Goal: Task Accomplishment & Management: Complete application form

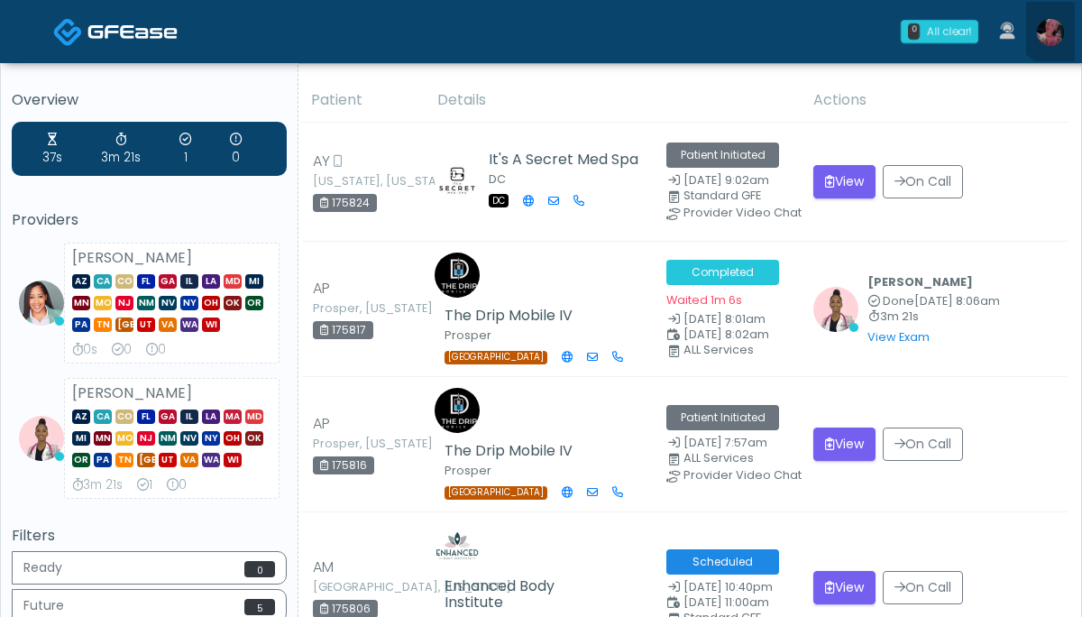
click at [1059, 18] on link at bounding box center [1050, 32] width 49 height 60
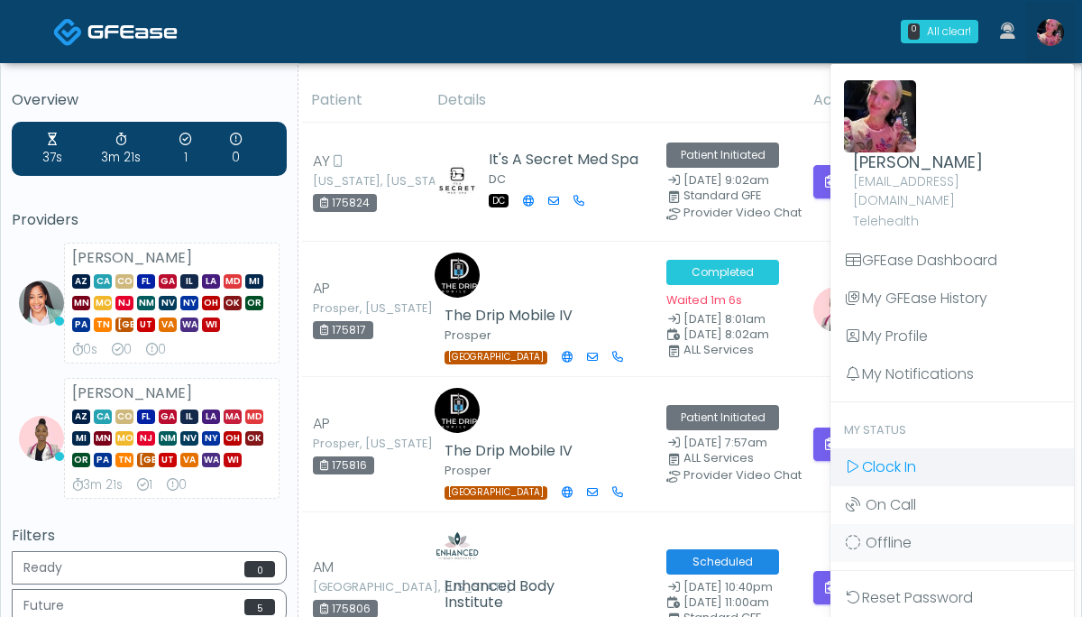
click at [869, 456] on span "Clock In" at bounding box center [889, 466] width 54 height 21
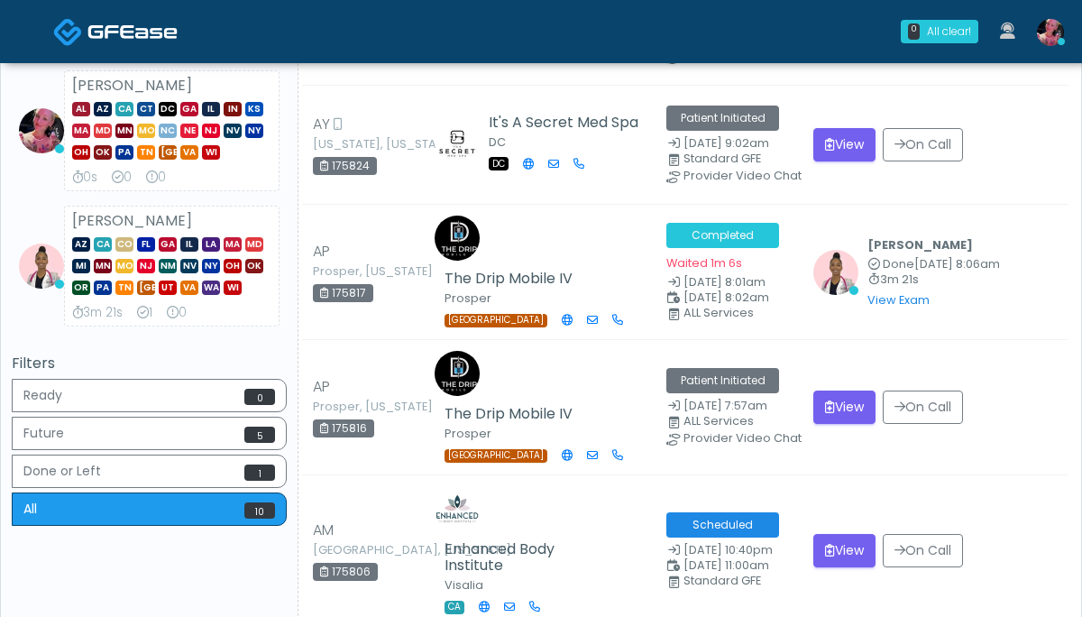
scroll to position [320, 0]
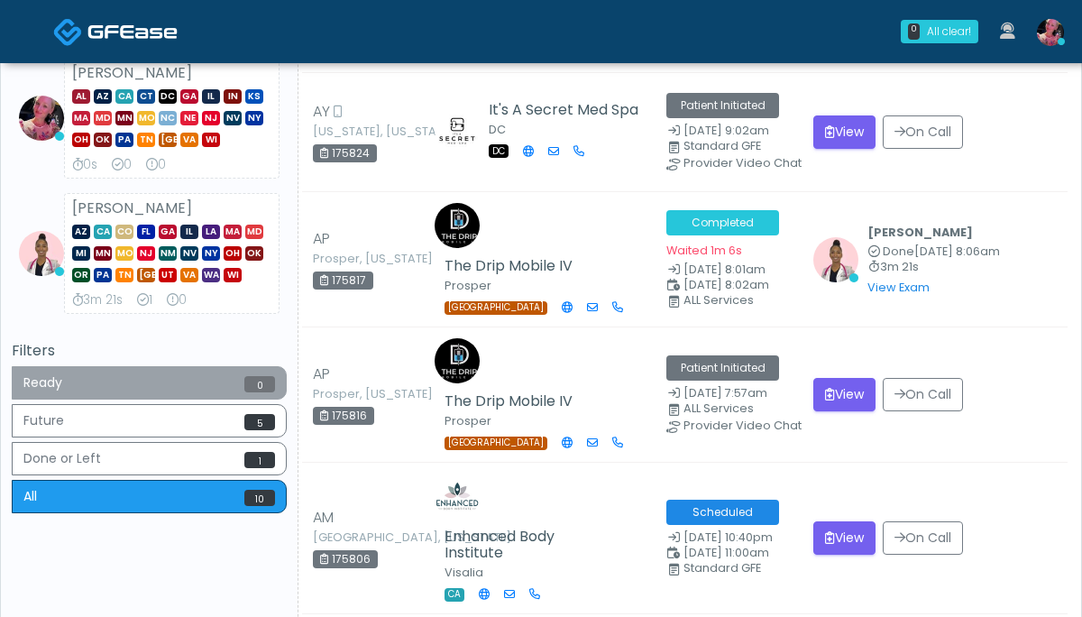
click at [85, 381] on button "Ready 0" at bounding box center [149, 382] width 275 height 33
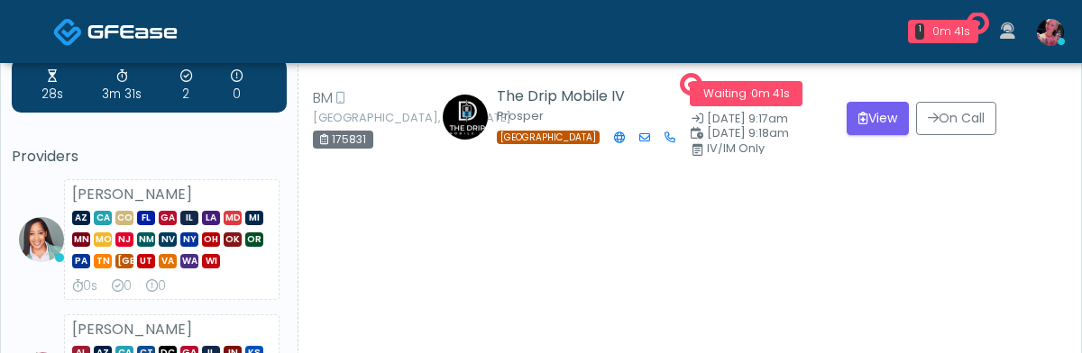
scroll to position [12, 0]
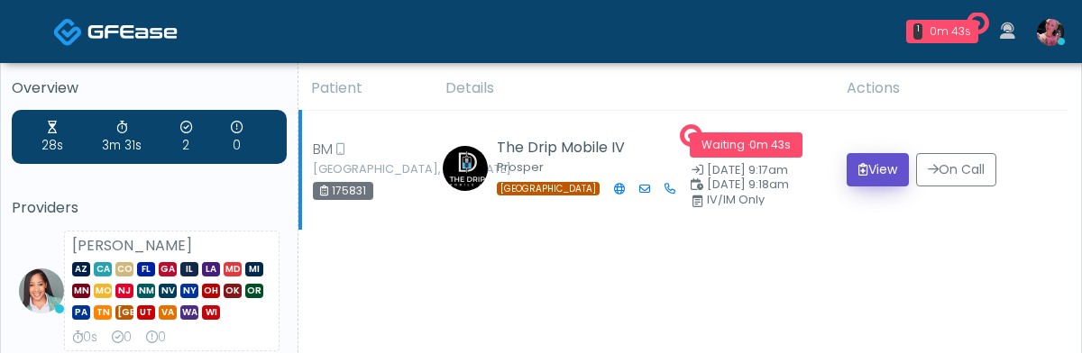
click at [858, 174] on icon "submit" at bounding box center [863, 169] width 10 height 13
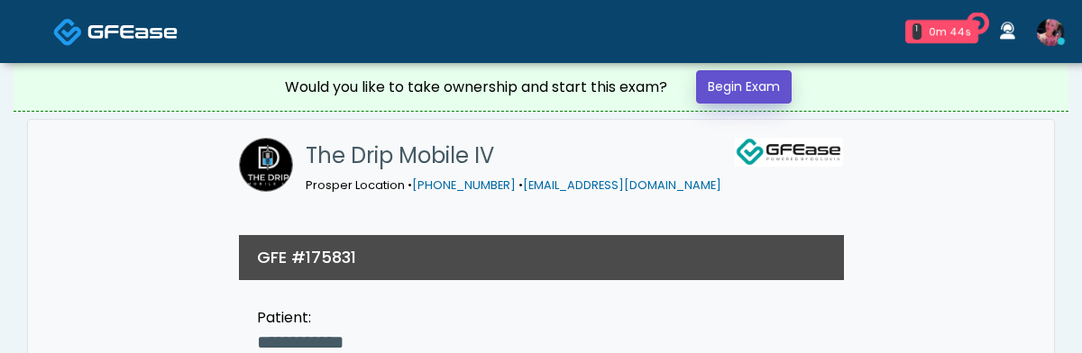
click at [764, 87] on link "Begin Exam" at bounding box center [744, 86] width 96 height 33
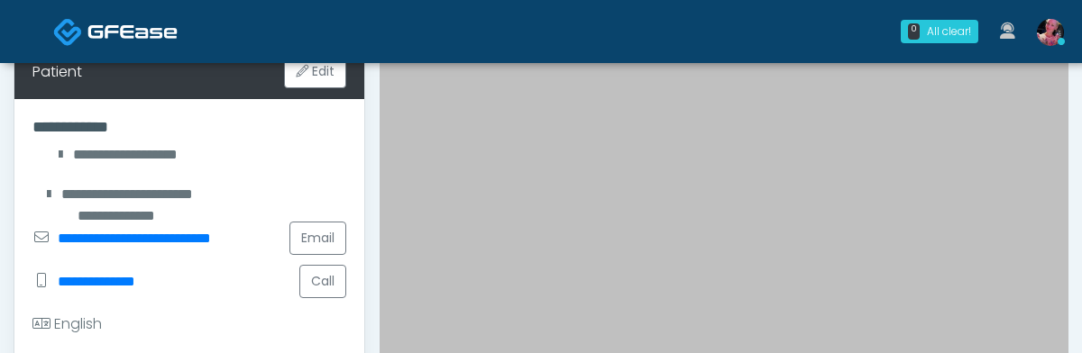
scroll to position [295, 0]
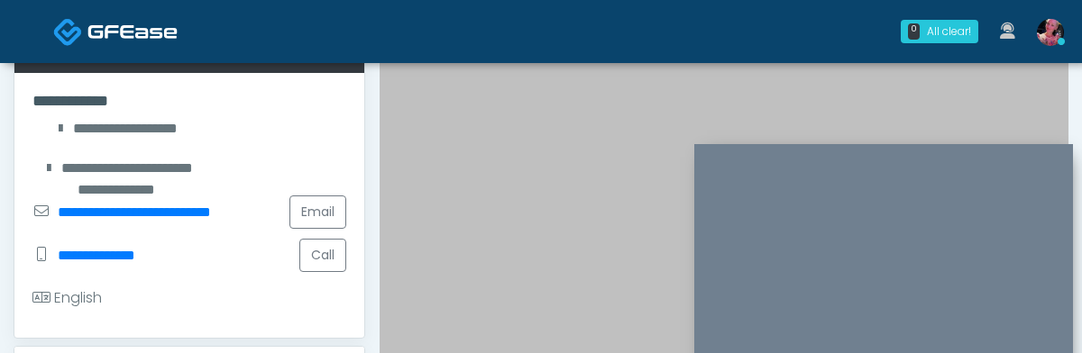
click at [894, 124] on div at bounding box center [724, 150] width 689 height 602
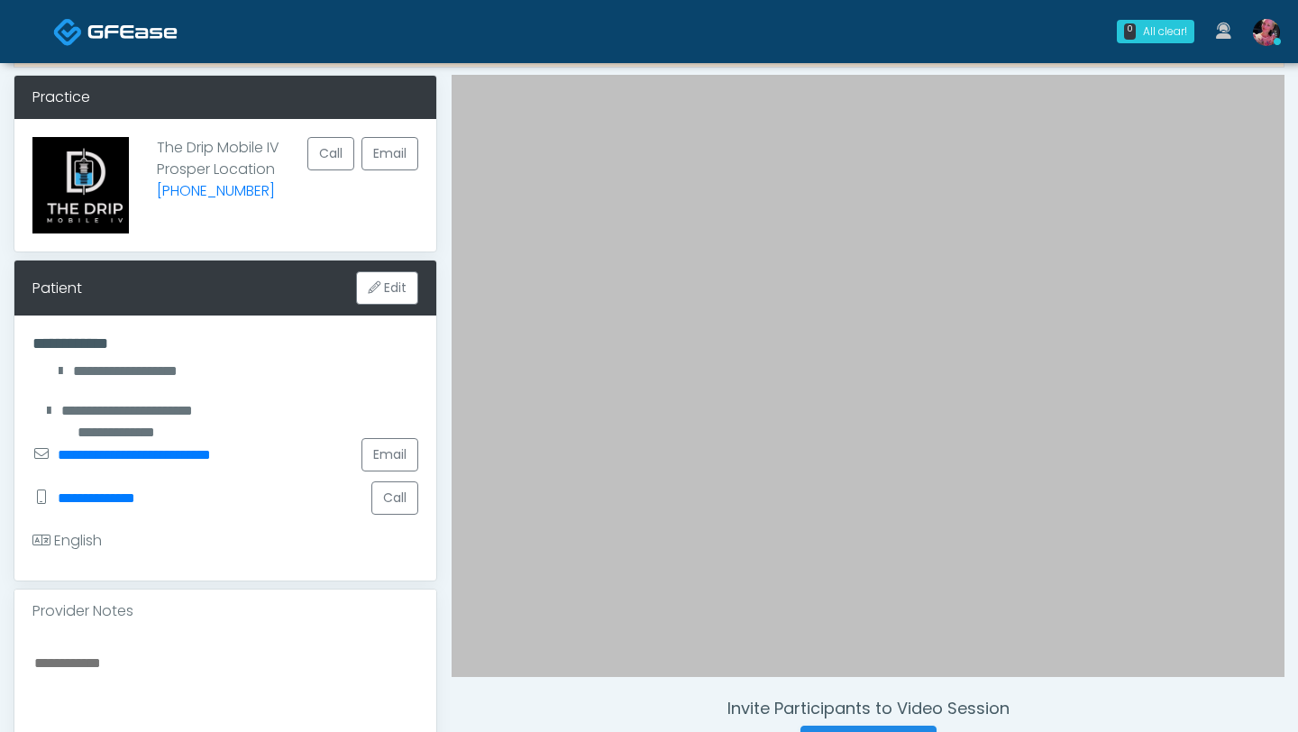
scroll to position [0, 0]
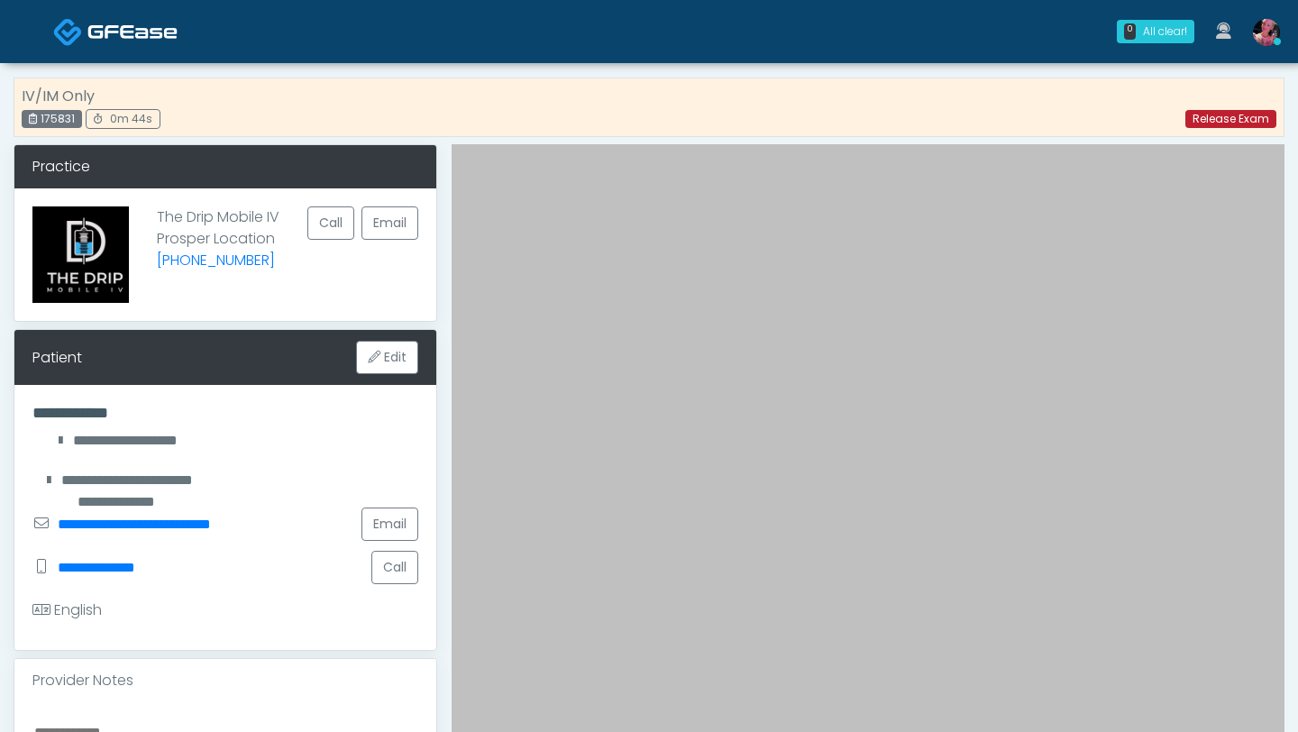
click at [1081, 122] on link "Release Exam" at bounding box center [1231, 119] width 91 height 18
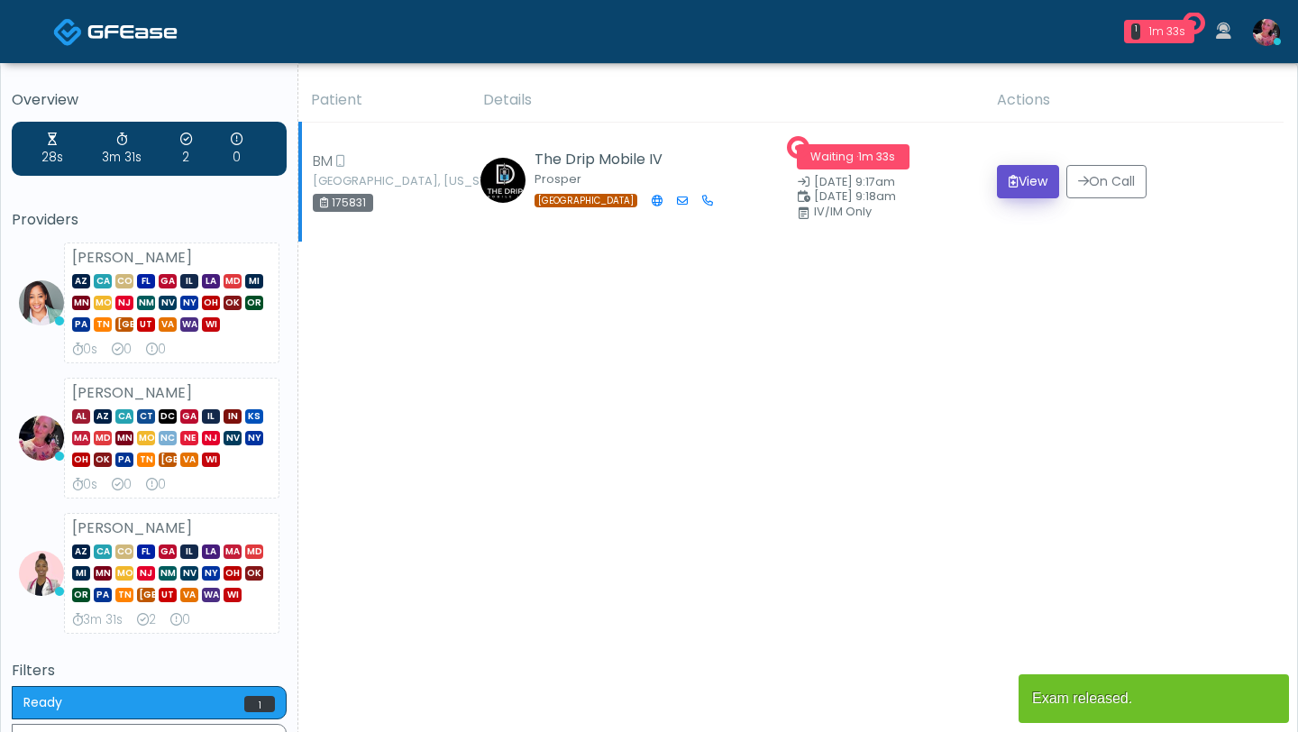
click at [1017, 179] on button "View" at bounding box center [1028, 181] width 62 height 33
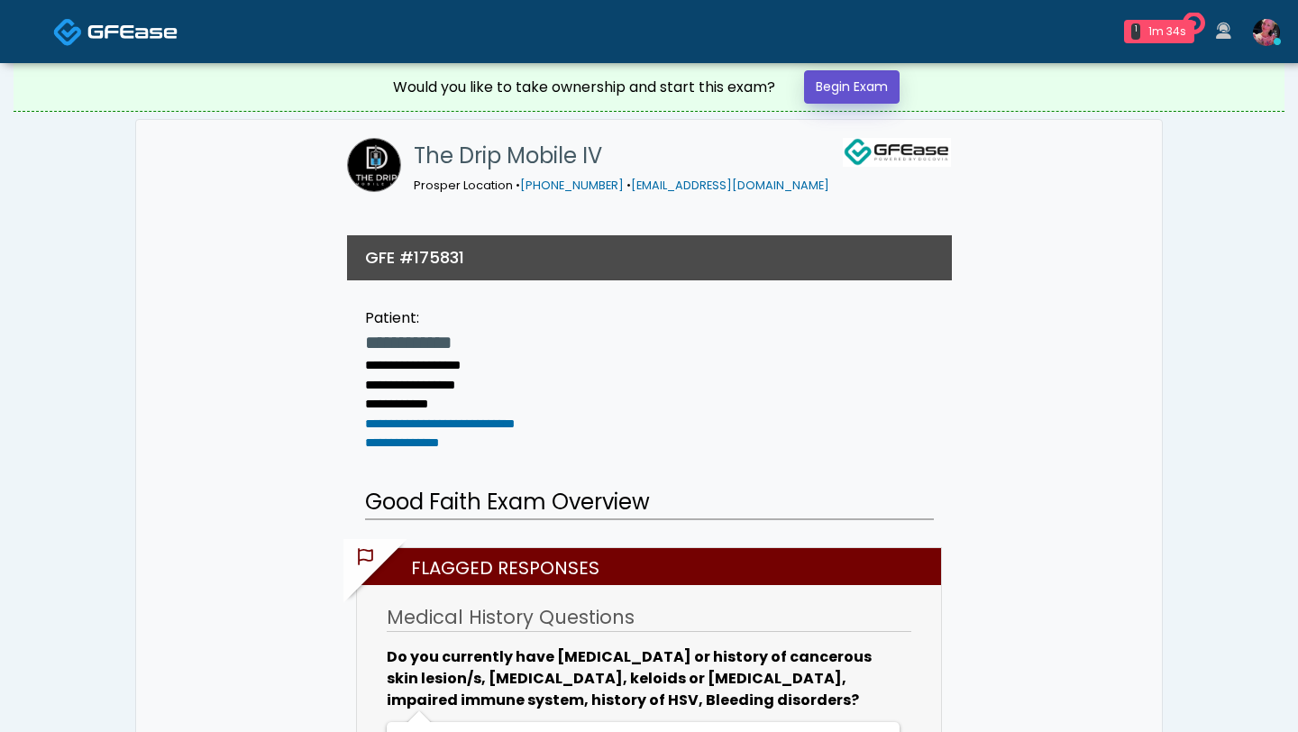
click at [879, 85] on link "Begin Exam" at bounding box center [852, 86] width 96 height 33
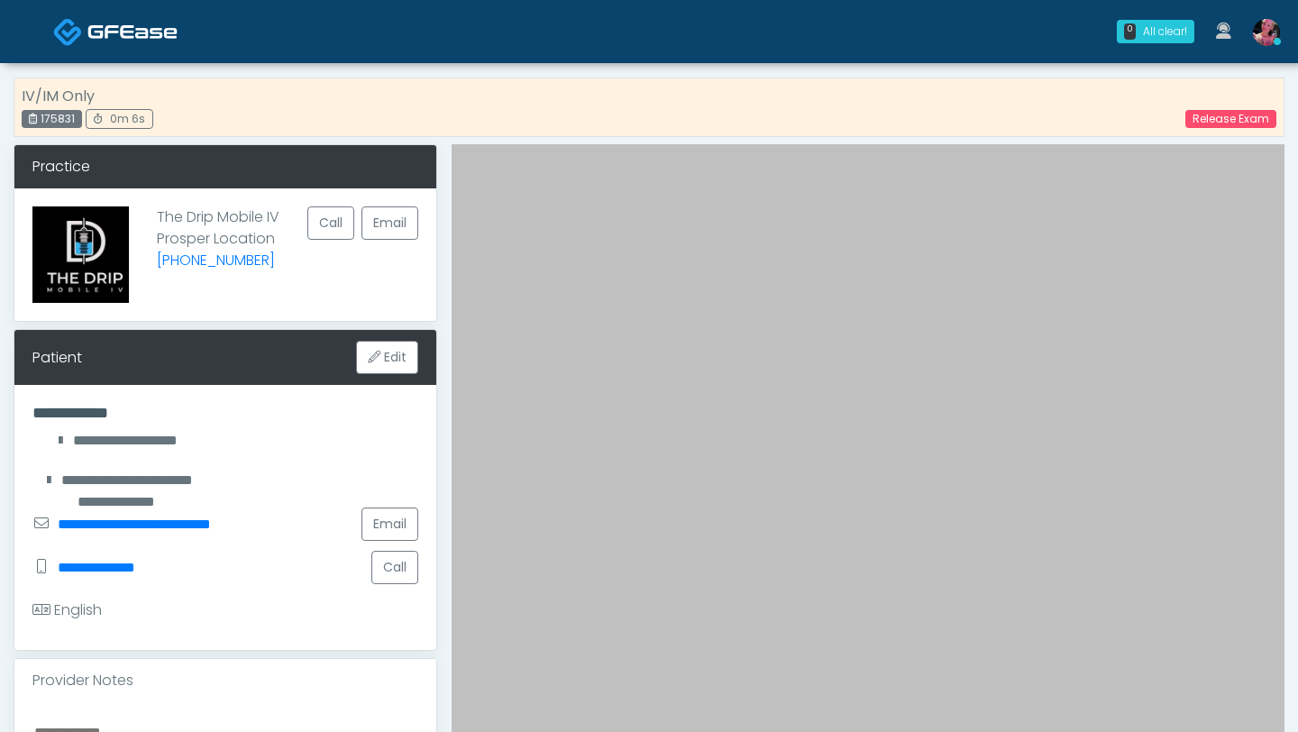
click at [1223, 107] on div "Release Exam" at bounding box center [1220, 118] width 113 height 22
click at [1220, 117] on link "Release Exam" at bounding box center [1231, 119] width 91 height 18
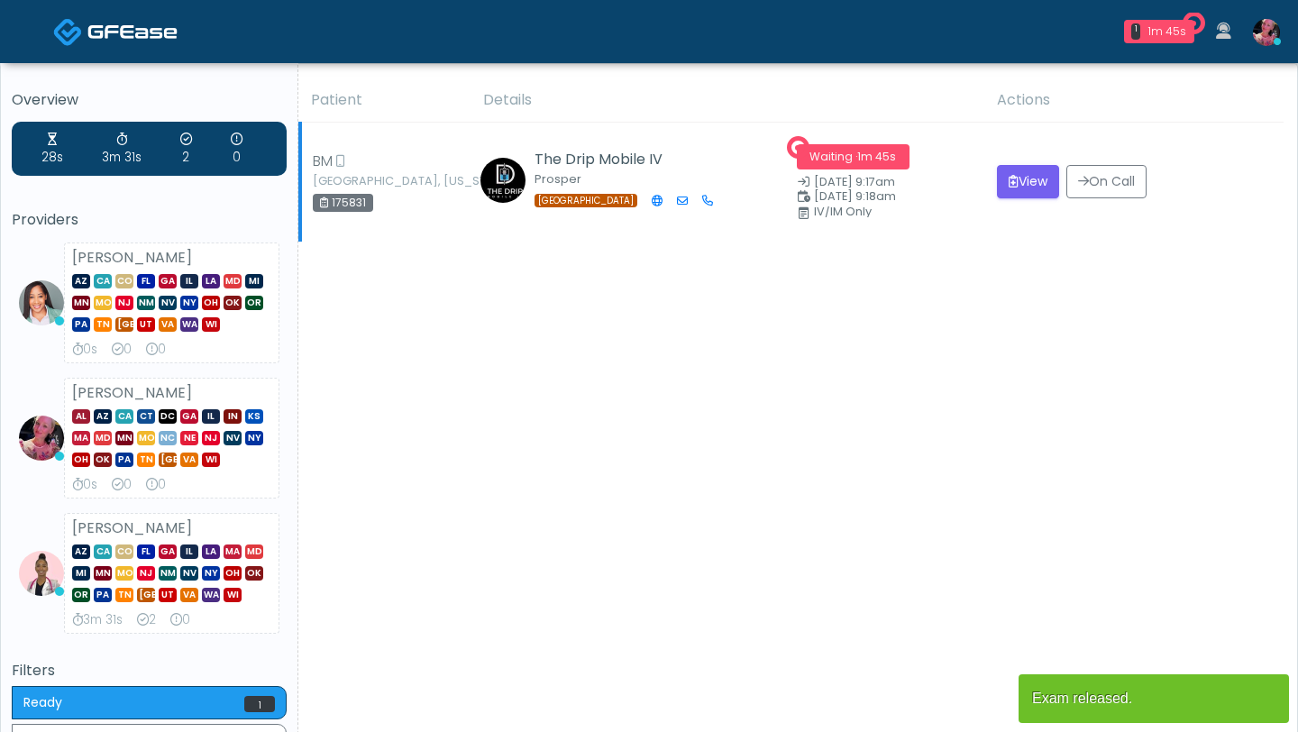
drag, startPoint x: 380, startPoint y: 206, endPoint x: 319, endPoint y: 206, distance: 61.3
click at [319, 206] on div "BM Honey Grove, Texas 175831" at bounding box center [362, 182] width 99 height 62
copy div "175831"
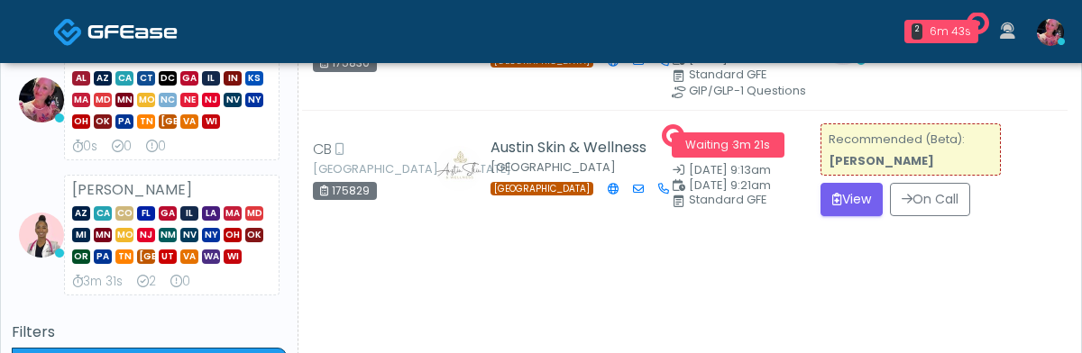
scroll to position [272, 0]
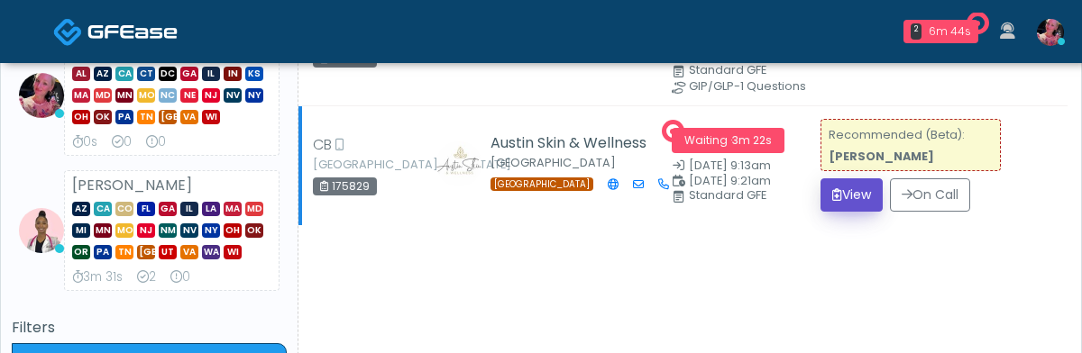
click at [844, 201] on button "View" at bounding box center [851, 195] width 62 height 33
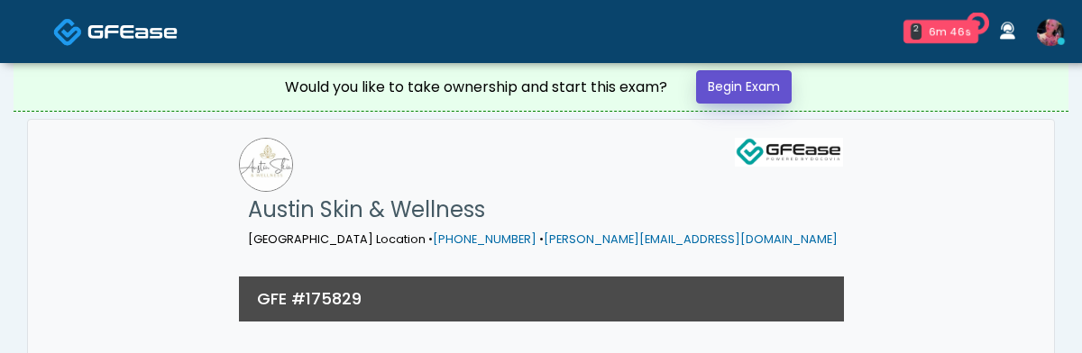
click at [764, 84] on link "Begin Exam" at bounding box center [744, 86] width 96 height 33
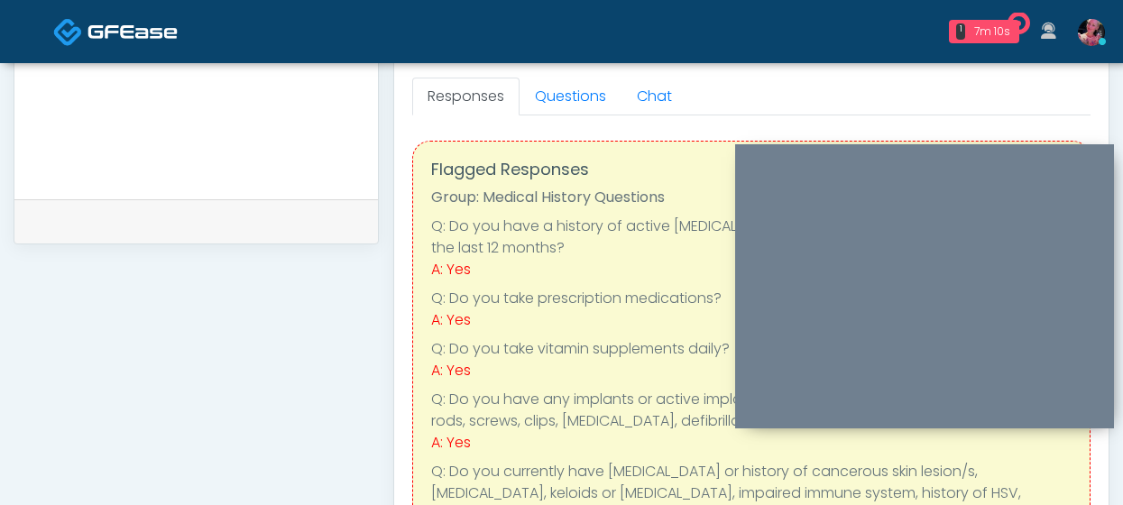
scroll to position [802, 0]
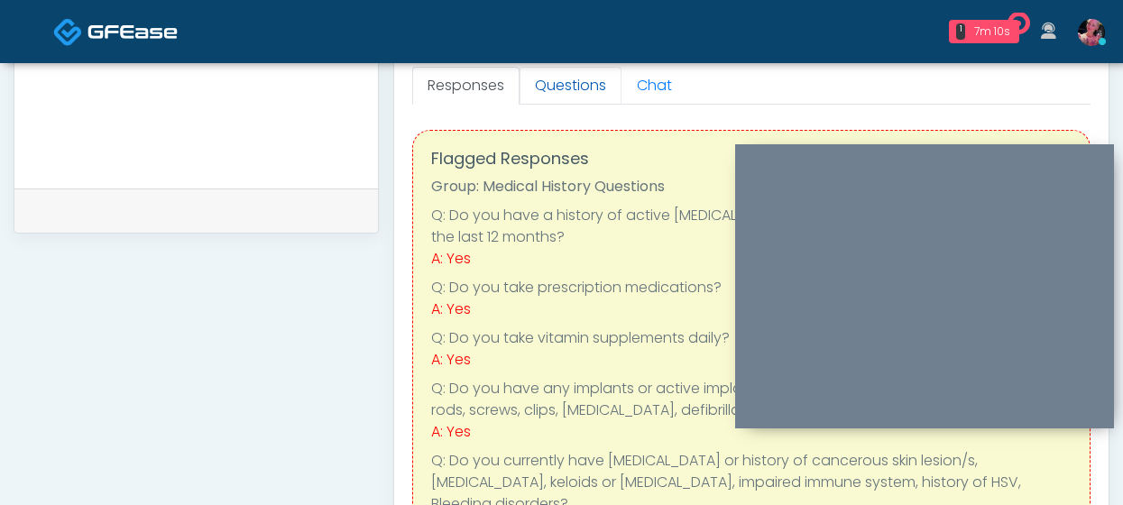
click at [555, 96] on link "Questions" at bounding box center [570, 86] width 102 height 38
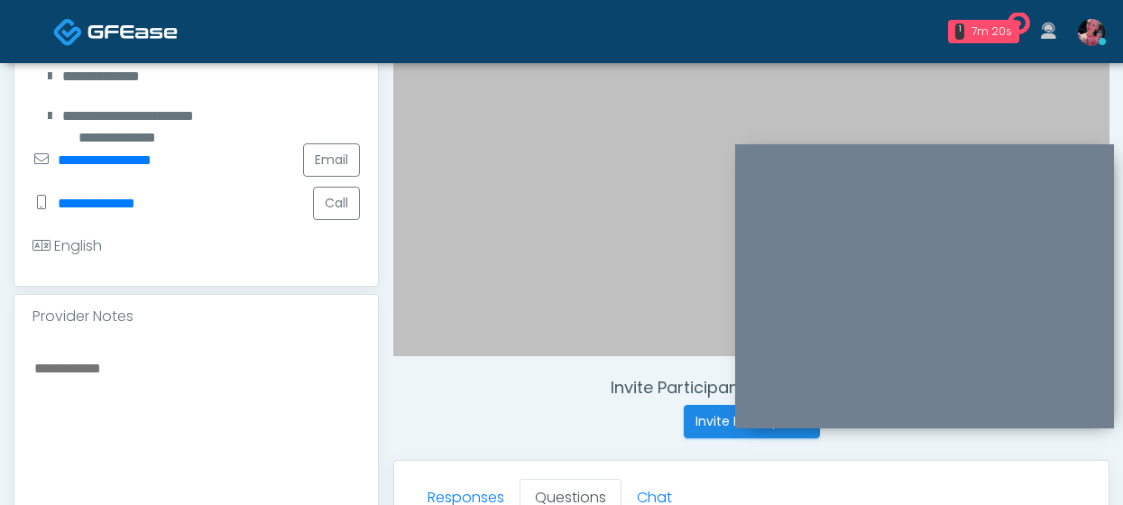
scroll to position [409, 0]
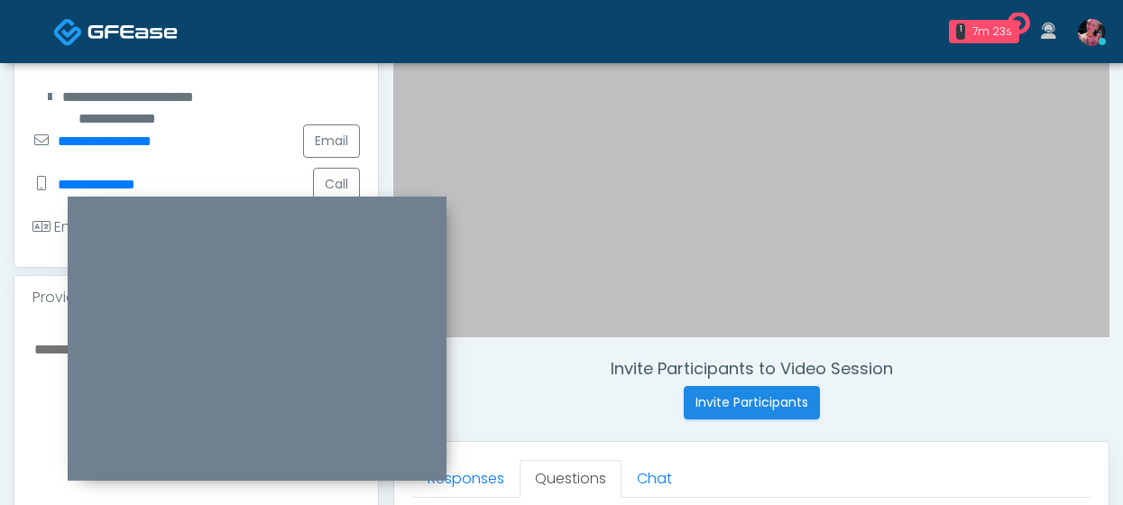
drag, startPoint x: 889, startPoint y: 153, endPoint x: 221, endPoint y: 205, distance: 670.1
click at [34, 24] on div "1 7m 23s The Drip Mobile IV Waiting - 7m 23s TX View Jennifer Ekeh In Exam - 4m…" at bounding box center [561, 400] width 1123 height 1618
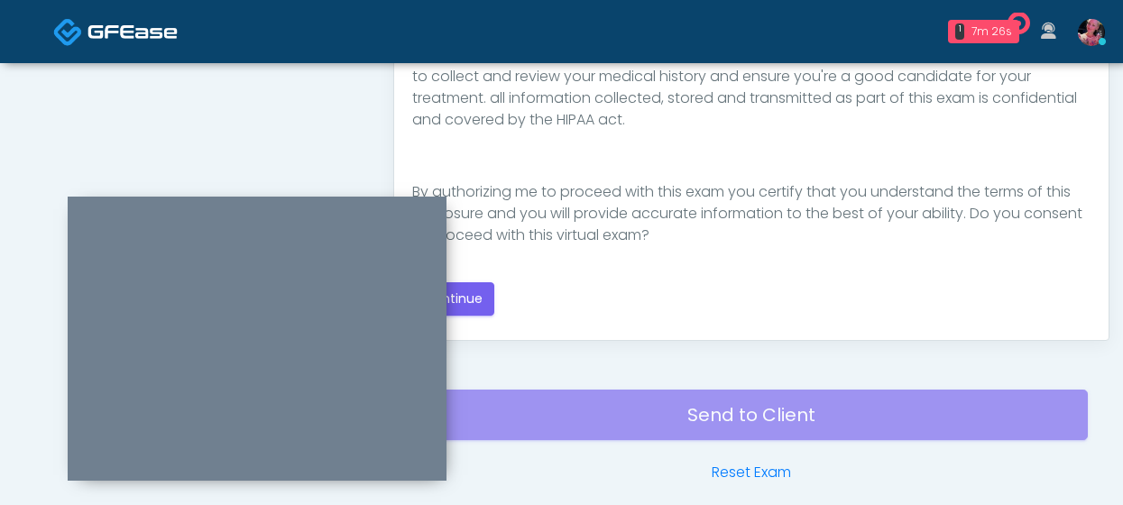
scroll to position [1051, 0]
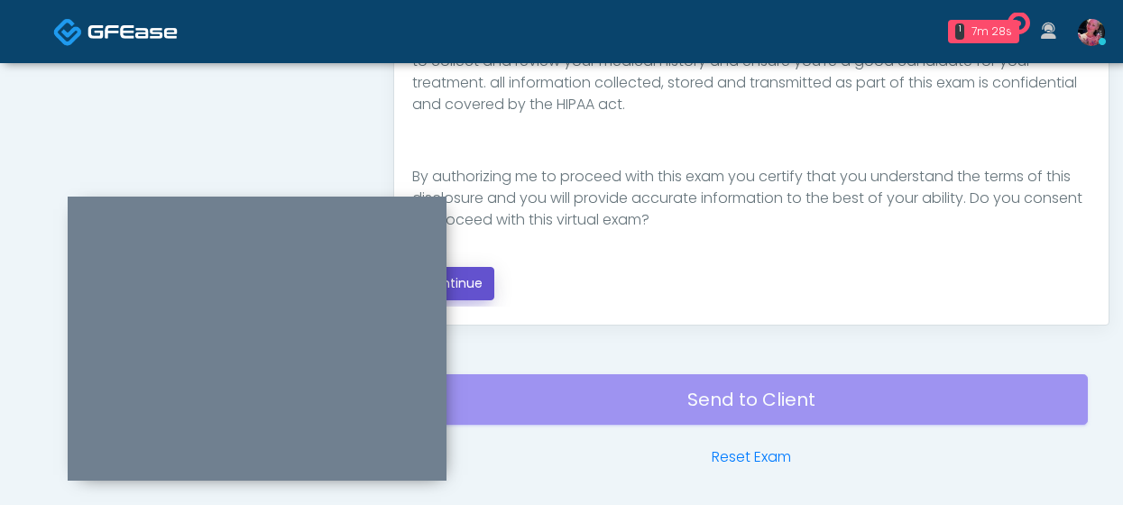
click at [481, 282] on button "Continue" at bounding box center [453, 283] width 82 height 33
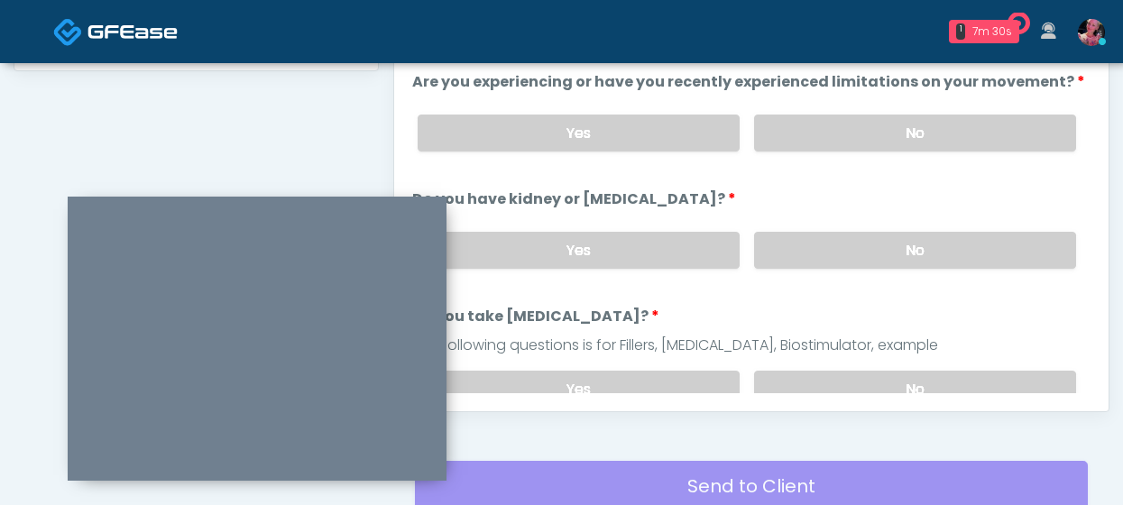
scroll to position [904, 0]
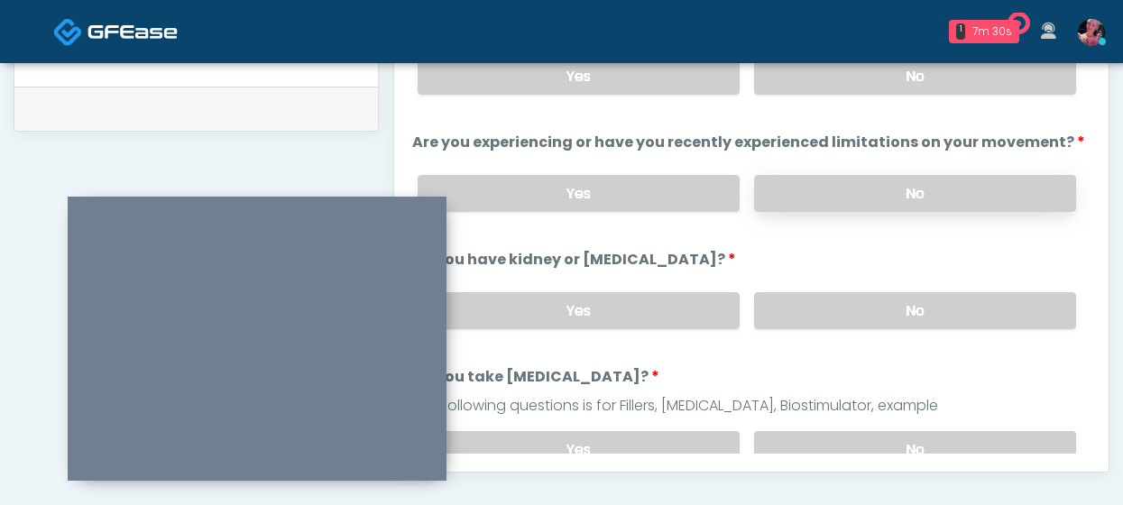
click at [862, 204] on label "No" at bounding box center [915, 193] width 322 height 37
click at [862, 85] on label "No" at bounding box center [915, 76] width 322 height 37
click at [862, 306] on label "No" at bounding box center [915, 310] width 322 height 37
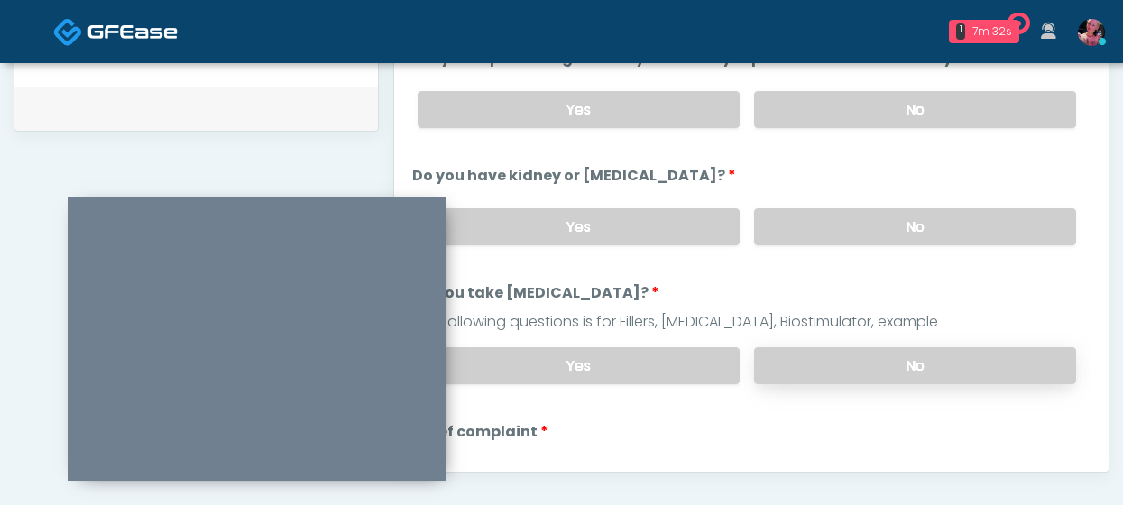
click at [854, 353] on label "No" at bounding box center [915, 365] width 322 height 37
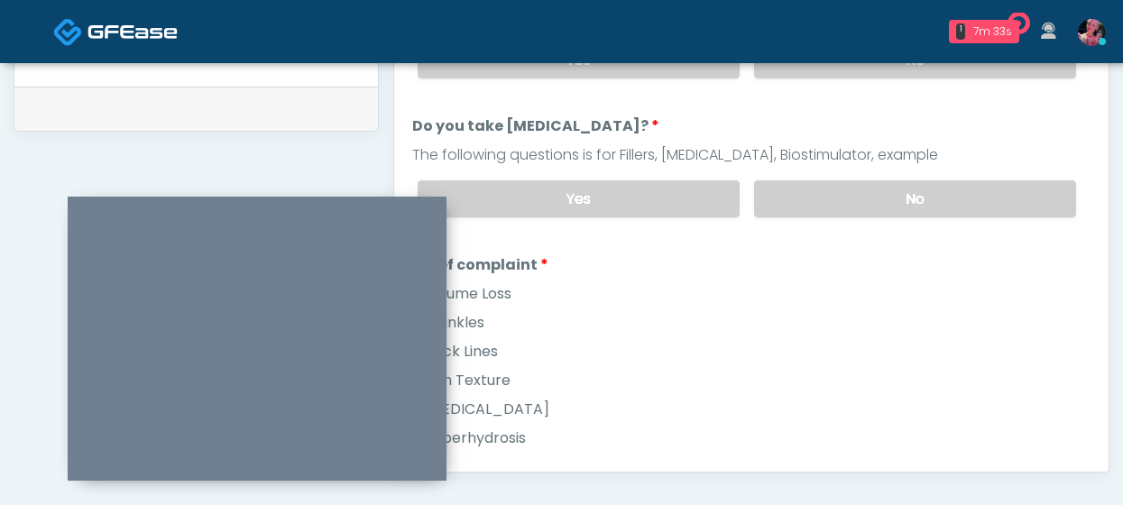
scroll to position [274, 0]
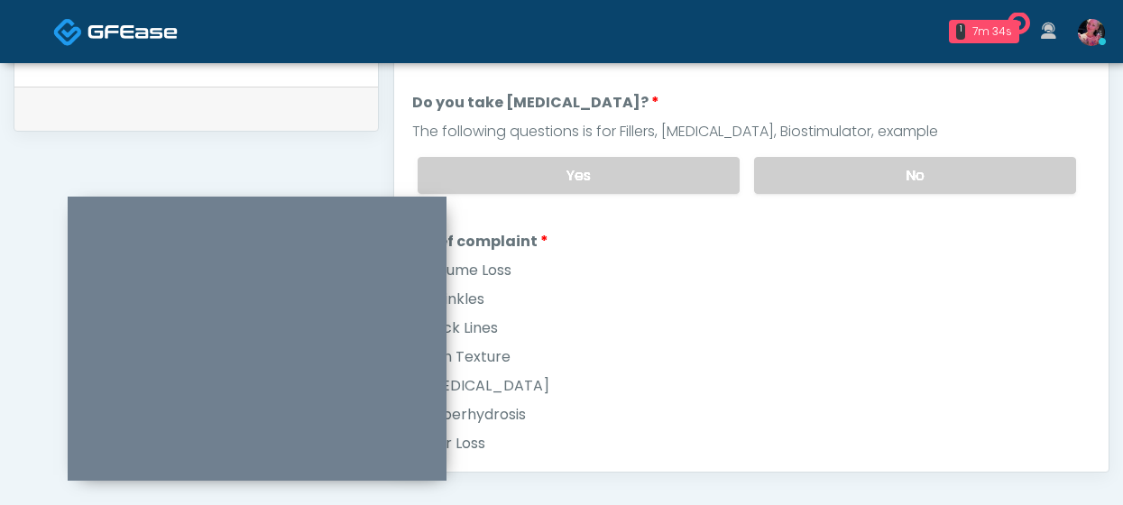
click at [484, 298] on label "Wrinkles" at bounding box center [448, 300] width 72 height 22
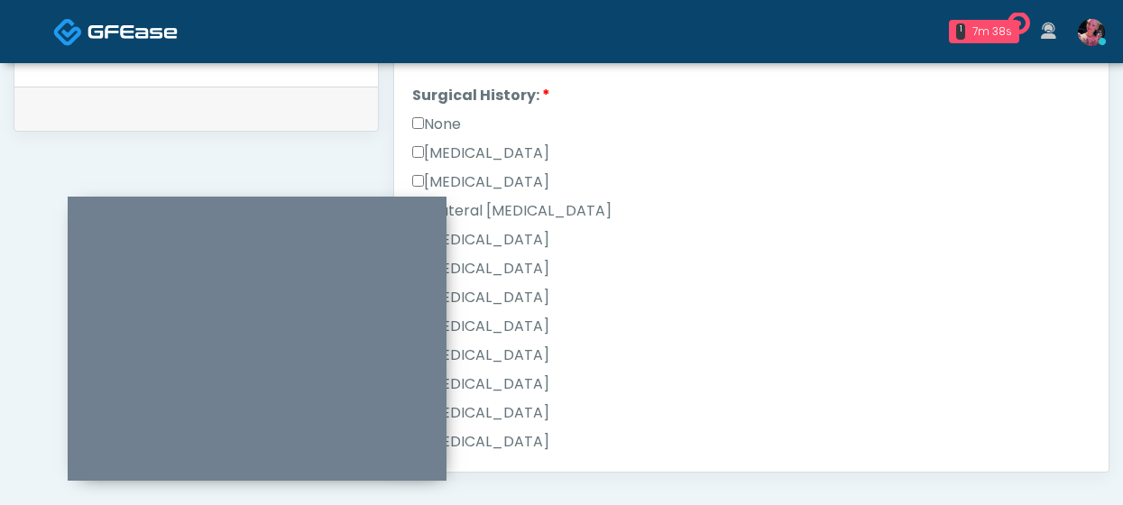
scroll to position [999, 0]
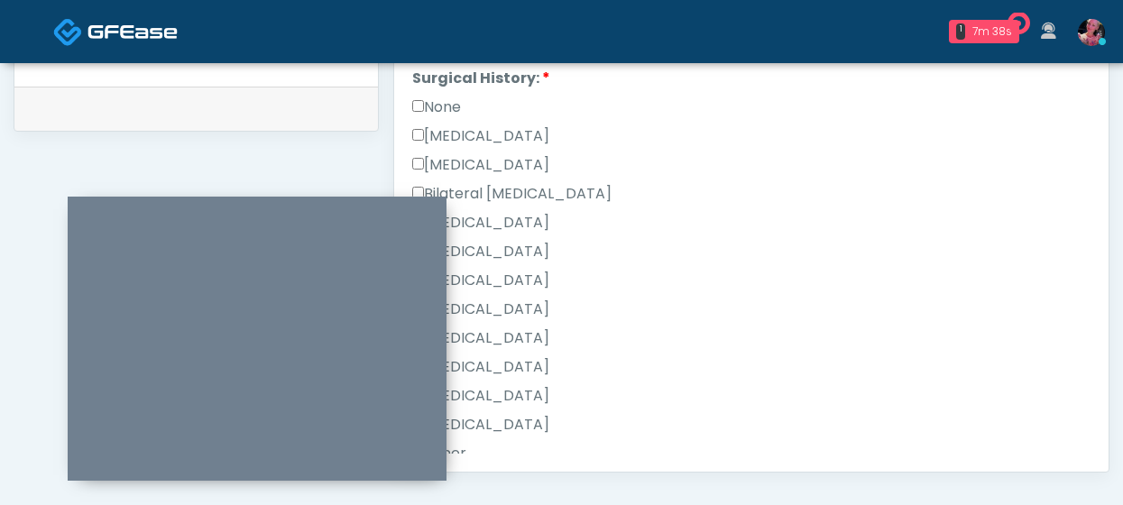
click at [436, 96] on label "None" at bounding box center [436, 107] width 49 height 22
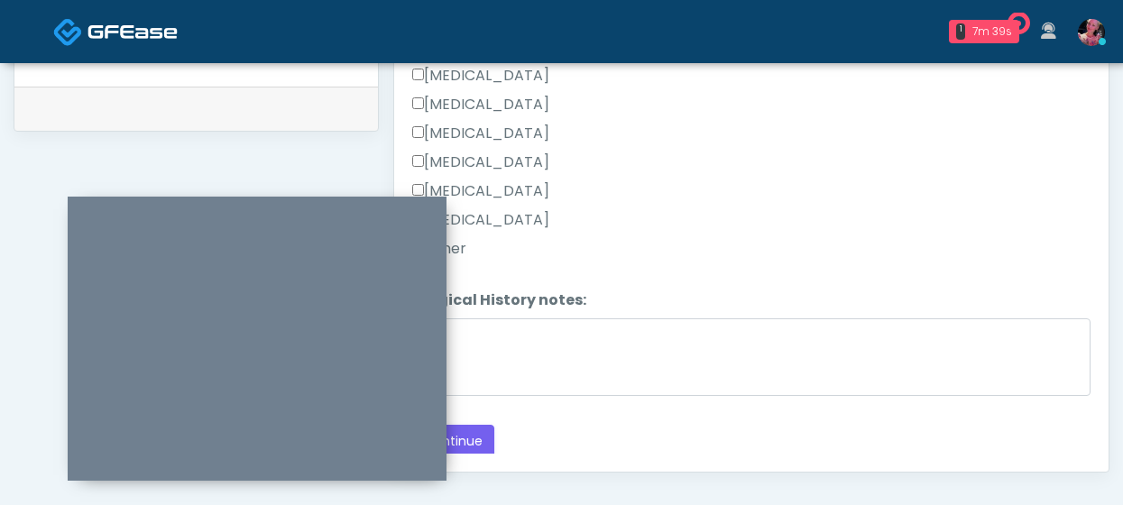
scroll to position [1114, 0]
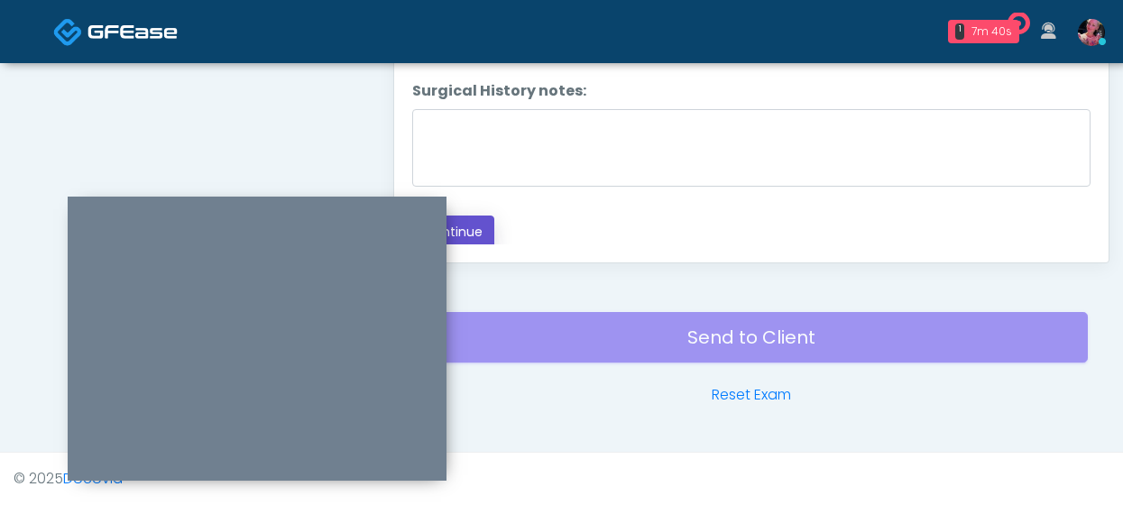
click at [475, 216] on button "Continue" at bounding box center [453, 231] width 82 height 33
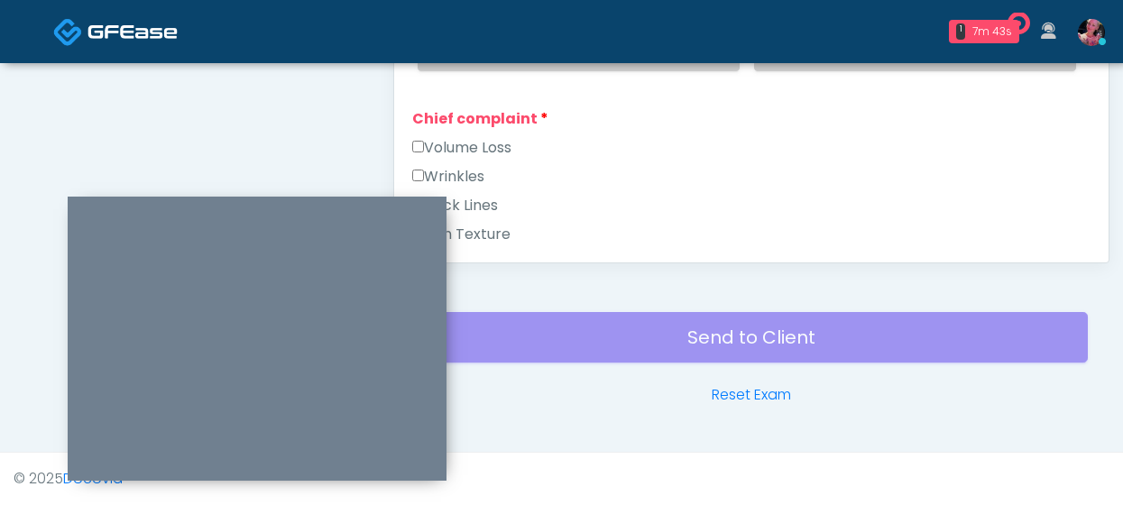
scroll to position [218, 0]
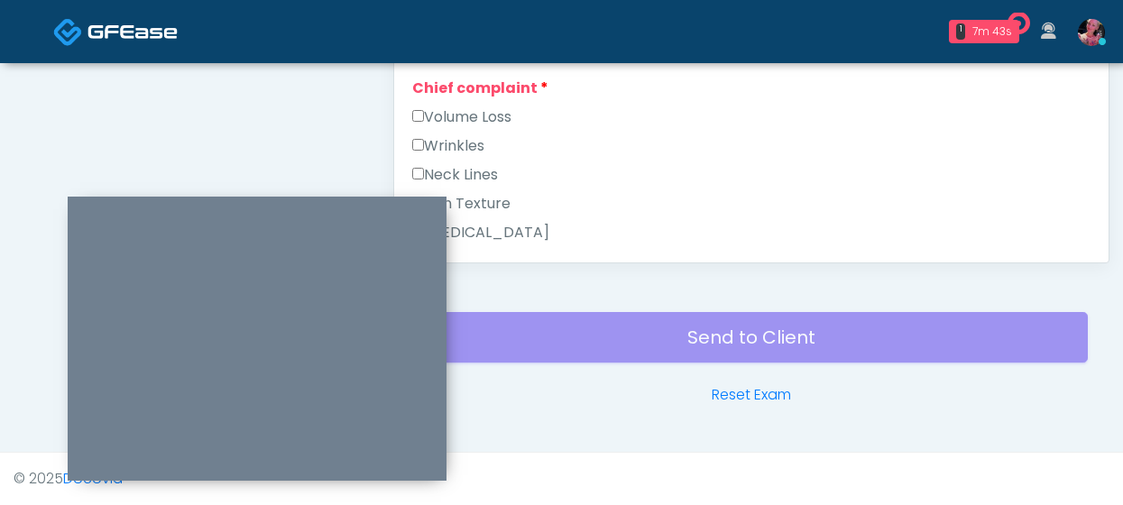
click at [478, 135] on label "Wrinkles" at bounding box center [448, 146] width 72 height 22
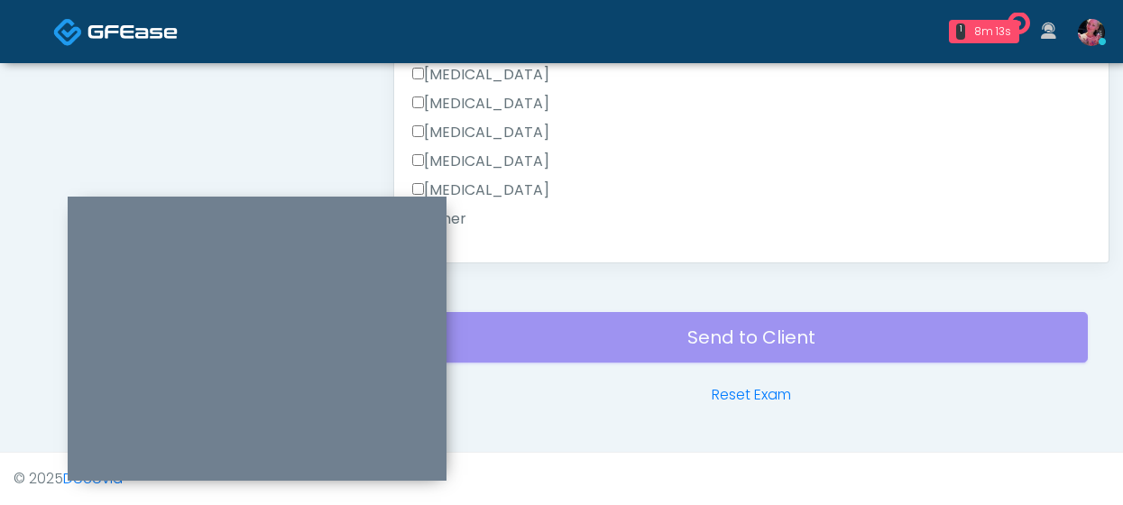
scroll to position [1204, 0]
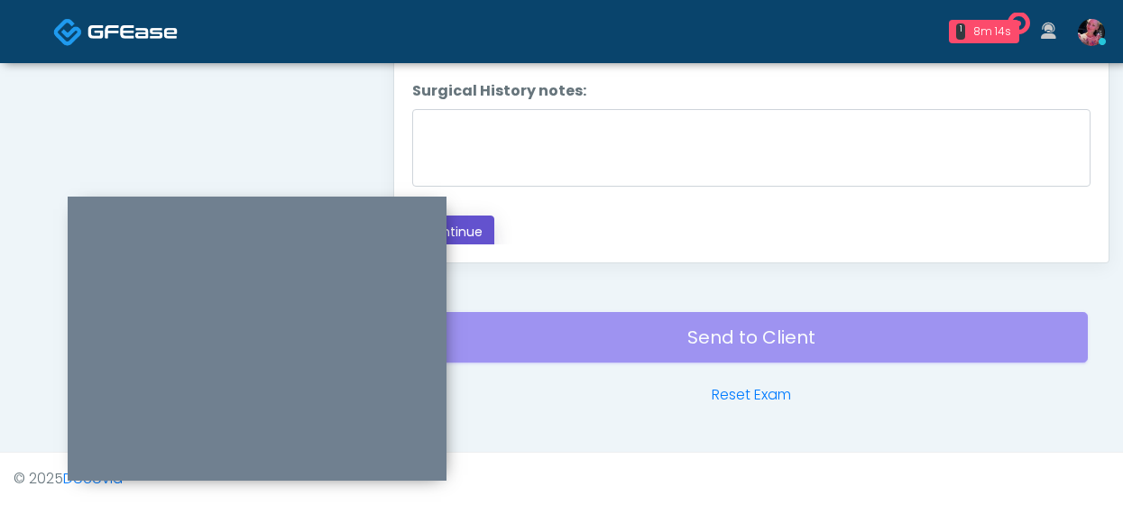
click at [476, 215] on button "Continue" at bounding box center [453, 231] width 82 height 33
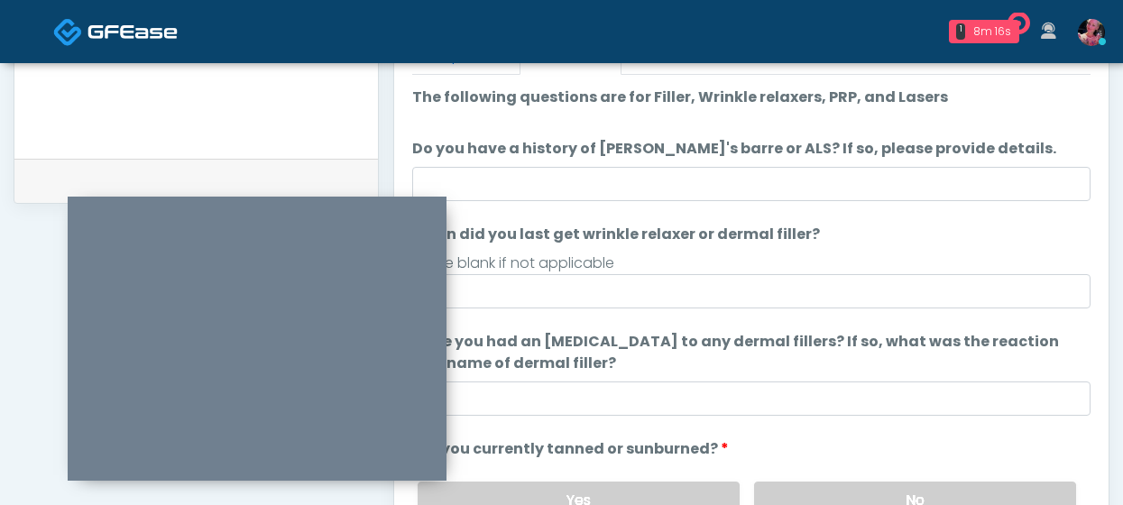
scroll to position [830, 0]
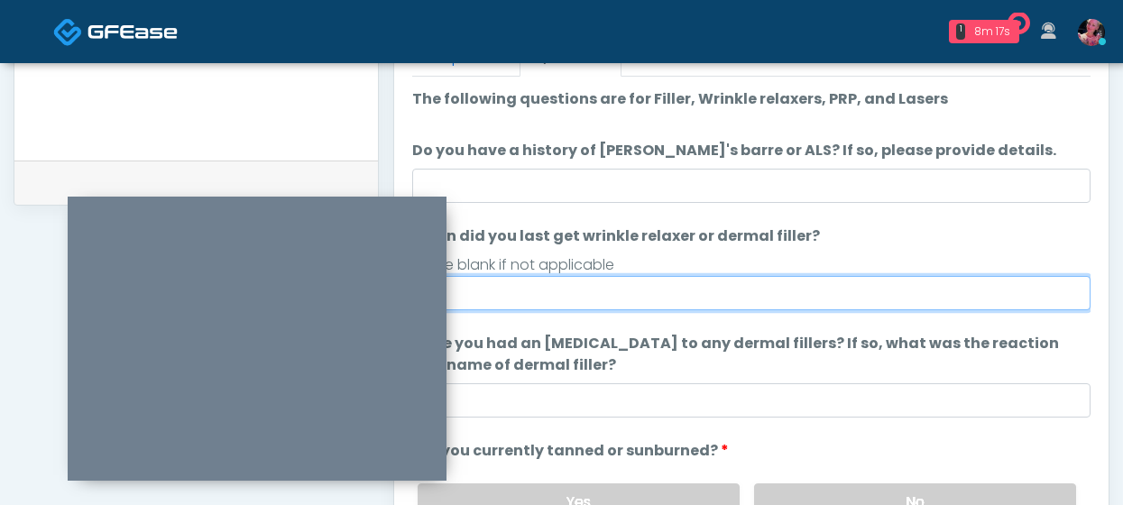
click at [634, 284] on input "When did you last get wrinkle relaxer or dermal filler?" at bounding box center [751, 293] width 678 height 34
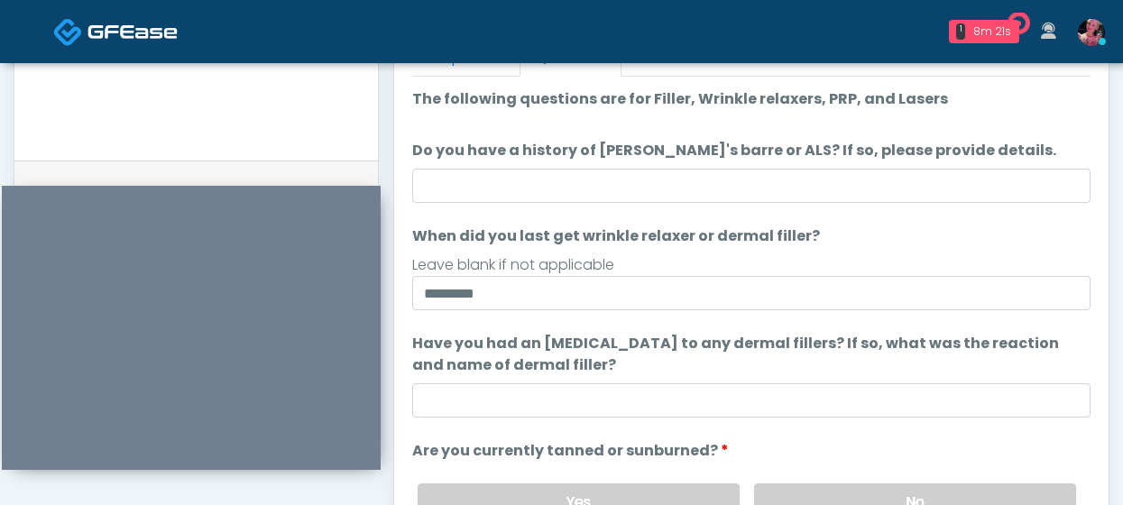
drag, startPoint x: 270, startPoint y: 202, endPoint x: 204, endPoint y: 189, distance: 67.0
click at [204, 189] on div at bounding box center [191, 328] width 379 height 284
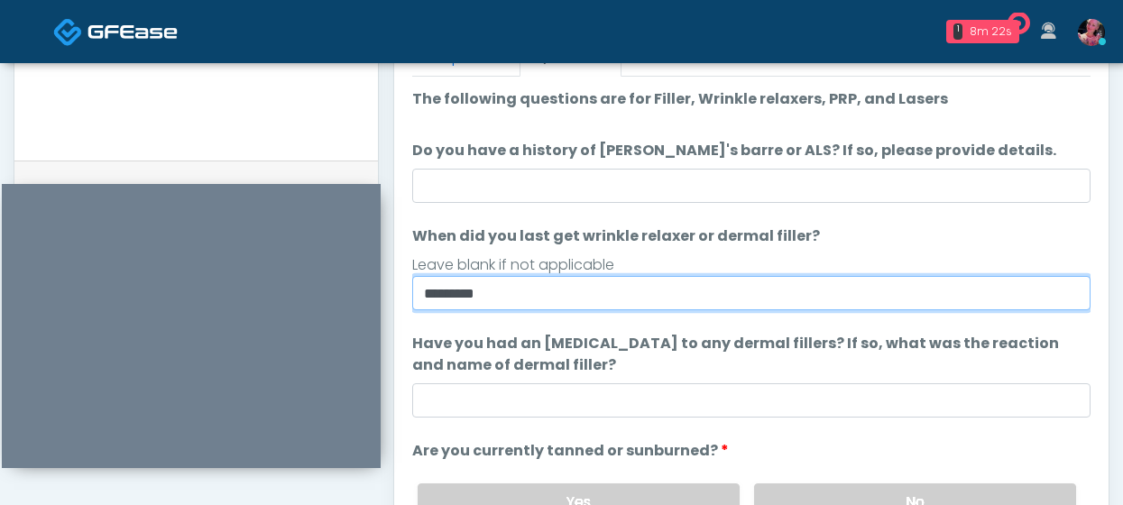
click at [438, 298] on input "*********" at bounding box center [751, 293] width 678 height 34
click at [518, 289] on input "*********" at bounding box center [751, 293] width 678 height 34
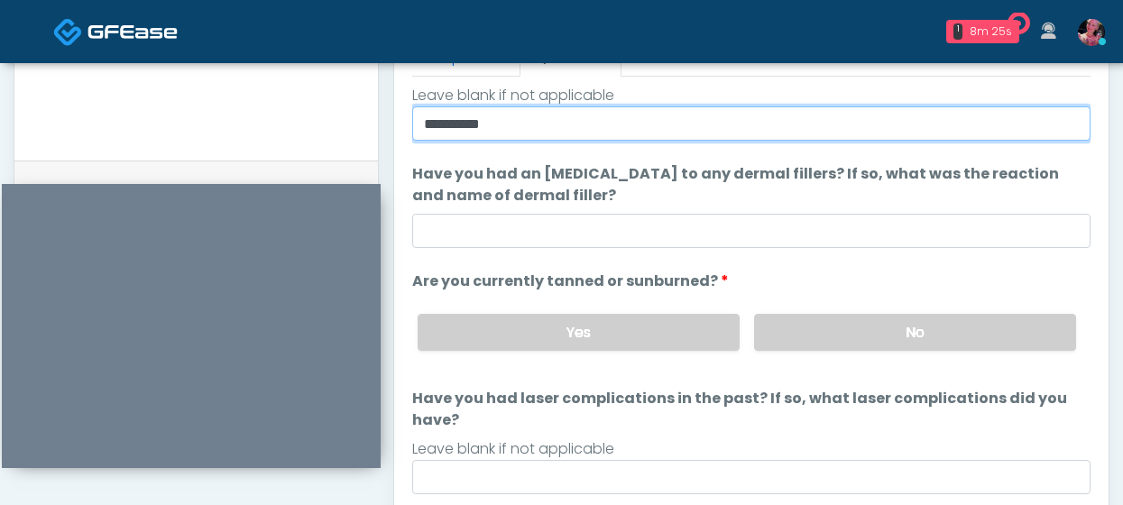
scroll to position [893, 0]
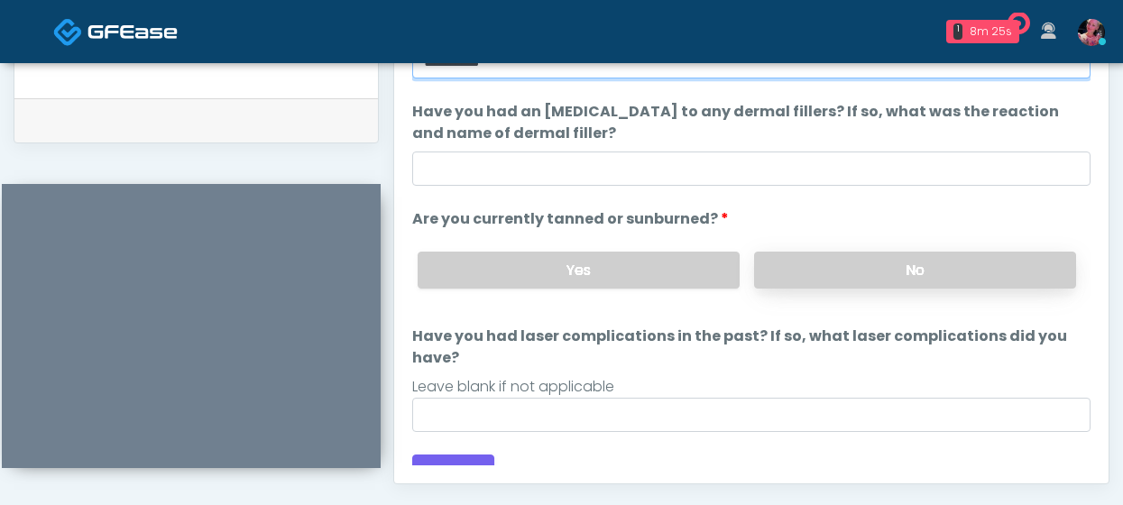
type input "**********"
click at [773, 280] on label "No" at bounding box center [915, 270] width 322 height 37
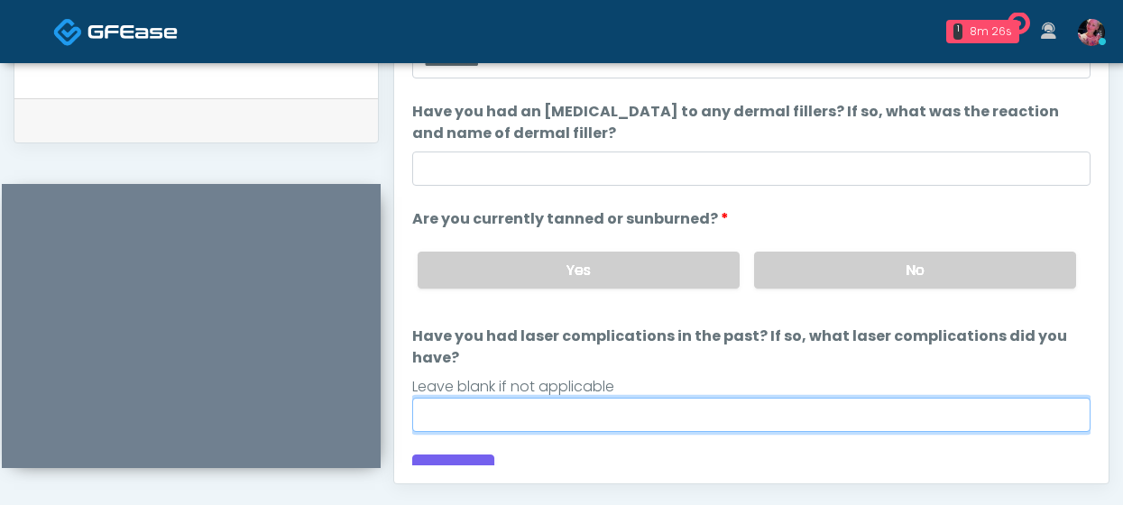
click at [477, 353] on input "Have you had laser complications in the past? If so, what laser complications d…" at bounding box center [751, 415] width 678 height 34
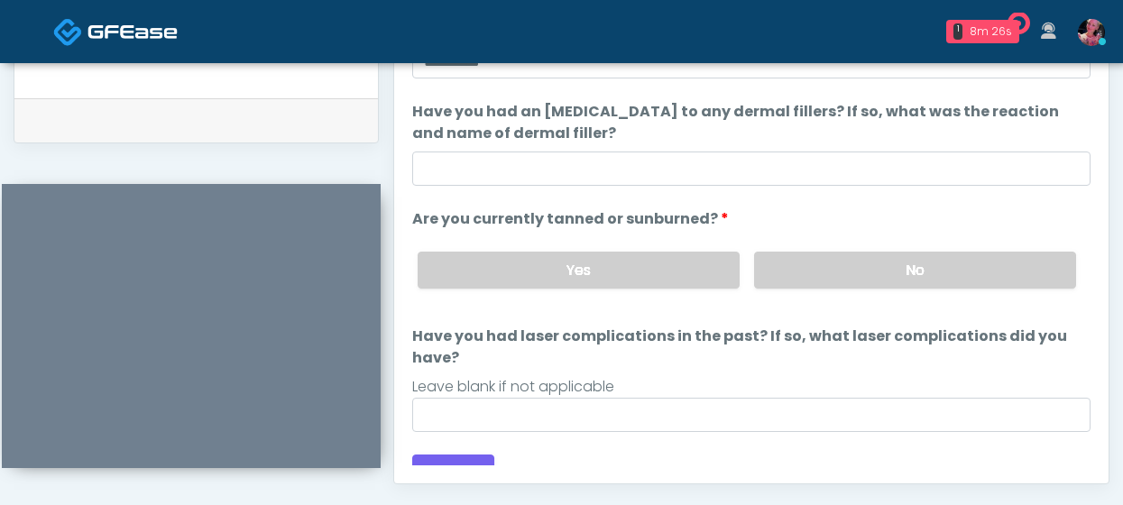
click at [475, 353] on div "Loading... Connecting to your agent... Please wait while we prepare your person…" at bounding box center [751, 172] width 678 height 631
click at [475, 353] on button "Continue" at bounding box center [453, 470] width 82 height 33
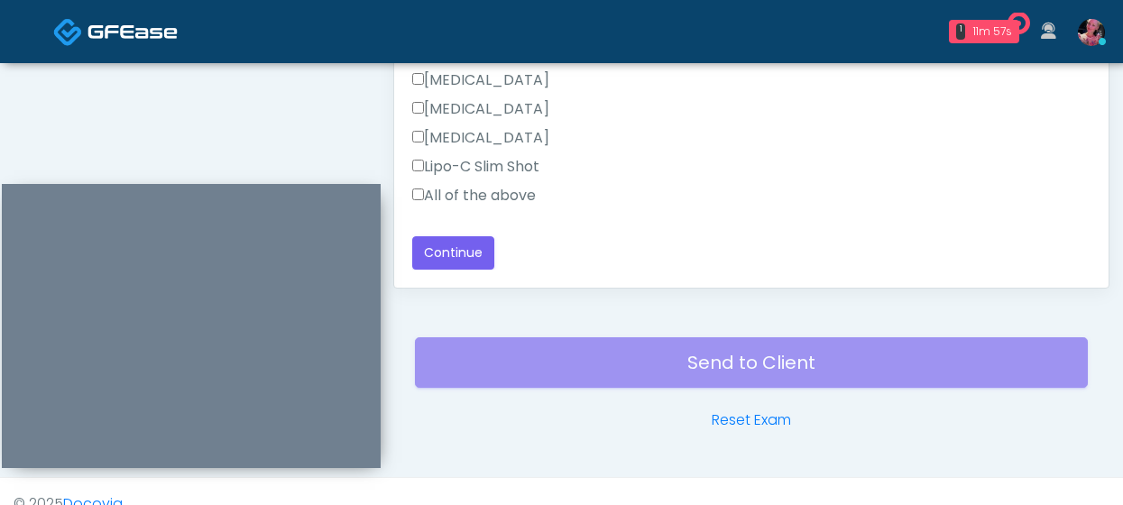
scroll to position [1099, 0]
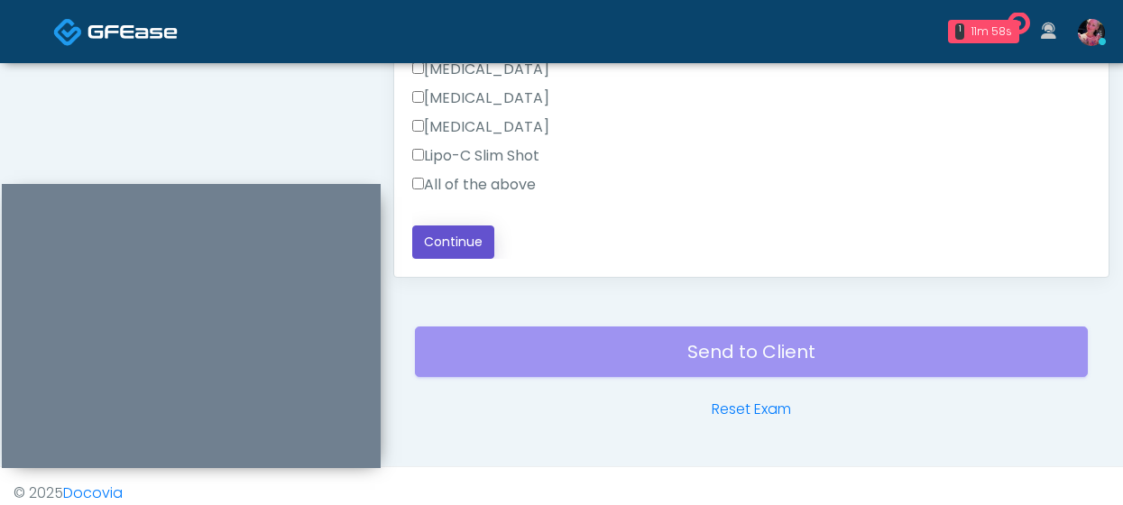
click at [478, 244] on button "Continue" at bounding box center [453, 241] width 82 height 33
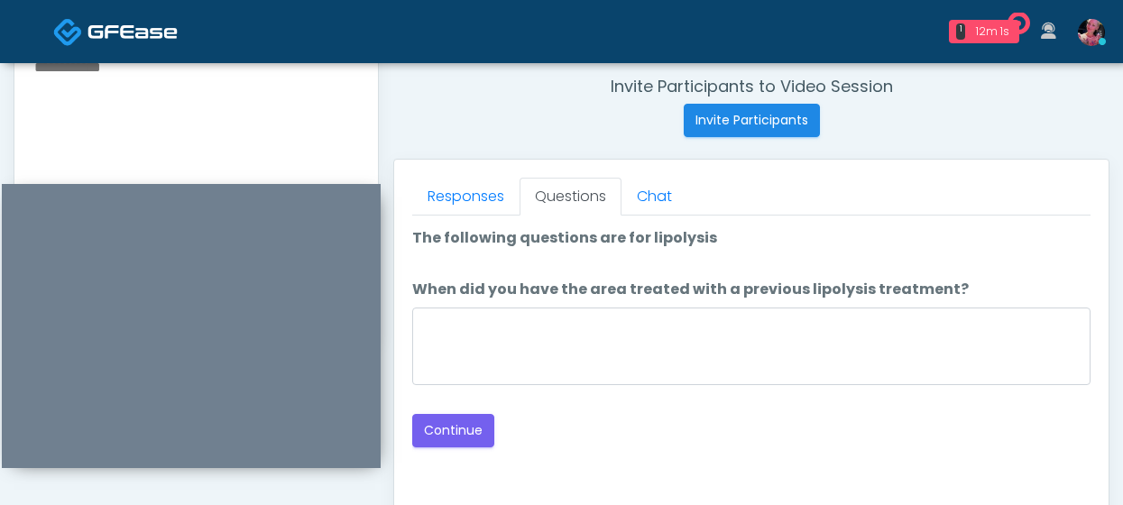
scroll to position [818, 0]
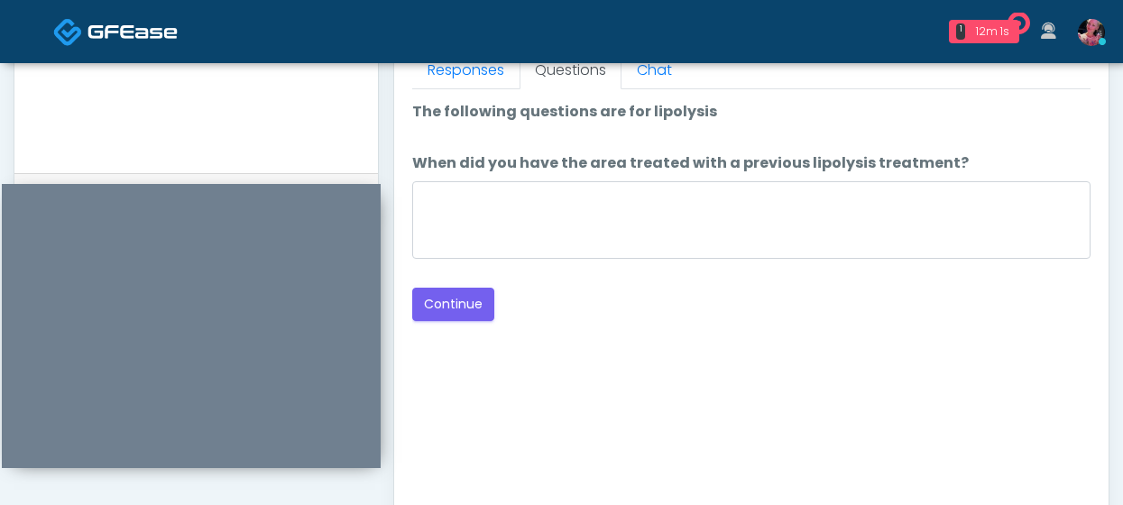
click at [457, 283] on div "Loading... Connecting to your agent... Please wait while we prepare your person…" at bounding box center [751, 211] width 678 height 220
click at [457, 301] on button "Continue" at bounding box center [453, 304] width 82 height 33
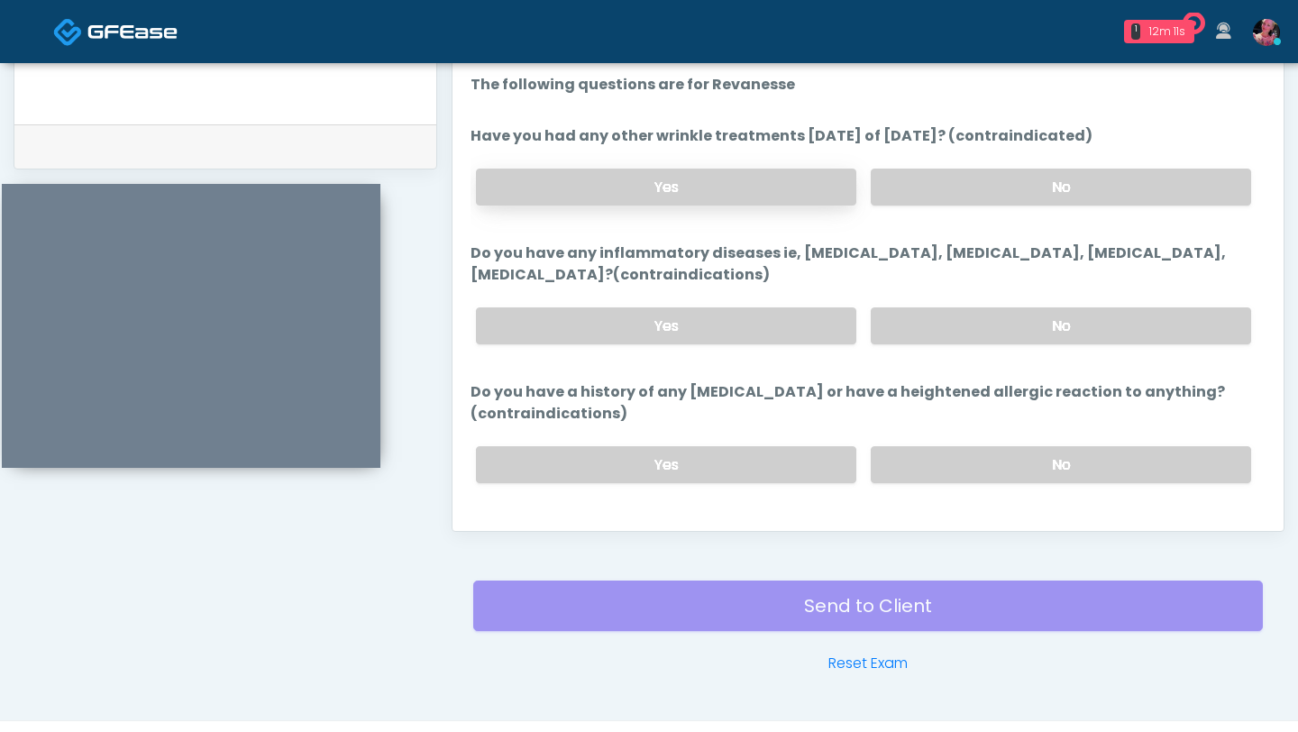
scroll to position [38, 0]
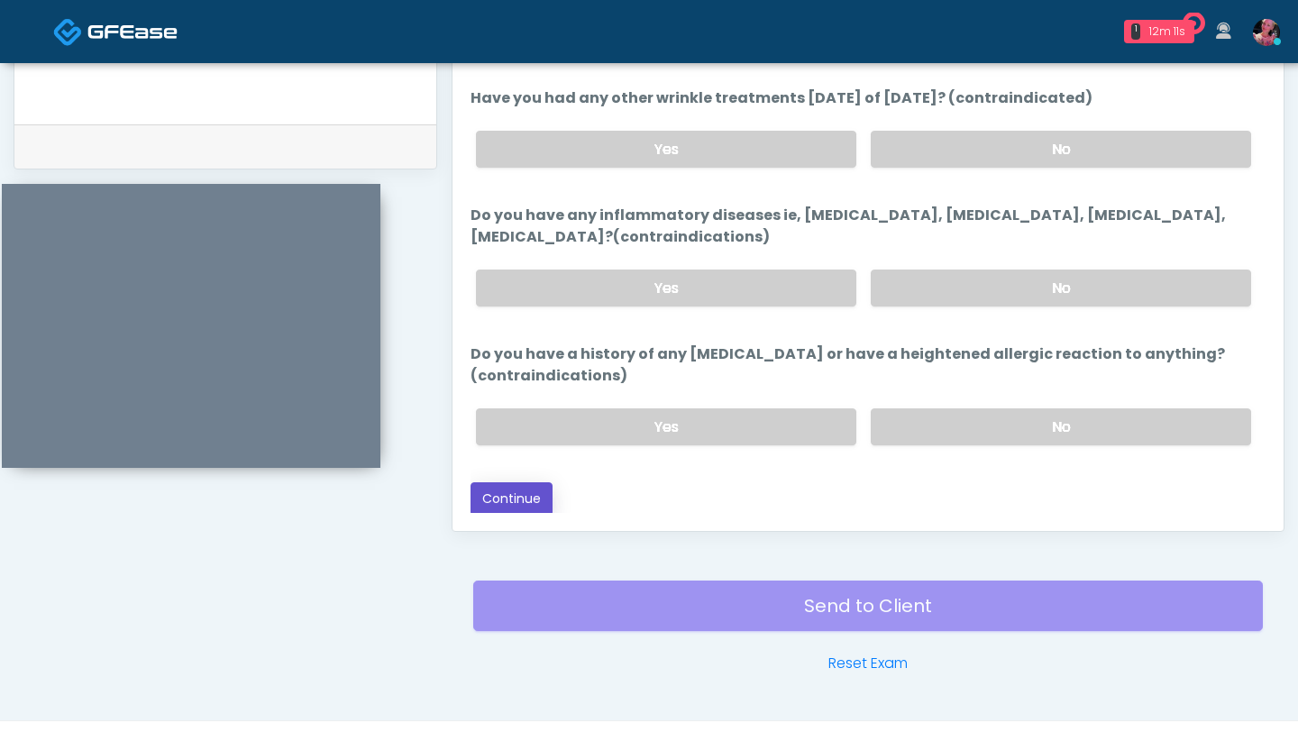
click at [515, 353] on button "Continue" at bounding box center [512, 498] width 82 height 33
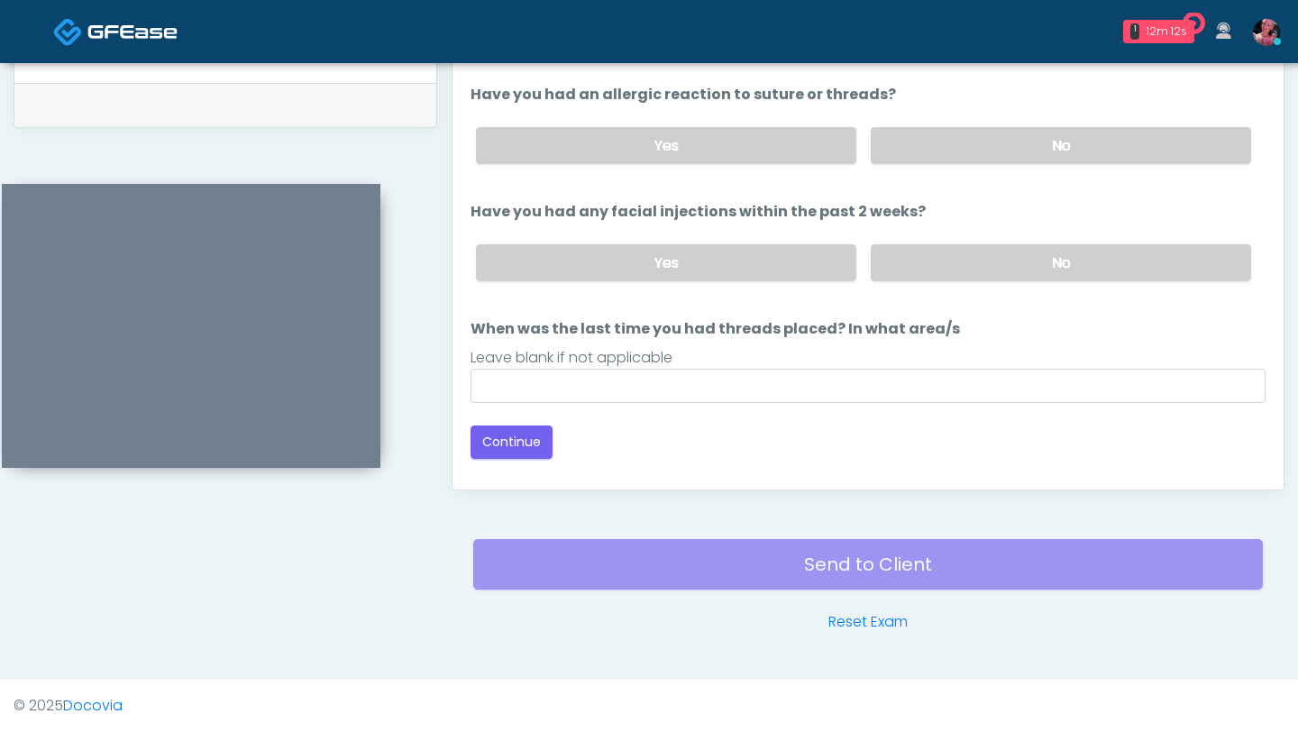
scroll to position [0, 0]
click at [518, 353] on button "Continue" at bounding box center [512, 442] width 82 height 33
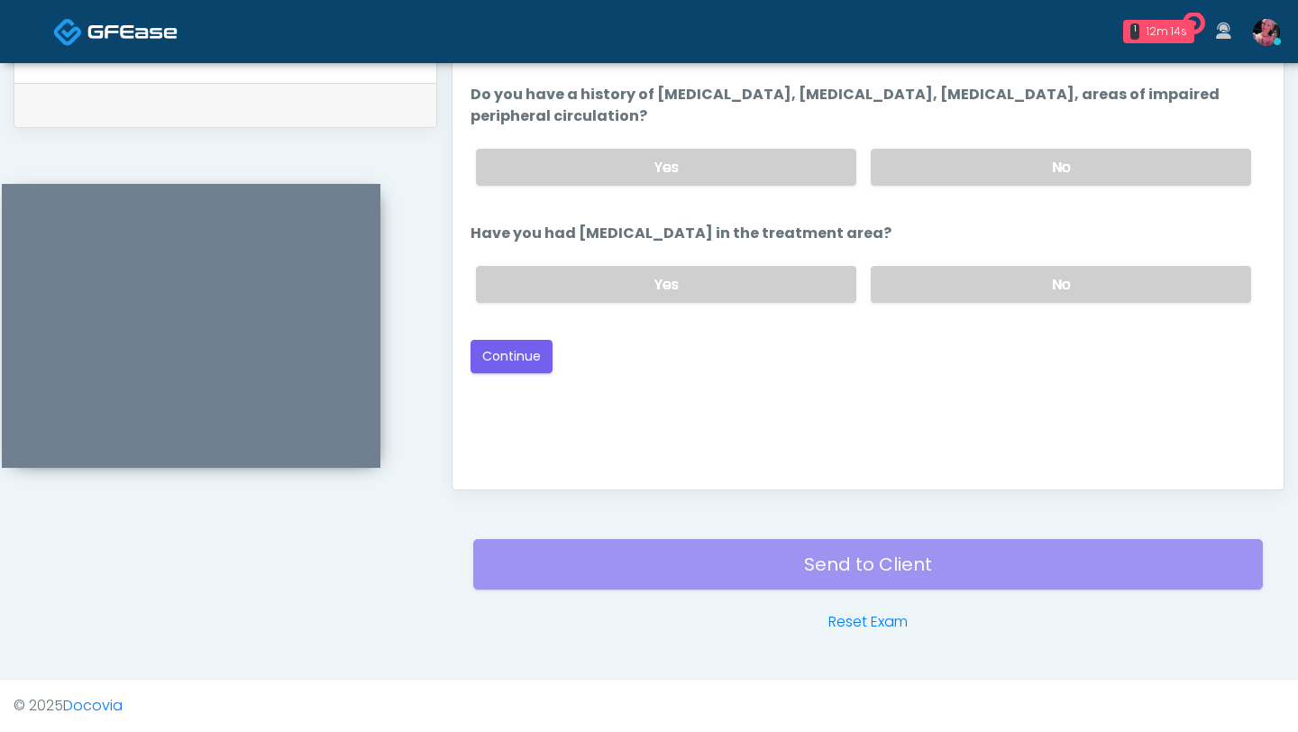
click at [518, 353] on div "Good Faith Exam Script Good Faith Exam Script INTRODUCTION Hello, my name is un…" at bounding box center [868, 246] width 795 height 451
click at [509, 353] on button "Continue" at bounding box center [512, 356] width 82 height 33
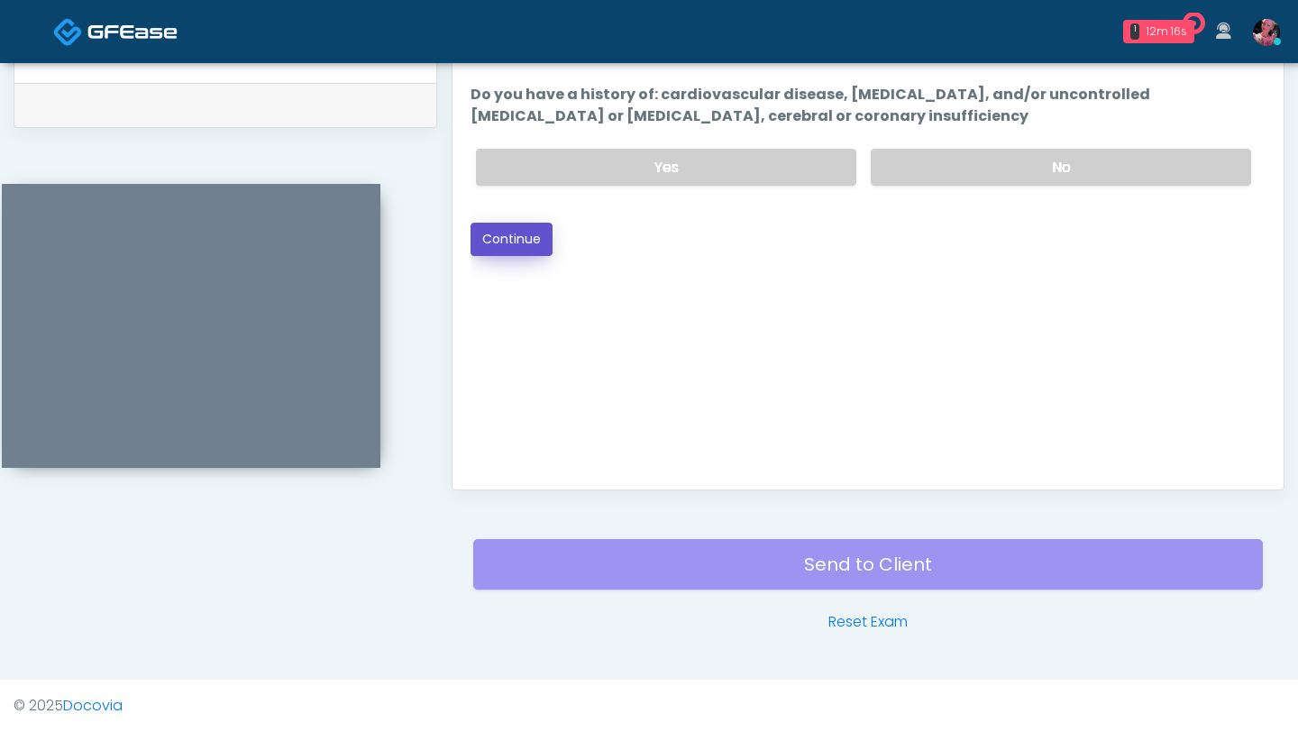
click at [545, 233] on button "Continue" at bounding box center [512, 239] width 82 height 33
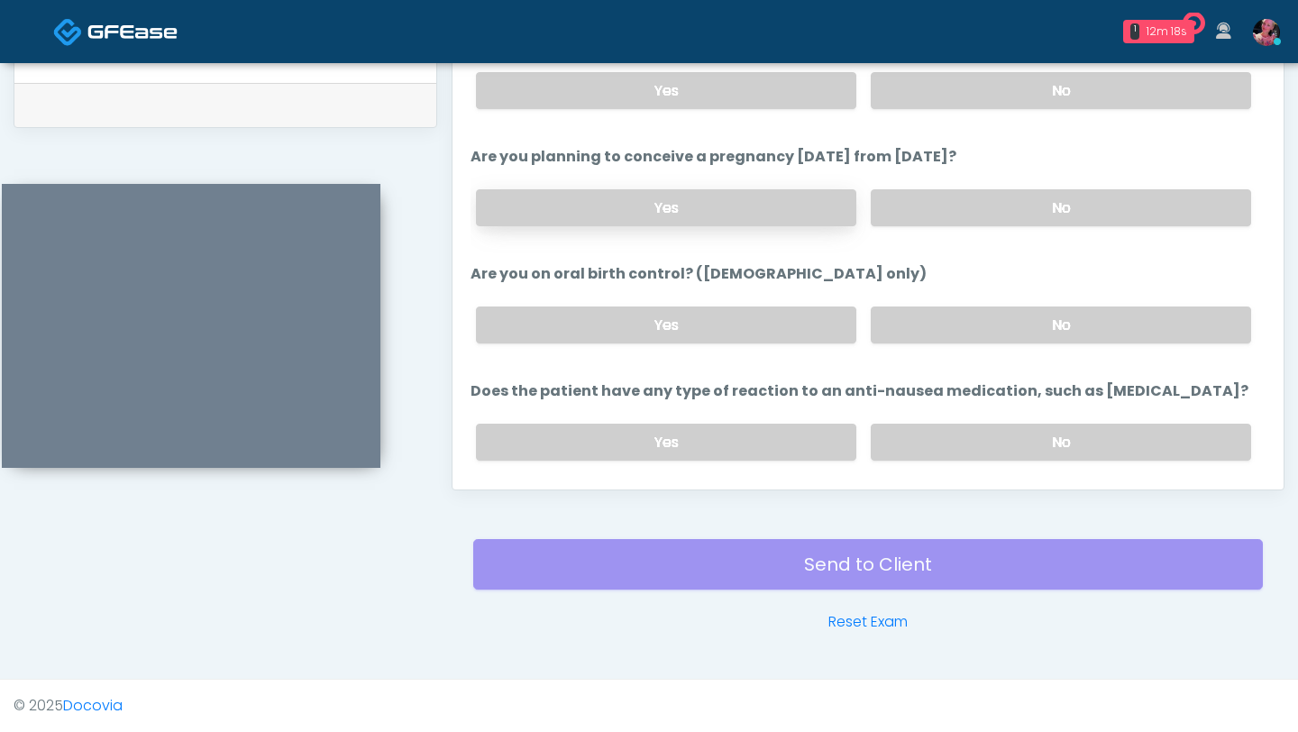
scroll to position [966, 0]
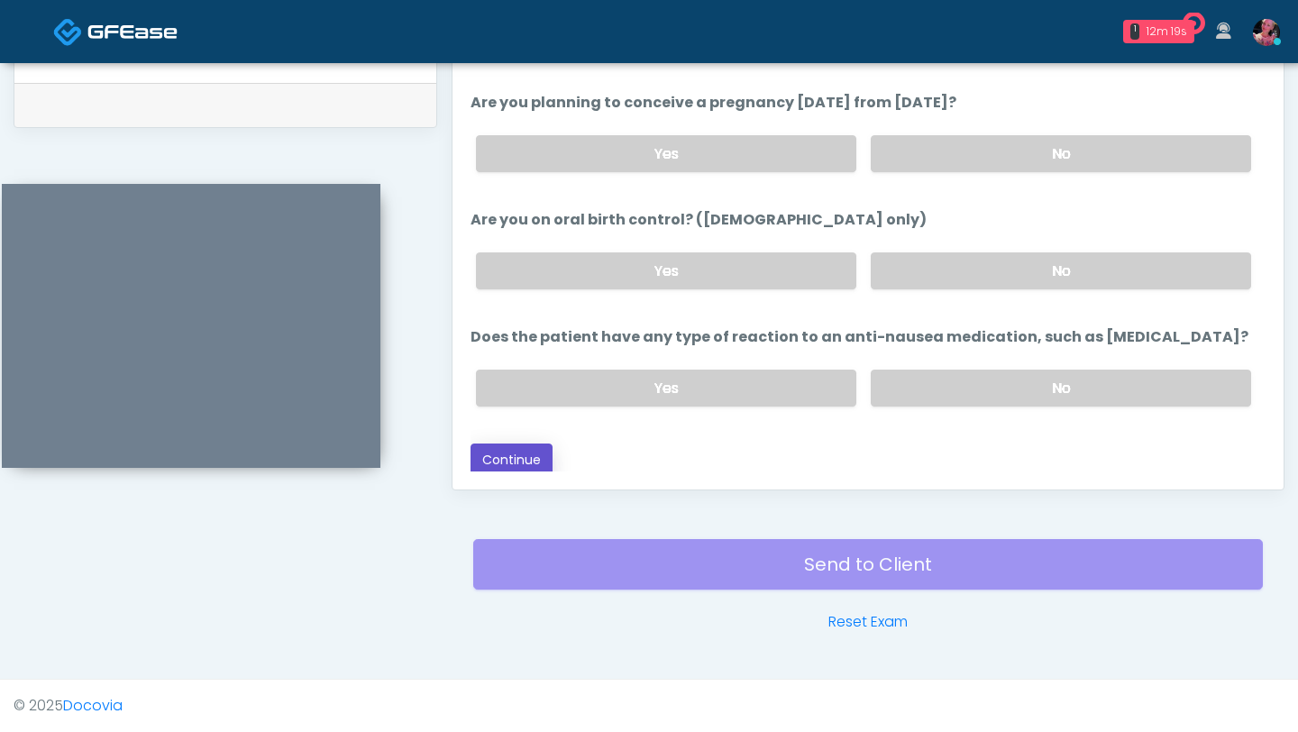
click at [514, 353] on button "Continue" at bounding box center [512, 460] width 82 height 33
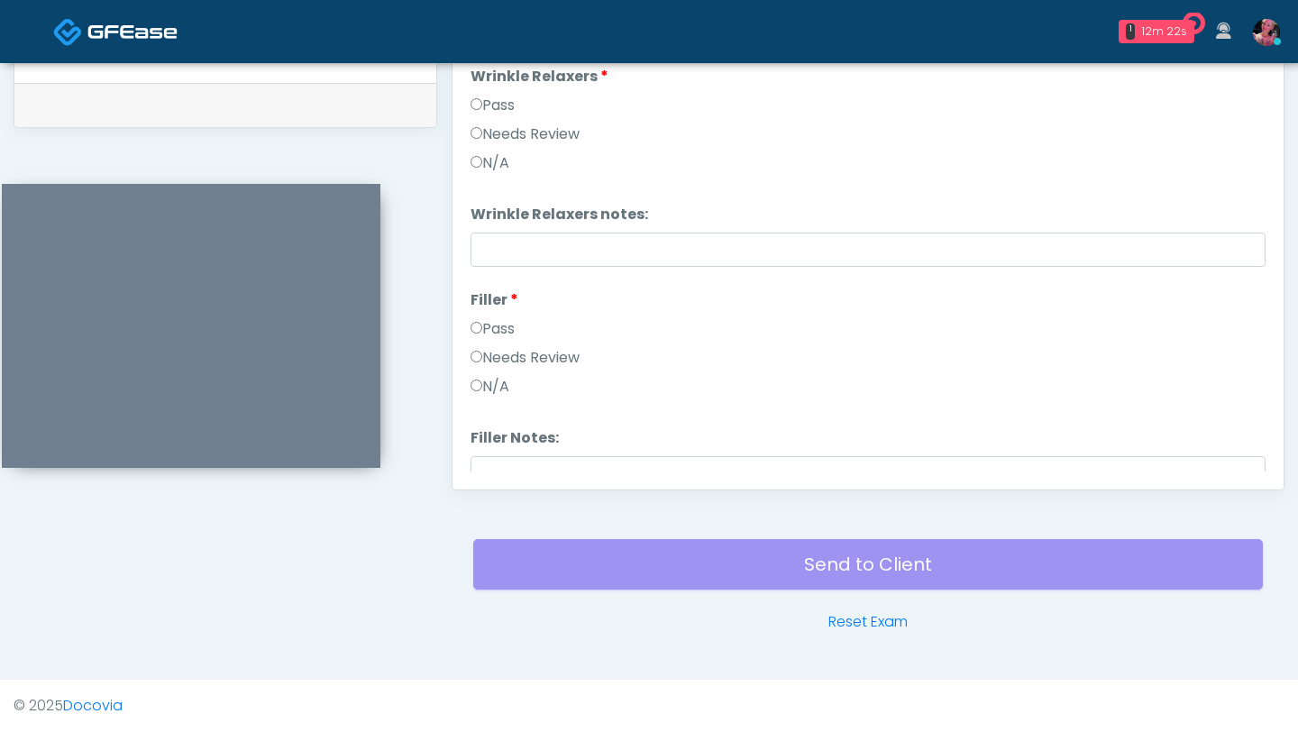
scroll to position [0, 0]
click at [492, 160] on label "N/A" at bounding box center [490, 163] width 39 height 22
click at [518, 129] on label "Needs Review" at bounding box center [525, 135] width 109 height 22
click at [496, 353] on label "N/A" at bounding box center [490, 387] width 39 height 22
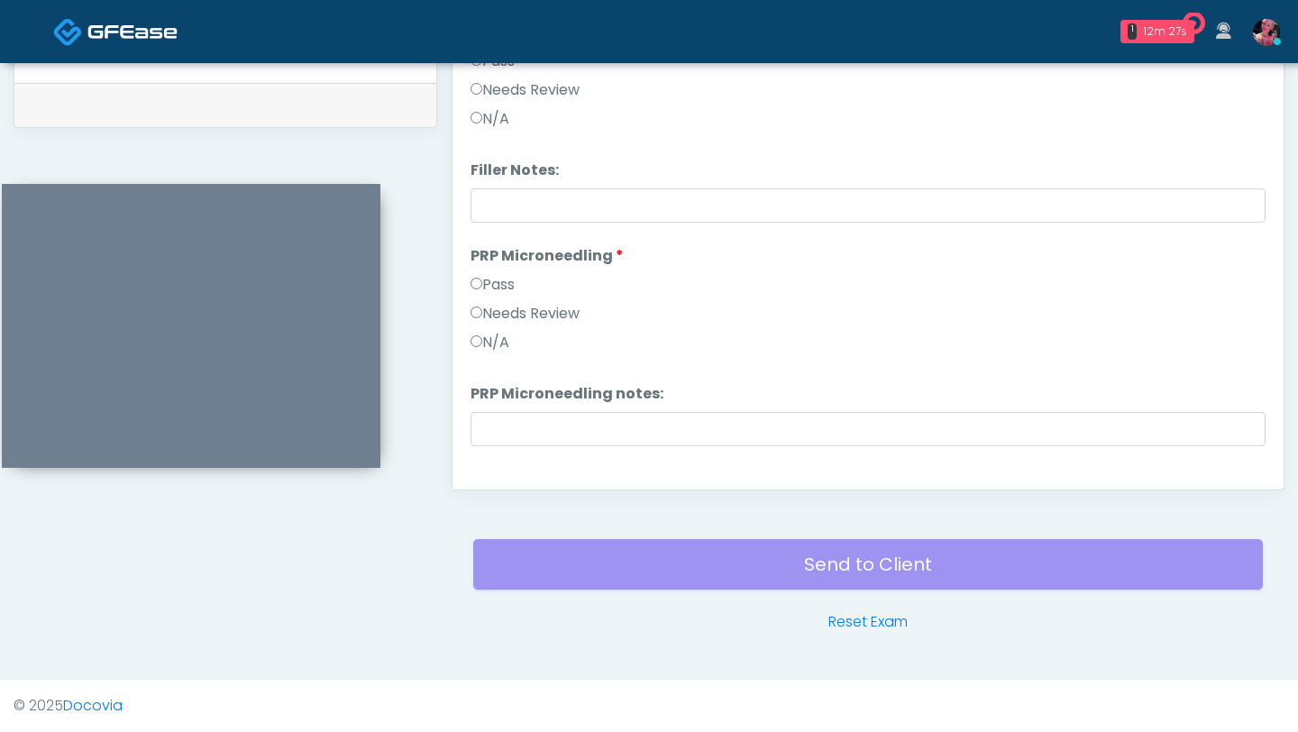
click at [485, 344] on label "N/A" at bounding box center [490, 343] width 39 height 22
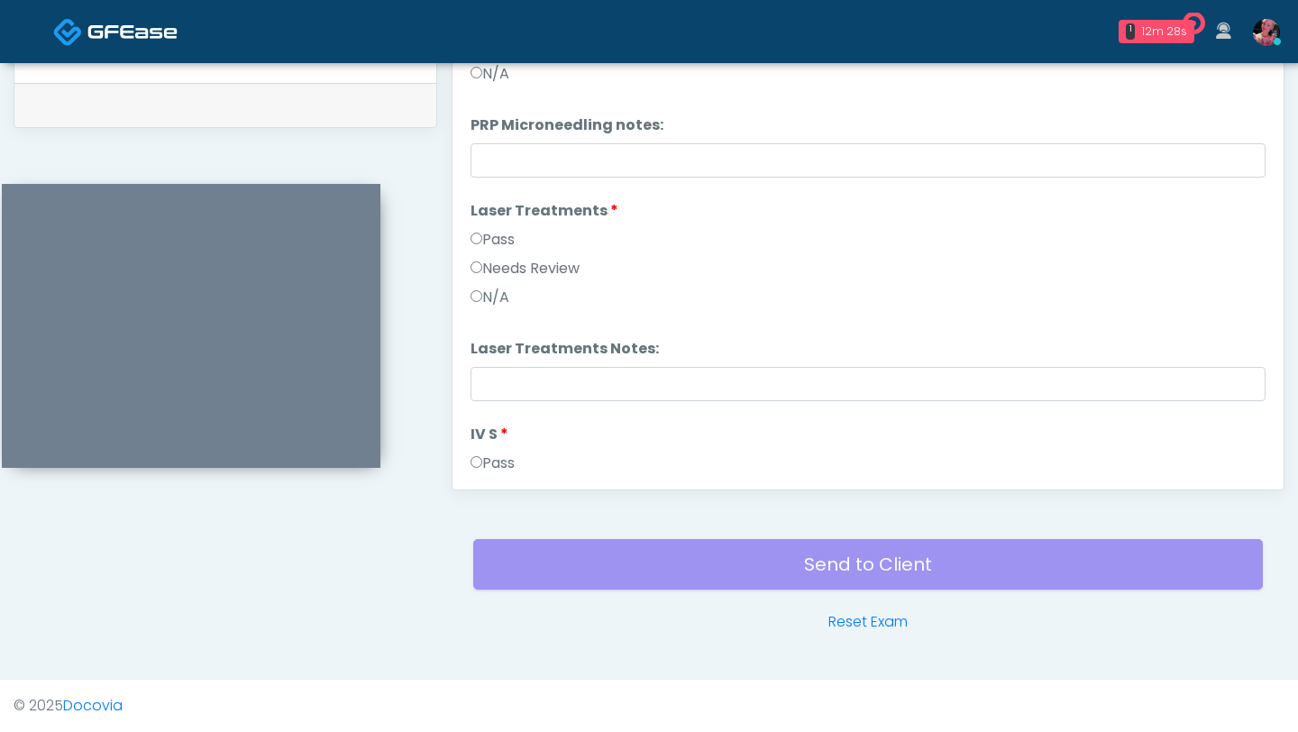
click at [488, 302] on label "N/A" at bounding box center [490, 298] width 39 height 22
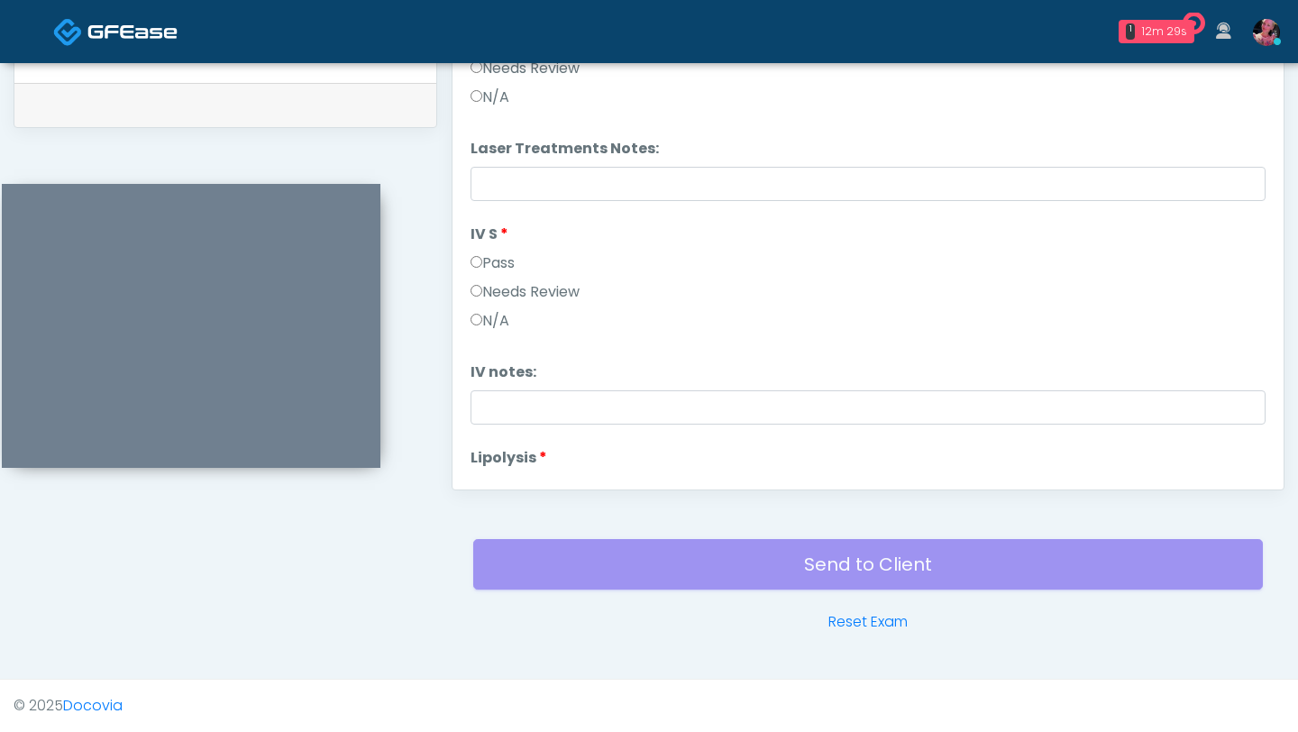
click at [481, 326] on label "N/A" at bounding box center [490, 321] width 39 height 22
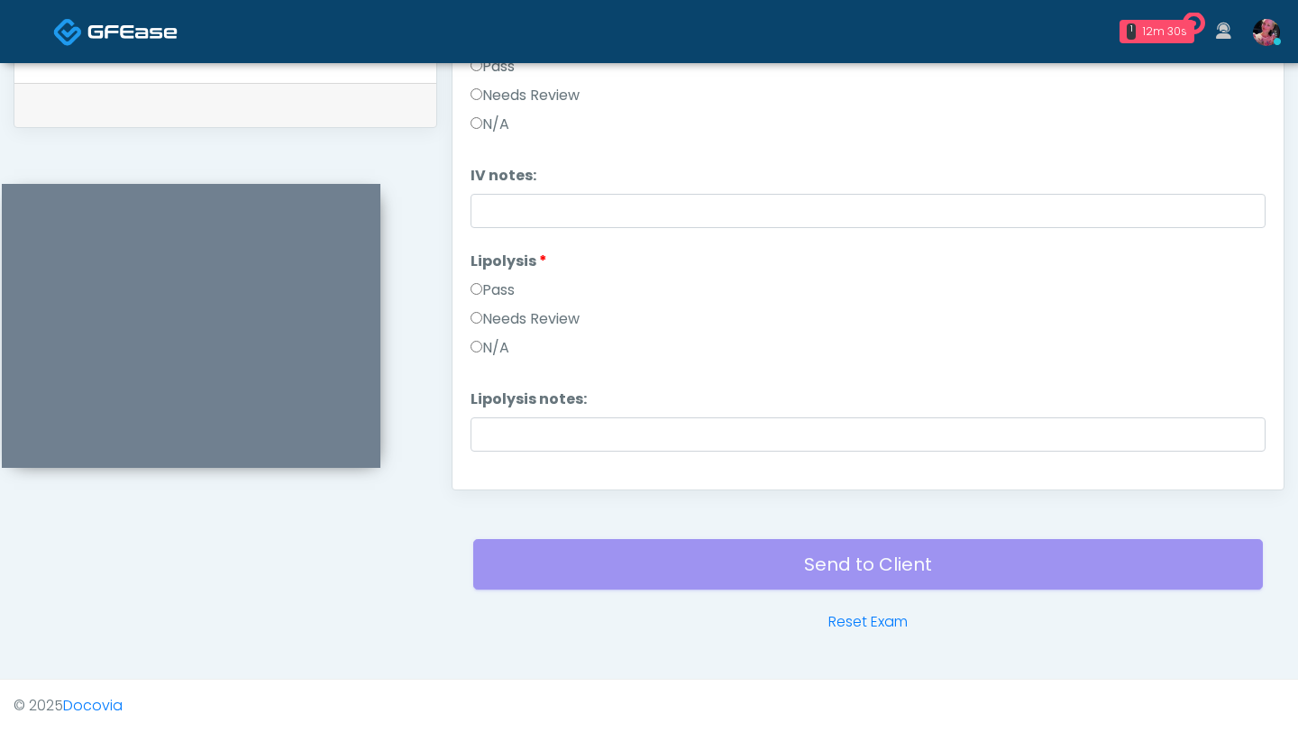
click at [481, 327] on label "Needs Review" at bounding box center [525, 319] width 109 height 22
click at [481, 349] on label "N/A" at bounding box center [490, 348] width 39 height 22
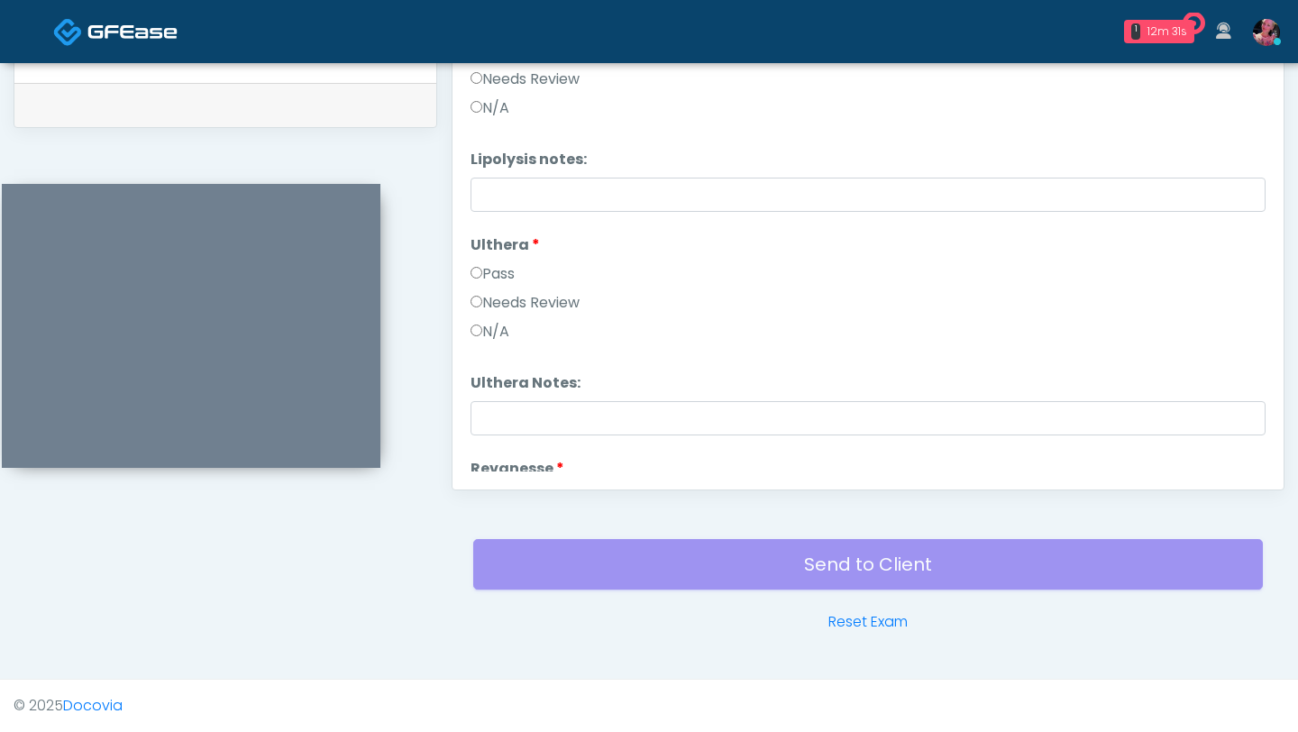
click at [481, 327] on label "N/A" at bounding box center [490, 332] width 39 height 22
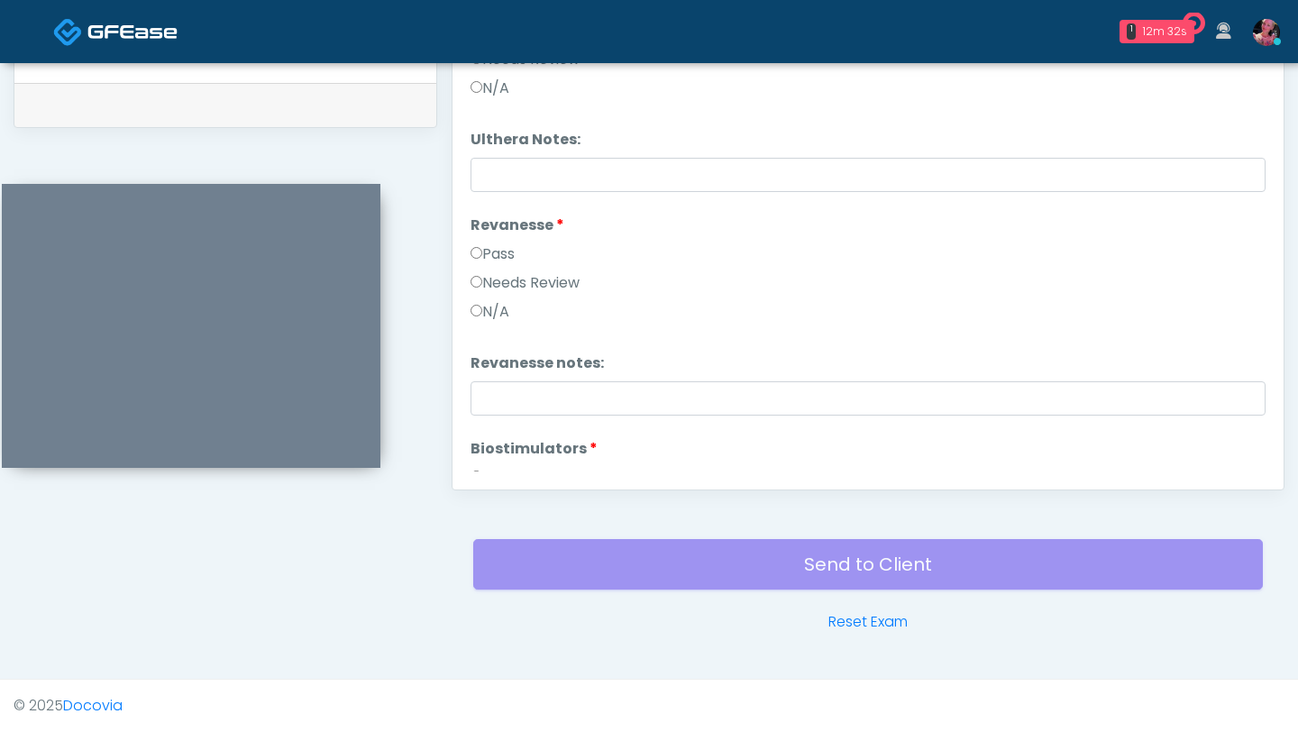
click at [482, 298] on div "Needs Review" at bounding box center [868, 286] width 795 height 29
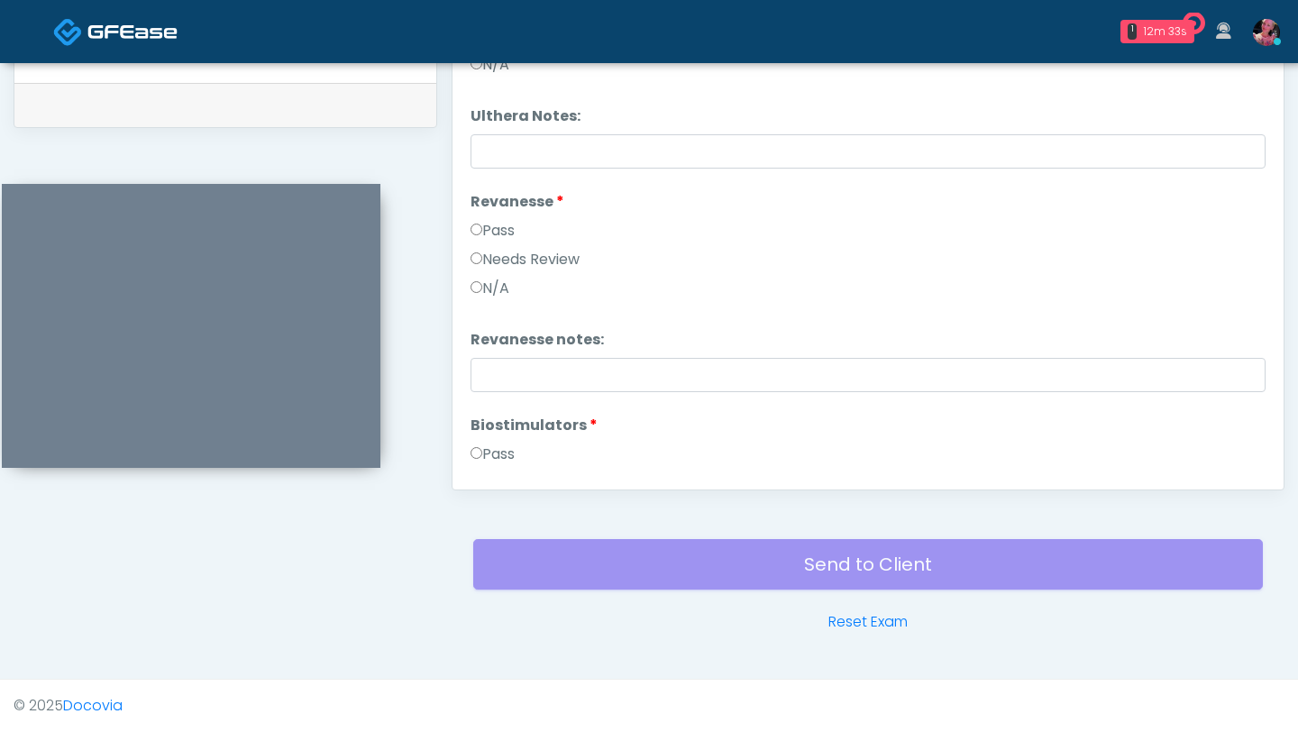
click at [482, 299] on div "N/A" at bounding box center [868, 292] width 795 height 29
click at [482, 292] on label "N/A" at bounding box center [490, 289] width 39 height 22
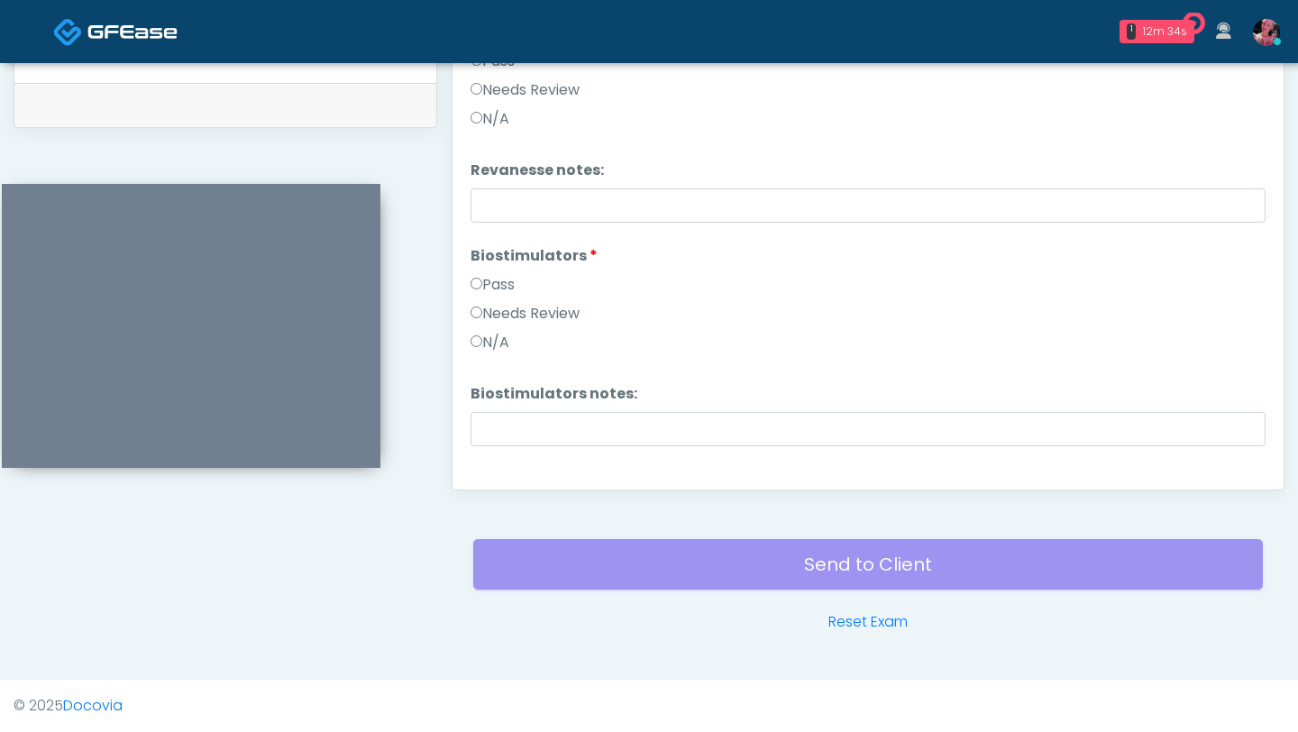
click at [493, 344] on label "N/A" at bounding box center [490, 343] width 39 height 22
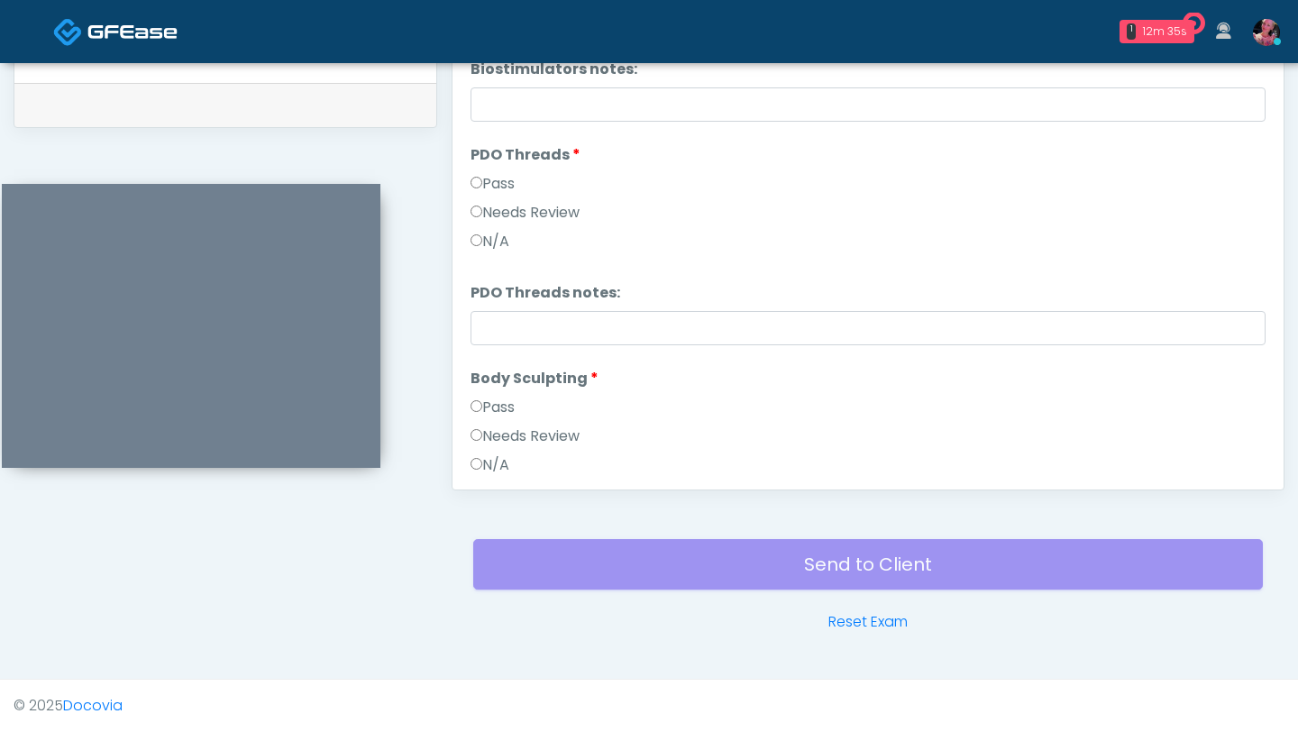
scroll to position [1948, 0]
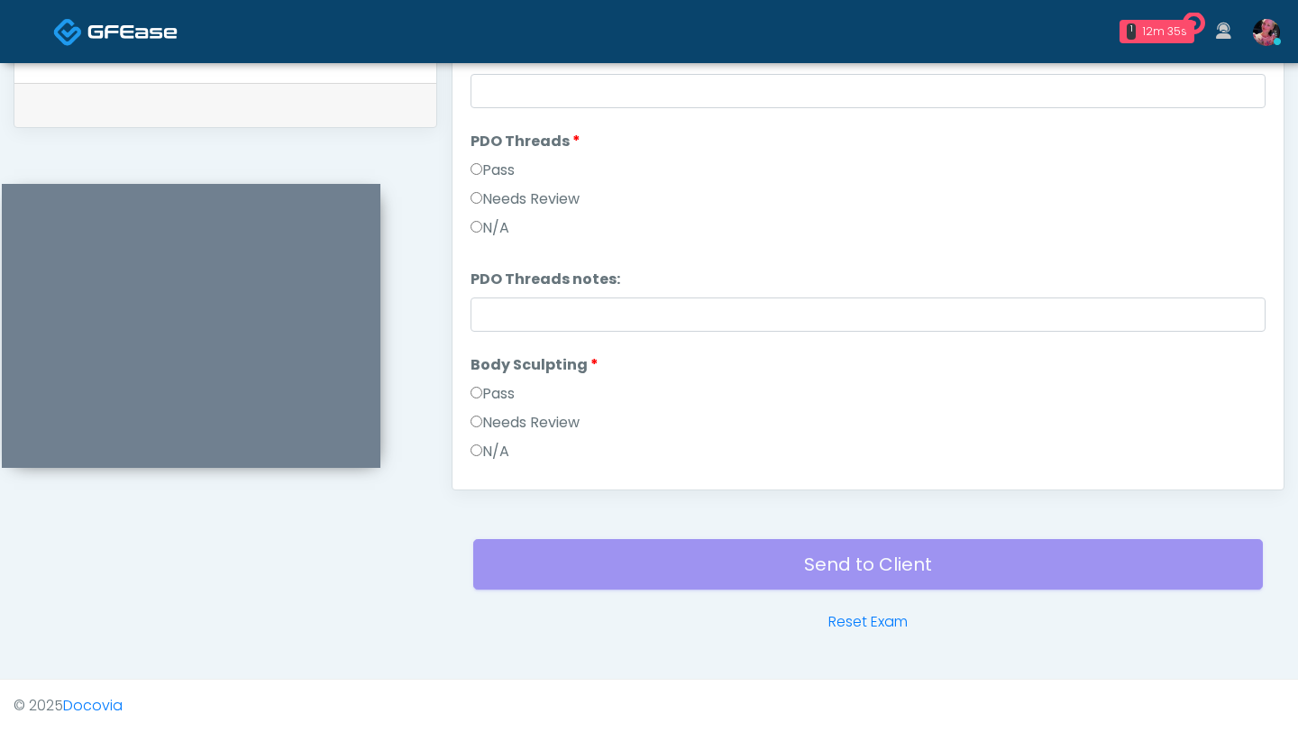
click at [500, 204] on label "Needs Review" at bounding box center [525, 199] width 109 height 22
click at [500, 230] on label "N/A" at bounding box center [490, 228] width 39 height 22
click at [513, 353] on div "N/A" at bounding box center [868, 455] width 795 height 29
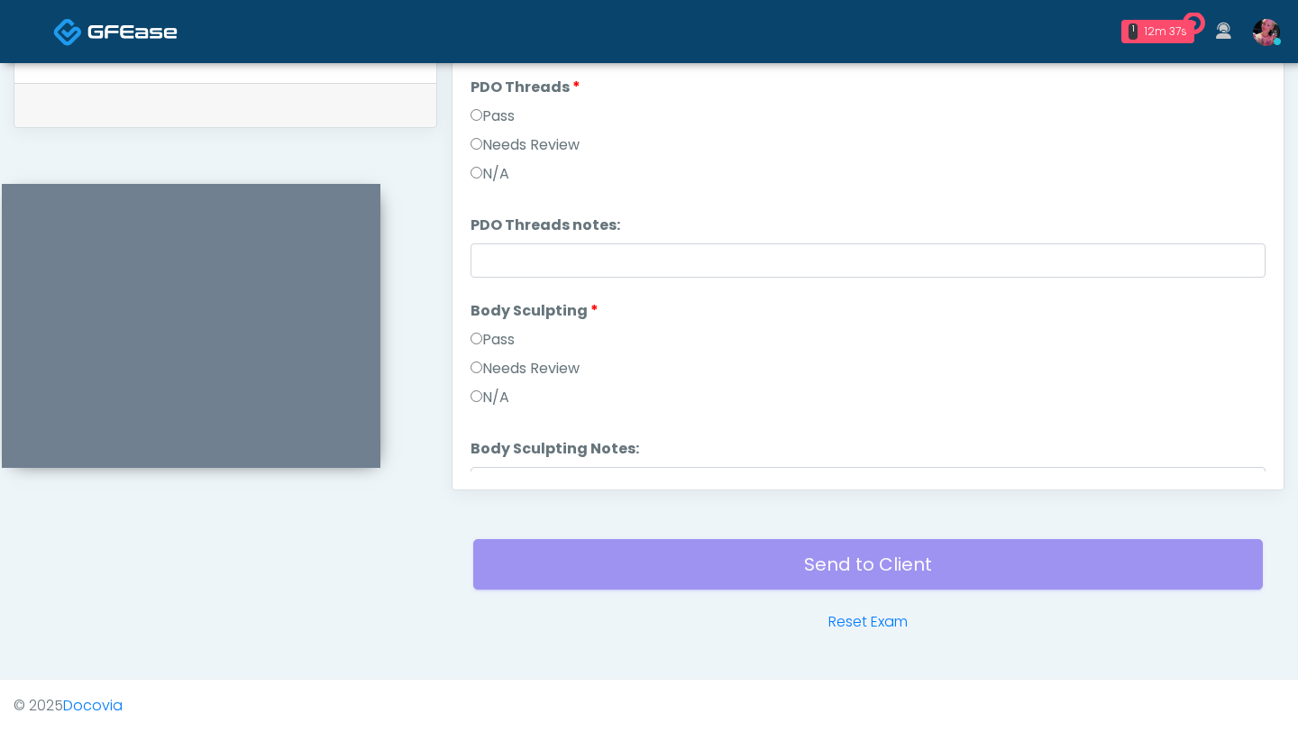
click at [490, 353] on label "N/A" at bounding box center [490, 398] width 39 height 22
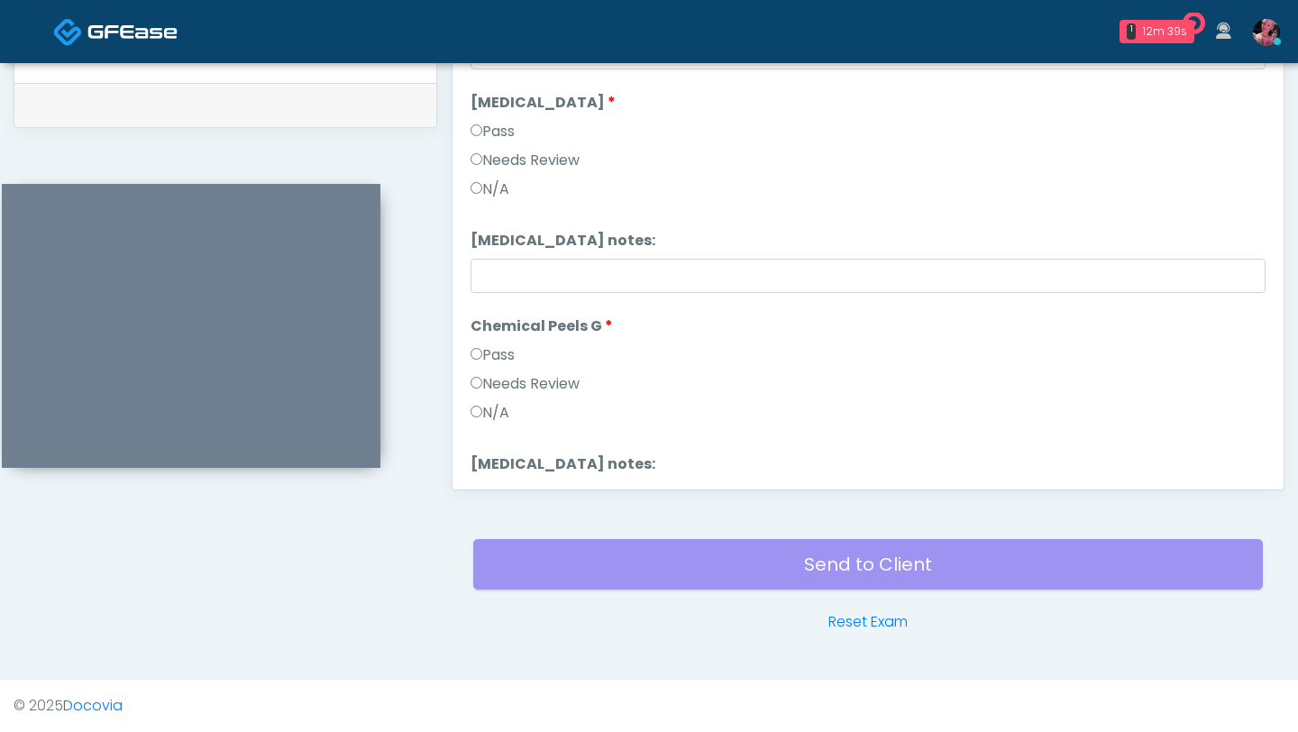
click at [500, 191] on label "N/A" at bounding box center [490, 190] width 39 height 22
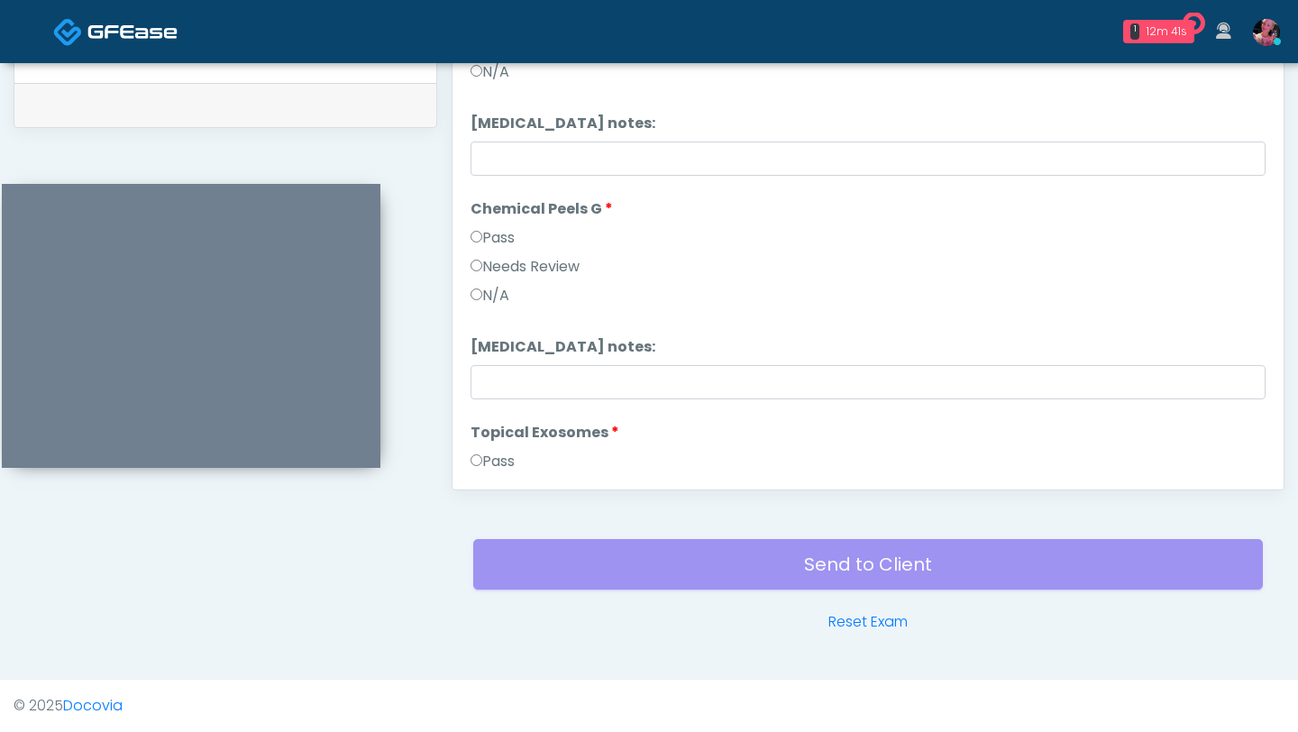
scroll to position [2553, 0]
click at [477, 278] on div "Needs Review" at bounding box center [868, 268] width 795 height 29
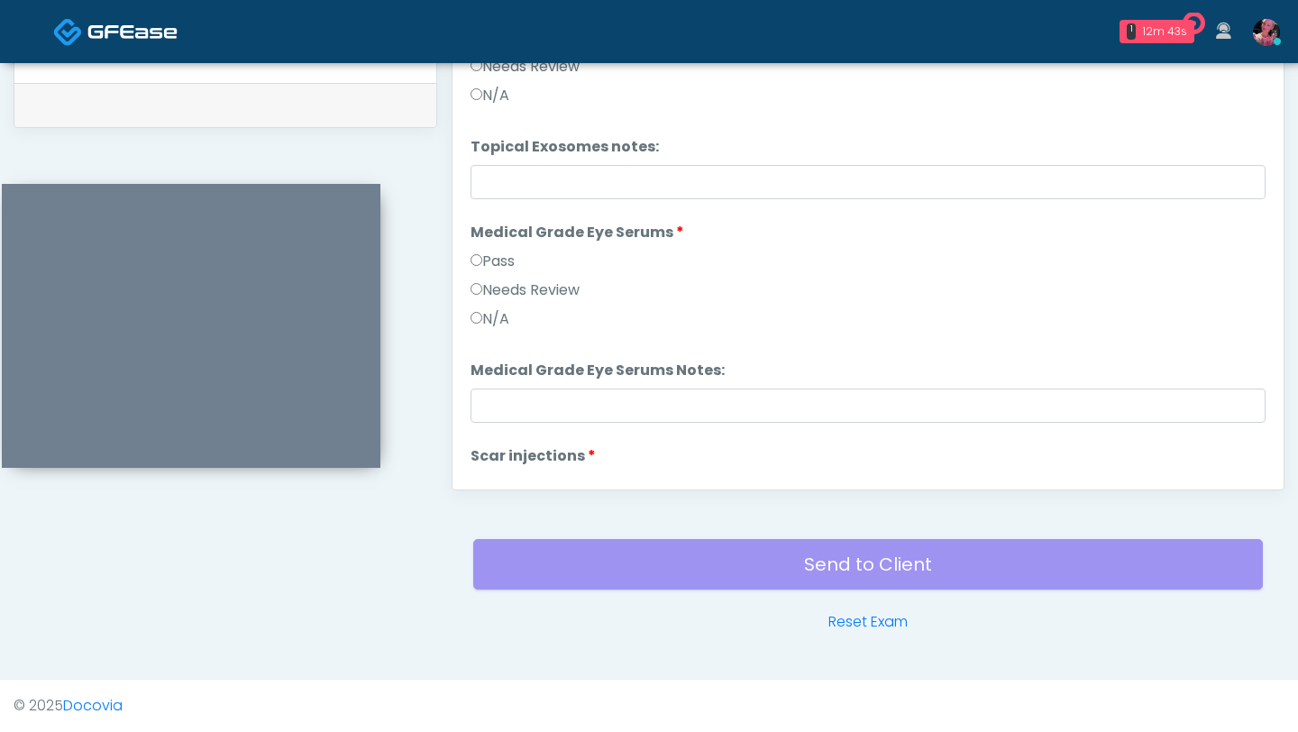
click at [490, 316] on label "N/A" at bounding box center [490, 319] width 39 height 22
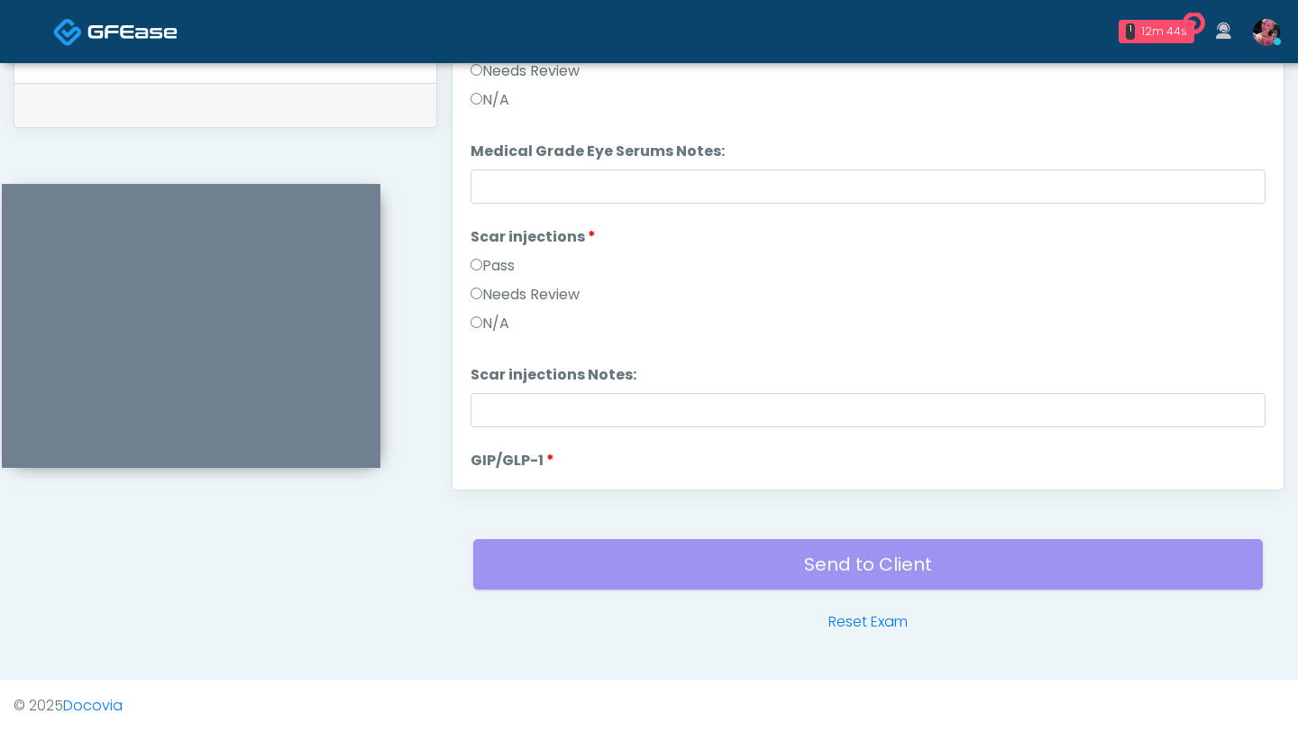
click at [490, 334] on label "N/A" at bounding box center [490, 324] width 39 height 22
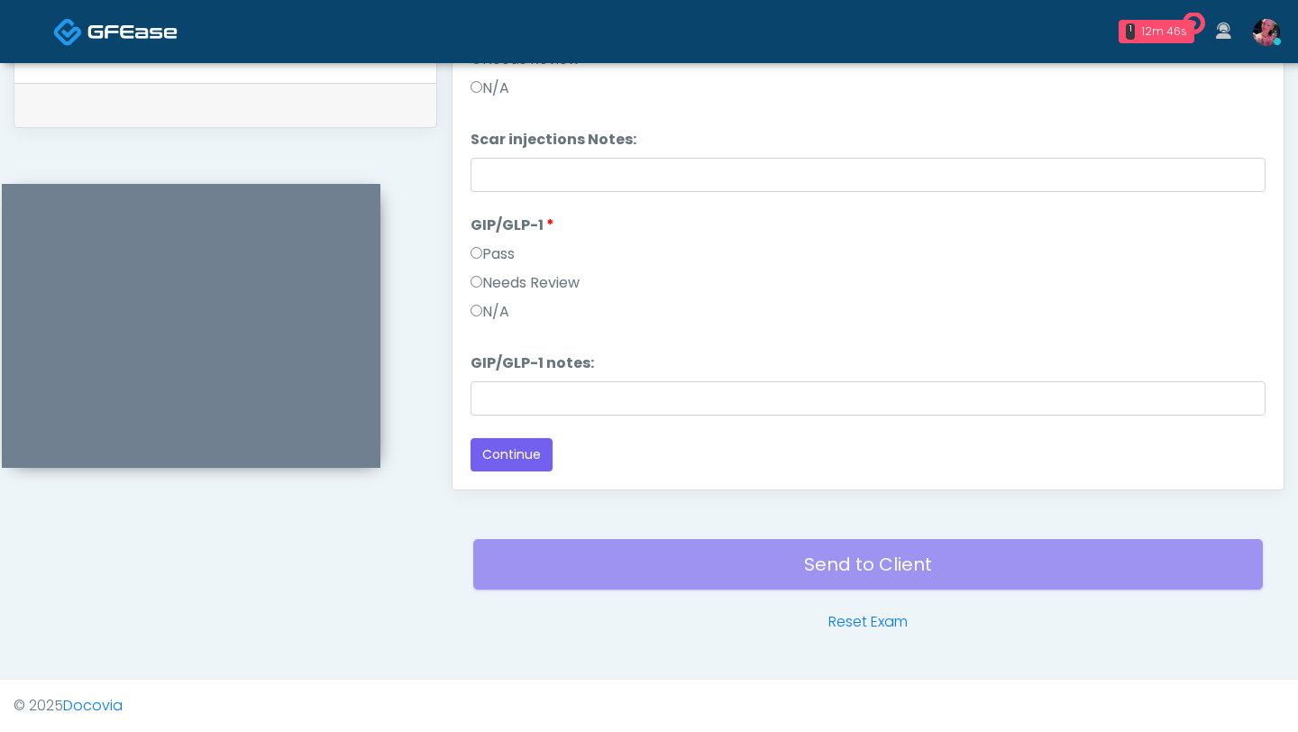
click at [490, 302] on label "N/A" at bounding box center [490, 312] width 39 height 22
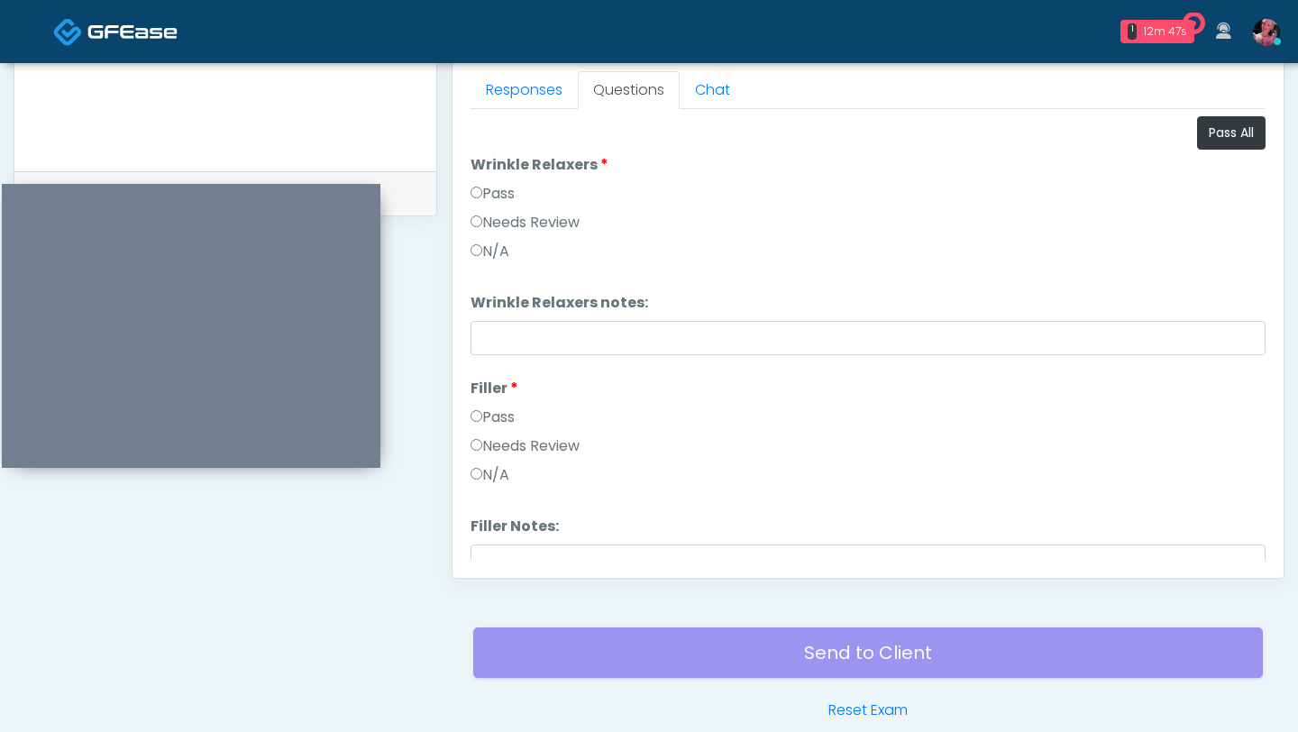
scroll to position [794, 0]
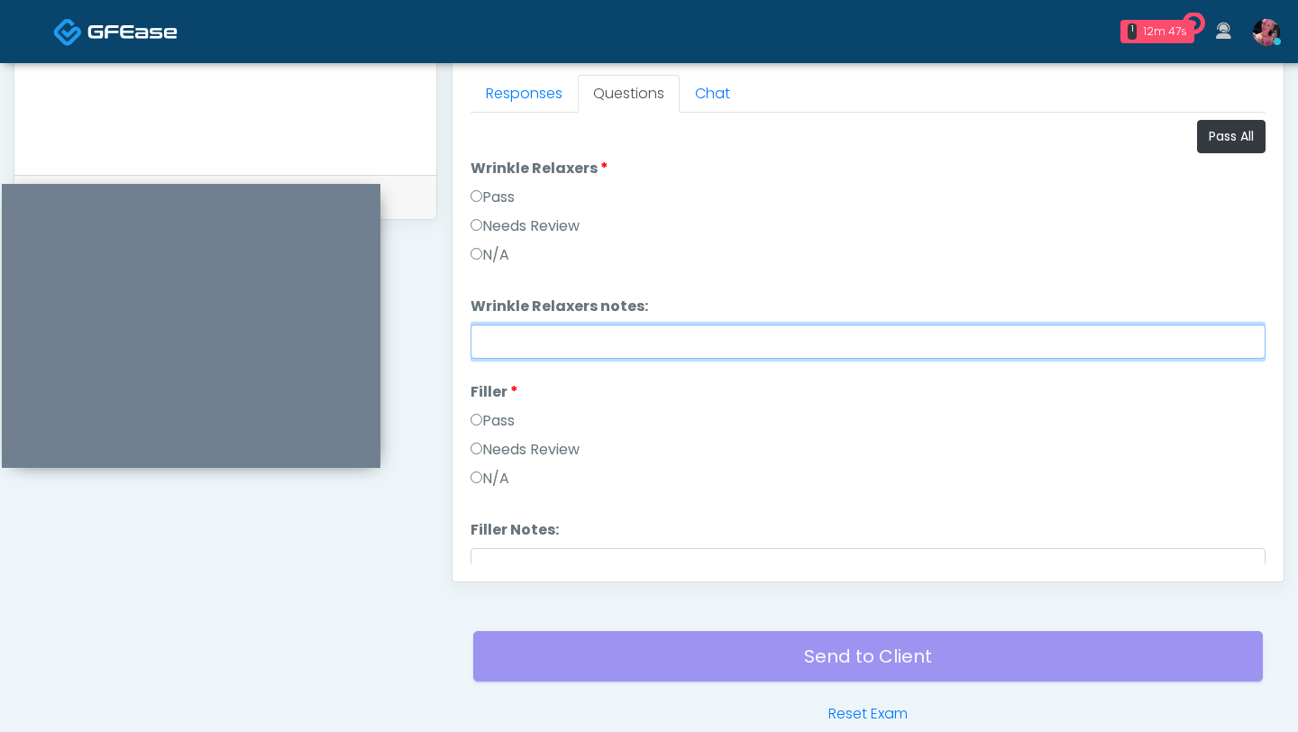
click at [500, 328] on input "Wrinkle Relaxers notes:" at bounding box center [868, 342] width 795 height 34
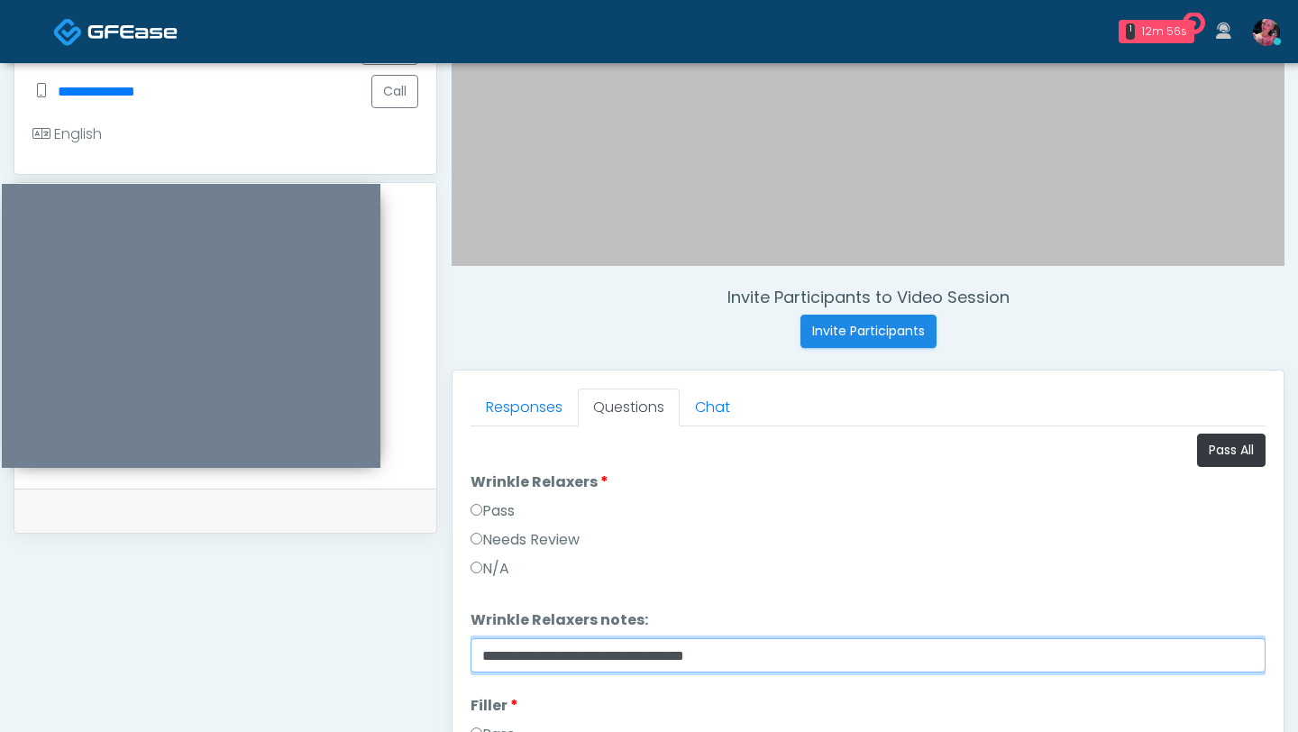
scroll to position [142, 0]
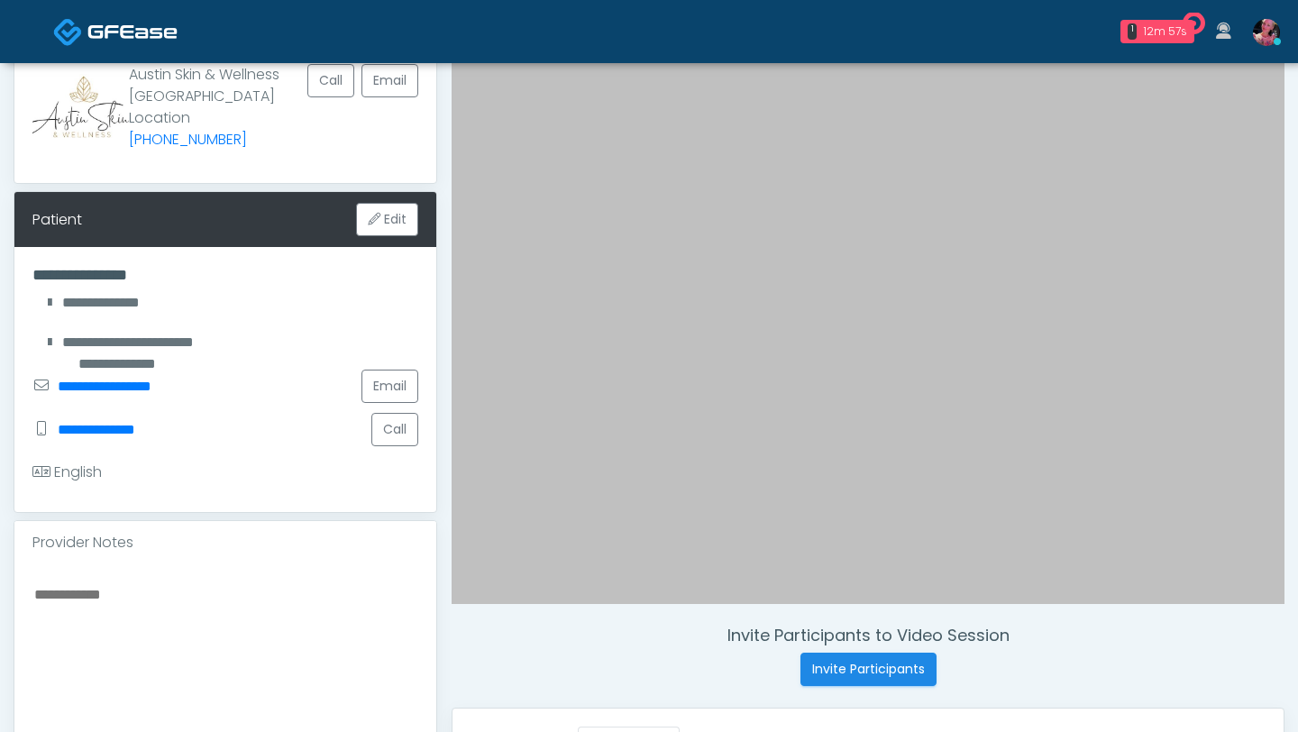
type input "**********"
click at [142, 353] on textarea at bounding box center [225, 692] width 386 height 220
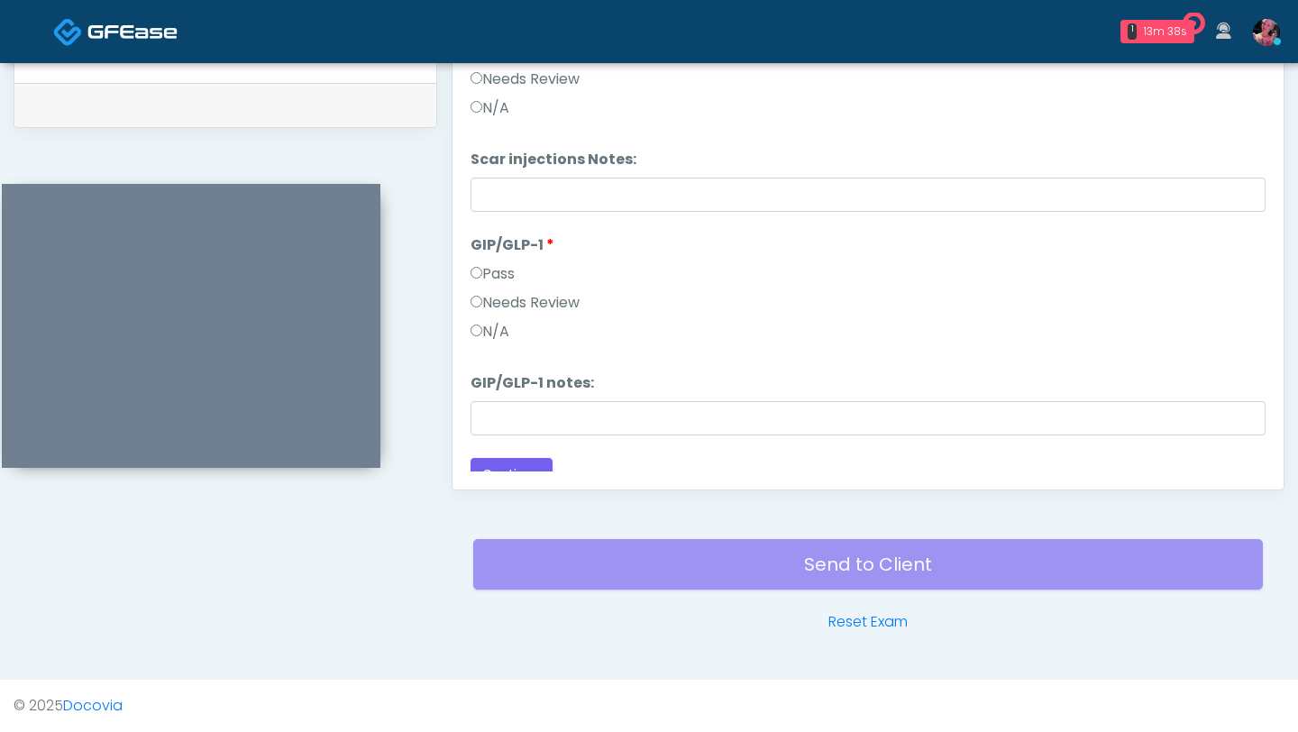
scroll to position [3429, 0]
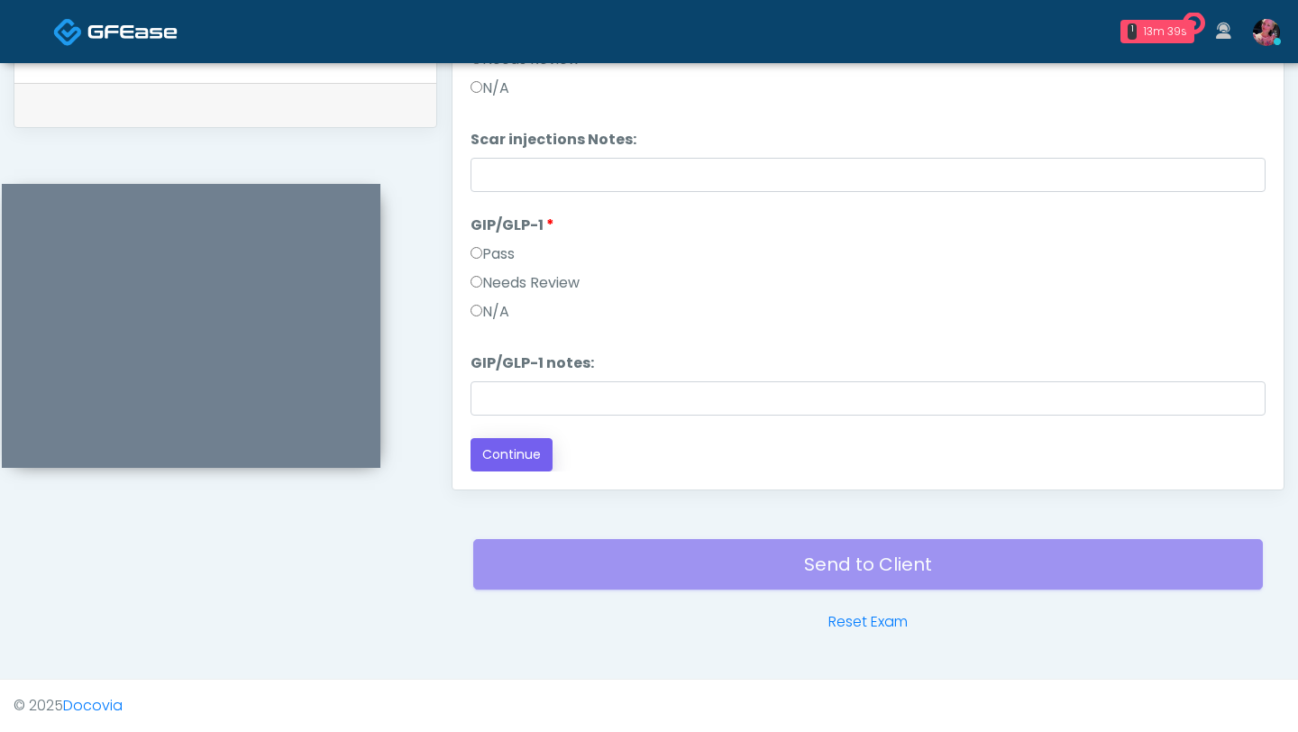
type textarea "**********"
click at [495, 353] on button "Continue" at bounding box center [512, 454] width 82 height 33
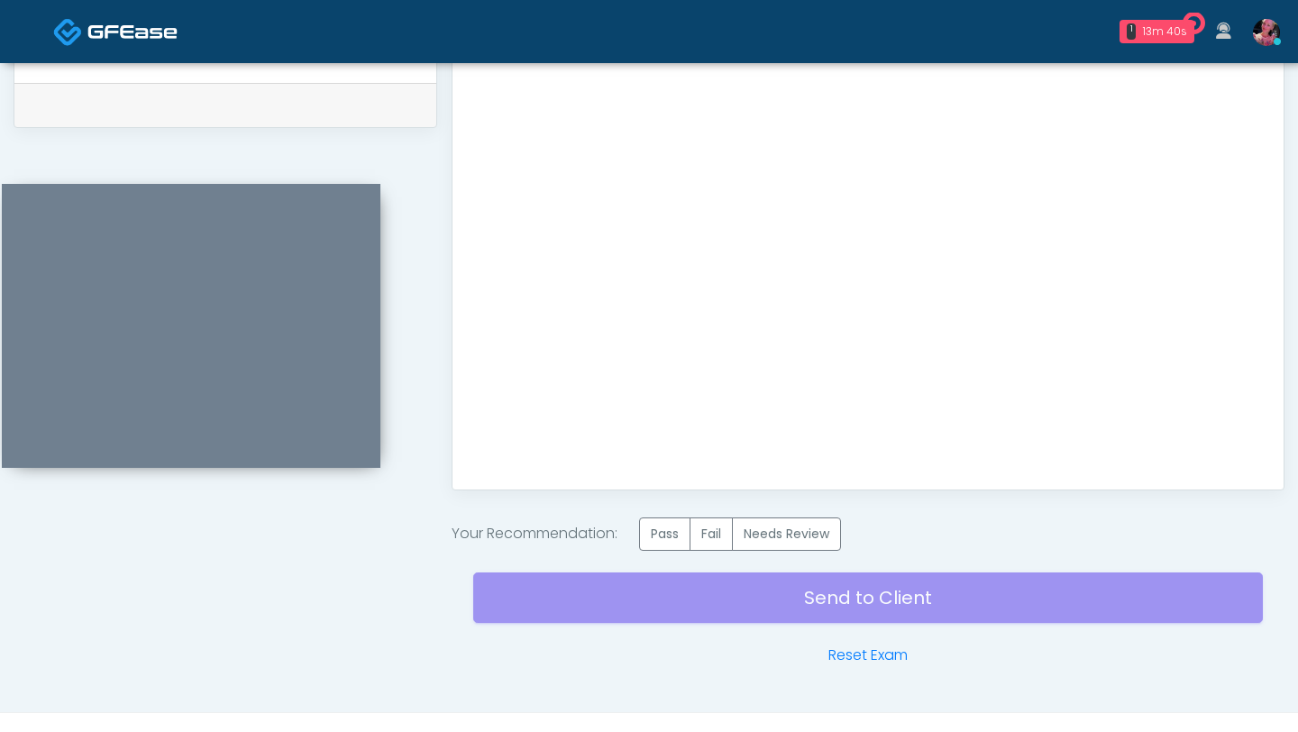
scroll to position [0, 0]
click at [806, 353] on label "Needs Review" at bounding box center [786, 534] width 109 height 33
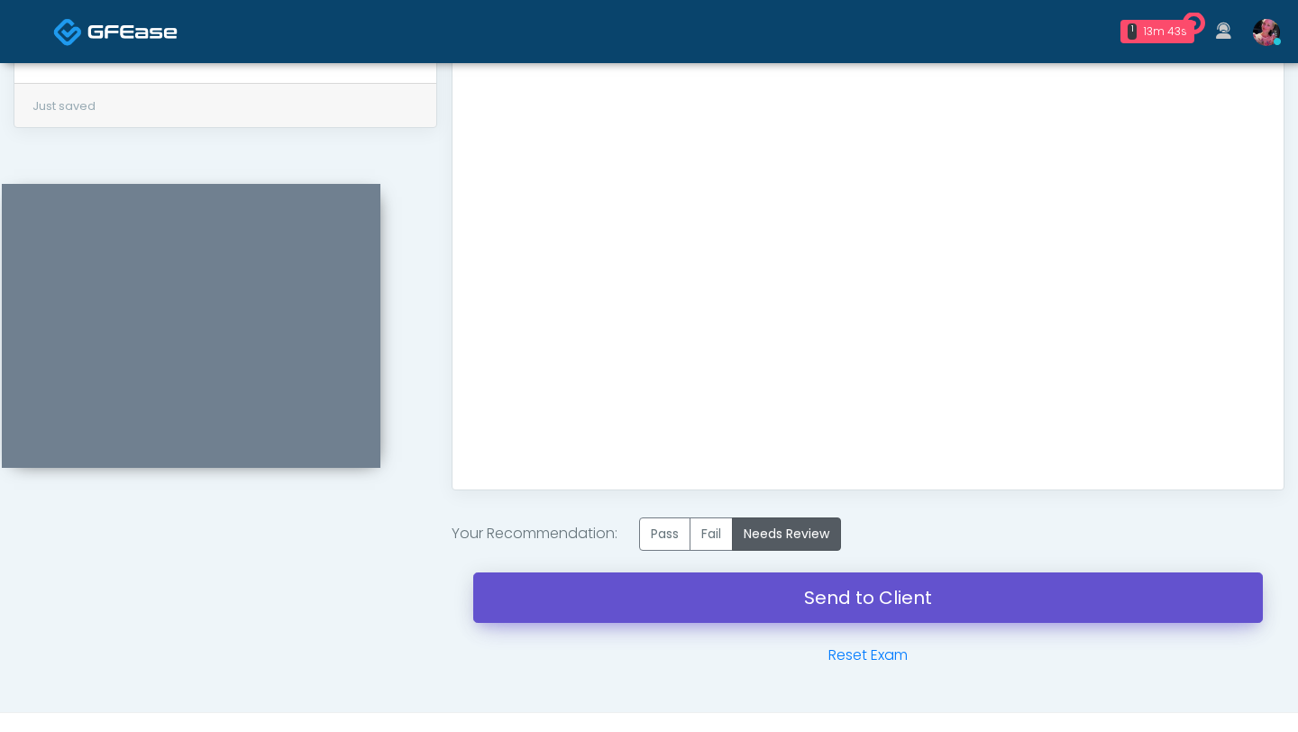
click at [765, 353] on link "Send to Client" at bounding box center [868, 598] width 790 height 50
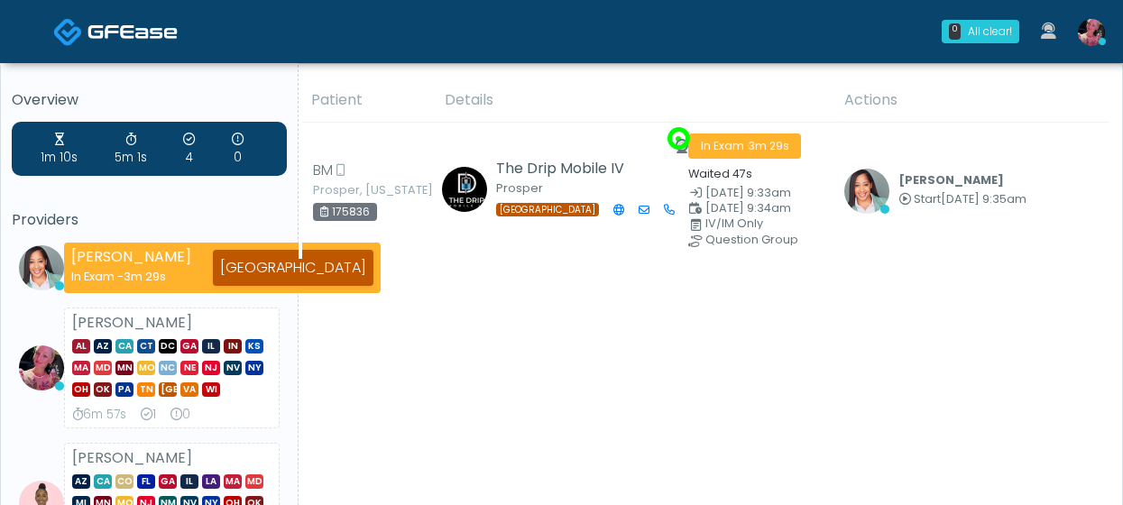
scroll to position [5, 0]
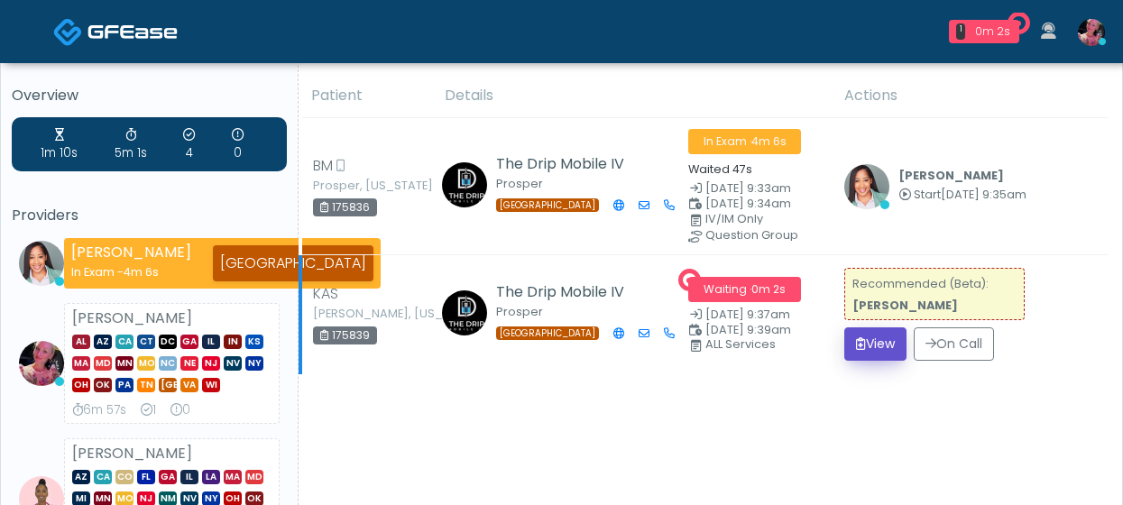
click at [875, 331] on button "View" at bounding box center [875, 343] width 62 height 33
click at [875, 336] on button "View" at bounding box center [875, 343] width 62 height 33
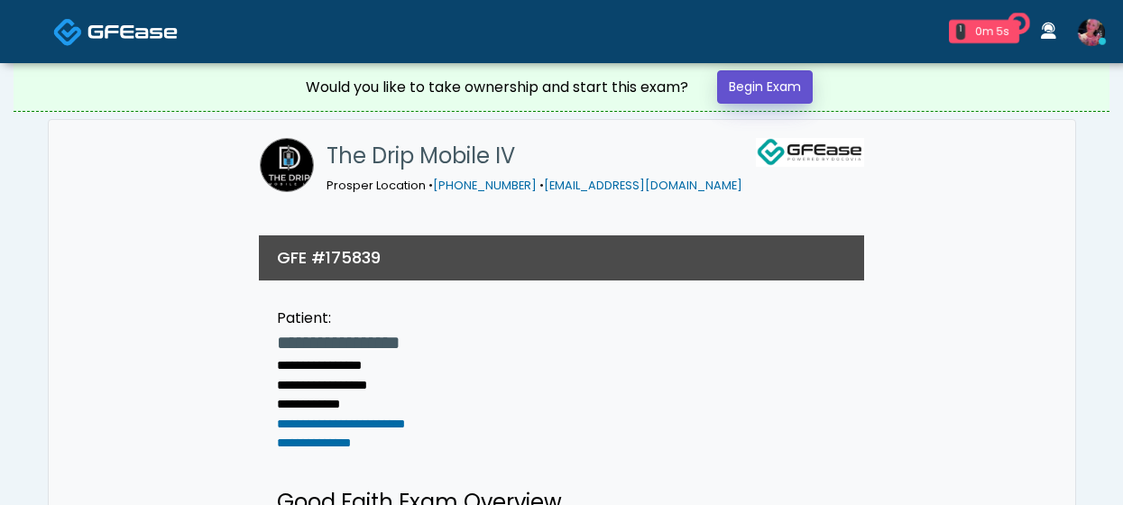
click at [752, 88] on link "Begin Exam" at bounding box center [765, 86] width 96 height 33
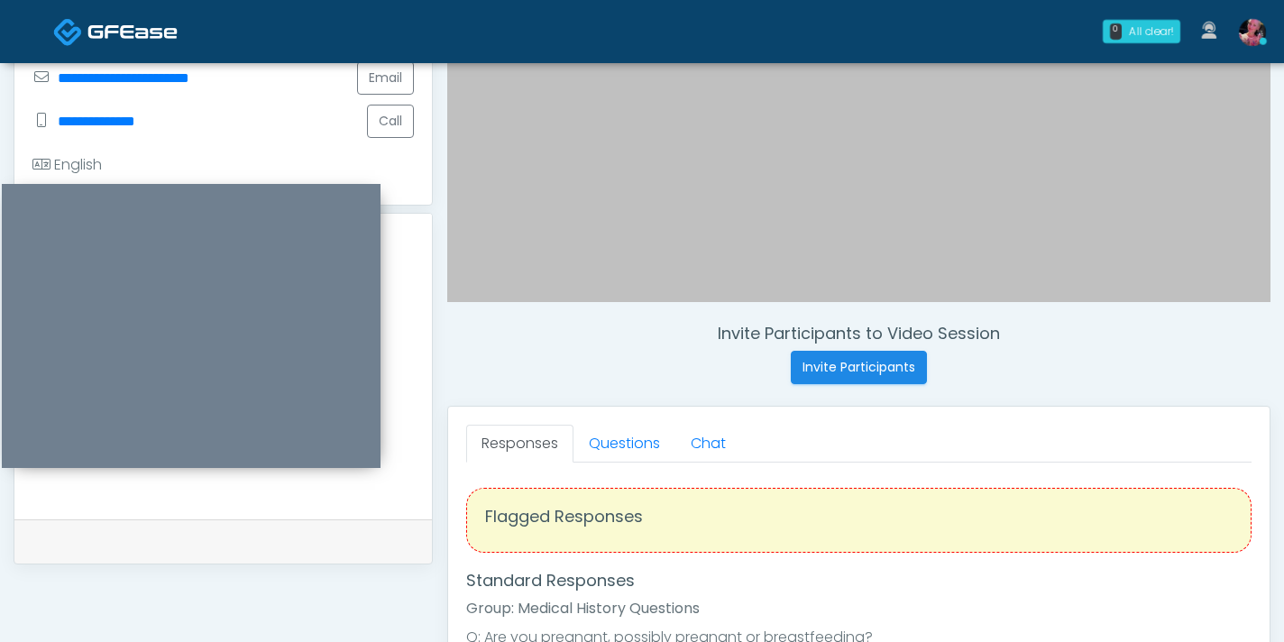
scroll to position [448, 0]
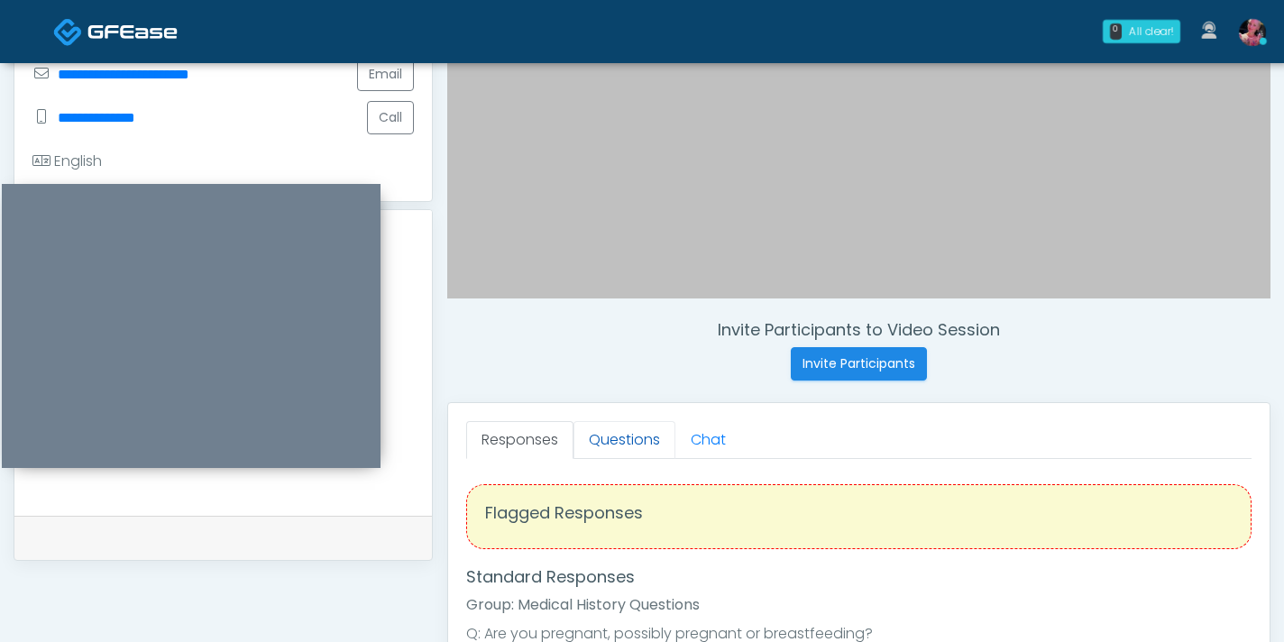
click at [634, 458] on link "Questions" at bounding box center [624, 440] width 102 height 38
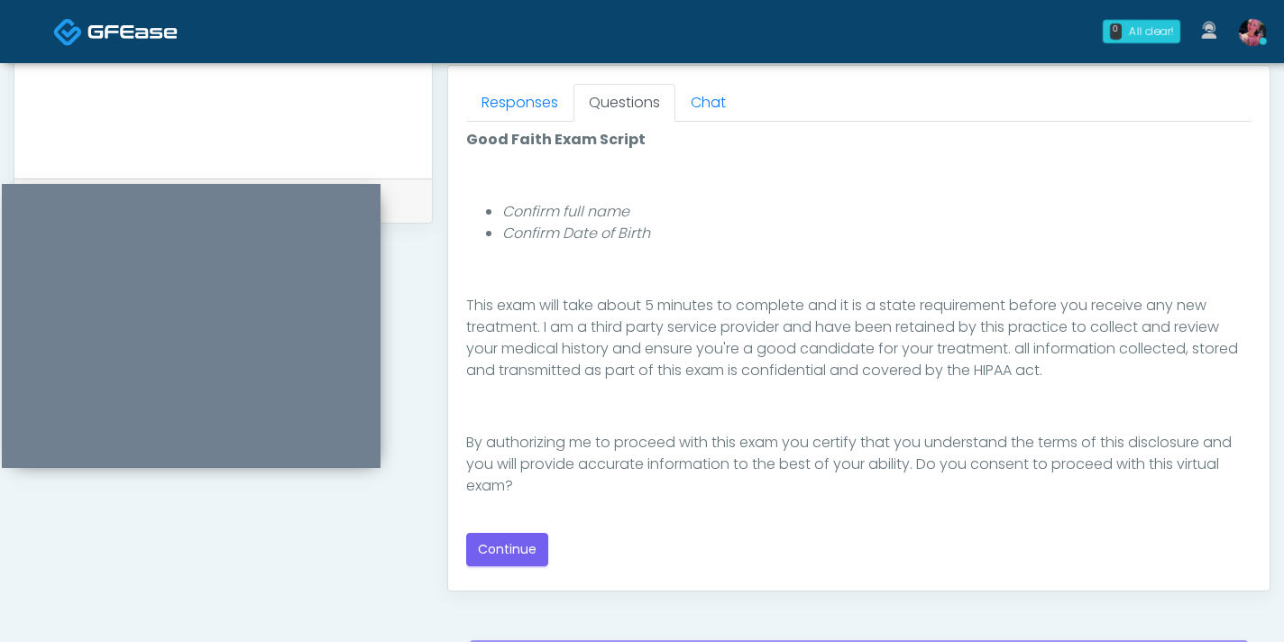
scroll to position [802, 0]
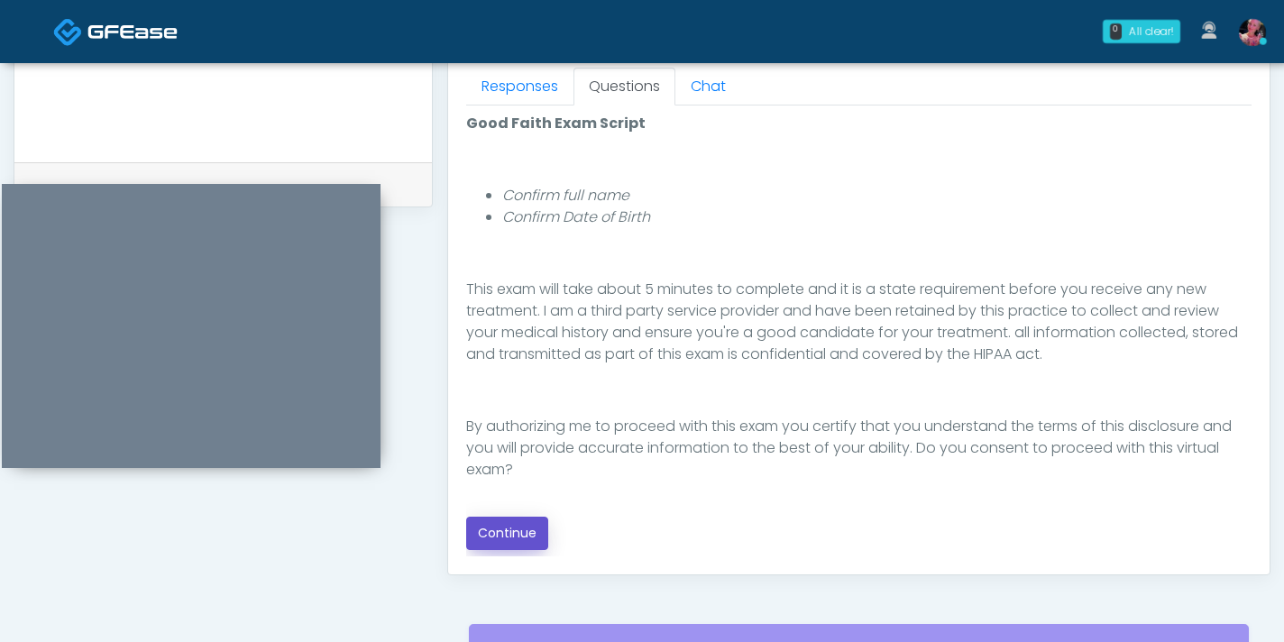
click at [518, 504] on button "Continue" at bounding box center [507, 533] width 82 height 33
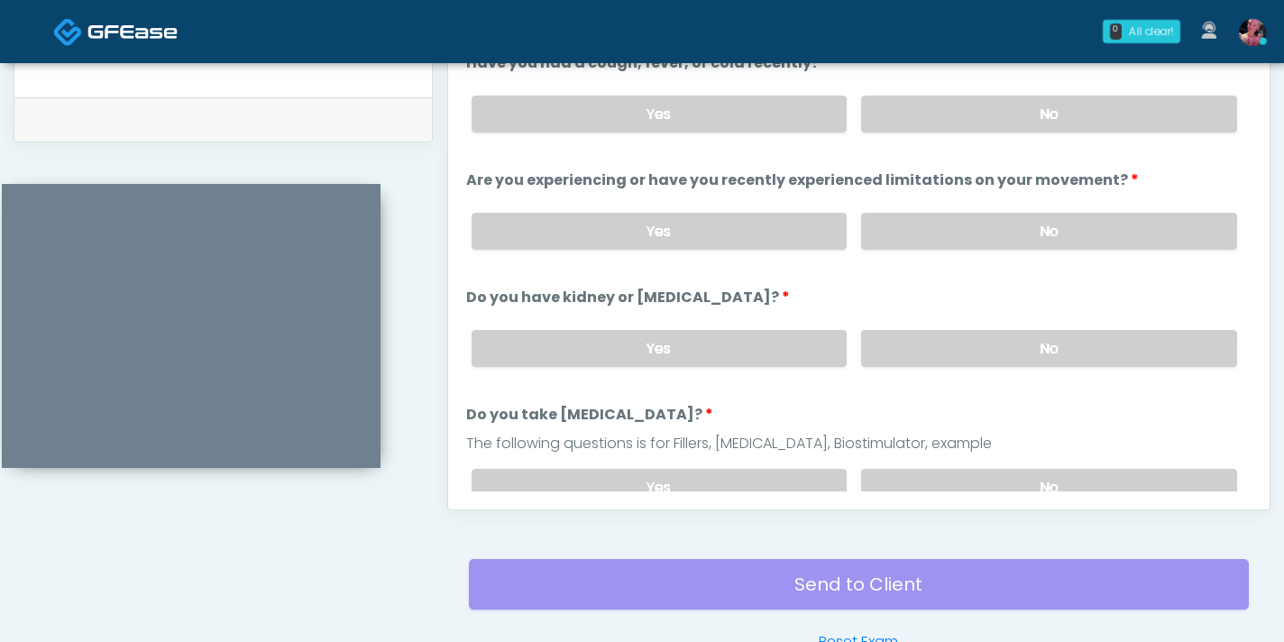
scroll to position [835, 0]
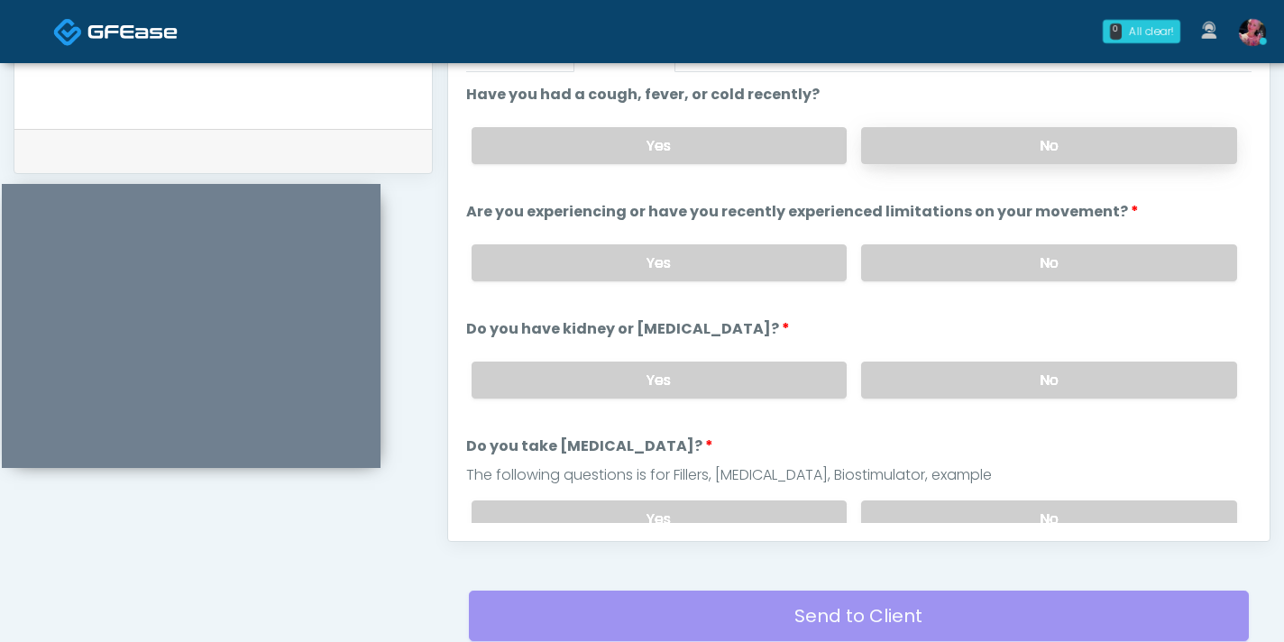
click at [905, 137] on label "No" at bounding box center [1049, 145] width 376 height 37
click at [905, 223] on li "Are you experiencing or have you recently experienced limitations on your movem…" at bounding box center [858, 248] width 785 height 95
click at [905, 244] on label "No" at bounding box center [1049, 262] width 376 height 37
click at [914, 388] on label "No" at bounding box center [1049, 380] width 376 height 37
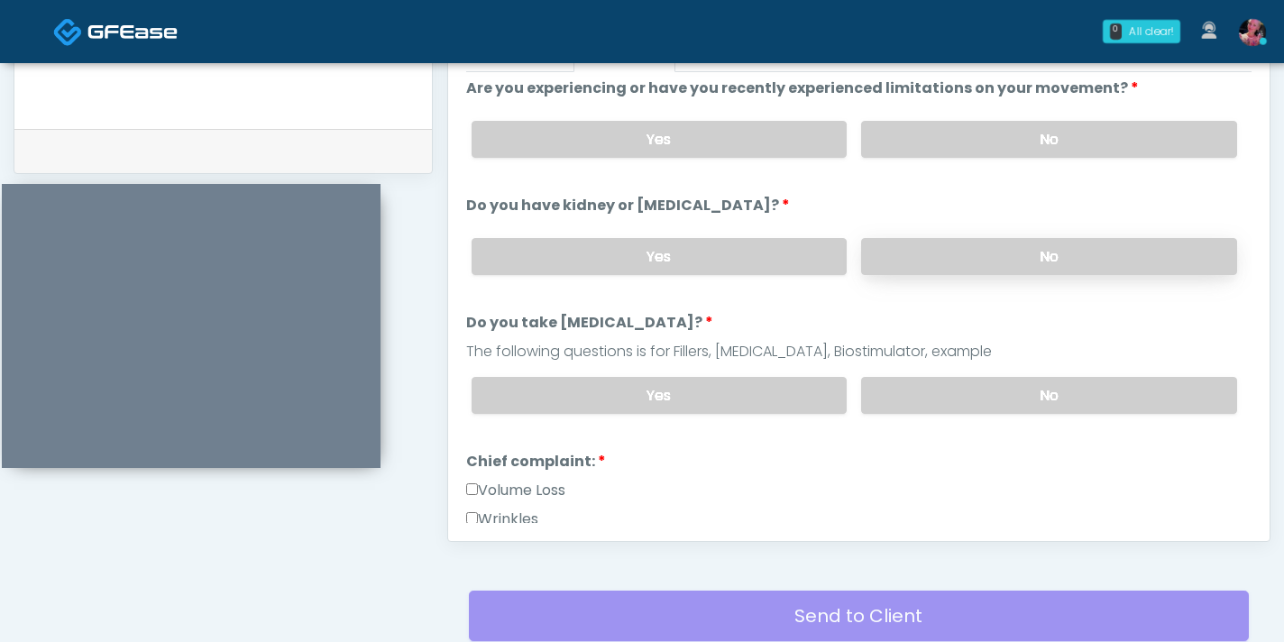
scroll to position [125, 0]
click at [913, 389] on label "No" at bounding box center [1049, 393] width 376 height 37
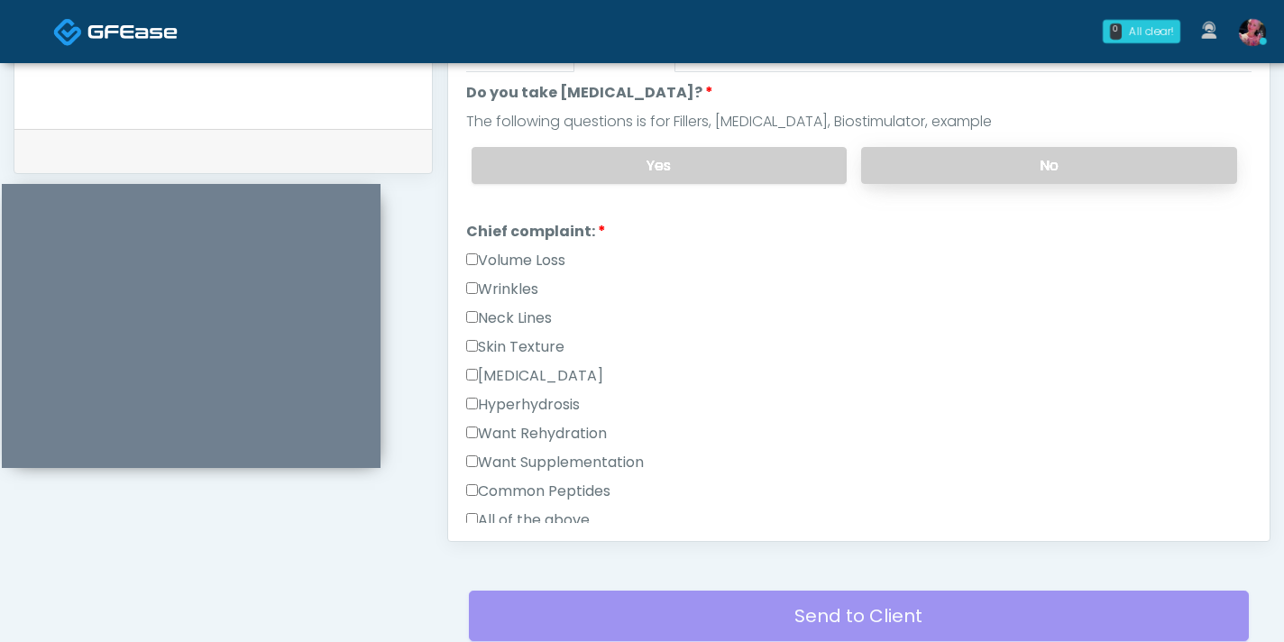
scroll to position [398, 0]
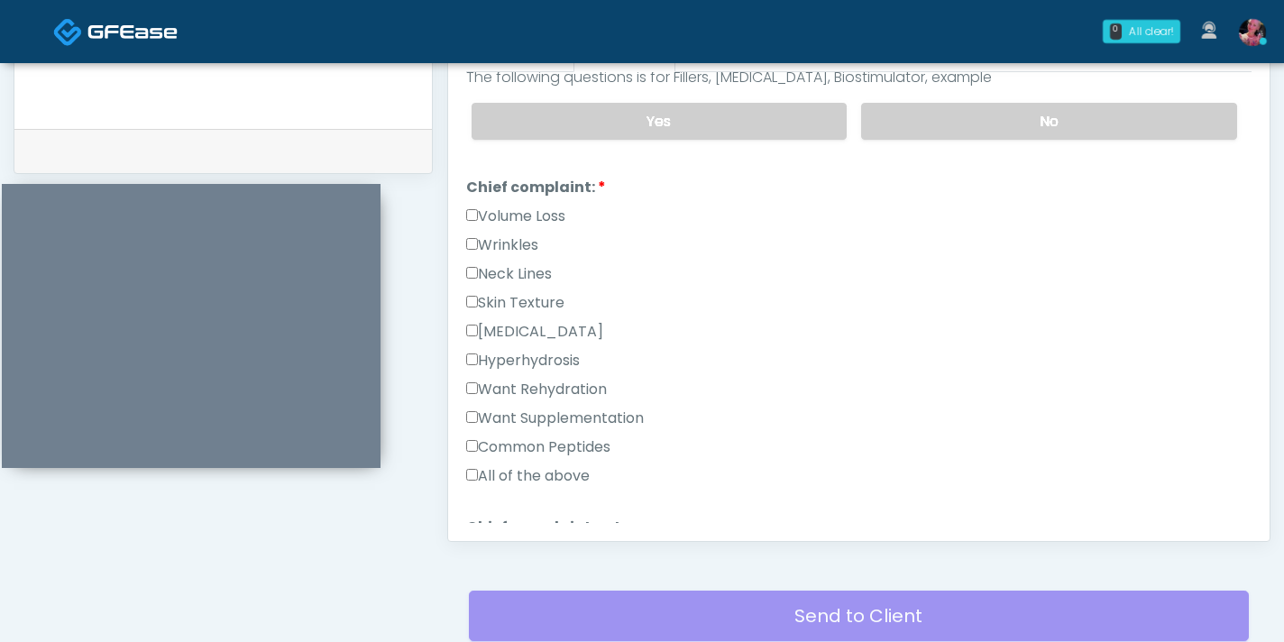
click at [574, 411] on label "Want Supplementation" at bounding box center [555, 419] width 178 height 22
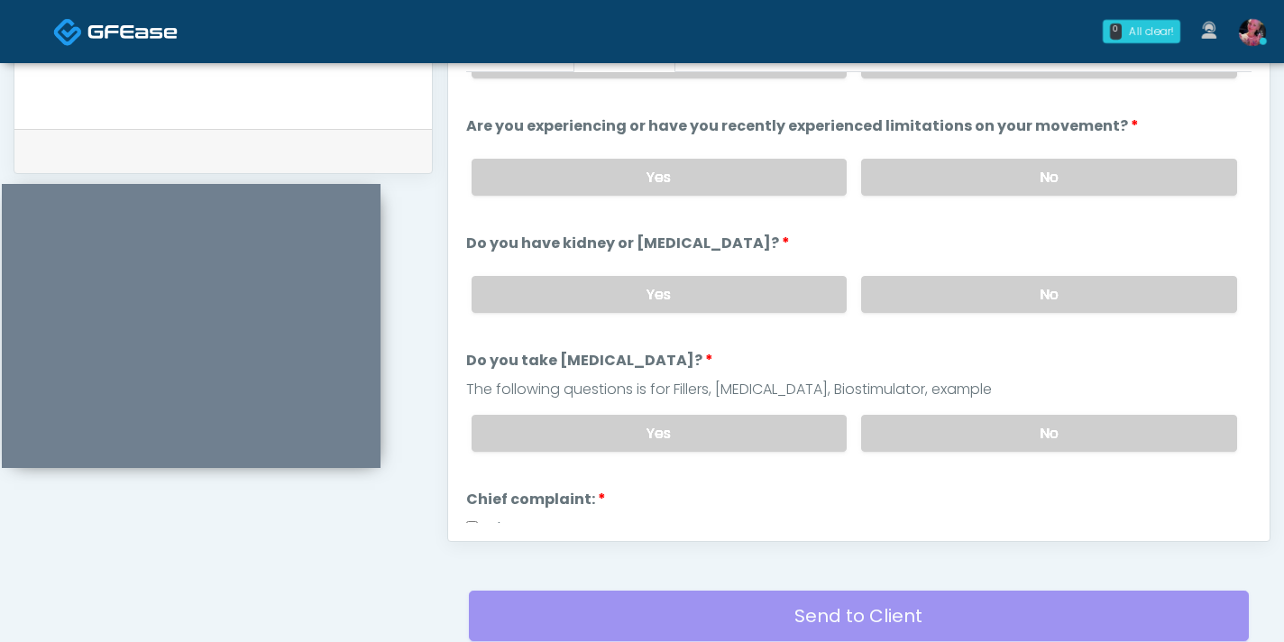
scroll to position [83, 0]
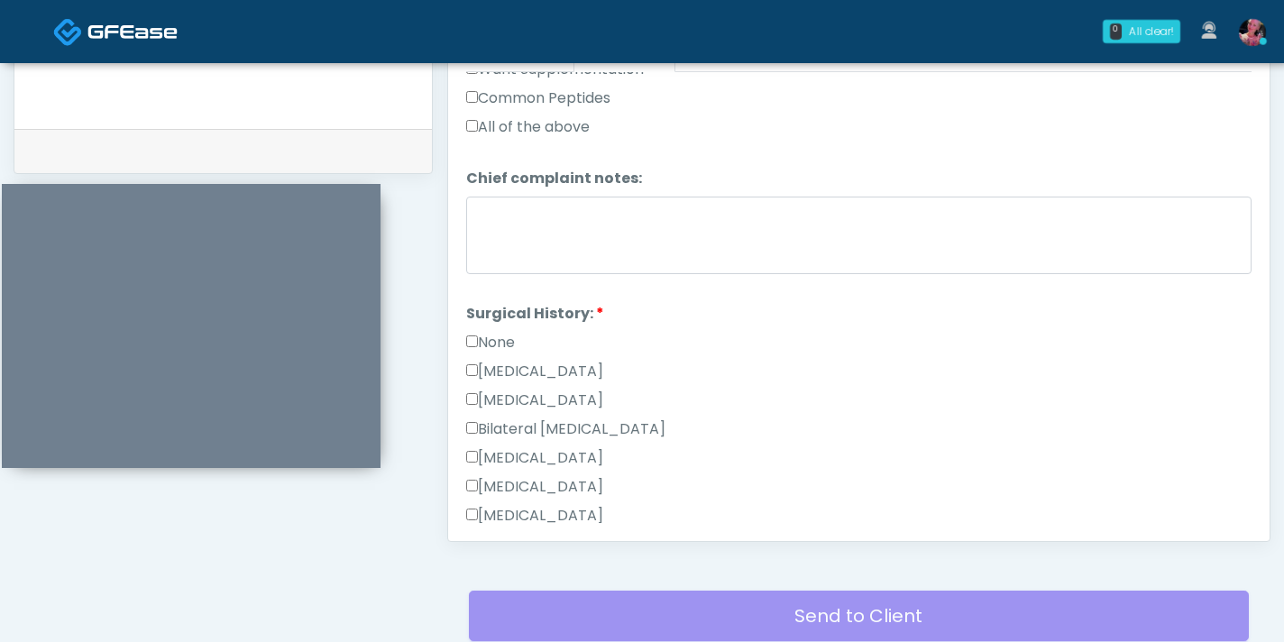
click at [490, 332] on label "None" at bounding box center [490, 343] width 49 height 22
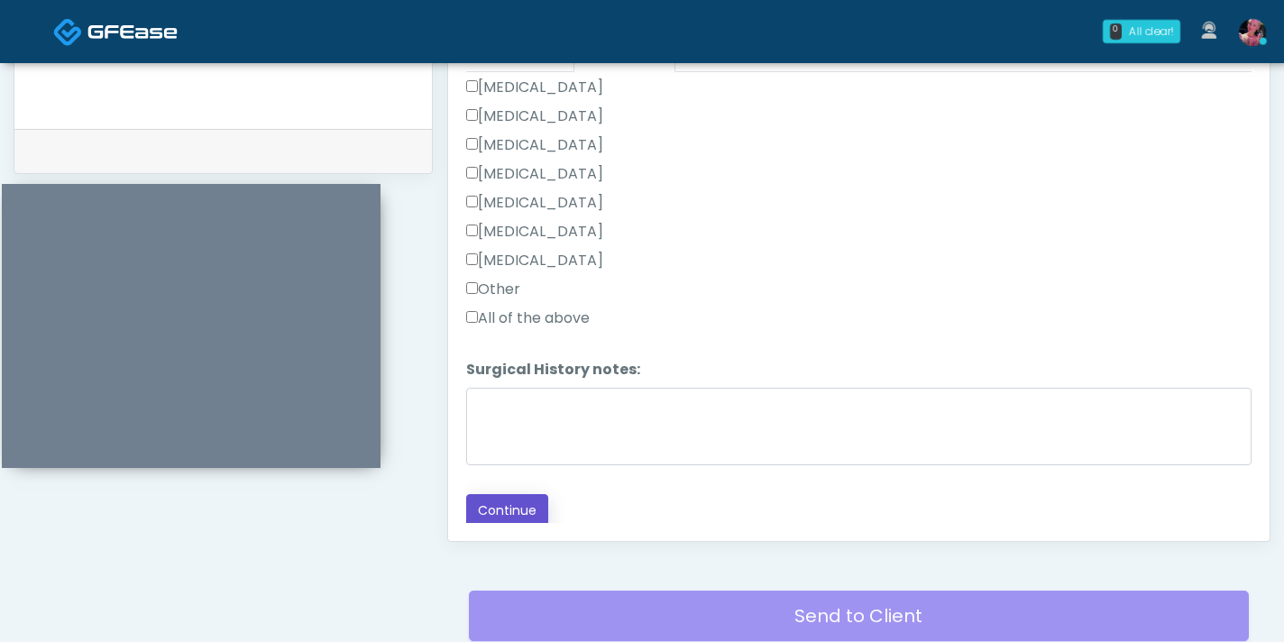
click at [489, 496] on button "Continue" at bounding box center [507, 510] width 82 height 33
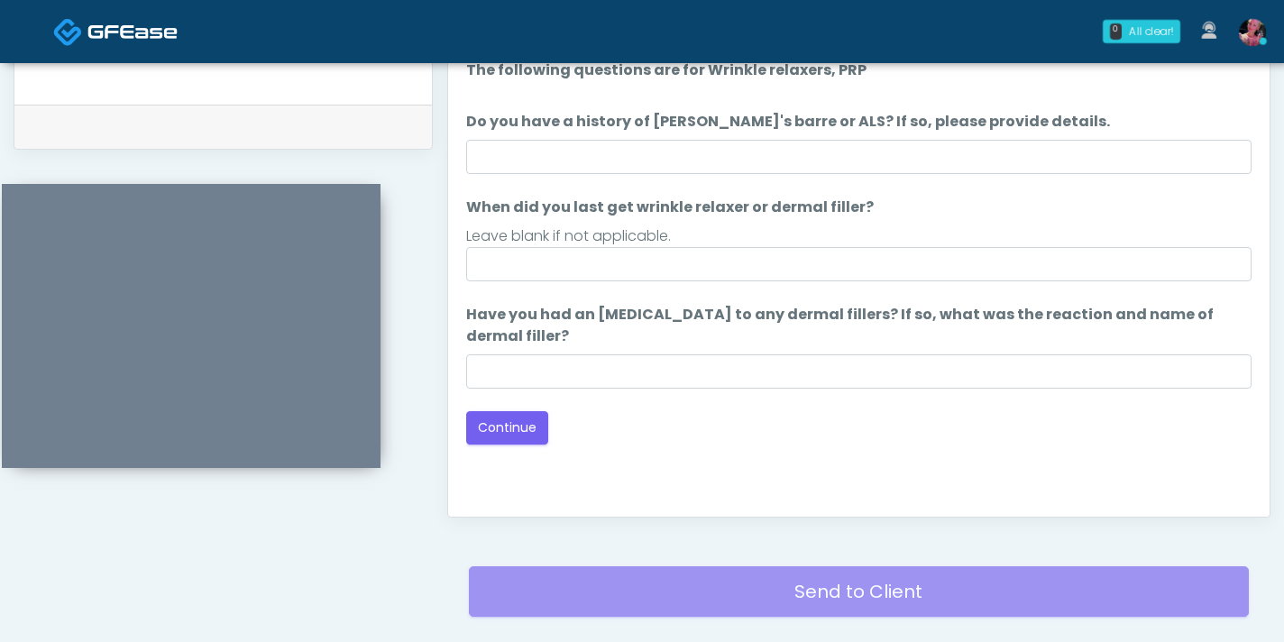
scroll to position [919, 0]
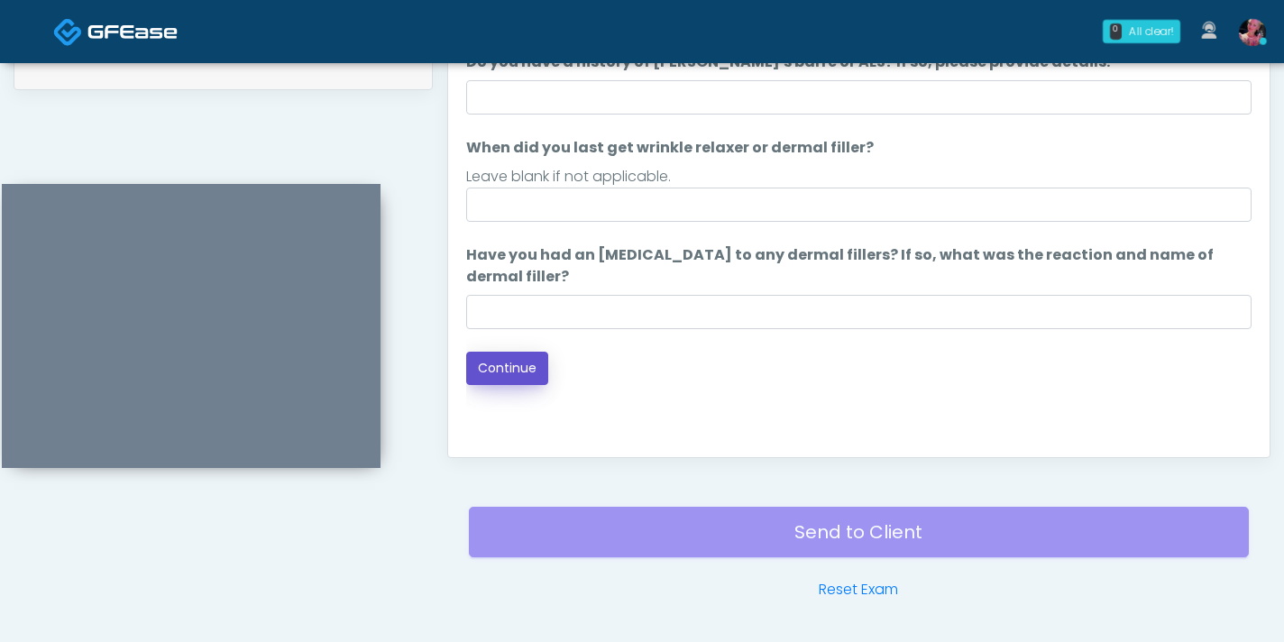
click at [518, 383] on button "Continue" at bounding box center [507, 368] width 82 height 33
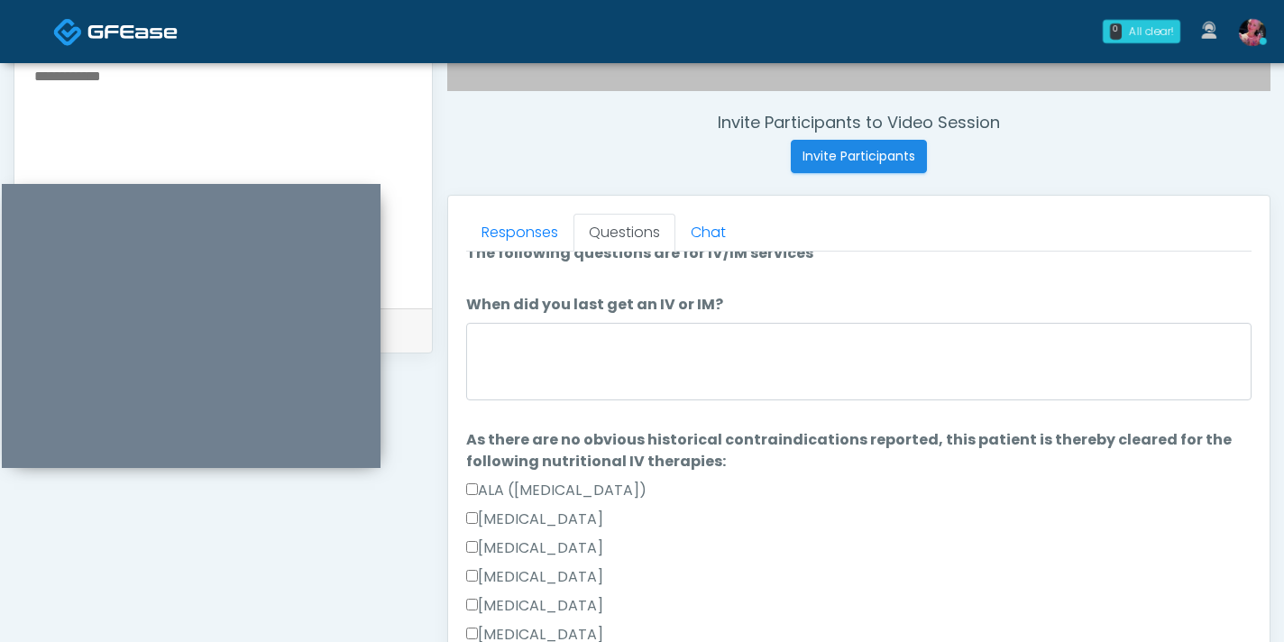
scroll to position [7, 0]
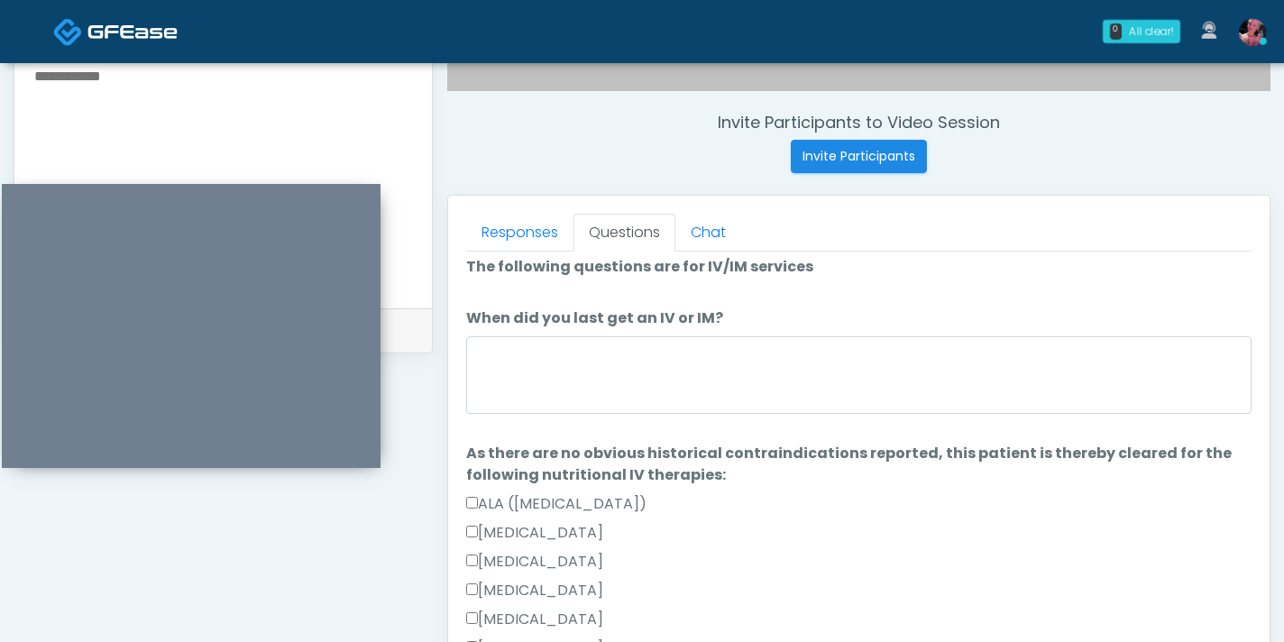
click at [701, 333] on li "When did you last get an IV or IM? When did you last get an IV or IM?" at bounding box center [858, 363] width 785 height 113
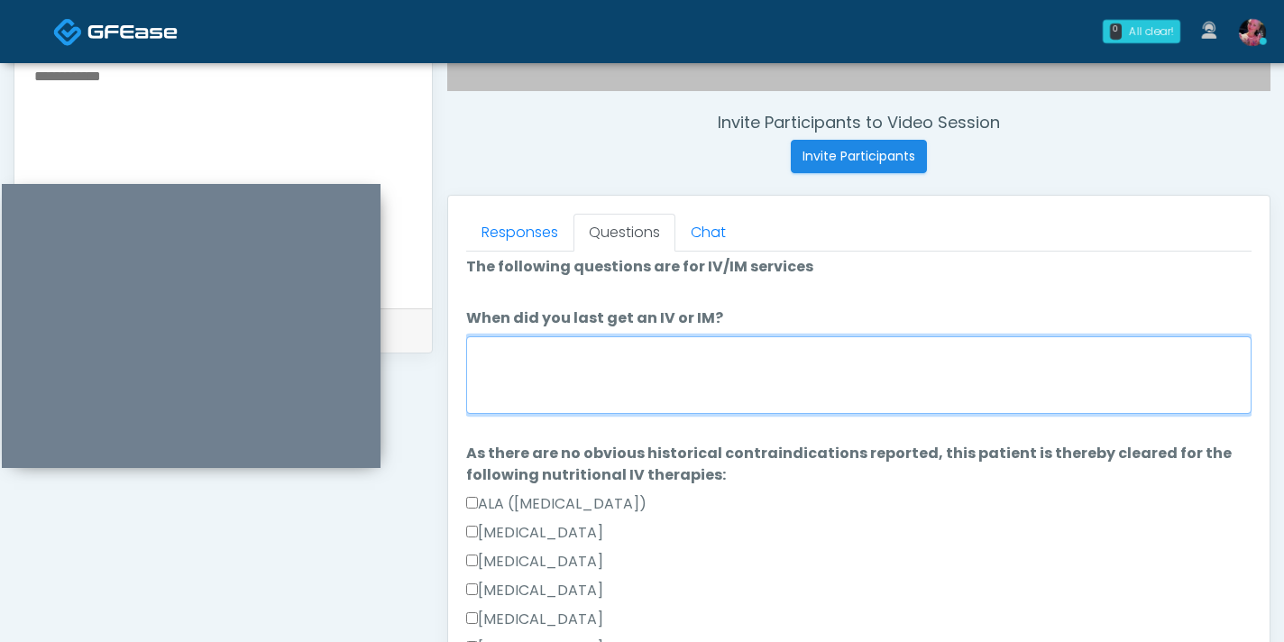
click at [667, 375] on textarea "When did you last get an IV or IM?" at bounding box center [858, 375] width 785 height 78
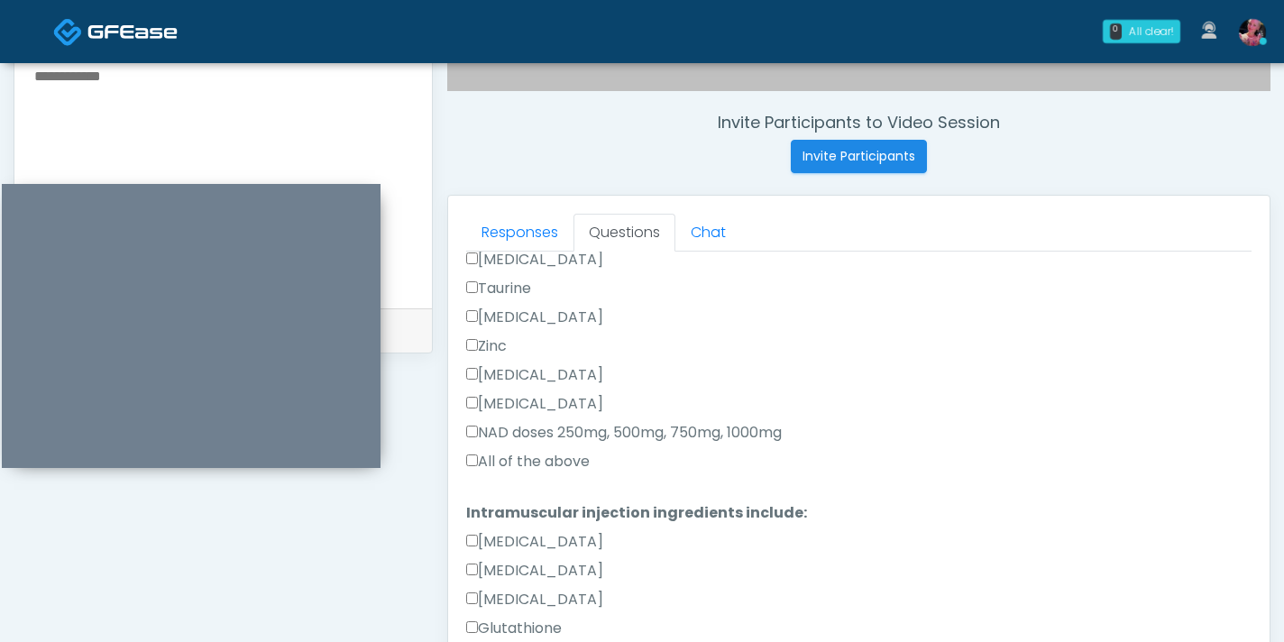
scroll to position [714, 0]
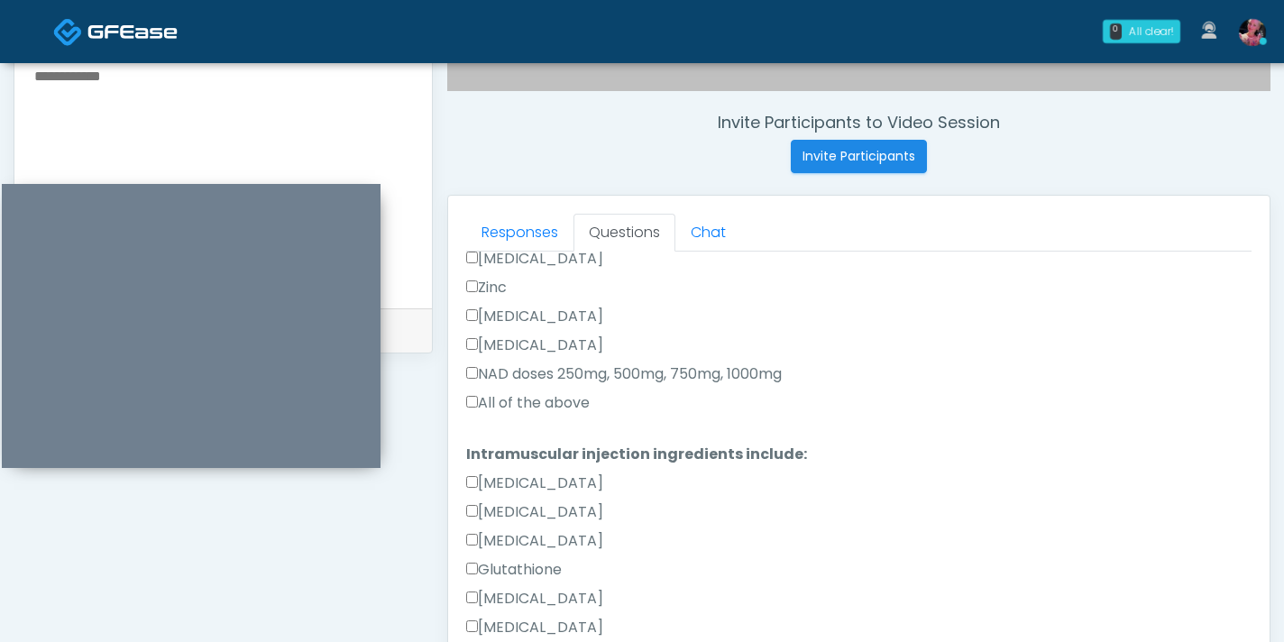
type textarea "**********"
click at [563, 414] on div "All of the above" at bounding box center [858, 406] width 785 height 29
click at [562, 410] on label "All of the above" at bounding box center [528, 403] width 124 height 22
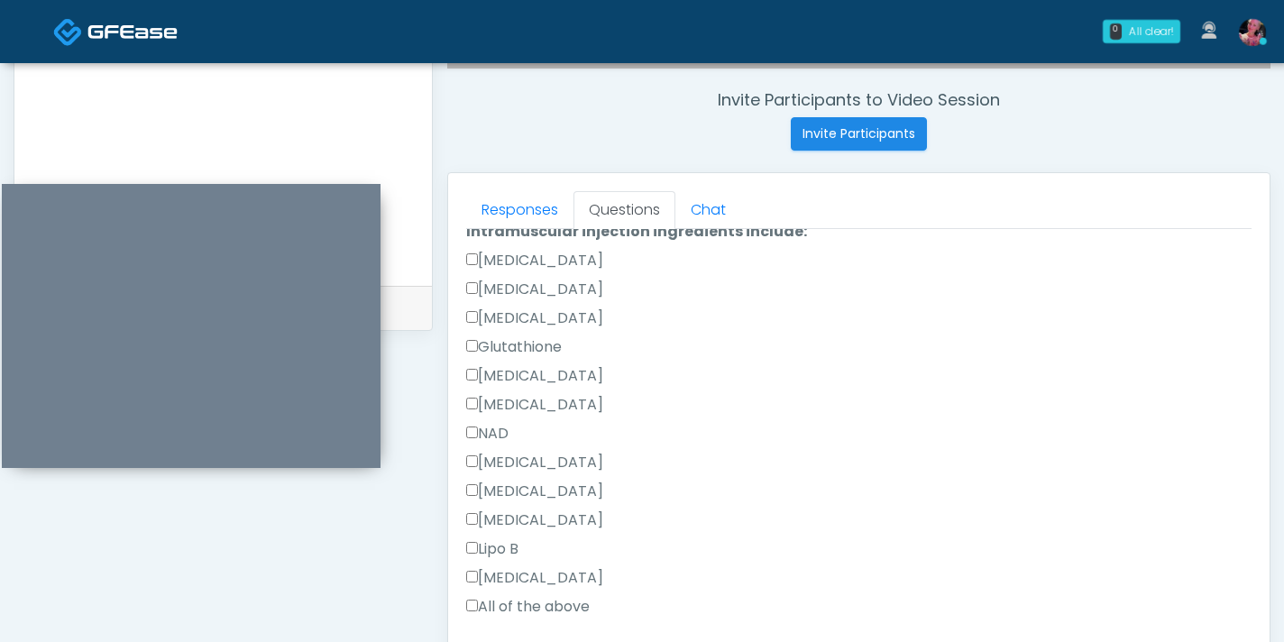
scroll to position [892, 0]
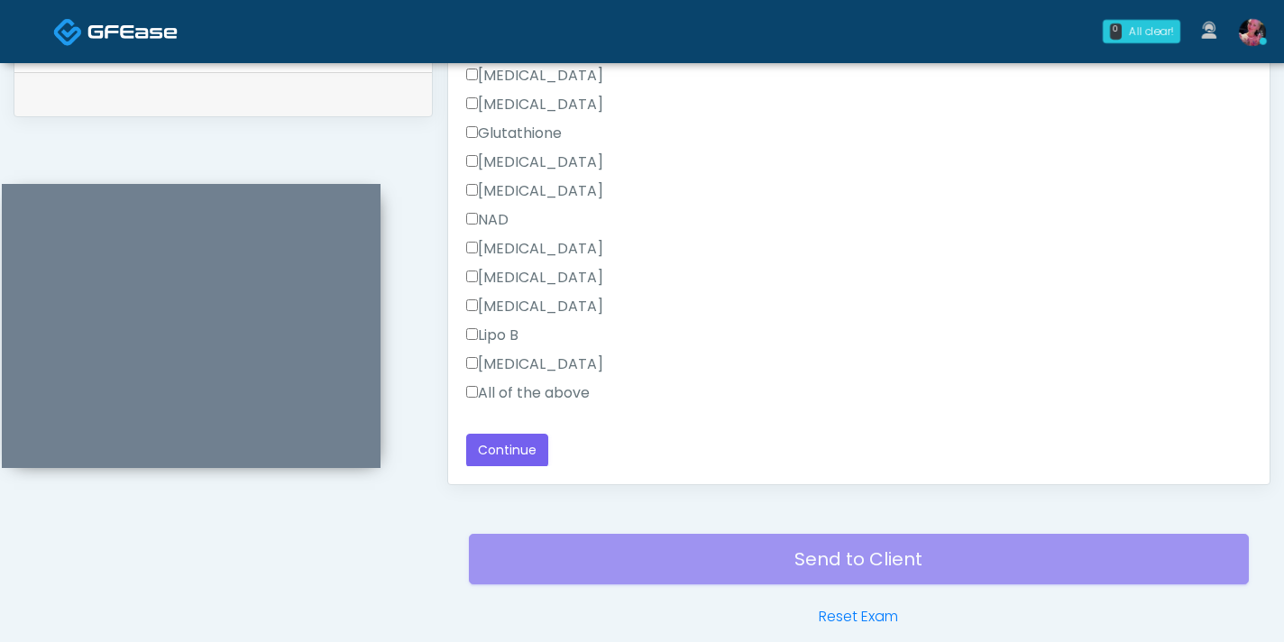
click at [515, 392] on label "All of the above" at bounding box center [528, 393] width 124 height 22
click at [503, 463] on button "Continue" at bounding box center [507, 450] width 82 height 33
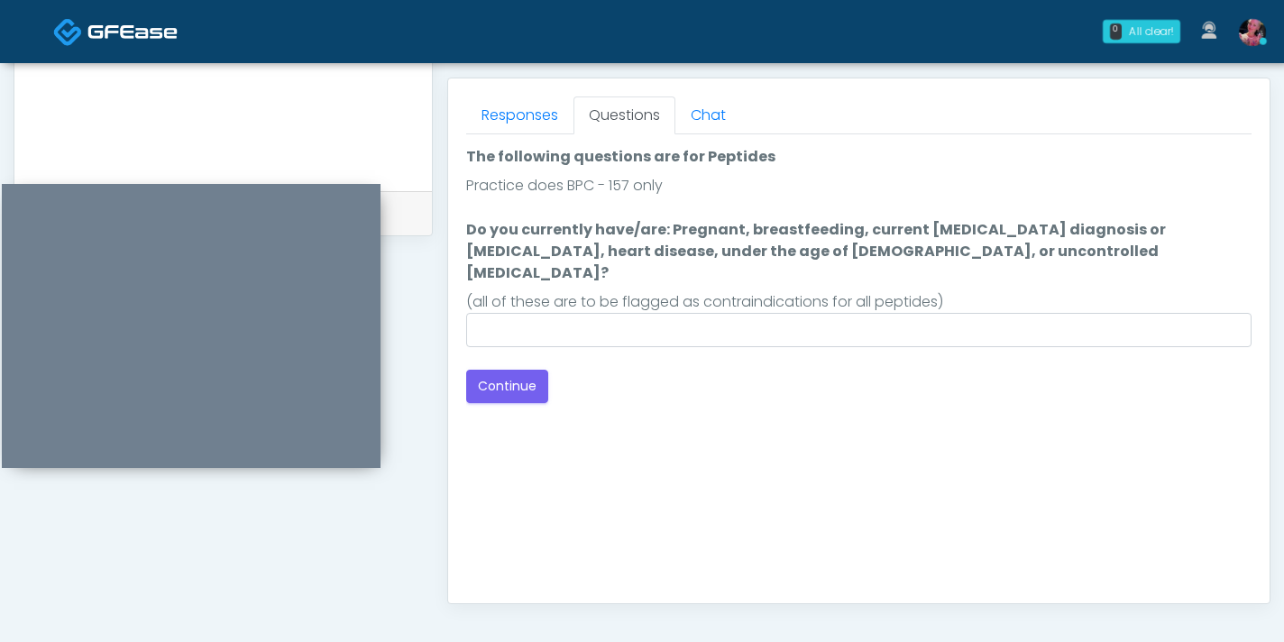
scroll to position [758, 0]
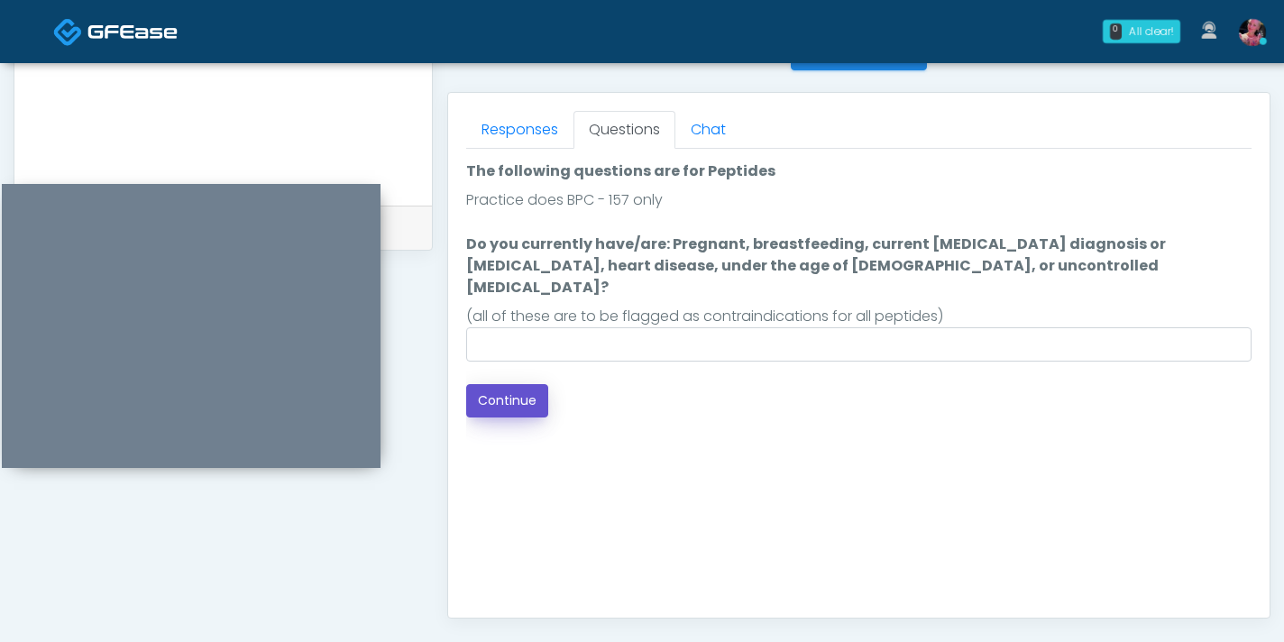
click at [505, 384] on button "Continue" at bounding box center [507, 400] width 82 height 33
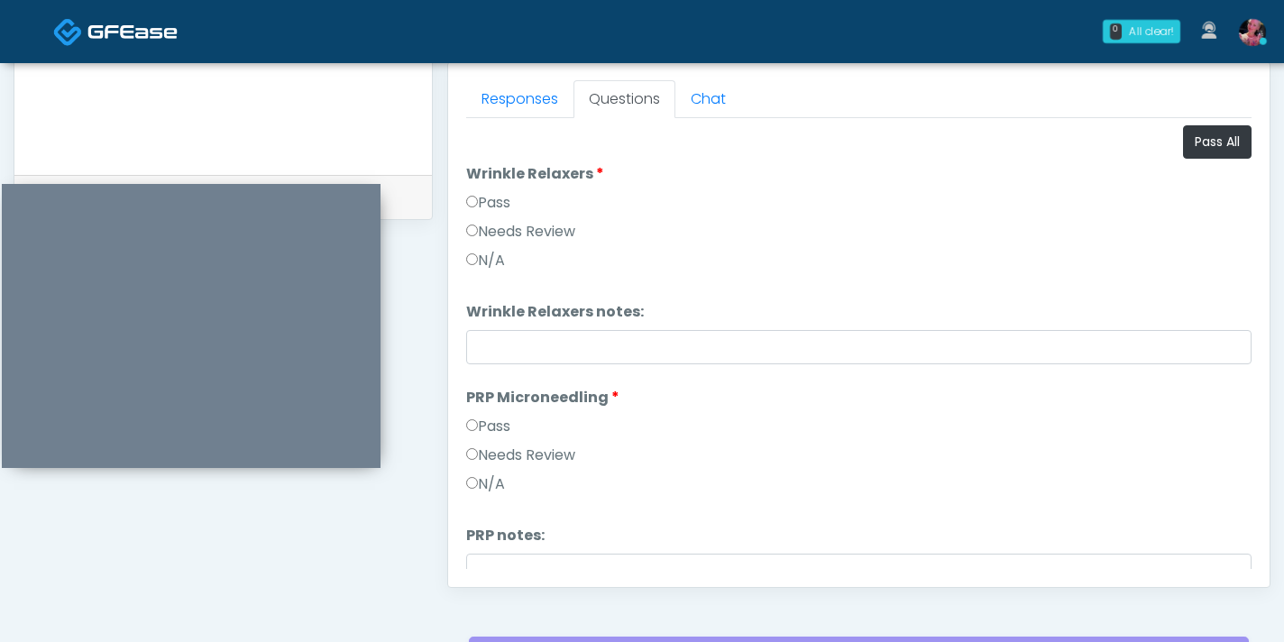
scroll to position [731, 0]
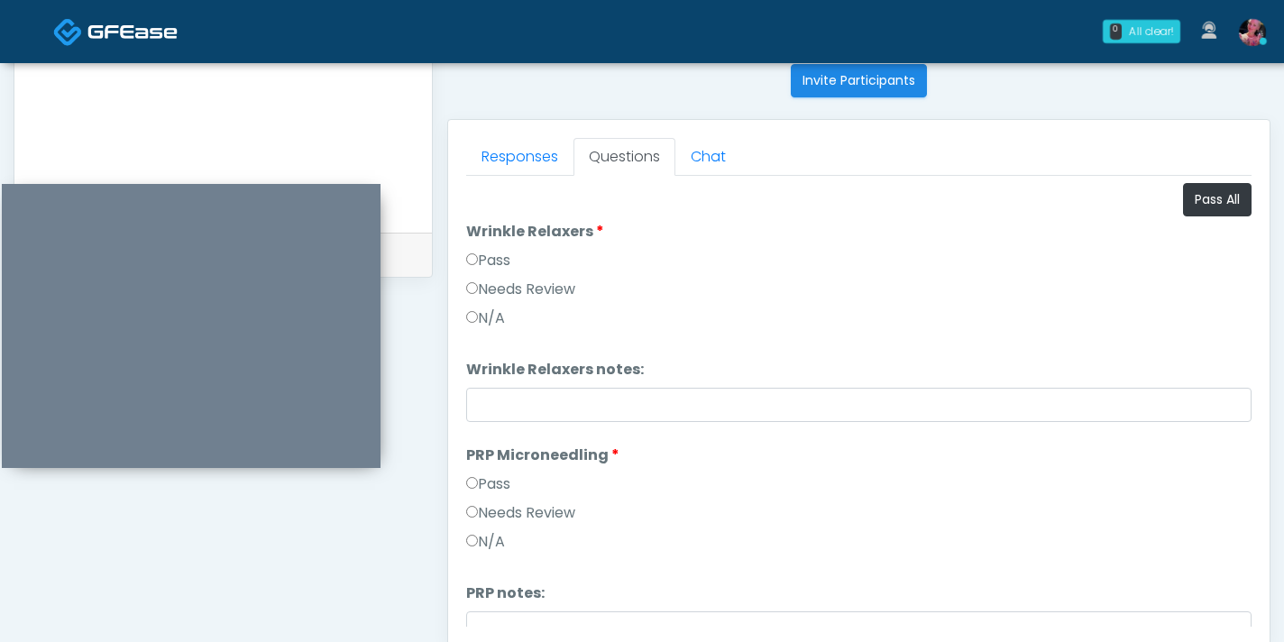
click at [510, 270] on label "Pass" at bounding box center [488, 261] width 44 height 22
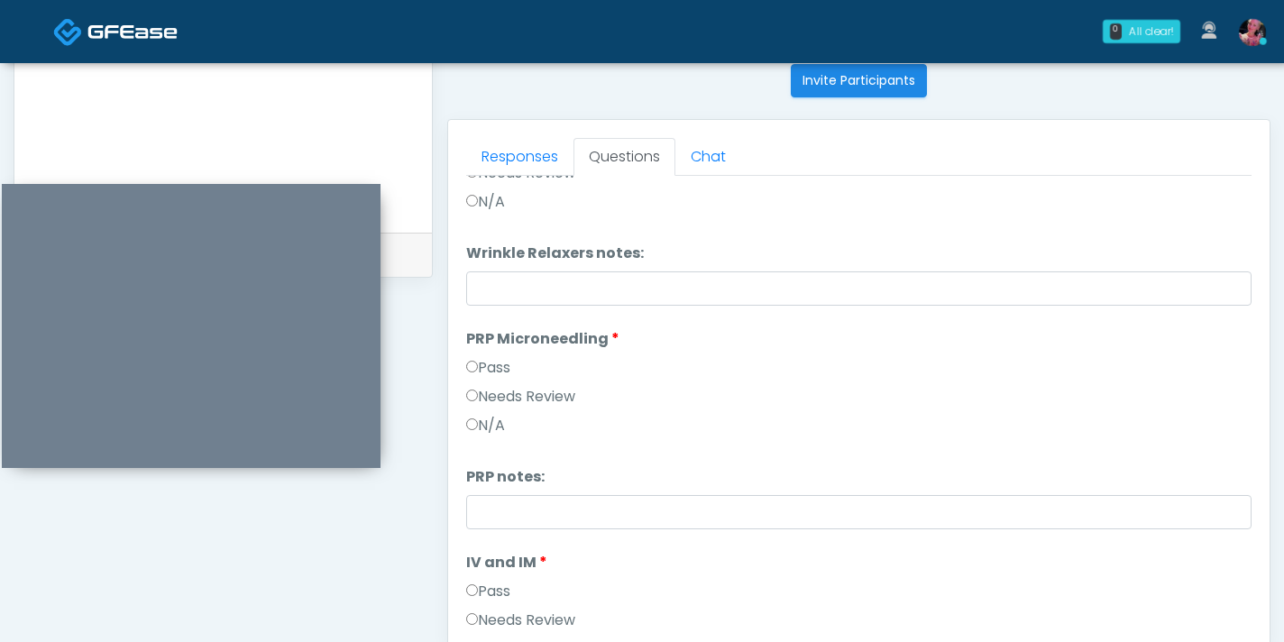
click at [499, 374] on label "Pass" at bounding box center [488, 368] width 44 height 22
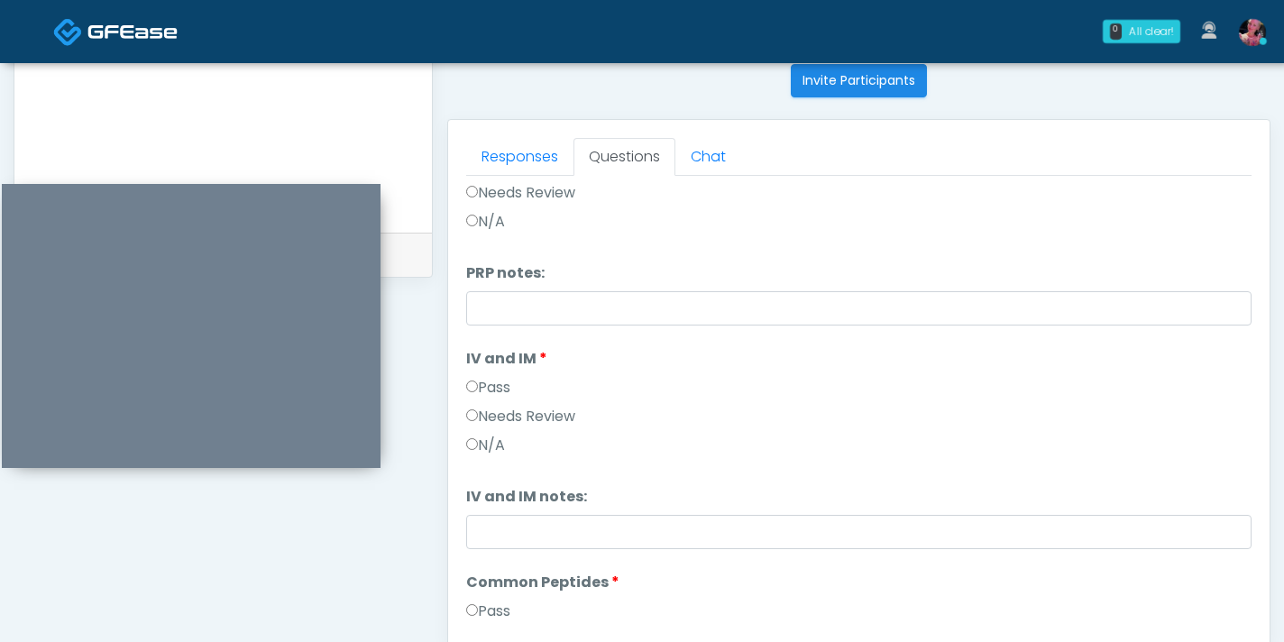
click at [491, 390] on label "Pass" at bounding box center [488, 388] width 44 height 22
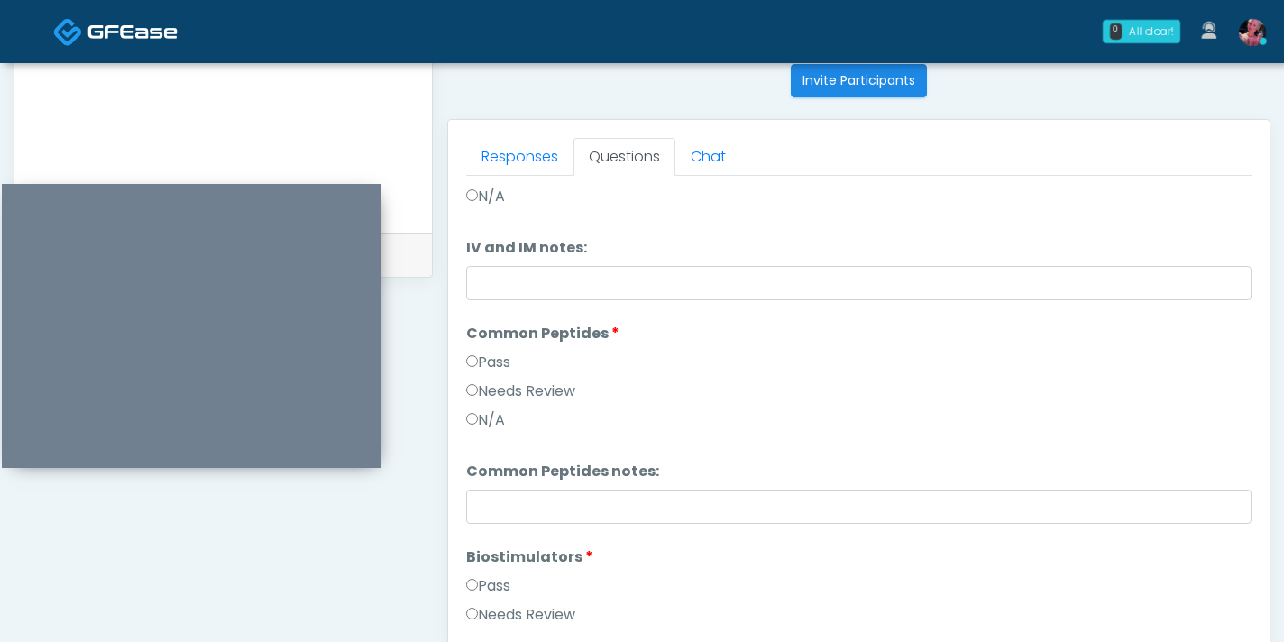
scroll to position [593, 0]
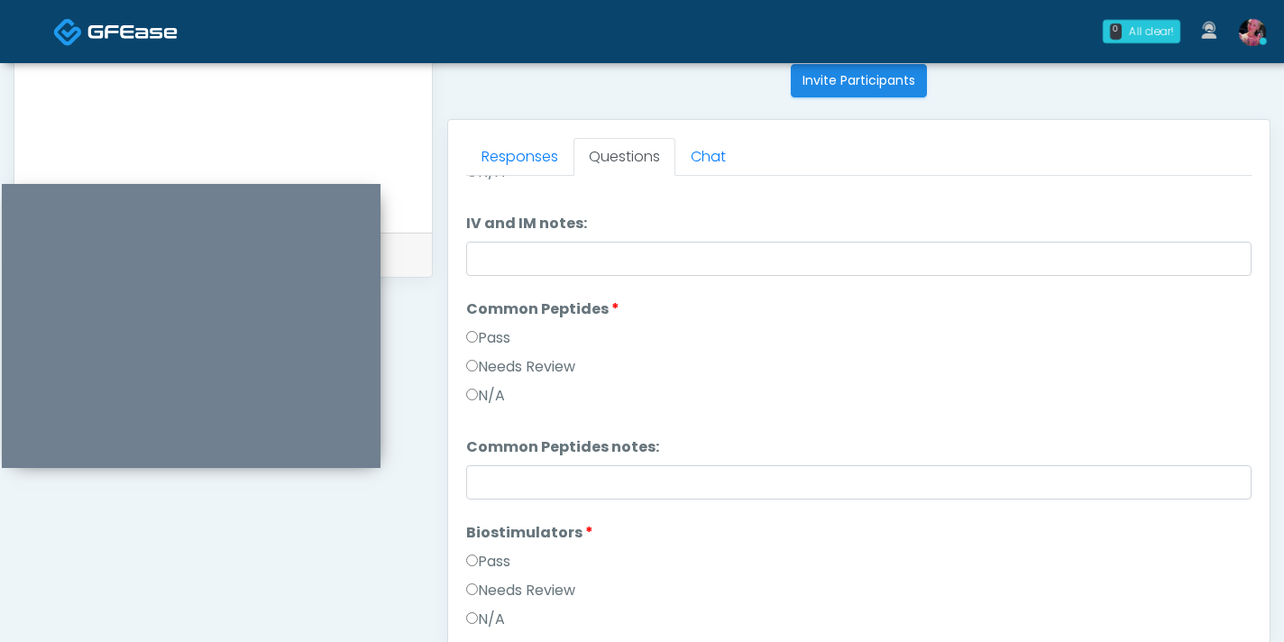
click at [509, 335] on label "Pass" at bounding box center [488, 338] width 44 height 22
click at [495, 504] on label "Pass" at bounding box center [488, 562] width 44 height 22
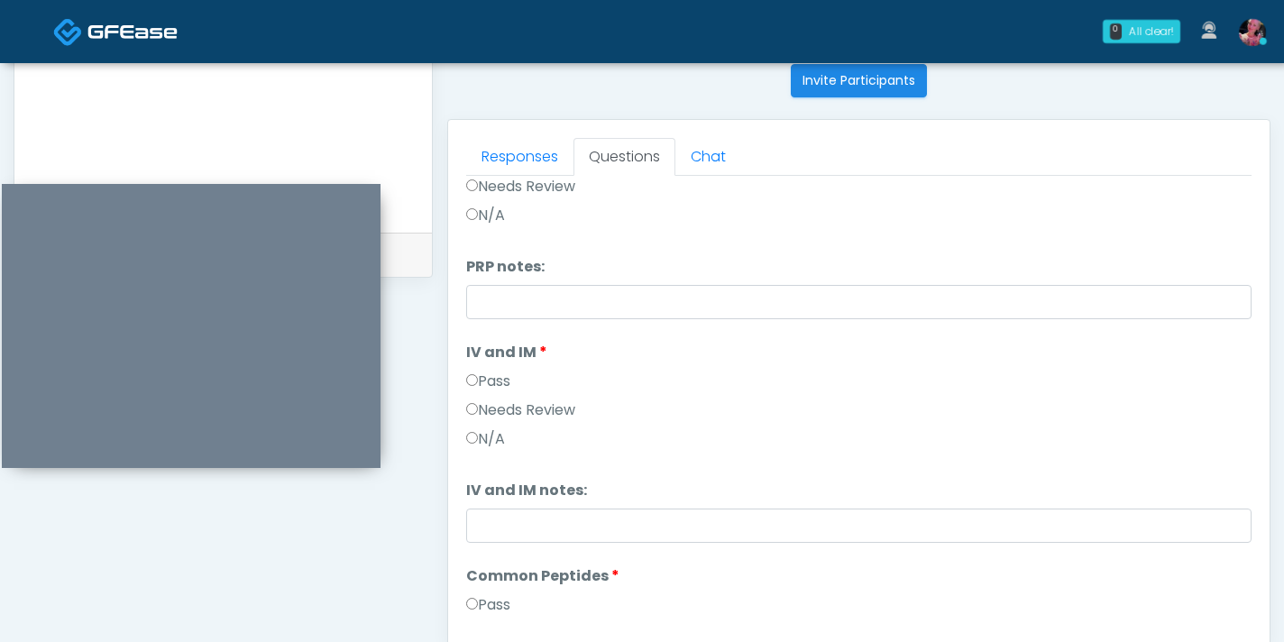
scroll to position [746, 0]
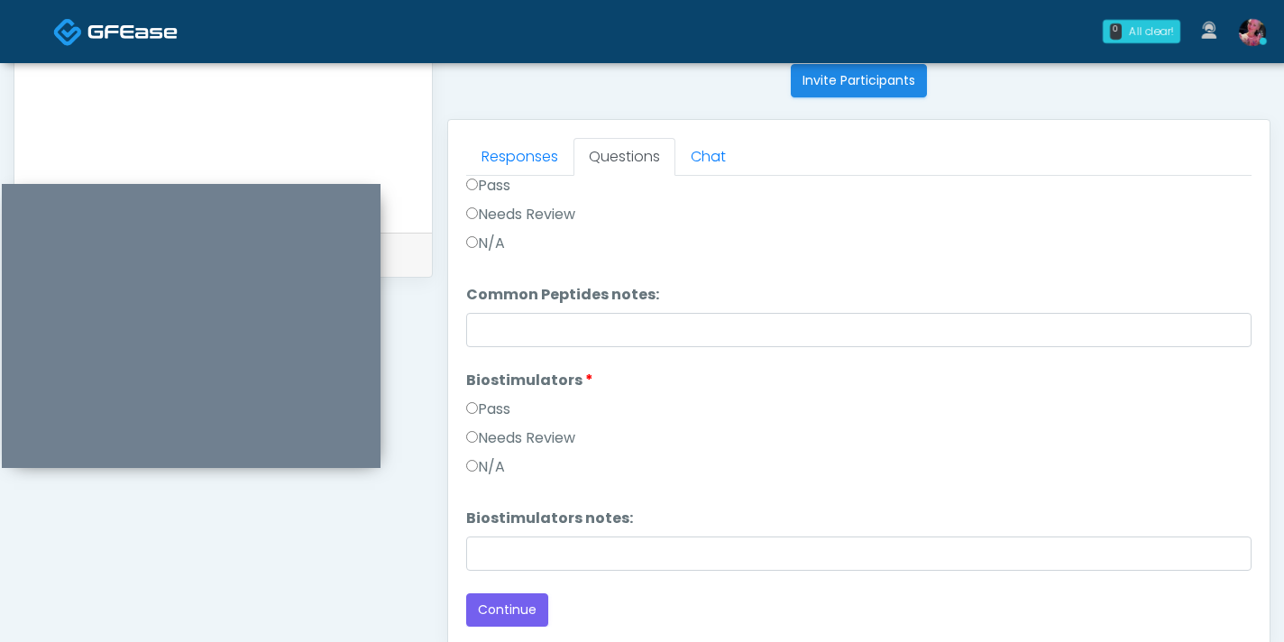
click at [497, 504] on div "Responses Questions Chat Good Faith Exam Script Good Faith Exam Script INTRODUC…" at bounding box center [858, 382] width 821 height 525
click at [497, 504] on button "Continue" at bounding box center [507, 609] width 82 height 33
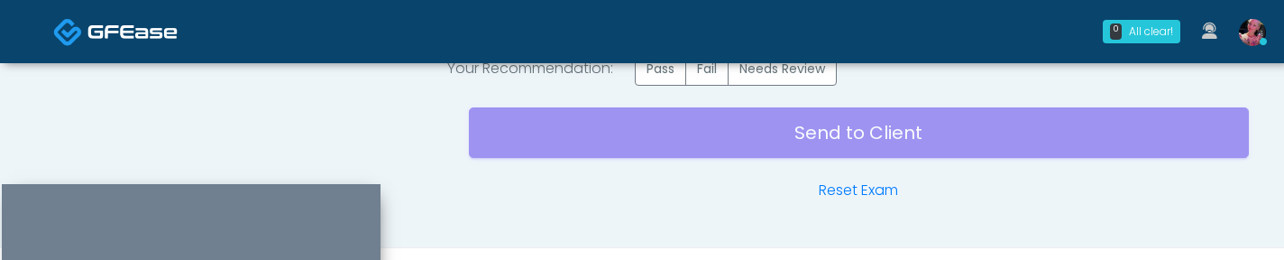
scroll to position [1353, 0]
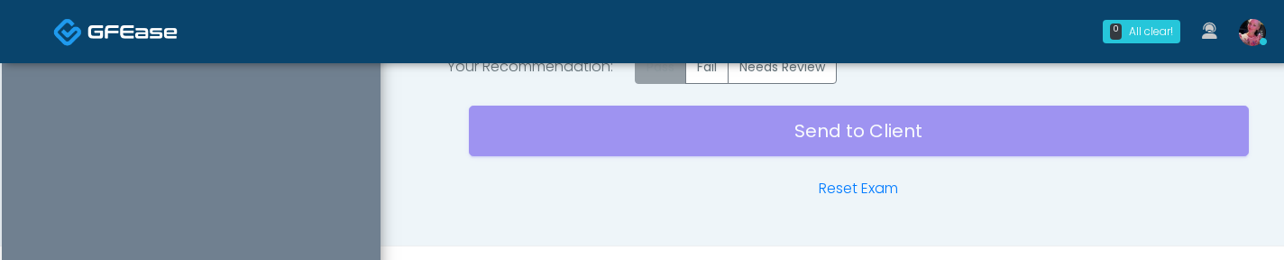
click at [670, 69] on label "Pass" at bounding box center [660, 66] width 51 height 33
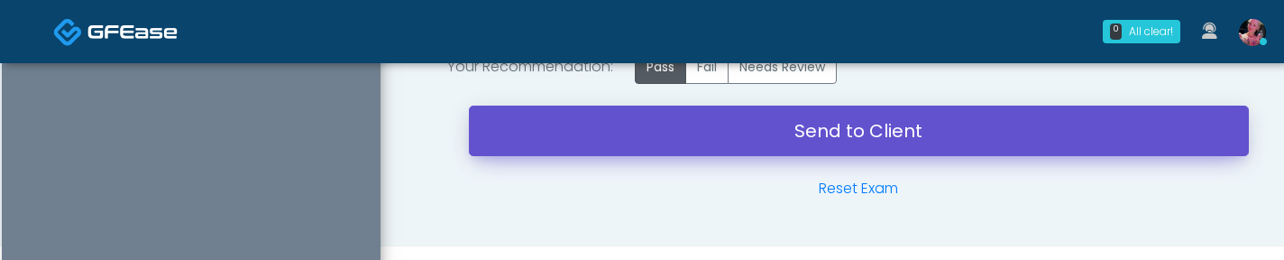
click at [709, 137] on link "Send to Client" at bounding box center [859, 130] width 780 height 50
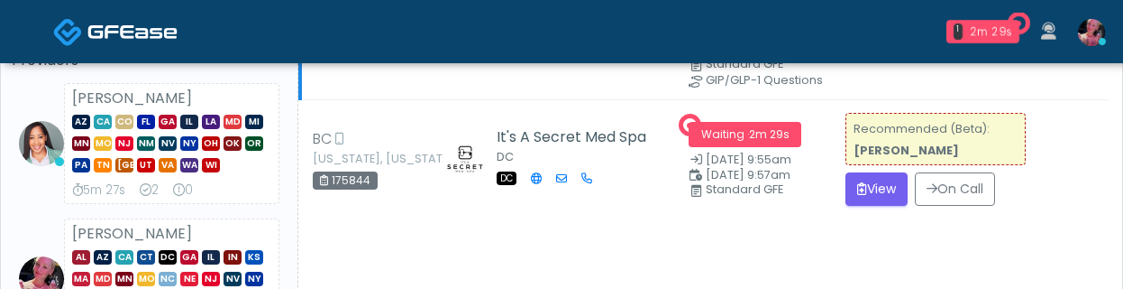
scroll to position [170, 0]
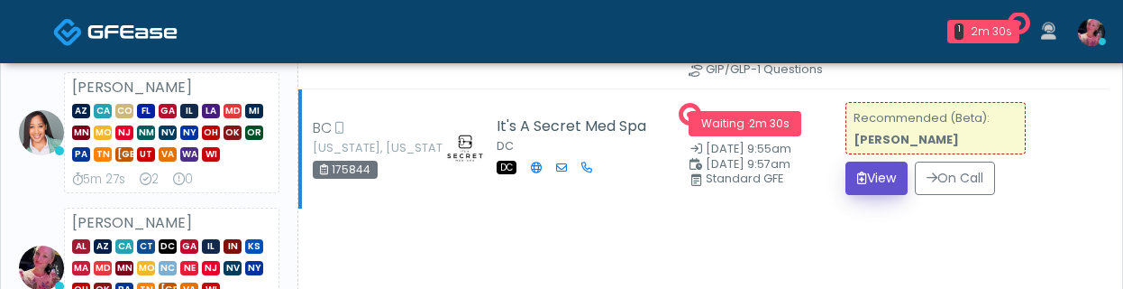
click at [861, 179] on button "View" at bounding box center [877, 177] width 62 height 33
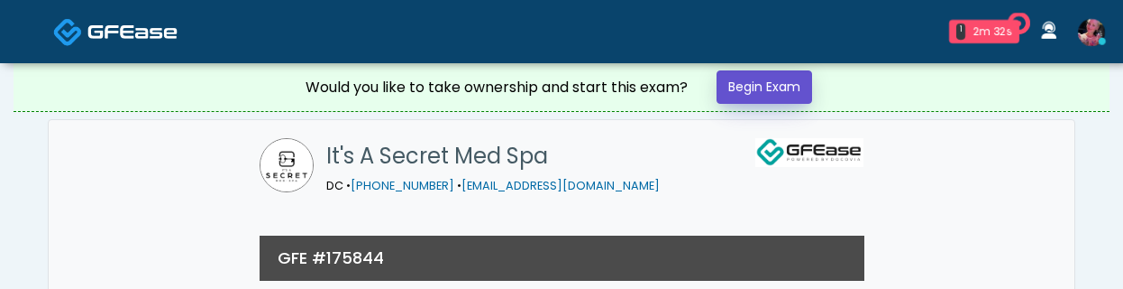
click at [771, 89] on link "Begin Exam" at bounding box center [765, 86] width 96 height 33
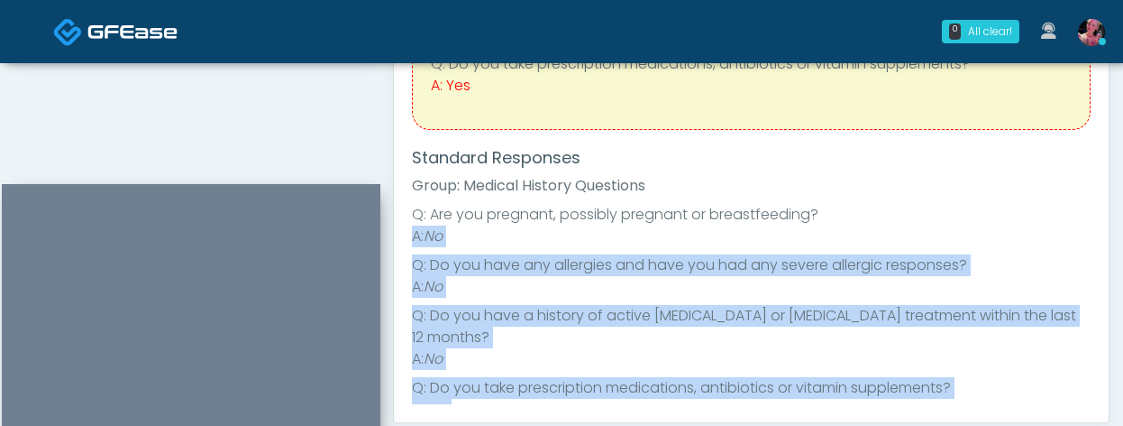
scroll to position [1193, 0]
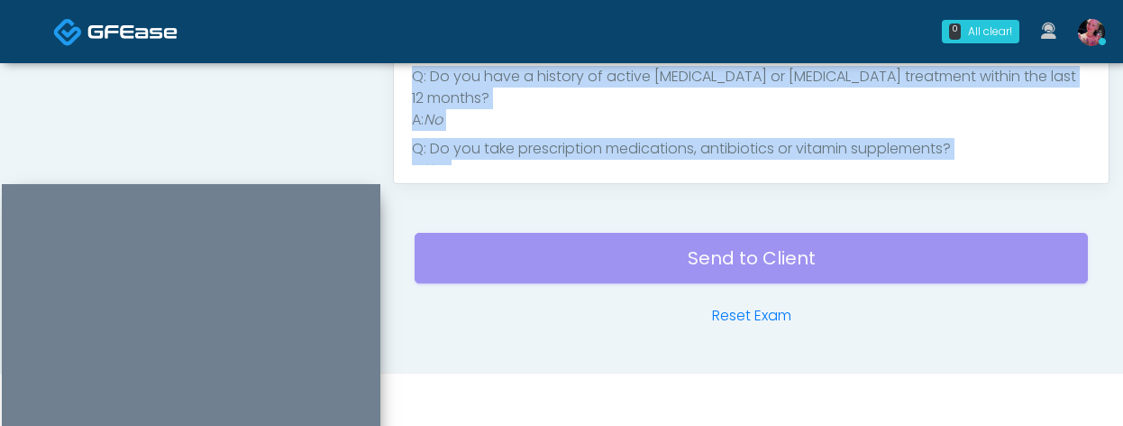
drag, startPoint x: 1095, startPoint y: 420, endPoint x: 1104, endPoint y: 570, distance: 149.9
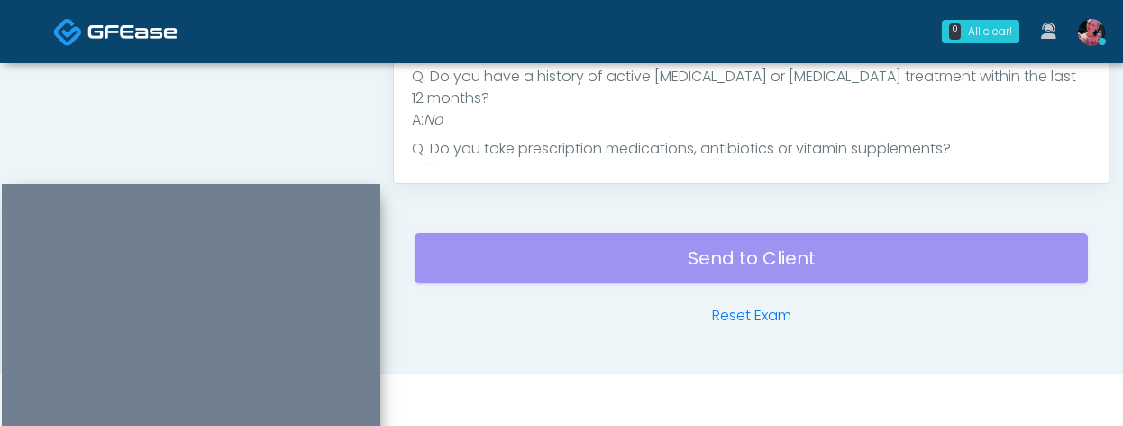
click at [1090, 288] on footer "© 2025 Docovia" at bounding box center [561, 398] width 1123 height 53
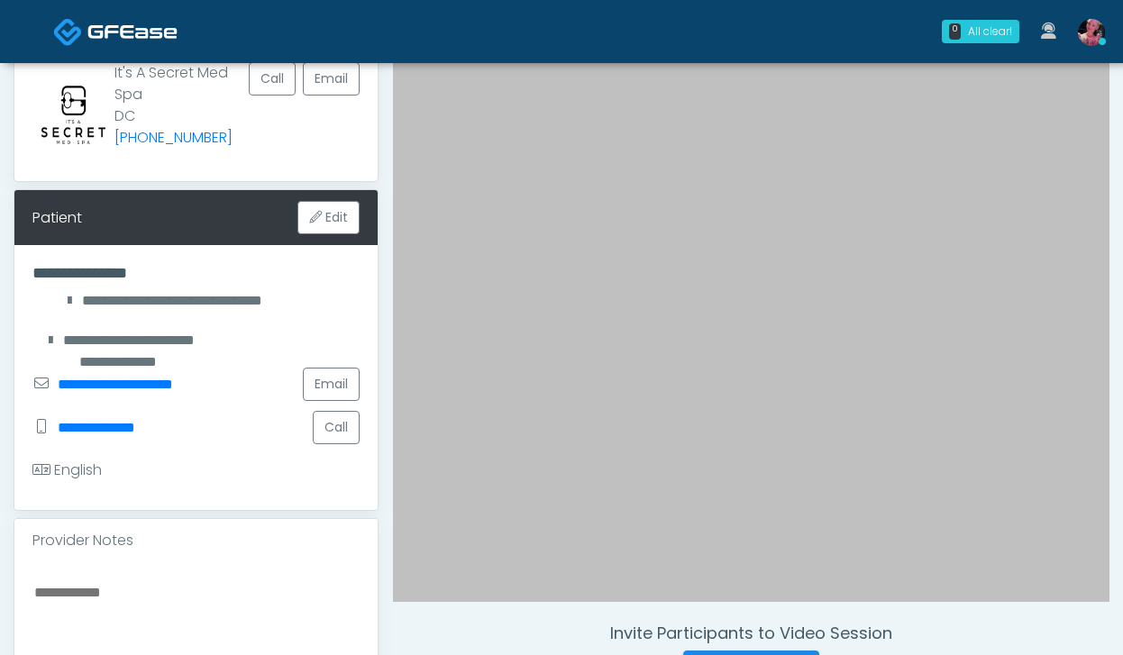
scroll to position [0, 0]
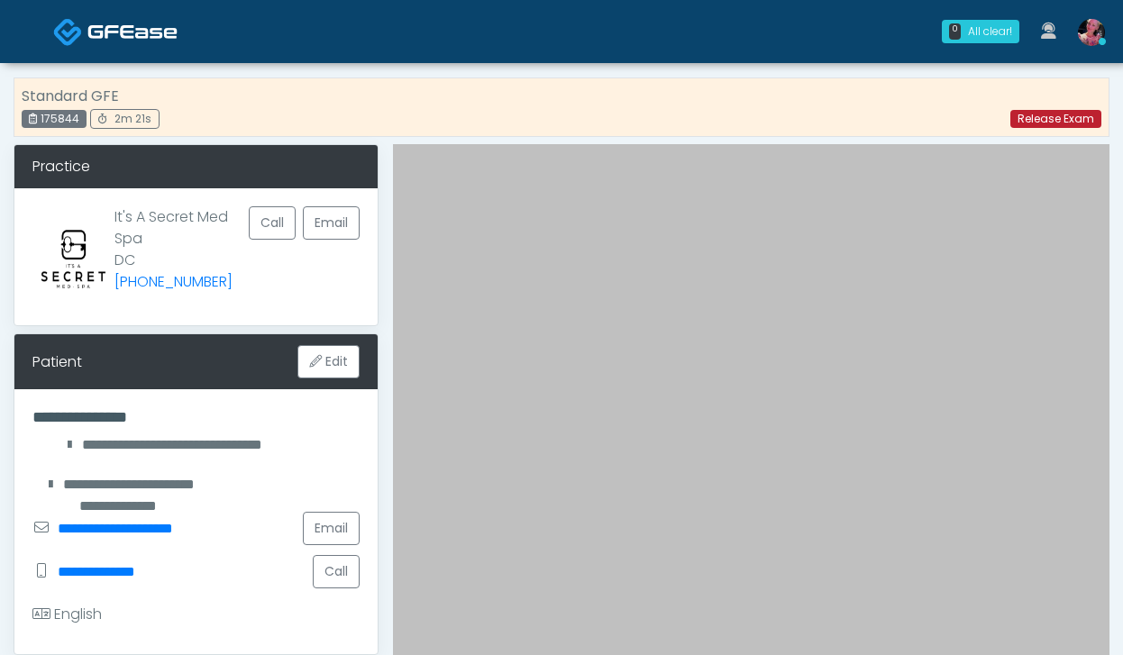
click at [1044, 122] on link "Release Exam" at bounding box center [1056, 119] width 91 height 18
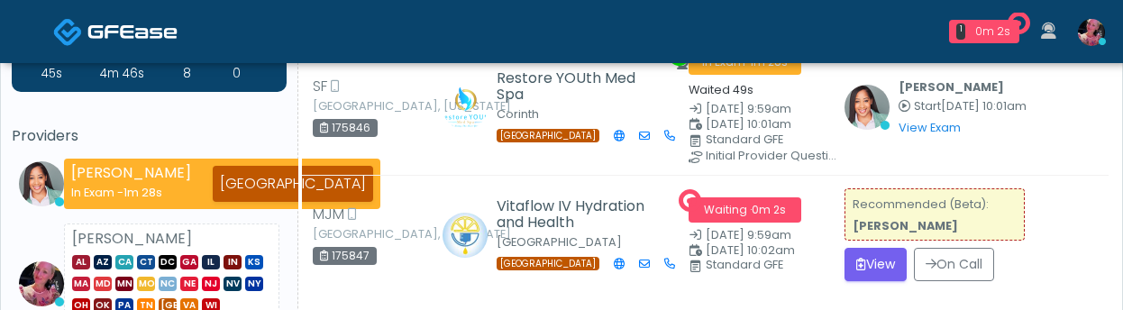
scroll to position [85, 0]
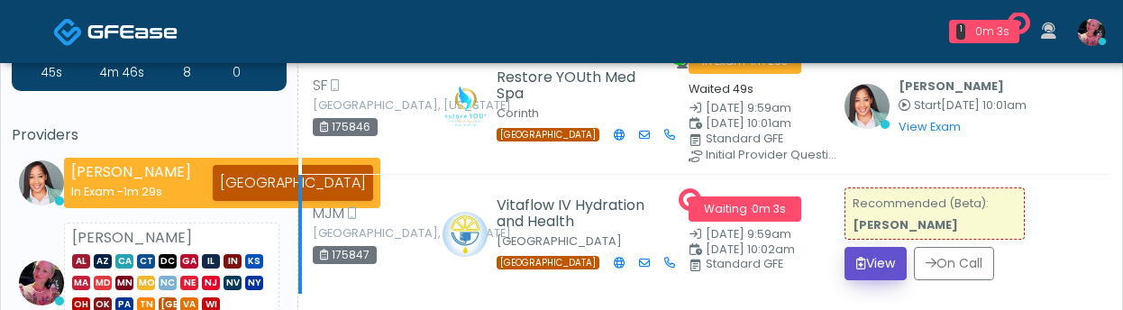
click at [887, 264] on button "View" at bounding box center [876, 263] width 62 height 33
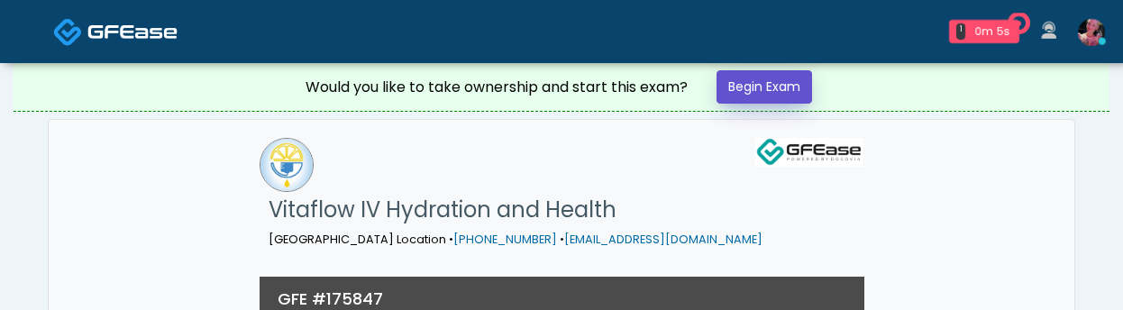
click at [773, 93] on link "Begin Exam" at bounding box center [765, 86] width 96 height 33
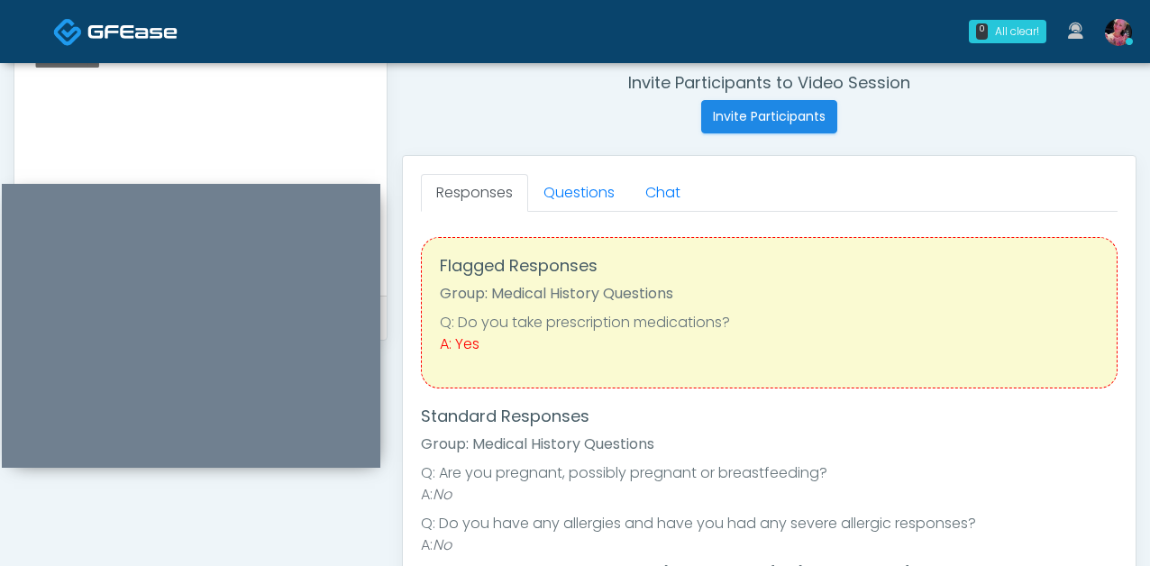
scroll to position [14, 0]
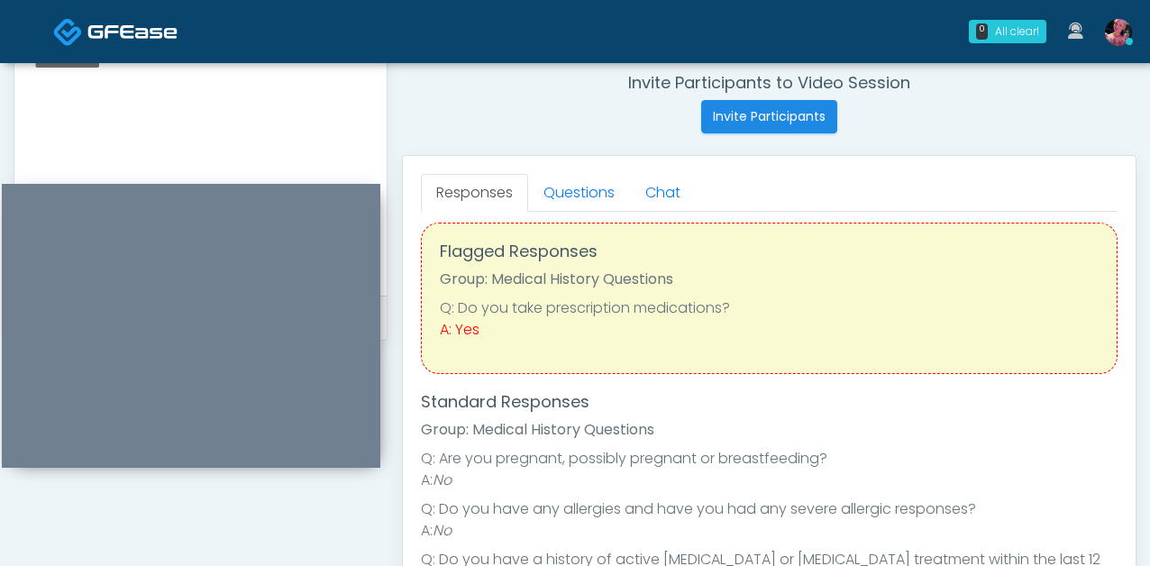
click at [553, 216] on div "Flagged Responses Group: Medical History Questions Q: Do you take prescription …" at bounding box center [769, 531] width 697 height 669
click at [560, 195] on link "Questions" at bounding box center [579, 193] width 102 height 38
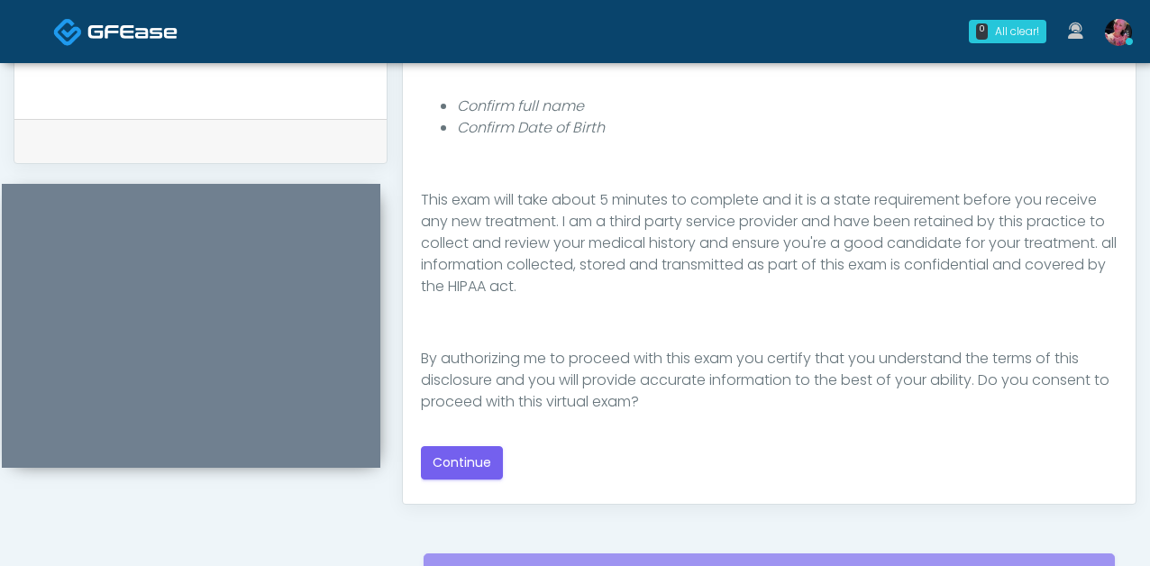
scroll to position [209, 0]
click at [496, 309] on button "Continue" at bounding box center [462, 462] width 82 height 33
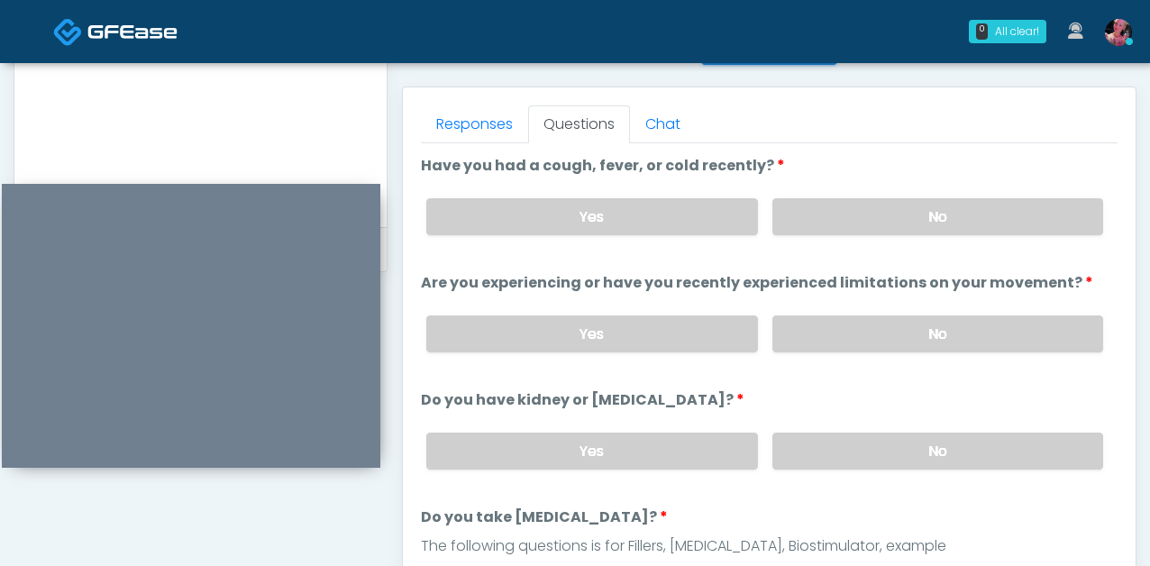
scroll to position [756, 0]
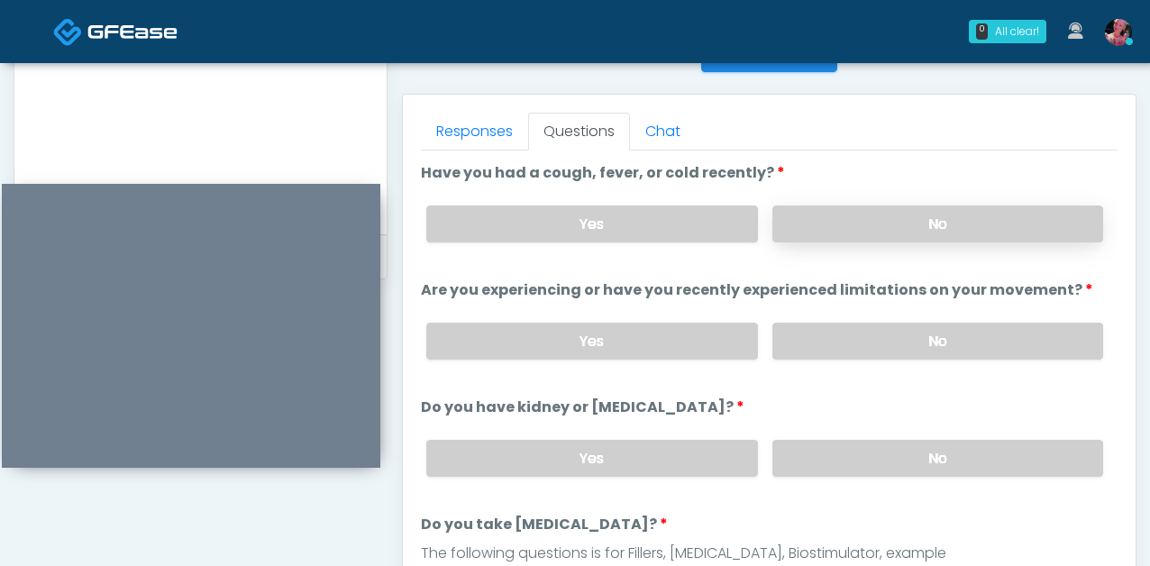
click at [811, 221] on label "No" at bounding box center [938, 224] width 331 height 37
click at [801, 309] on label "No" at bounding box center [938, 341] width 331 height 37
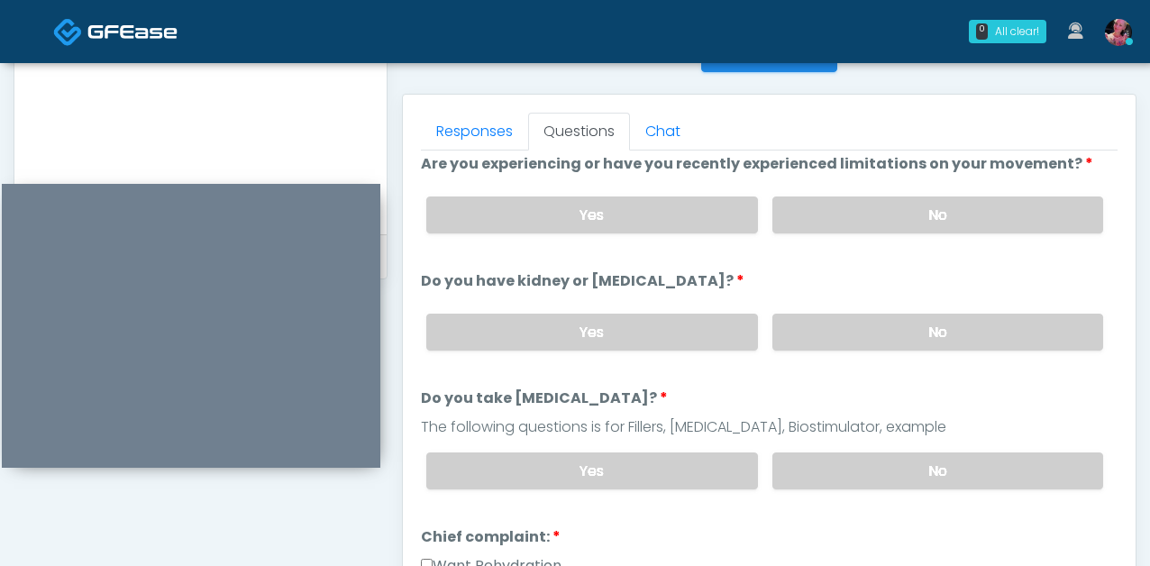
scroll to position [133, 0]
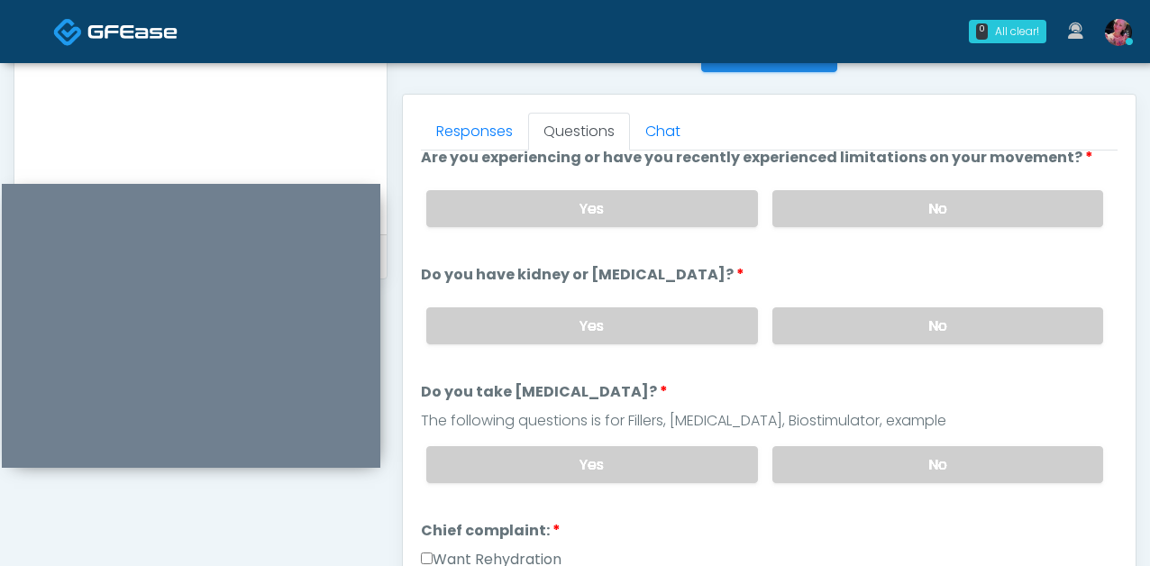
click at [826, 276] on li "Do you have kidney or liver disease? Do you have kidney or liver disease? Yes No" at bounding box center [769, 311] width 697 height 95
click at [826, 309] on label "No" at bounding box center [938, 325] width 331 height 37
click at [848, 309] on label "No" at bounding box center [938, 464] width 331 height 37
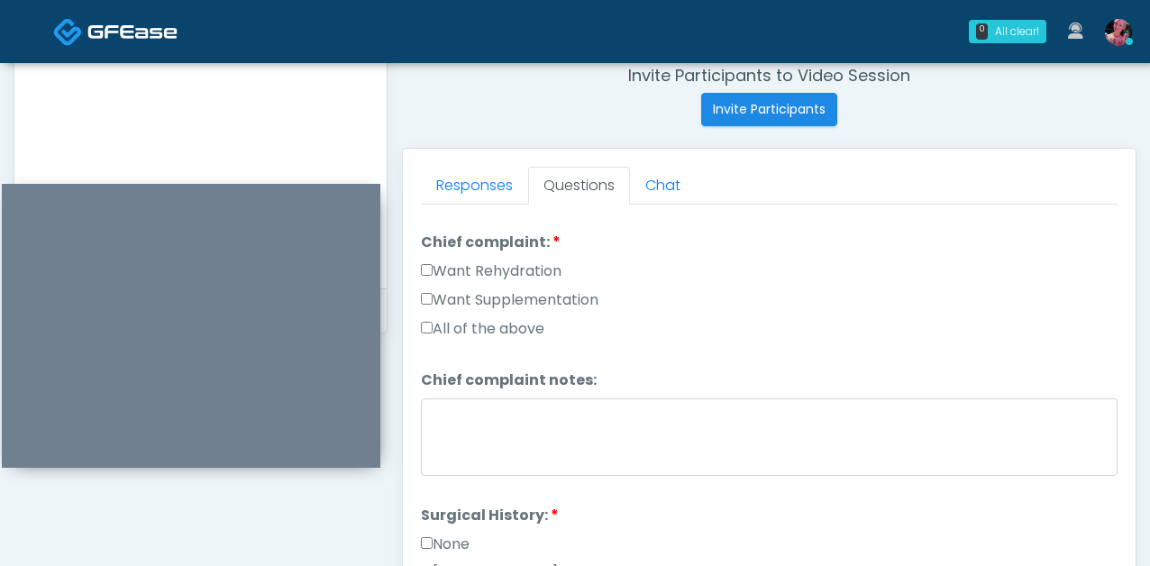
scroll to position [481, 0]
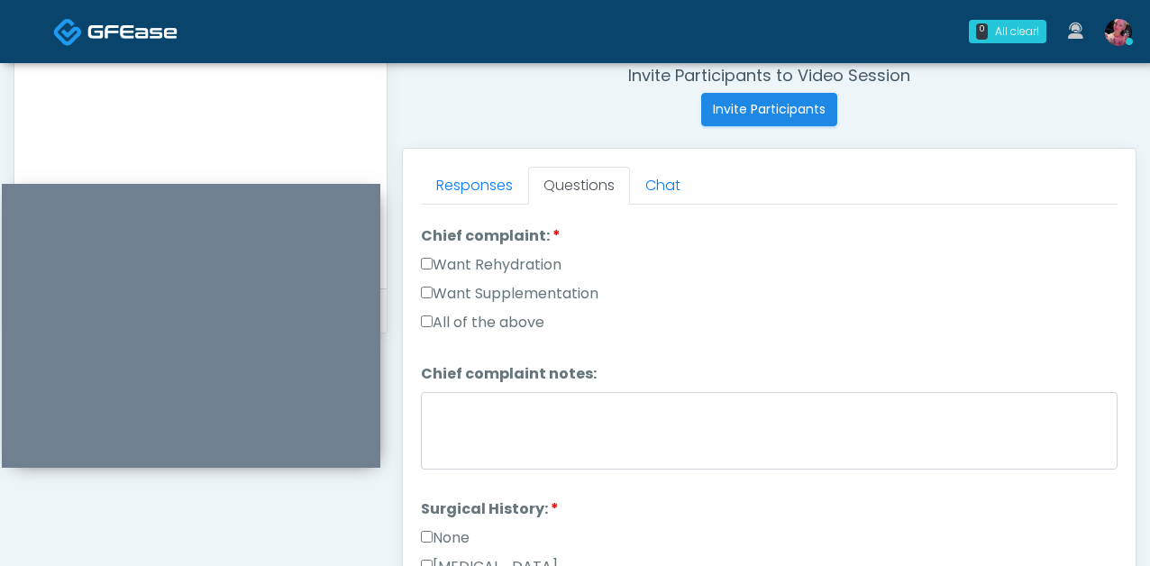
click at [518, 270] on label "Want Rehydration" at bounding box center [491, 265] width 141 height 22
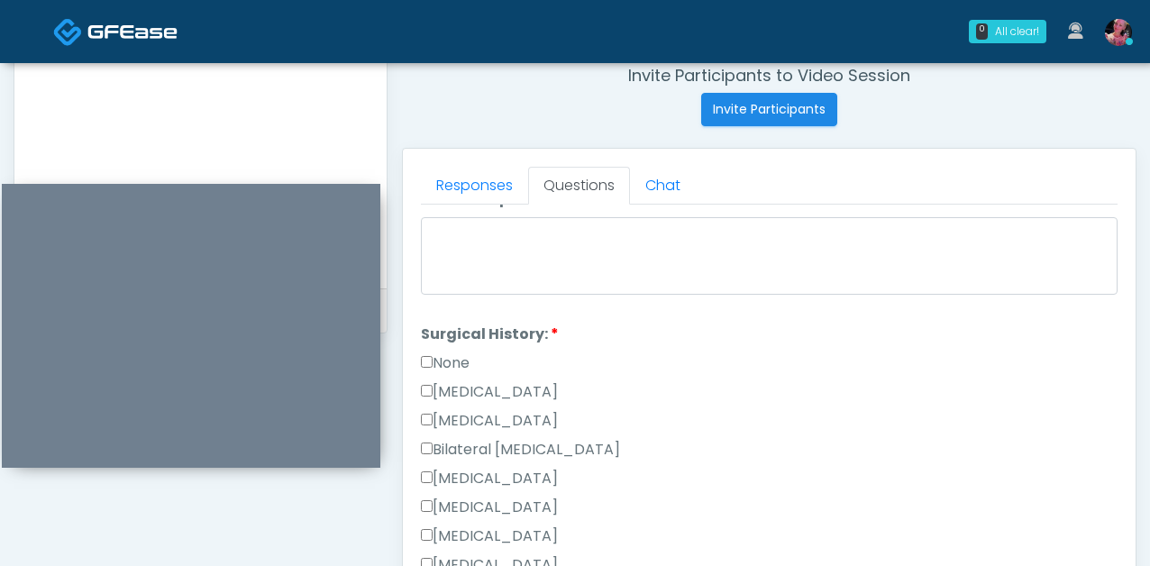
click at [447, 309] on label "None" at bounding box center [445, 364] width 49 height 22
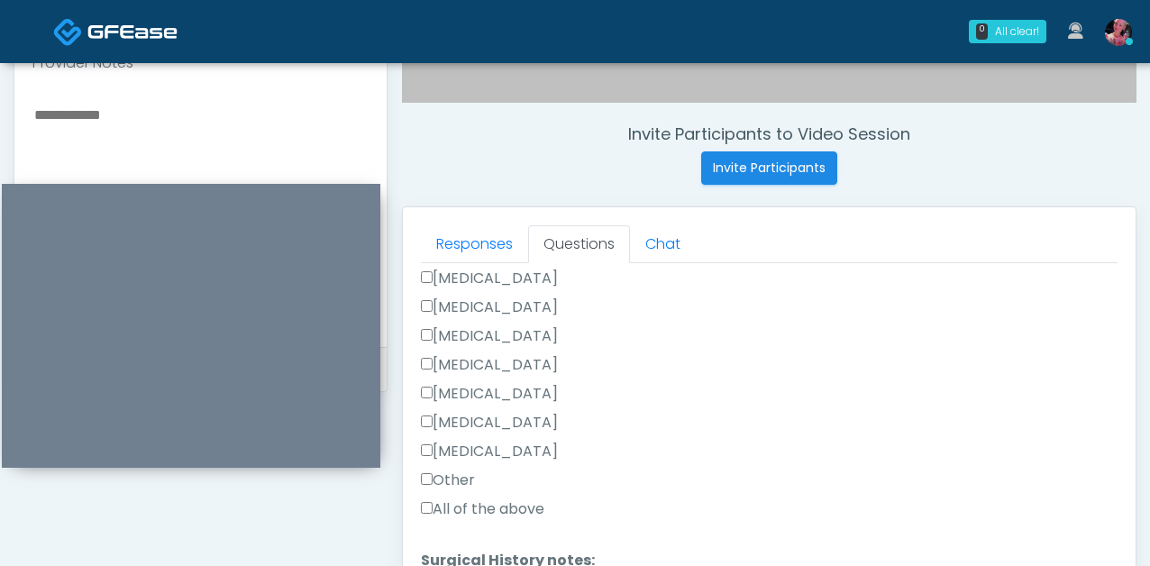
scroll to position [660, 0]
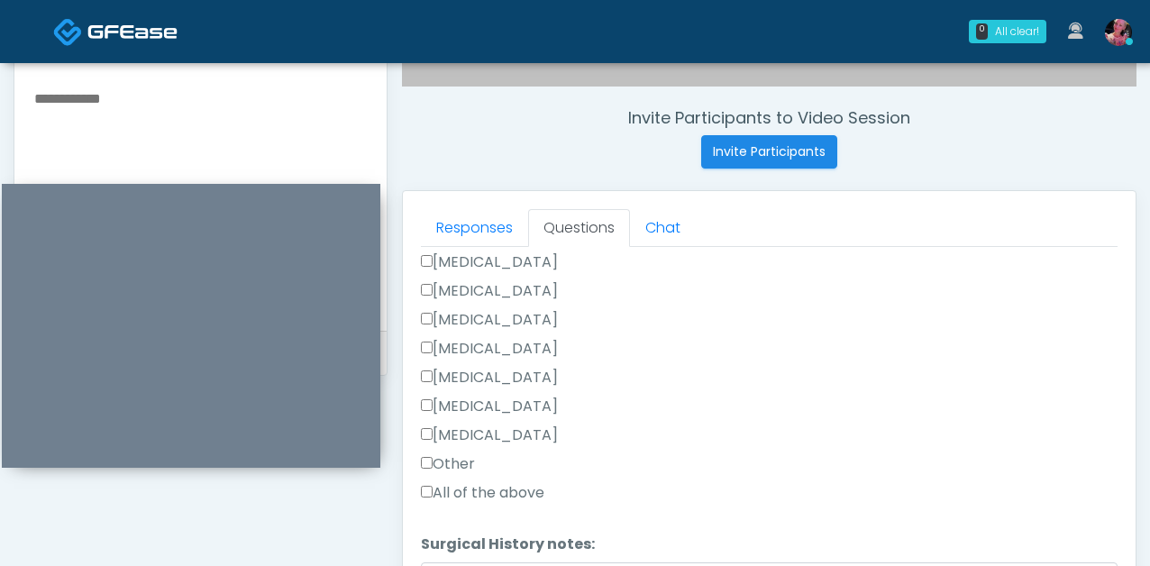
click at [215, 113] on textarea at bounding box center [200, 197] width 336 height 220
paste textarea "**********"
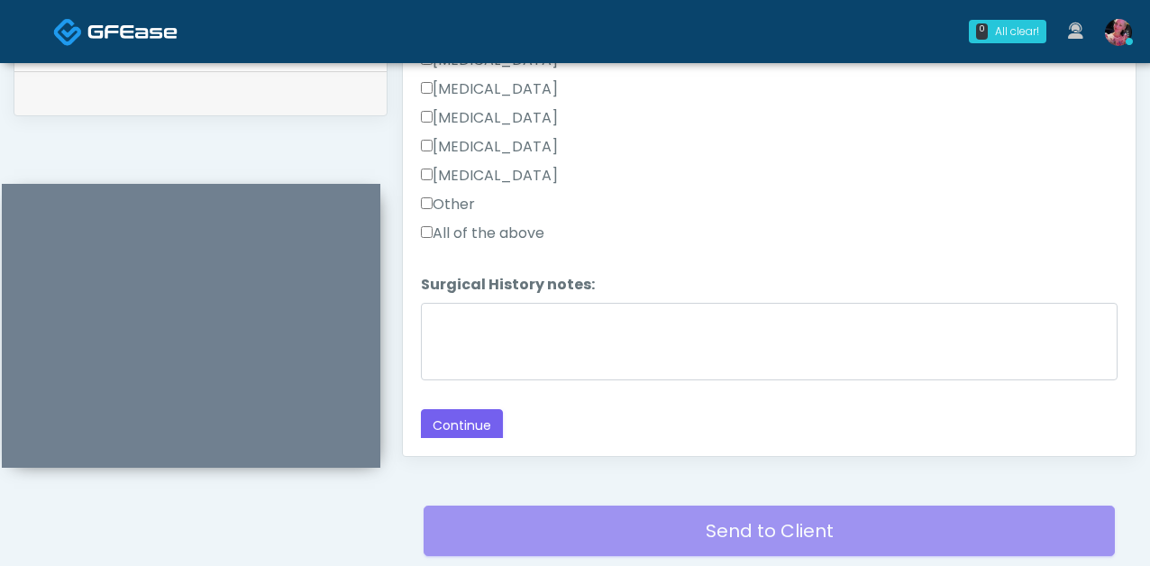
scroll to position [944, 0]
type textarea "**********"
click at [446, 309] on button "Continue" at bounding box center [462, 425] width 82 height 33
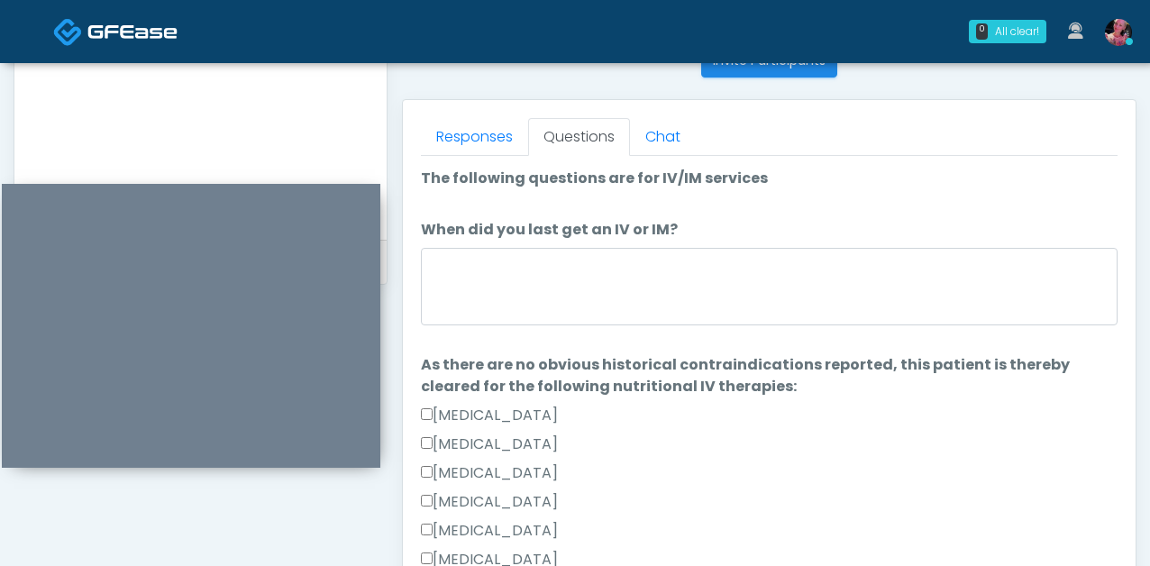
scroll to position [753, 0]
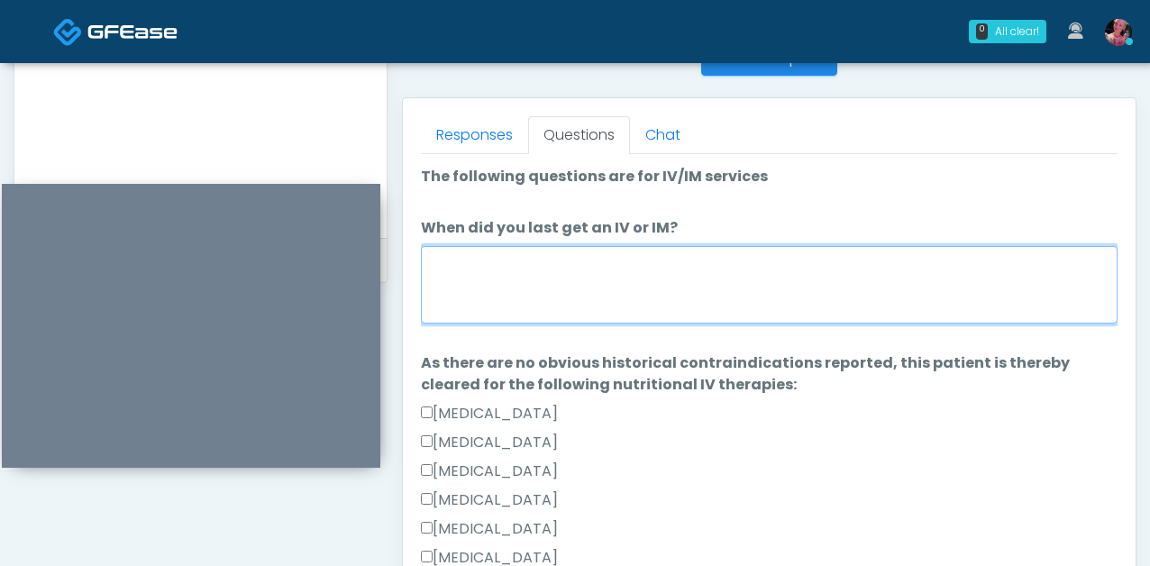
click at [469, 301] on textarea "When did you last get an IV or IM?" at bounding box center [769, 285] width 697 height 78
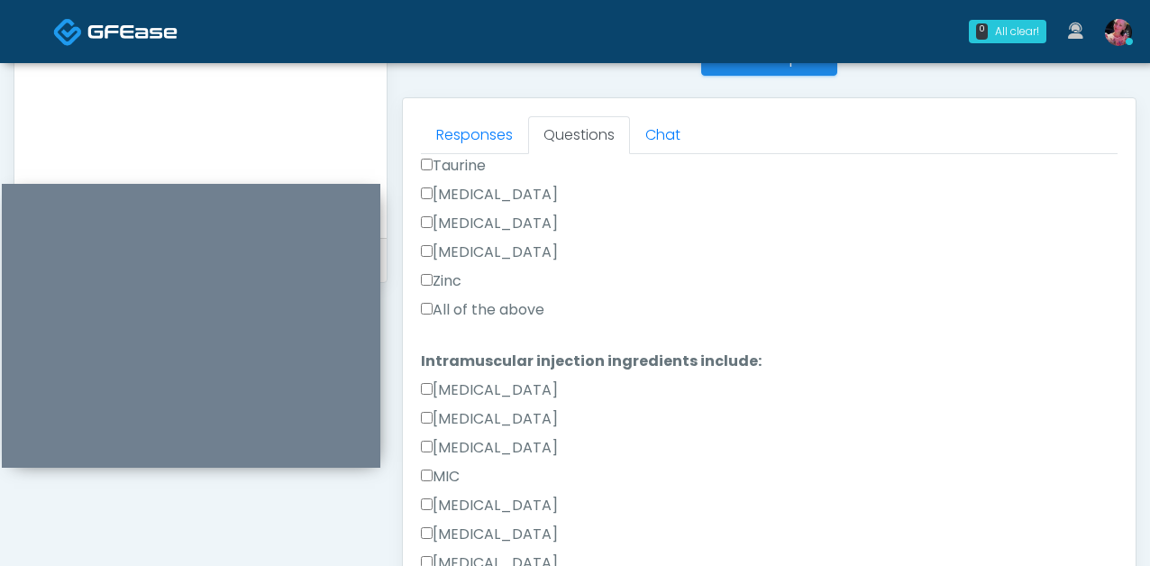
type textarea "**********"
click at [452, 309] on label "All of the above" at bounding box center [483, 310] width 124 height 22
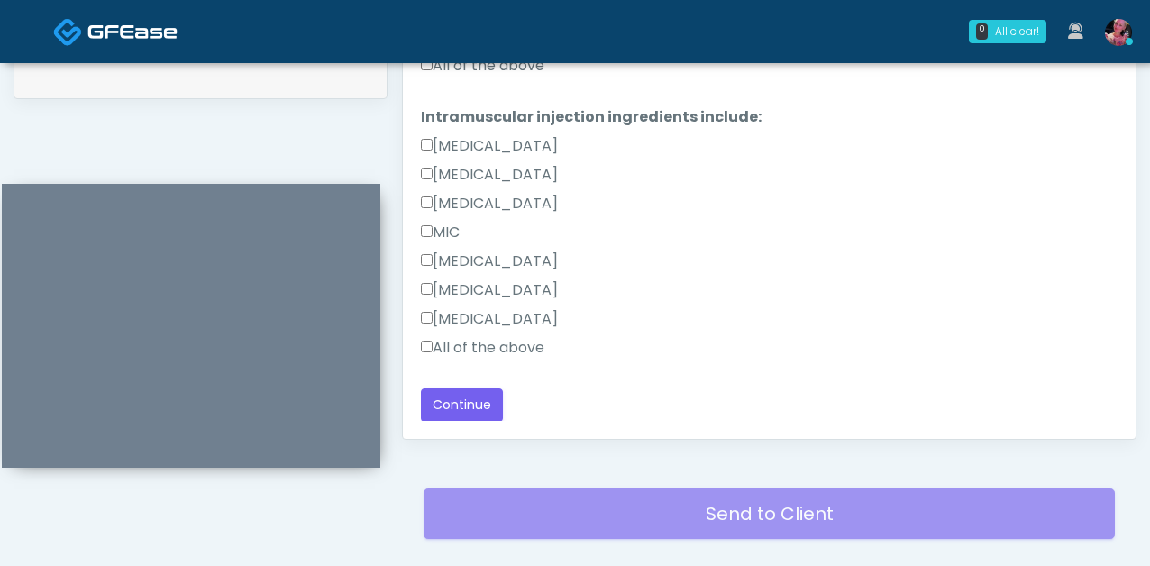
scroll to position [1052, 0]
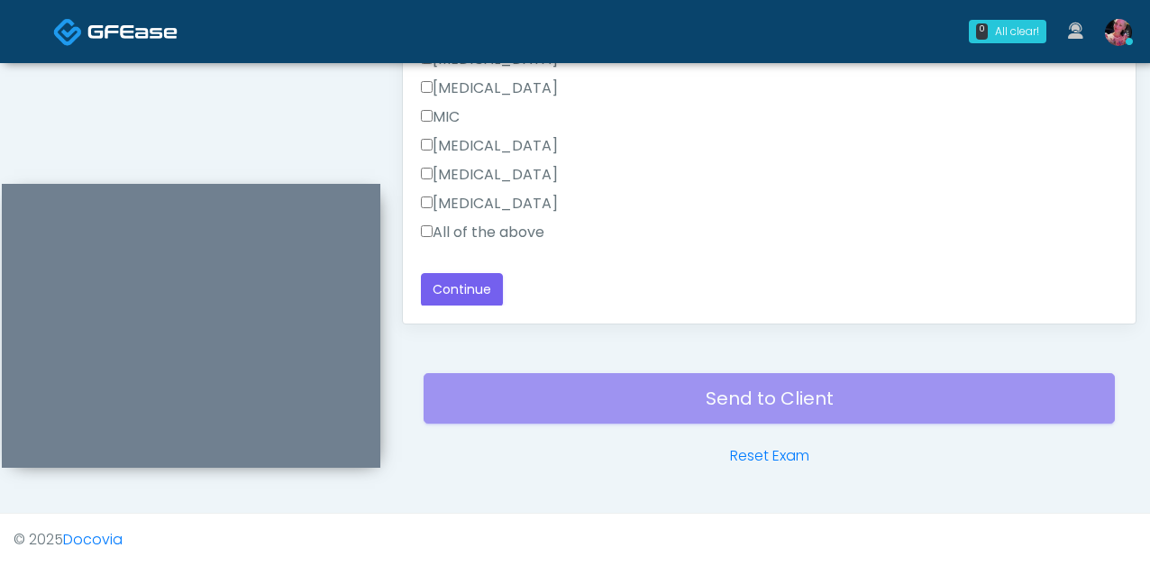
click at [466, 225] on label "All of the above" at bounding box center [483, 233] width 124 height 22
click at [464, 305] on button "Continue" at bounding box center [462, 289] width 82 height 33
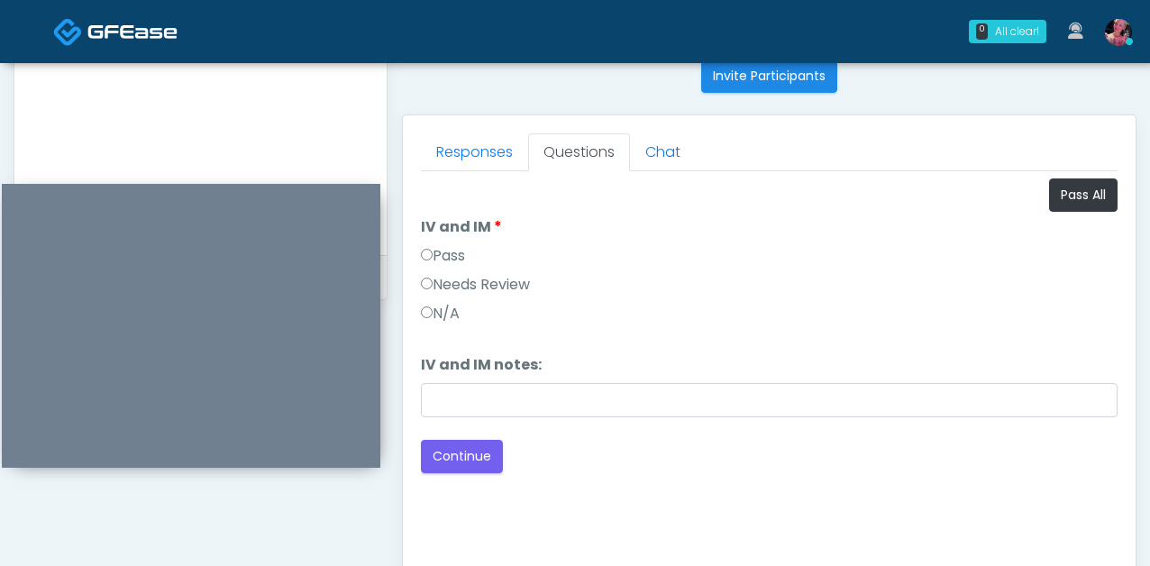
scroll to position [738, 0]
click at [459, 264] on label "Pass" at bounding box center [443, 254] width 44 height 22
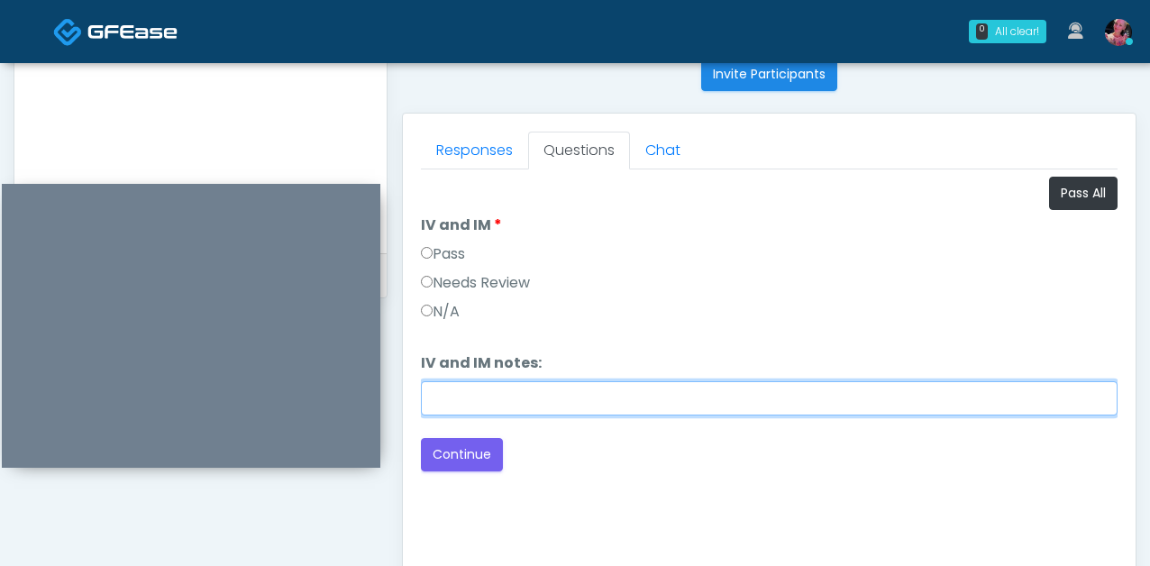
click at [472, 309] on input "IV and IM notes:" at bounding box center [769, 398] width 697 height 34
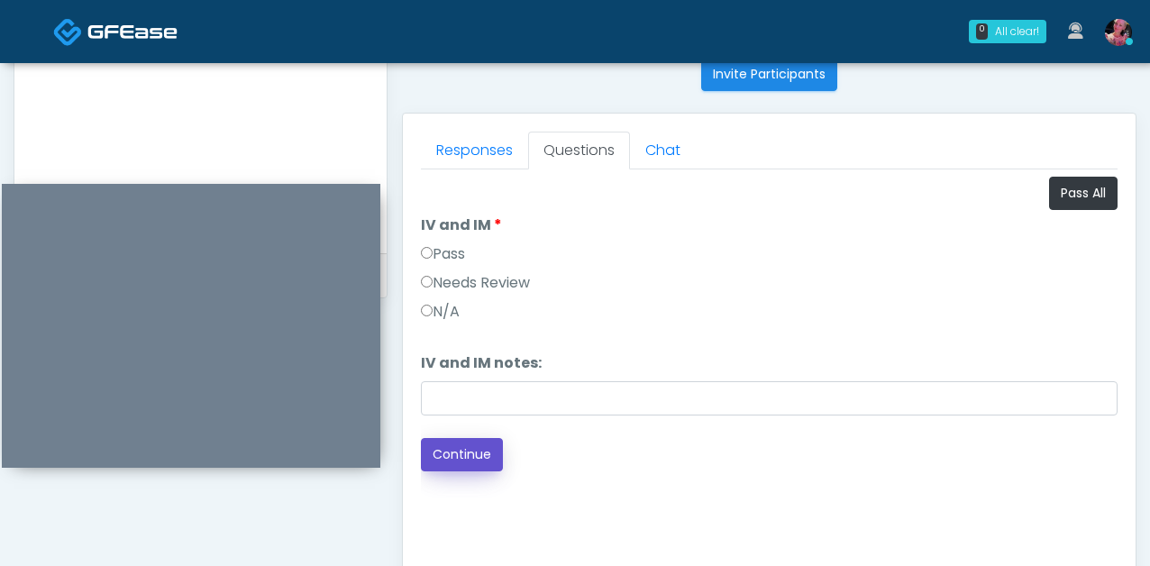
click at [464, 309] on button "Continue" at bounding box center [462, 454] width 82 height 33
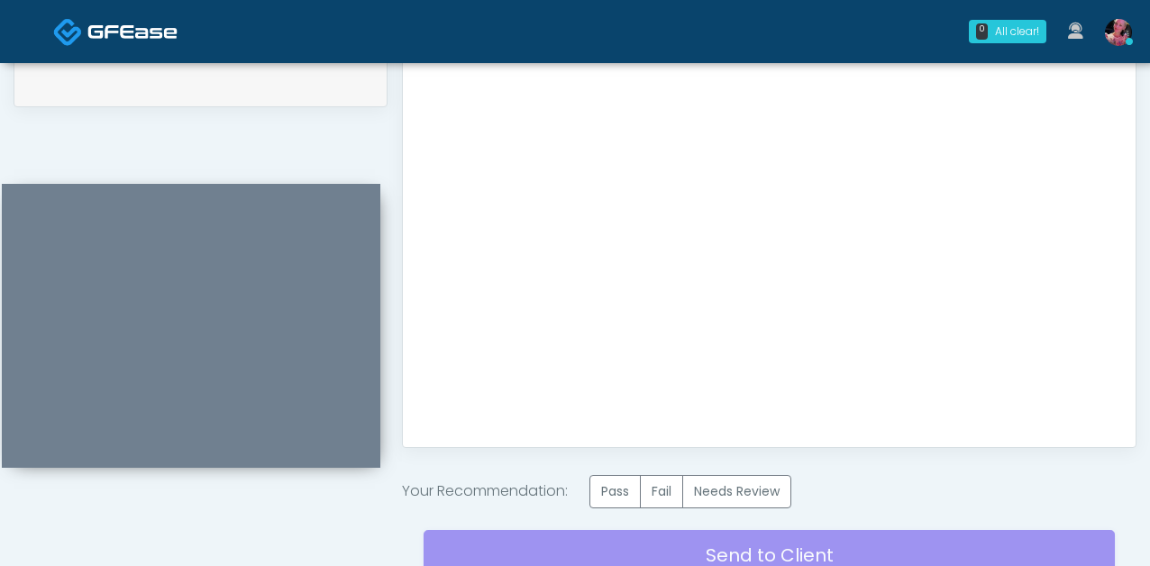
scroll to position [1086, 0]
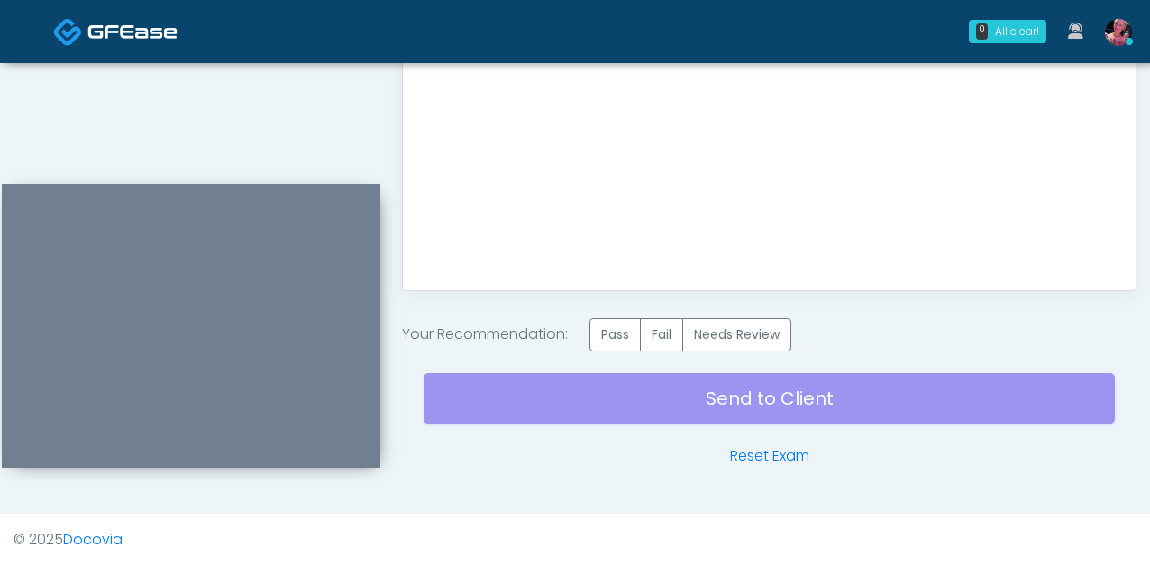
click at [615, 309] on label "Pass" at bounding box center [615, 334] width 51 height 33
click at [611, 309] on div "Send to Client Reset Exam" at bounding box center [770, 409] width 692 height 115
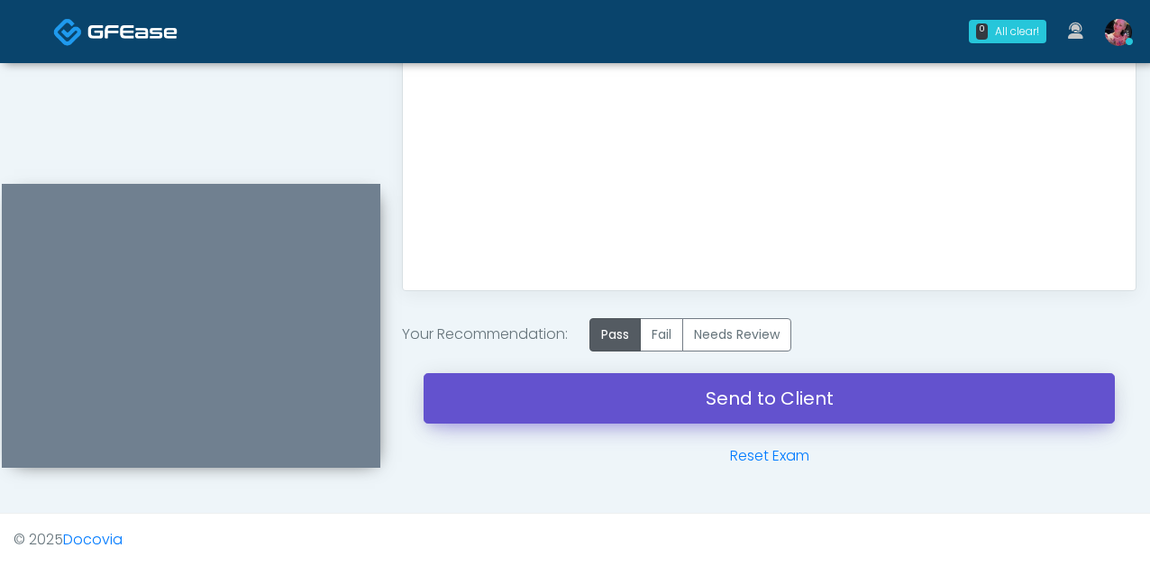
click at [611, 309] on link "Send to Client" at bounding box center [770, 398] width 692 height 50
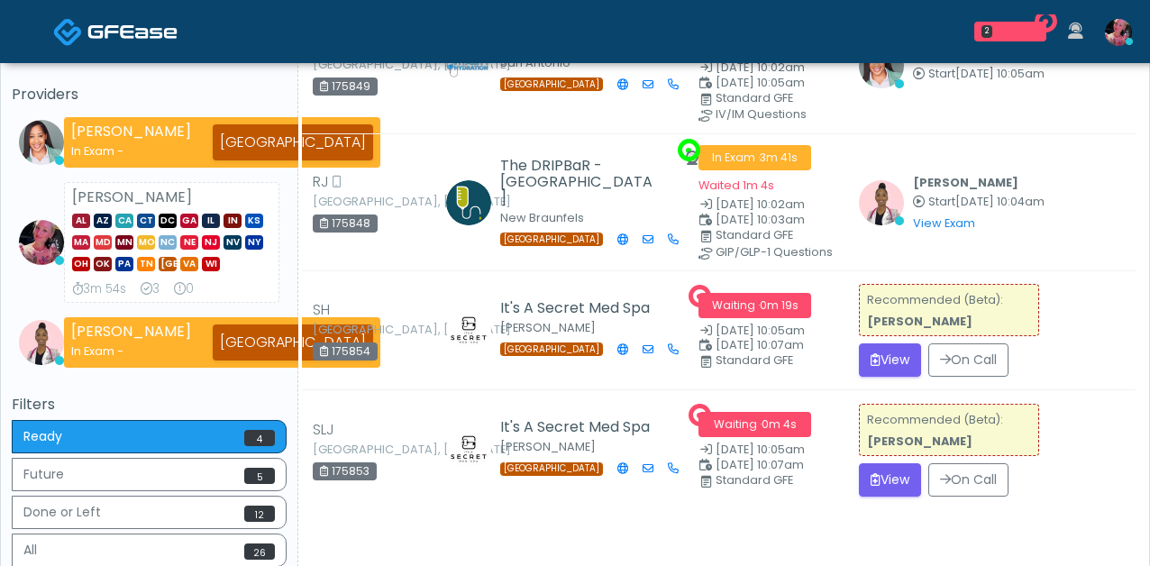
scroll to position [126, 0]
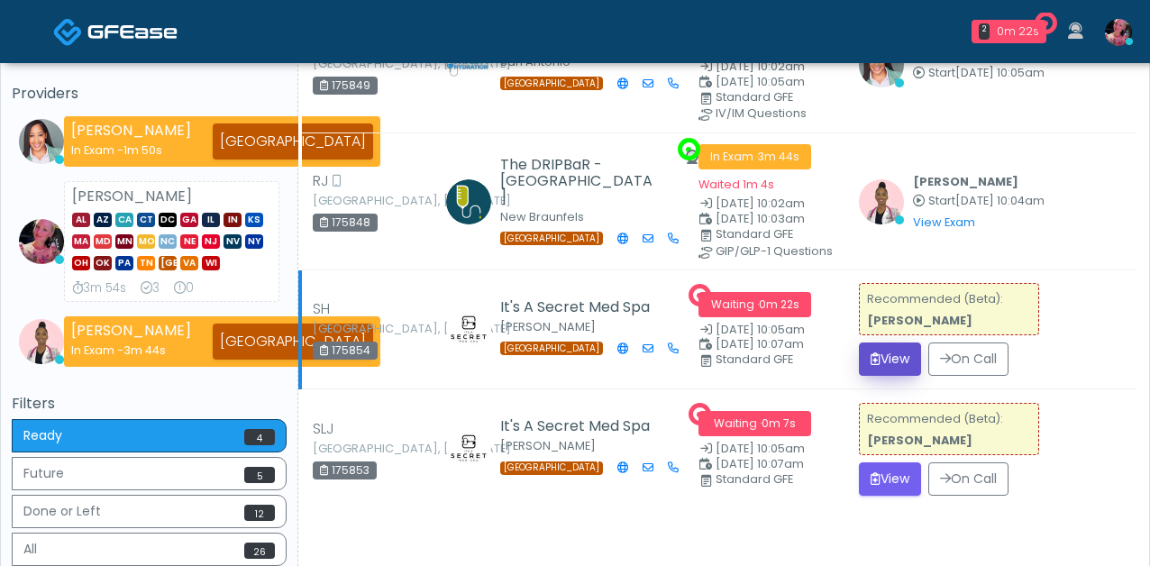
click at [894, 363] on button "View" at bounding box center [890, 359] width 62 height 33
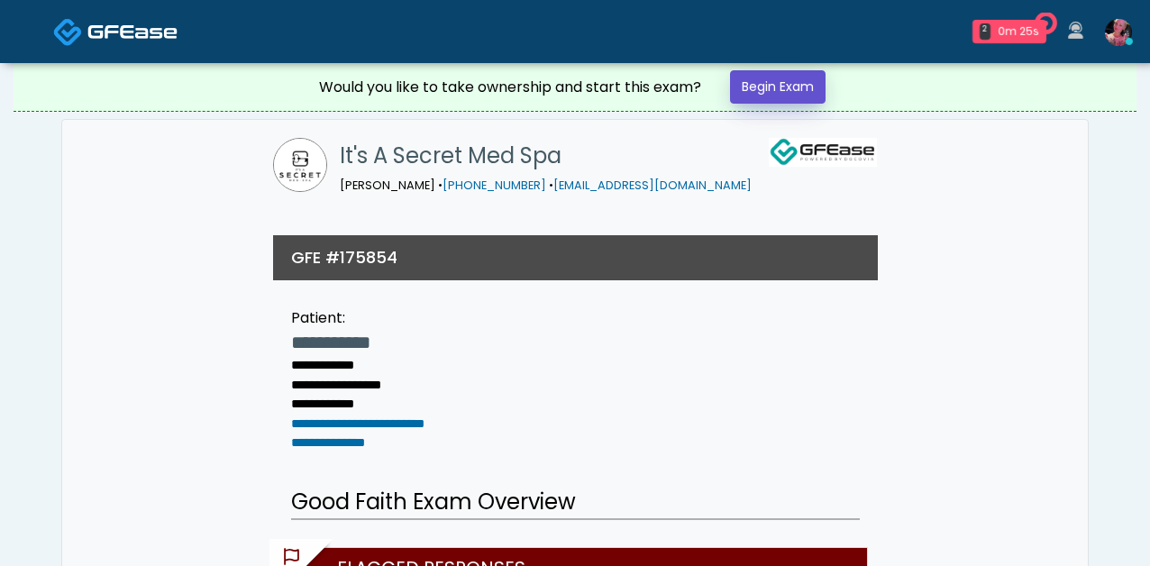
click at [769, 89] on link "Begin Exam" at bounding box center [778, 86] width 96 height 33
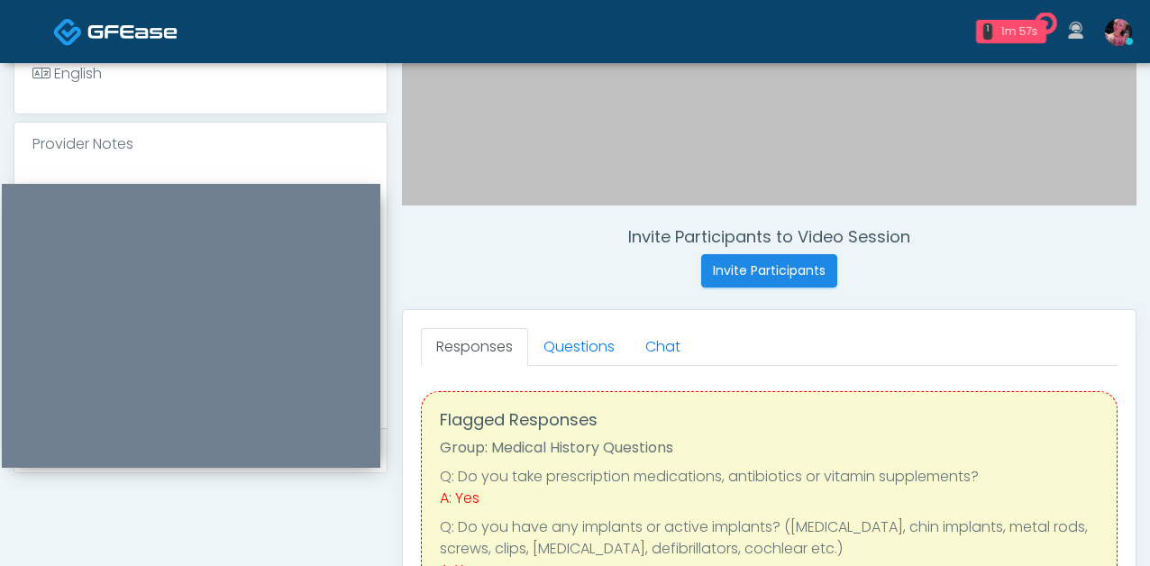
scroll to position [535, 0]
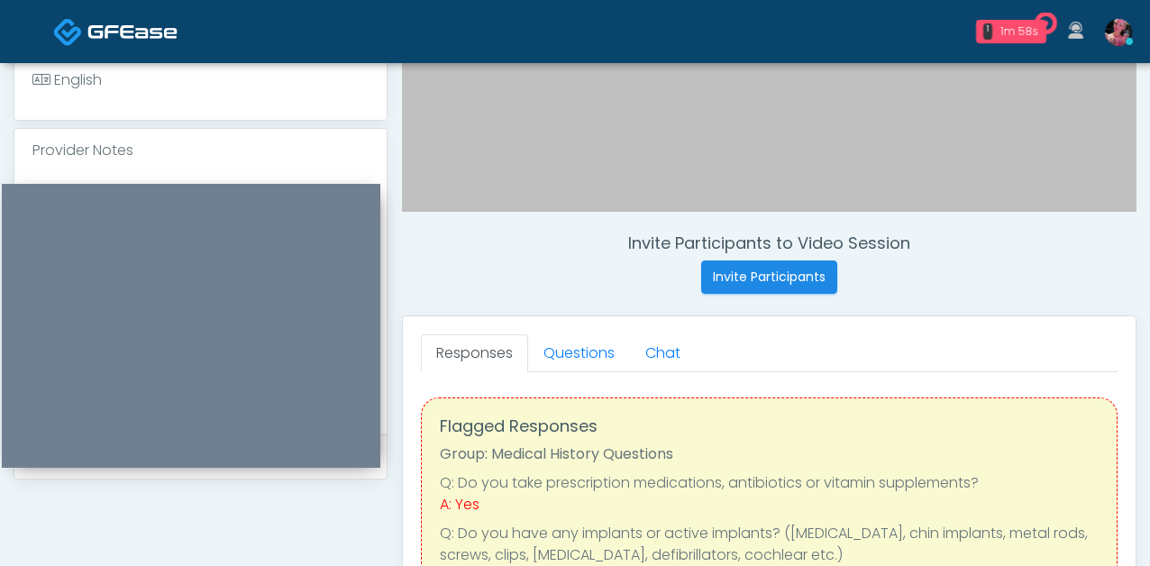
click at [171, 177] on div at bounding box center [200, 303] width 372 height 262
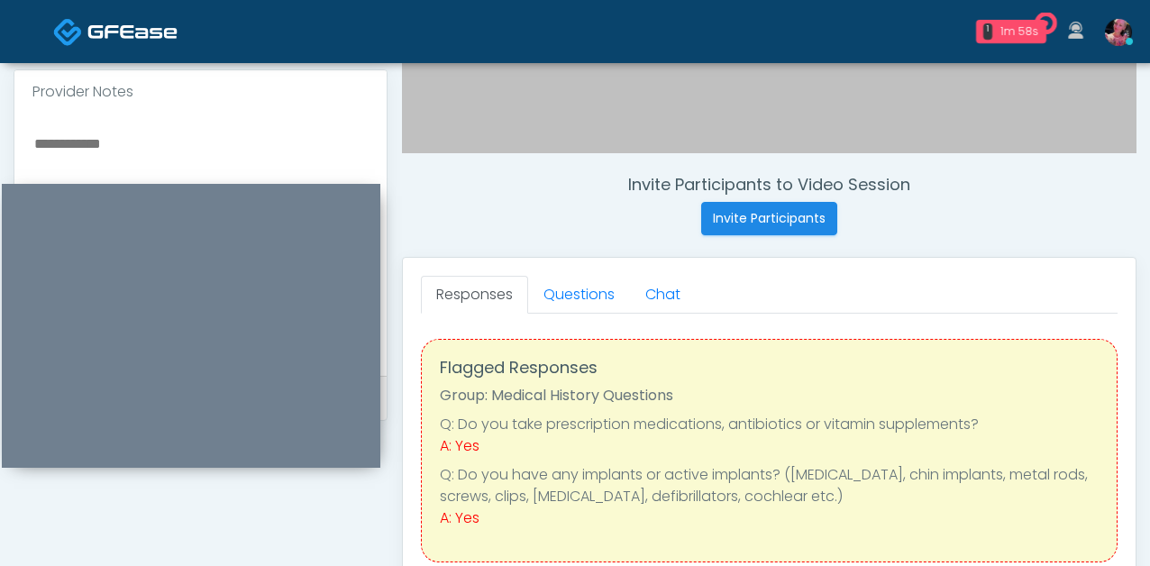
scroll to position [606, 0]
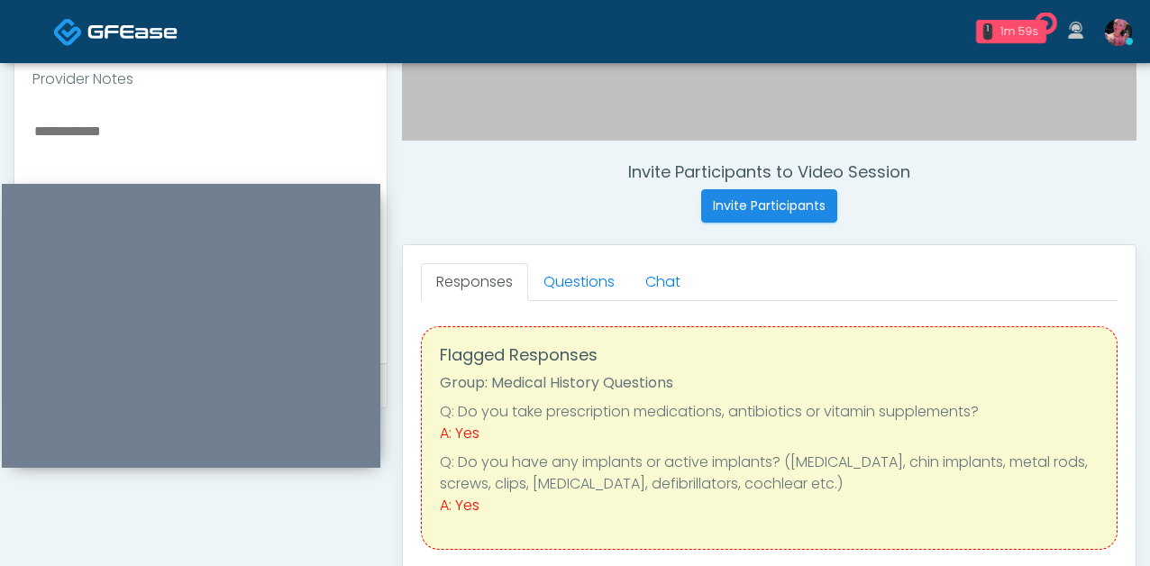
click at [163, 117] on div at bounding box center [200, 232] width 372 height 262
click at [112, 142] on textarea at bounding box center [200, 229] width 336 height 220
type textarea "**********"
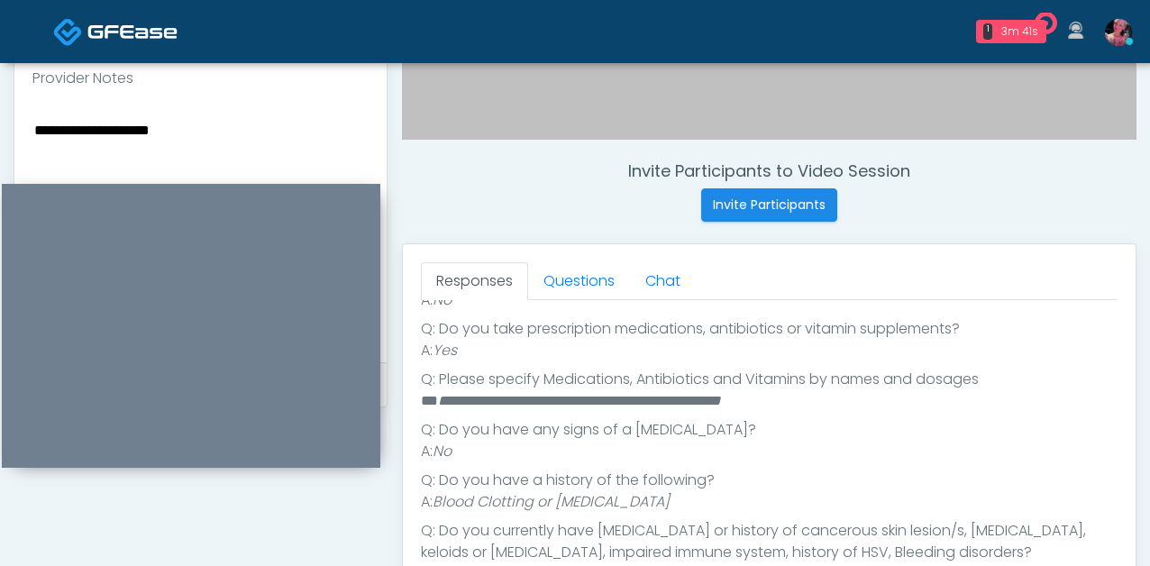
scroll to position [610, 0]
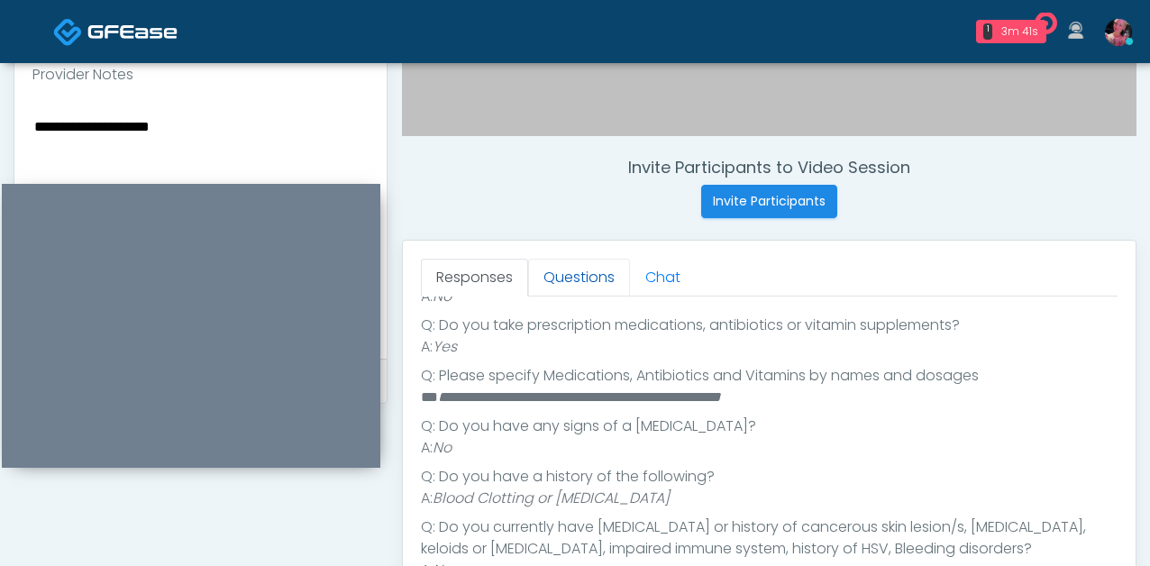
click at [573, 270] on link "Questions" at bounding box center [579, 278] width 102 height 38
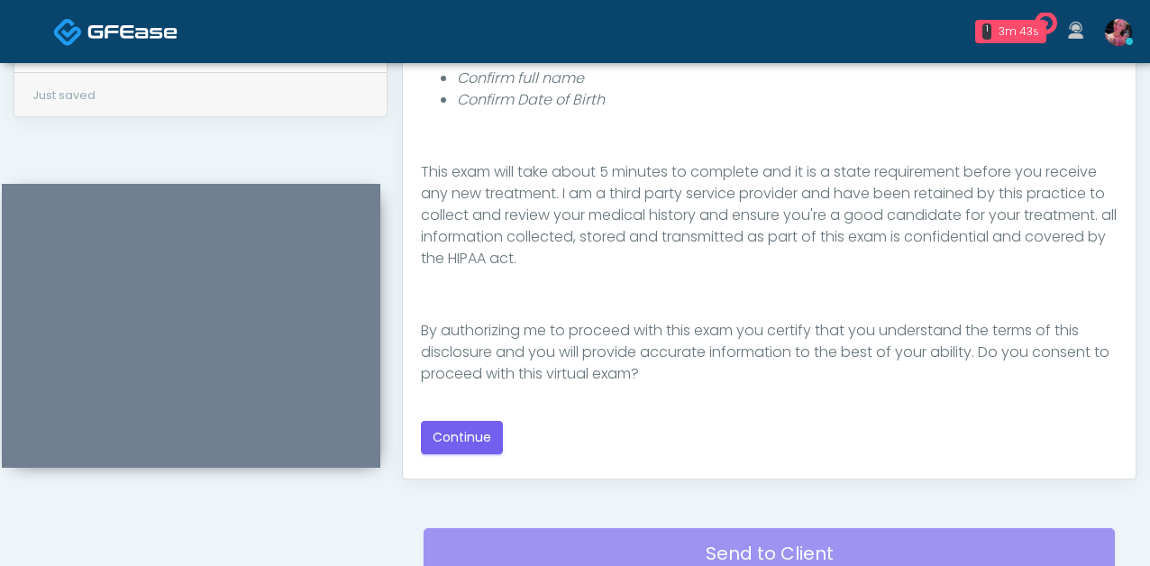
scroll to position [949, 0]
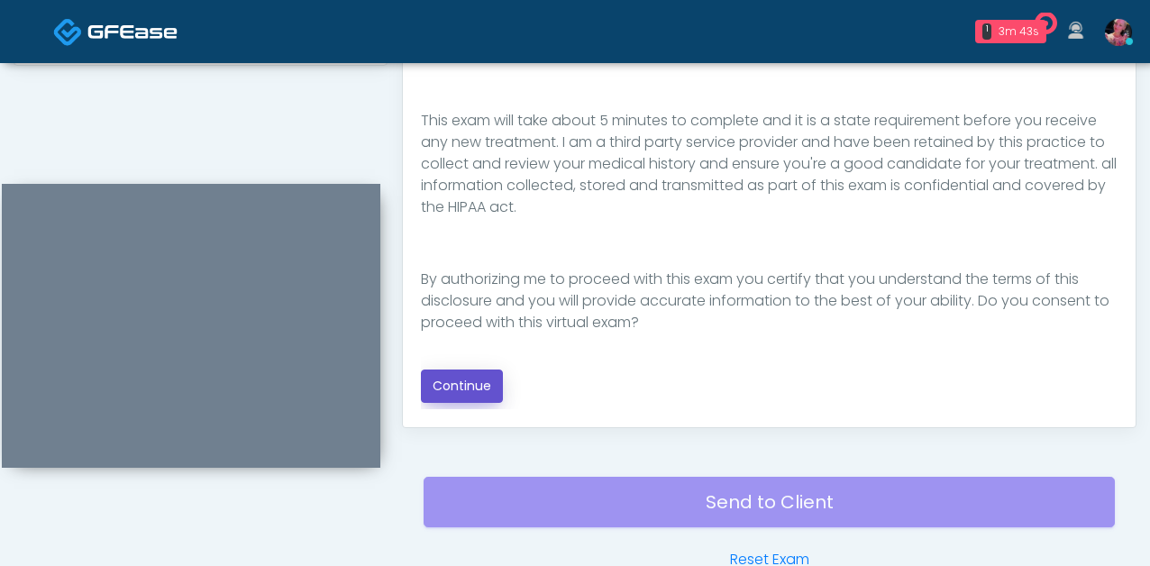
click at [453, 395] on button "Continue" at bounding box center [462, 386] width 82 height 33
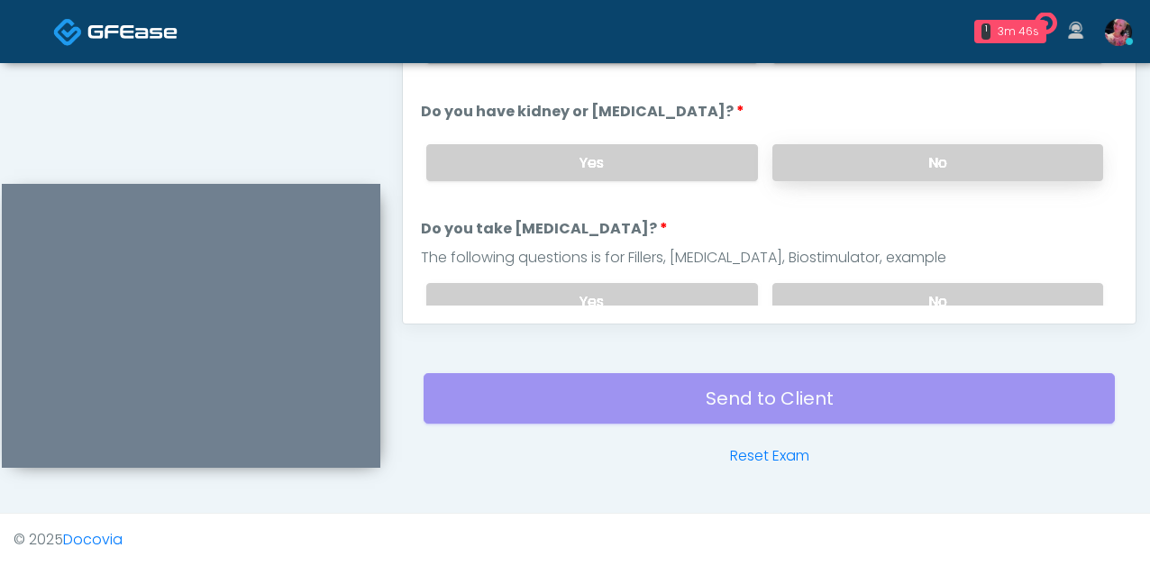
click at [802, 151] on label "No" at bounding box center [938, 162] width 331 height 37
click at [644, 298] on label "Yes" at bounding box center [591, 301] width 331 height 37
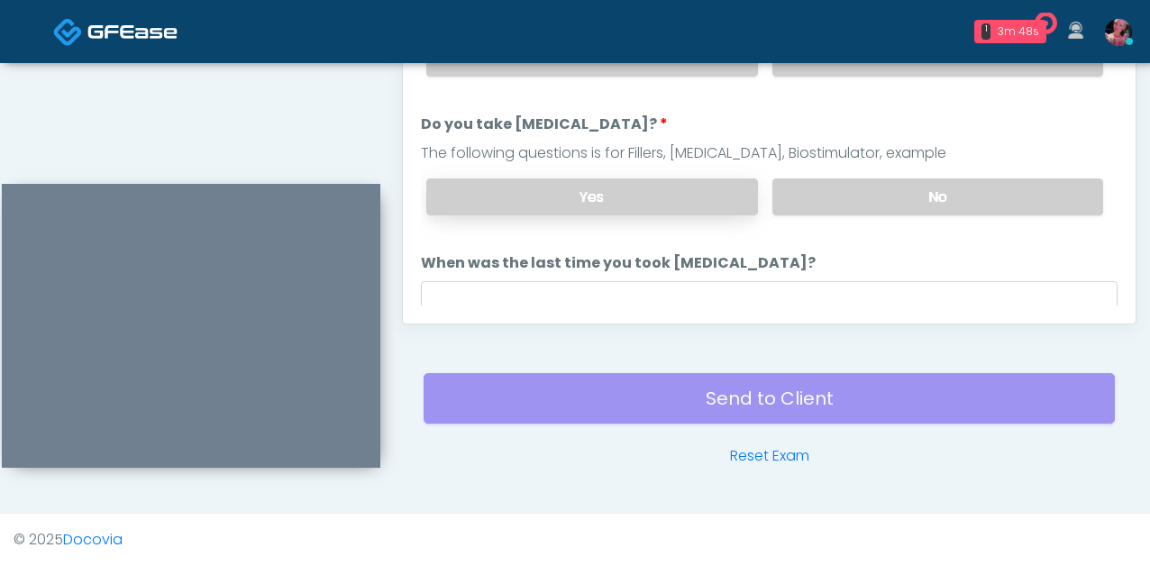
scroll to position [200, 0]
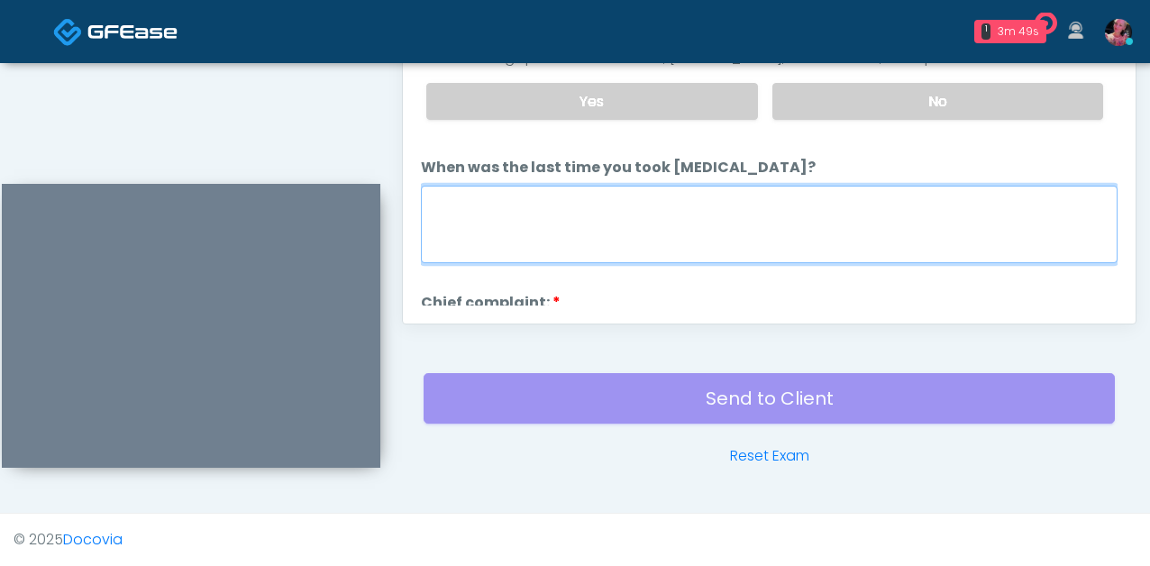
click at [636, 234] on textarea "When was the last time you took [MEDICAL_DATA]?" at bounding box center [769, 225] width 697 height 78
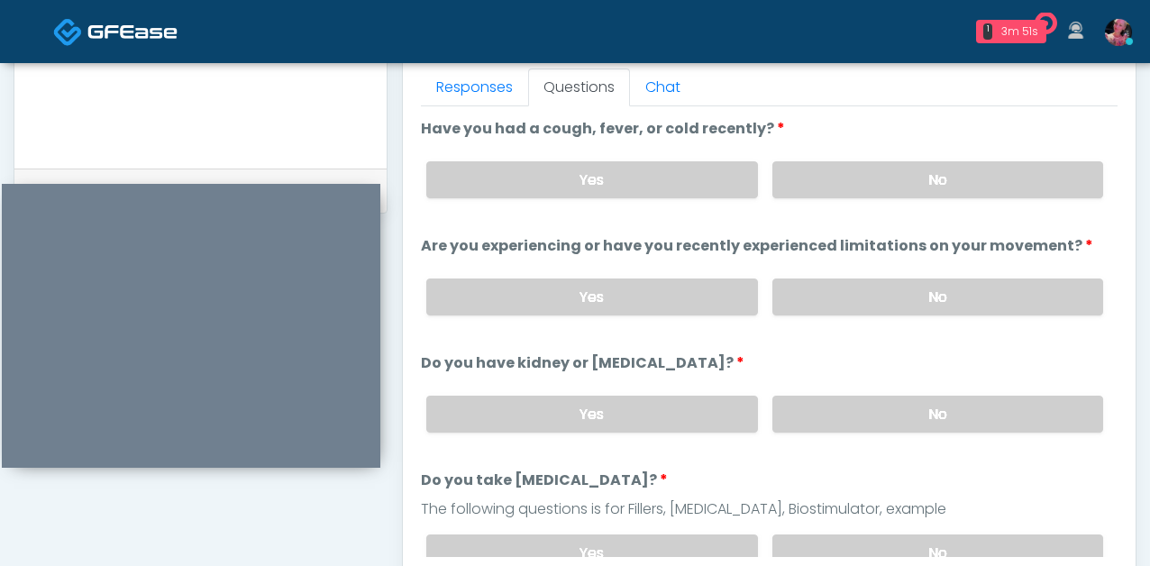
scroll to position [797, 0]
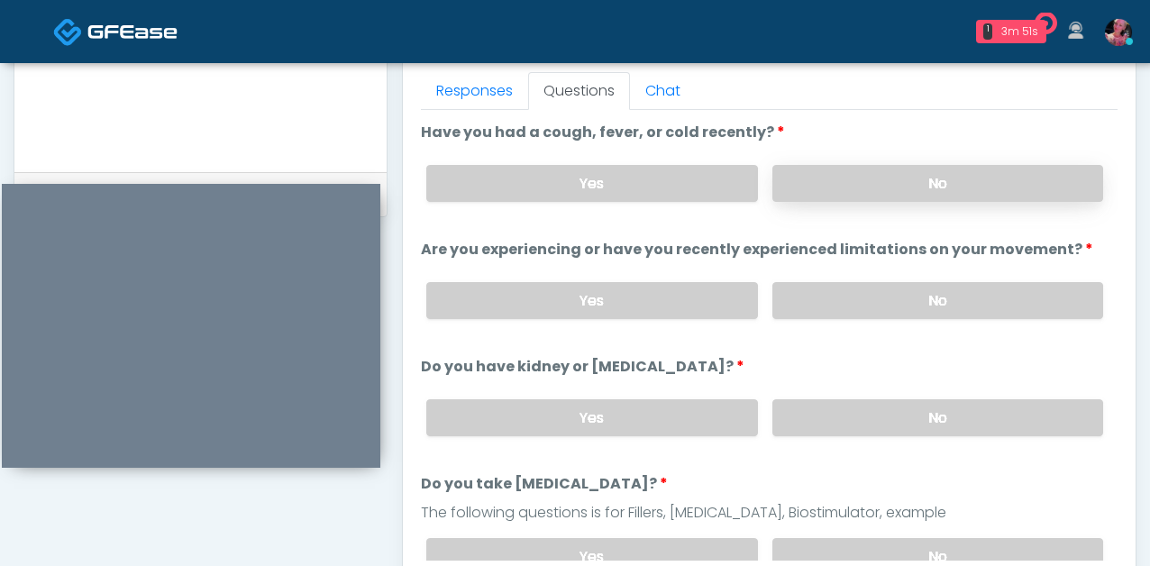
click at [820, 199] on label "No" at bounding box center [938, 183] width 331 height 37
click at [820, 275] on div "Yes No" at bounding box center [765, 301] width 706 height 66
click at [820, 302] on label "No" at bounding box center [938, 300] width 331 height 37
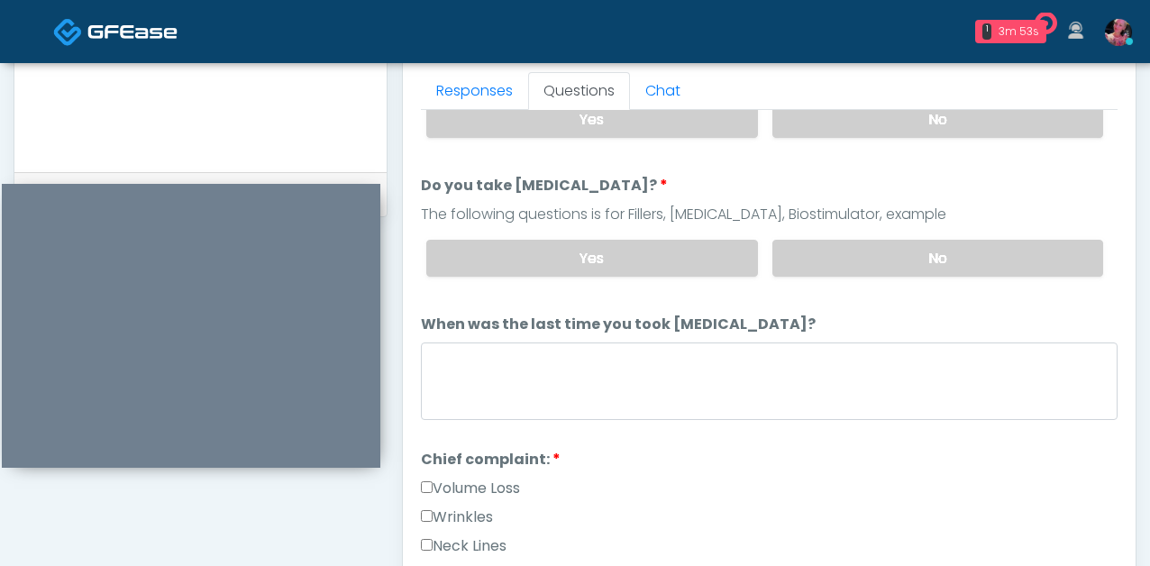
scroll to position [300, 0]
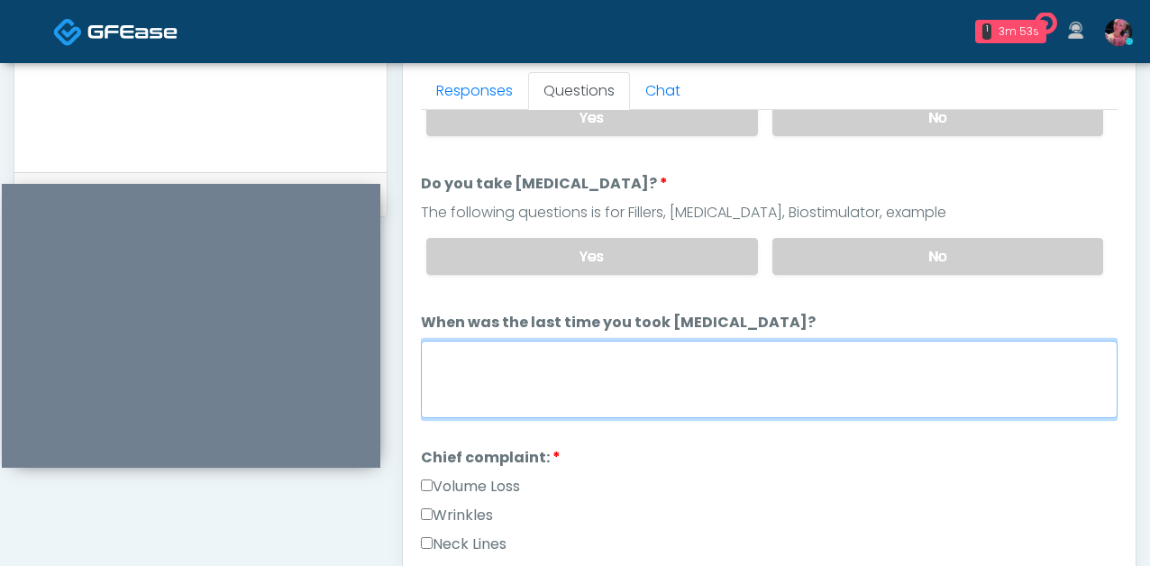
click at [743, 394] on textarea "When was the last time you took [MEDICAL_DATA]?" at bounding box center [769, 380] width 697 height 78
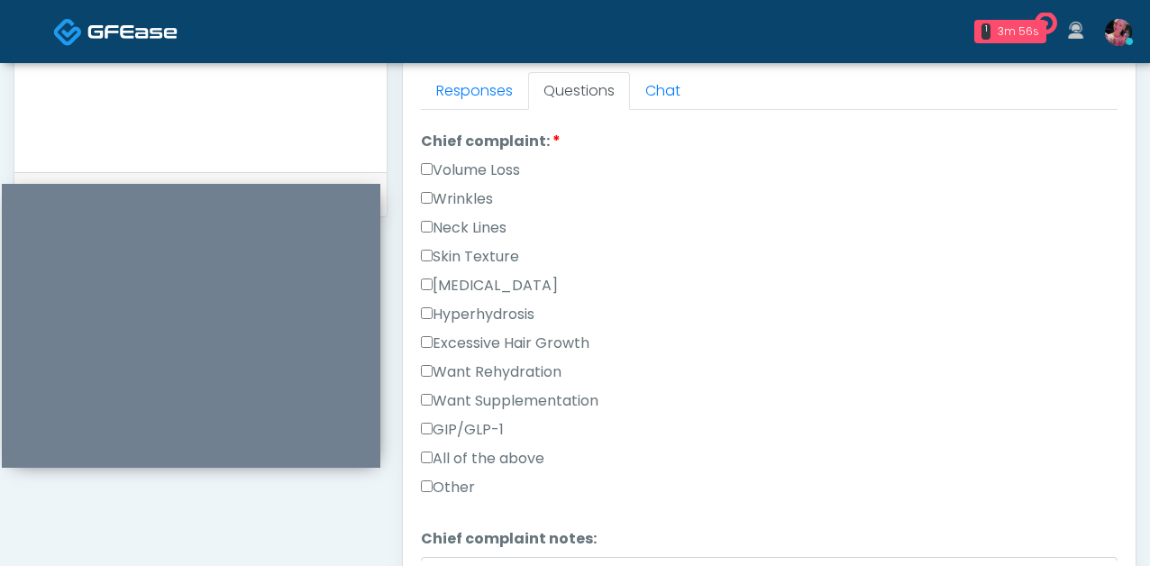
scroll to position [618, 0]
type textarea "*****"
click at [440, 252] on label "Skin Texture" at bounding box center [470, 256] width 98 height 22
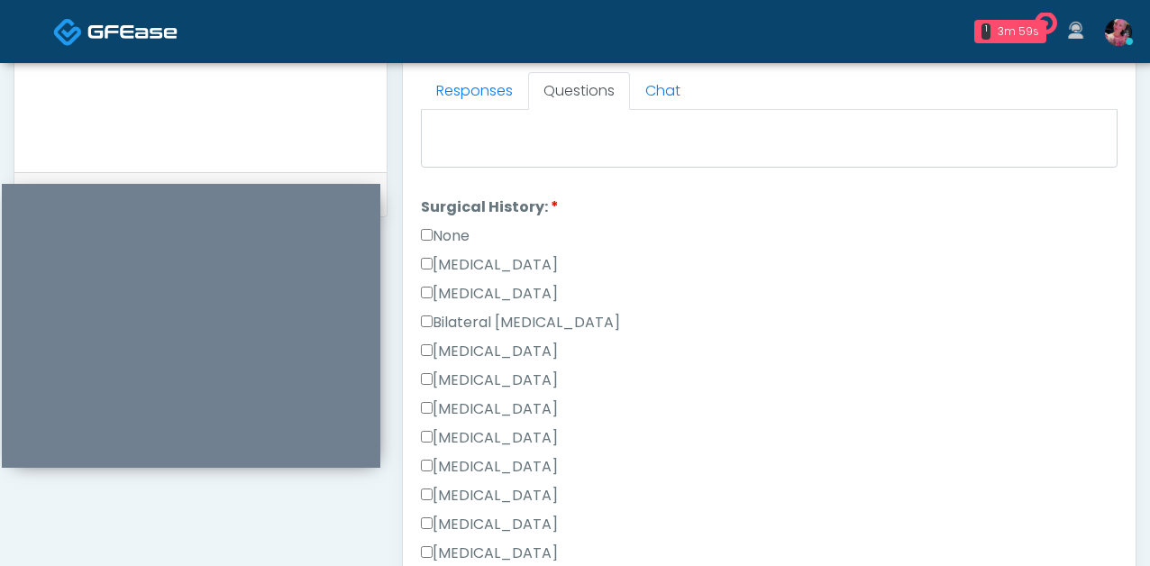
click at [438, 240] on label "None" at bounding box center [445, 236] width 49 height 22
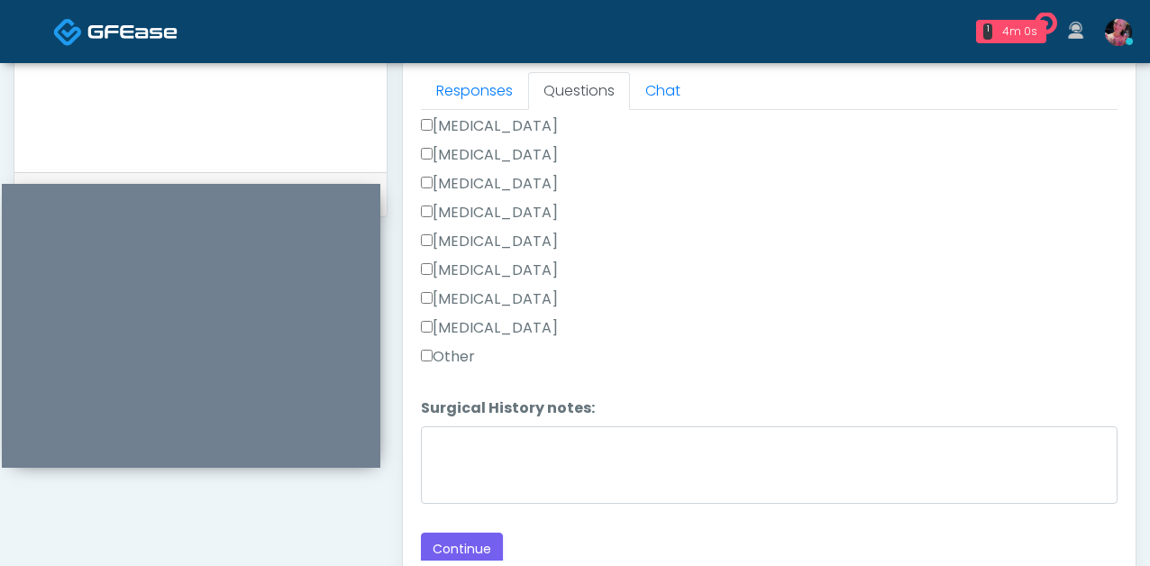
scroll to position [958, 0]
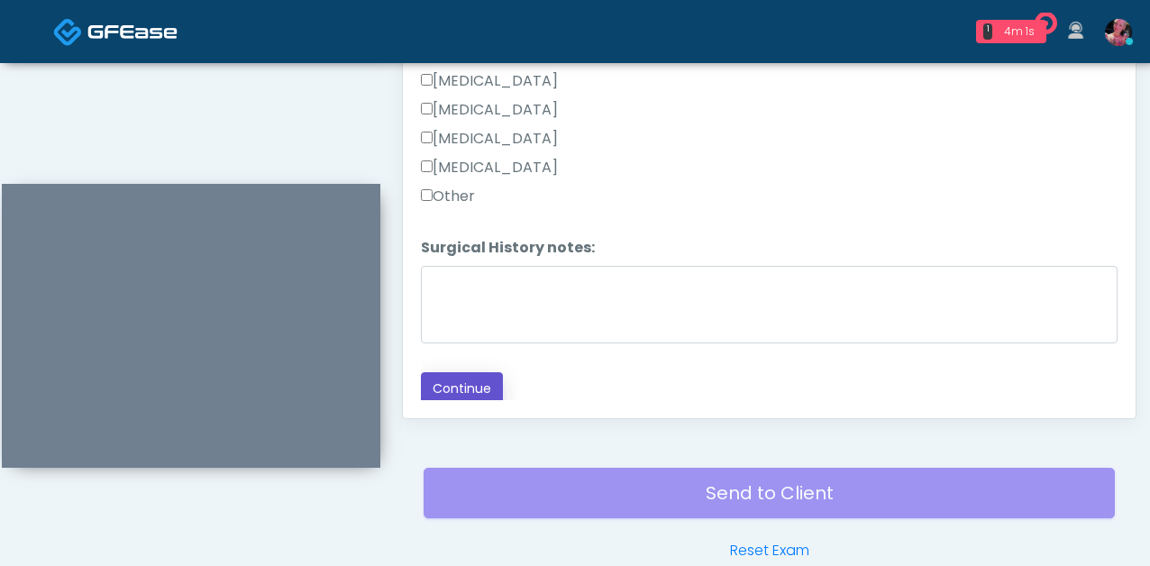
click at [460, 390] on button "Continue" at bounding box center [462, 388] width 82 height 33
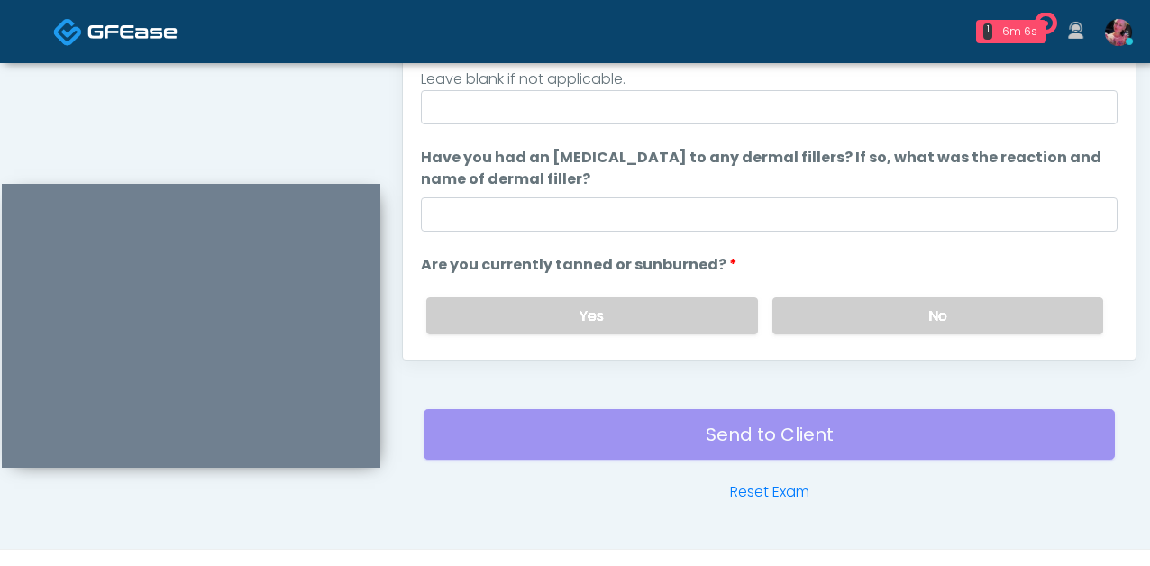
scroll to position [1004, 0]
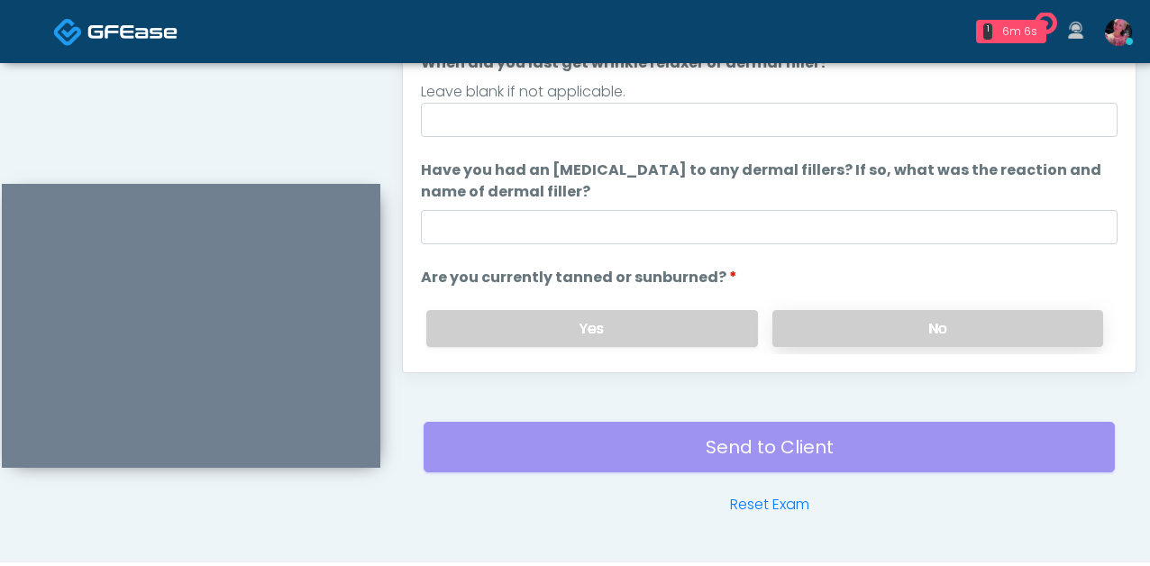
click at [866, 323] on label "No" at bounding box center [938, 328] width 331 height 37
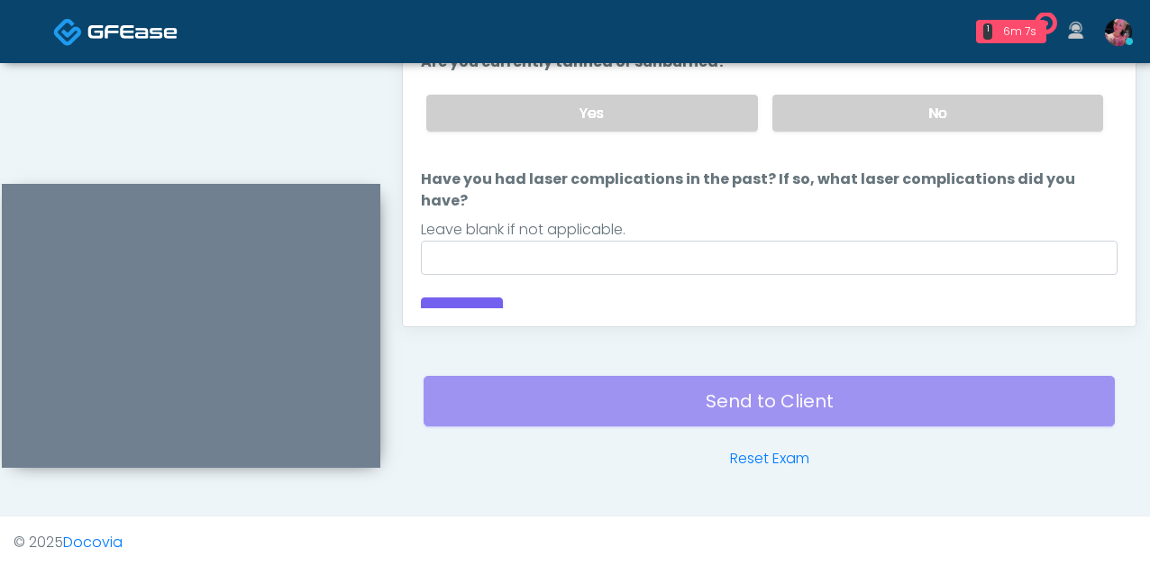
scroll to position [1052, 0]
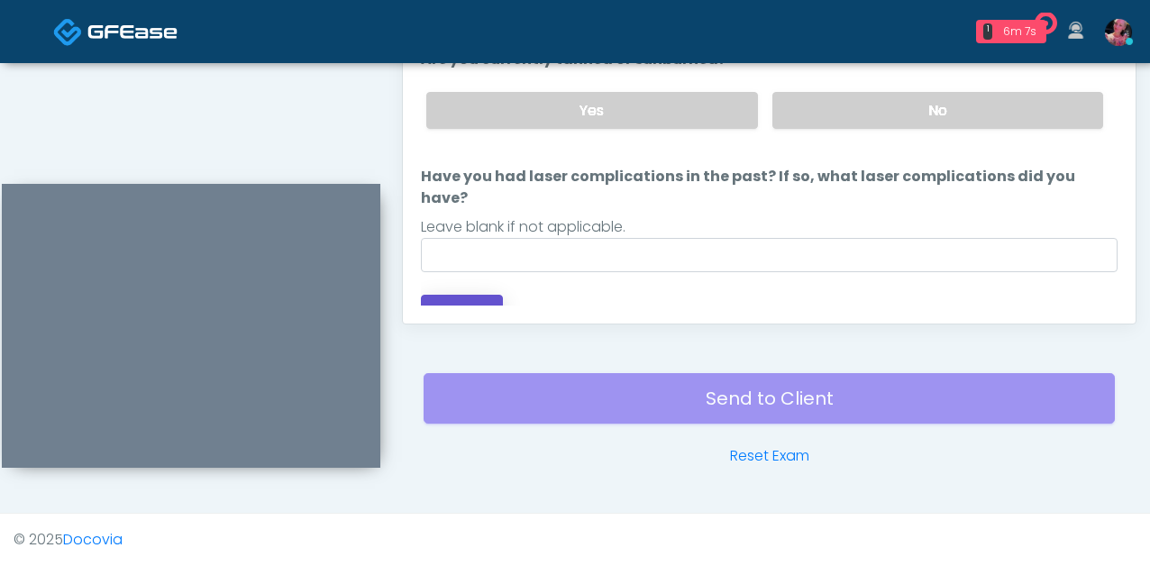
click at [478, 295] on button "Continue" at bounding box center [462, 311] width 82 height 33
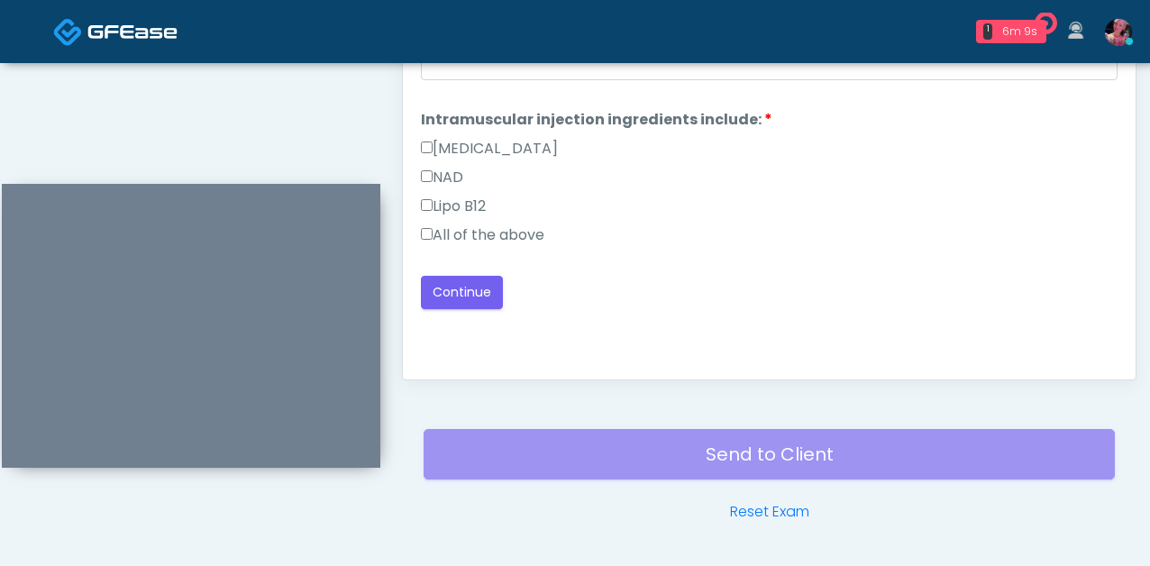
scroll to position [964, 0]
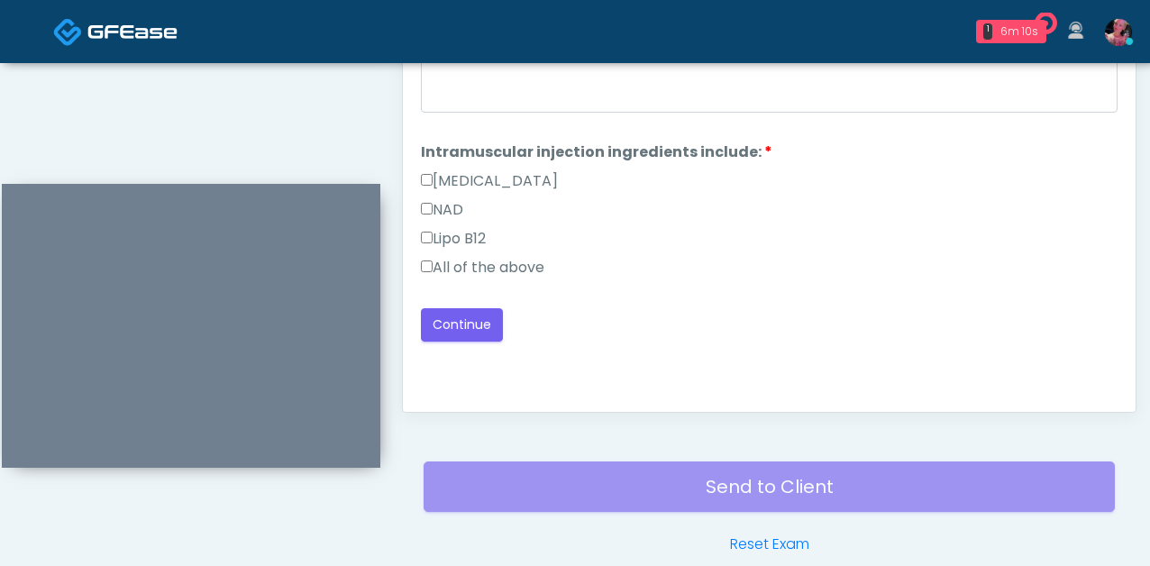
click at [534, 252] on div "Lipo B12" at bounding box center [769, 242] width 697 height 29
click at [534, 266] on label "All of the above" at bounding box center [483, 268] width 124 height 22
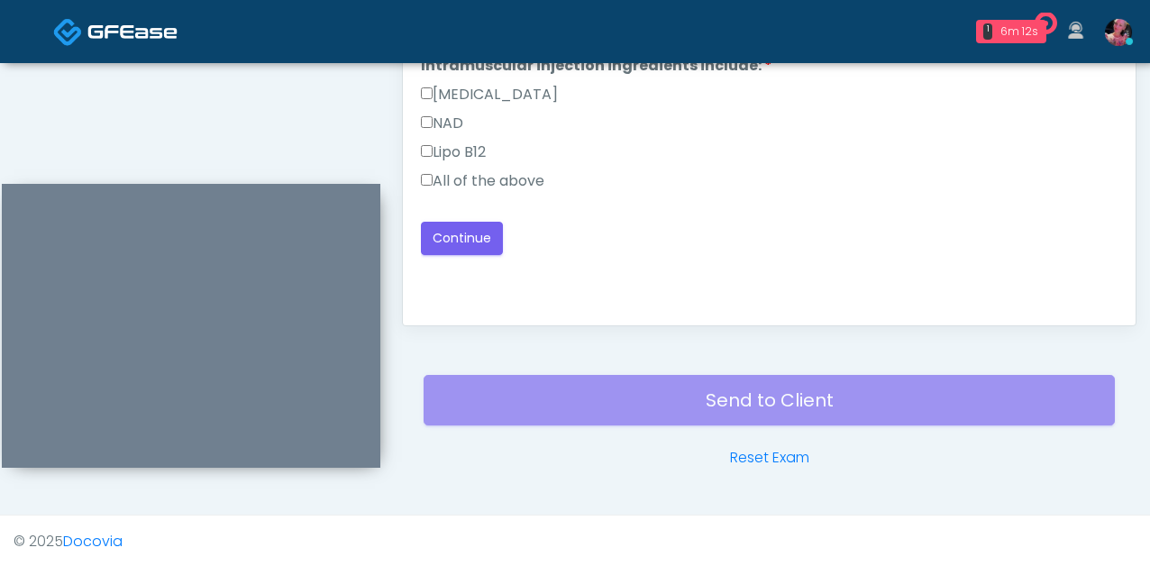
scroll to position [1052, 0]
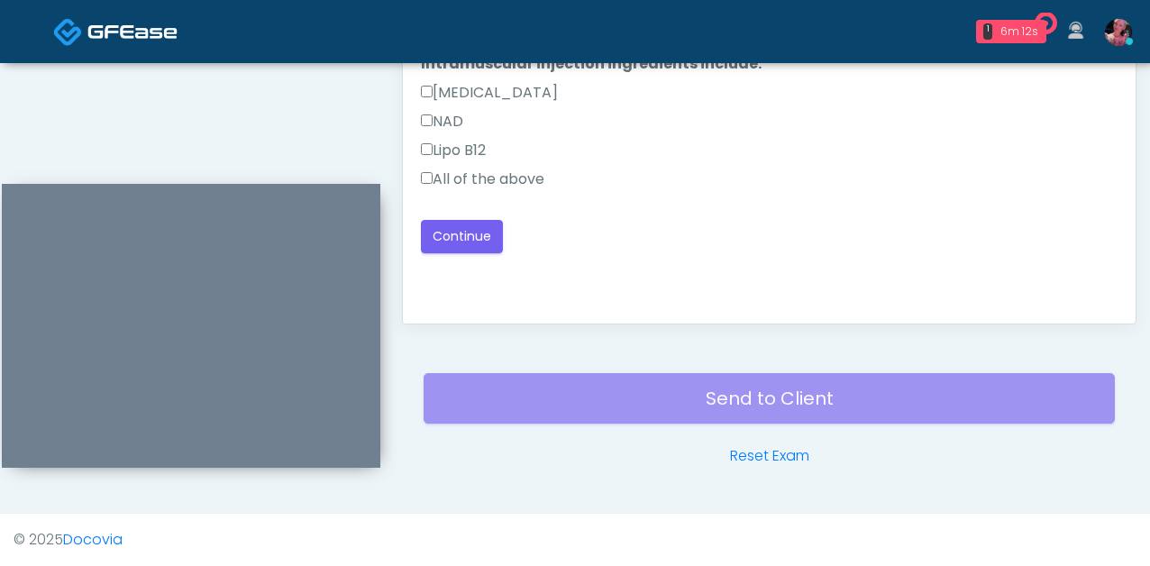
click at [503, 172] on label "All of the above" at bounding box center [483, 180] width 124 height 22
click at [448, 256] on div "Good Faith Exam Script Good Faith Exam Script INTRODUCTION Hello, my name is un…" at bounding box center [769, 80] width 697 height 451
click at [448, 232] on button "Continue" at bounding box center [462, 236] width 82 height 33
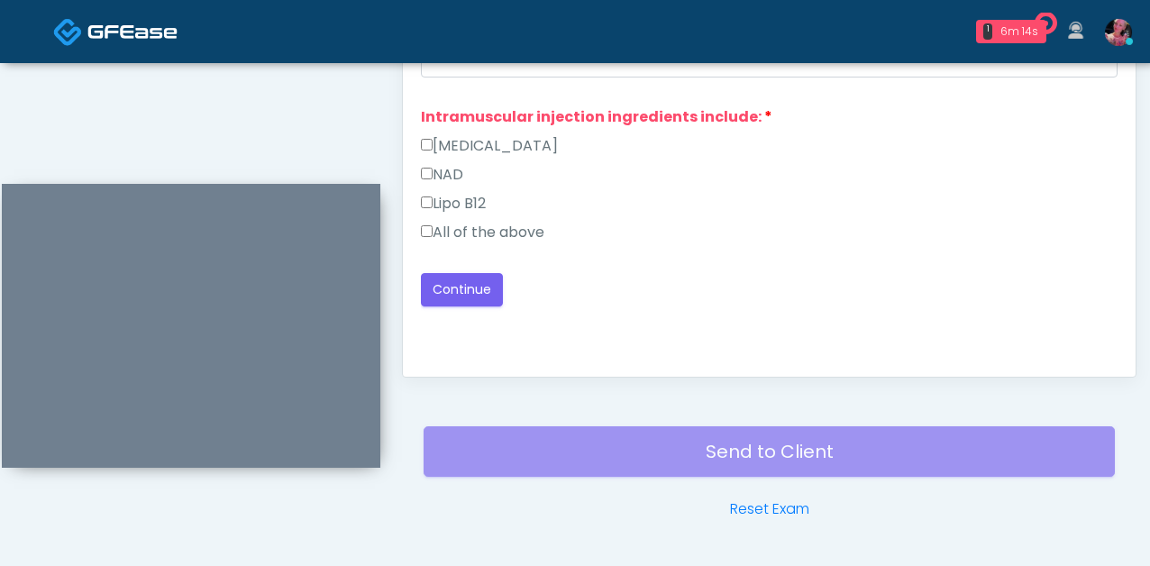
scroll to position [998, 0]
click at [532, 235] on label "All of the above" at bounding box center [483, 234] width 124 height 22
click at [483, 283] on button "Continue" at bounding box center [462, 290] width 82 height 33
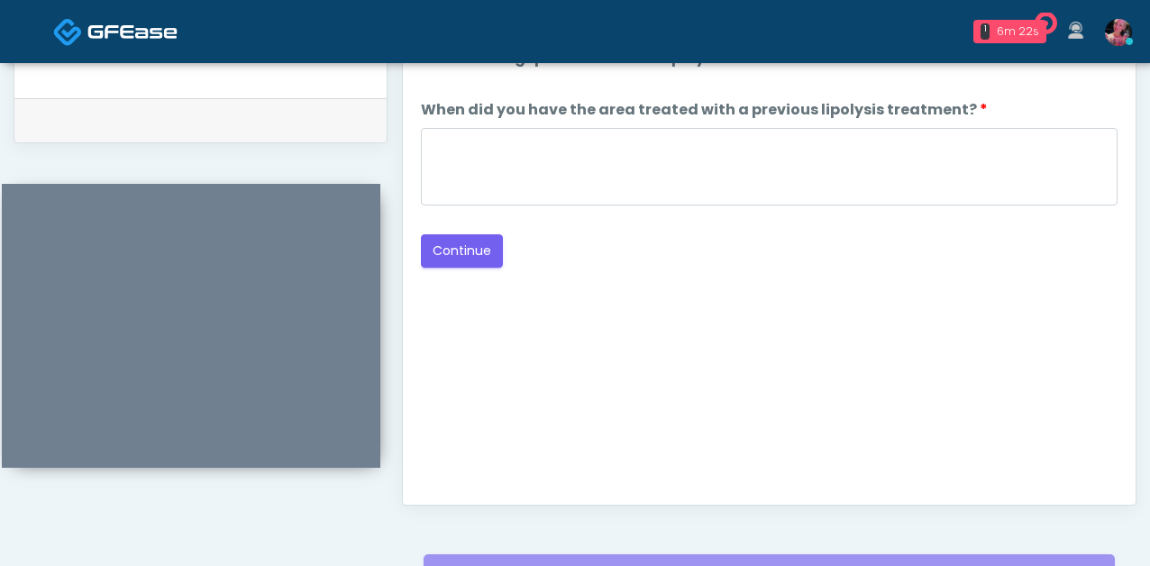
scroll to position [811, 0]
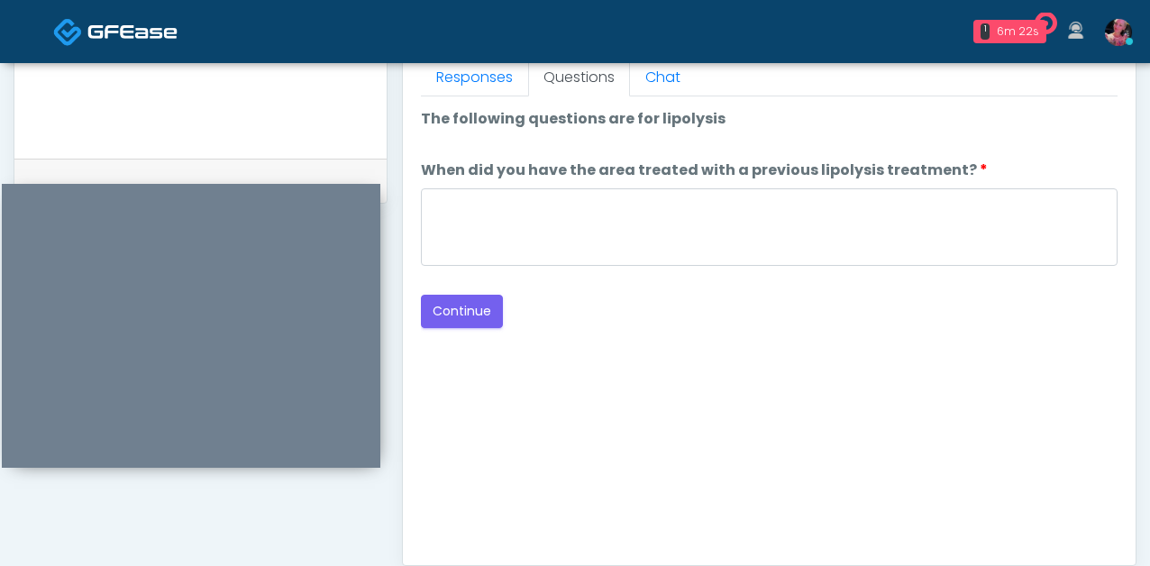
click at [466, 293] on div "Loading... Connecting to your agent... Please wait while we prepare your person…" at bounding box center [769, 218] width 697 height 220
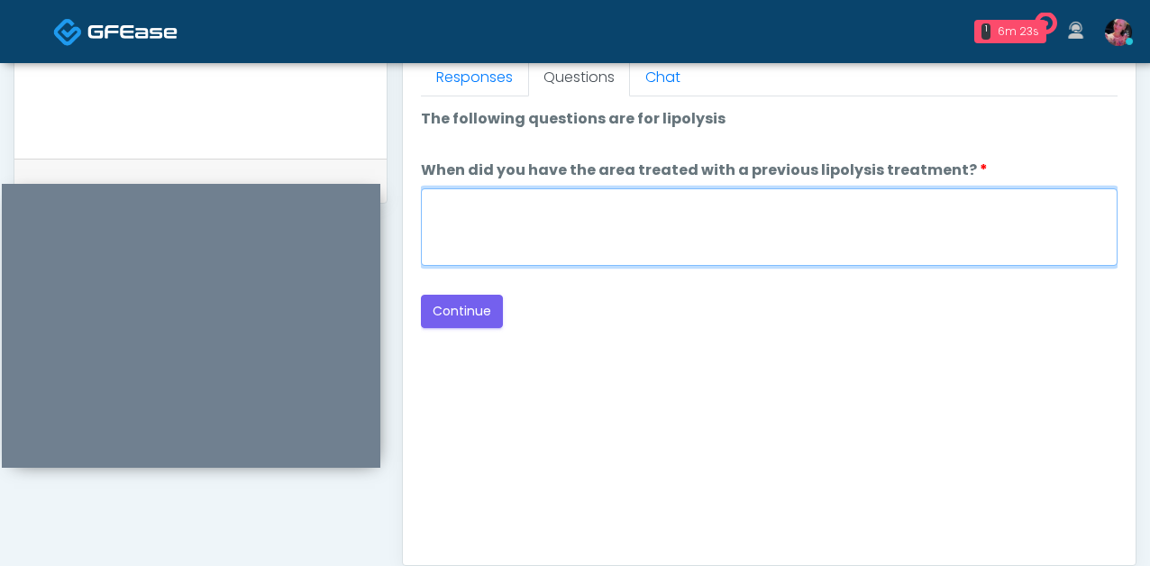
click at [510, 247] on textarea "When did you have the area treated with a previous lipolysis treatment?" at bounding box center [769, 227] width 697 height 78
type textarea "*****"
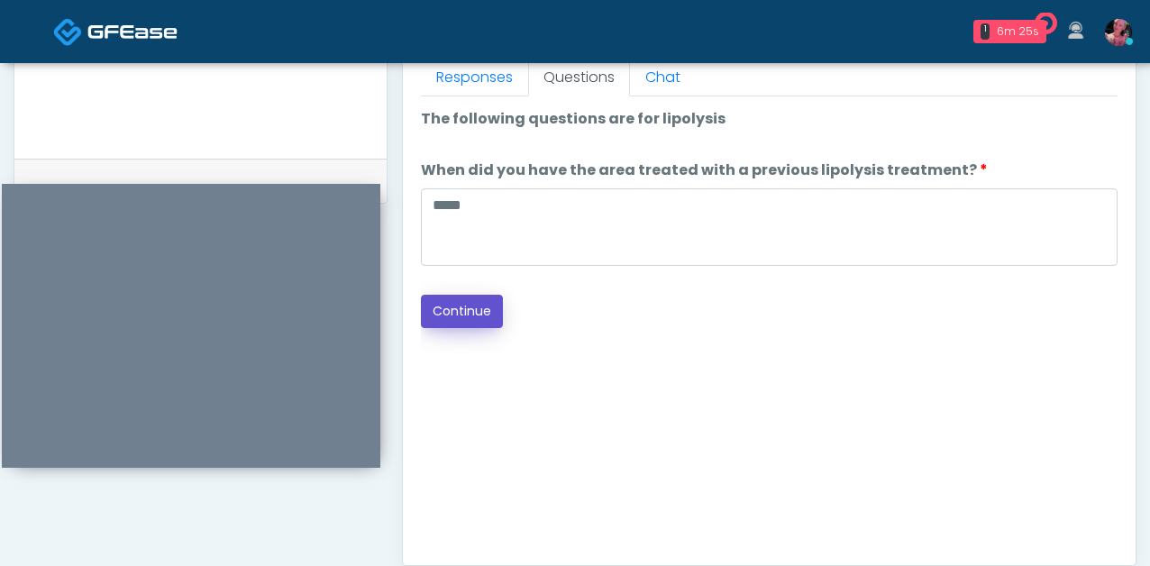
click at [451, 325] on button "Continue" at bounding box center [462, 311] width 82 height 33
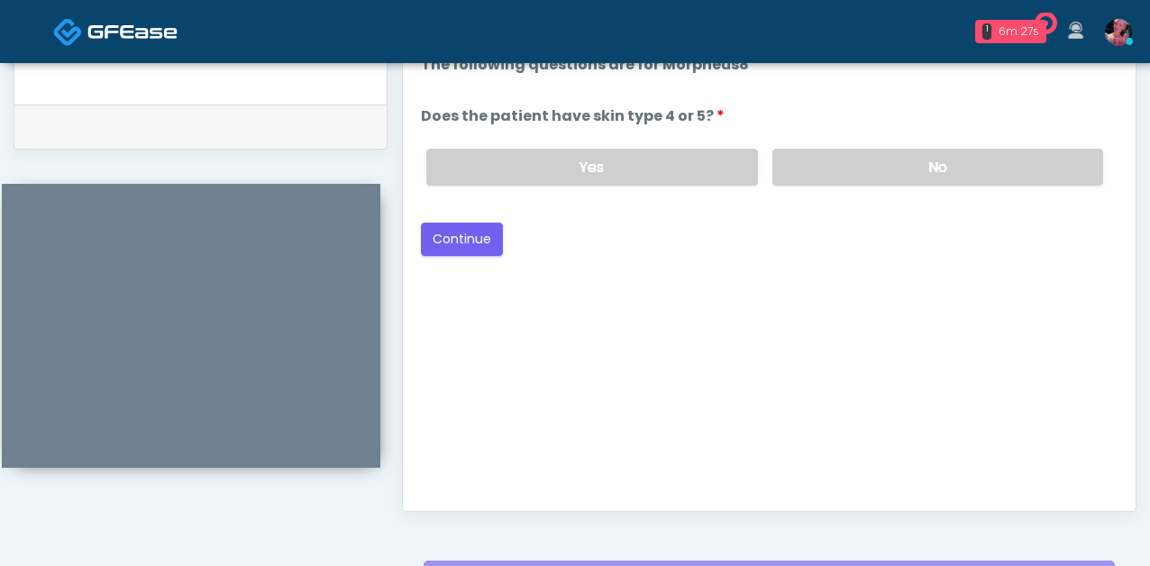
scroll to position [819, 0]
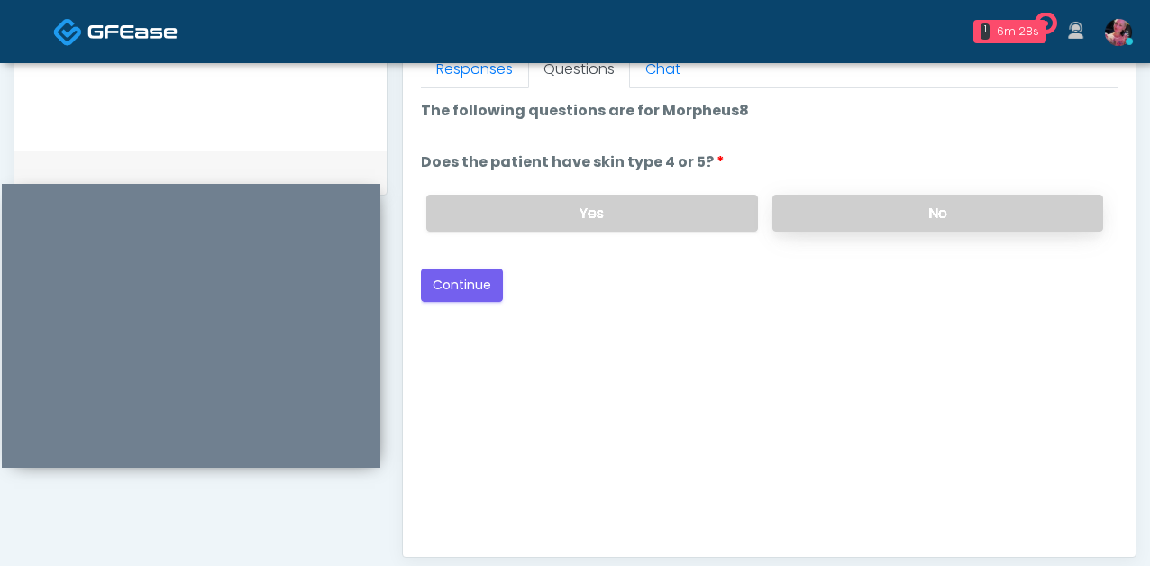
click at [824, 206] on label "No" at bounding box center [938, 213] width 331 height 37
click at [460, 243] on div "Yes No" at bounding box center [765, 213] width 706 height 66
click at [460, 278] on button "Continue" at bounding box center [462, 285] width 82 height 33
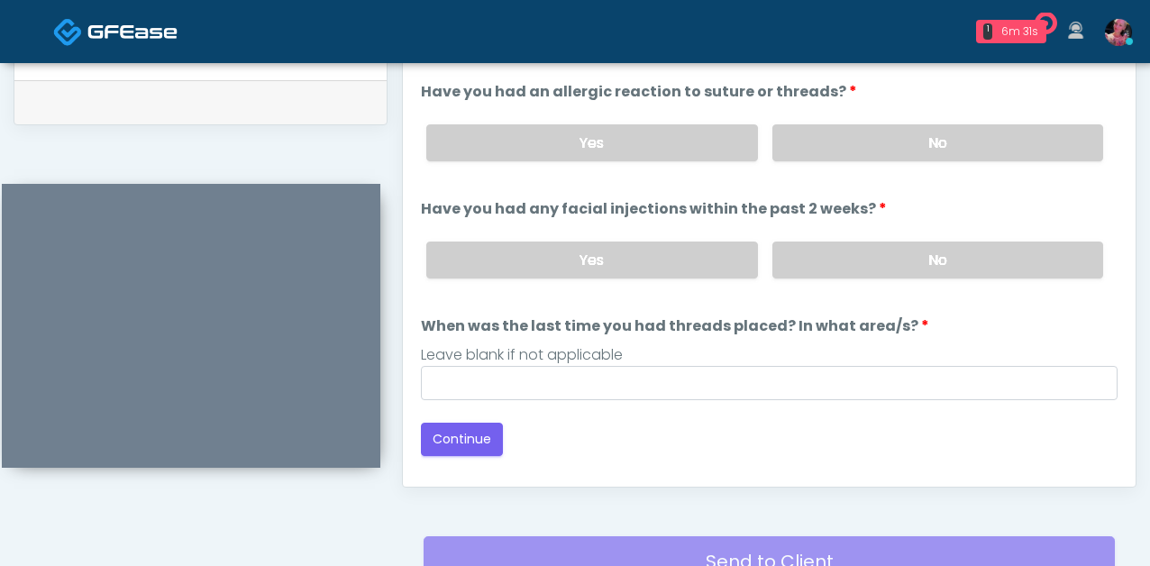
scroll to position [862, 0]
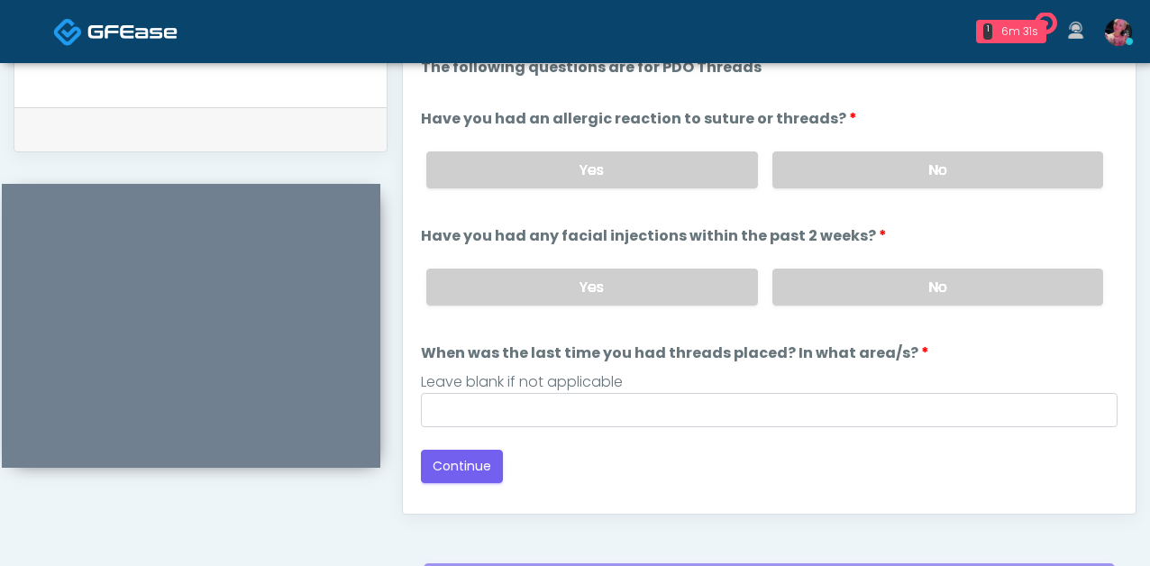
click at [856, 261] on div "Yes No" at bounding box center [765, 287] width 706 height 66
click at [857, 152] on label "No" at bounding box center [938, 169] width 331 height 37
click at [849, 300] on label "No" at bounding box center [938, 287] width 331 height 37
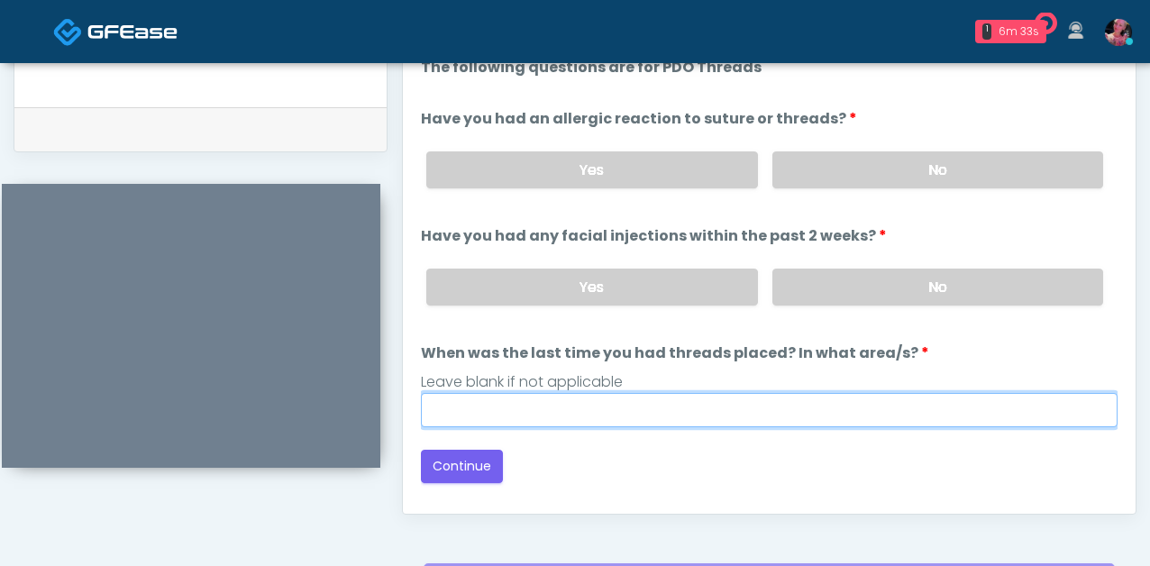
click at [757, 406] on input "When was the last time you had threads placed? In what area/s?" at bounding box center [769, 410] width 697 height 34
type input "*"
type input "*****"
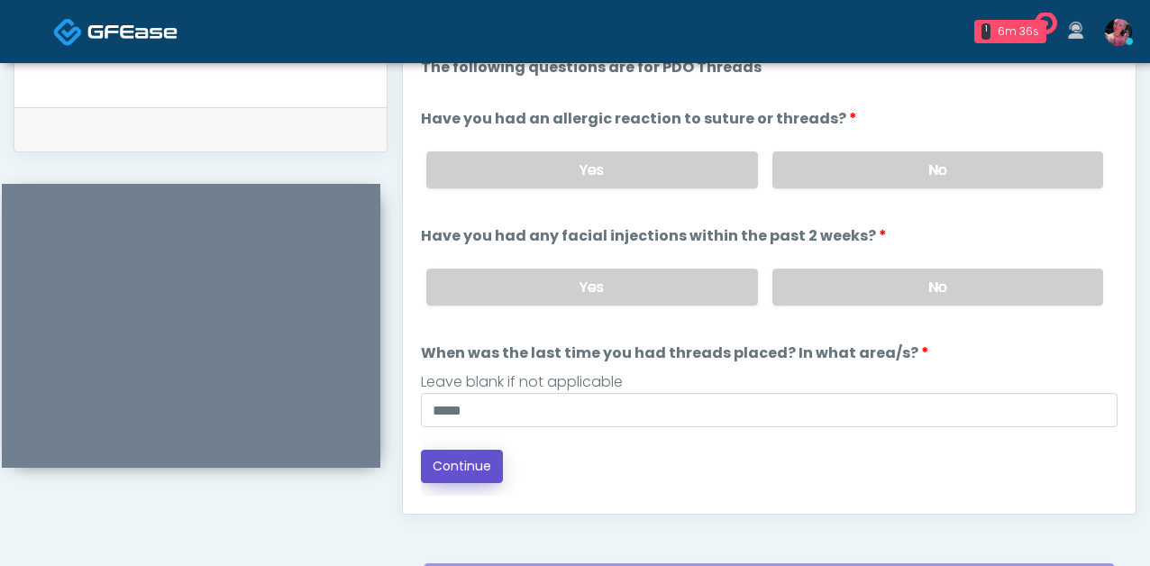
click at [488, 454] on button "Continue" at bounding box center [462, 466] width 82 height 33
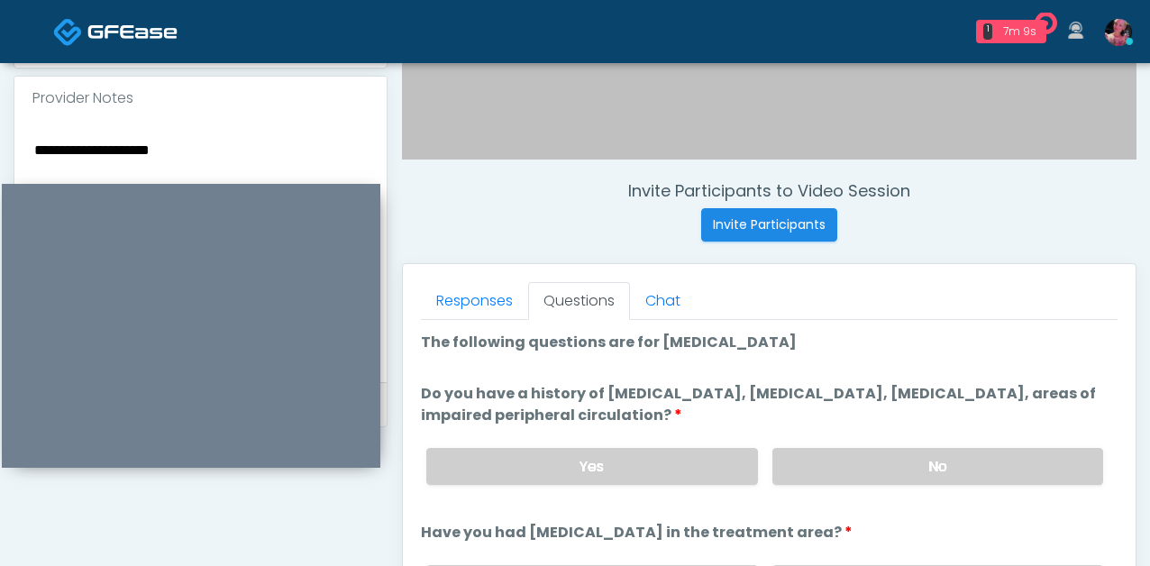
scroll to position [582, 0]
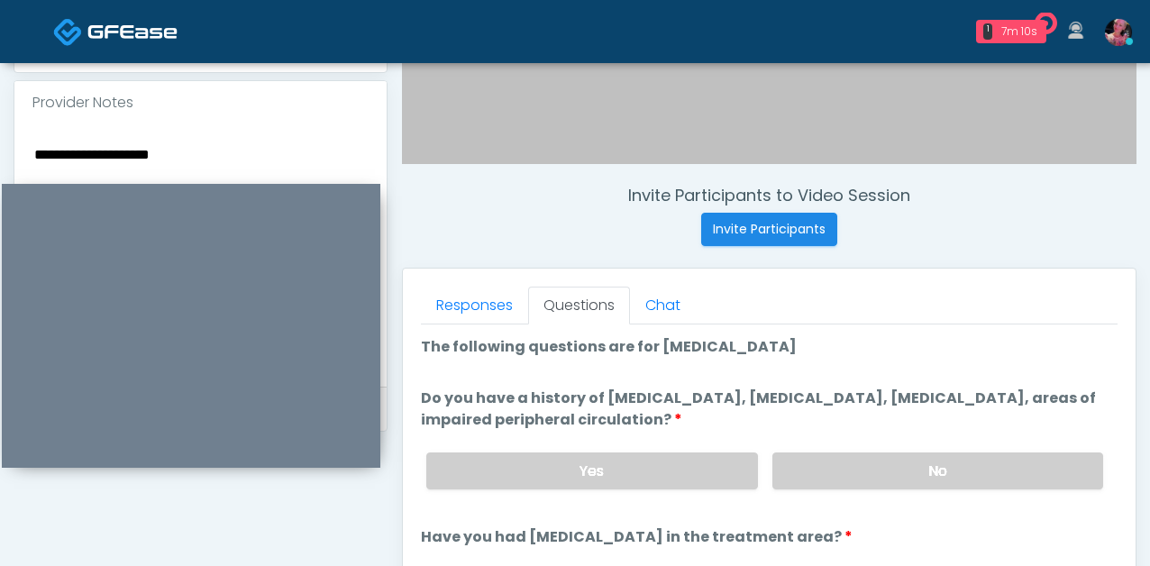
drag, startPoint x: 228, startPoint y: 153, endPoint x: 262, endPoint y: 145, distance: 35.2
click at [263, 146] on textarea "**********" at bounding box center [200, 252] width 336 height 220
paste textarea "**********"
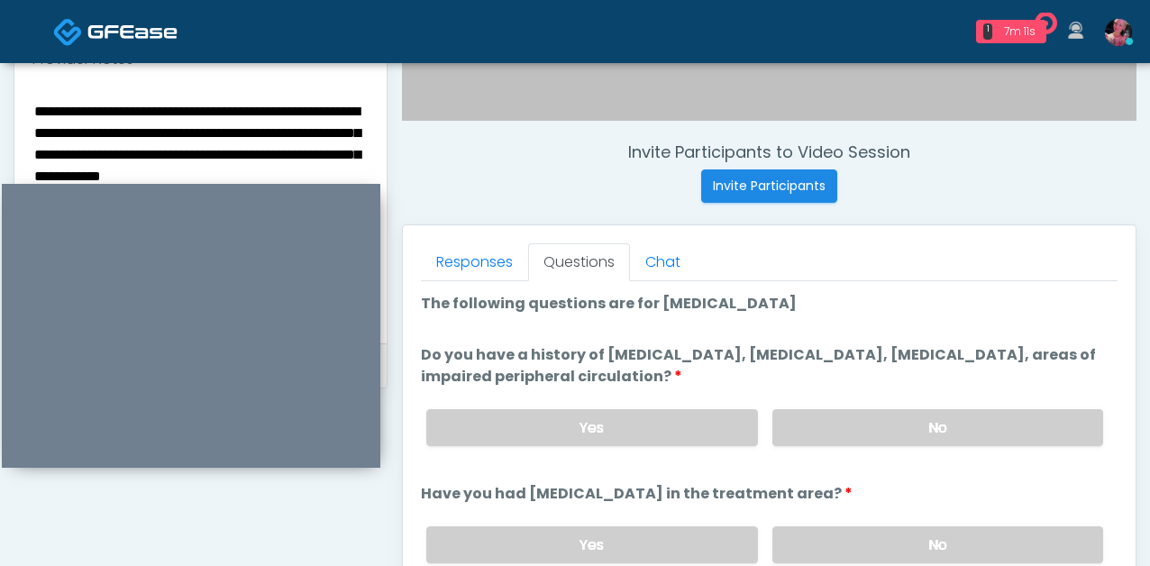
scroll to position [629, 0]
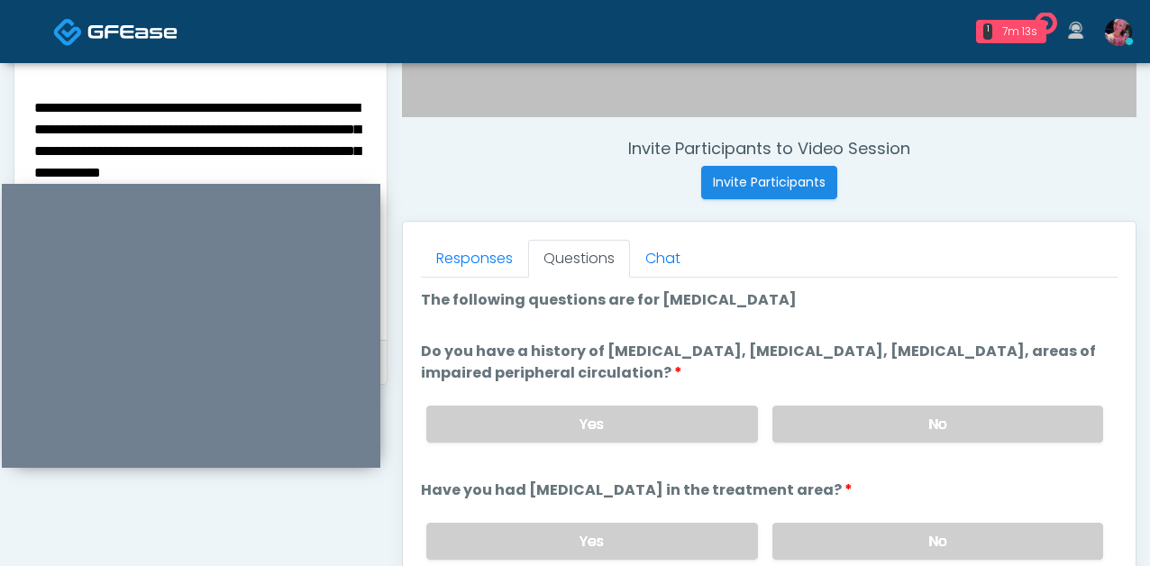
drag, startPoint x: 185, startPoint y: 110, endPoint x: 31, endPoint y: 75, distance: 158.1
click at [31, 75] on div "**********" at bounding box center [201, 209] width 374 height 352
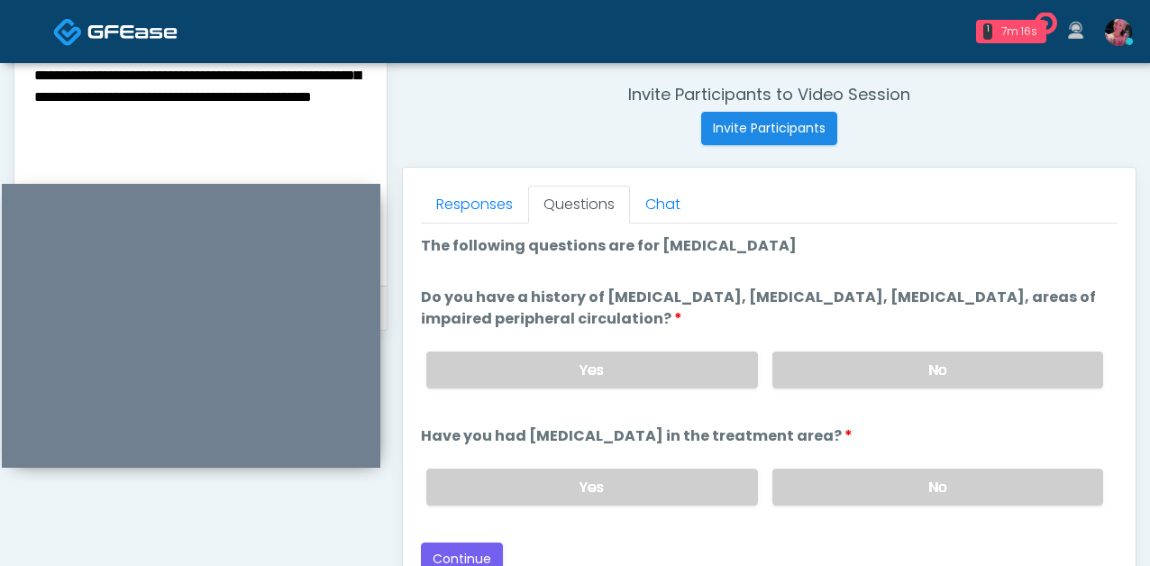
scroll to position [684, 0]
click at [146, 141] on textarea "**********" at bounding box center [200, 151] width 336 height 220
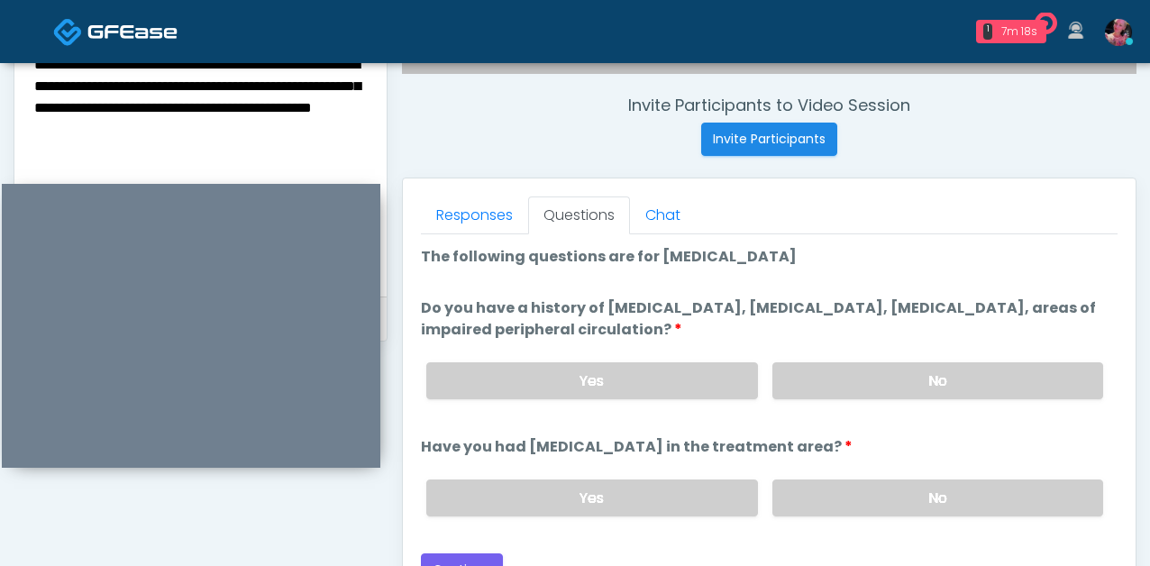
scroll to position [675, 0]
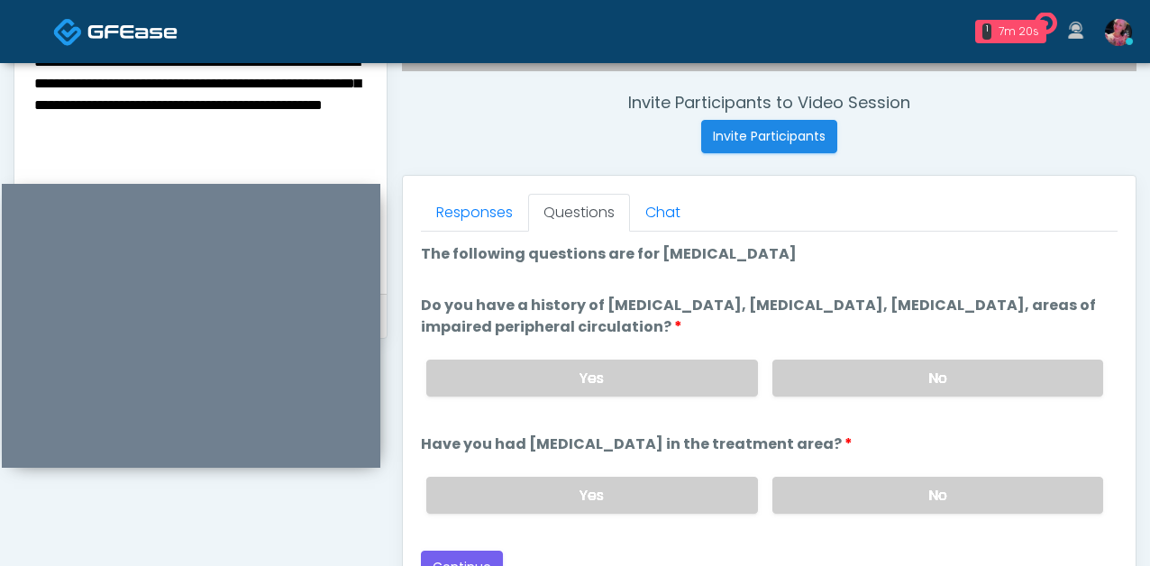
type textarea "**********"
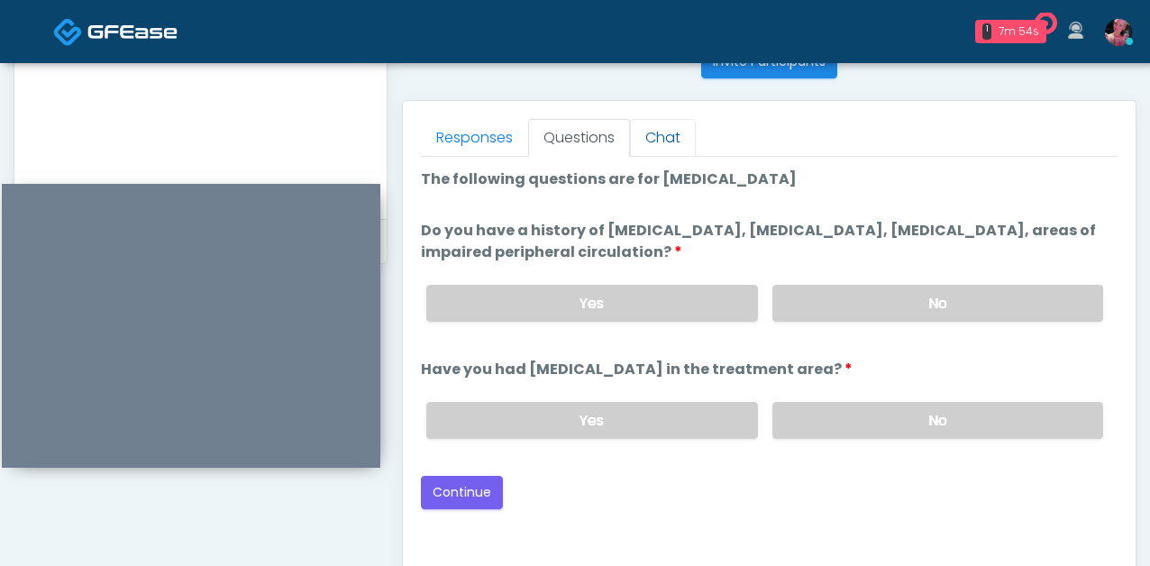
scroll to position [774, 0]
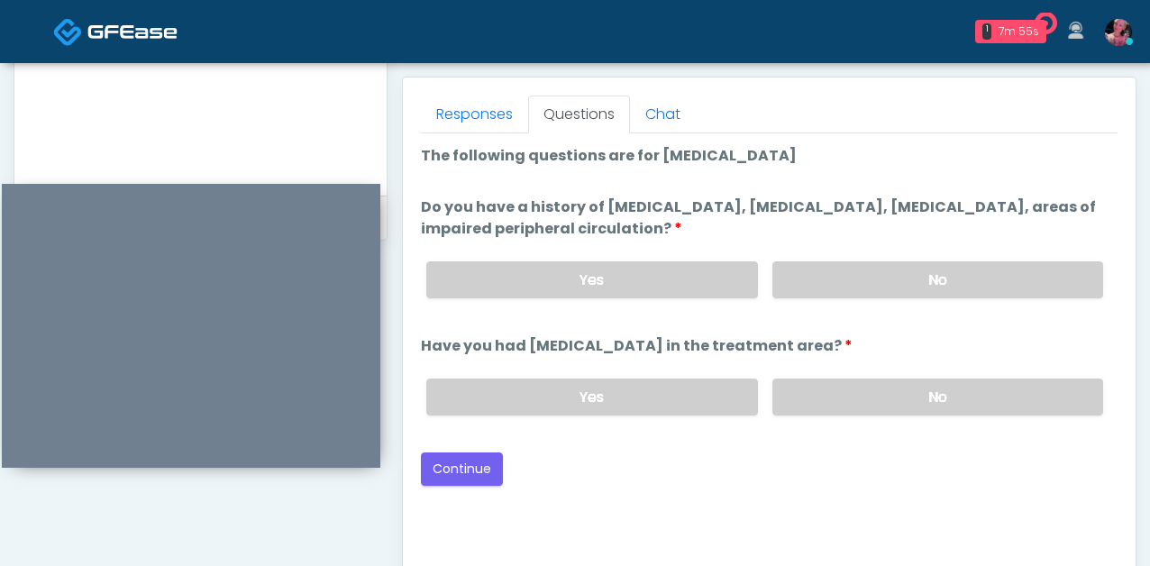
click at [872, 307] on div "Yes No" at bounding box center [765, 280] width 706 height 66
click at [865, 283] on label "No" at bounding box center [938, 279] width 331 height 37
click at [865, 390] on label "No" at bounding box center [938, 397] width 331 height 37
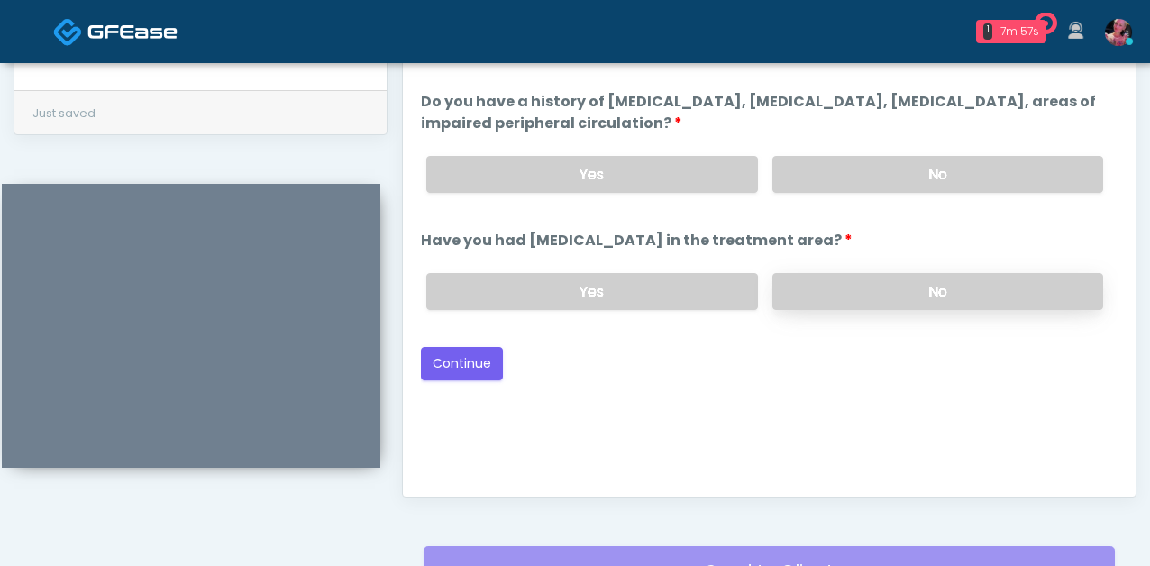
scroll to position [895, 0]
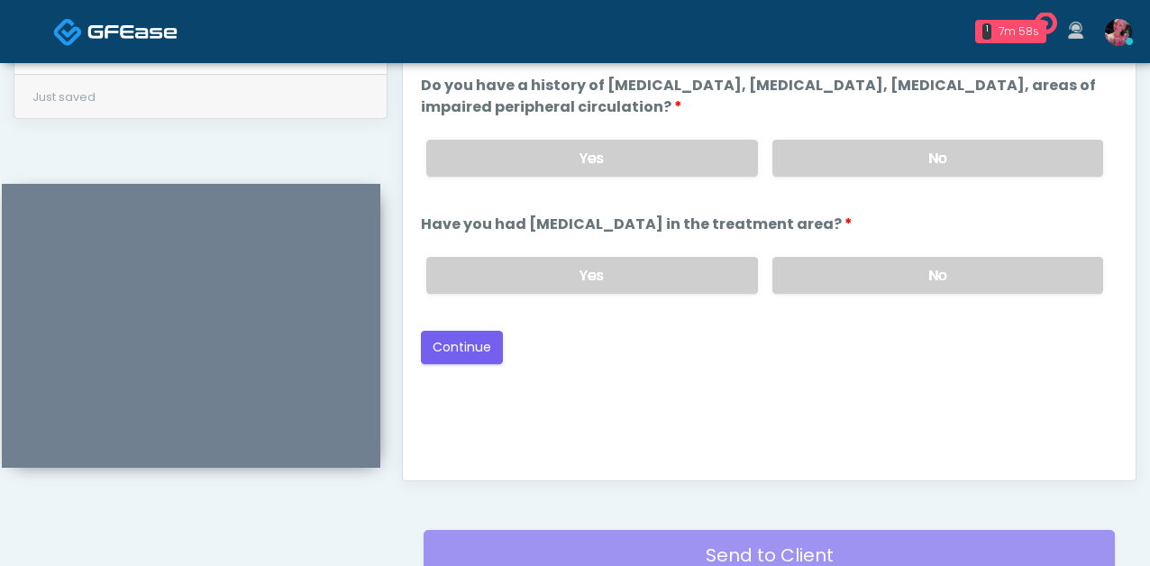
click at [456, 362] on div "Good Faith Exam Script Good Faith Exam Script INTRODUCTION Hello, my name is un…" at bounding box center [769, 237] width 697 height 451
click at [455, 348] on button "Continue" at bounding box center [462, 347] width 82 height 33
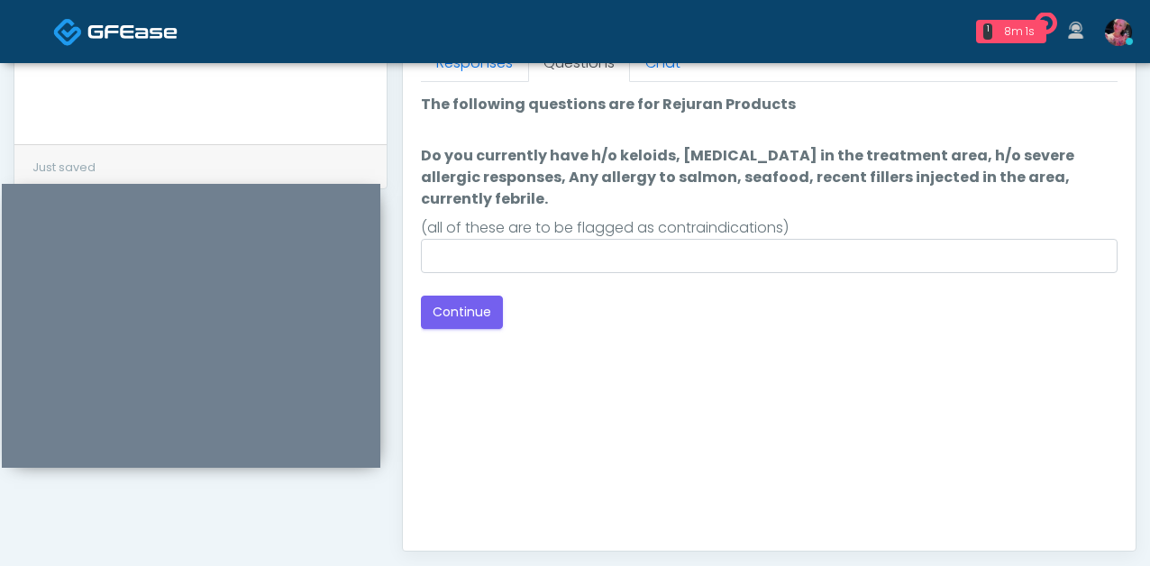
scroll to position [801, 0]
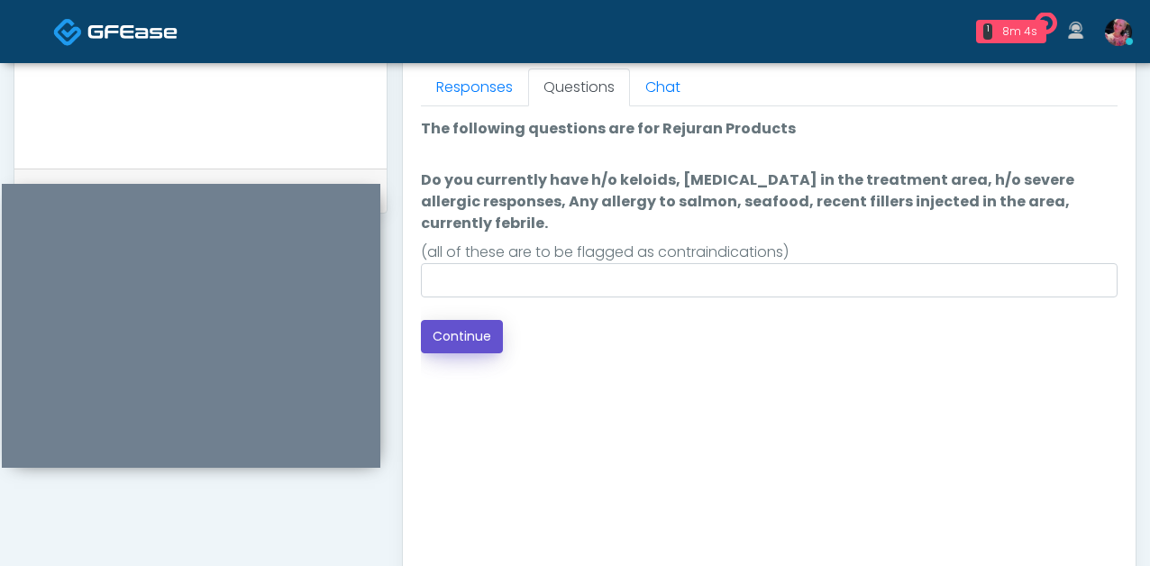
click at [454, 322] on button "Continue" at bounding box center [462, 336] width 82 height 33
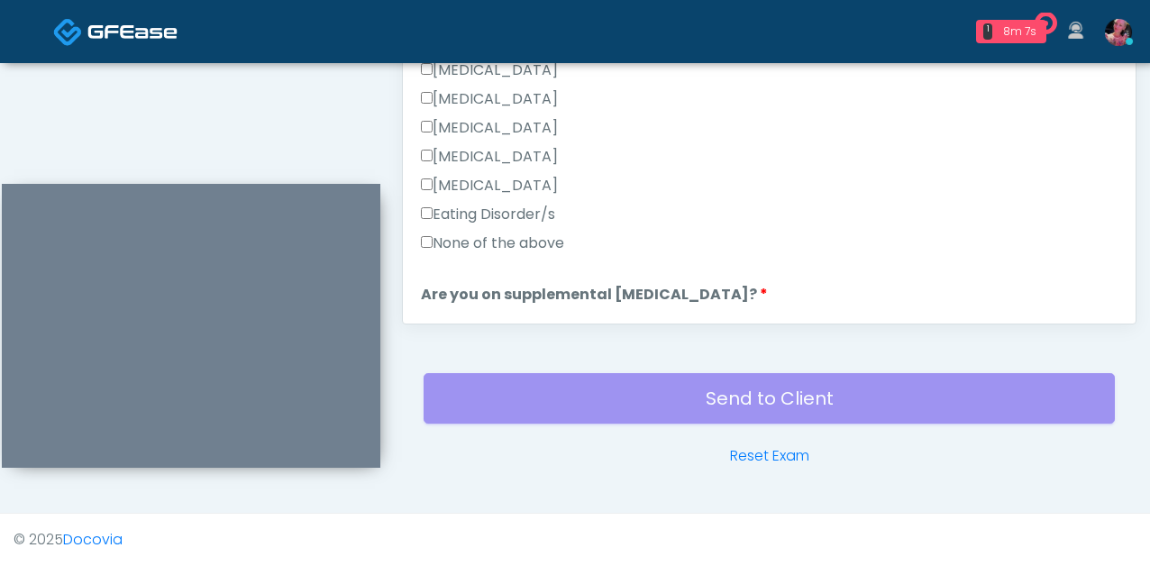
click at [522, 235] on label "None of the above" at bounding box center [492, 244] width 143 height 22
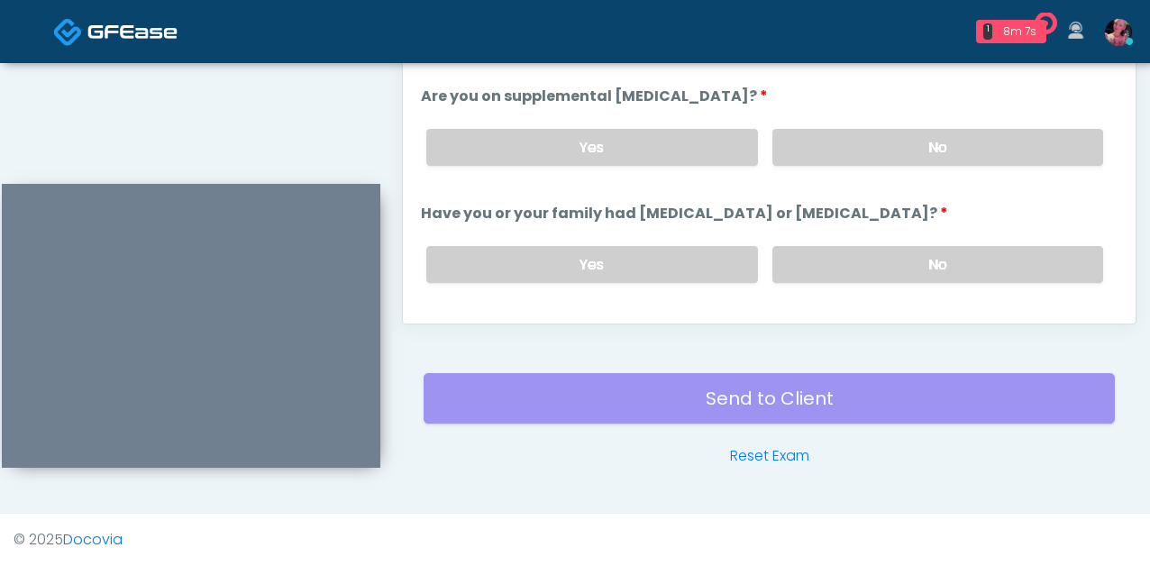
scroll to position [537, 0]
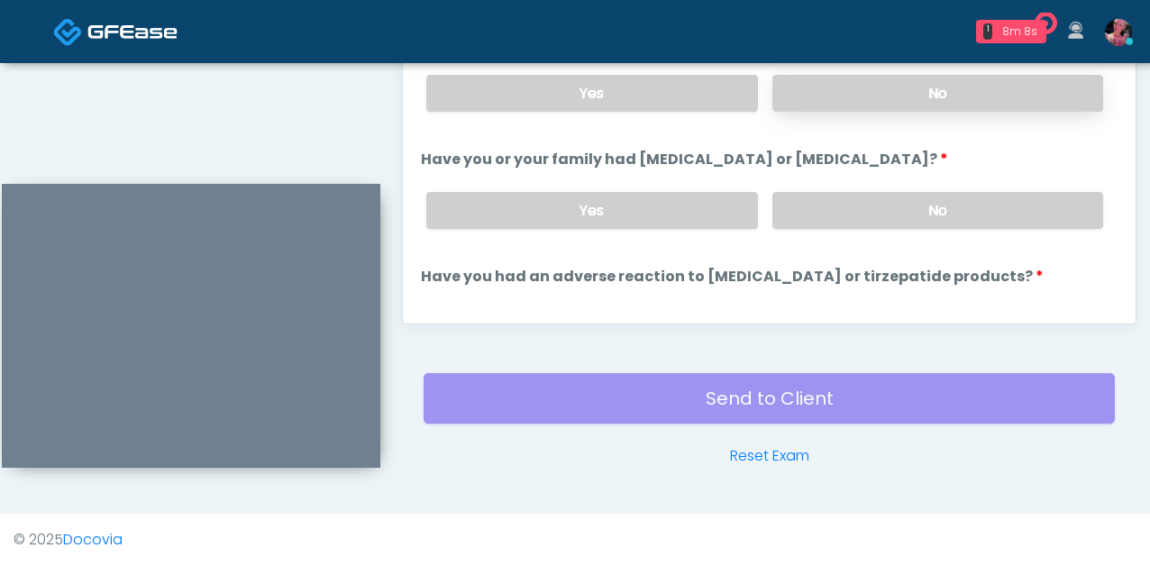
click at [877, 76] on label "No" at bounding box center [938, 93] width 331 height 37
click at [845, 178] on div "Yes No" at bounding box center [765, 211] width 706 height 66
click at [846, 210] on label "No" at bounding box center [938, 210] width 331 height 37
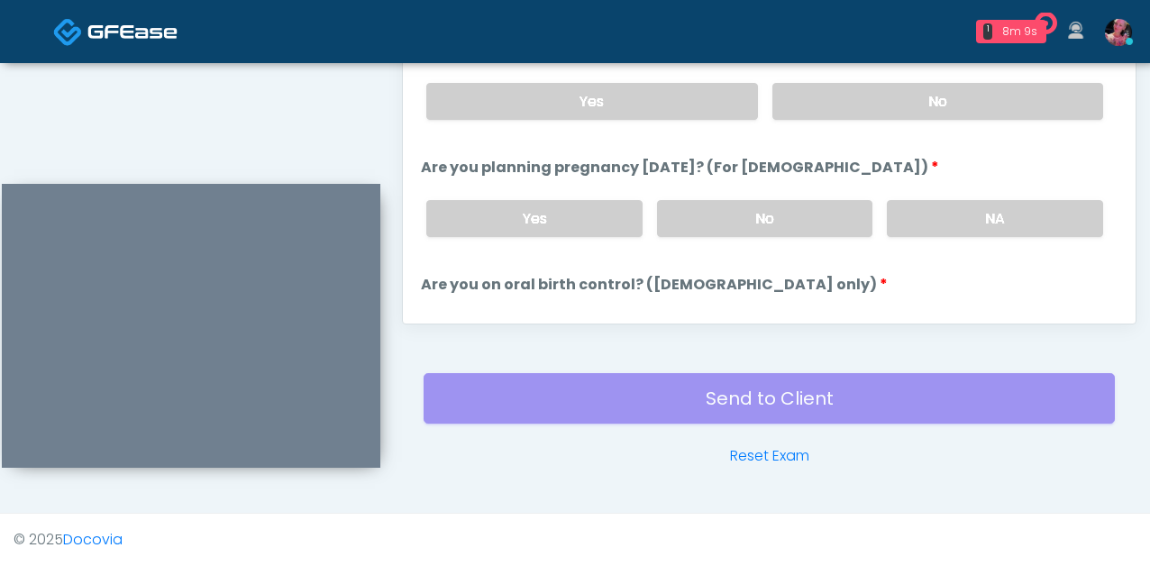
scroll to position [793, 0]
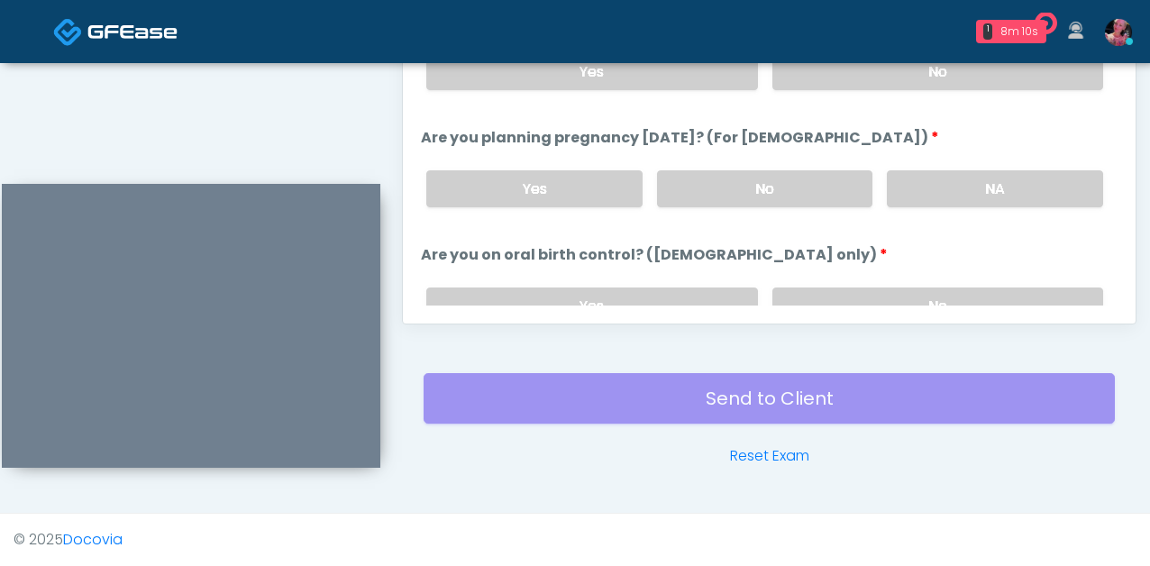
click at [871, 93] on div "Yes No" at bounding box center [765, 72] width 706 height 66
click at [871, 75] on label "No" at bounding box center [938, 71] width 331 height 37
click at [928, 186] on label "NA" at bounding box center [995, 188] width 216 height 37
click at [891, 292] on label "No" at bounding box center [938, 306] width 331 height 37
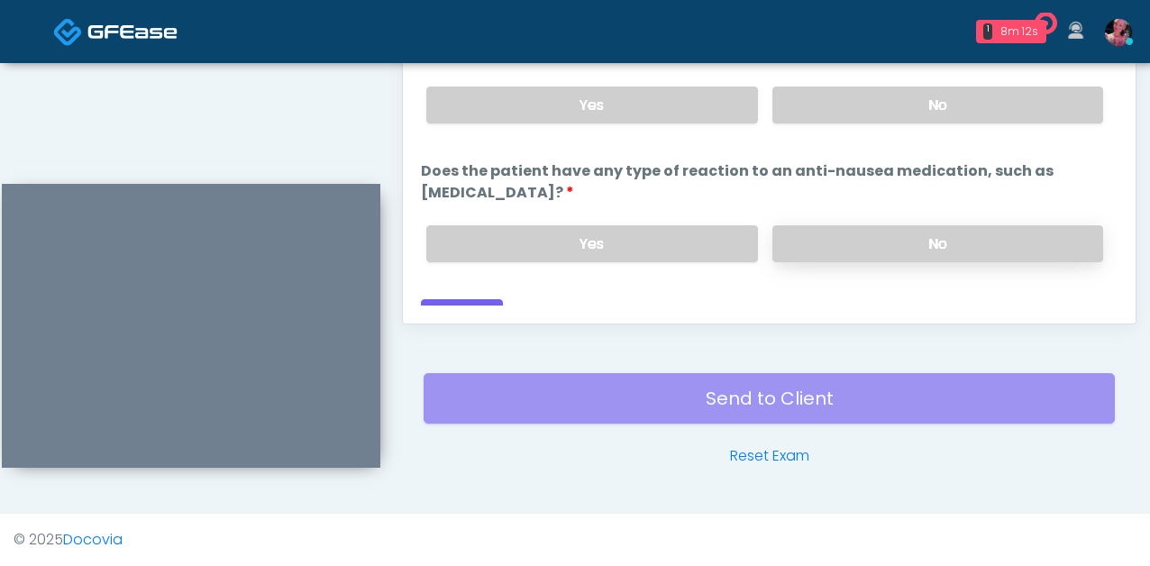
click at [875, 225] on label "No" at bounding box center [938, 243] width 331 height 37
click at [447, 299] on button "Continue" at bounding box center [462, 315] width 82 height 33
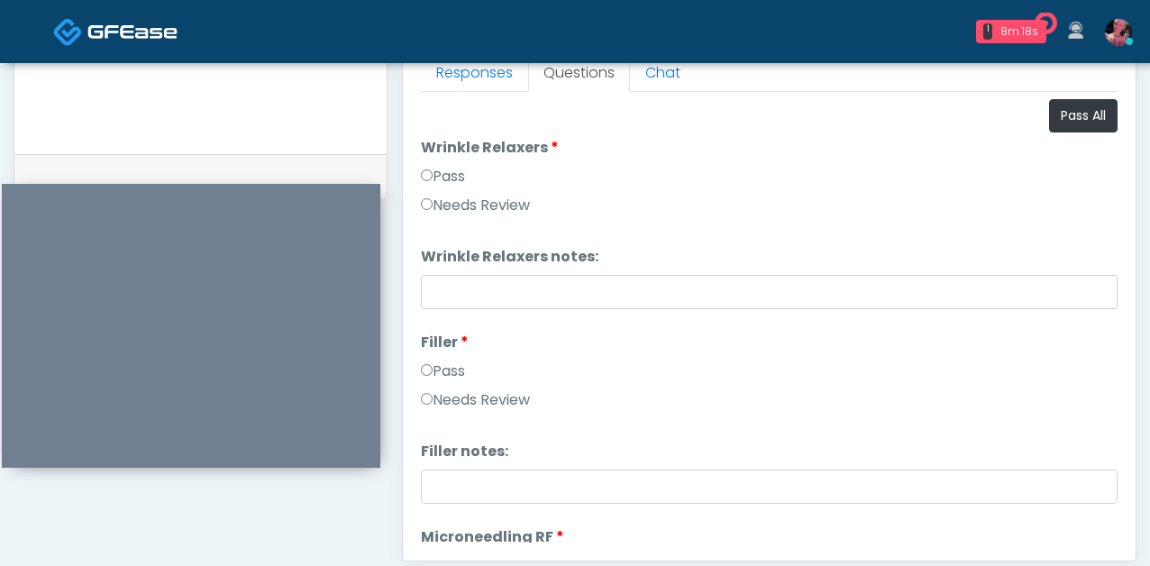
scroll to position [805, 0]
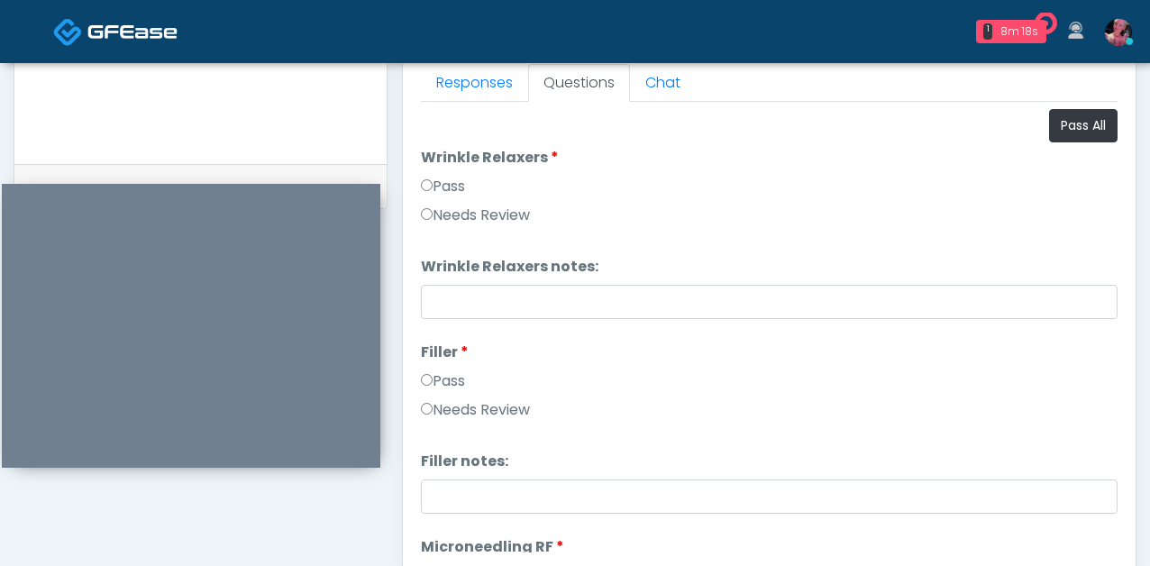
click at [437, 184] on label "Pass" at bounding box center [443, 187] width 44 height 22
click at [465, 375] on label "Pass" at bounding box center [443, 382] width 44 height 22
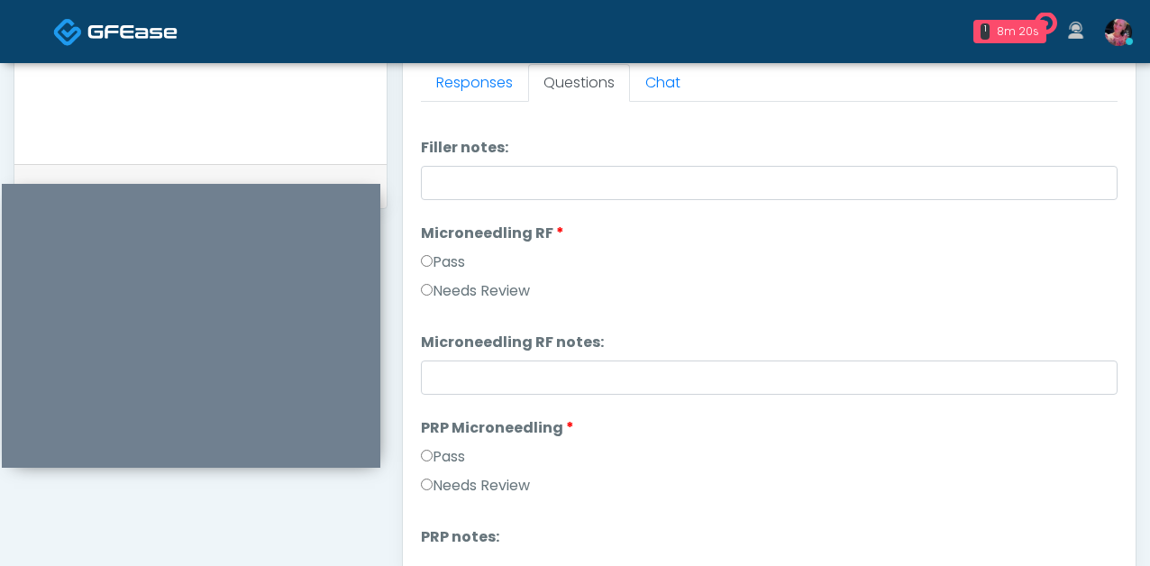
click at [461, 257] on label "Pass" at bounding box center [443, 263] width 44 height 22
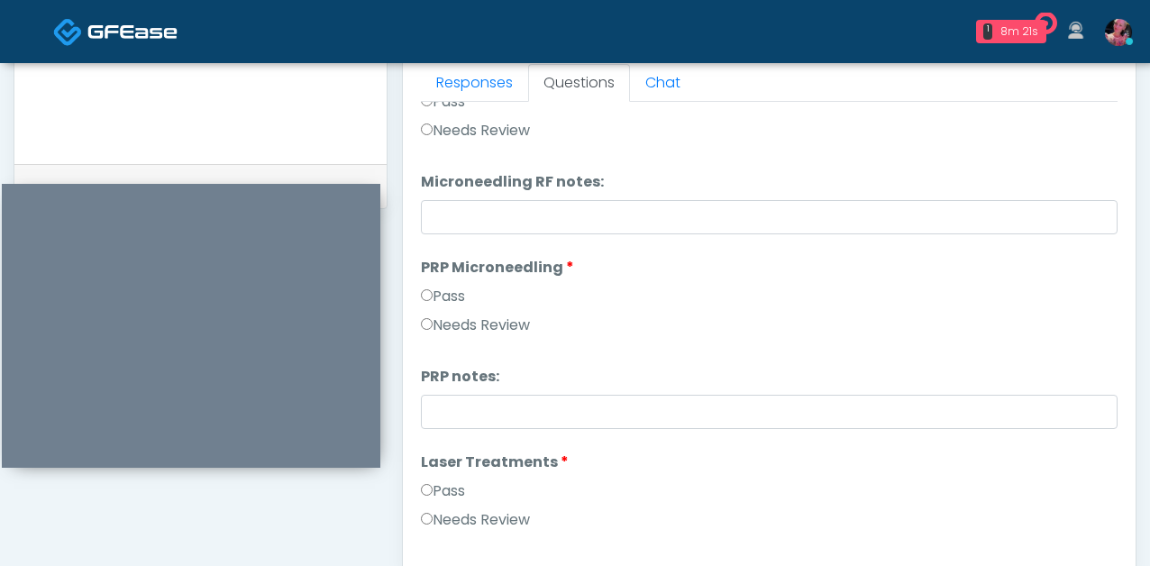
scroll to position [601, 0]
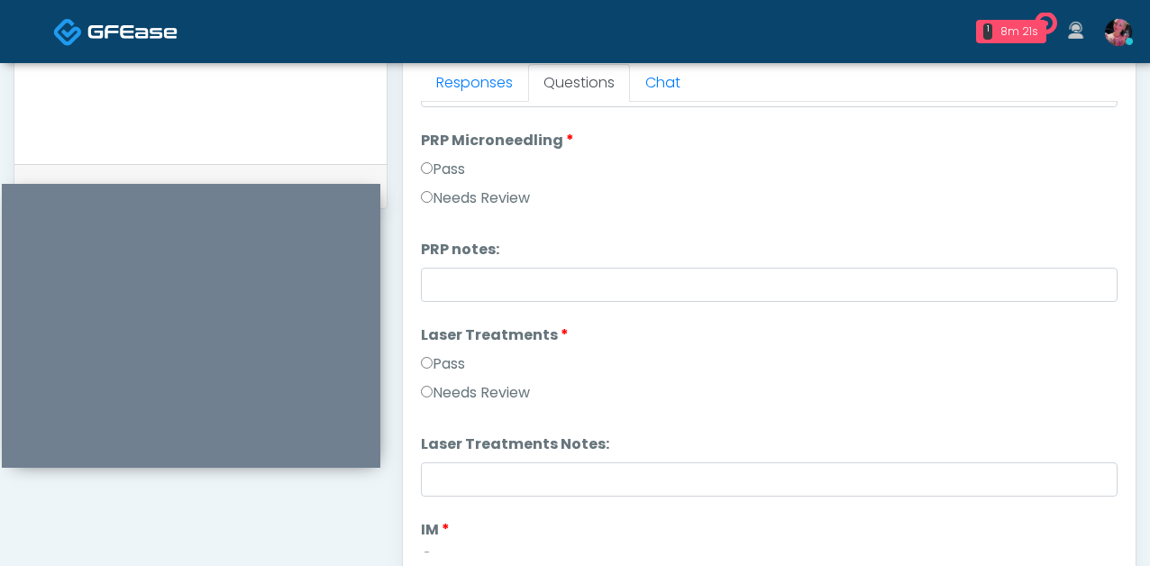
click at [460, 160] on label "Pass" at bounding box center [443, 170] width 44 height 22
click at [455, 371] on label "Pass" at bounding box center [443, 364] width 44 height 22
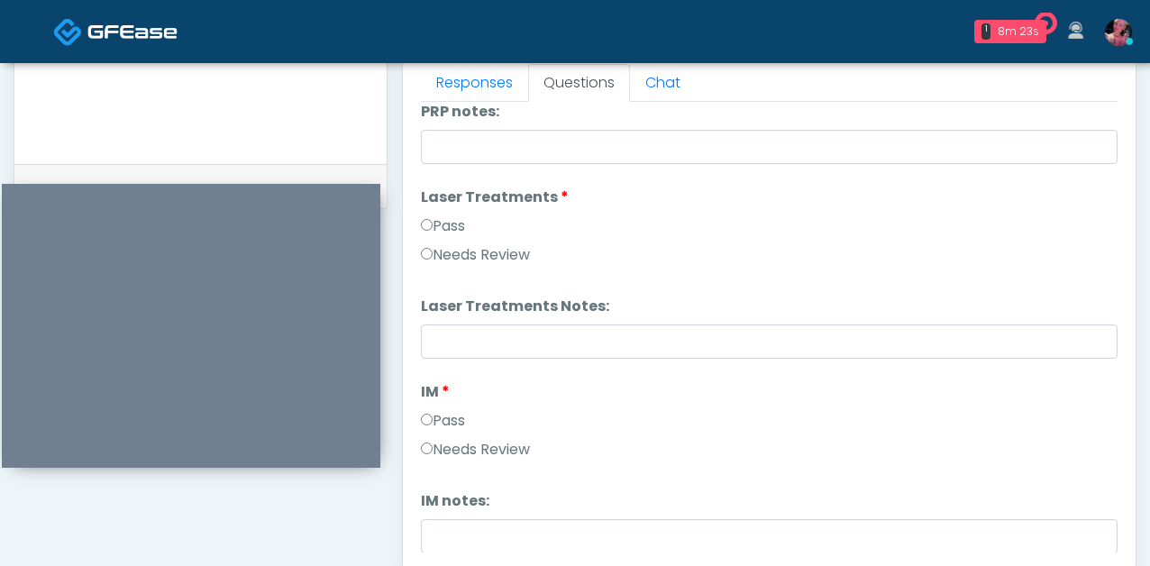
scroll to position [759, 0]
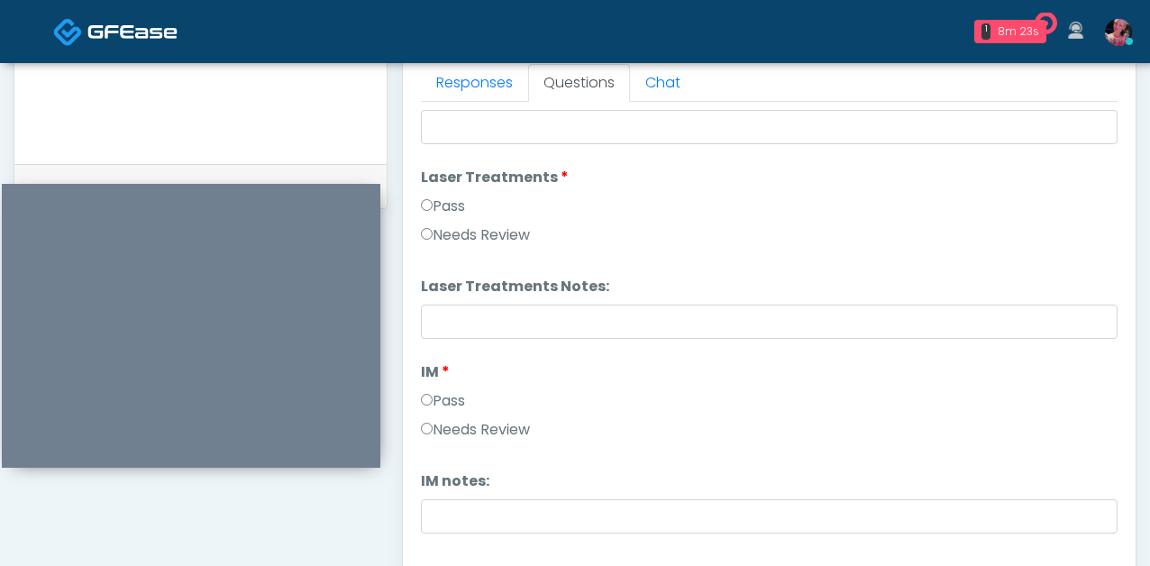
click at [445, 400] on label "Pass" at bounding box center [443, 401] width 44 height 22
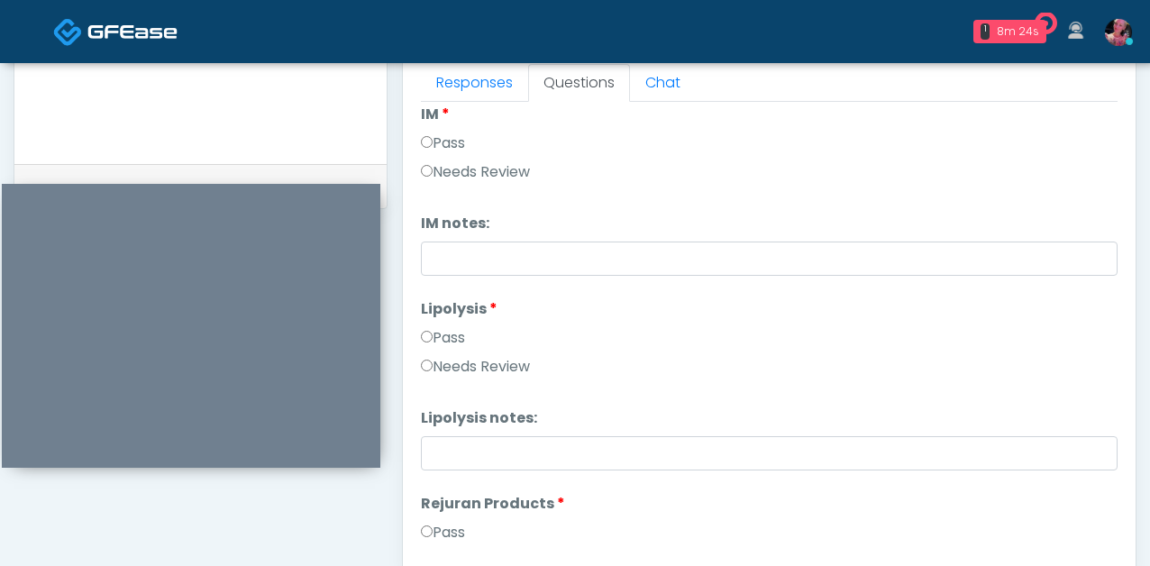
scroll to position [1018, 0]
click at [441, 325] on li "Lipolysis Lipolysis Pass Needs Review" at bounding box center [769, 341] width 697 height 87
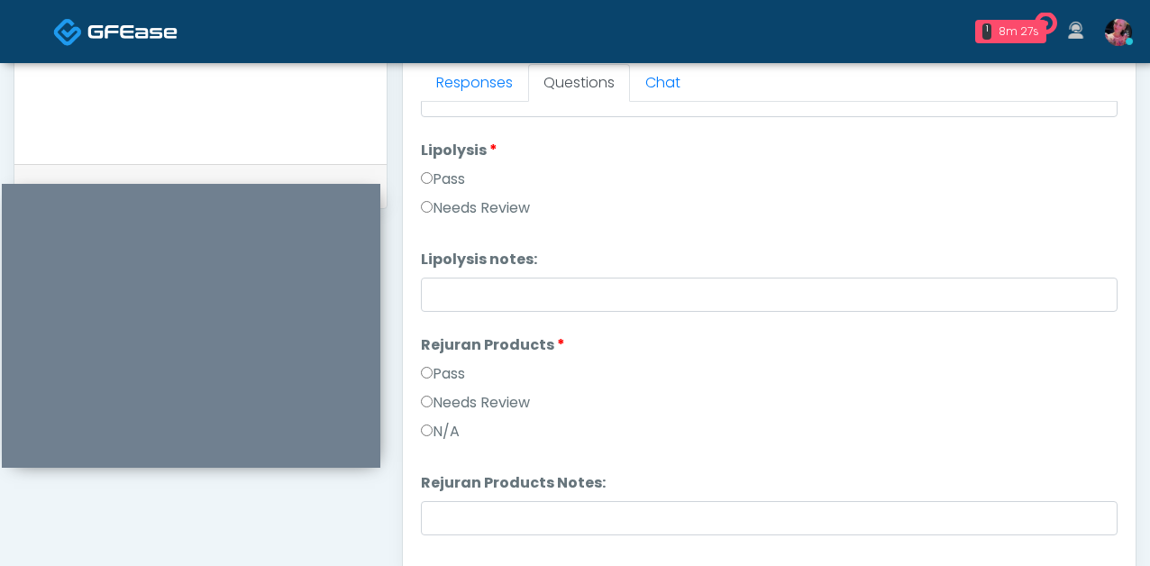
scroll to position [1162, 0]
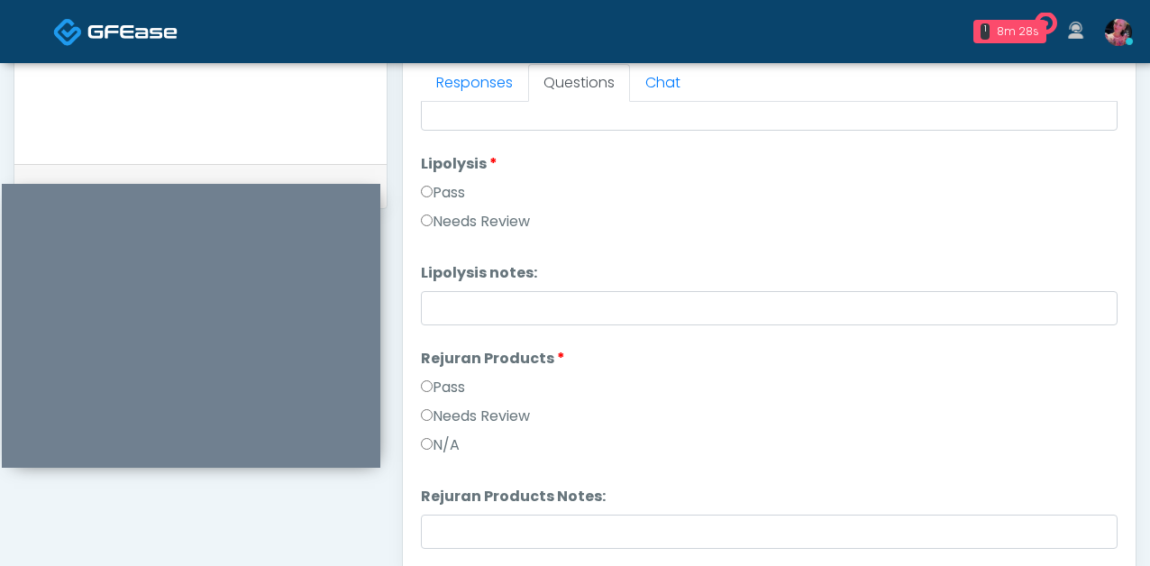
click at [441, 383] on label "Pass" at bounding box center [443, 388] width 44 height 22
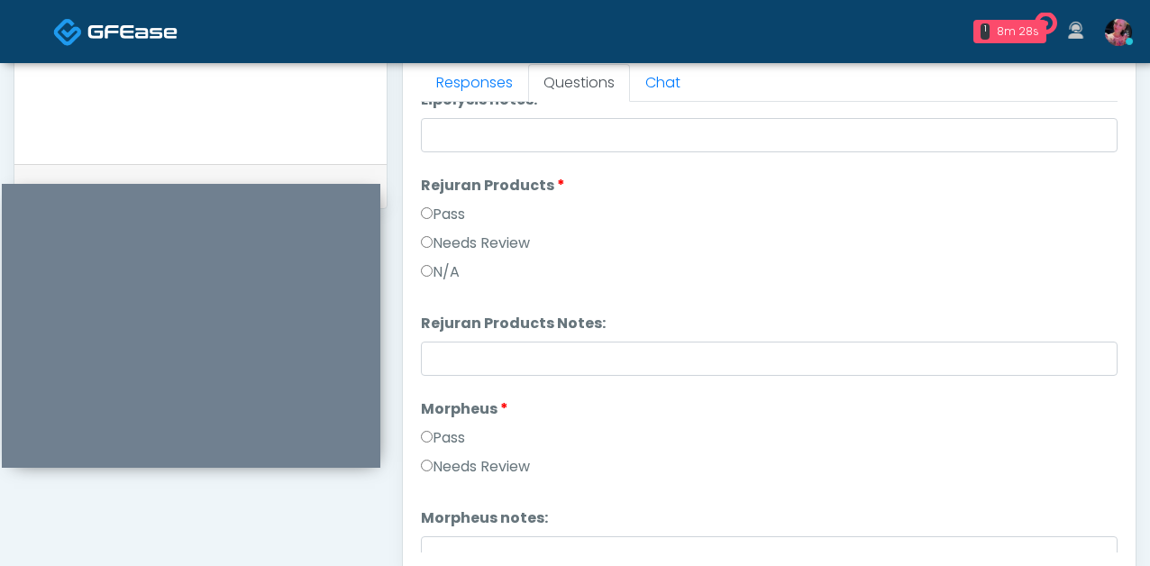
scroll to position [1428, 0]
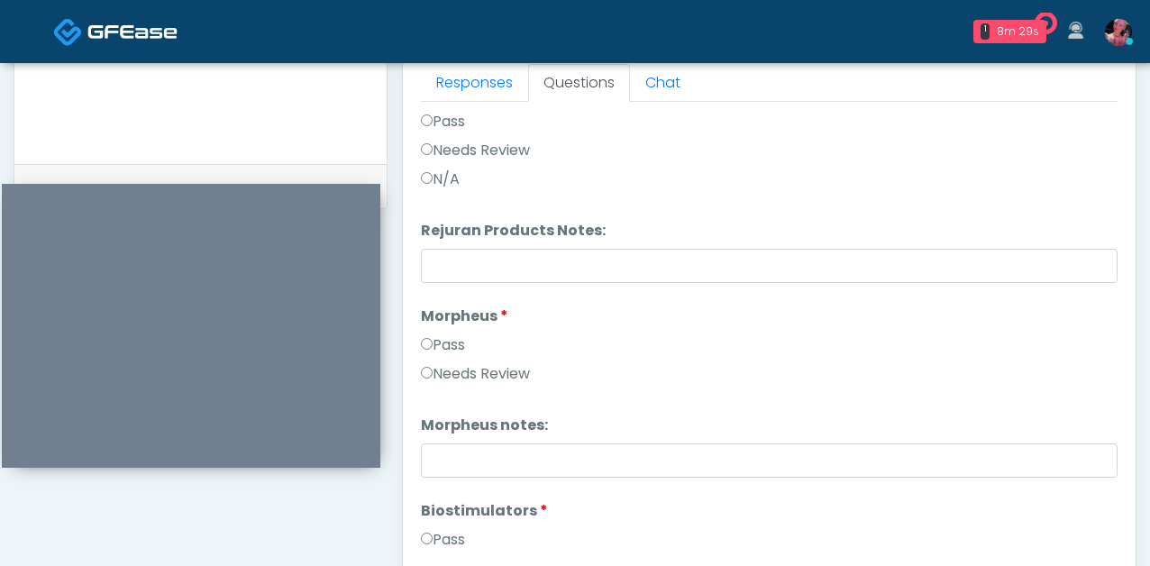
click at [435, 358] on div "Pass" at bounding box center [769, 349] width 697 height 29
click at [435, 345] on label "Pass" at bounding box center [443, 346] width 44 height 22
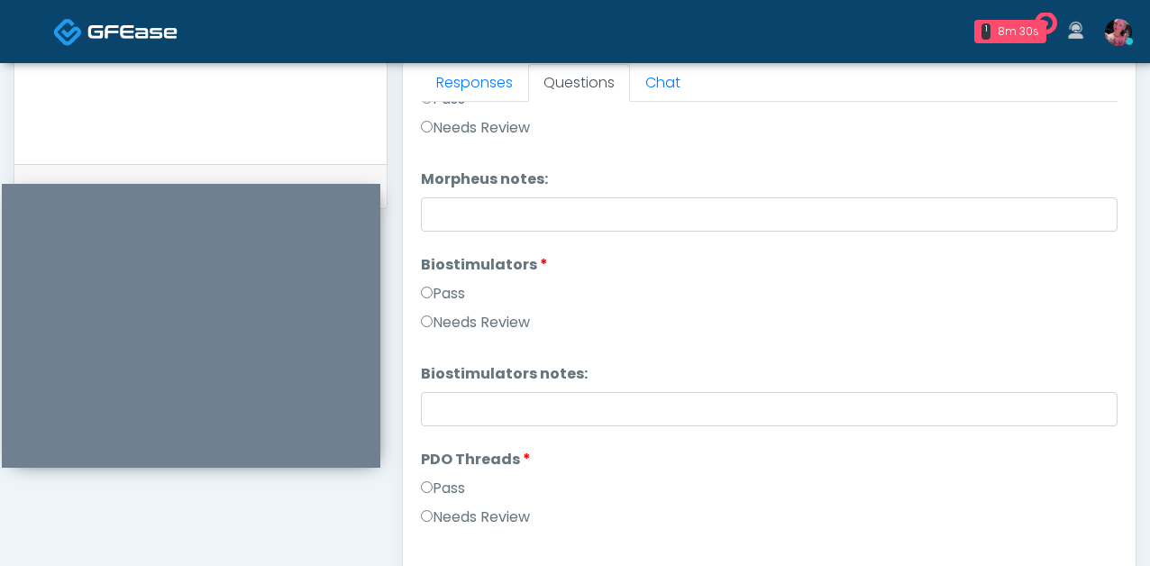
click at [431, 305] on div "Pass" at bounding box center [769, 297] width 697 height 29
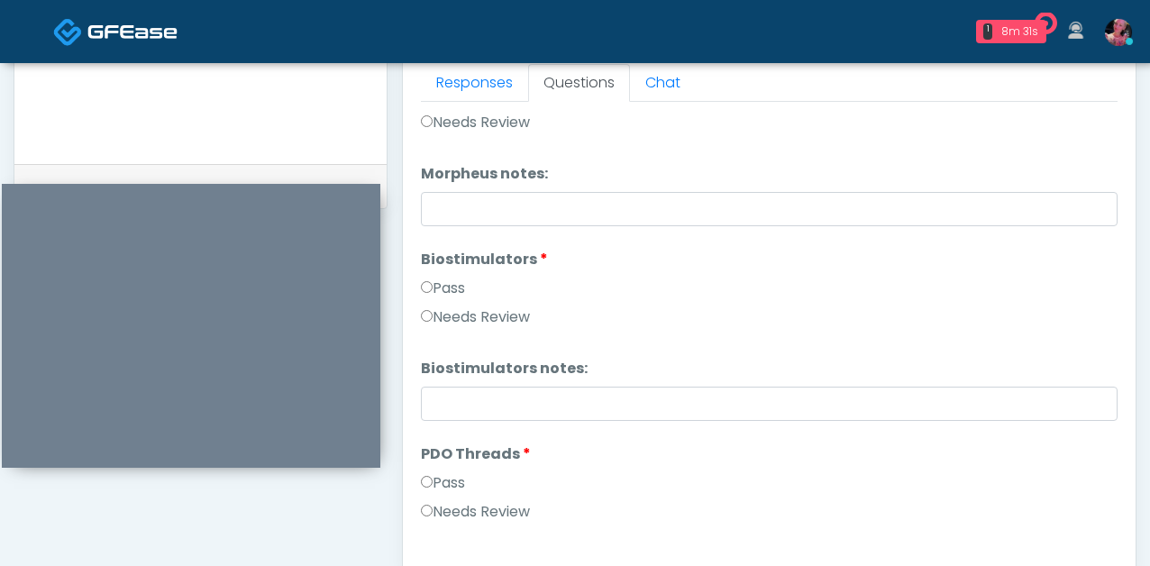
click at [431, 304] on div "Pass" at bounding box center [769, 292] width 697 height 29
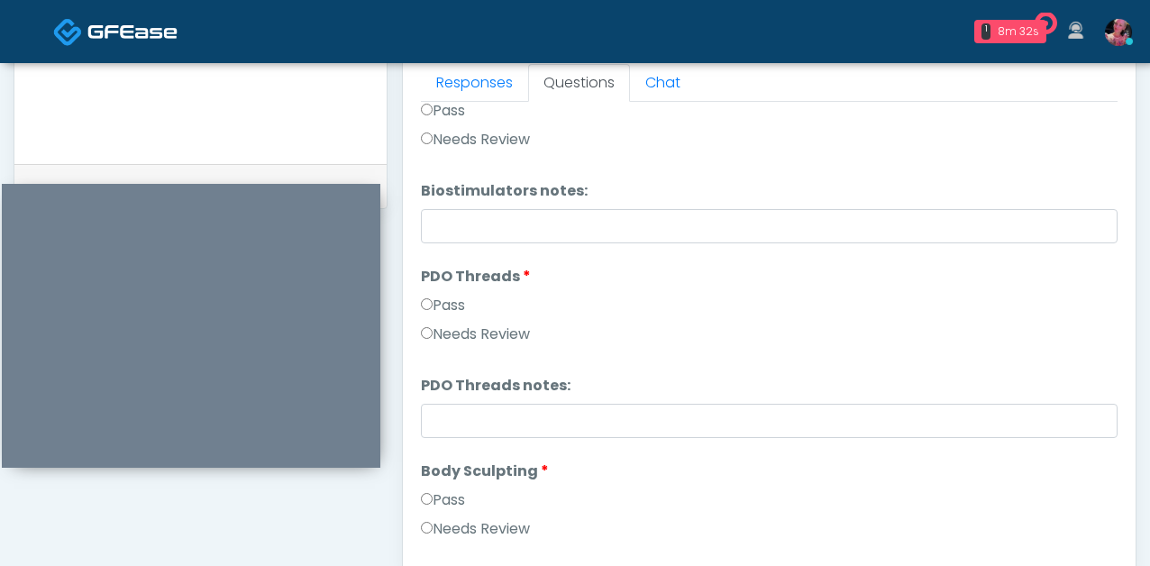
scroll to position [1893, 0]
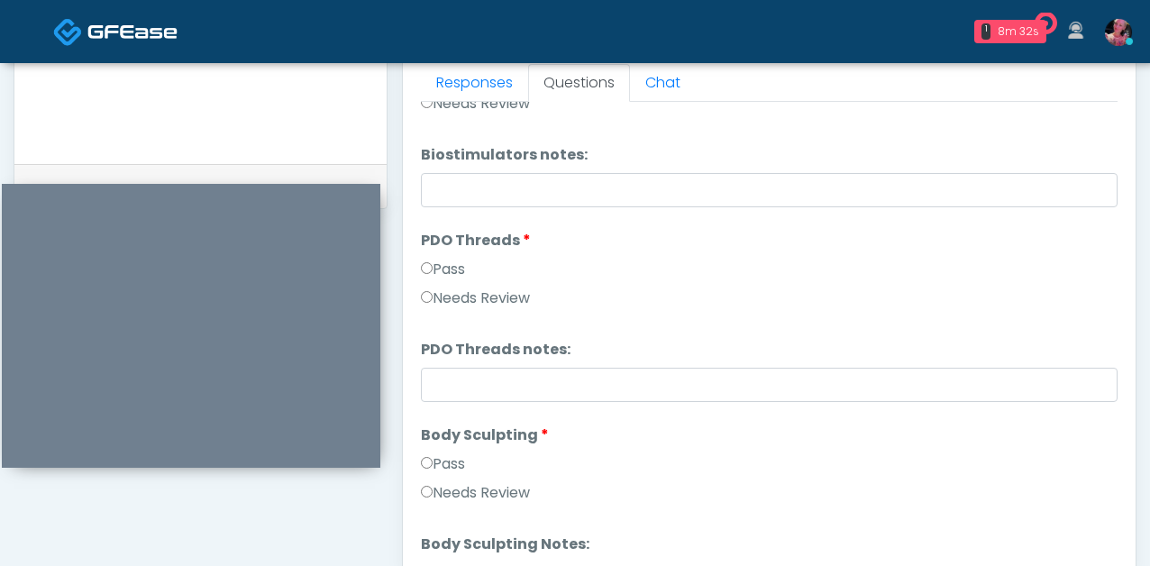
click at [433, 275] on label "Pass" at bounding box center [443, 270] width 44 height 22
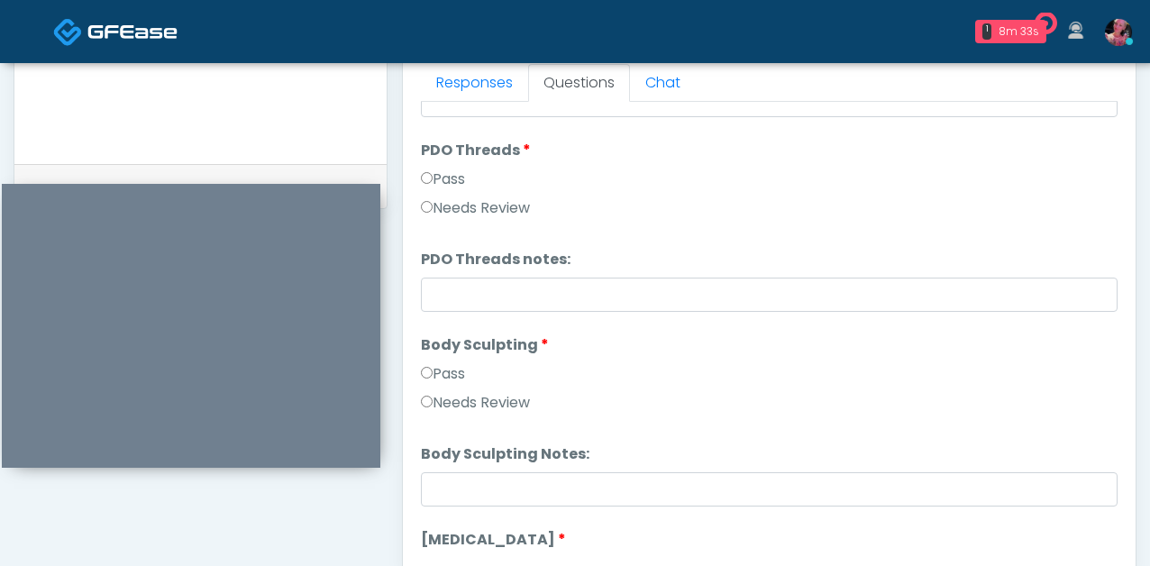
scroll to position [2057, 0]
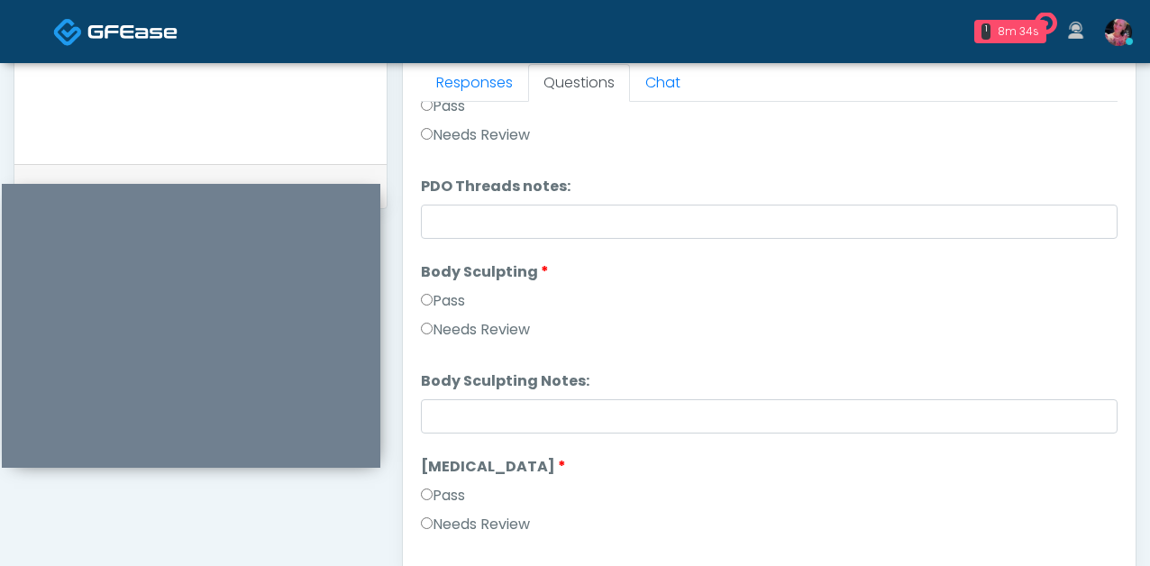
click at [455, 342] on div "Needs Review" at bounding box center [769, 333] width 697 height 29
click at [453, 329] on label "Needs Review" at bounding box center [475, 330] width 109 height 22
click at [445, 300] on label "Pass" at bounding box center [443, 301] width 44 height 22
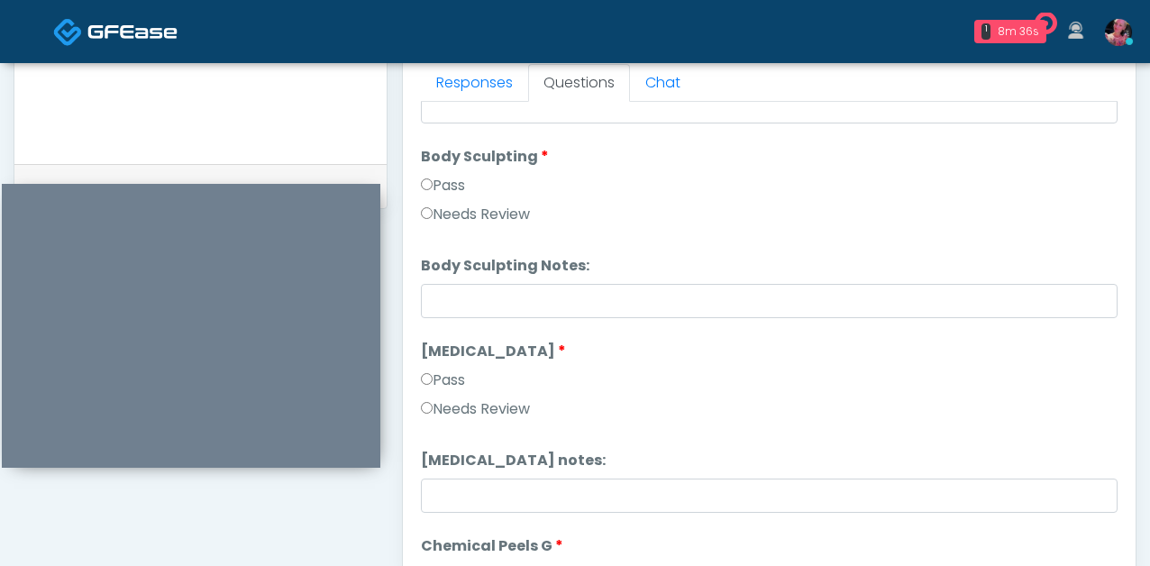
scroll to position [2202, 0]
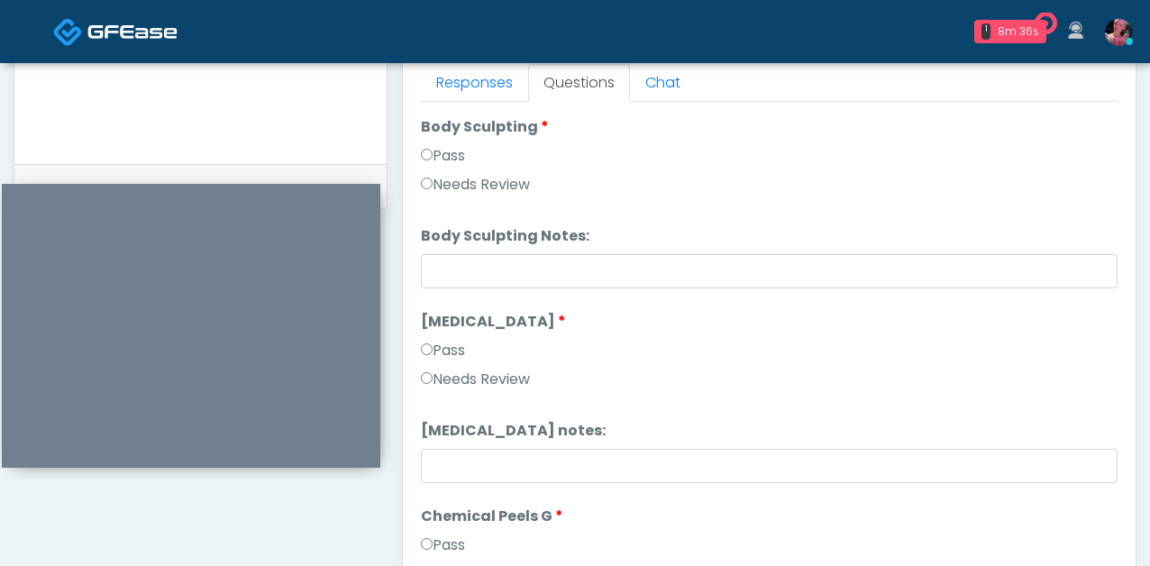
click at [447, 353] on label "Pass" at bounding box center [443, 351] width 44 height 22
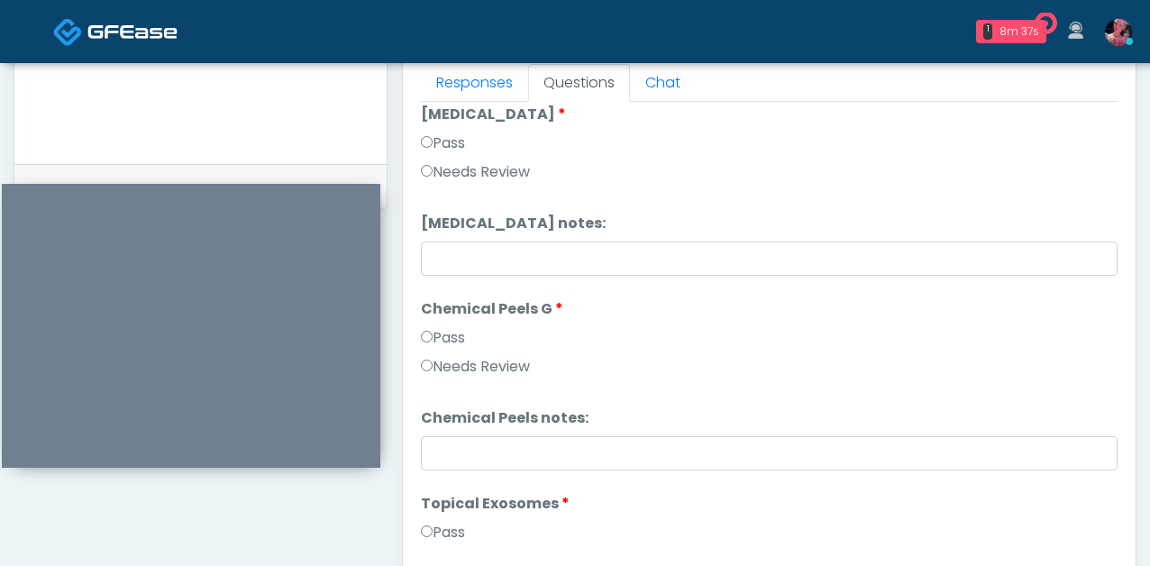
scroll to position [2454, 0]
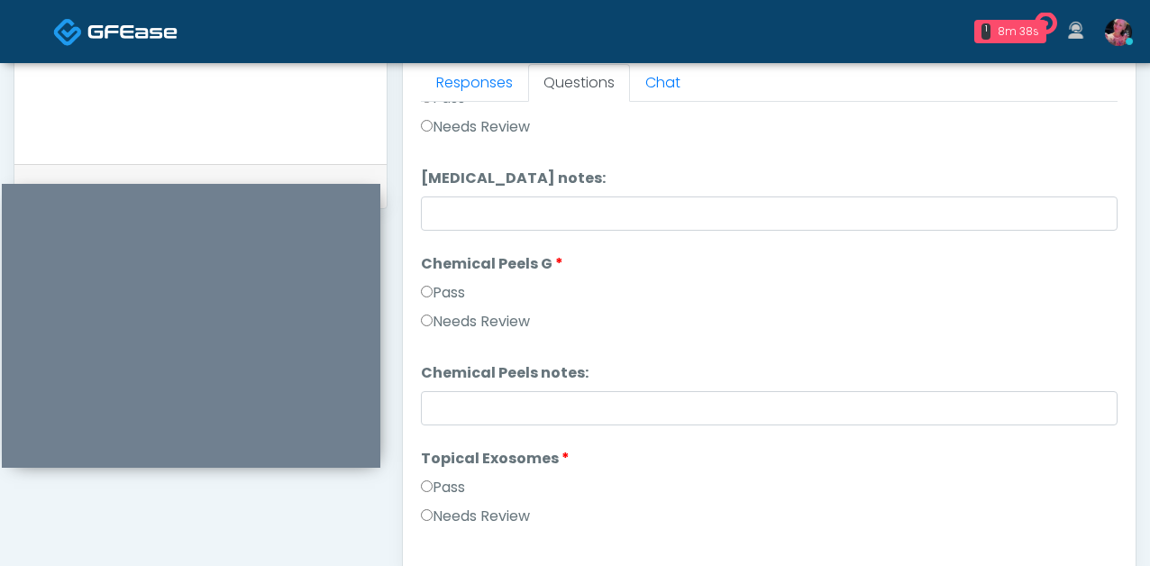
click at [449, 292] on label "Pass" at bounding box center [443, 293] width 44 height 22
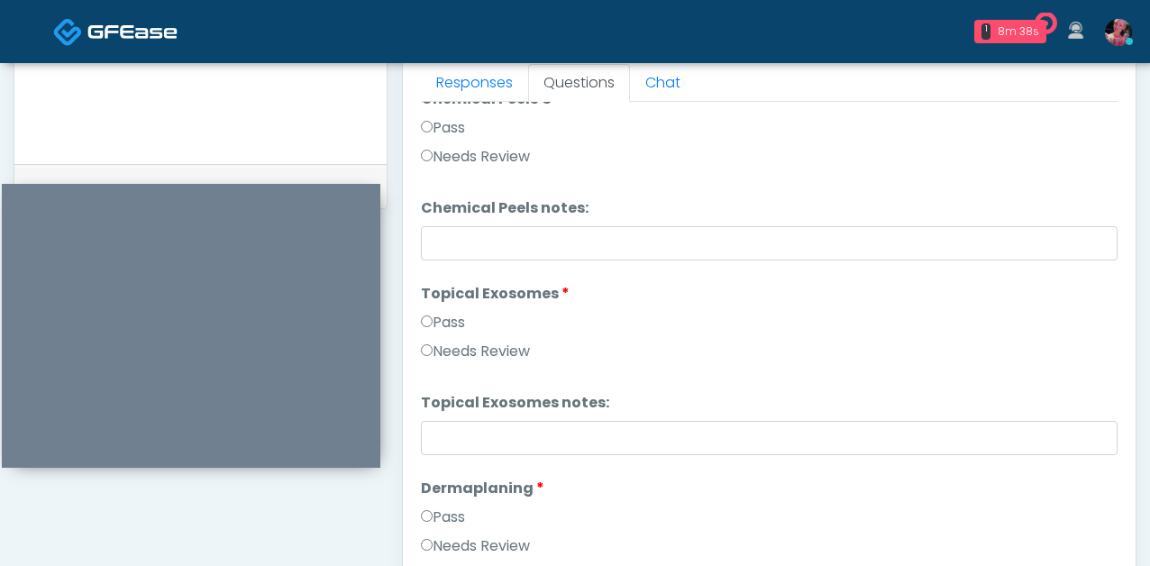
scroll to position [2644, 0]
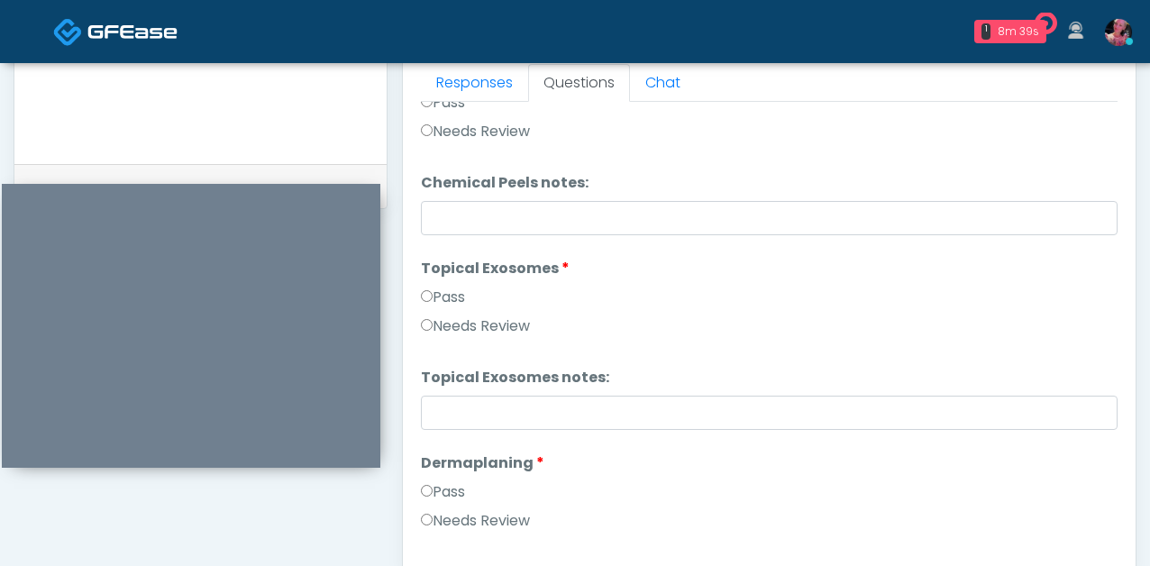
click at [441, 292] on label "Pass" at bounding box center [443, 298] width 44 height 22
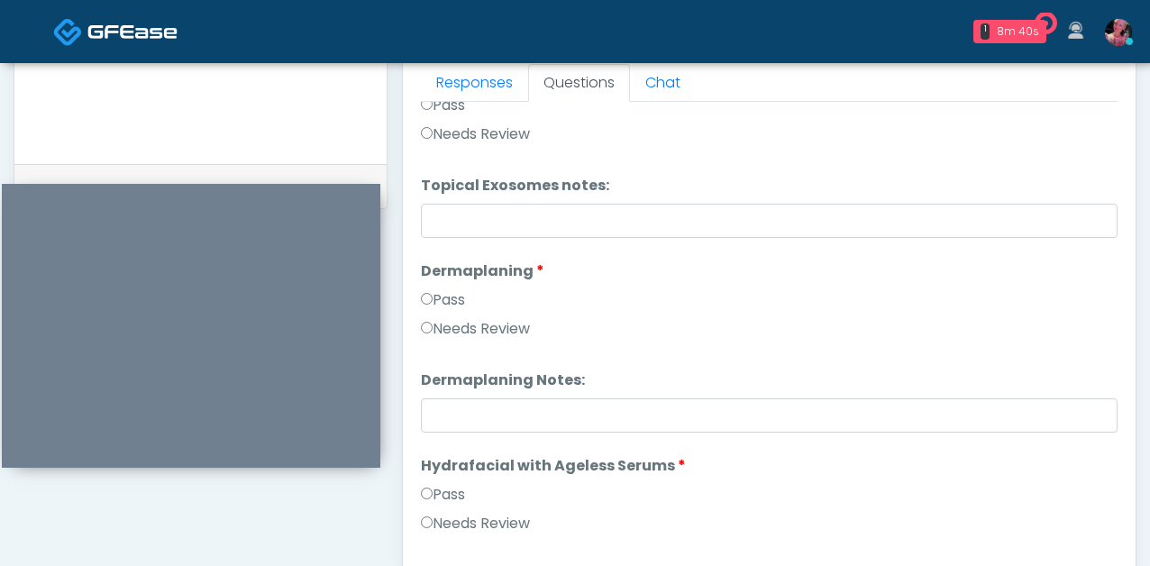
click at [445, 289] on label "Pass" at bounding box center [443, 300] width 44 height 22
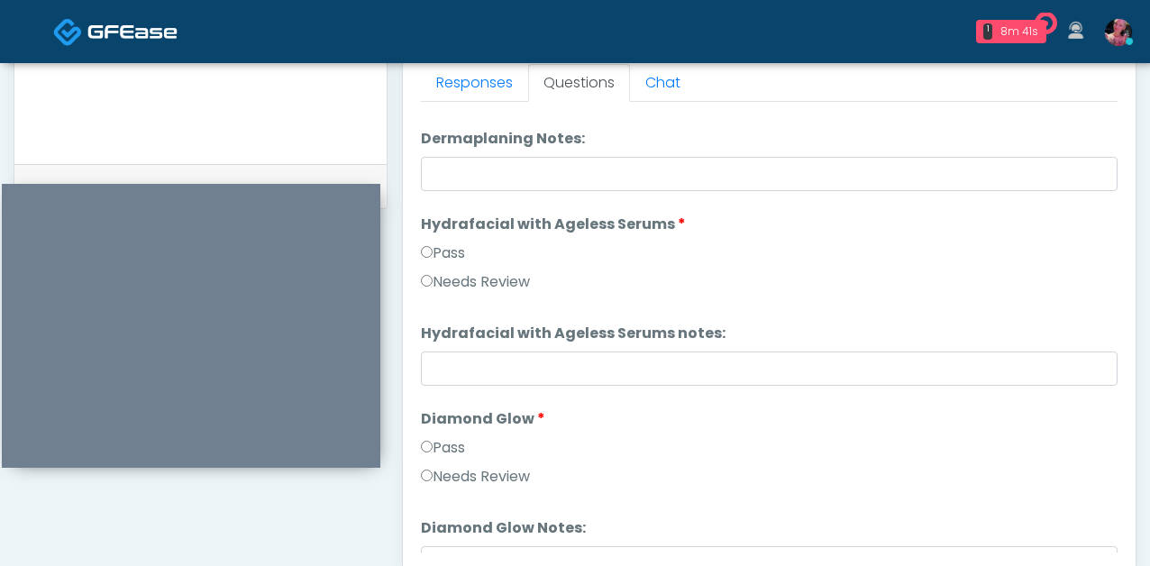
scroll to position [3096, 0]
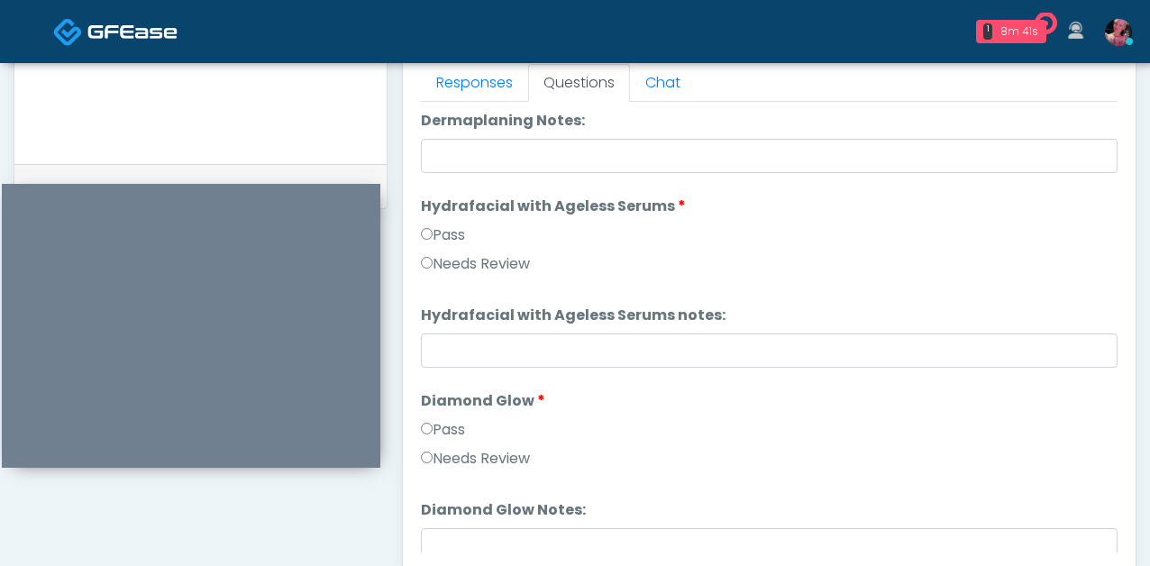
click at [445, 219] on li "Hydrafacial with Ageless Serums Hydrafacial with Ageless Serums Pass Needs Revi…" at bounding box center [769, 239] width 697 height 87
click at [445, 227] on label "Pass" at bounding box center [443, 236] width 44 height 22
click at [447, 439] on label "Pass" at bounding box center [443, 430] width 44 height 22
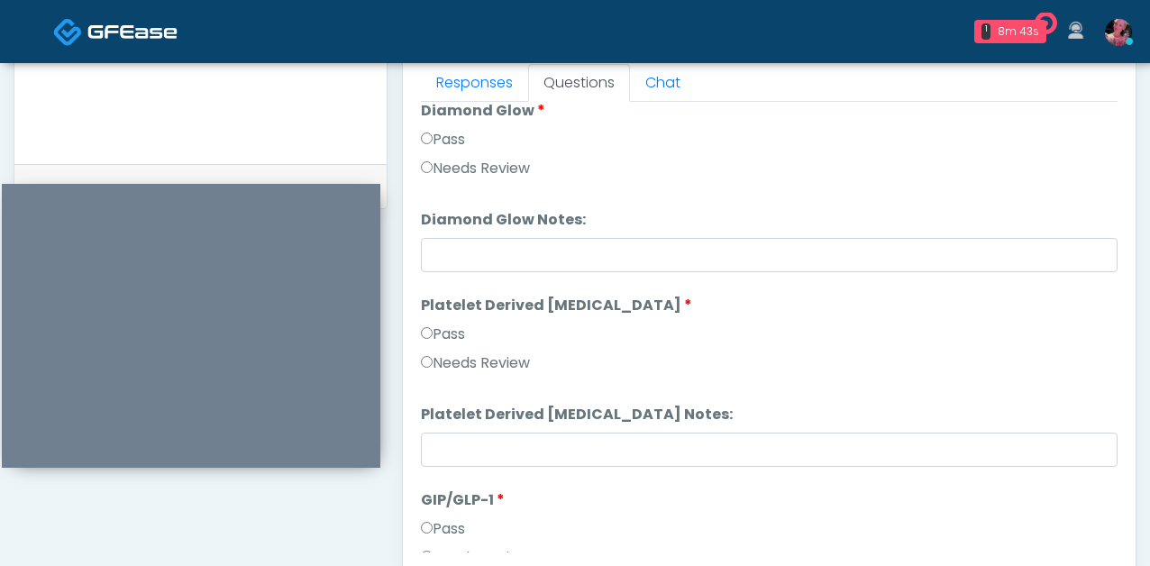
scroll to position [3390, 0]
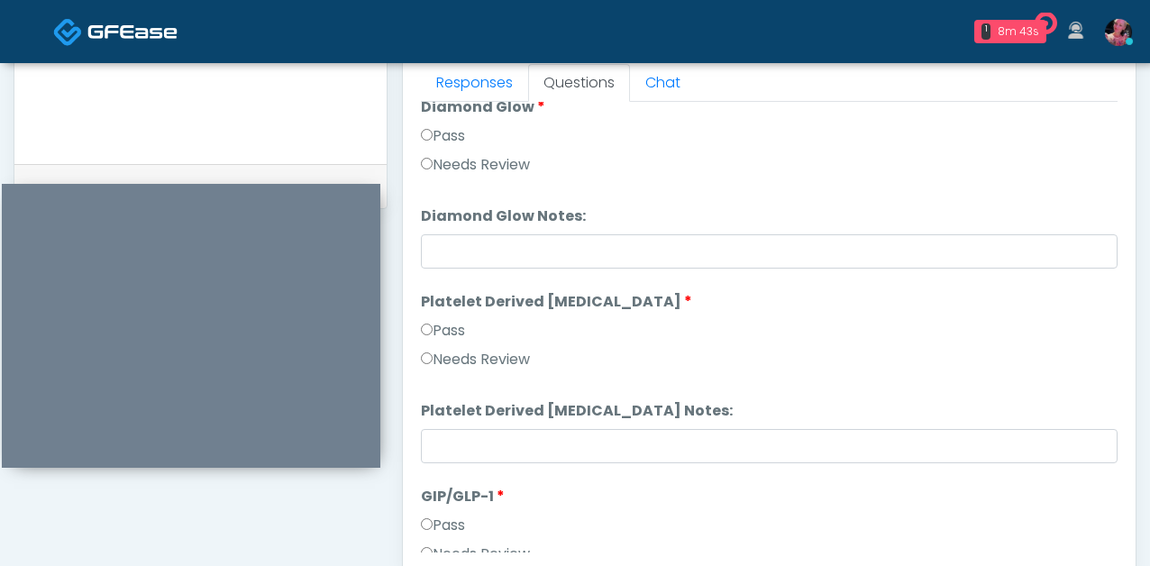
click at [446, 294] on label "Platelet Derived Growth Factor" at bounding box center [556, 302] width 271 height 22
click at [446, 315] on li "Platelet Derived Growth Factor Platelet Derived Growth Factor Pass Needs Review" at bounding box center [769, 334] width 697 height 87
click at [446, 322] on label "Pass" at bounding box center [443, 331] width 44 height 22
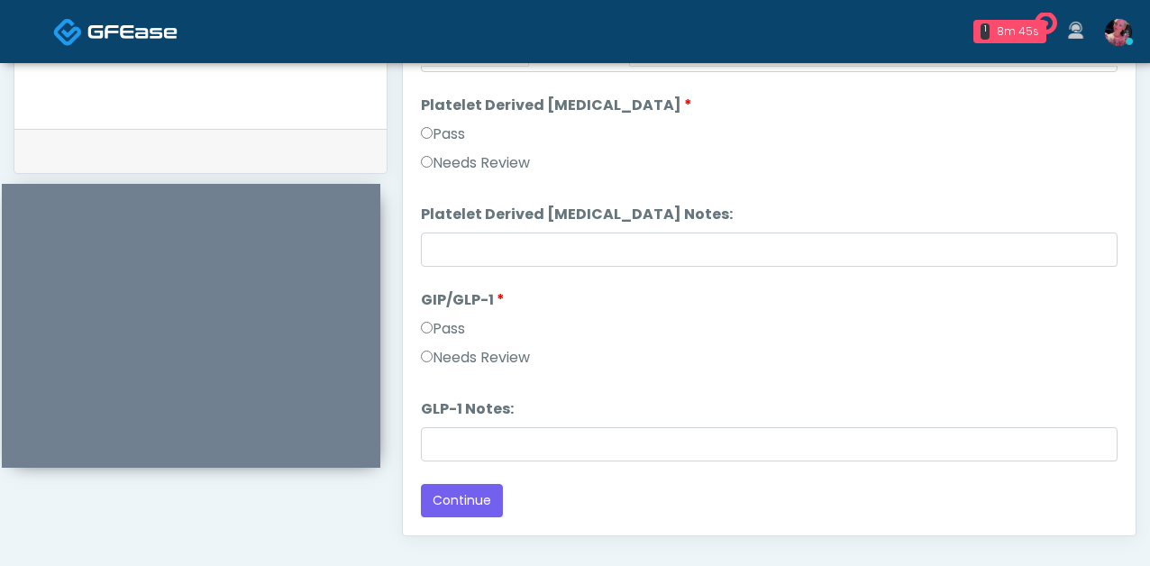
scroll to position [843, 0]
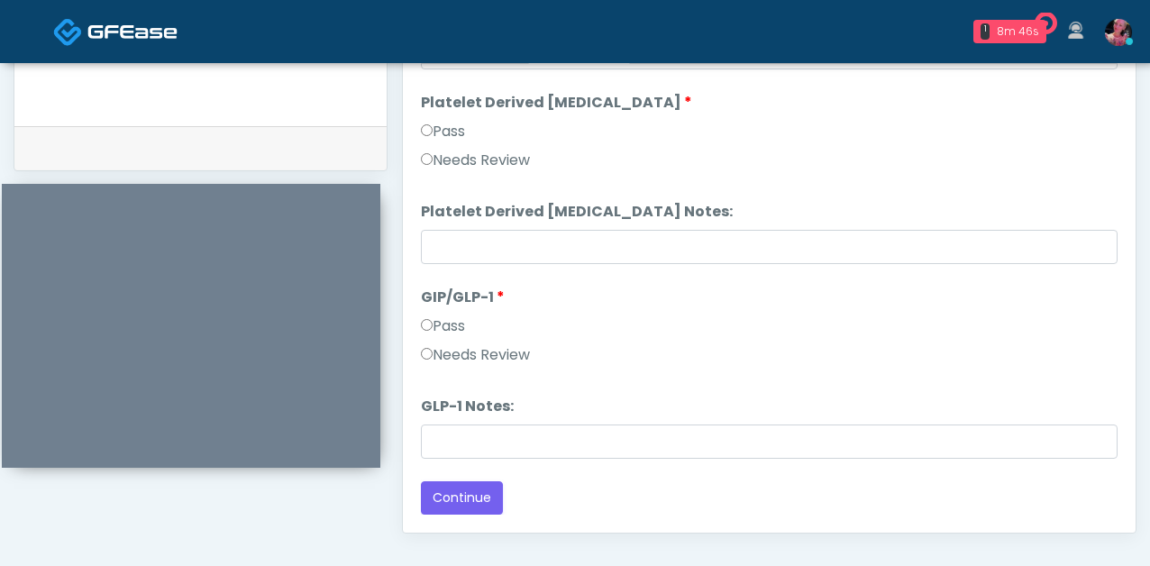
click at [442, 361] on label "Needs Review" at bounding box center [475, 355] width 109 height 22
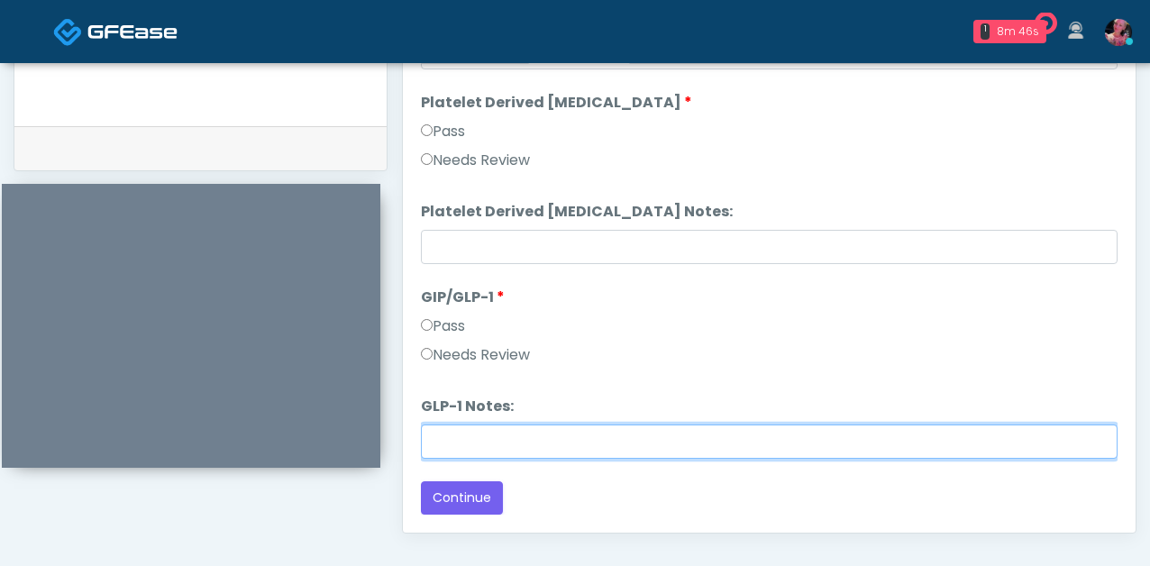
click at [447, 431] on input "GLP-1 Notes:" at bounding box center [769, 442] width 697 height 34
type input "**********"
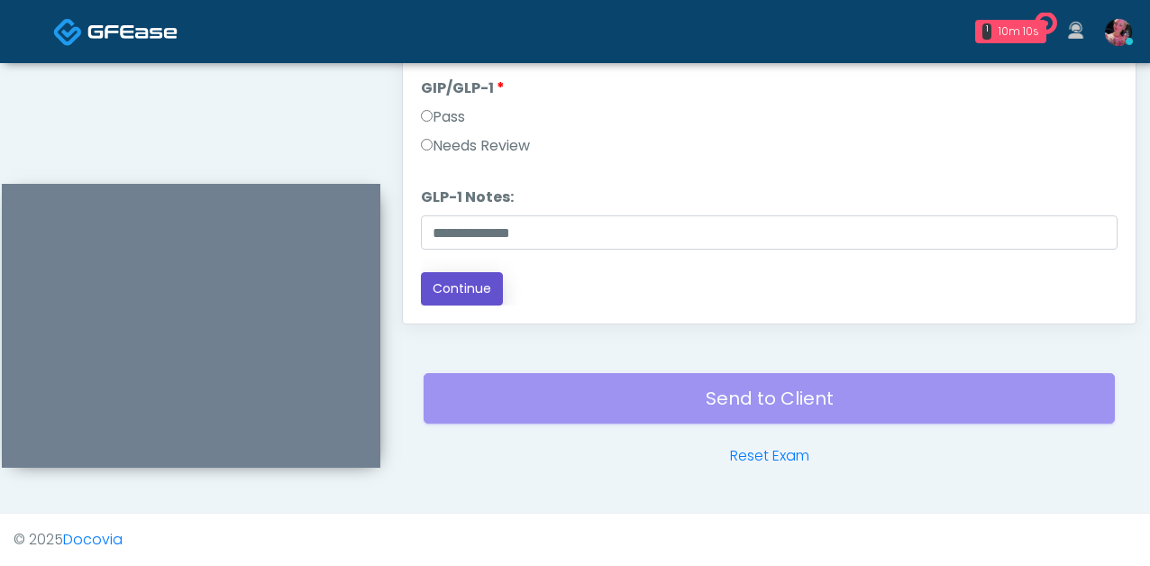
click at [440, 294] on button "Continue" at bounding box center [462, 288] width 82 height 33
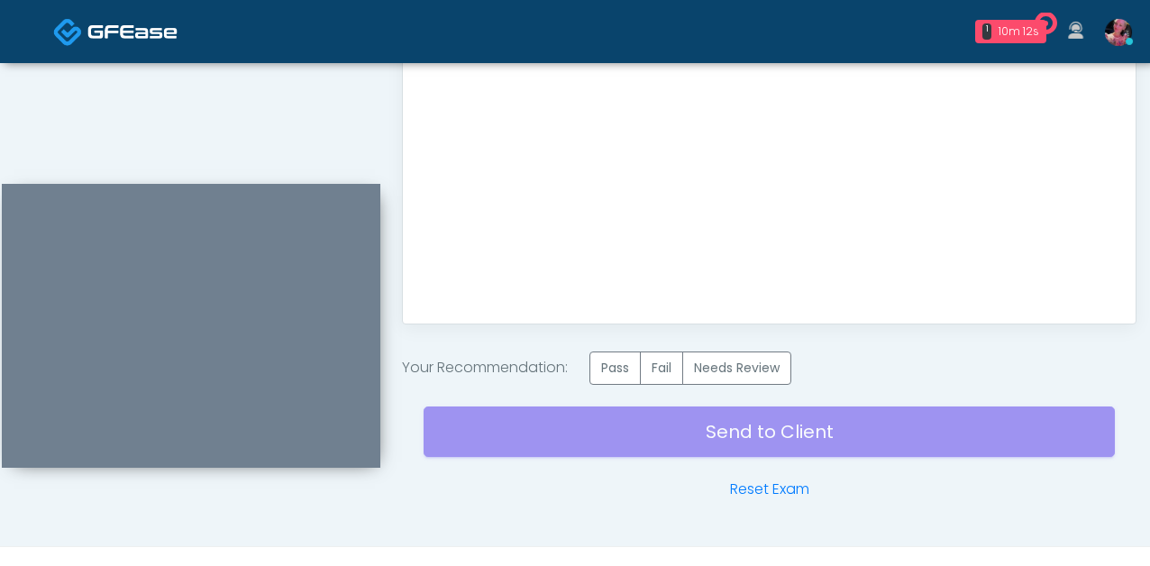
scroll to position [0, 0]
click at [628, 364] on label "Pass" at bounding box center [615, 368] width 51 height 33
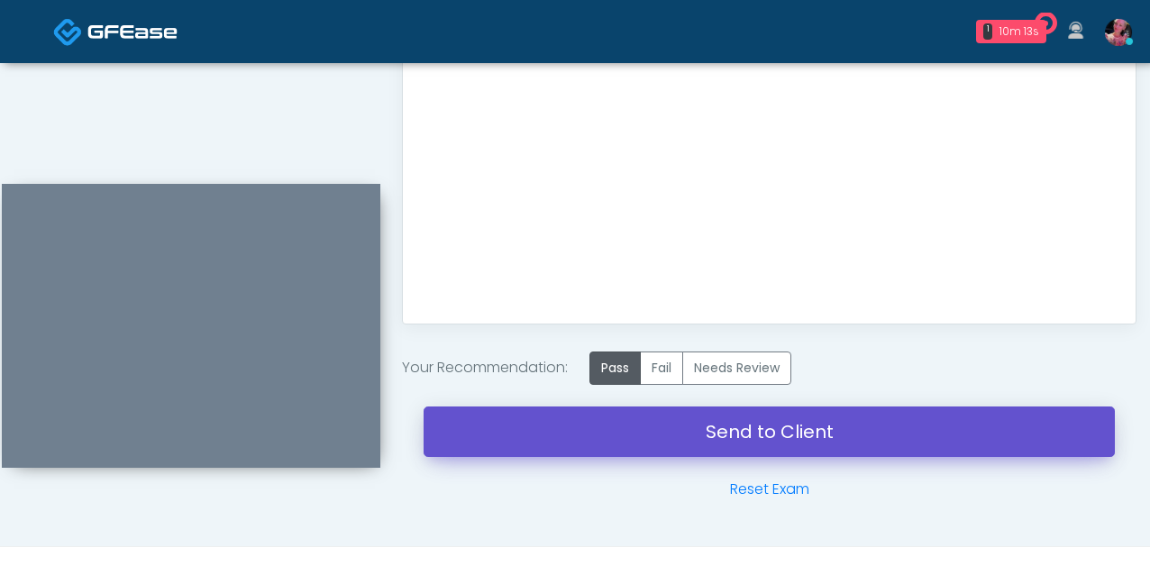
click at [639, 409] on link "Send to Client" at bounding box center [770, 432] width 692 height 50
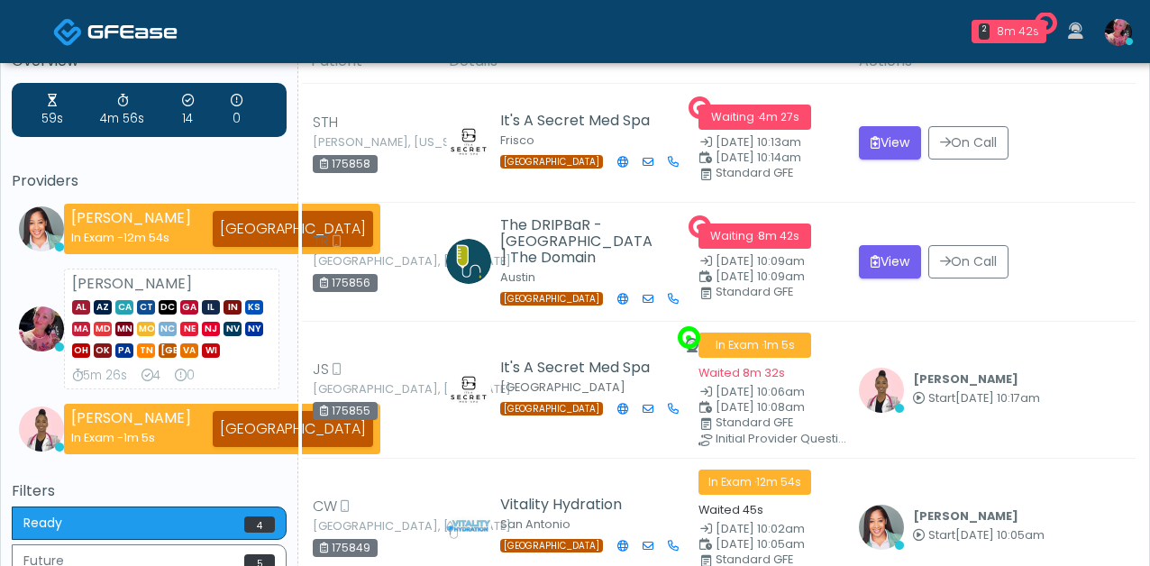
scroll to position [28, 0]
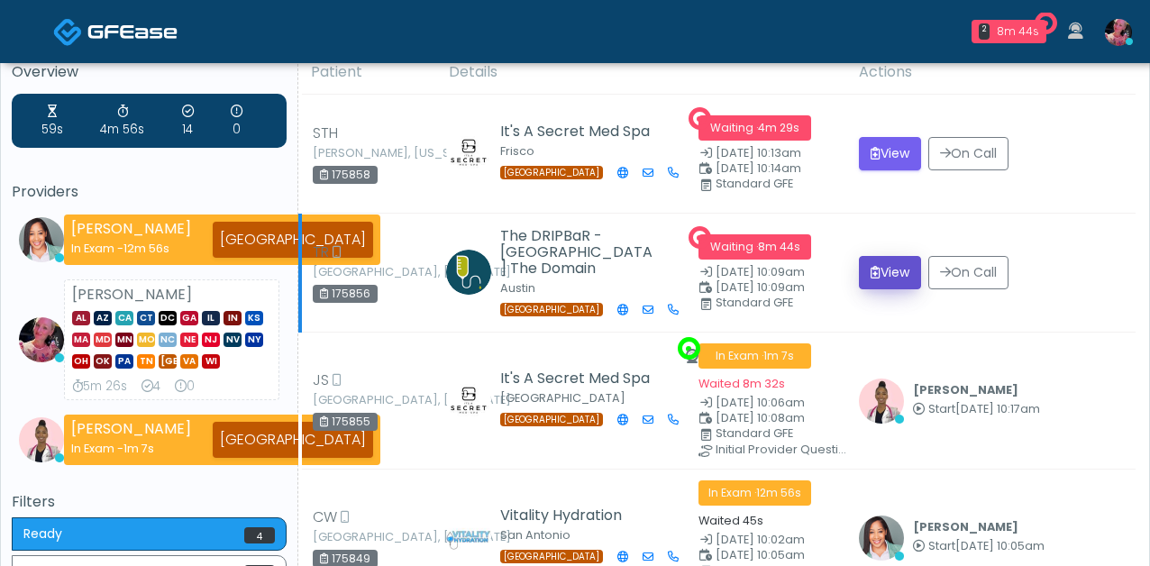
click at [892, 267] on button "View" at bounding box center [890, 272] width 62 height 33
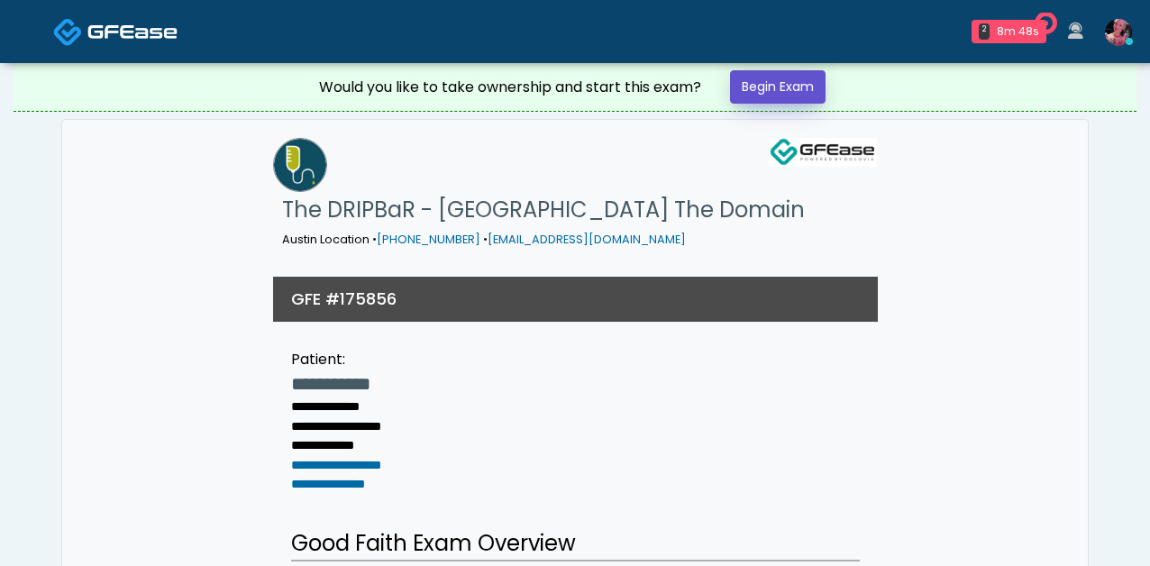
click at [776, 99] on link "Begin Exam" at bounding box center [778, 86] width 96 height 33
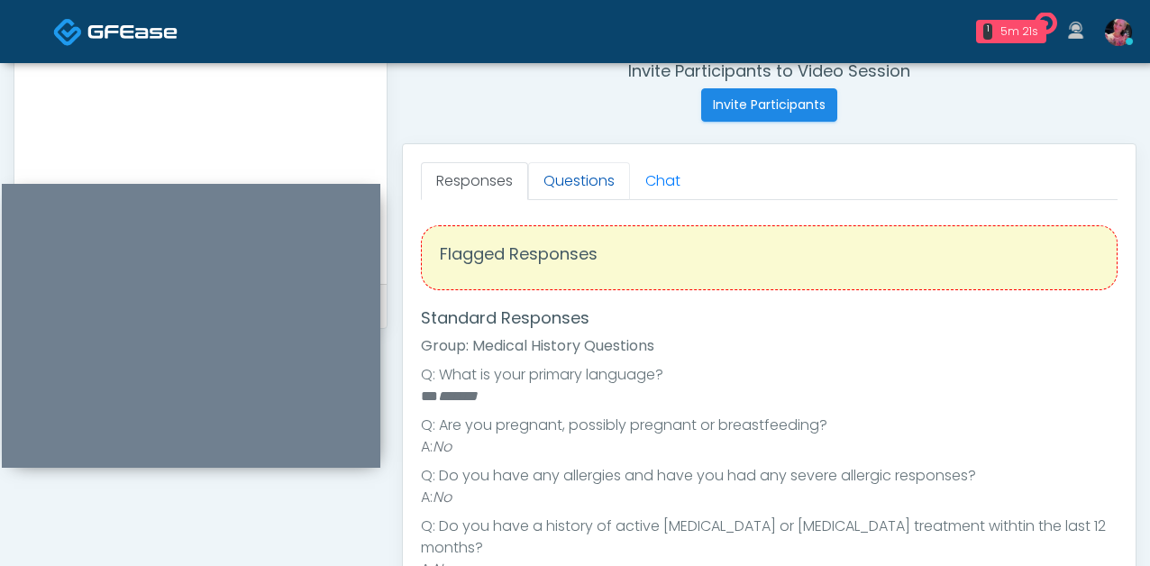
click at [545, 171] on link "Questions" at bounding box center [579, 181] width 102 height 38
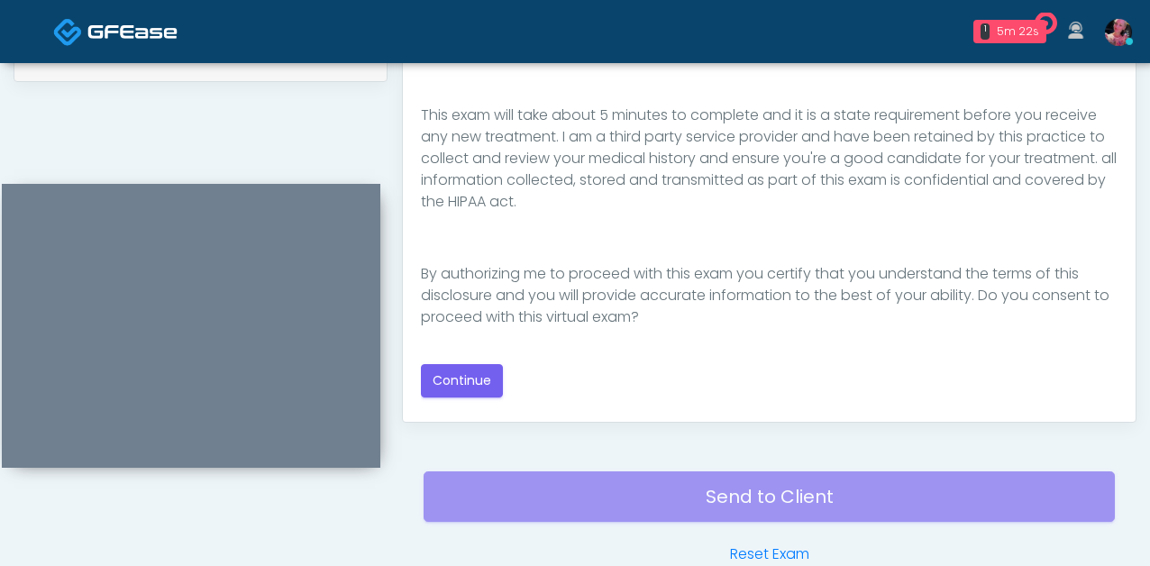
scroll to position [1052, 0]
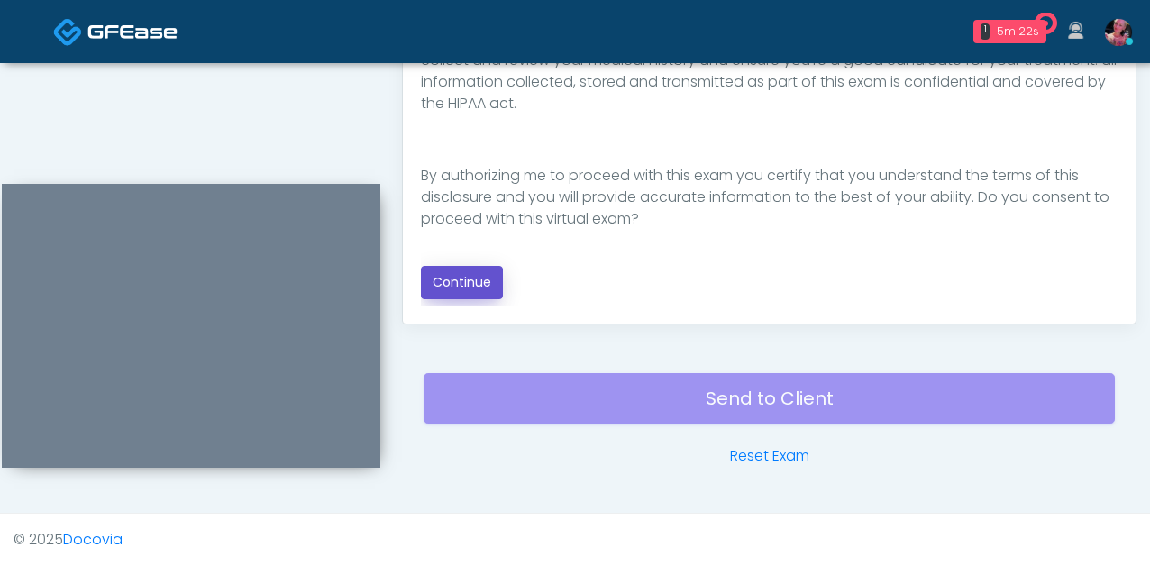
click at [472, 269] on button "Continue" at bounding box center [462, 282] width 82 height 33
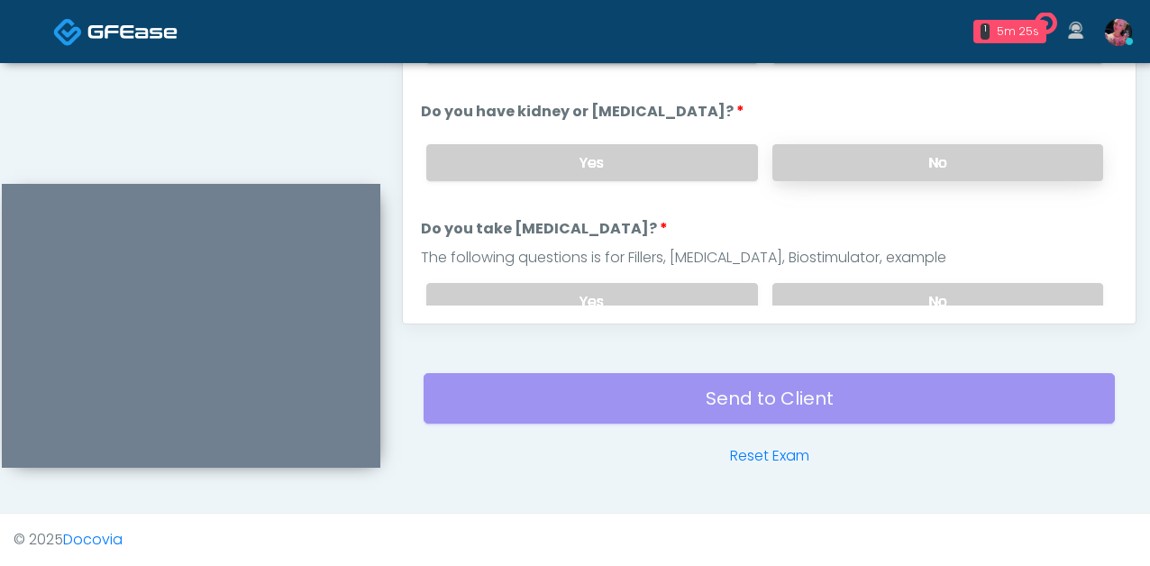
click at [1064, 154] on label "No" at bounding box center [938, 162] width 331 height 37
click at [1018, 295] on label "No" at bounding box center [938, 301] width 331 height 37
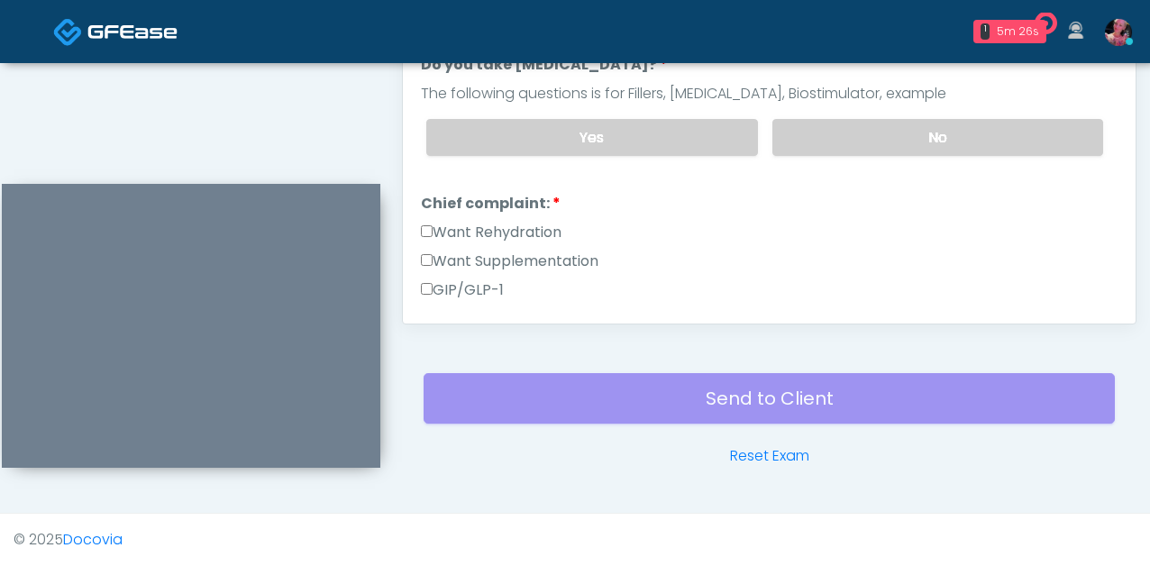
scroll to position [0, 0]
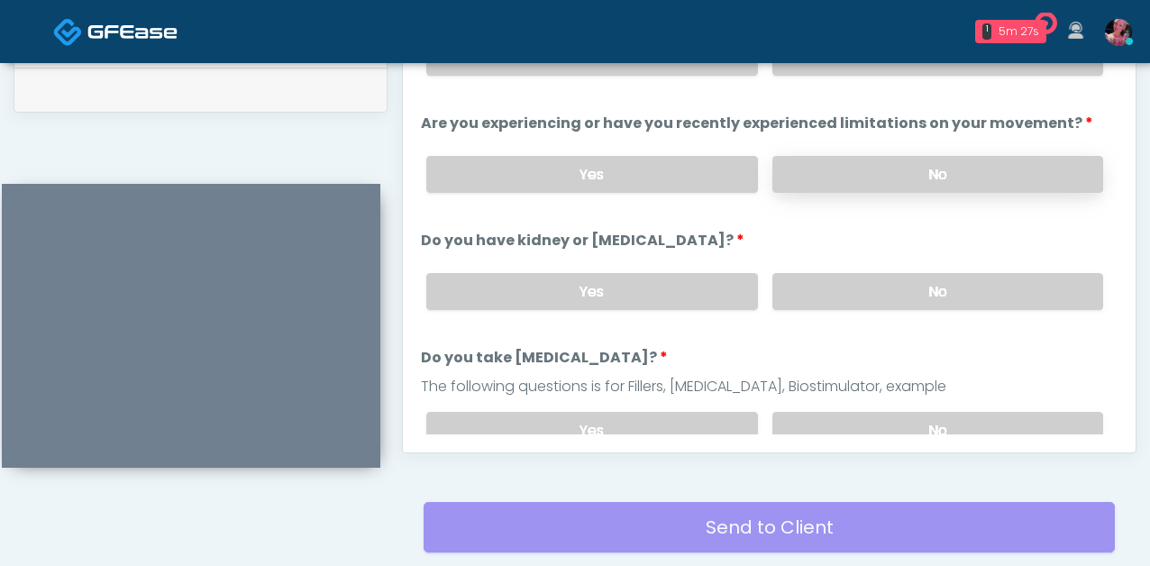
click at [940, 187] on label "No" at bounding box center [938, 174] width 331 height 37
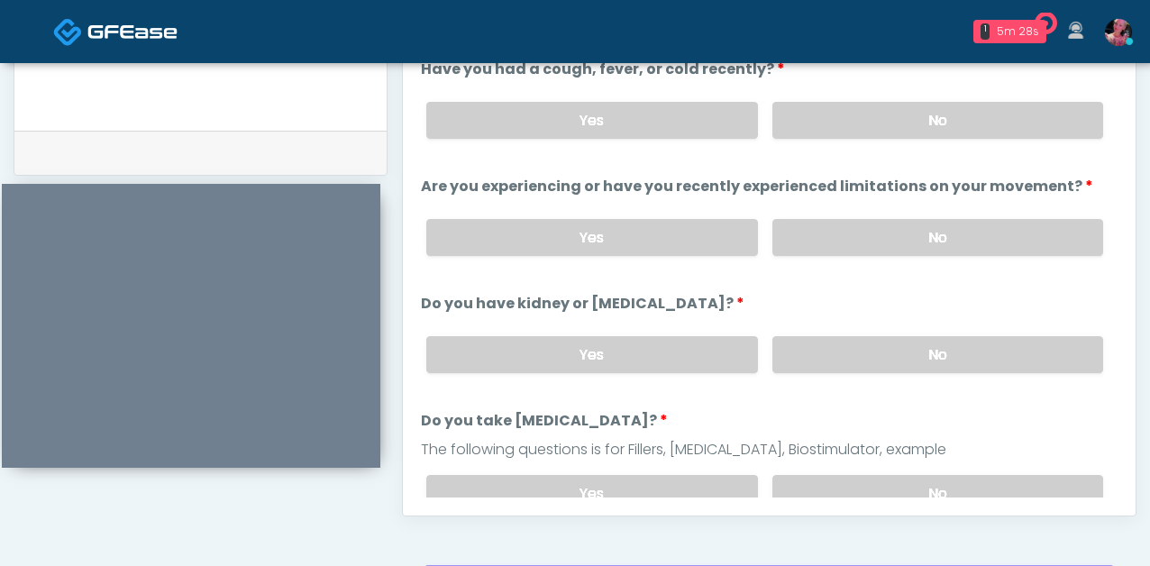
click at [903, 121] on label "No" at bounding box center [938, 120] width 331 height 37
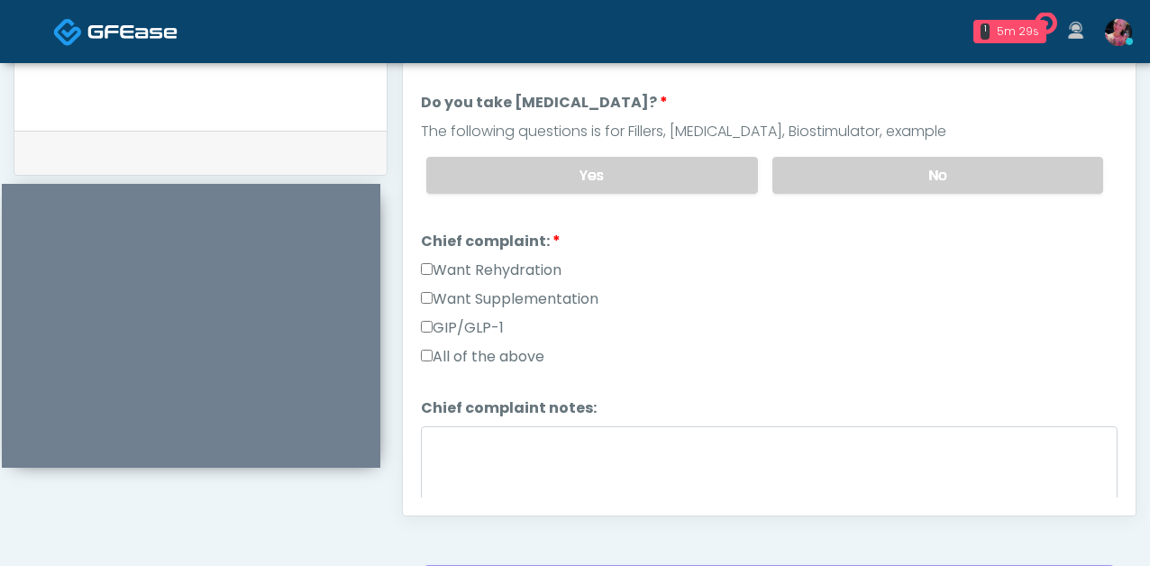
scroll to position [325, 0]
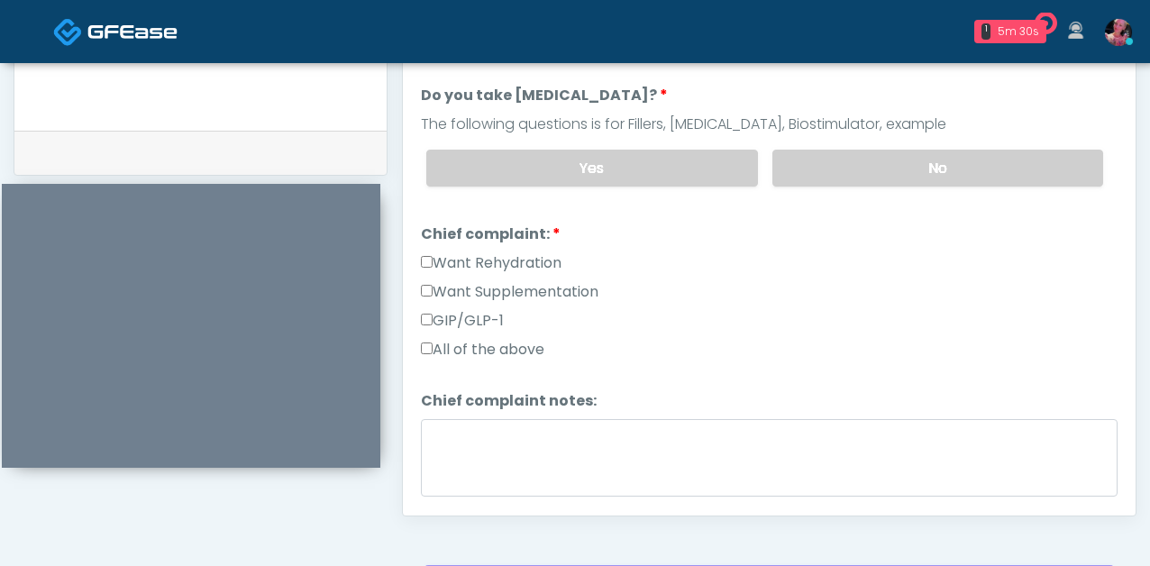
click at [480, 265] on label "Want Rehydration" at bounding box center [491, 263] width 141 height 22
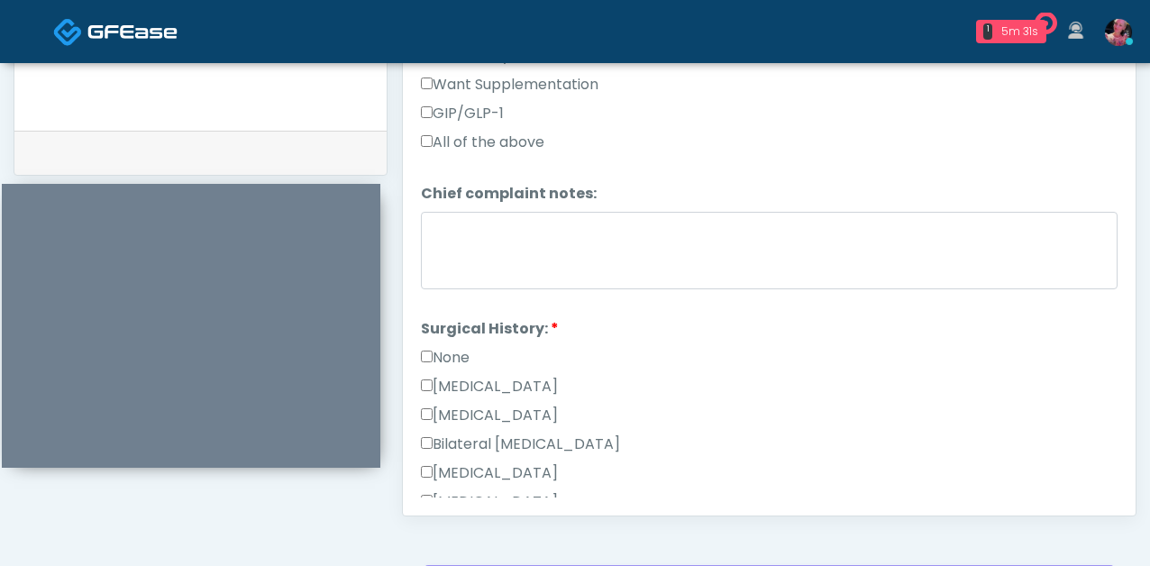
scroll to position [629, 0]
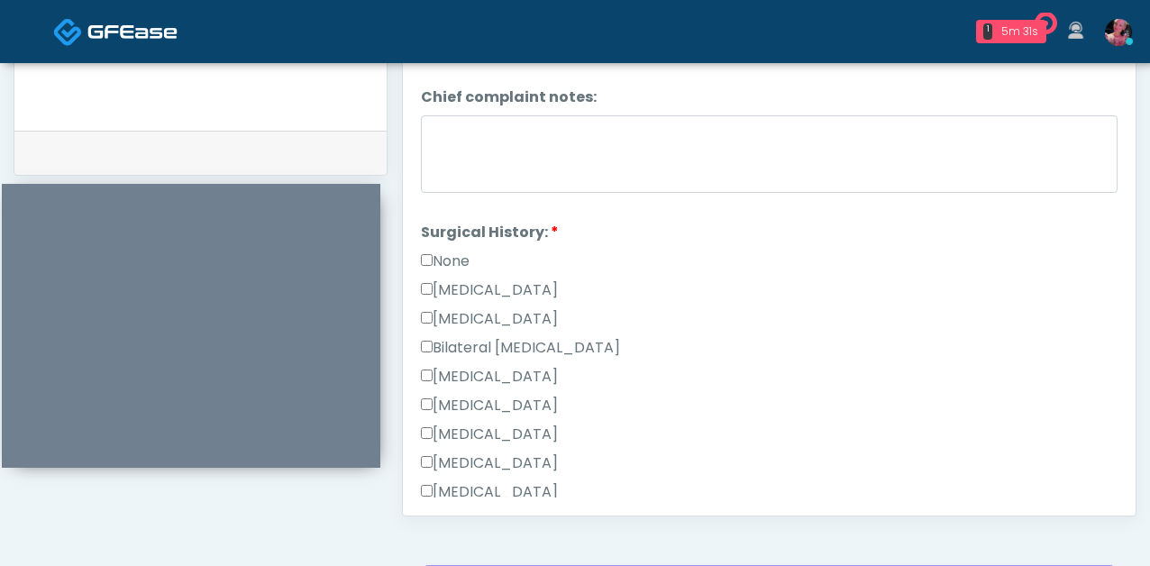
click at [443, 270] on div "None" at bounding box center [769, 265] width 697 height 29
click at [439, 257] on label "None" at bounding box center [445, 262] width 49 height 22
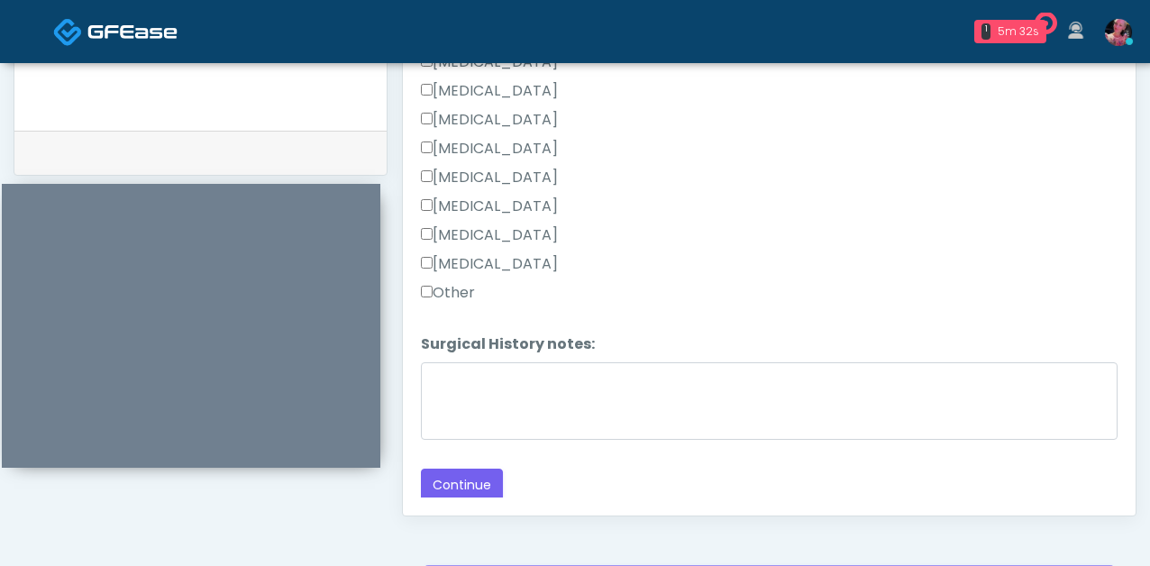
scroll to position [950, 0]
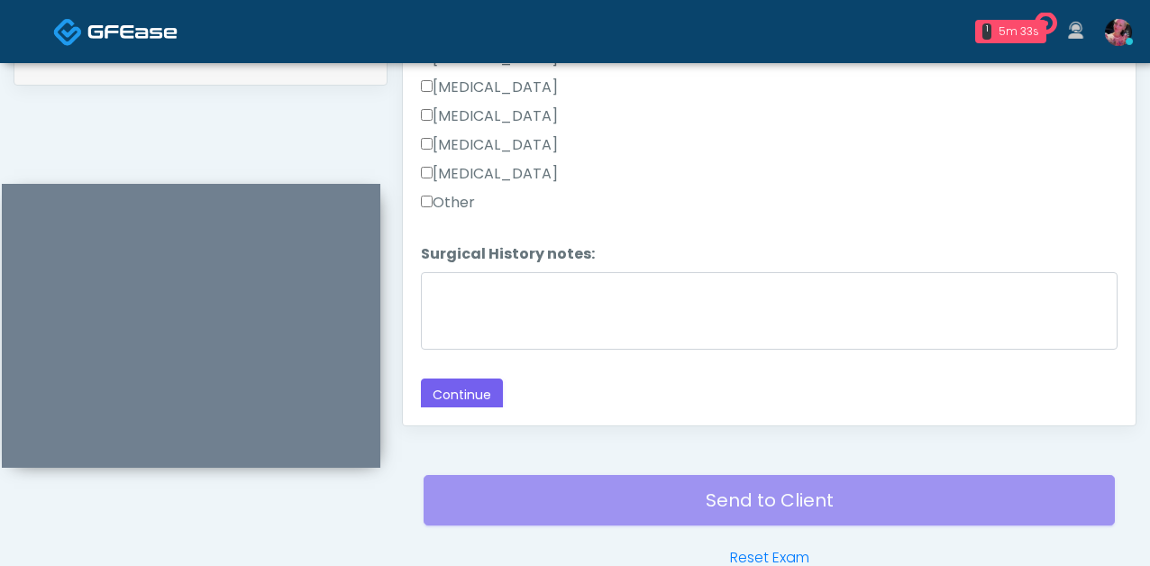
click at [449, 387] on button "Continue" at bounding box center [462, 395] width 82 height 33
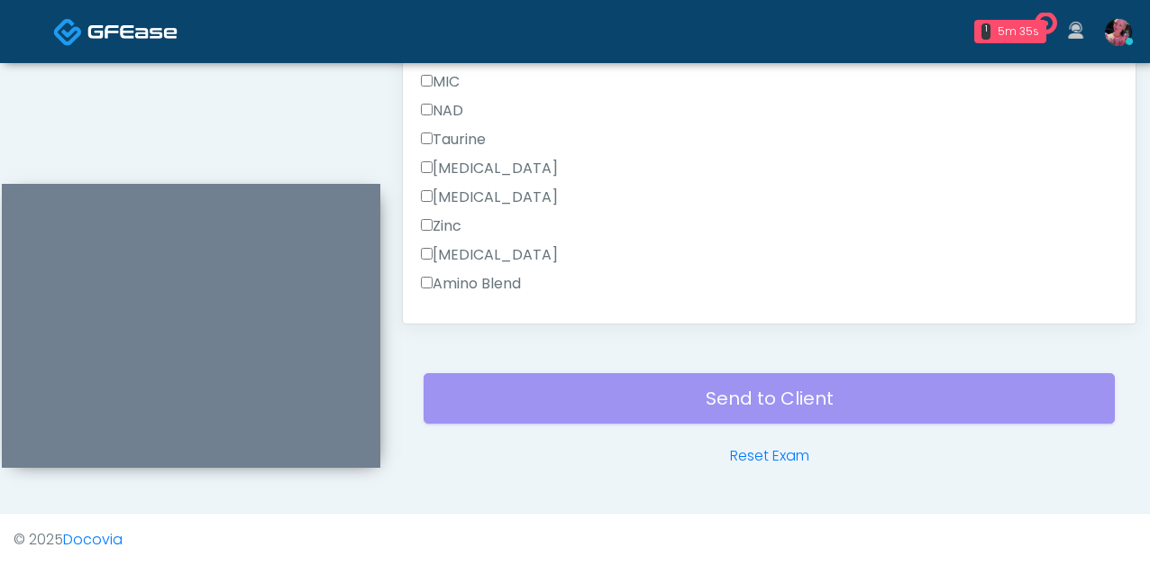
scroll to position [1108, 0]
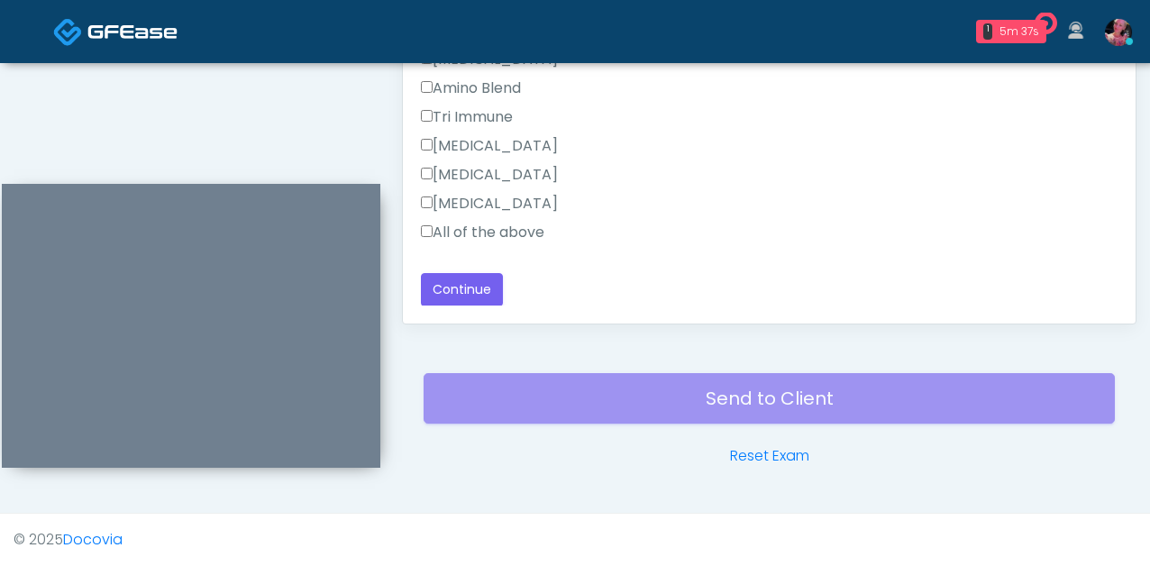
click at [459, 228] on label "All of the above" at bounding box center [483, 233] width 124 height 22
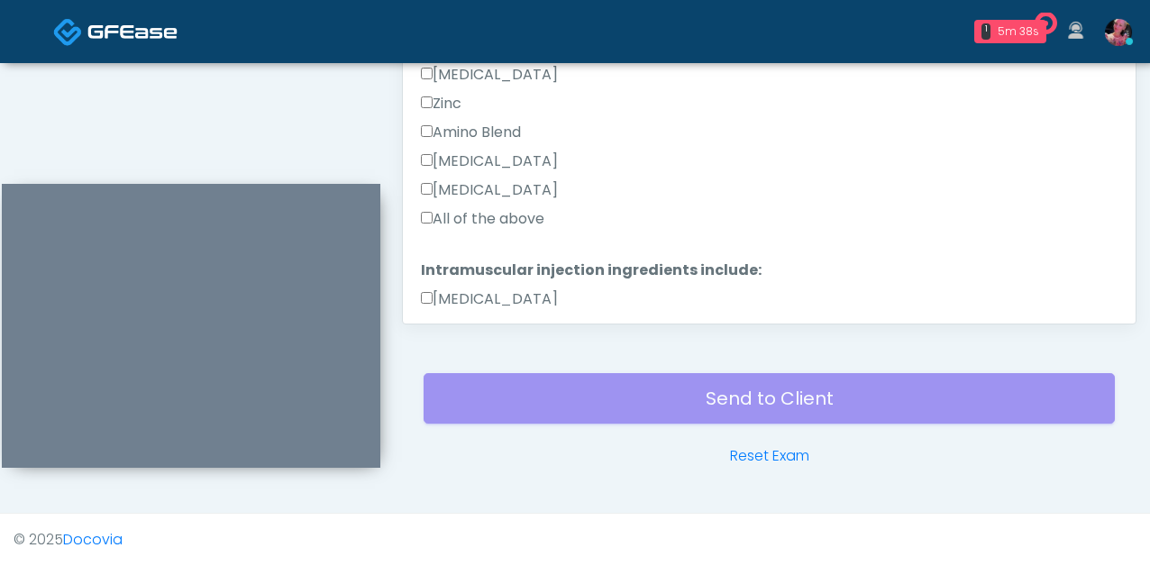
scroll to position [587, 0]
click at [459, 227] on label "All of the above" at bounding box center [483, 220] width 124 height 22
click at [459, 218] on label "All of the above" at bounding box center [483, 220] width 124 height 22
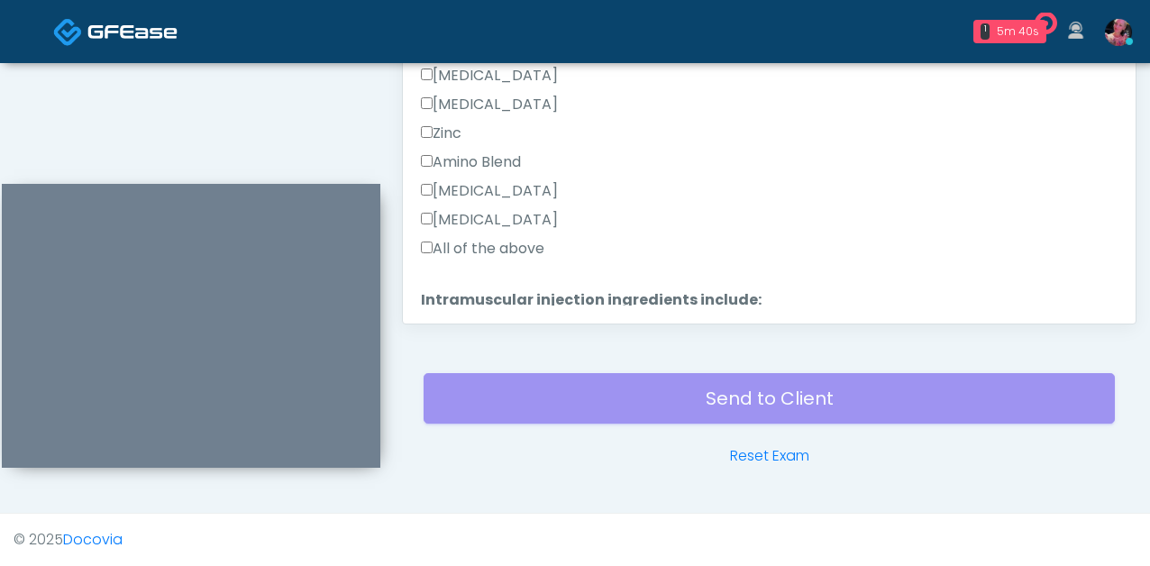
click at [455, 247] on label "All of the above" at bounding box center [483, 249] width 124 height 22
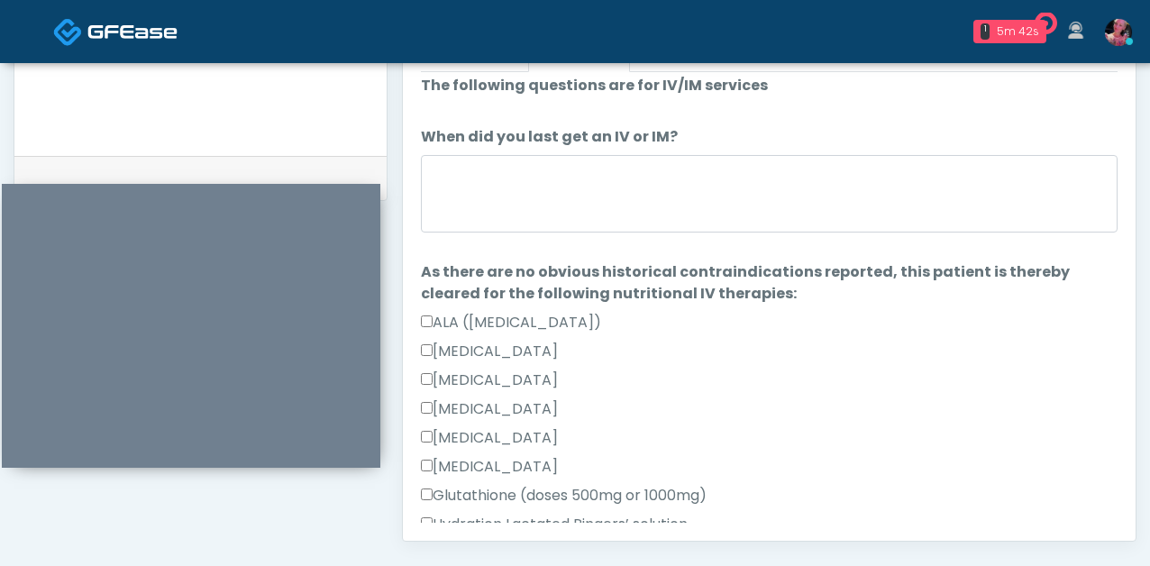
scroll to position [1, 0]
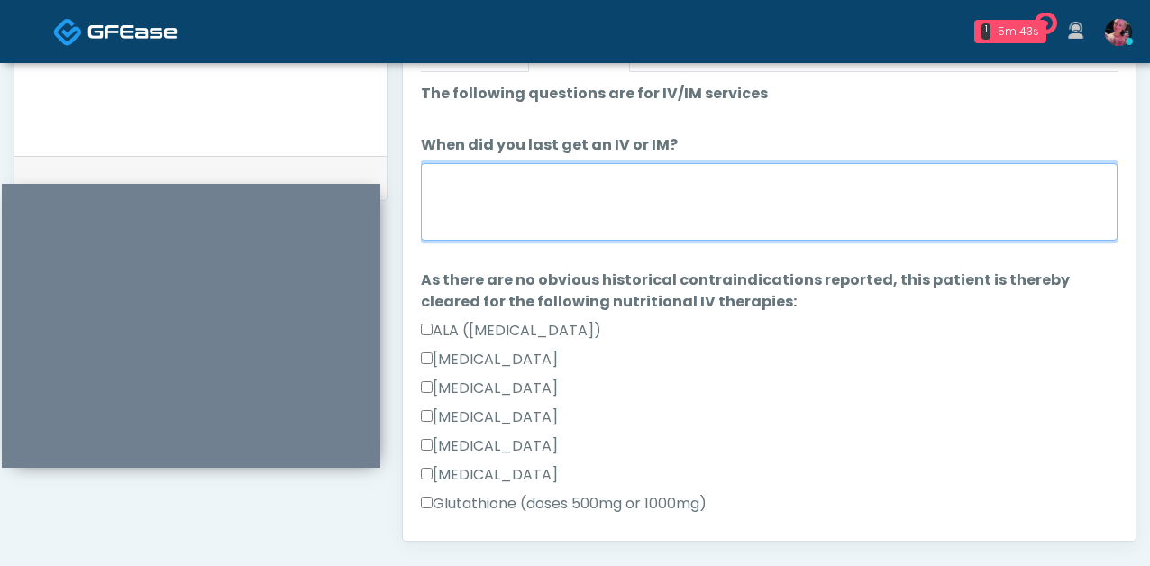
click at [473, 212] on textarea "When did you last get an IV or IM?" at bounding box center [769, 202] width 697 height 78
type textarea "**********"
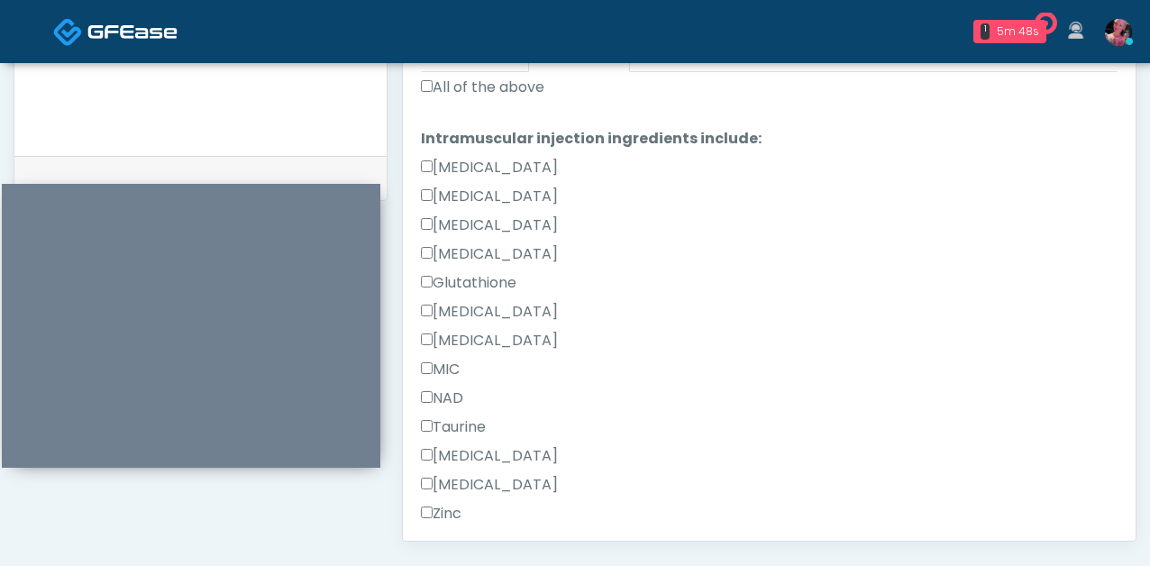
scroll to position [1203, 0]
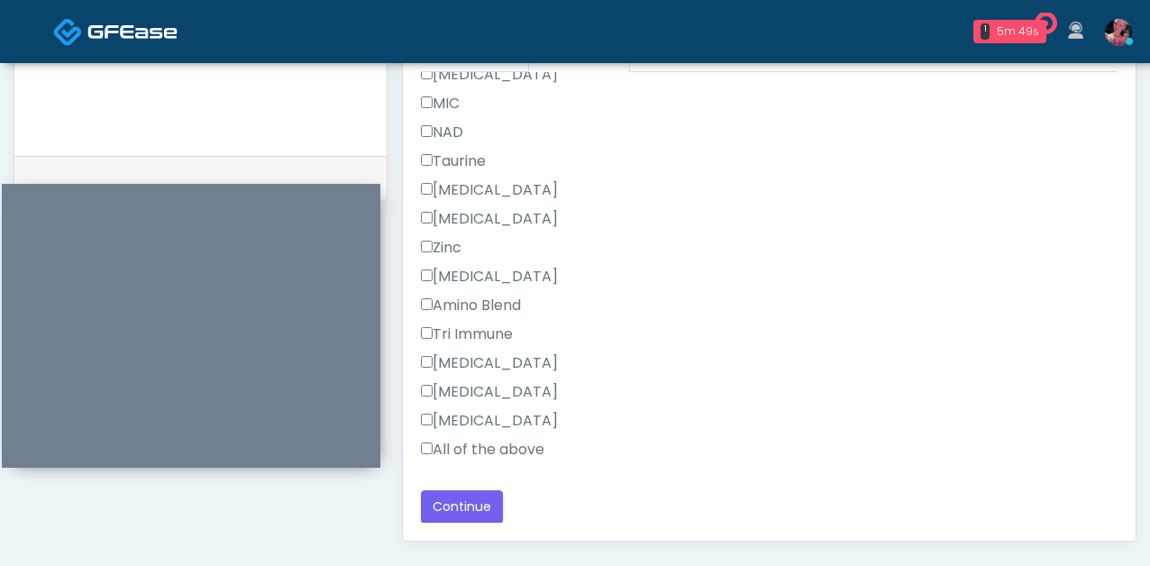
click at [460, 454] on label "All of the above" at bounding box center [483, 450] width 124 height 22
click at [461, 500] on button "Continue" at bounding box center [462, 506] width 82 height 33
click at [461, 452] on label "All of the above" at bounding box center [483, 450] width 124 height 22
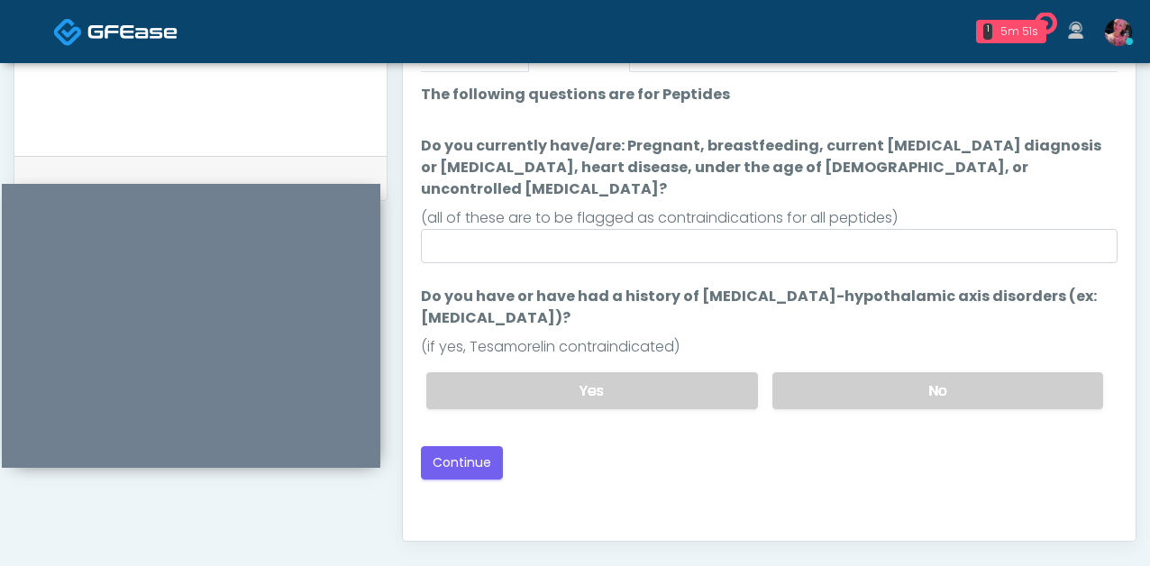
scroll to position [0, 0]
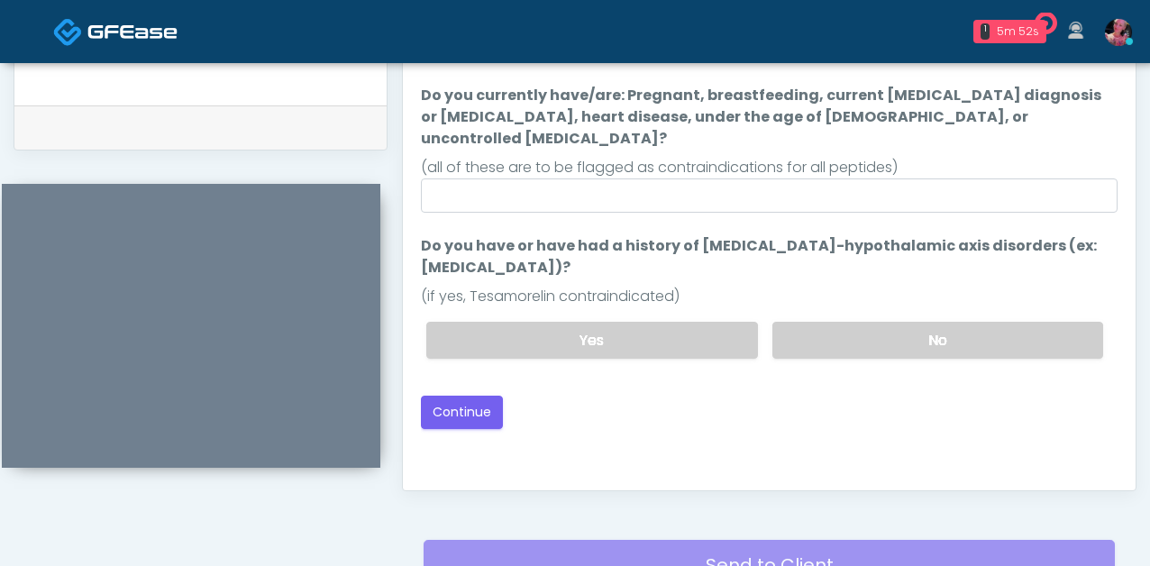
scroll to position [882, 0]
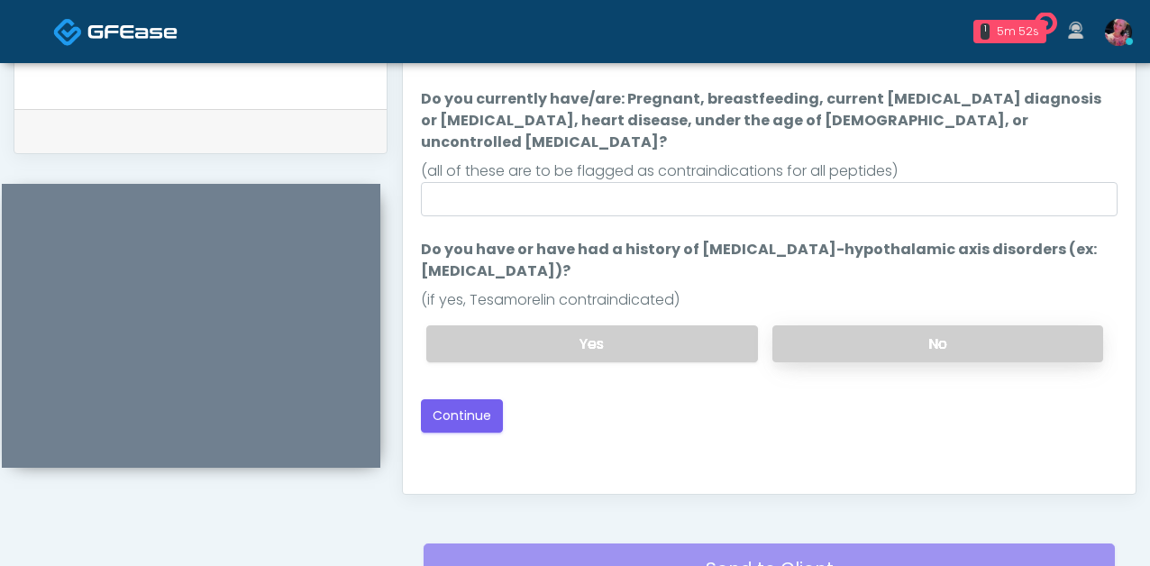
click at [854, 325] on label "No" at bounding box center [938, 343] width 331 height 37
click at [481, 399] on button "Continue" at bounding box center [462, 415] width 82 height 33
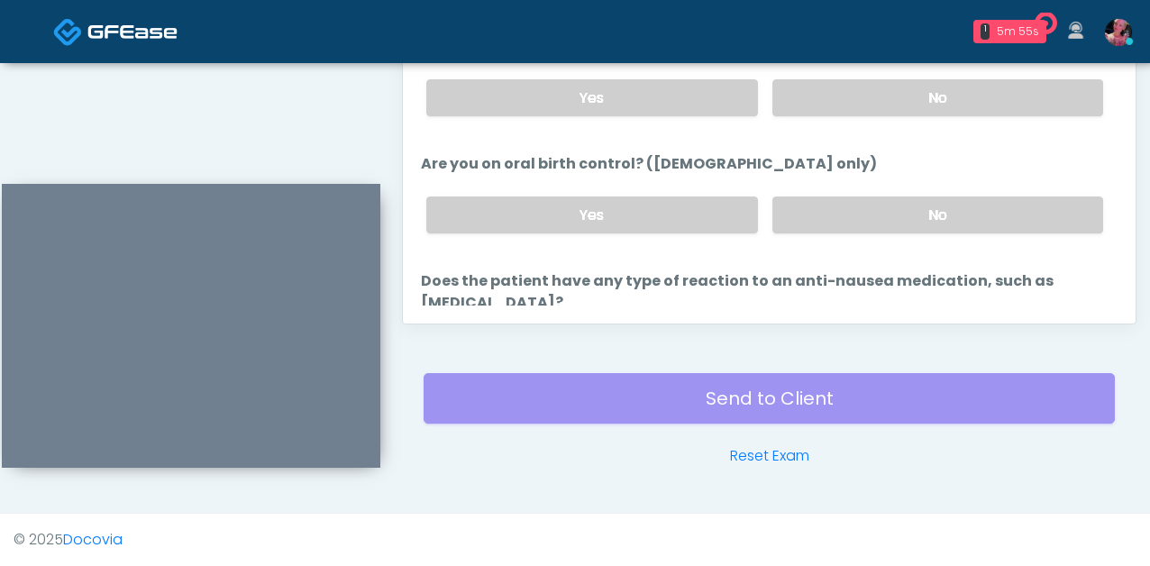
scroll to position [994, 0]
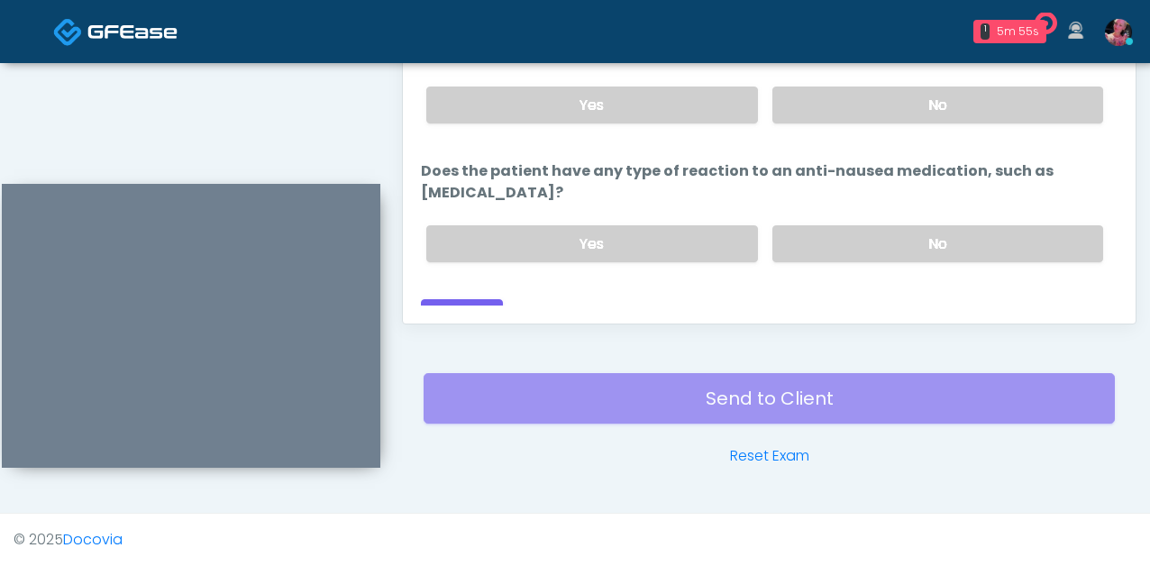
click at [454, 317] on div "Responses Questions Chat Good Faith Exam Script Good Faith Exam Script INTRODUC…" at bounding box center [769, 61] width 733 height 525
click at [454, 299] on button "Continue" at bounding box center [462, 315] width 82 height 33
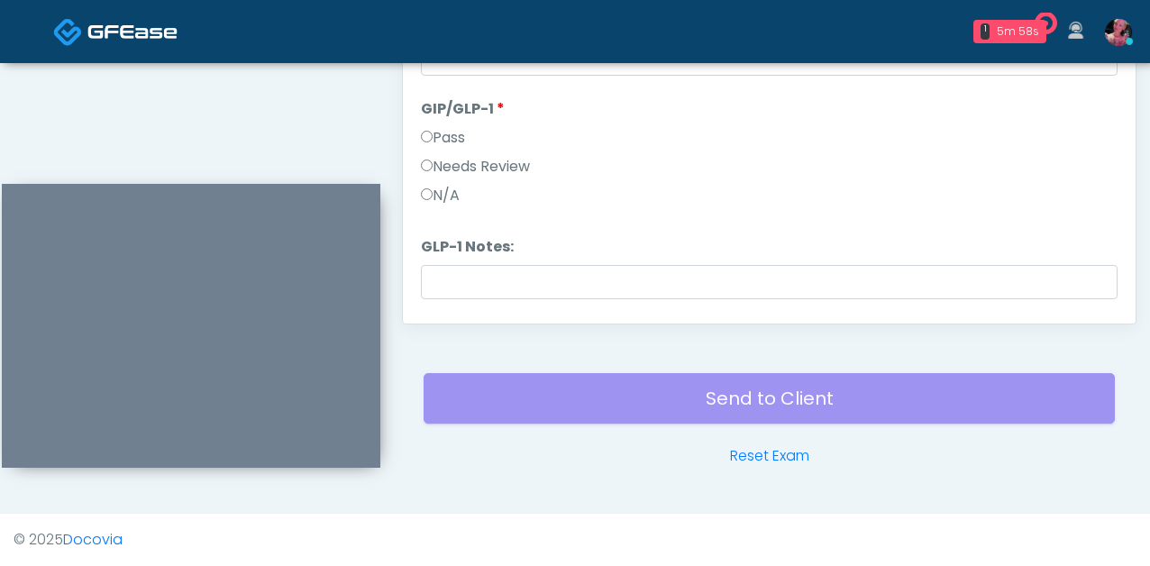
click at [445, 199] on label "N/A" at bounding box center [440, 196] width 39 height 22
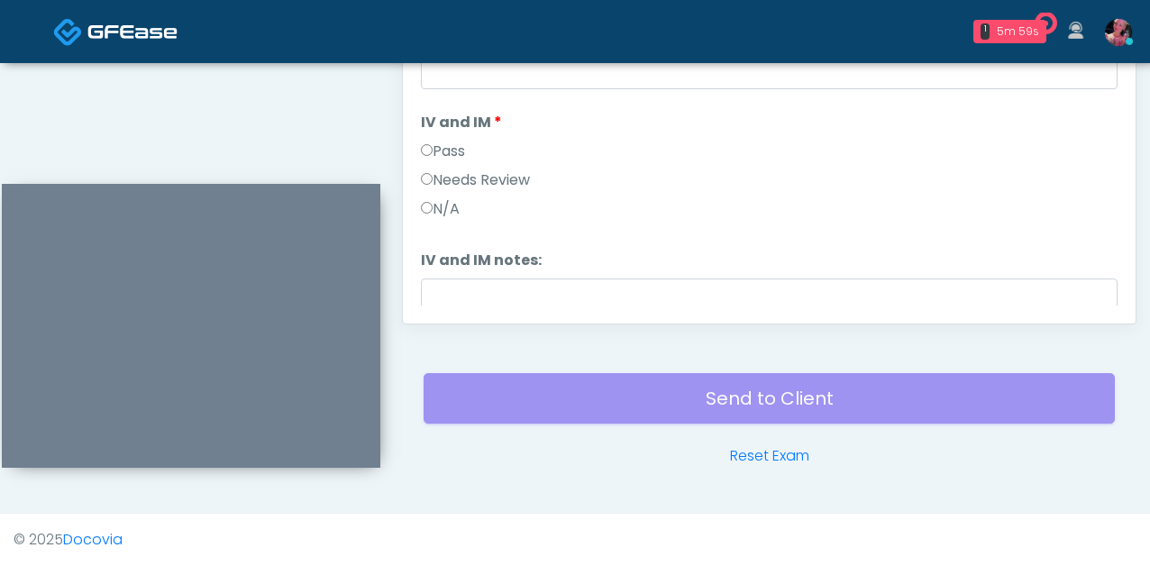
scroll to position [5, 0]
click at [454, 153] on label "Pass" at bounding box center [443, 158] width 44 height 22
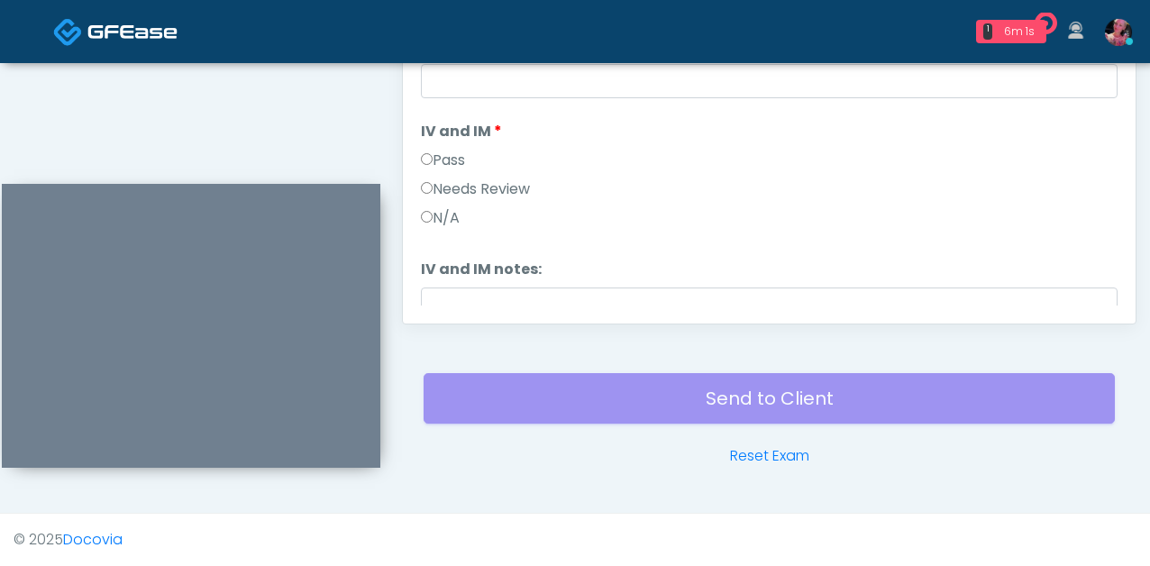
scroll to position [0, 0]
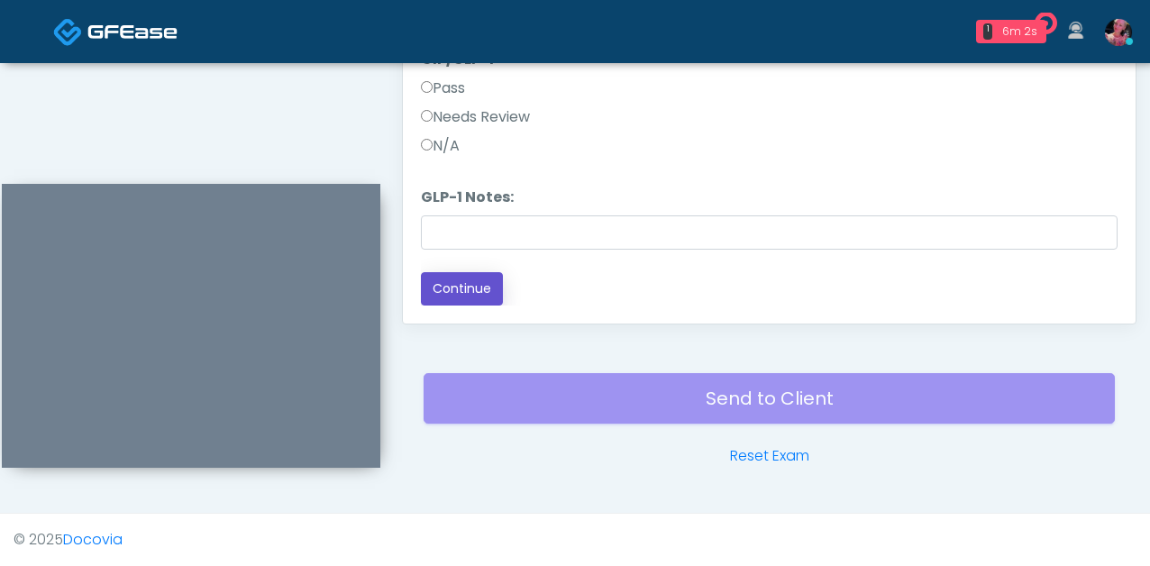
click at [461, 289] on button "Continue" at bounding box center [462, 288] width 82 height 33
click at [460, 278] on button "Continue" at bounding box center [462, 288] width 82 height 33
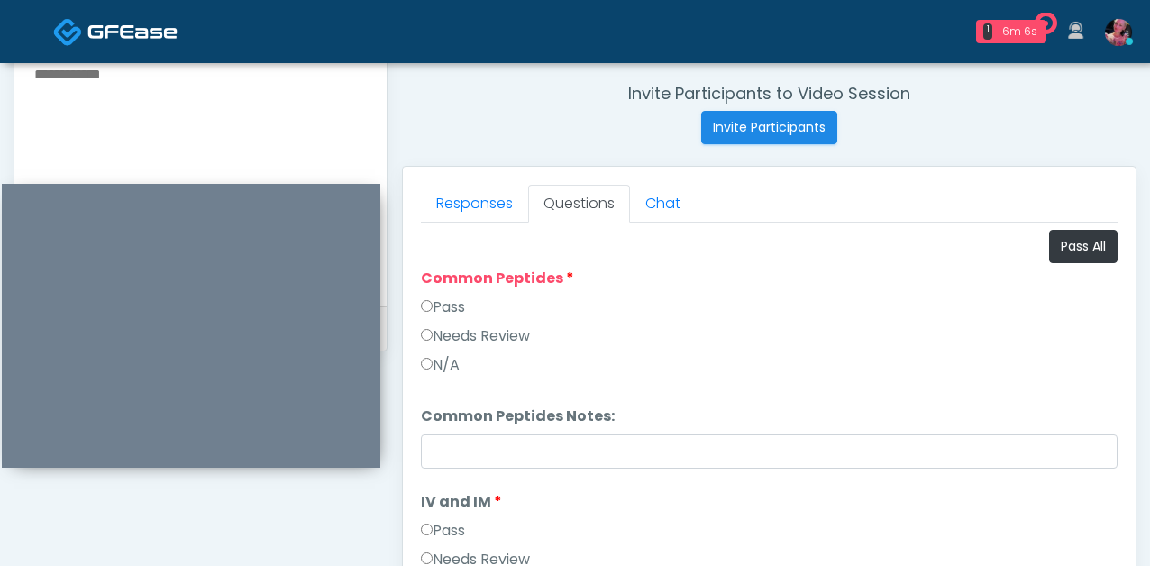
click at [453, 321] on div "Pass" at bounding box center [769, 311] width 697 height 29
click at [453, 308] on label "Pass" at bounding box center [443, 308] width 44 height 22
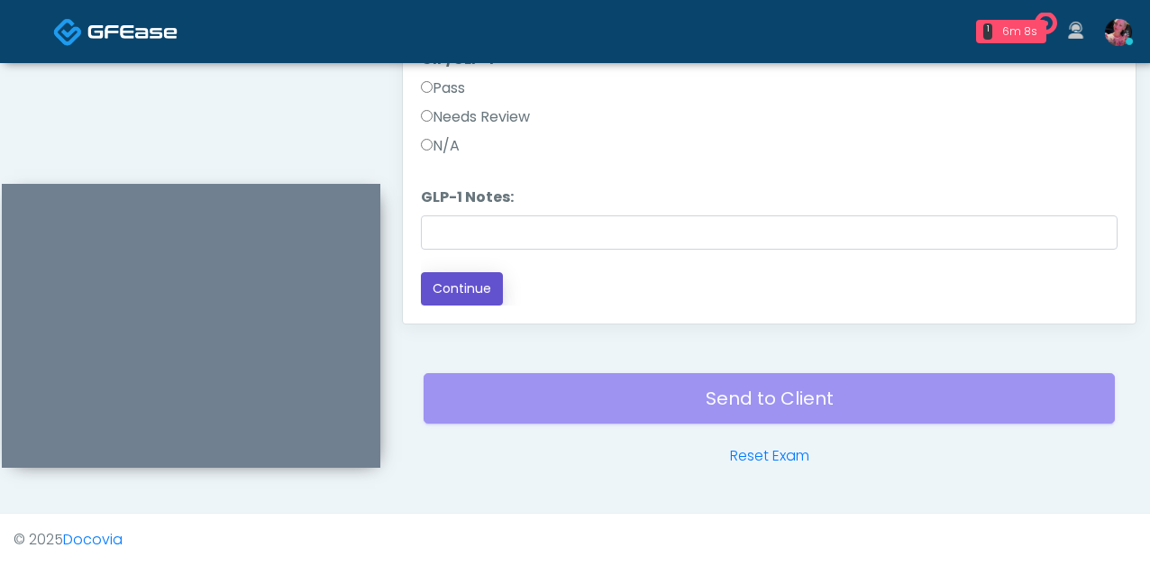
click at [448, 286] on button "Continue" at bounding box center [462, 288] width 82 height 33
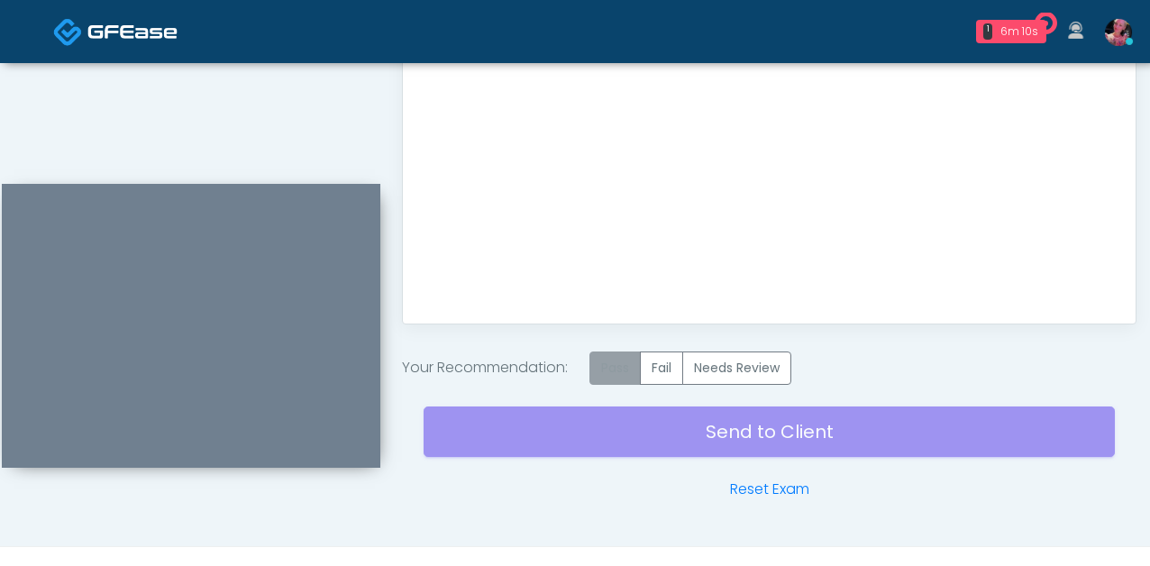
click at [614, 366] on label "Pass" at bounding box center [615, 368] width 51 height 33
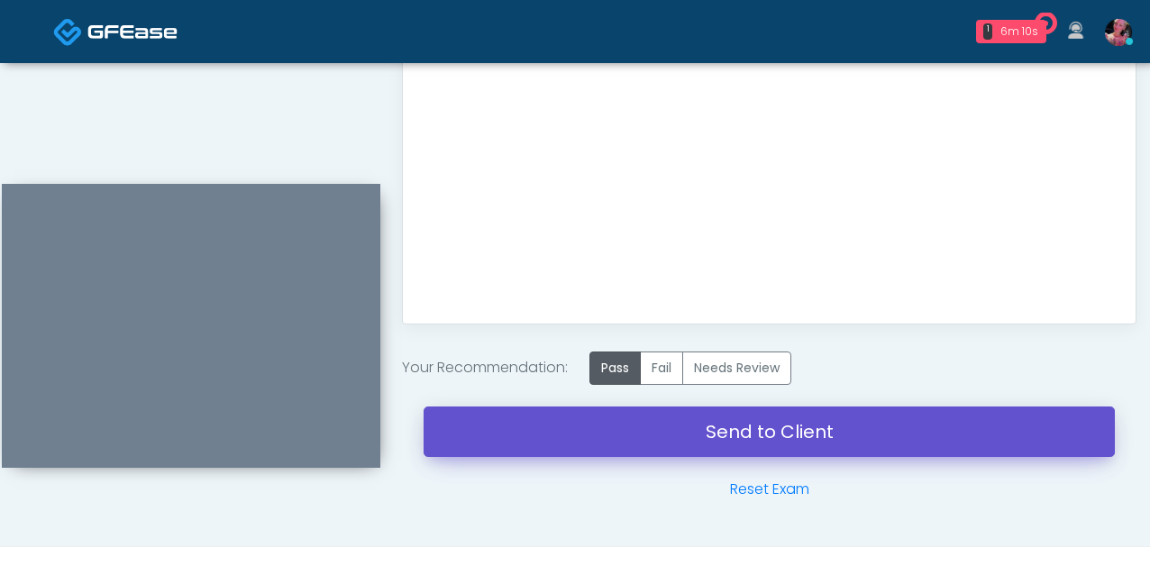
click at [614, 414] on link "Send to Client" at bounding box center [770, 432] width 692 height 50
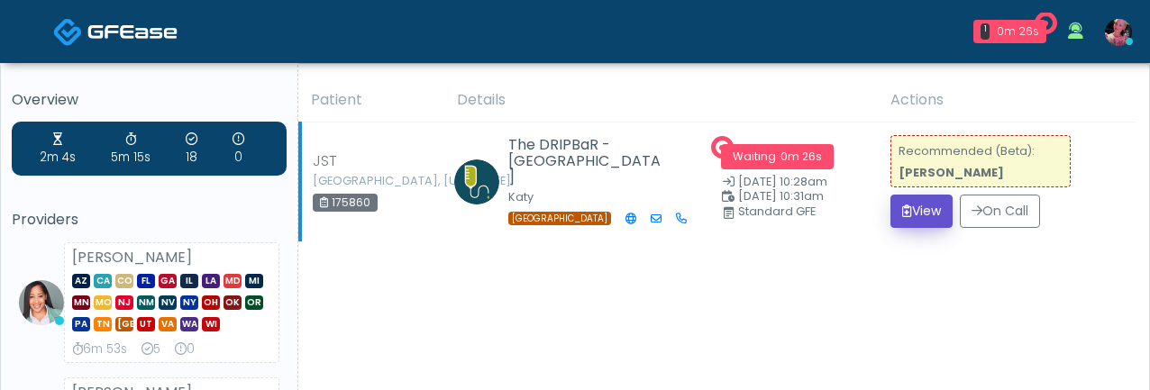
click at [903, 213] on icon "submit" at bounding box center [908, 211] width 10 height 13
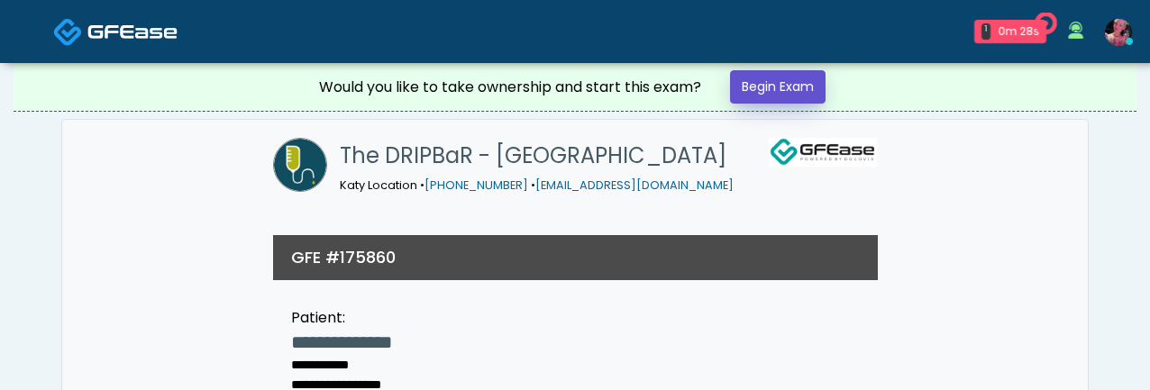
click at [797, 84] on link "Begin Exam" at bounding box center [778, 86] width 96 height 33
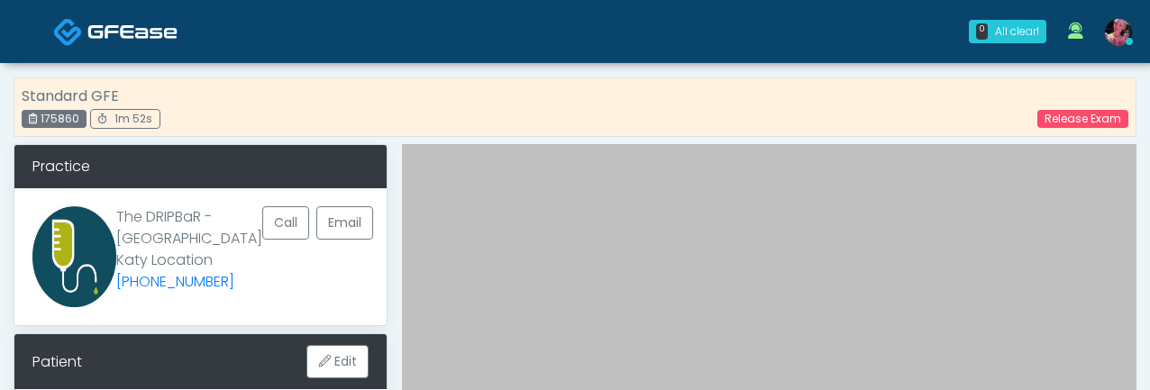
click at [89, 8] on link at bounding box center [115, 31] width 124 height 59
click at [89, 23] on img at bounding box center [132, 32] width 90 height 18
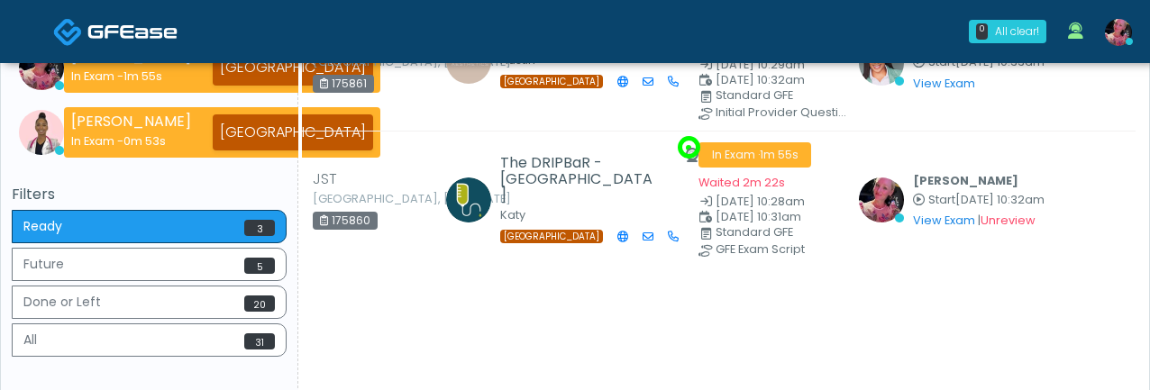
scroll to position [269, 0]
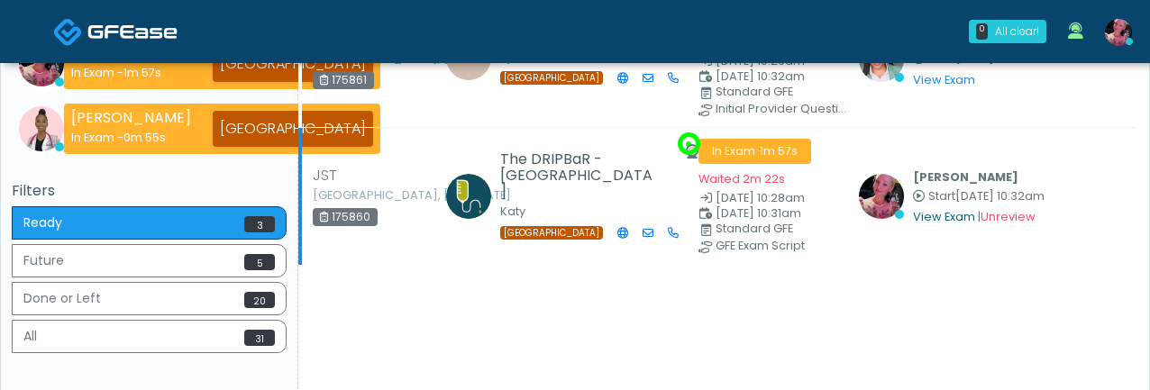
click at [927, 210] on link "View Exam" at bounding box center [944, 216] width 62 height 15
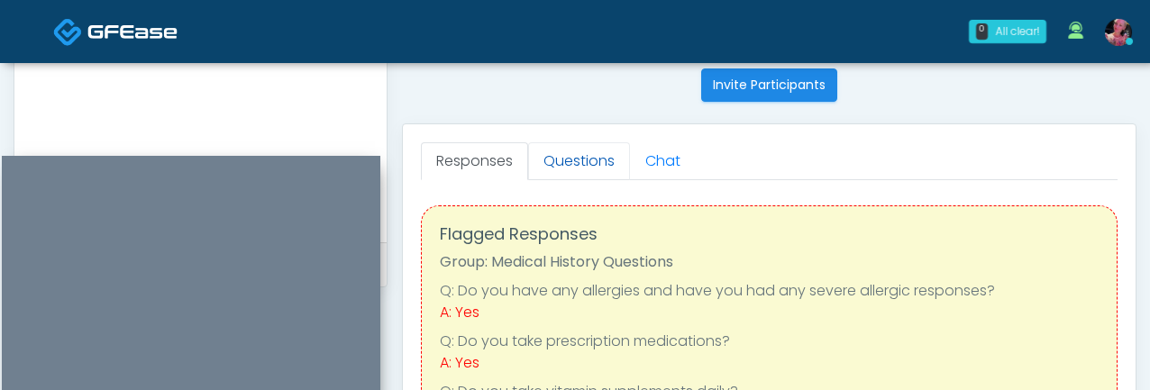
scroll to position [700, 0]
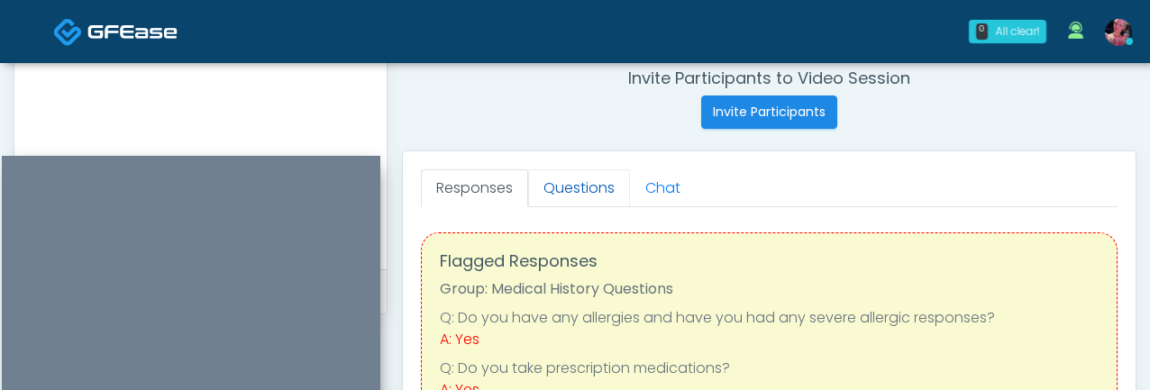
click at [569, 202] on link "Questions" at bounding box center [579, 189] width 102 height 38
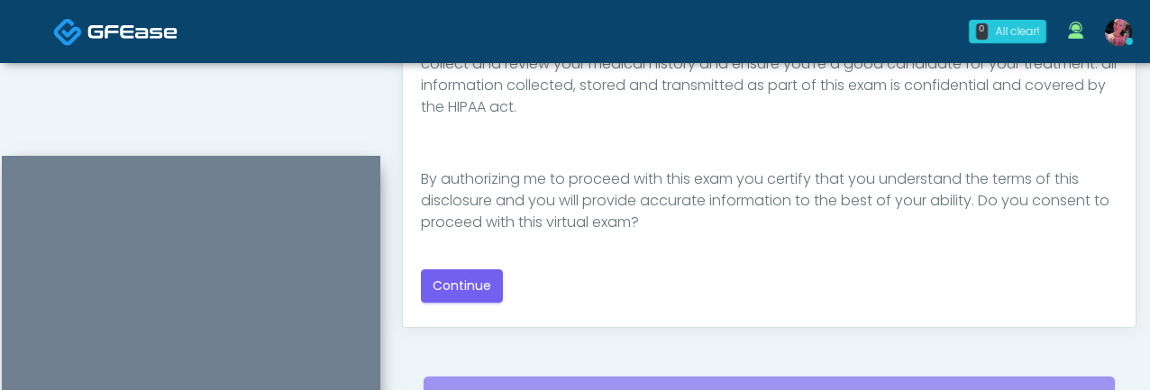
scroll to position [1118, 0]
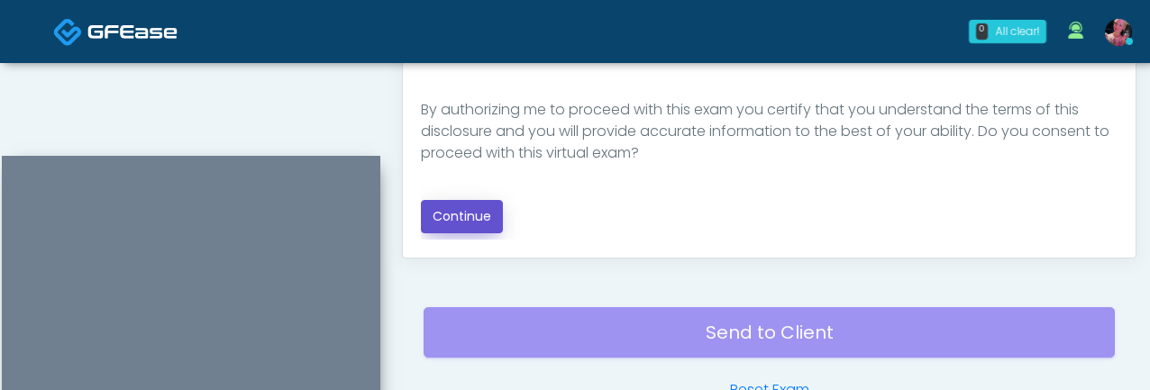
click at [484, 207] on button "Continue" at bounding box center [462, 216] width 82 height 33
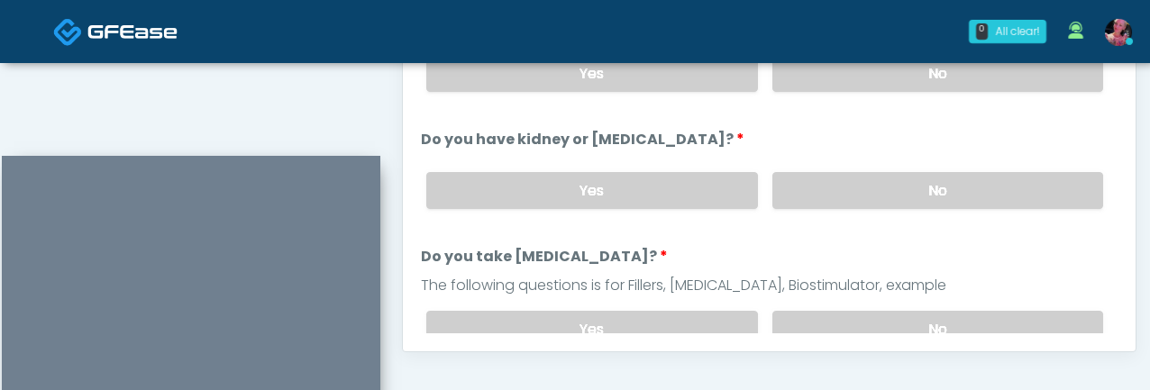
scroll to position [1013, 0]
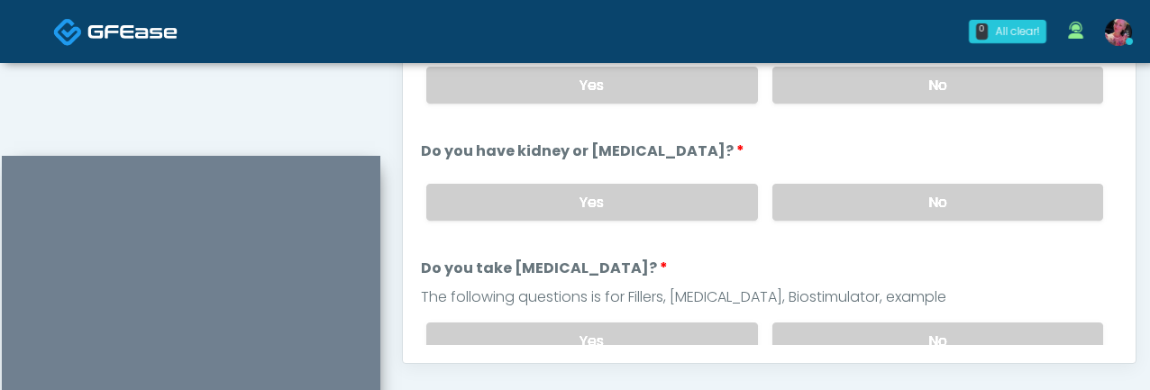
drag, startPoint x: 858, startPoint y: 197, endPoint x: 859, endPoint y: 154, distance: 42.4
click at [859, 197] on label "No" at bounding box center [938, 202] width 331 height 37
click at [859, 107] on div "Yes No" at bounding box center [765, 85] width 706 height 66
click at [859, 94] on label "No" at bounding box center [938, 85] width 331 height 37
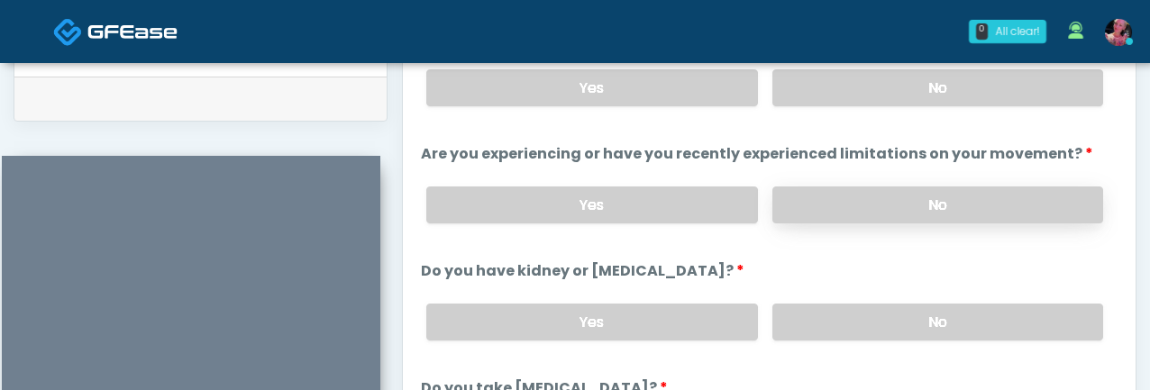
click at [859, 94] on label "No" at bounding box center [938, 87] width 331 height 37
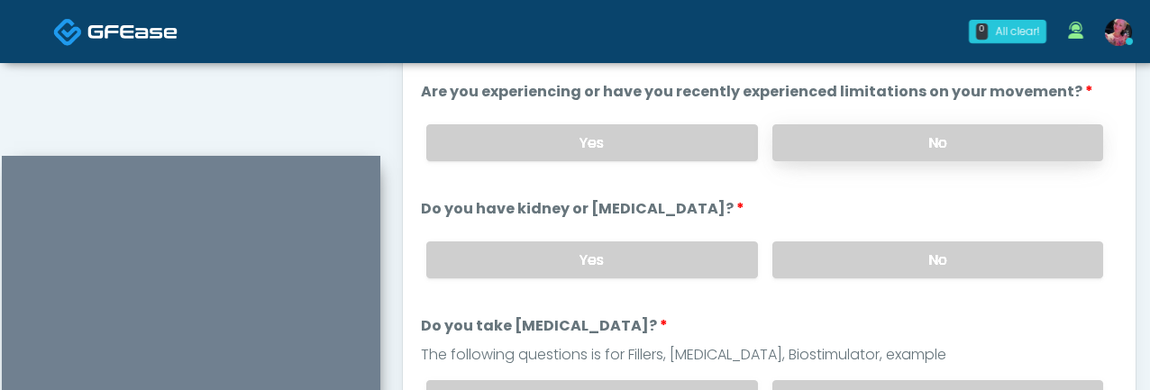
scroll to position [1001, 0]
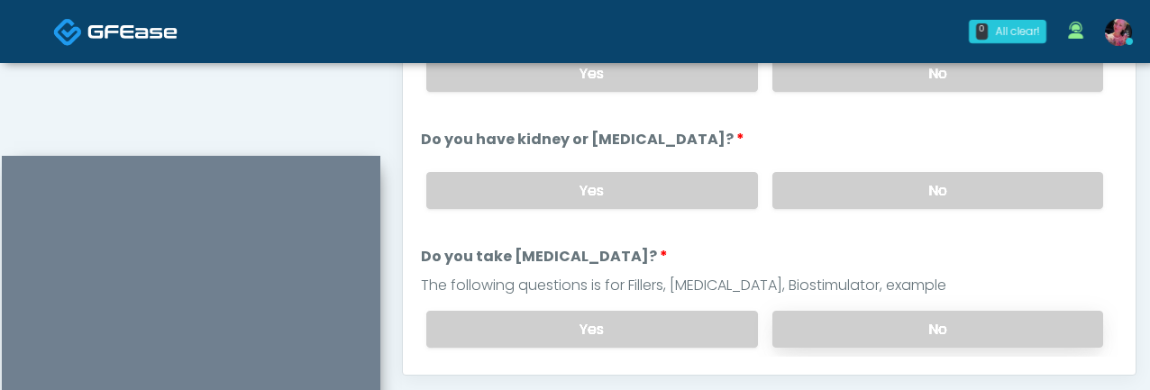
click at [878, 323] on label "No" at bounding box center [938, 329] width 331 height 37
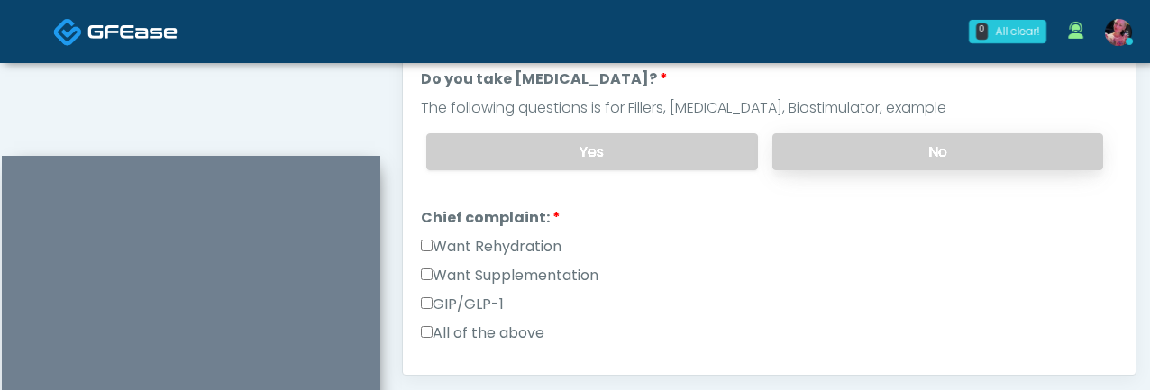
scroll to position [212, 0]
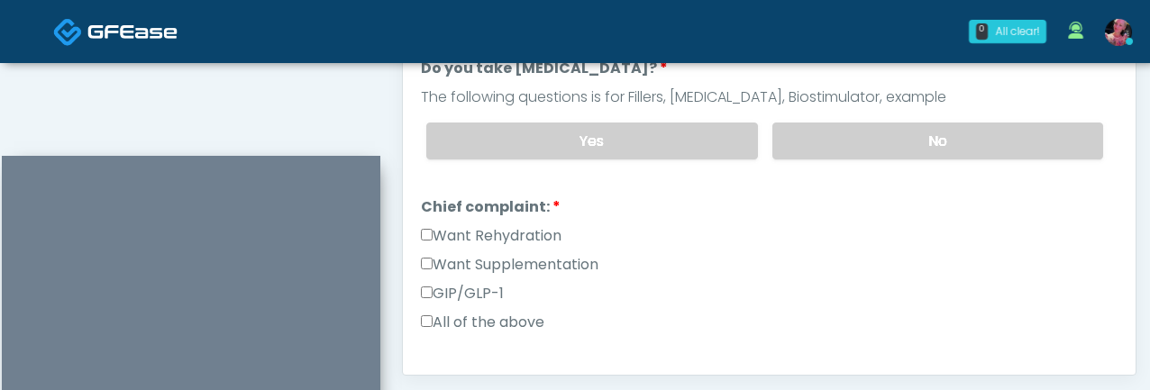
click at [511, 238] on label "Want Rehydration" at bounding box center [491, 236] width 141 height 22
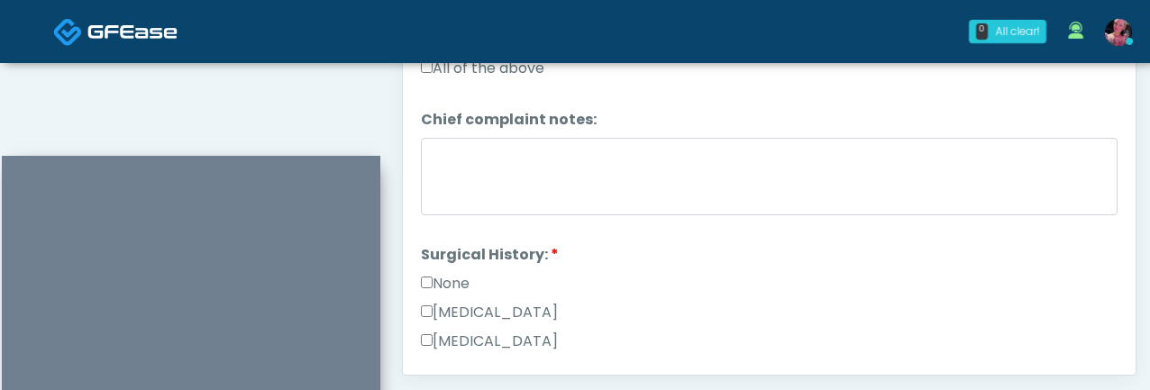
scroll to position [514, 0]
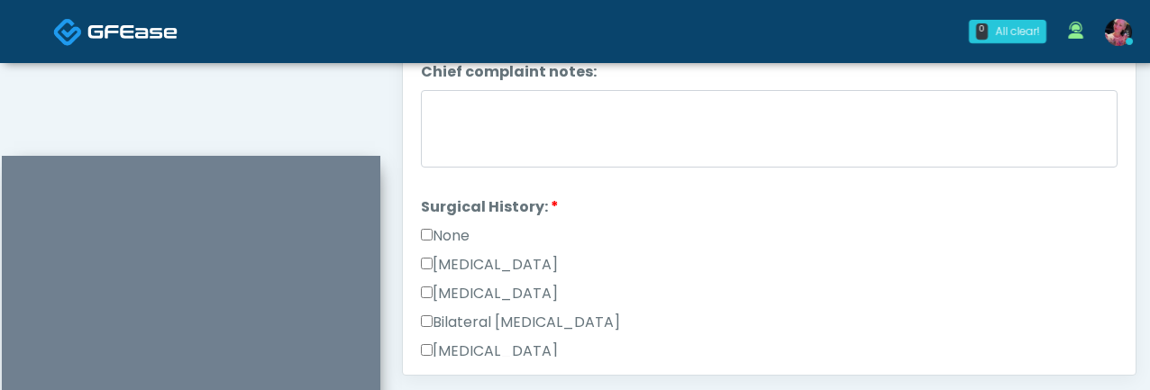
click at [449, 229] on label "None" at bounding box center [445, 236] width 49 height 22
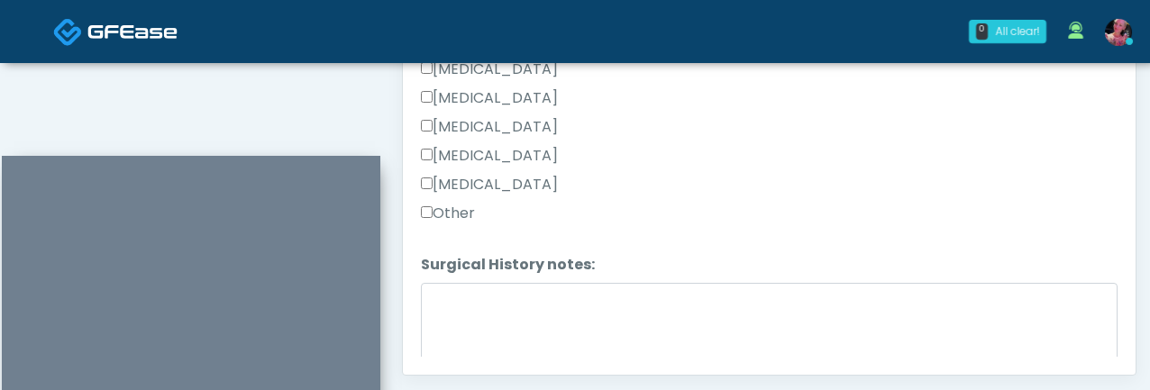
scroll to position [944, 0]
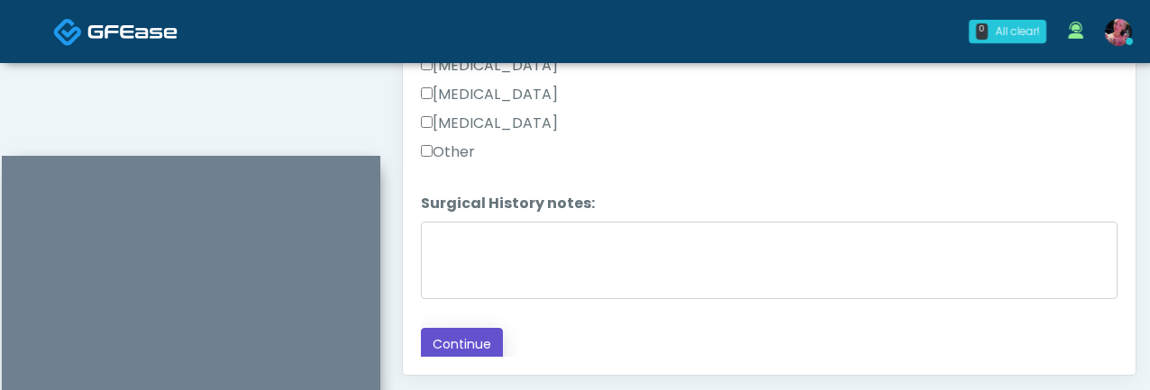
click at [445, 343] on button "Continue" at bounding box center [462, 344] width 82 height 33
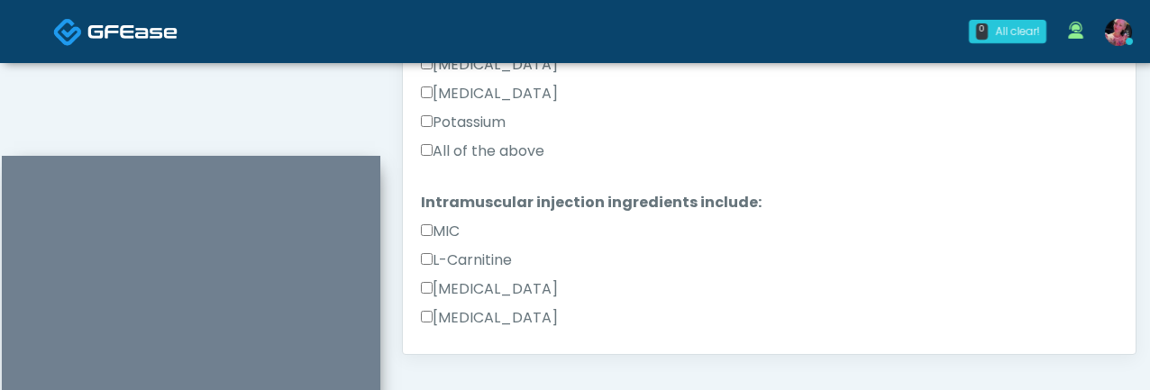
scroll to position [787, 0]
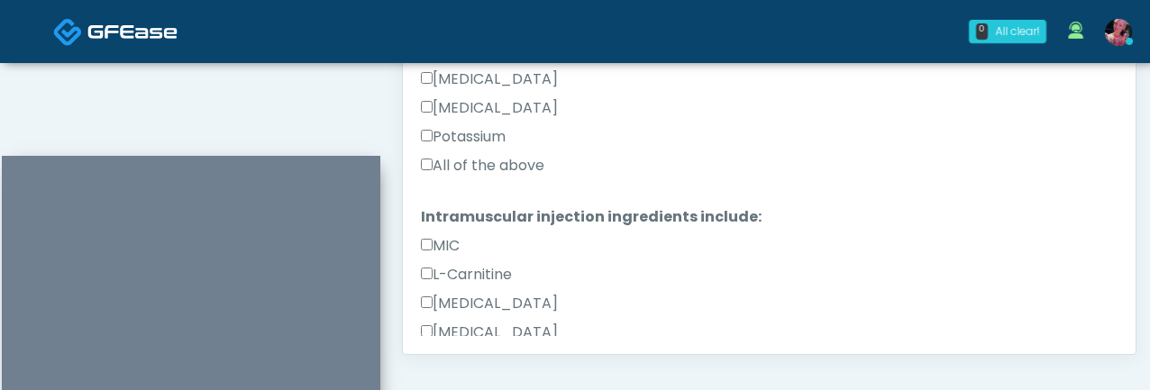
click at [520, 176] on div "All of the above" at bounding box center [769, 169] width 697 height 29
click at [519, 176] on div "All of the above" at bounding box center [769, 169] width 697 height 29
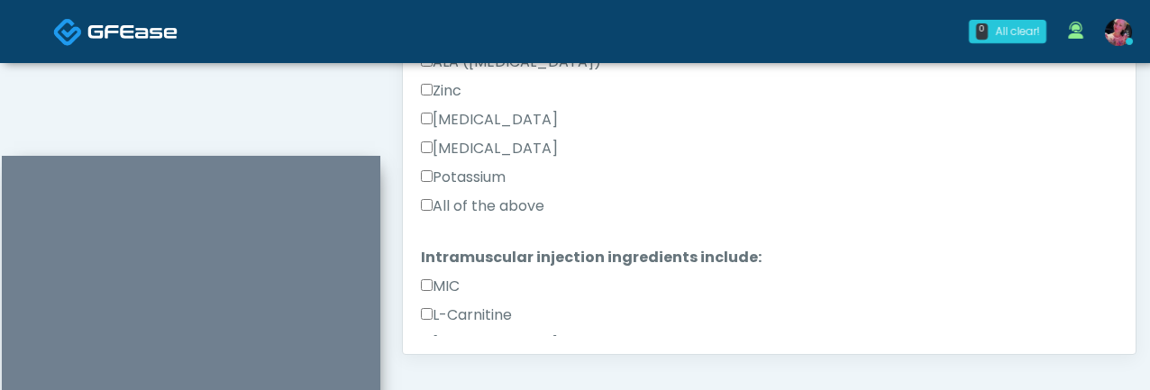
click at [509, 205] on label "All of the above" at bounding box center [483, 207] width 124 height 22
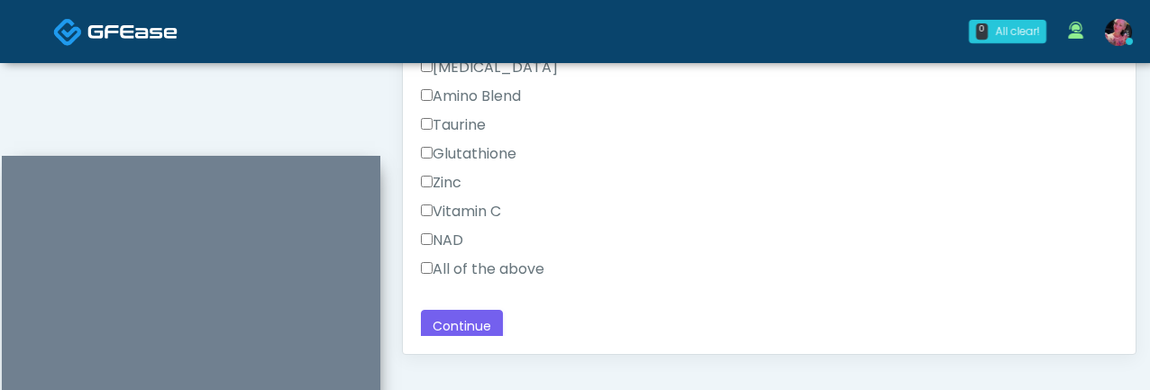
scroll to position [1203, 0]
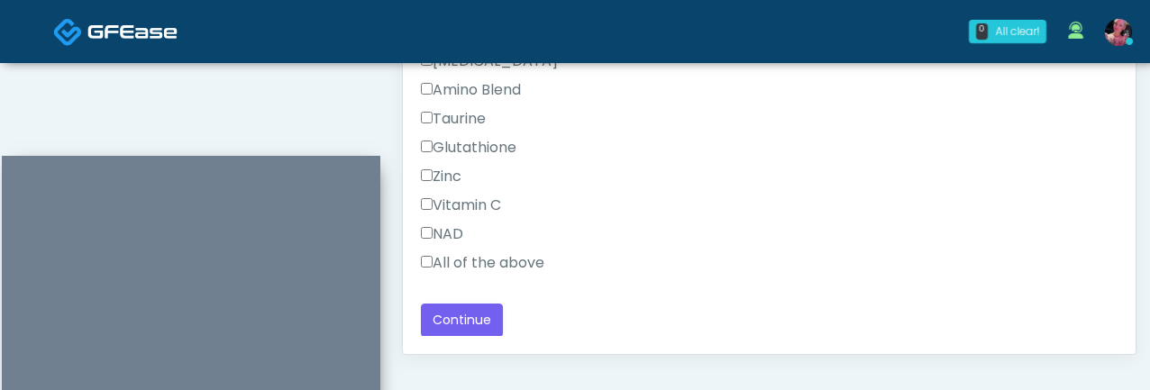
click at [485, 256] on label "All of the above" at bounding box center [483, 263] width 124 height 22
click at [470, 320] on button "Continue" at bounding box center [462, 320] width 82 height 33
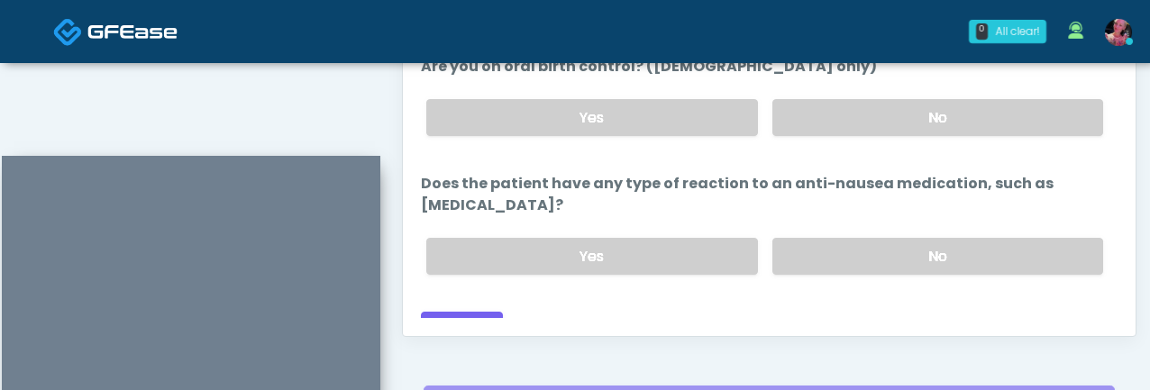
scroll to position [1028, 0]
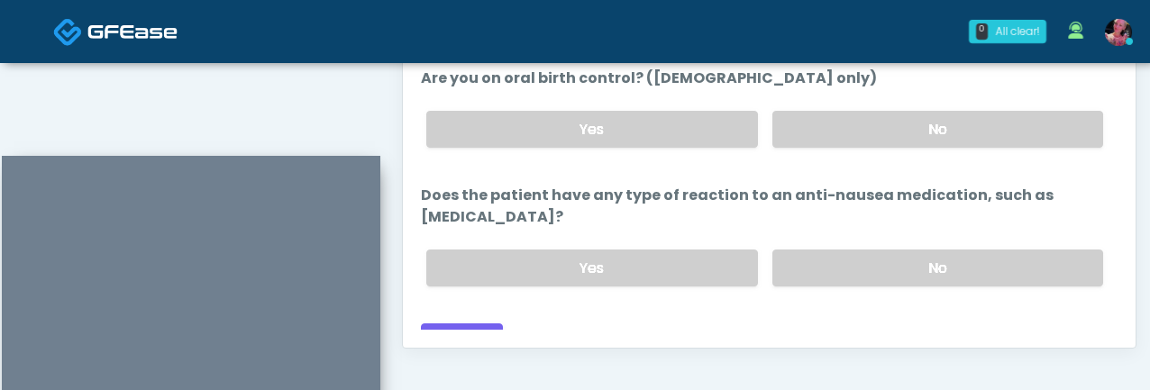
click at [872, 76] on li "Are you on oral birth control? (females only) Are you on oral birth control? (f…" at bounding box center [769, 115] width 697 height 95
click at [872, 112] on label "No" at bounding box center [938, 129] width 331 height 37
click at [865, 261] on div "Yes No" at bounding box center [765, 268] width 706 height 66
click at [865, 260] on div "Yes No" at bounding box center [765, 268] width 706 height 66
click at [863, 250] on label "No" at bounding box center [938, 268] width 331 height 37
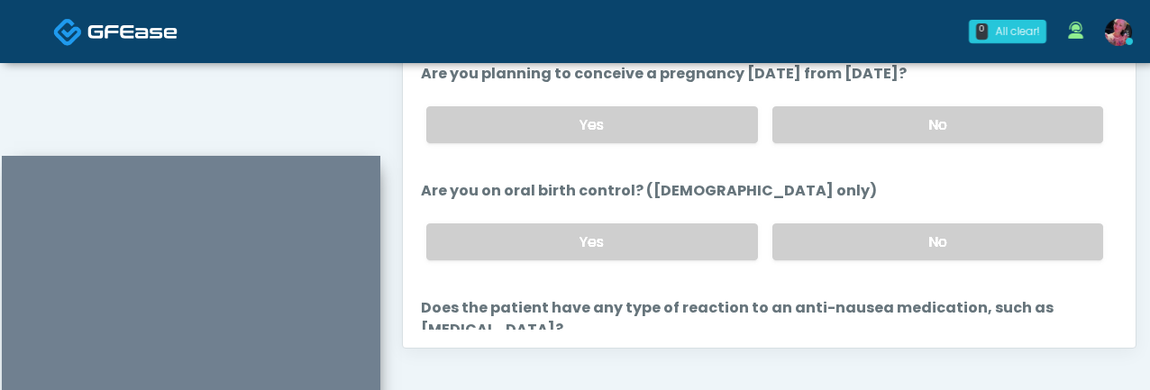
scroll to position [1052, 0]
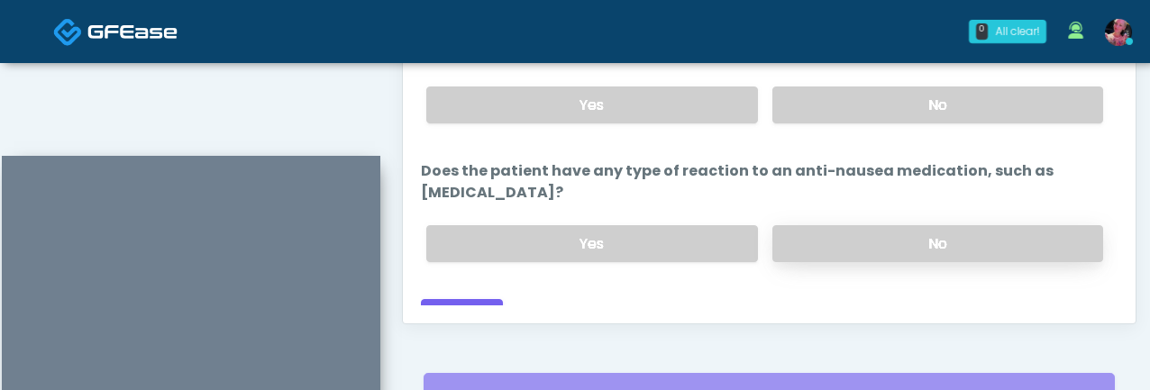
click at [859, 234] on label "No" at bounding box center [938, 243] width 331 height 37
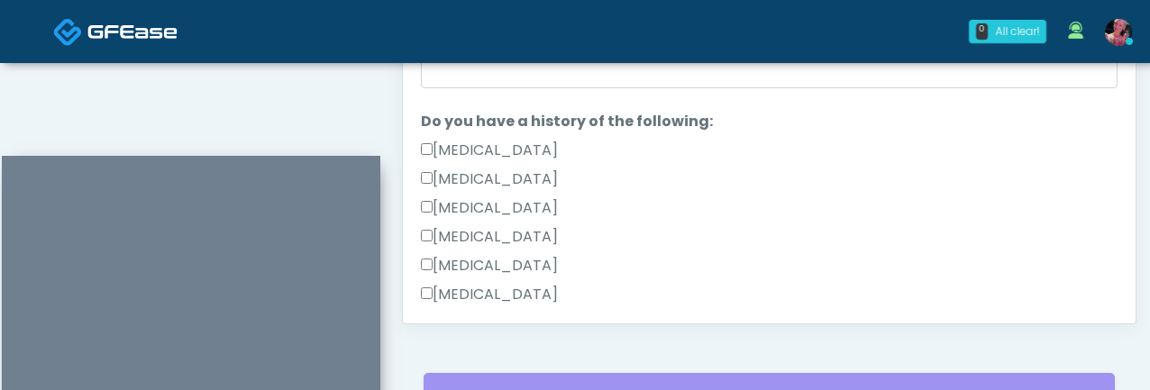
scroll to position [0, 0]
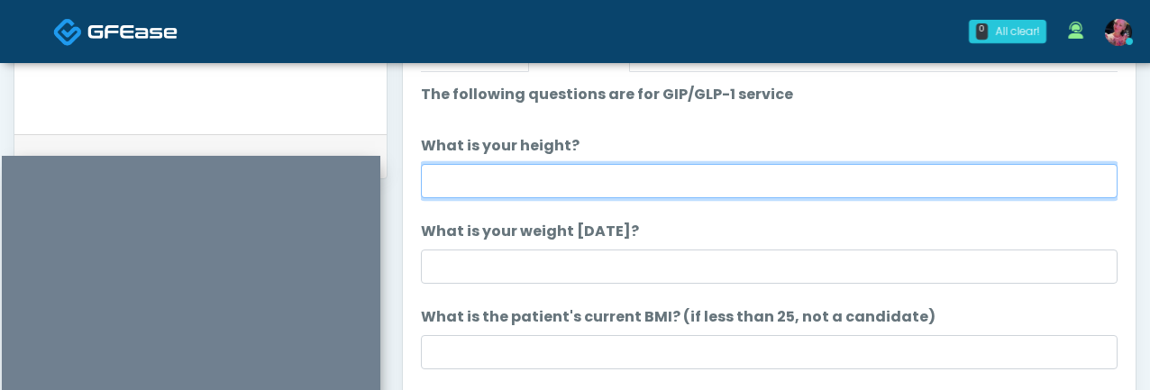
click at [501, 174] on input "What is your height?" at bounding box center [769, 181] width 697 height 34
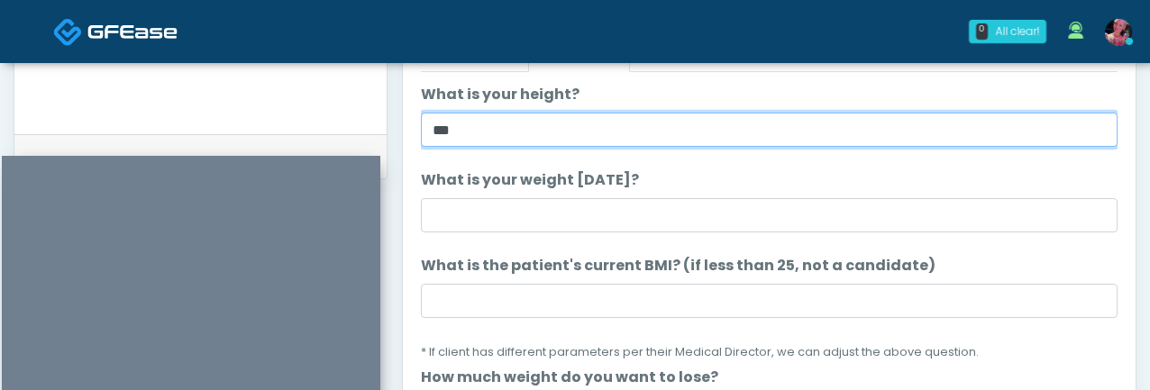
type input "***"
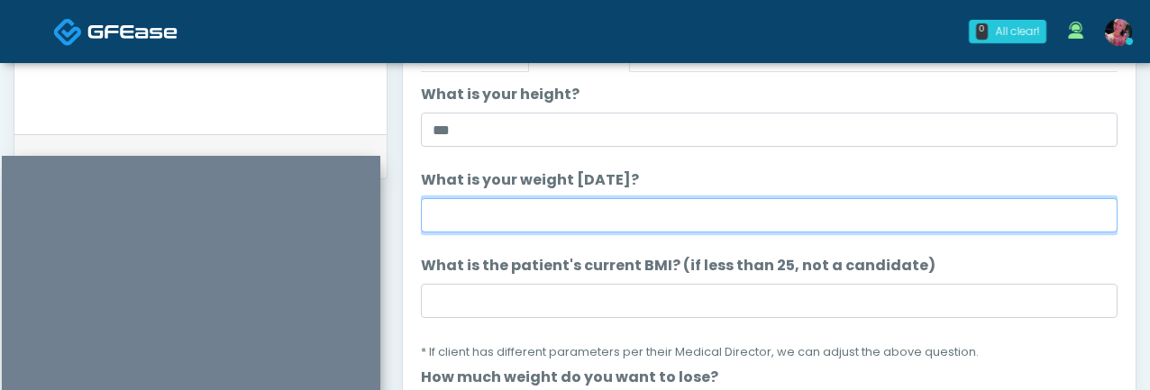
click at [500, 201] on input "What is your weight today?" at bounding box center [769, 215] width 697 height 34
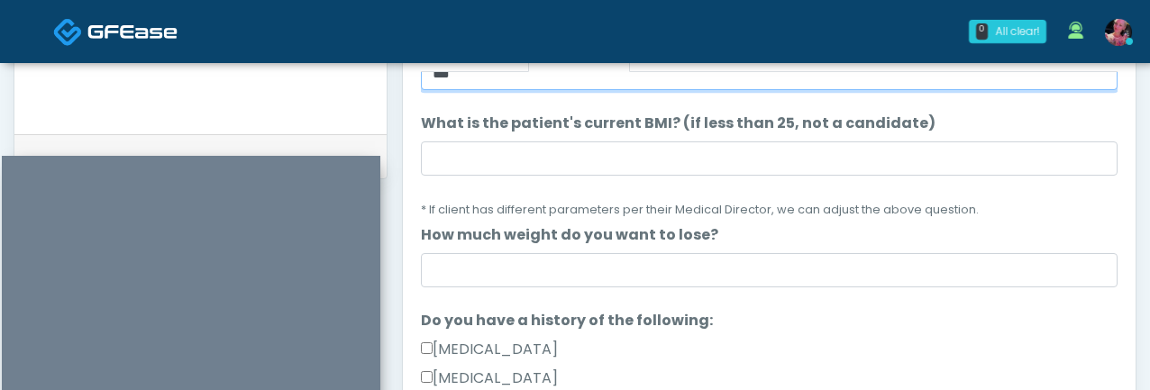
type input "***"
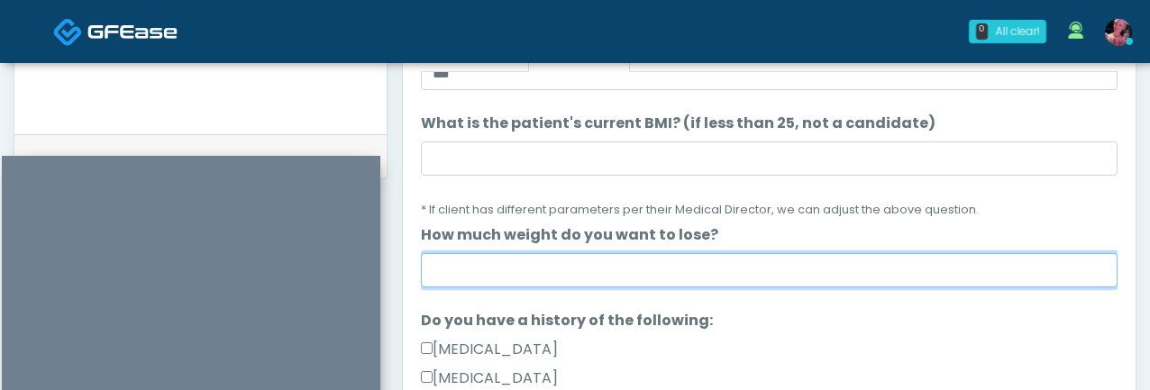
click at [489, 276] on input "How much weight do you want to lose?" at bounding box center [769, 270] width 697 height 34
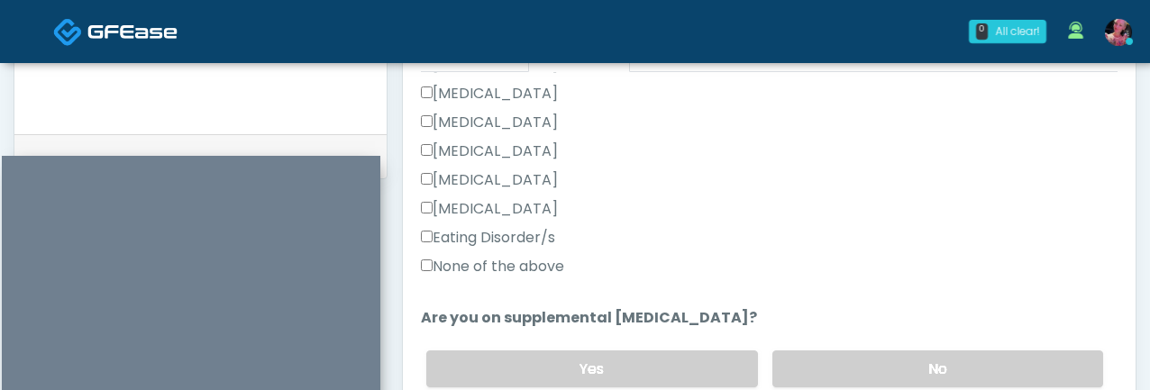
type input "*******"
click at [480, 261] on label "None of the above" at bounding box center [492, 267] width 143 height 22
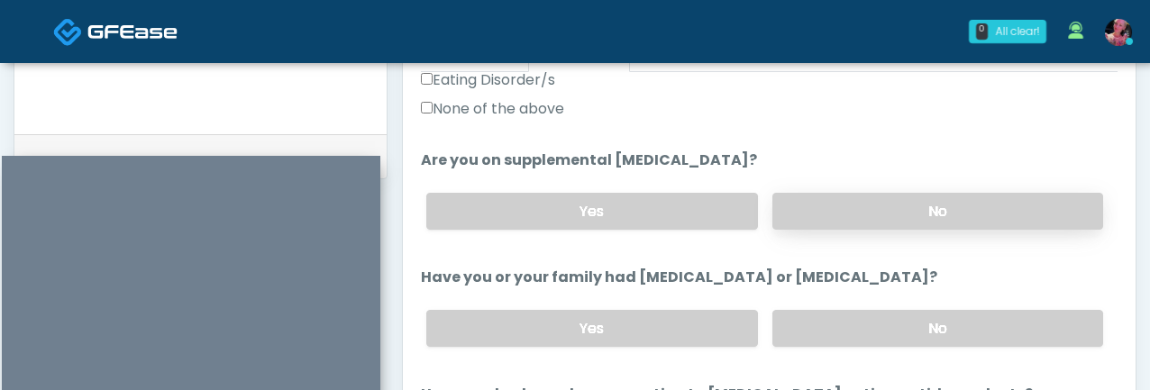
click at [859, 222] on label "No" at bounding box center [938, 211] width 331 height 37
click at [841, 331] on label "No" at bounding box center [938, 328] width 331 height 37
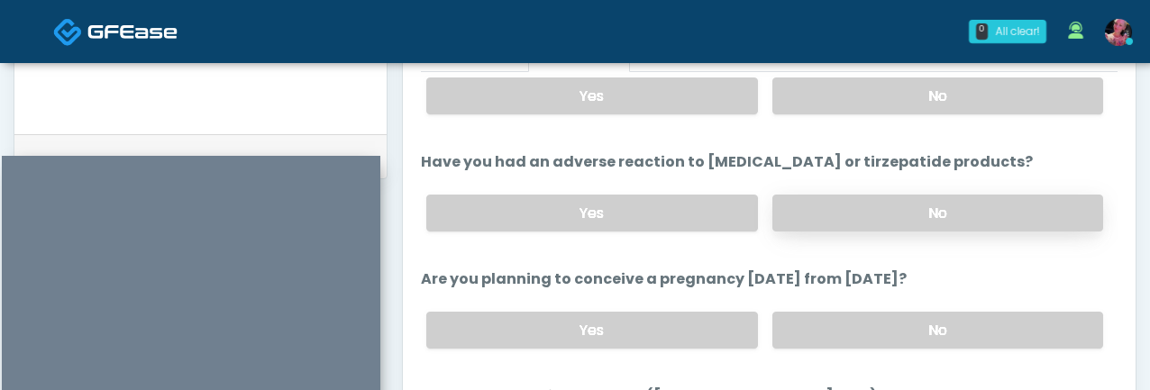
click at [838, 206] on label "No" at bounding box center [938, 213] width 331 height 37
click at [838, 357] on div "Yes No" at bounding box center [765, 331] width 706 height 66
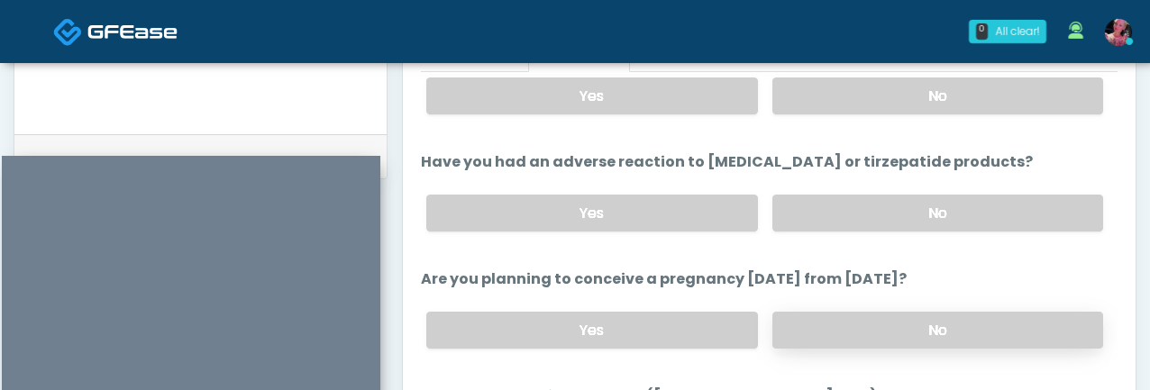
click at [838, 334] on label "No" at bounding box center [938, 330] width 331 height 37
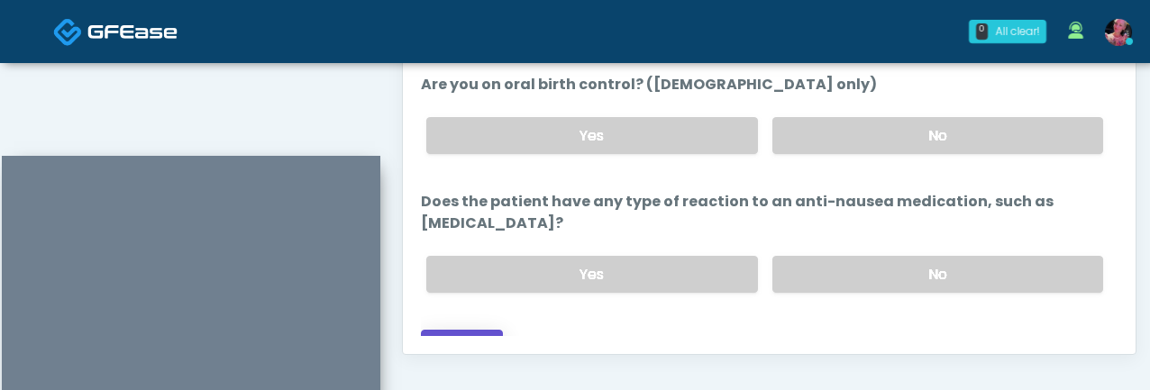
click at [472, 330] on button "Continue" at bounding box center [462, 346] width 82 height 33
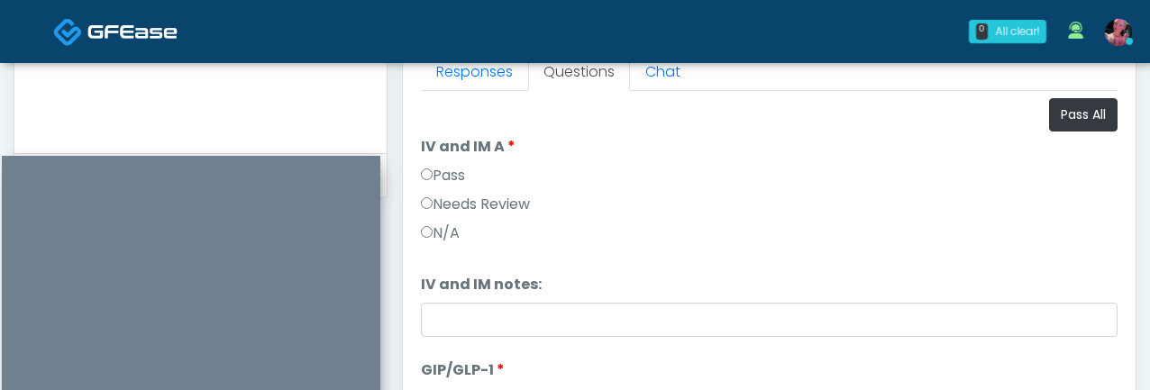
click at [444, 167] on label "Pass" at bounding box center [443, 176] width 44 height 22
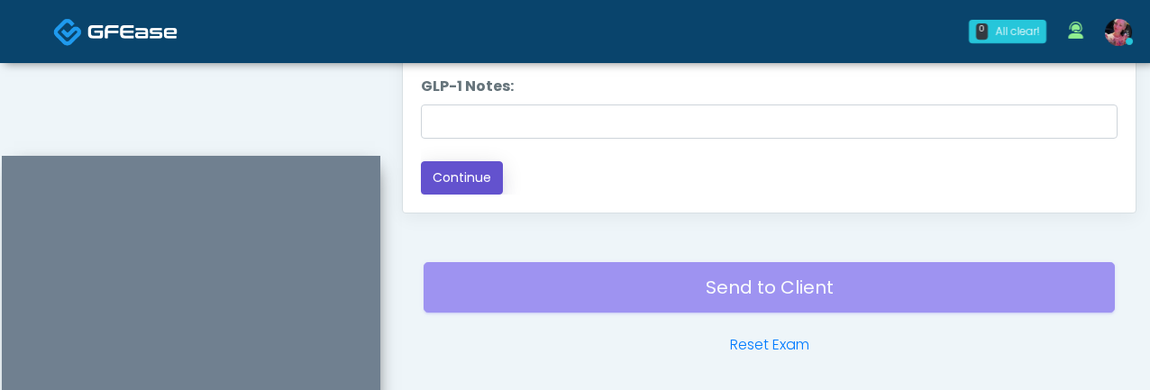
click at [438, 186] on button "Continue" at bounding box center [462, 177] width 82 height 33
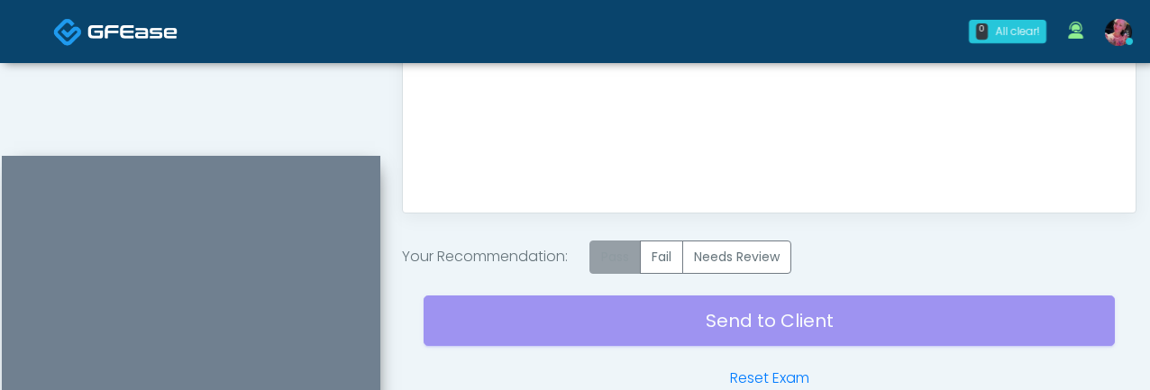
click at [630, 267] on label "Pass" at bounding box center [615, 257] width 51 height 33
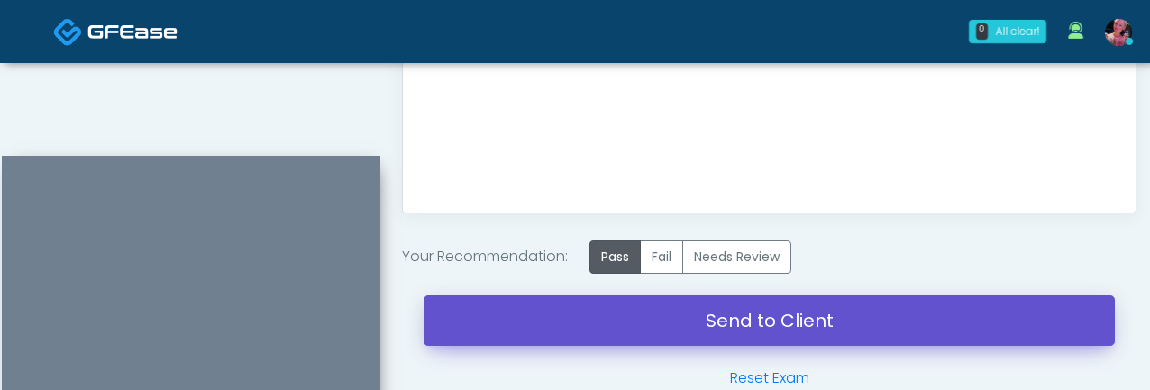
click at [628, 307] on link "Send to Client" at bounding box center [770, 321] width 692 height 50
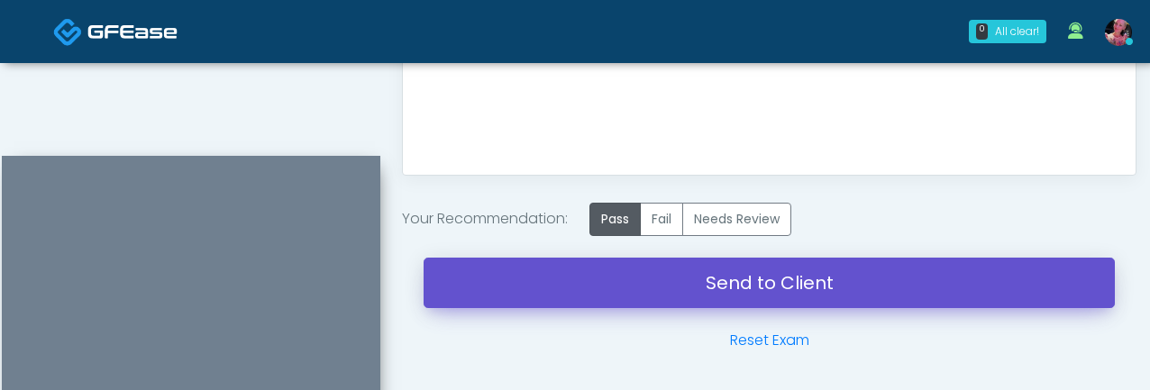
click at [639, 289] on link "Send to Client" at bounding box center [770, 283] width 692 height 50
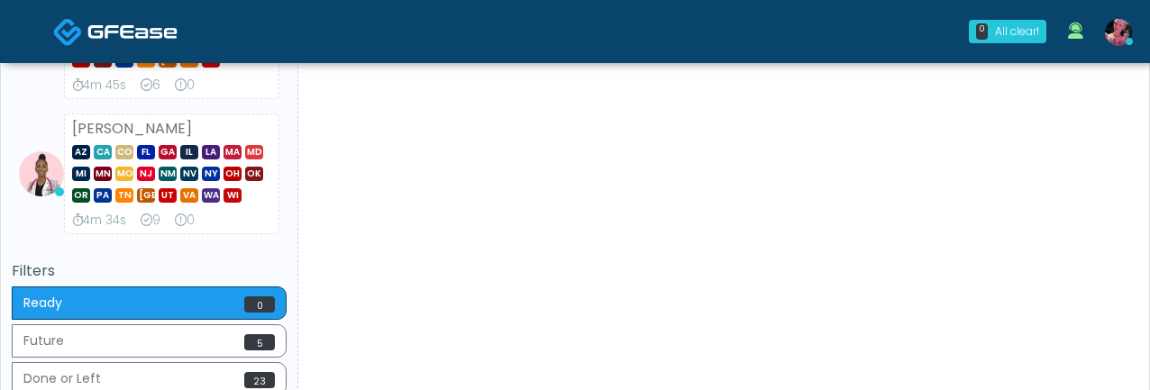
scroll to position [411, 0]
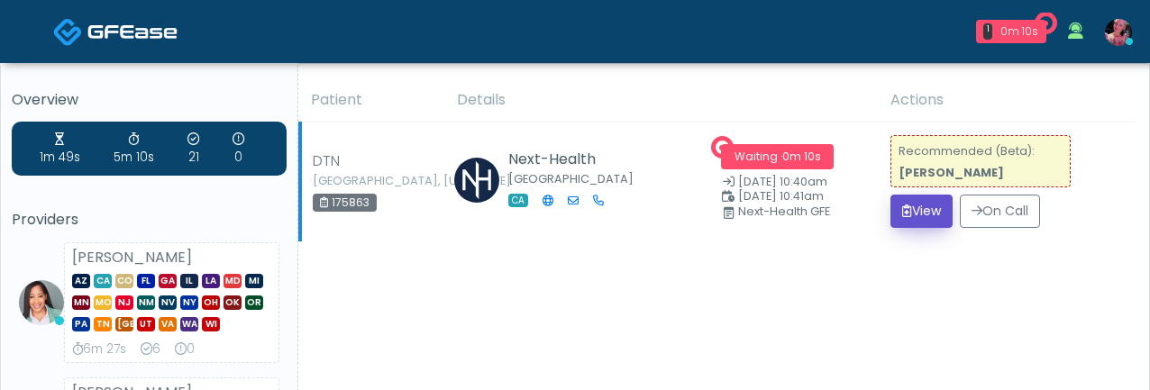
click at [910, 208] on button "View" at bounding box center [922, 211] width 62 height 33
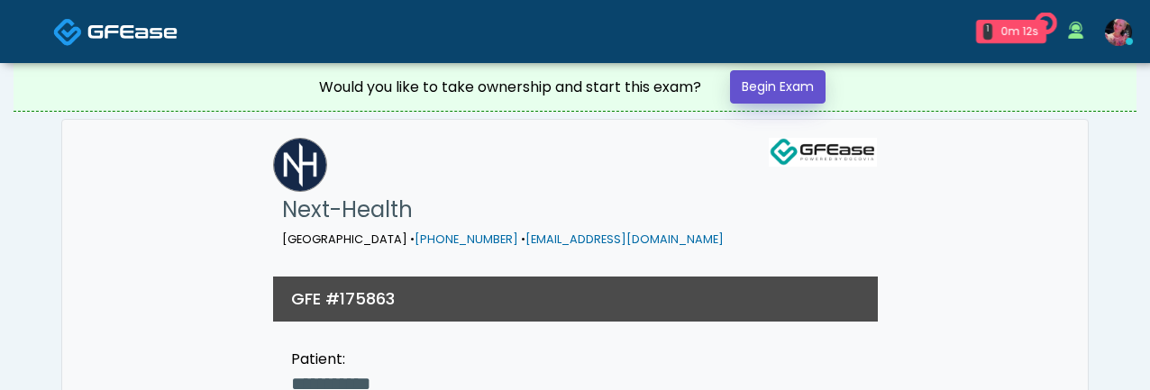
click at [803, 95] on link "Begin Exam" at bounding box center [778, 86] width 96 height 33
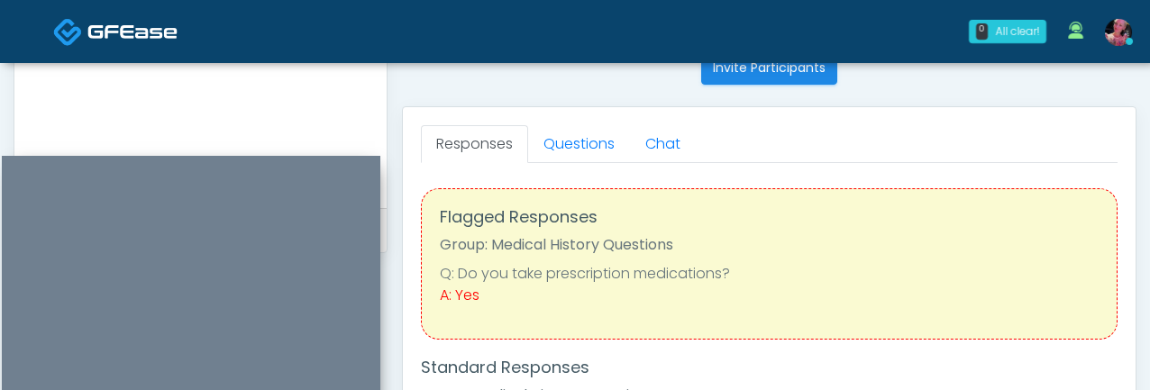
scroll to position [745, 0]
click at [578, 142] on link "Questions" at bounding box center [579, 143] width 102 height 38
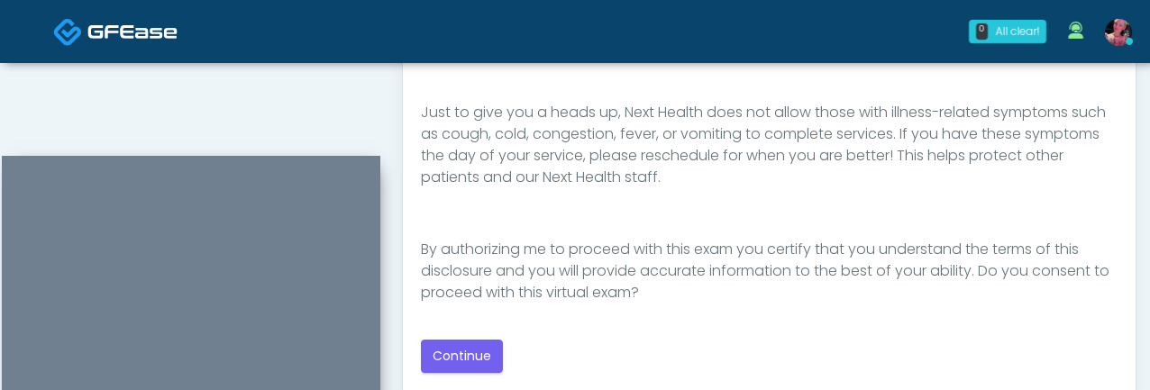
scroll to position [1089, 0]
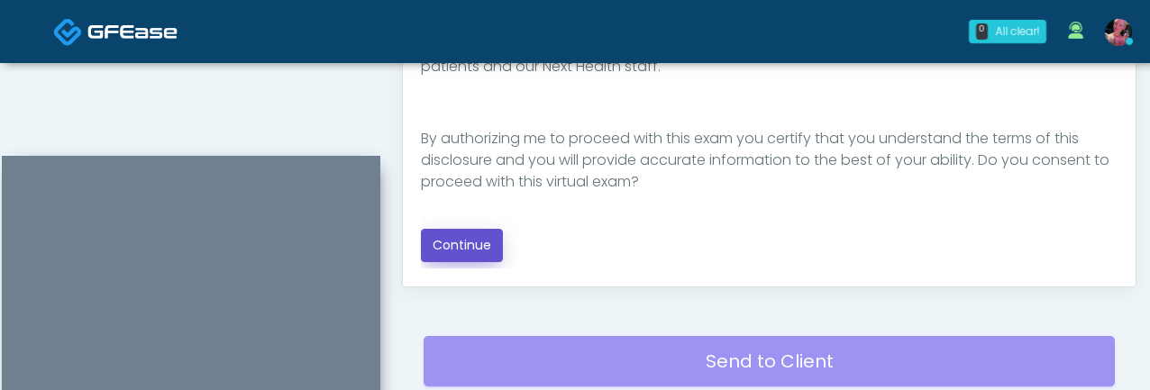
click at [479, 240] on button "Continue" at bounding box center [462, 245] width 82 height 33
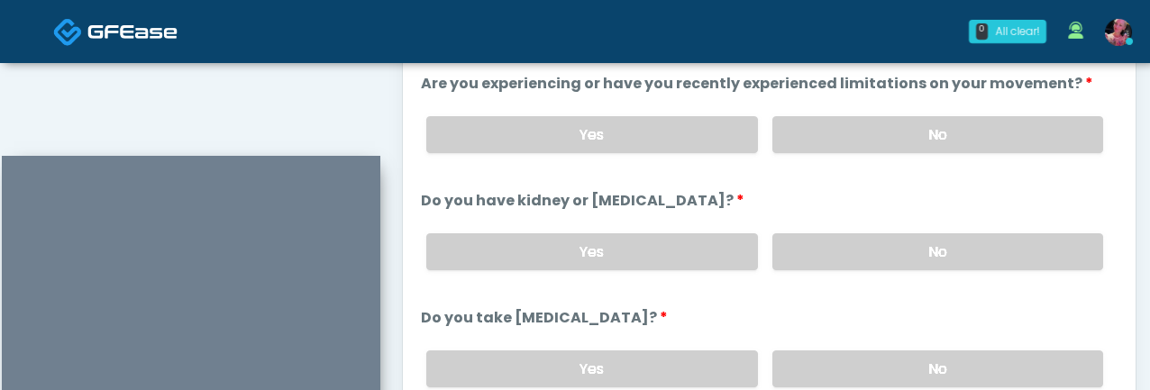
scroll to position [930, 0]
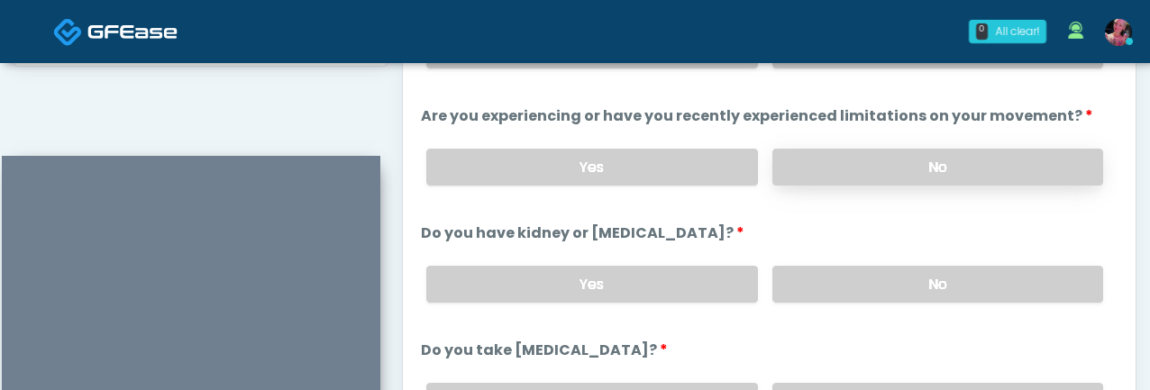
click at [864, 160] on label "No" at bounding box center [938, 167] width 331 height 37
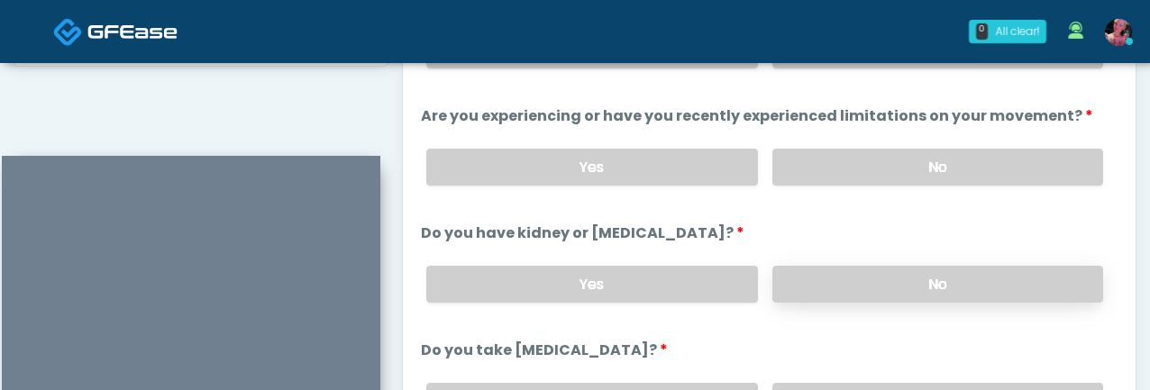
click at [833, 273] on label "No" at bounding box center [938, 284] width 331 height 37
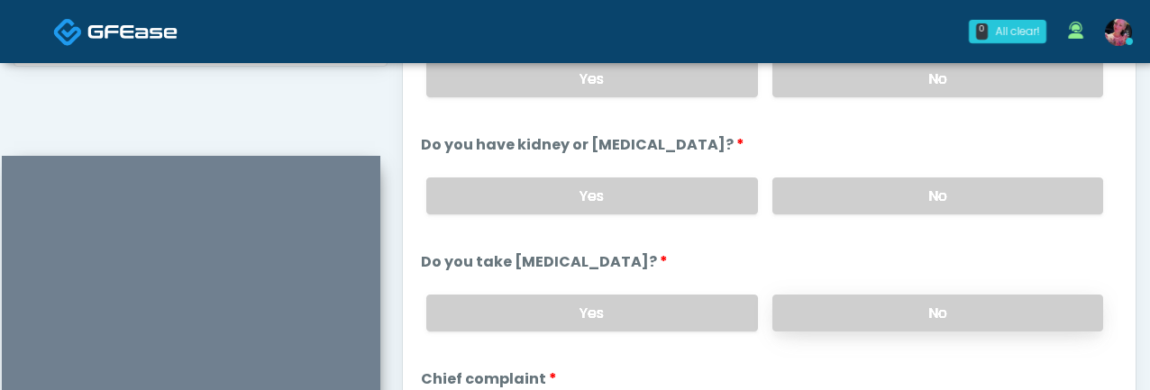
scroll to position [105, 0]
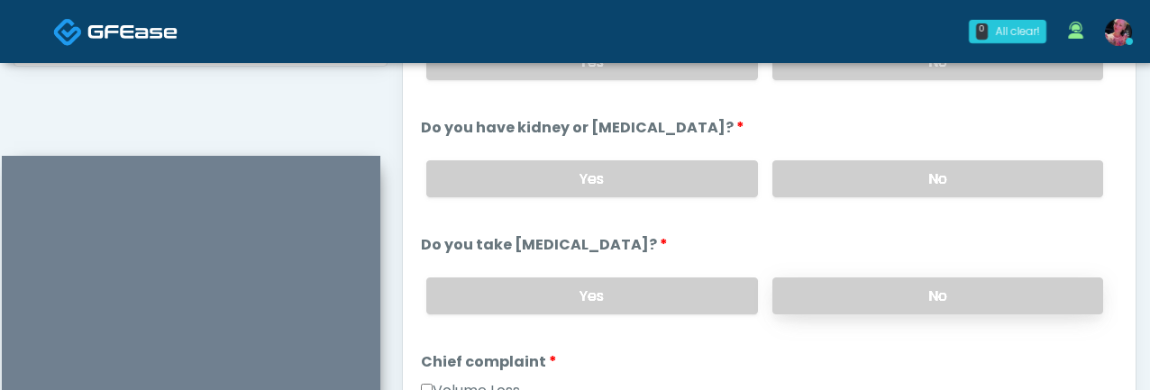
click at [832, 289] on label "No" at bounding box center [938, 296] width 331 height 37
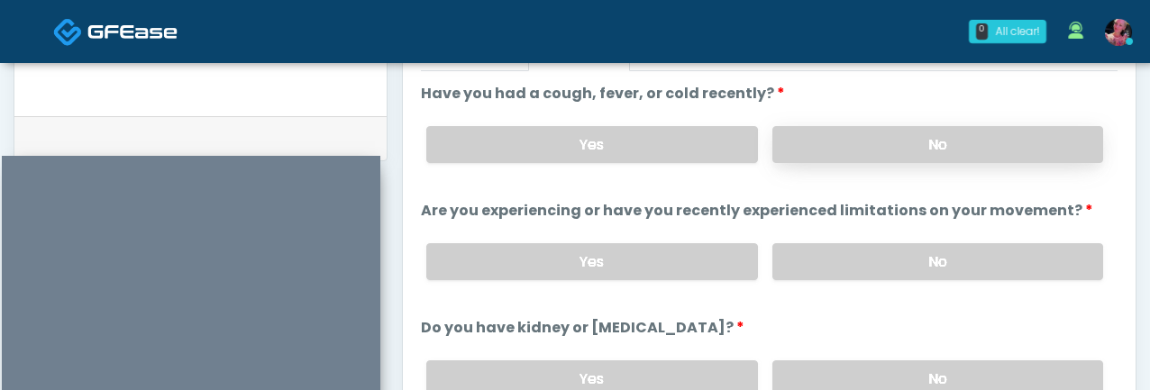
click at [838, 148] on label "No" at bounding box center [938, 144] width 331 height 37
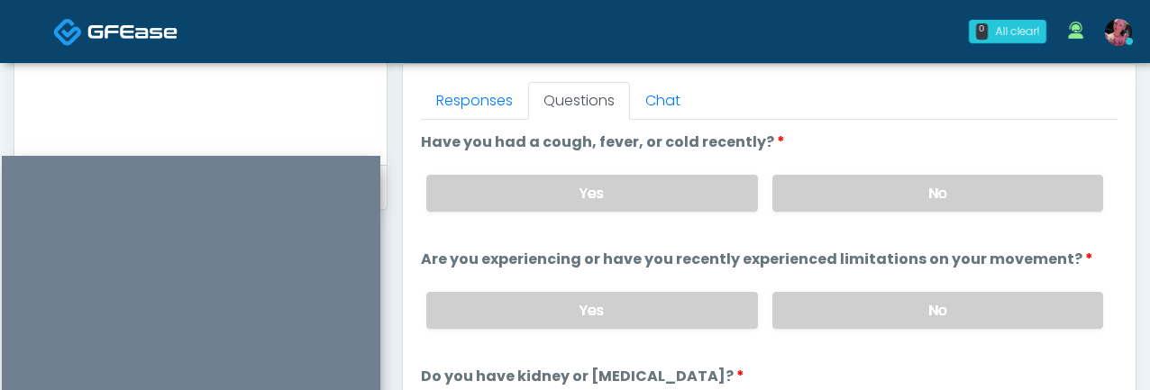
scroll to position [806, 0]
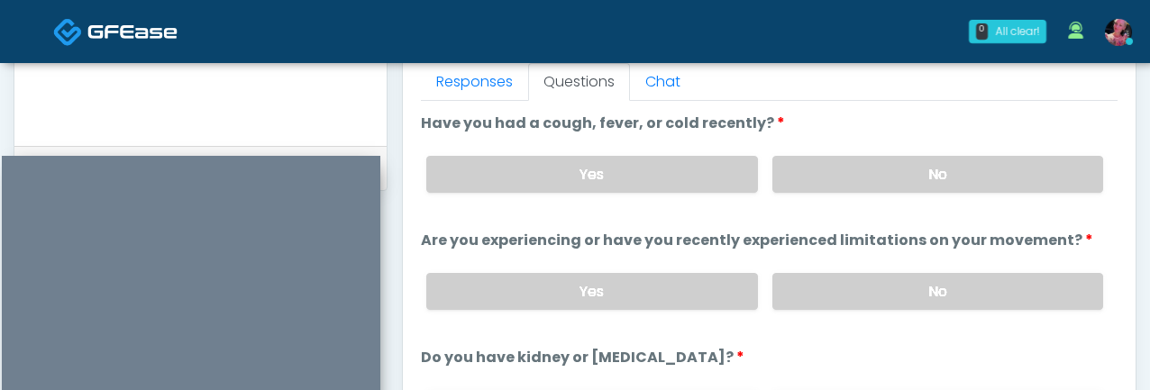
click at [215, 125] on form at bounding box center [200, 15] width 336 height 226
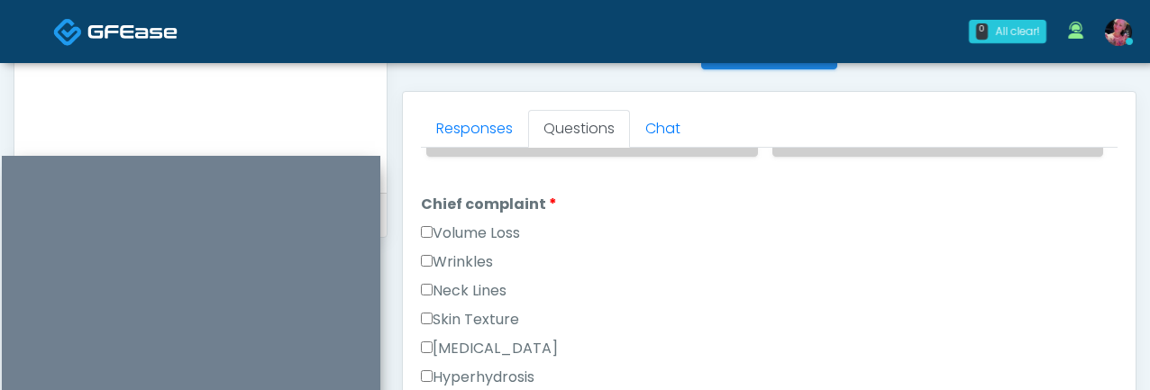
scroll to position [437, 0]
click at [449, 249] on label "Wrinkles" at bounding box center [457, 260] width 72 height 22
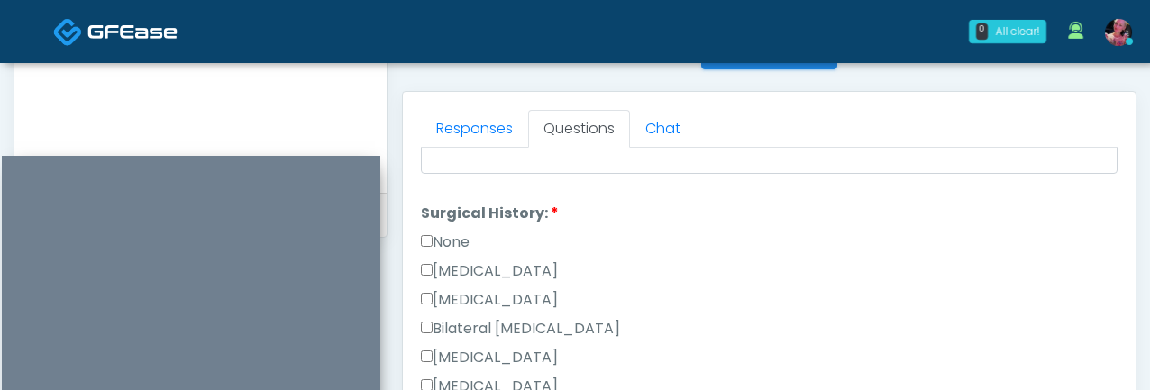
scroll to position [949, 0]
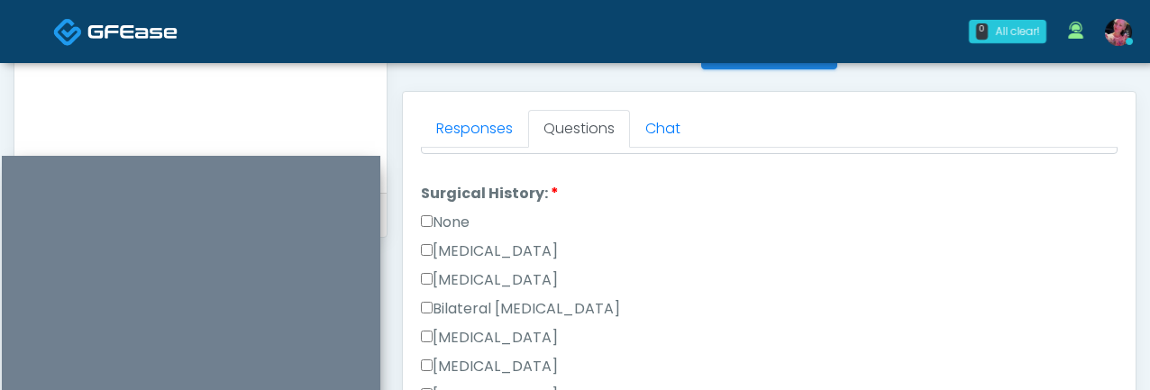
click at [448, 212] on label "None" at bounding box center [445, 223] width 49 height 22
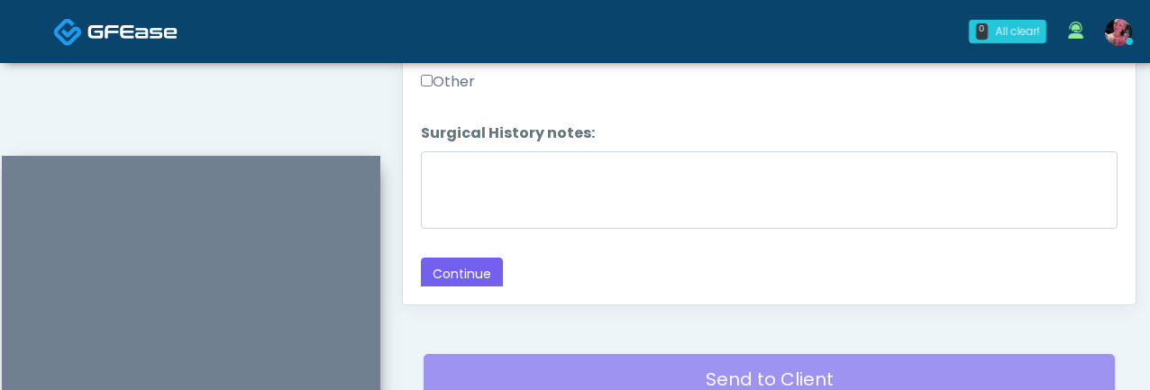
scroll to position [1079, 0]
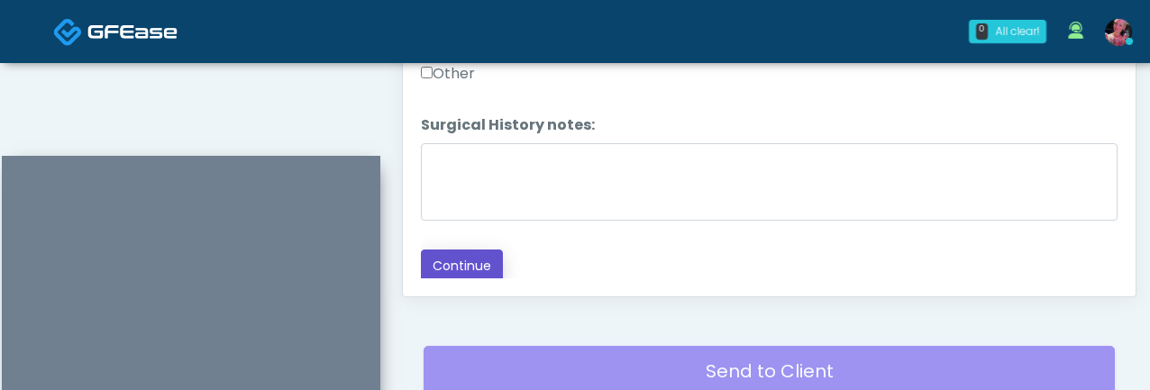
click at [463, 255] on button "Continue" at bounding box center [462, 266] width 82 height 33
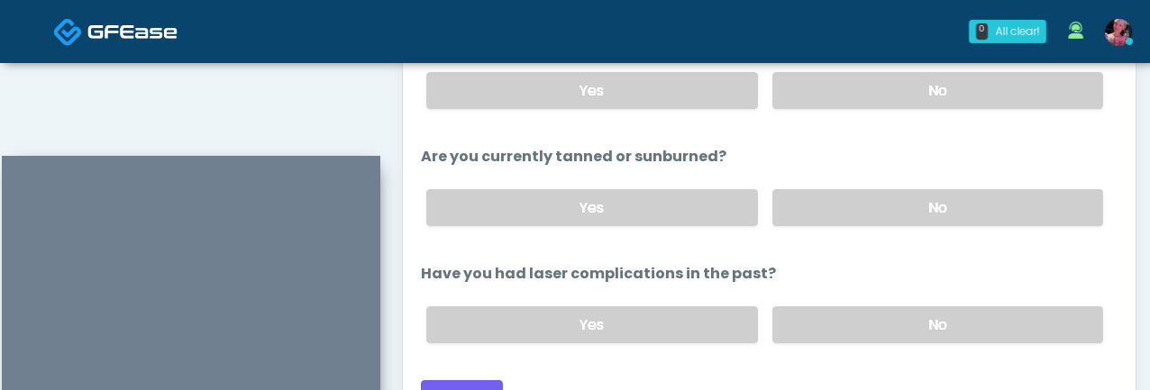
scroll to position [209, 0]
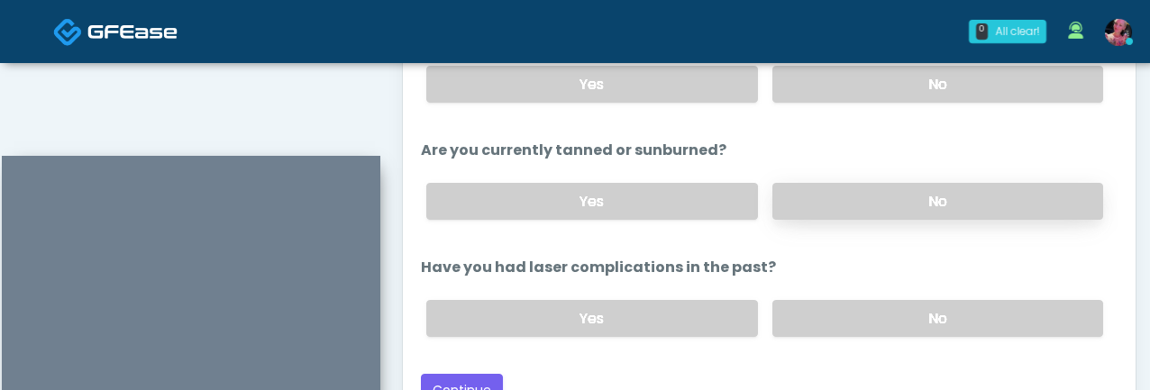
click at [914, 211] on label "No" at bounding box center [938, 201] width 331 height 37
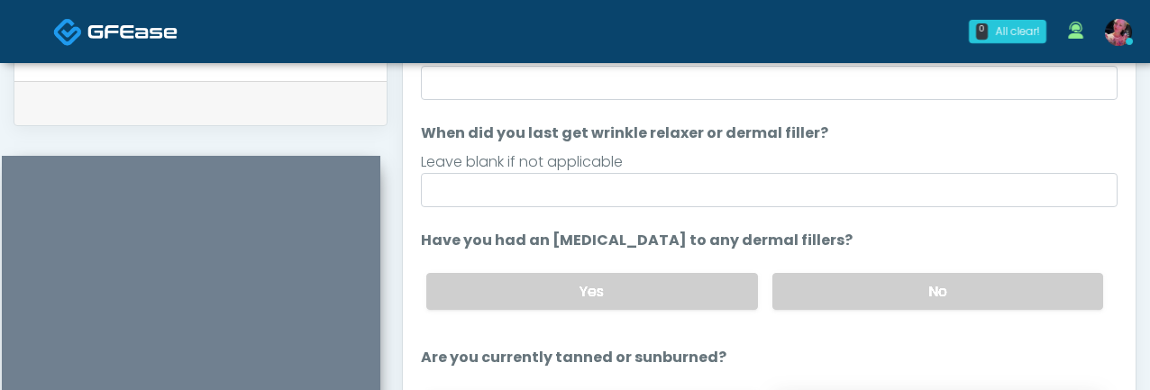
scroll to position [88, 0]
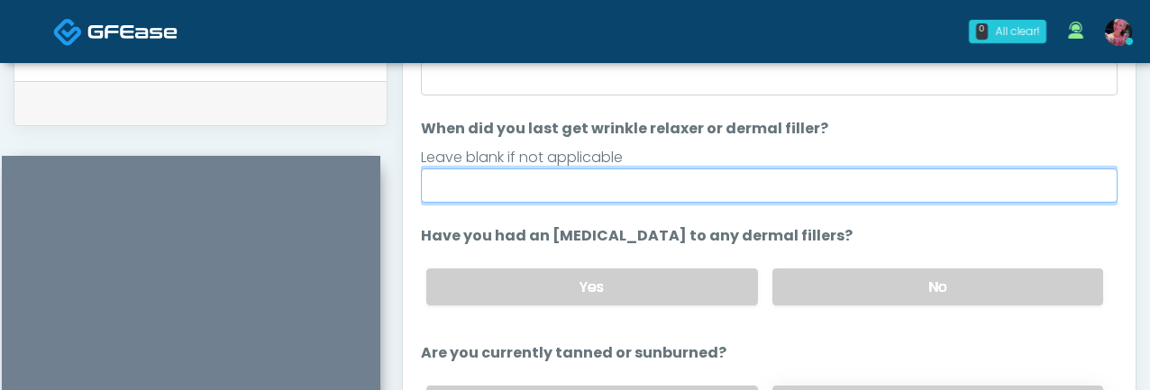
click at [911, 200] on input "When did you last get wrinkle relaxer or dermal filler?" at bounding box center [769, 186] width 697 height 34
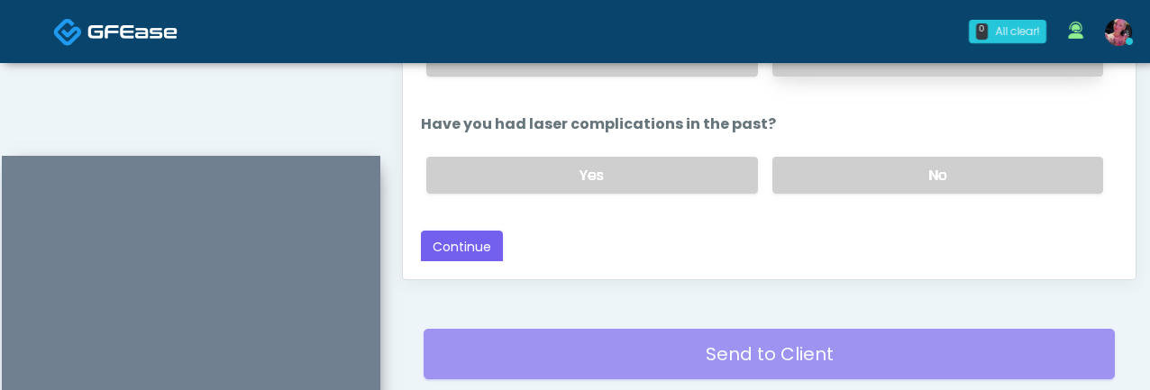
scroll to position [1114, 0]
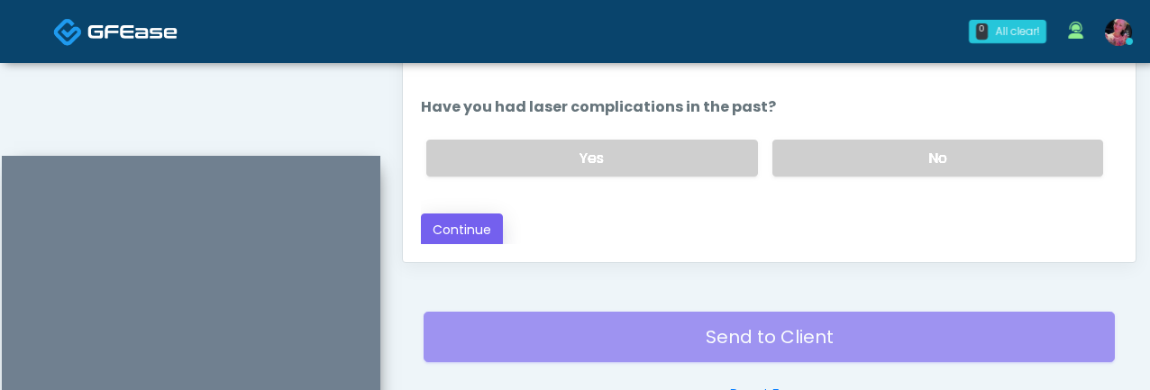
type input "**********"
click at [470, 231] on button "Continue" at bounding box center [462, 230] width 82 height 33
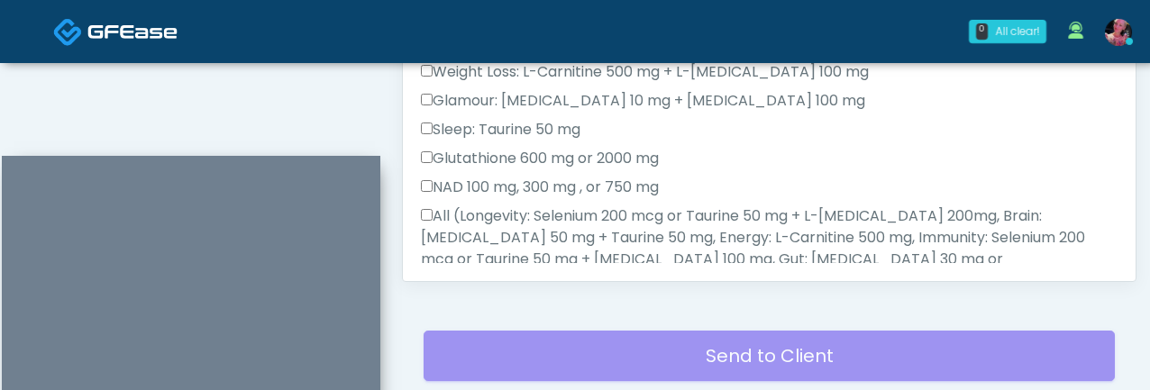
scroll to position [198, 0]
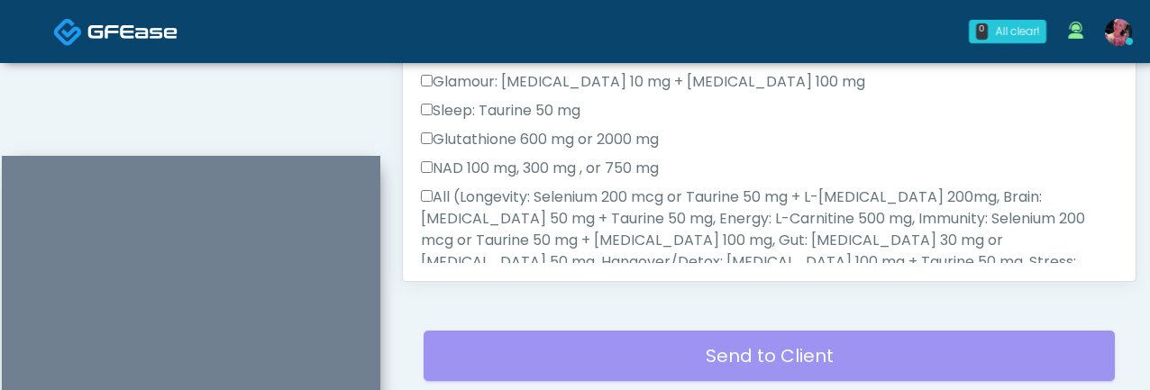
click at [485, 204] on label "All (Longevity: Selenium 200 mcg or Taurine 50 mg + L-Arginine 200mg, Brain: Gl…" at bounding box center [769, 262] width 697 height 151
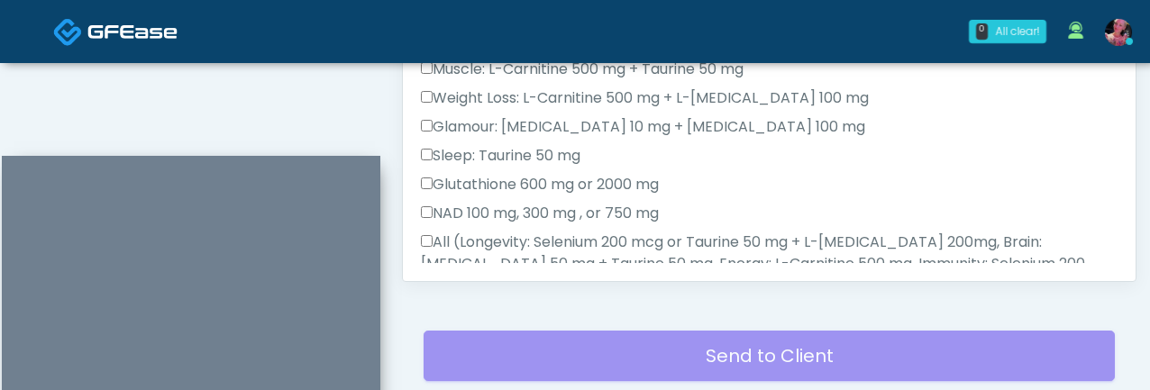
scroll to position [221, 0]
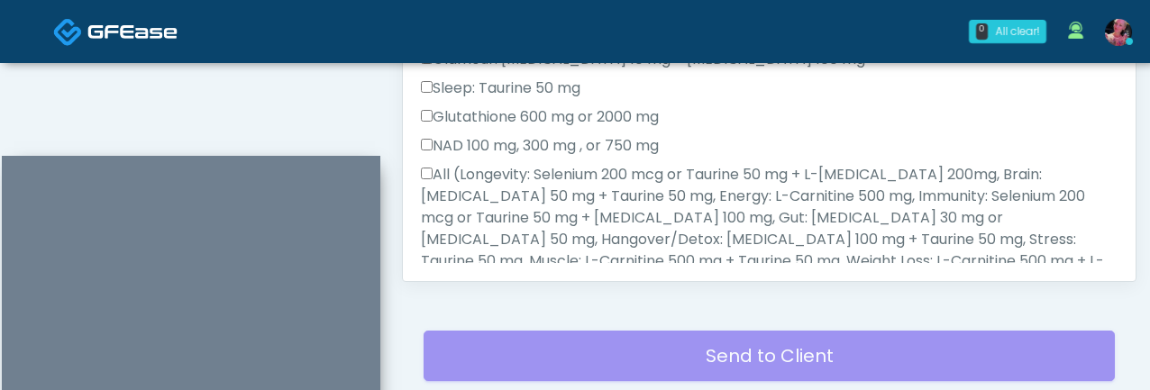
click at [477, 188] on label "All (Longevity: Selenium 200 mcg or Taurine 50 mg + L-Arginine 200mg, Brain: Gl…" at bounding box center [769, 239] width 697 height 151
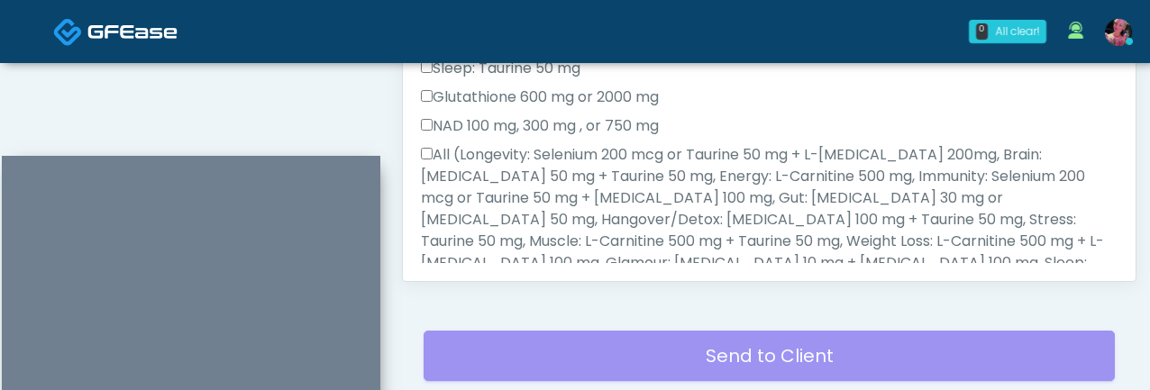
click at [524, 179] on label "All (Longevity: Selenium 200 mcg or Taurine 50 mg + L-Arginine 200mg, Brain: Gl…" at bounding box center [769, 219] width 697 height 151
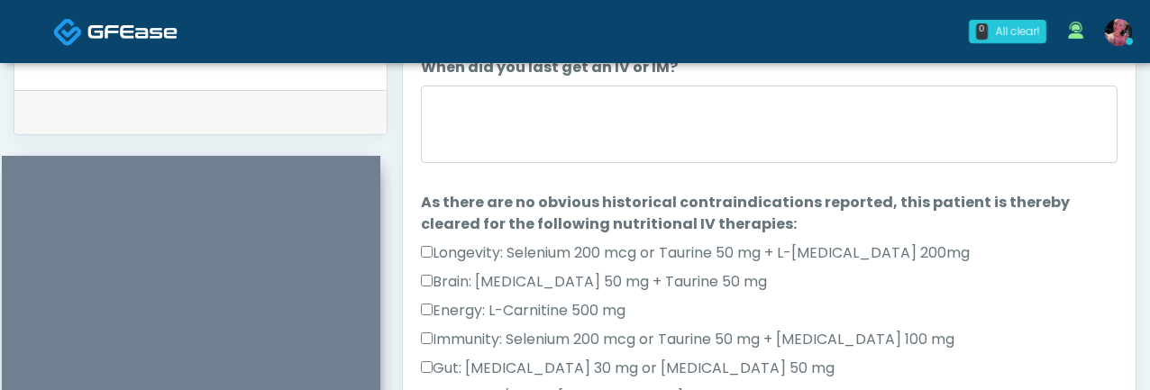
scroll to position [1135, 0]
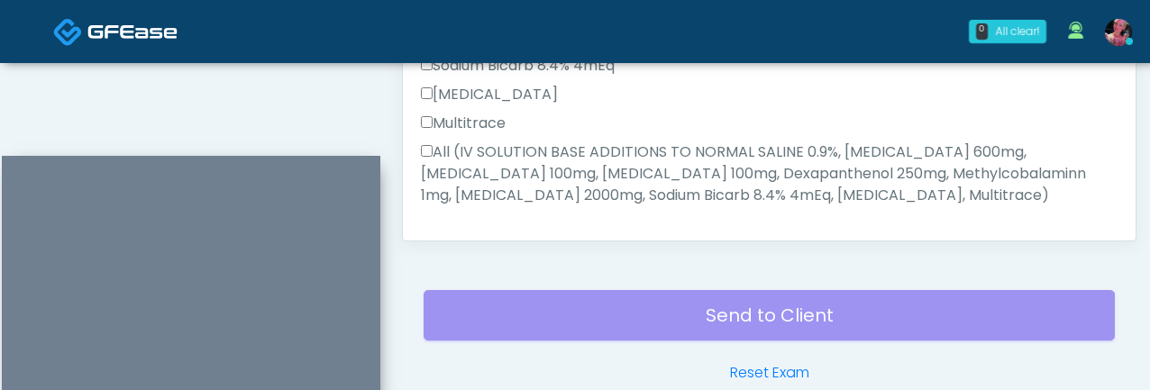
click at [517, 164] on label "All (IV SOLUTION BASE ADDITIONS TO NORMAL SALINE 0.9%, Magnesium Chloride 600mg…" at bounding box center [769, 174] width 697 height 65
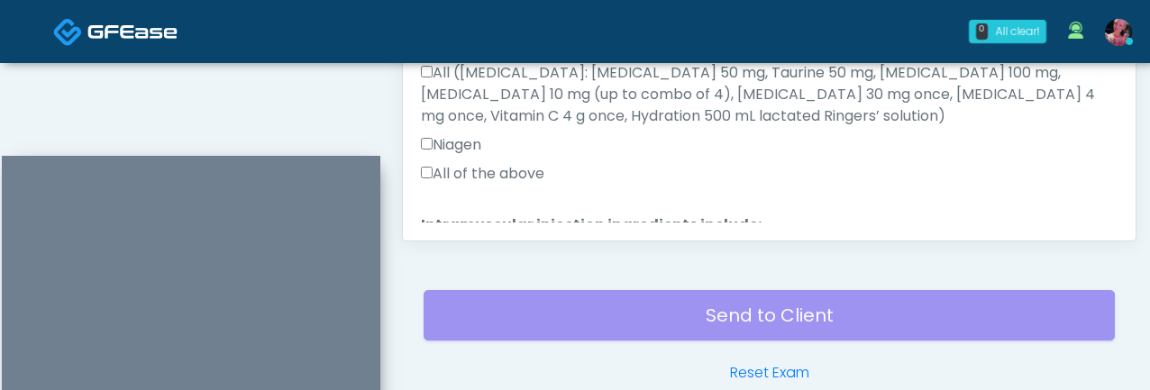
click at [500, 163] on label "All of the above" at bounding box center [483, 174] width 124 height 22
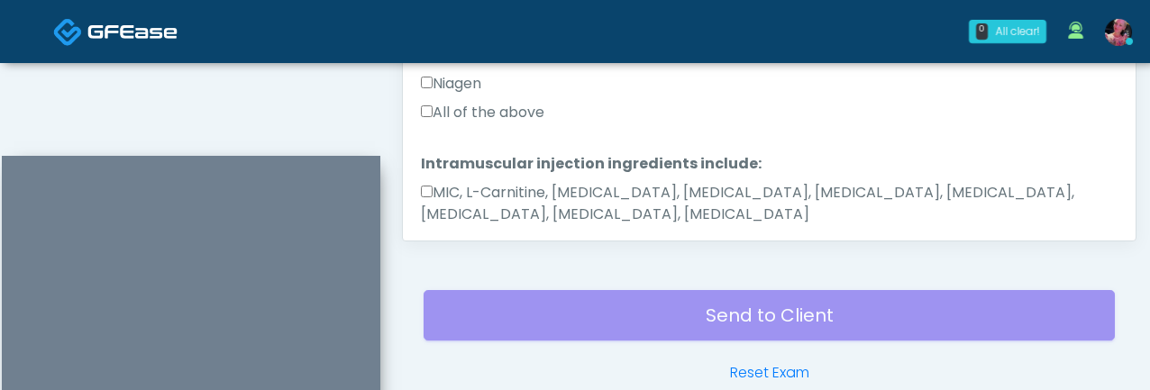
scroll to position [1141, 0]
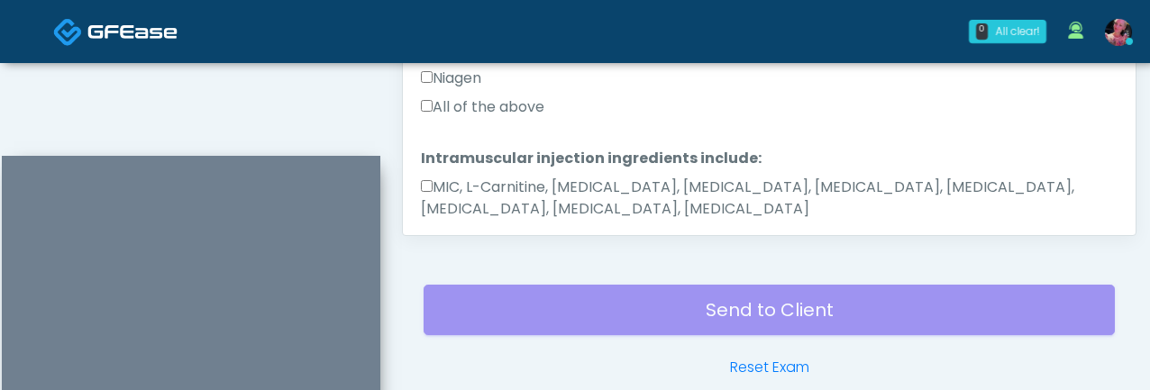
click at [464, 148] on li "Intramuscular injection ingredients include: Intramuscular injection ingredient…" at bounding box center [769, 187] width 697 height 79
click at [457, 177] on label "MIC, L-Carnitine, Methylcobalamin, Glycine, B-Complex, Lycine, Biotin, Vitamin …" at bounding box center [769, 198] width 697 height 43
click at [461, 250] on button "Continue" at bounding box center [462, 266] width 82 height 33
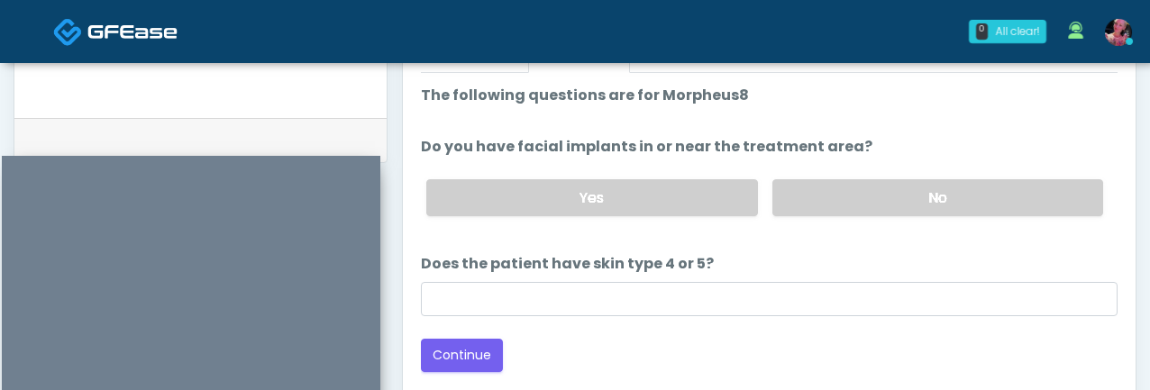
scroll to position [829, 0]
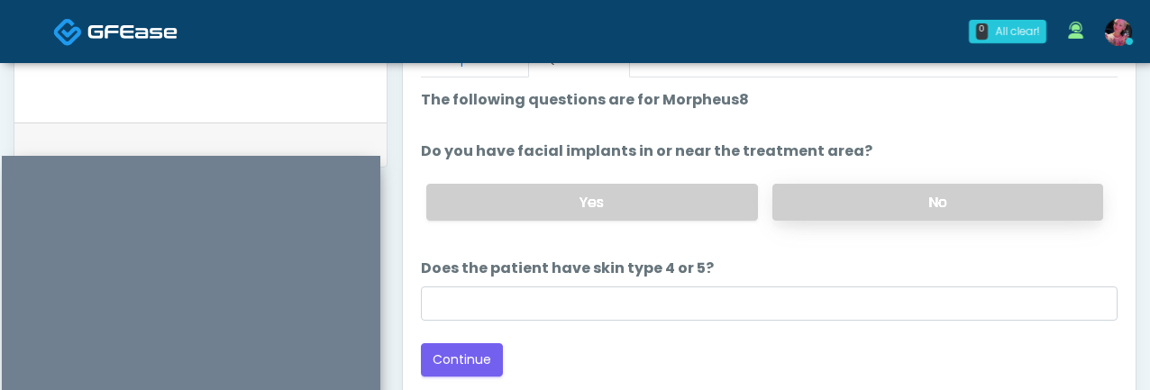
click at [849, 194] on label "No" at bounding box center [938, 202] width 331 height 37
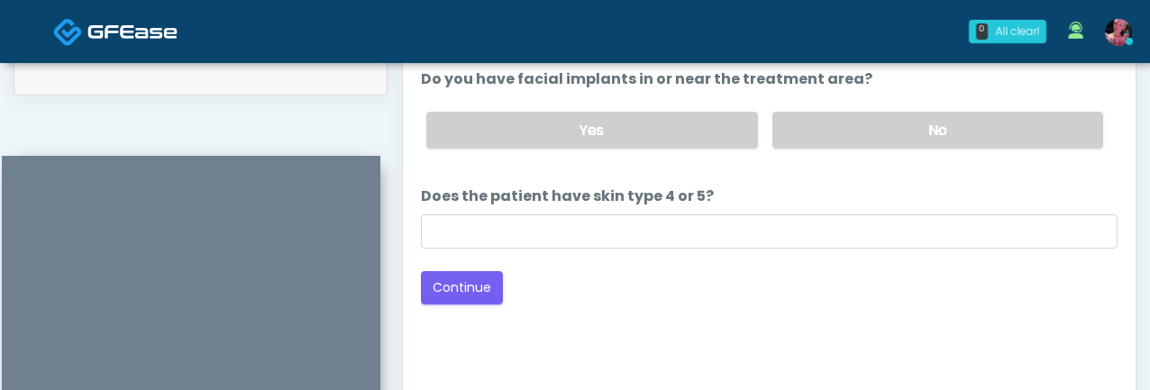
scroll to position [944, 0]
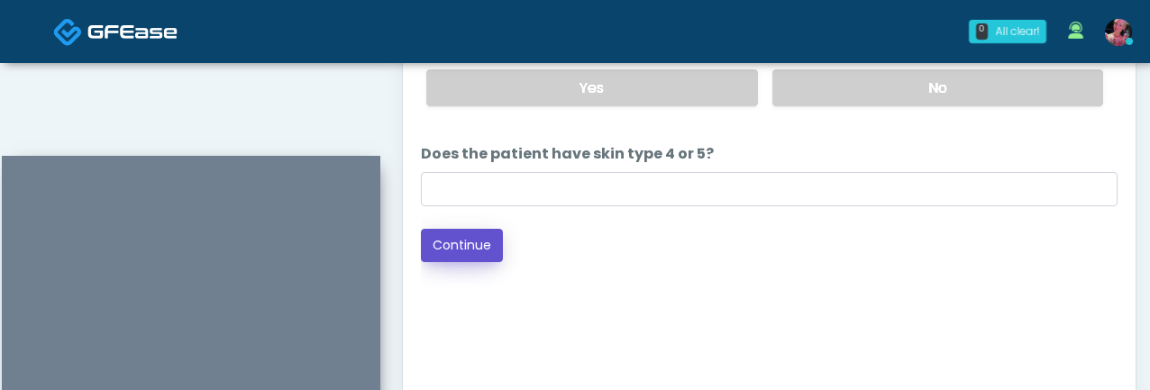
click at [428, 252] on button "Continue" at bounding box center [462, 245] width 82 height 33
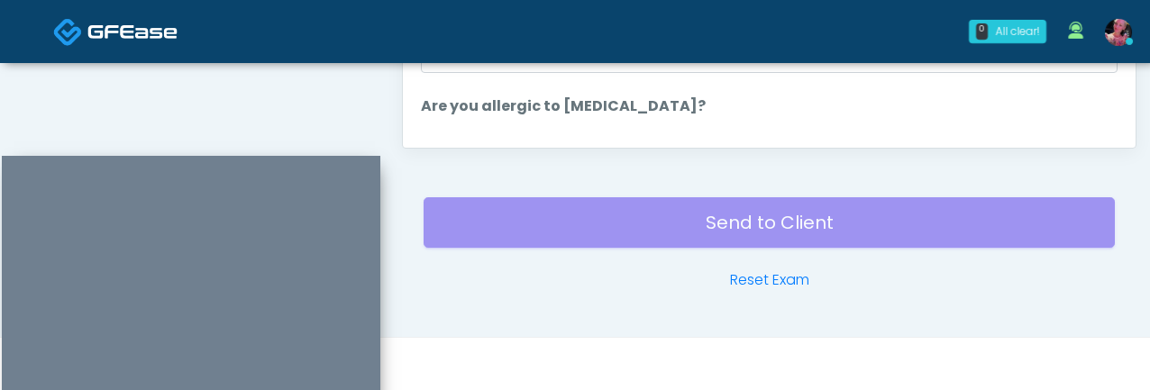
scroll to position [115, 0]
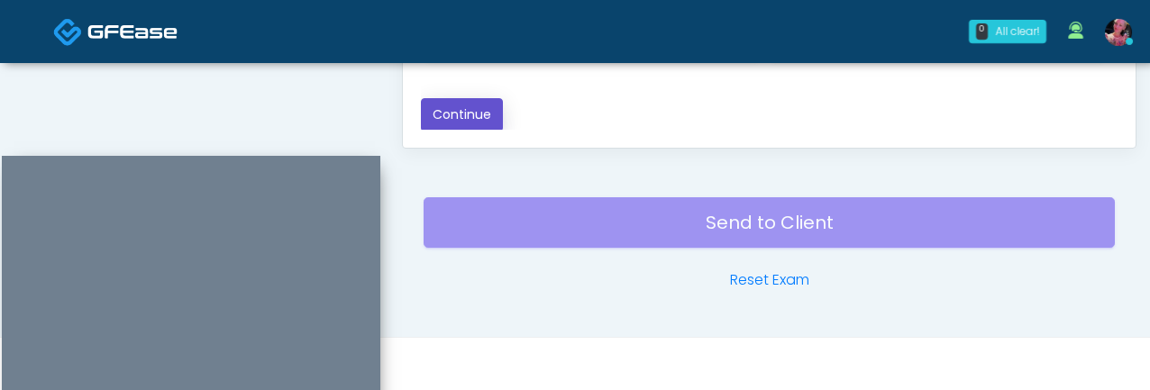
click at [475, 123] on button "Continue" at bounding box center [462, 114] width 82 height 33
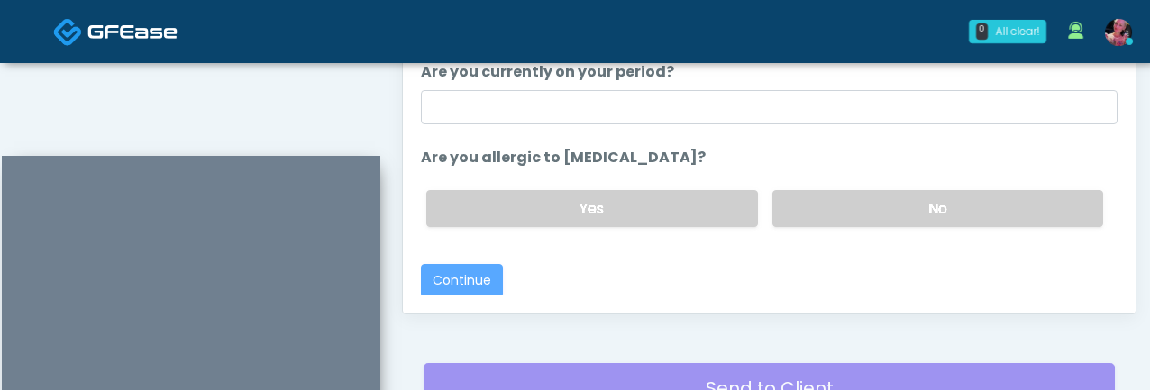
scroll to position [90, 0]
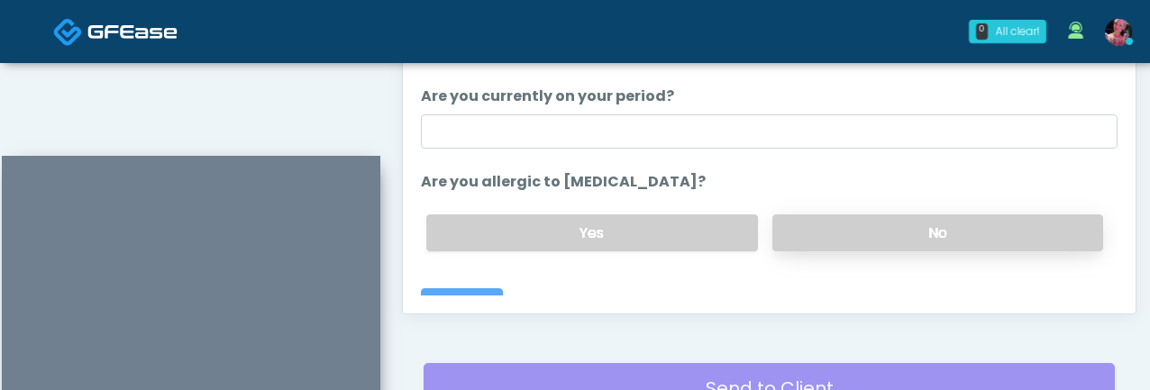
click at [785, 241] on label "No" at bounding box center [938, 233] width 331 height 37
click at [450, 296] on div "Responses Questions Chat Good Faith Exam Script Good Faith Exam Script INTRODUC…" at bounding box center [769, 51] width 733 height 525
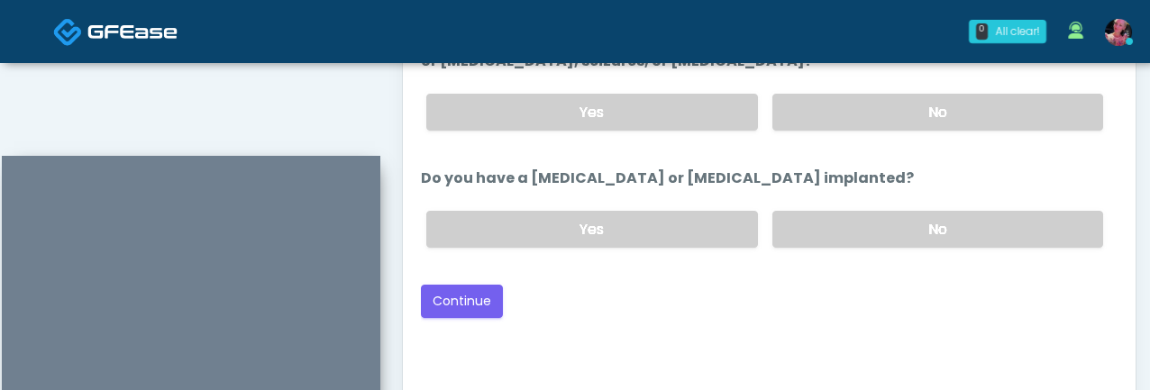
scroll to position [1000, 0]
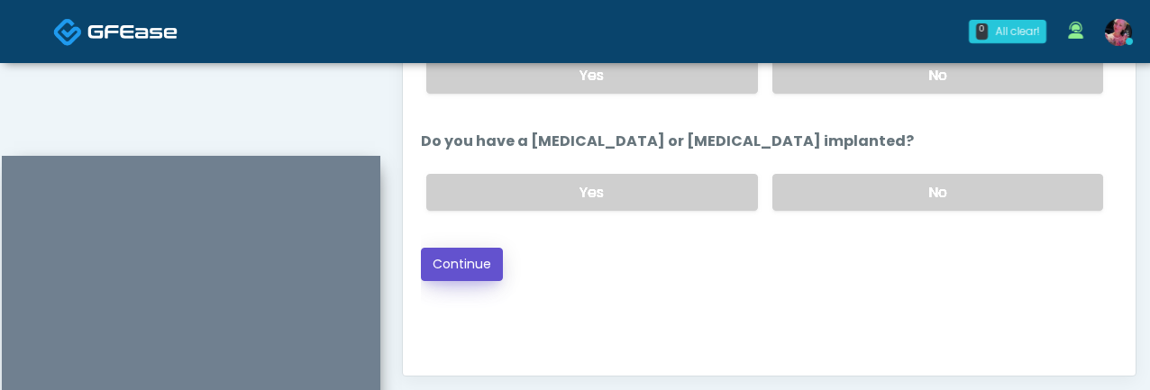
drag, startPoint x: 447, startPoint y: 267, endPoint x: 668, endPoint y: 280, distance: 221.3
click at [668, 283] on div "Good Faith Exam Script Good Faith Exam Script INTRODUCTION Hello, my name is un…" at bounding box center [769, 132] width 697 height 451
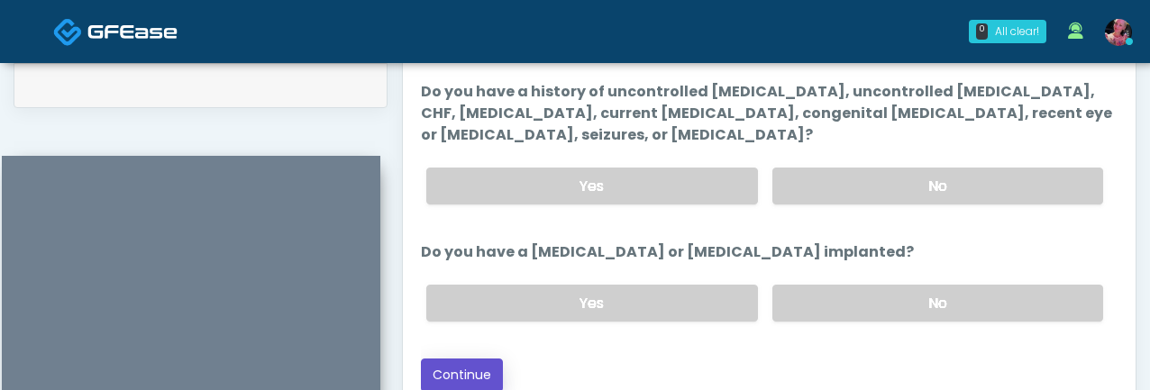
scroll to position [892, 0]
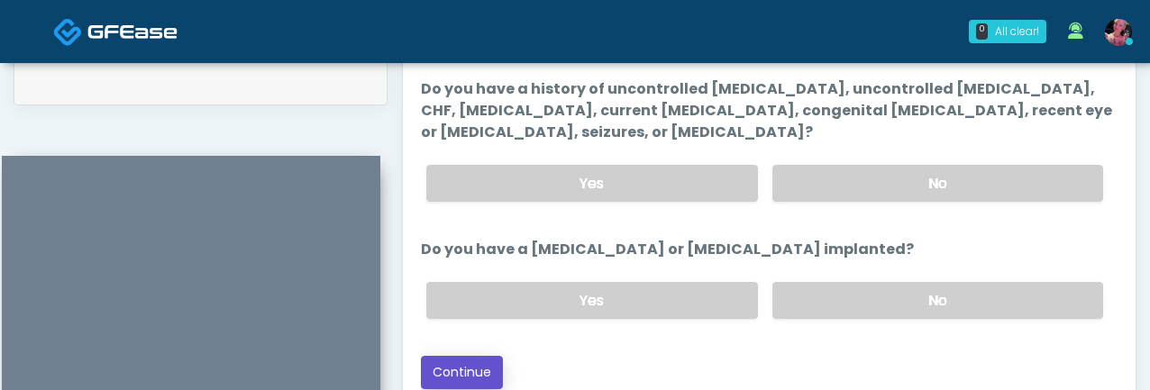
click at [462, 359] on button "Continue" at bounding box center [462, 372] width 82 height 33
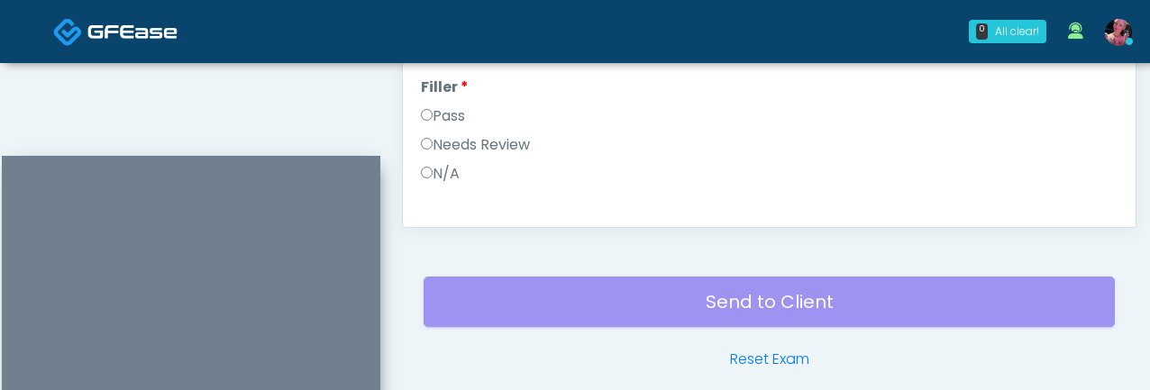
scroll to position [1133, 0]
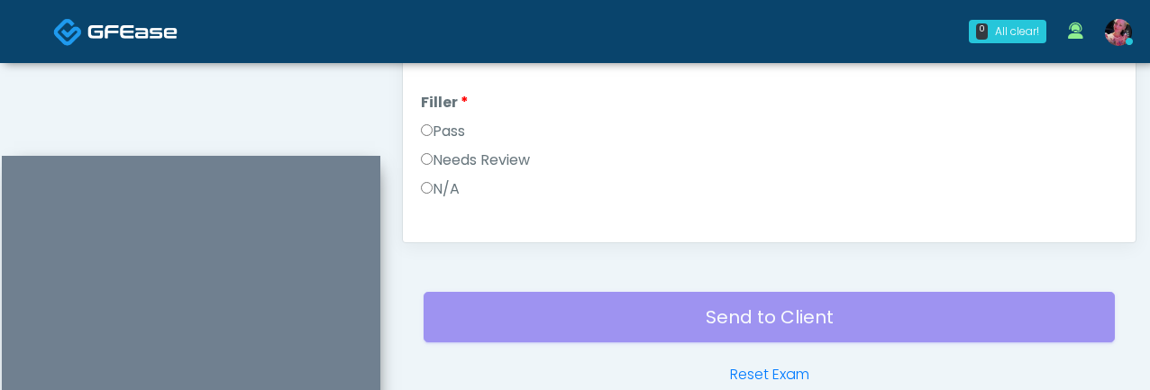
click at [442, 133] on label "Pass" at bounding box center [443, 132] width 44 height 22
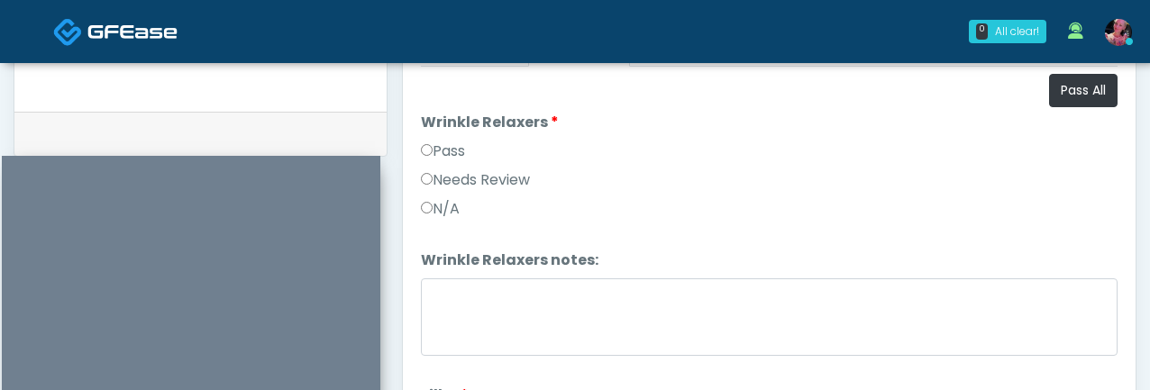
scroll to position [825, 0]
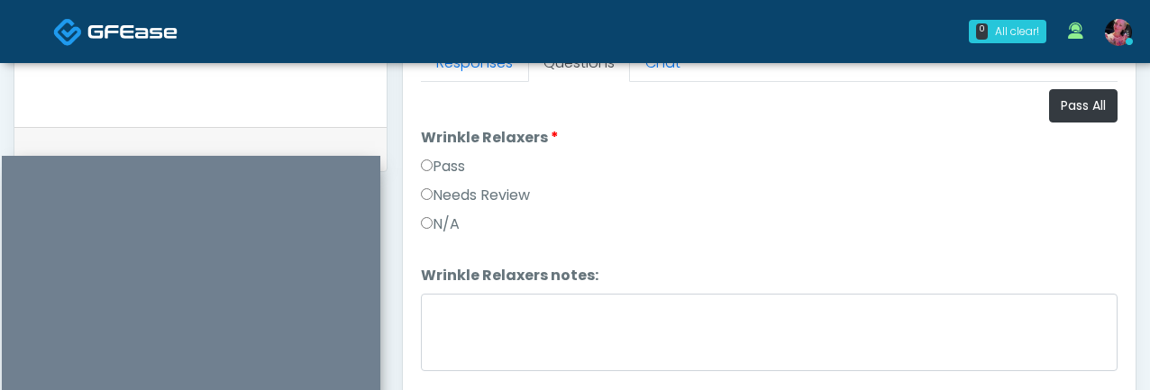
click at [442, 144] on label "Wrinkle Relaxers" at bounding box center [490, 138] width 138 height 22
click at [442, 163] on label "Pass" at bounding box center [443, 167] width 44 height 22
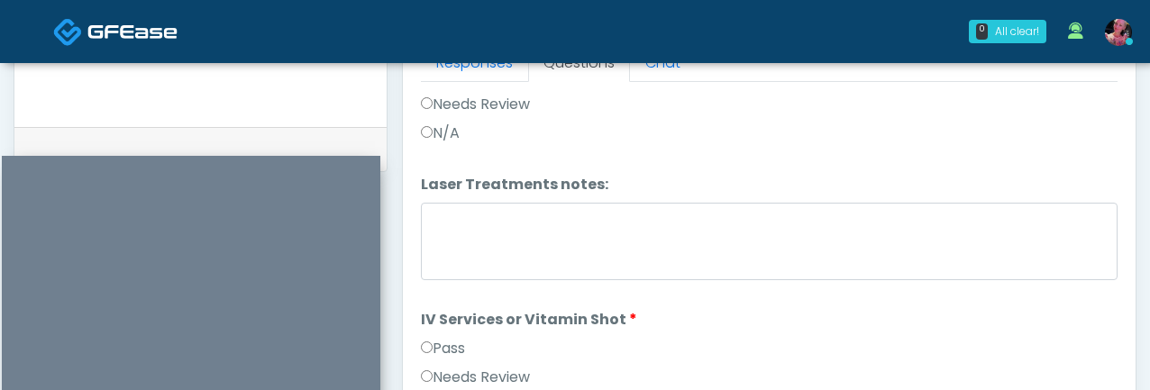
scroll to position [936, 0]
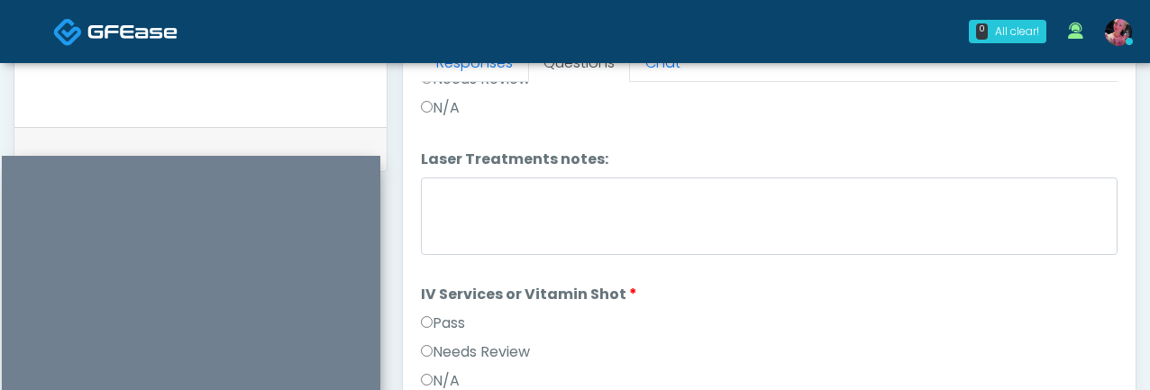
click at [427, 328] on label "Pass" at bounding box center [443, 324] width 44 height 22
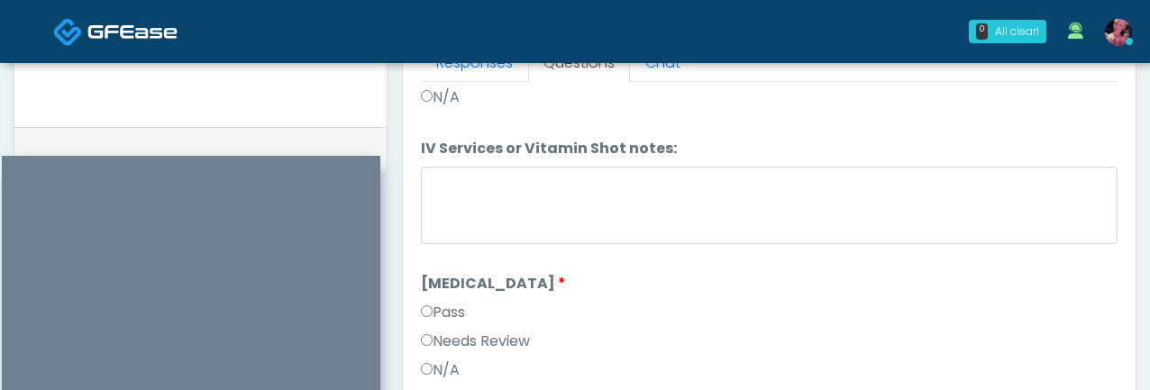
scroll to position [1236, 0]
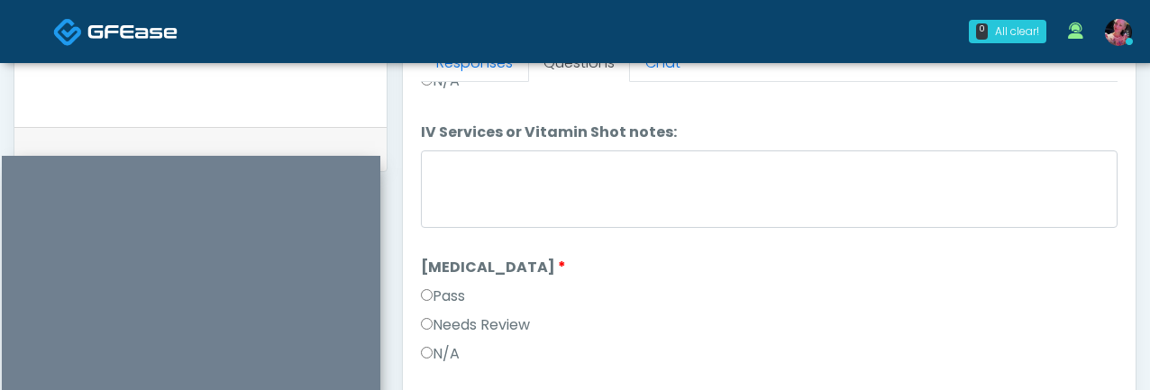
click at [429, 282] on li "Kybella Kybella Pass Needs Review N/A" at bounding box center [769, 314] width 697 height 115
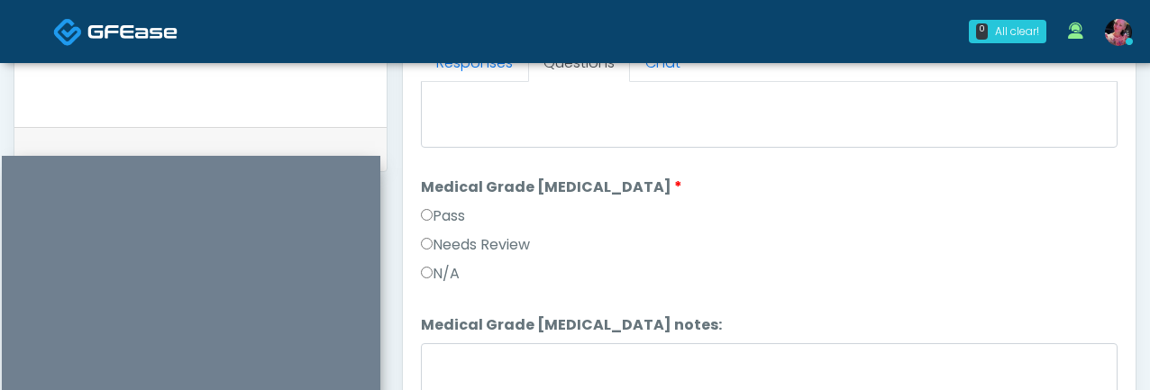
scroll to position [1592, 0]
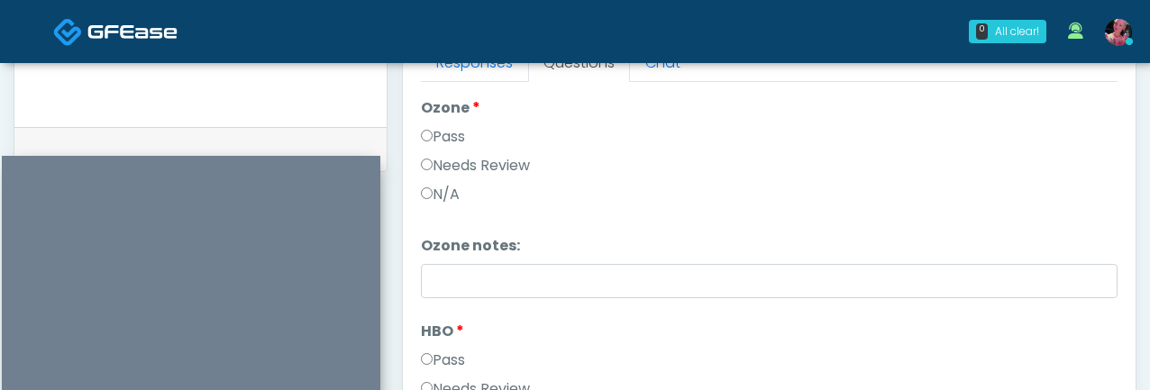
click at [430, 200] on label "N/A" at bounding box center [440, 195] width 39 height 22
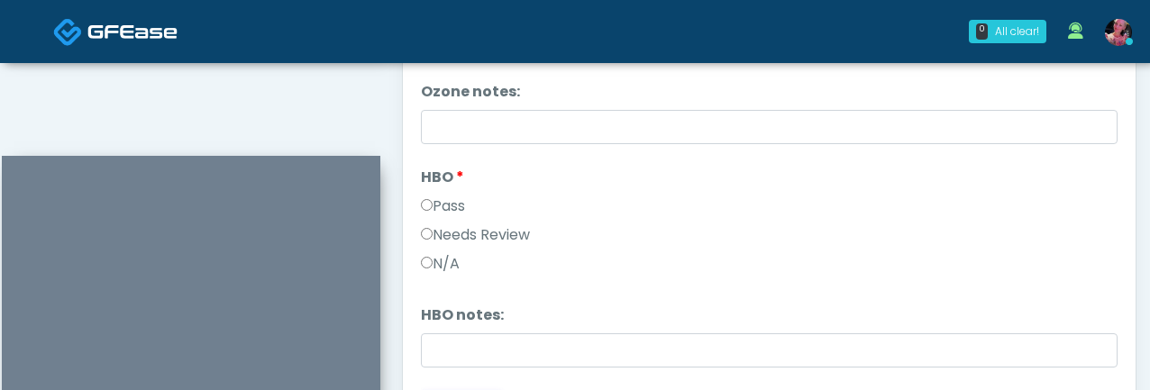
click at [445, 266] on label "N/A" at bounding box center [440, 264] width 39 height 22
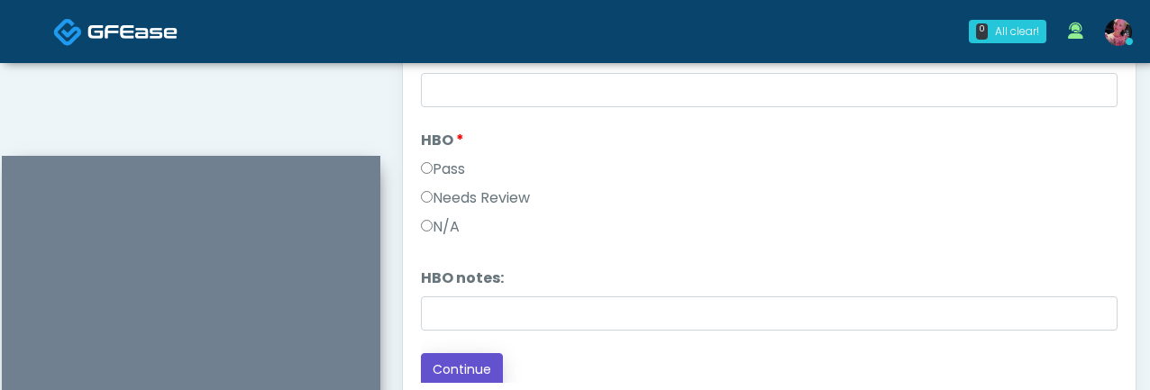
click at [455, 365] on button "Continue" at bounding box center [462, 369] width 82 height 33
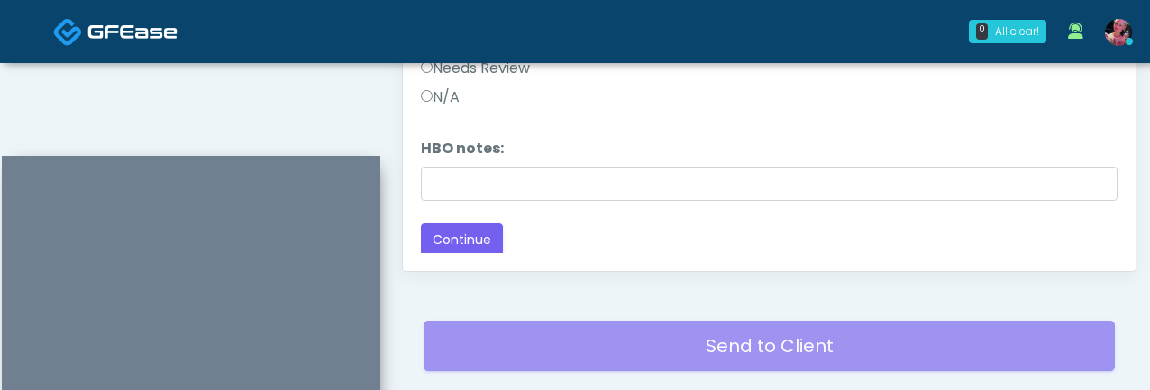
scroll to position [1140, 0]
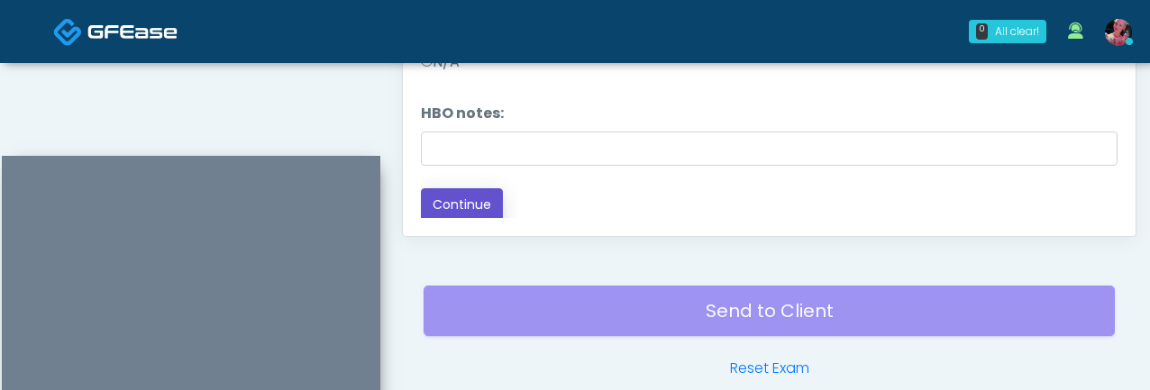
click at [481, 215] on button "Continue" at bounding box center [462, 204] width 82 height 33
click at [461, 203] on button "Continue" at bounding box center [462, 204] width 82 height 33
click at [472, 200] on button "Continue" at bounding box center [462, 204] width 82 height 33
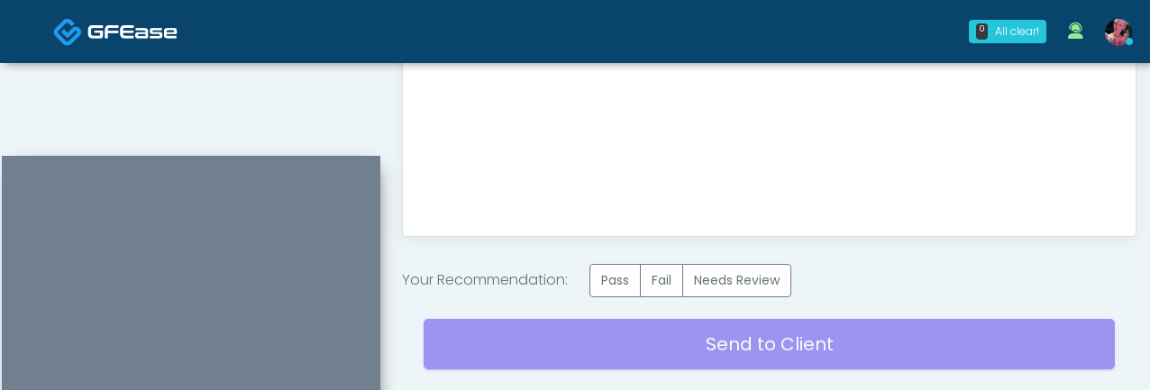
scroll to position [0, 0]
click at [641, 281] on label "Pass" at bounding box center [615, 280] width 51 height 33
click at [625, 283] on label "Pass" at bounding box center [615, 280] width 51 height 33
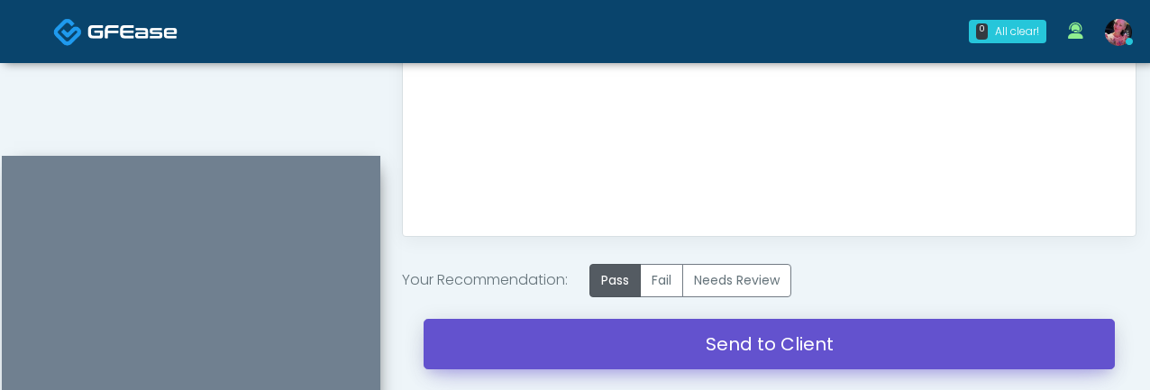
click at [683, 322] on link "Send to Client" at bounding box center [770, 344] width 692 height 50
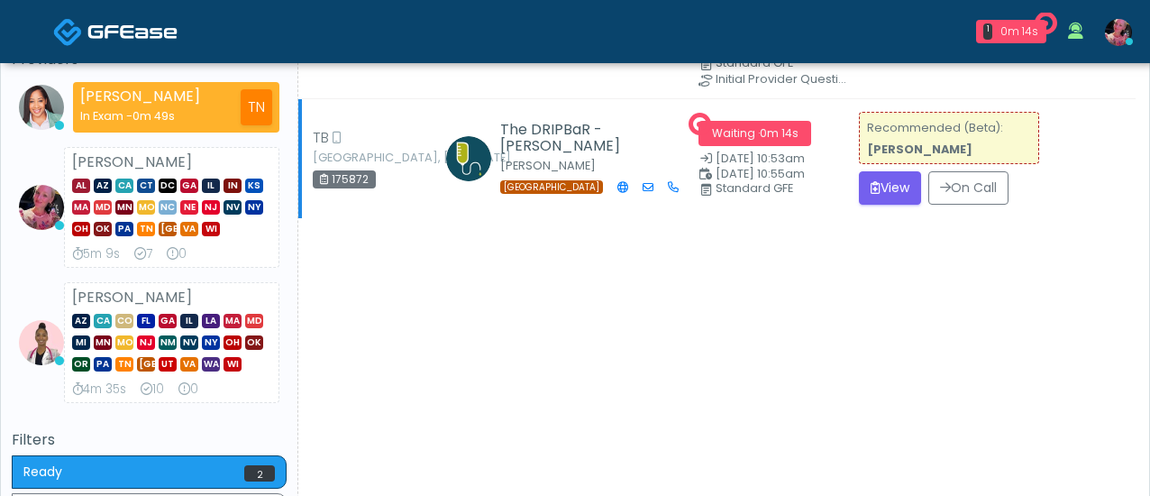
scroll to position [162, 0]
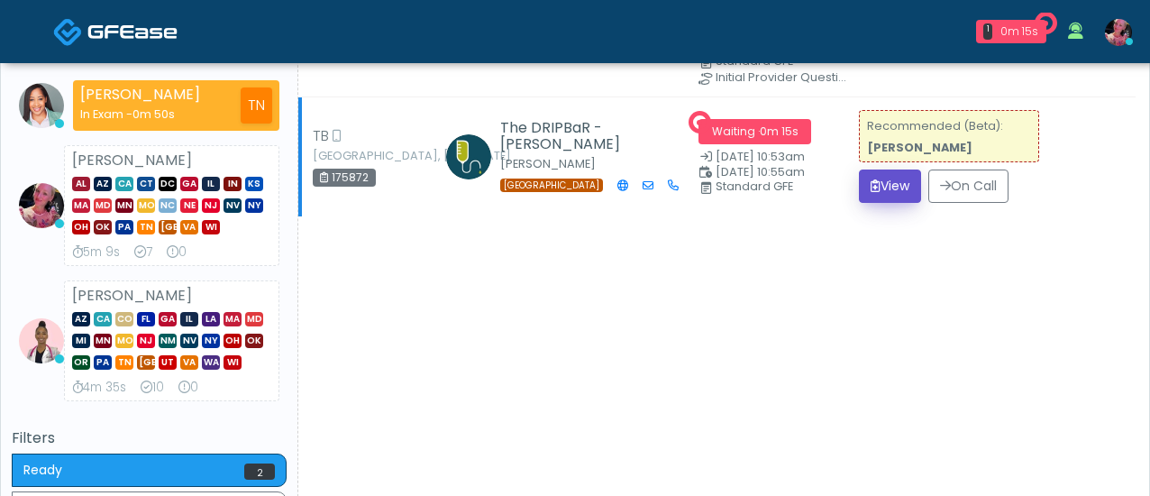
click at [901, 181] on button "View" at bounding box center [890, 186] width 62 height 33
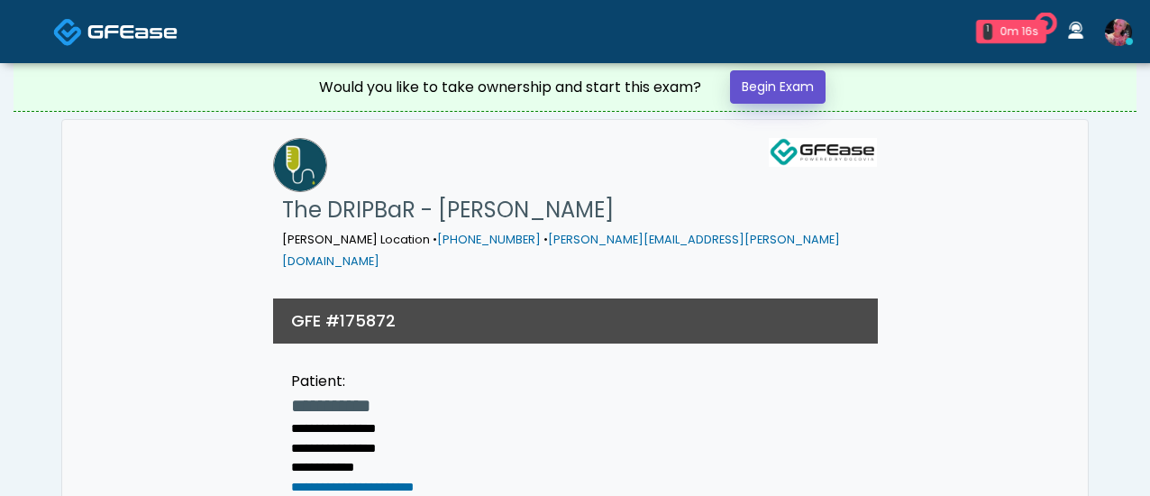
click at [784, 85] on link "Begin Exam" at bounding box center [778, 86] width 96 height 33
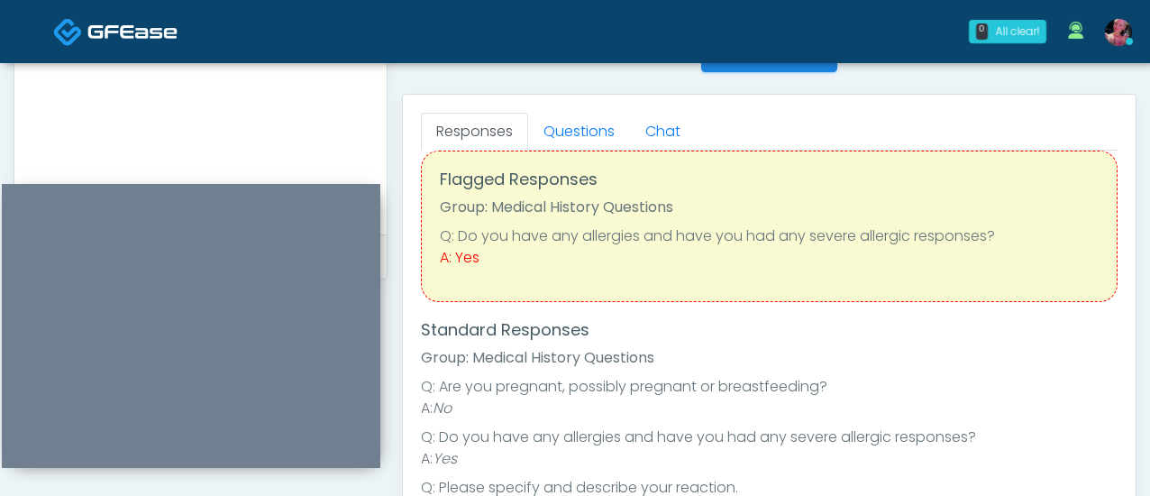
scroll to position [20, 0]
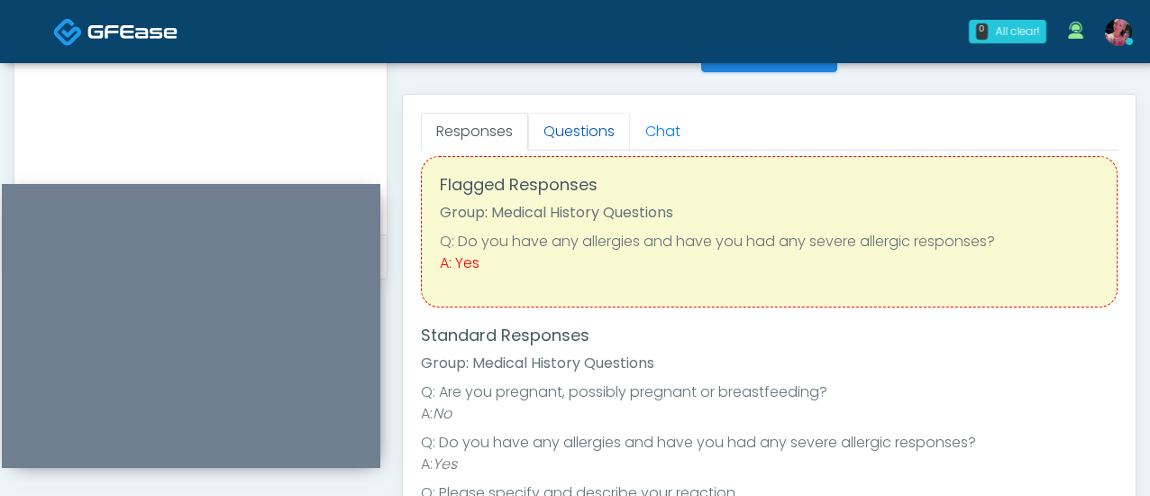
click at [590, 136] on link "Questions" at bounding box center [579, 132] width 102 height 38
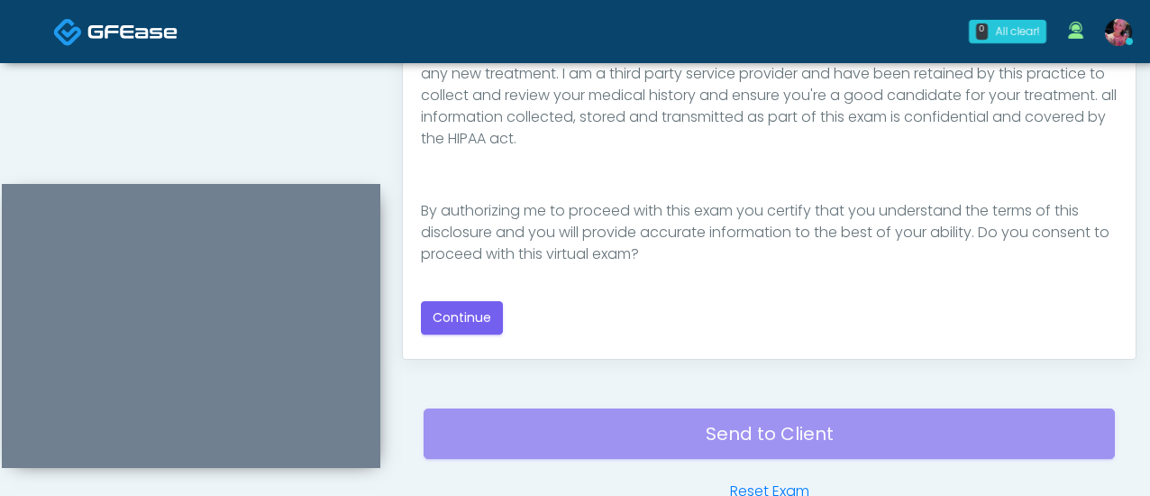
scroll to position [1099, 0]
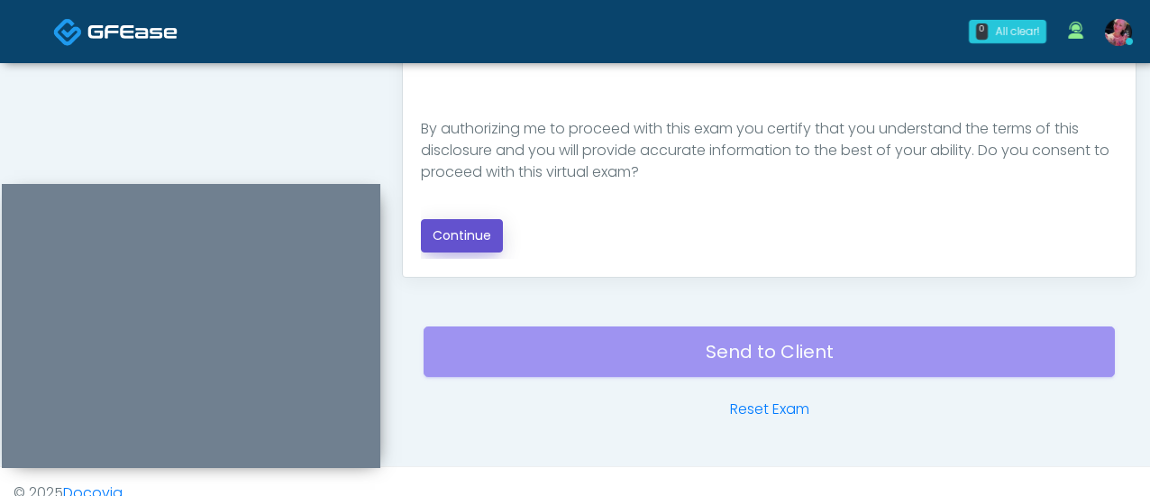
click at [469, 234] on button "Continue" at bounding box center [462, 235] width 82 height 33
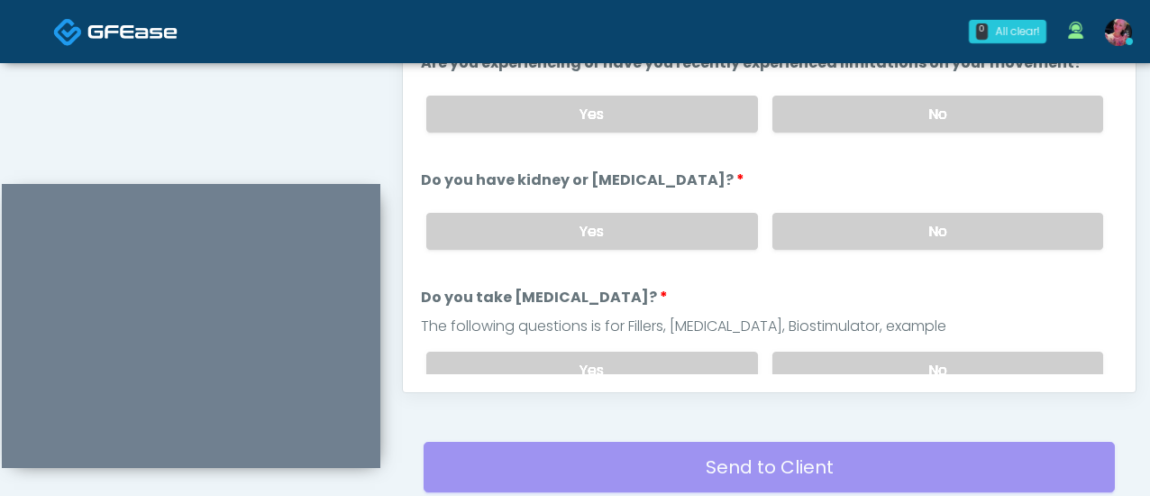
scroll to position [951, 0]
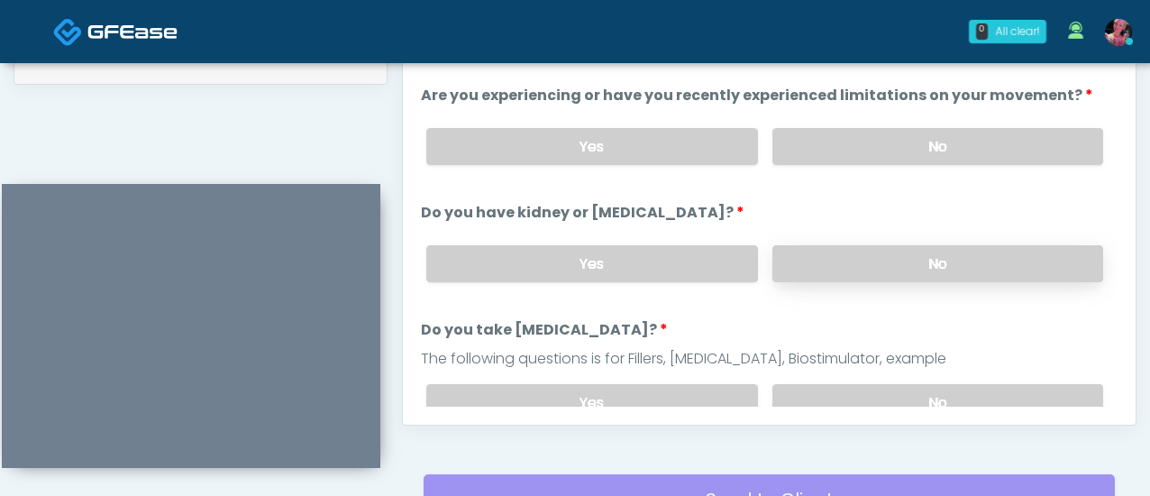
click at [796, 273] on label "No" at bounding box center [938, 263] width 331 height 37
click at [802, 134] on label "No" at bounding box center [938, 146] width 331 height 37
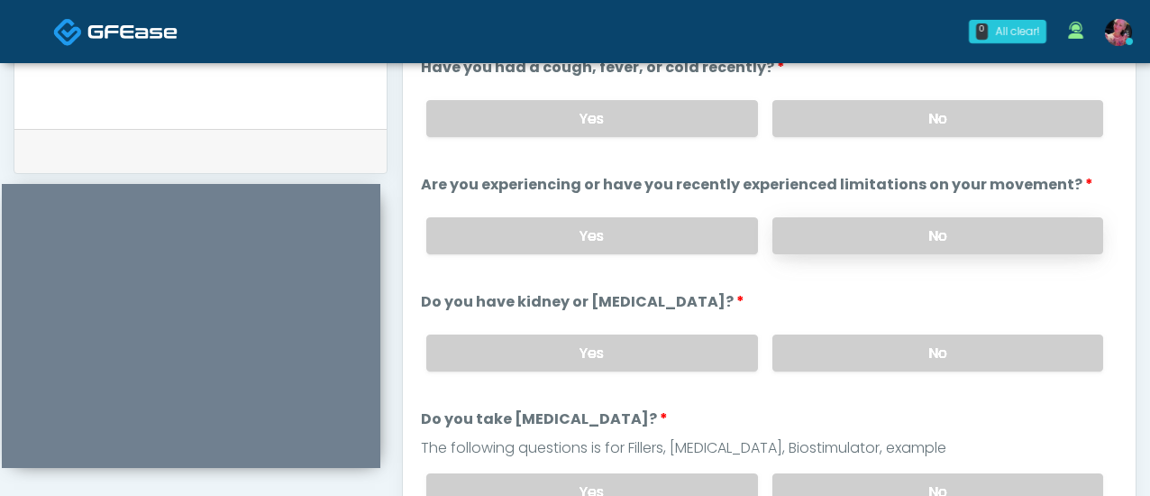
scroll to position [848, 0]
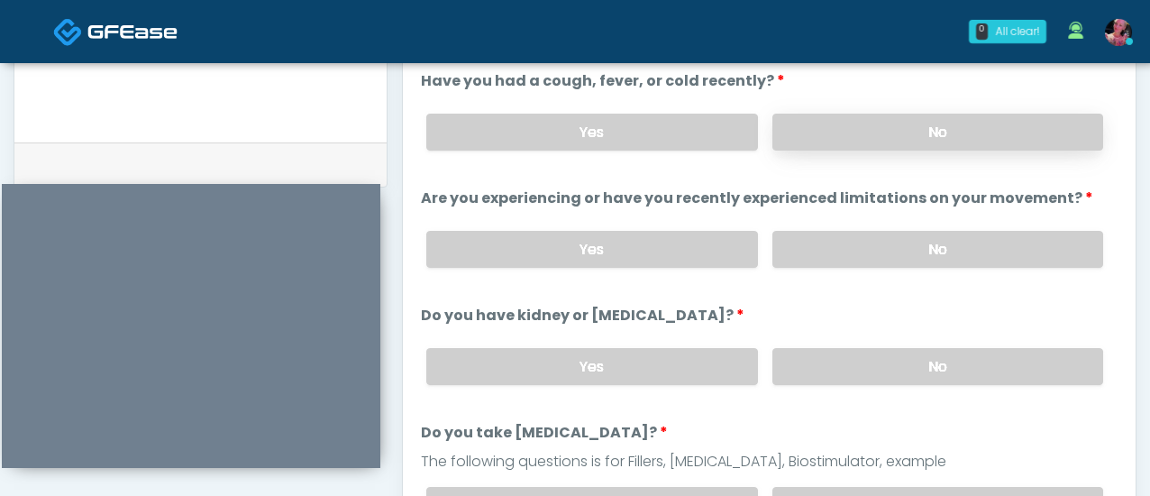
click at [838, 132] on label "No" at bounding box center [938, 132] width 331 height 37
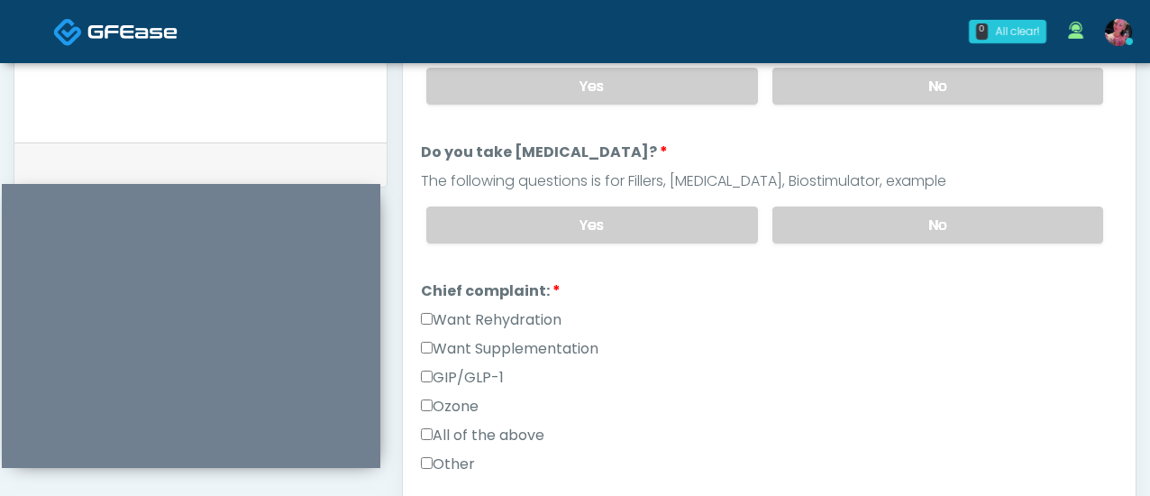
scroll to position [297, 0]
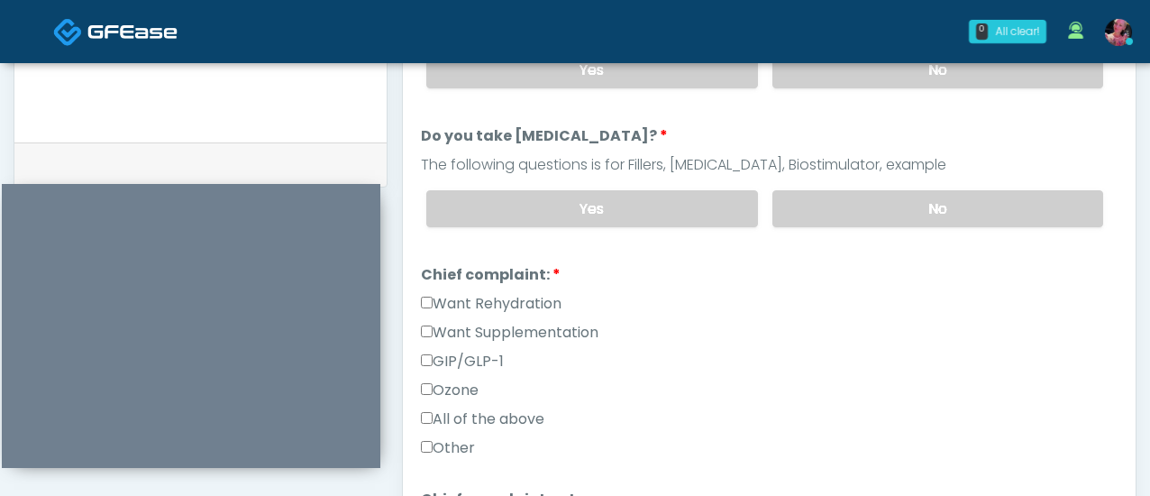
click at [835, 183] on div "Yes No" at bounding box center [765, 209] width 706 height 66
click at [833, 210] on label "No" at bounding box center [938, 208] width 331 height 37
click at [453, 293] on label "Want Rehydration" at bounding box center [491, 304] width 141 height 22
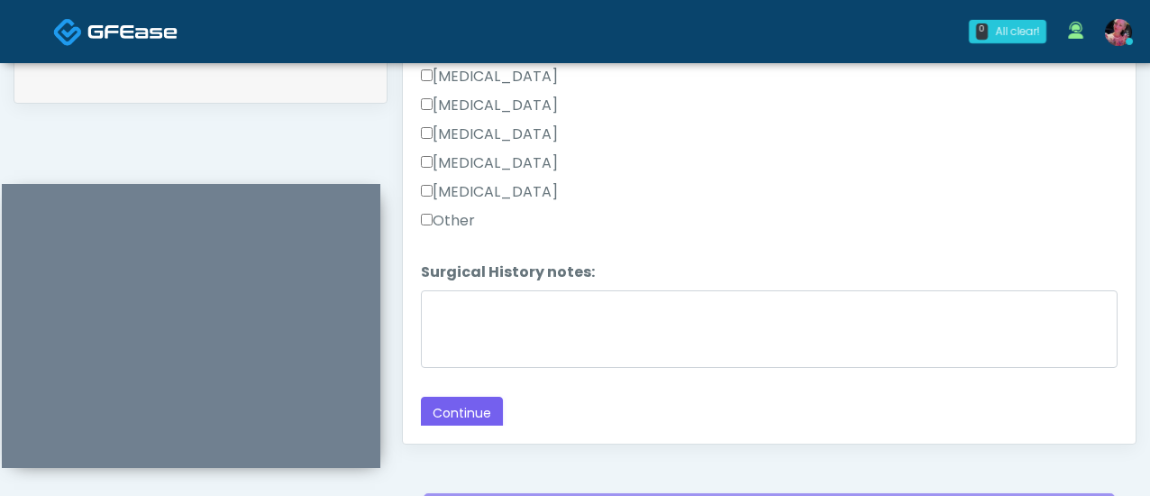
scroll to position [934, 0]
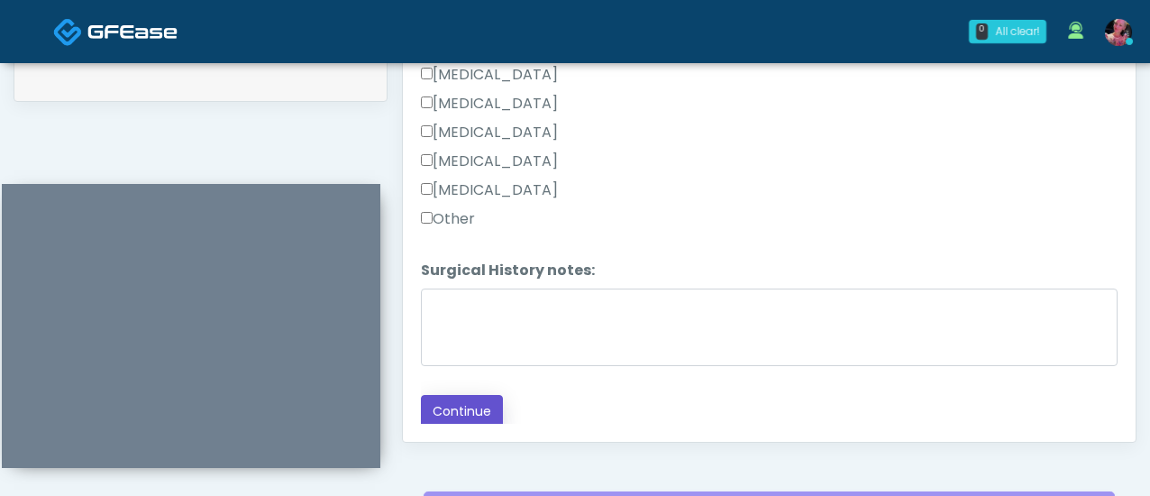
click at [455, 408] on button "Continue" at bounding box center [462, 411] width 82 height 33
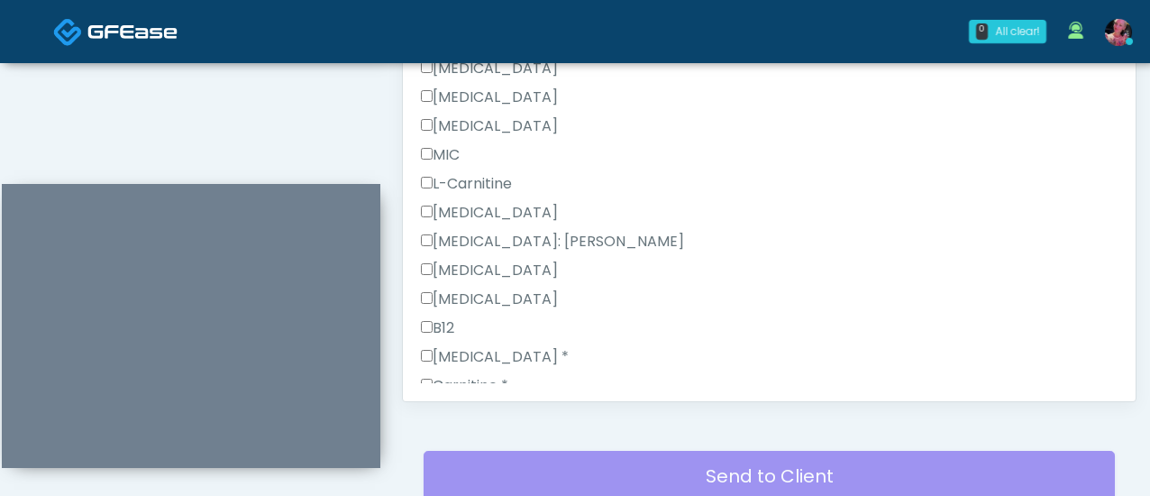
scroll to position [949, 0]
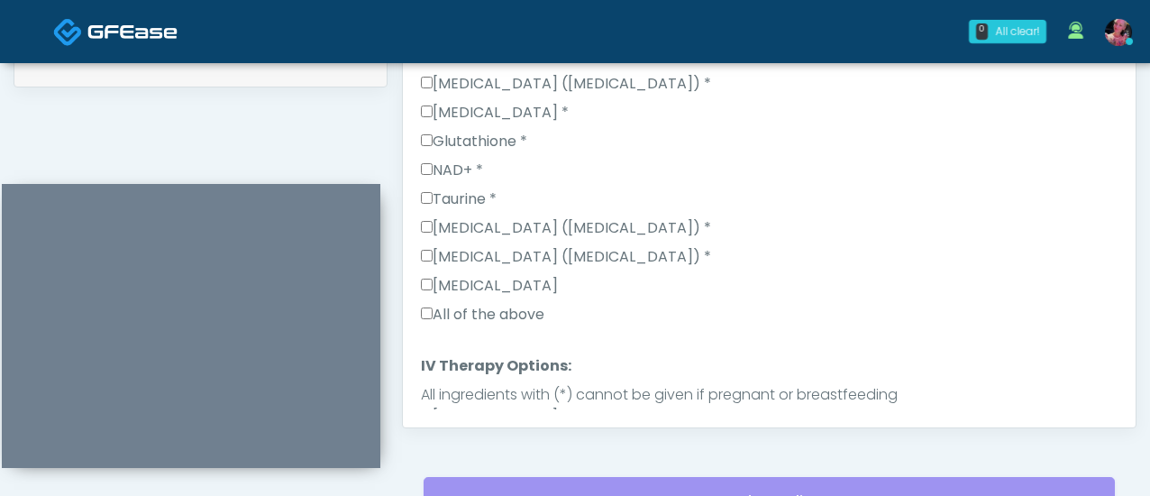
click at [527, 304] on label "All of the above" at bounding box center [483, 315] width 124 height 22
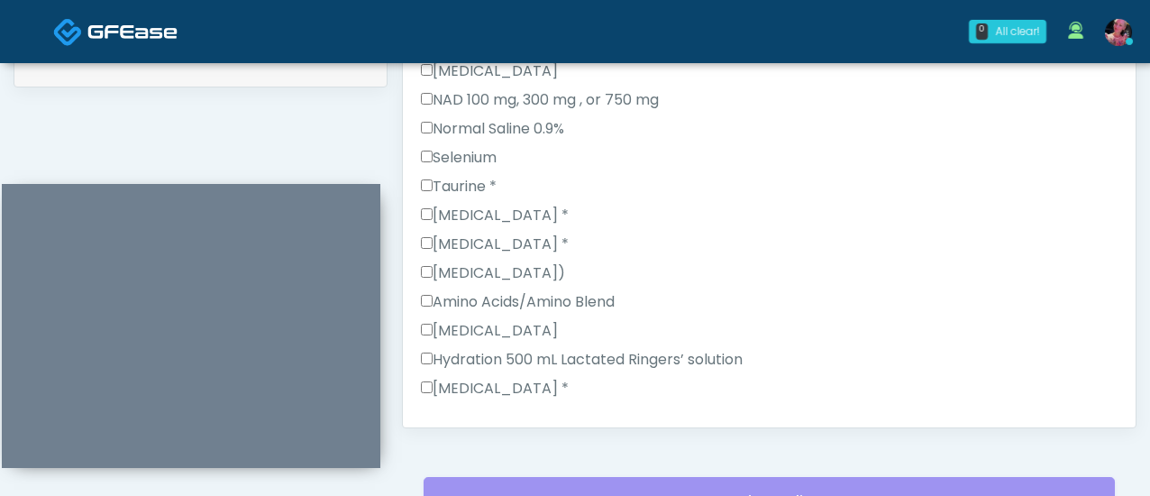
scroll to position [1889, 0]
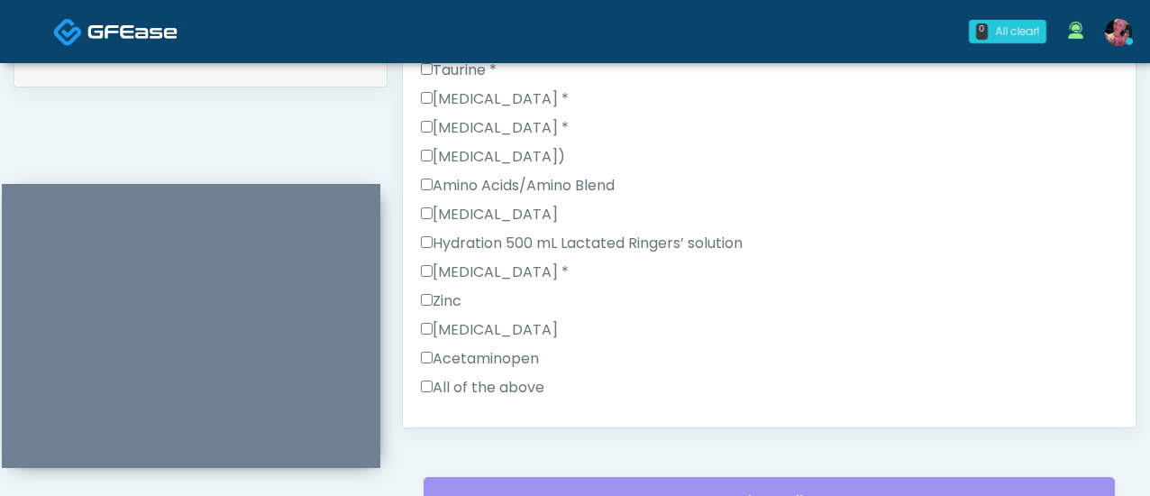
click at [476, 377] on label "All of the above" at bounding box center [483, 388] width 124 height 22
click at [464, 428] on button "Continue" at bounding box center [462, 444] width 82 height 33
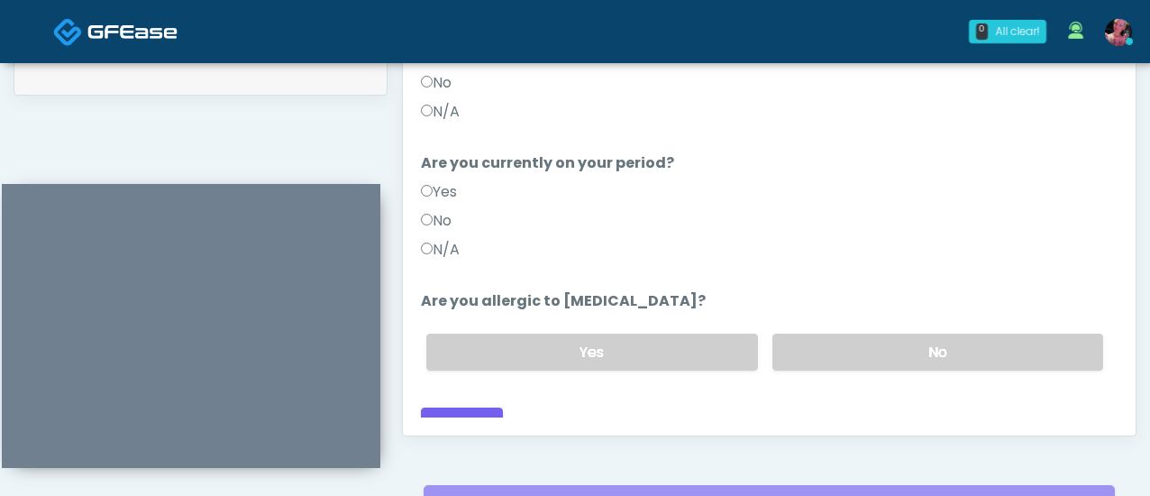
scroll to position [1123, 0]
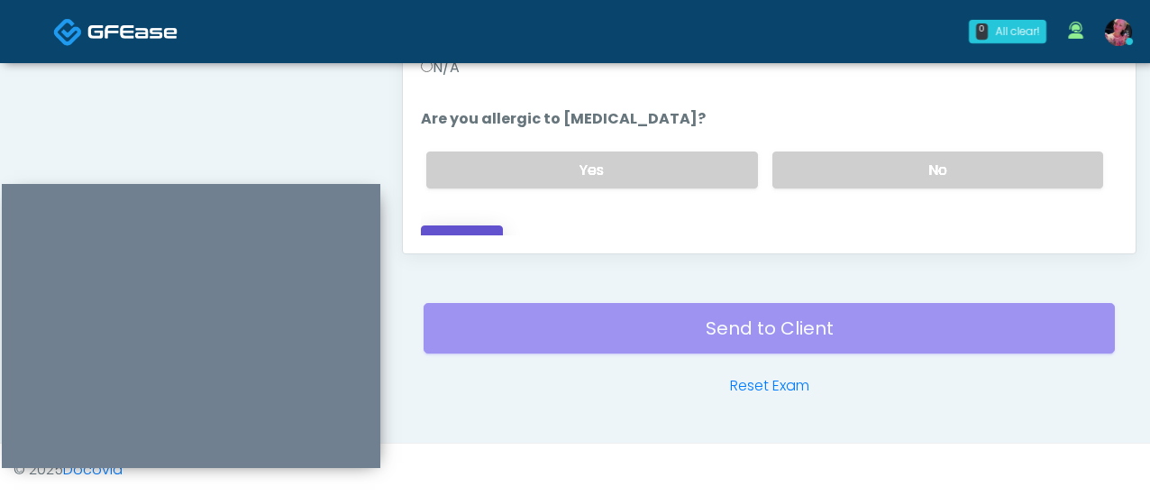
click at [476, 225] on button "Continue" at bounding box center [462, 241] width 82 height 33
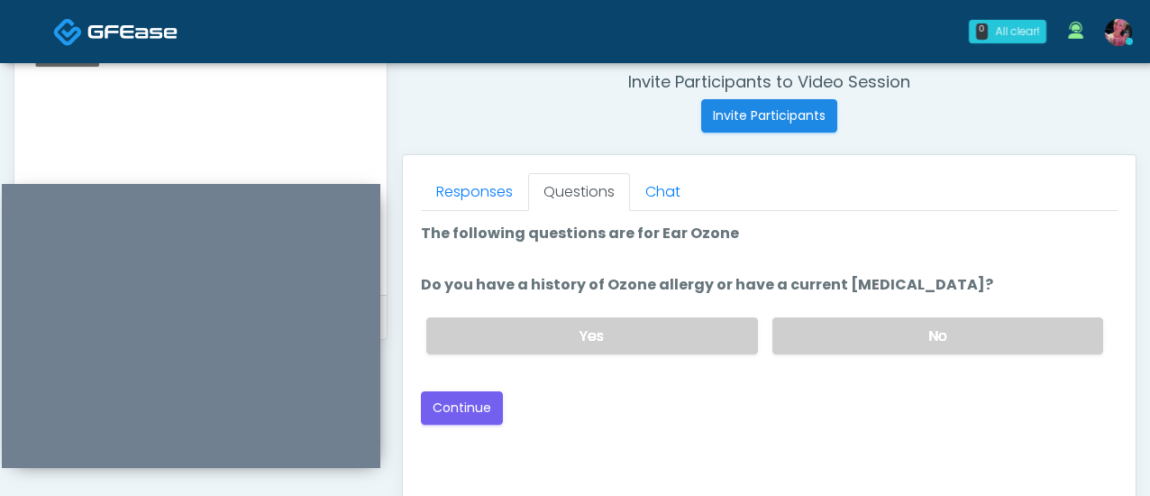
scroll to position [731, 0]
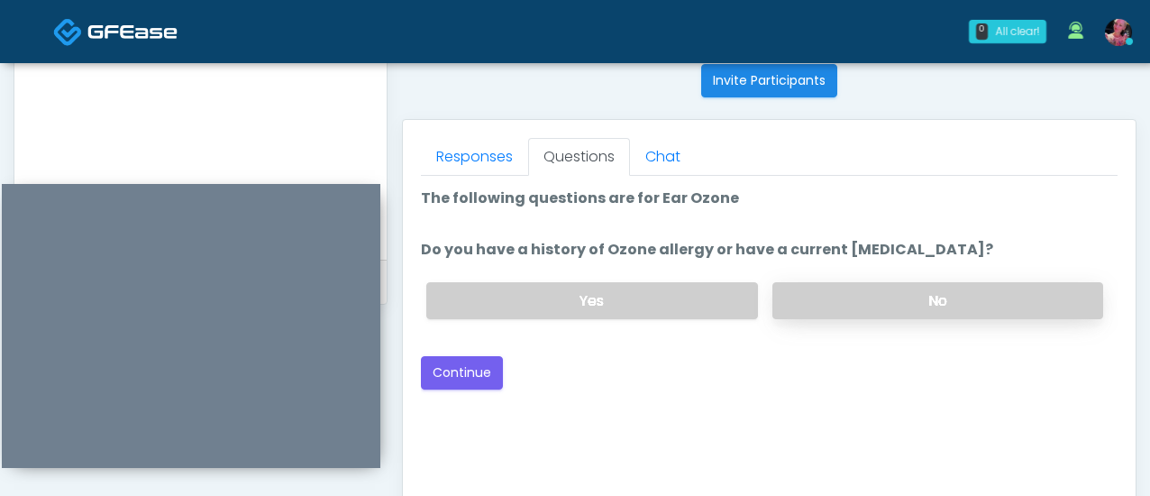
click at [842, 282] on label "No" at bounding box center [938, 300] width 331 height 37
click at [474, 368] on button "Continue" at bounding box center [462, 372] width 82 height 33
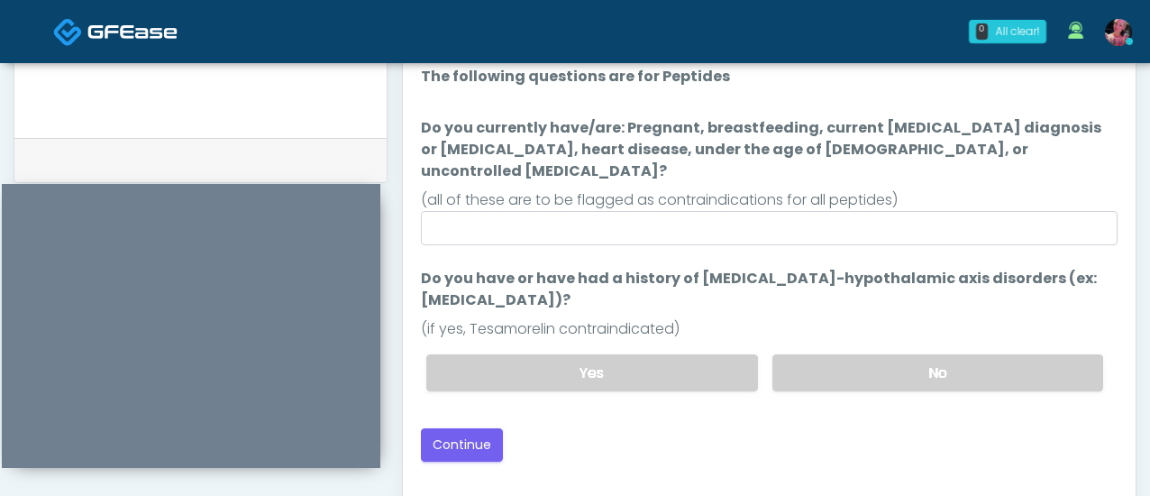
scroll to position [875, 0]
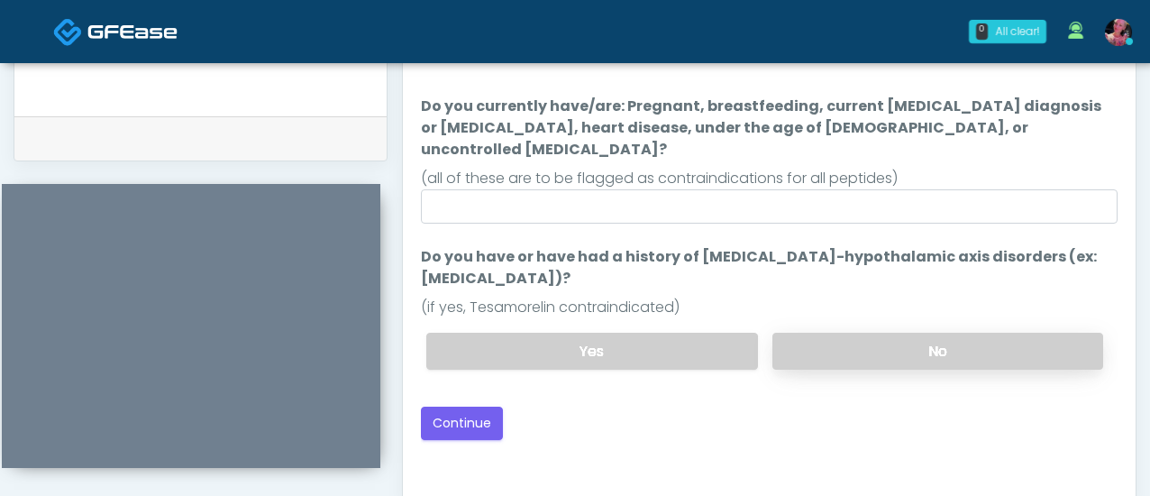
click at [833, 333] on label "No" at bounding box center [938, 351] width 331 height 37
click at [457, 407] on button "Continue" at bounding box center [462, 423] width 82 height 33
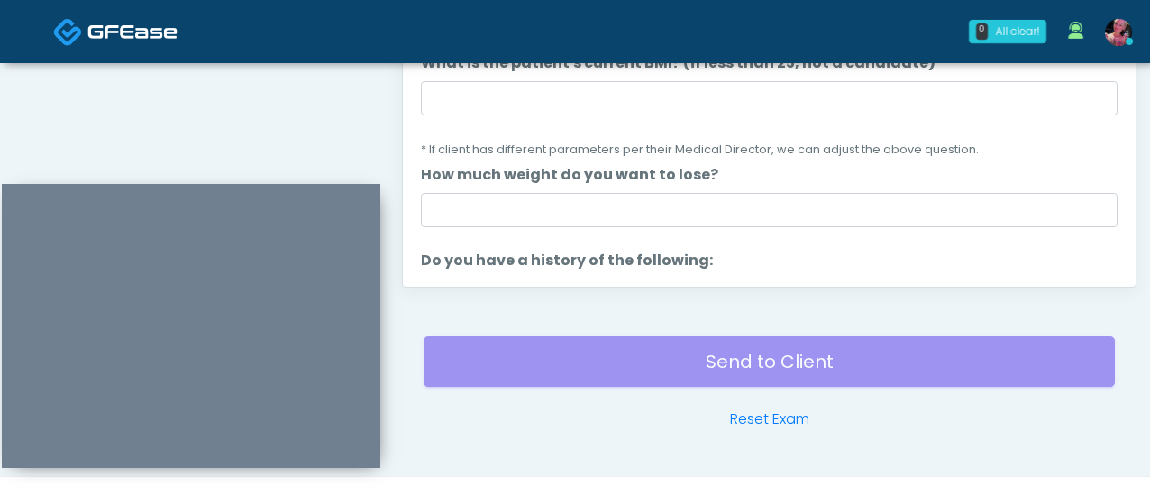
scroll to position [0, 0]
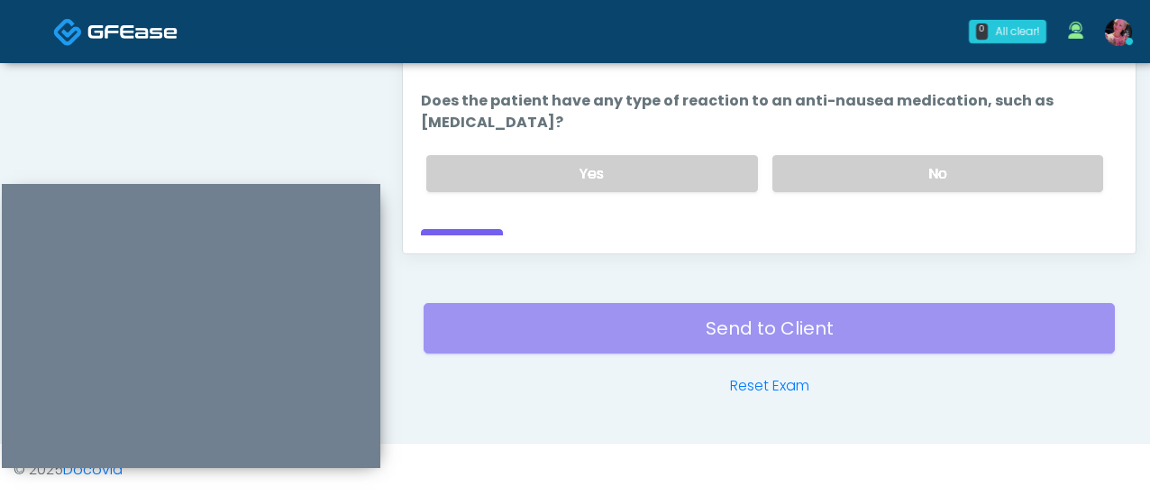
click at [484, 229] on button "Continue" at bounding box center [462, 245] width 82 height 33
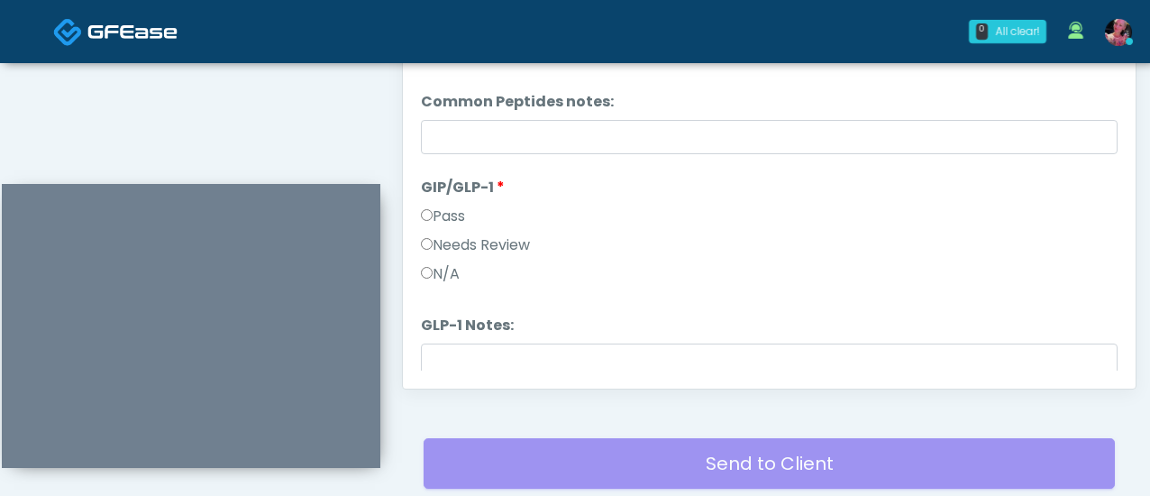
click at [442, 276] on label "N/A" at bounding box center [440, 274] width 39 height 22
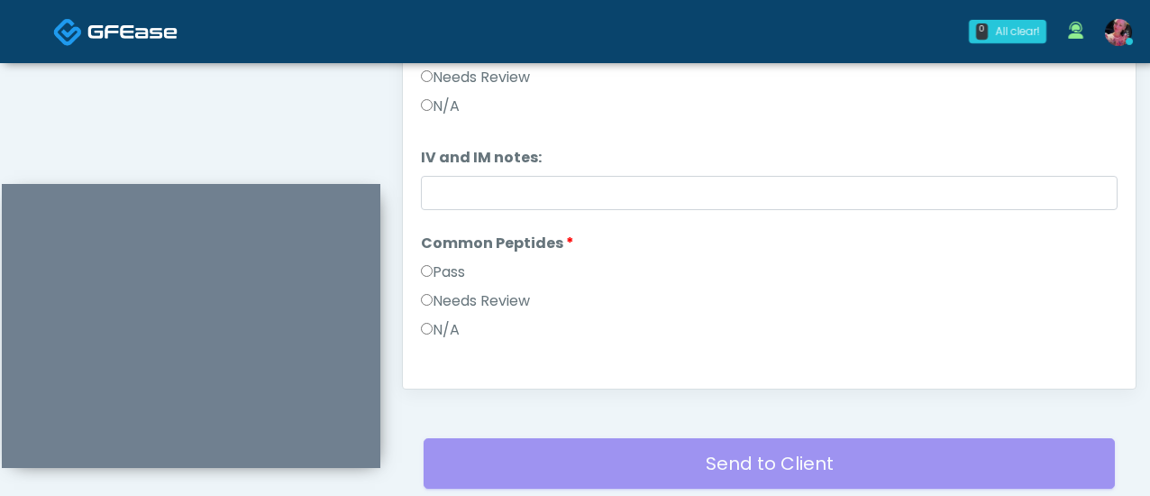
click at [445, 265] on label "Pass" at bounding box center [443, 272] width 44 height 22
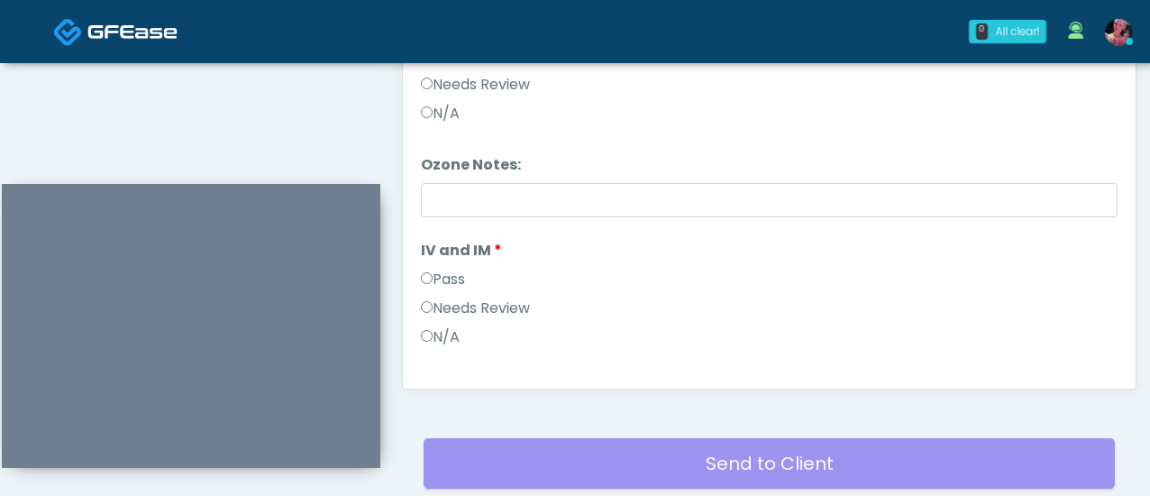
click at [456, 282] on label "Pass" at bounding box center [443, 280] width 44 height 22
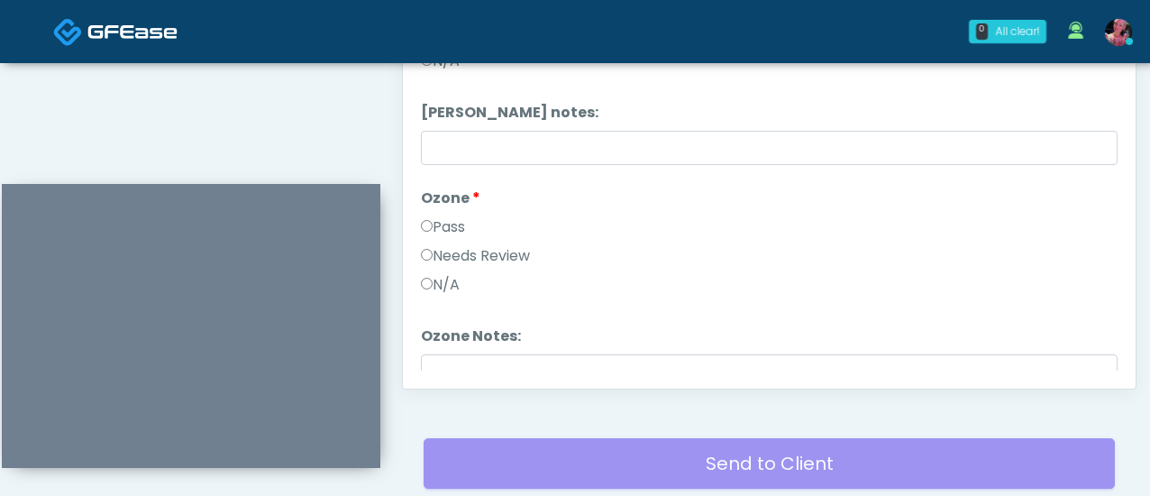
click at [449, 232] on label "Pass" at bounding box center [443, 227] width 44 height 22
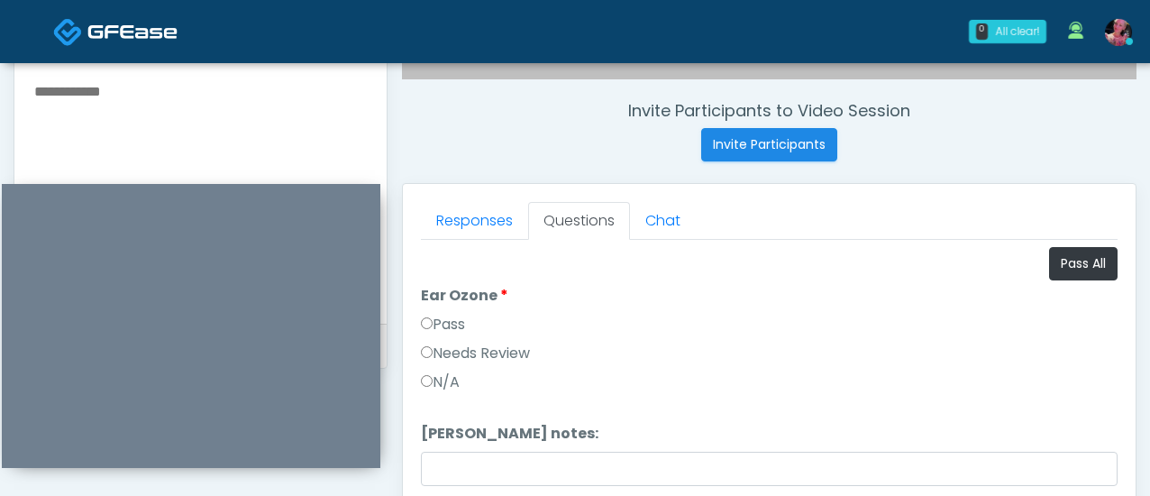
click at [446, 318] on label "Pass" at bounding box center [443, 325] width 44 height 22
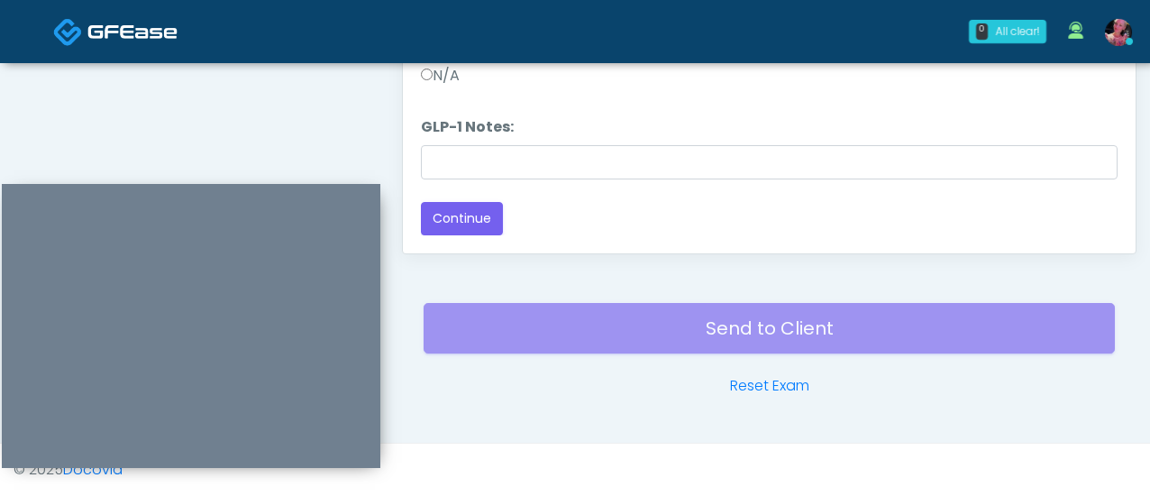
click at [498, 325] on div "Send to Client Reset Exam" at bounding box center [770, 338] width 692 height 115
click at [438, 221] on button "Continue" at bounding box center [462, 218] width 82 height 33
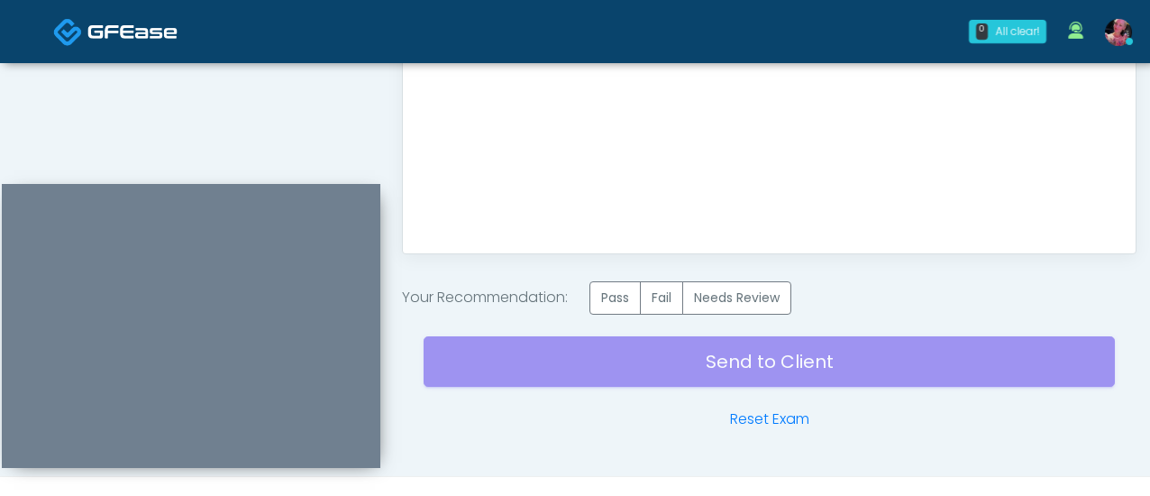
click at [516, 341] on div "Send to Client Reset Exam" at bounding box center [770, 372] width 692 height 115
click at [628, 296] on label "Pass" at bounding box center [615, 297] width 51 height 33
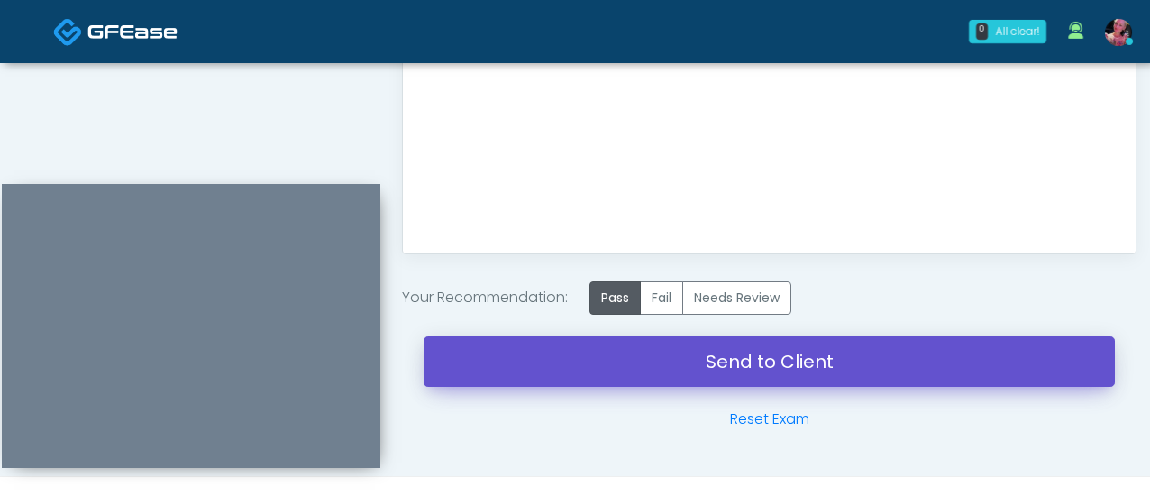
click at [624, 360] on link "Send to Client" at bounding box center [770, 361] width 692 height 50
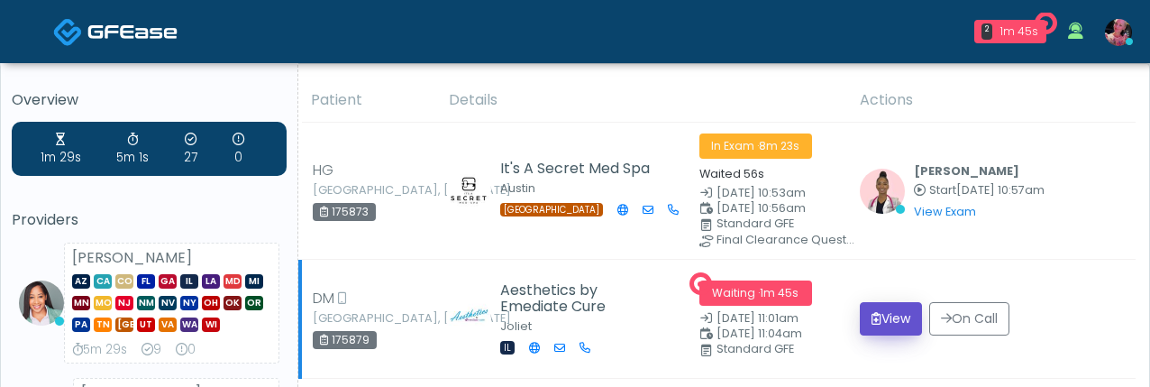
click at [882, 316] on icon "submit" at bounding box center [877, 318] width 10 height 13
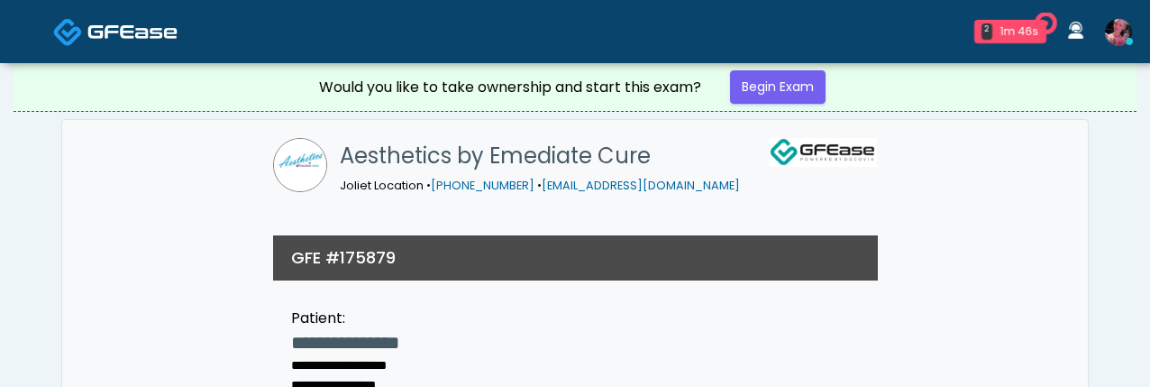
click at [790, 109] on div "Would you like to take ownership and start this exam? Begin Exam" at bounding box center [575, 87] width 541 height 48
click at [790, 83] on link "Begin Exam" at bounding box center [778, 86] width 96 height 33
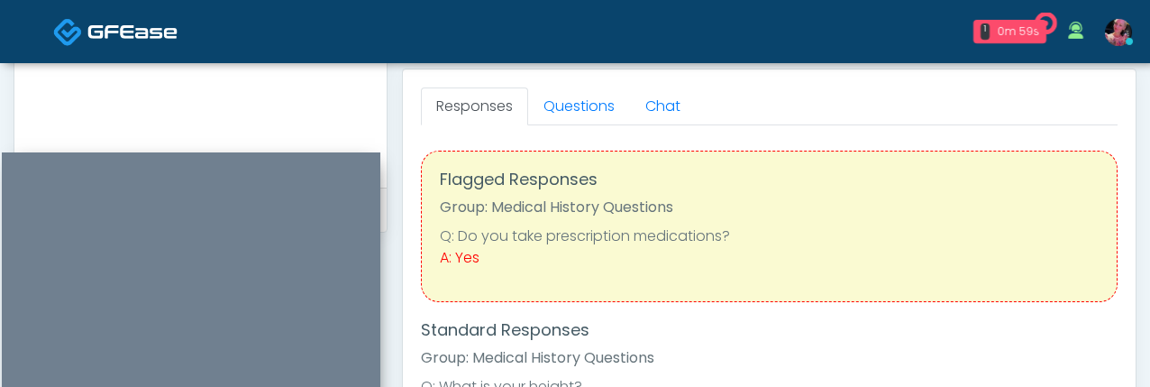
scroll to position [740, 0]
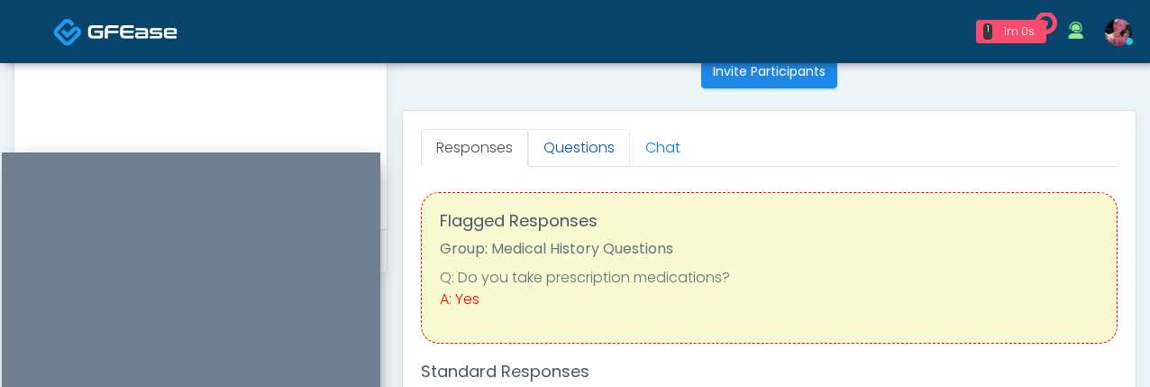
click at [594, 149] on link "Questions" at bounding box center [579, 148] width 102 height 38
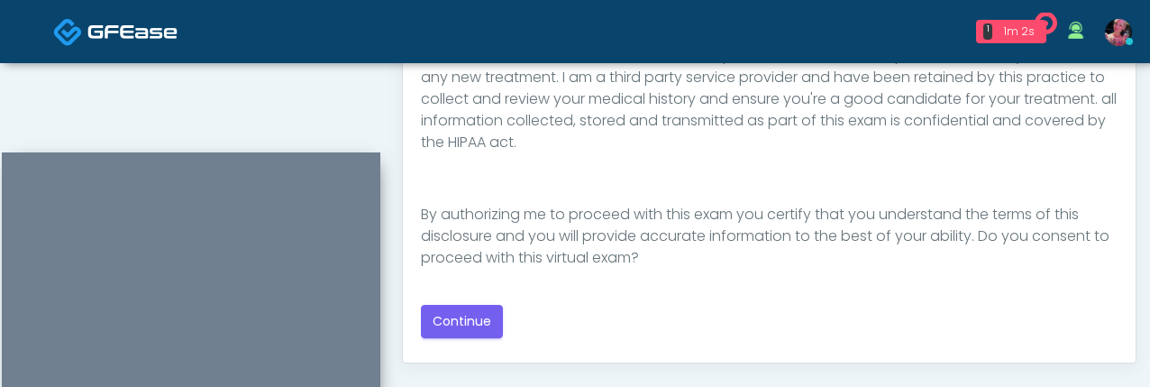
scroll to position [1016, 0]
click at [462, 295] on div "Good Faith Exam Script Good Faith Exam Script INTRODUCTION Hello, my name is un…" at bounding box center [769, 116] width 697 height 437
click at [462, 316] on button "Continue" at bounding box center [462, 318] width 82 height 33
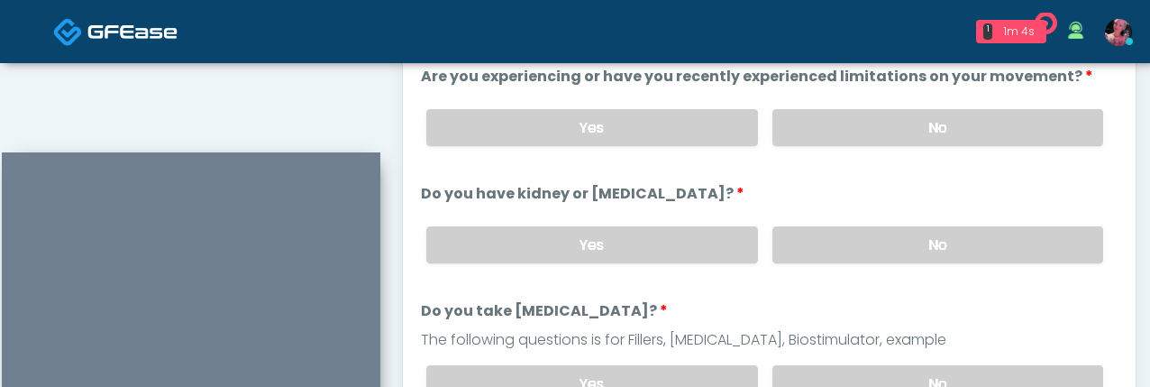
scroll to position [951, 0]
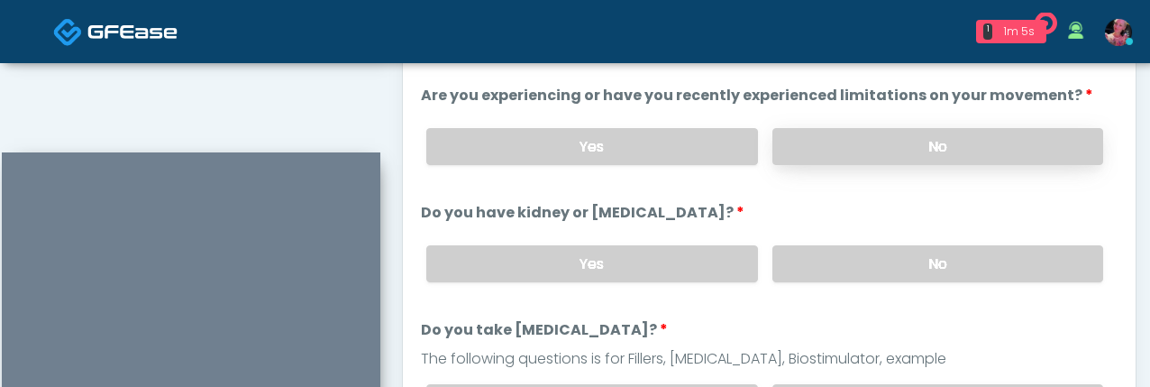
click at [859, 151] on label "No" at bounding box center [938, 146] width 331 height 37
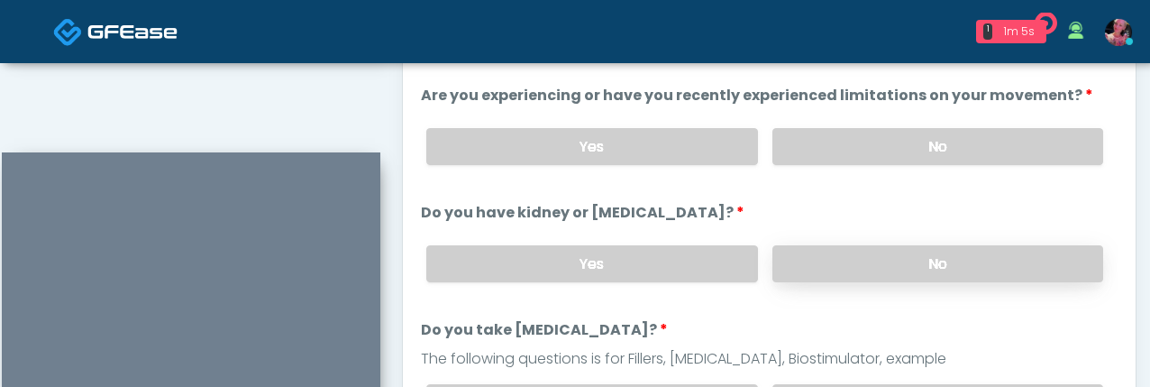
click at [838, 262] on label "No" at bounding box center [938, 263] width 331 height 37
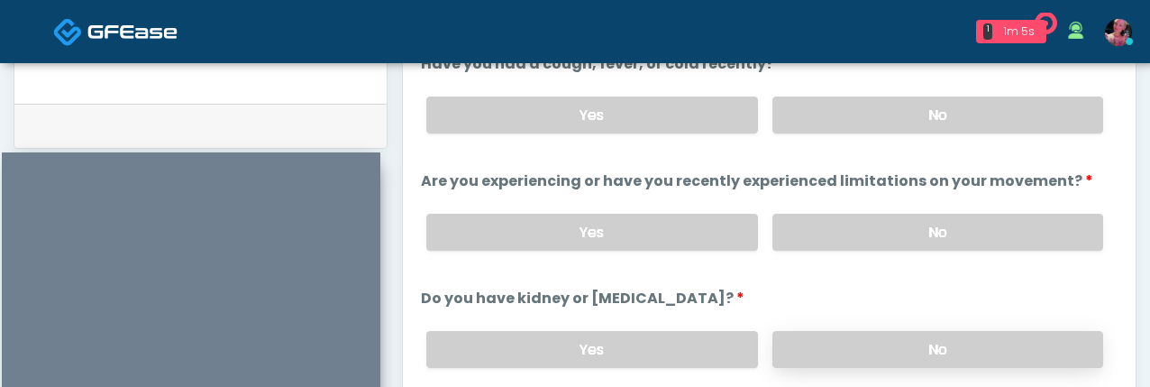
scroll to position [844, 0]
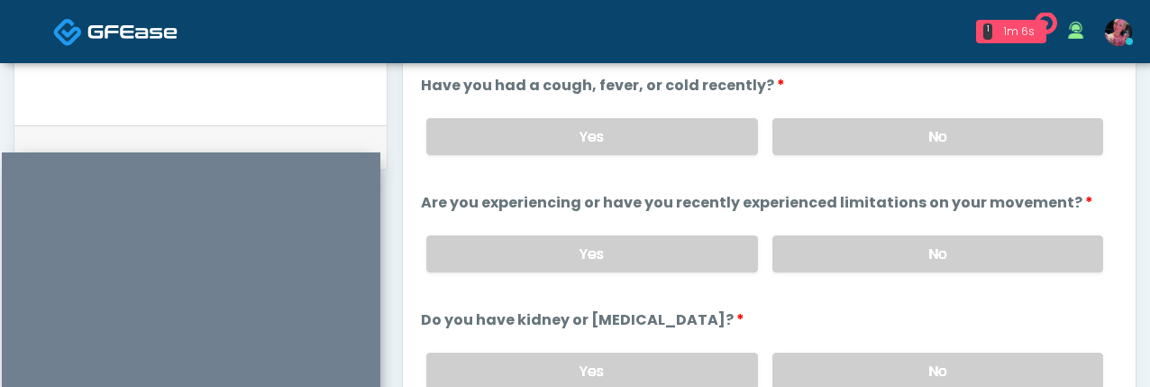
click at [846, 142] on label "No" at bounding box center [938, 136] width 331 height 37
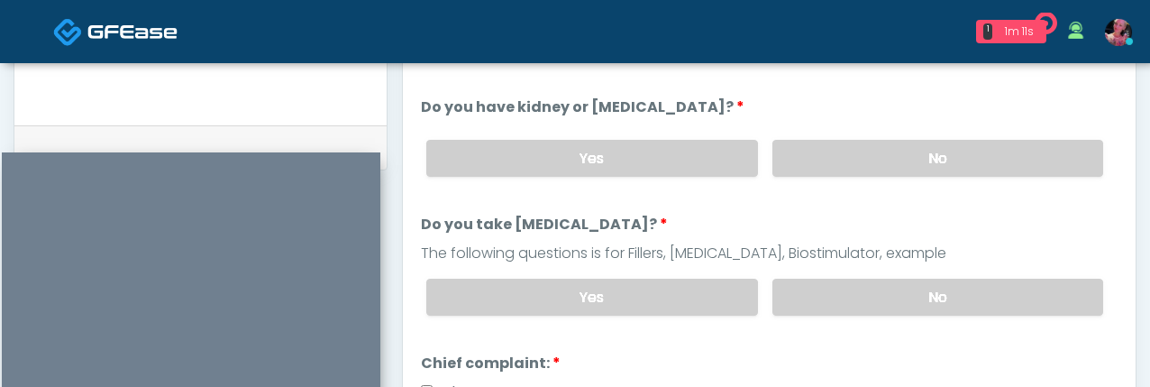
scroll to position [225, 0]
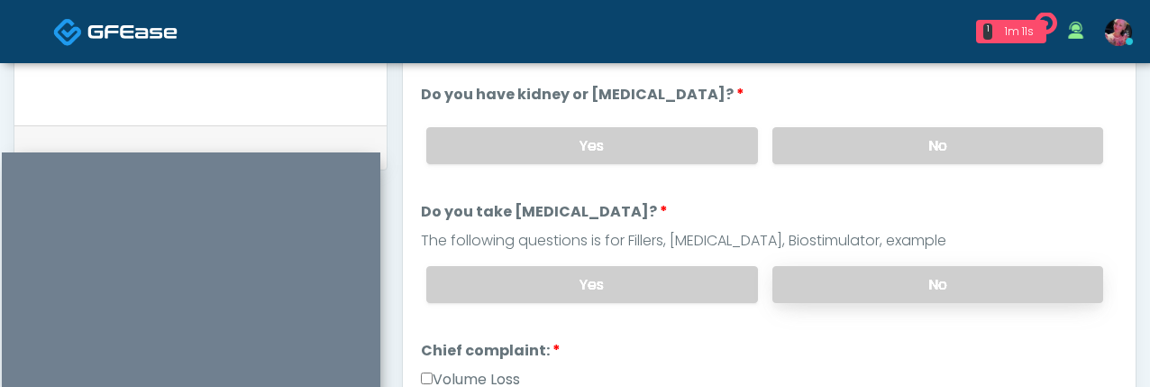
click at [870, 292] on label "No" at bounding box center [938, 284] width 331 height 37
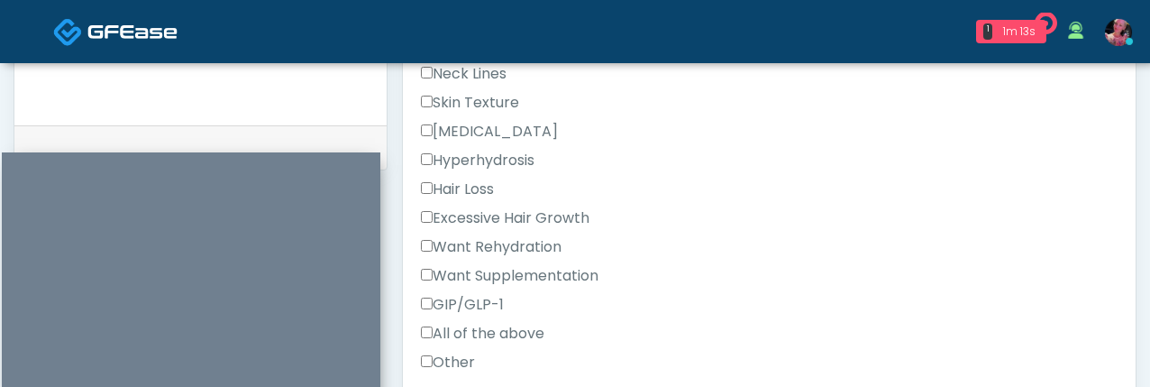
click at [470, 306] on label "GIP/GLP-1" at bounding box center [462, 305] width 83 height 22
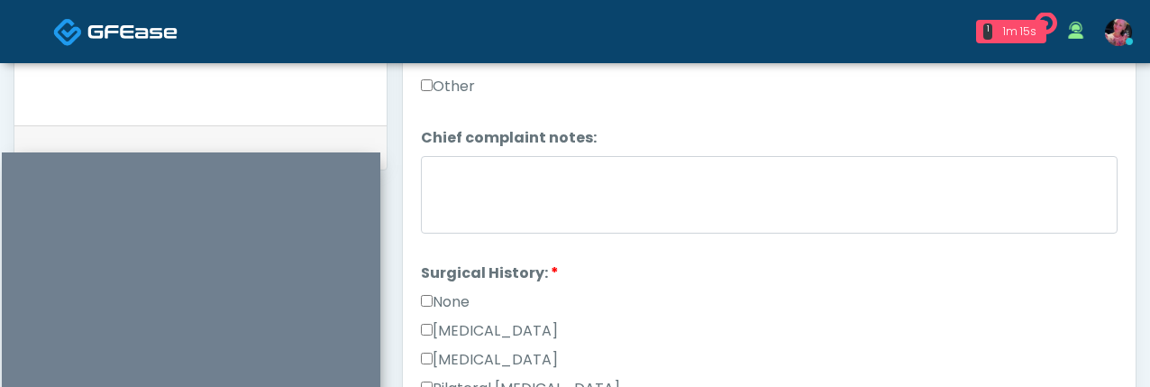
scroll to position [867, 0]
click at [464, 295] on label "None" at bounding box center [445, 300] width 49 height 22
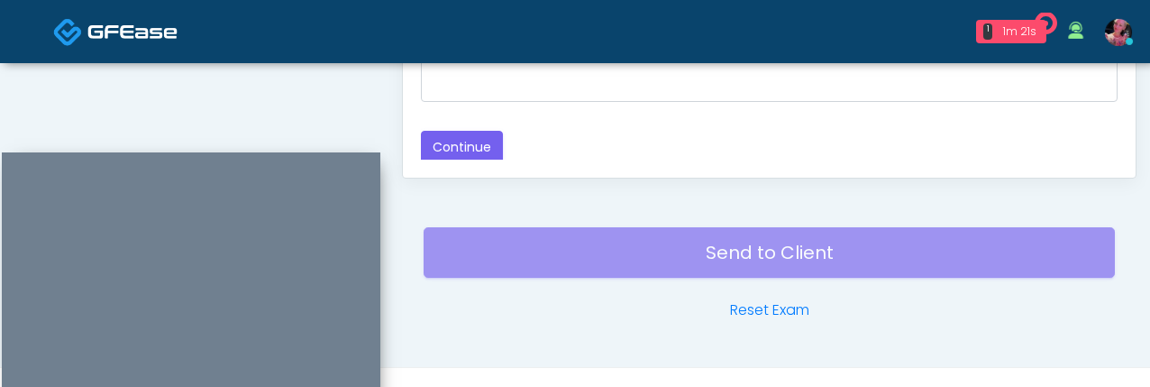
scroll to position [1212, 0]
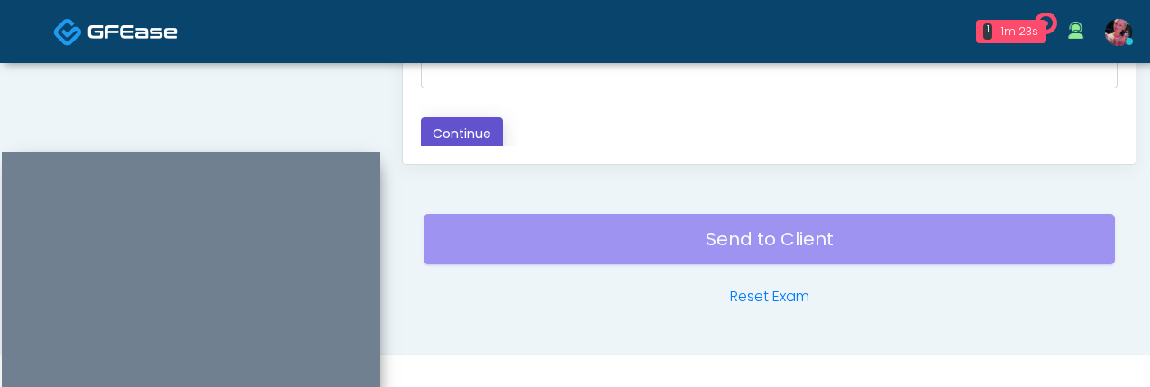
click at [458, 130] on button "Continue" at bounding box center [462, 133] width 82 height 33
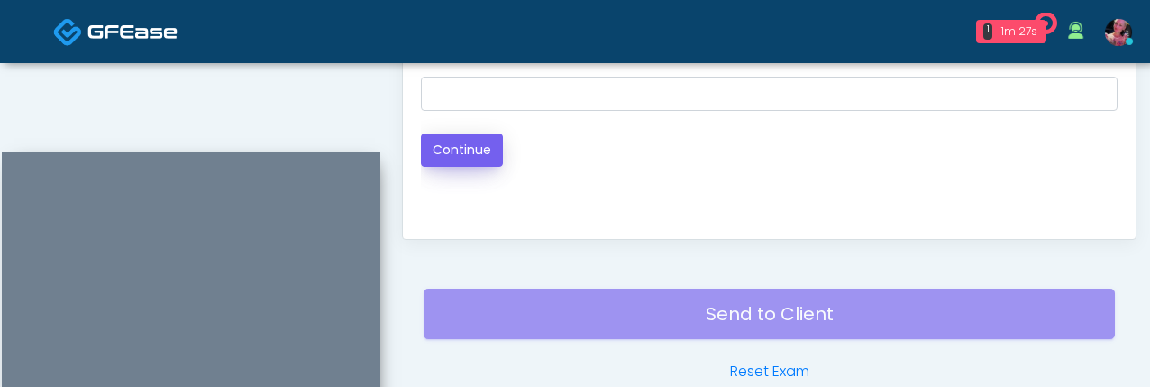
scroll to position [1121, 0]
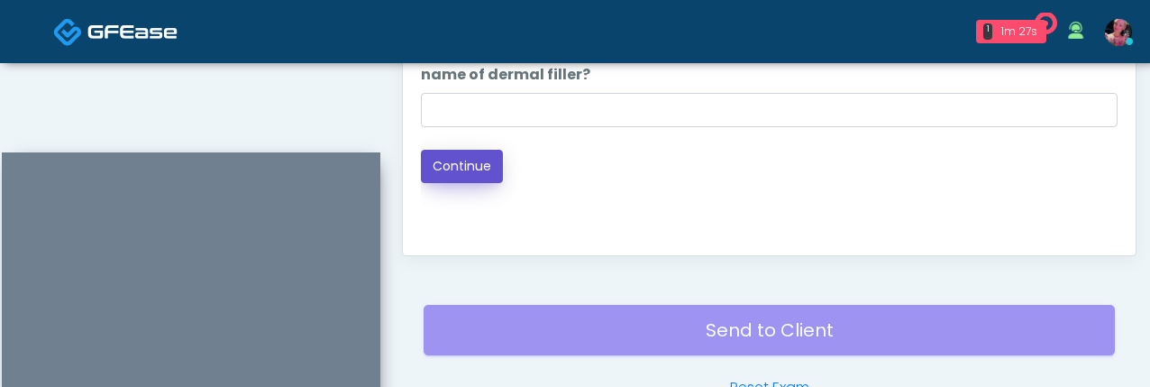
click at [441, 168] on button "Continue" at bounding box center [462, 166] width 82 height 33
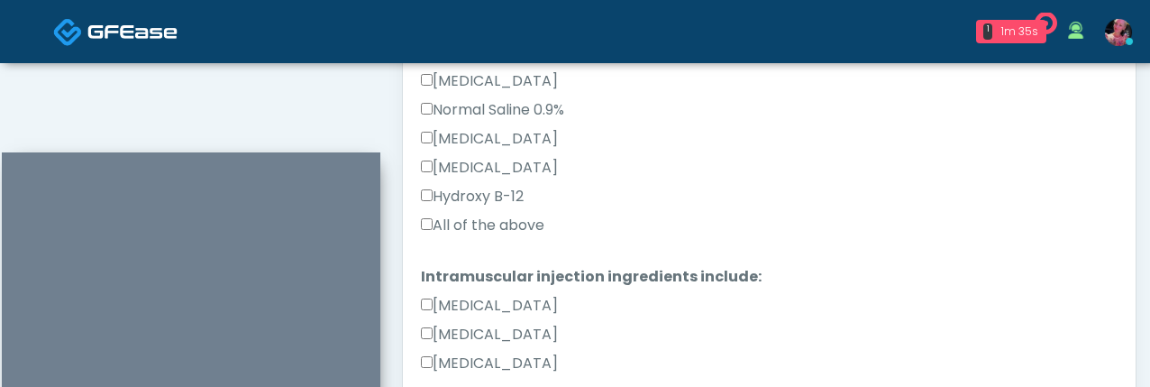
scroll to position [249, 0]
click at [527, 213] on div "Hydroxy B-12" at bounding box center [769, 201] width 697 height 29
click at [525, 220] on label "All of the above" at bounding box center [483, 226] width 124 height 22
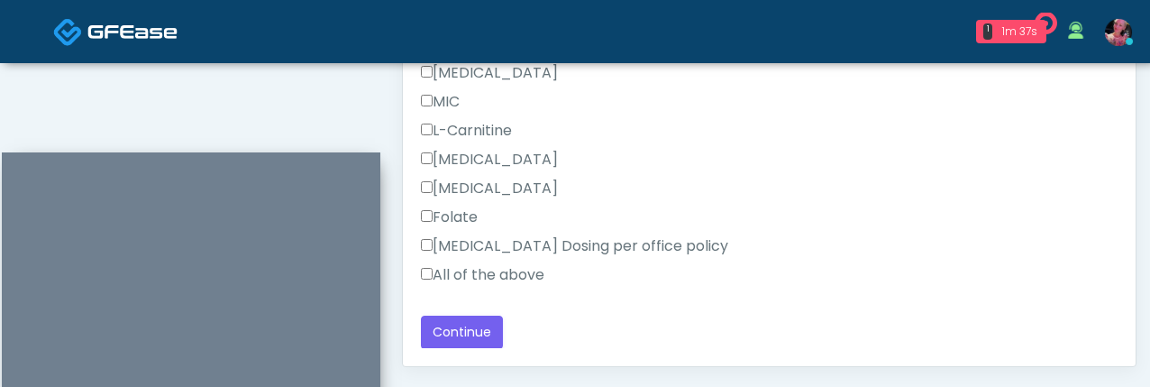
scroll to position [1009, 0]
click at [493, 270] on label "All of the above" at bounding box center [483, 276] width 124 height 22
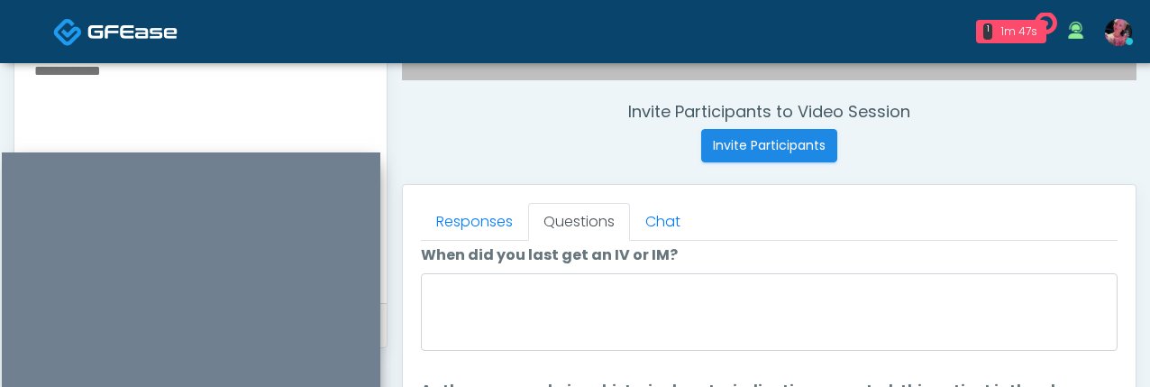
scroll to position [61, 0]
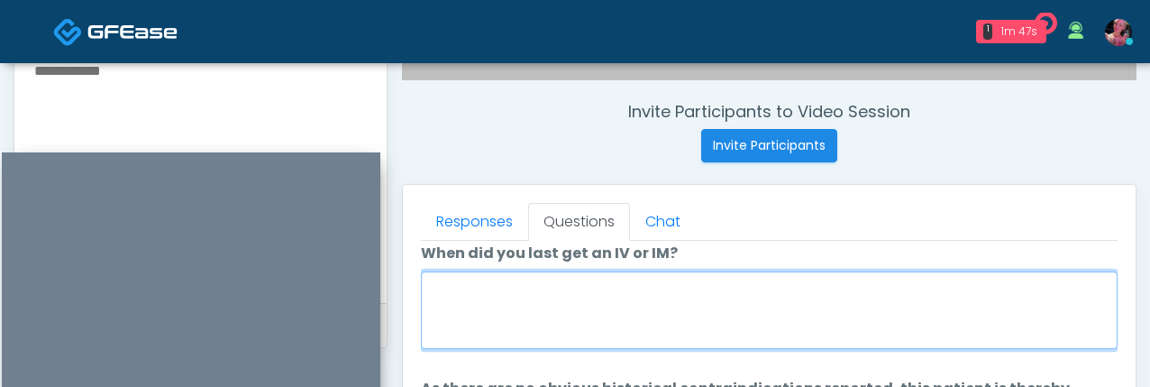
click at [514, 306] on textarea "When did you last get an IV or IM?" at bounding box center [769, 310] width 697 height 78
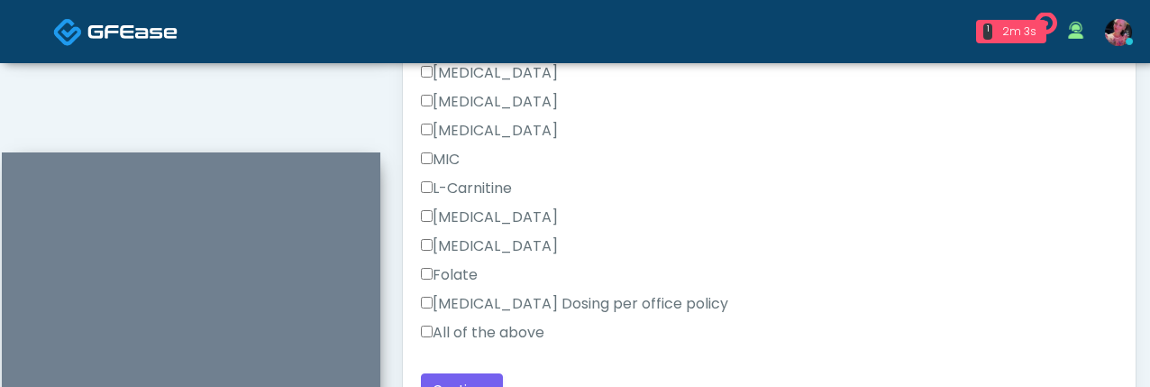
scroll to position [1122, 0]
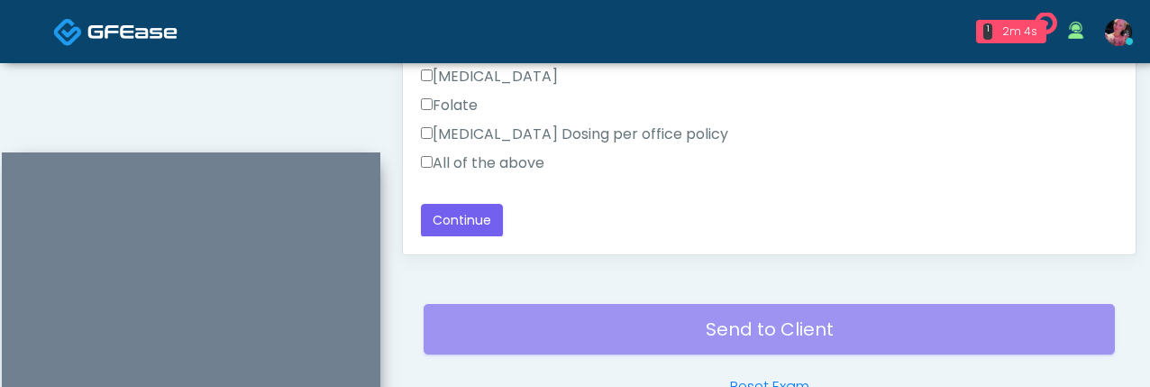
type textarea "*****"
click at [445, 232] on button "Continue" at bounding box center [462, 220] width 82 height 33
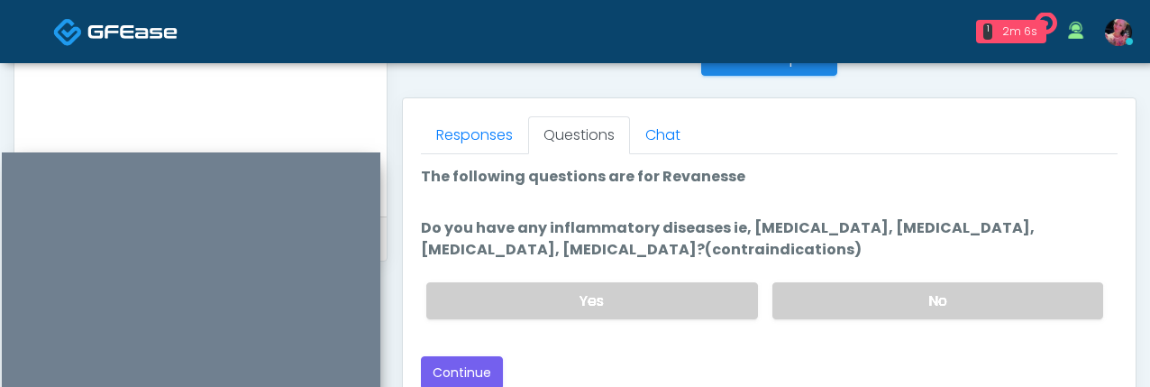
scroll to position [740, 0]
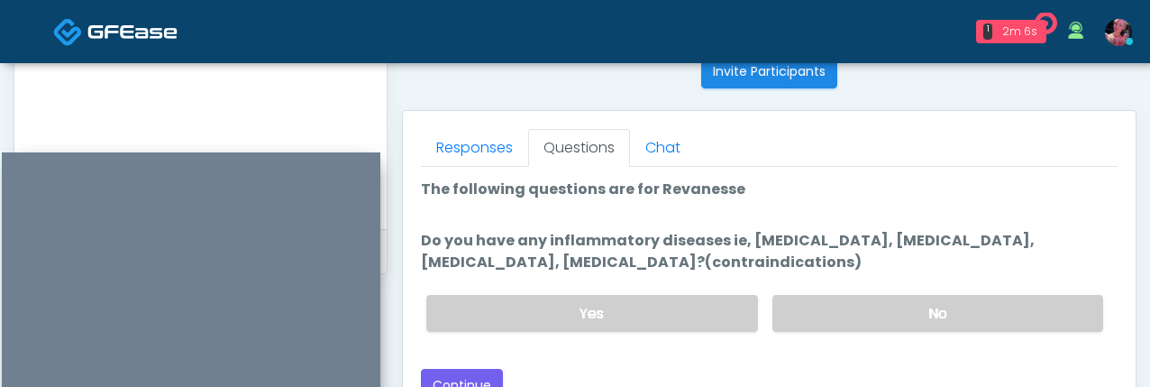
click at [856, 343] on div "Yes No" at bounding box center [765, 313] width 706 height 66
click at [853, 329] on label "No" at bounding box center [938, 313] width 331 height 37
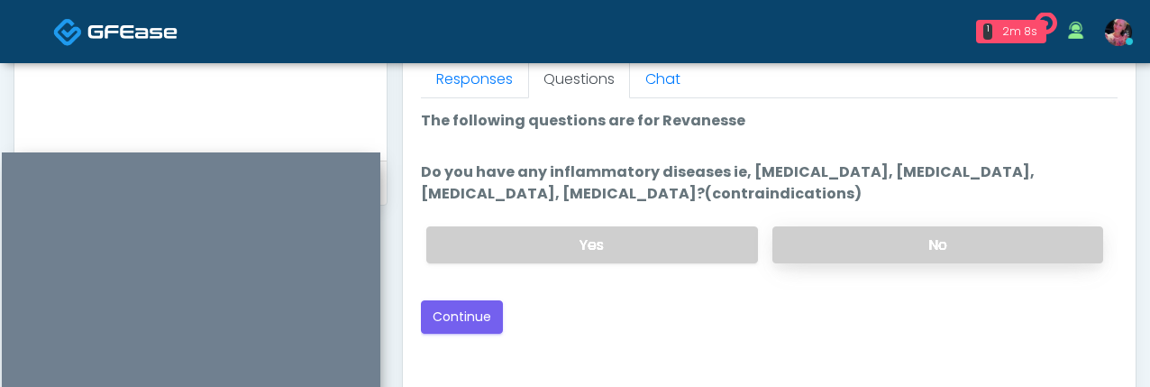
scroll to position [0, 0]
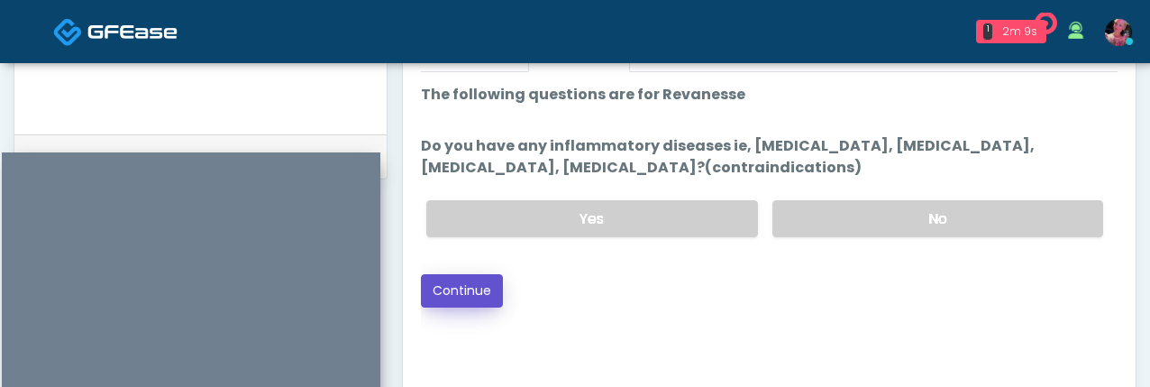
click at [467, 289] on button "Continue" at bounding box center [462, 290] width 82 height 33
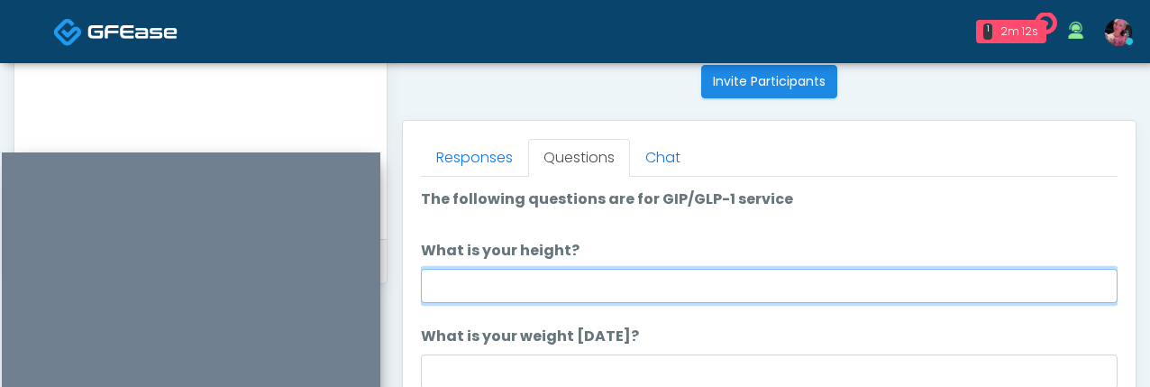
click at [691, 274] on input "What is your height?" at bounding box center [769, 286] width 697 height 34
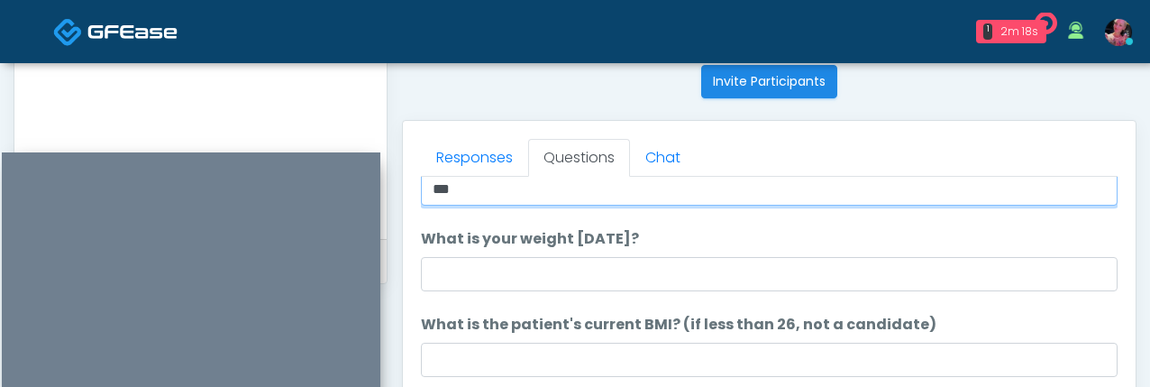
type input "***"
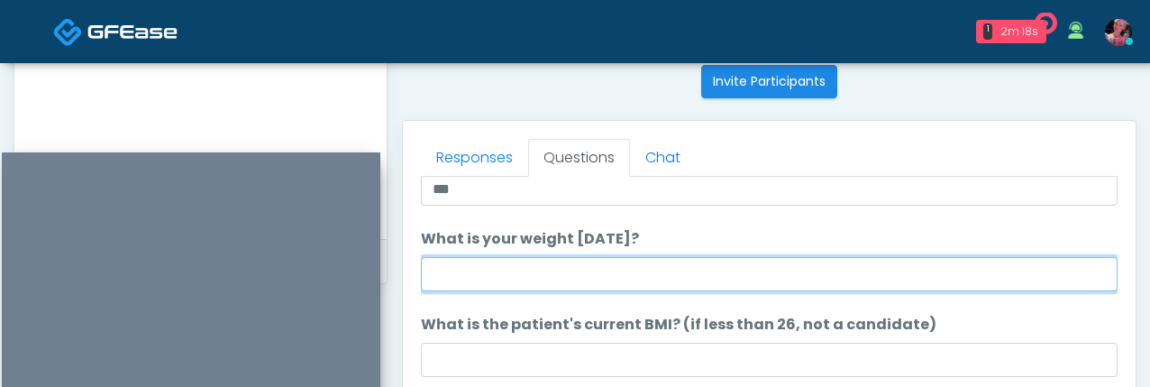
click at [657, 272] on input "What is your weight today?" at bounding box center [769, 274] width 697 height 34
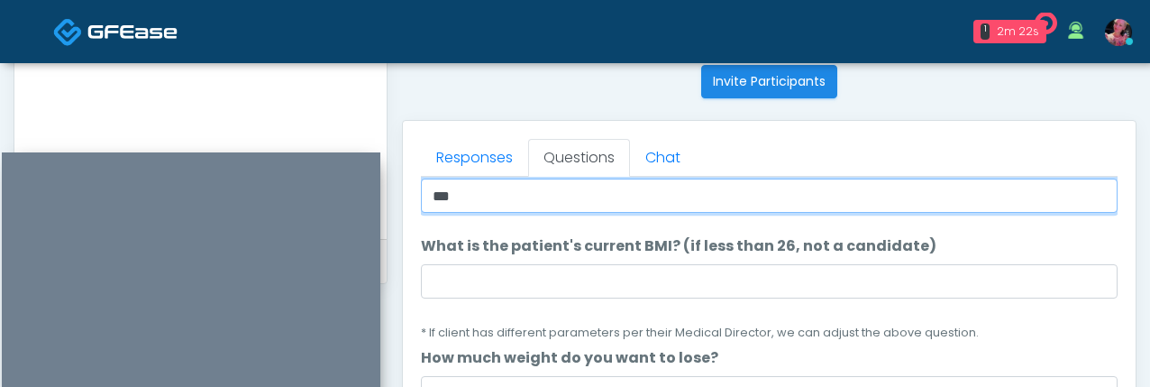
scroll to position [243, 0]
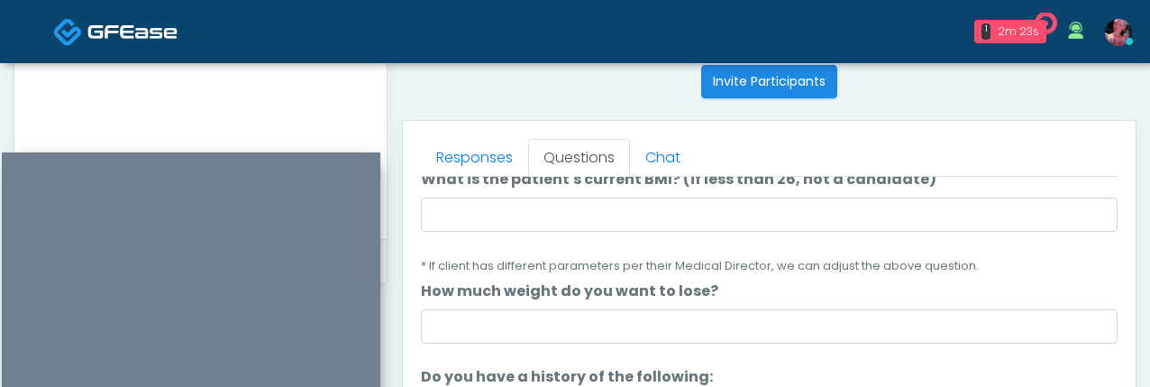
type input "***"
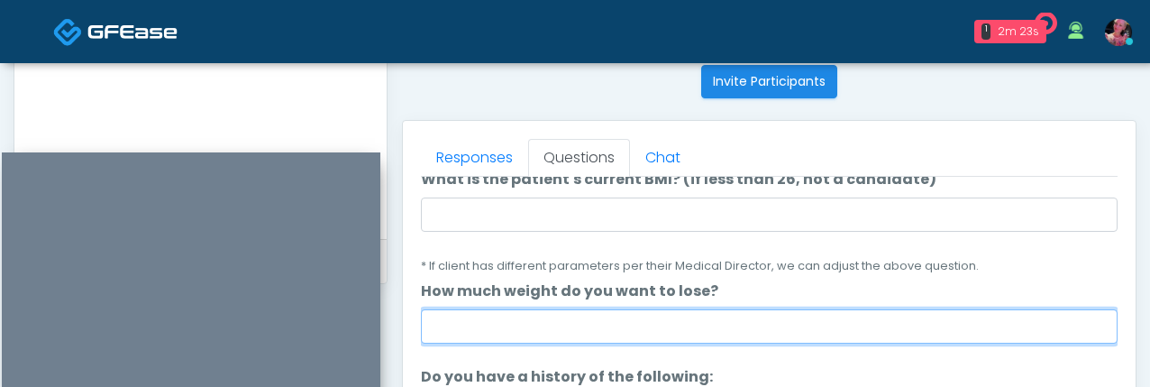
click at [617, 310] on input "How much weight do you want to lose?" at bounding box center [769, 326] width 697 height 34
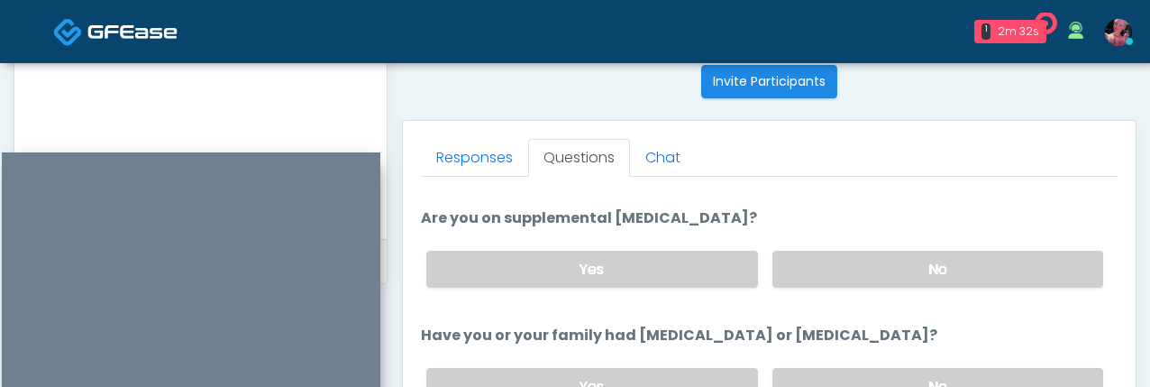
scroll to position [649, 0]
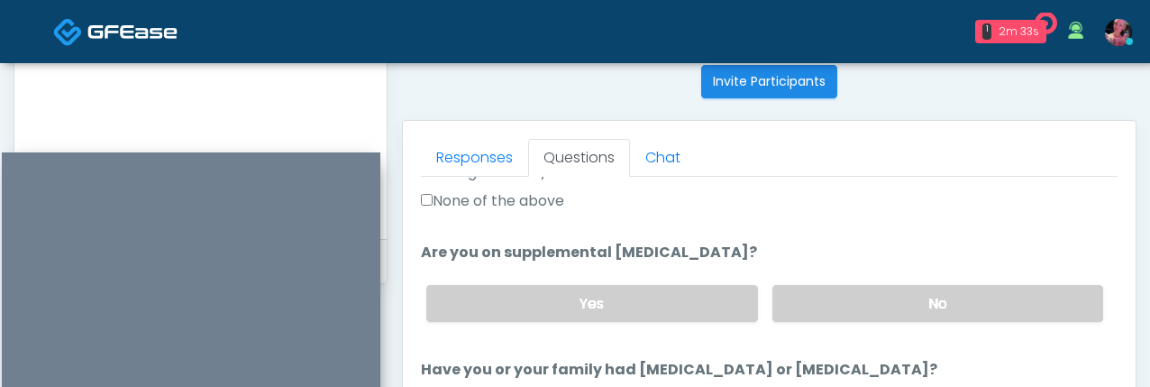
type input "**********"
click at [527, 204] on label "None of the above" at bounding box center [492, 201] width 143 height 22
click at [905, 309] on label "No" at bounding box center [938, 303] width 331 height 37
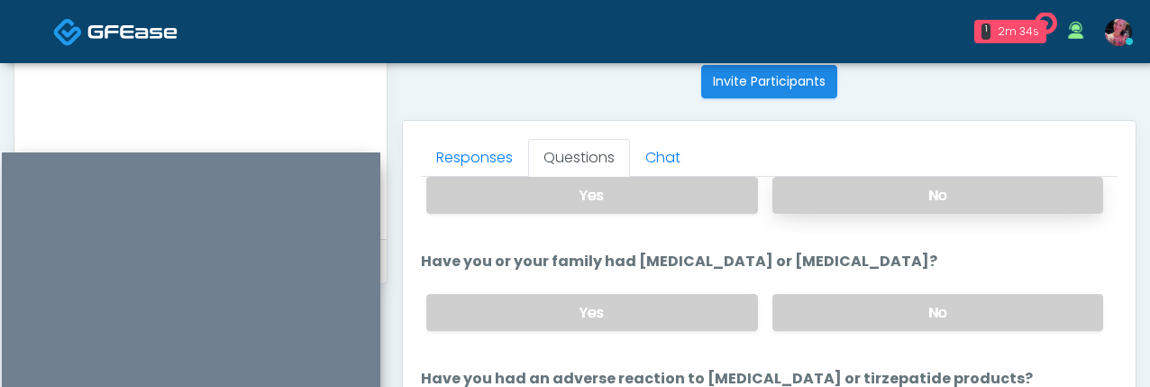
scroll to position [780, 0]
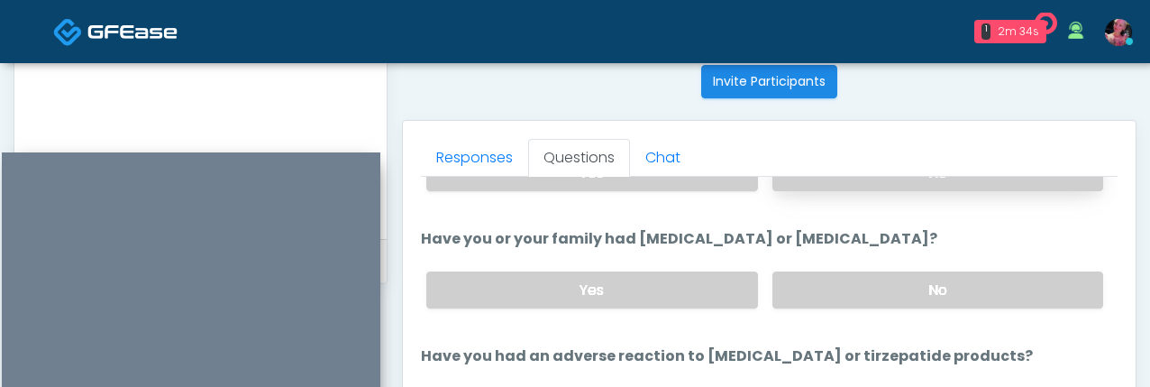
click at [905, 309] on div "Yes No" at bounding box center [765, 290] width 706 height 66
click at [894, 291] on label "No" at bounding box center [938, 289] width 331 height 37
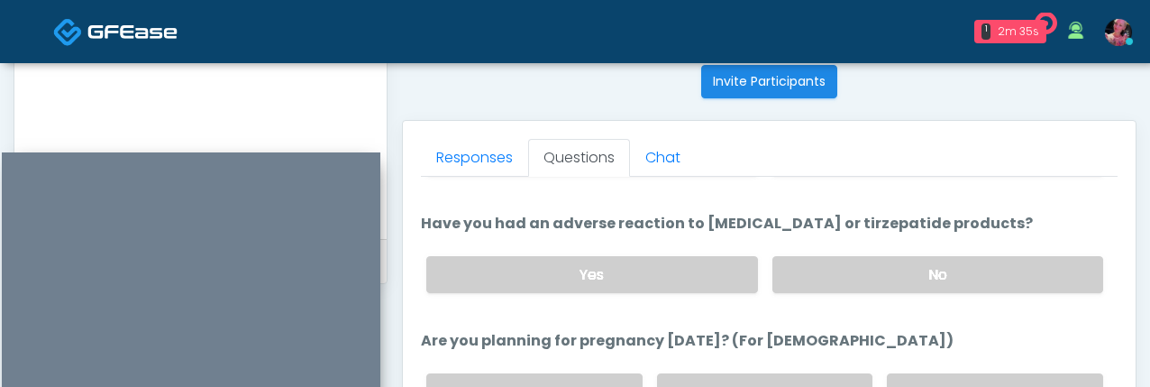
click at [892, 291] on div "Yes No" at bounding box center [765, 275] width 706 height 66
click at [888, 278] on label "No" at bounding box center [938, 274] width 331 height 37
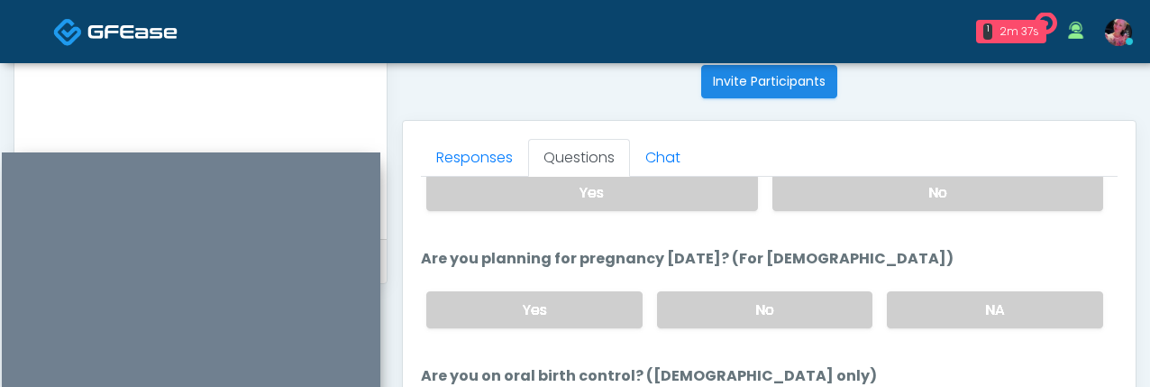
click at [922, 282] on div "Yes No NA" at bounding box center [765, 310] width 706 height 66
click at [924, 303] on label "NA" at bounding box center [995, 309] width 216 height 37
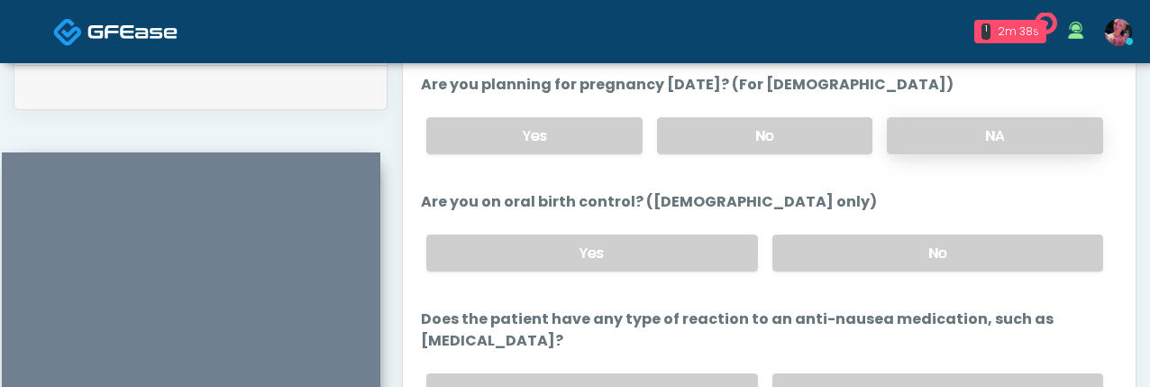
scroll to position [906, 0]
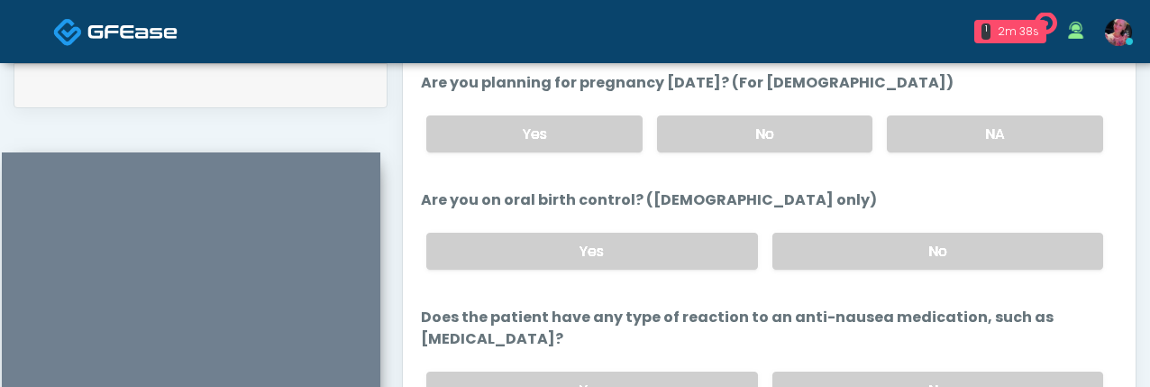
click at [921, 266] on div "Yes No" at bounding box center [765, 251] width 706 height 66
click at [912, 371] on label "No" at bounding box center [938, 389] width 331 height 37
click at [912, 269] on div "Yes No" at bounding box center [765, 251] width 706 height 66
click at [905, 245] on label "No" at bounding box center [938, 251] width 331 height 37
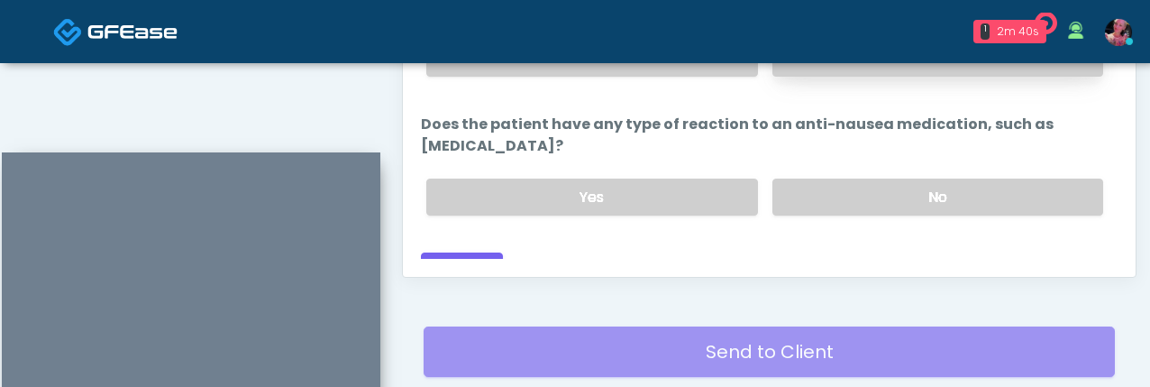
scroll to position [1102, 0]
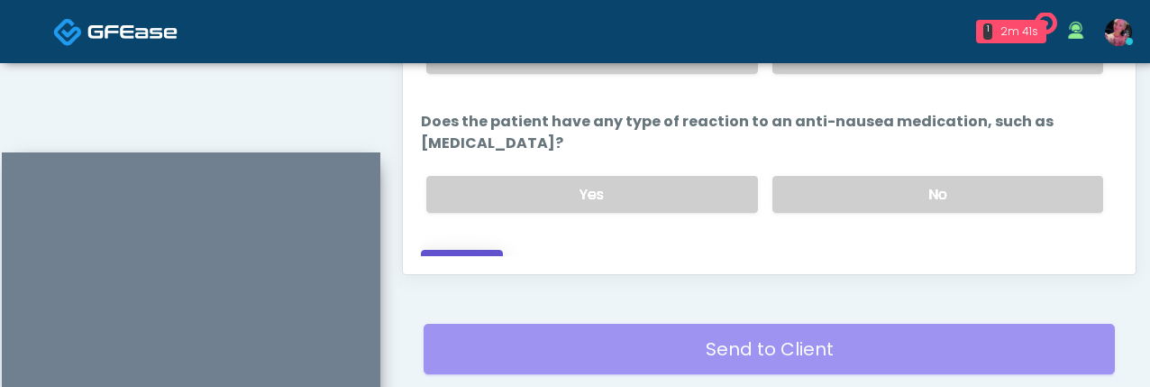
click at [481, 250] on button "Continue" at bounding box center [462, 266] width 82 height 33
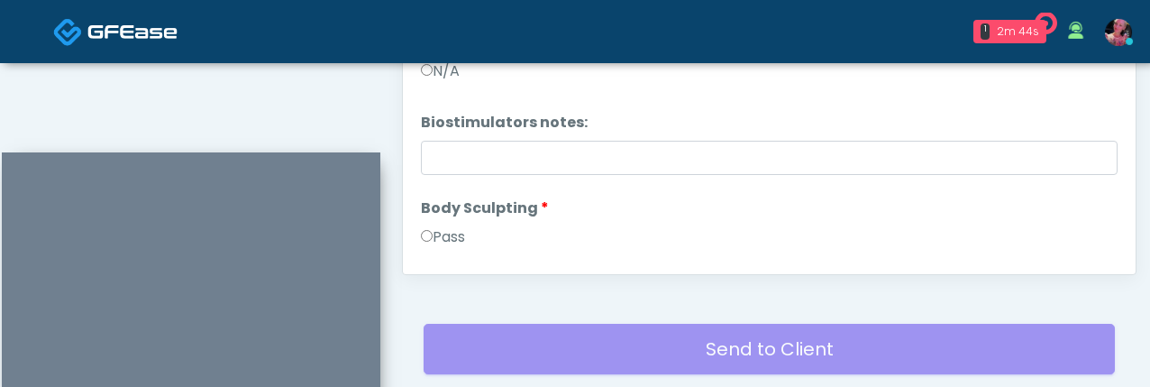
click at [459, 227] on label "Pass" at bounding box center [443, 237] width 44 height 22
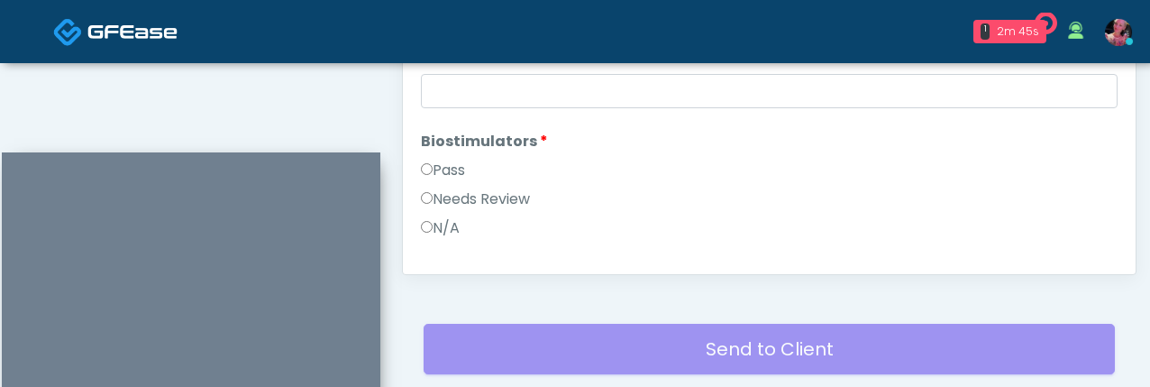
click at [455, 165] on label "Pass" at bounding box center [443, 171] width 44 height 22
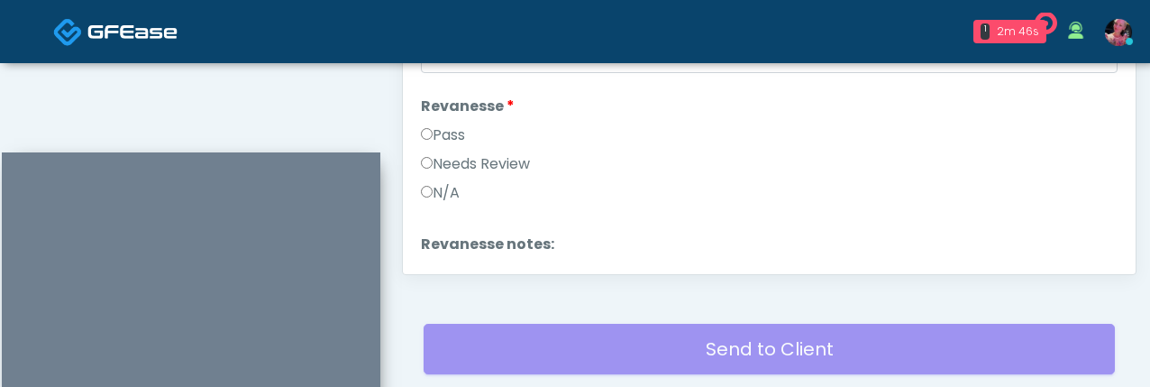
click at [454, 135] on label "Pass" at bounding box center [443, 135] width 44 height 22
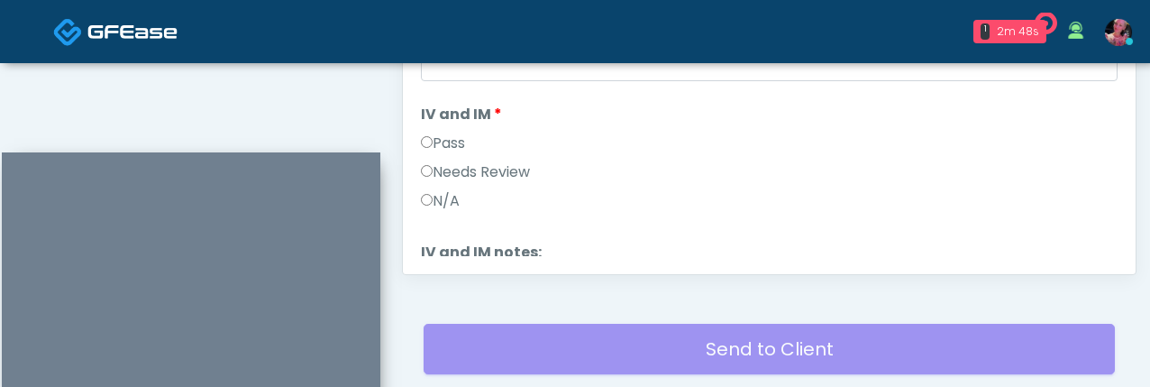
click at [451, 142] on label "Pass" at bounding box center [443, 144] width 44 height 22
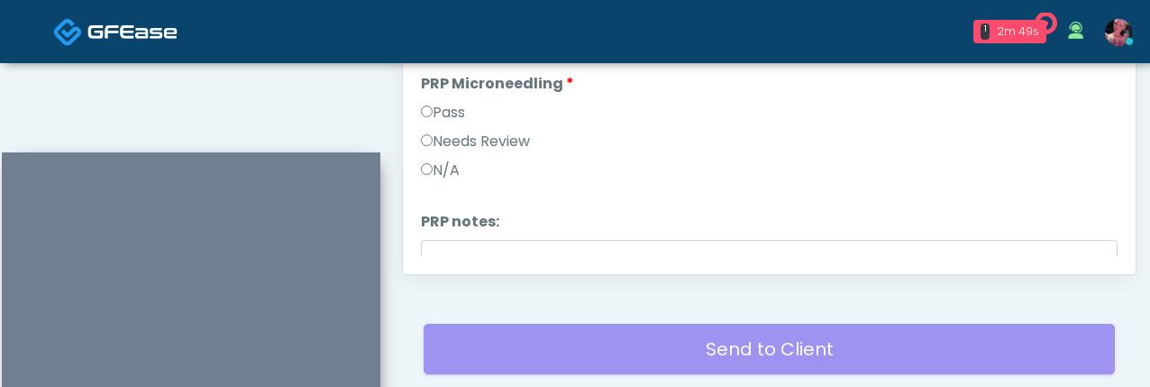
click at [444, 118] on label "Pass" at bounding box center [443, 113] width 44 height 22
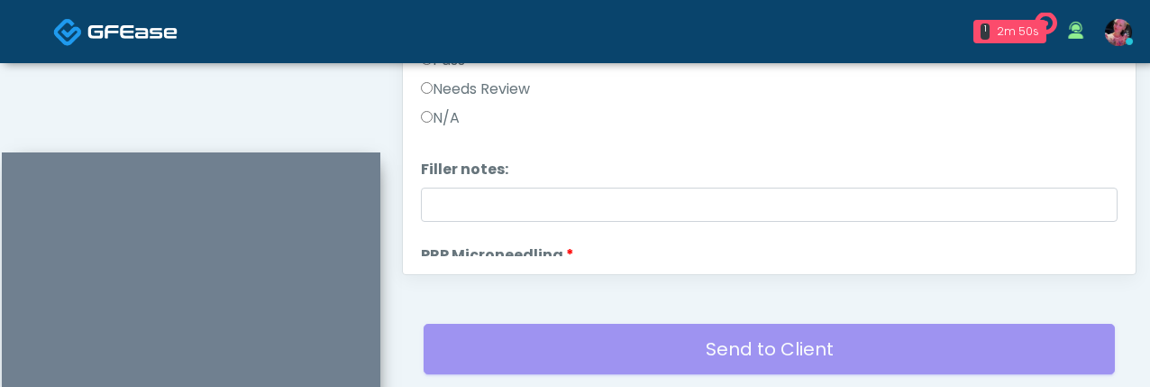
scroll to position [0, 0]
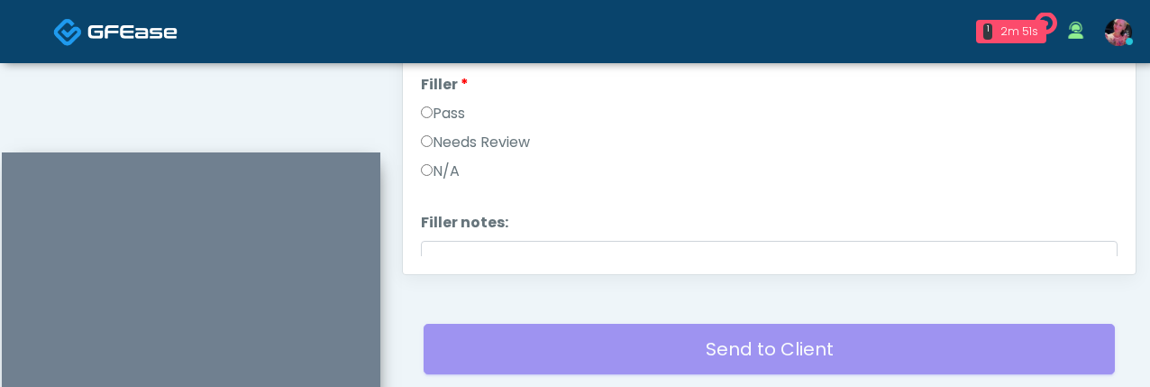
click at [440, 116] on label "Pass" at bounding box center [443, 114] width 44 height 22
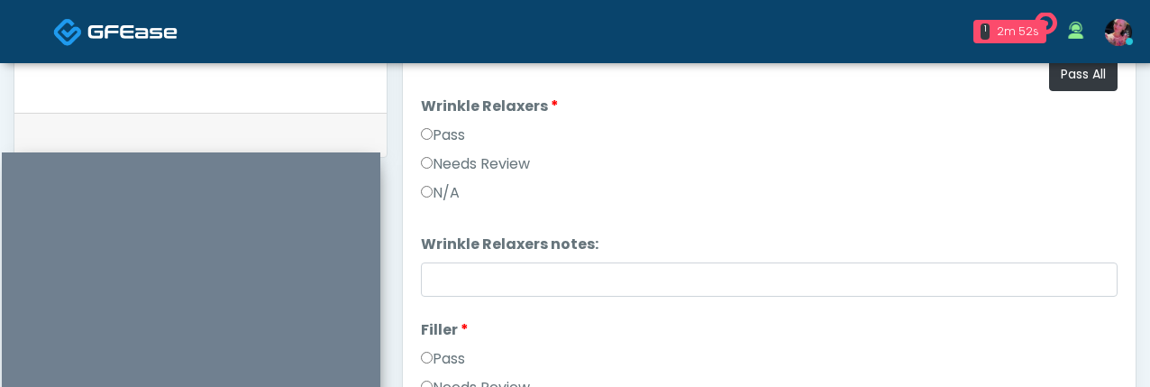
scroll to position [836, 0]
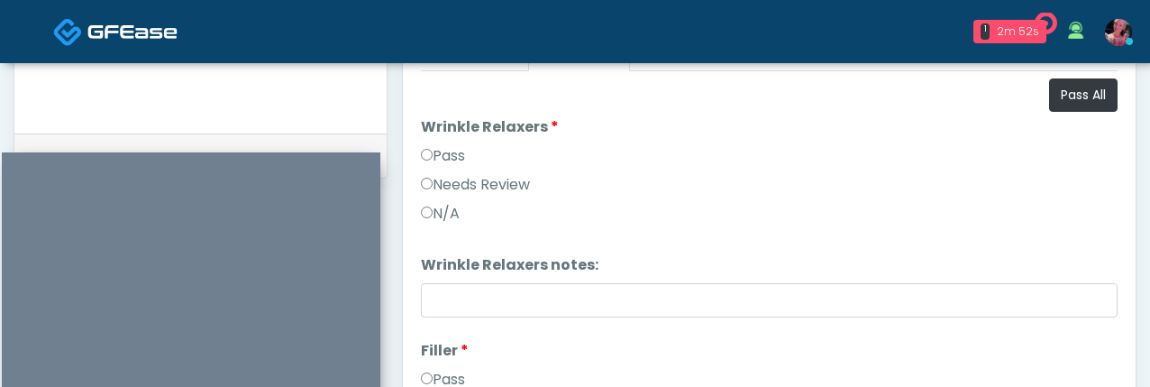
click at [438, 151] on label "Pass" at bounding box center [443, 156] width 44 height 22
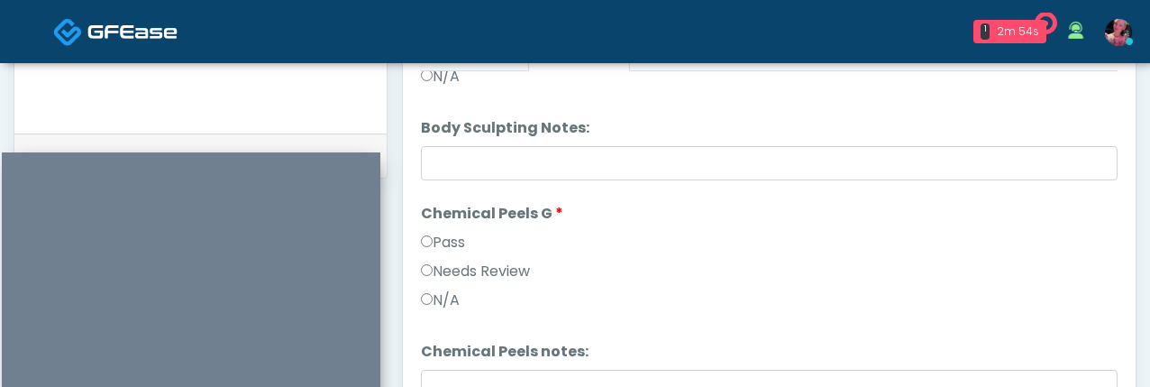
scroll to position [1505, 0]
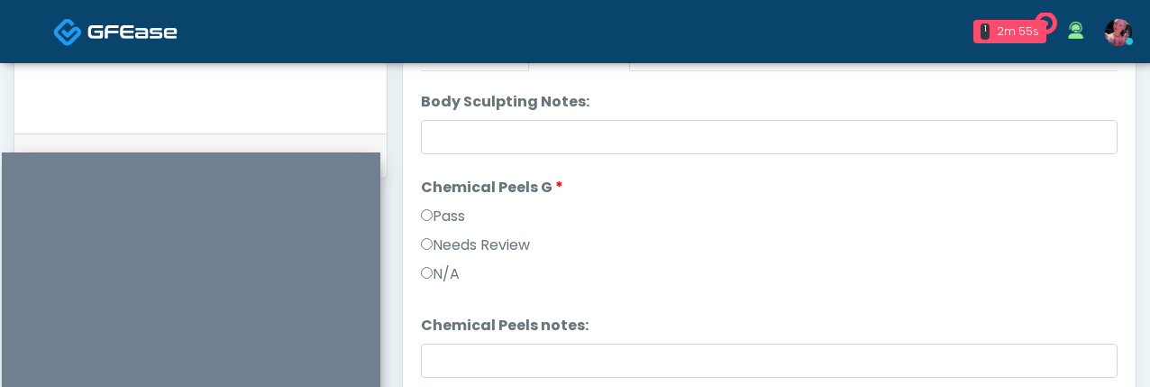
click at [436, 225] on label "Pass" at bounding box center [443, 217] width 44 height 22
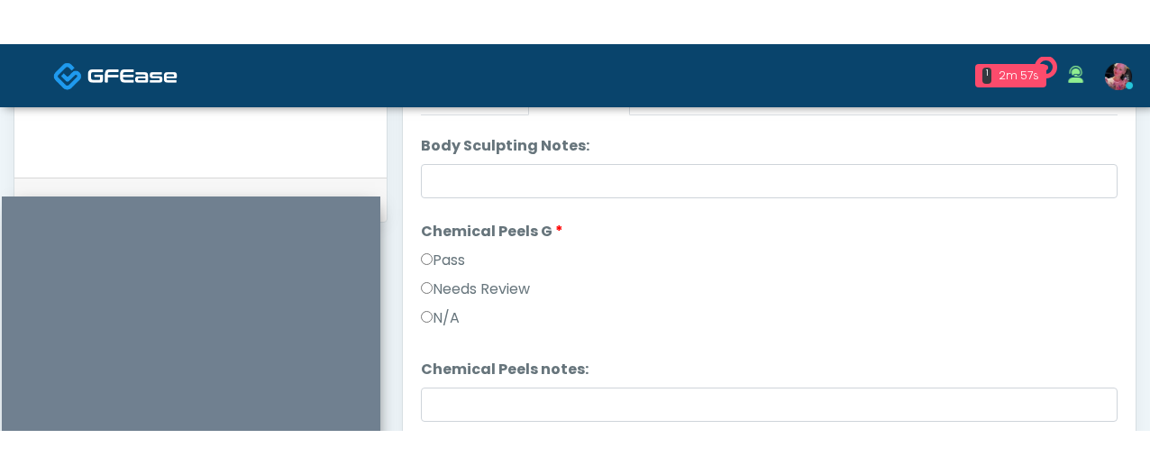
scroll to position [968, 0]
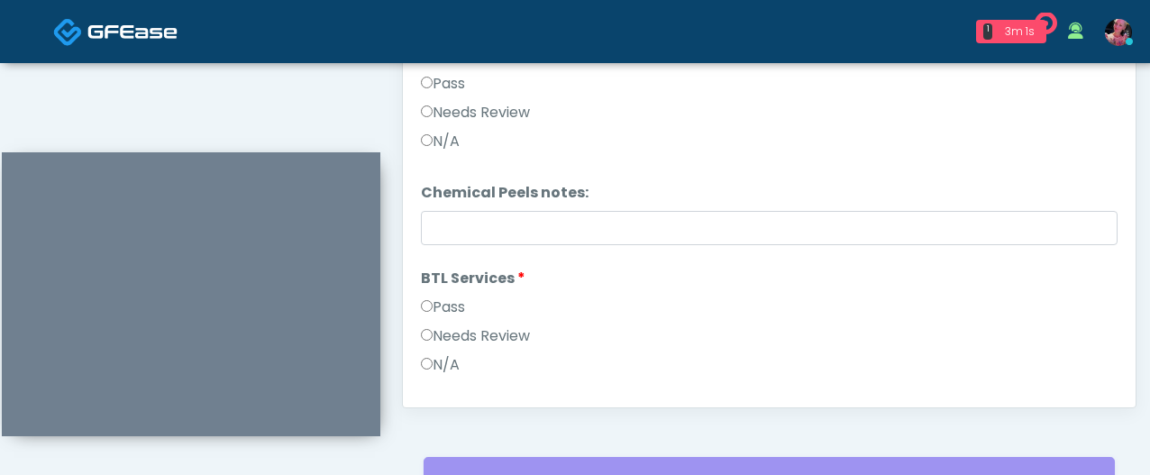
click at [446, 311] on label "Pass" at bounding box center [443, 308] width 44 height 22
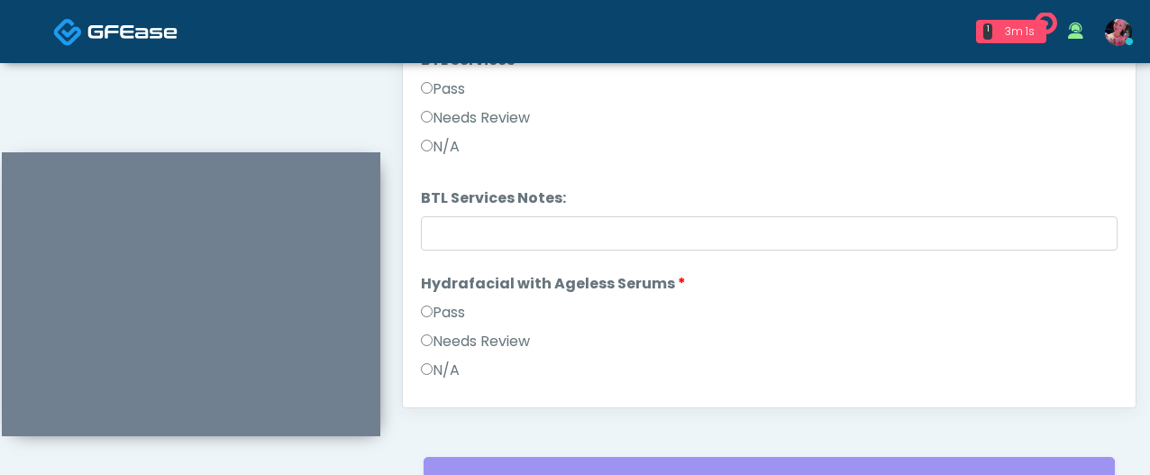
scroll to position [1771, 0]
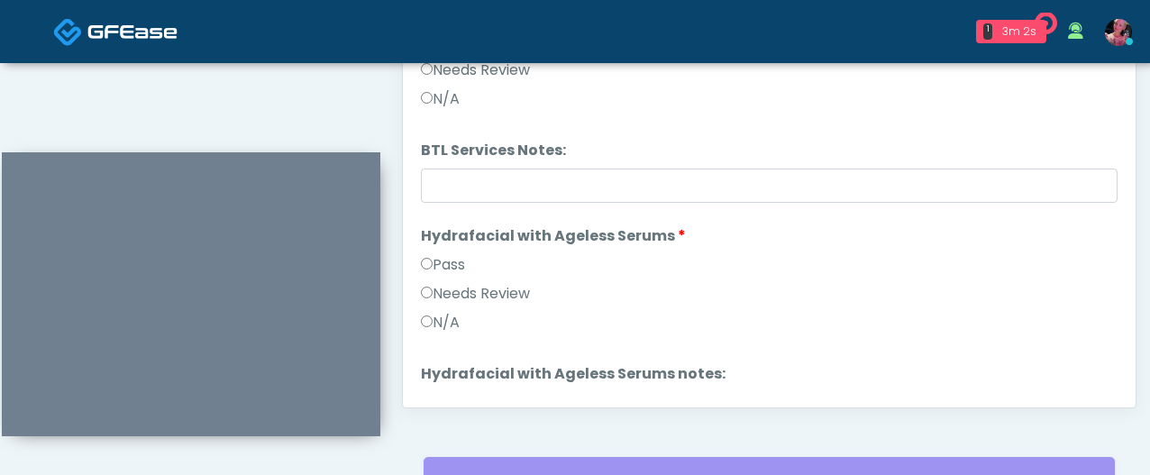
click at [442, 248] on li "Hydrafacial with Ageless Serums Hydrafacial with Ageless Serums Pass Needs Revi…" at bounding box center [769, 282] width 697 height 115
click at [442, 269] on label "Pass" at bounding box center [443, 265] width 44 height 22
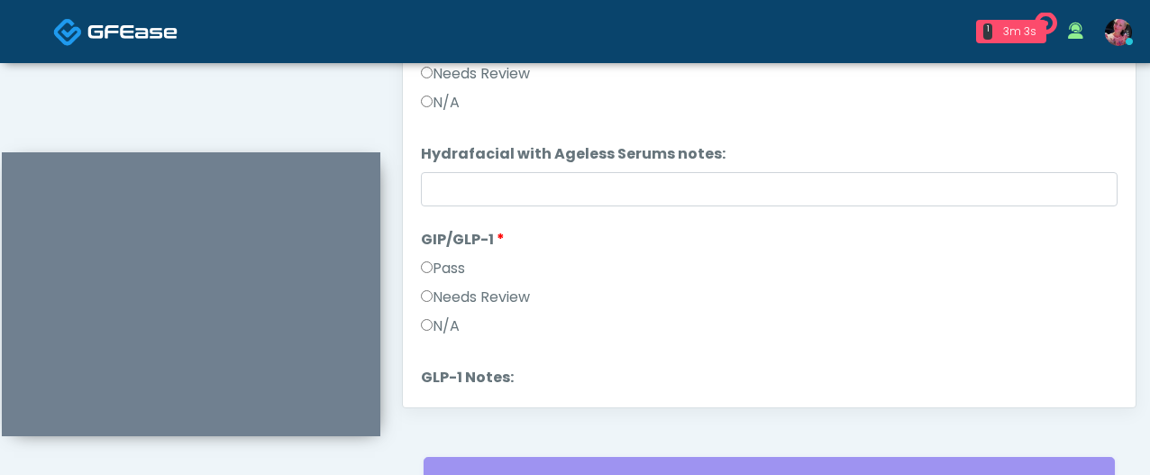
click at [442, 249] on label "GIP/GLP-1" at bounding box center [463, 240] width 84 height 22
click at [442, 270] on label "Pass" at bounding box center [443, 269] width 44 height 22
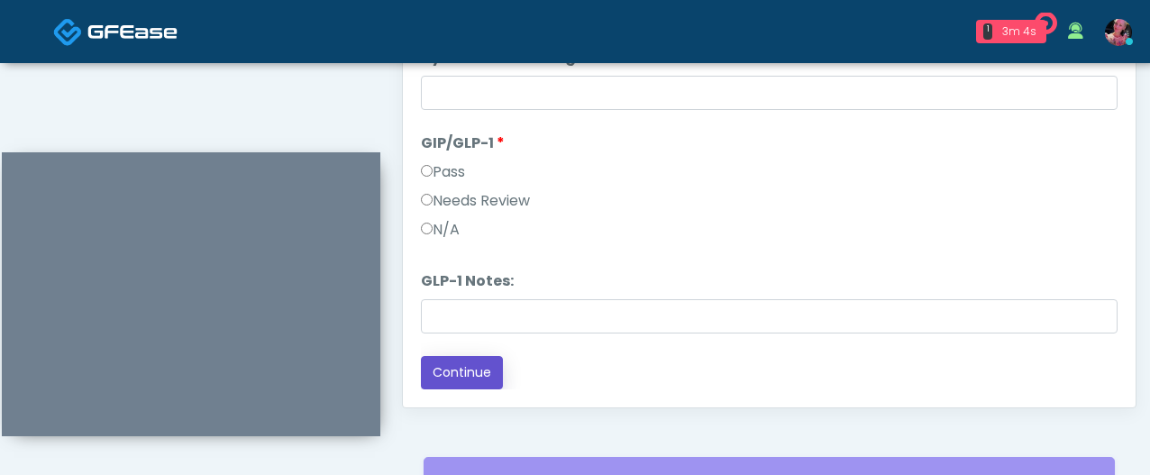
click at [446, 366] on button "Continue" at bounding box center [462, 372] width 82 height 33
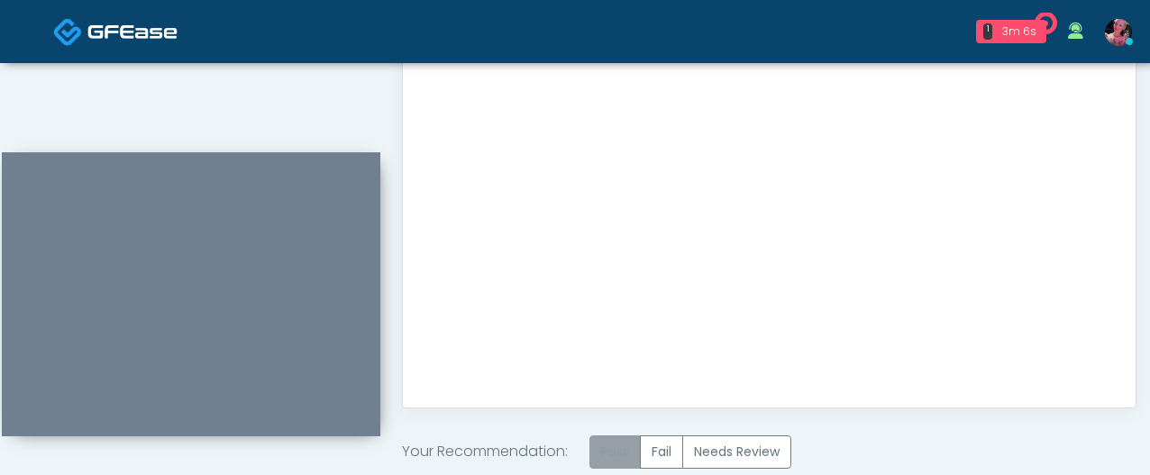
click at [627, 386] on label "Pass" at bounding box center [615, 451] width 51 height 33
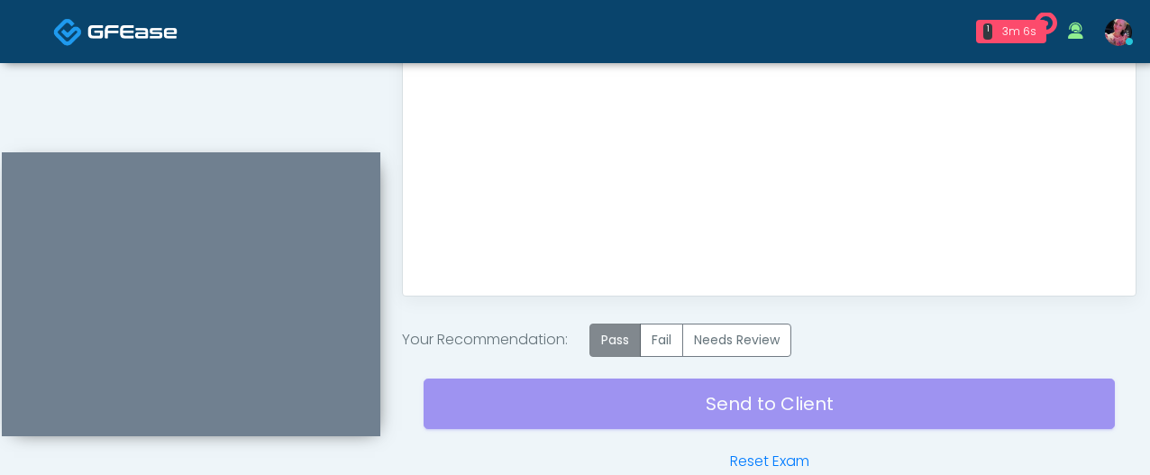
scroll to position [1177, 0]
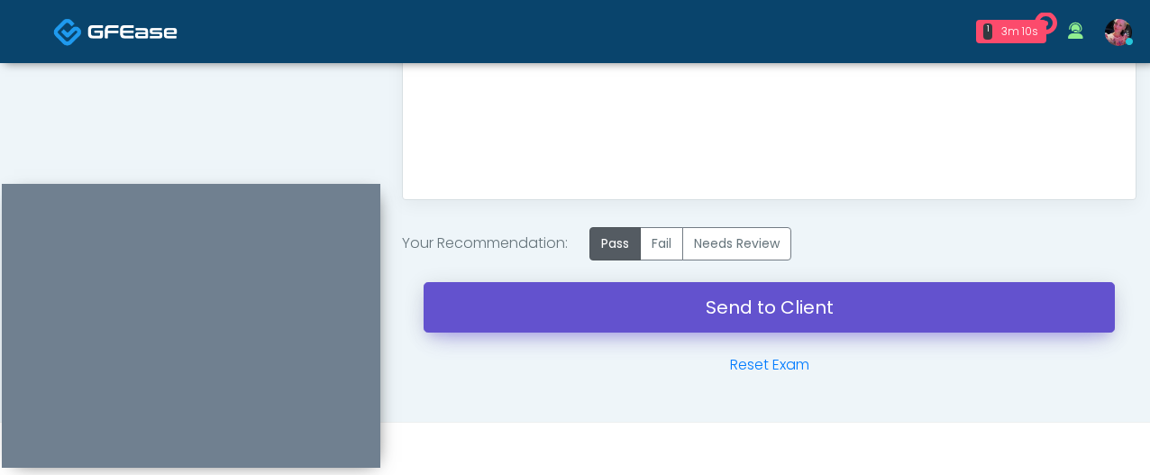
click at [627, 321] on link "Send to Client" at bounding box center [770, 307] width 692 height 50
click at [689, 312] on link "Send to Client" at bounding box center [770, 307] width 692 height 50
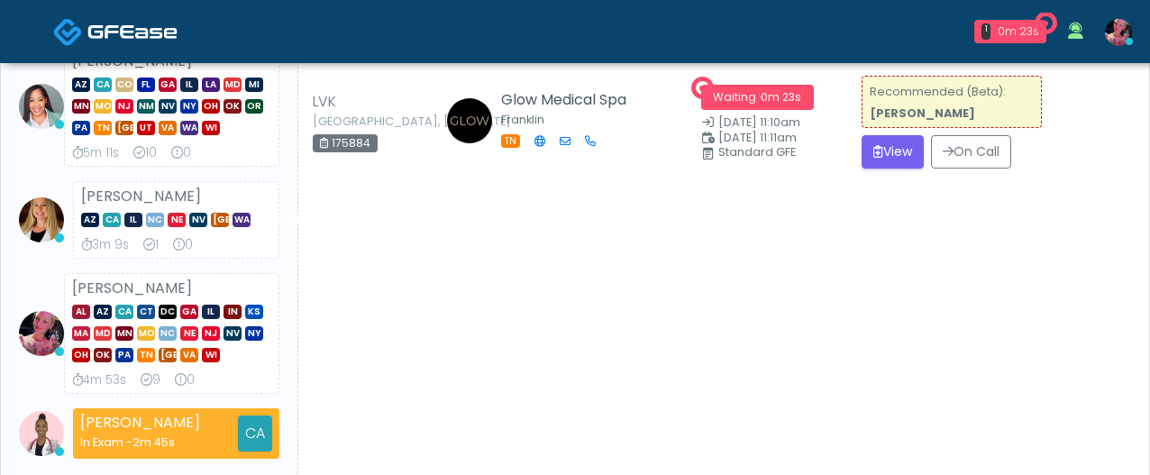
scroll to position [186, 0]
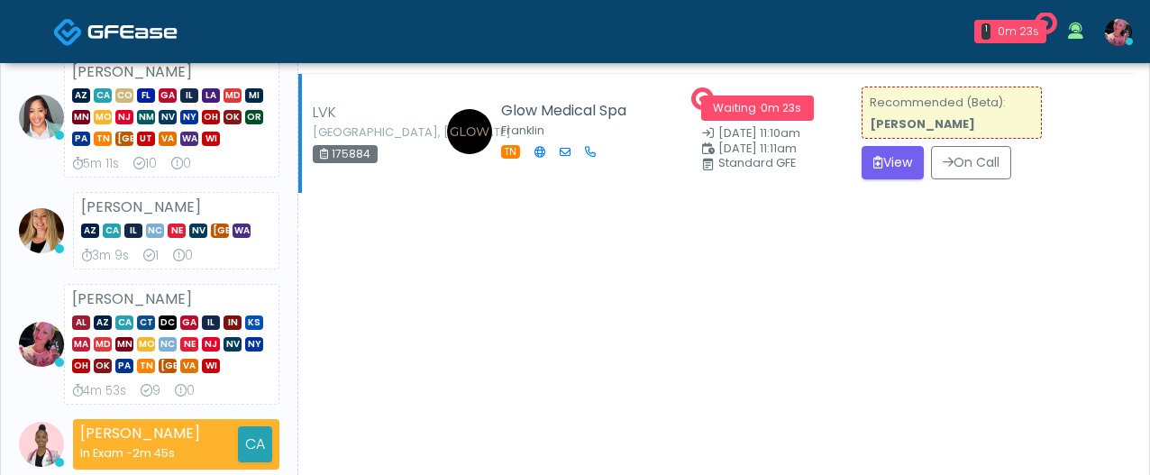
click at [901, 180] on td "Recommended (Beta): [PERSON_NAME] View On Call" at bounding box center [993, 133] width 285 height 119
click at [892, 160] on button "View" at bounding box center [893, 162] width 62 height 33
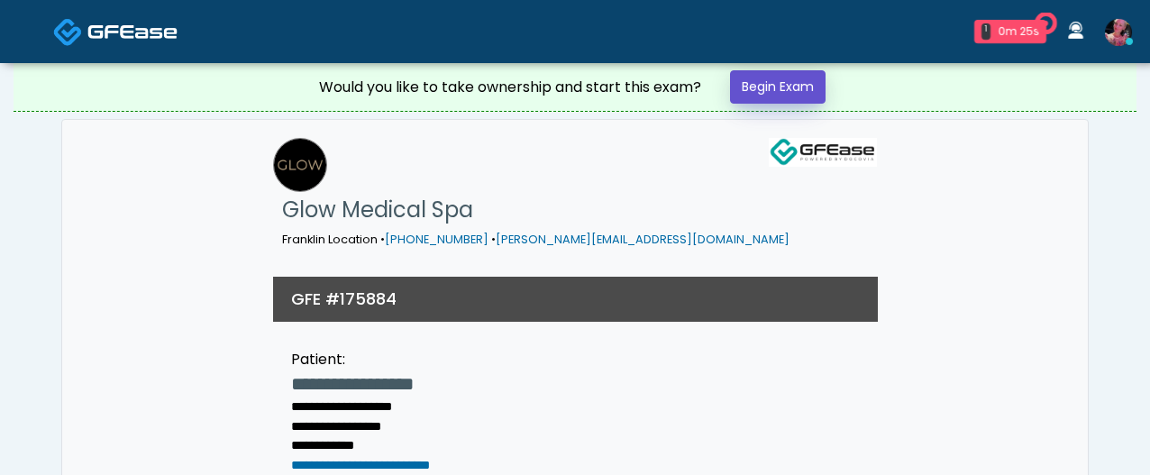
click at [786, 94] on link "Begin Exam" at bounding box center [778, 86] width 96 height 33
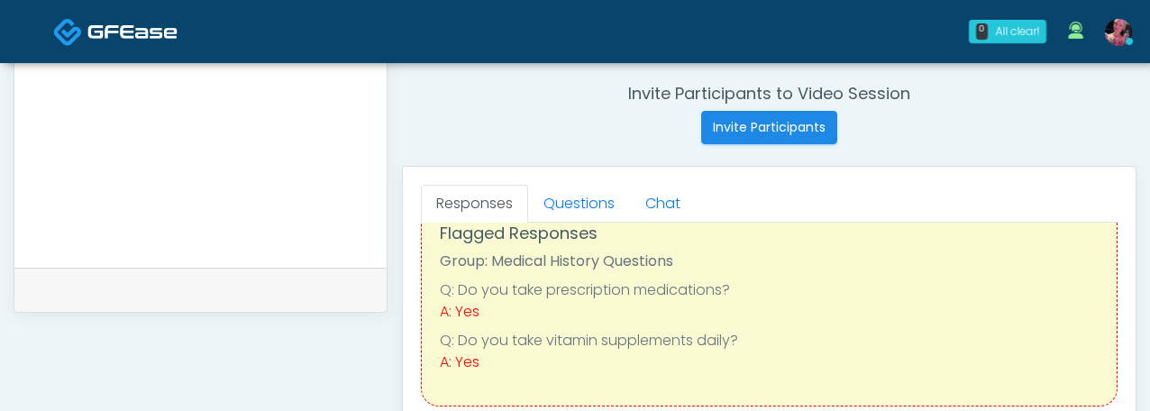
scroll to position [78, 0]
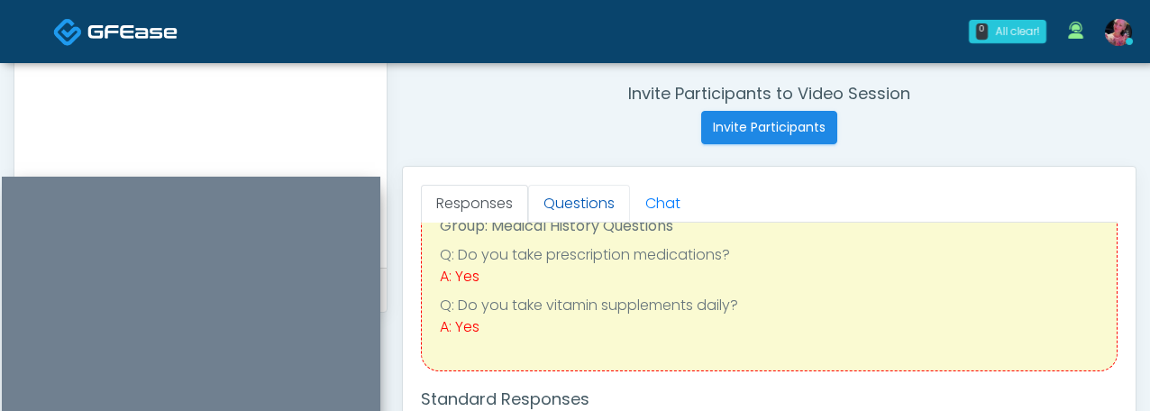
click at [576, 192] on link "Questions" at bounding box center [579, 204] width 102 height 38
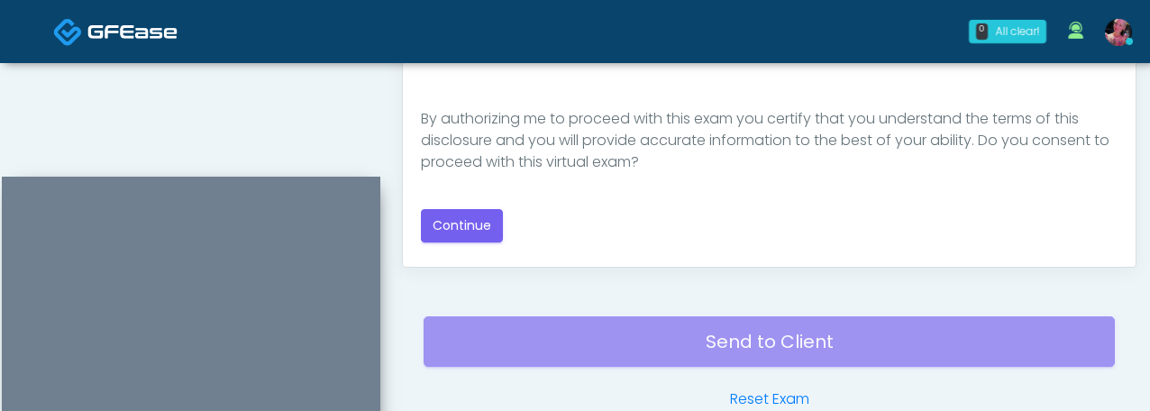
scroll to position [1125, 0]
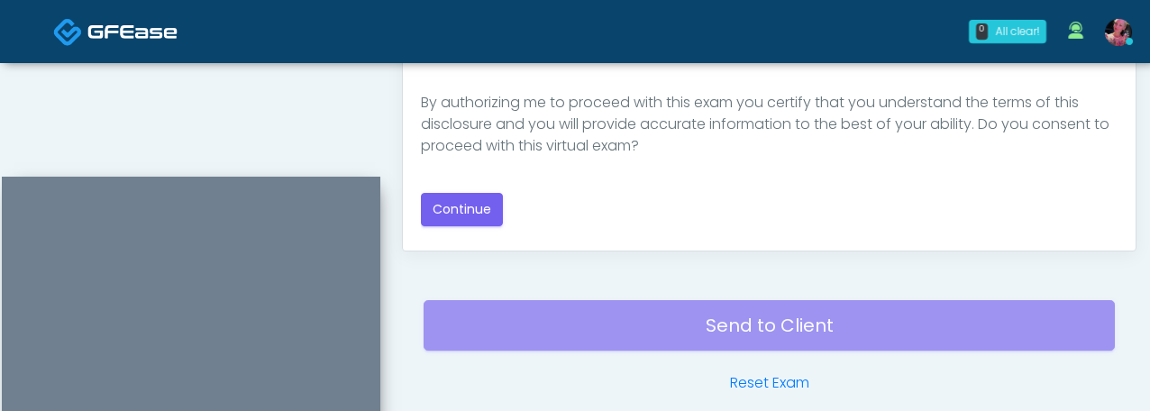
click at [451, 191] on div "Good Faith Exam Script Good Faith Exam Script INTRODUCTION Hello, my name is un…" at bounding box center [769, 7] width 697 height 437
click at [451, 203] on button "Continue" at bounding box center [462, 209] width 82 height 33
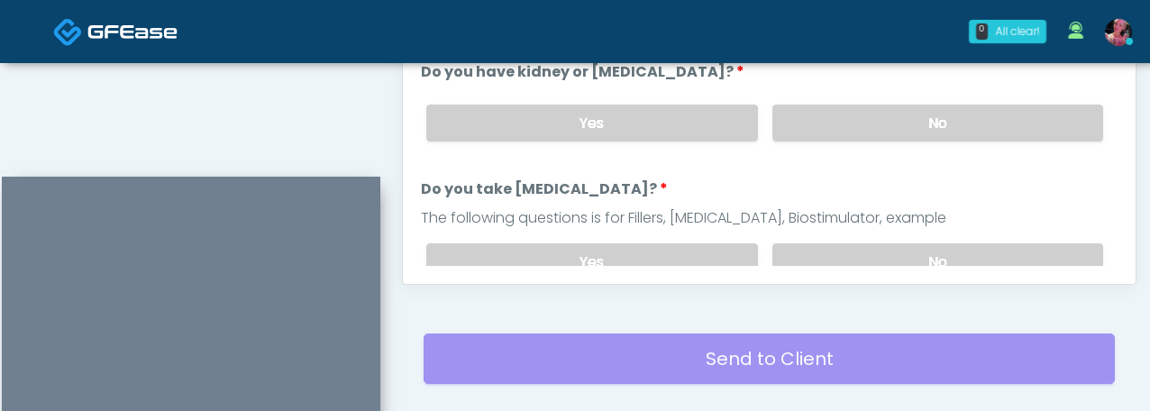
scroll to position [1086, 0]
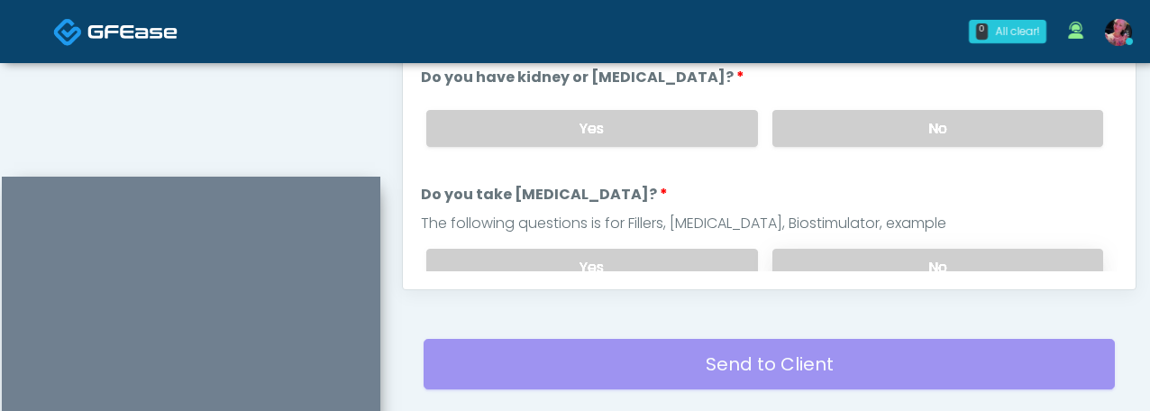
click at [844, 249] on label "No" at bounding box center [938, 267] width 331 height 37
click at [874, 139] on label "No" at bounding box center [938, 128] width 331 height 37
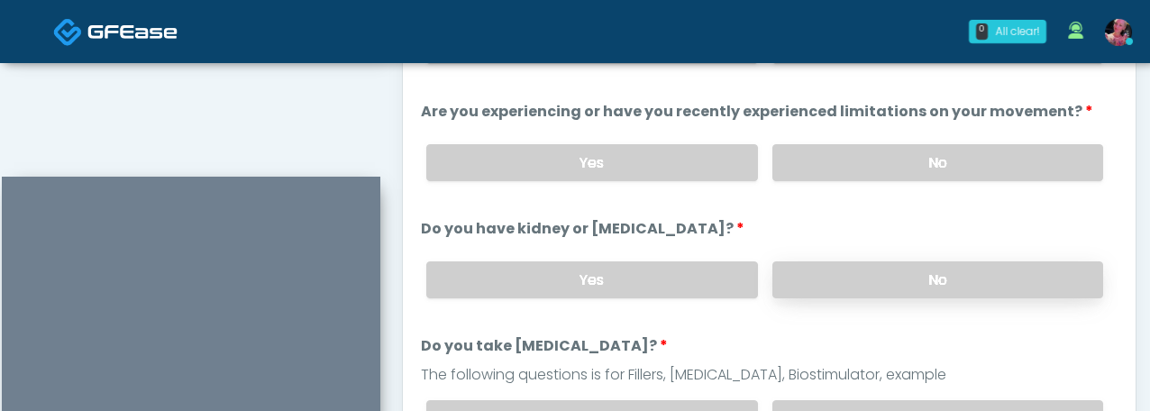
click at [874, 144] on label "No" at bounding box center [938, 162] width 331 height 37
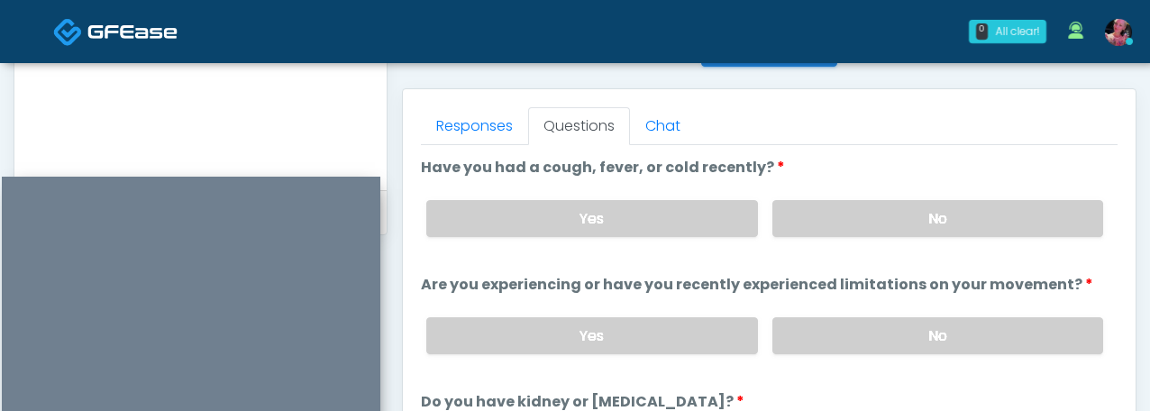
scroll to position [749, 0]
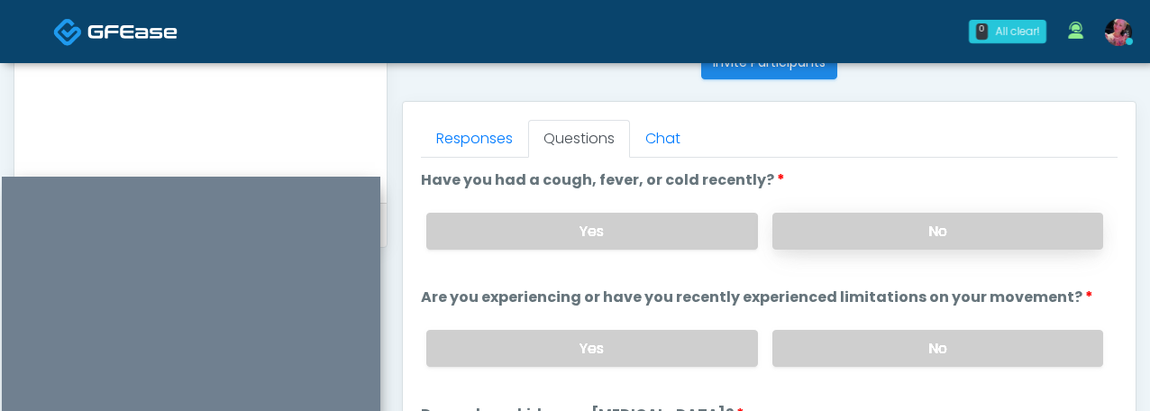
click at [860, 221] on label "No" at bounding box center [938, 231] width 331 height 37
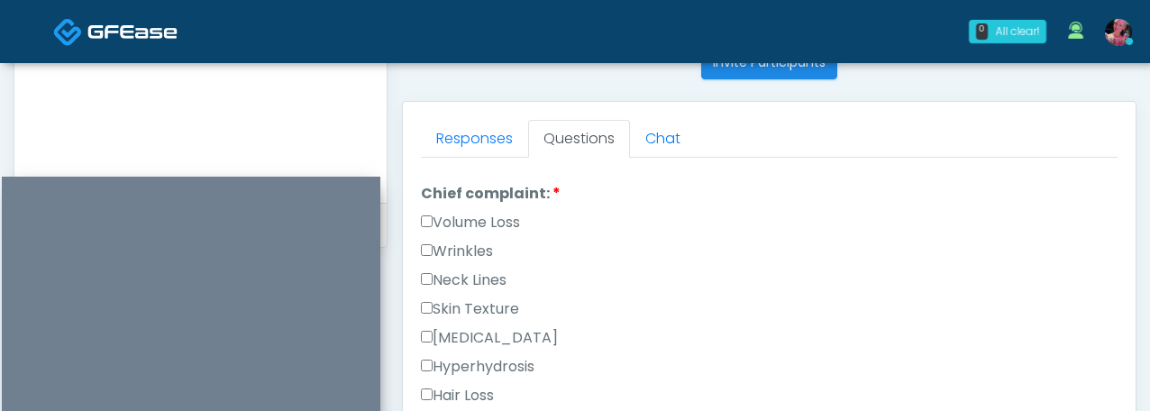
scroll to position [480, 0]
click at [475, 232] on div "Volume Loss" at bounding box center [769, 223] width 697 height 29
click at [475, 238] on label "Wrinkles" at bounding box center [457, 249] width 72 height 22
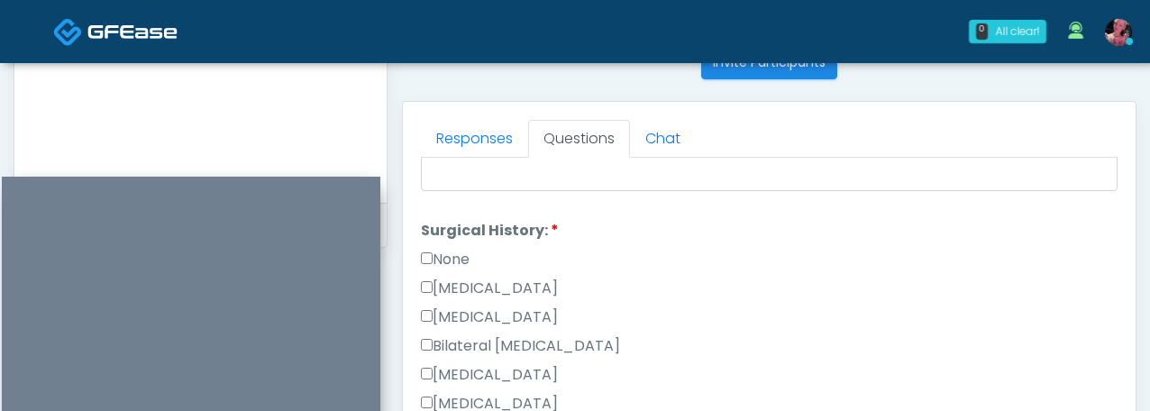
click at [455, 257] on label "None" at bounding box center [445, 260] width 49 height 22
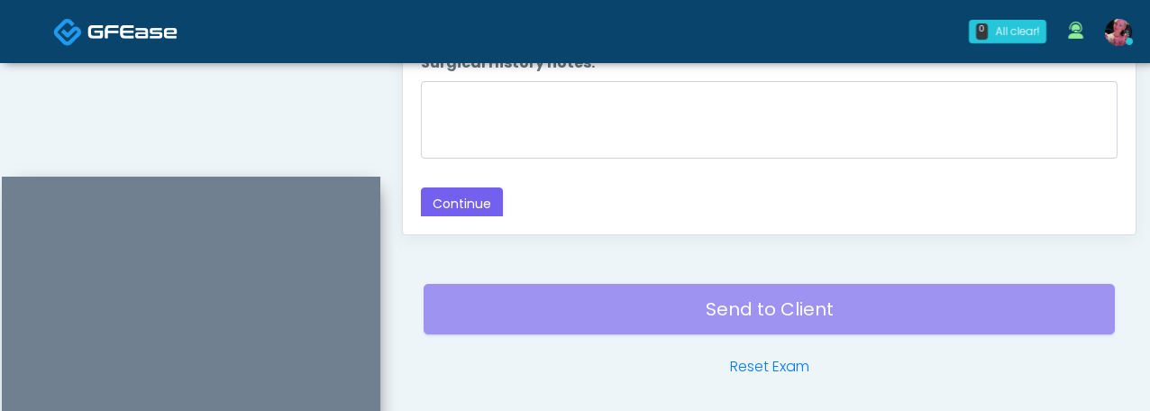
scroll to position [1151, 0]
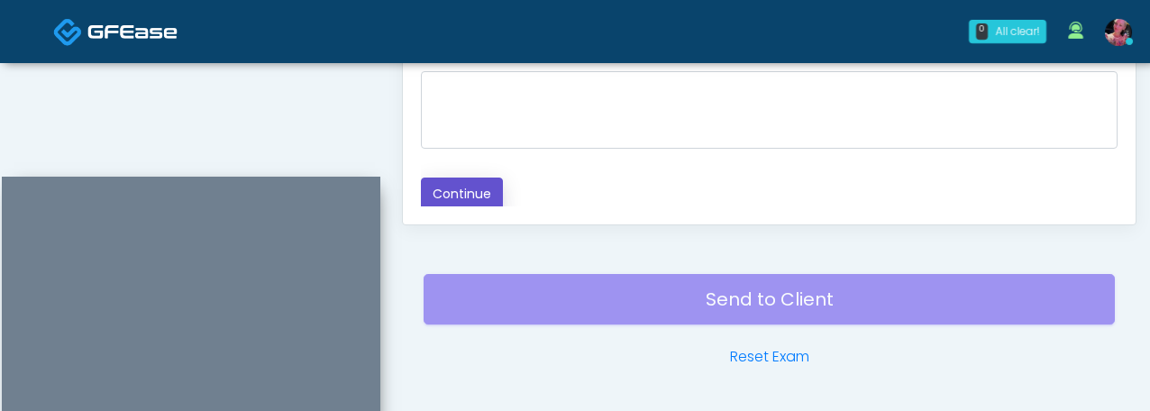
click at [457, 178] on button "Continue" at bounding box center [462, 194] width 82 height 33
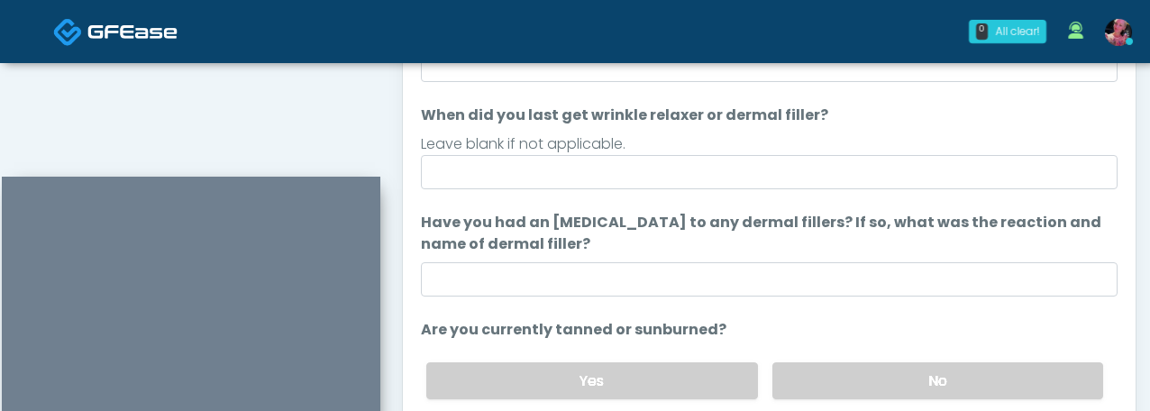
scroll to position [939, 0]
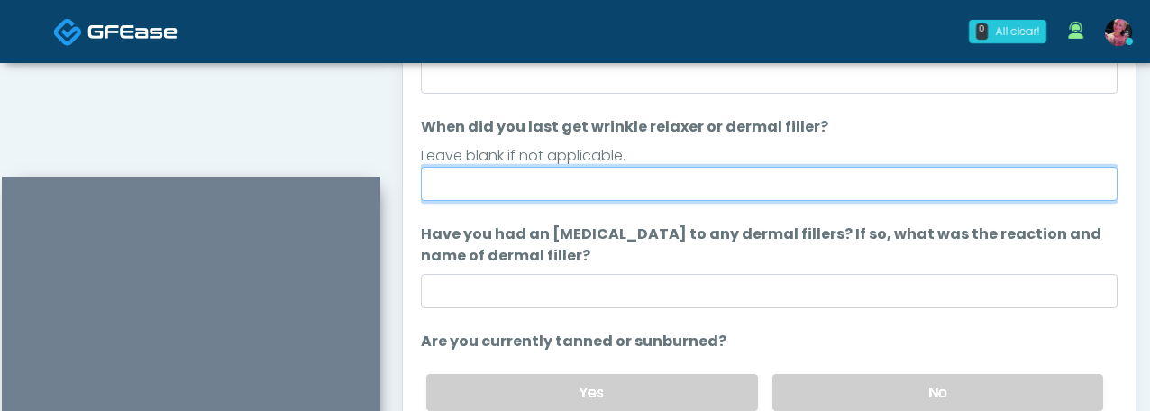
click at [642, 199] on input "When did you last get wrinkle relaxer or dermal filler?" at bounding box center [769, 184] width 697 height 34
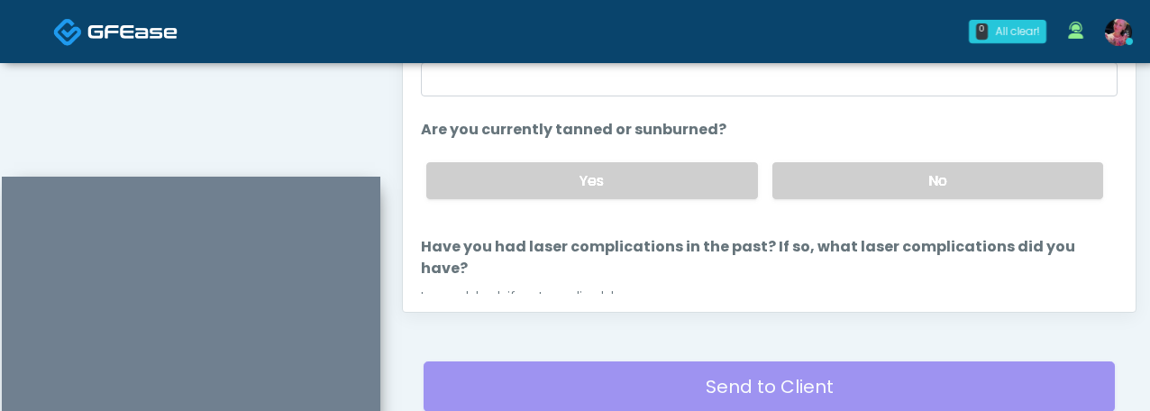
scroll to position [170, 0]
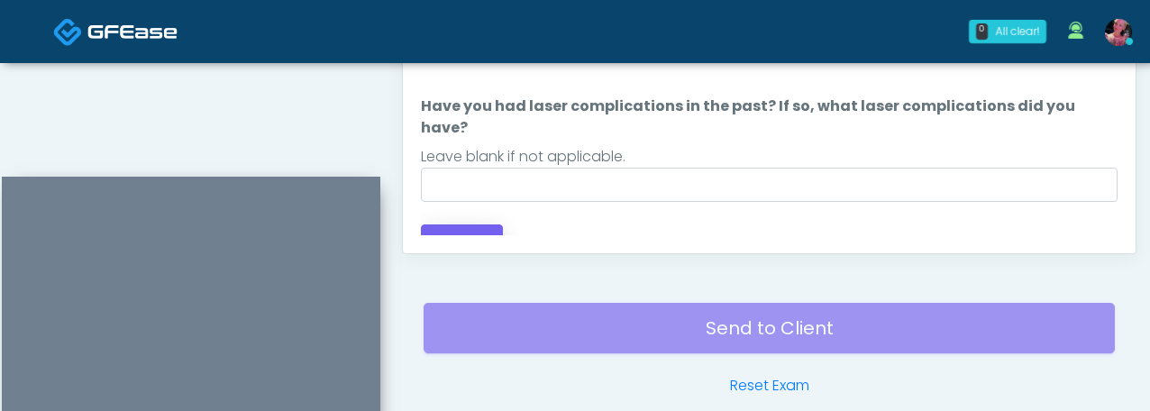
type input "**********"
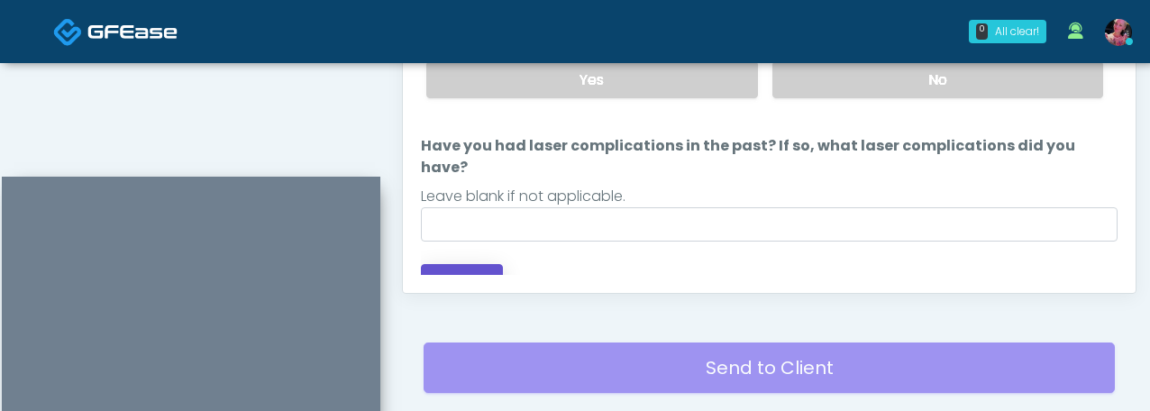
click at [476, 264] on button "Continue" at bounding box center [462, 280] width 82 height 33
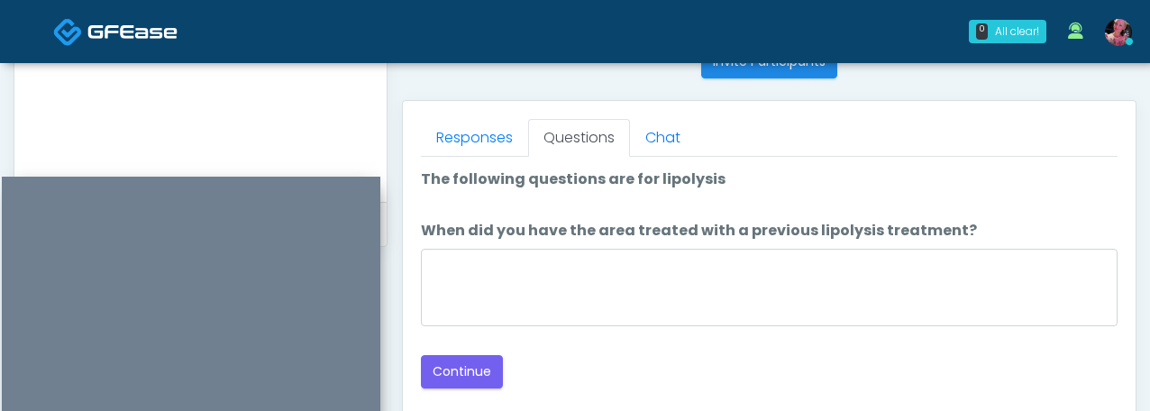
scroll to position [792, 0]
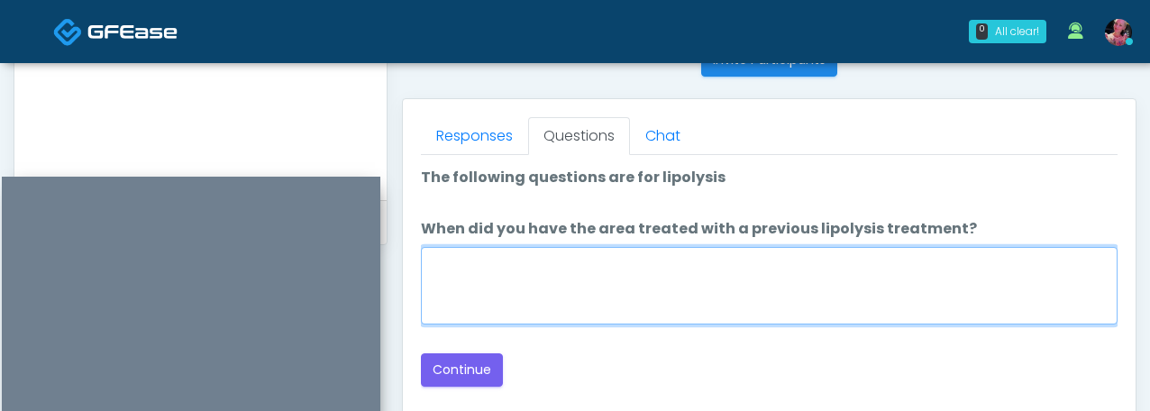
click at [560, 279] on textarea "When did you have the area treated with a previous lipolysis treatment?" at bounding box center [769, 286] width 697 height 78
type textarea "*"
type textarea "*****"
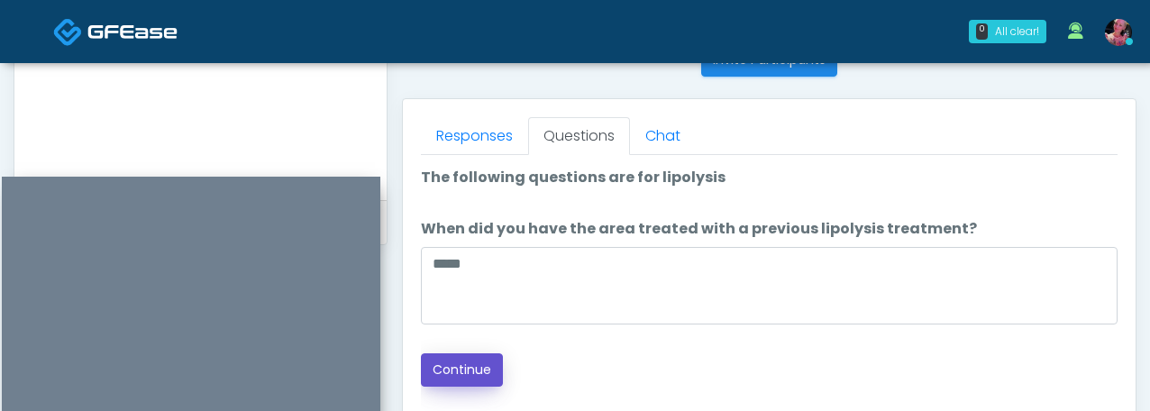
click at [462, 374] on button "Continue" at bounding box center [462, 369] width 82 height 33
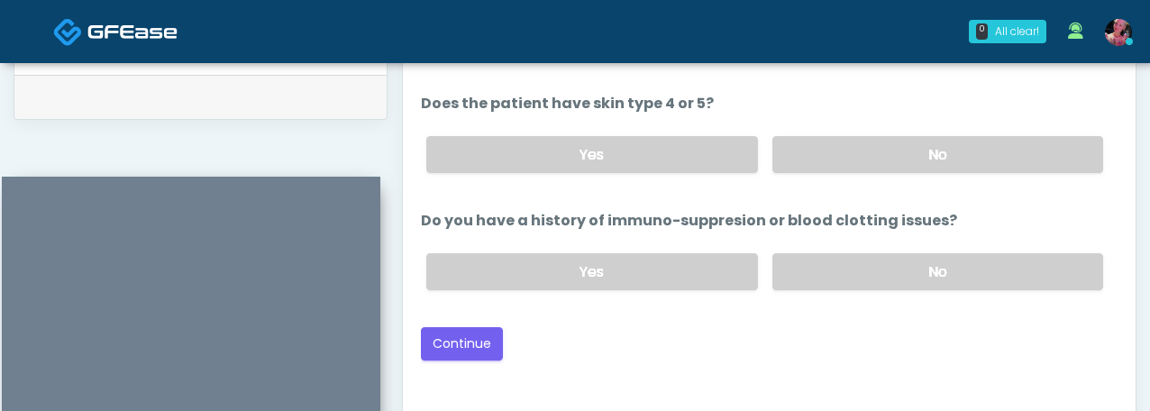
scroll to position [911, 0]
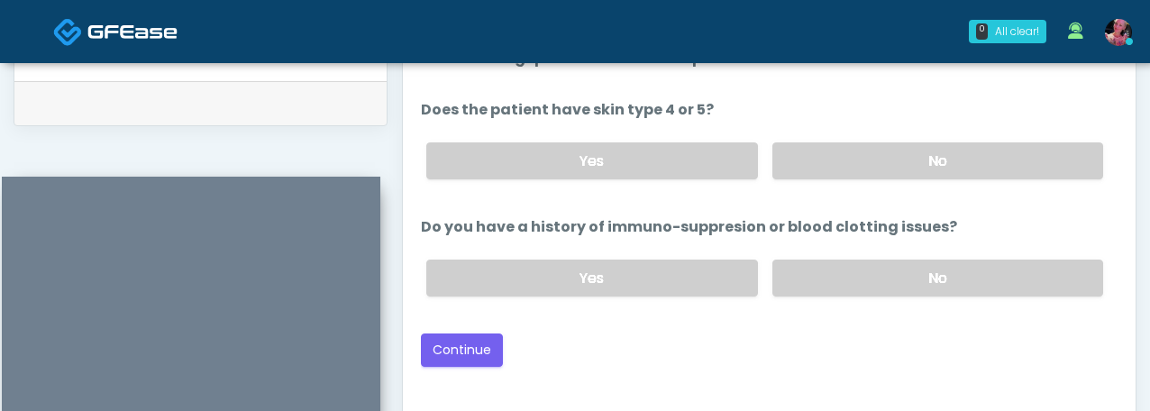
click at [826, 305] on div "Yes No" at bounding box center [765, 278] width 706 height 66
click at [848, 156] on label "No" at bounding box center [938, 160] width 331 height 37
click at [848, 287] on label "No" at bounding box center [938, 278] width 331 height 37
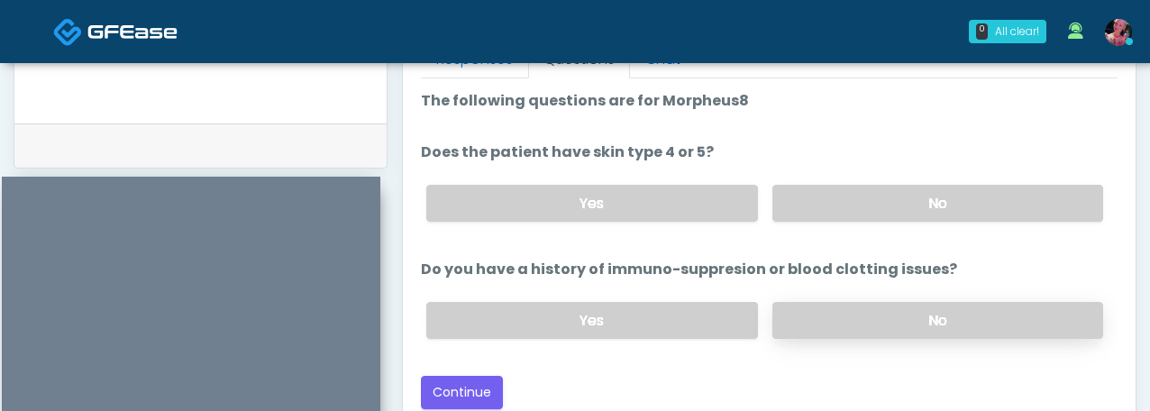
scroll to position [871, 0]
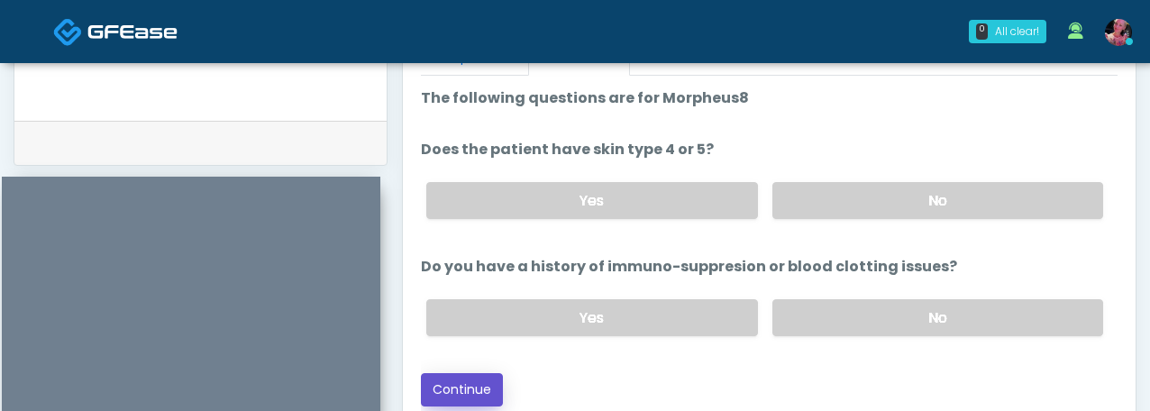
click at [469, 392] on button "Continue" at bounding box center [462, 389] width 82 height 33
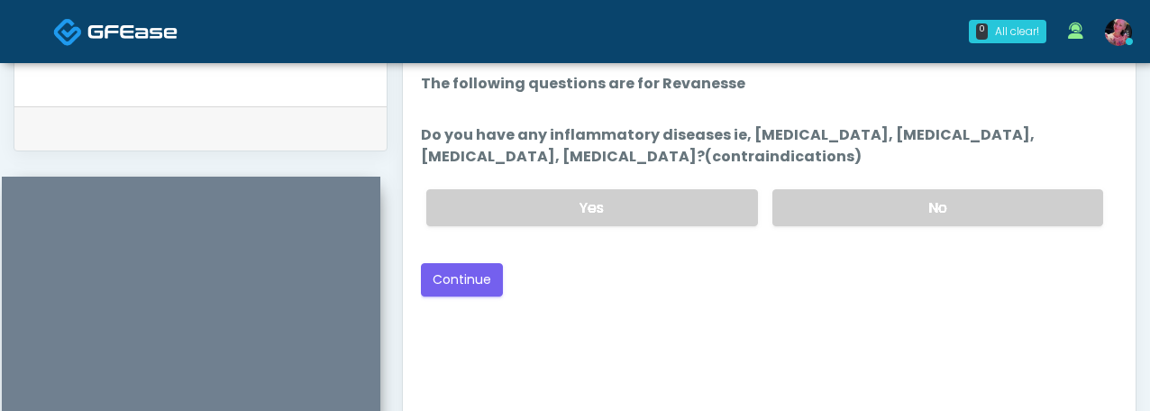
scroll to position [842, 0]
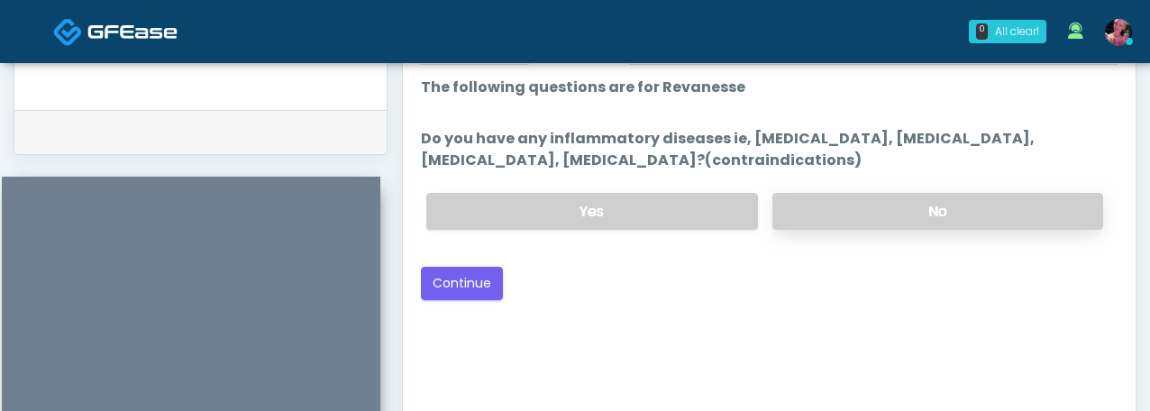
click at [843, 220] on label "No" at bounding box center [938, 211] width 331 height 37
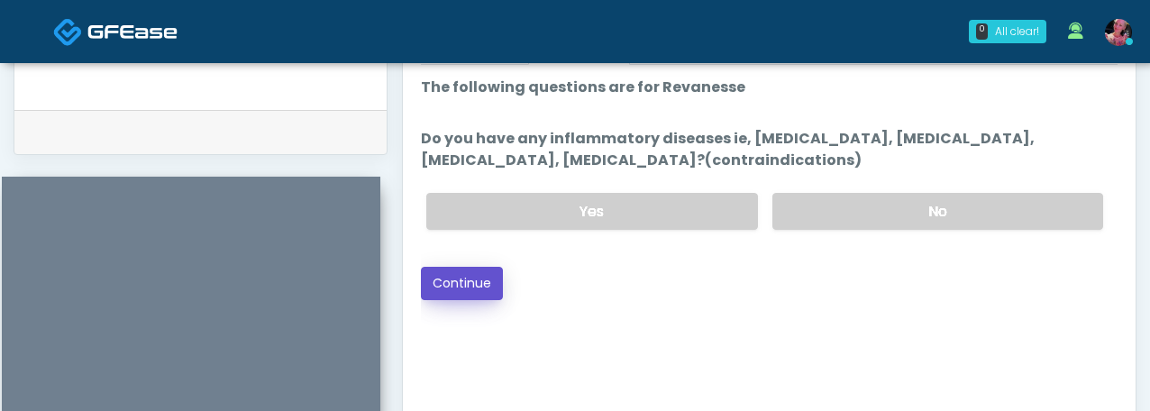
click at [452, 284] on button "Continue" at bounding box center [462, 283] width 82 height 33
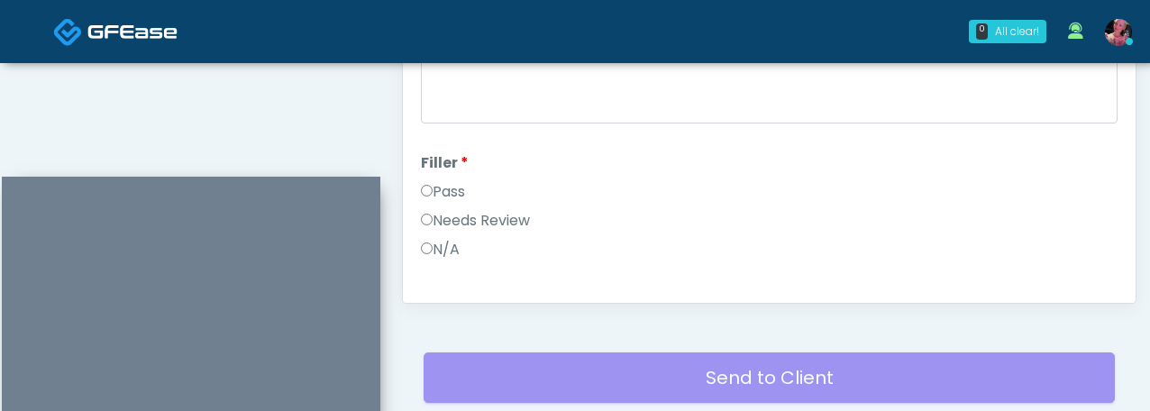
click at [446, 193] on label "Pass" at bounding box center [443, 192] width 44 height 22
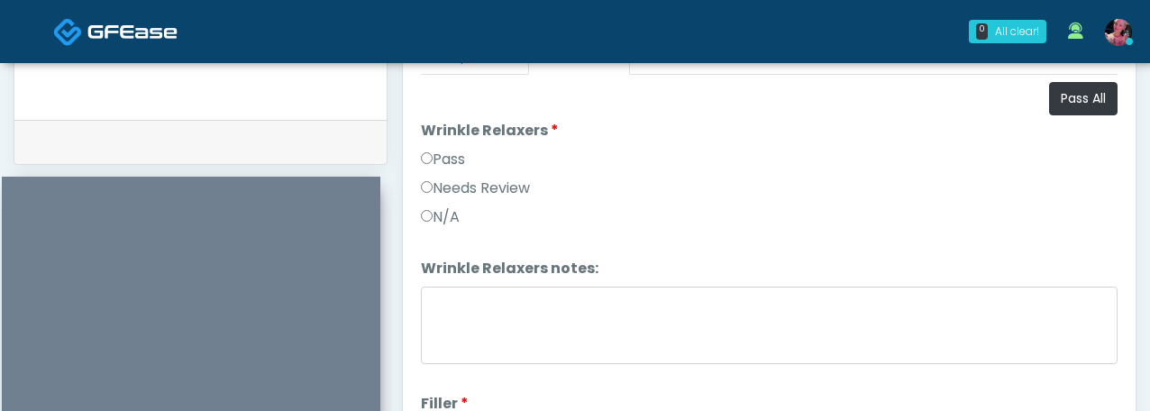
click at [456, 168] on label "Pass" at bounding box center [443, 160] width 44 height 22
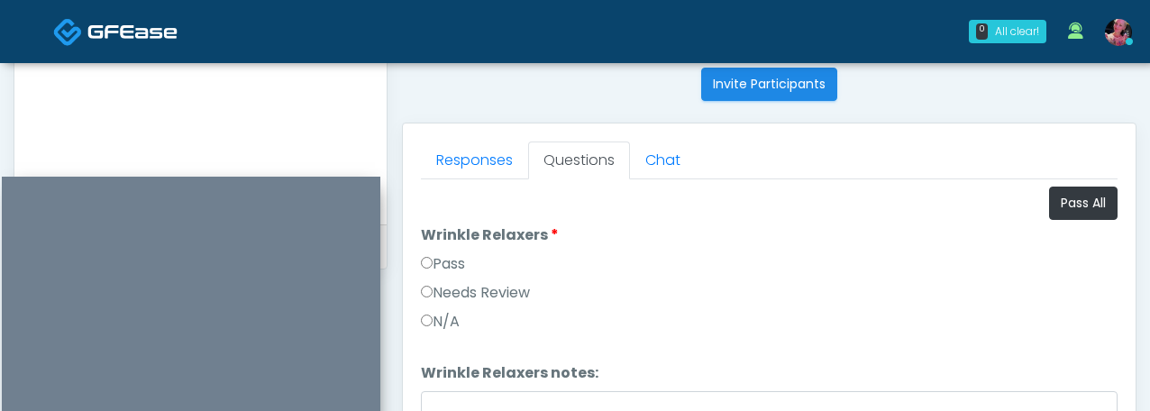
scroll to position [897, 0]
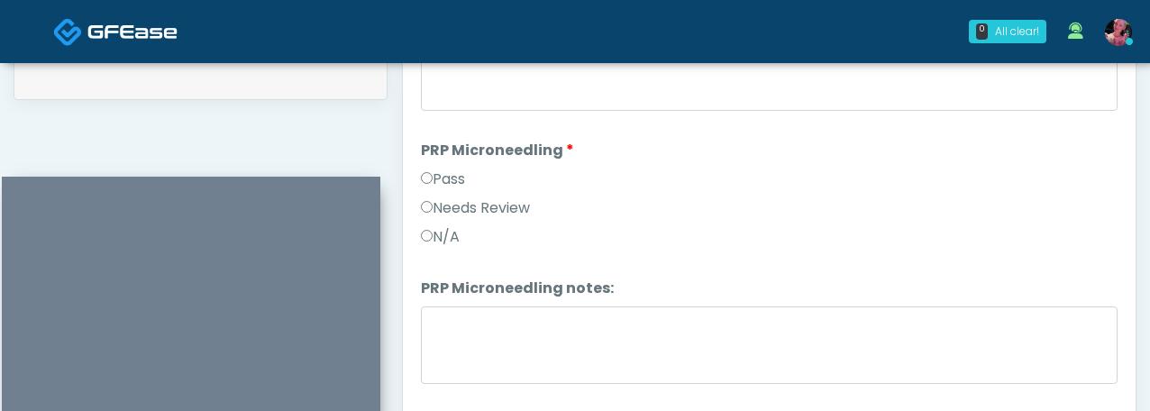
click at [461, 189] on div "Pass" at bounding box center [769, 183] width 697 height 29
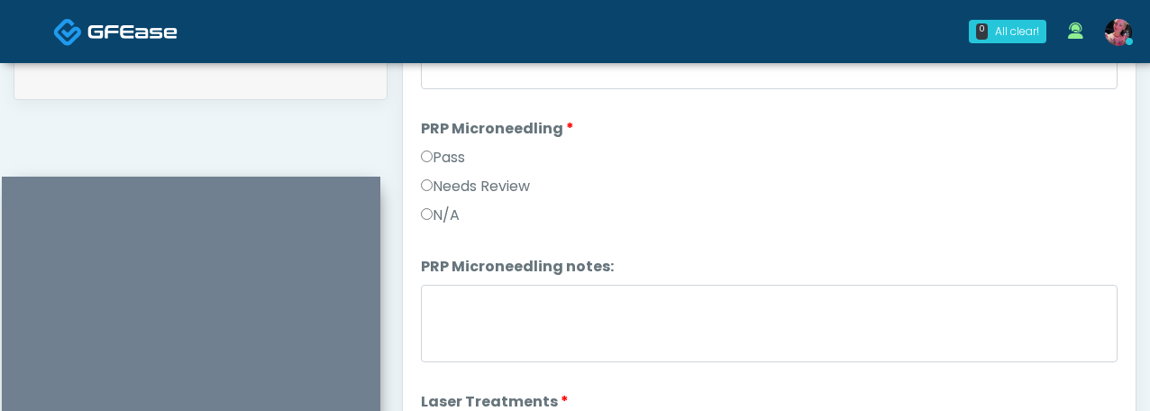
click at [446, 167] on label "Pass" at bounding box center [443, 158] width 44 height 22
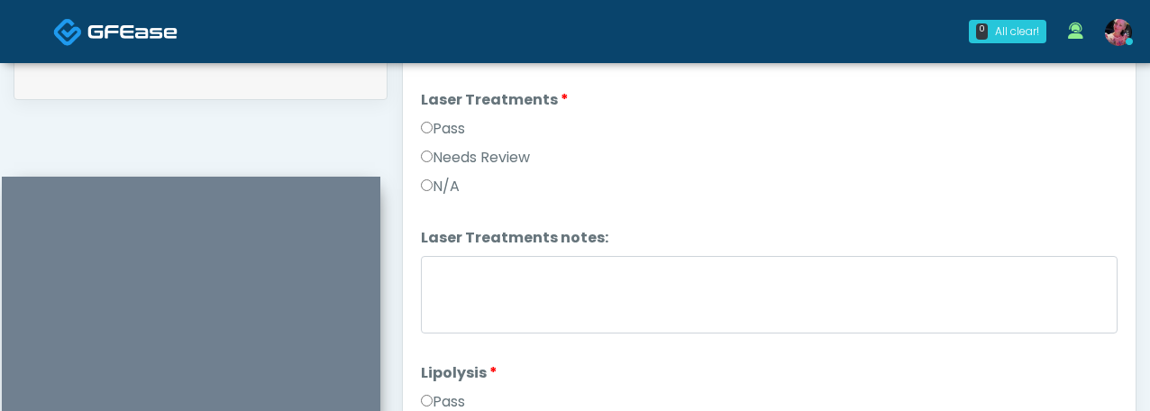
scroll to position [789, 0]
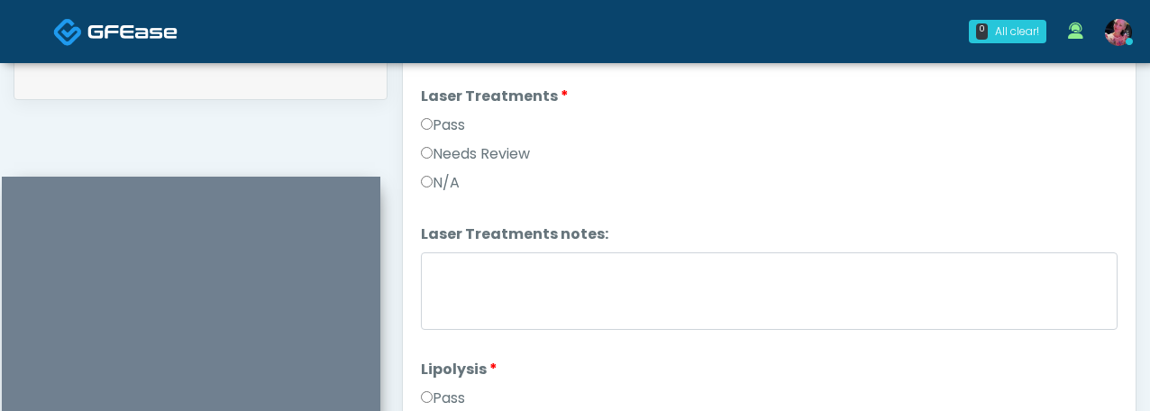
click at [446, 170] on div "Needs Review" at bounding box center [769, 157] width 697 height 29
click at [445, 140] on div "Pass" at bounding box center [769, 129] width 697 height 29
click at [445, 133] on label "Pass" at bounding box center [443, 126] width 44 height 22
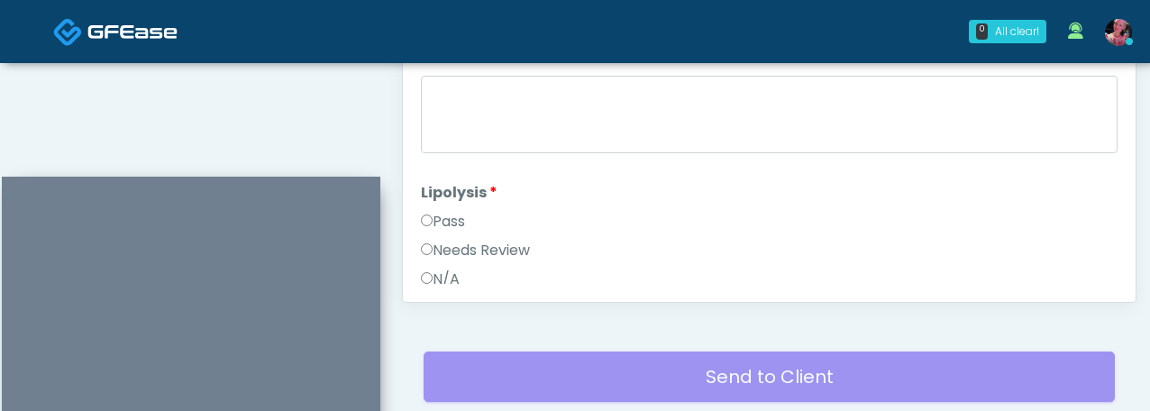
scroll to position [1087, 0]
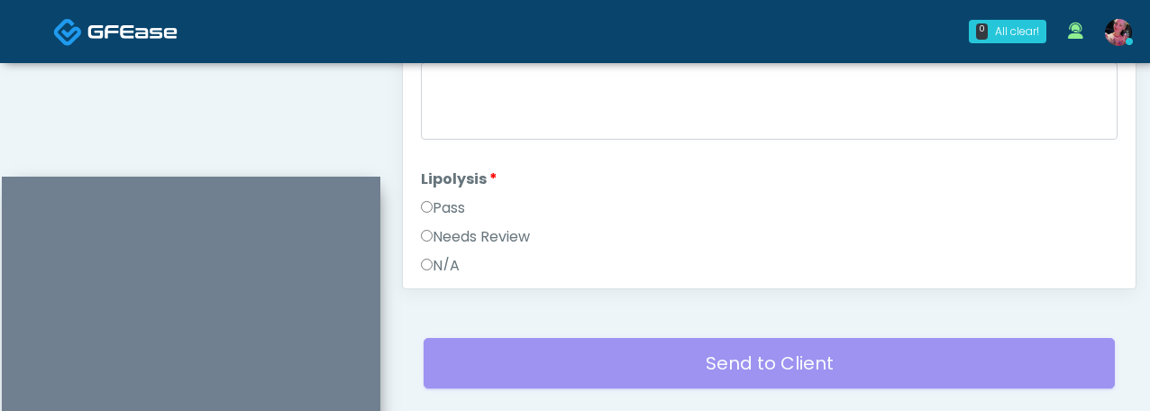
click at [445, 210] on label "Pass" at bounding box center [443, 208] width 44 height 22
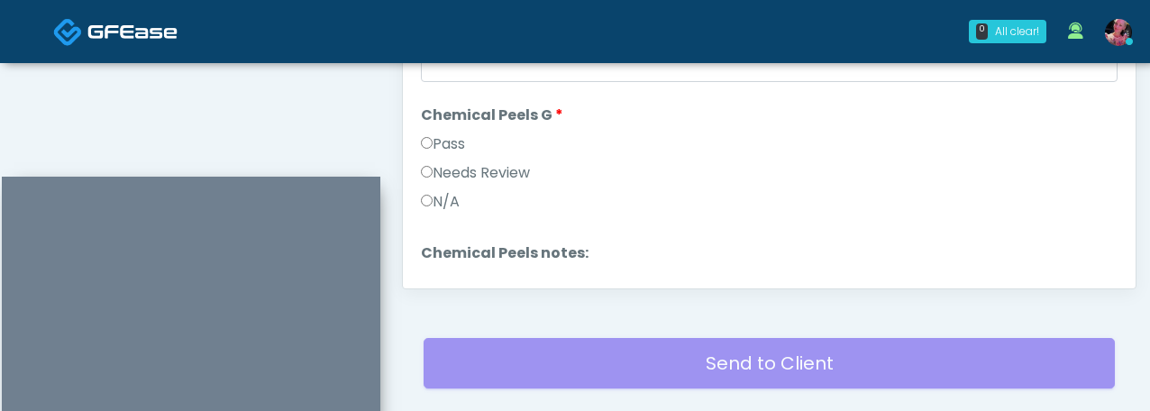
click at [444, 135] on label "Pass" at bounding box center [443, 144] width 44 height 22
click at [444, 133] on label "Pass" at bounding box center [443, 143] width 44 height 22
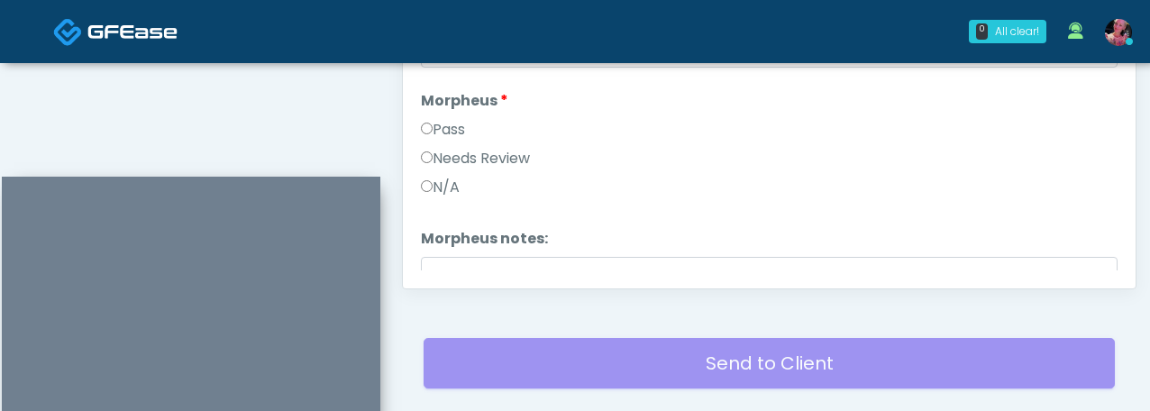
click at [440, 142] on div "Pass" at bounding box center [769, 133] width 697 height 29
click at [440, 133] on label "Pass" at bounding box center [443, 130] width 44 height 22
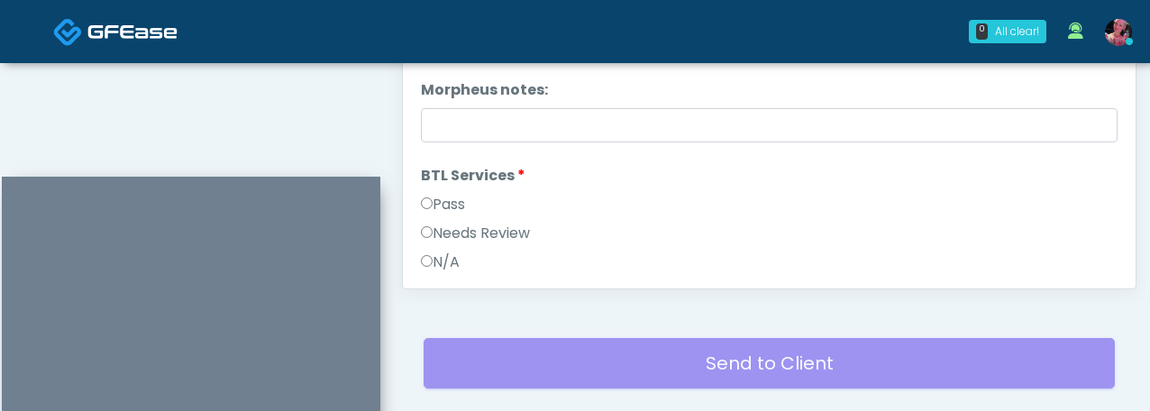
click at [441, 207] on label "Pass" at bounding box center [443, 205] width 44 height 22
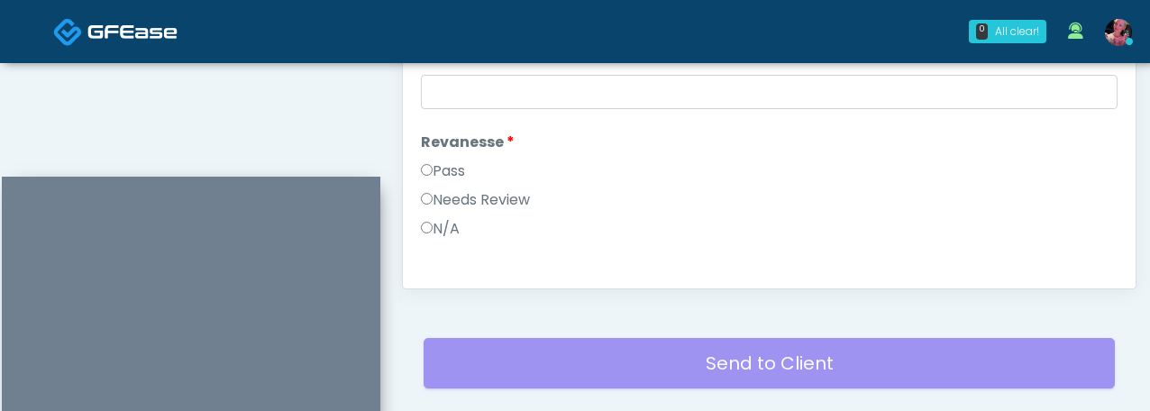
click at [436, 173] on label "Pass" at bounding box center [443, 171] width 44 height 22
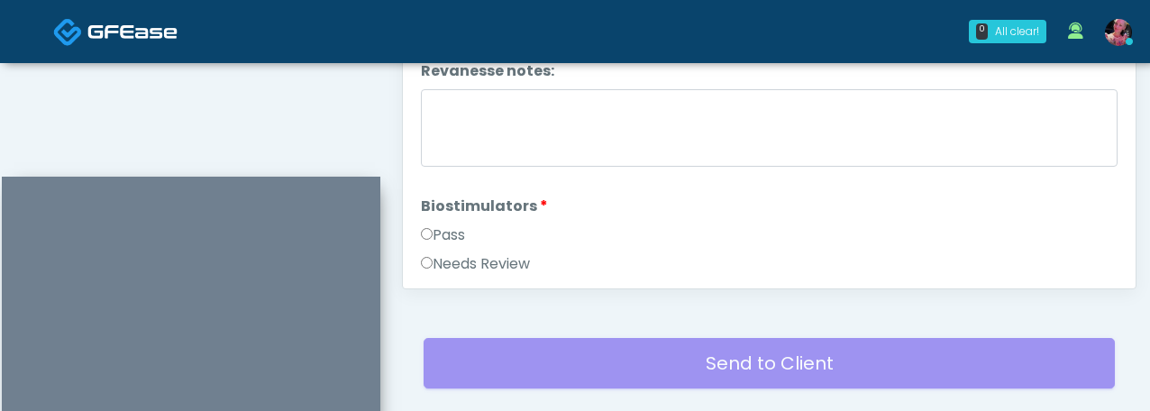
click at [432, 239] on label "Pass" at bounding box center [443, 236] width 44 height 22
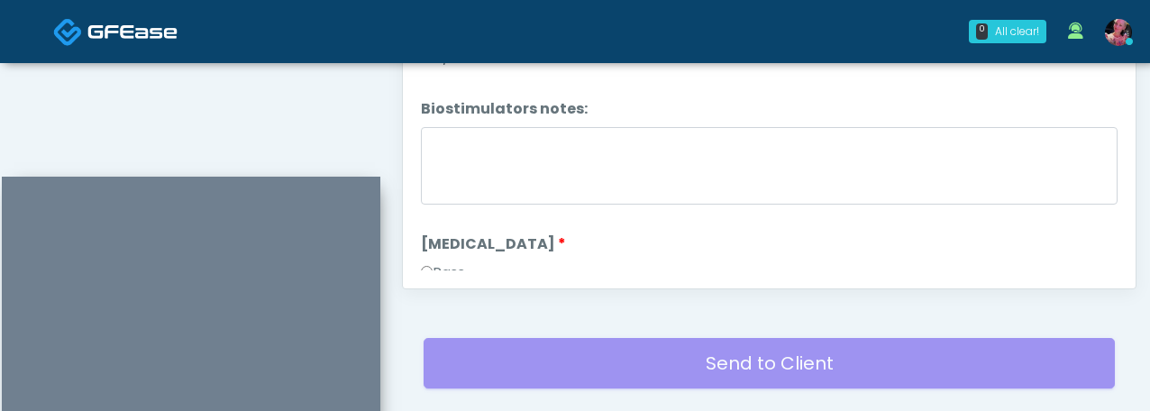
click at [431, 257] on li "Fibroblast Fibroblast Pass Needs Review N/A" at bounding box center [769, 291] width 697 height 115
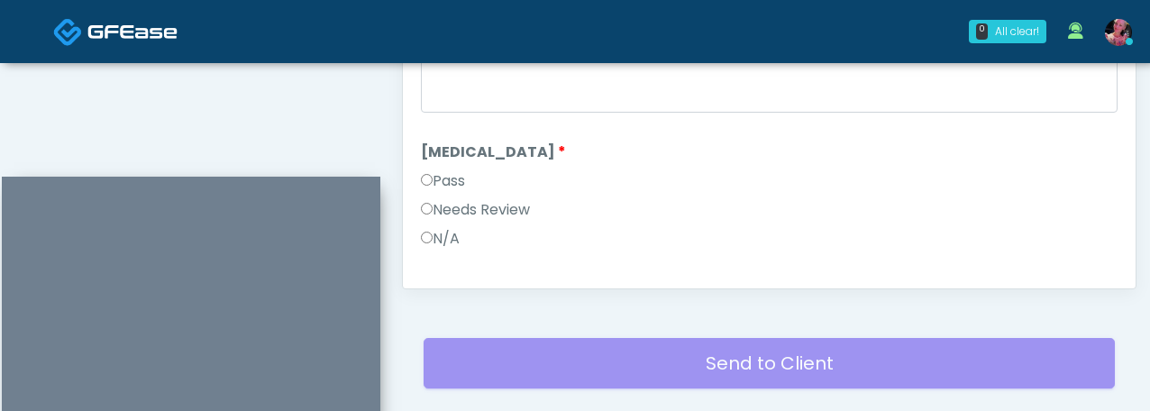
scroll to position [2564, 0]
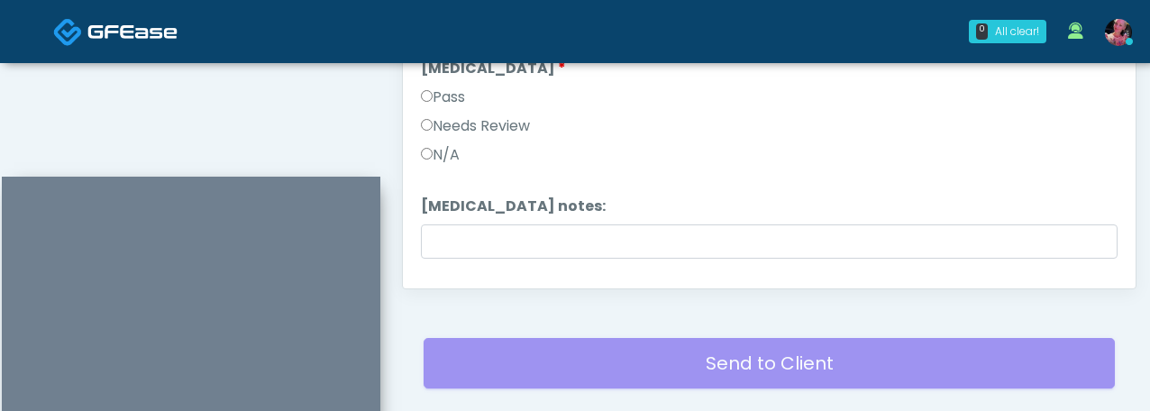
click at [437, 96] on label "Pass" at bounding box center [443, 98] width 44 height 22
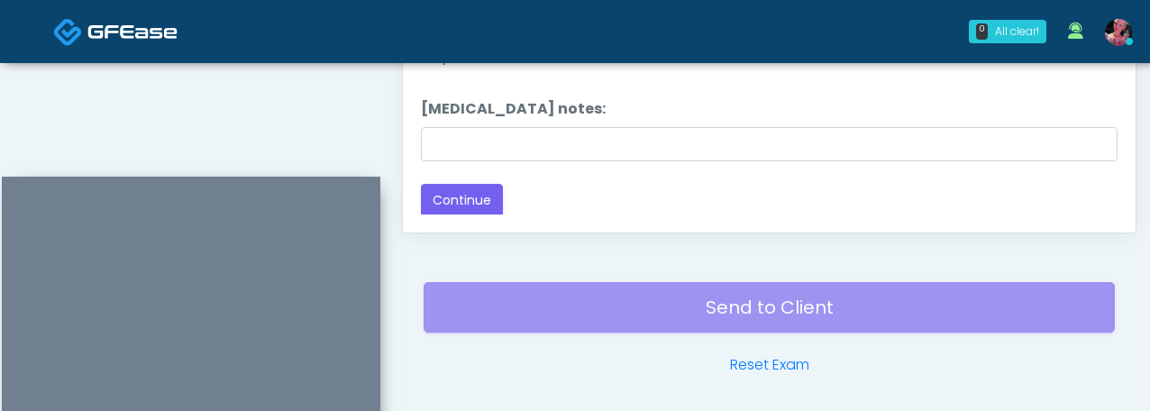
scroll to position [1146, 0]
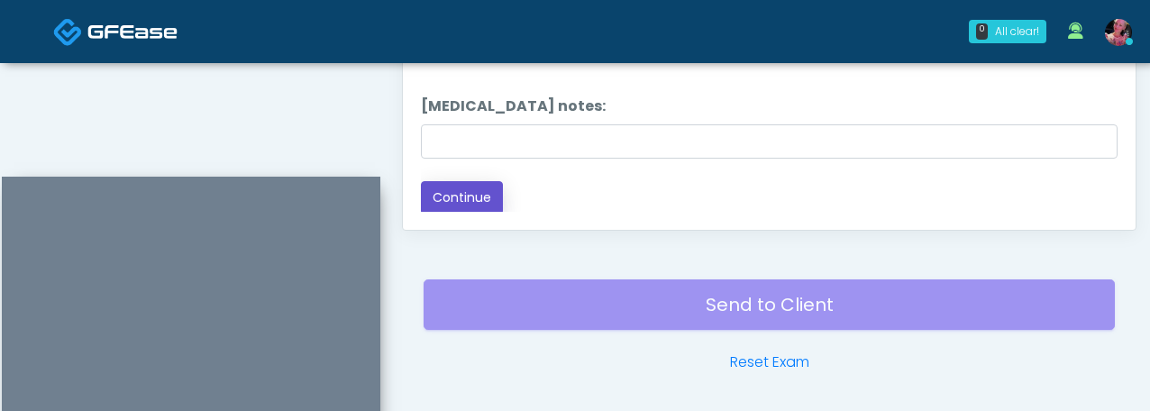
click at [453, 197] on button "Continue" at bounding box center [462, 197] width 82 height 33
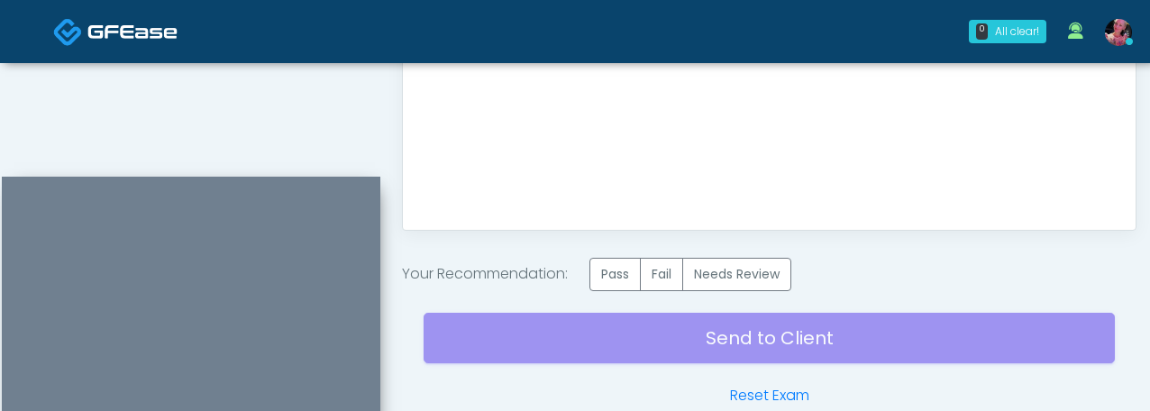
scroll to position [0, 0]
click at [603, 270] on label "Pass" at bounding box center [615, 274] width 51 height 33
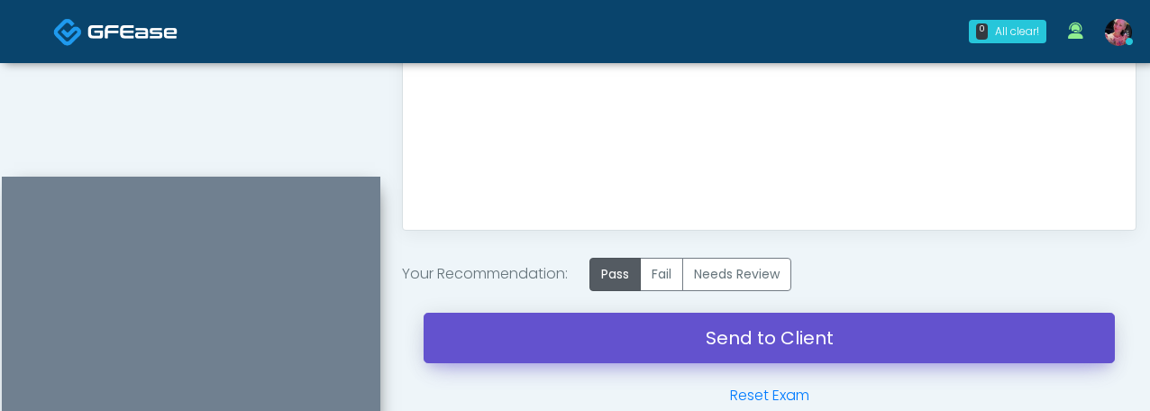
click at [615, 327] on link "Send to Client" at bounding box center [770, 338] width 692 height 50
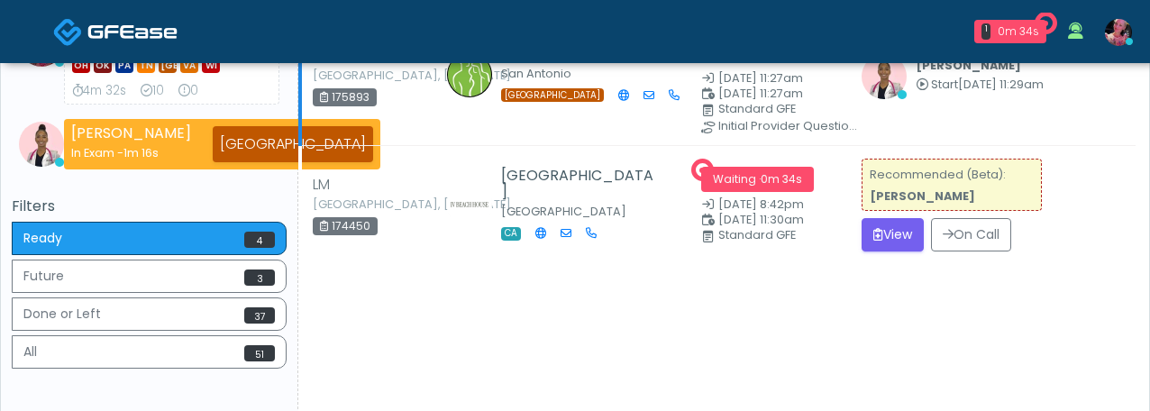
scroll to position [417, 0]
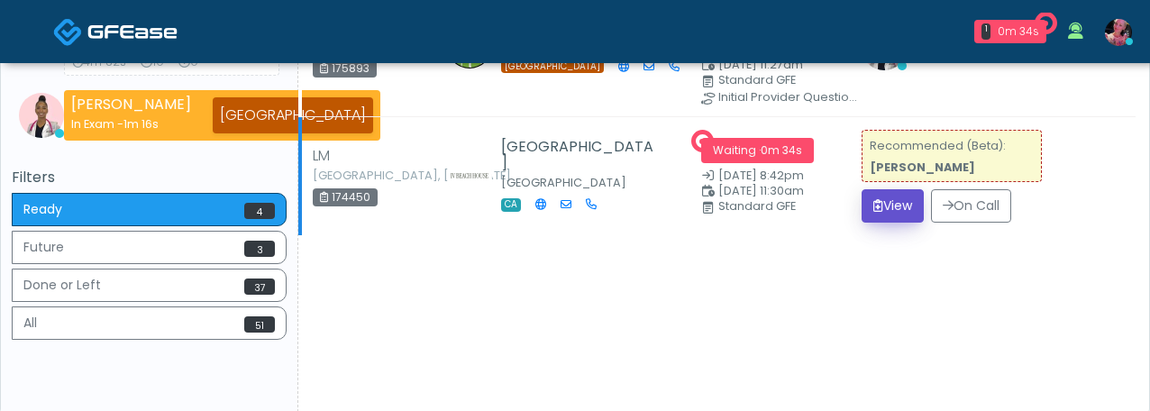
click at [908, 208] on button "View" at bounding box center [893, 205] width 62 height 33
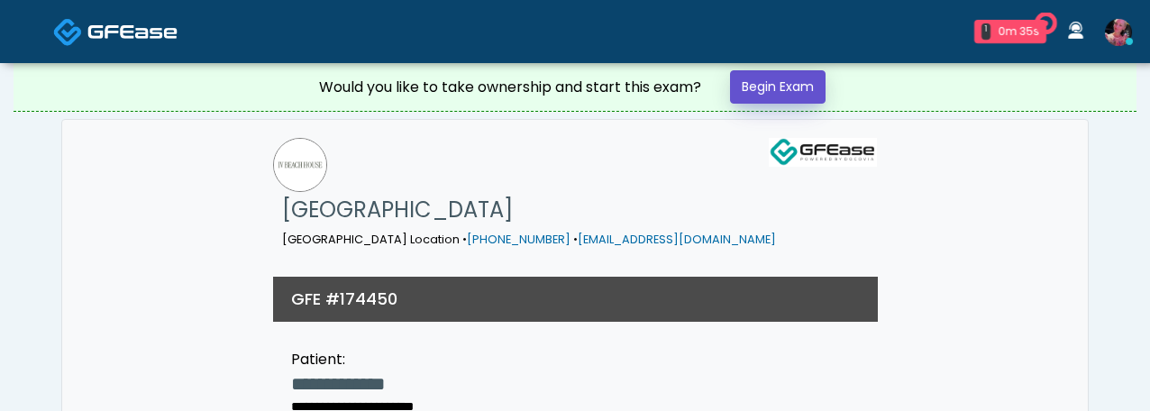
click at [791, 97] on link "Begin Exam" at bounding box center [778, 86] width 96 height 33
click at [776, 93] on link "Begin Exam" at bounding box center [778, 86] width 96 height 33
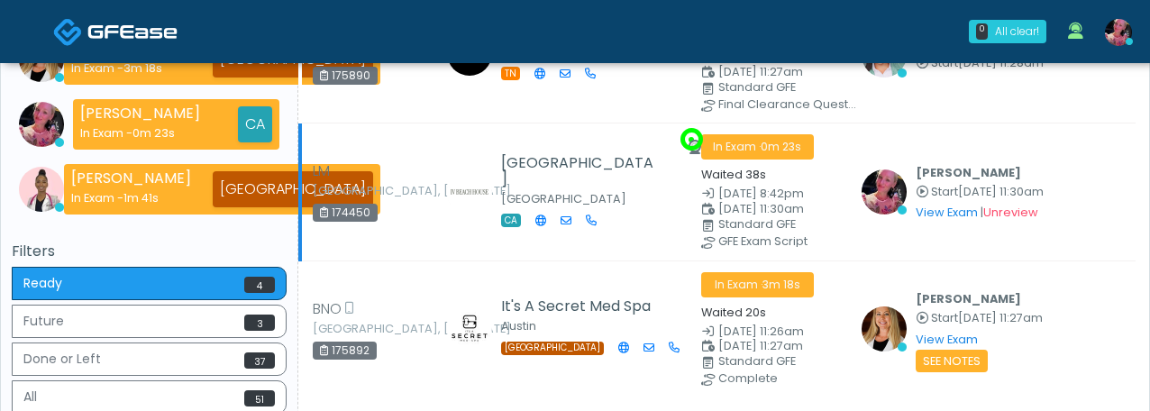
scroll to position [270, 0]
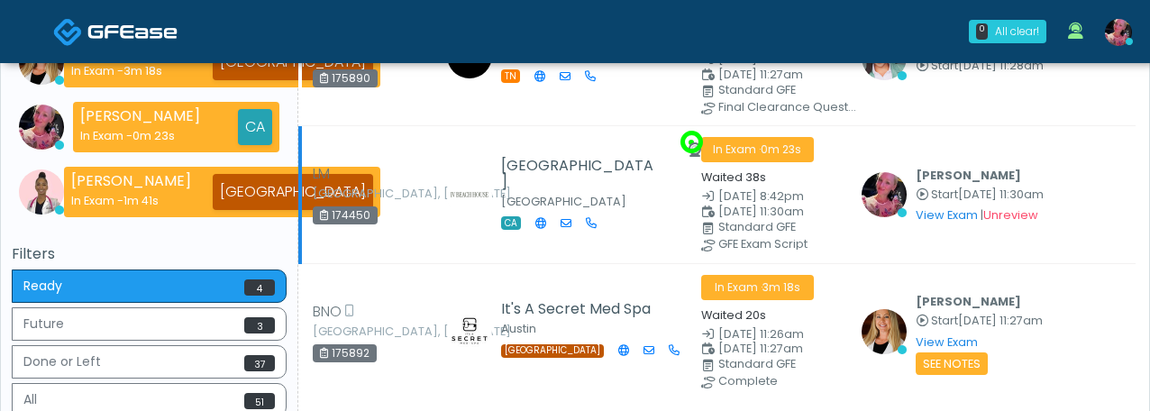
click at [949, 222] on td "Lindsey Morgan Start Oct 1, 11:30am View Exam | Unreview" at bounding box center [993, 194] width 285 height 137
click at [949, 217] on link "View Exam" at bounding box center [947, 214] width 62 height 15
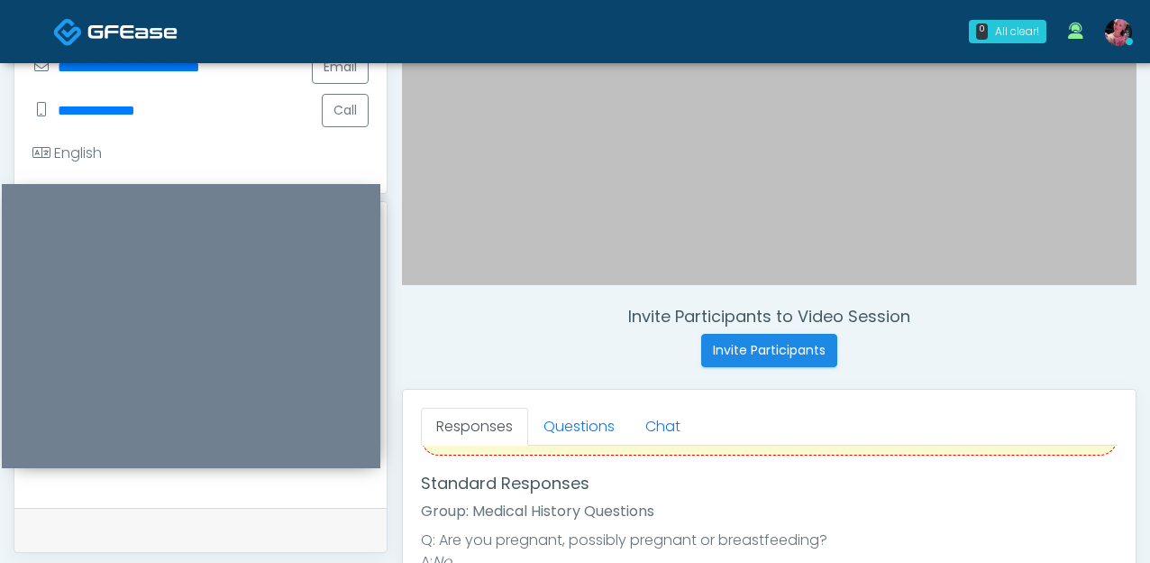
scroll to position [330, 0]
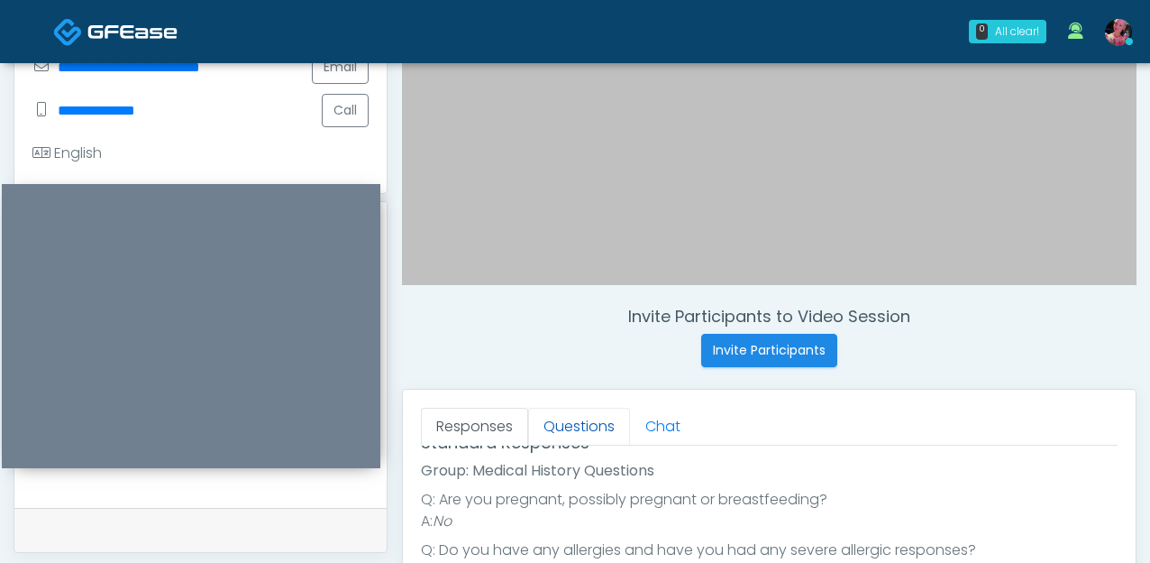
click at [574, 410] on link "Questions" at bounding box center [579, 427] width 102 height 38
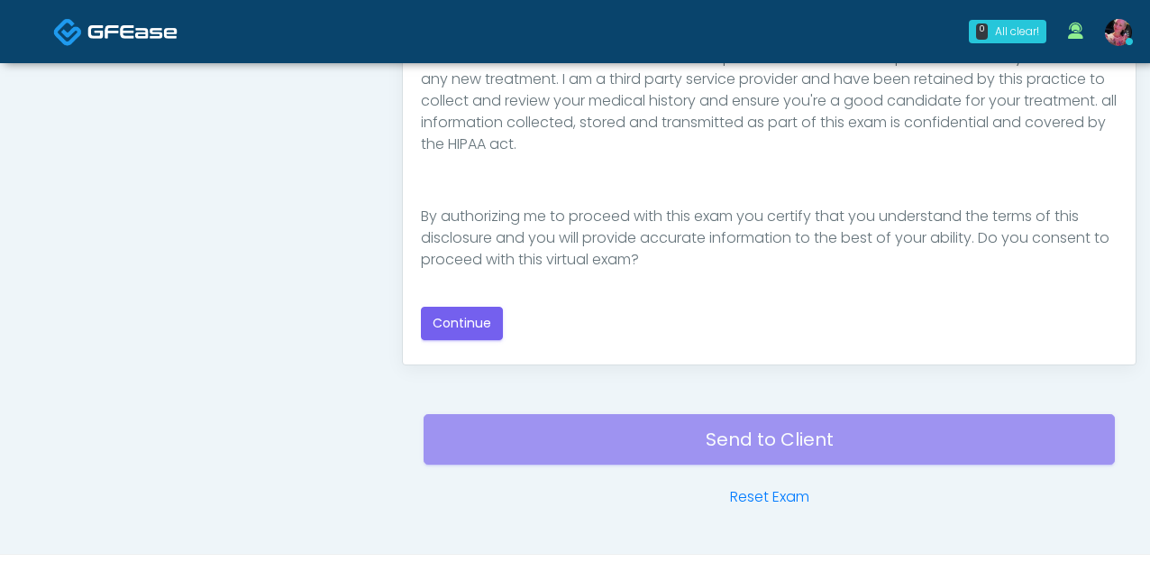
scroll to position [1017, 0]
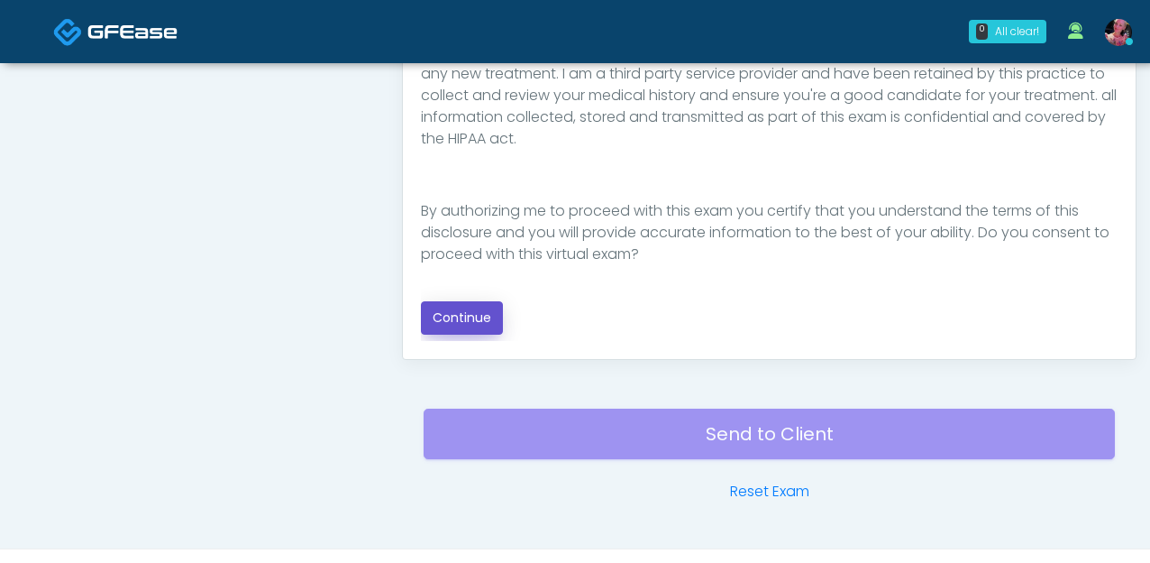
click at [489, 328] on button "Continue" at bounding box center [462, 317] width 82 height 33
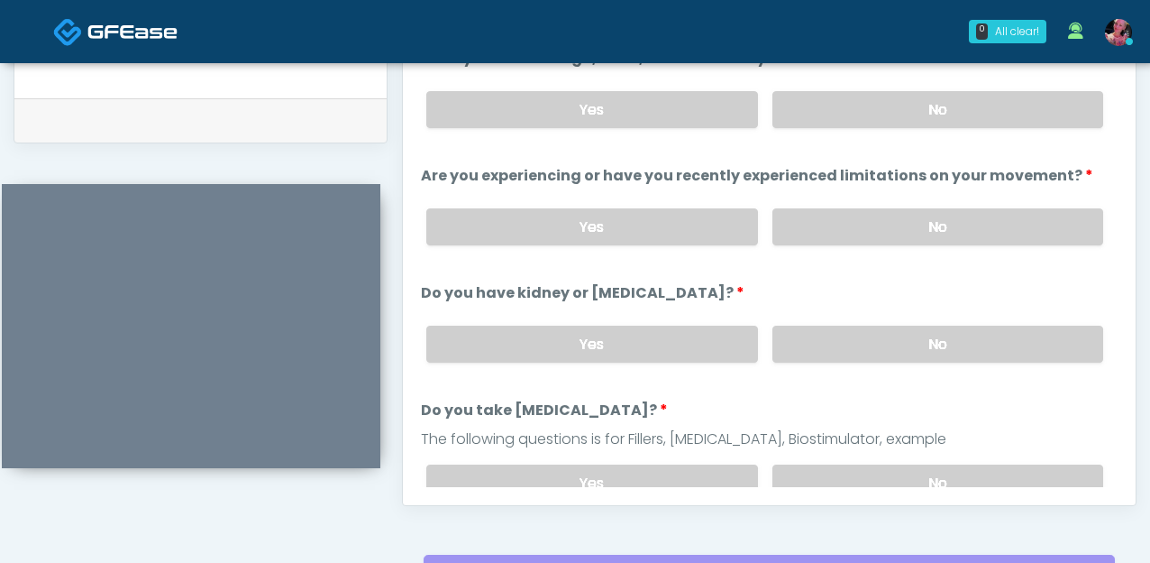
scroll to position [872, 0]
click at [784, 230] on label "No" at bounding box center [938, 225] width 331 height 37
click at [843, 140] on div "Yes No" at bounding box center [765, 109] width 706 height 66
click at [843, 122] on label "No" at bounding box center [938, 108] width 331 height 37
click at [856, 335] on label "No" at bounding box center [938, 343] width 331 height 37
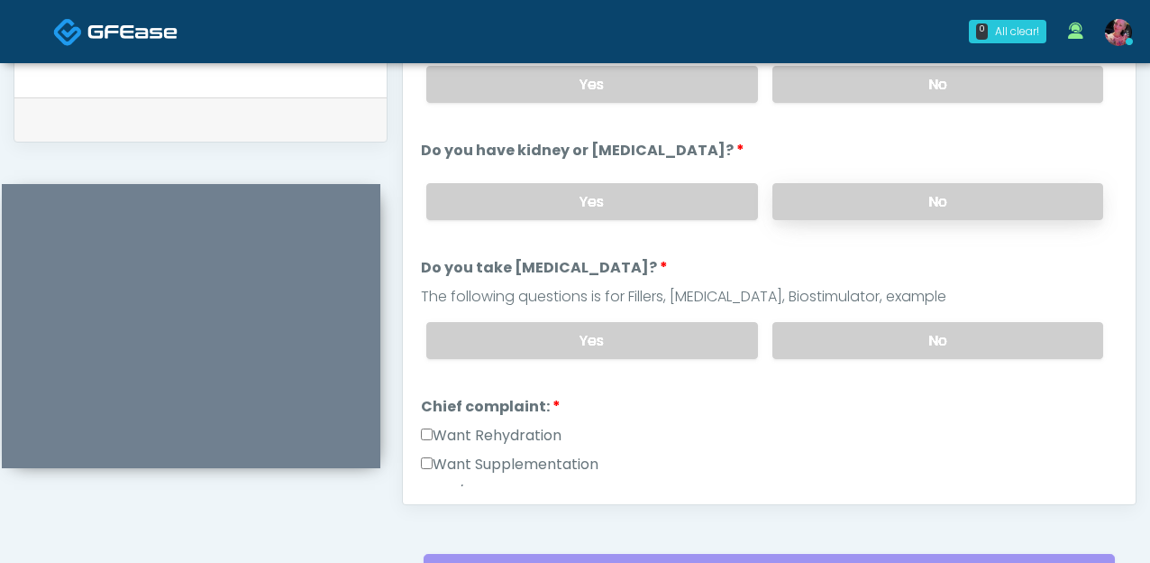
scroll to position [163, 0]
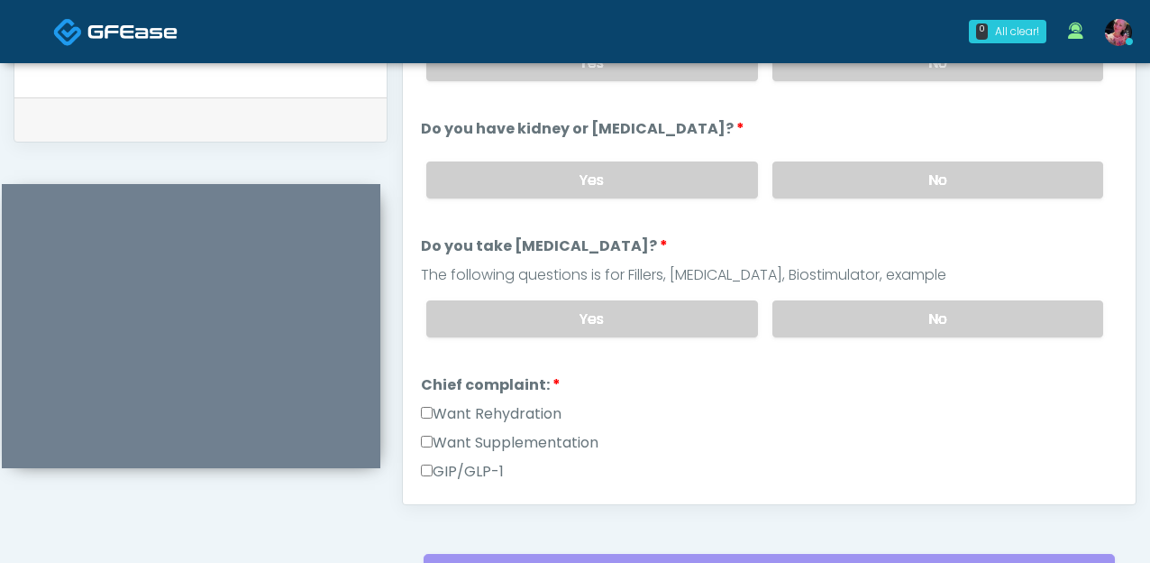
click at [850, 334] on div "Yes No" at bounding box center [765, 319] width 706 height 66
click at [850, 321] on label "No" at bounding box center [938, 318] width 331 height 37
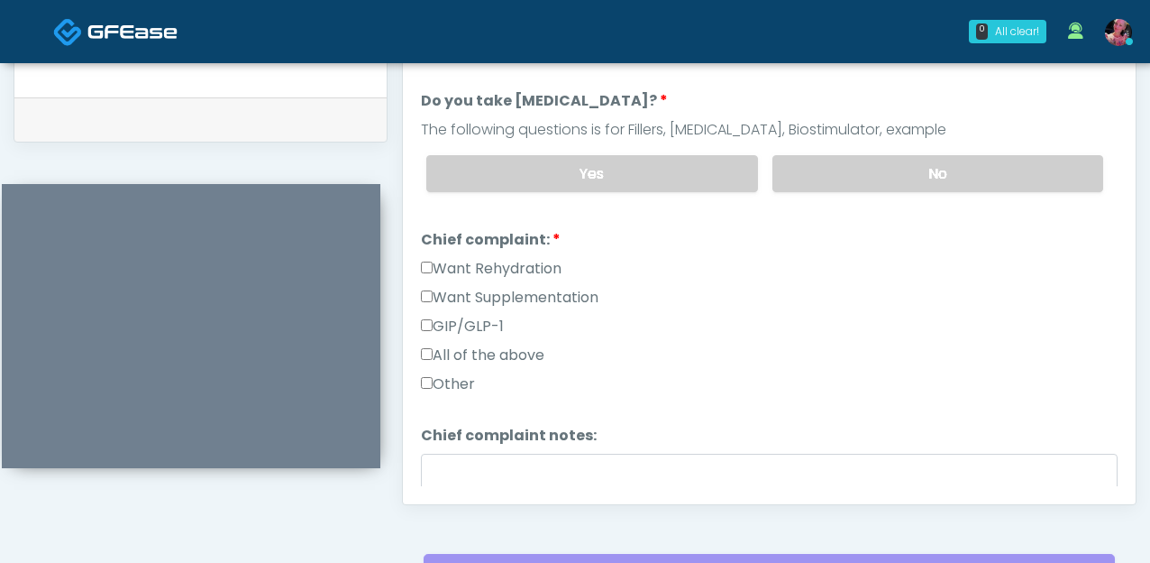
scroll to position [309, 0]
click at [479, 261] on label "Want Rehydration" at bounding box center [491, 268] width 141 height 22
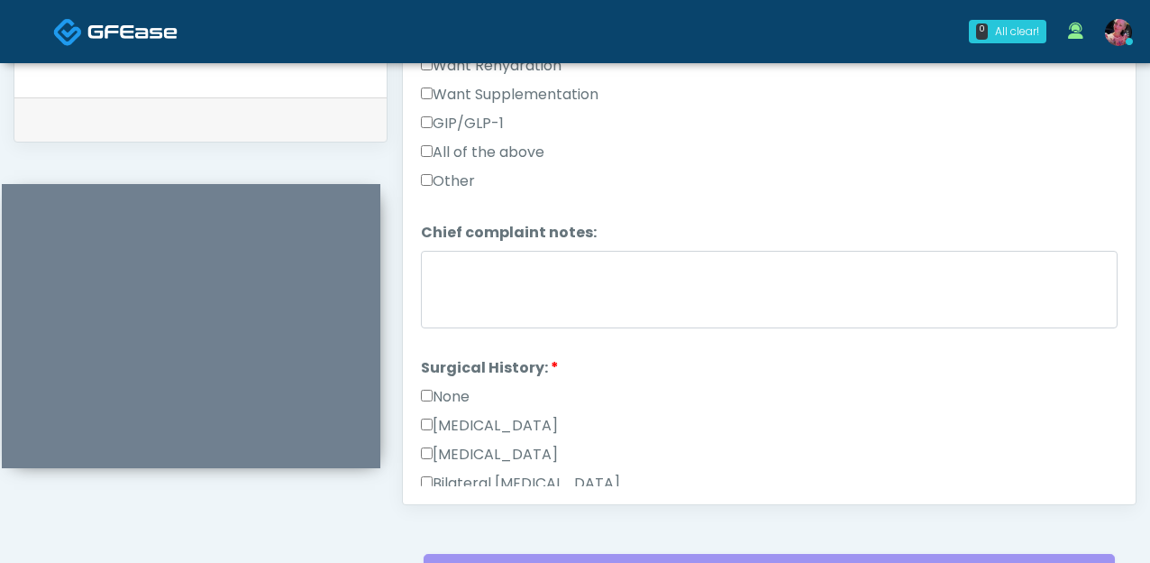
scroll to position [573, 0]
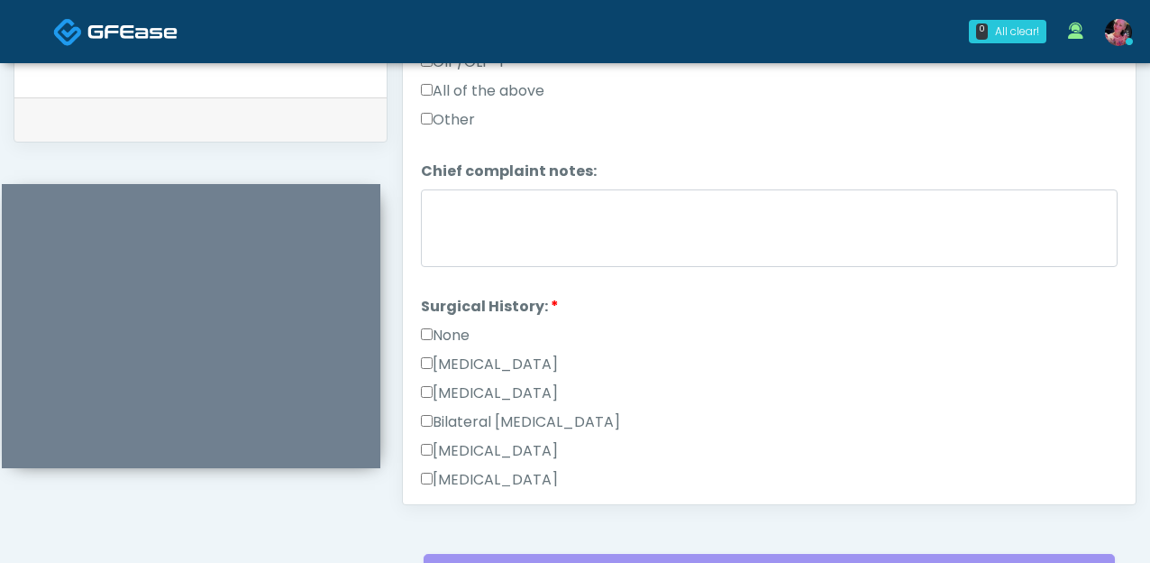
click at [463, 342] on div "None" at bounding box center [769, 339] width 697 height 29
click at [458, 333] on label "None" at bounding box center [445, 336] width 49 height 22
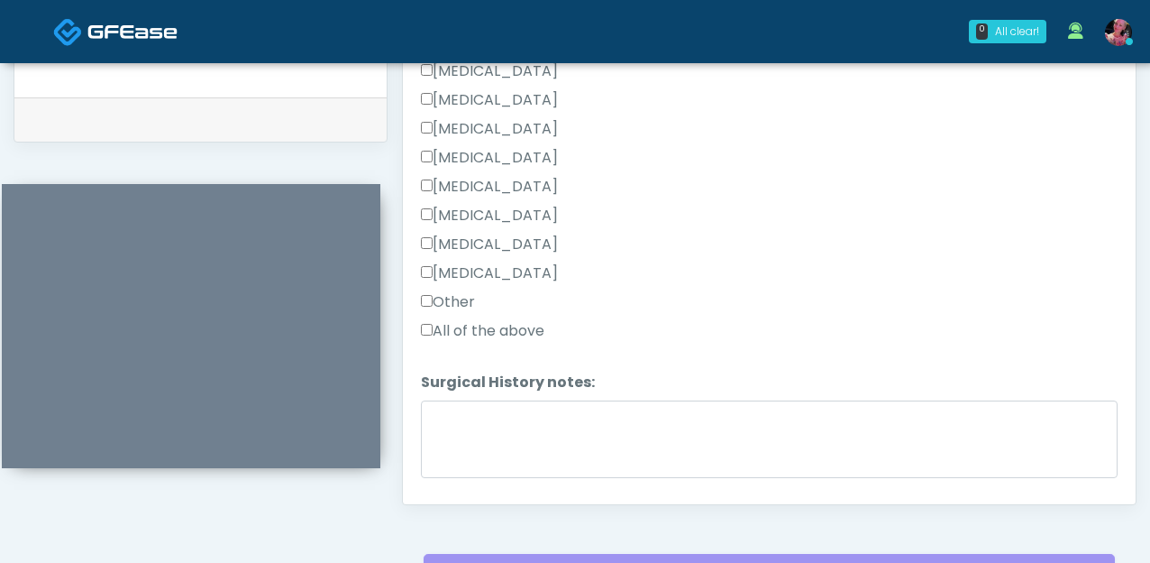
scroll to position [1002, 0]
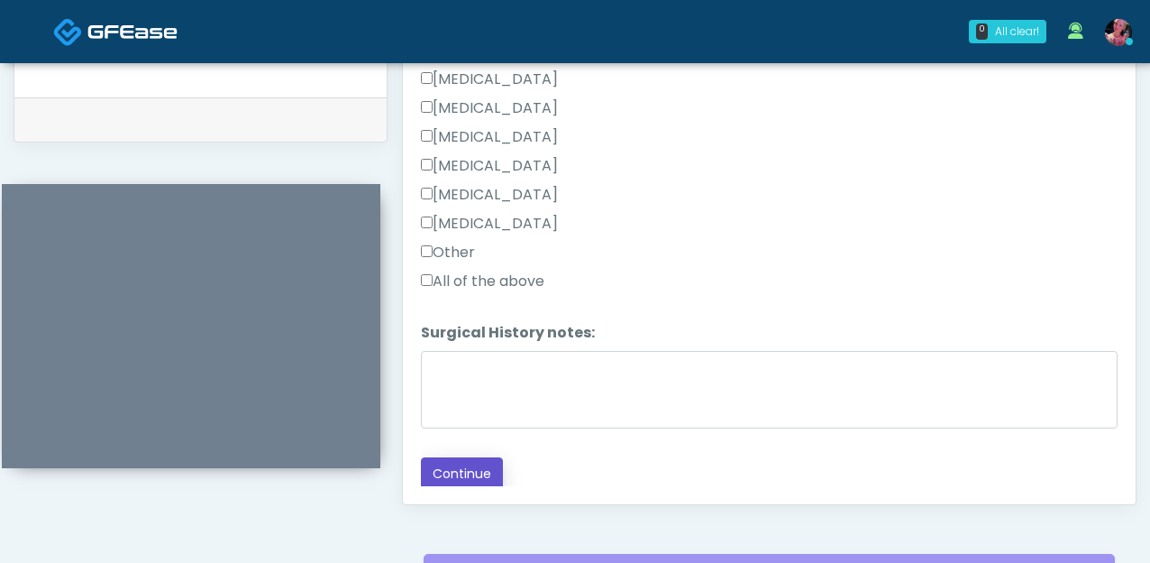
click at [465, 410] on button "Continue" at bounding box center [462, 473] width 82 height 33
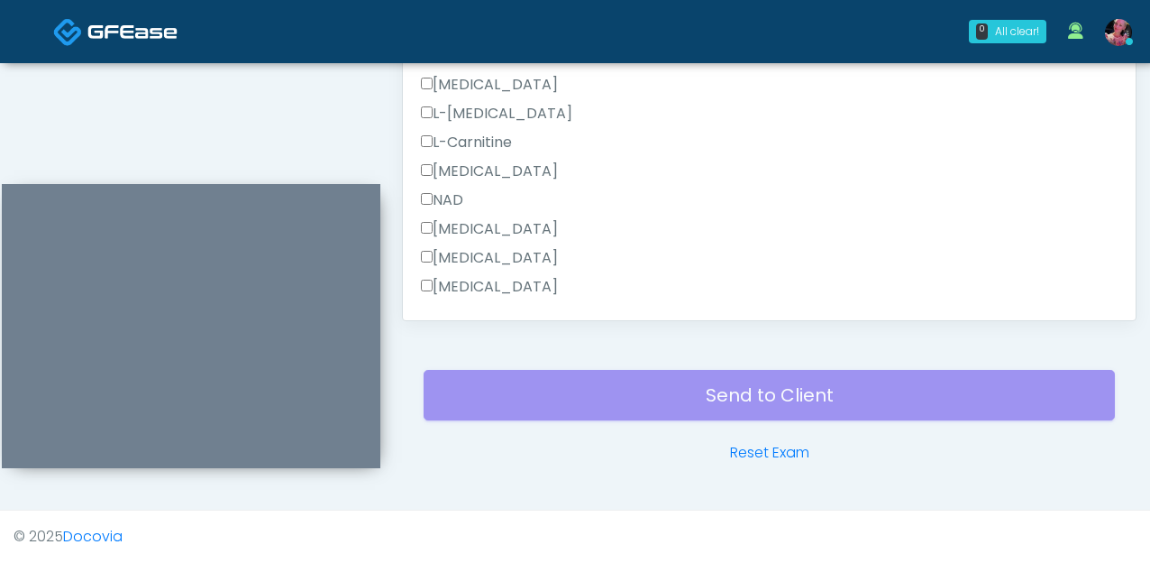
scroll to position [1030, 0]
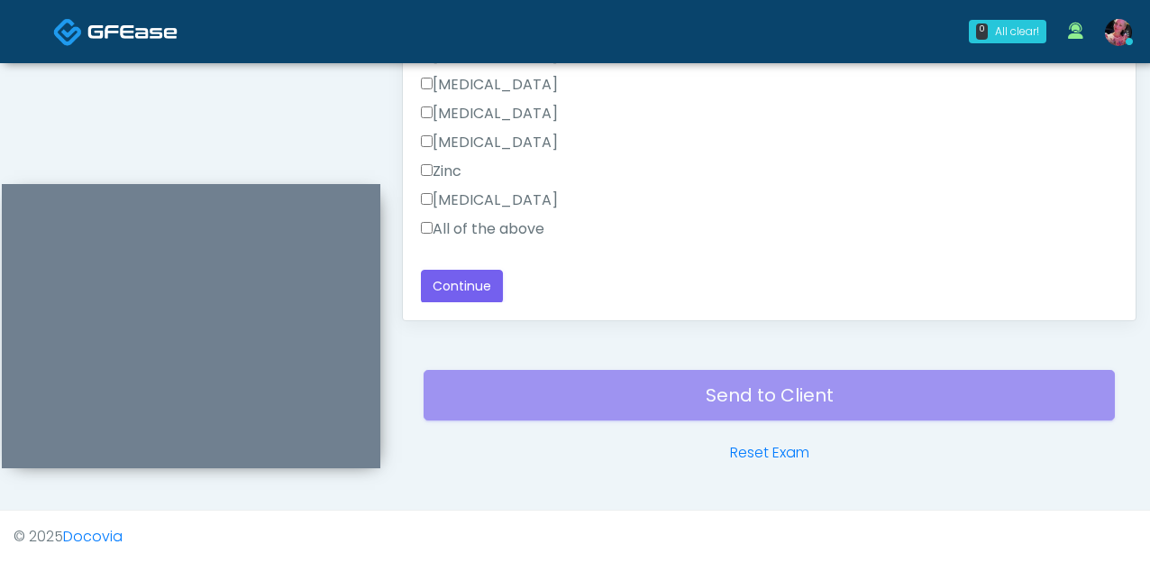
click at [489, 221] on label "All of the above" at bounding box center [483, 229] width 124 height 22
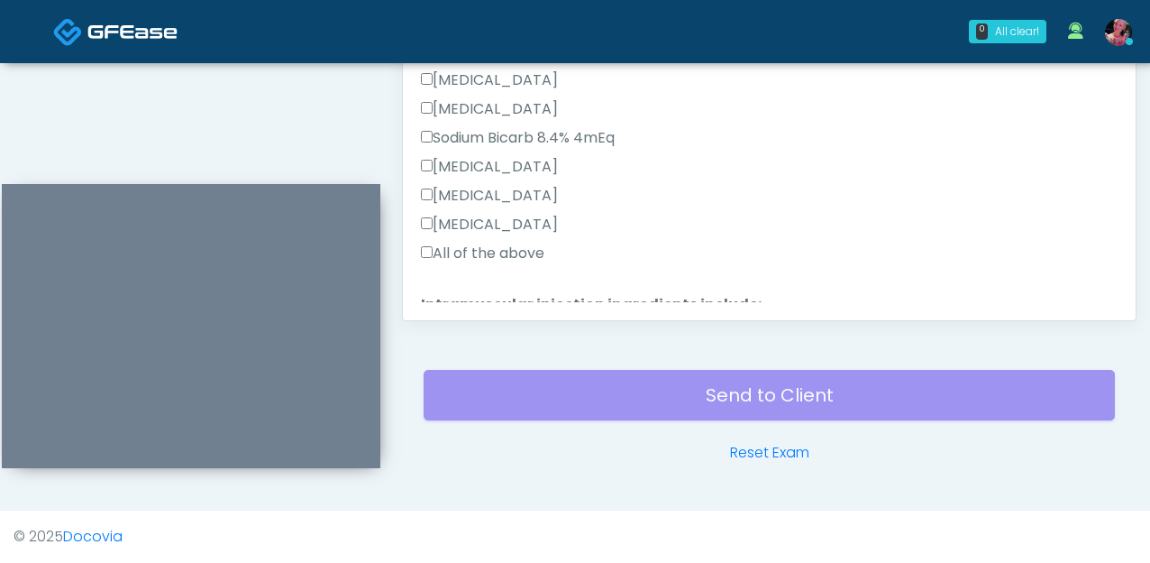
scroll to position [0, 0]
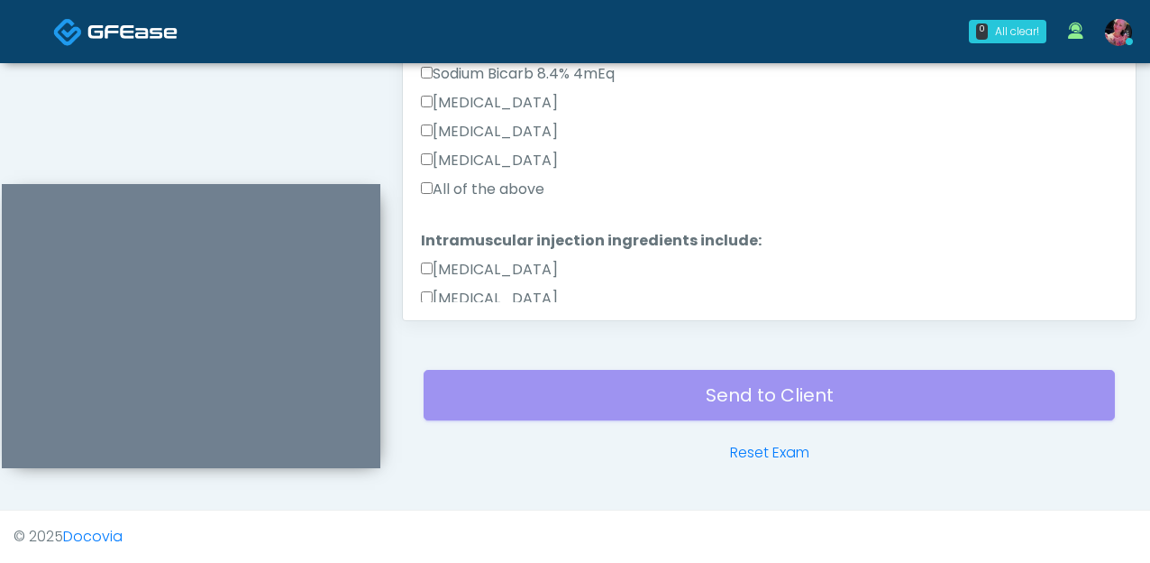
click at [482, 190] on label "All of the above" at bounding box center [483, 190] width 124 height 22
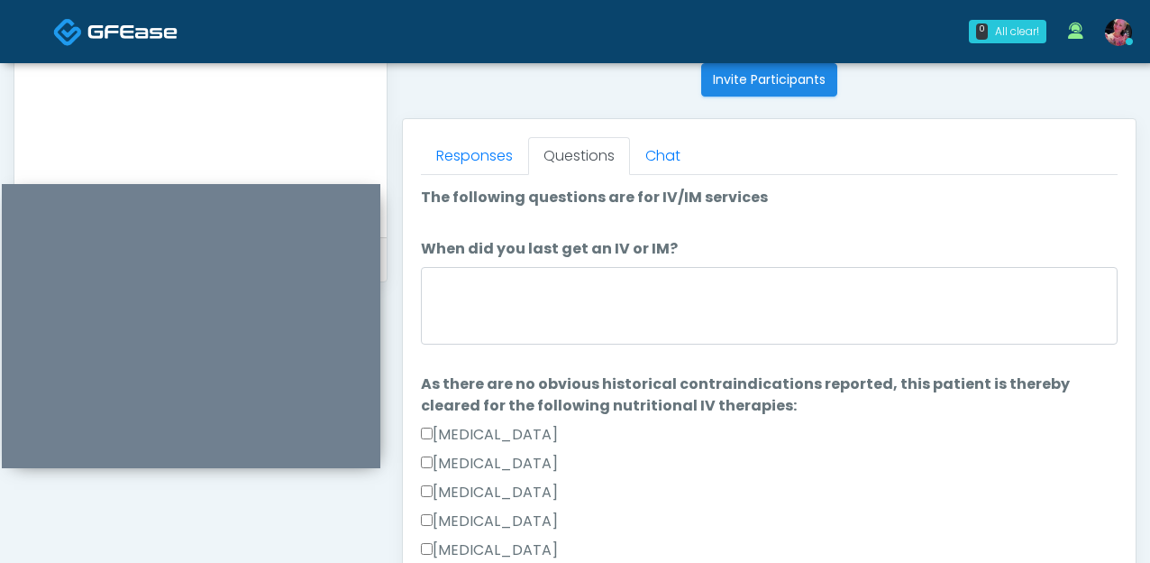
scroll to position [734, 0]
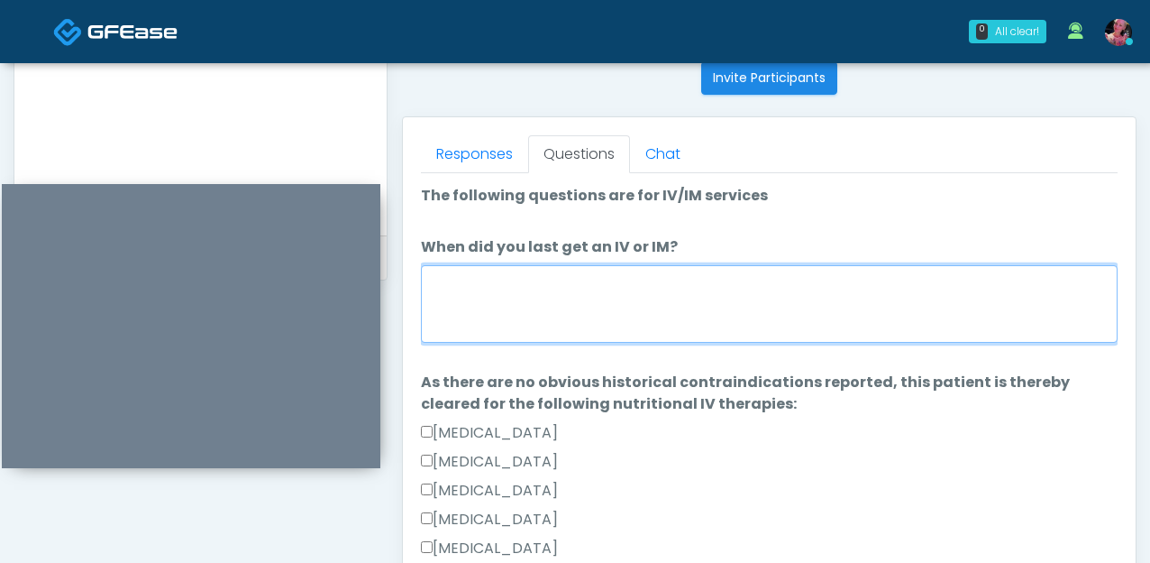
click at [467, 273] on textarea "When did you last get an IV or IM?" at bounding box center [769, 304] width 697 height 78
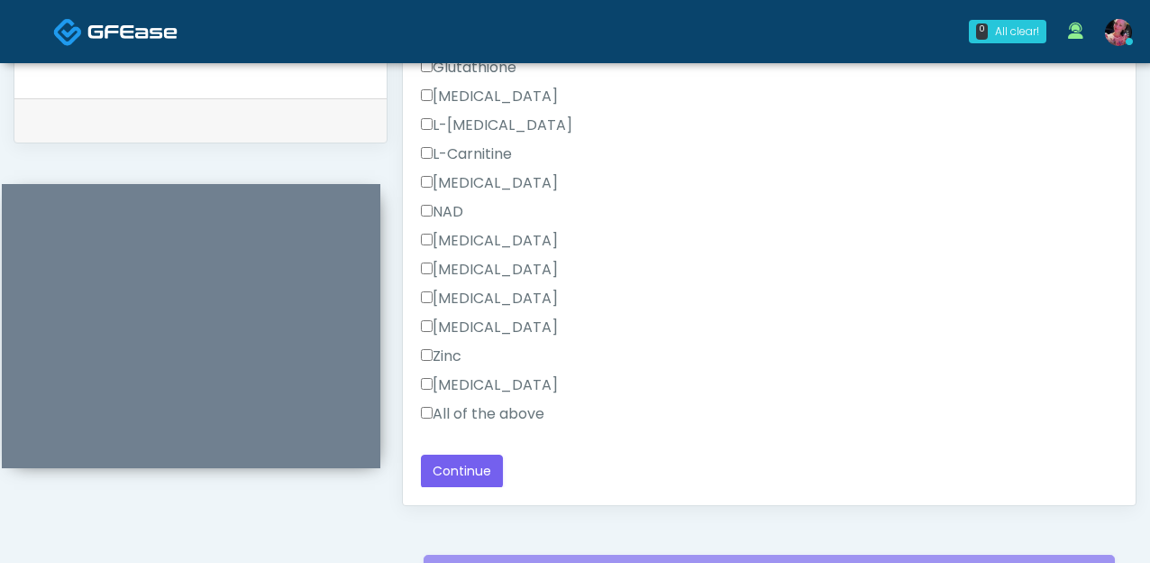
scroll to position [1056, 0]
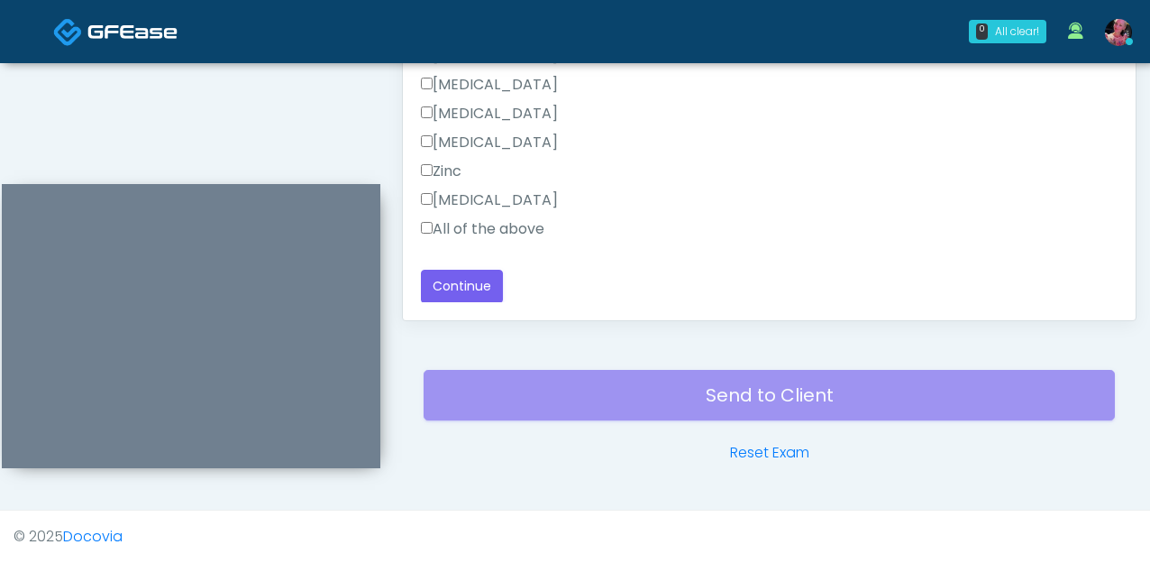
type textarea "**********"
click at [478, 270] on button "Continue" at bounding box center [462, 286] width 82 height 33
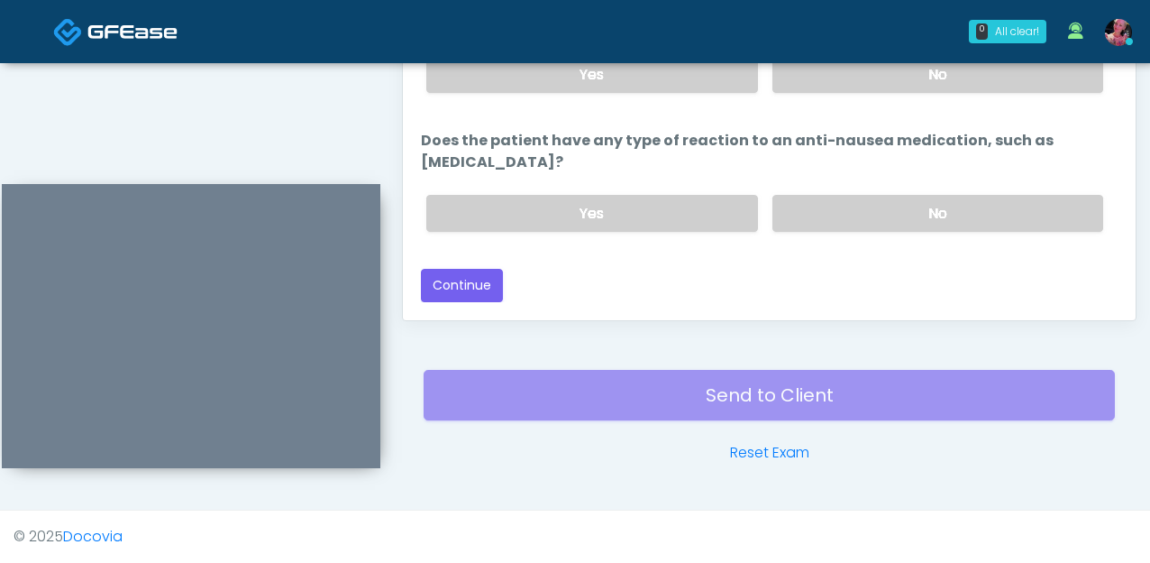
scroll to position [994, 0]
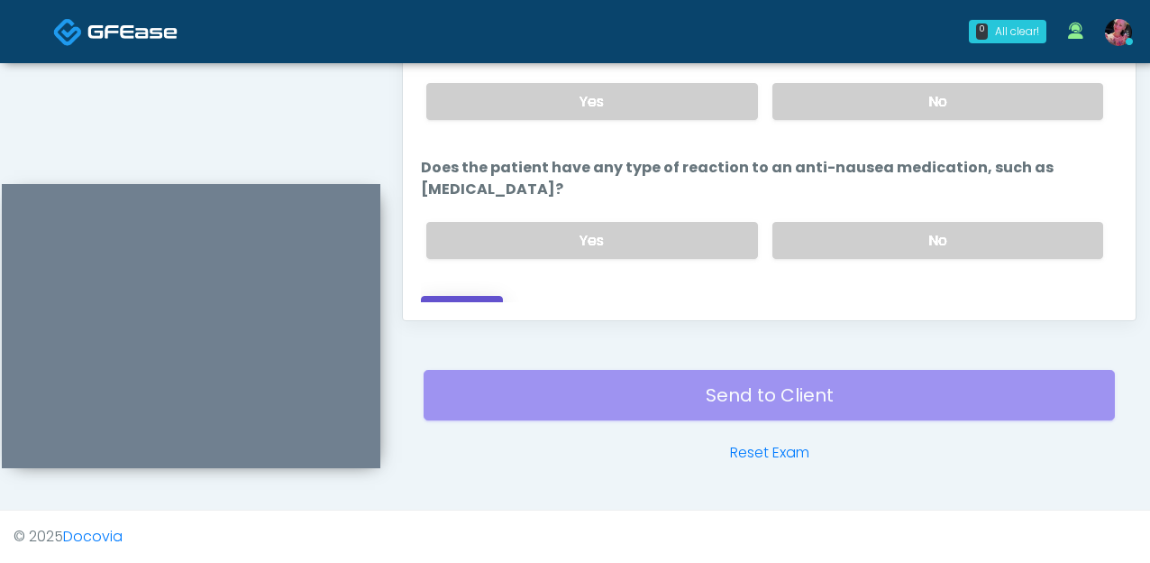
click at [476, 296] on button "Continue" at bounding box center [462, 312] width 82 height 33
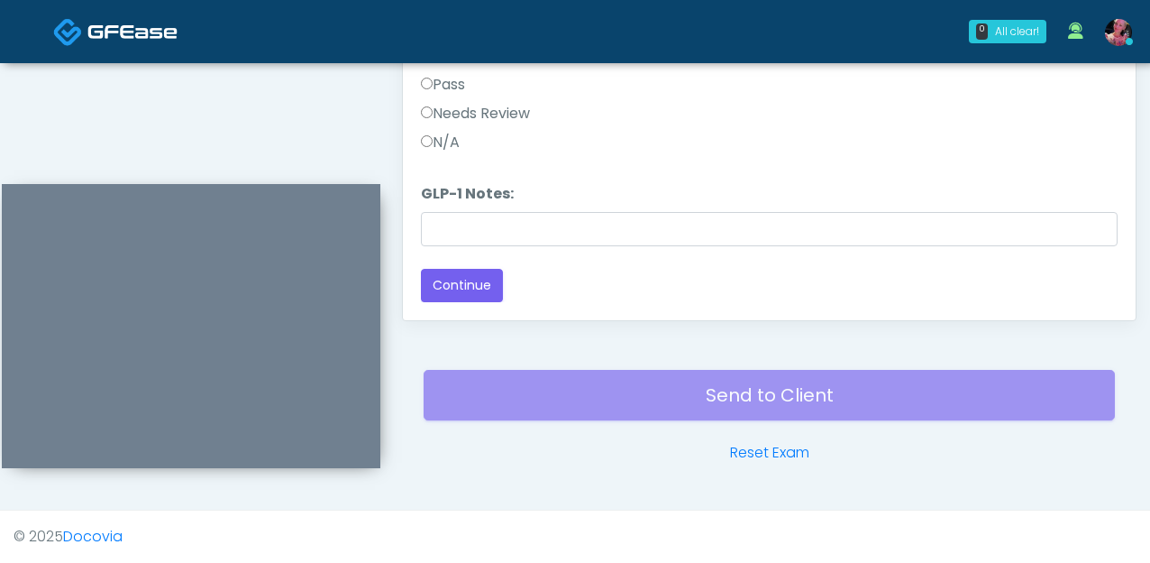
scroll to position [2, 0]
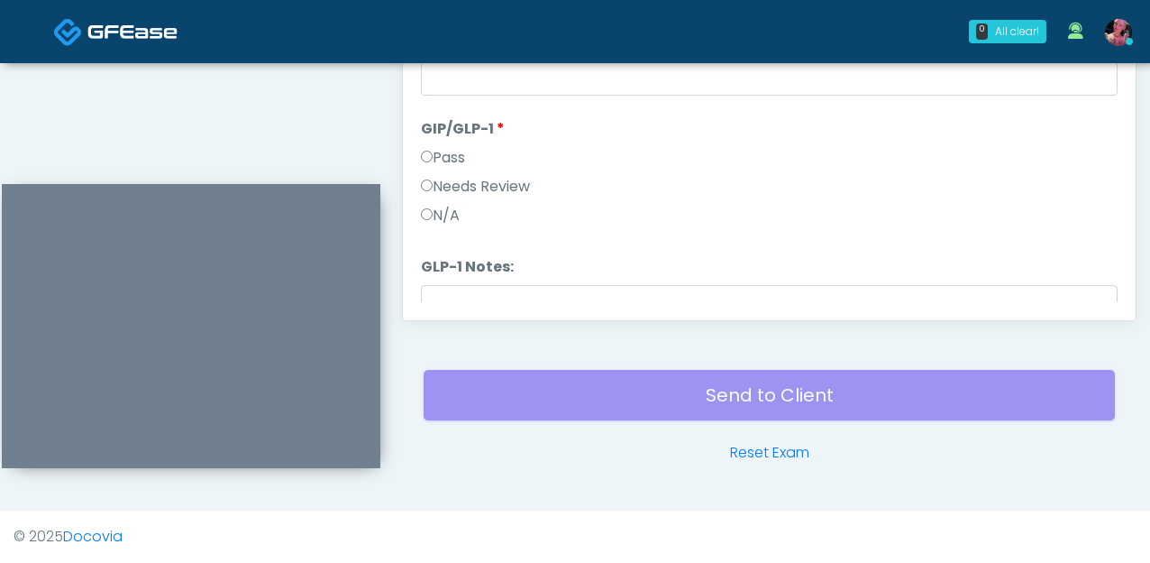
click at [468, 216] on div "N/A" at bounding box center [769, 219] width 697 height 29
click at [453, 206] on label "N/A" at bounding box center [440, 217] width 39 height 22
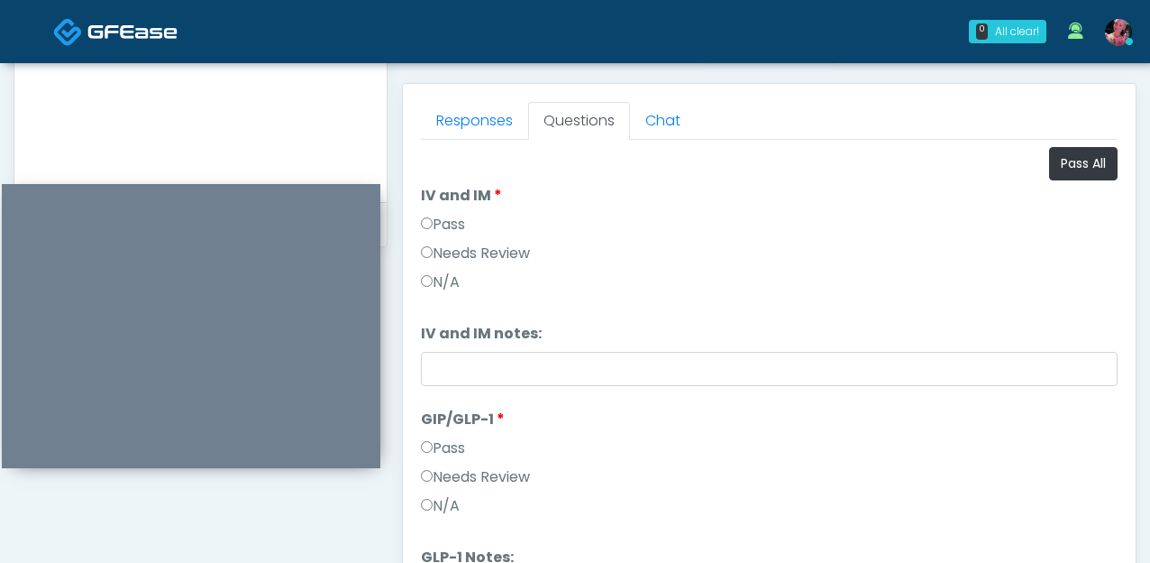
click at [450, 220] on label "Pass" at bounding box center [443, 225] width 44 height 22
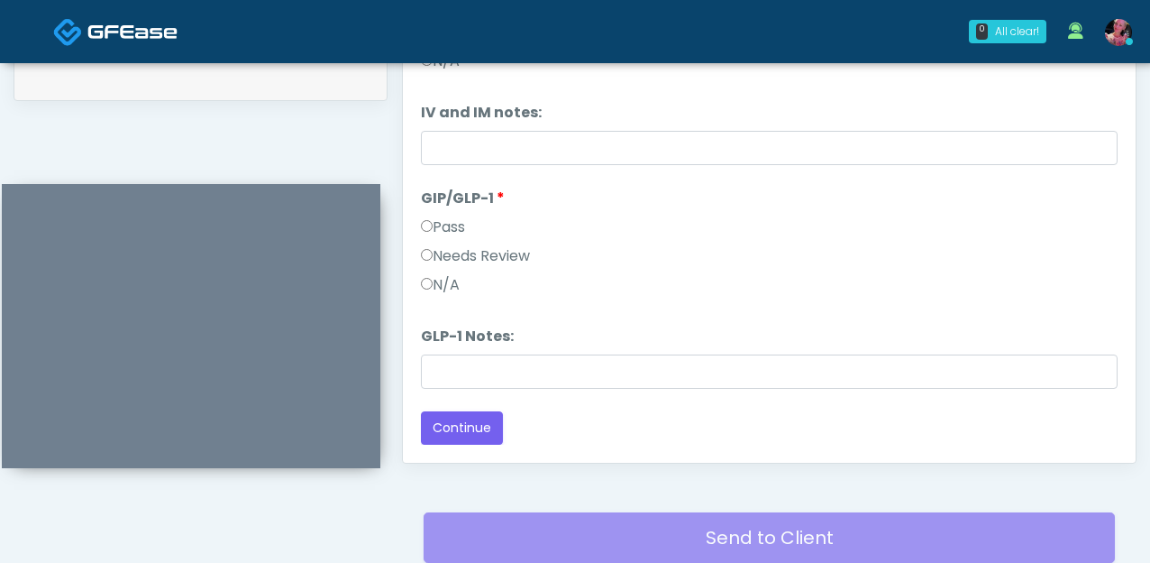
scroll to position [1056, 0]
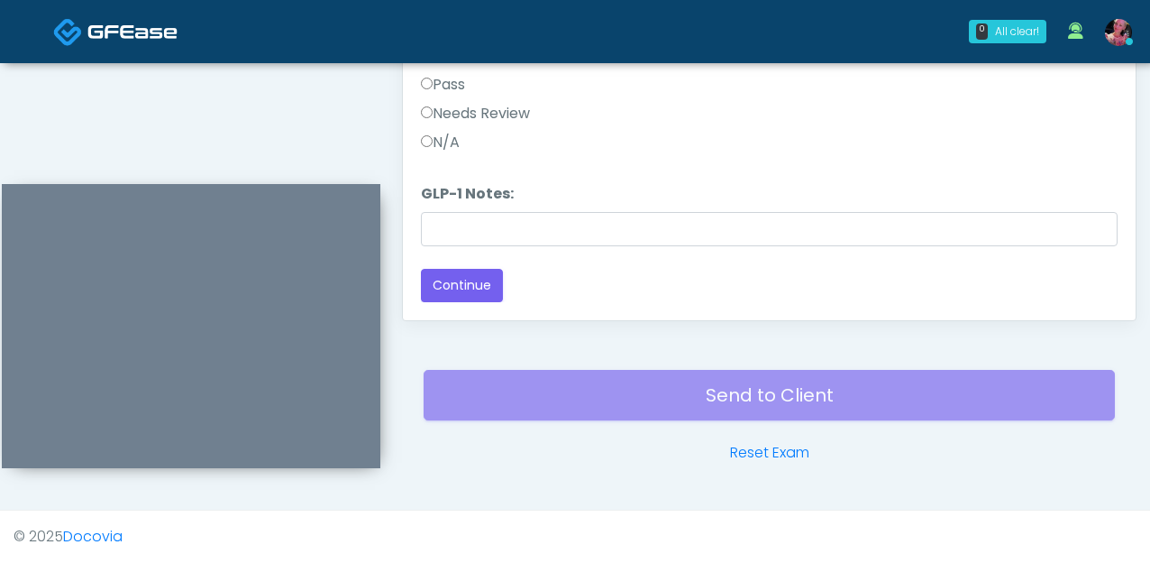
click at [460, 260] on div "Loading... Connecting to your agent... Please wait while we prepare your person…" at bounding box center [769, 43] width 697 height 518
click at [460, 278] on button "Continue" at bounding box center [462, 285] width 82 height 33
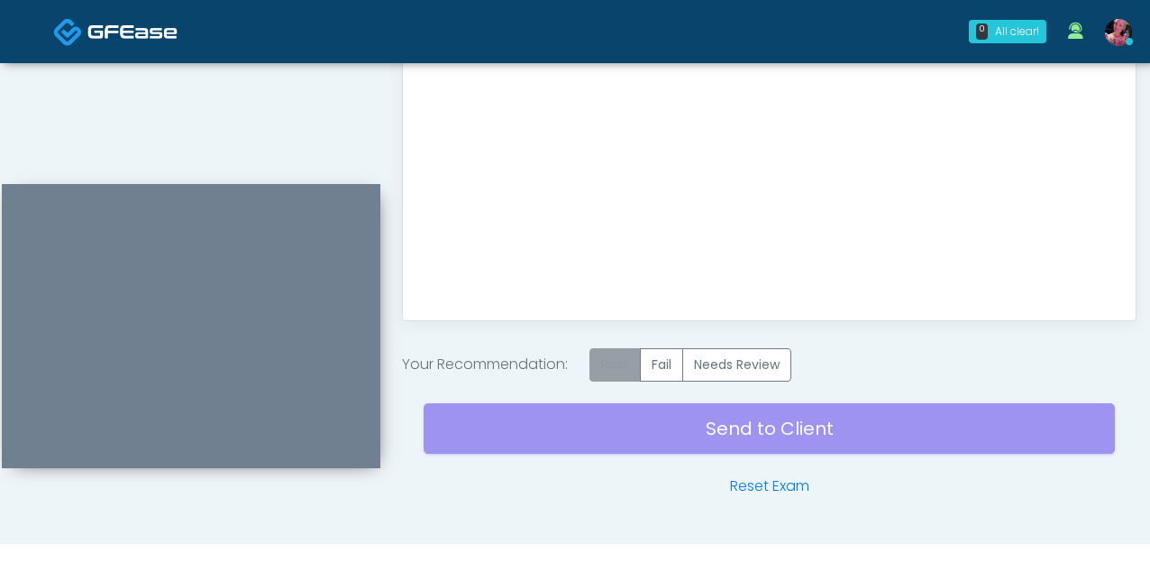
click at [619, 369] on label "Pass" at bounding box center [615, 364] width 51 height 33
click at [586, 410] on div "Send to Client Reset Exam" at bounding box center [770, 438] width 692 height 115
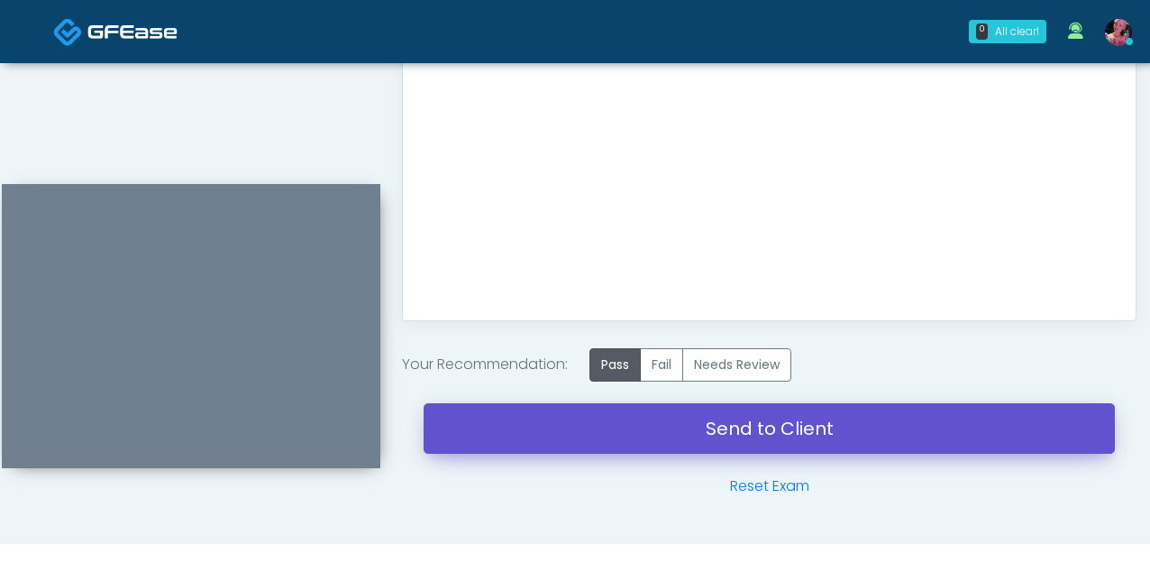
click at [586, 410] on link "Send to Client" at bounding box center [770, 428] width 692 height 50
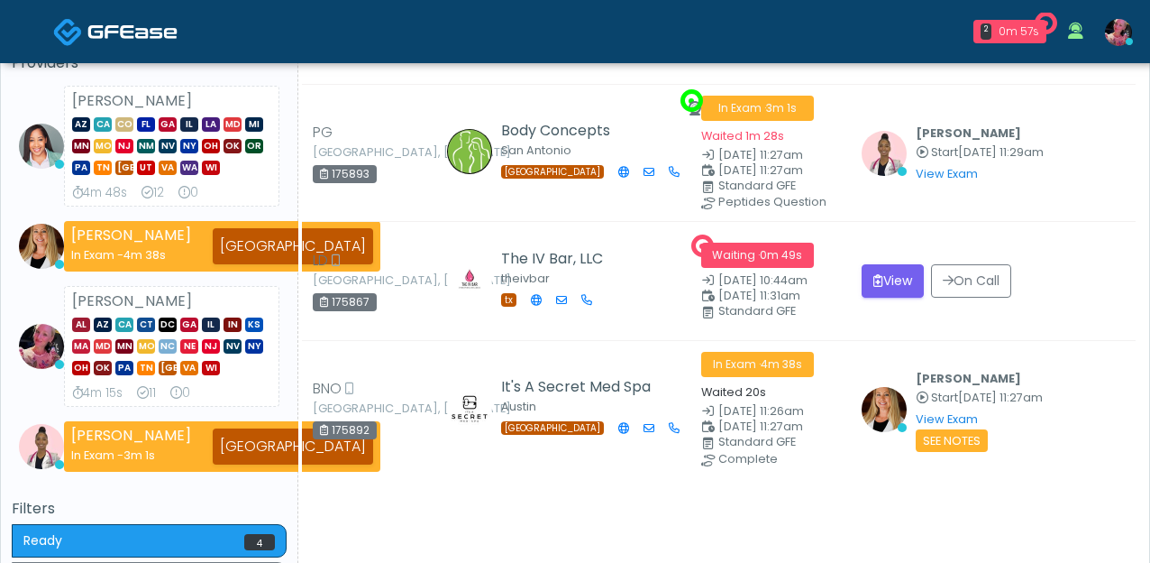
scroll to position [158, 0]
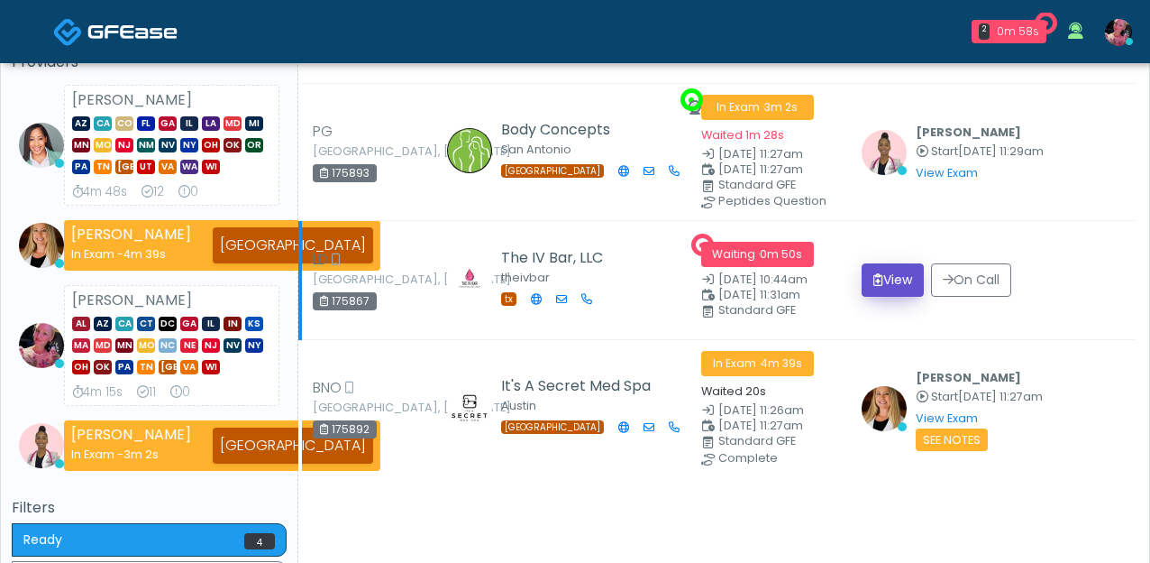
click at [906, 286] on button "View" at bounding box center [893, 279] width 62 height 33
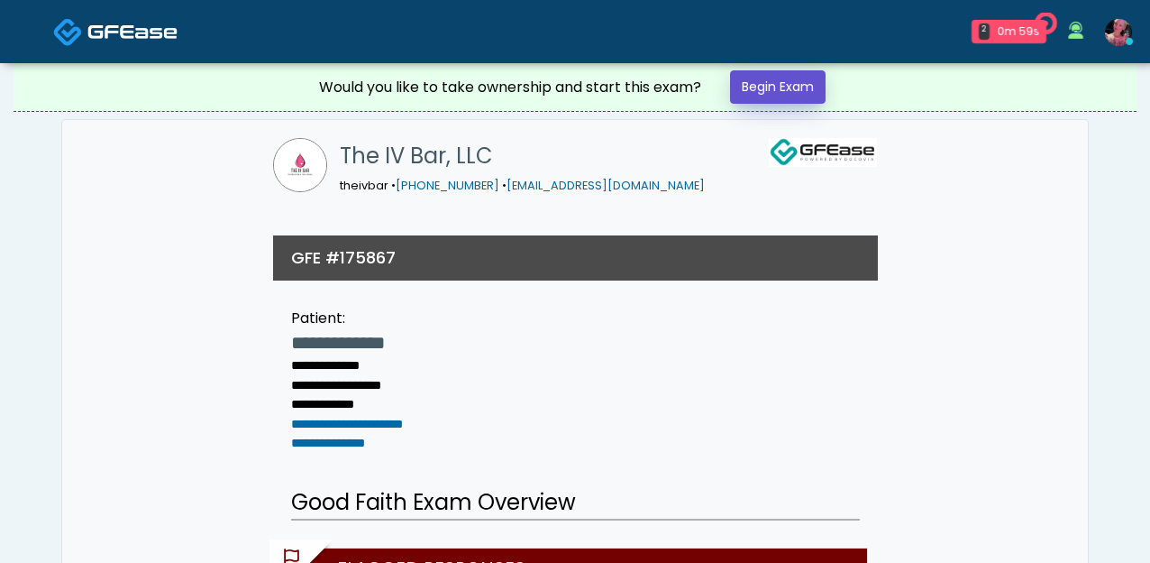
click at [766, 72] on link "Begin Exam" at bounding box center [778, 86] width 96 height 33
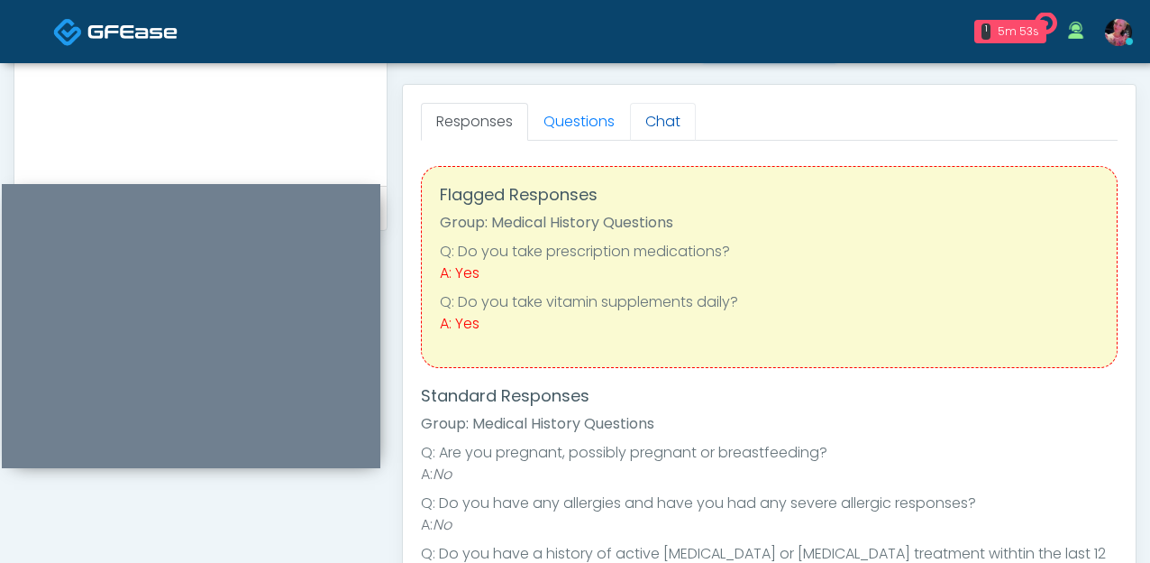
scroll to position [740, 0]
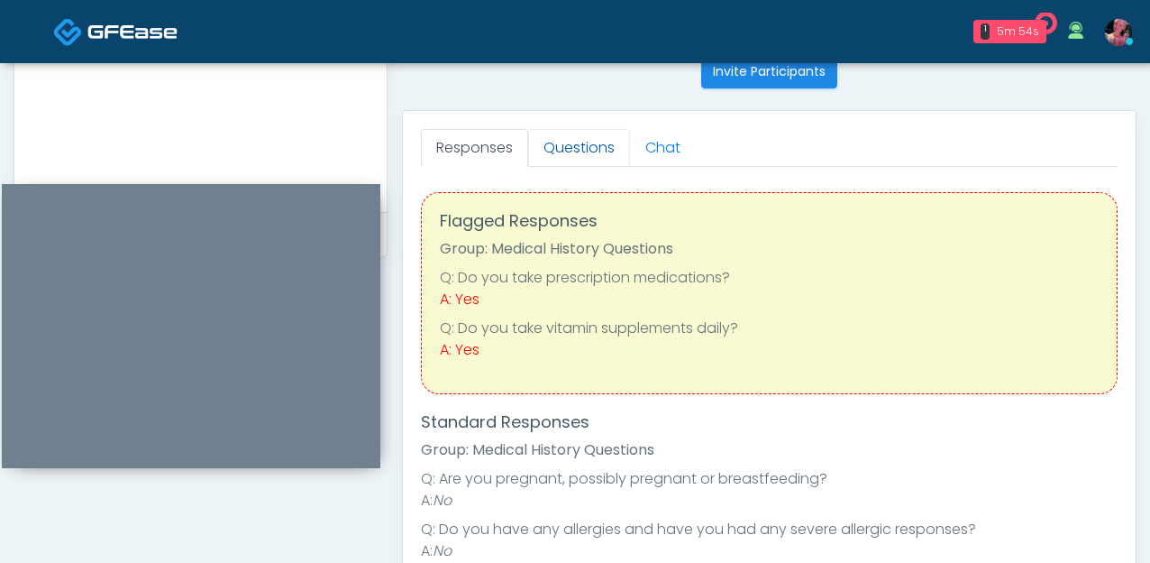
click at [591, 142] on link "Questions" at bounding box center [579, 148] width 102 height 38
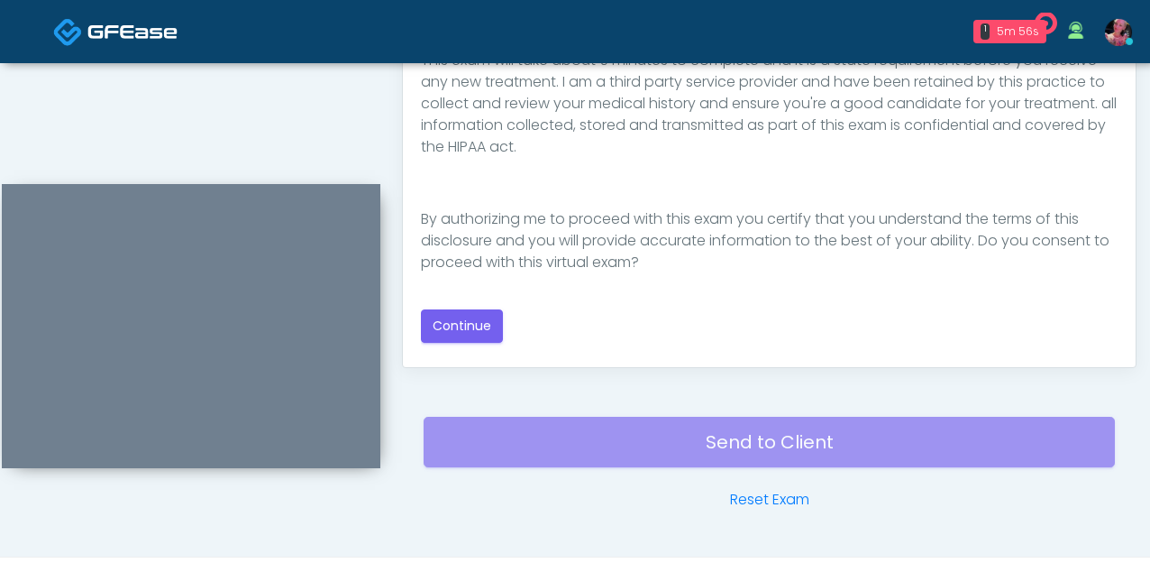
scroll to position [1056, 0]
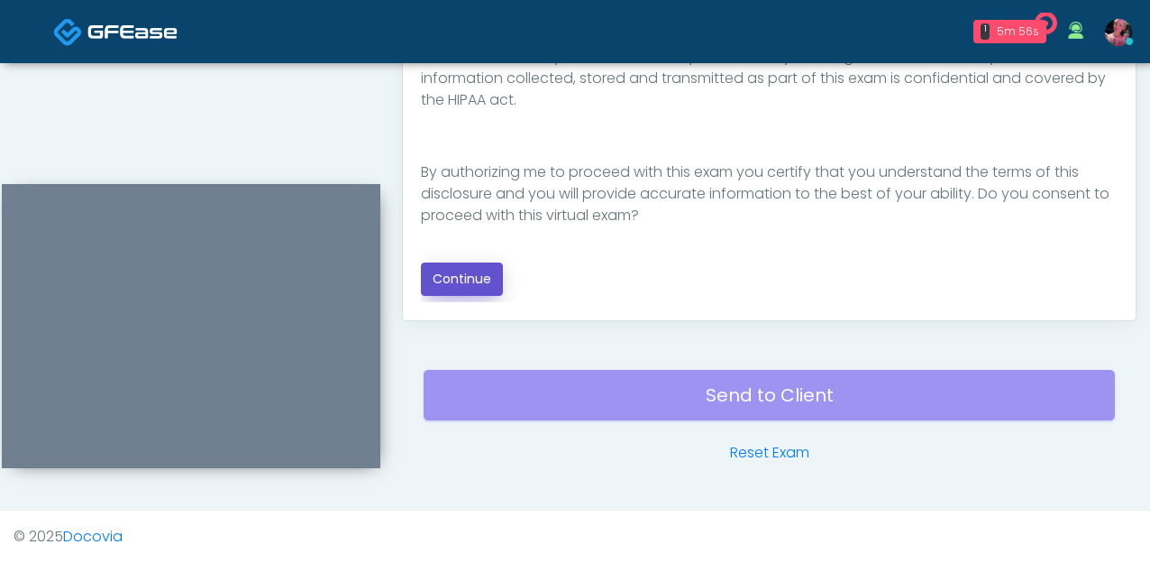
click at [470, 268] on button "Continue" at bounding box center [462, 278] width 82 height 33
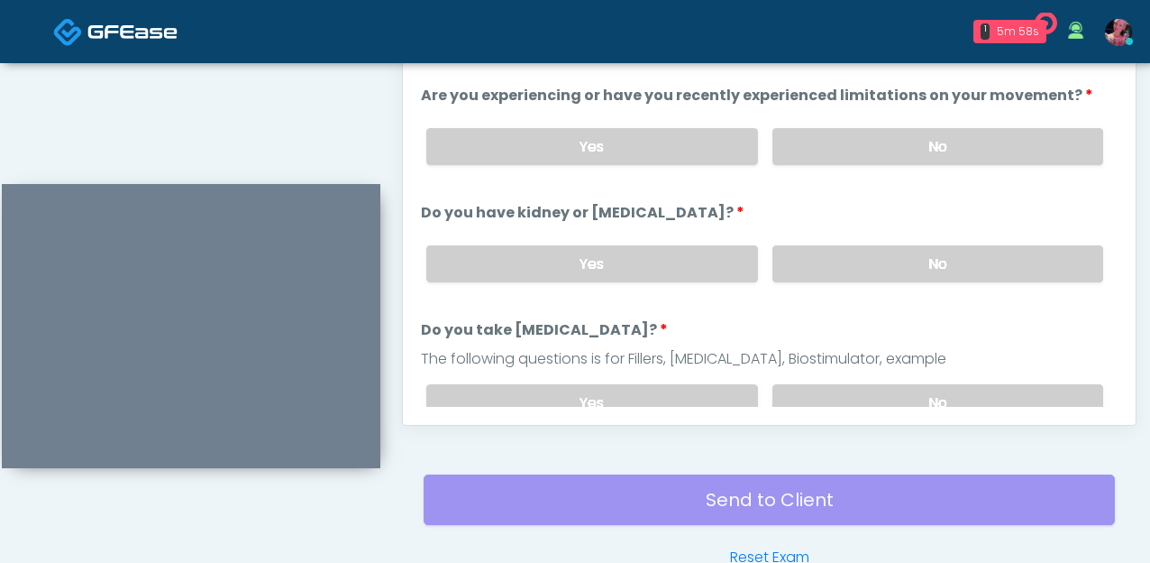
scroll to position [898, 0]
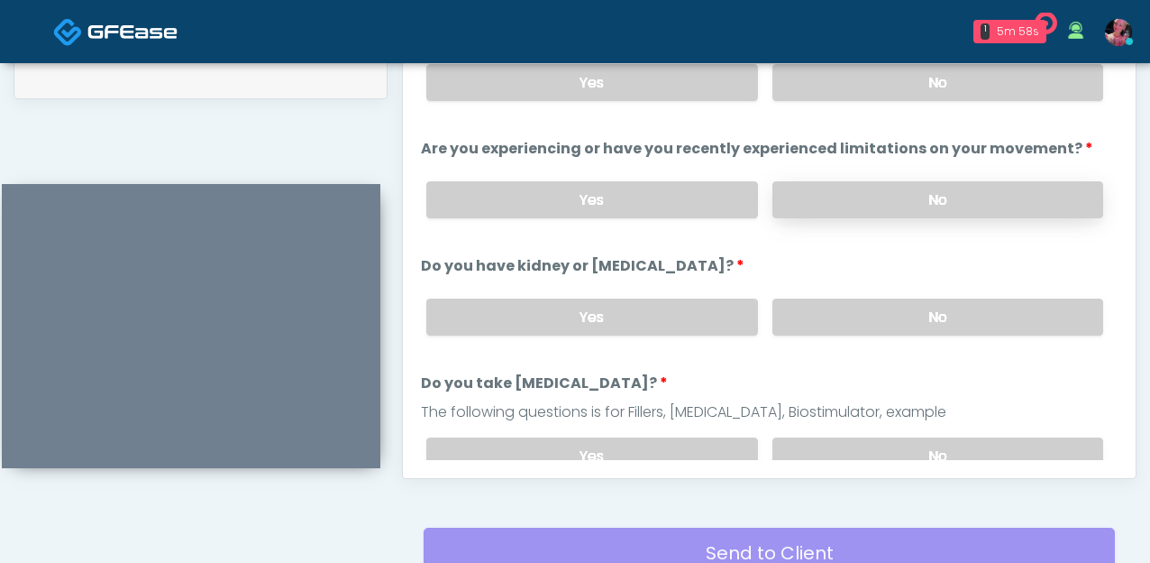
click at [842, 198] on label "No" at bounding box center [938, 199] width 331 height 37
click at [842, 97] on label "No" at bounding box center [938, 82] width 331 height 37
click at [822, 319] on label "No" at bounding box center [938, 316] width 331 height 37
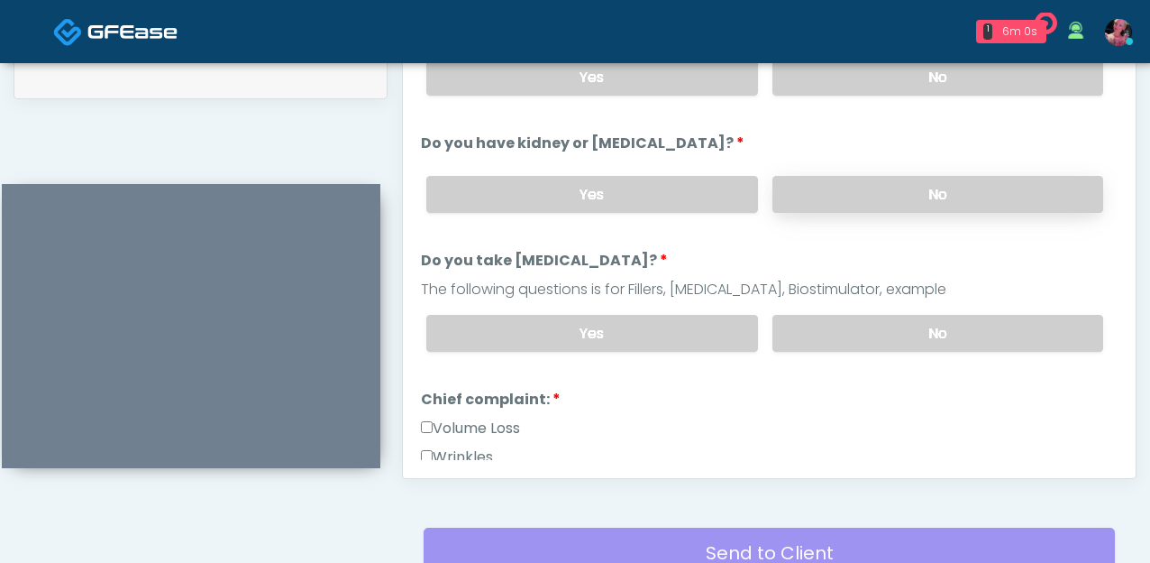
click at [822, 319] on label "No" at bounding box center [938, 333] width 331 height 37
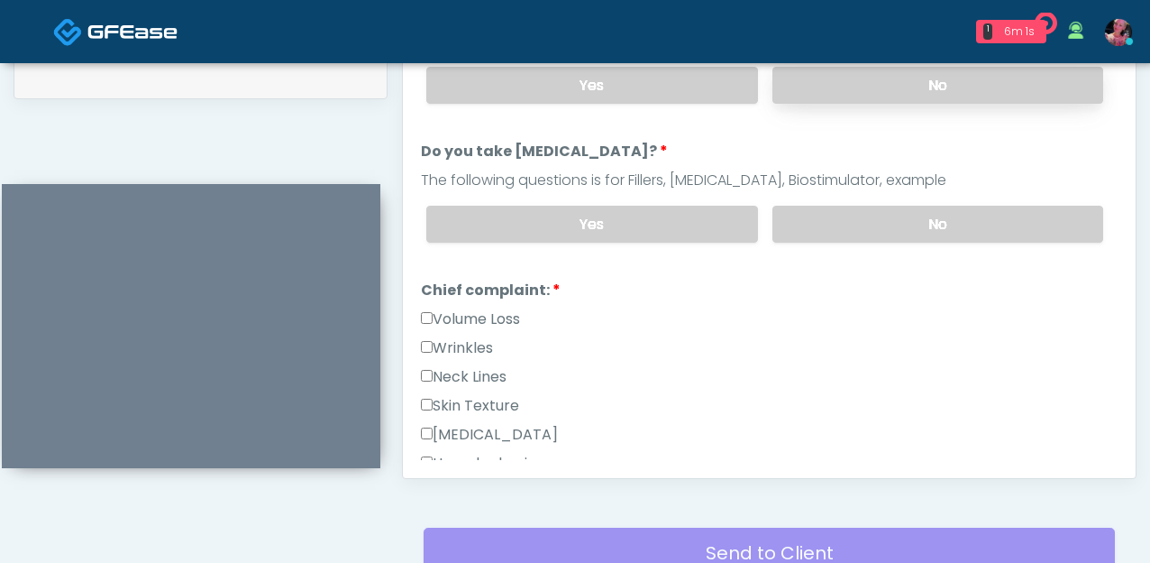
scroll to position [263, 0]
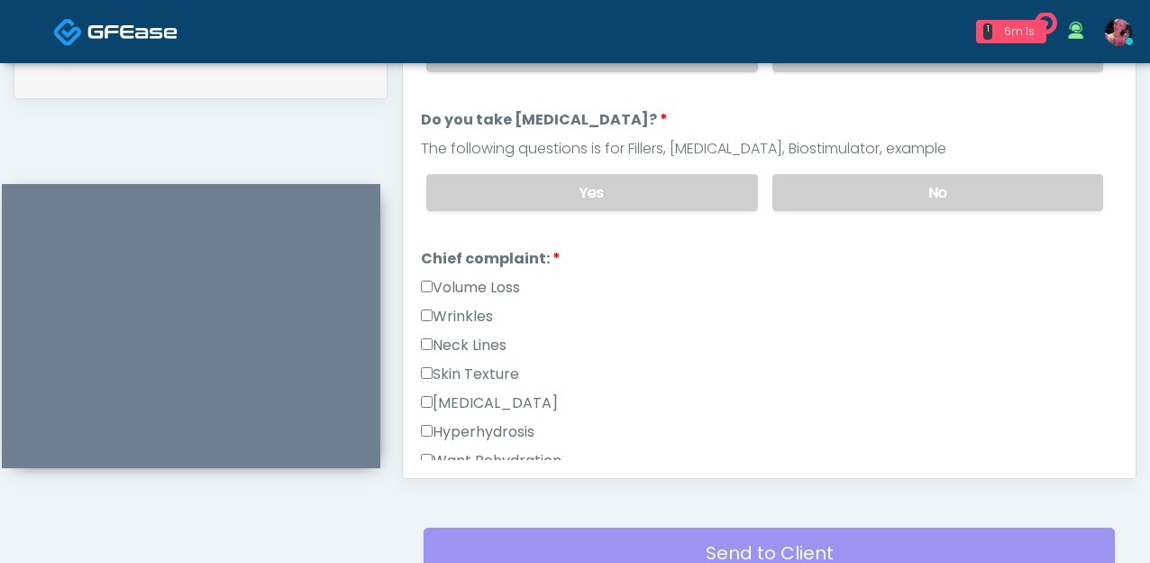
click at [499, 293] on label "Volume Loss" at bounding box center [470, 288] width 99 height 22
click at [498, 310] on div "Wrinkles" at bounding box center [769, 320] width 697 height 29
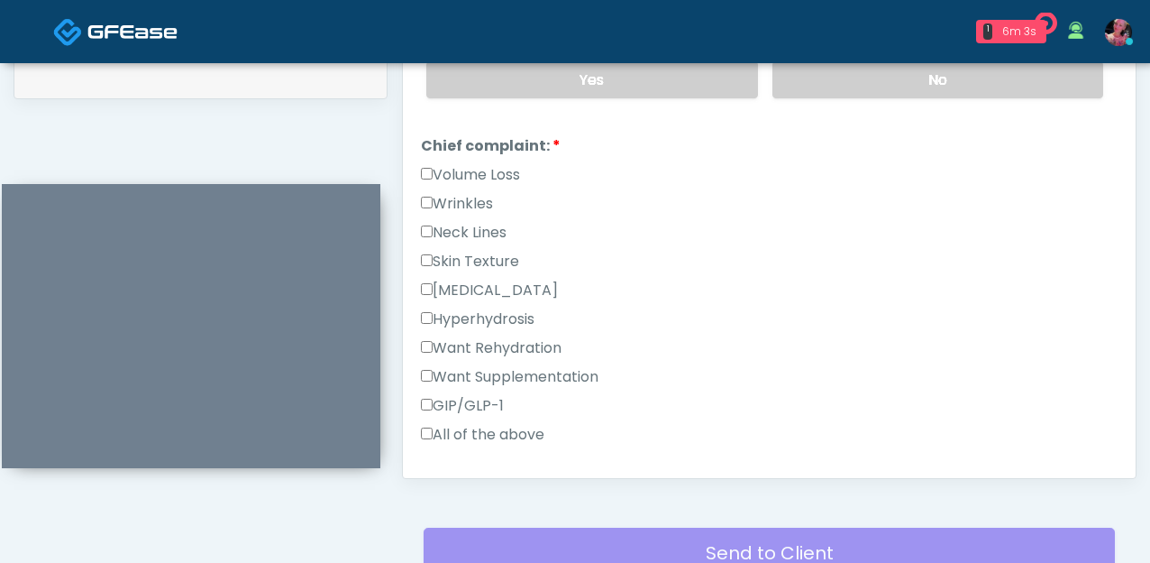
click at [463, 201] on label "Wrinkles" at bounding box center [457, 204] width 72 height 22
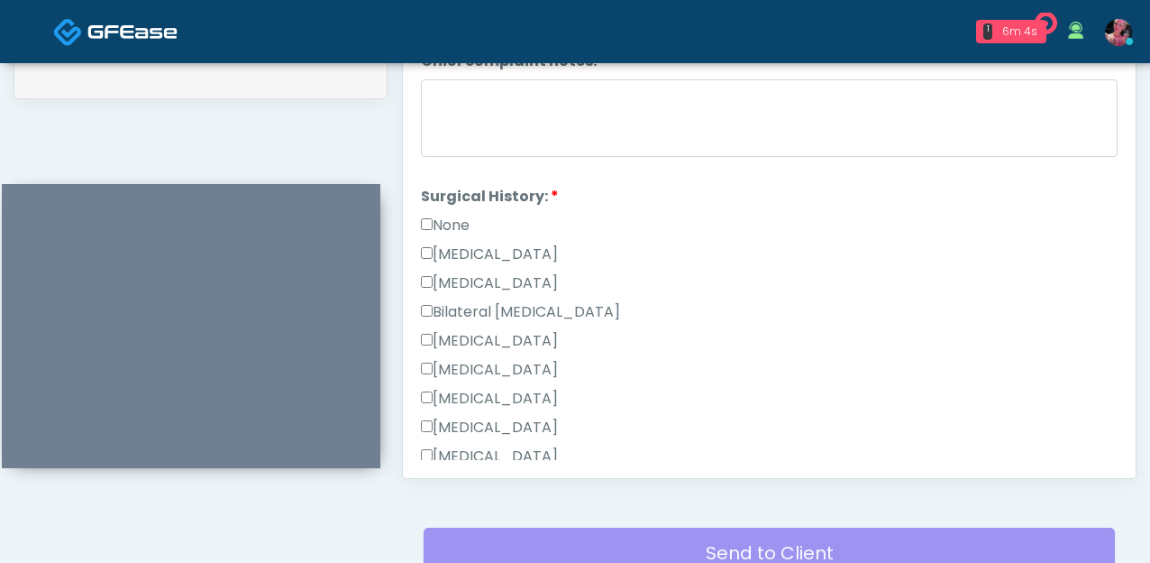
click at [456, 222] on label "None" at bounding box center [445, 226] width 49 height 22
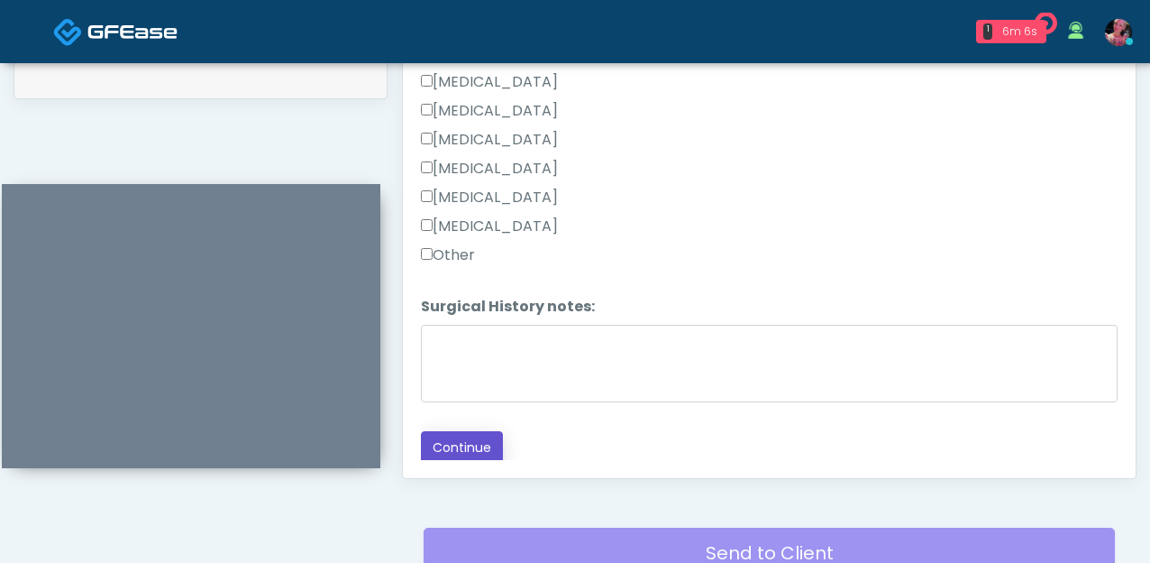
click at [463, 446] on button "Continue" at bounding box center [462, 447] width 82 height 33
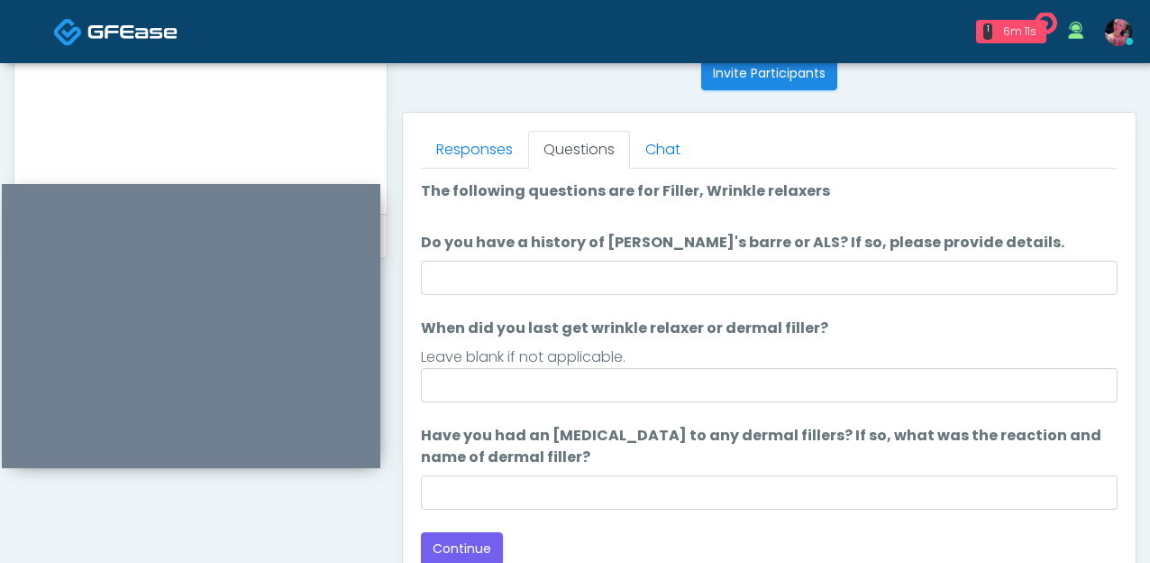
scroll to position [749, 0]
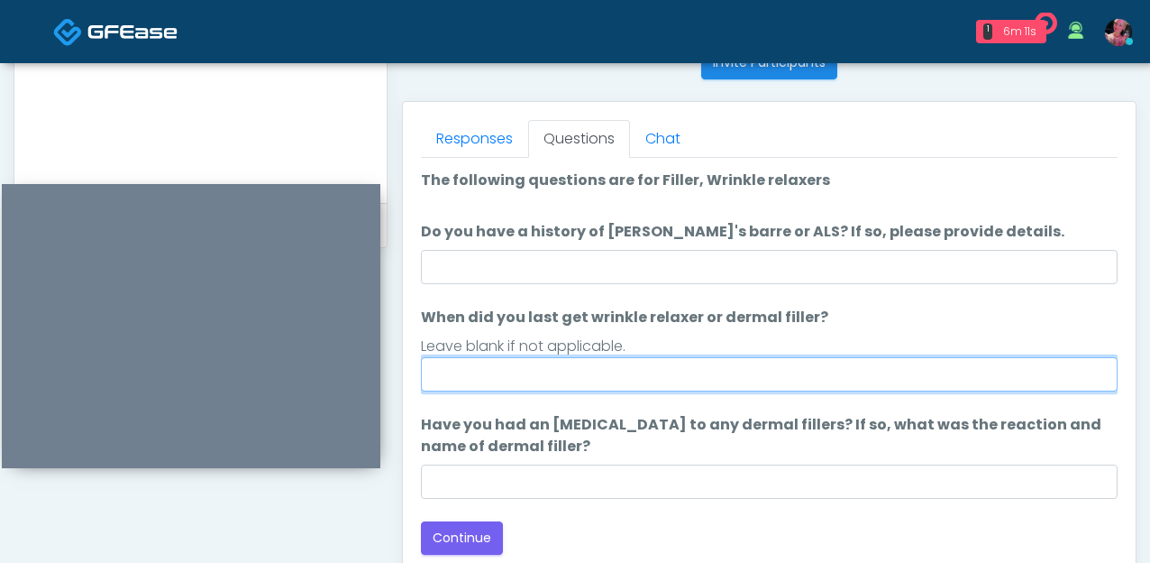
click at [664, 385] on input "When did you last get wrinkle relaxer or dermal filler?" at bounding box center [769, 374] width 697 height 34
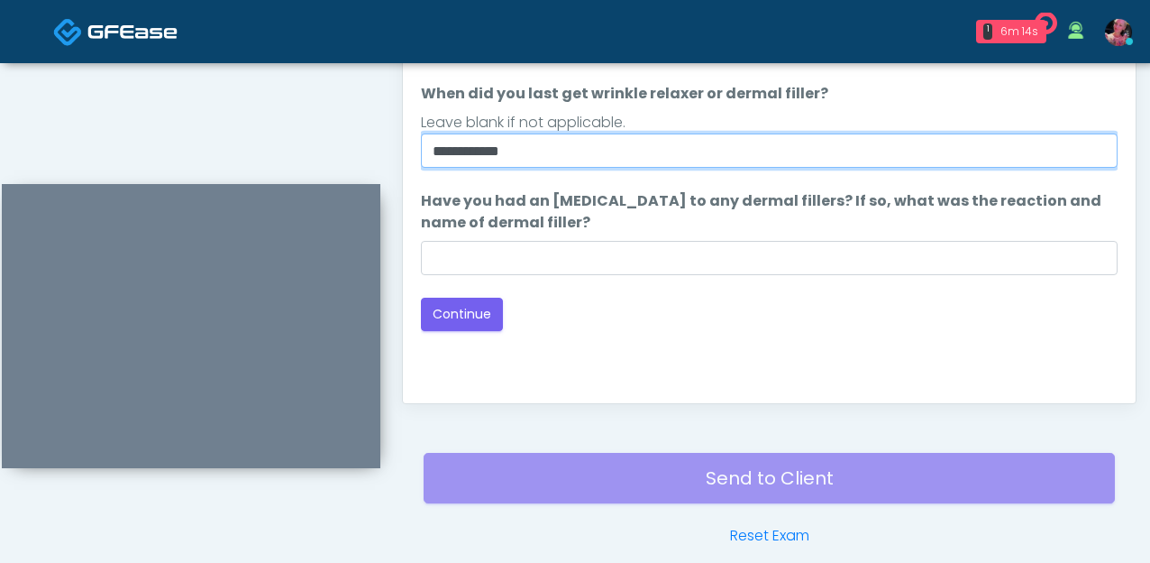
scroll to position [1056, 0]
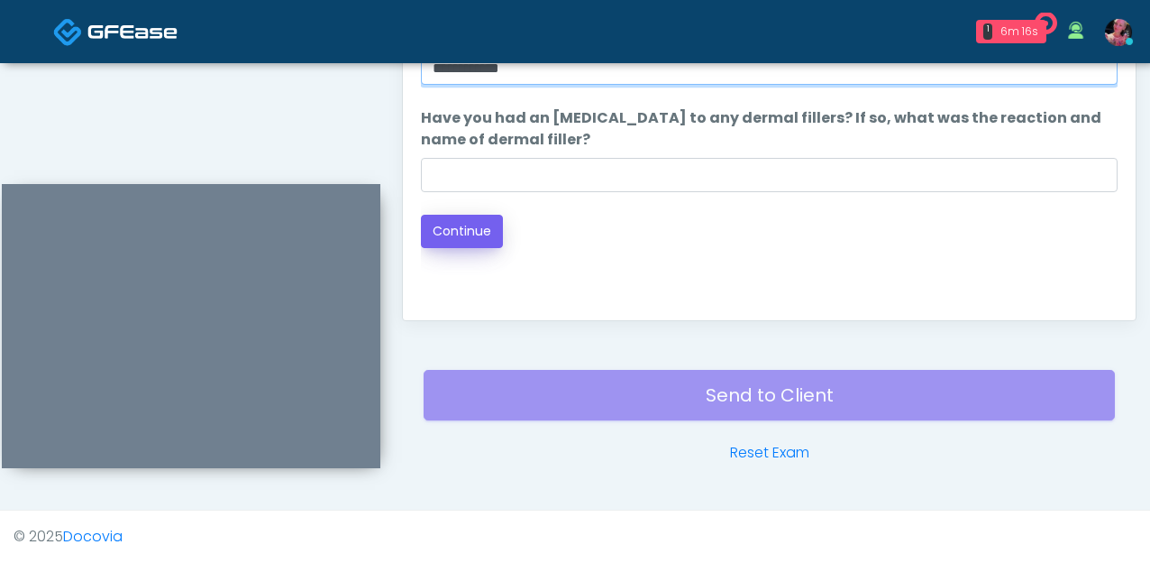
type input "**********"
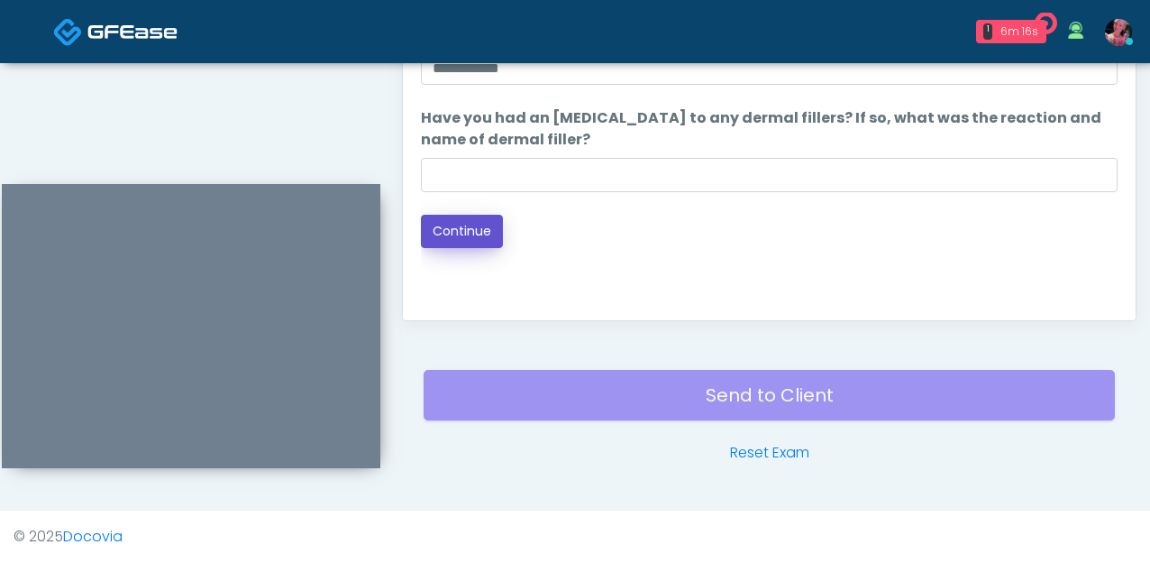
click at [474, 239] on button "Continue" at bounding box center [462, 231] width 82 height 33
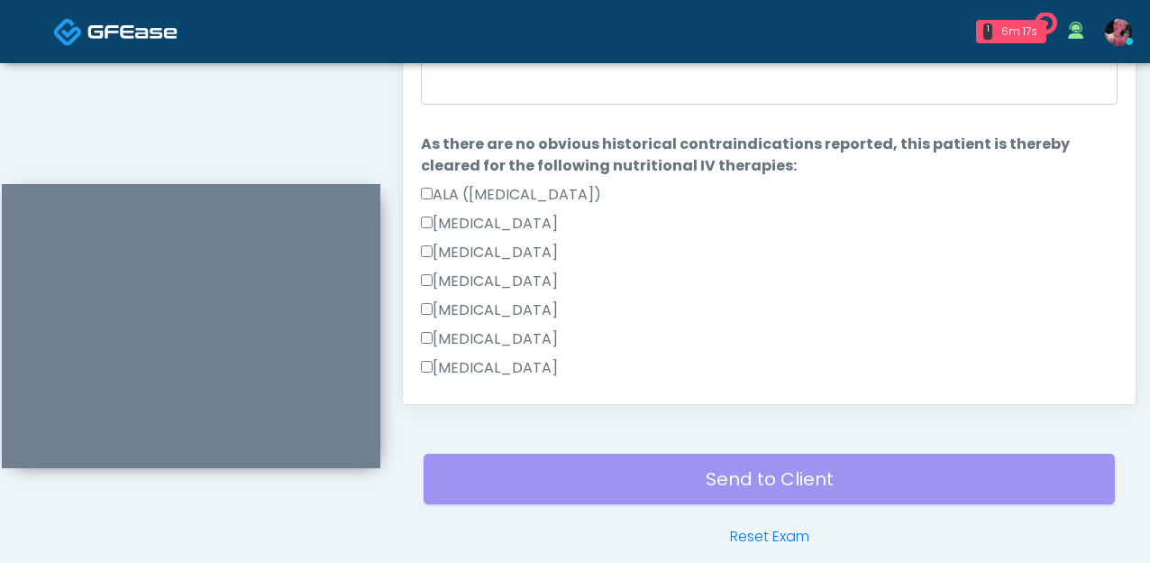
scroll to position [943, 0]
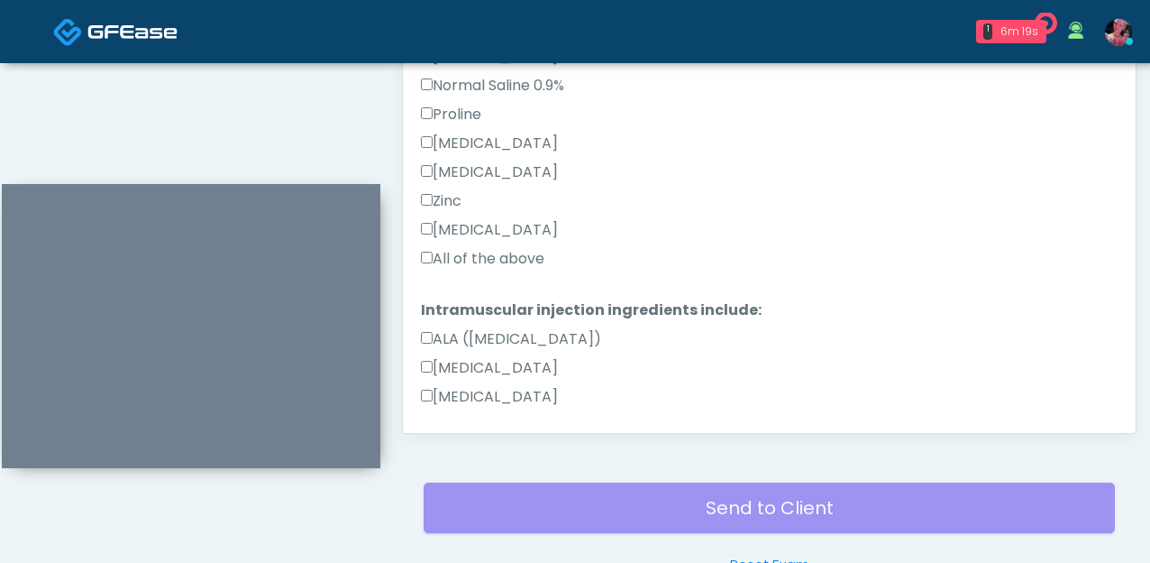
click at [472, 256] on label "All of the above" at bounding box center [483, 259] width 124 height 22
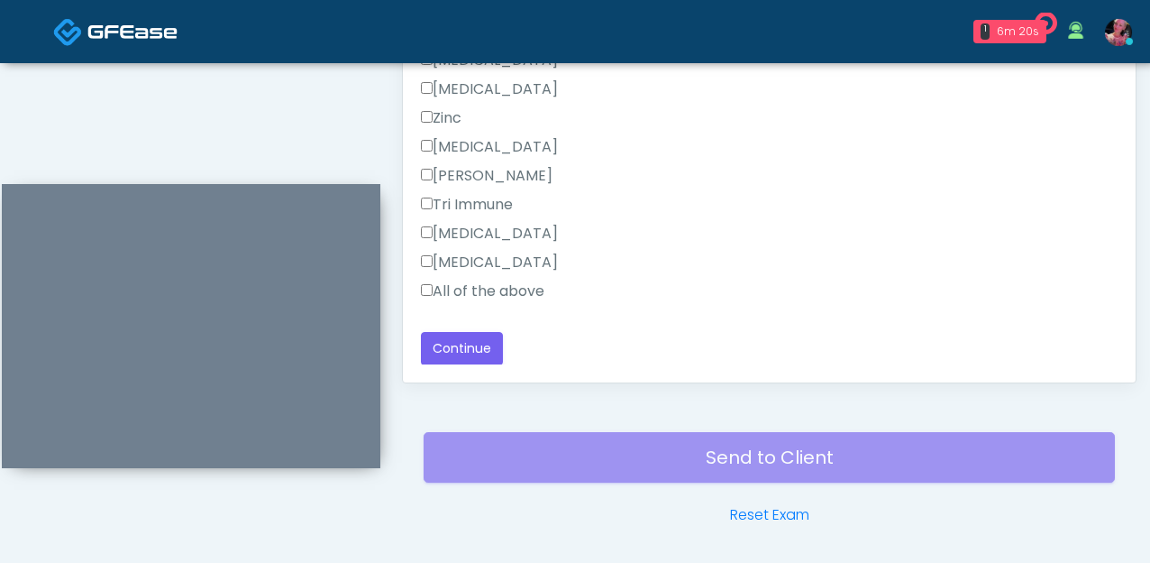
scroll to position [1047, 0]
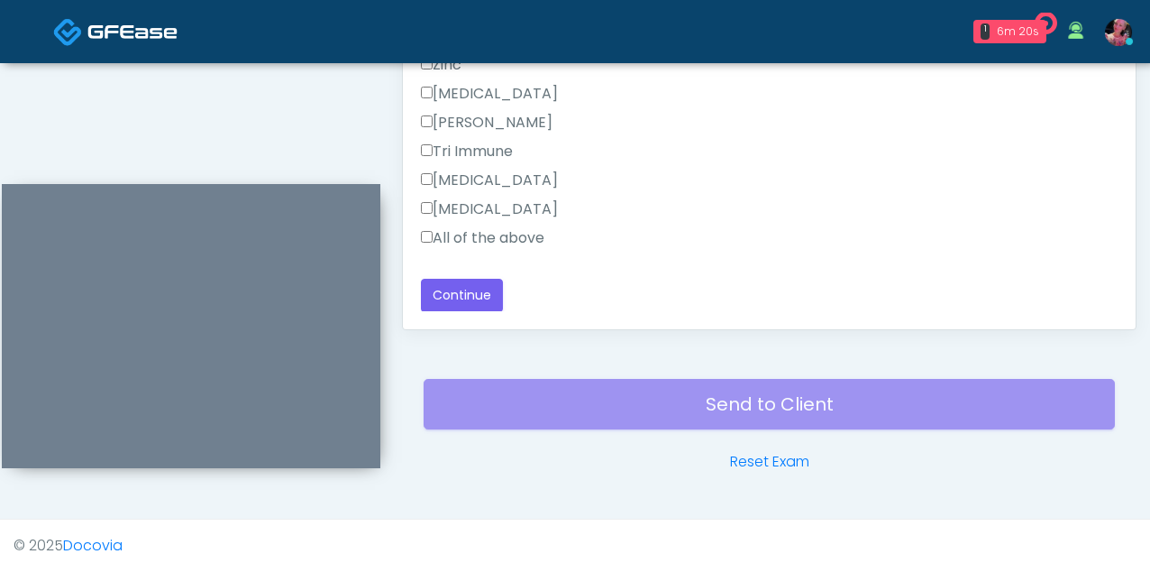
click at [472, 254] on div "All of the above" at bounding box center [769, 241] width 697 height 29
click at [472, 234] on label "All of the above" at bounding box center [483, 238] width 124 height 22
click at [469, 302] on button "Continue" at bounding box center [462, 295] width 82 height 33
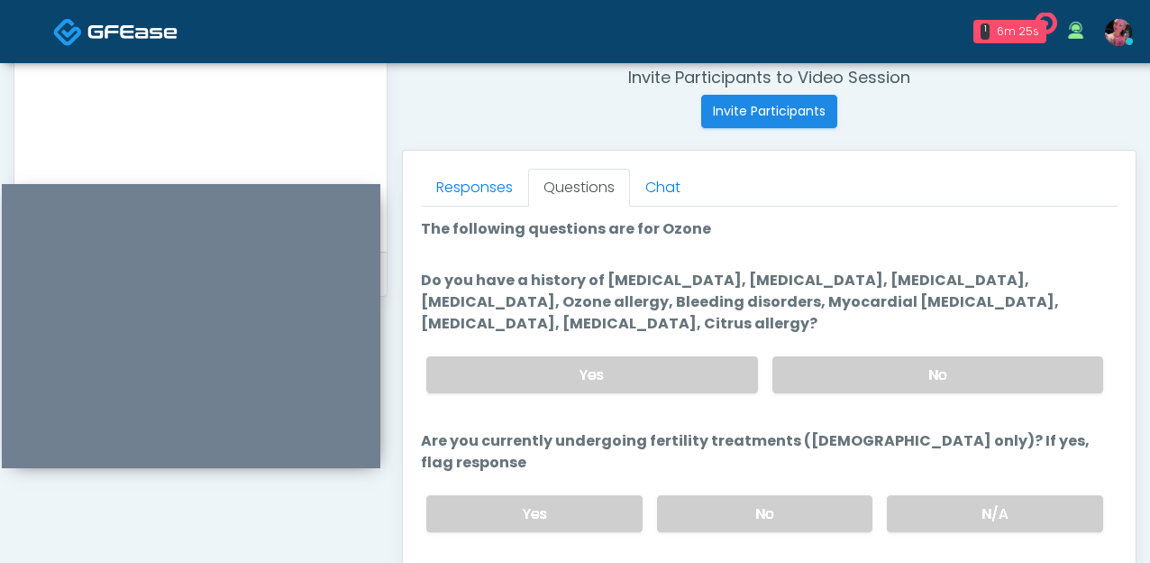
scroll to position [806, 0]
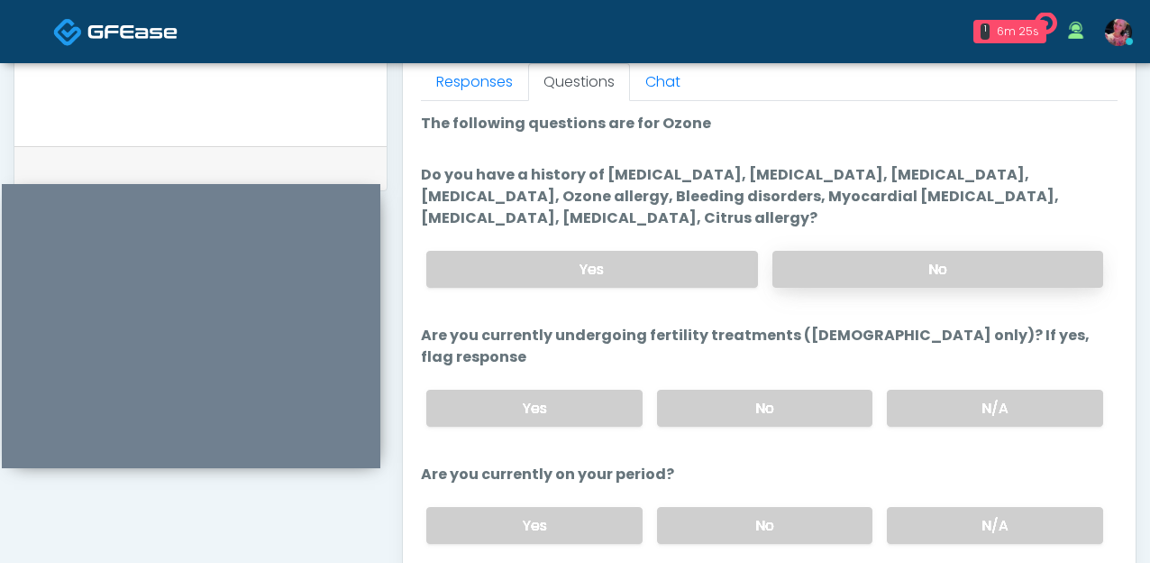
click at [917, 264] on label "No" at bounding box center [938, 269] width 331 height 37
click at [919, 390] on label "N/A" at bounding box center [995, 408] width 216 height 37
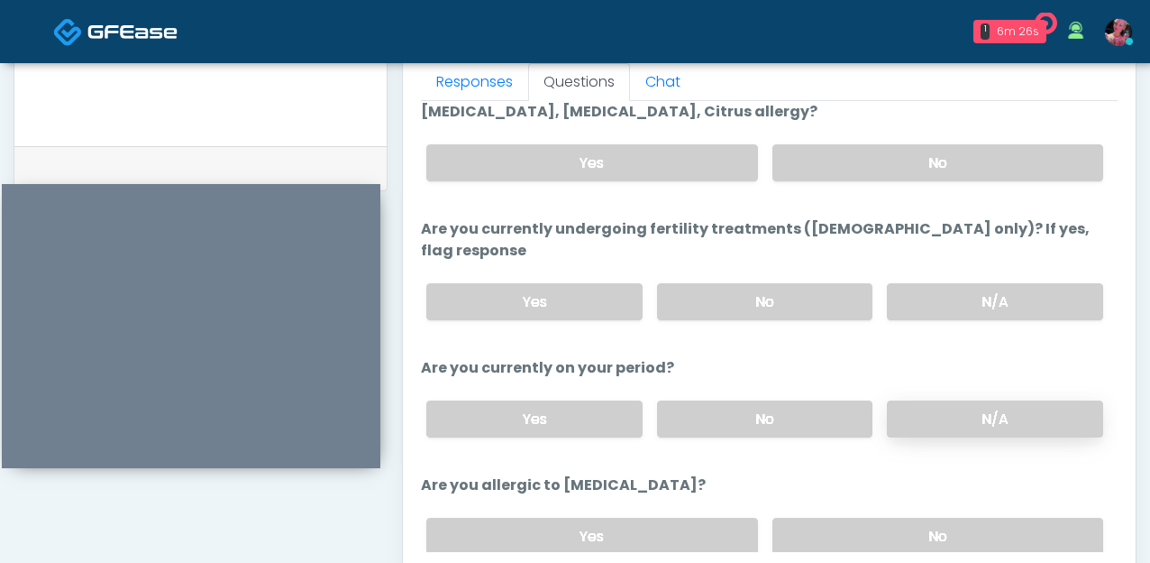
click at [934, 400] on label "N/A" at bounding box center [995, 418] width 216 height 37
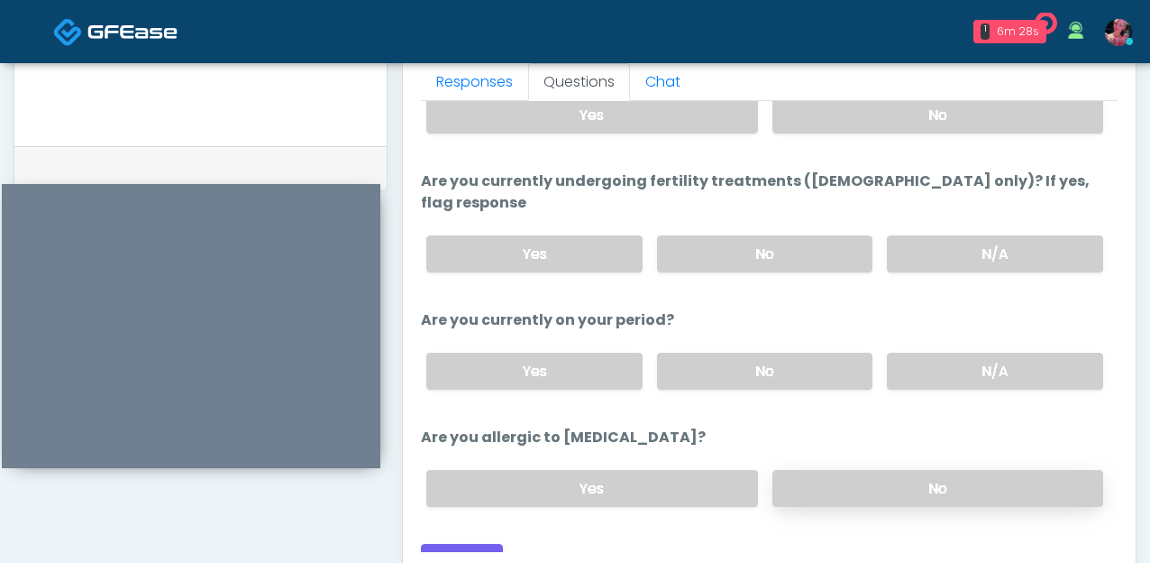
click at [945, 470] on label "No" at bounding box center [938, 488] width 331 height 37
click at [487, 544] on button "Continue" at bounding box center [462, 560] width 82 height 33
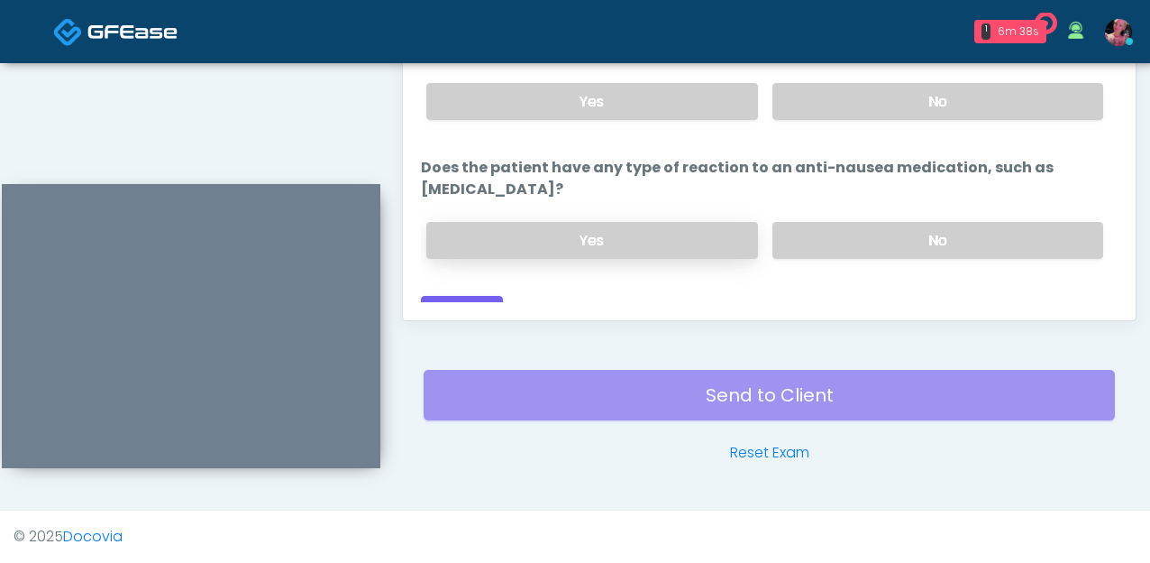
scroll to position [0, 0]
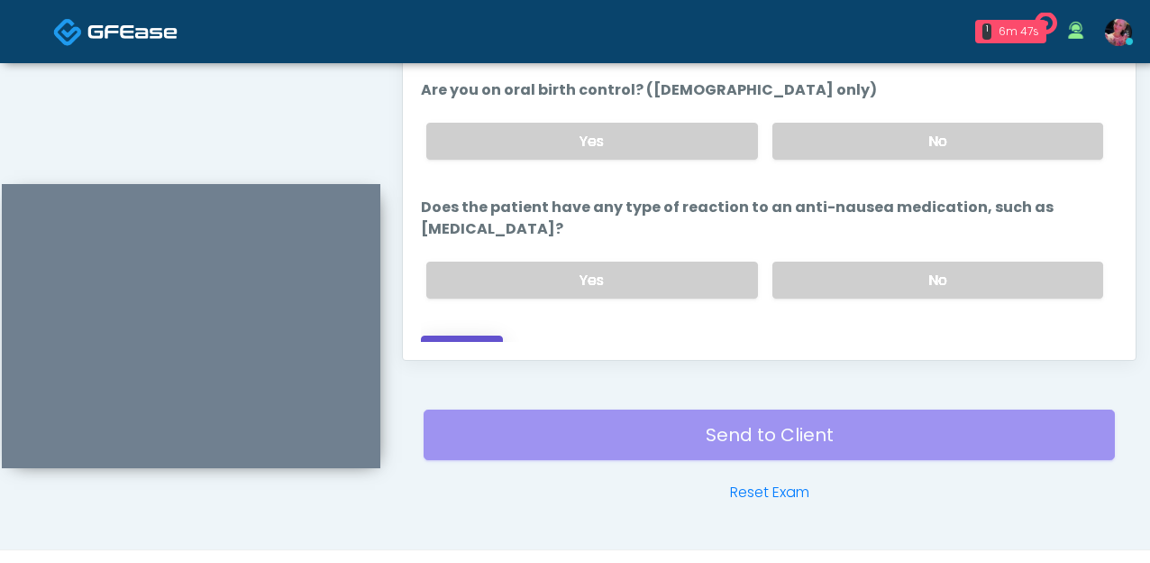
click at [486, 335] on button "Continue" at bounding box center [462, 351] width 82 height 33
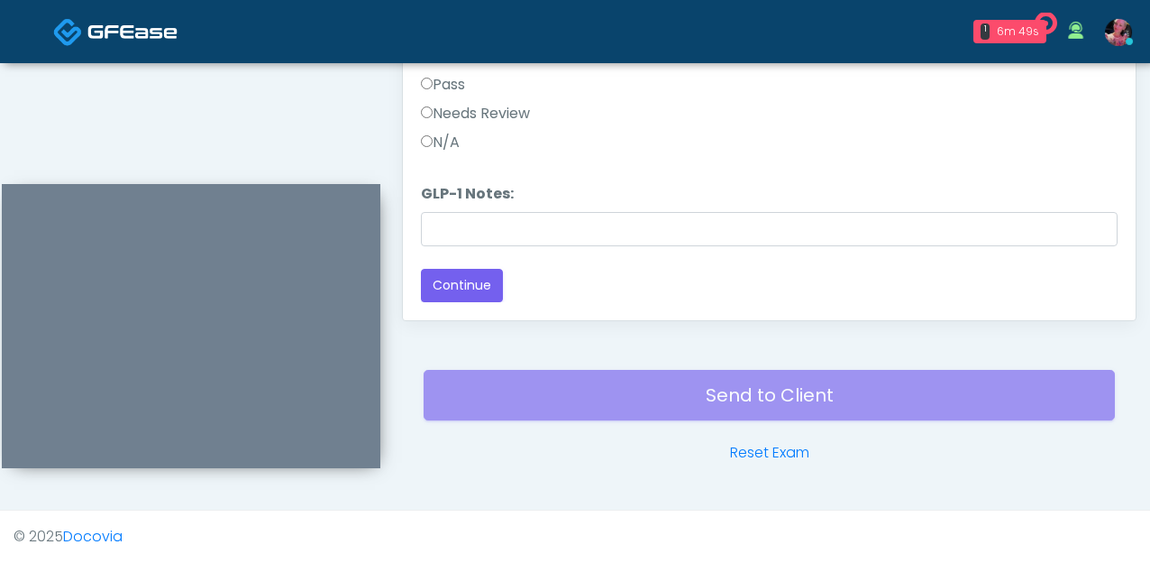
click at [460, 142] on label "N/A" at bounding box center [440, 143] width 39 height 22
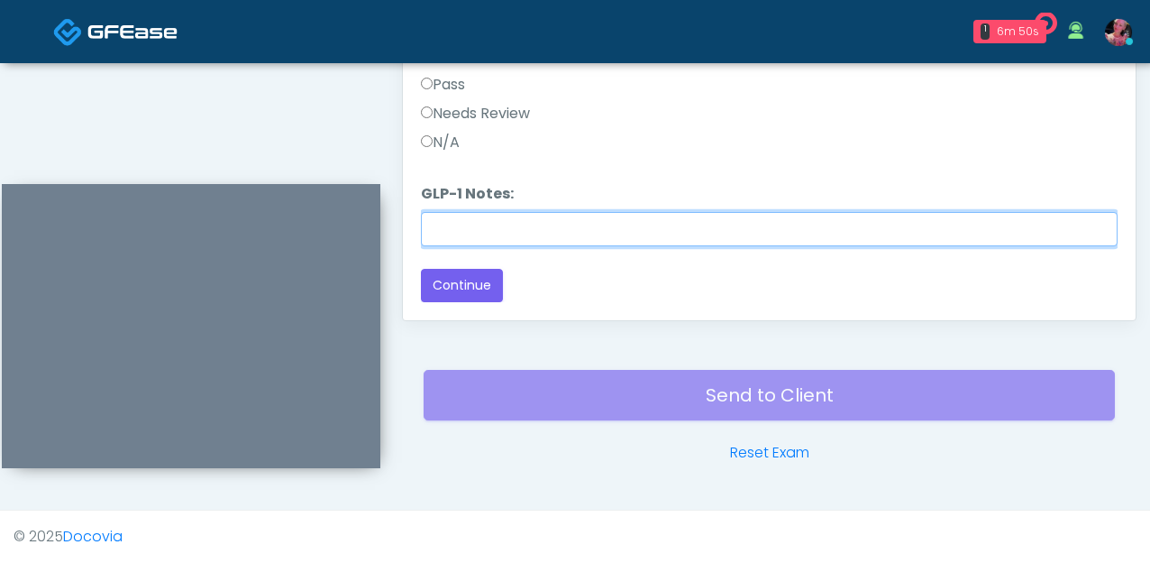
click at [475, 225] on input "GLP-1 Notes:" at bounding box center [769, 229] width 697 height 34
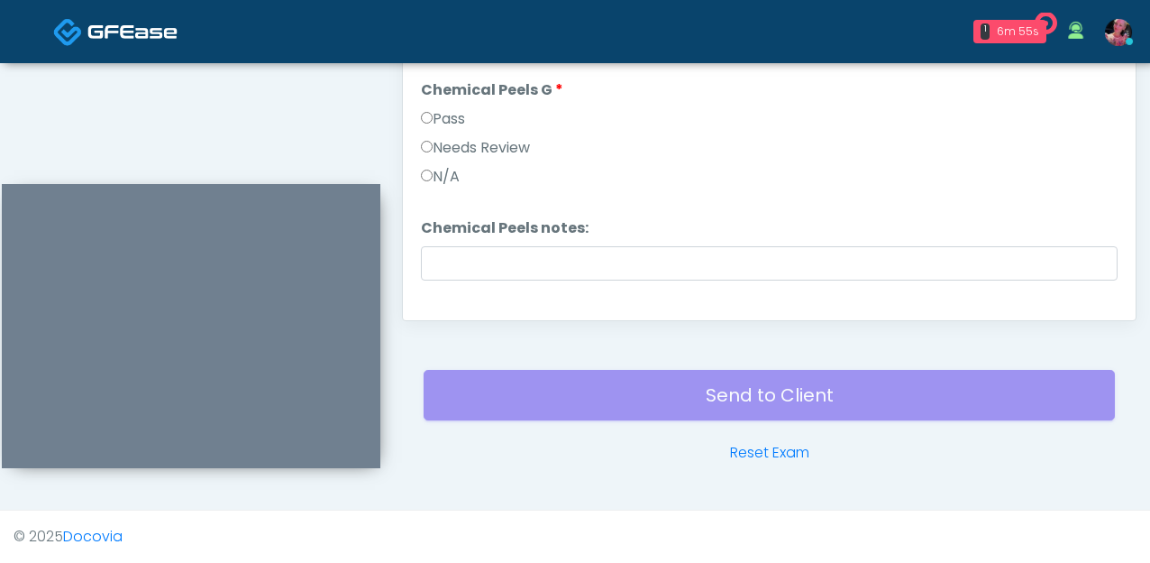
type input "**********"
click at [463, 116] on label "Pass" at bounding box center [443, 119] width 44 height 22
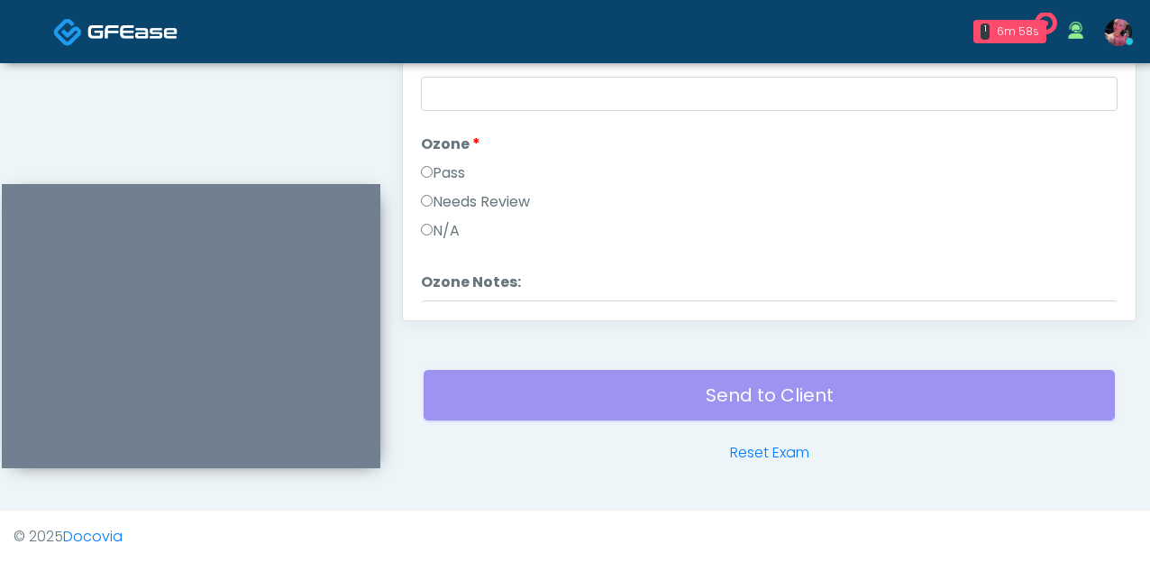
click at [452, 155] on li "Ozone Ozone Pass Needs Review N/A" at bounding box center [769, 190] width 697 height 115
click at [452, 158] on li "Ozone Ozone Pass Needs Review N/A" at bounding box center [769, 190] width 697 height 115
click at [446, 188] on div "Pass" at bounding box center [769, 176] width 697 height 29
click at [446, 170] on label "Pass" at bounding box center [443, 173] width 44 height 22
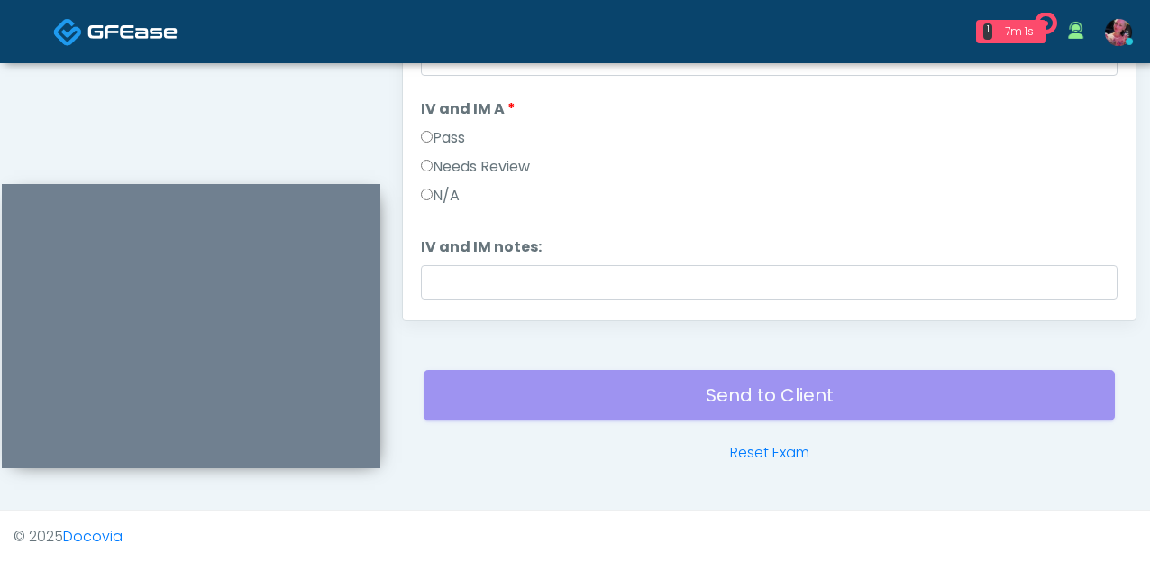
click at [441, 151] on div "Pass" at bounding box center [769, 141] width 697 height 29
click at [441, 143] on label "Pass" at bounding box center [443, 138] width 44 height 22
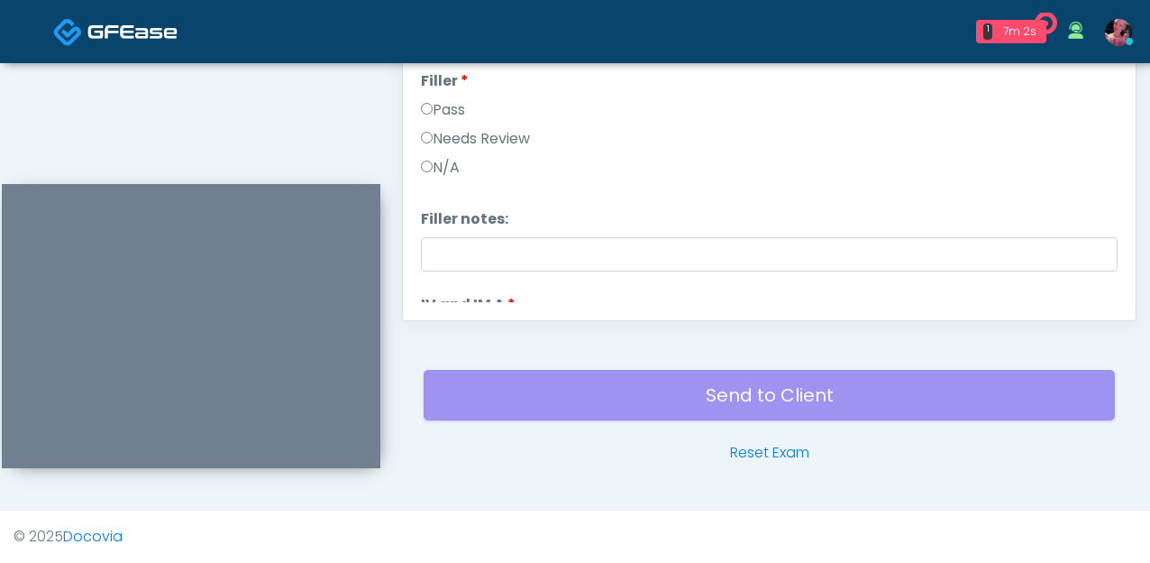
click at [435, 106] on label "Pass" at bounding box center [443, 110] width 44 height 22
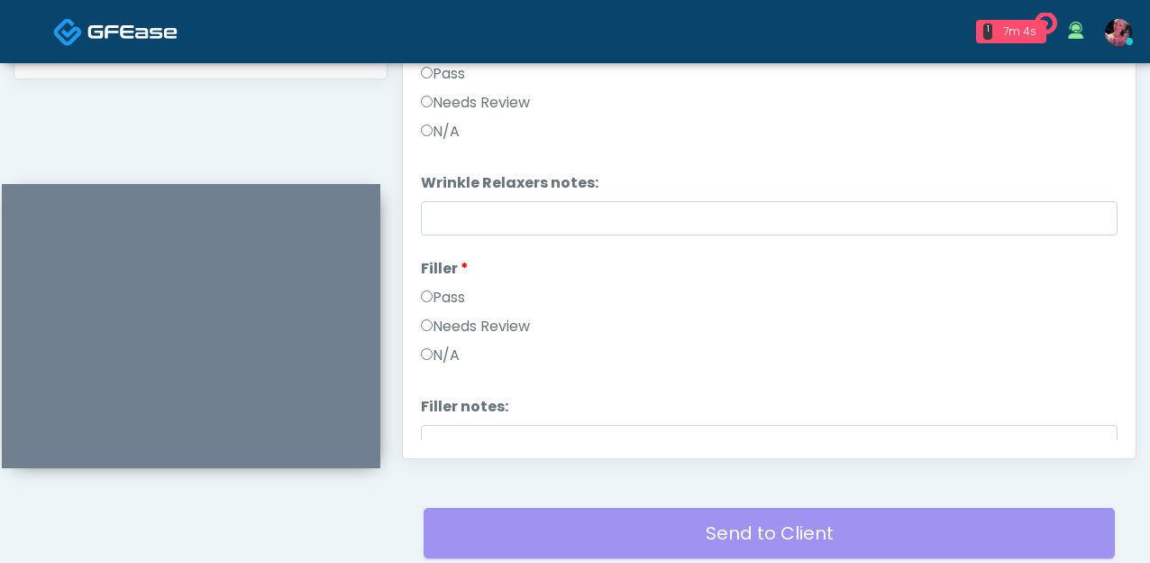
click at [435, 74] on label "Pass" at bounding box center [443, 74] width 44 height 22
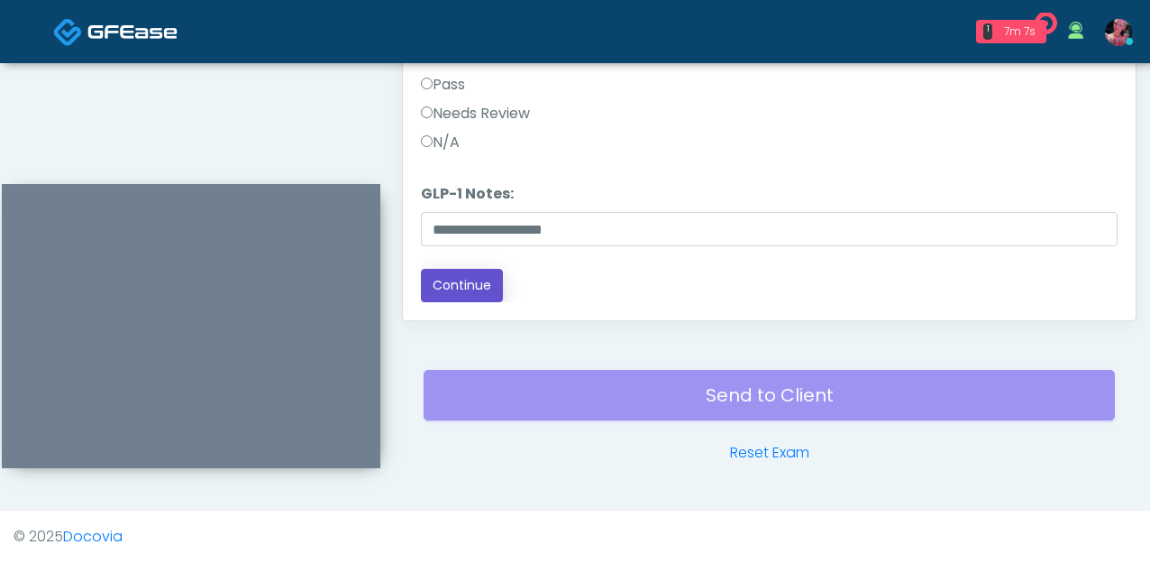
click at [464, 300] on button "Continue" at bounding box center [462, 285] width 82 height 33
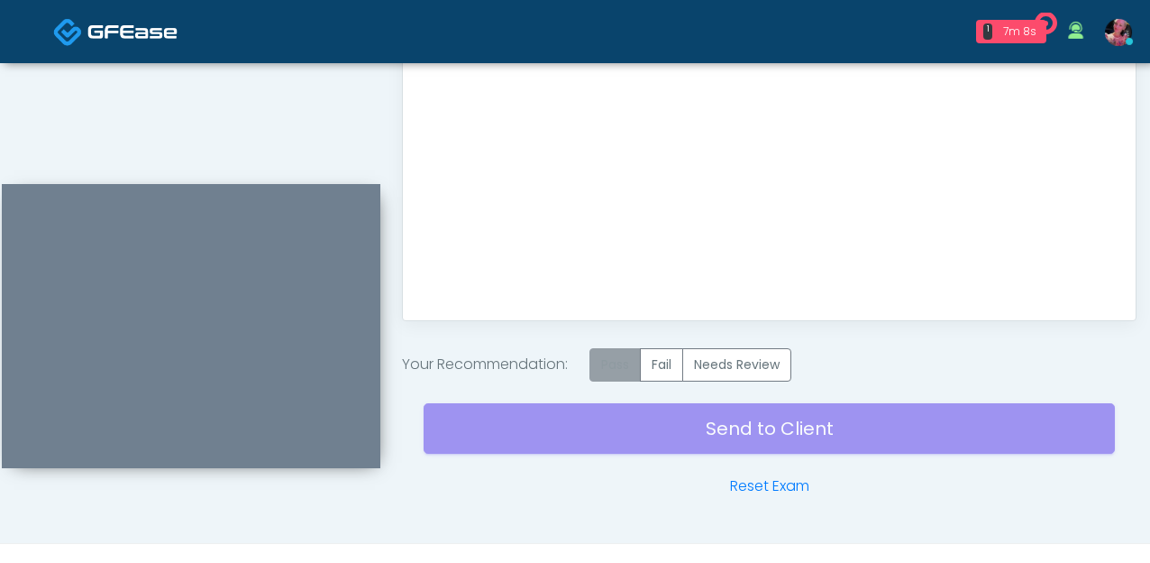
click at [635, 372] on label "Pass" at bounding box center [615, 364] width 51 height 33
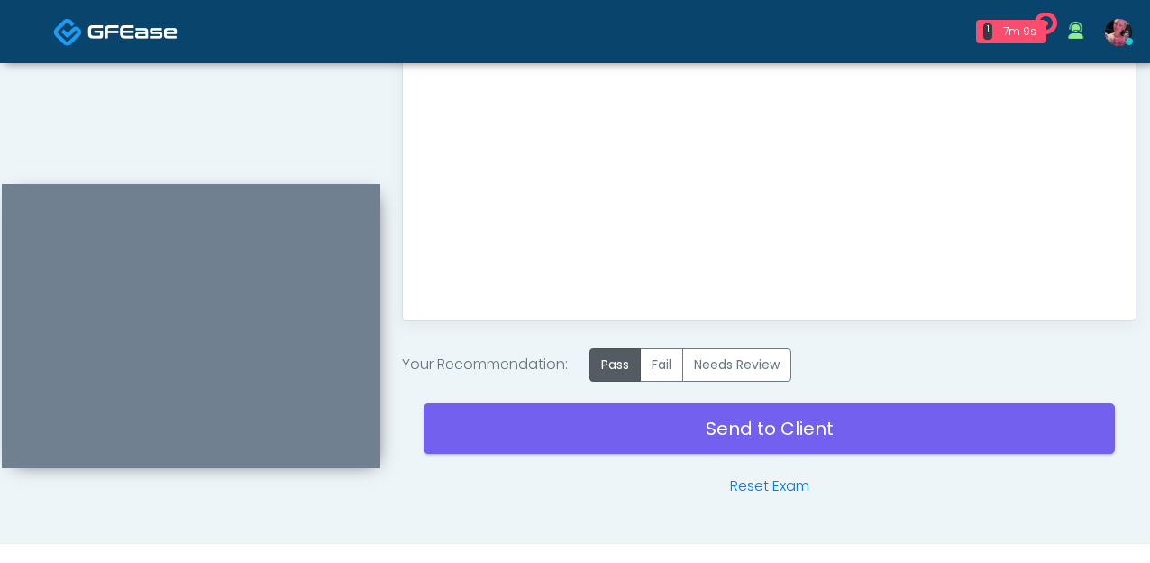
click at [635, 466] on div "Send to Client Reset Exam" at bounding box center [770, 438] width 692 height 115
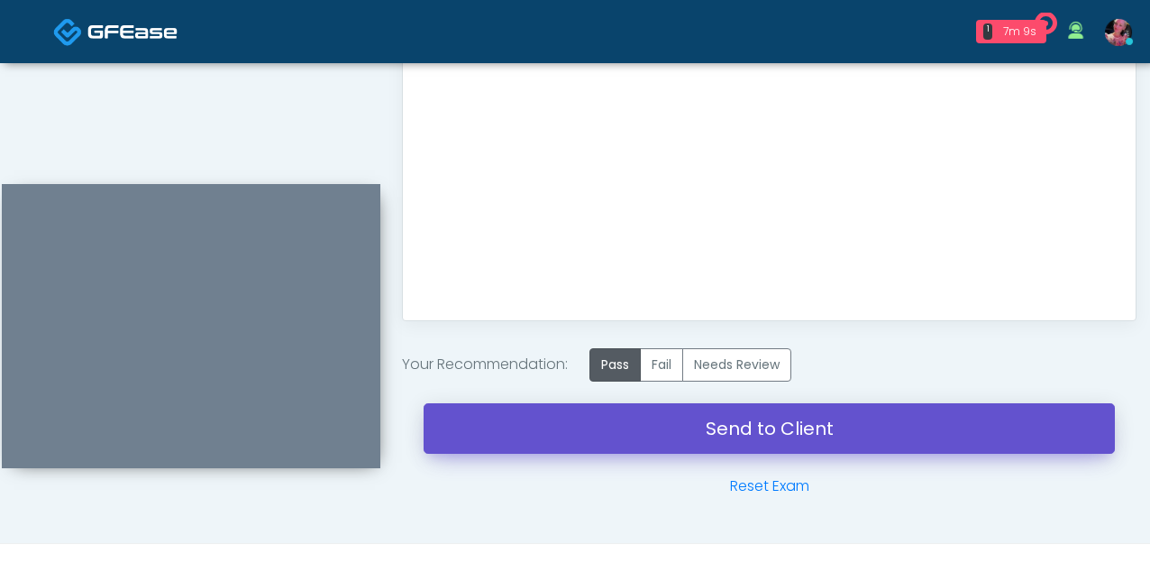
click at [635, 439] on link "Send to Client" at bounding box center [770, 428] width 692 height 50
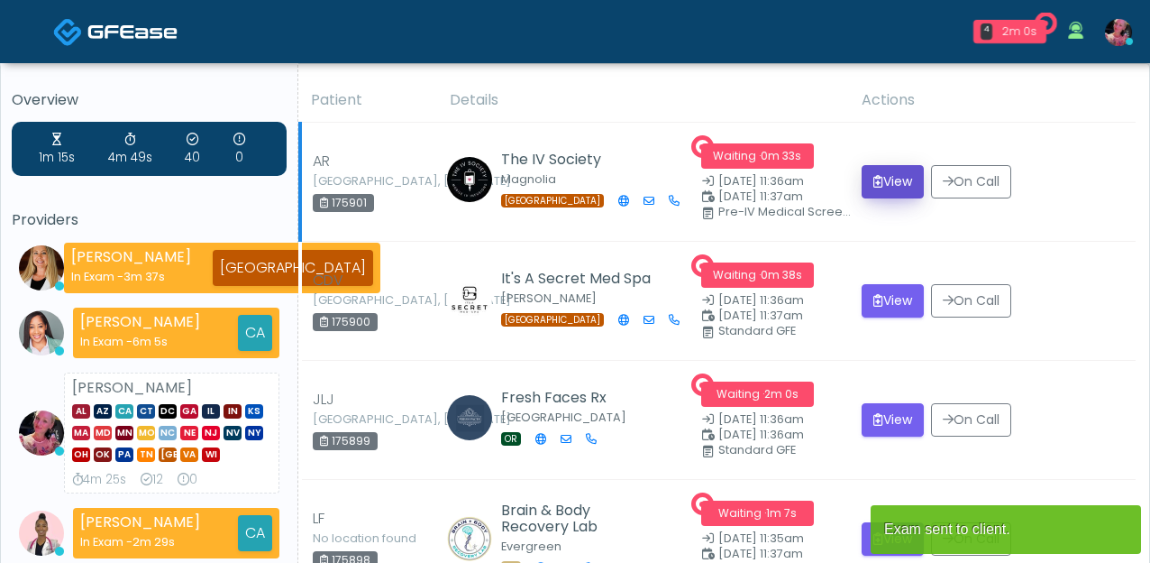
click at [893, 191] on button "View" at bounding box center [893, 181] width 62 height 33
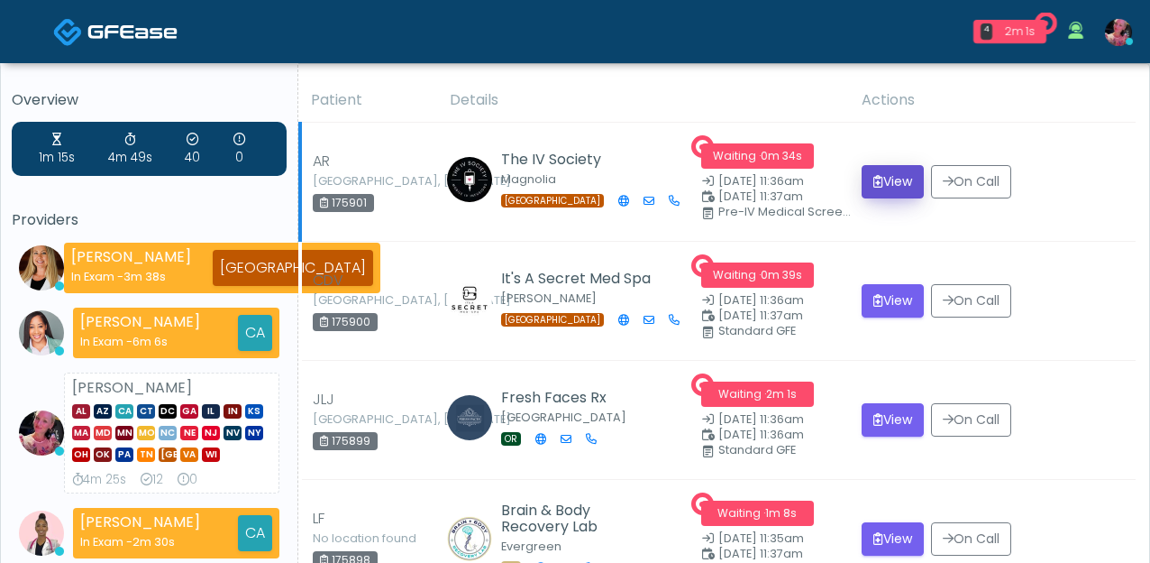
click at [893, 191] on button "View" at bounding box center [893, 181] width 62 height 33
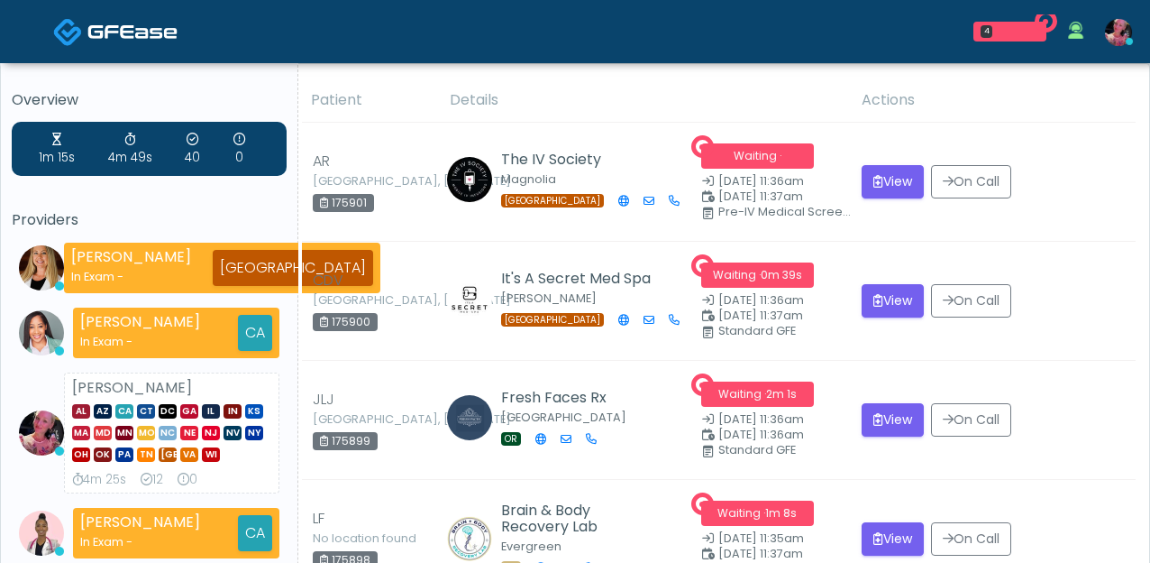
scroll to position [148, 0]
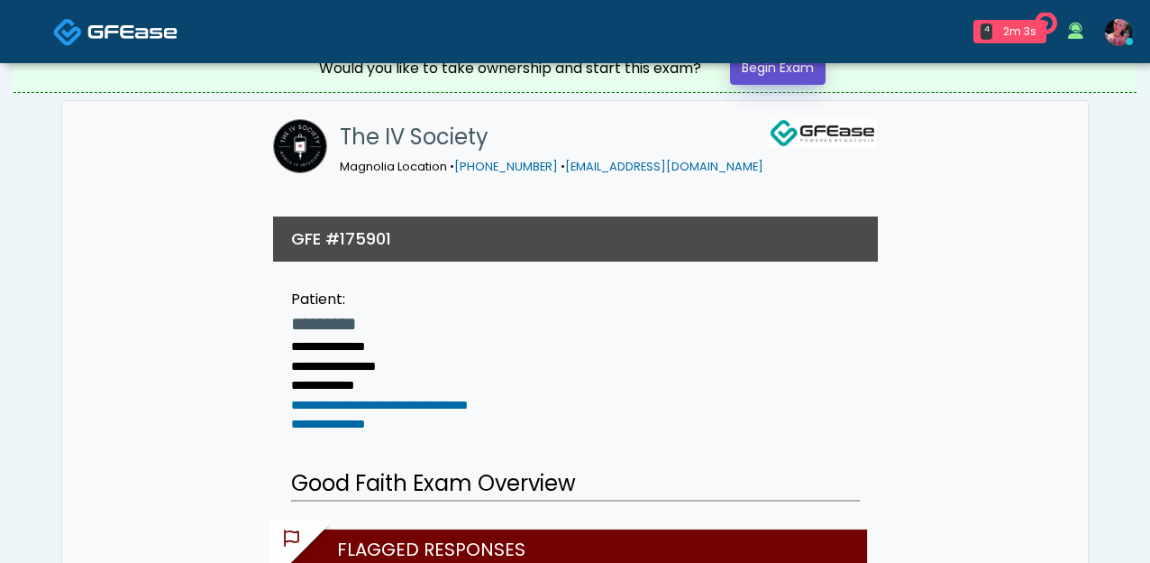
click at [802, 79] on link "Begin Exam" at bounding box center [778, 67] width 96 height 33
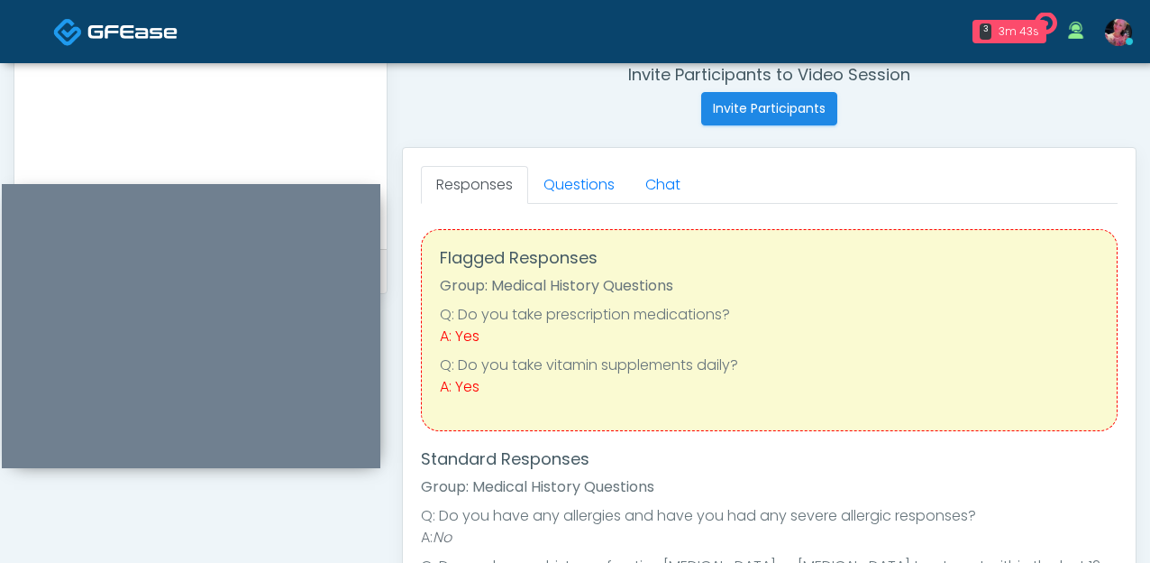
scroll to position [749, 0]
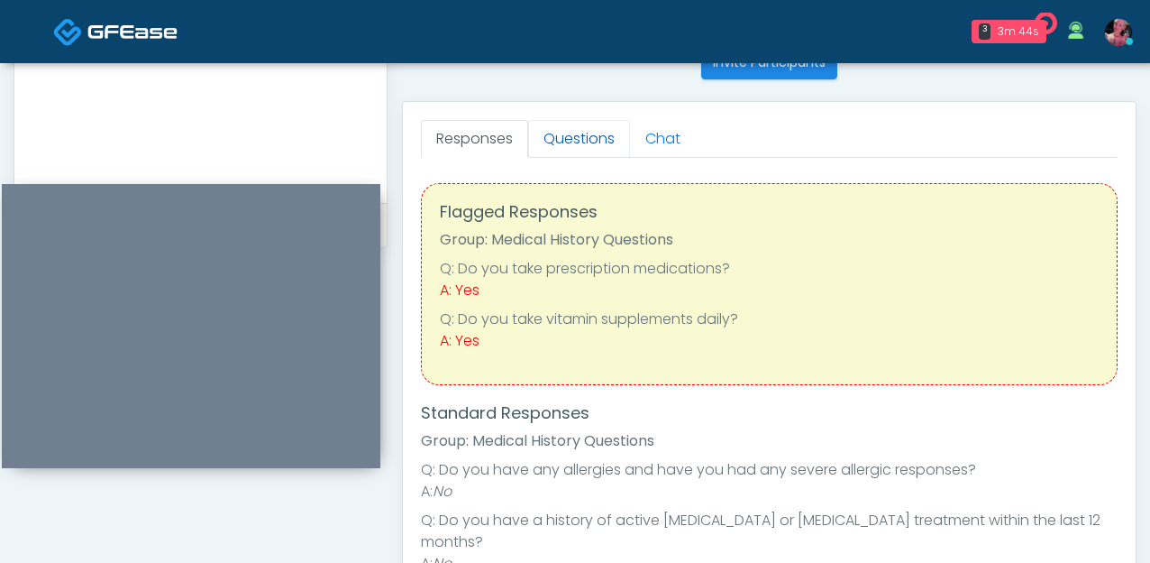
click at [609, 137] on link "Questions" at bounding box center [579, 139] width 102 height 38
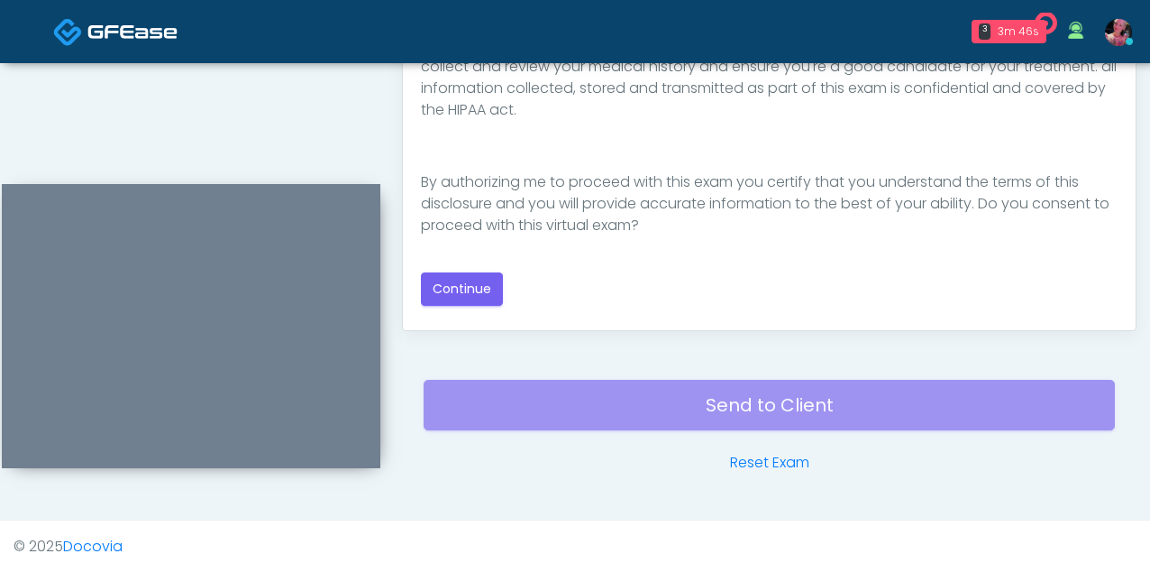
scroll to position [1056, 0]
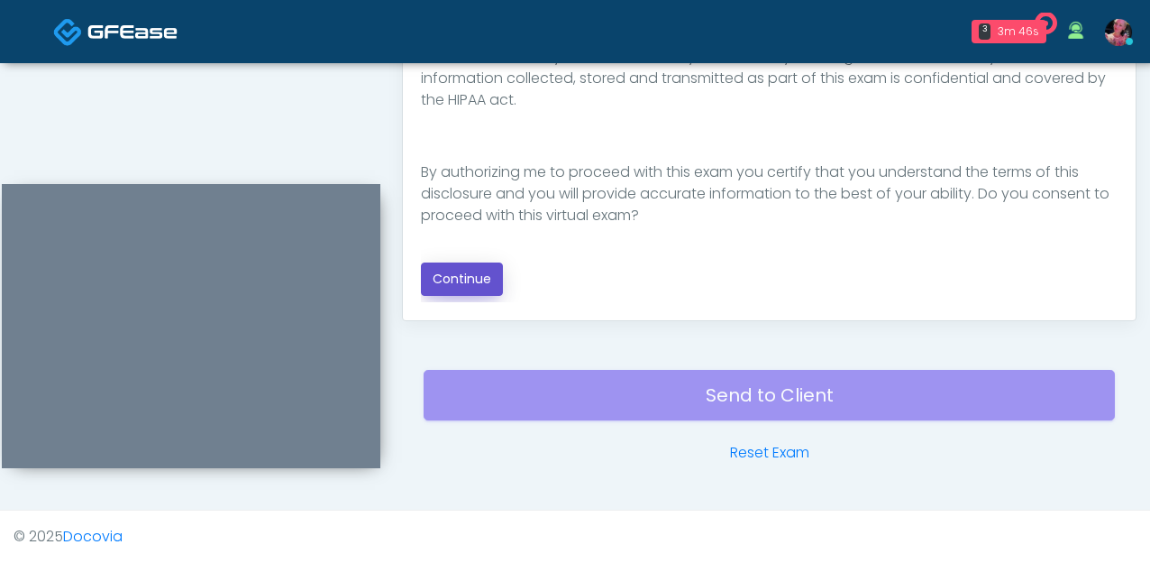
click at [464, 266] on button "Continue" at bounding box center [462, 278] width 82 height 33
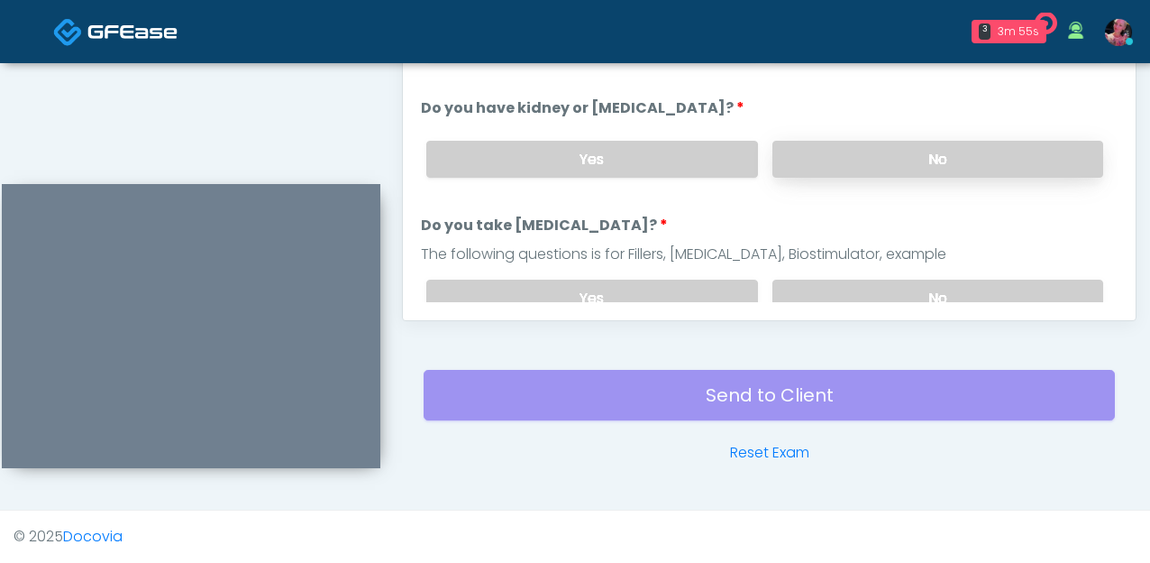
click at [925, 151] on label "No" at bounding box center [938, 159] width 331 height 37
click at [899, 319] on div "Responses Questions Chat Good Faith Exam Script Good Faith Exam Script INTRODUC…" at bounding box center [769, 57] width 733 height 525
click at [899, 293] on label "No" at bounding box center [938, 298] width 331 height 37
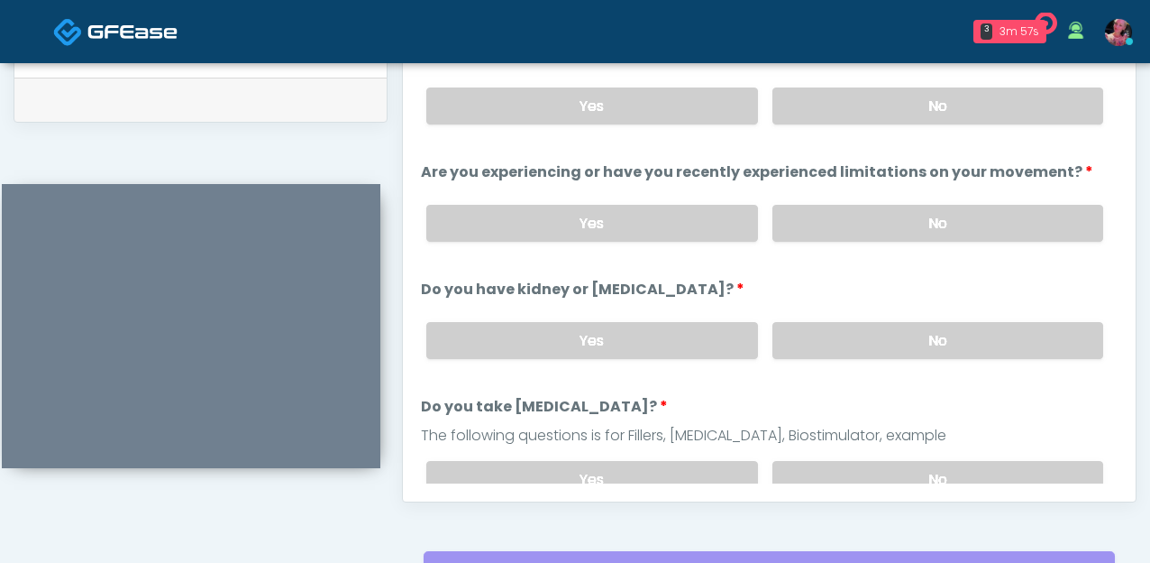
scroll to position [875, 0]
click at [887, 197] on div "Yes No" at bounding box center [765, 222] width 706 height 66
click at [887, 104] on label "No" at bounding box center [938, 105] width 331 height 37
click at [887, 179] on label "Are you experiencing or have you recently experienced limitations on your movem…" at bounding box center [757, 171] width 673 height 22
click at [887, 206] on label "No" at bounding box center [938, 222] width 331 height 37
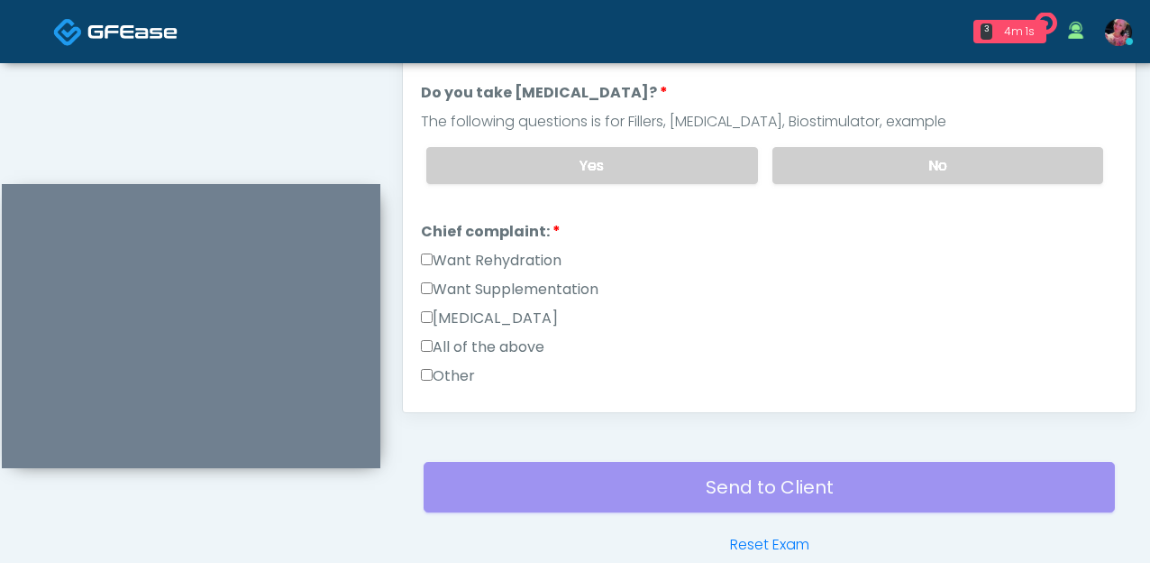
scroll to position [242, 0]
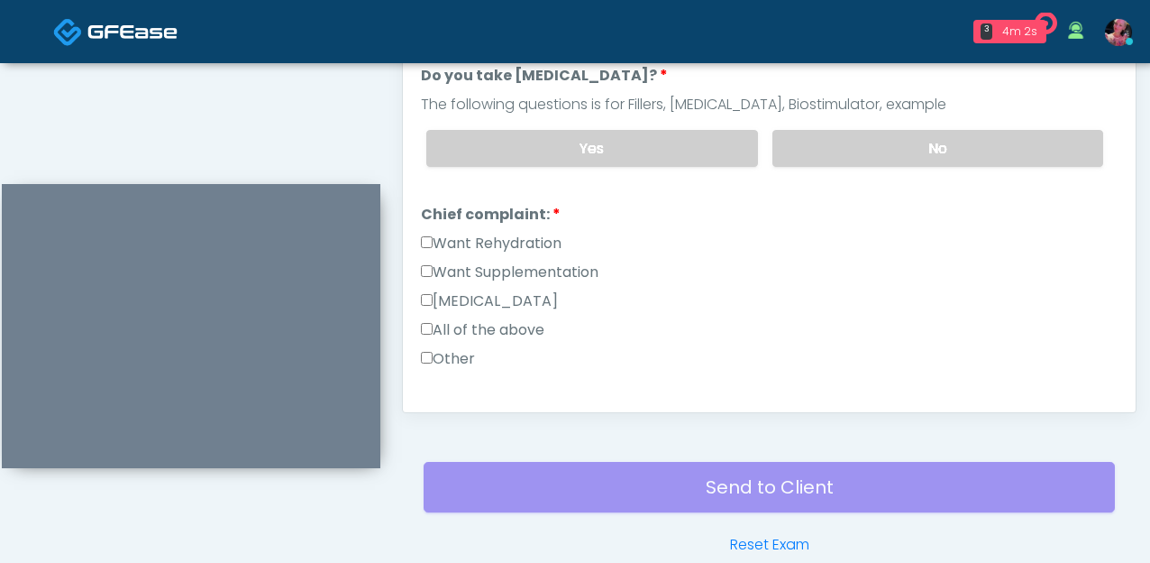
click at [536, 245] on label "Want Rehydration" at bounding box center [491, 244] width 141 height 22
click at [536, 269] on label "Want Supplementation" at bounding box center [510, 272] width 178 height 22
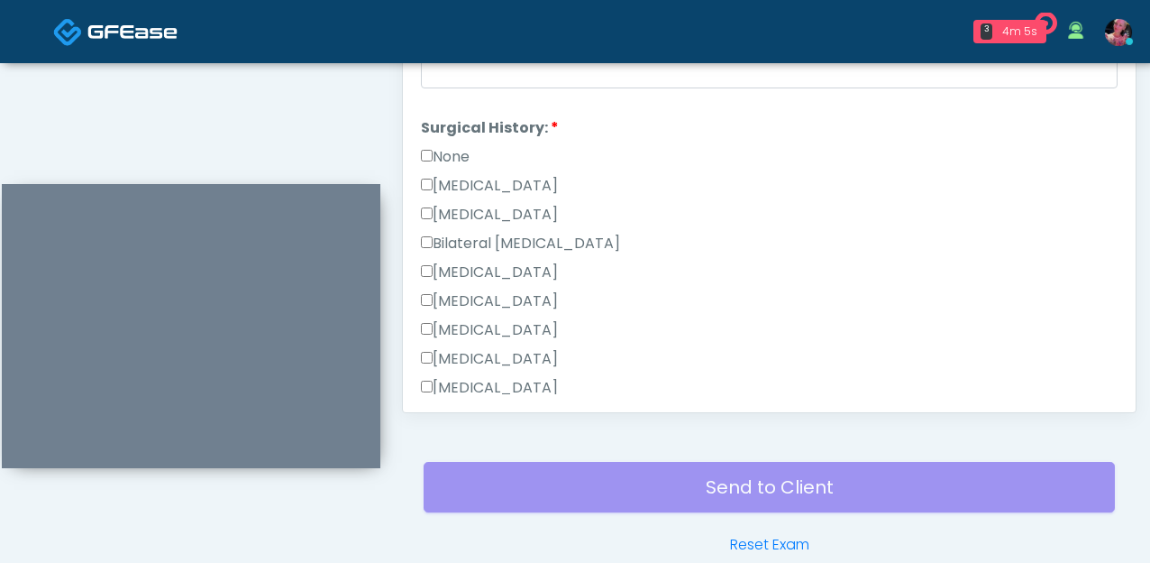
scroll to position [709, 0]
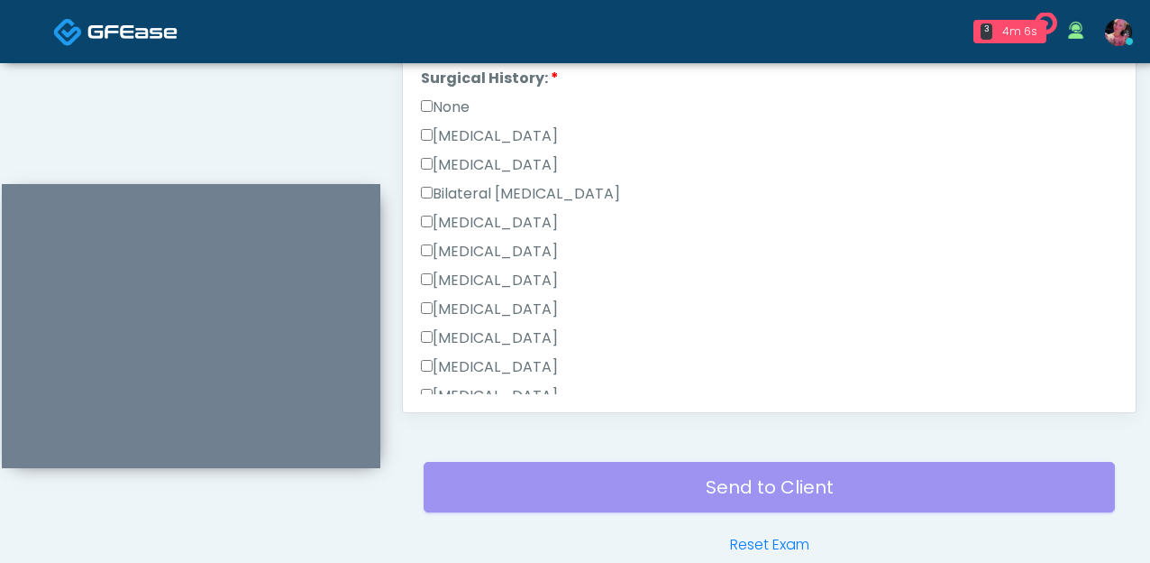
click at [435, 87] on li "Surgical History: Surgical History: None [MEDICAL_DATA] [MEDICAL_DATA] Bilatera…" at bounding box center [769, 284] width 697 height 433
click at [435, 96] on label "None" at bounding box center [445, 107] width 49 height 22
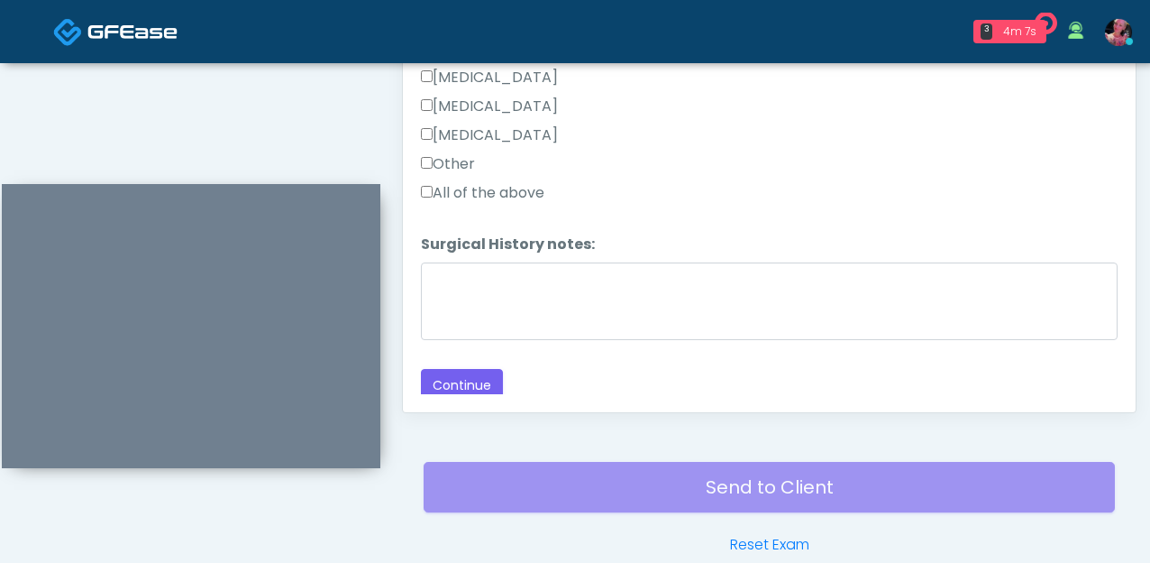
scroll to position [1002, 0]
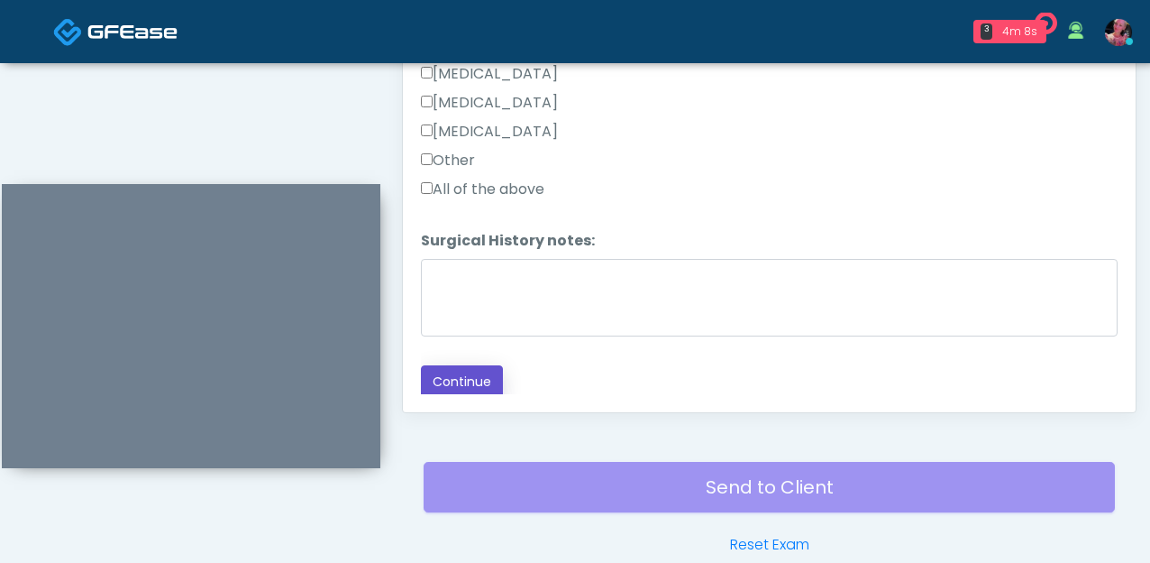
click at [452, 387] on button "Continue" at bounding box center [462, 381] width 82 height 33
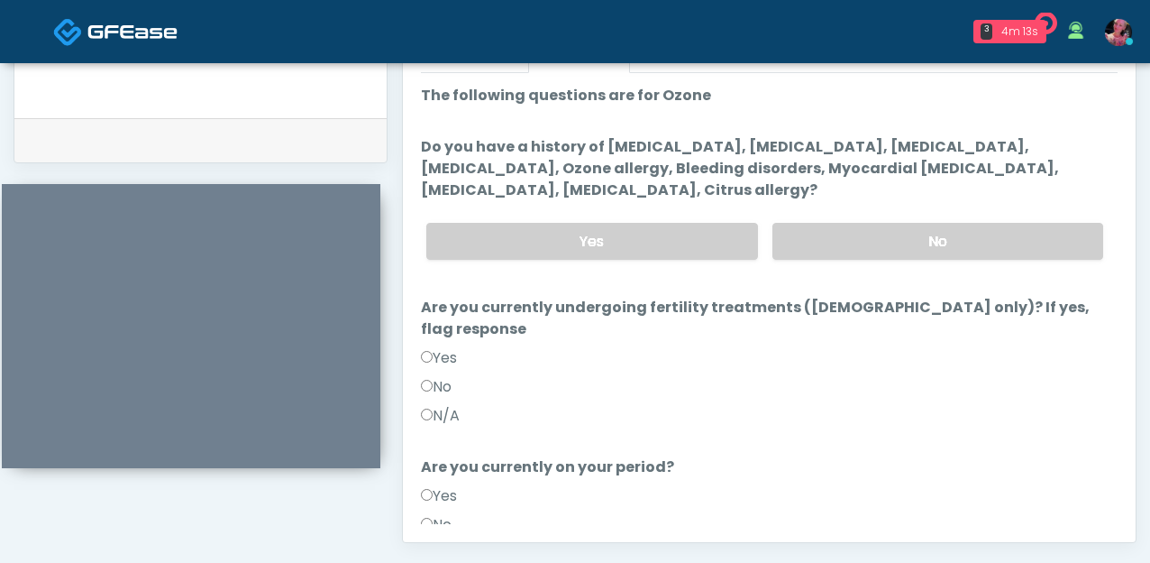
scroll to position [866, 0]
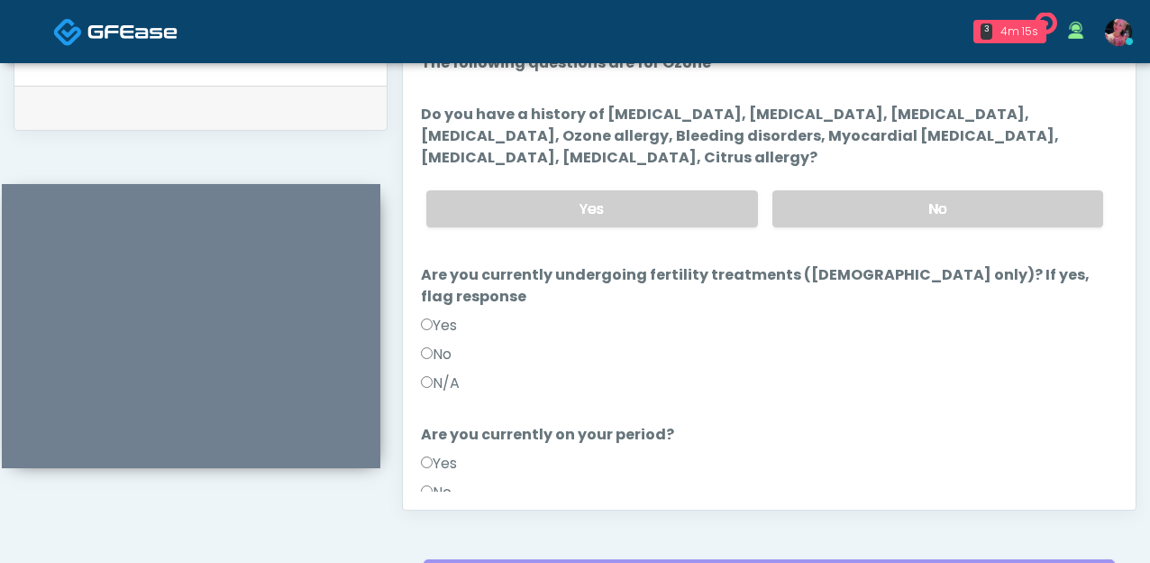
click at [439, 344] on label "No" at bounding box center [436, 355] width 31 height 22
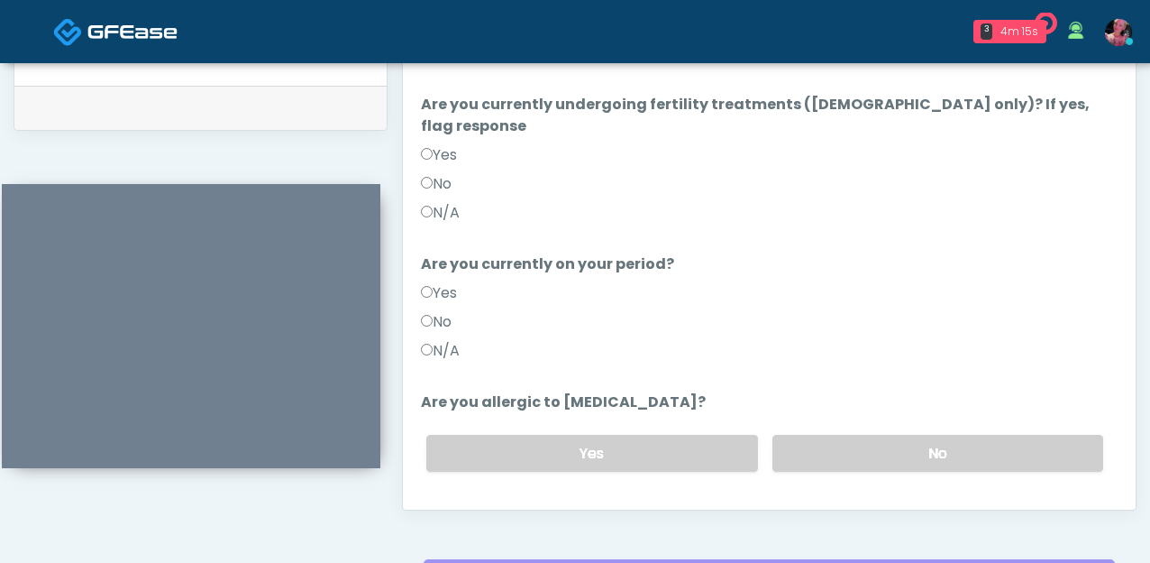
scroll to position [197, 0]
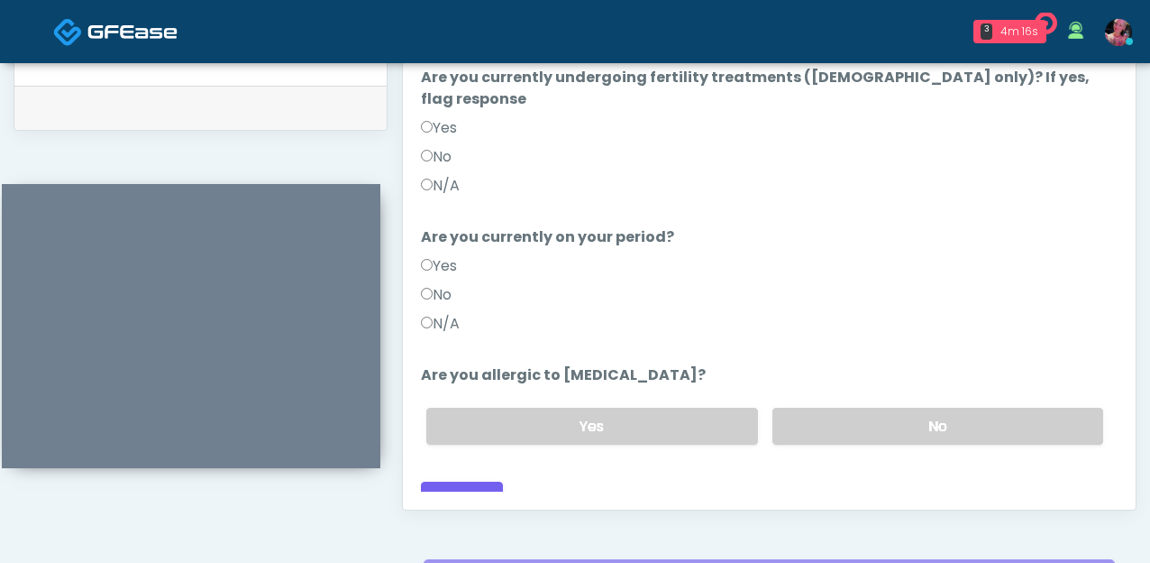
click at [437, 284] on label "No" at bounding box center [436, 295] width 31 height 22
click at [884, 408] on label "No" at bounding box center [938, 426] width 331 height 37
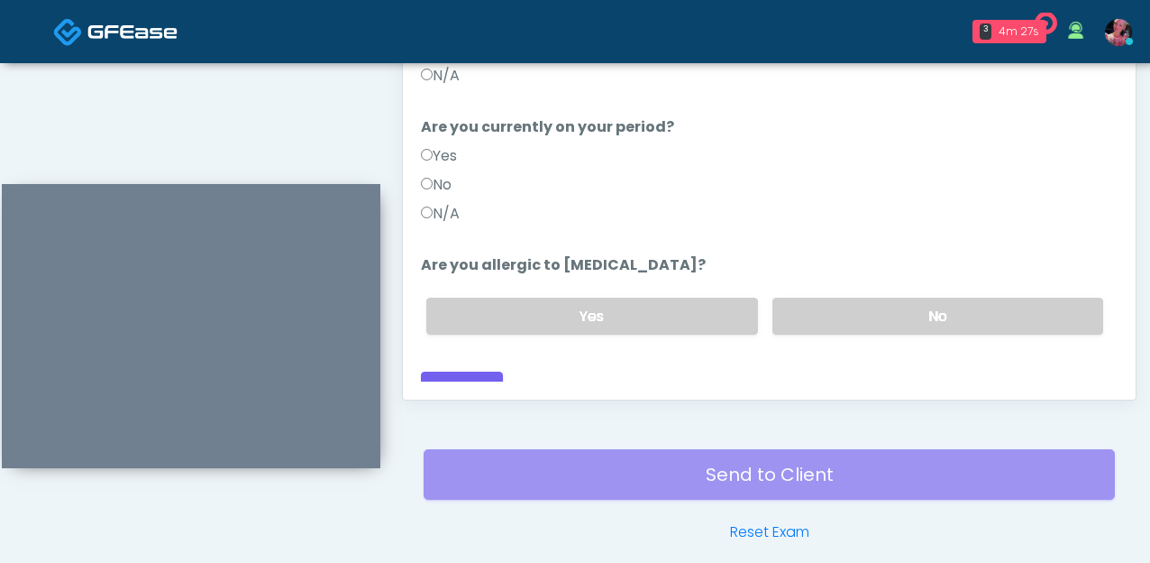
scroll to position [1008, 0]
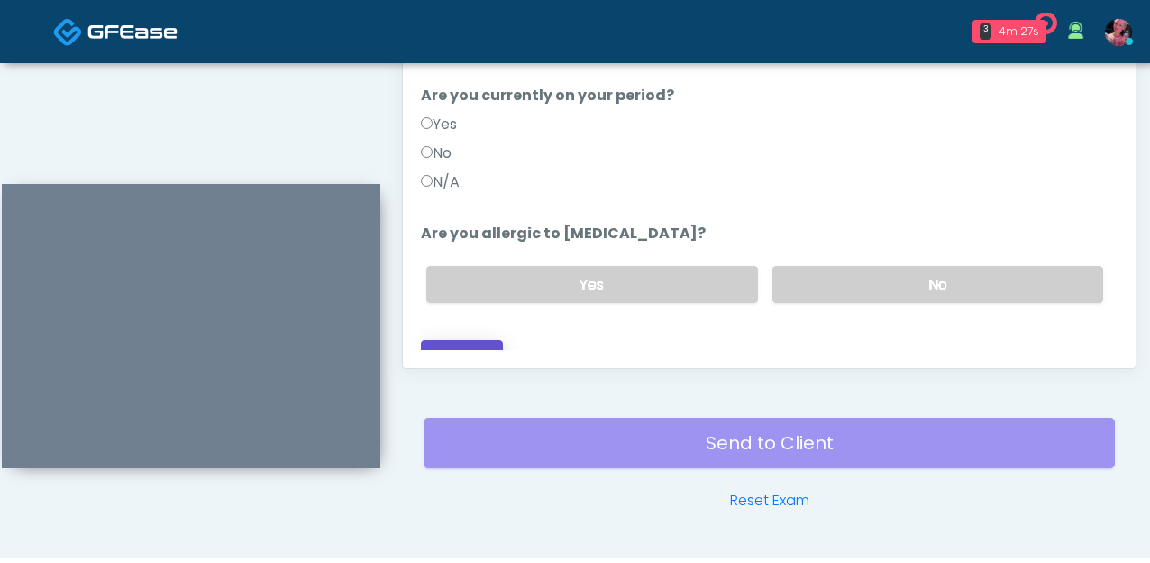
click at [456, 340] on button "Continue" at bounding box center [462, 356] width 82 height 33
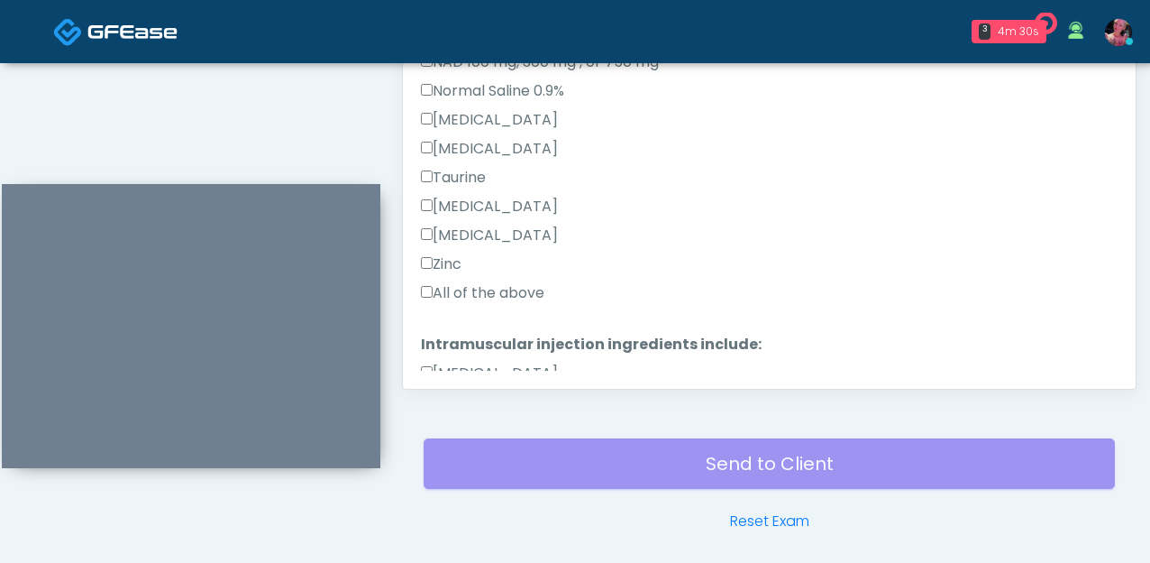
scroll to position [664, 0]
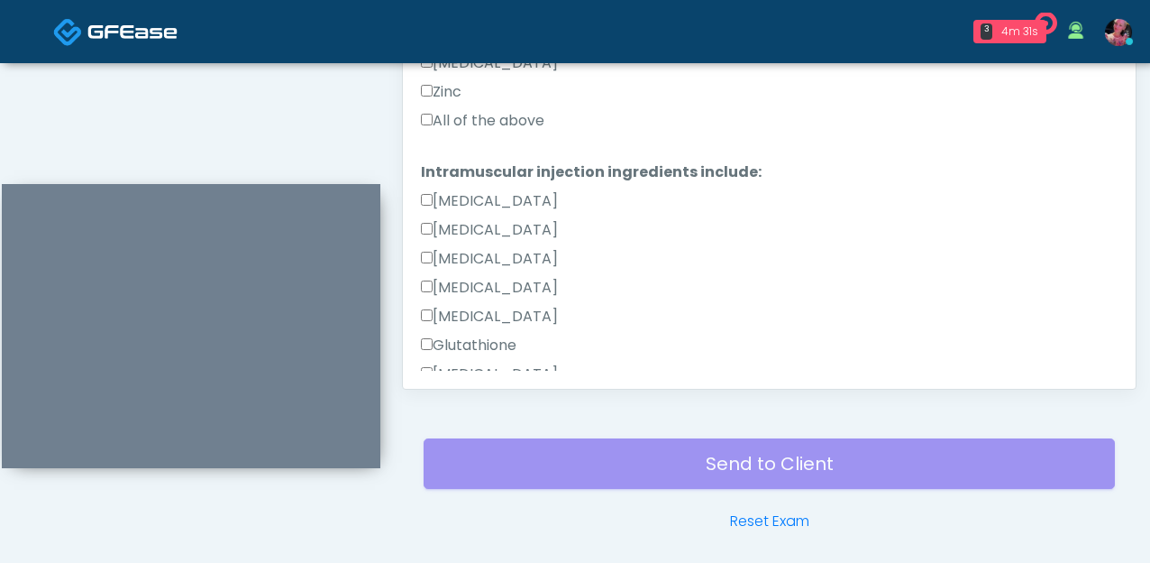
click at [472, 130] on label "All of the above" at bounding box center [483, 121] width 124 height 22
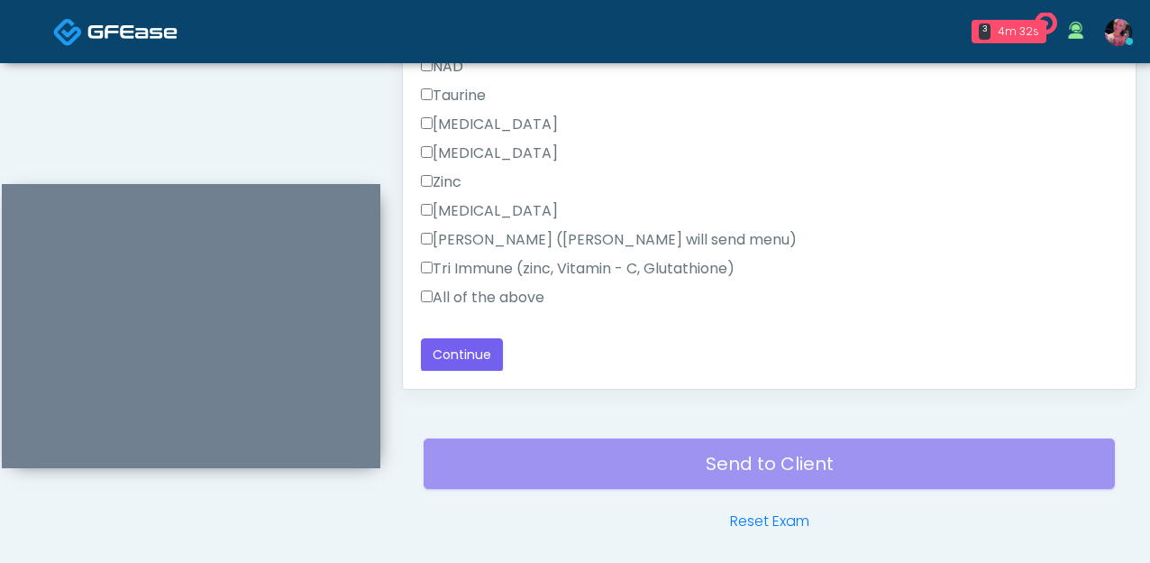
click at [452, 290] on label "All of the above" at bounding box center [483, 298] width 124 height 22
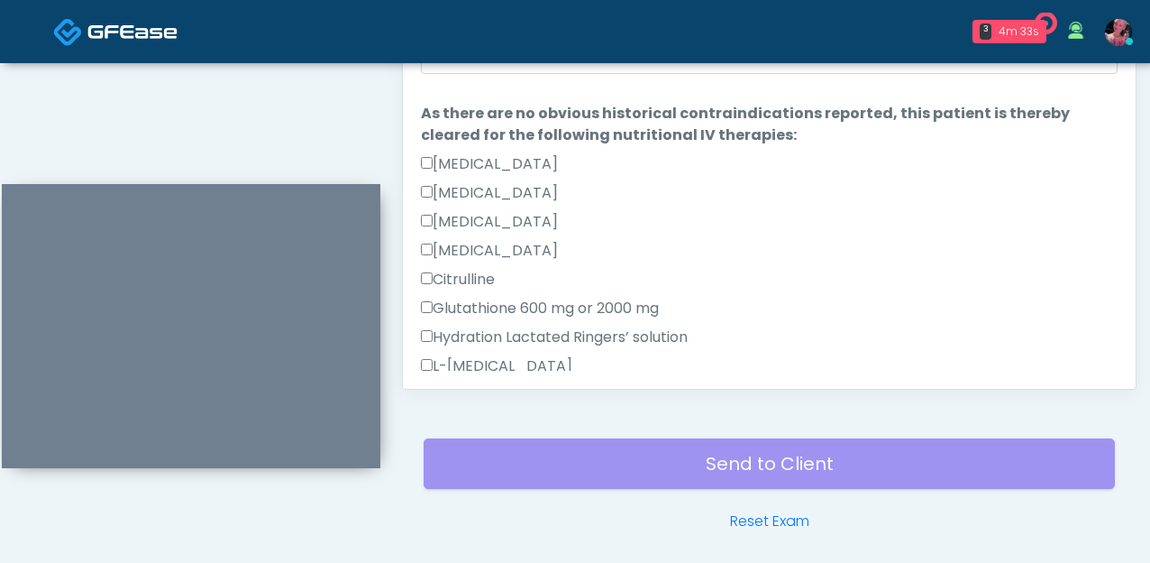
scroll to position [0, 0]
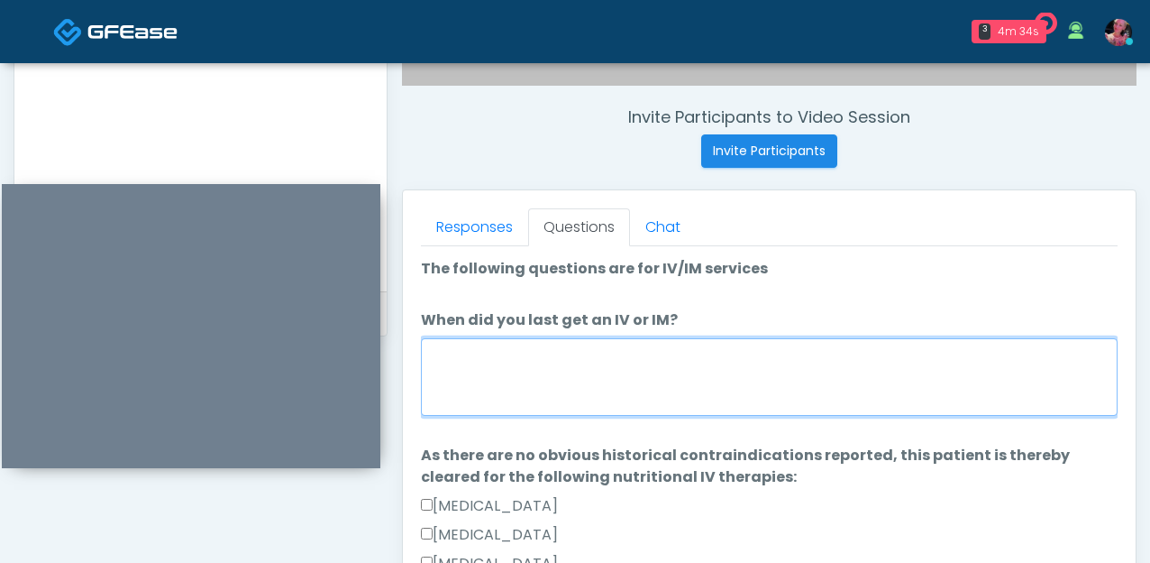
click at [454, 365] on textarea "When did you last get an IV or IM?" at bounding box center [769, 377] width 697 height 78
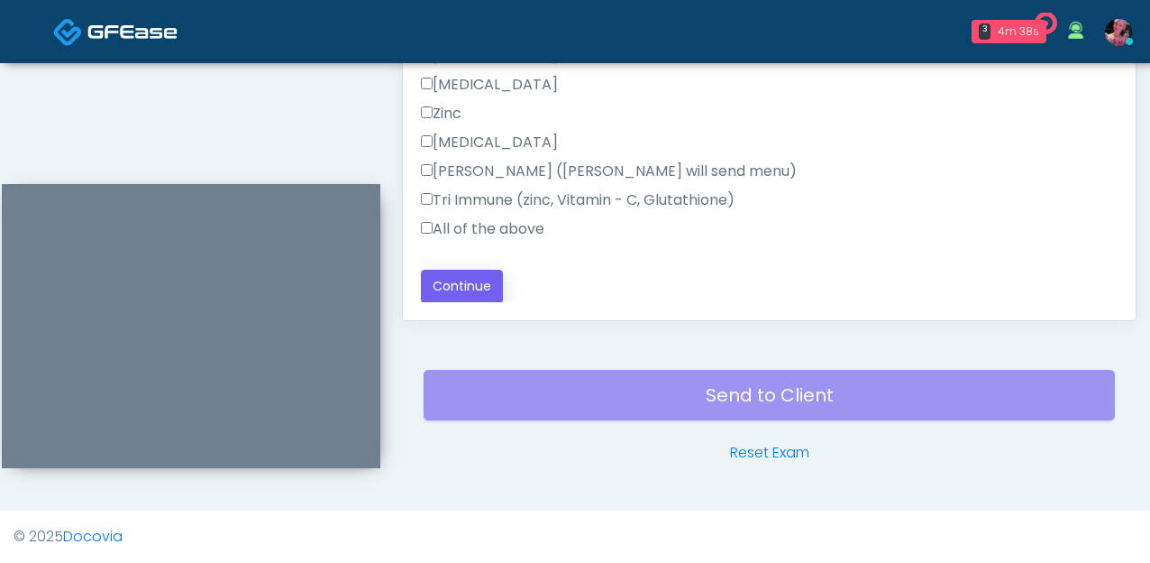
type textarea "*********"
click at [475, 285] on button "Continue" at bounding box center [462, 286] width 82 height 33
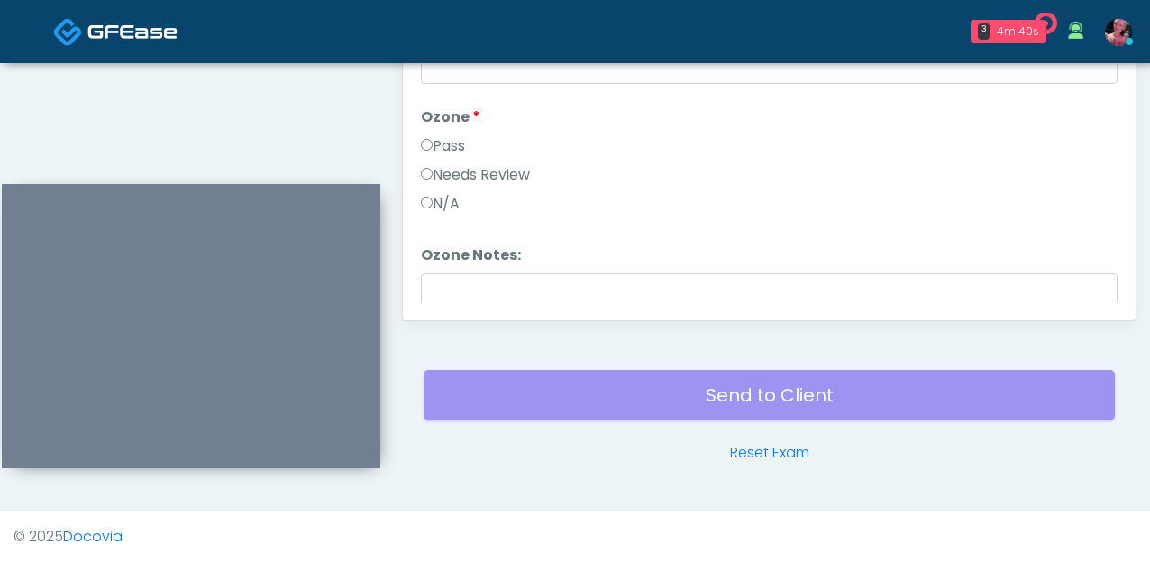
click at [463, 159] on div "Pass" at bounding box center [769, 149] width 697 height 29
click at [451, 143] on label "Pass" at bounding box center [443, 146] width 44 height 22
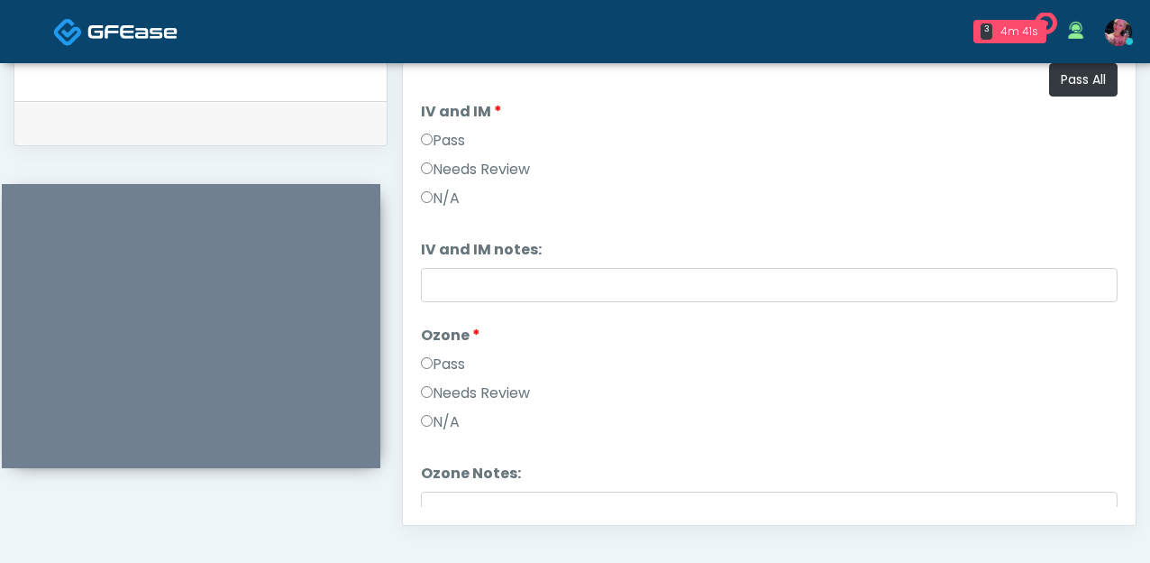
click at [451, 143] on label "Pass" at bounding box center [443, 141] width 44 height 22
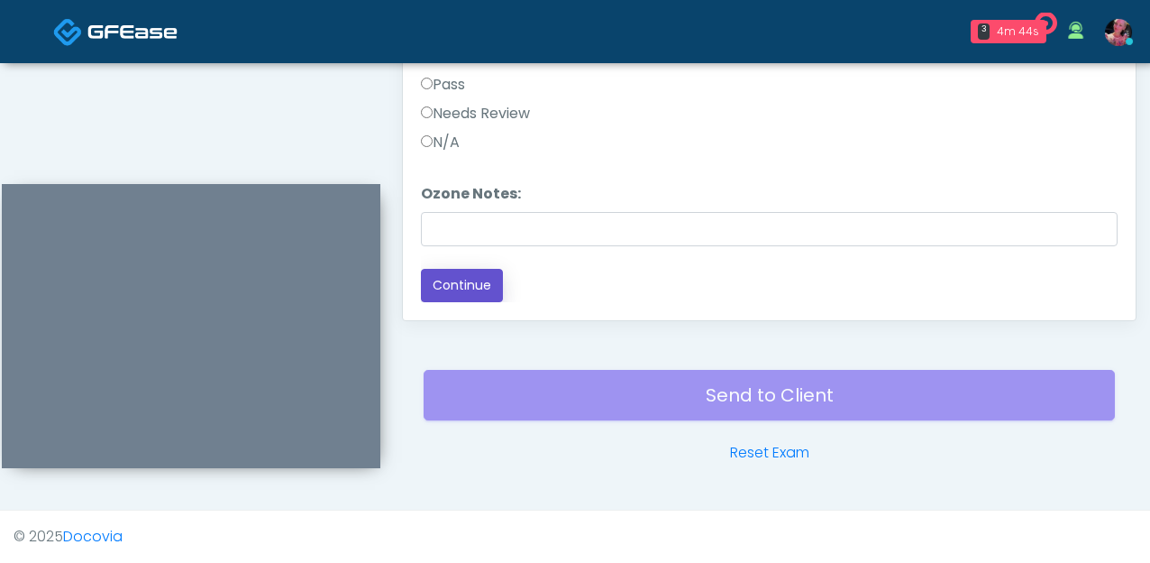
click at [448, 274] on button "Continue" at bounding box center [462, 285] width 82 height 33
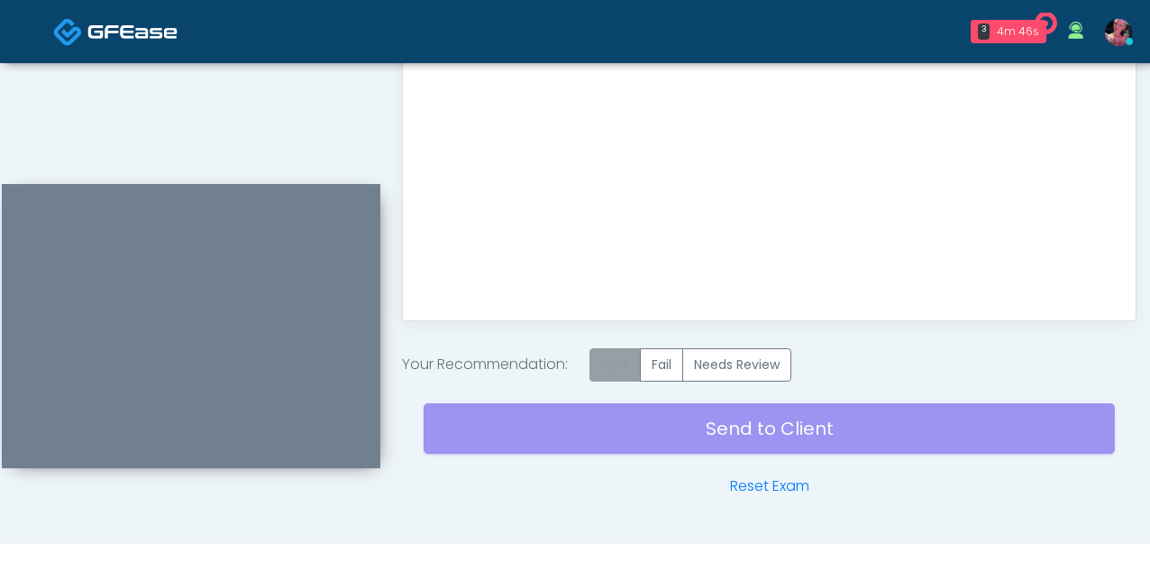
click at [615, 366] on label "Pass" at bounding box center [615, 364] width 51 height 33
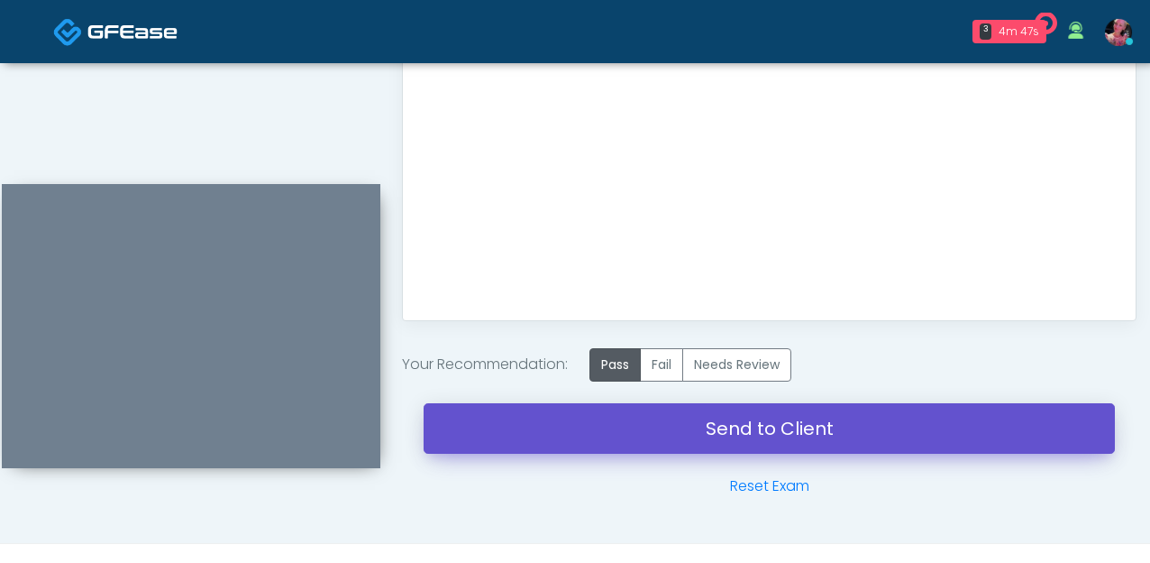
click at [604, 431] on link "Send to Client" at bounding box center [770, 428] width 692 height 50
click at [611, 425] on link "Send to Client" at bounding box center [770, 428] width 692 height 50
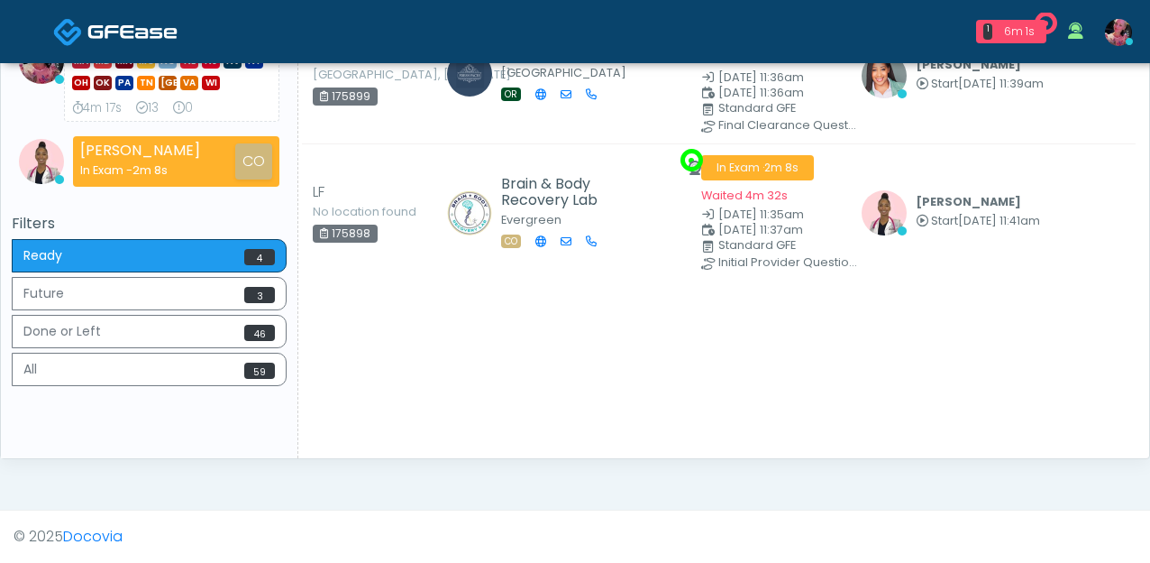
scroll to position [172, 0]
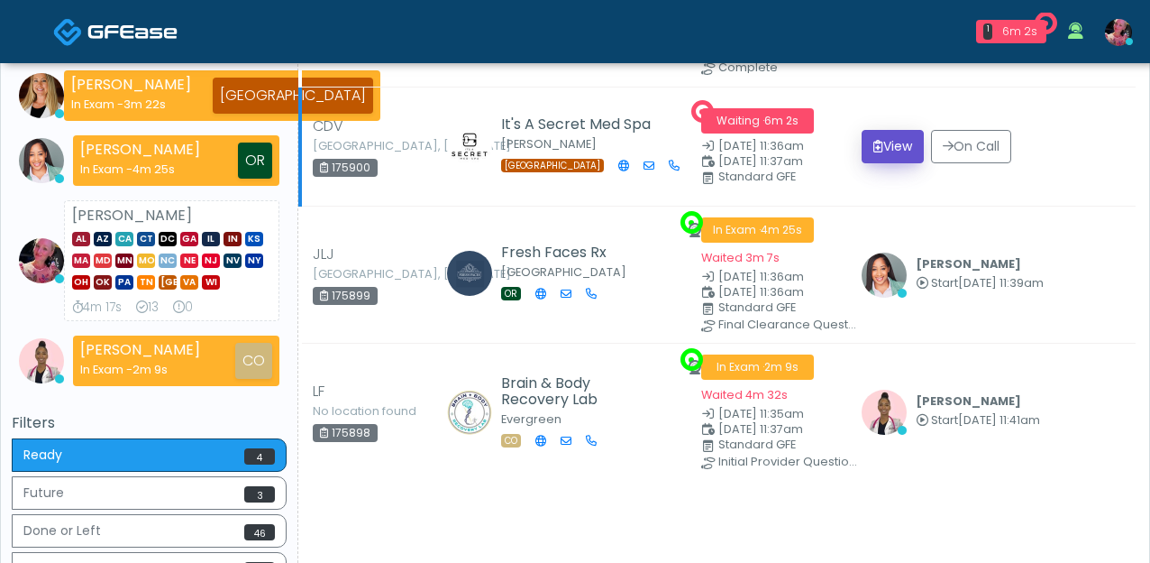
click at [884, 158] on button "View" at bounding box center [893, 146] width 62 height 33
click at [884, 145] on icon "submit" at bounding box center [879, 146] width 10 height 13
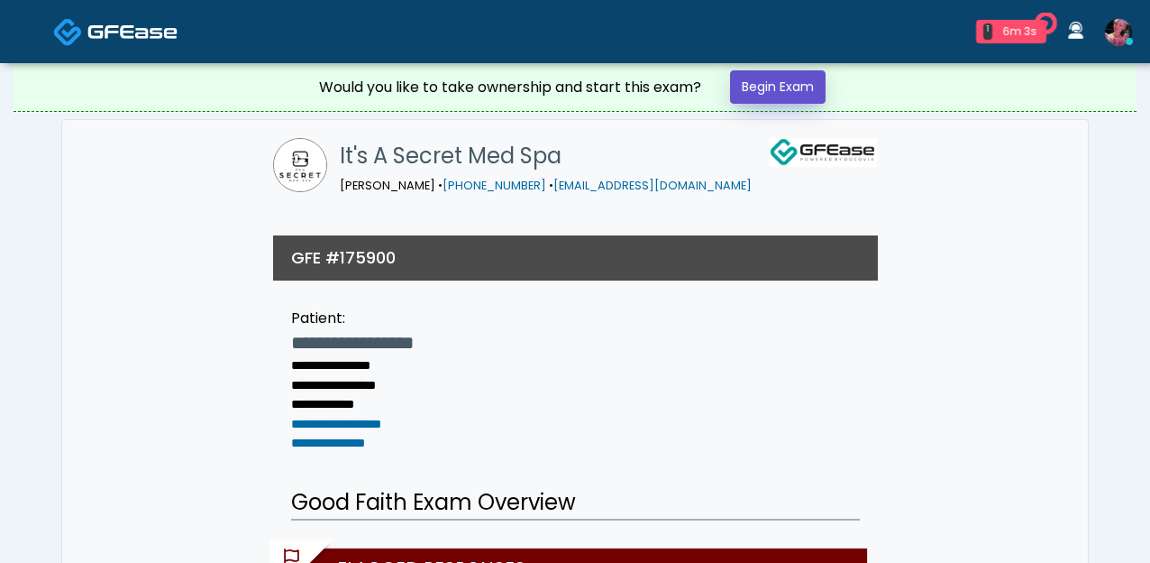
click at [778, 79] on link "Begin Exam" at bounding box center [778, 86] width 96 height 33
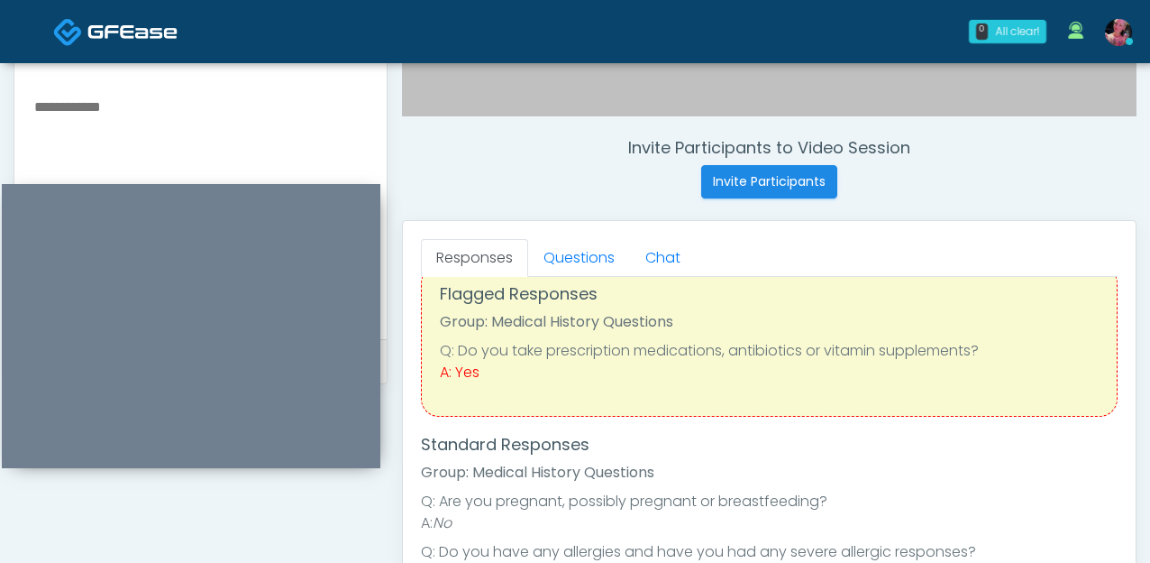
scroll to position [41, 0]
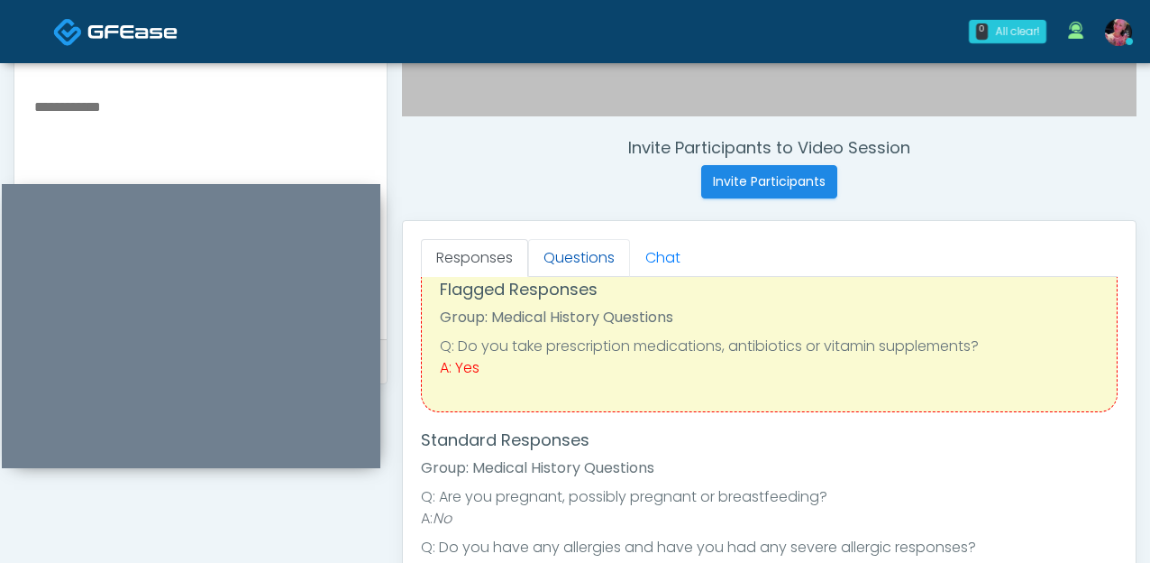
click at [565, 263] on link "Questions" at bounding box center [579, 258] width 102 height 38
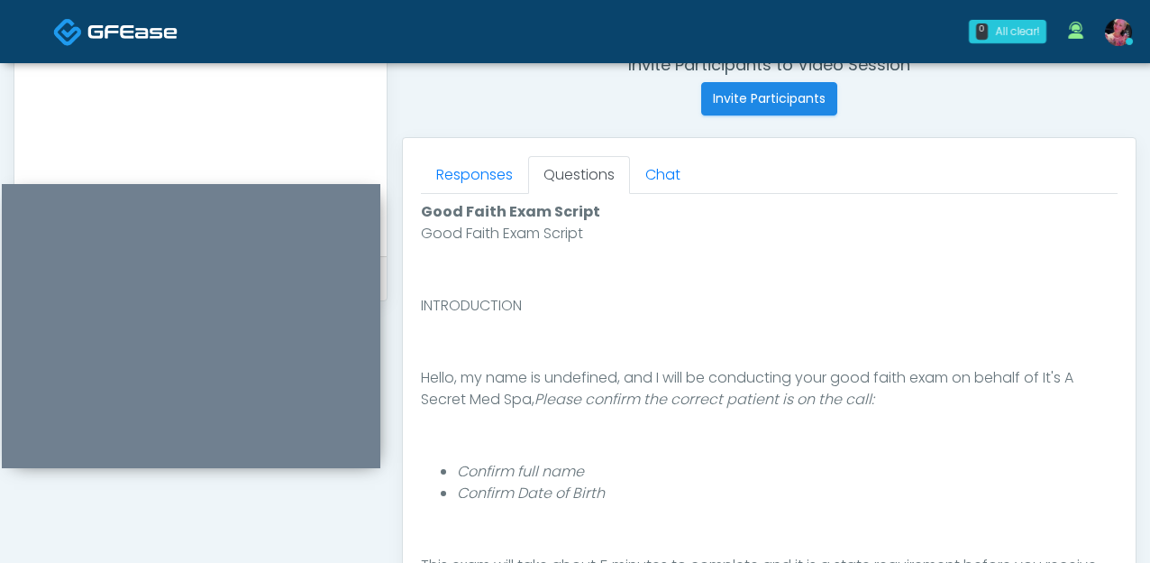
scroll to position [884, 0]
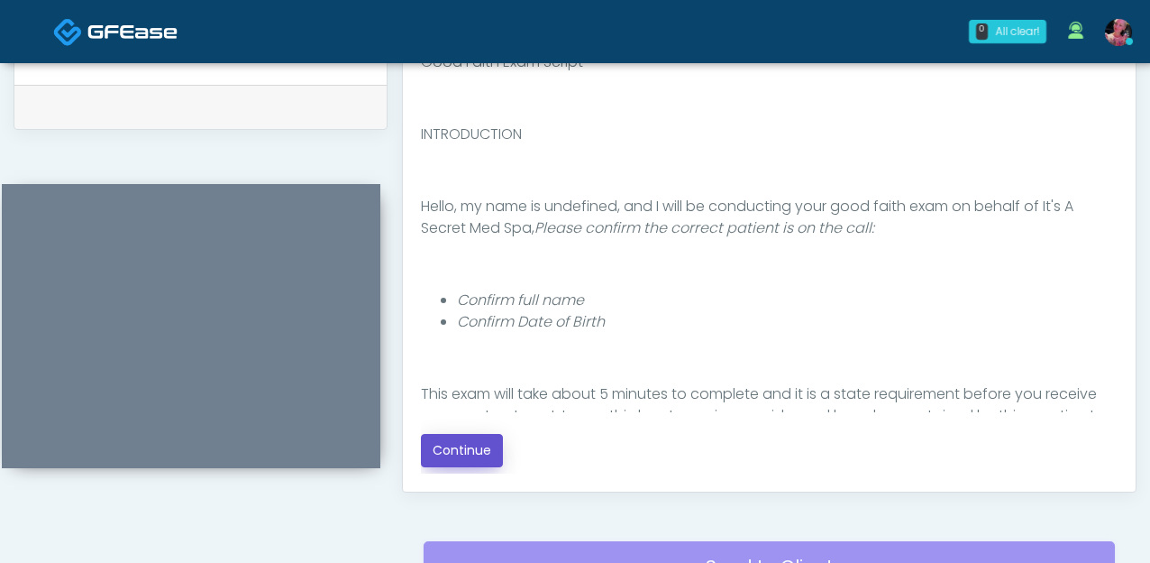
click at [463, 442] on button "Continue" at bounding box center [462, 450] width 82 height 33
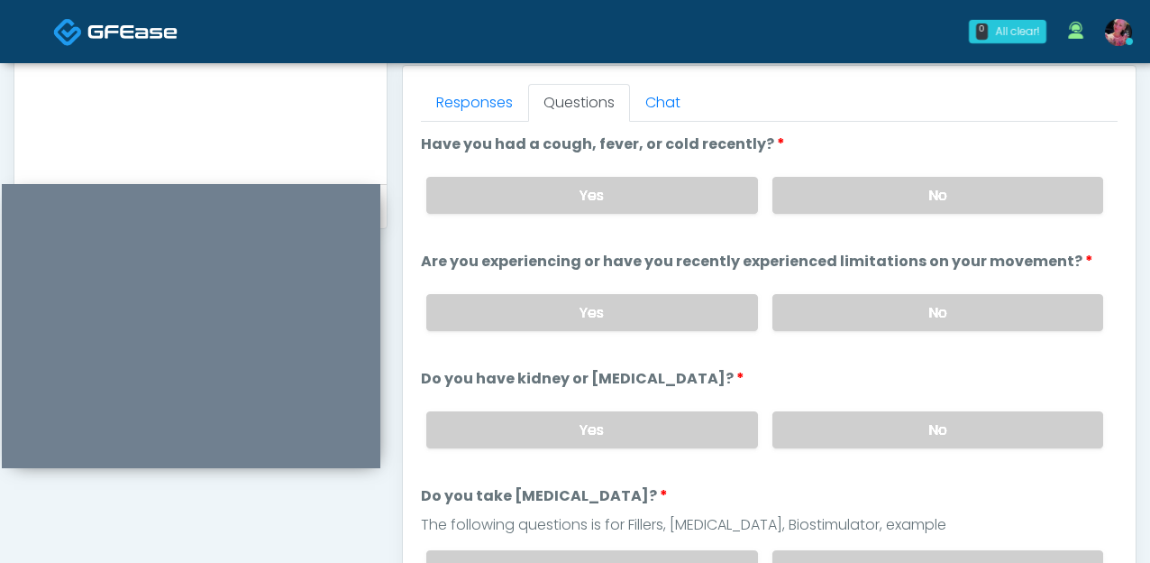
scroll to position [7, 0]
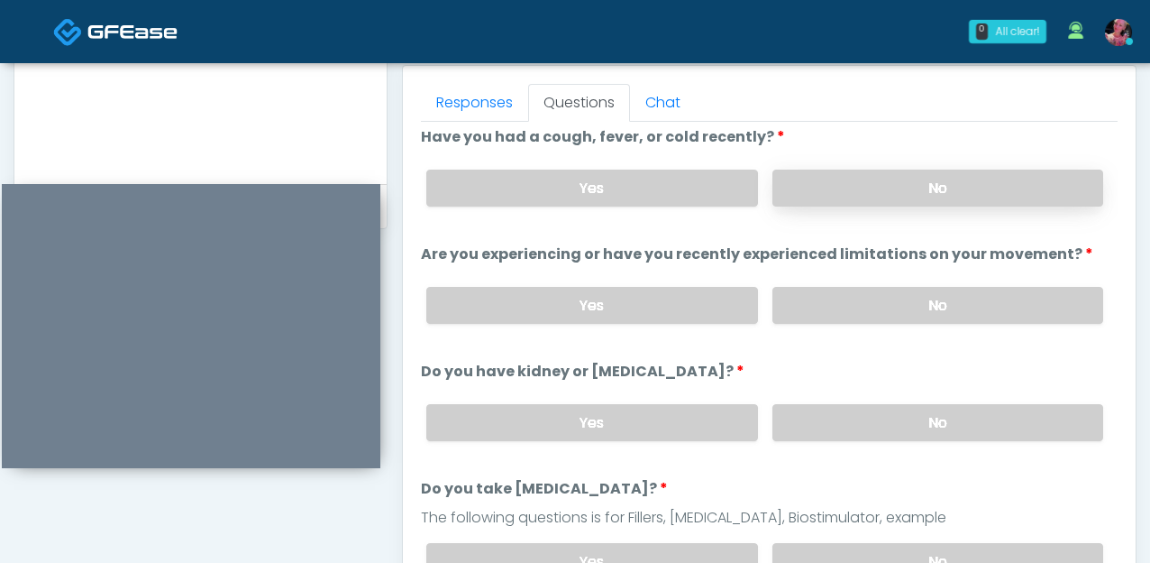
click at [856, 174] on label "No" at bounding box center [938, 188] width 331 height 37
click at [841, 280] on div "Yes No" at bounding box center [765, 305] width 706 height 66
click at [843, 295] on label "No" at bounding box center [938, 305] width 331 height 37
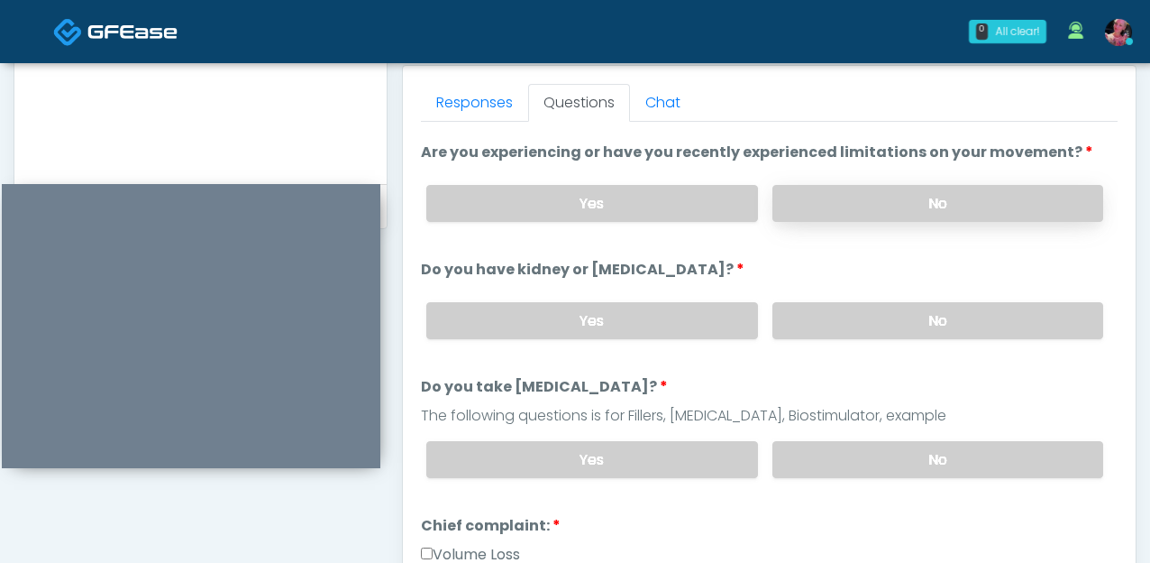
scroll to position [146, 0]
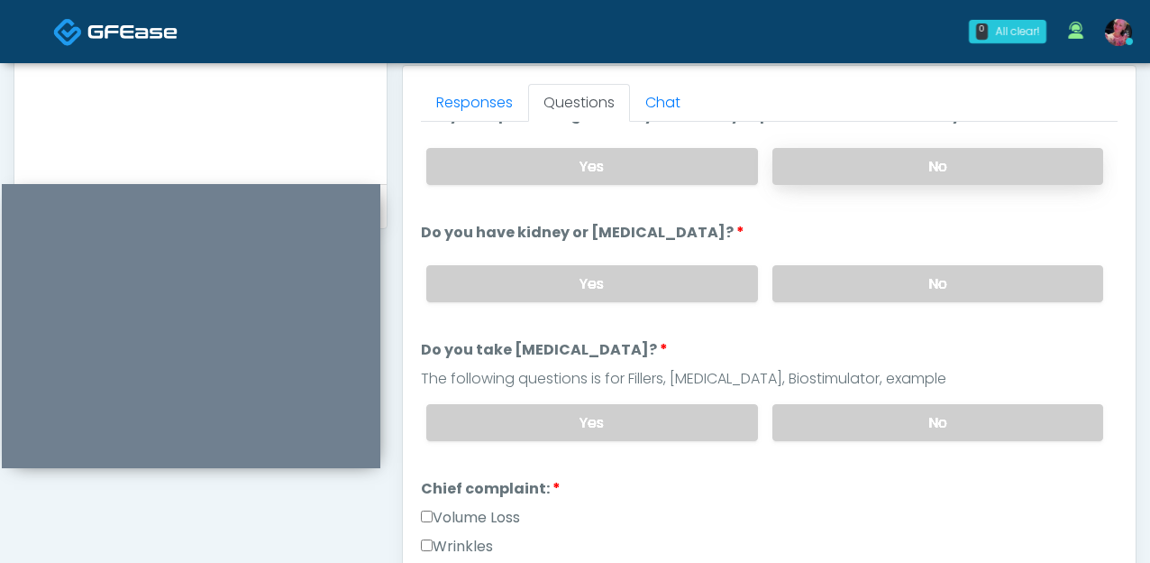
click at [843, 295] on label "No" at bounding box center [938, 283] width 331 height 37
click at [866, 407] on label "No" at bounding box center [938, 422] width 331 height 37
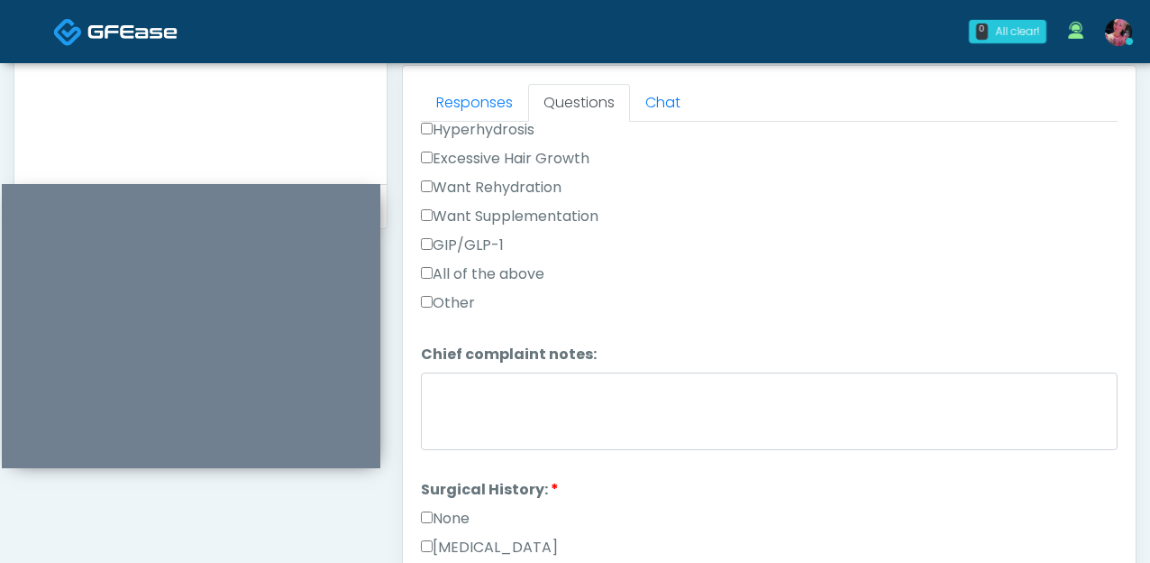
scroll to position [683, 0]
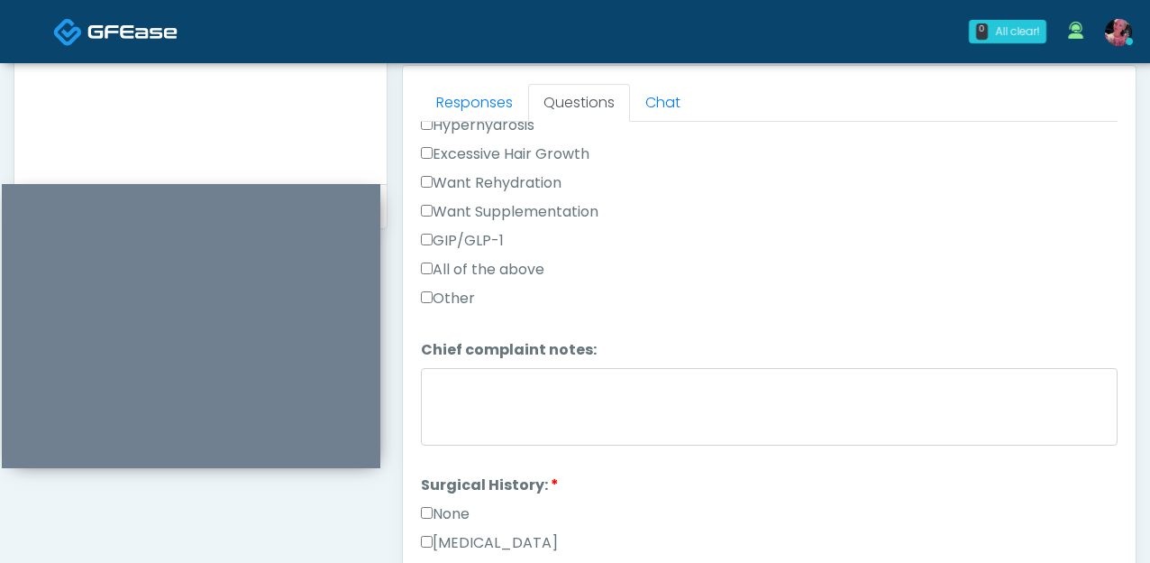
click at [448, 296] on label "Other" at bounding box center [448, 299] width 54 height 22
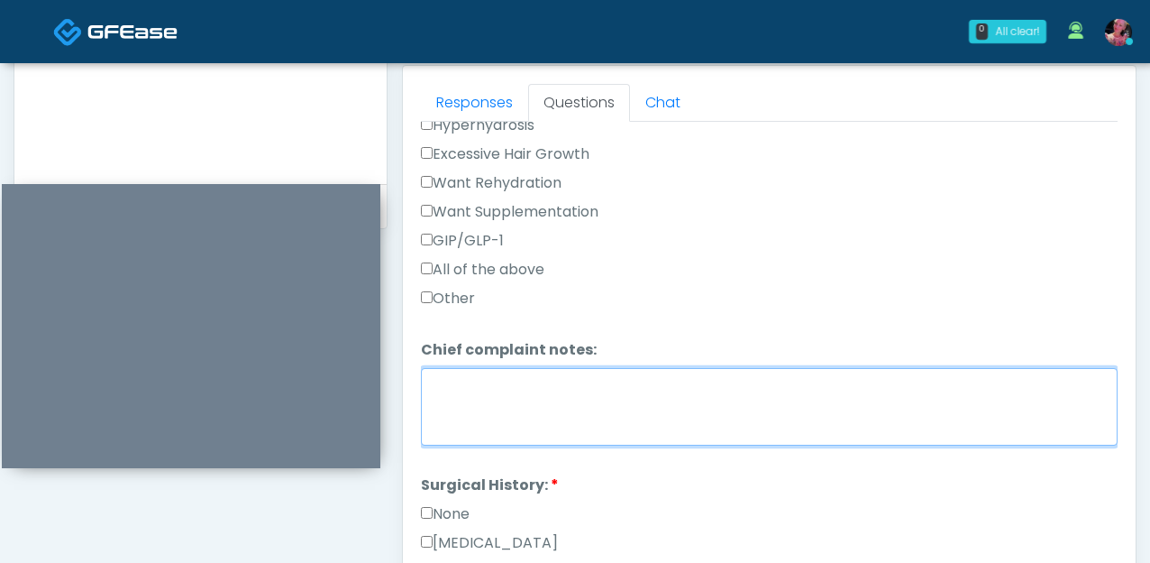
click at [458, 376] on textarea "Chief complaint notes:" at bounding box center [769, 407] width 697 height 78
type textarea "*"
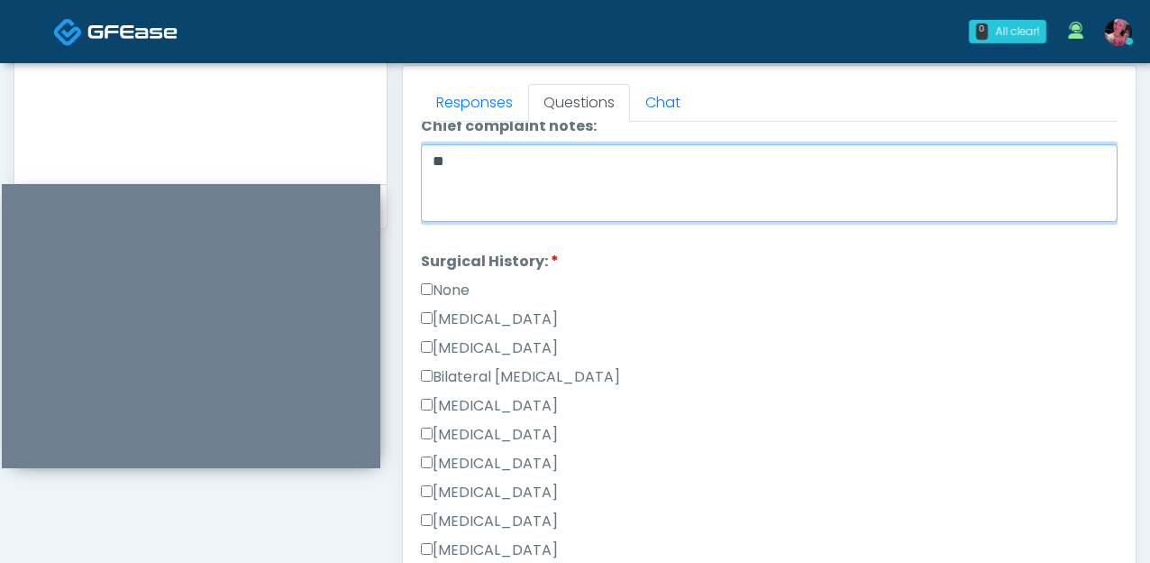
scroll to position [949, 0]
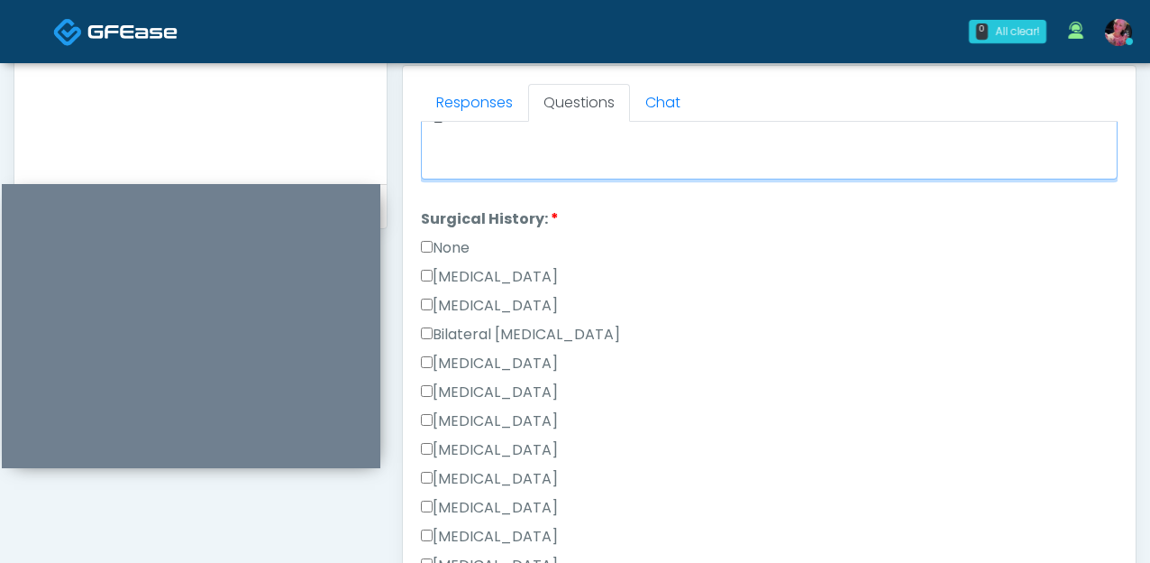
type textarea "**"
click at [448, 254] on div "None" at bounding box center [769, 251] width 697 height 29
click at [448, 249] on label "None" at bounding box center [445, 248] width 49 height 22
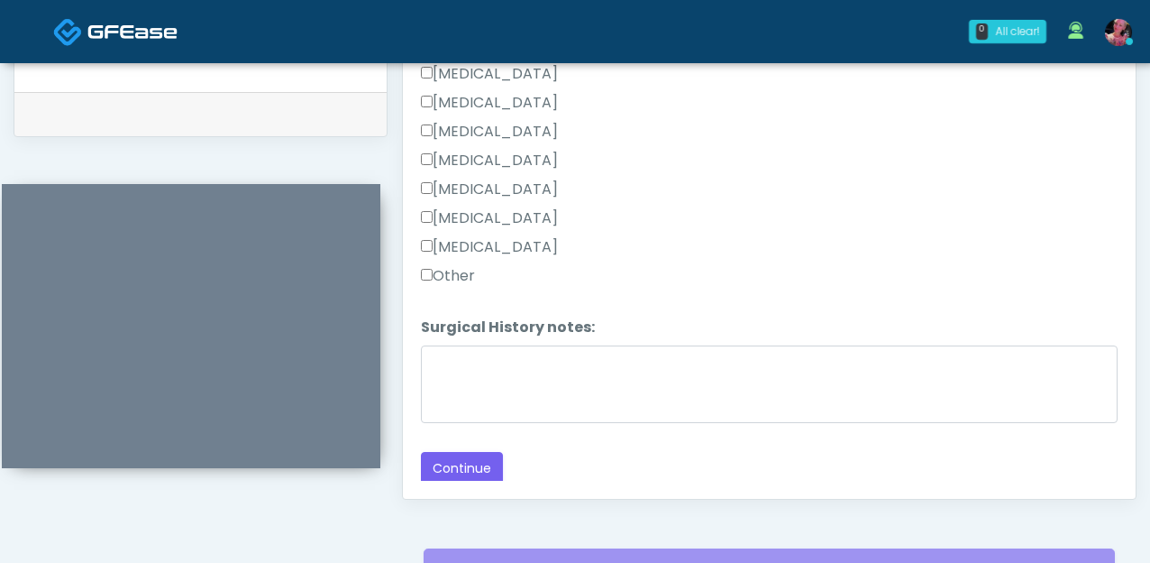
scroll to position [1056, 0]
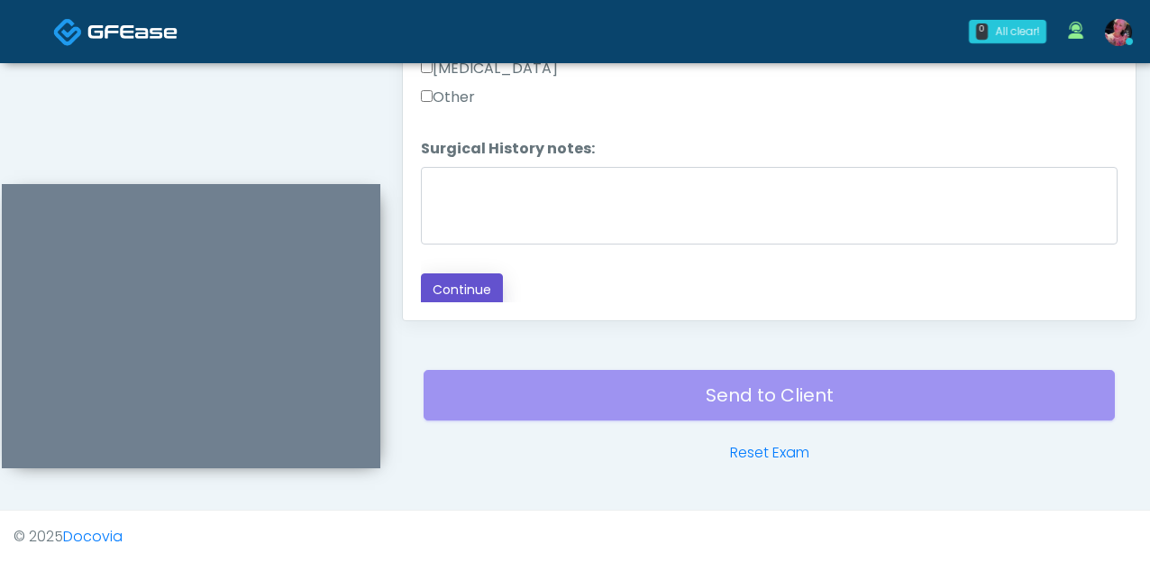
click at [487, 278] on button "Continue" at bounding box center [462, 289] width 82 height 33
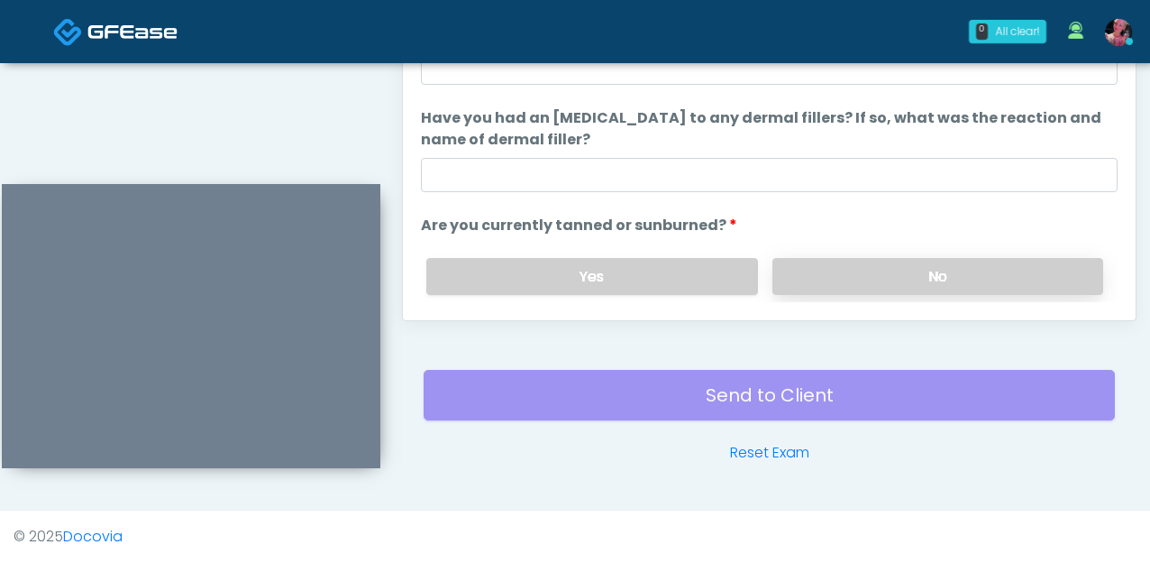
click at [839, 285] on label "No" at bounding box center [938, 276] width 331 height 37
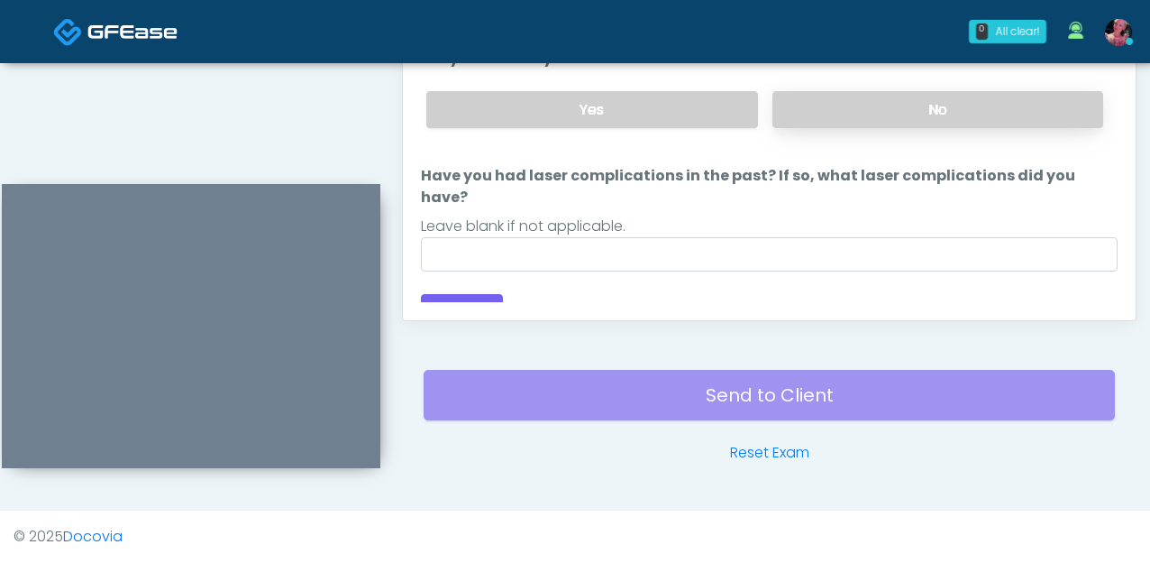
scroll to position [170, 0]
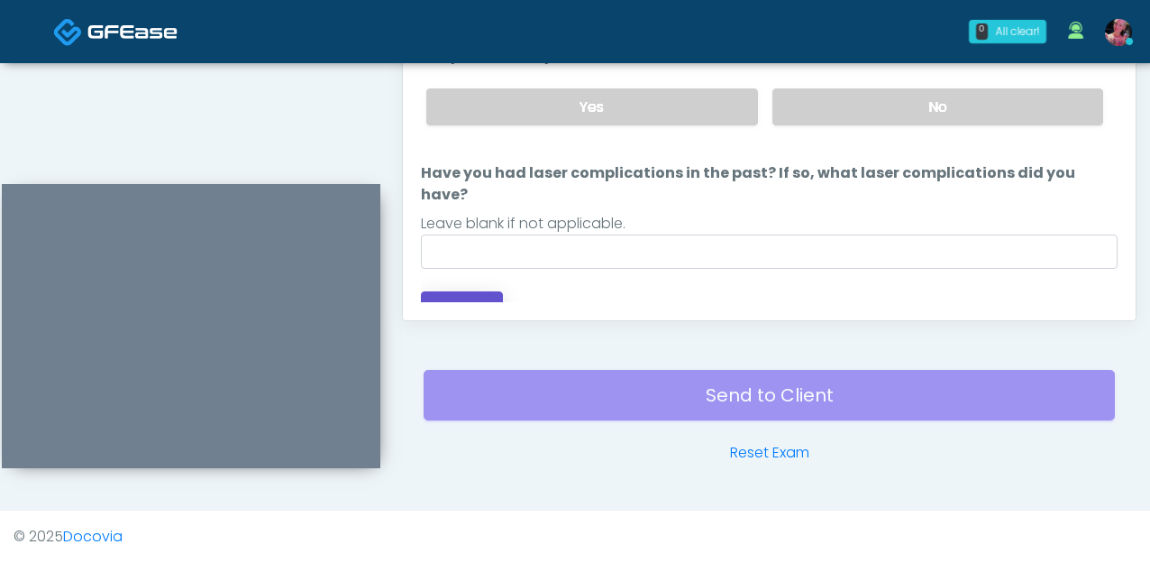
click at [475, 291] on button "Continue" at bounding box center [462, 307] width 82 height 33
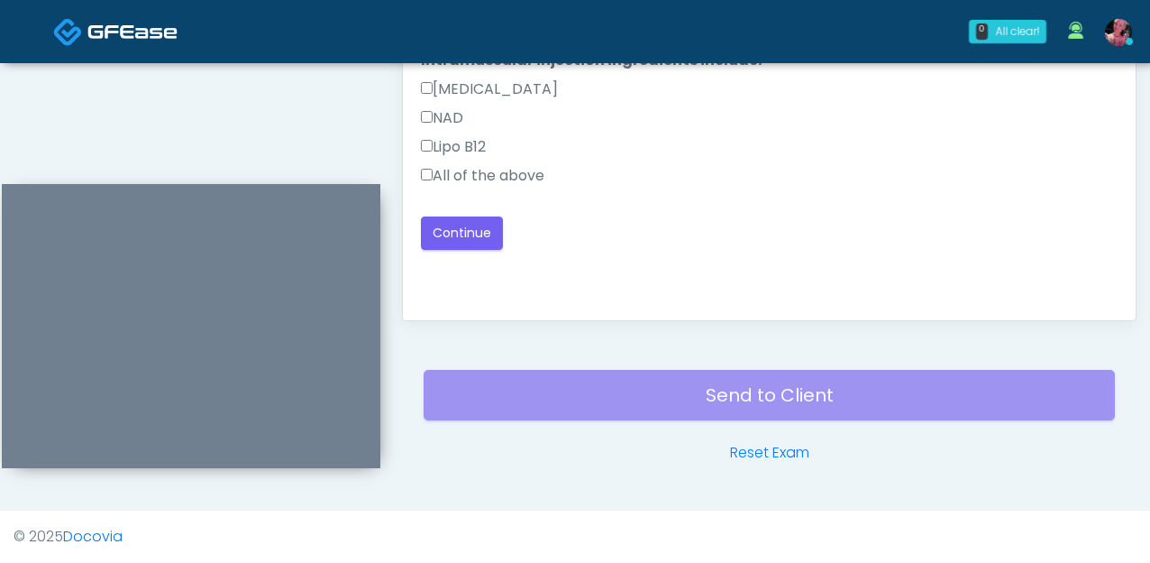
scroll to position [0, 0]
click at [545, 169] on label "All of the above" at bounding box center [483, 176] width 124 height 22
click at [532, 183] on label "All of the above" at bounding box center [483, 176] width 124 height 22
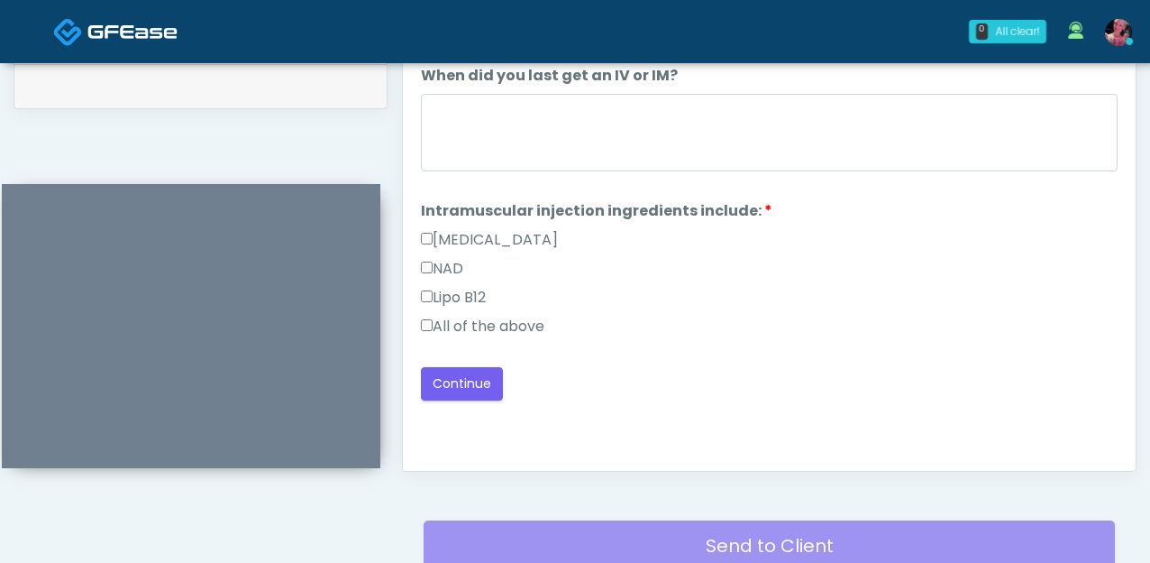
scroll to position [907, 0]
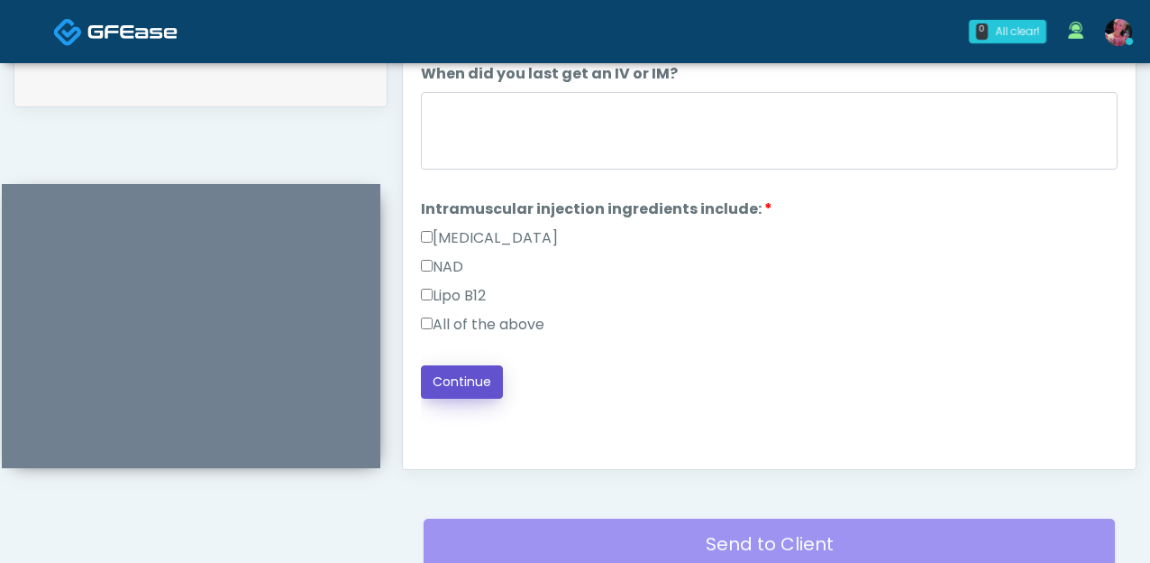
click at [453, 371] on button "Continue" at bounding box center [462, 381] width 82 height 33
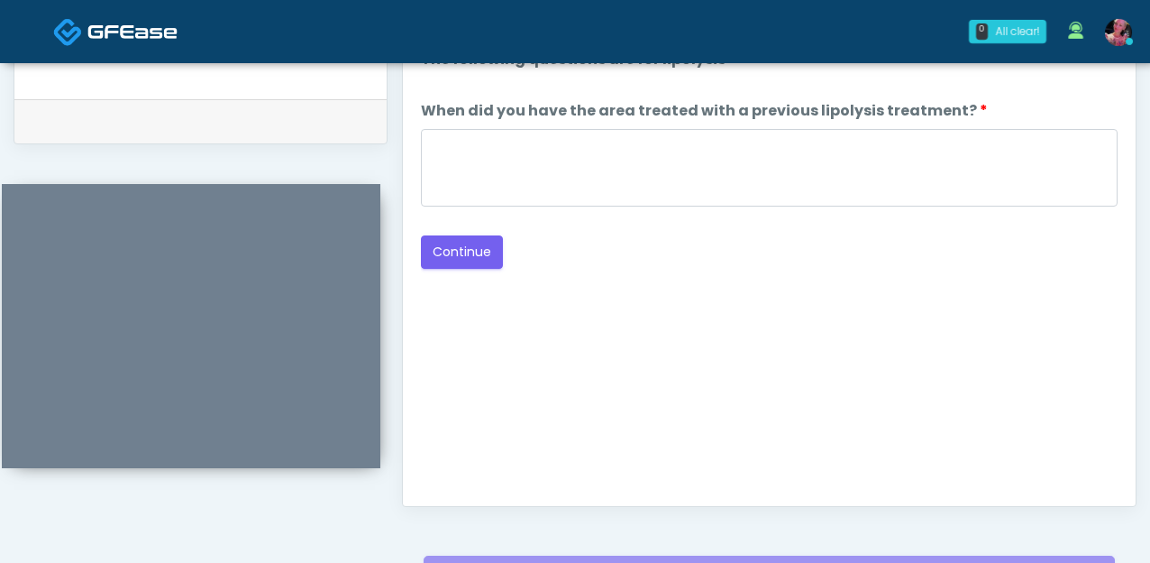
scroll to position [796, 0]
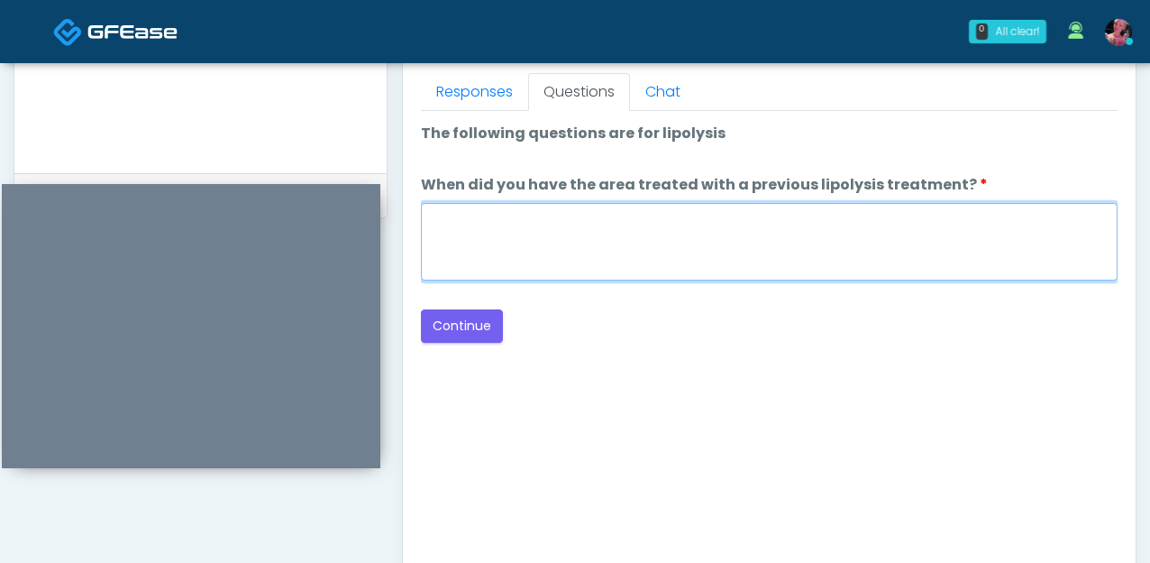
click at [607, 252] on textarea "When did you have the area treated with a previous lipolysis treatment?" at bounding box center [769, 242] width 697 height 78
type textarea "*****"
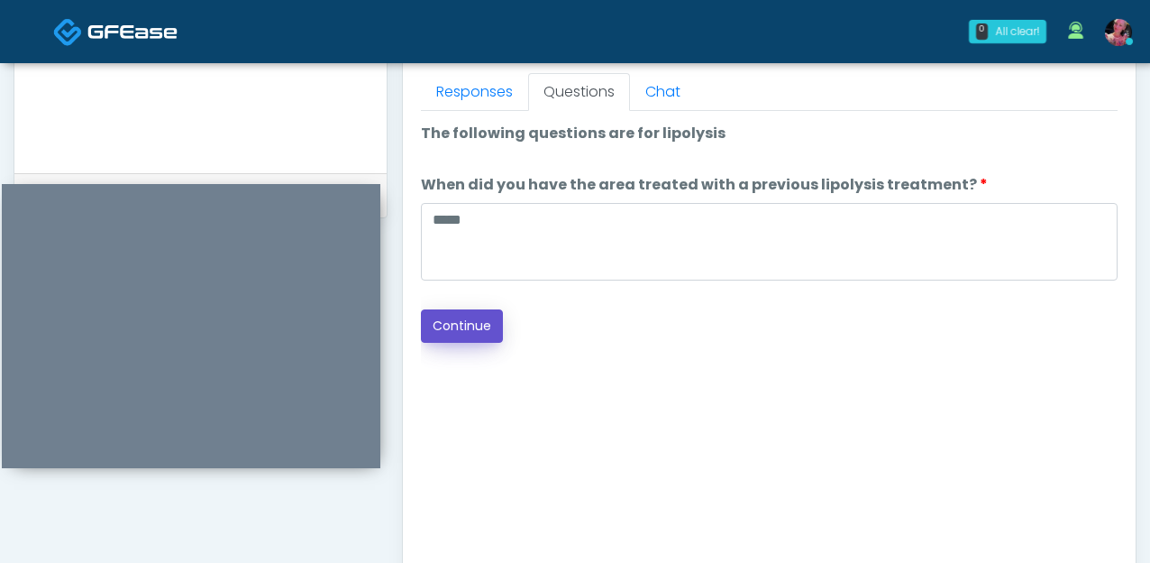
click at [434, 312] on button "Continue" at bounding box center [462, 325] width 82 height 33
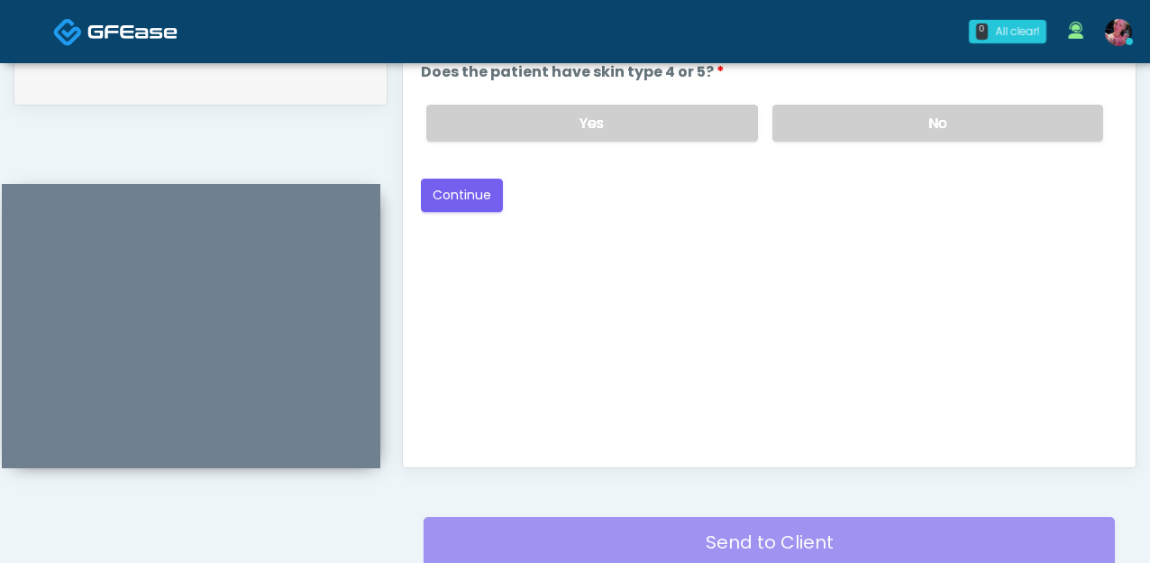
scroll to position [683, 0]
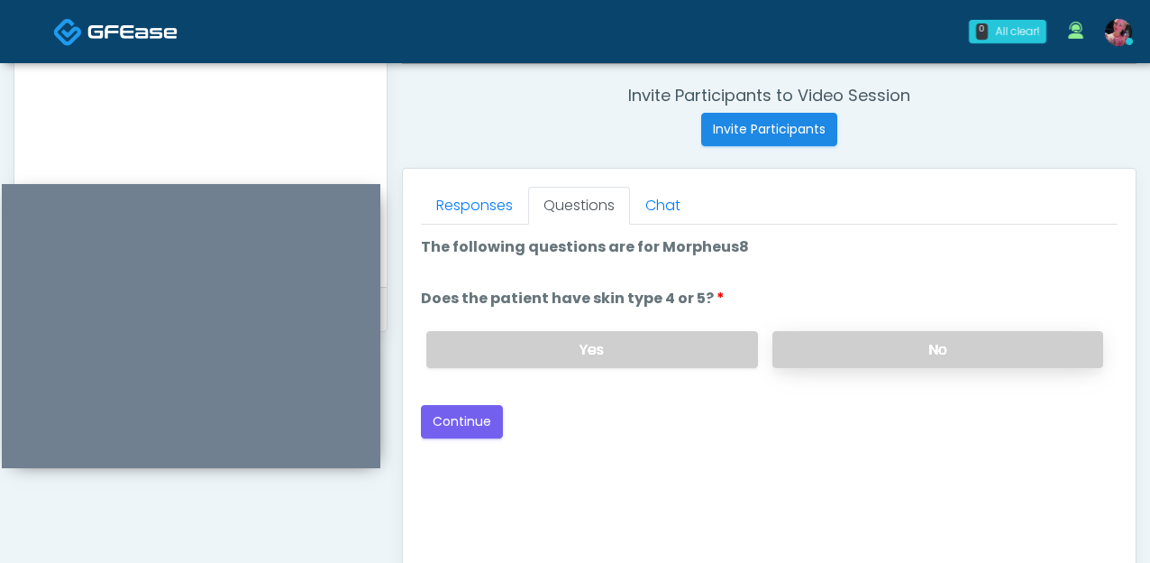
click at [815, 357] on label "No" at bounding box center [938, 349] width 331 height 37
click at [443, 410] on button "Continue" at bounding box center [462, 421] width 82 height 33
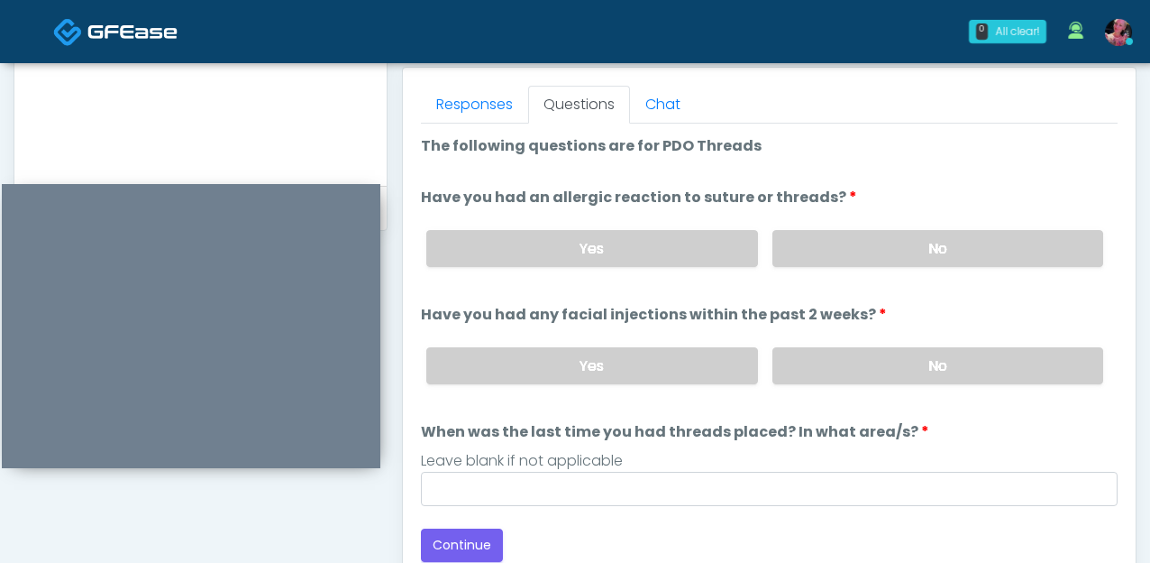
scroll to position [739, 0]
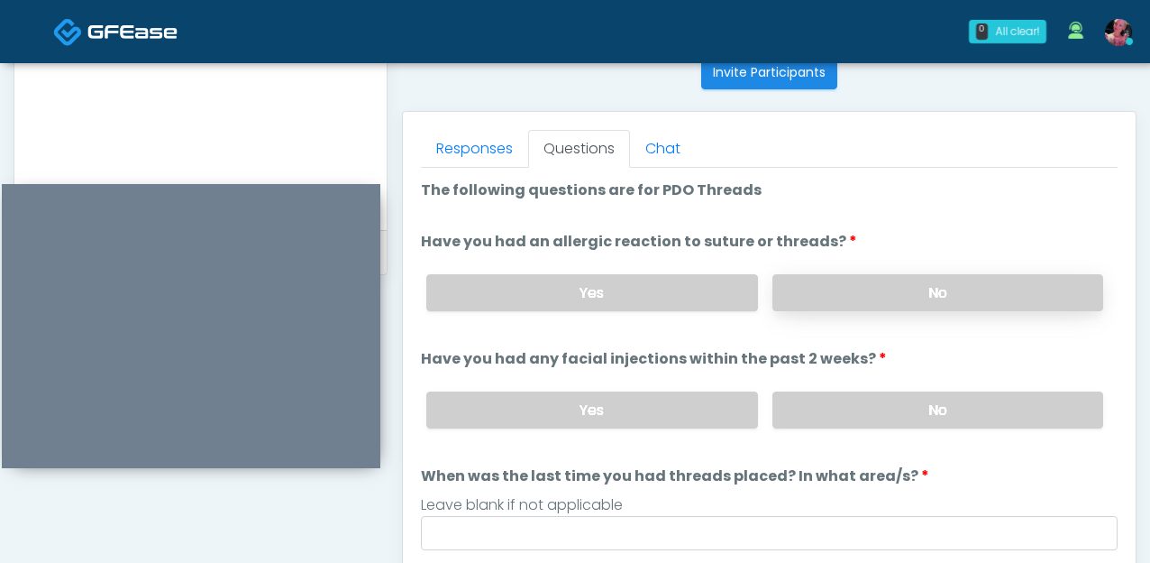
click at [859, 300] on label "No" at bounding box center [938, 292] width 331 height 37
click at [842, 411] on label "No" at bounding box center [938, 409] width 331 height 37
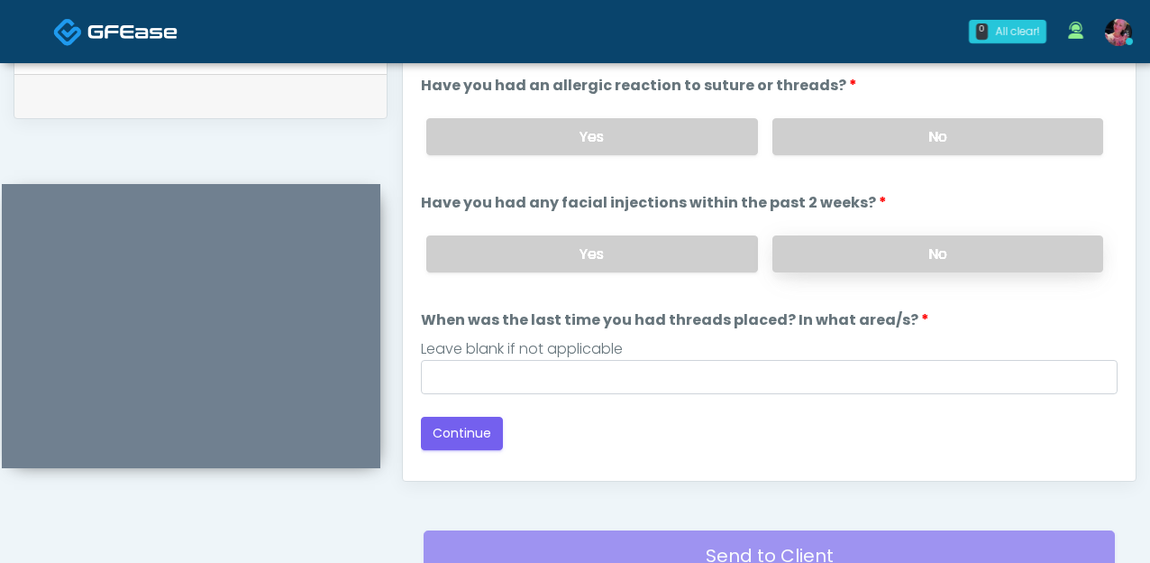
scroll to position [930, 0]
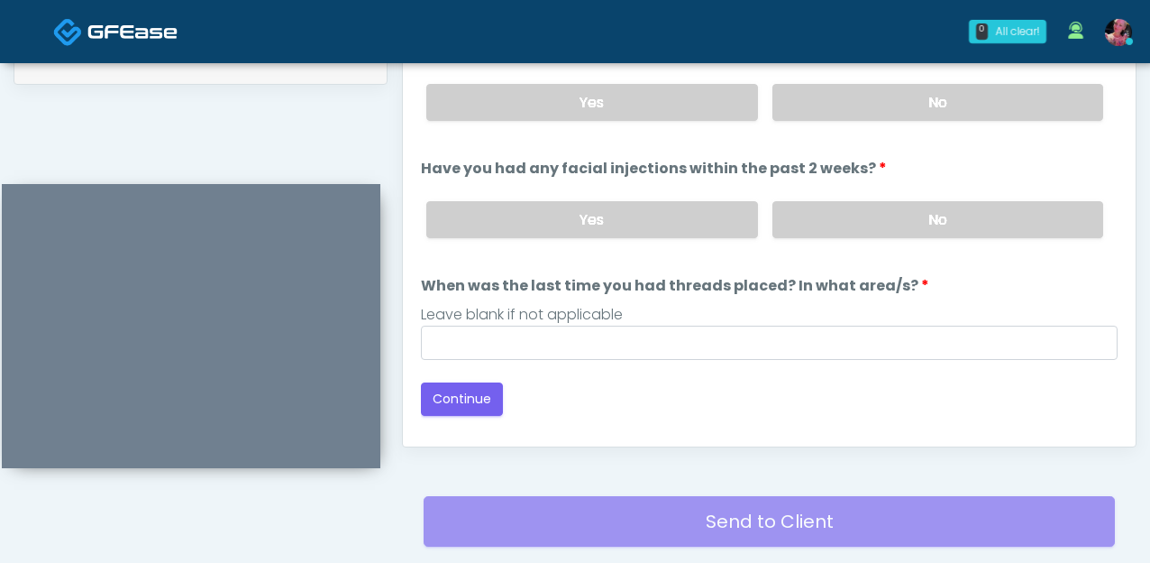
click at [802, 316] on div "Leave blank if not applicable" at bounding box center [769, 315] width 697 height 22
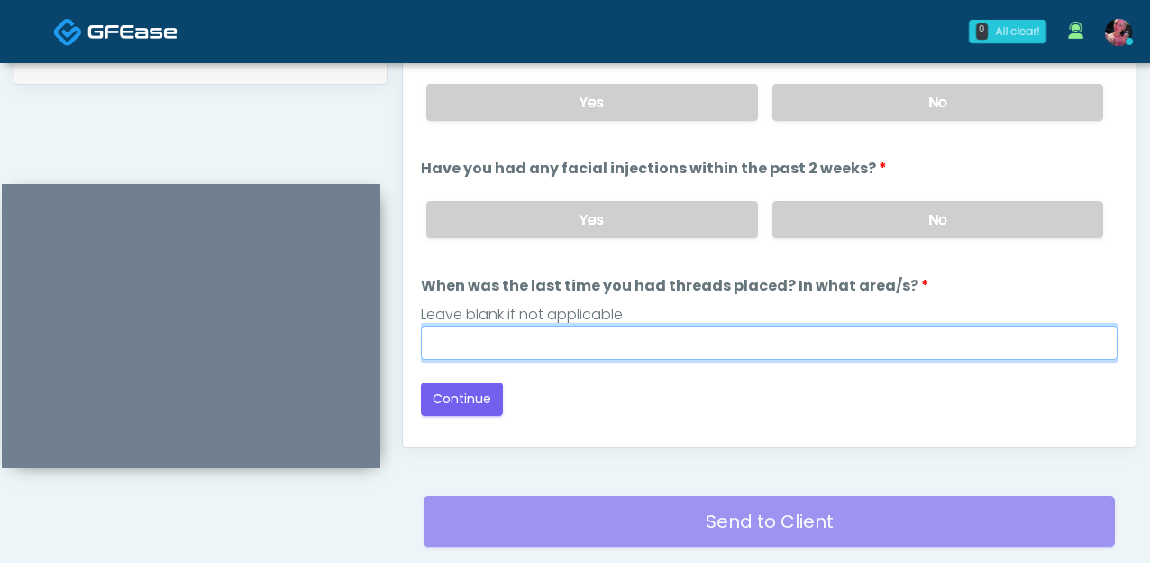
click at [799, 333] on input "When was the last time you had threads placed? In what area/s?" at bounding box center [769, 342] width 697 height 34
type input "*"
type input "*****"
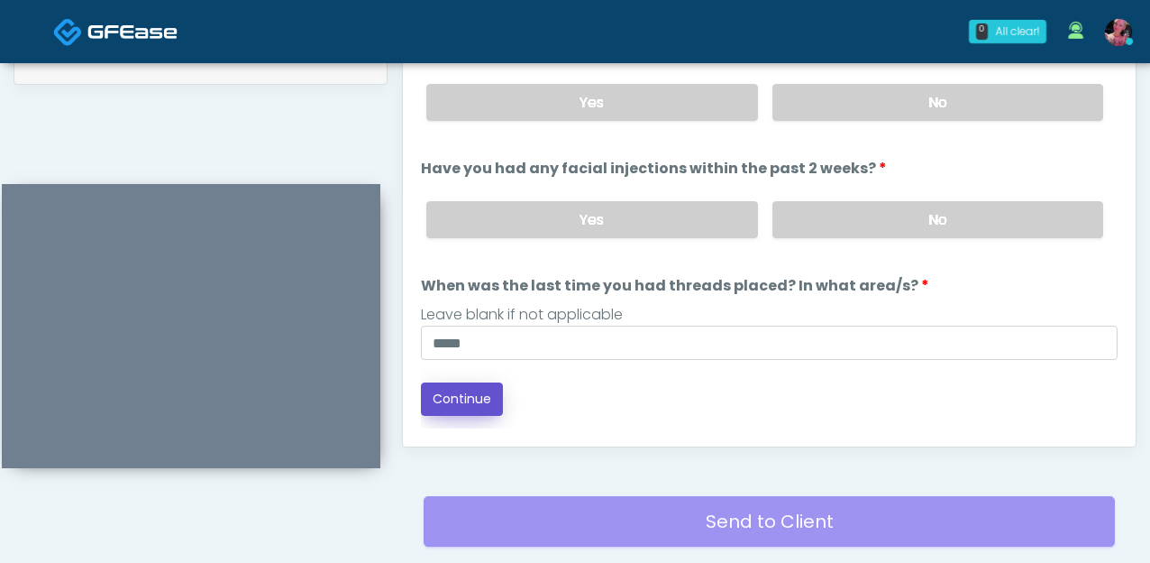
click at [479, 397] on button "Continue" at bounding box center [462, 398] width 82 height 33
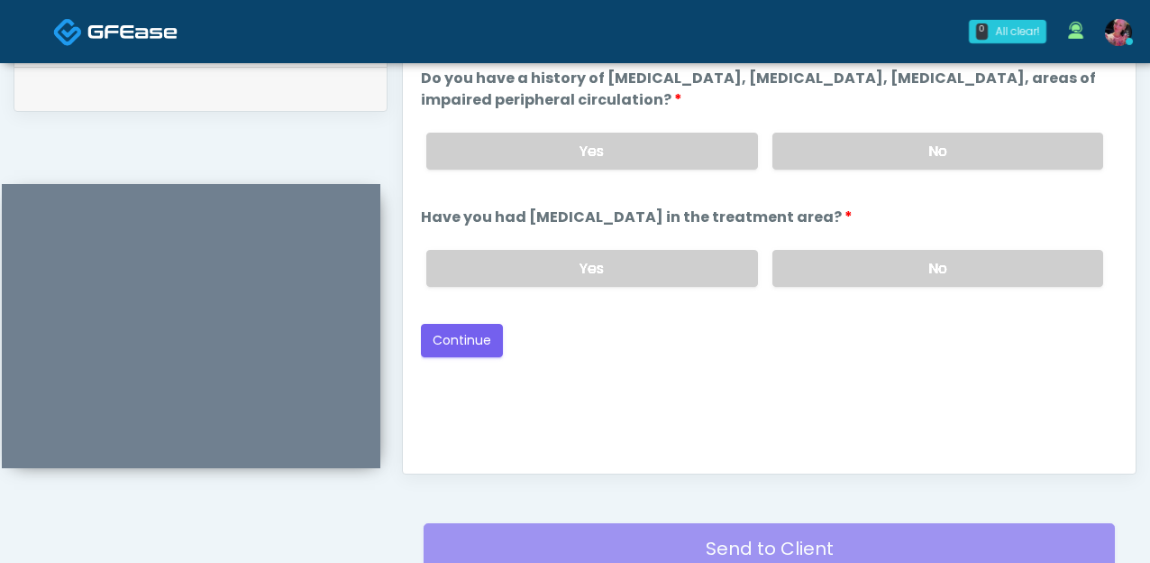
scroll to position [862, 0]
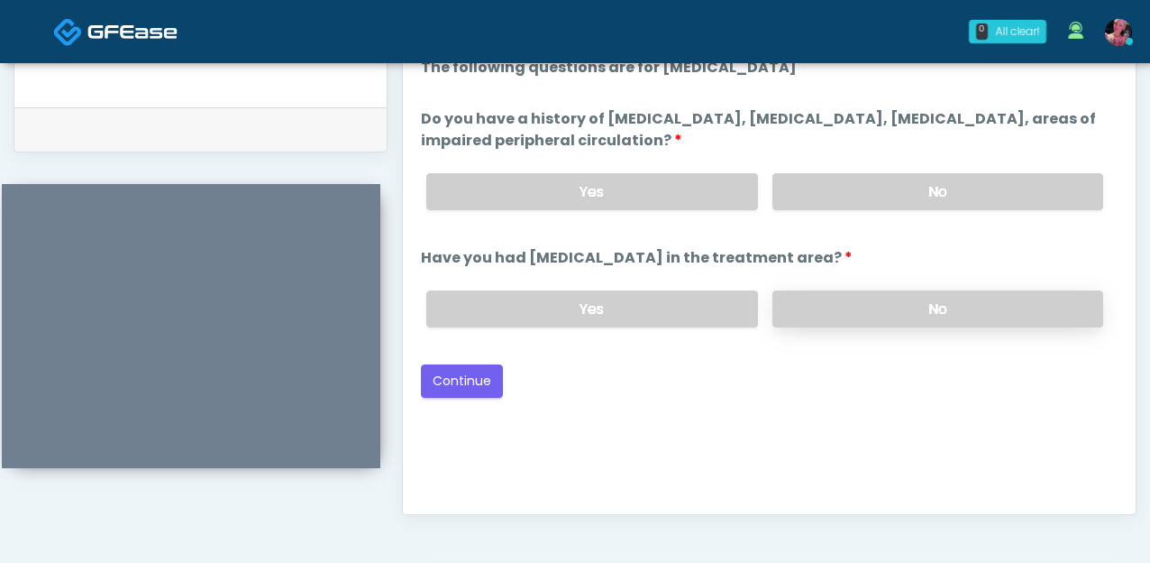
click at [854, 309] on label "No" at bounding box center [938, 308] width 331 height 37
click at [871, 187] on label "No" at bounding box center [938, 191] width 331 height 37
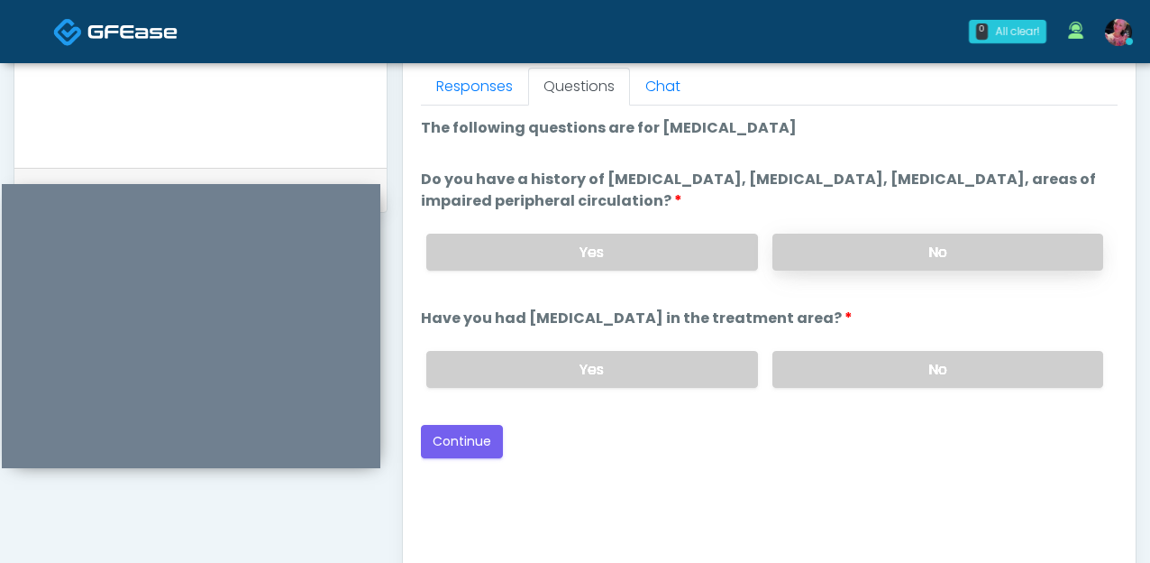
scroll to position [804, 0]
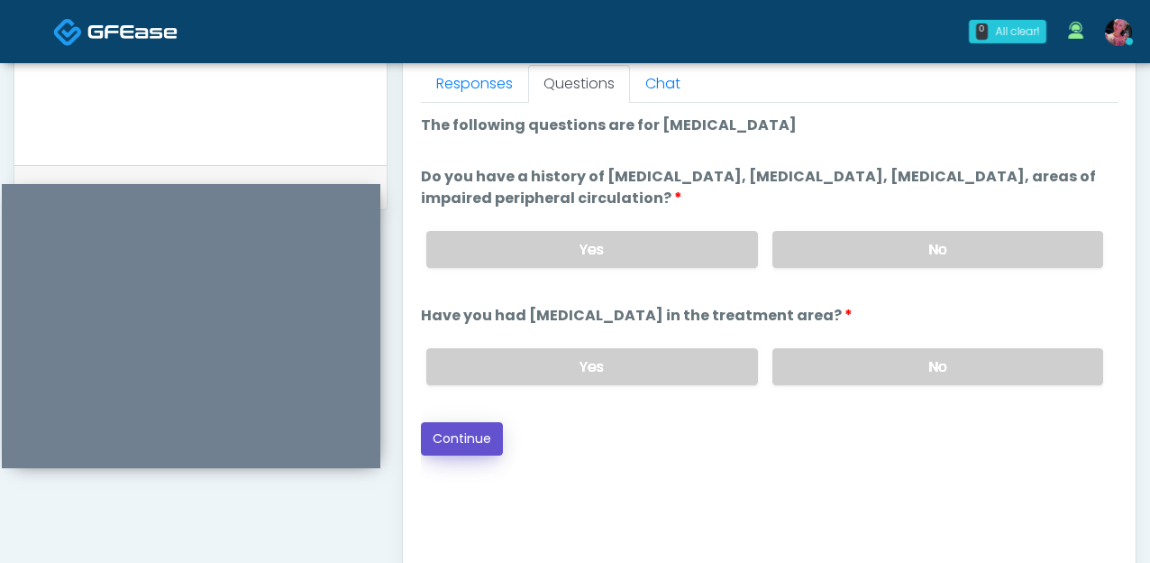
click at [476, 437] on button "Continue" at bounding box center [462, 438] width 82 height 33
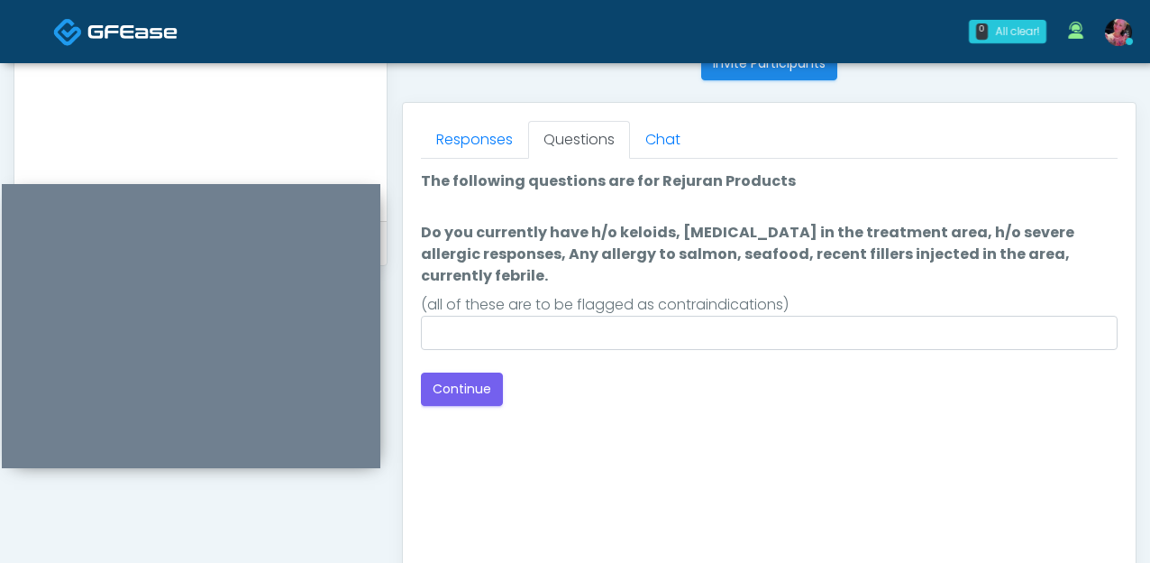
scroll to position [758, 0]
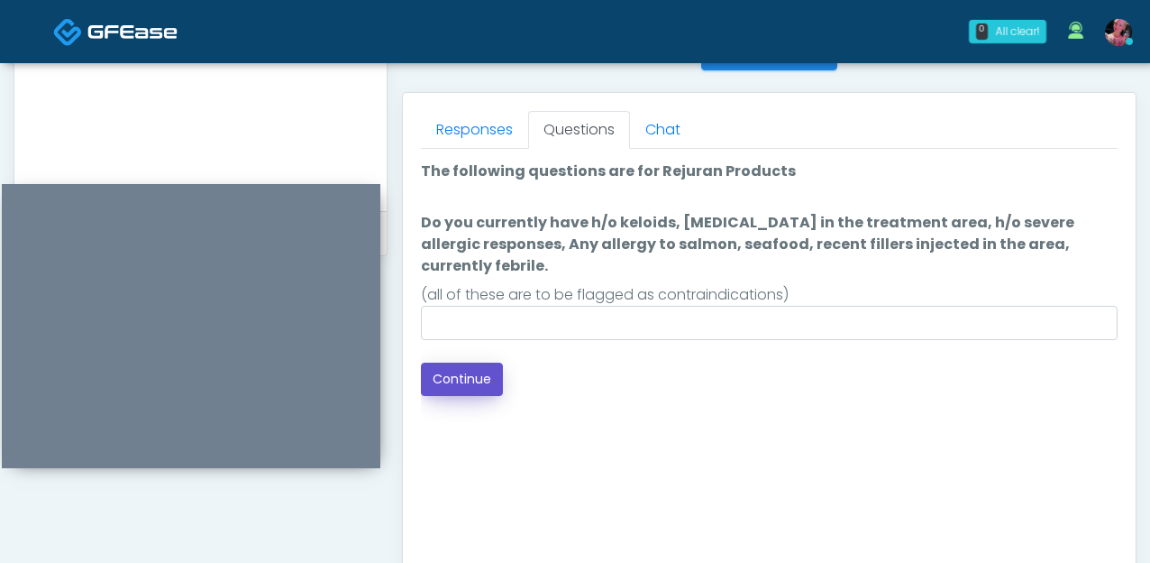
click at [488, 364] on button "Continue" at bounding box center [462, 378] width 82 height 33
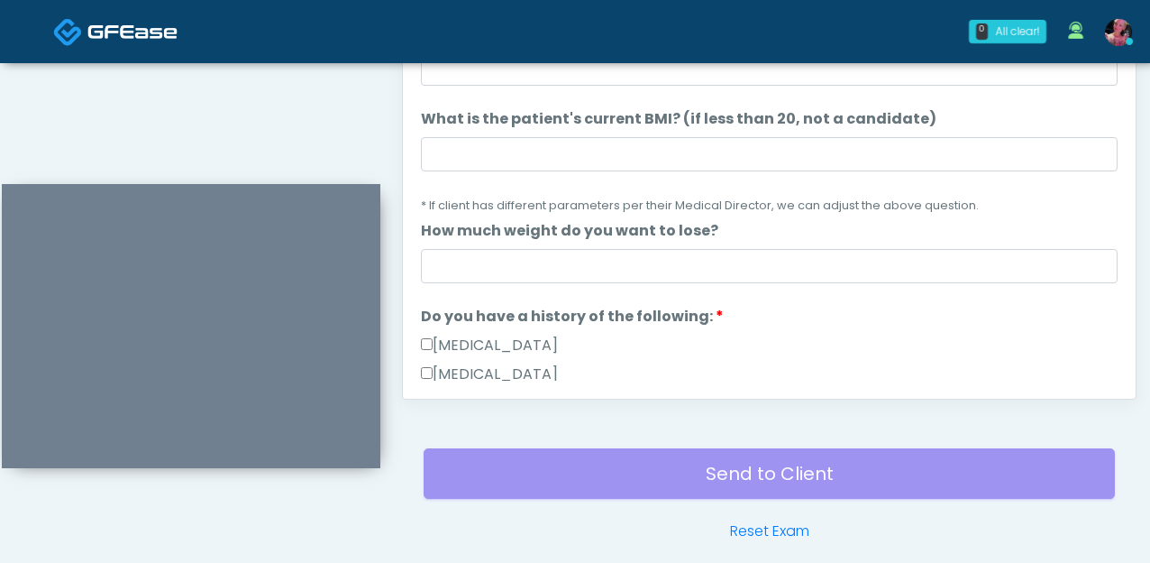
scroll to position [0, 0]
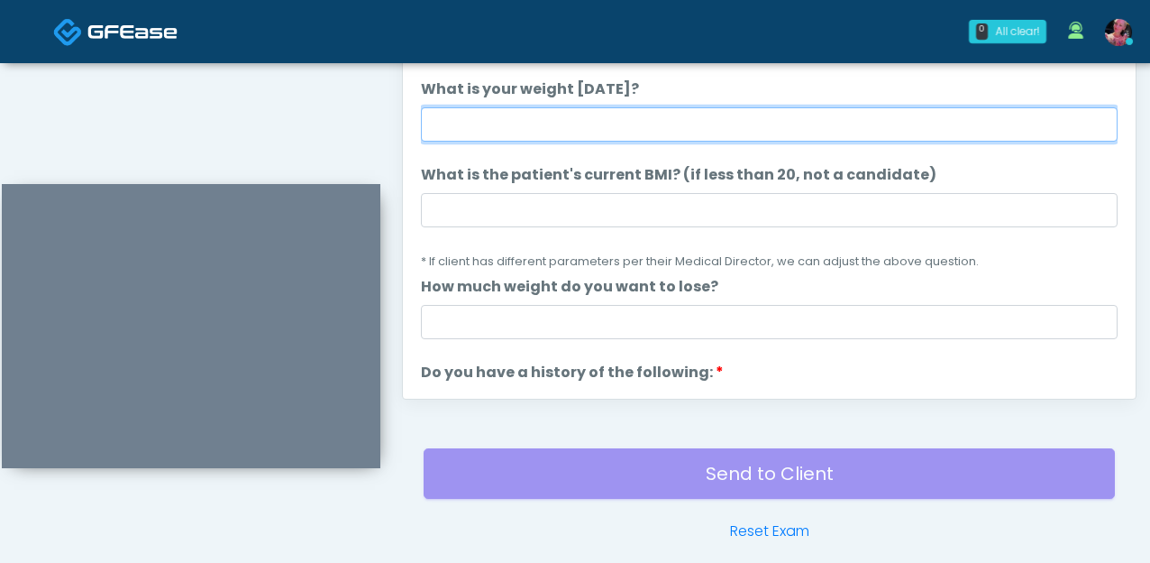
click at [698, 140] on input "What is your weight today?" at bounding box center [769, 124] width 697 height 34
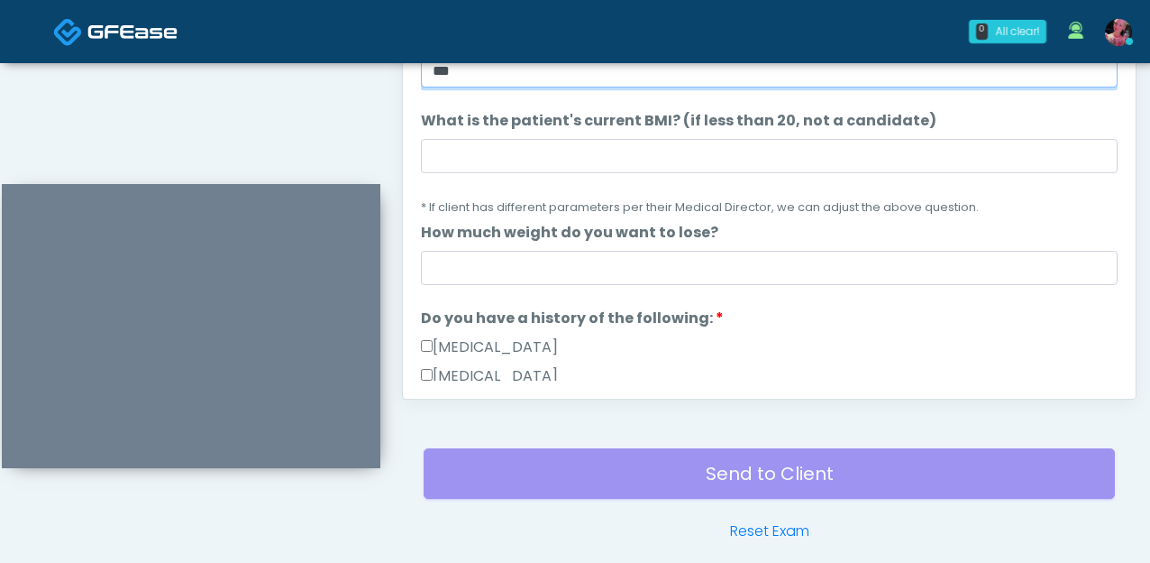
scroll to position [144, 0]
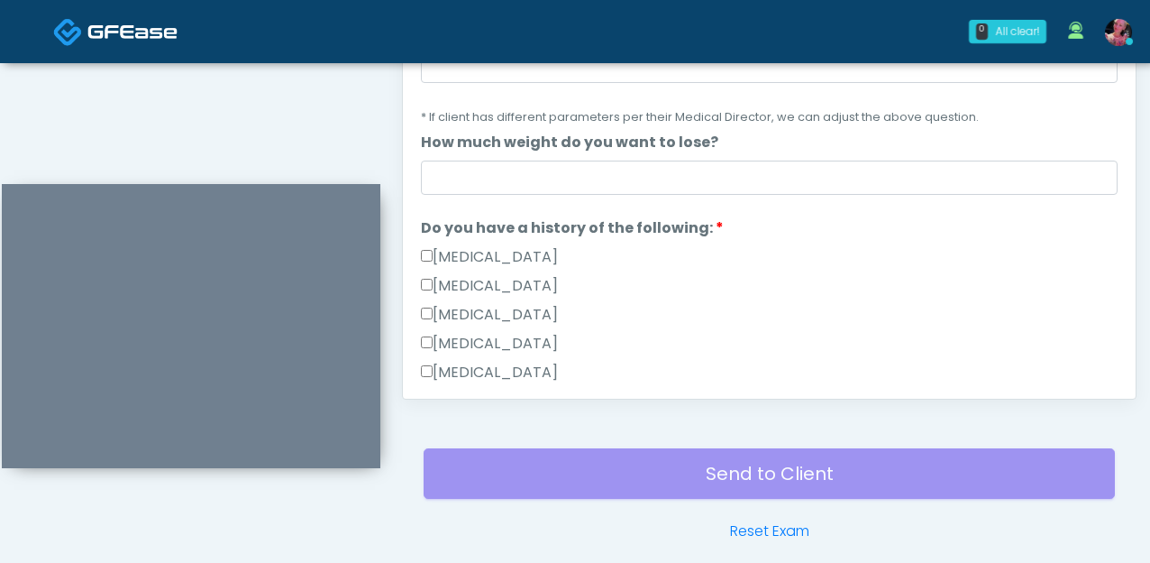
type input "***"
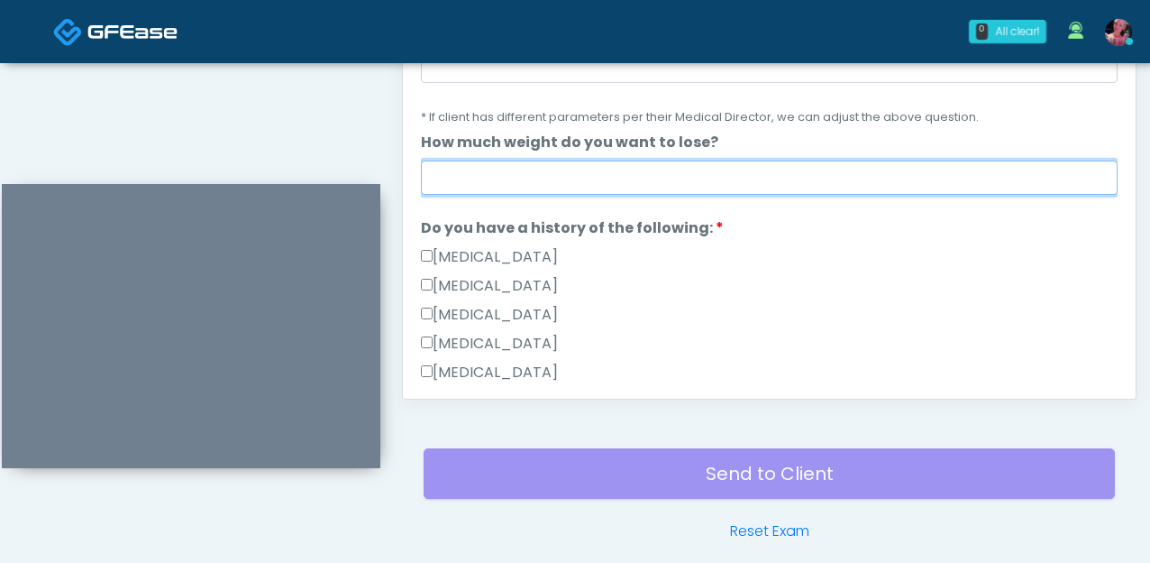
click at [678, 166] on input "How much weight do you want to lose?" at bounding box center [769, 177] width 697 height 34
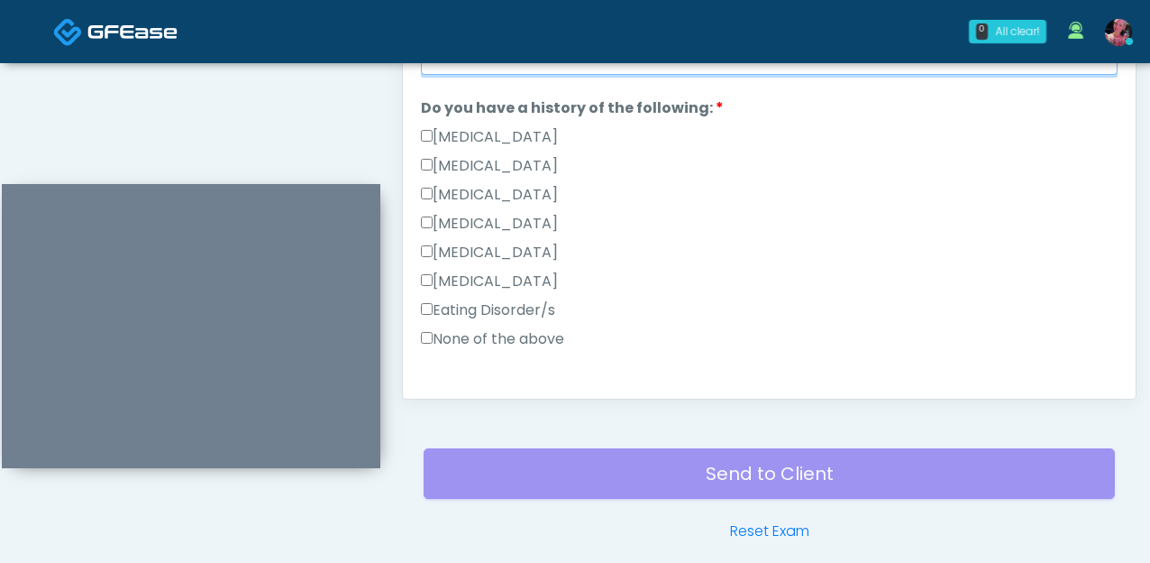
type input "**********"
click at [531, 339] on label "None of the above" at bounding box center [492, 339] width 143 height 22
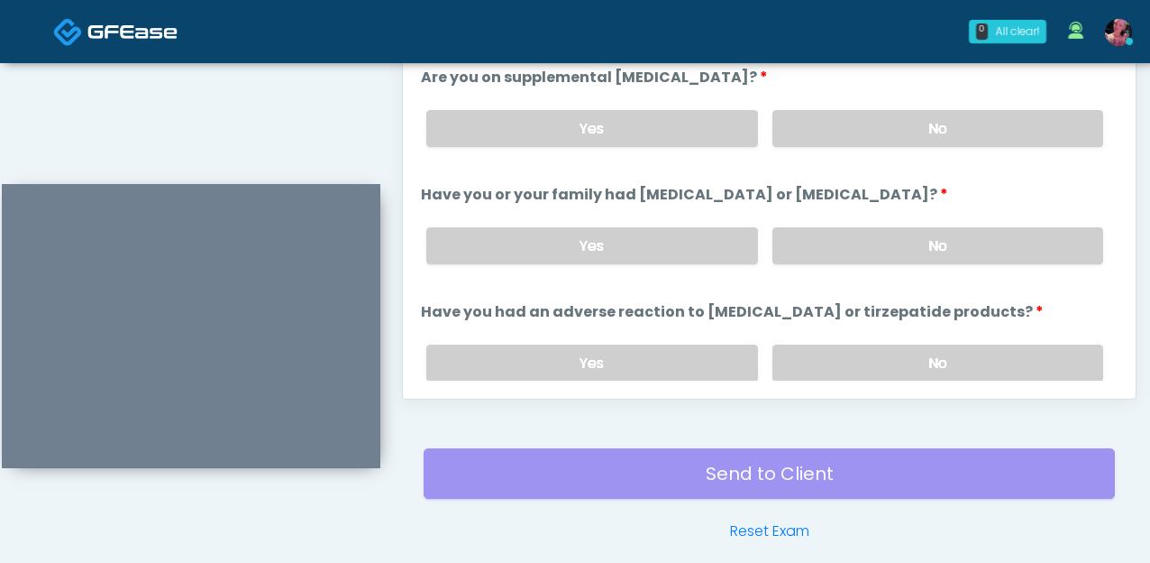
scroll to position [589, 0]
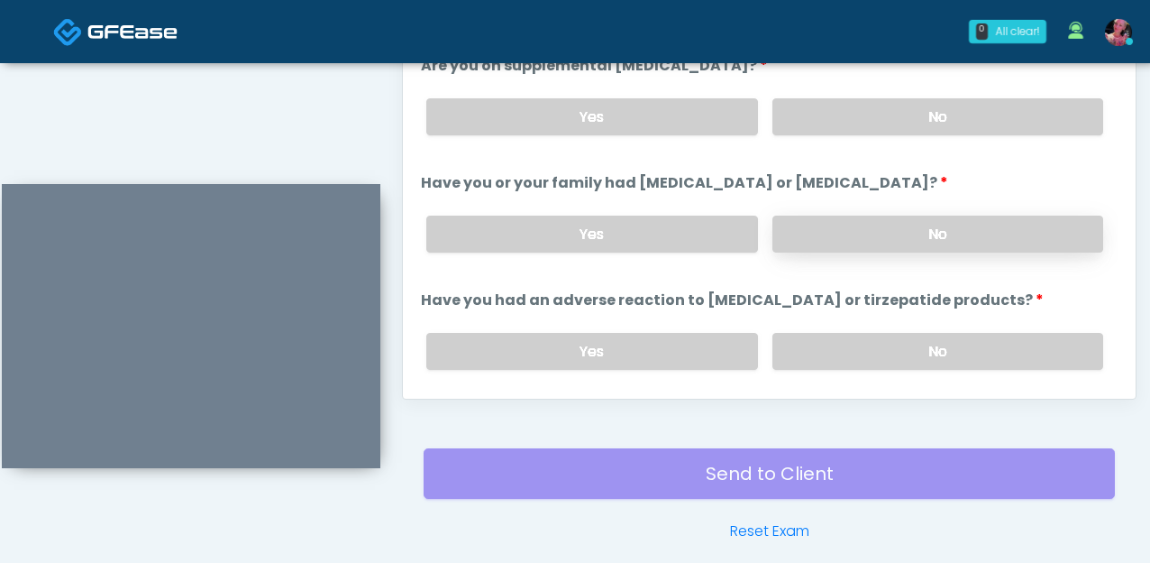
click at [836, 225] on label "No" at bounding box center [938, 233] width 331 height 37
click at [836, 151] on ol "**********" at bounding box center [769, 55] width 697 height 1405
click at [836, 111] on label "No" at bounding box center [938, 116] width 331 height 37
click at [837, 358] on label "No" at bounding box center [938, 351] width 331 height 37
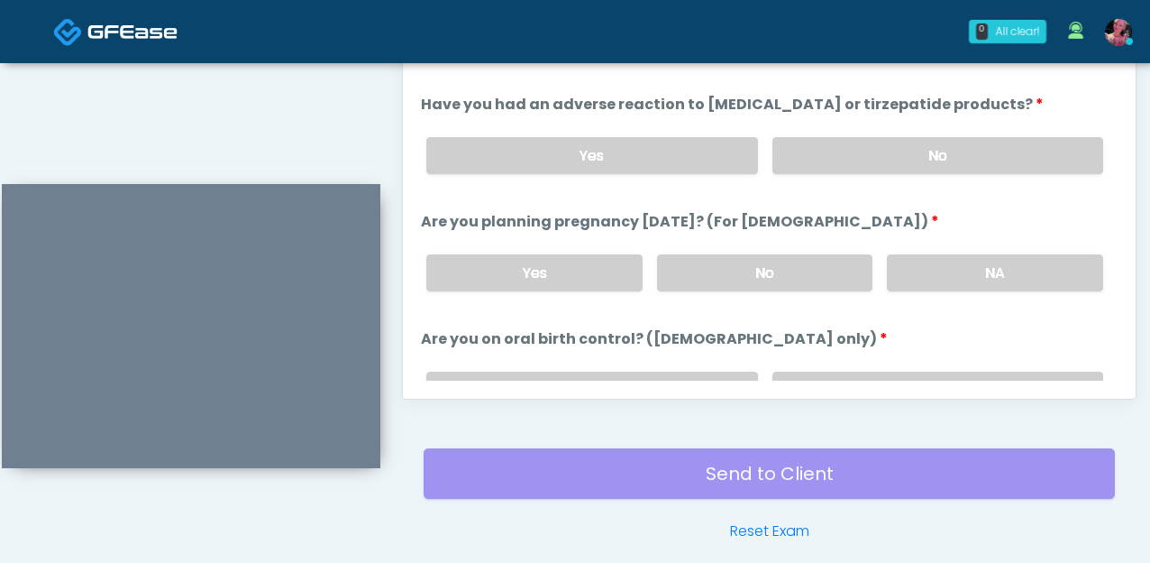
scroll to position [807, 0]
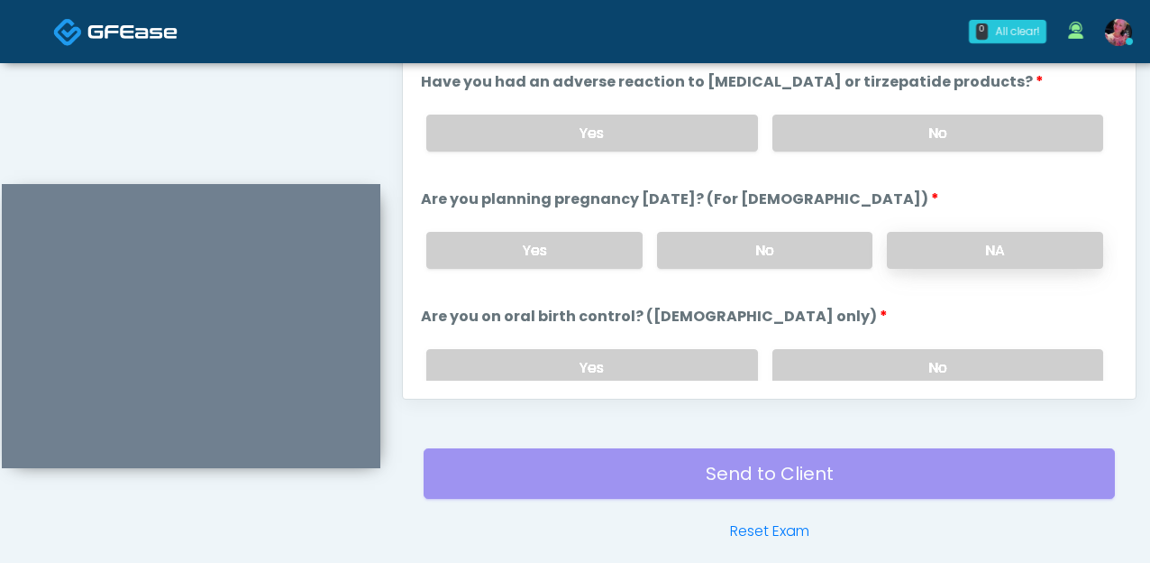
click at [915, 250] on label "NA" at bounding box center [995, 250] width 216 height 37
click at [880, 344] on div "Yes No" at bounding box center [765, 368] width 706 height 66
click at [876, 354] on label "No" at bounding box center [938, 367] width 331 height 37
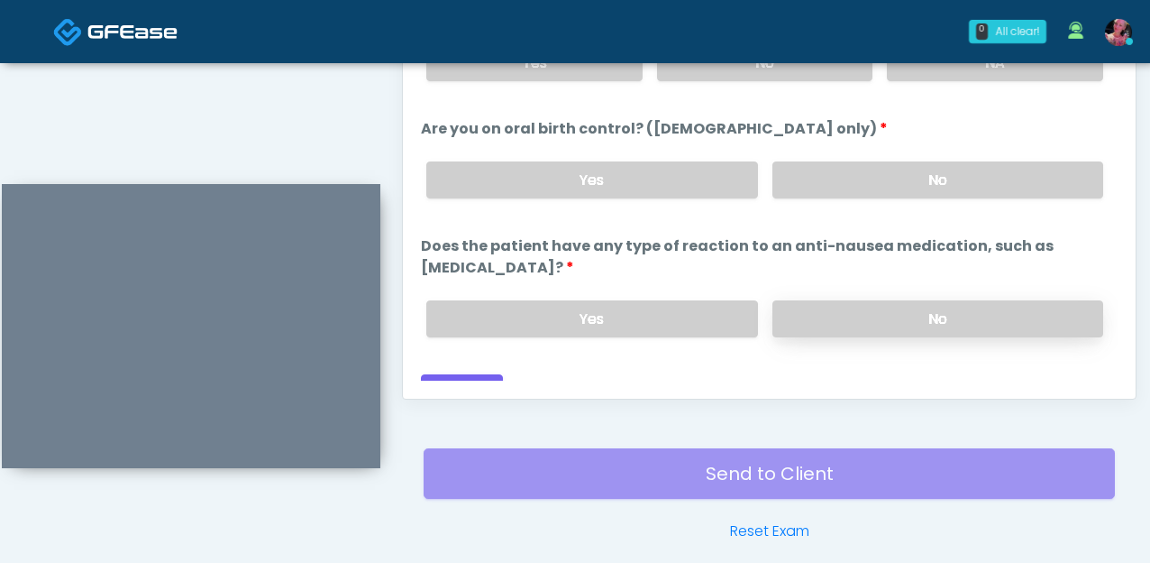
click at [861, 300] on label "No" at bounding box center [938, 318] width 331 height 37
click at [478, 374] on button "Continue" at bounding box center [462, 390] width 82 height 33
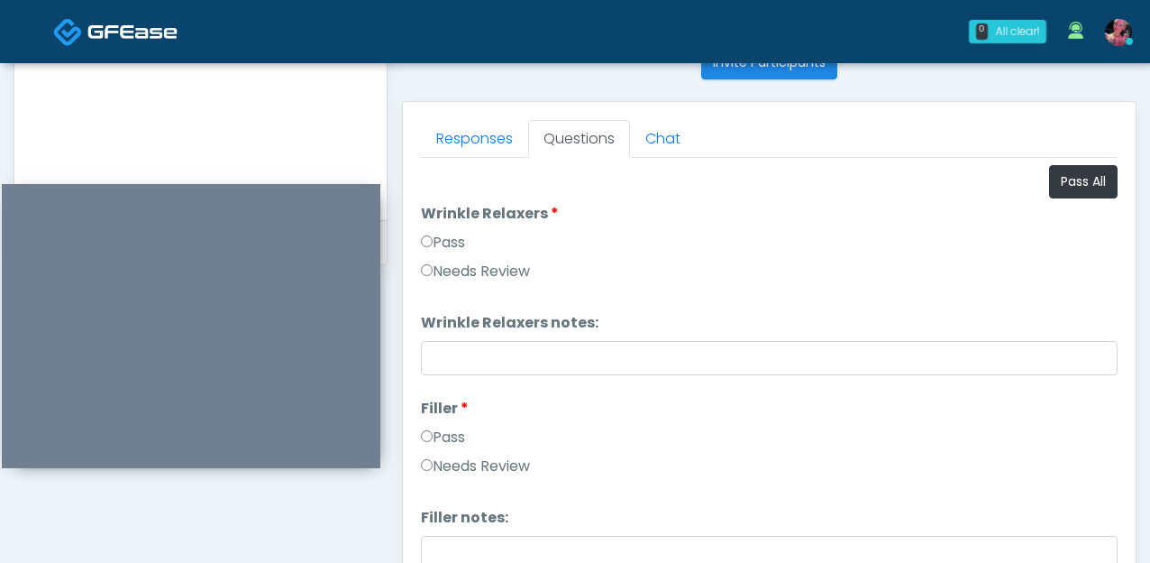
scroll to position [709, 0]
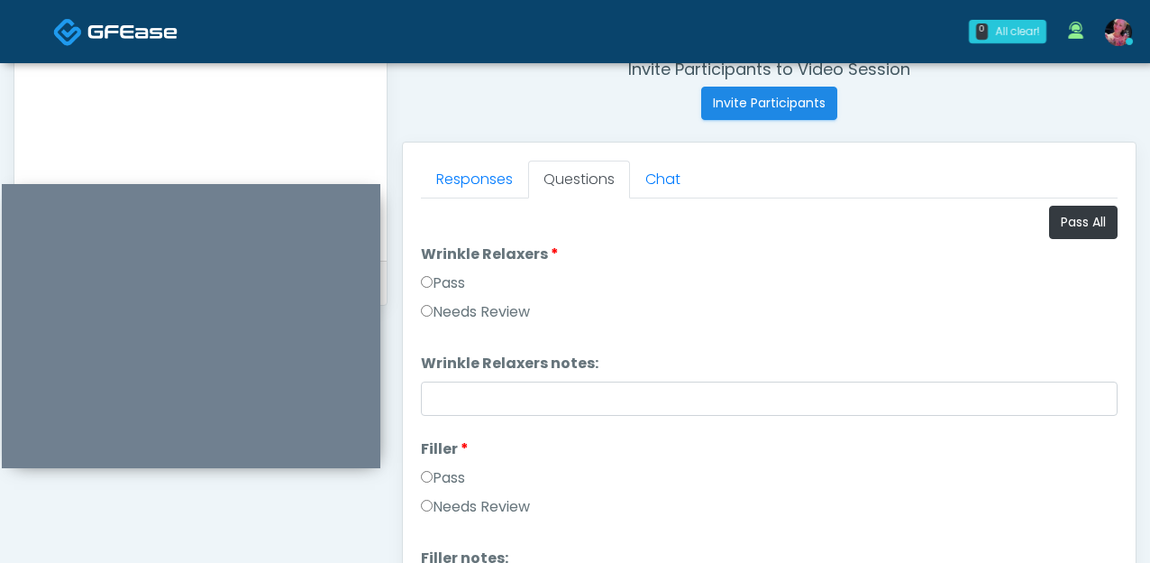
click at [434, 272] on label "Pass" at bounding box center [443, 283] width 44 height 22
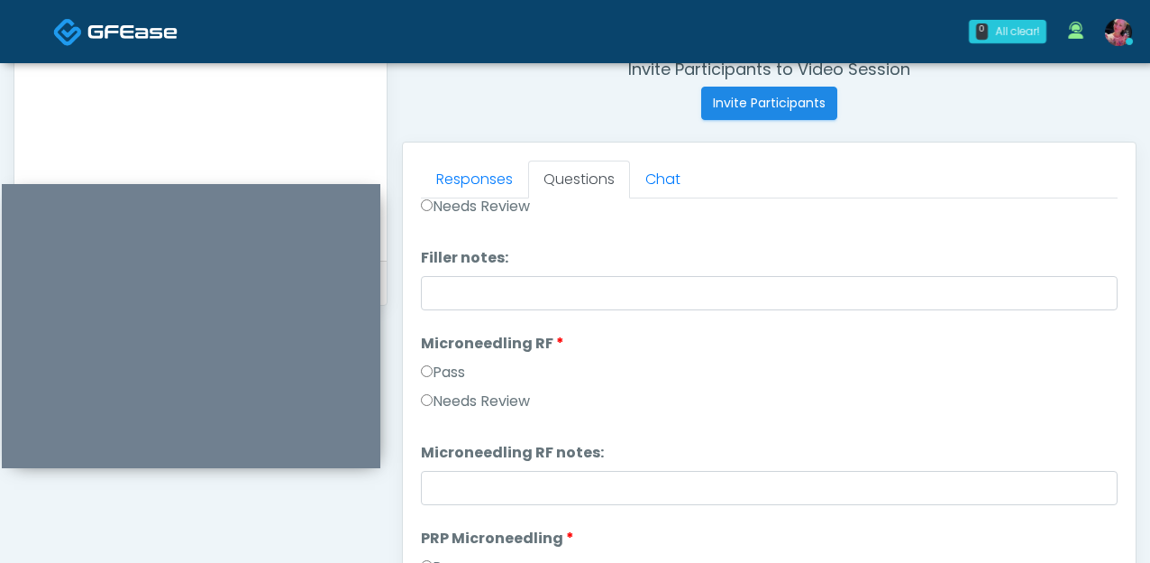
click at [427, 364] on label "Pass" at bounding box center [443, 373] width 44 height 22
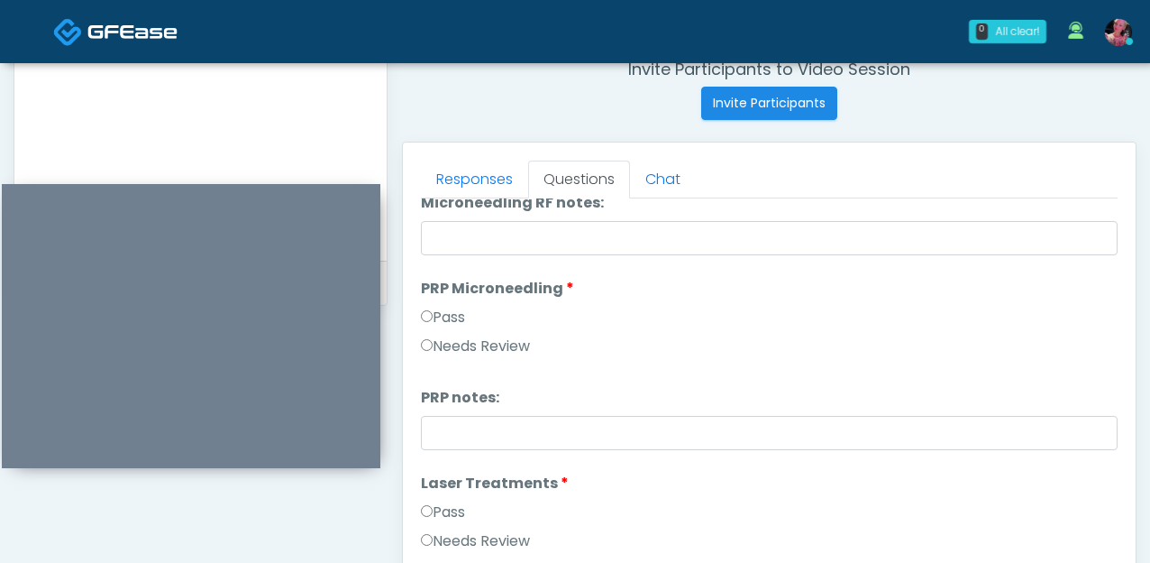
click at [435, 336] on label "Needs Review" at bounding box center [475, 346] width 109 height 22
click at [435, 313] on label "Pass" at bounding box center [443, 318] width 44 height 22
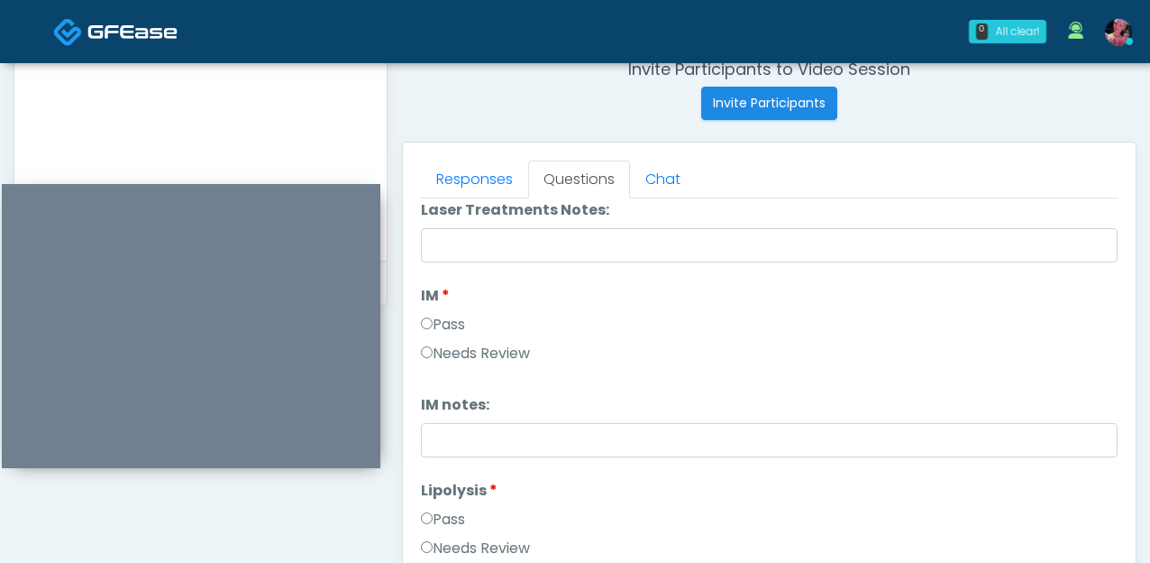
scroll to position [935, 0]
click at [436, 336] on div "Pass" at bounding box center [769, 325] width 697 height 29
click at [436, 324] on label "Pass" at bounding box center [443, 322] width 44 height 22
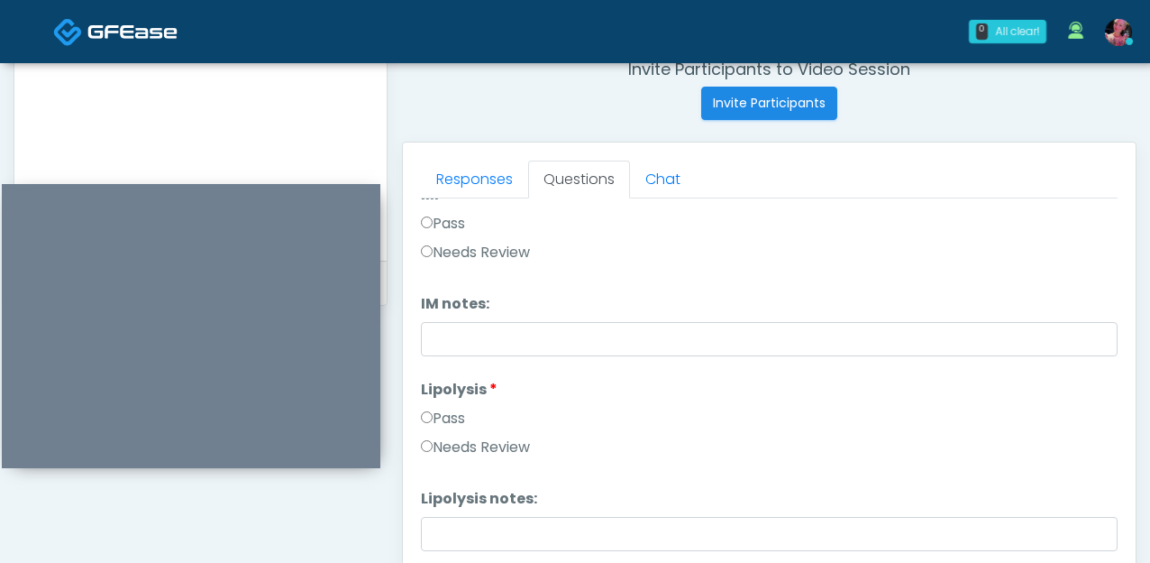
scroll to position [1054, 0]
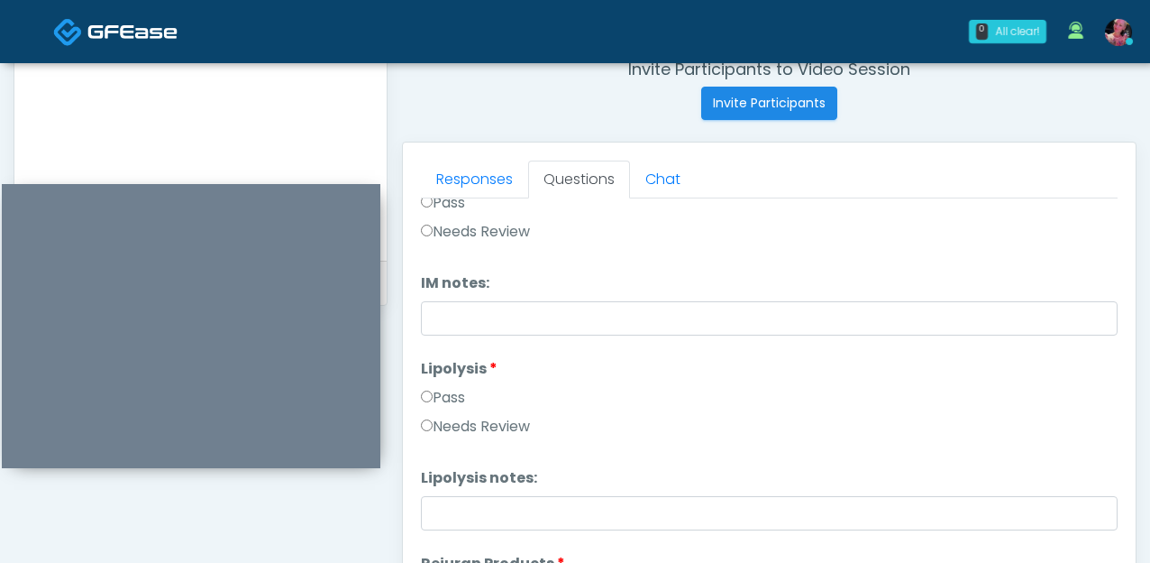
click at [435, 406] on label "Pass" at bounding box center [443, 398] width 44 height 22
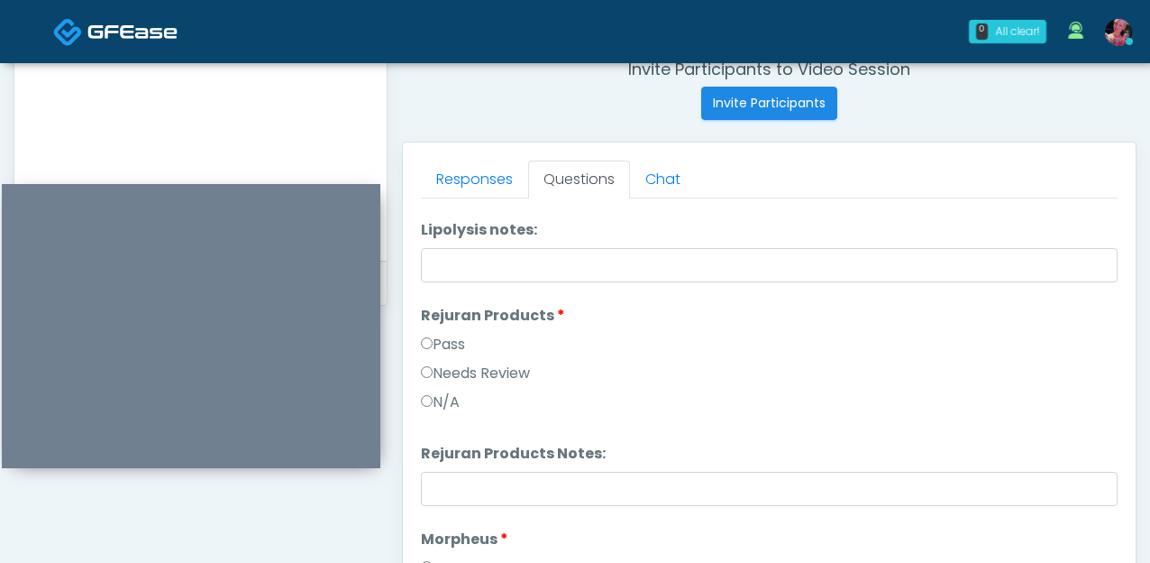
click at [448, 347] on label "Pass" at bounding box center [443, 345] width 44 height 22
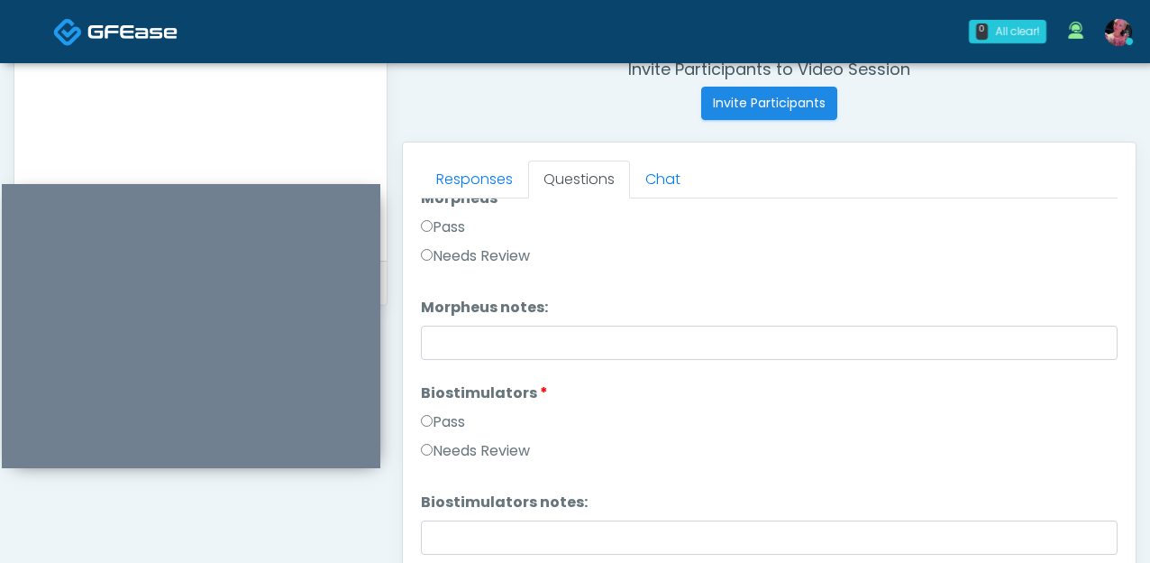
scroll to position [1645, 0]
click at [441, 232] on label "Pass" at bounding box center [443, 225] width 44 height 22
click at [435, 419] on label "Pass" at bounding box center [443, 419] width 44 height 22
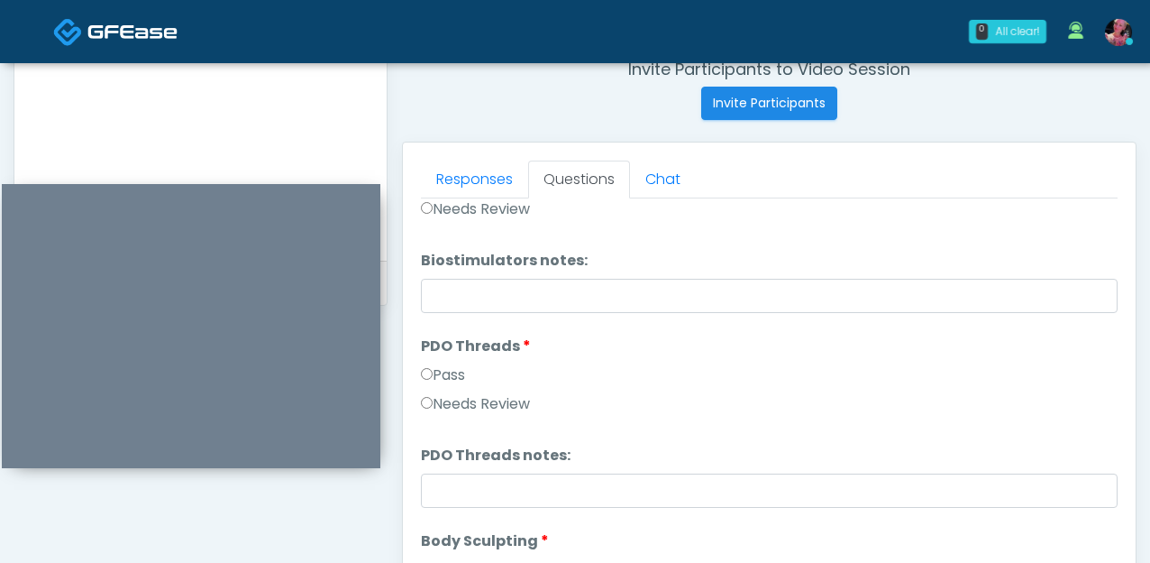
scroll to position [1942, 0]
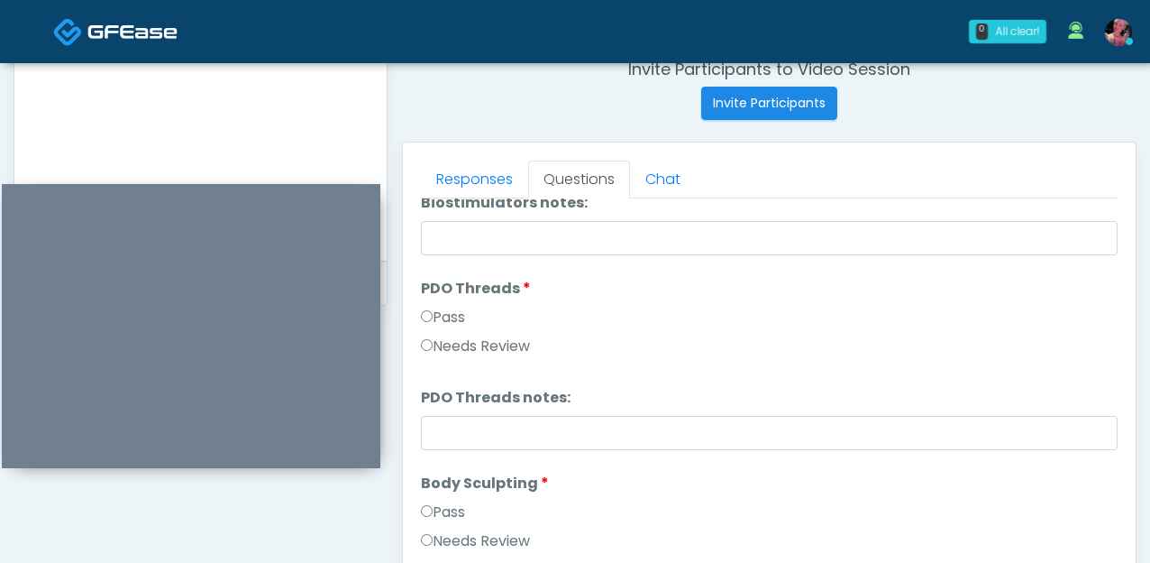
click at [441, 320] on label "Pass" at bounding box center [443, 318] width 44 height 22
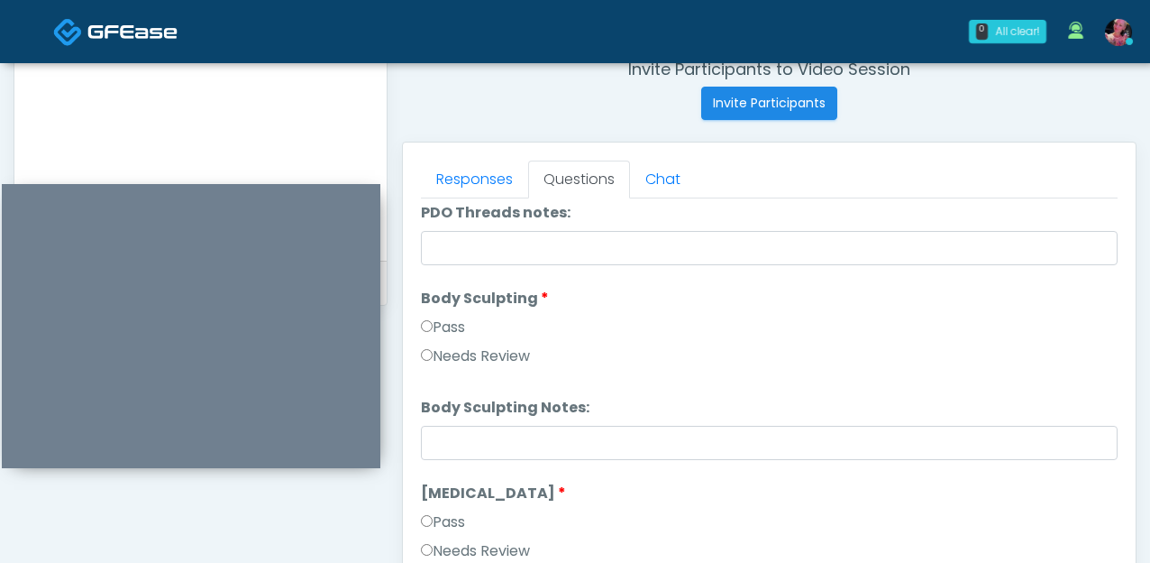
scroll to position [2144, 0]
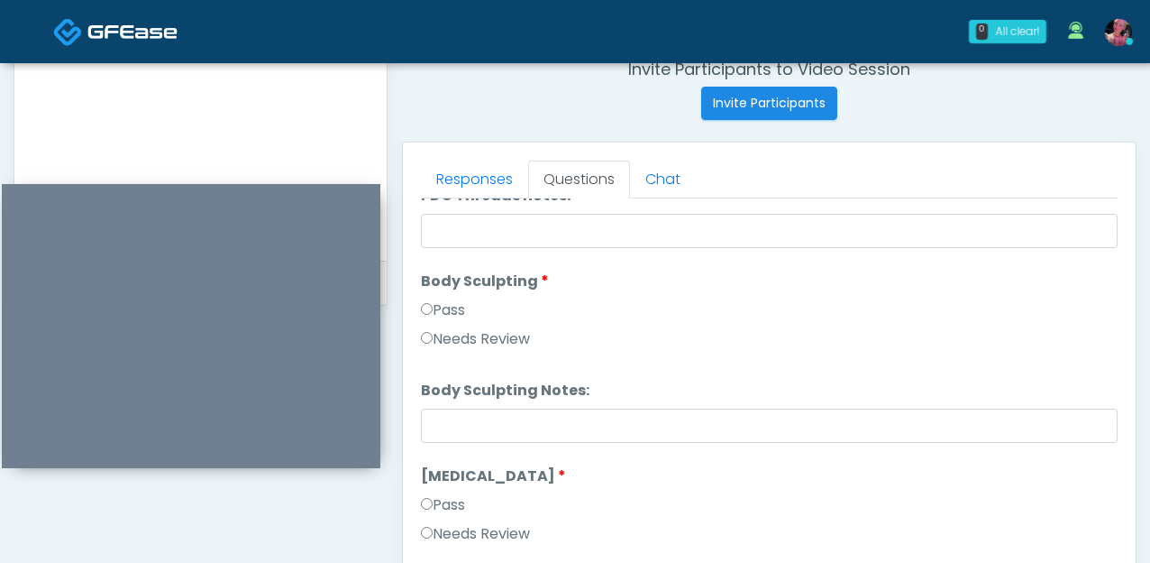
click at [439, 294] on li "Body Sculpting Body Sculpting Pass Needs Review" at bounding box center [769, 313] width 697 height 87
click at [439, 318] on label "Pass" at bounding box center [443, 310] width 44 height 22
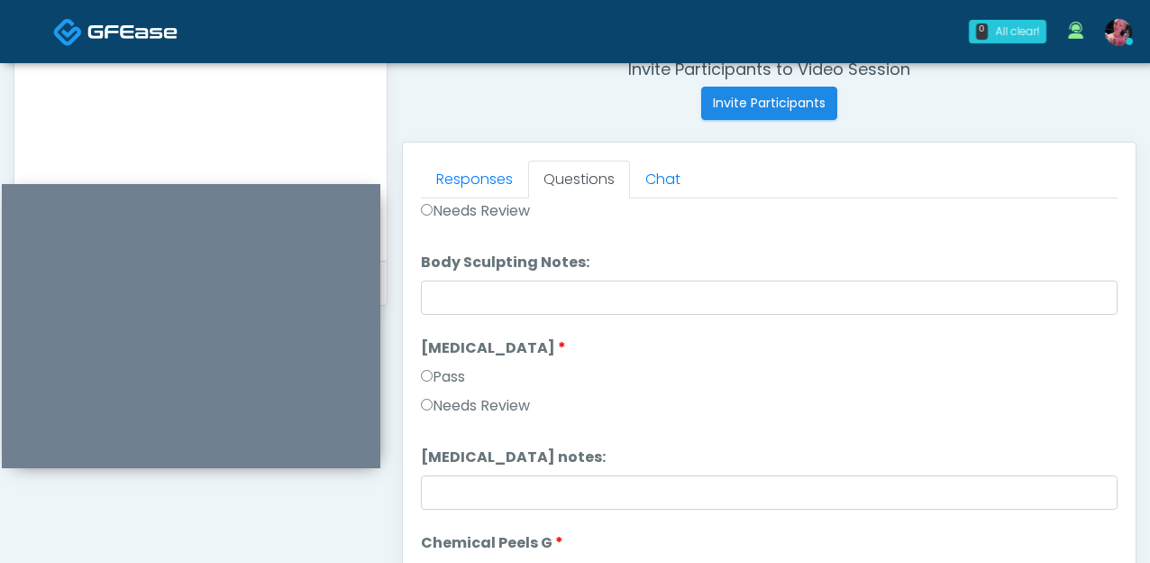
scroll to position [2305, 0]
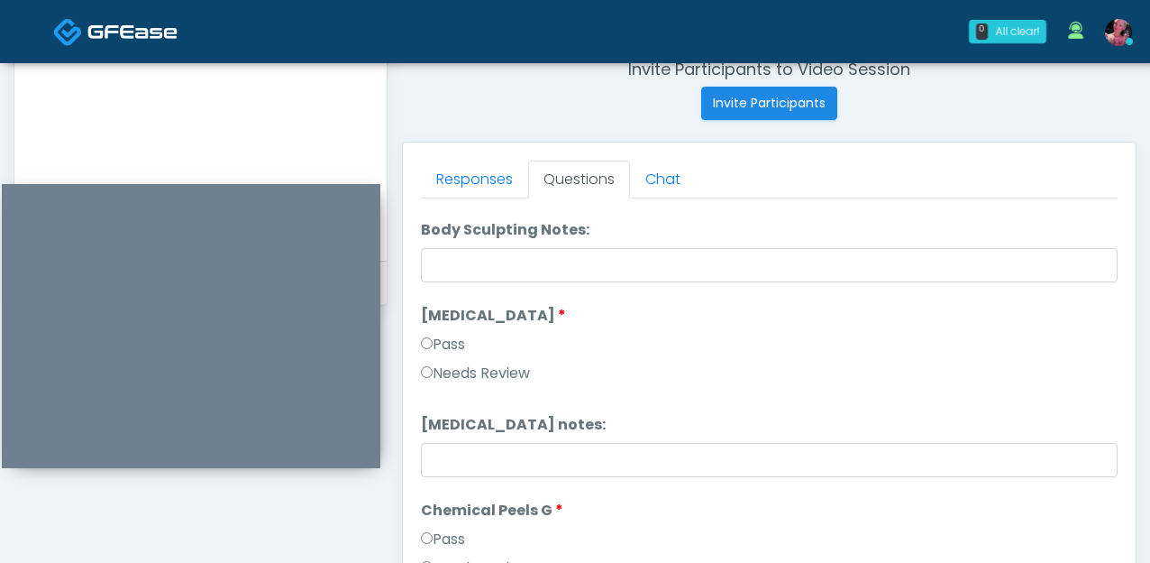
click at [433, 328] on li "Cryolipolysis Cryolipolysis Pass Needs Review" at bounding box center [769, 348] width 697 height 87
click at [433, 343] on label "Pass" at bounding box center [443, 345] width 44 height 22
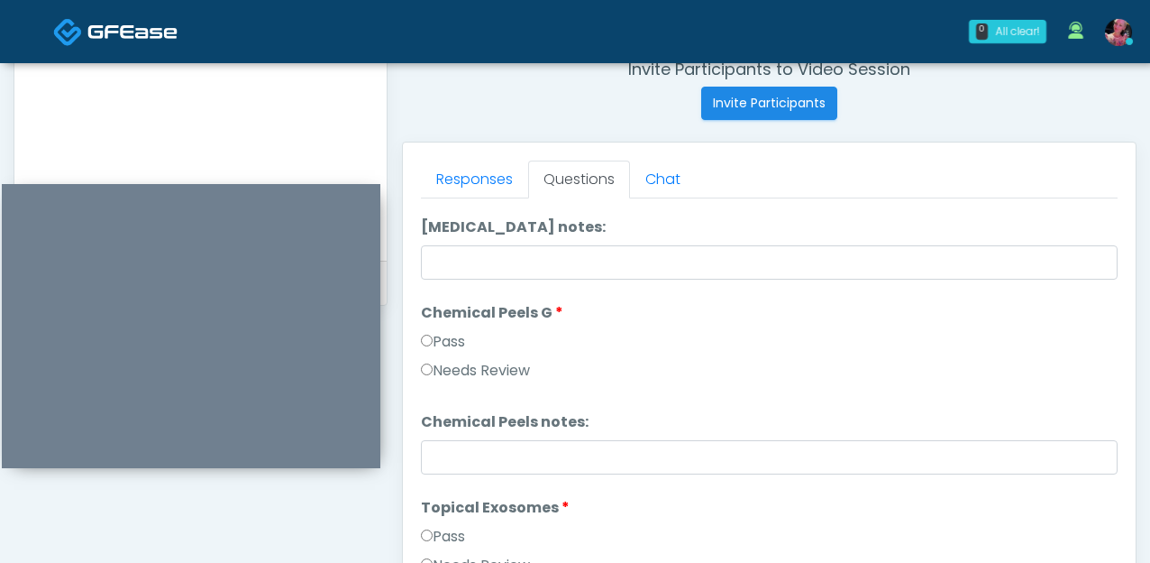
click at [433, 343] on label "Pass" at bounding box center [443, 342] width 44 height 22
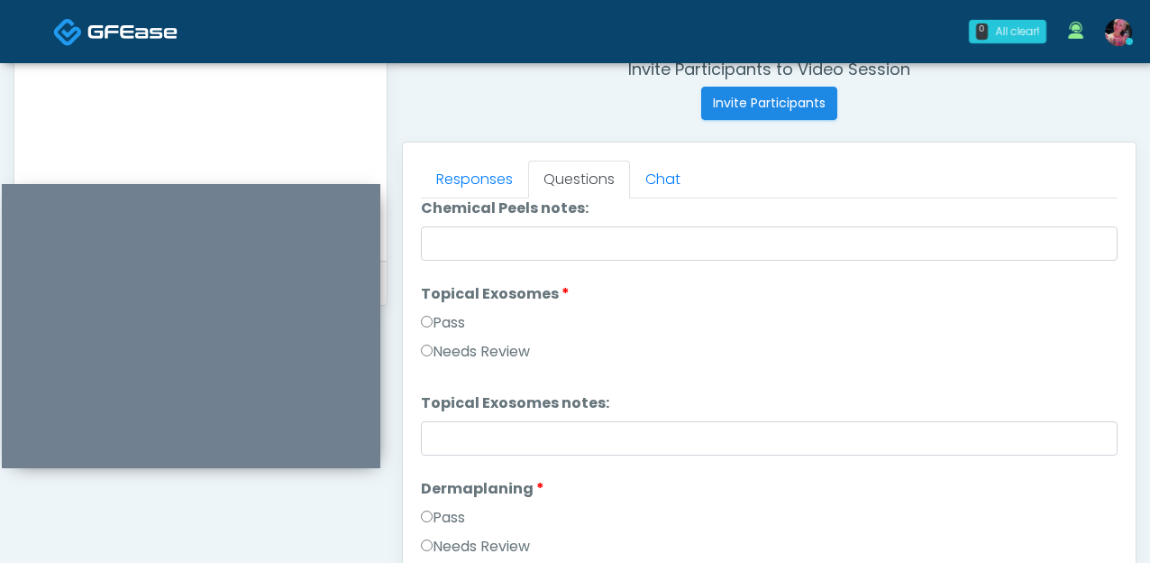
click at [433, 307] on li "Topical Exosomes Topical Exosomes Pass Needs Review" at bounding box center [769, 326] width 697 height 87
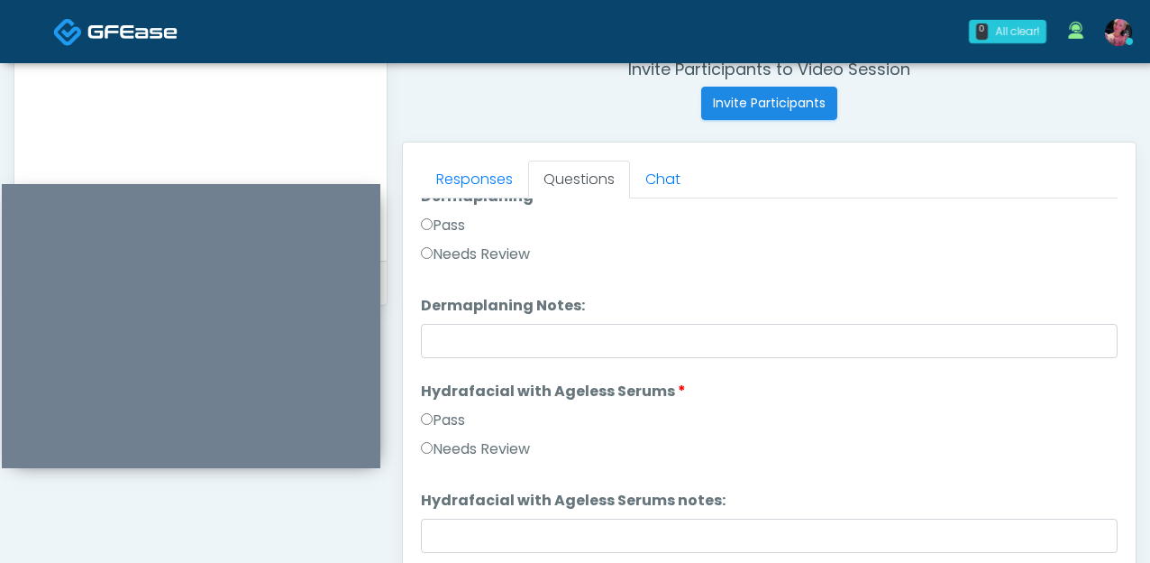
scroll to position [3020, 0]
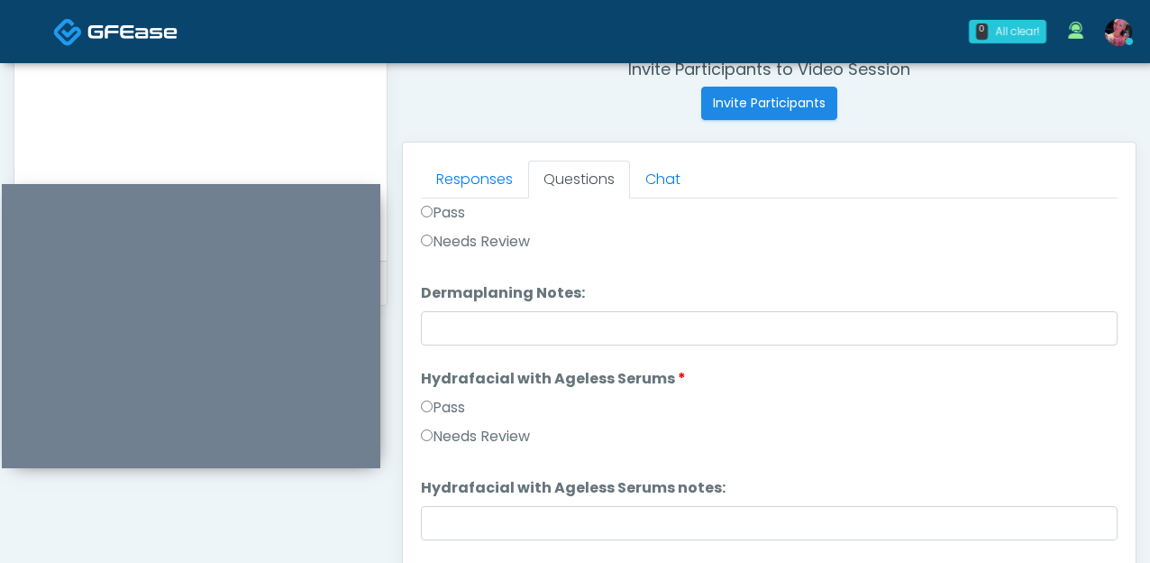
click at [453, 217] on label "Pass" at bounding box center [443, 213] width 44 height 22
click at [439, 408] on label "Pass" at bounding box center [443, 408] width 44 height 22
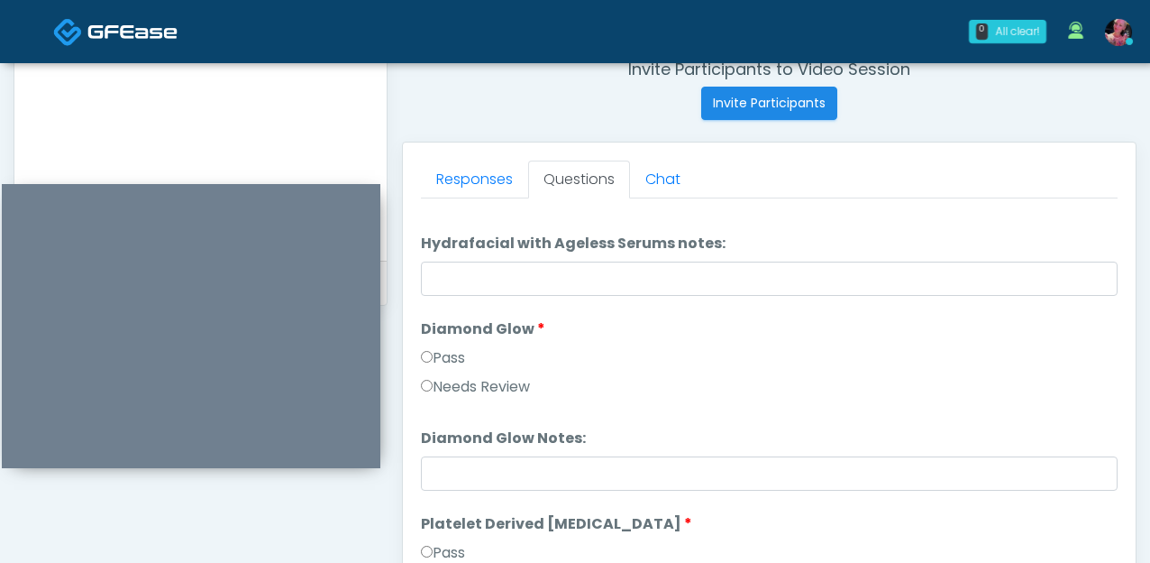
click at [439, 355] on label "Pass" at bounding box center [443, 358] width 44 height 22
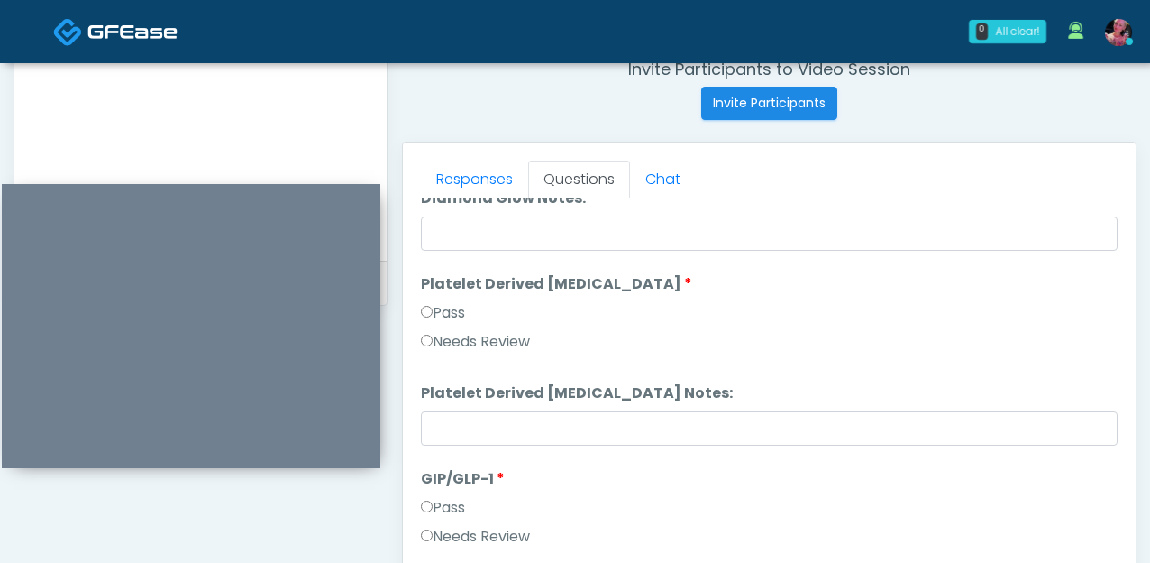
click at [441, 304] on label "Pass" at bounding box center [443, 313] width 44 height 22
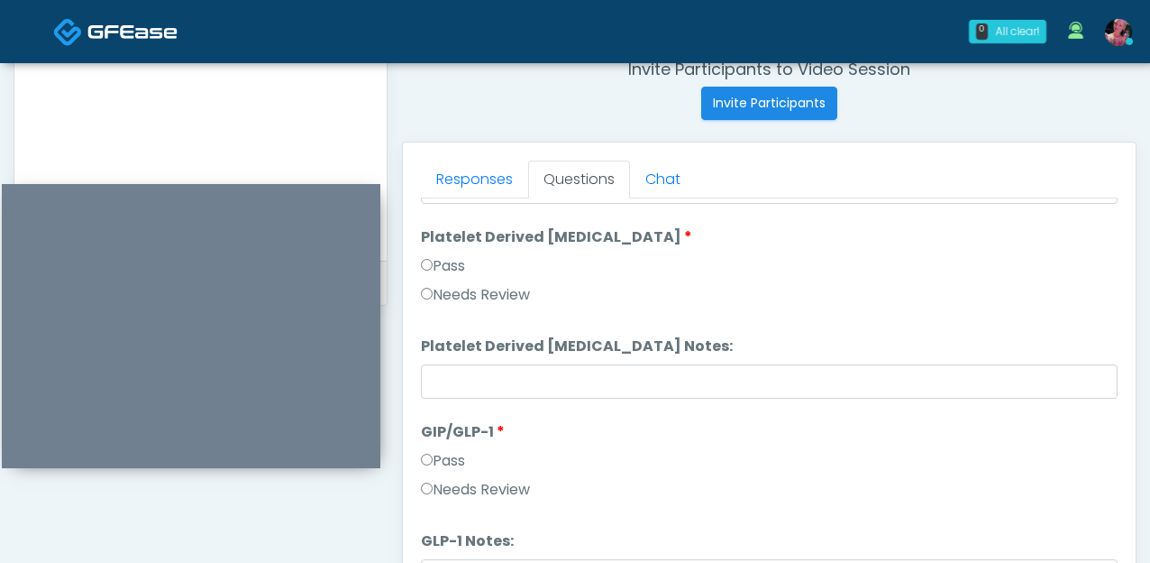
click at [435, 462] on label "Pass" at bounding box center [443, 461] width 44 height 22
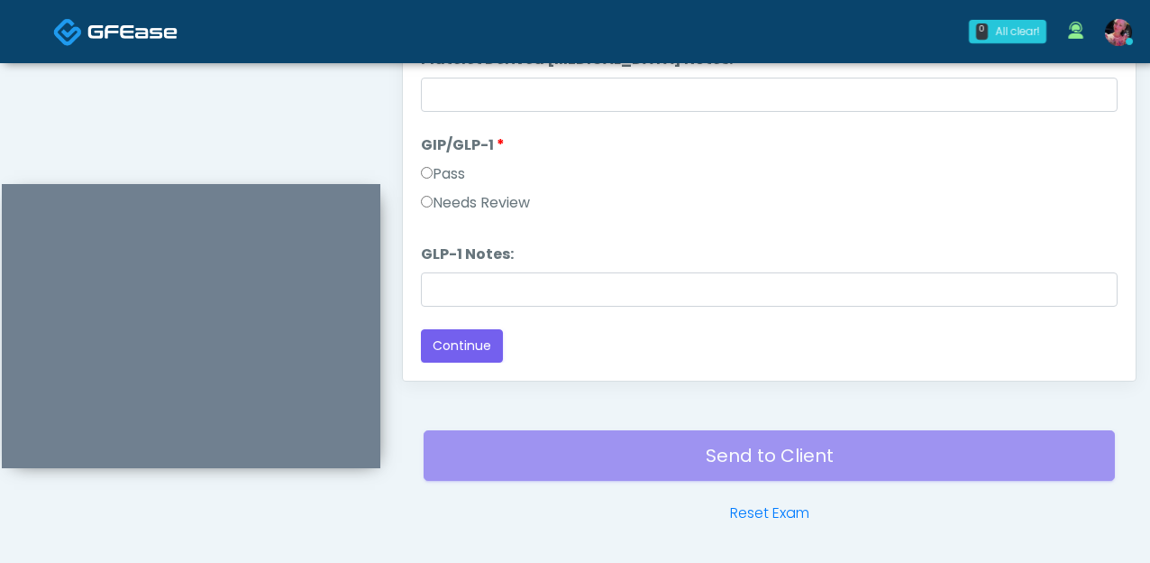
scroll to position [1028, 0]
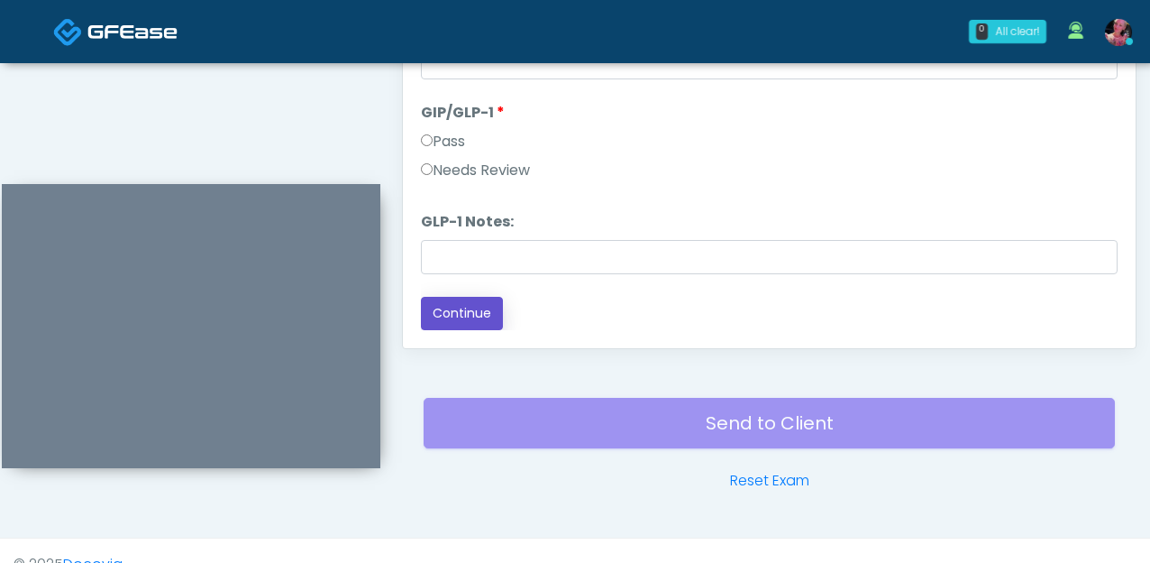
click at [454, 319] on button "Continue" at bounding box center [462, 313] width 82 height 33
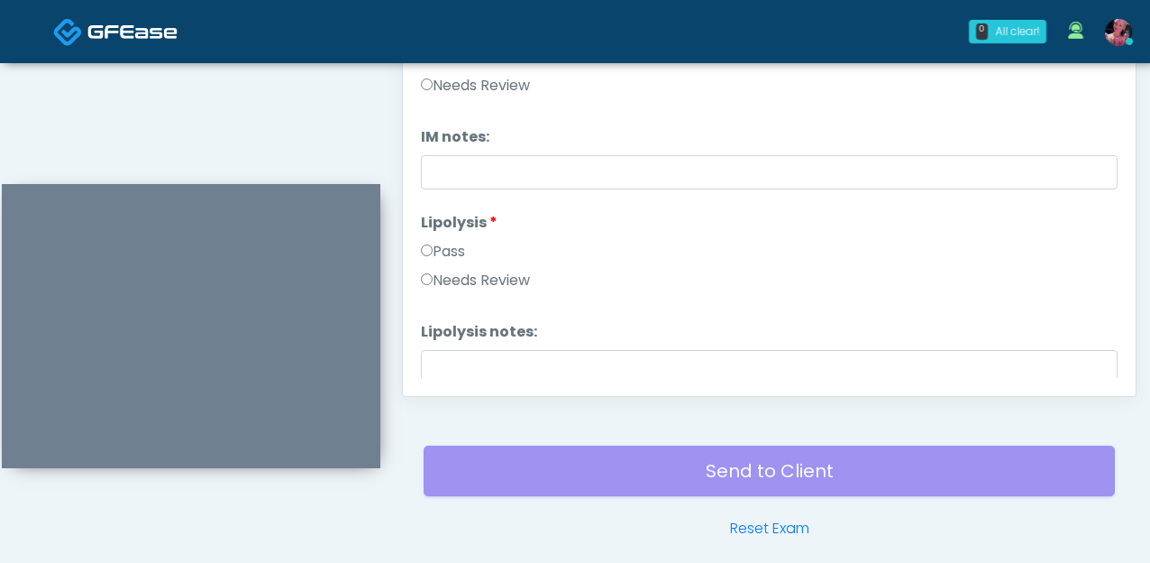
scroll to position [916, 0]
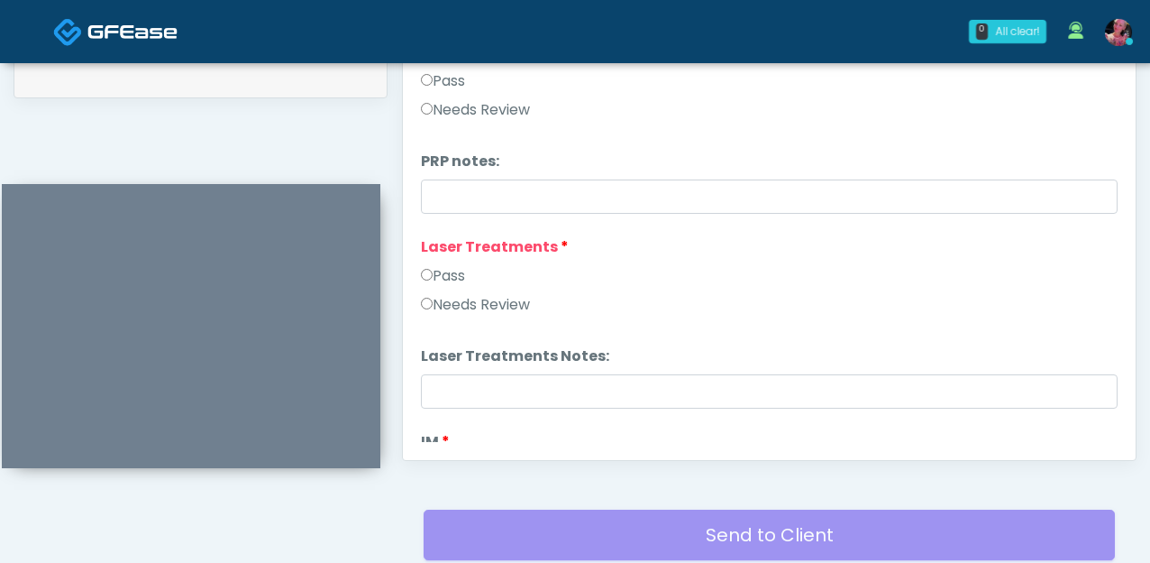
click at [454, 276] on label "Pass" at bounding box center [443, 276] width 44 height 22
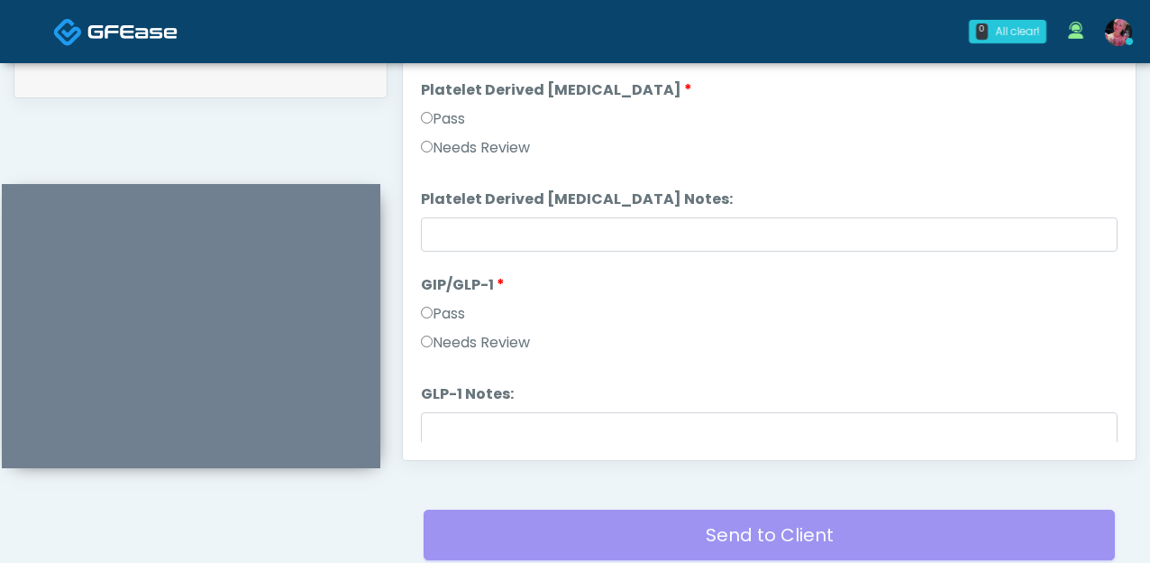
scroll to position [3552, 0]
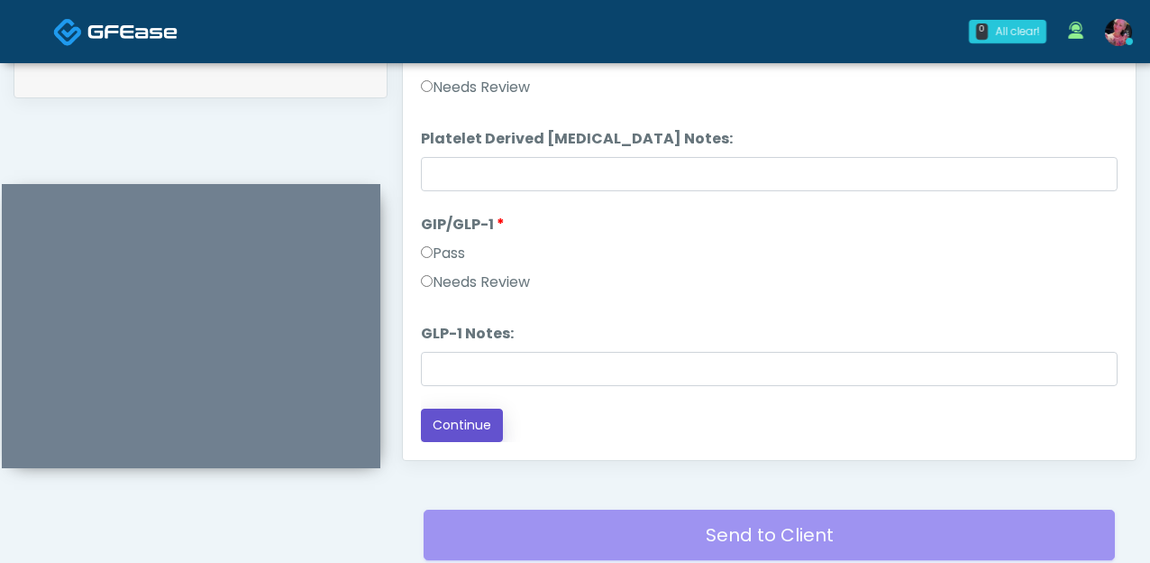
click at [452, 429] on button "Continue" at bounding box center [462, 424] width 82 height 33
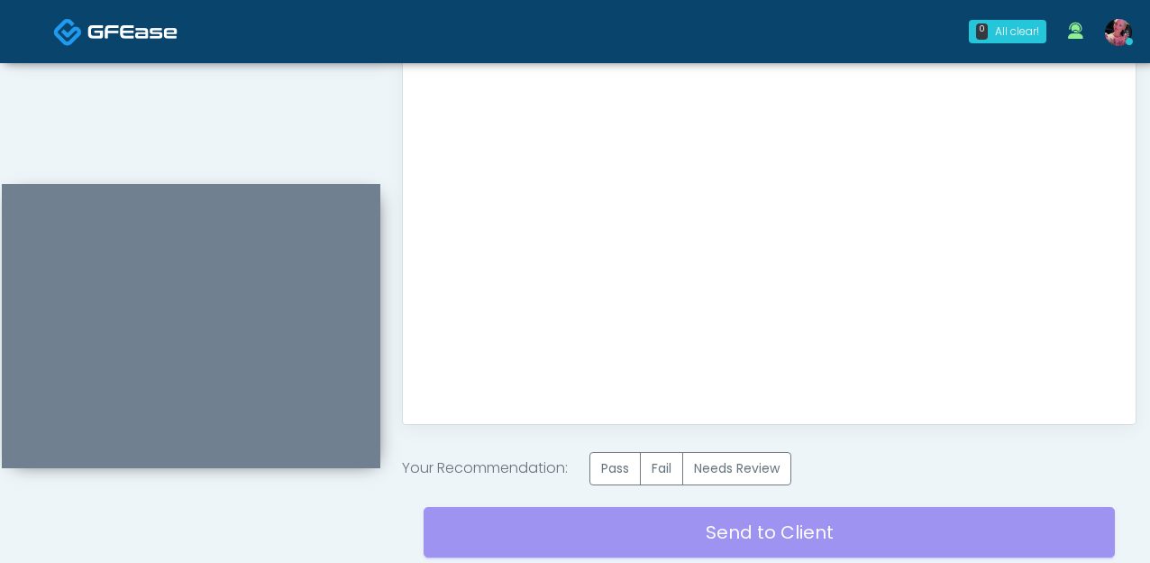
scroll to position [0, 0]
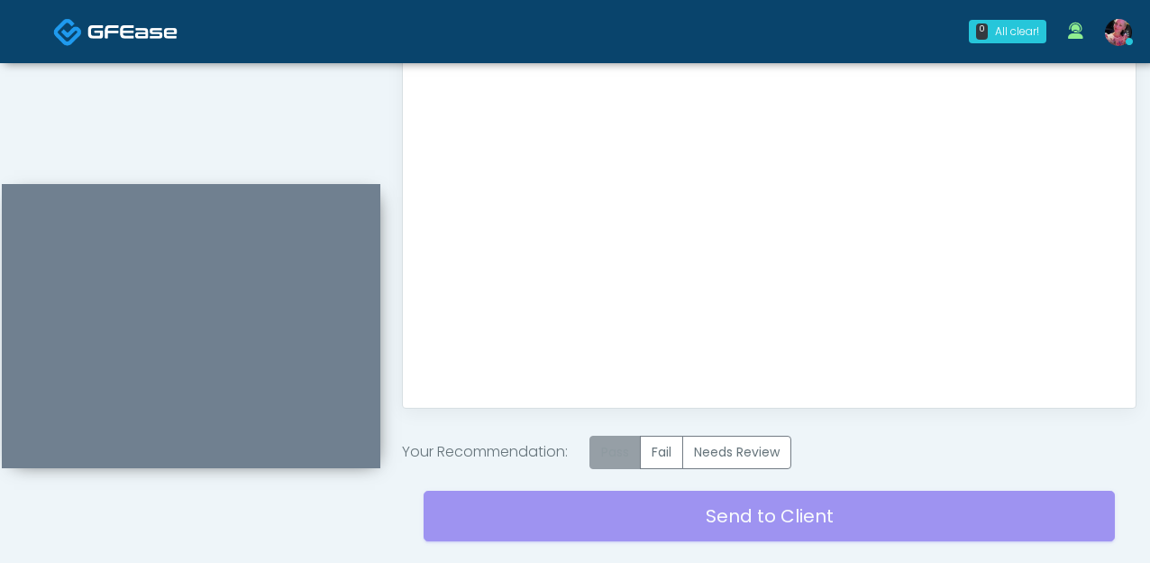
click at [641, 459] on label "Pass" at bounding box center [615, 451] width 51 height 33
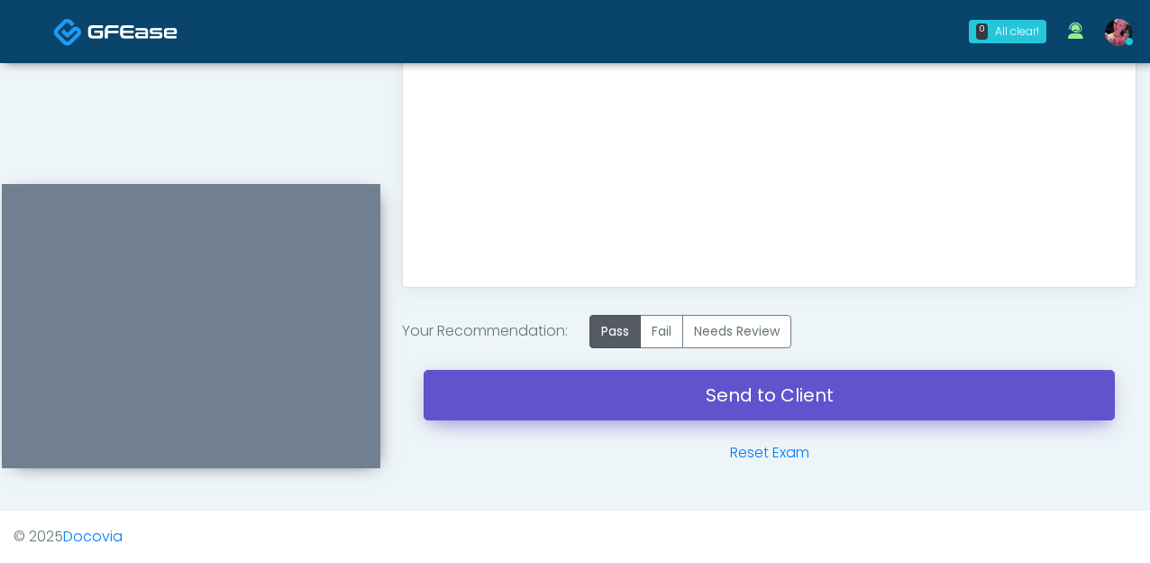
click at [625, 393] on link "Send to Client" at bounding box center [770, 395] width 692 height 50
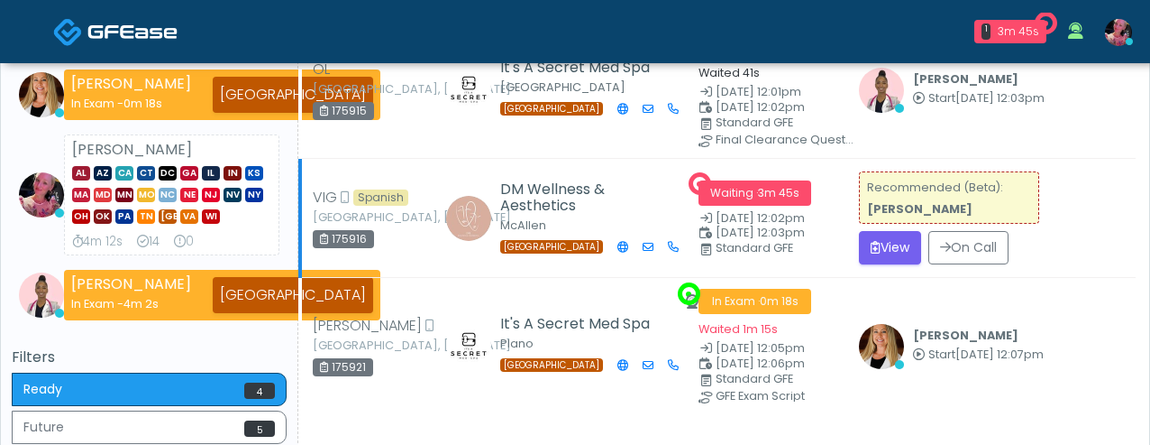
scroll to position [248, 0]
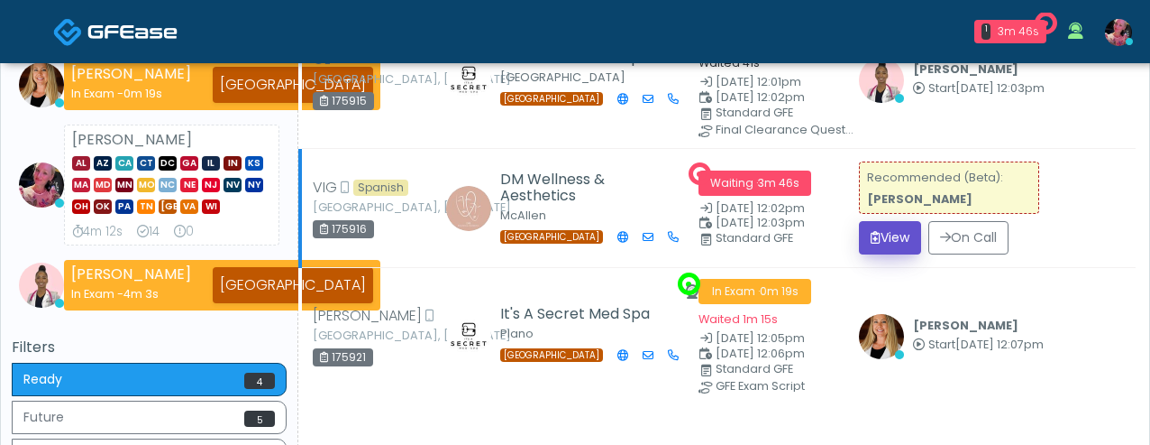
click at [899, 243] on button "View" at bounding box center [890, 237] width 62 height 33
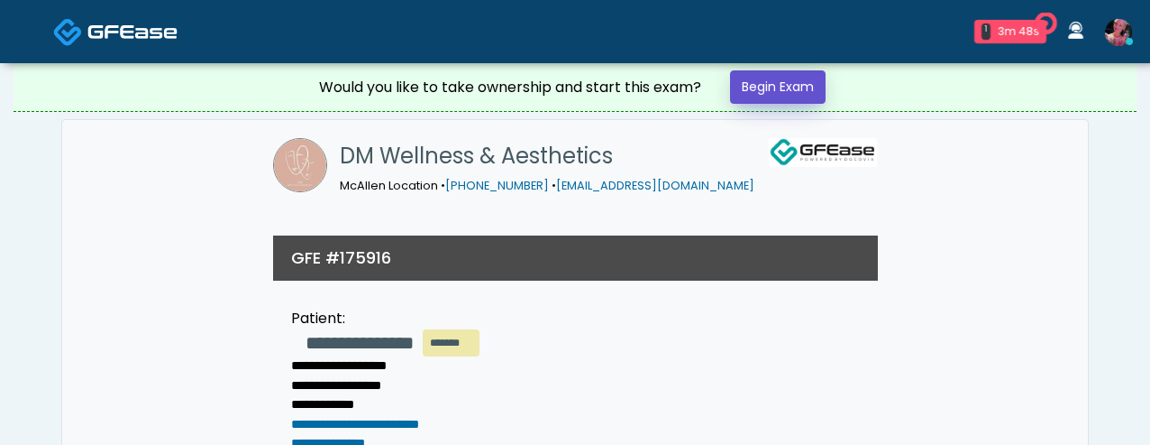
click at [797, 87] on link "Begin Exam" at bounding box center [778, 86] width 96 height 33
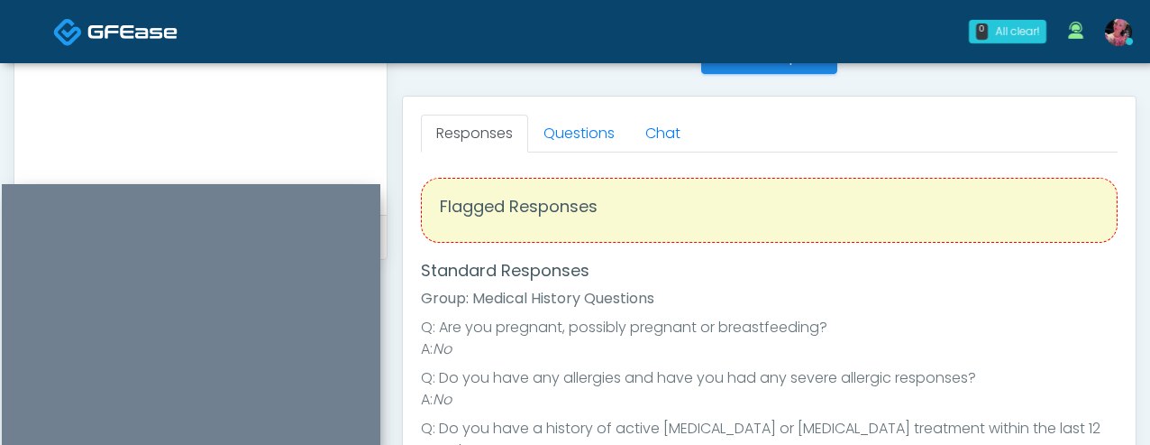
scroll to position [777, 0]
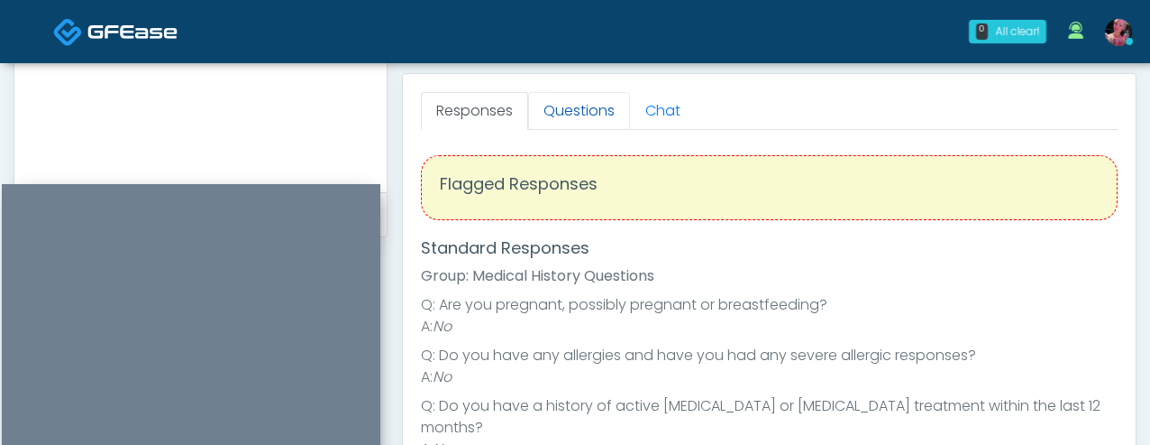
click at [569, 105] on link "Questions" at bounding box center [579, 111] width 102 height 38
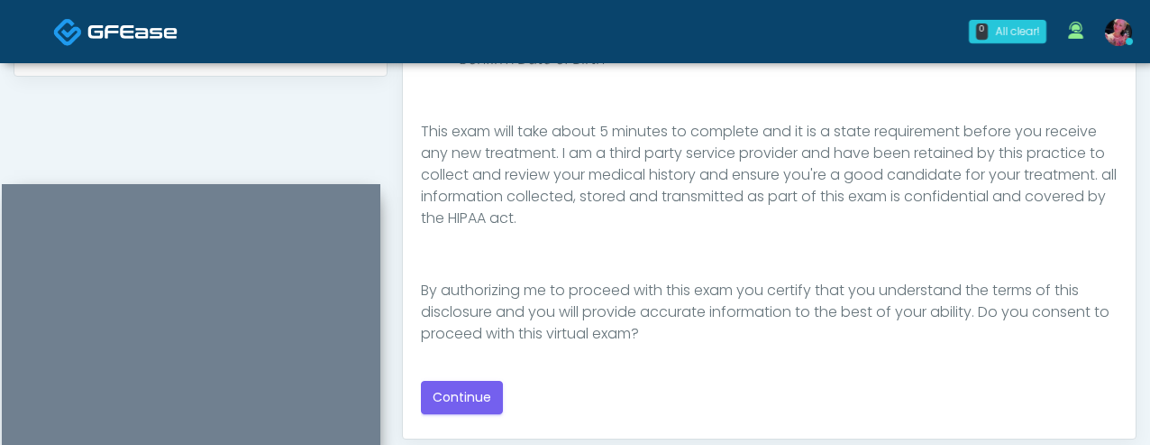
scroll to position [1032, 0]
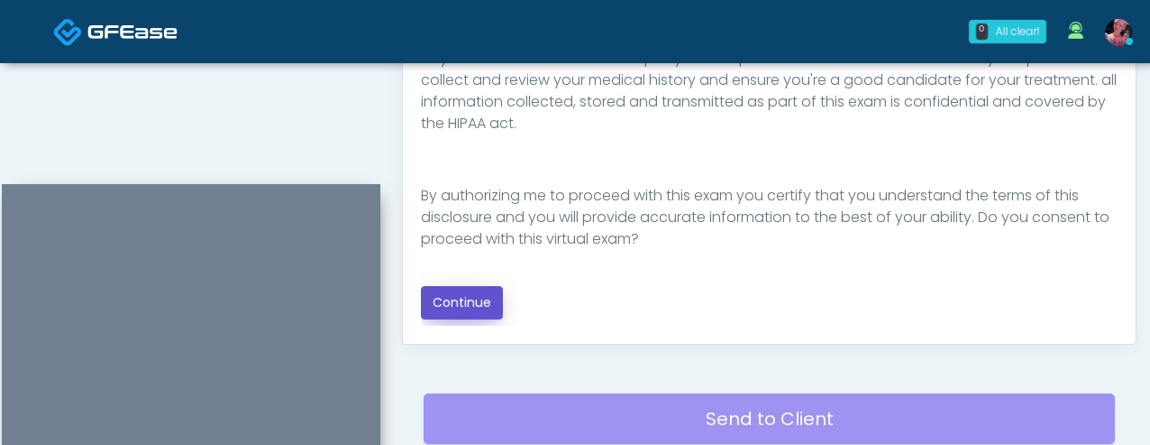
click at [467, 299] on button "Continue" at bounding box center [462, 302] width 82 height 33
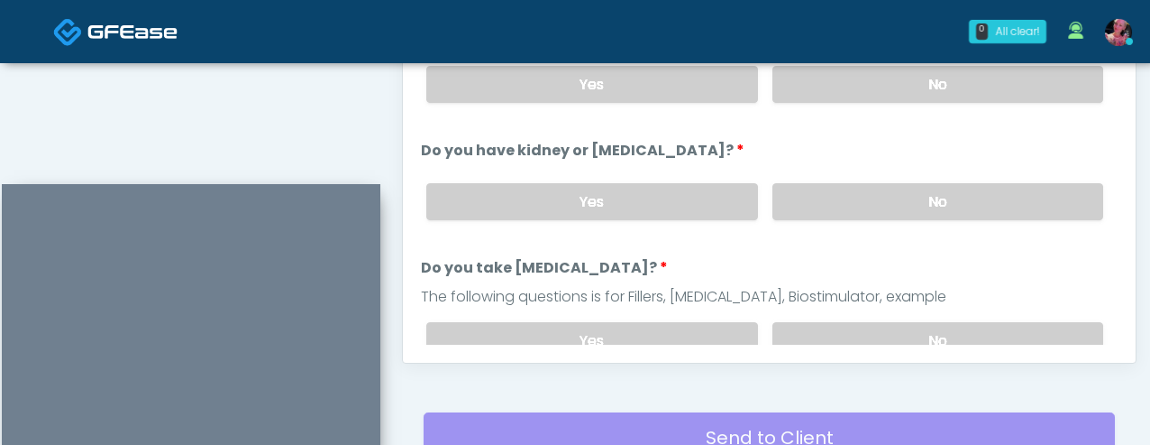
scroll to position [999, 0]
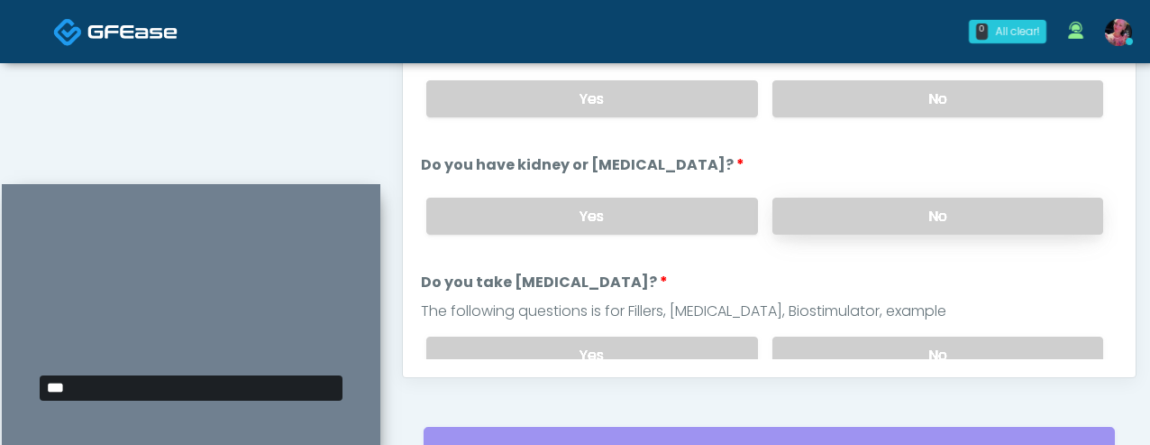
click at [811, 229] on label "No" at bounding box center [938, 215] width 331 height 37
click at [830, 121] on div "Yes No" at bounding box center [765, 99] width 706 height 66
click at [830, 103] on label "No" at bounding box center [938, 98] width 331 height 37
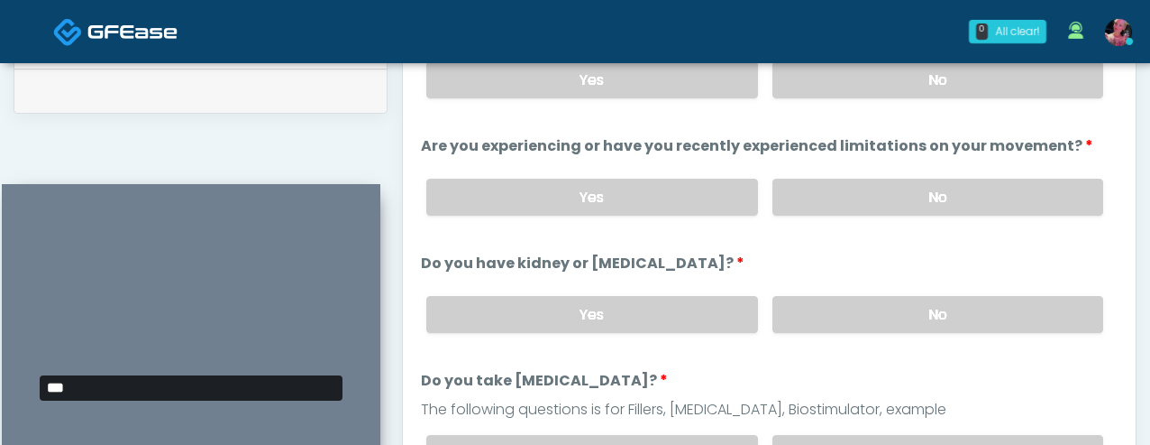
scroll to position [903, 0]
click at [826, 77] on label "No" at bounding box center [938, 78] width 331 height 37
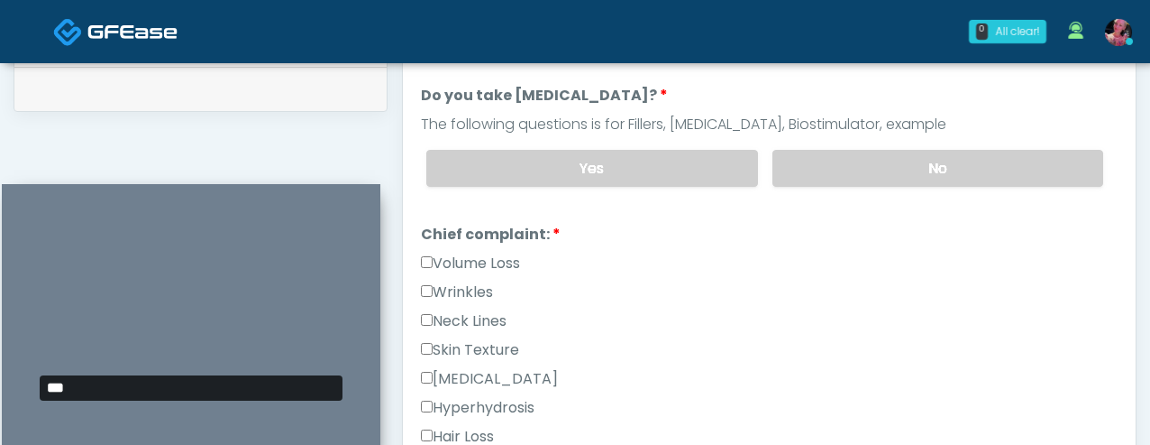
click at [826, 142] on div "Yes No" at bounding box center [765, 168] width 706 height 66
click at [826, 172] on label "No" at bounding box center [938, 168] width 331 height 37
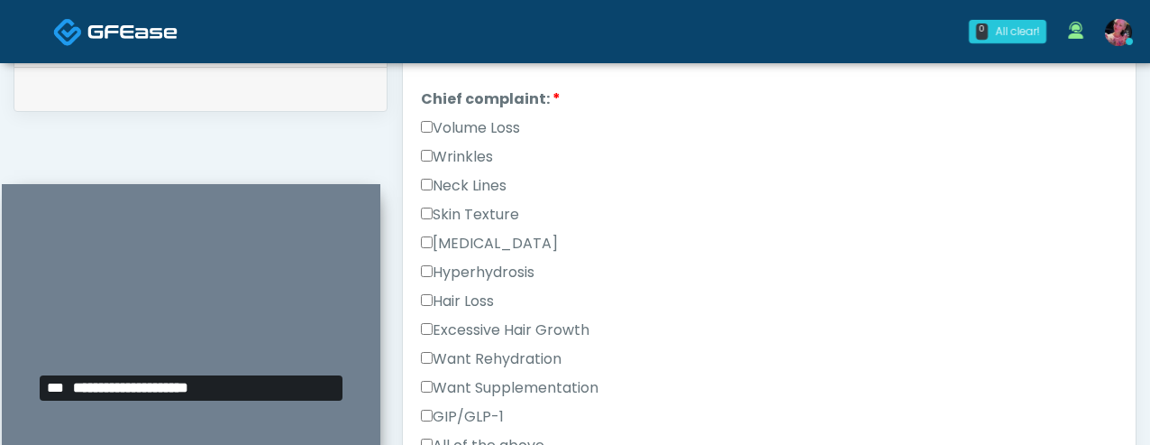
scroll to position [424, 0]
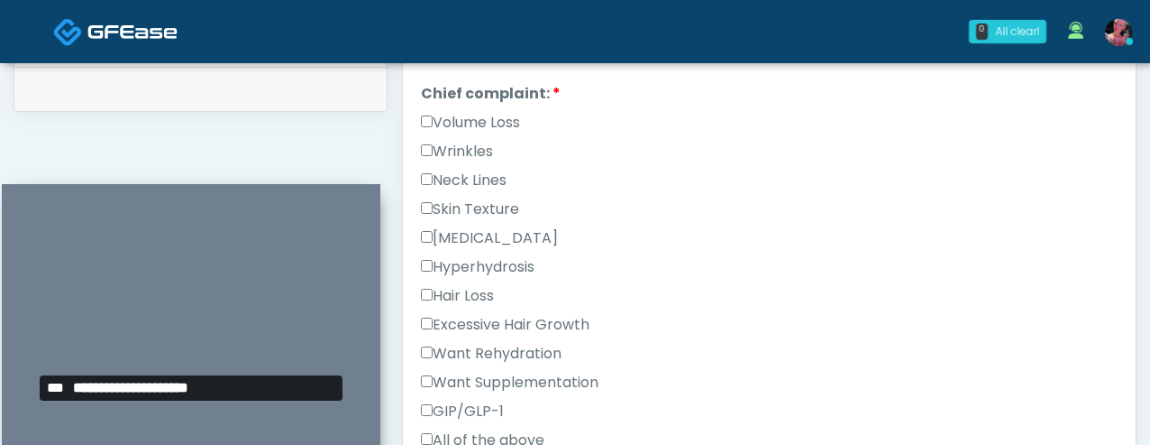
click at [473, 119] on label "Volume Loss" at bounding box center [470, 123] width 99 height 22
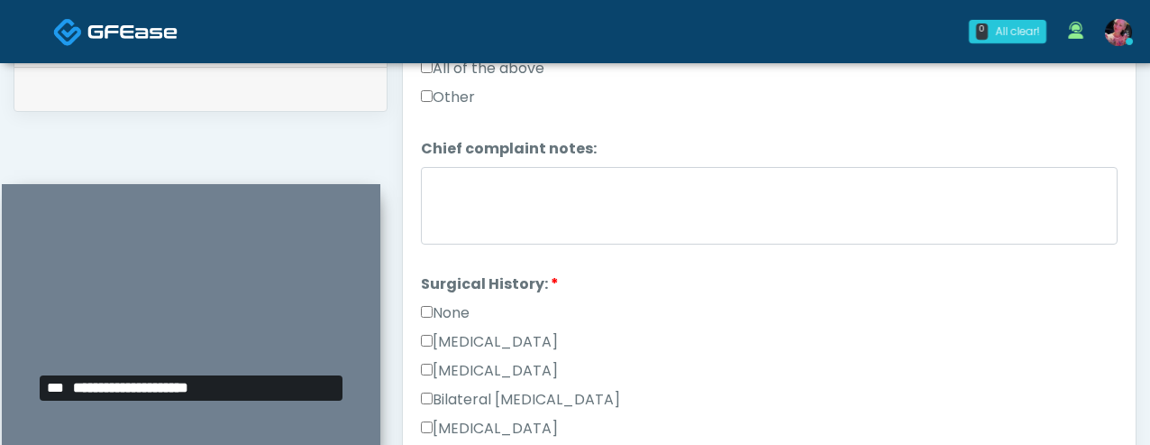
scroll to position [797, 0]
click at [453, 304] on label "None" at bounding box center [445, 311] width 49 height 22
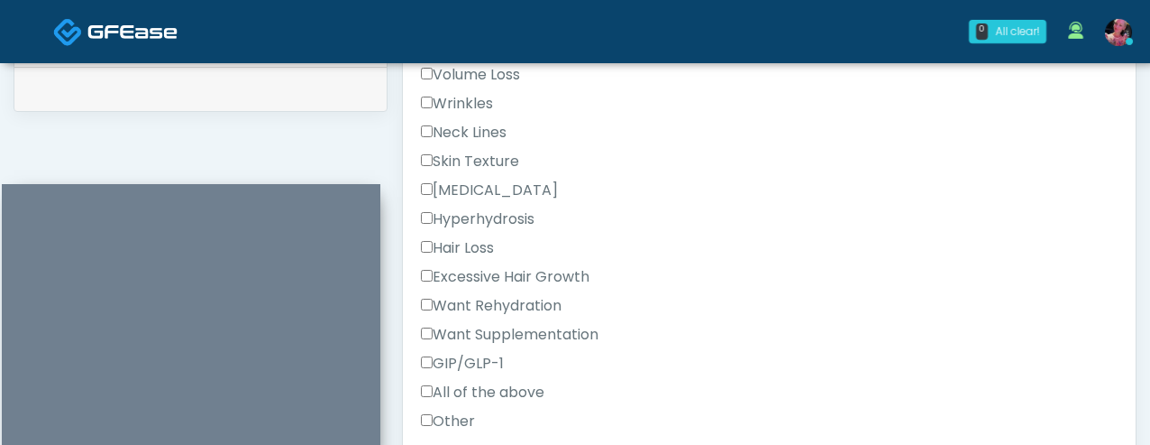
scroll to position [470, 0]
click at [455, 404] on div "All of the above" at bounding box center [769, 397] width 697 height 29
click at [455, 420] on label "Other" at bounding box center [448, 423] width 54 height 22
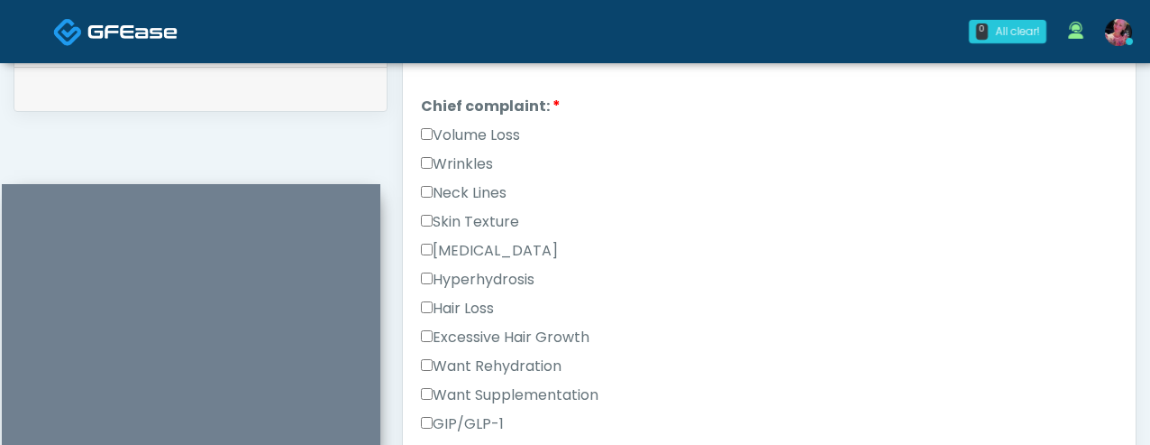
click at [485, 146] on div "Volume Loss" at bounding box center [769, 138] width 697 height 29
click at [485, 143] on div "Volume Loss" at bounding box center [769, 138] width 697 height 29
click at [485, 140] on label "Volume Loss" at bounding box center [470, 135] width 99 height 22
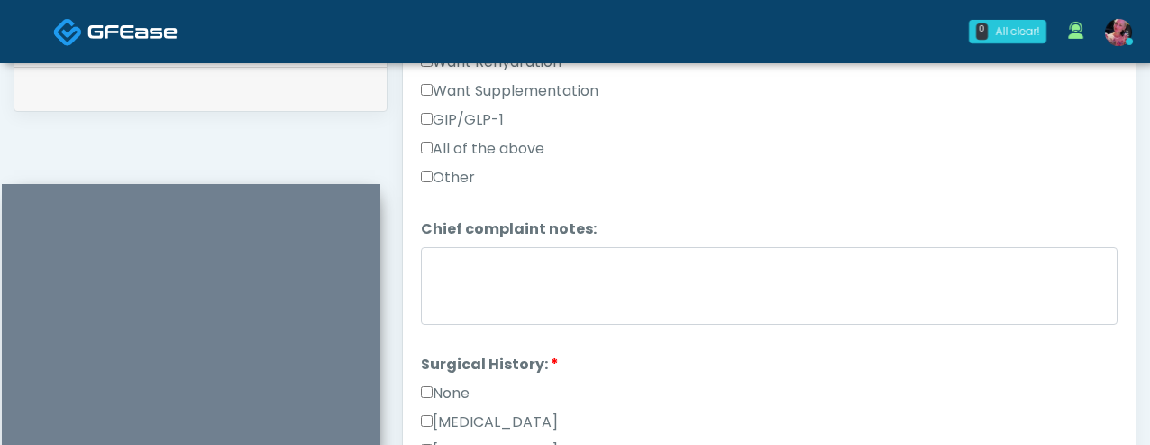
scroll to position [738, 0]
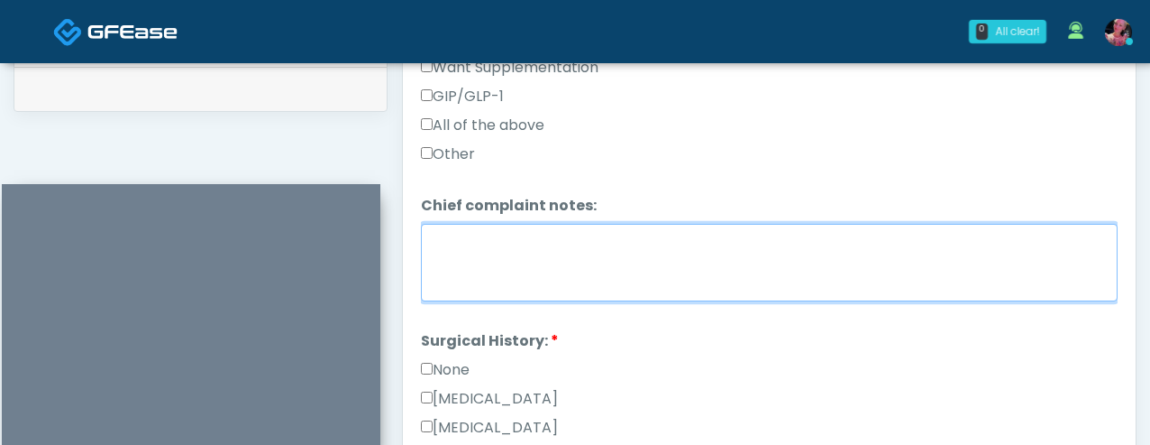
click at [522, 246] on textarea "Chief complaint notes:" at bounding box center [769, 263] width 697 height 78
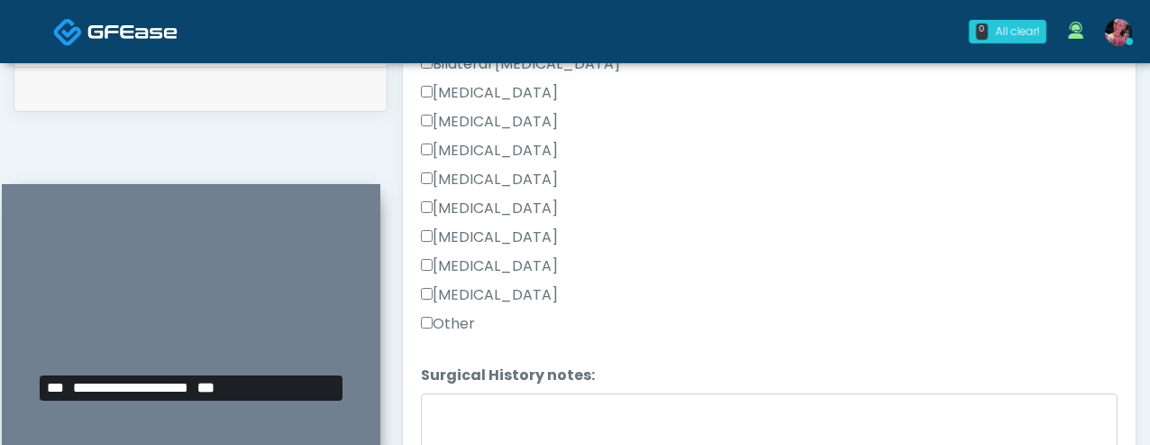
scroll to position [1204, 0]
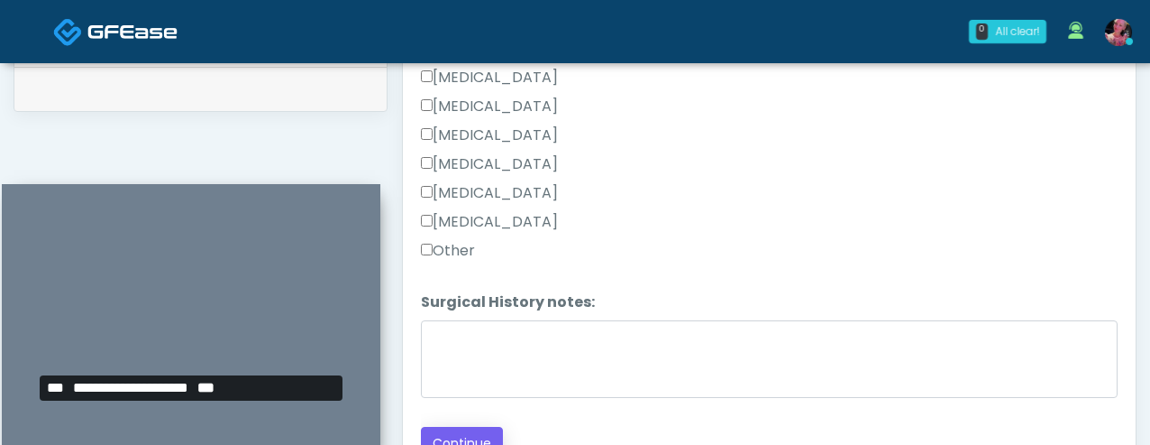
type textarea "**********"
click at [464, 435] on button "Continue" at bounding box center [462, 442] width 82 height 33
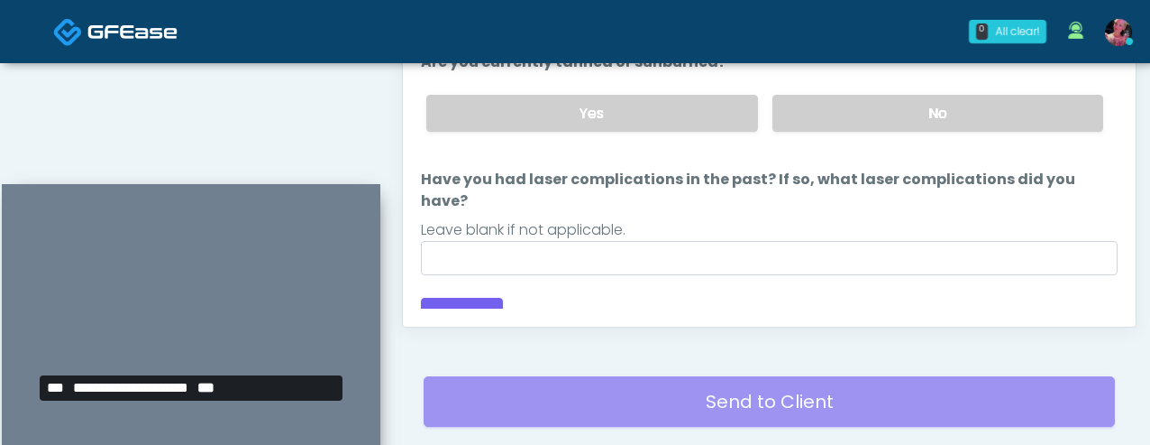
scroll to position [1033, 0]
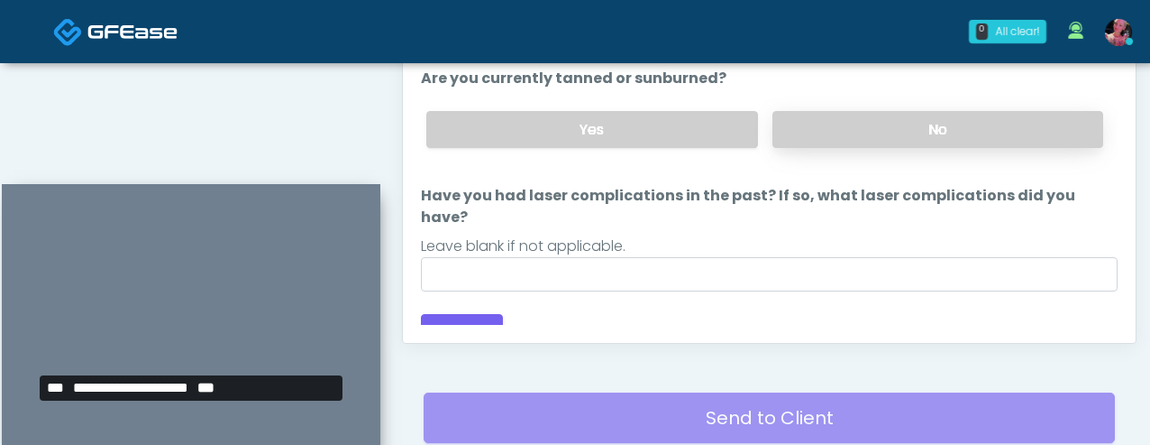
click at [784, 139] on label "No" at bounding box center [938, 129] width 331 height 37
click at [407, 339] on div "Responses Questions Chat Good Faith Exam Script Good Faith Exam Script INTRODUC…" at bounding box center [769, 80] width 733 height 525
click at [450, 324] on button "Continue" at bounding box center [462, 330] width 82 height 33
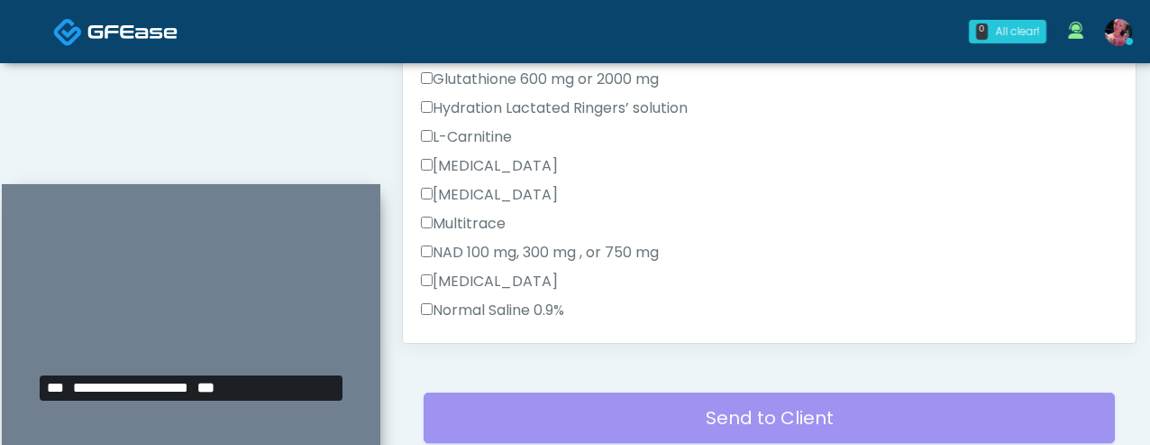
scroll to position [1036, 0]
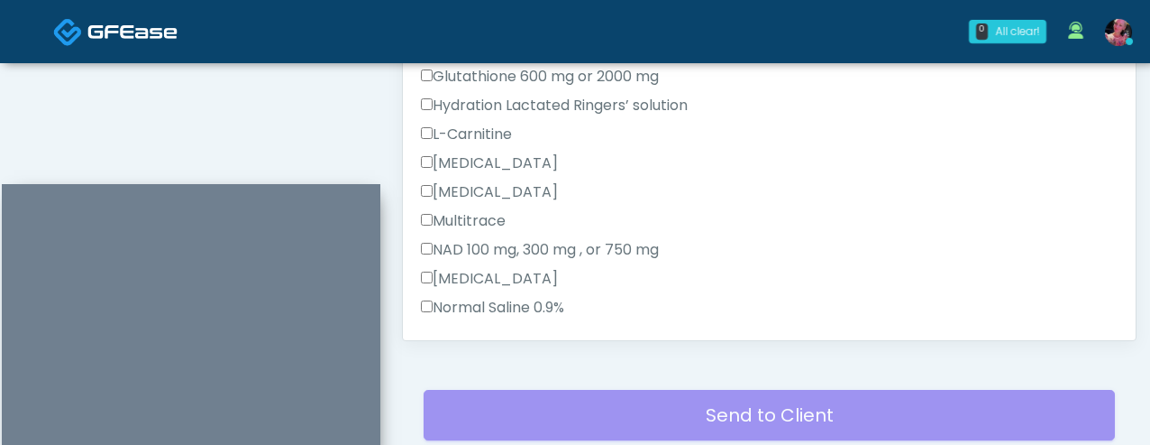
click at [537, 316] on label "Normal Saline 0.9%" at bounding box center [492, 308] width 143 height 22
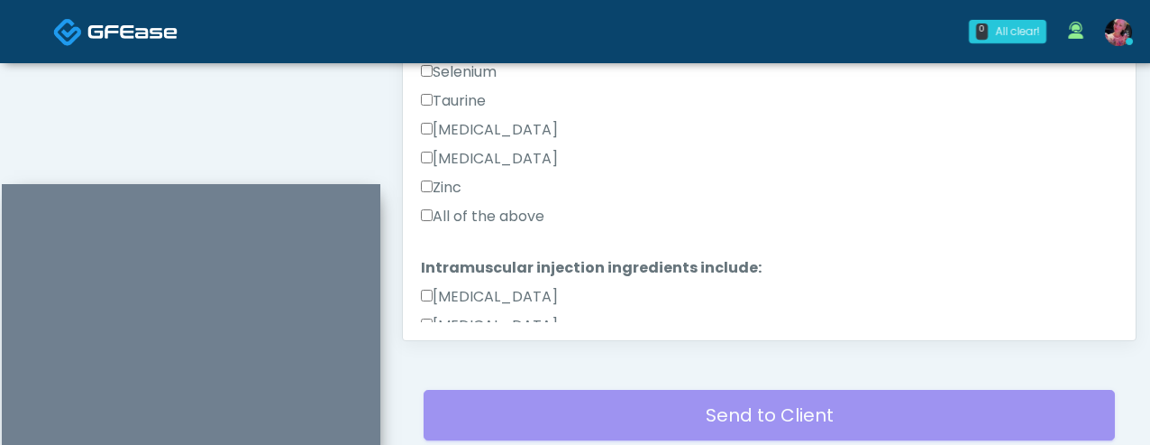
click at [495, 225] on label "All of the above" at bounding box center [483, 217] width 124 height 22
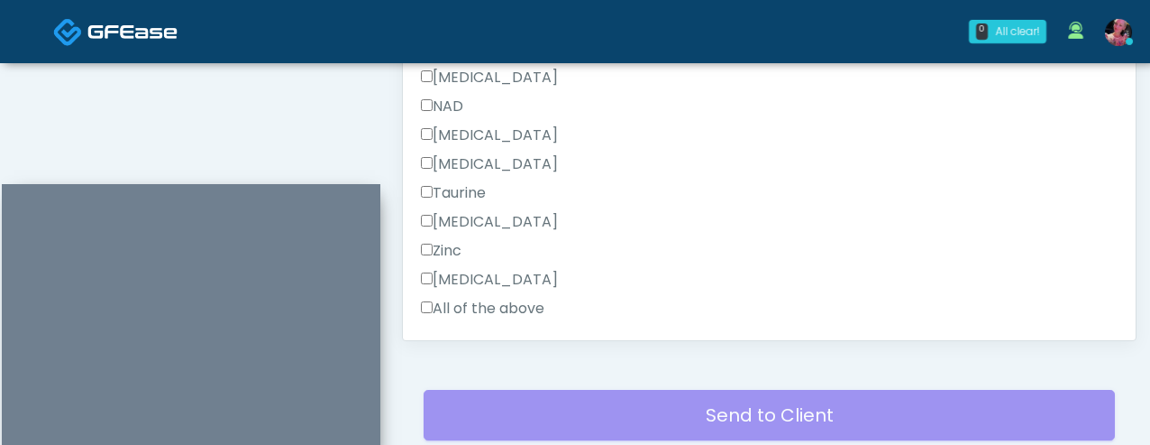
scroll to position [972, 0]
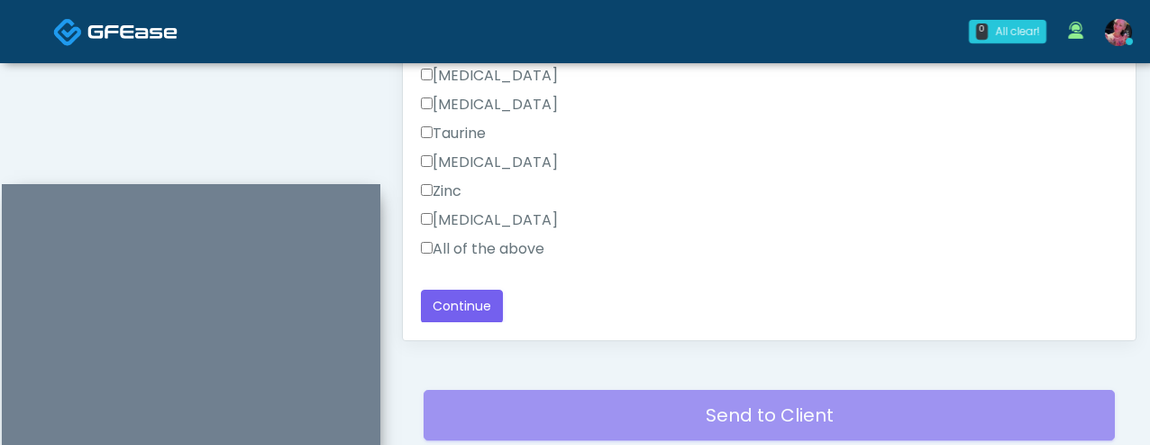
click at [467, 243] on label "All of the above" at bounding box center [483, 249] width 124 height 22
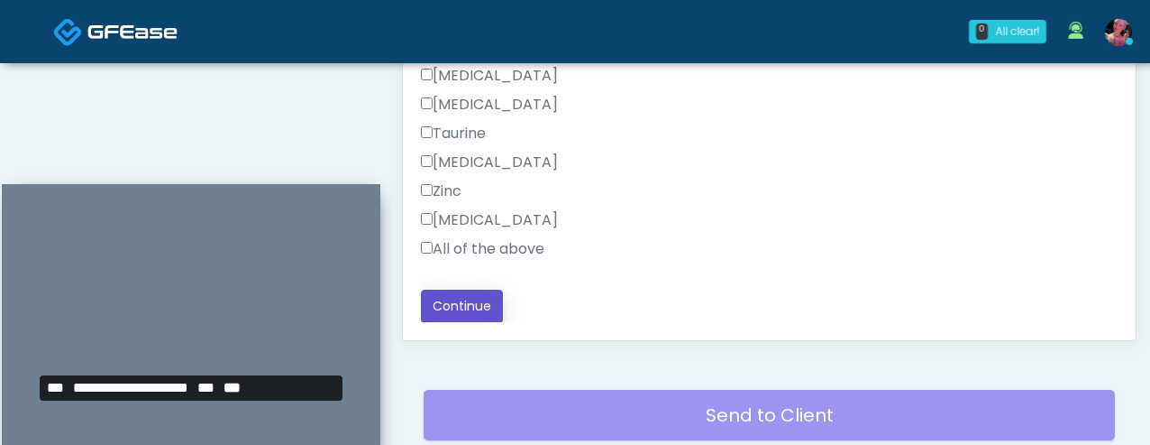
click at [462, 303] on button "Continue" at bounding box center [462, 305] width 82 height 33
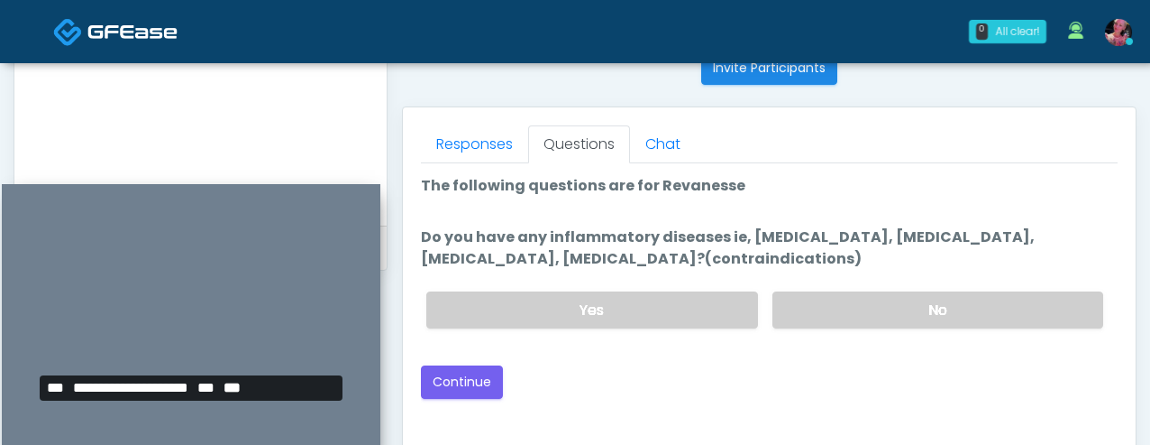
scroll to position [732, 0]
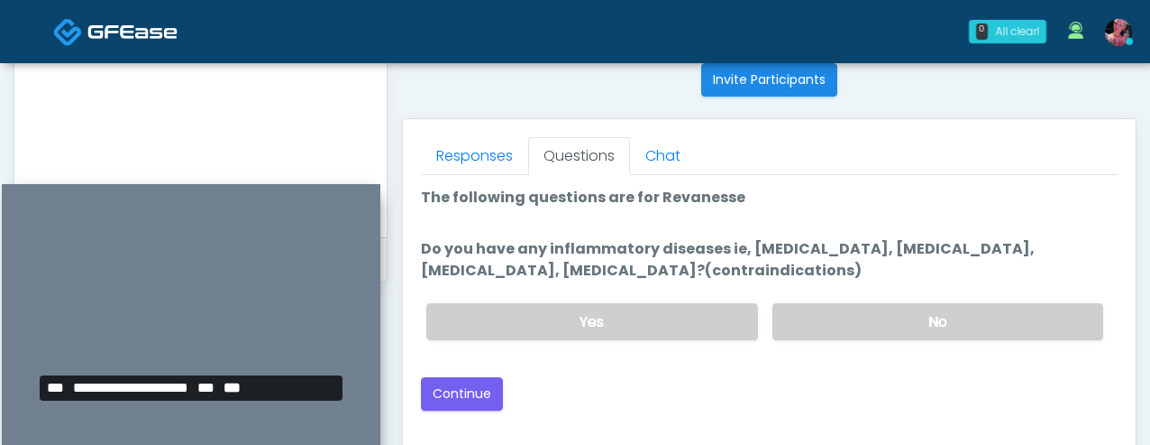
click at [890, 379] on div "Back Continue" at bounding box center [769, 393] width 697 height 33
click at [890, 348] on div "Yes No" at bounding box center [765, 322] width 706 height 66
click at [882, 336] on label "No" at bounding box center [938, 321] width 331 height 37
click at [872, 311] on label "No" at bounding box center [938, 321] width 331 height 37
click at [431, 390] on button "Continue" at bounding box center [462, 393] width 82 height 33
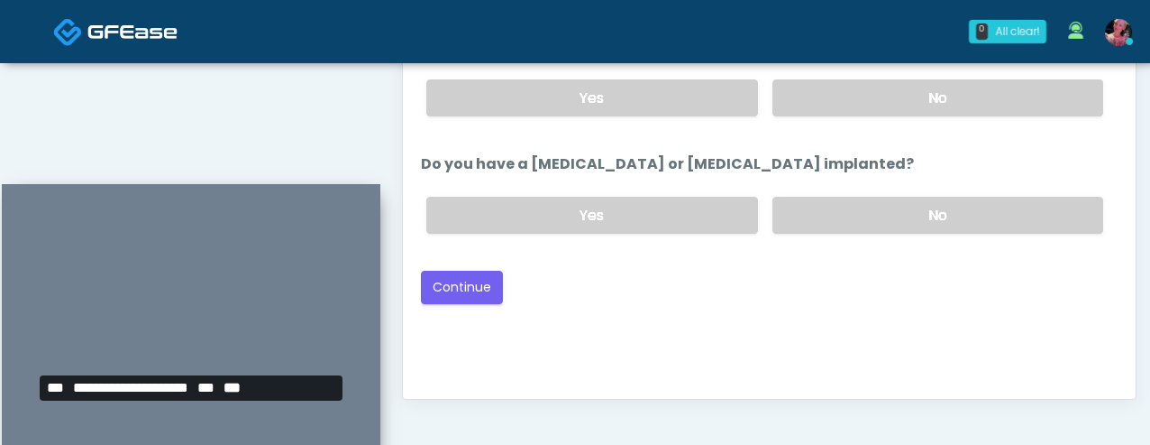
scroll to position [878, 0]
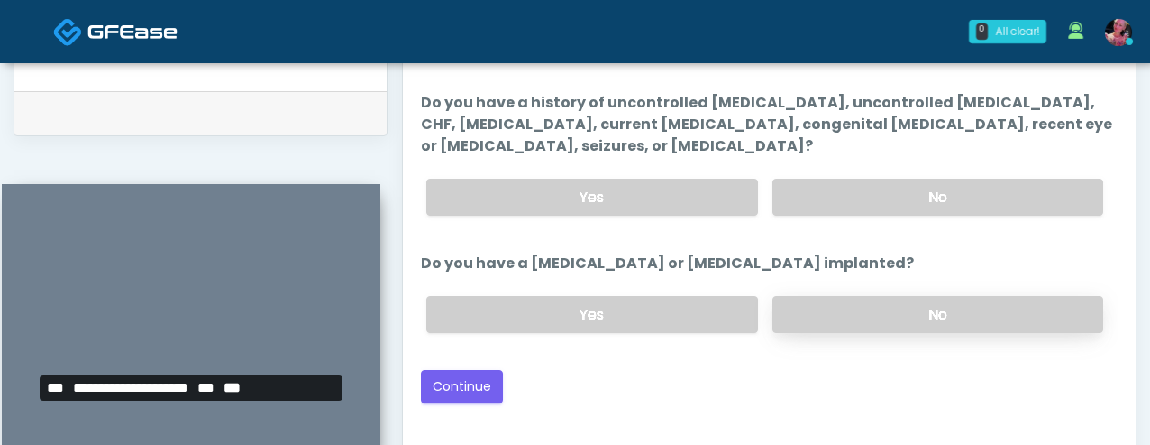
click at [875, 302] on label "No" at bounding box center [938, 314] width 331 height 37
click at [871, 171] on div "Yes No" at bounding box center [765, 197] width 706 height 66
click at [869, 172] on div "Yes No" at bounding box center [765, 197] width 706 height 66
click at [869, 179] on label "No" at bounding box center [938, 197] width 331 height 37
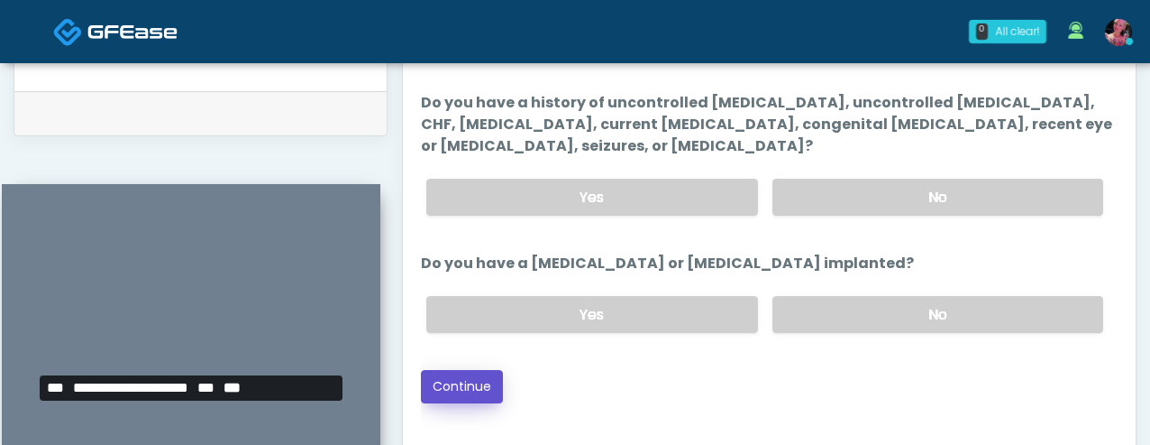
click at [440, 395] on button "Continue" at bounding box center [462, 386] width 82 height 33
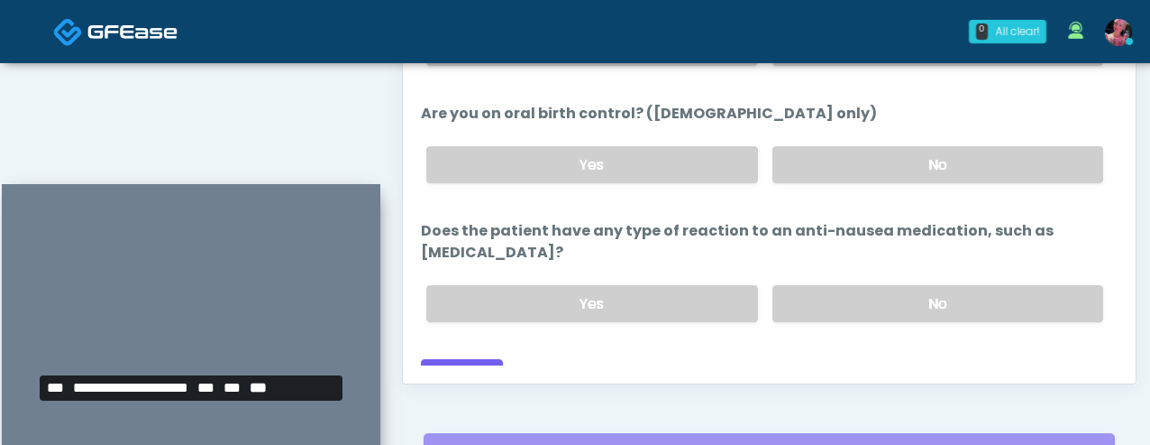
scroll to position [1065, 0]
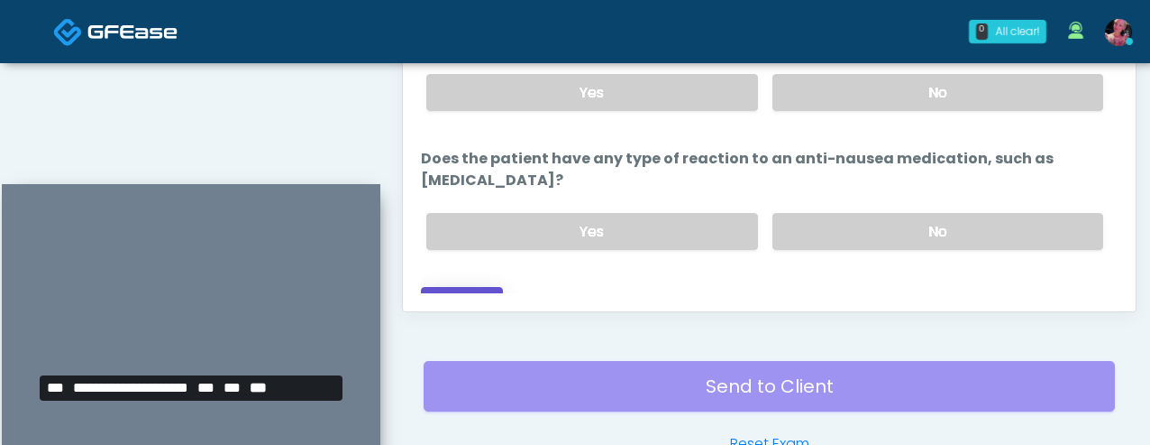
click at [480, 287] on button "Continue" at bounding box center [462, 303] width 82 height 33
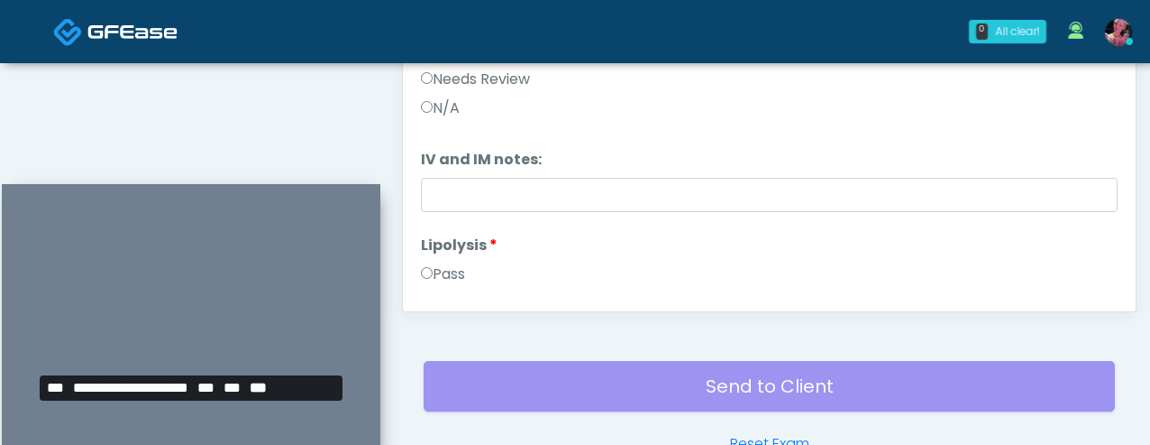
scroll to position [1174, 0]
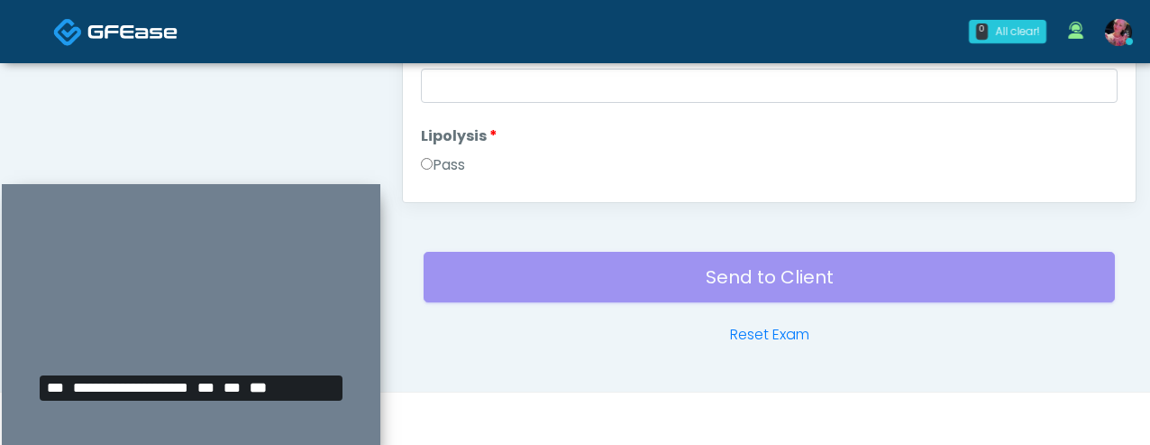
click at [430, 151] on li "Lipolysis Lipolysis Pass Needs Review N/A" at bounding box center [769, 182] width 697 height 115
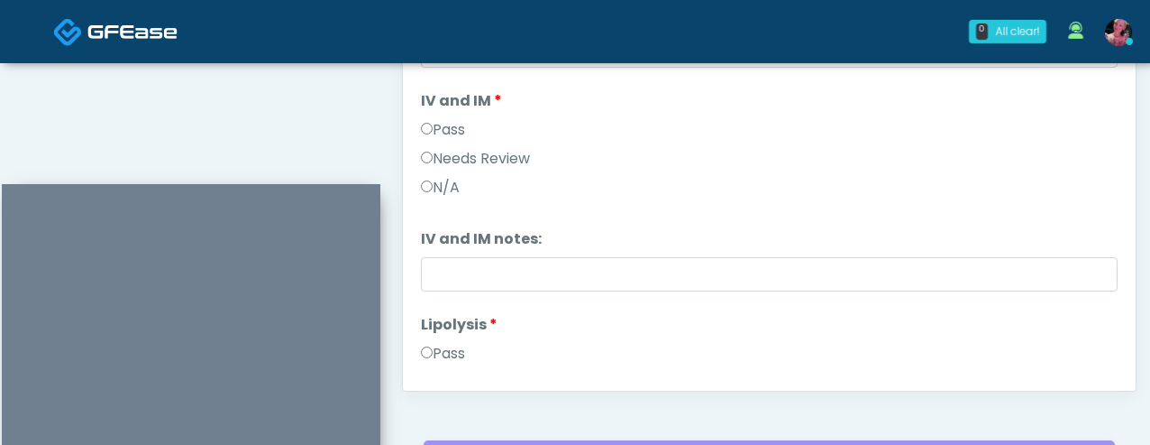
scroll to position [985, 0]
click at [442, 114] on li "IV and IM IV and IM Pass Needs Review N/A" at bounding box center [769, 148] width 697 height 115
click at [445, 137] on label "Pass" at bounding box center [443, 131] width 44 height 22
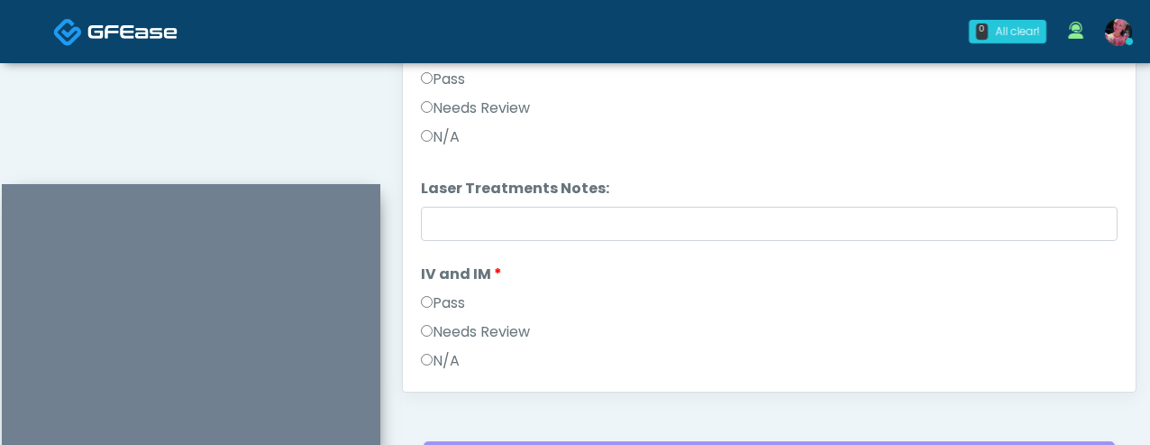
scroll to position [700, 0]
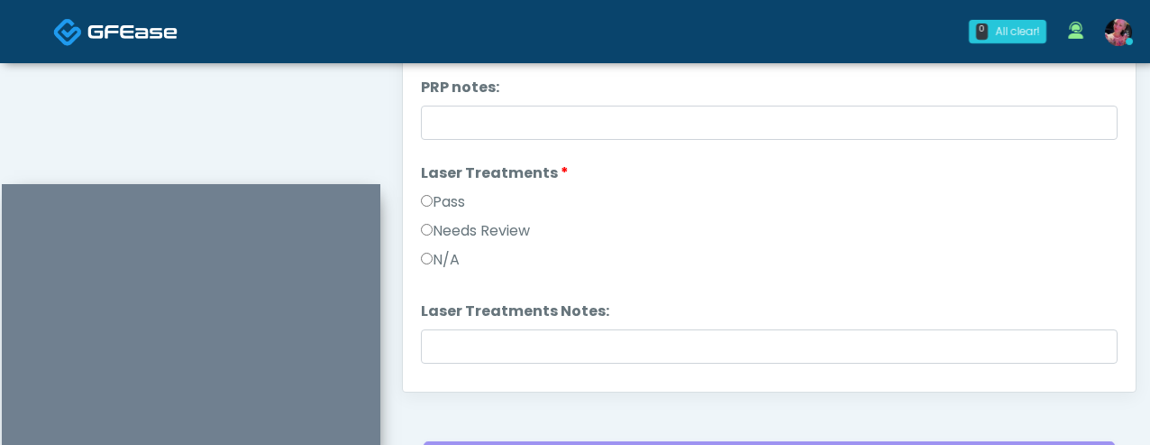
click at [439, 197] on label "Pass" at bounding box center [443, 202] width 44 height 22
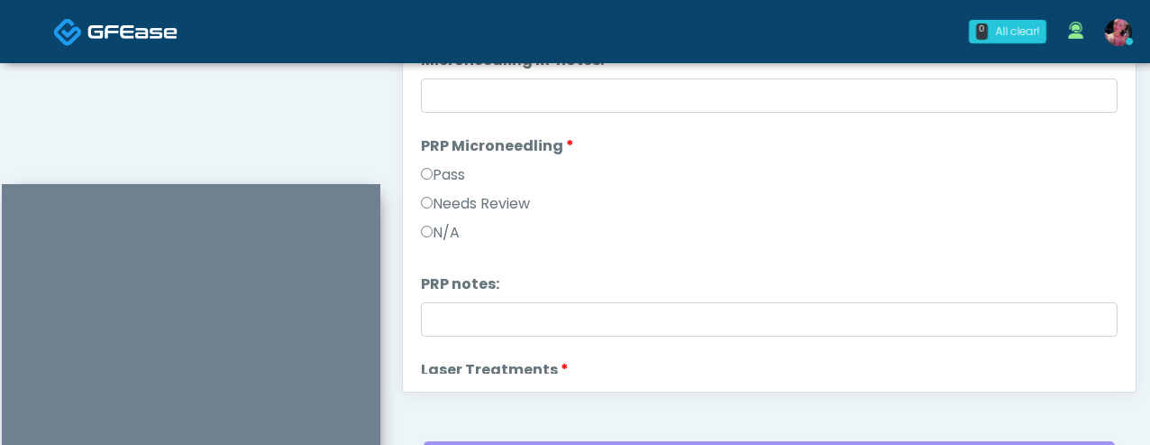
click at [439, 179] on label "Pass" at bounding box center [443, 175] width 44 height 22
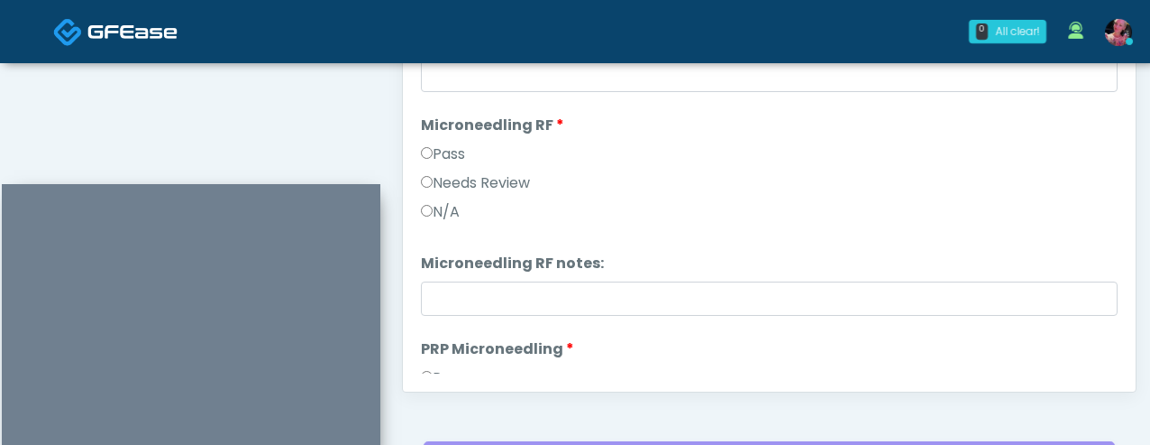
click at [438, 147] on label "Pass" at bounding box center [443, 154] width 44 height 22
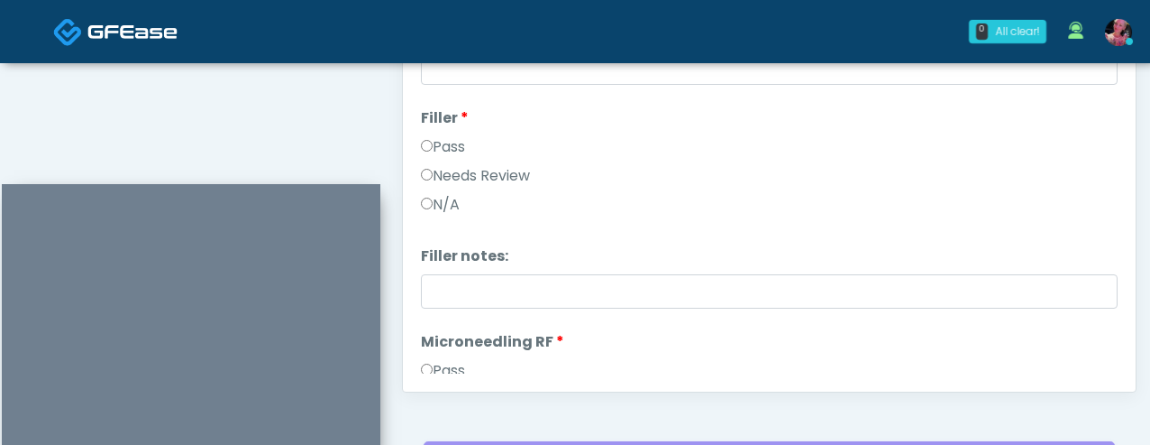
click at [436, 133] on li "Filler Filler Pass Needs Review N/A" at bounding box center [769, 164] width 697 height 115
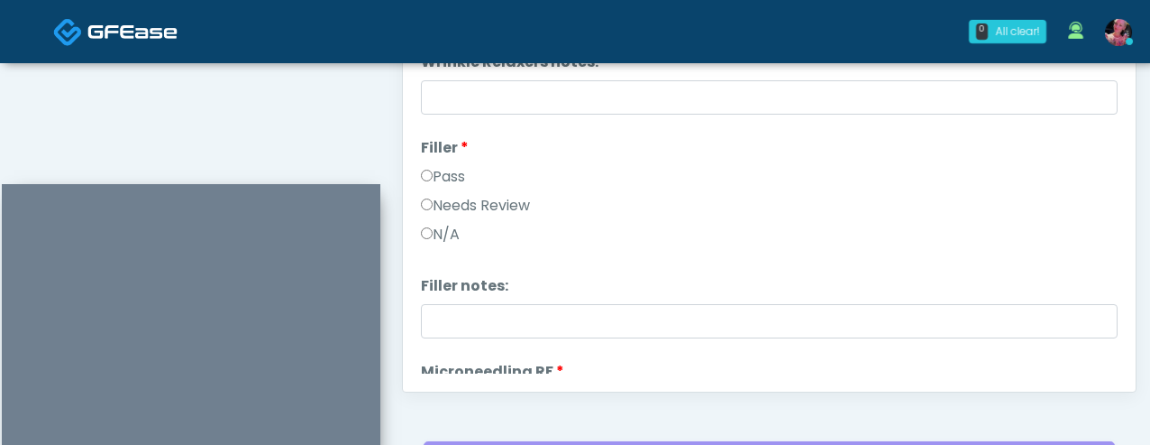
scroll to position [55, 0]
click at [436, 155] on label "Filler" at bounding box center [445, 147] width 48 height 22
click at [436, 170] on label "Pass" at bounding box center [443, 176] width 44 height 22
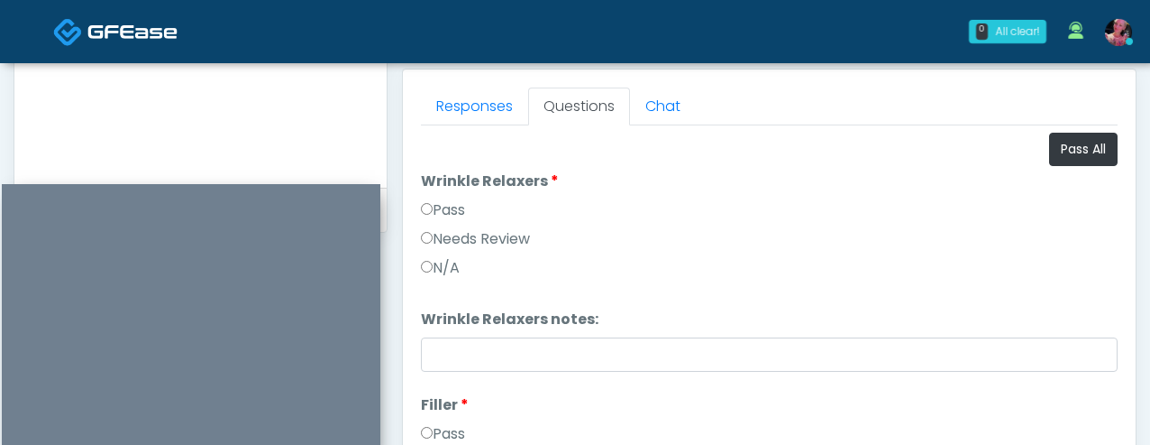
scroll to position [751, 0]
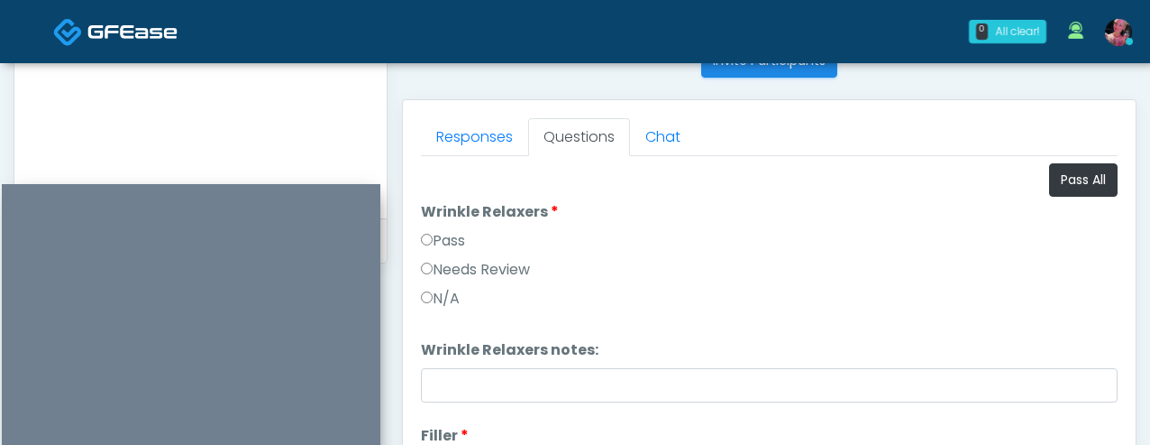
click at [454, 240] on label "Pass" at bounding box center [443, 241] width 44 height 22
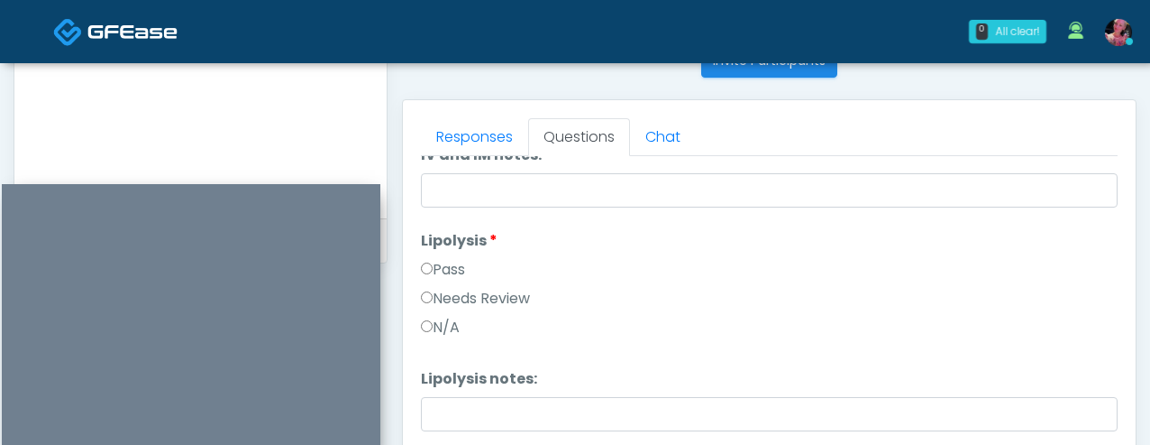
scroll to position [1328, 0]
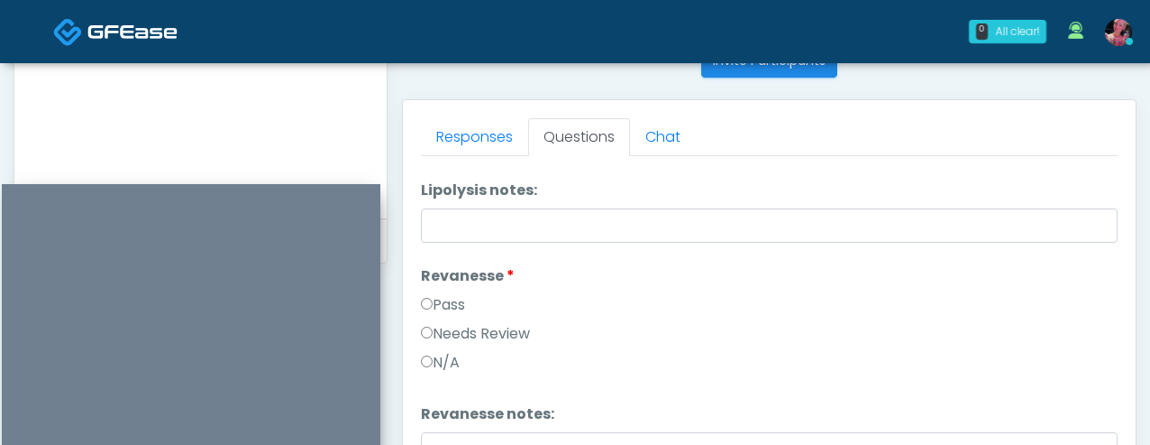
click at [443, 295] on label "Pass" at bounding box center [443, 305] width 44 height 22
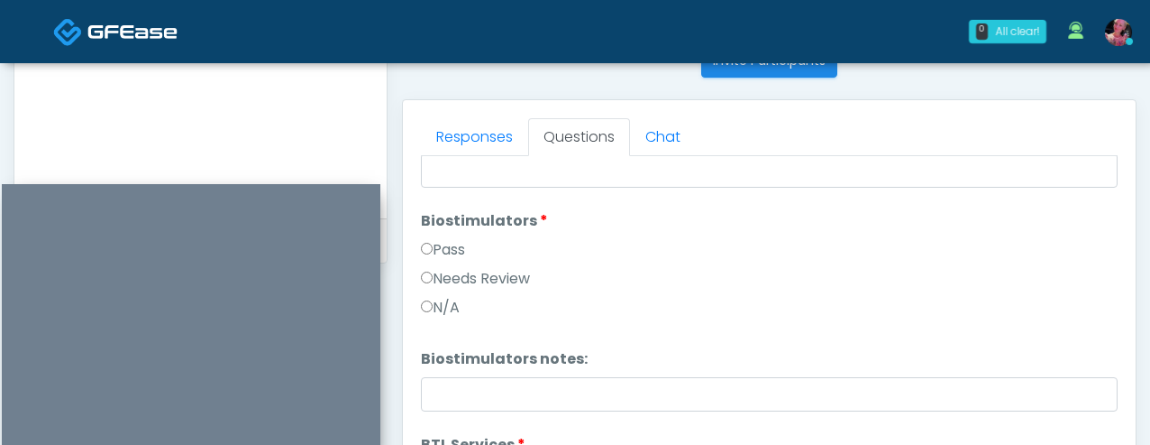
scroll to position [1797, 0]
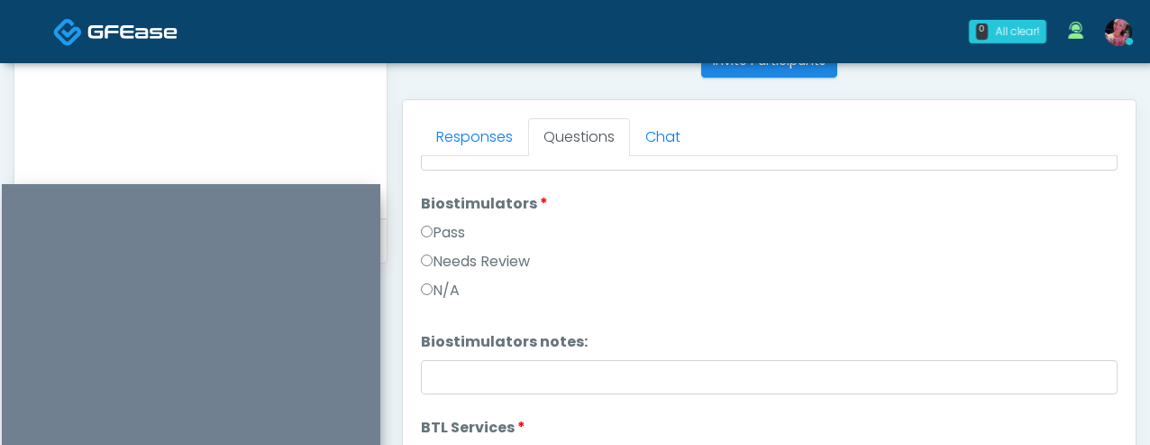
click at [447, 243] on div "Pass" at bounding box center [769, 236] width 697 height 29
click at [445, 233] on label "Pass" at bounding box center [443, 233] width 44 height 22
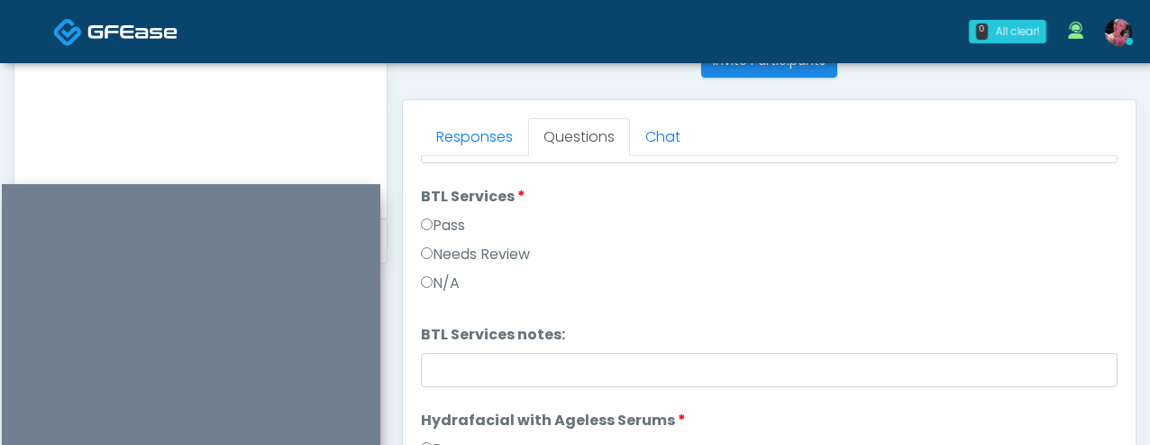
click at [444, 227] on label "Pass" at bounding box center [443, 226] width 44 height 22
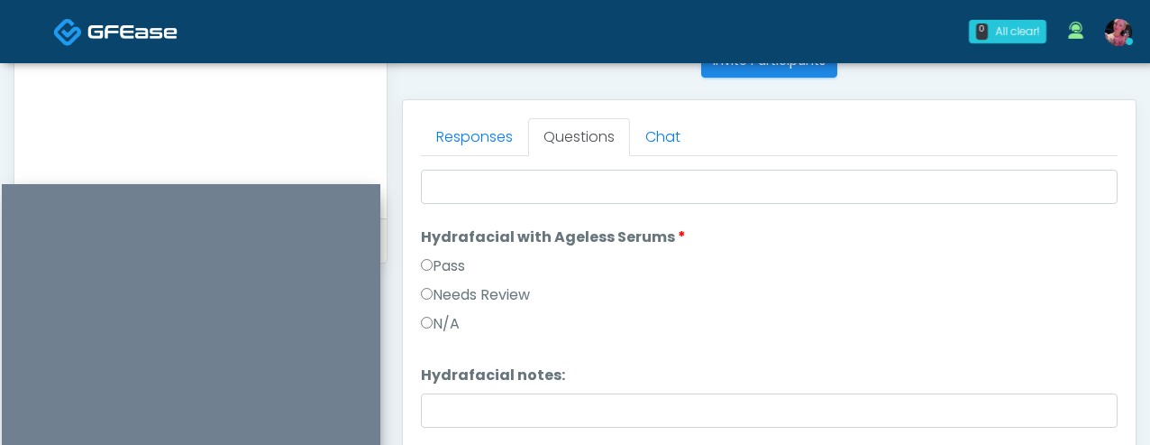
scroll to position [2218, 0]
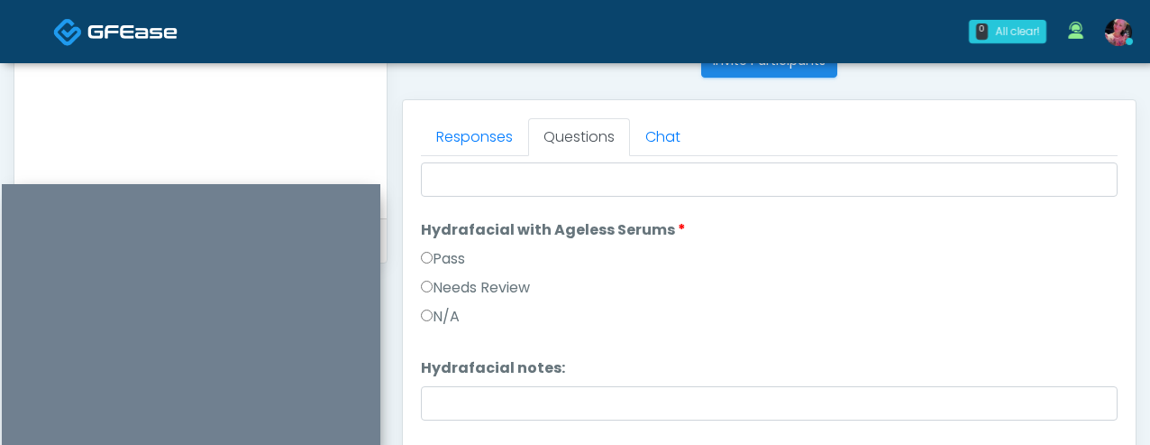
click at [432, 270] on div "Pass" at bounding box center [769, 262] width 697 height 29
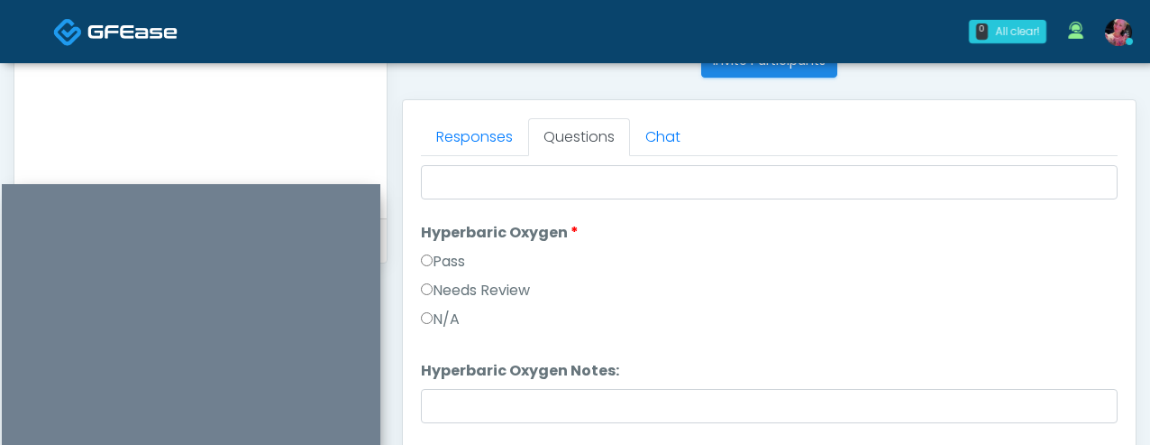
click at [428, 253] on label "Pass" at bounding box center [443, 262] width 44 height 22
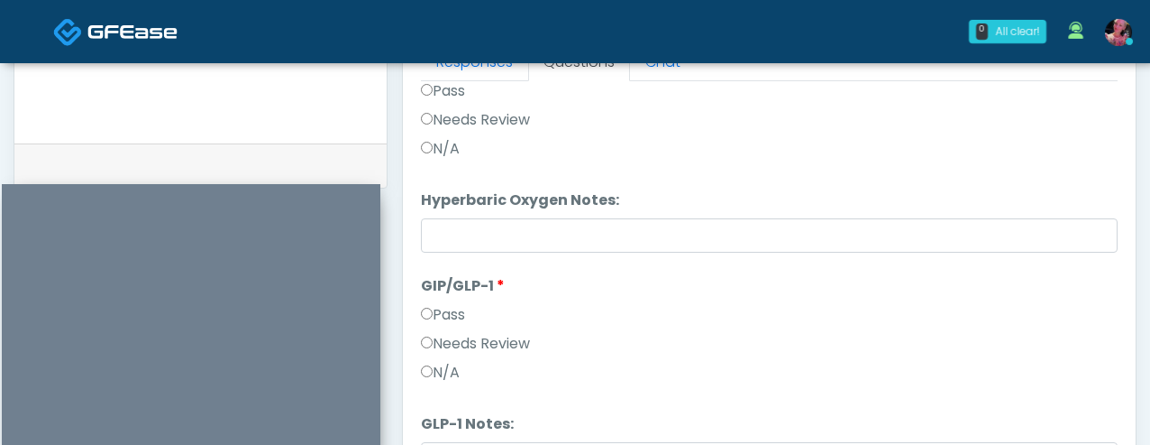
scroll to position [837, 0]
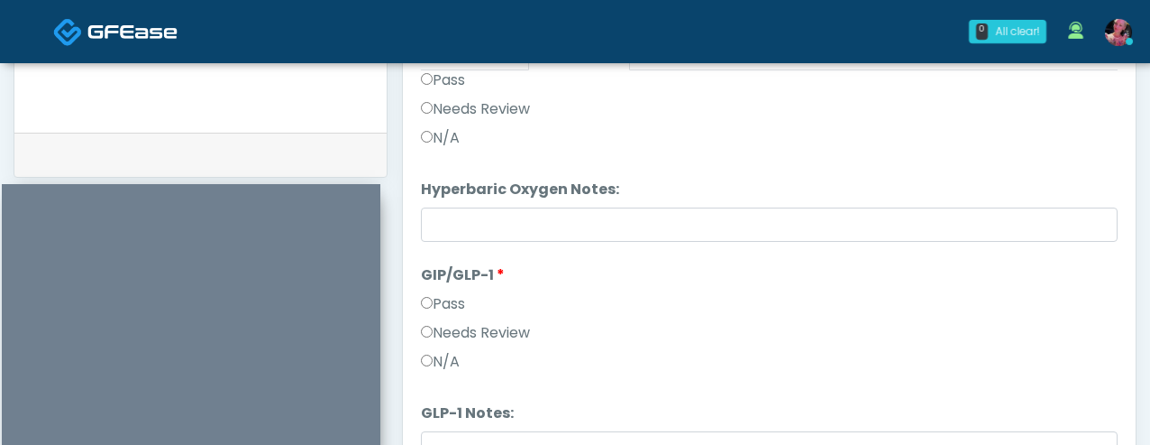
click at [440, 370] on label "N/A" at bounding box center [440, 362] width 39 height 22
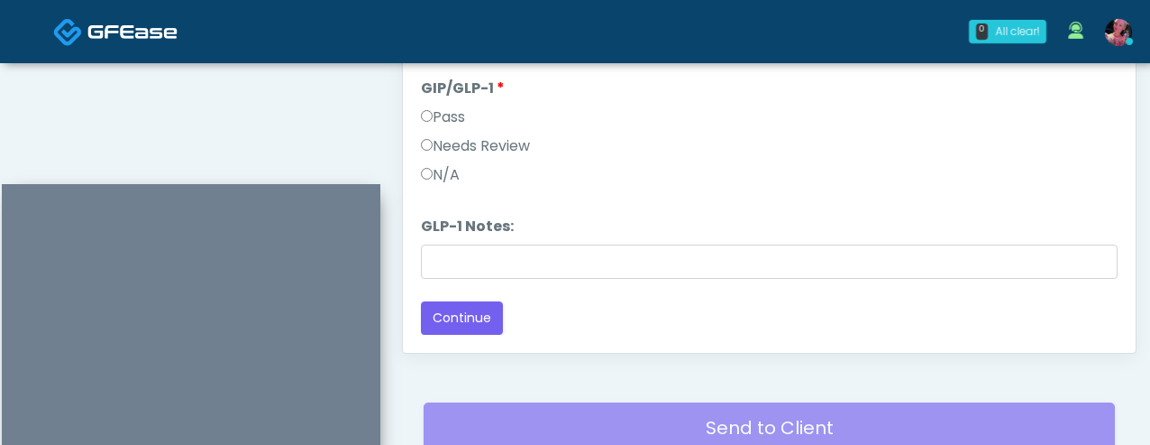
scroll to position [1043, 0]
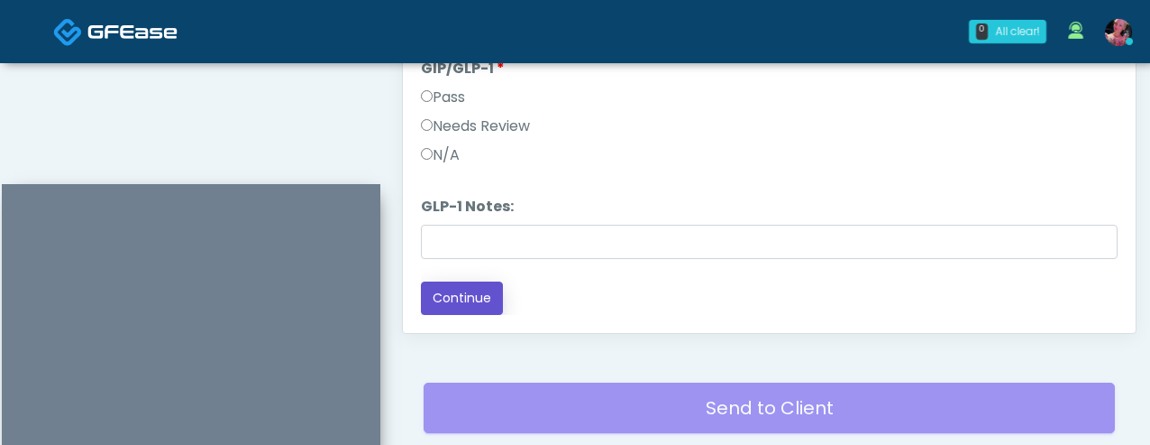
click at [454, 299] on button "Continue" at bounding box center [462, 297] width 82 height 33
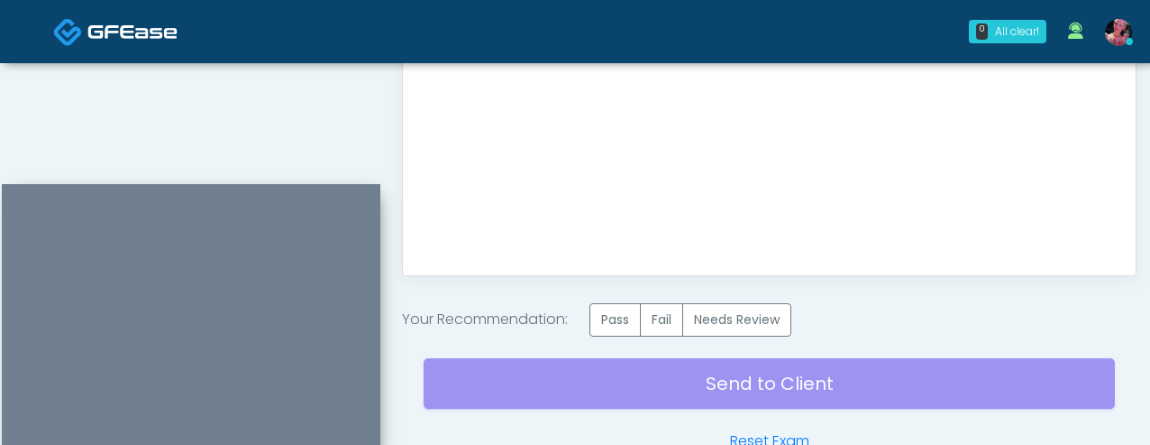
scroll to position [1121, 0]
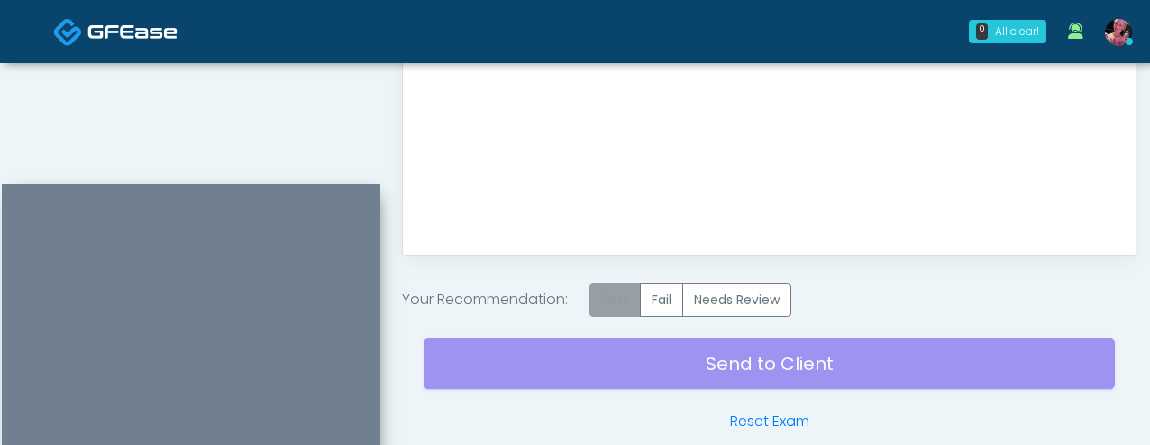
click at [606, 303] on label "Pass" at bounding box center [615, 299] width 51 height 33
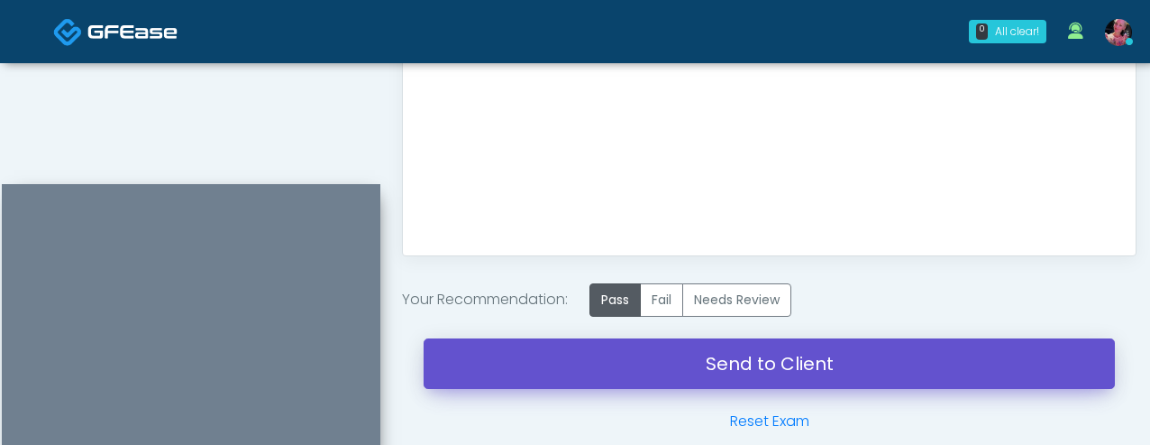
click at [610, 377] on link "Send to Client" at bounding box center [770, 363] width 692 height 50
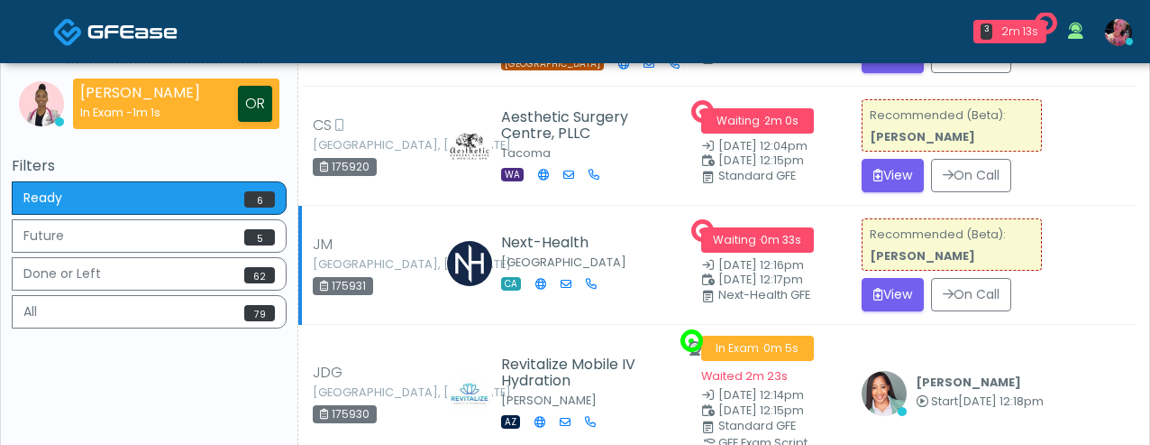
click at [897, 309] on td "Recommended (Beta): [PERSON_NAME] View On Call" at bounding box center [993, 265] width 285 height 119
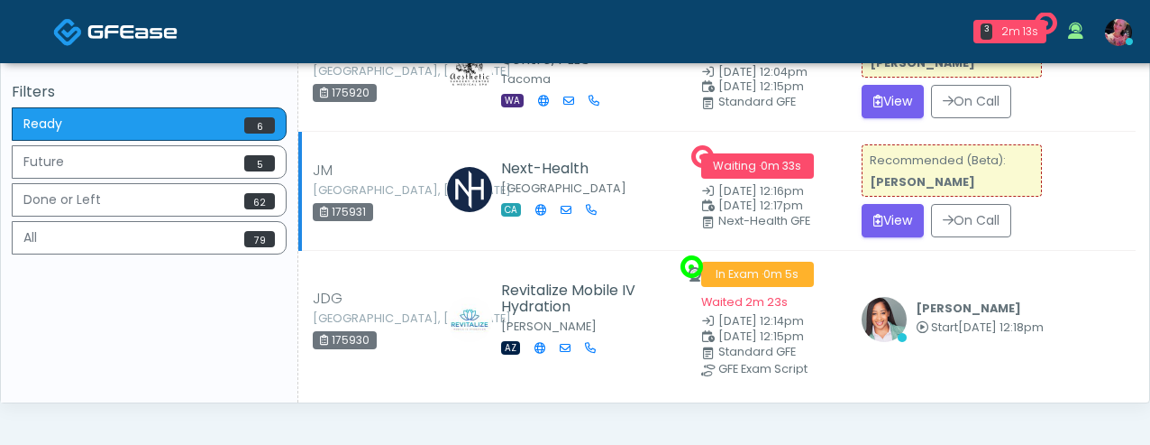
scroll to position [505, 0]
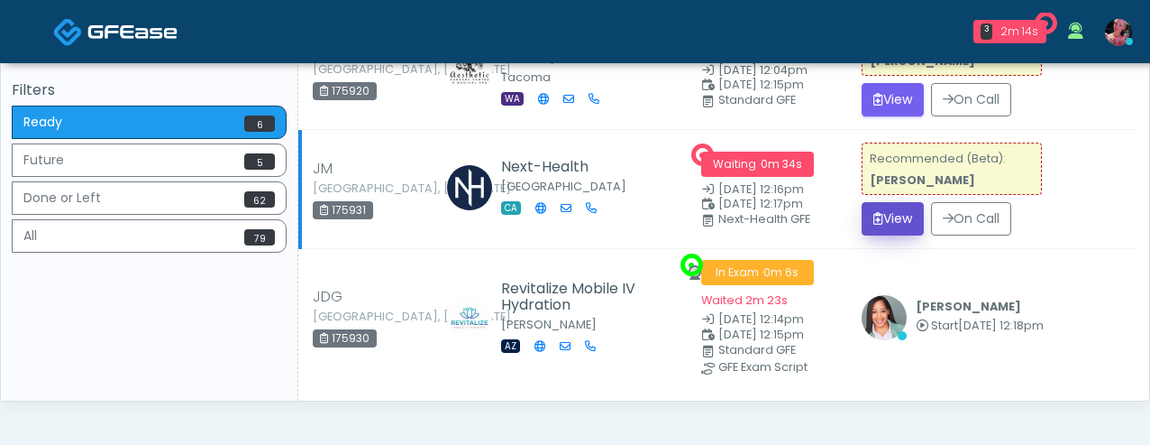
click at [884, 215] on icon "submit" at bounding box center [879, 218] width 10 height 13
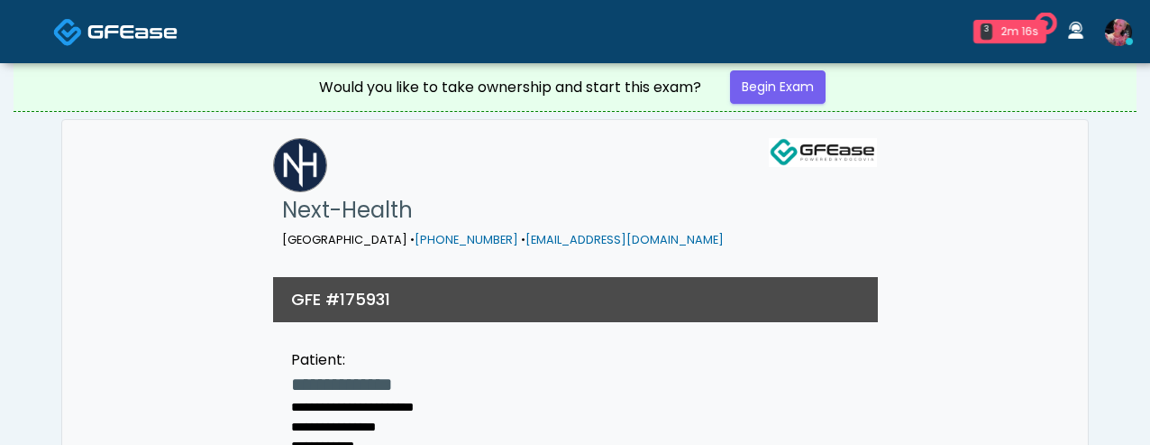
click at [775, 109] on div "Would you like to take ownership and start this exam? Begin Exam" at bounding box center [575, 87] width 541 height 48
click at [775, 83] on link "Begin Exam" at bounding box center [778, 86] width 96 height 33
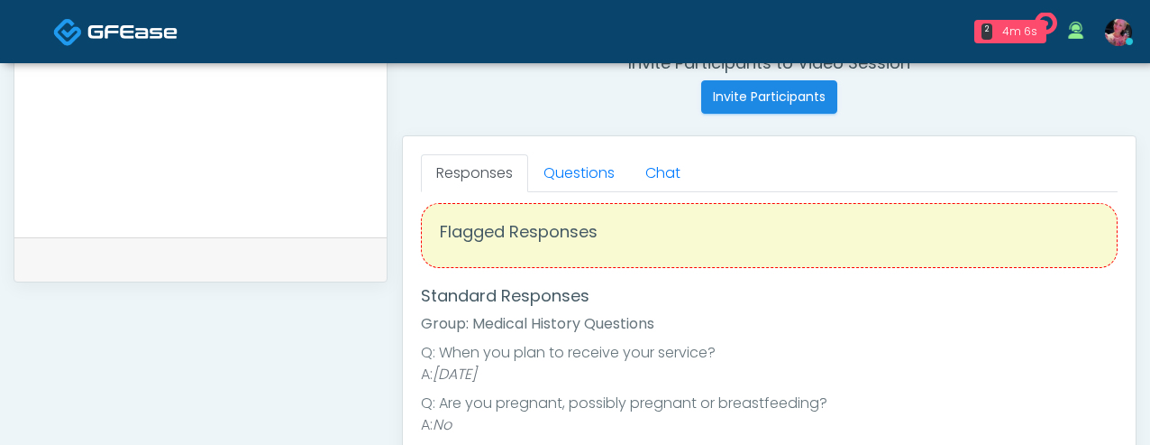
scroll to position [16, 0]
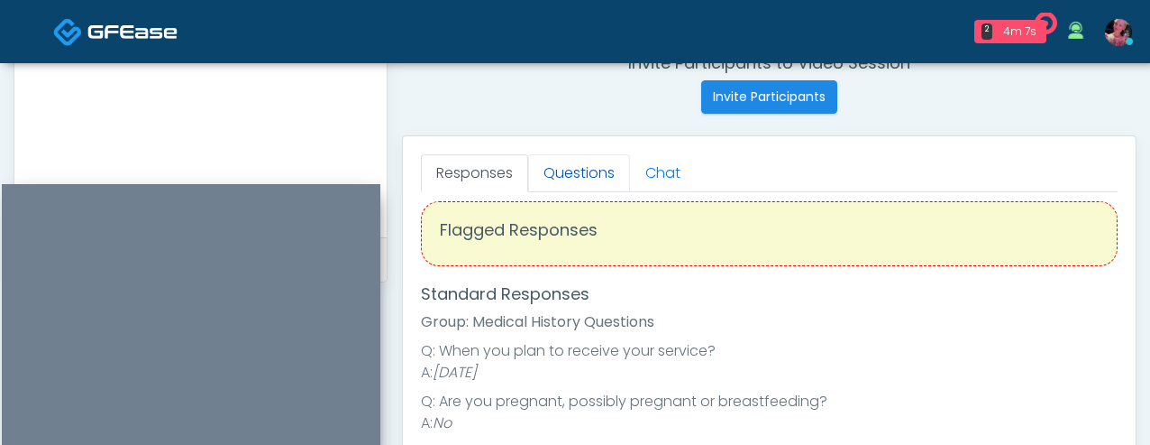
click at [566, 182] on link "Questions" at bounding box center [579, 173] width 102 height 38
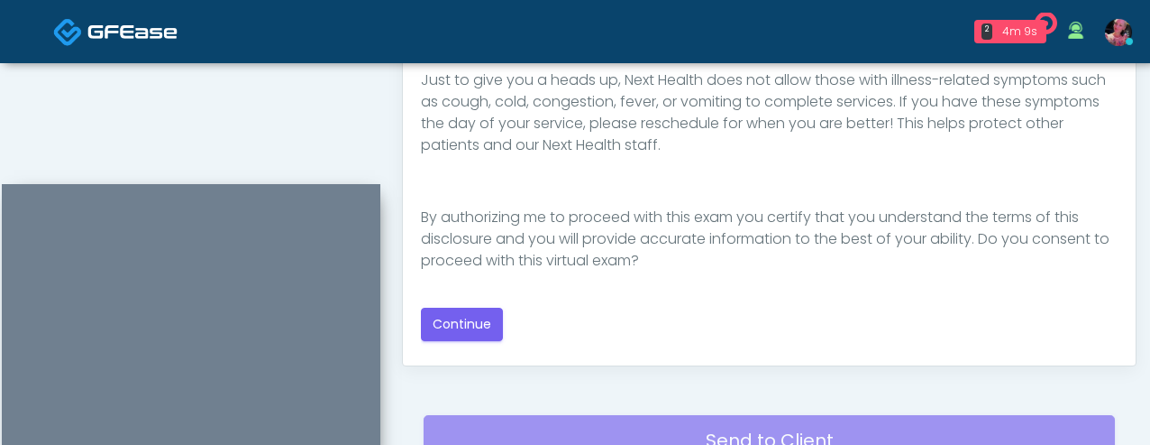
scroll to position [1034, 0]
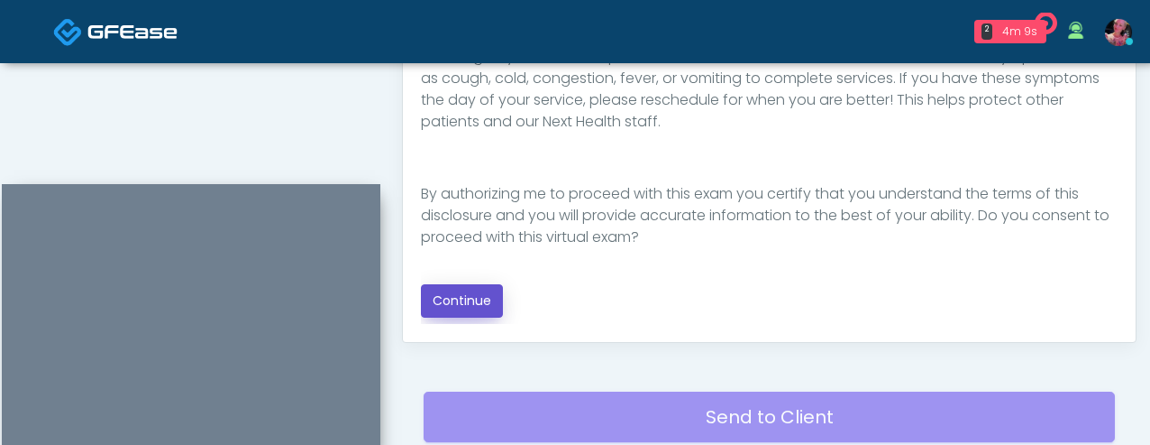
click at [463, 300] on button "Continue" at bounding box center [462, 300] width 82 height 33
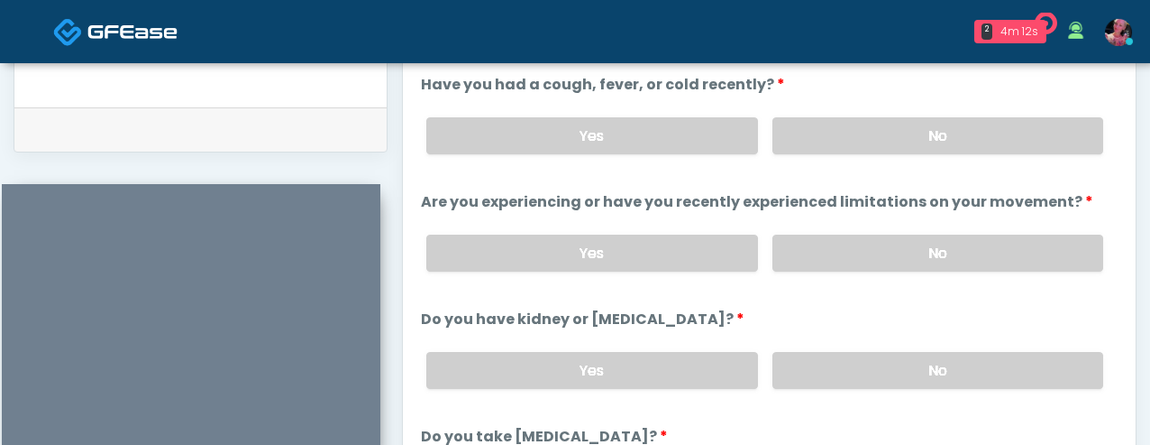
scroll to position [832, 0]
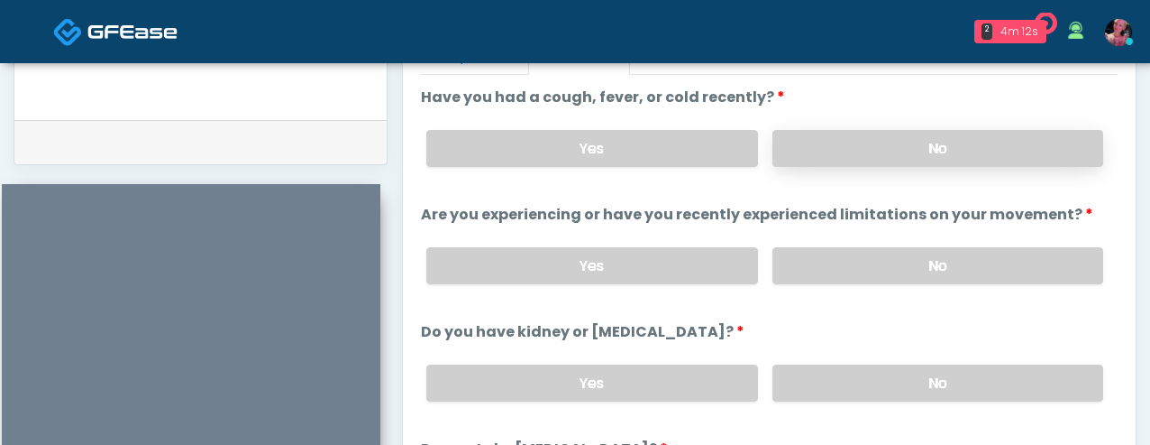
click at [838, 130] on label "No" at bounding box center [938, 148] width 331 height 37
click at [831, 223] on label "Are you experiencing or have you recently experienced limitations on your movem…" at bounding box center [757, 215] width 673 height 22
click at [831, 256] on label "No" at bounding box center [938, 265] width 331 height 37
click at [828, 383] on label "No" at bounding box center [938, 382] width 331 height 37
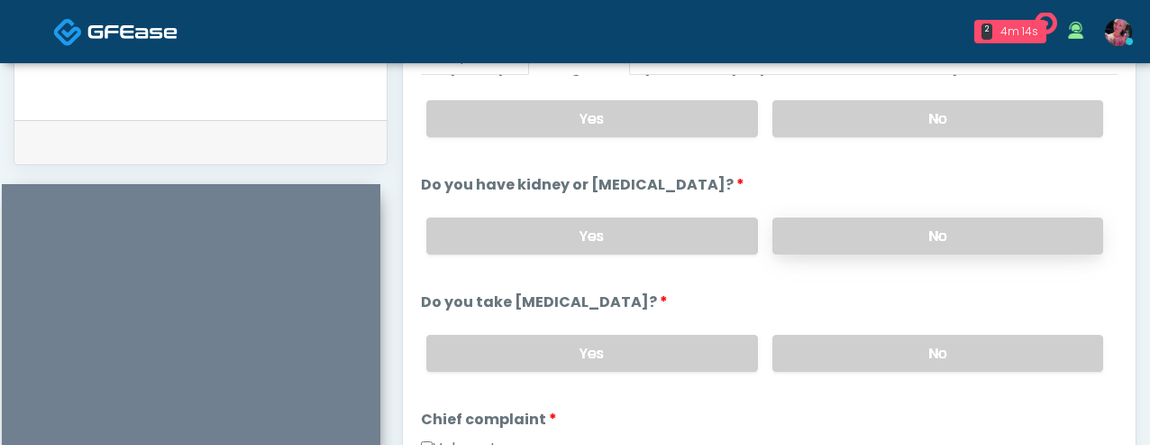
scroll to position [148, 0]
click at [829, 325] on div "Yes No" at bounding box center [765, 352] width 706 height 66
click at [829, 329] on div "Yes No" at bounding box center [765, 352] width 706 height 66
click at [829, 335] on label "No" at bounding box center [938, 352] width 331 height 37
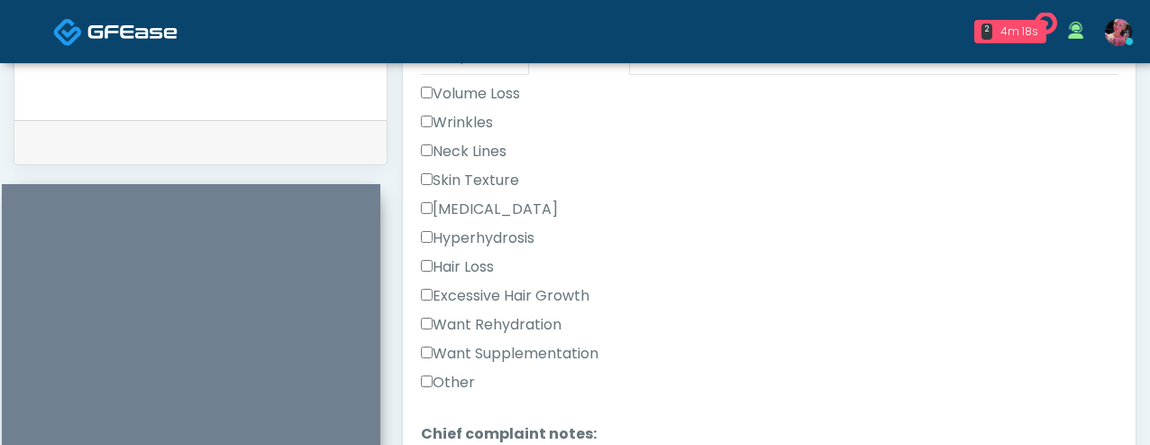
scroll to position [508, 0]
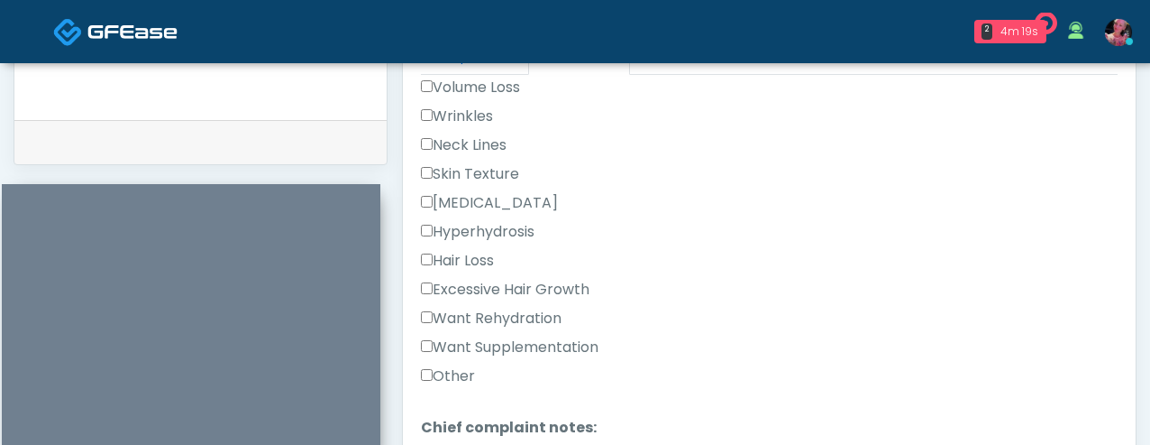
click at [477, 309] on label "Want Rehydration" at bounding box center [491, 318] width 141 height 22
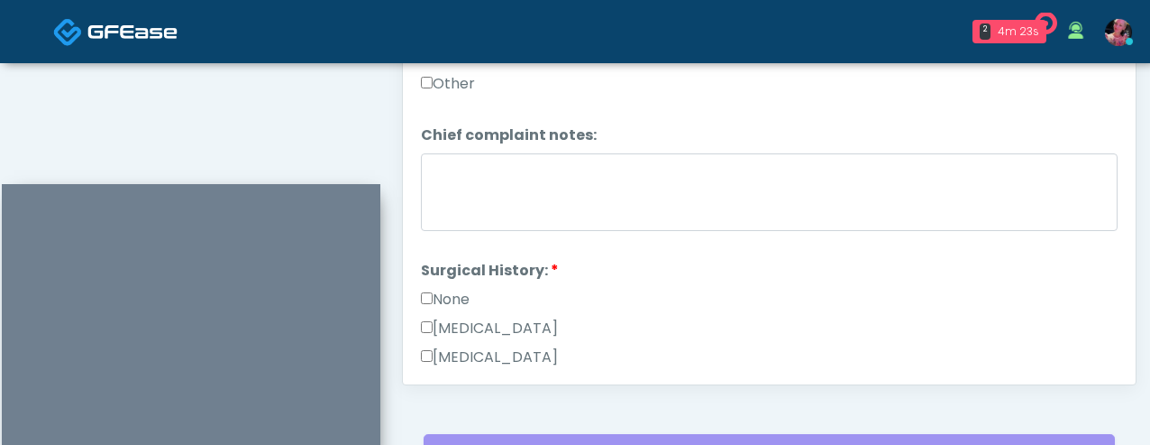
scroll to position [722, 0]
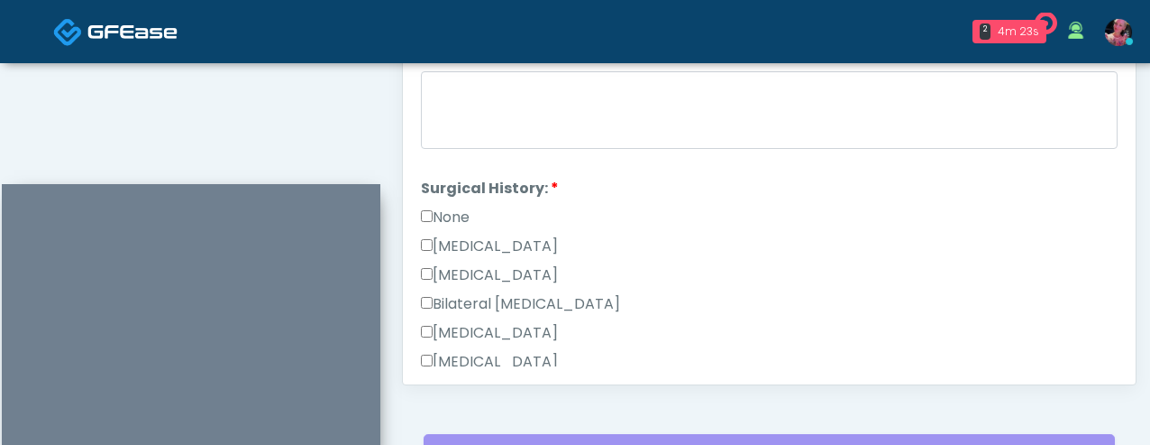
click at [459, 196] on li "Surgical History: Surgical History: None Cesarean Section Hysterectomy Bilatera…" at bounding box center [769, 380] width 697 height 404
click at [459, 206] on label "None" at bounding box center [445, 217] width 49 height 22
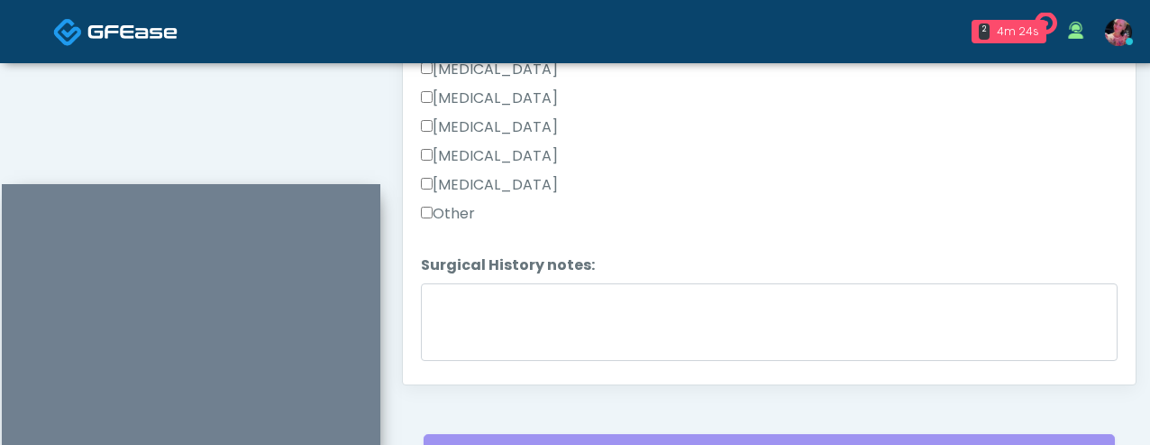
scroll to position [1124, 0]
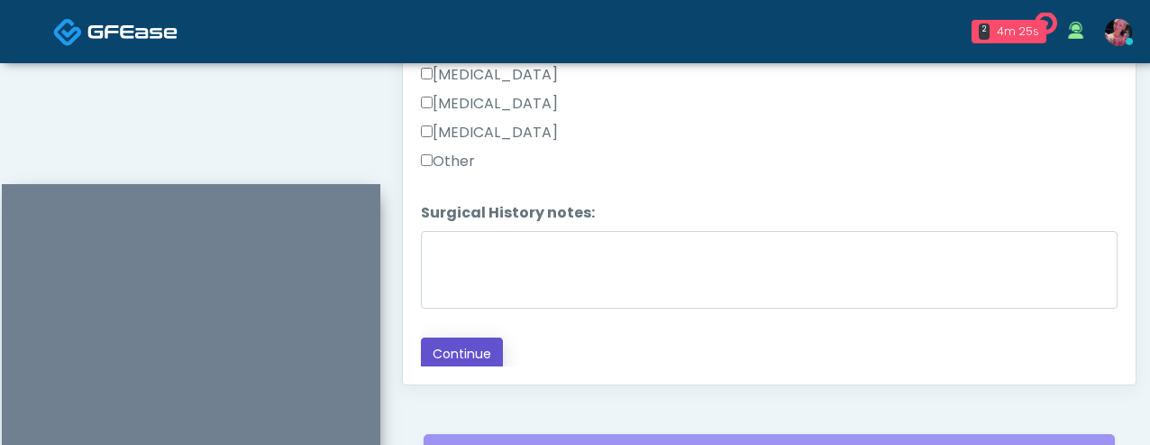
click at [455, 363] on button "Continue" at bounding box center [462, 353] width 82 height 33
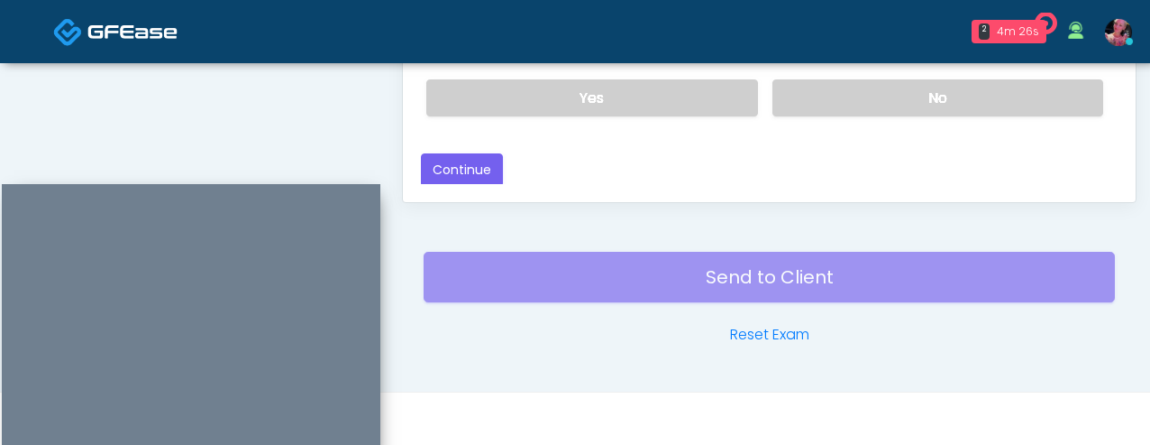
scroll to position [939, 0]
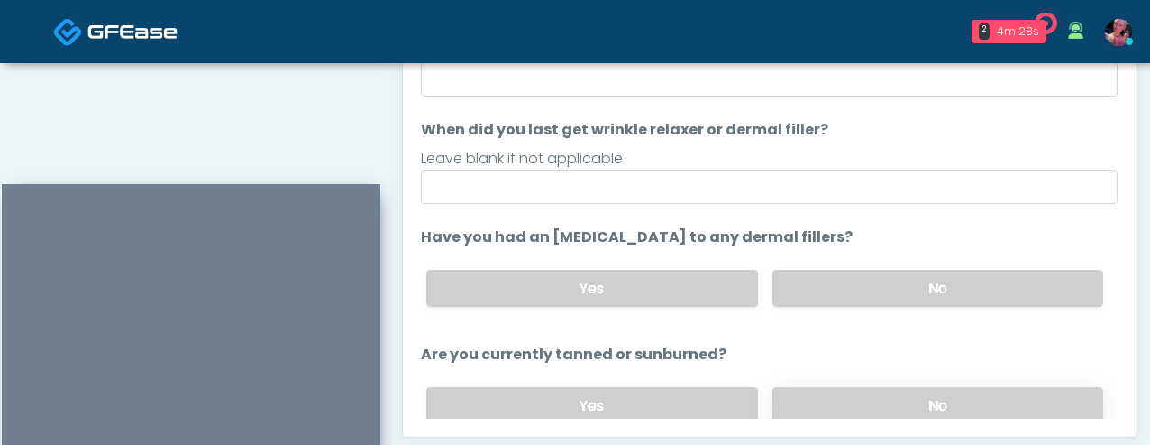
click at [852, 410] on label "No" at bounding box center [938, 405] width 331 height 37
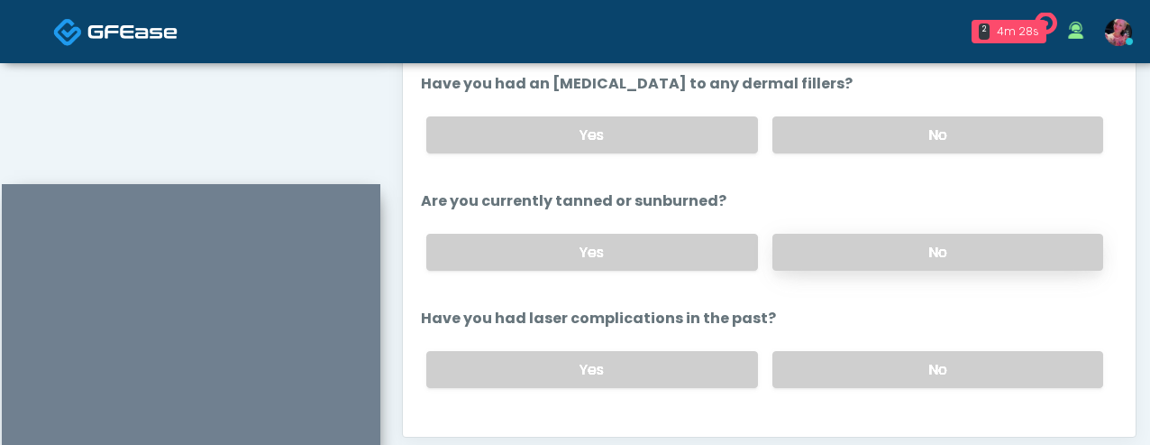
scroll to position [209, 0]
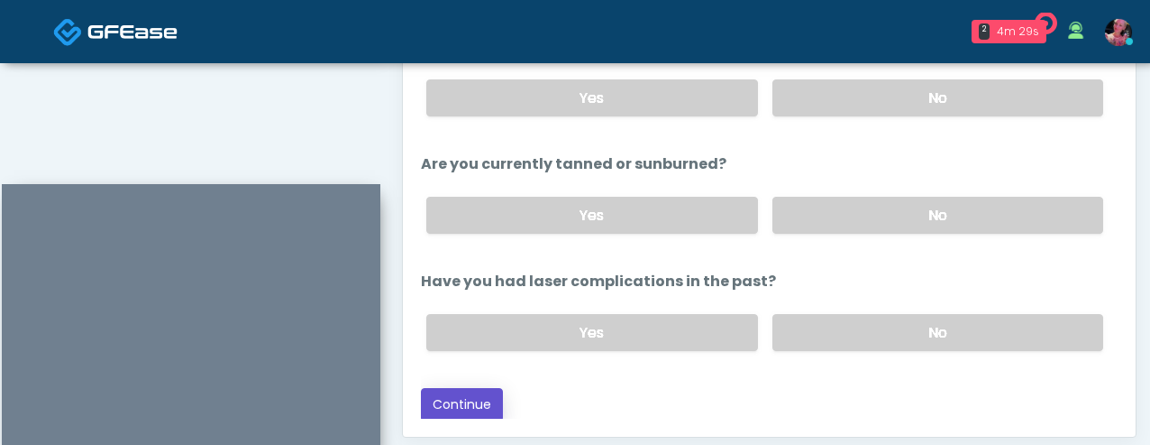
click at [500, 416] on button "Continue" at bounding box center [462, 404] width 82 height 33
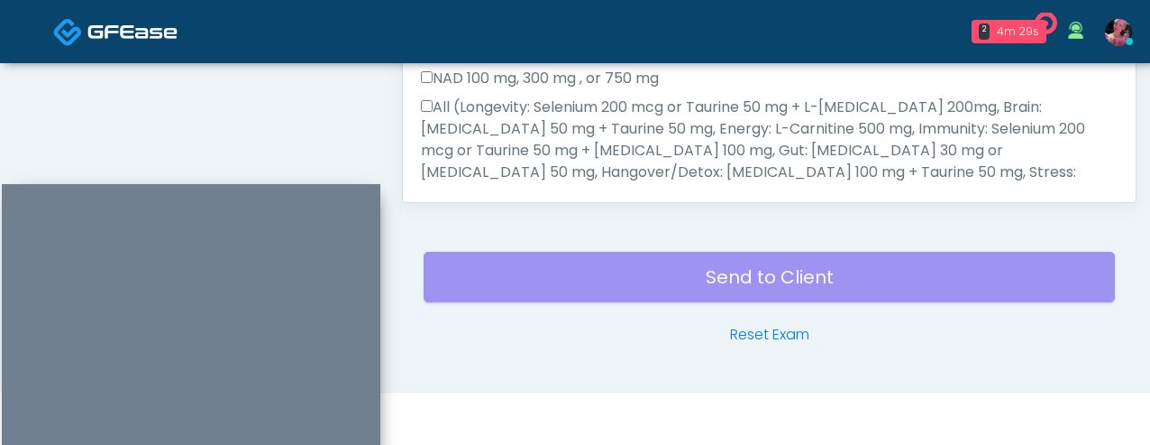
click at [485, 402] on footer "© 2025 Docovia" at bounding box center [575, 417] width 1150 height 53
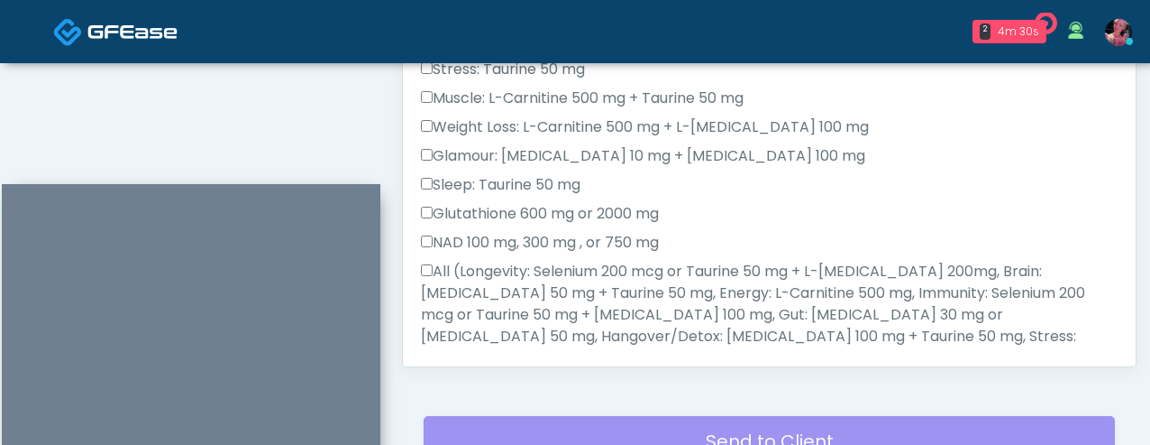
scroll to position [1011, 0]
click at [517, 265] on label "All (Longevity: Selenium 200 mcg or Taurine 50 mg + L-Arginine 200mg, Brain: Gl…" at bounding box center [769, 335] width 697 height 151
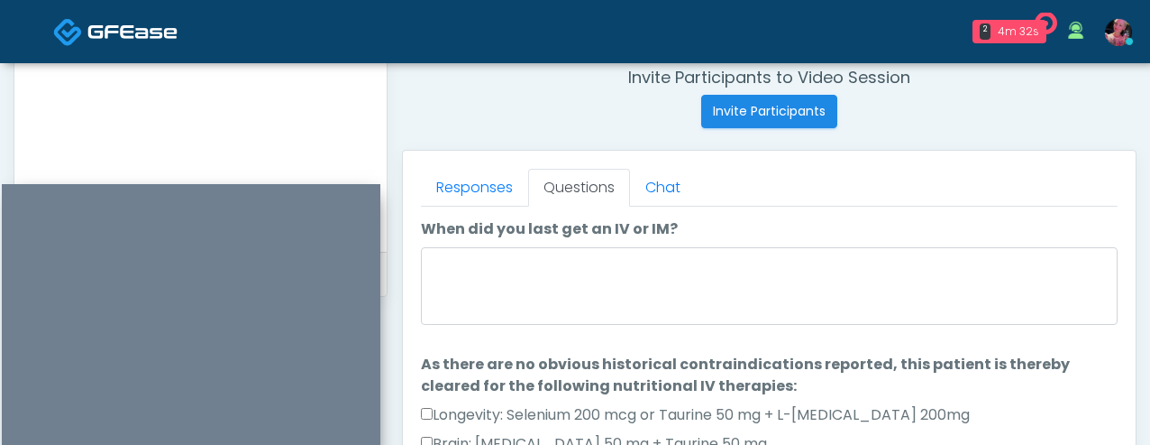
scroll to position [700, 0]
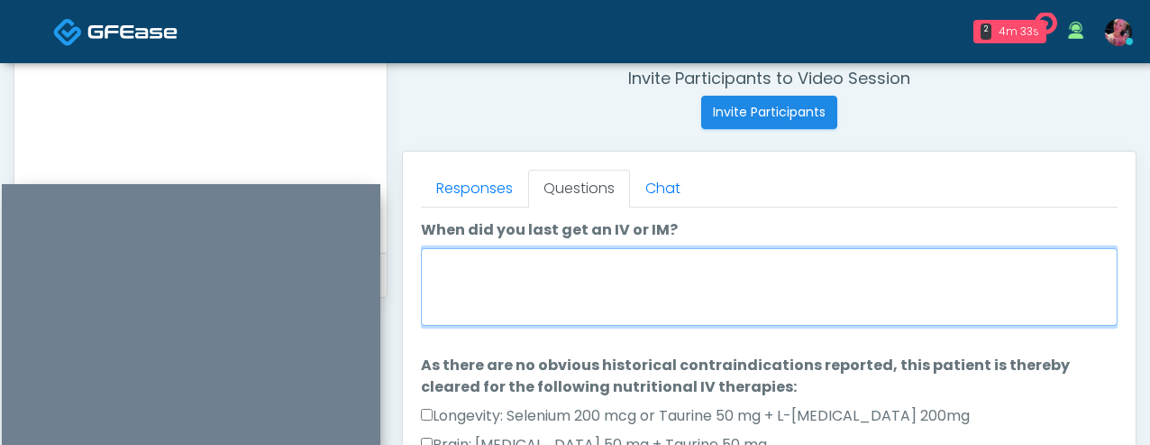
click at [517, 265] on textarea "When did you last get an IV or IM?" at bounding box center [769, 287] width 697 height 78
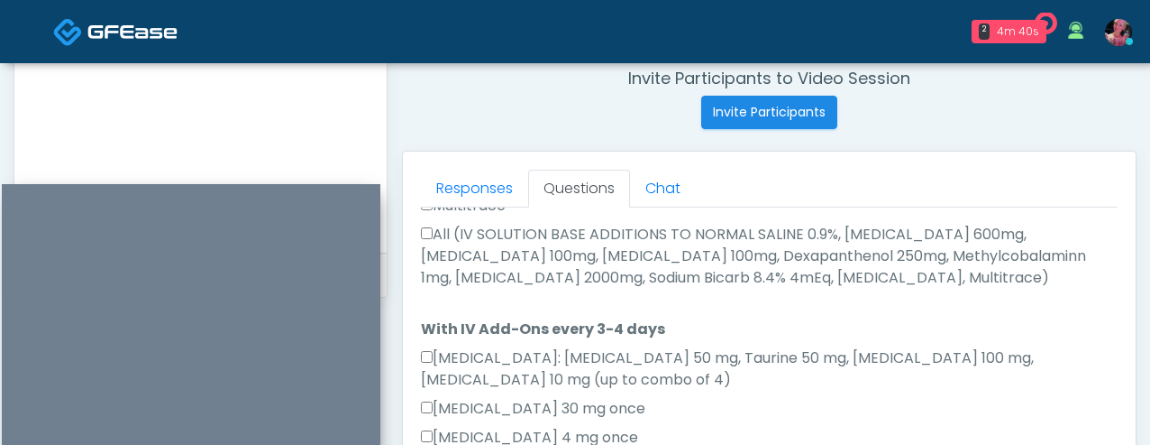
scroll to position [0, 0]
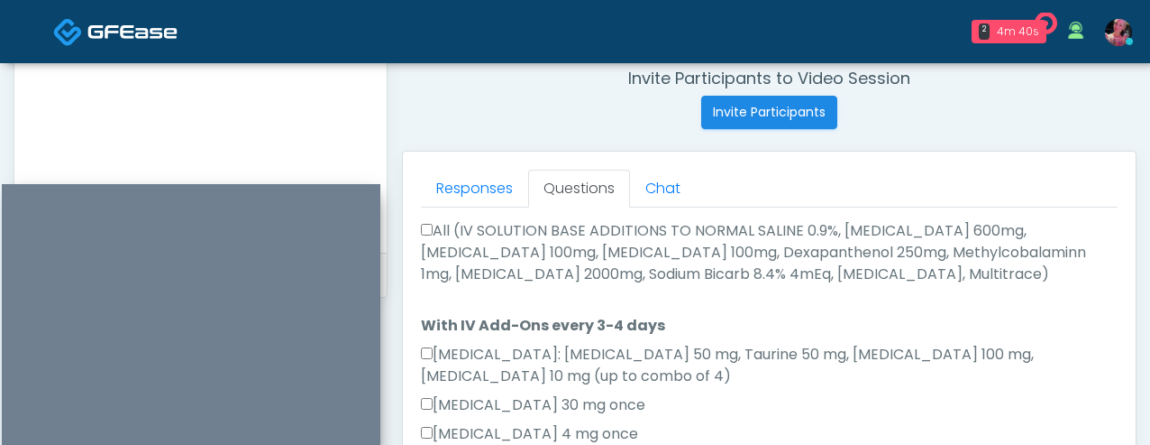
type textarea "*********"
click at [473, 244] on label "All (IV SOLUTION BASE ADDITIONS TO NORMAL SALINE 0.9%, Magnesium Chloride 600mg…" at bounding box center [769, 252] width 697 height 65
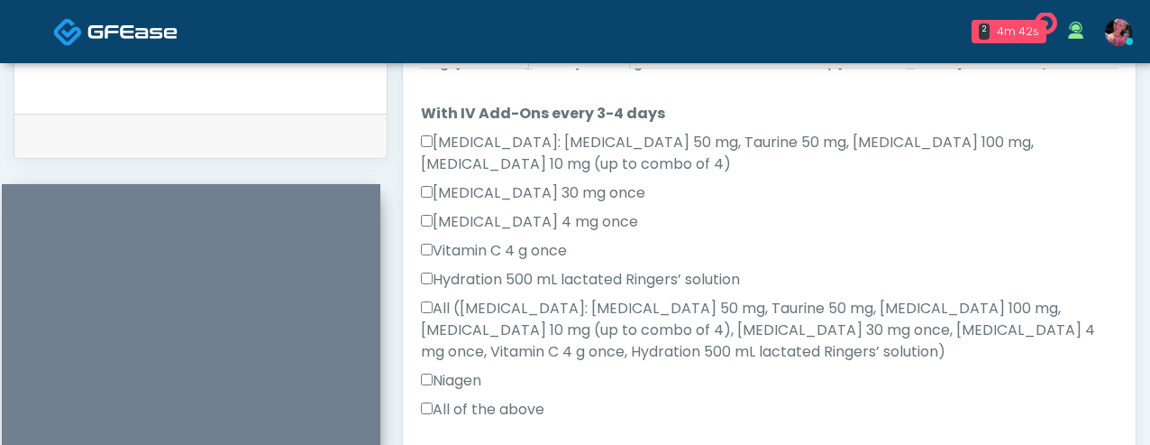
click at [463, 298] on label "All (Amino Acids: Glycine 50 mg, Taurine 50 mg, Lysine 100 mg, Biotin 10 mg (up…" at bounding box center [769, 330] width 697 height 65
click at [453, 399] on label "All of the above" at bounding box center [483, 410] width 124 height 22
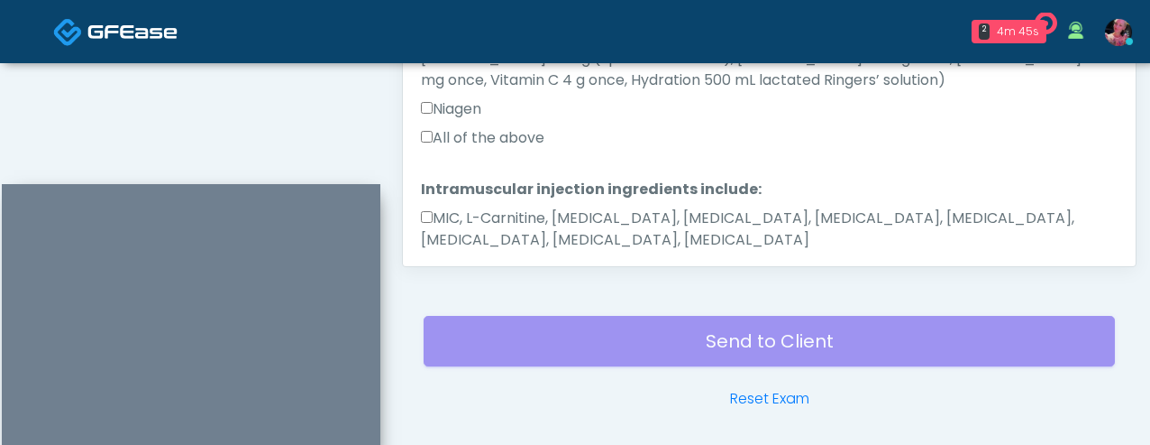
click at [433, 207] on label "MIC, L-Carnitine, Methylcobalamin, Glycine, B-Complex, Lycine, Biotin, Vitamin …" at bounding box center [769, 228] width 697 height 43
click at [439, 280] on button "Continue" at bounding box center [462, 296] width 82 height 33
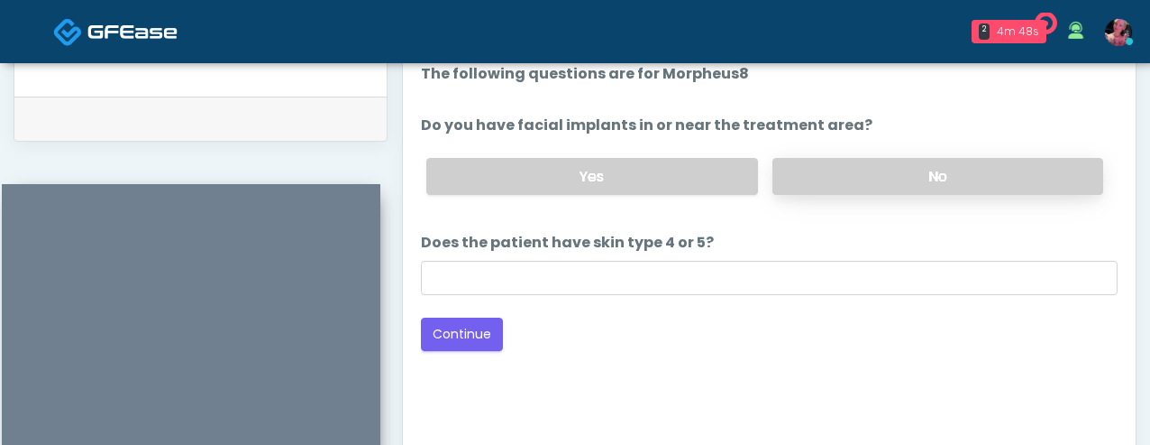
click at [867, 171] on label "No" at bounding box center [938, 176] width 331 height 37
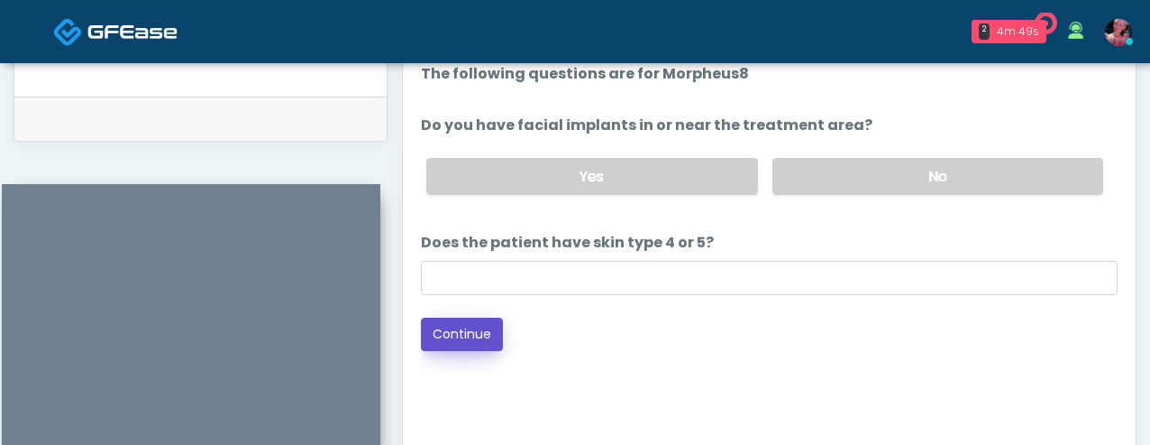
click at [475, 335] on button "Continue" at bounding box center [462, 333] width 82 height 33
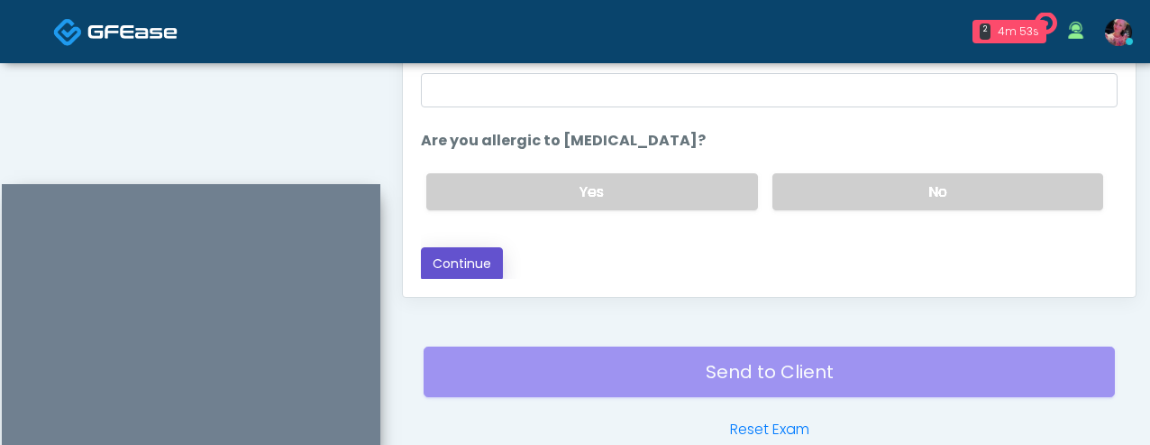
click at [459, 277] on button "Continue" at bounding box center [462, 263] width 82 height 33
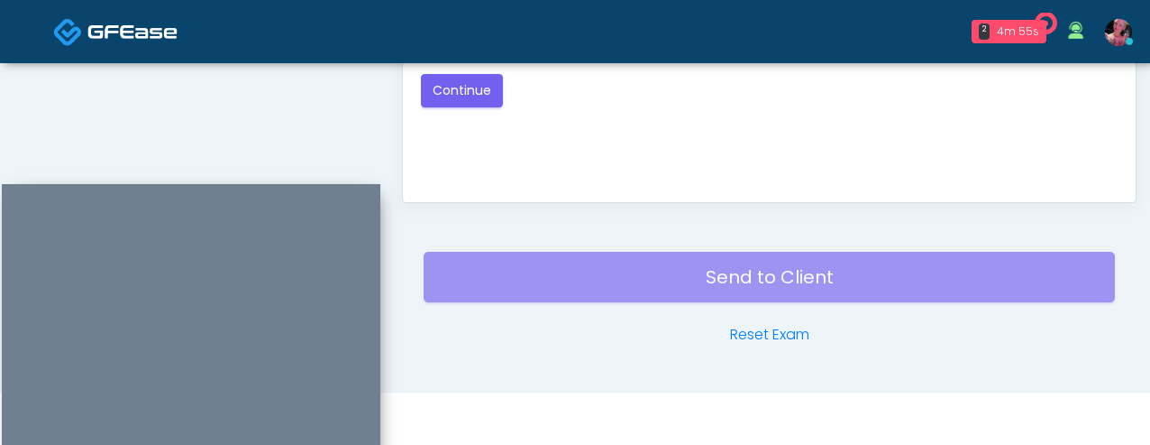
click at [490, 243] on div "Send to Client Reset Exam" at bounding box center [770, 287] width 692 height 115
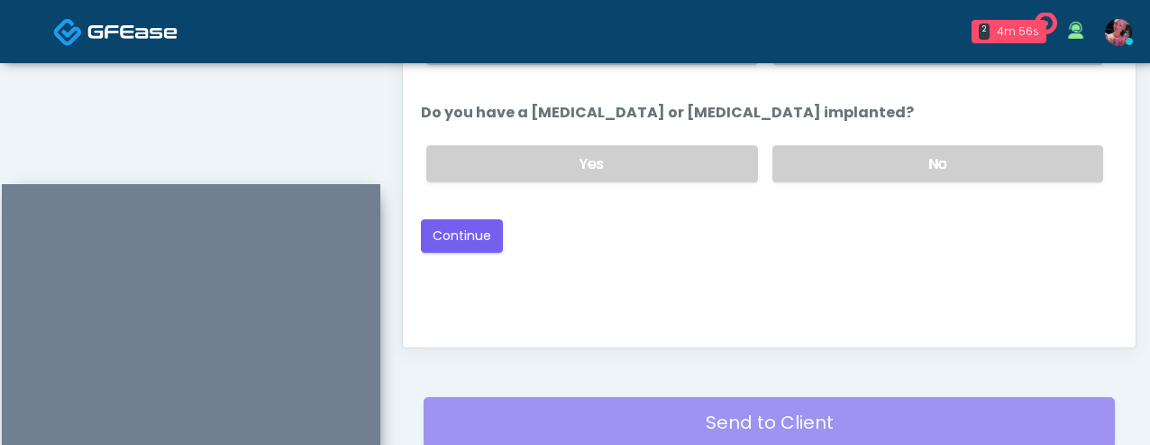
click at [473, 211] on div "Loading... Connecting to your agent... Please wait while we prepare your person…" at bounding box center [769, 71] width 697 height 362
click at [473, 231] on button "Continue" at bounding box center [462, 235] width 82 height 33
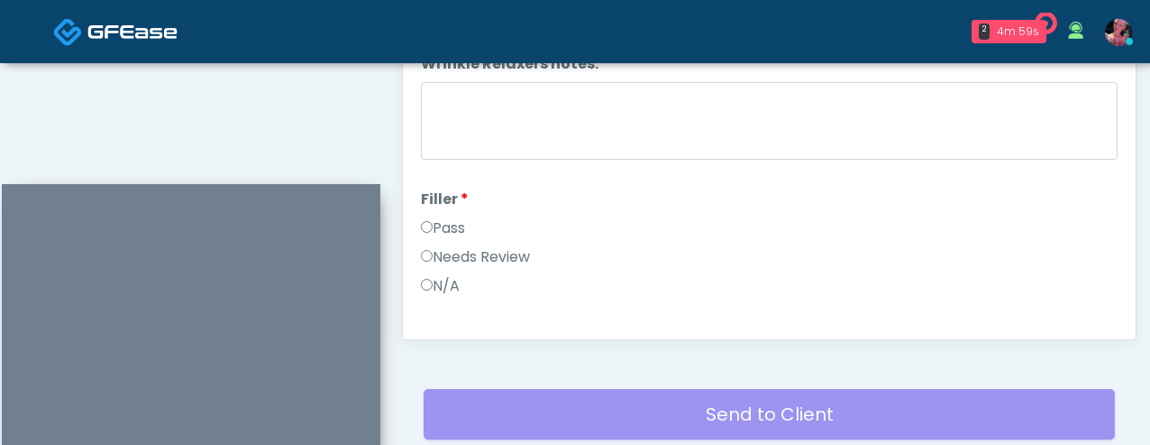
click at [442, 283] on label "N/A" at bounding box center [440, 286] width 39 height 22
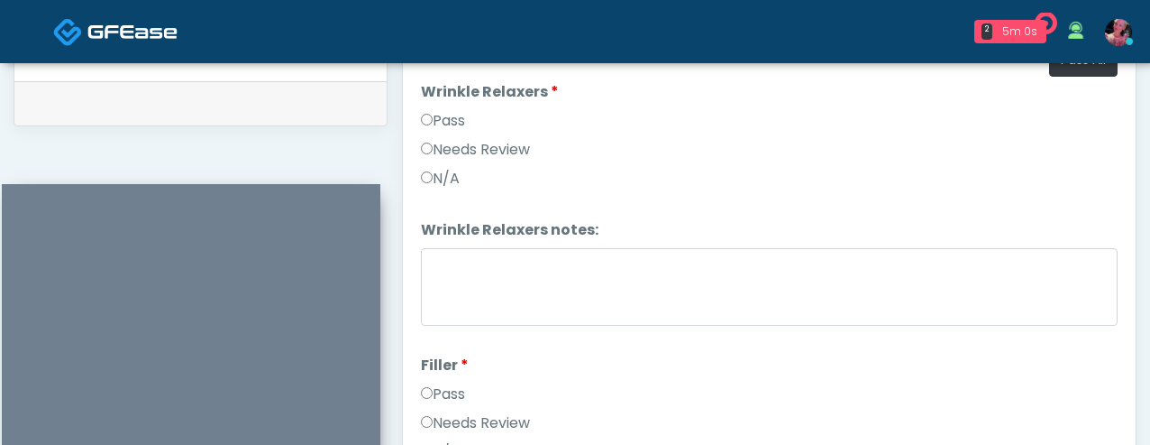
click at [460, 191] on div "N/A" at bounding box center [769, 182] width 697 height 29
click at [454, 183] on label "N/A" at bounding box center [440, 179] width 39 height 22
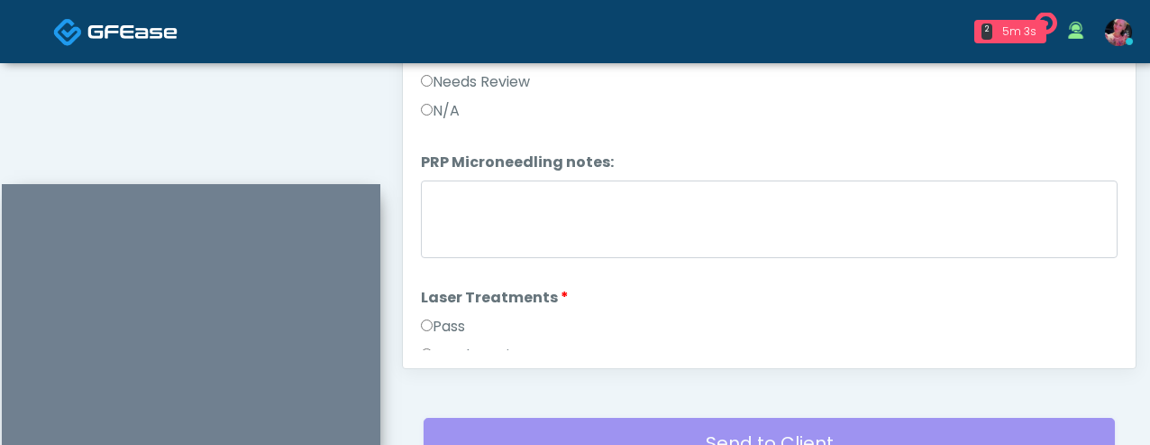
click at [452, 107] on label "N/A" at bounding box center [440, 111] width 39 height 22
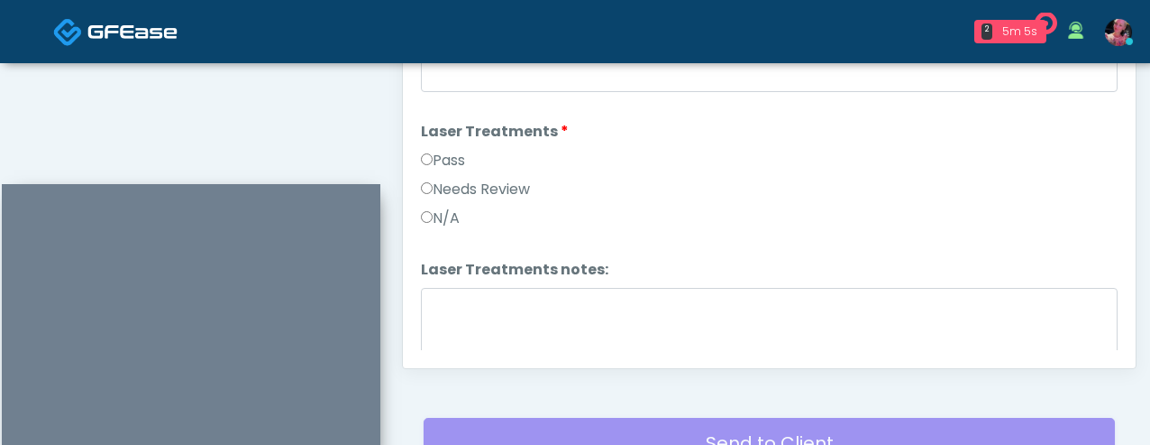
click at [456, 219] on label "N/A" at bounding box center [440, 218] width 39 height 22
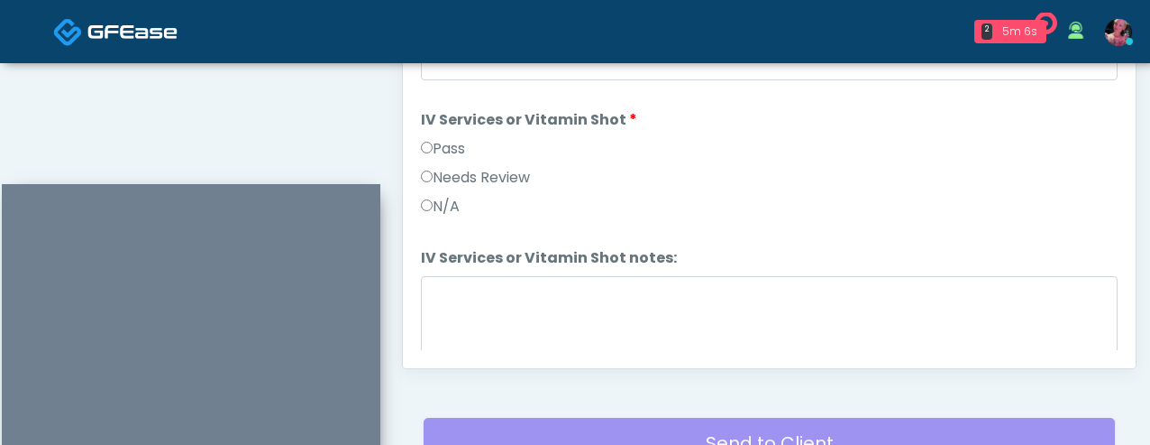
click at [454, 144] on label "Pass" at bounding box center [443, 149] width 44 height 22
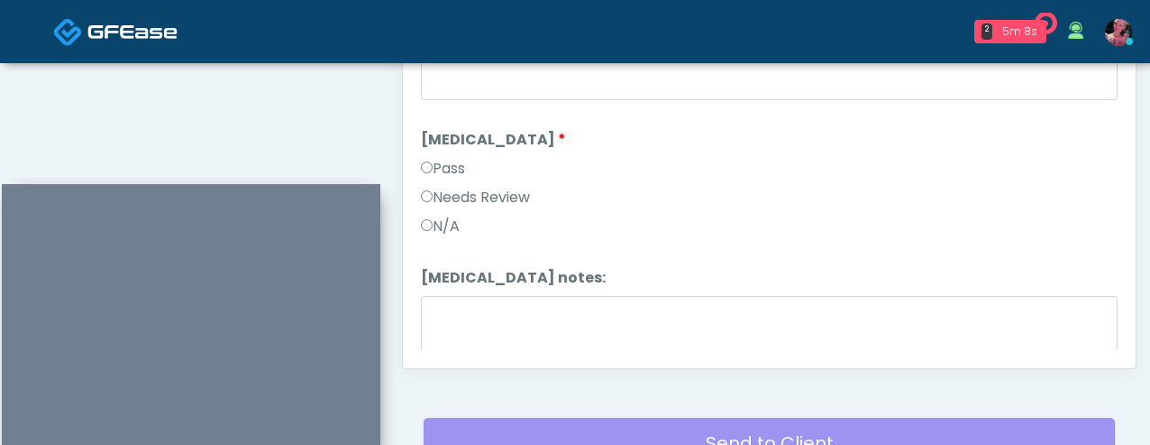
click at [435, 237] on div "N/A" at bounding box center [769, 229] width 697 height 29
click at [435, 227] on label "N/A" at bounding box center [440, 226] width 39 height 22
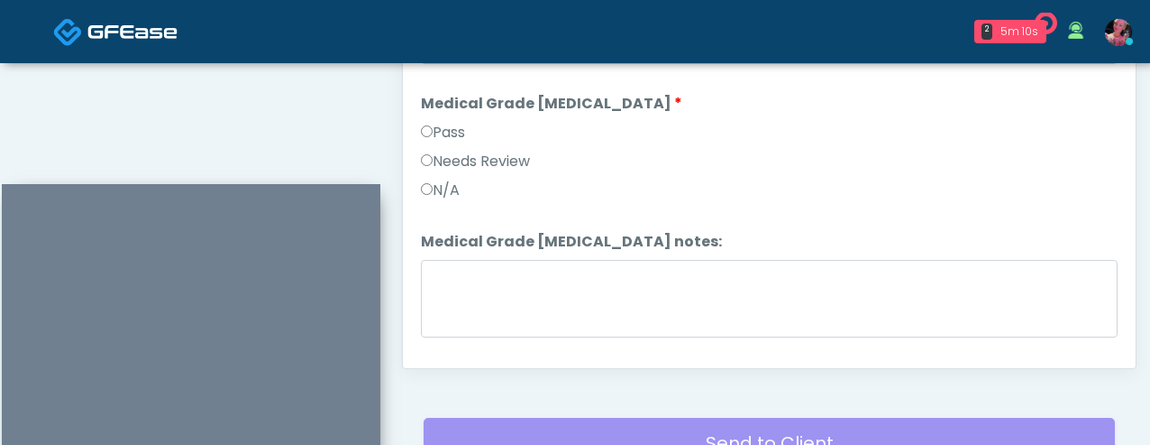
click at [433, 187] on label "N/A" at bounding box center [440, 190] width 39 height 22
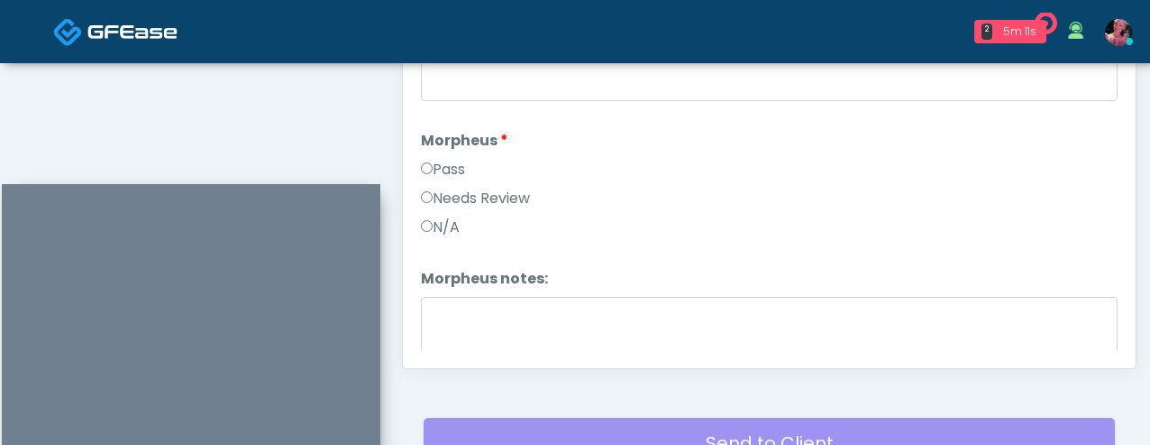
click at [433, 217] on label "N/A" at bounding box center [440, 227] width 39 height 22
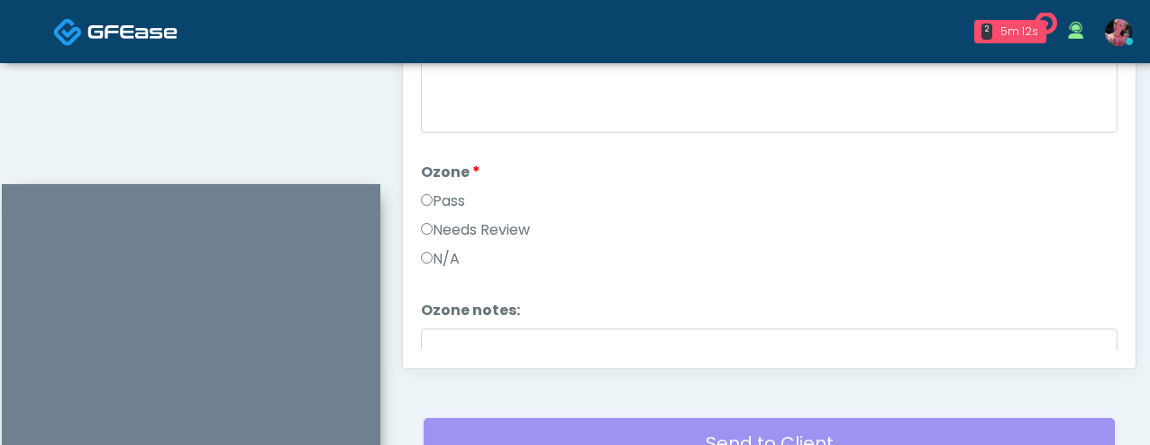
click at [434, 248] on label "N/A" at bounding box center [440, 259] width 39 height 22
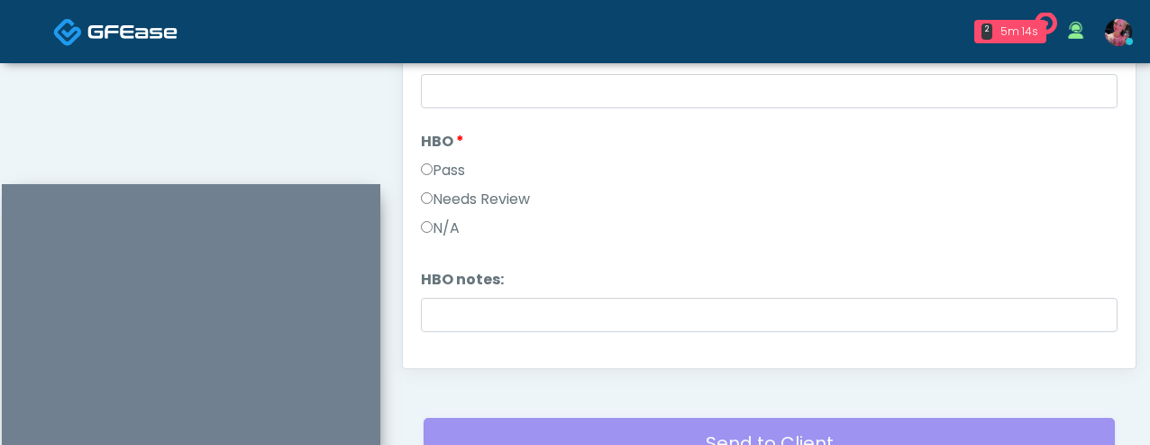
click at [437, 210] on div "Needs Review" at bounding box center [769, 202] width 697 height 29
click at [436, 225] on label "N/A" at bounding box center [440, 228] width 39 height 22
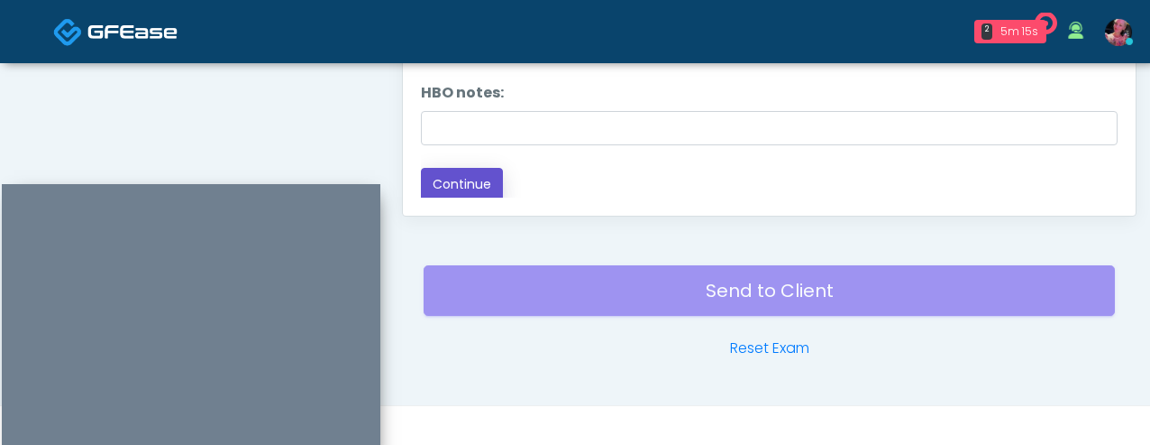
click at [445, 181] on button "Continue" at bounding box center [462, 184] width 82 height 33
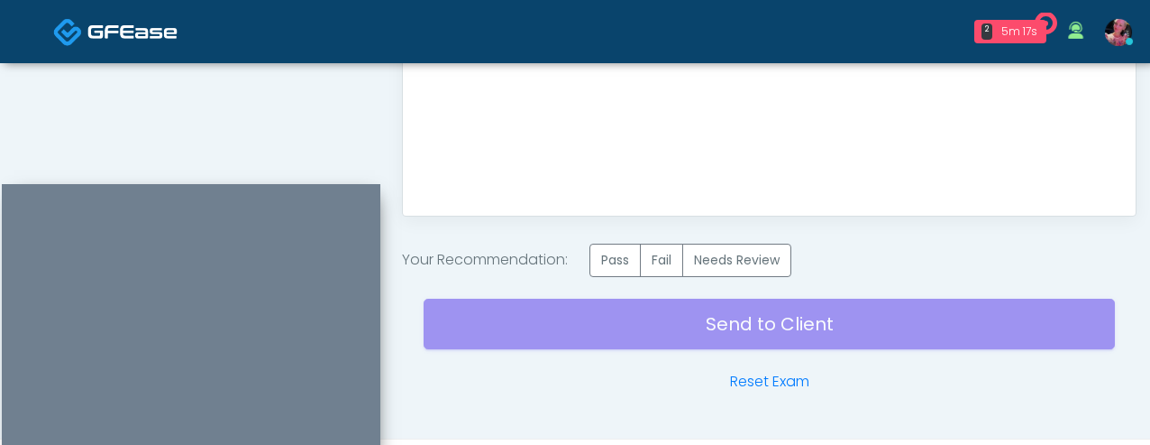
click at [593, 265] on div "Your Recommendation: Pass Fail Needs Review" at bounding box center [769, 259] width 735 height 33
click at [603, 265] on label "Pass" at bounding box center [615, 259] width 51 height 33
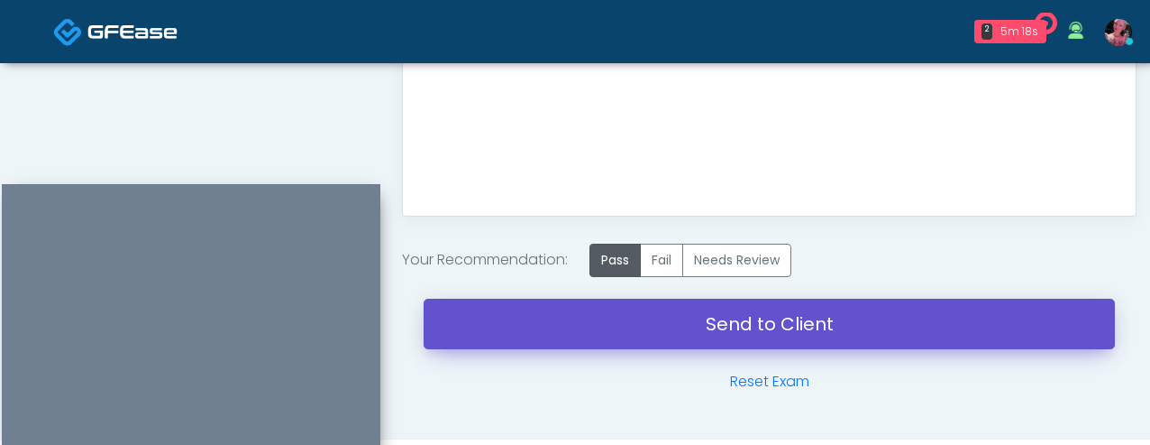
click at [594, 304] on link "Send to Client" at bounding box center [770, 323] width 692 height 50
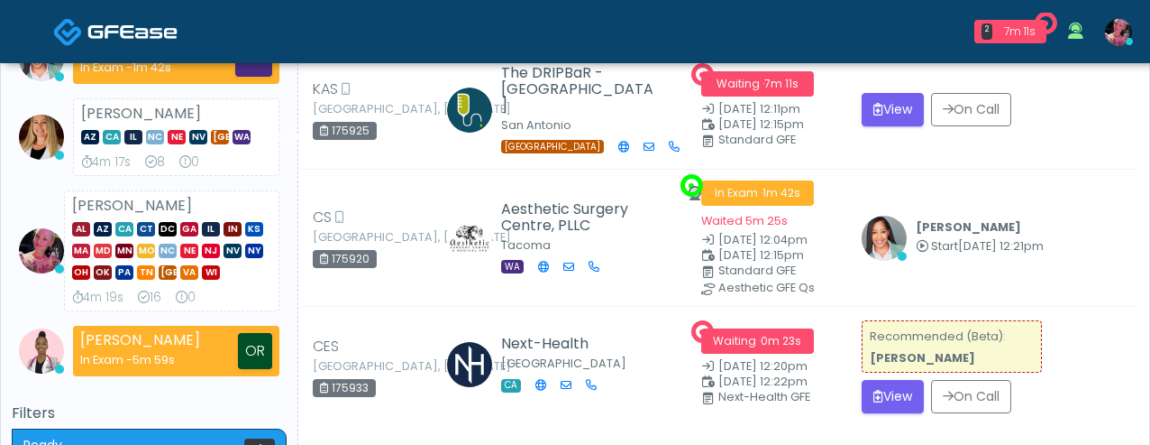
scroll to position [273, 0]
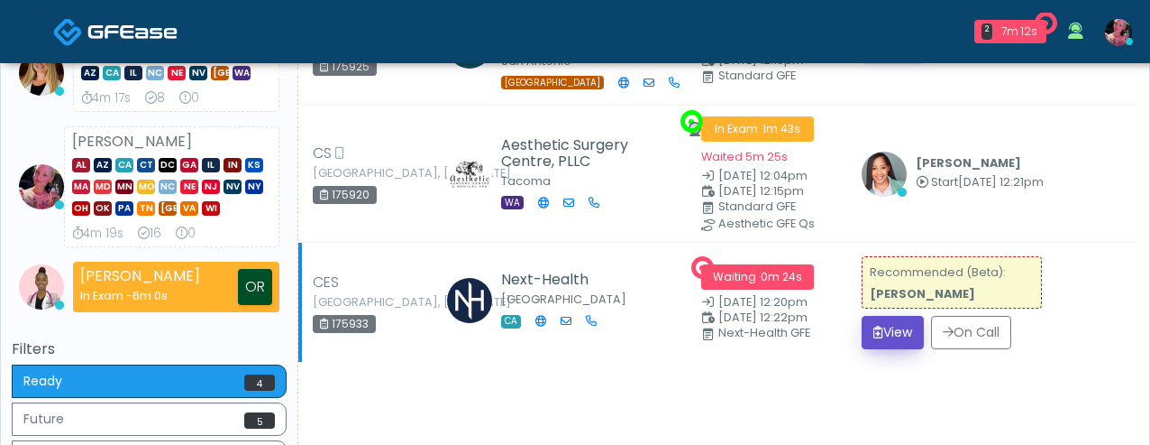
click at [910, 328] on button "View" at bounding box center [893, 332] width 62 height 33
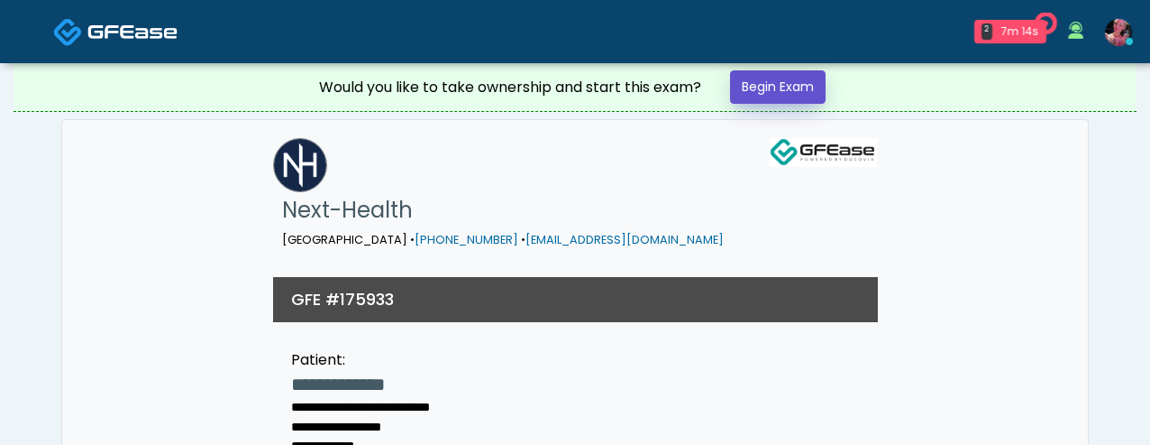
click at [764, 96] on link "Begin Exam" at bounding box center [778, 86] width 96 height 33
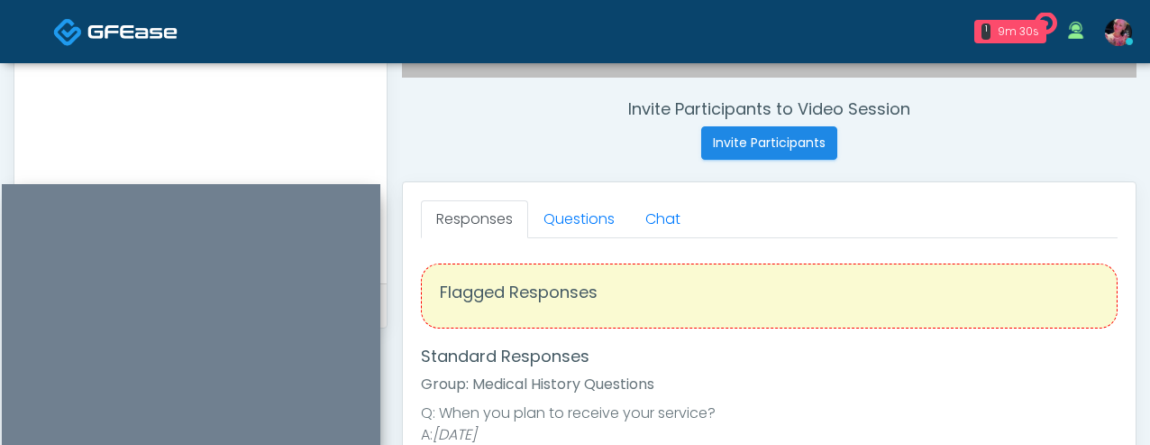
scroll to position [713, 0]
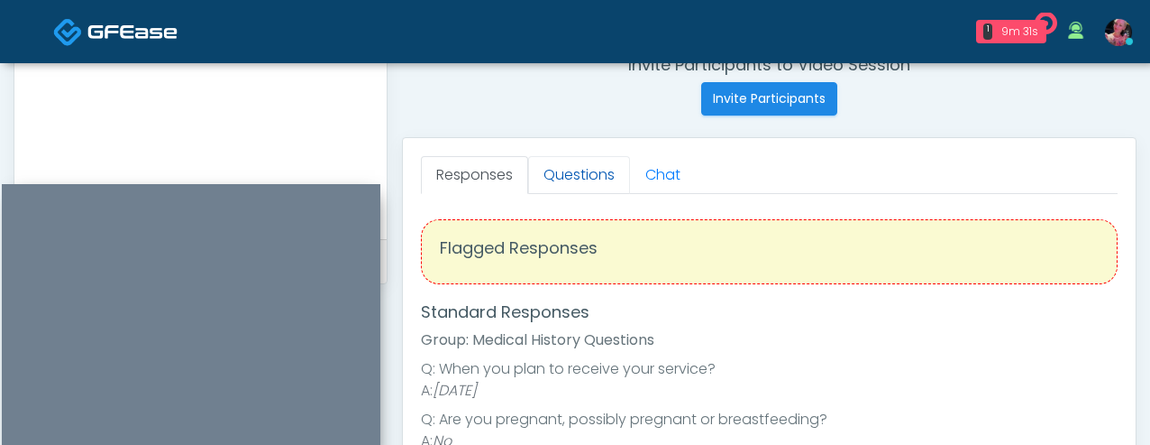
click at [598, 158] on link "Questions" at bounding box center [579, 175] width 102 height 38
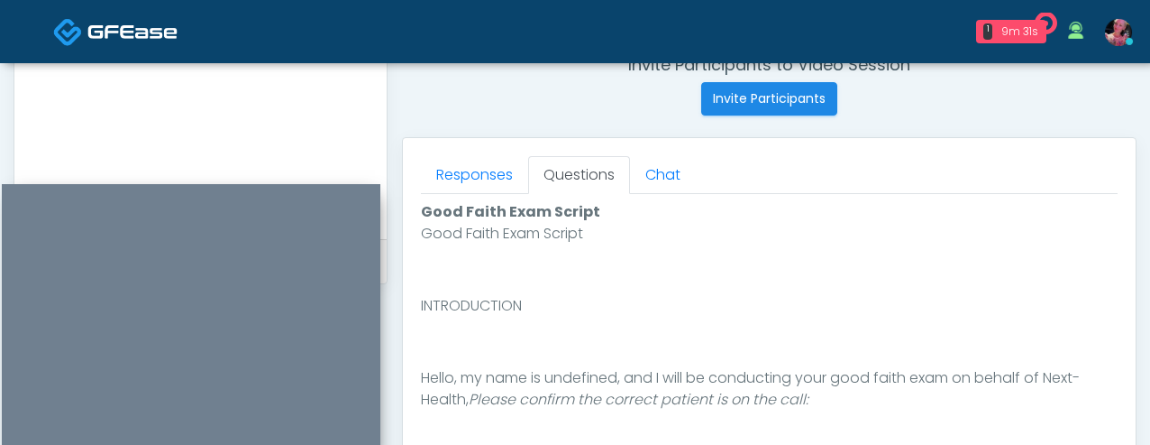
click at [598, 175] on link "Questions" at bounding box center [579, 175] width 102 height 38
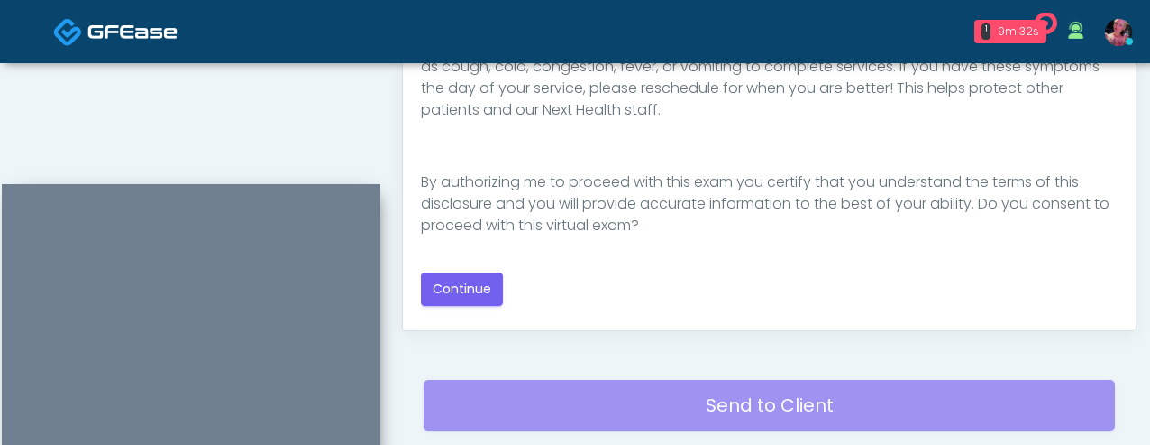
scroll to position [1081, 0]
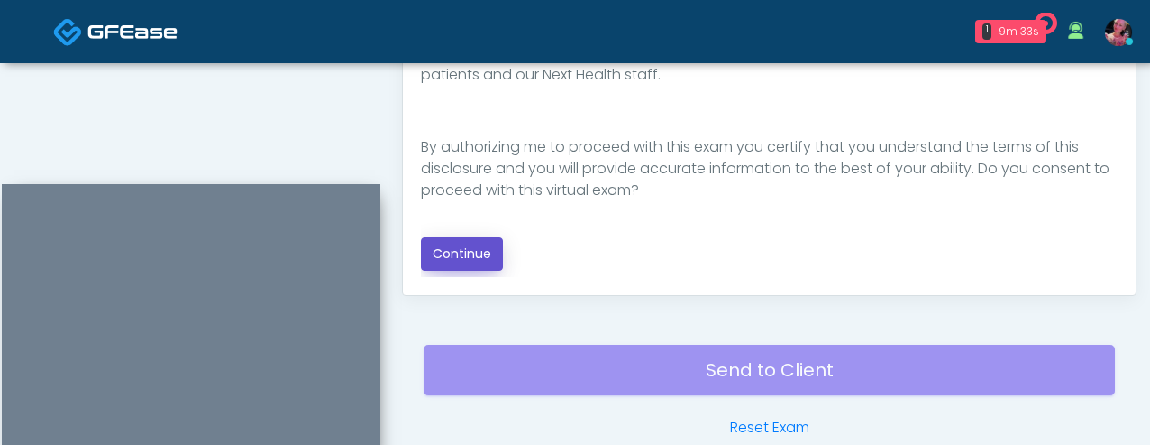
click at [472, 261] on button "Continue" at bounding box center [462, 253] width 82 height 33
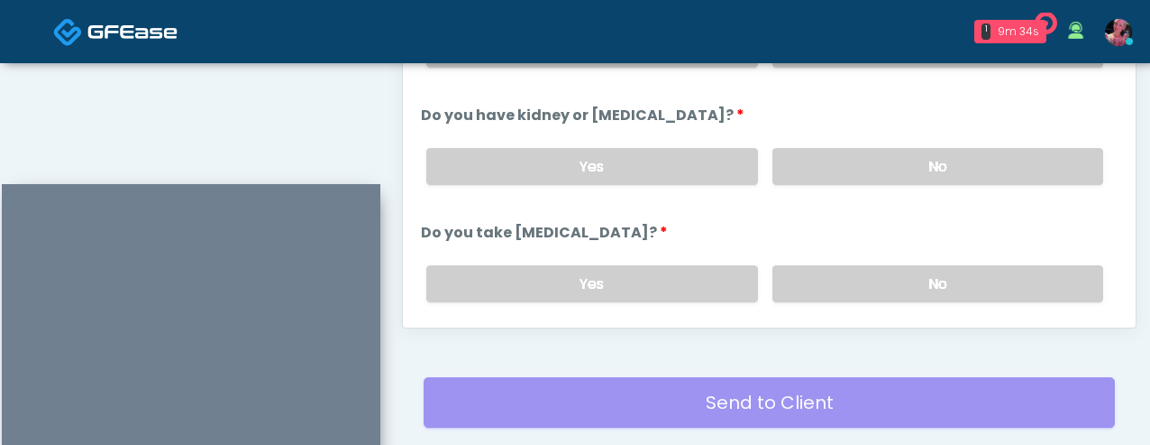
scroll to position [1022, 0]
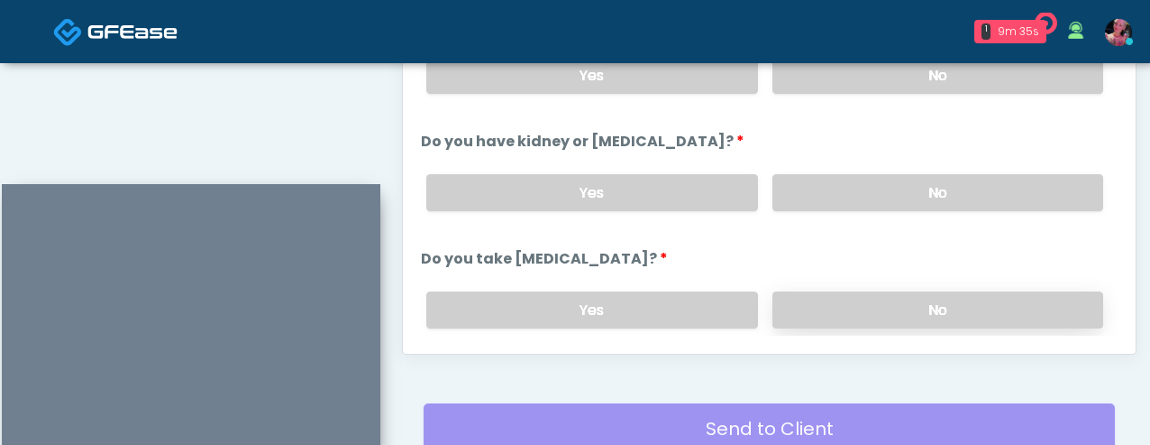
click at [840, 298] on label "No" at bounding box center [938, 309] width 331 height 37
click at [839, 170] on div "Yes No" at bounding box center [765, 193] width 706 height 66
click at [839, 87] on label "No" at bounding box center [938, 75] width 331 height 37
click at [839, 191] on label "No" at bounding box center [938, 192] width 331 height 37
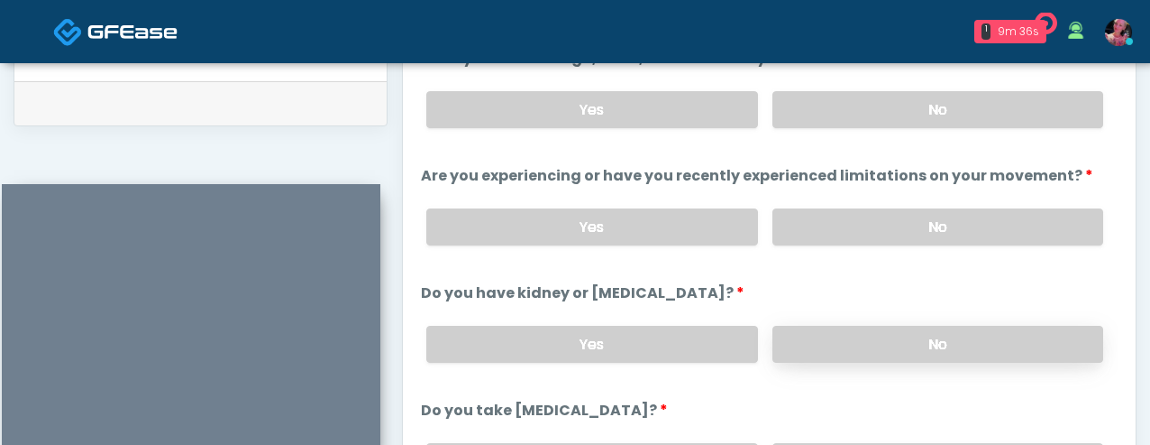
scroll to position [872, 0]
click at [839, 117] on label "No" at bounding box center [938, 108] width 331 height 37
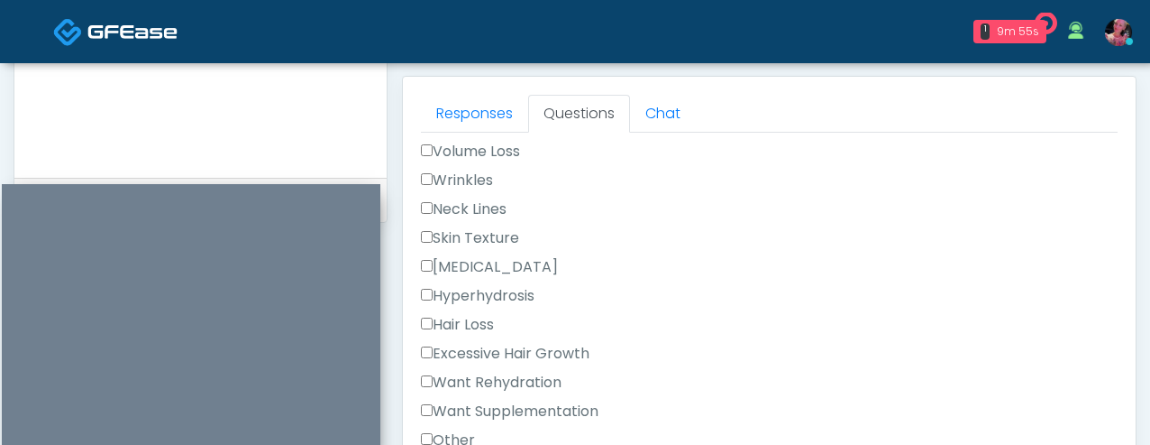
scroll to position [607, 0]
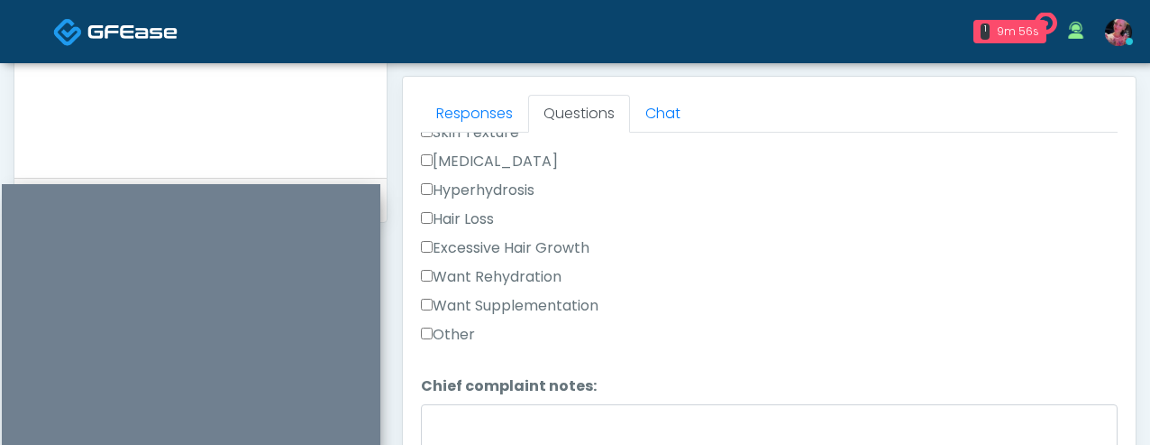
click at [536, 270] on label "Want Rehydration" at bounding box center [491, 277] width 141 height 22
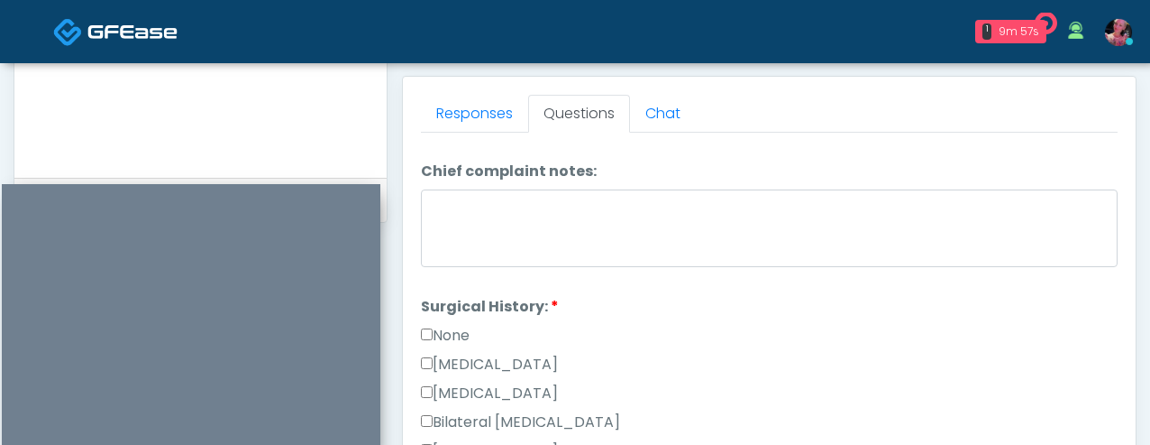
scroll to position [874, 0]
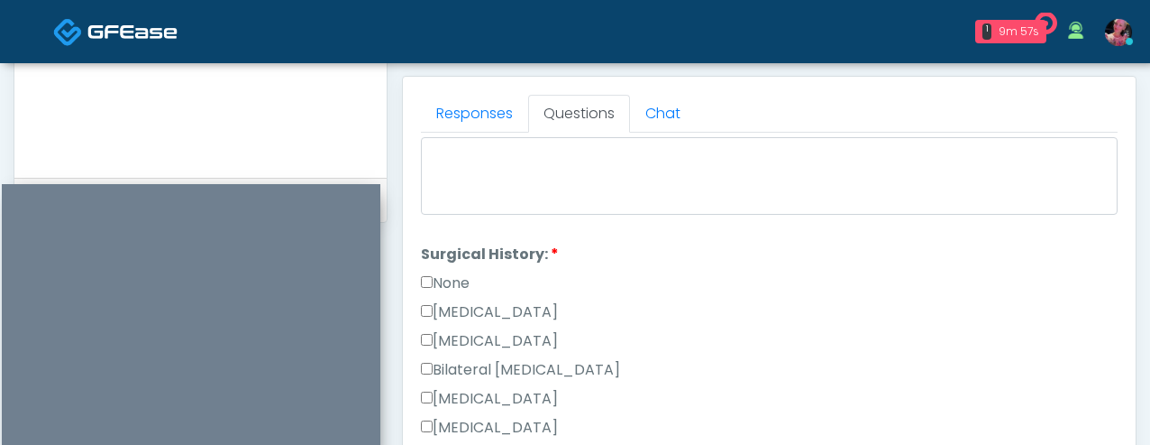
click at [472, 267] on li "Surgical History: Surgical History: None Cesarean Section Hysterectomy Bilatera…" at bounding box center [769, 445] width 697 height 404
click at [470, 282] on label "None" at bounding box center [445, 283] width 49 height 22
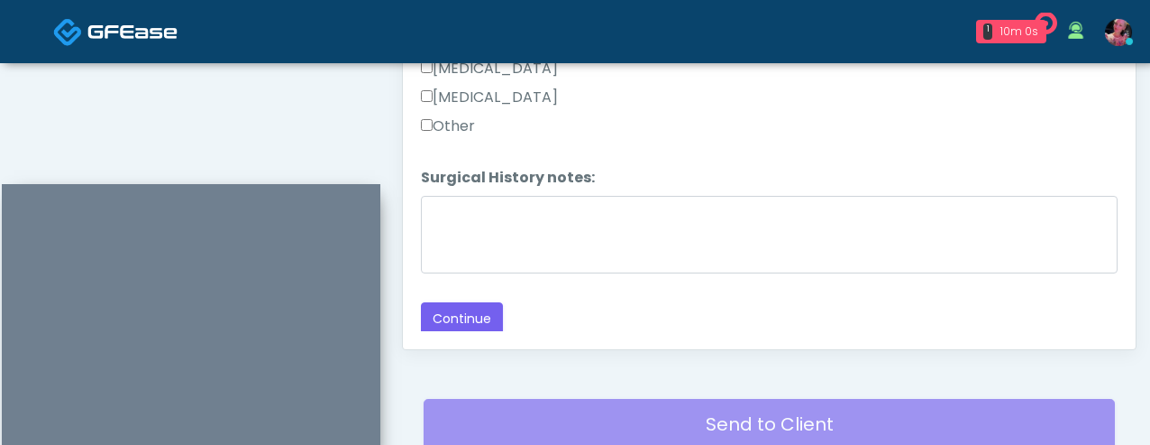
scroll to position [1037, 0]
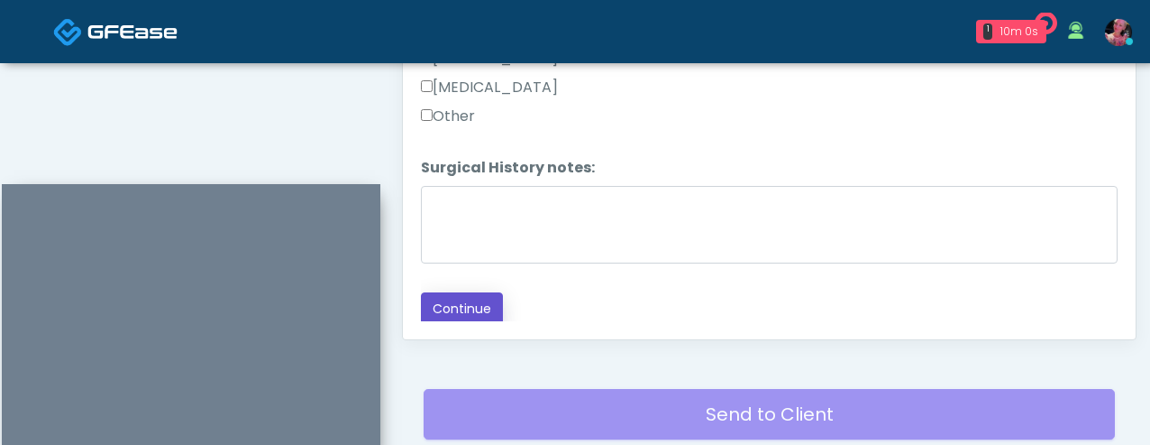
click at [465, 316] on button "Continue" at bounding box center [462, 308] width 82 height 33
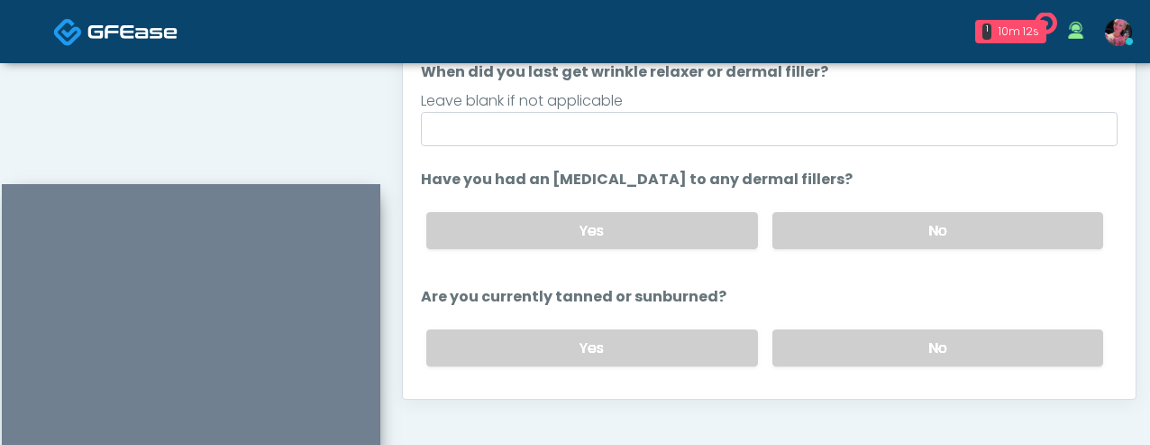
scroll to position [77, 0]
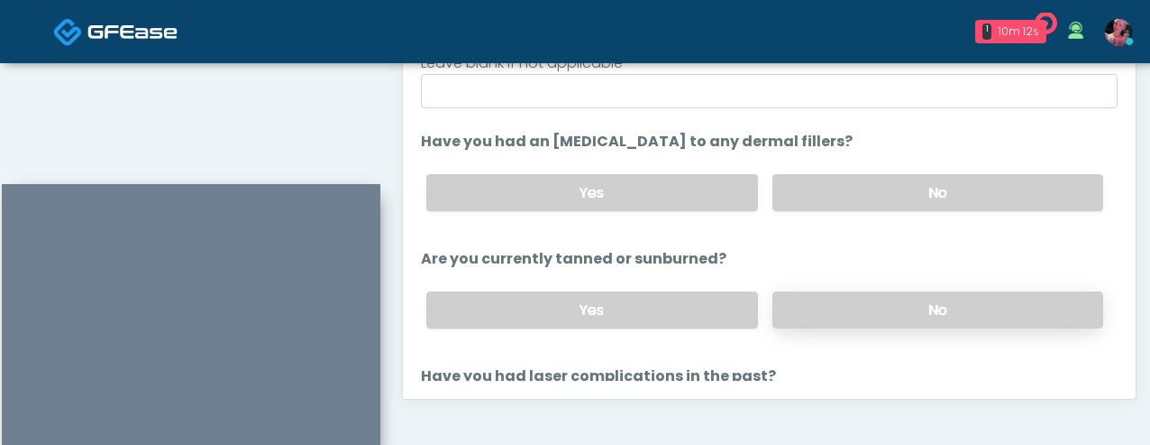
click at [823, 306] on label "No" at bounding box center [938, 309] width 331 height 37
click at [834, 197] on label "No" at bounding box center [938, 192] width 331 height 37
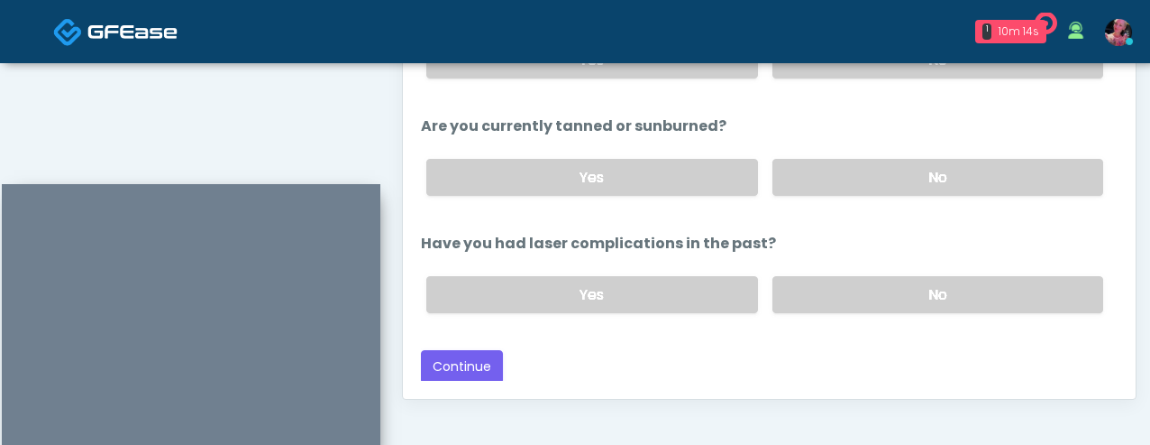
click at [824, 325] on div "Loading... Connecting to your agent... Please wait while we prepare your person…" at bounding box center [769, 57] width 697 height 651
click at [824, 298] on label "No" at bounding box center [938, 294] width 331 height 37
click at [517, 350] on div "Back Continue" at bounding box center [769, 366] width 697 height 33
click at [494, 369] on button "Continue" at bounding box center [462, 366] width 82 height 33
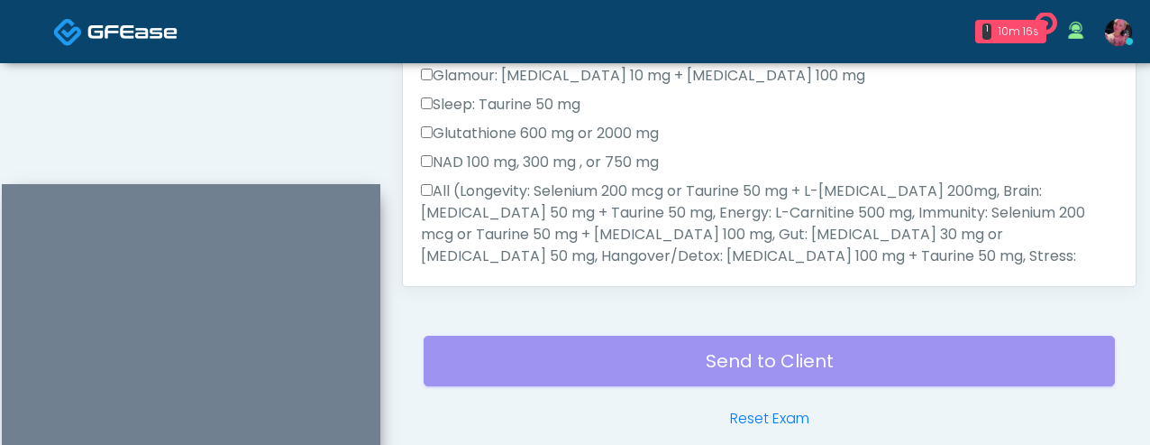
scroll to position [1048, 0]
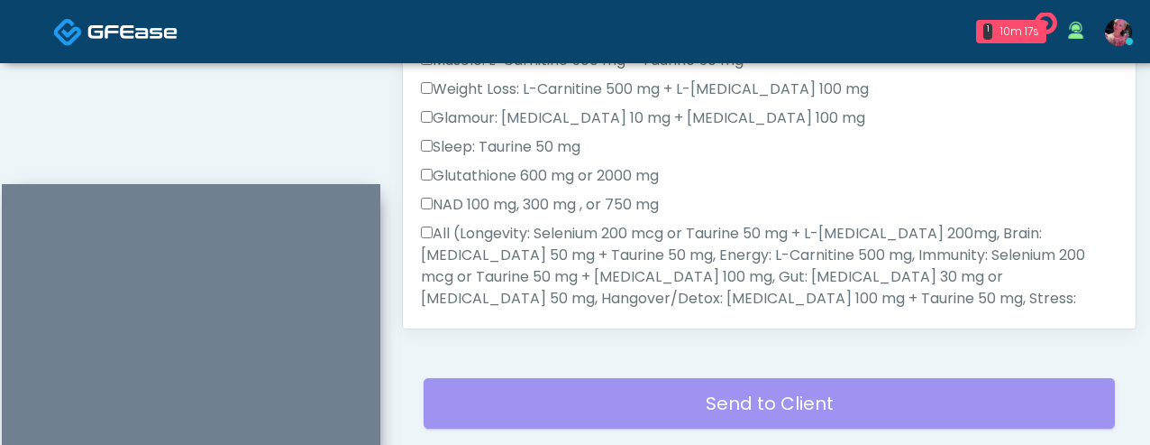
click at [607, 244] on label "All (Longevity: Selenium 200 mcg or Taurine 50 mg + L-Arginine 200mg, Brain: Gl…" at bounding box center [769, 298] width 697 height 151
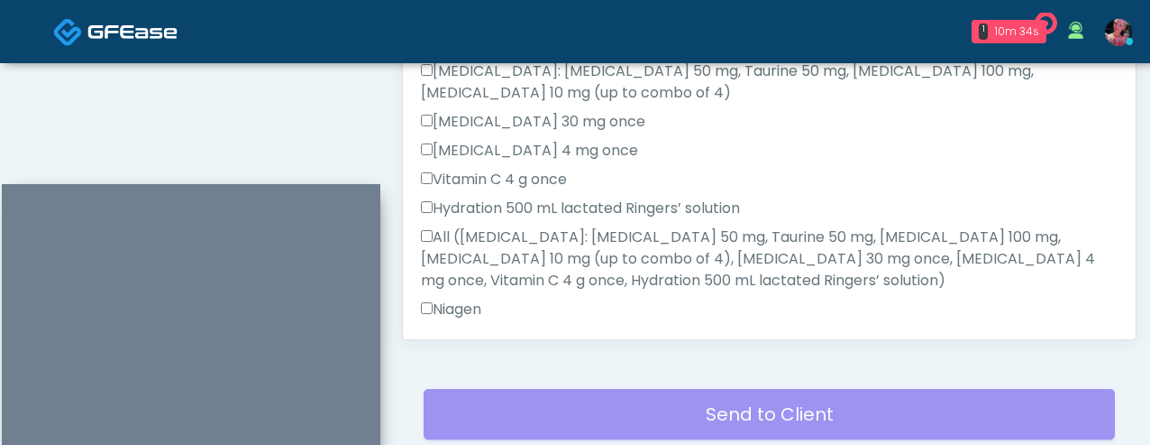
scroll to position [1005, 0]
click at [481, 298] on label "Niagen" at bounding box center [451, 309] width 60 height 22
click at [481, 326] on label "All of the above" at bounding box center [483, 337] width 124 height 22
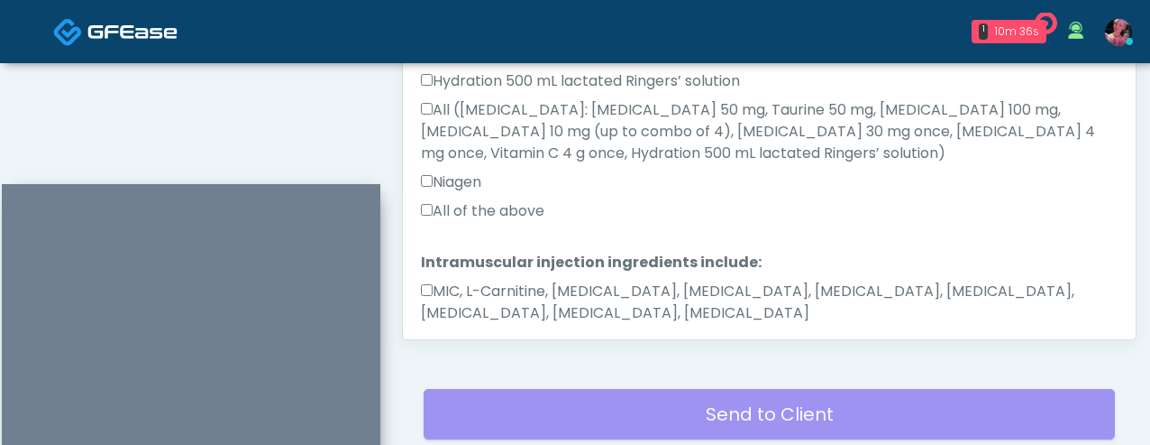
click at [471, 280] on label "MIC, L-Carnitine, Methylcobalamin, Glycine, B-Complex, Lycine, Biotin, Vitamin …" at bounding box center [769, 301] width 697 height 43
click at [453, 353] on button "Continue" at bounding box center [462, 369] width 82 height 33
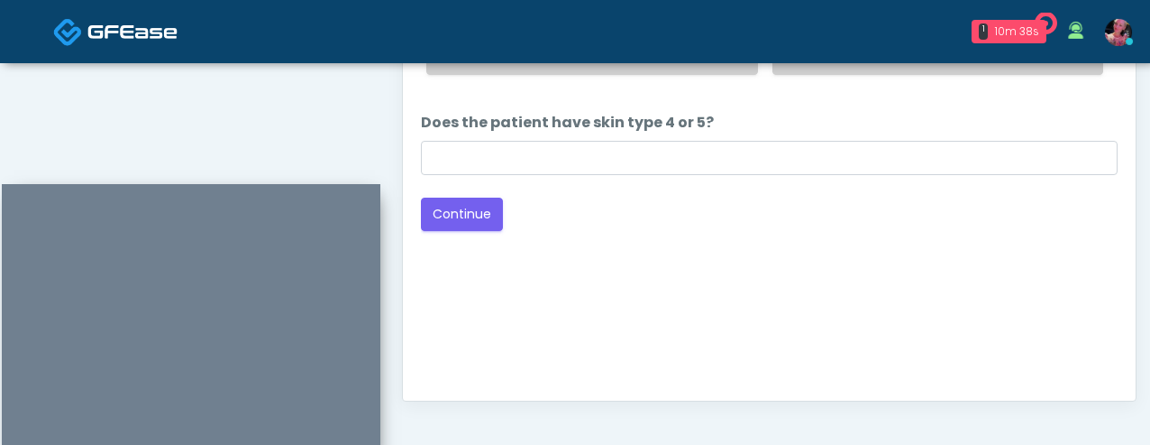
scroll to position [966, 0]
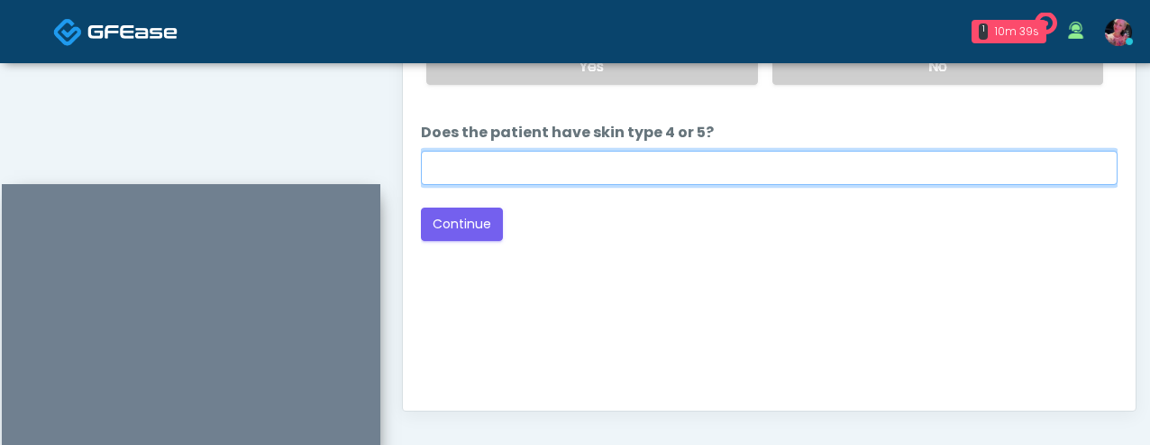
click at [478, 173] on input "Does the patient have skin type 4 or 5?" at bounding box center [769, 168] width 697 height 34
type input "*"
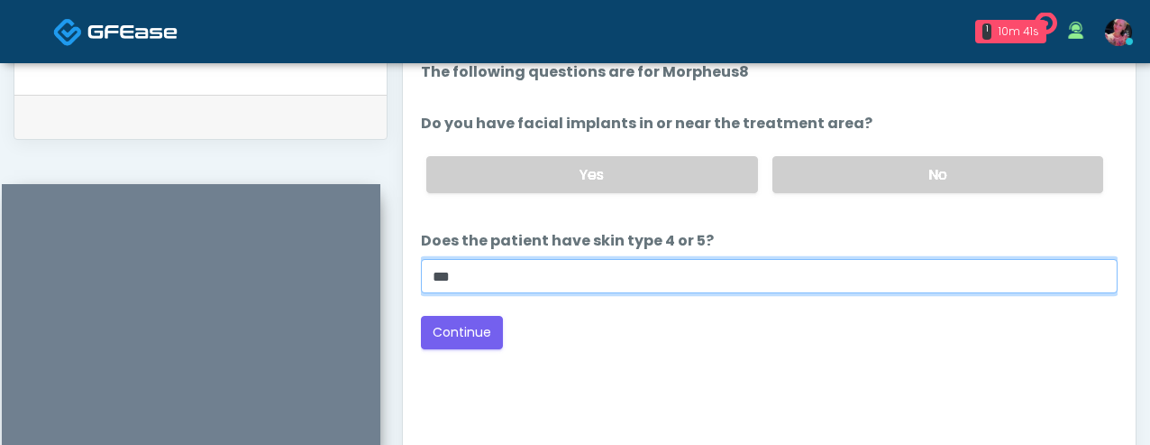
scroll to position [859, 0]
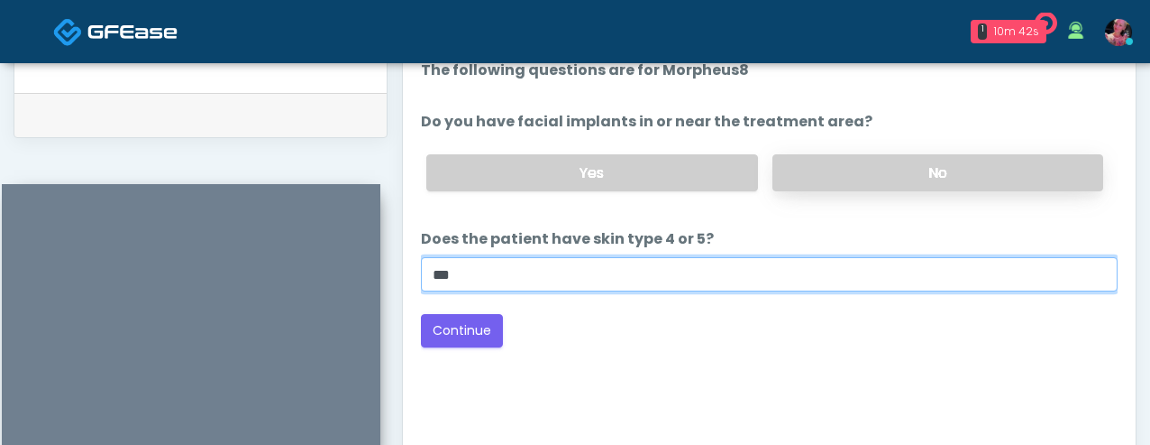
type input "***"
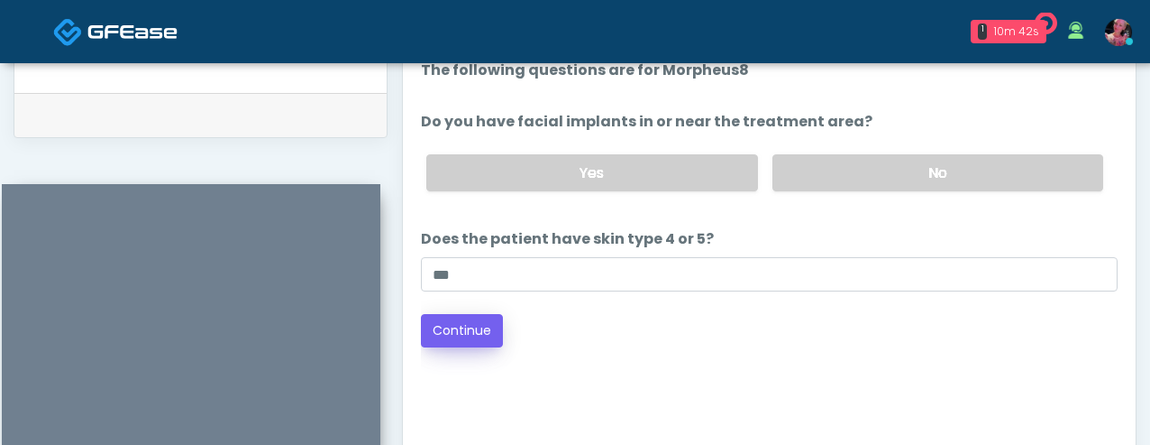
drag, startPoint x: 861, startPoint y: 160, endPoint x: 475, endPoint y: 315, distance: 415.6
click at [861, 160] on label "No" at bounding box center [938, 172] width 331 height 37
click at [494, 331] on button "Continue" at bounding box center [462, 330] width 82 height 33
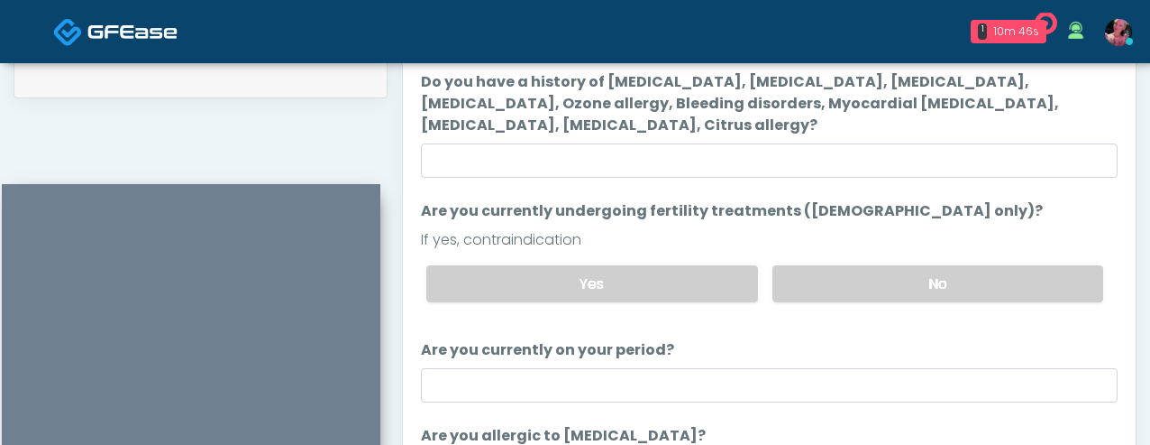
scroll to position [0, 0]
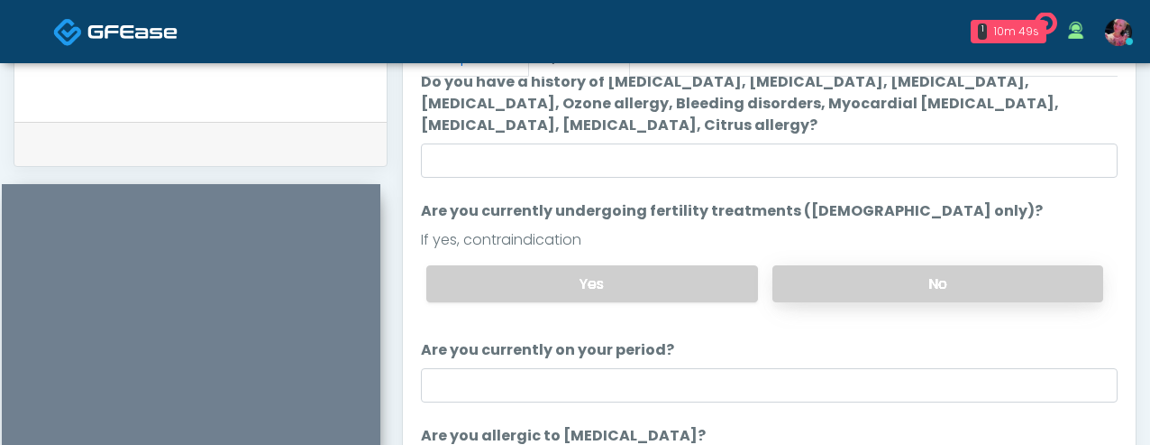
click at [852, 285] on label "No" at bounding box center [938, 283] width 331 height 37
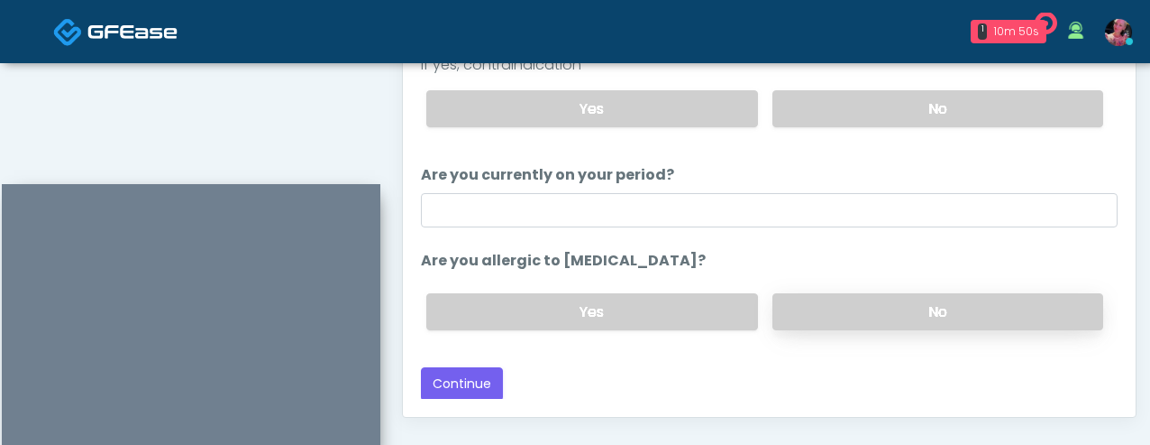
click at [871, 313] on label "No" at bounding box center [938, 311] width 331 height 37
click at [444, 390] on button "Continue" at bounding box center [462, 383] width 82 height 33
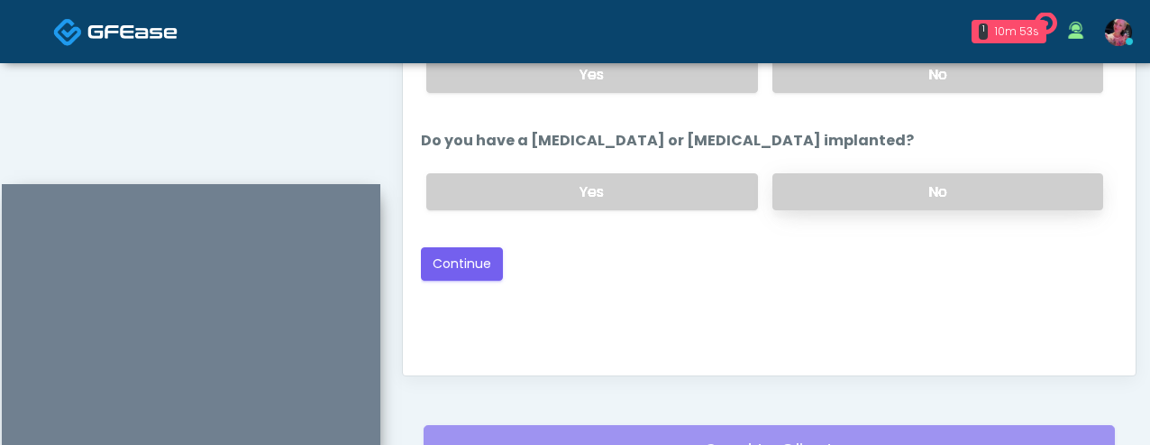
click at [822, 201] on label "No" at bounding box center [938, 191] width 331 height 37
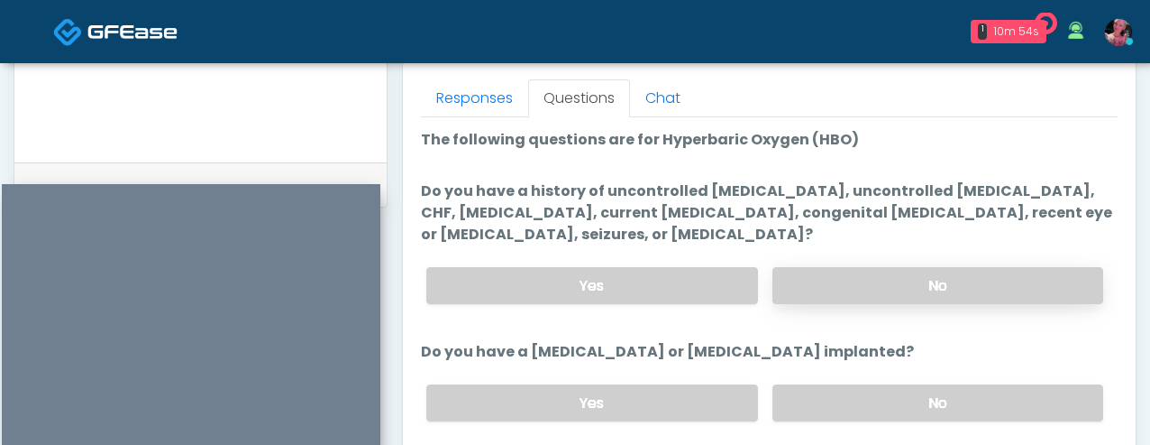
click at [827, 271] on label "No" at bounding box center [938, 285] width 331 height 37
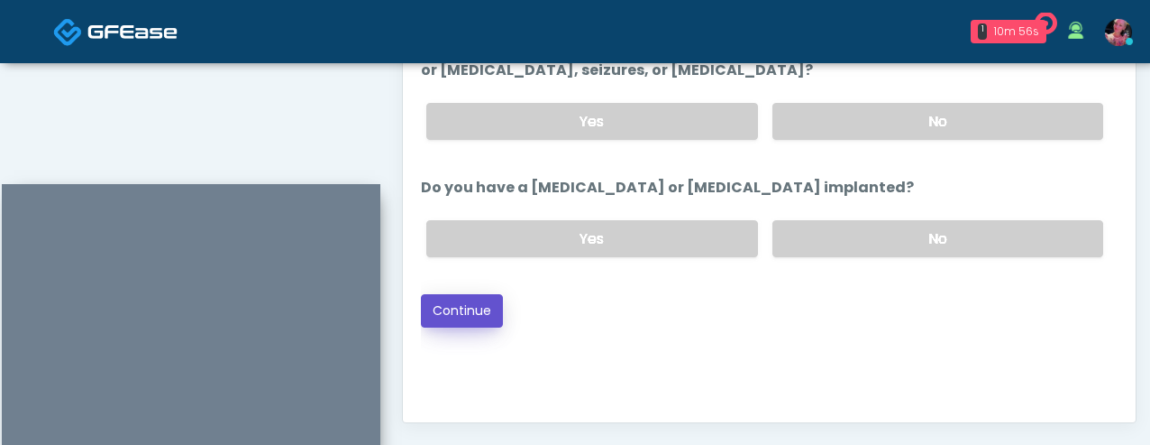
click at [467, 318] on button "Continue" at bounding box center [462, 310] width 82 height 33
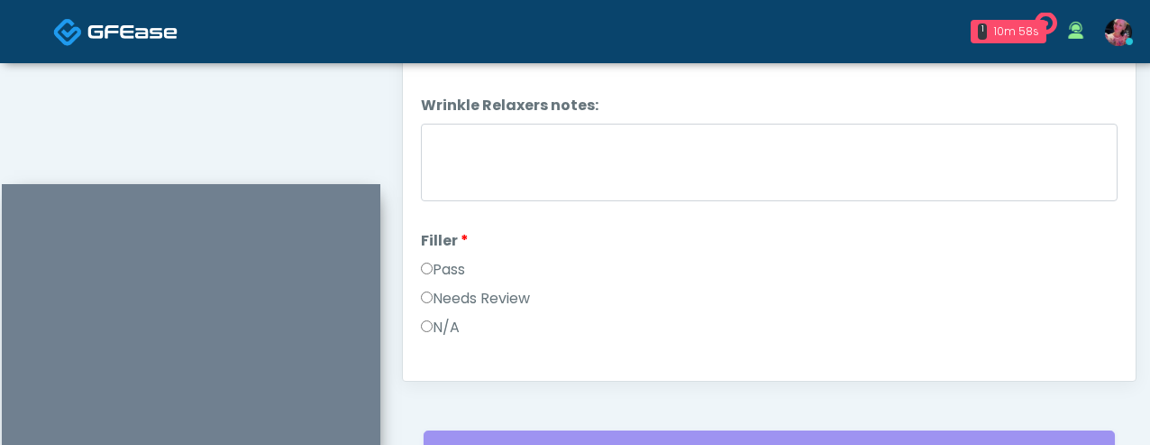
click at [441, 274] on label "Pass" at bounding box center [443, 270] width 44 height 22
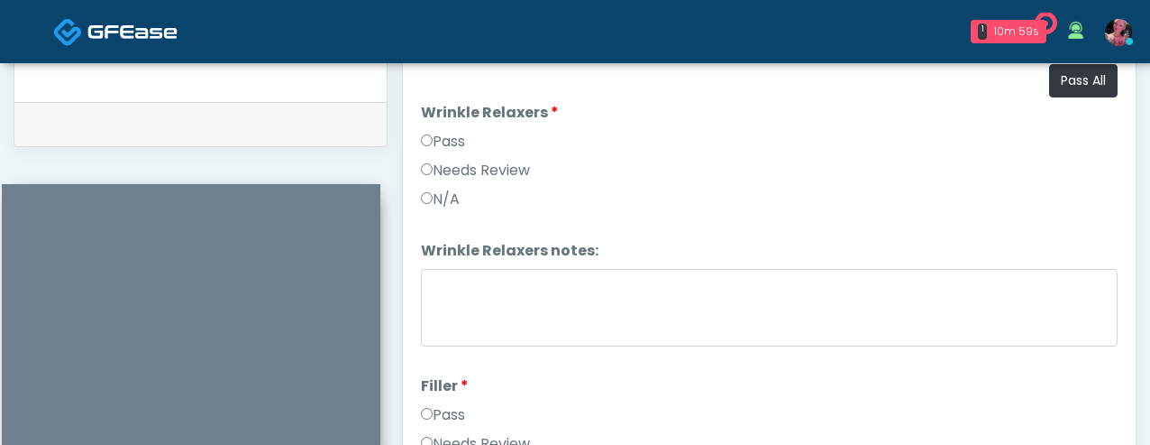
click at [457, 135] on label "Pass" at bounding box center [443, 142] width 44 height 22
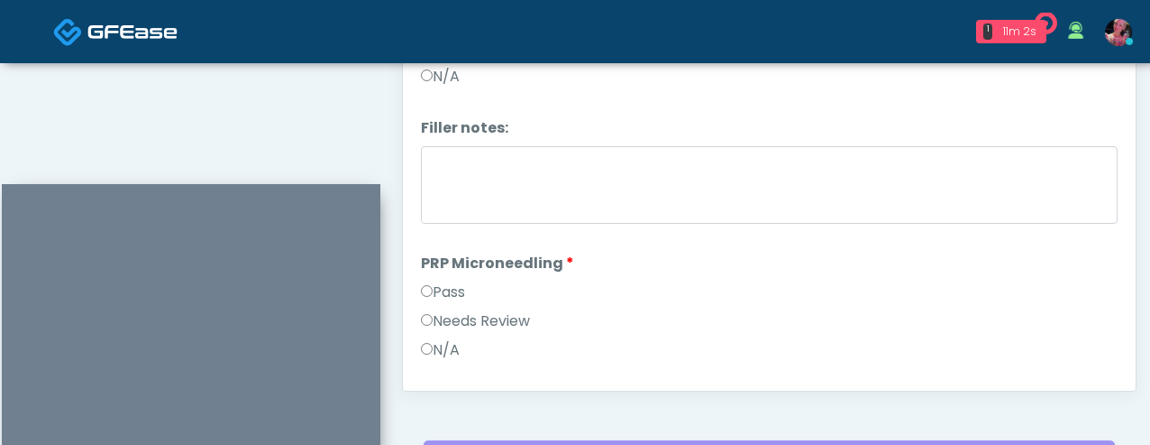
click at [449, 292] on label "Pass" at bounding box center [443, 292] width 44 height 22
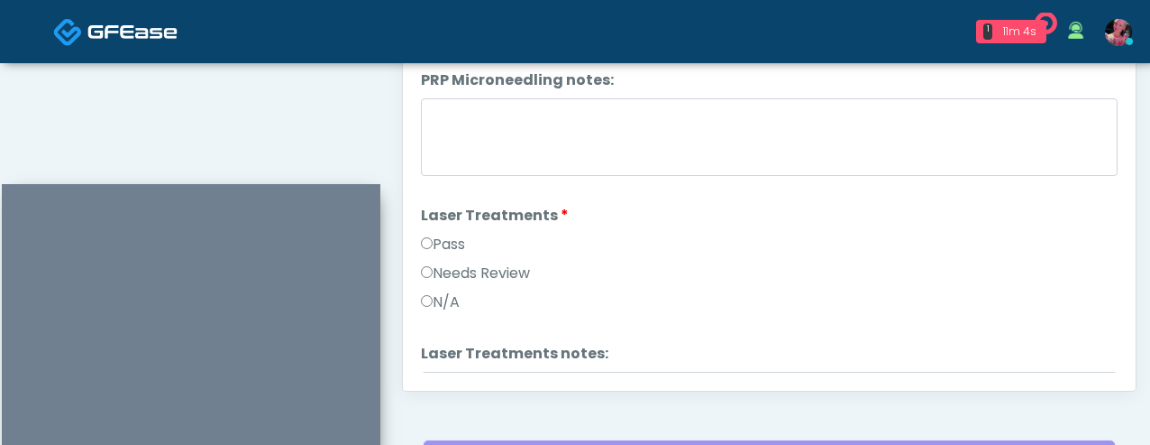
click at [457, 243] on label "Pass" at bounding box center [443, 245] width 44 height 22
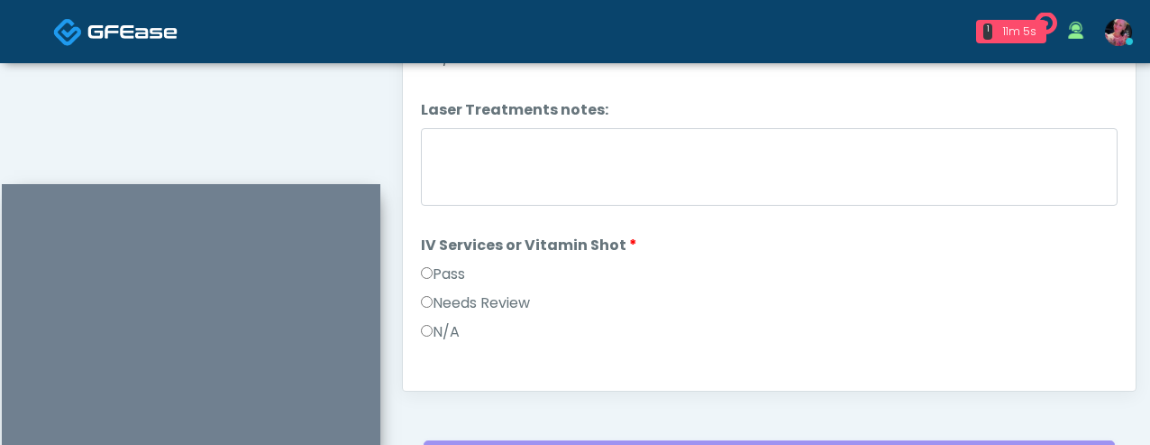
click at [440, 264] on label "Pass" at bounding box center [443, 274] width 44 height 22
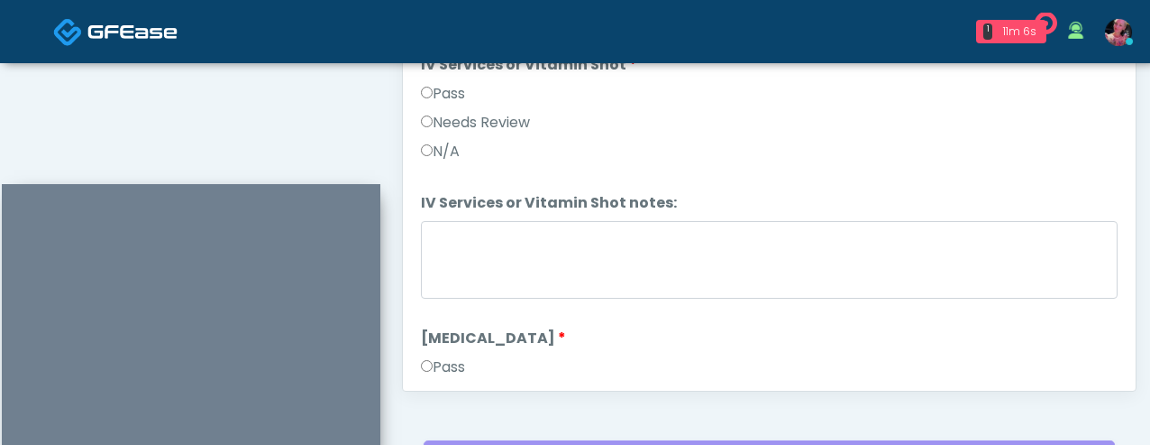
click at [435, 357] on label "Pass" at bounding box center [443, 367] width 44 height 22
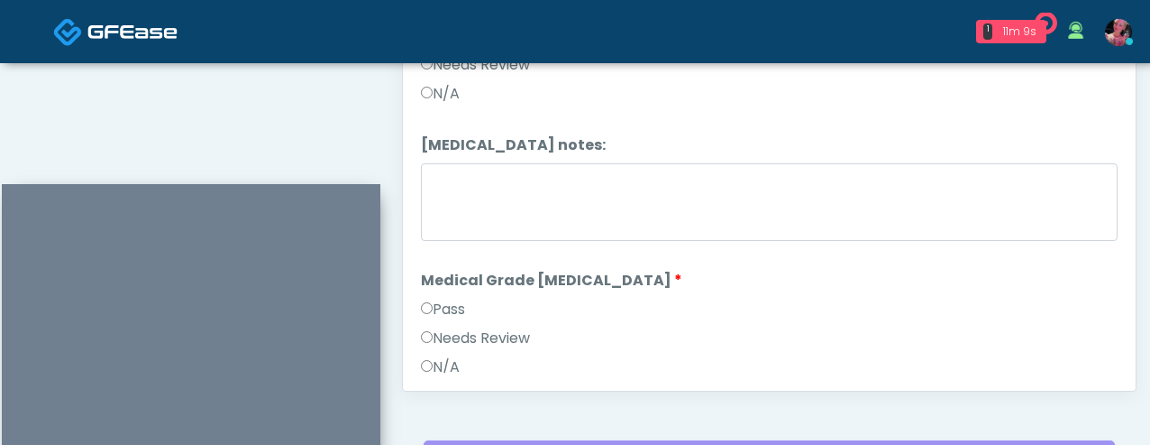
click at [440, 301] on label "Pass" at bounding box center [443, 309] width 44 height 22
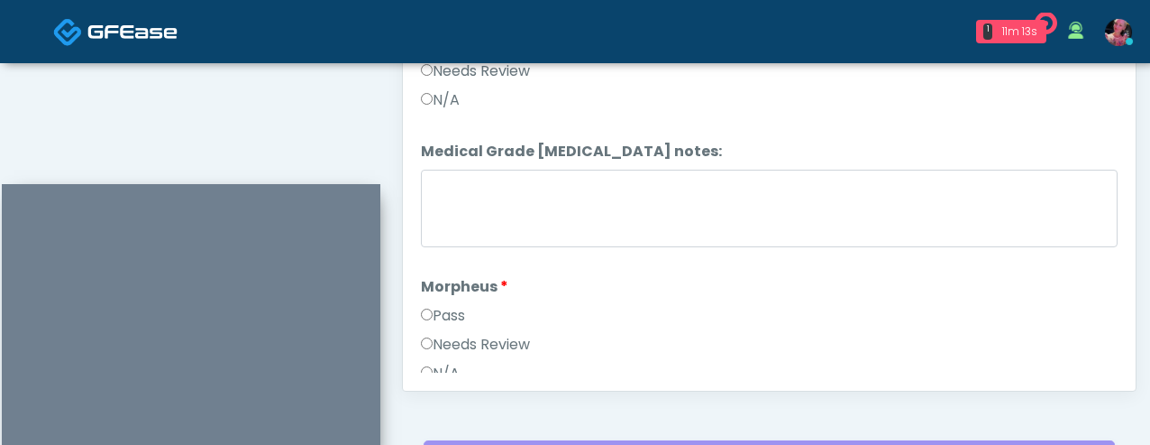
scroll to position [1617, 0]
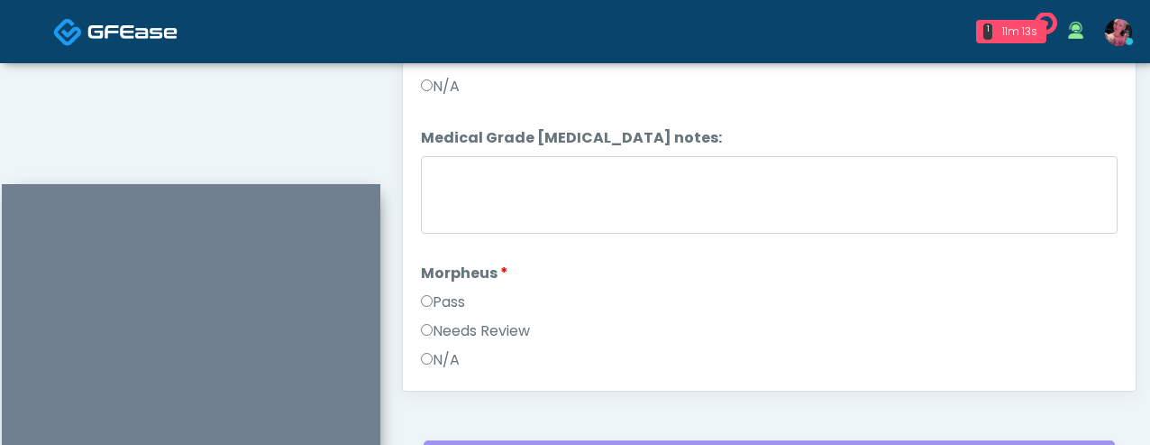
click at [435, 299] on label "Pass" at bounding box center [443, 302] width 44 height 22
click at [434, 293] on label "Pass" at bounding box center [443, 301] width 44 height 22
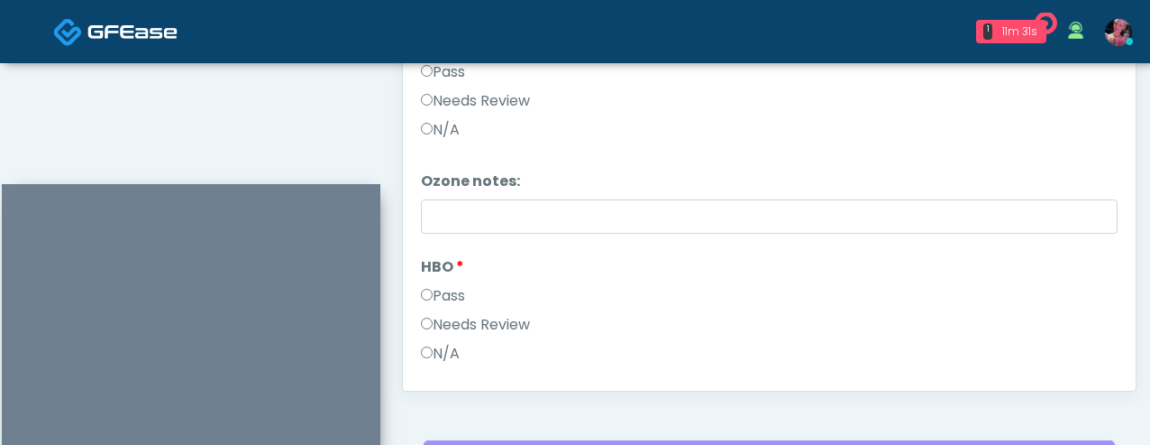
click at [434, 287] on label "Pass" at bounding box center [443, 296] width 44 height 22
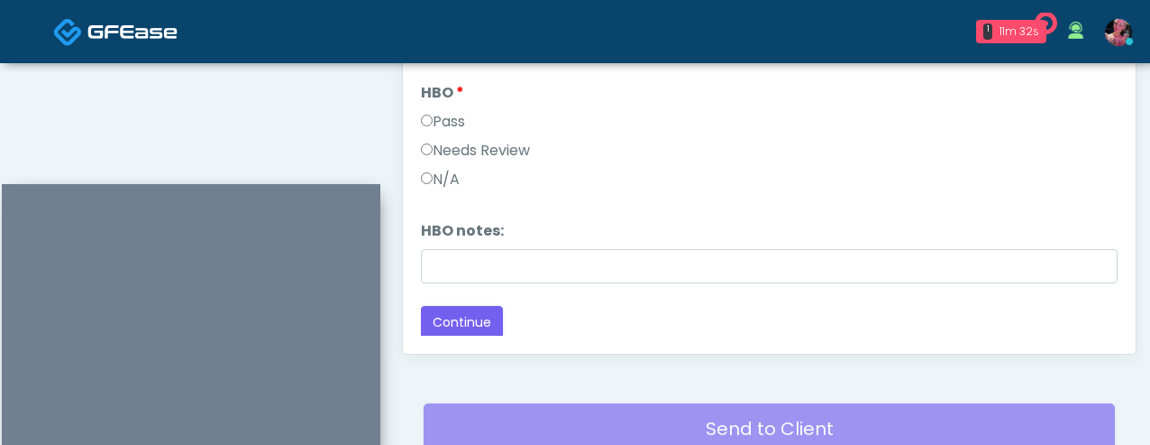
scroll to position [1049, 0]
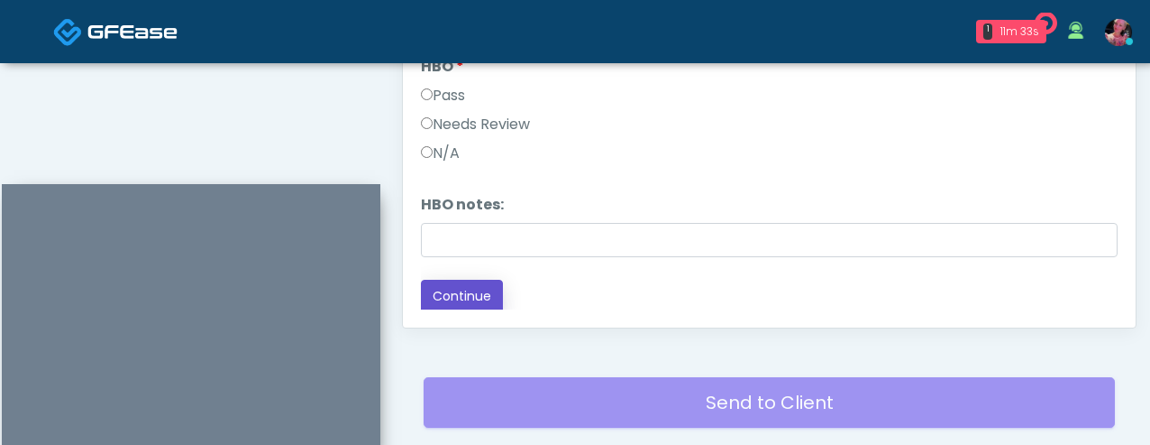
click at [444, 303] on button "Continue" at bounding box center [462, 296] width 82 height 33
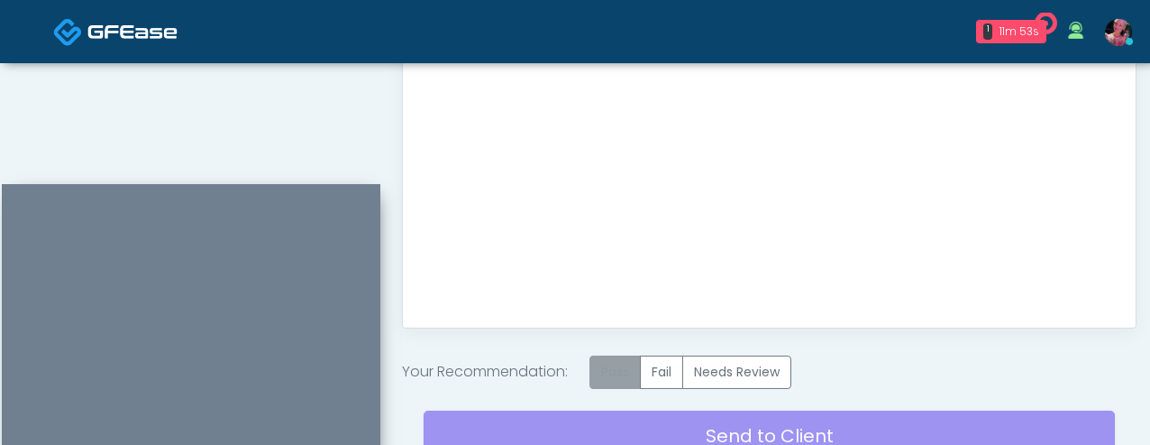
click at [618, 364] on label "Pass" at bounding box center [615, 371] width 51 height 33
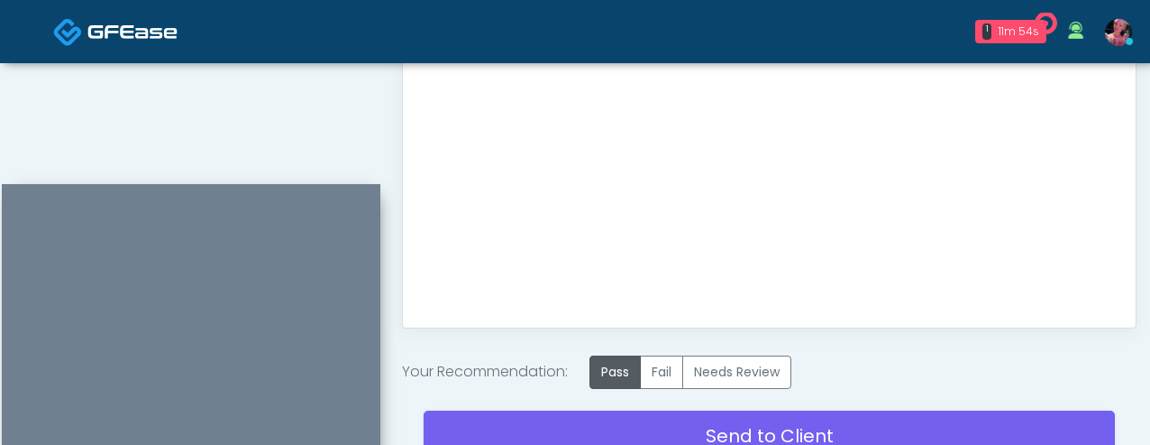
click at [607, 407] on div "Send to Client Reset Exam" at bounding box center [770, 446] width 692 height 115
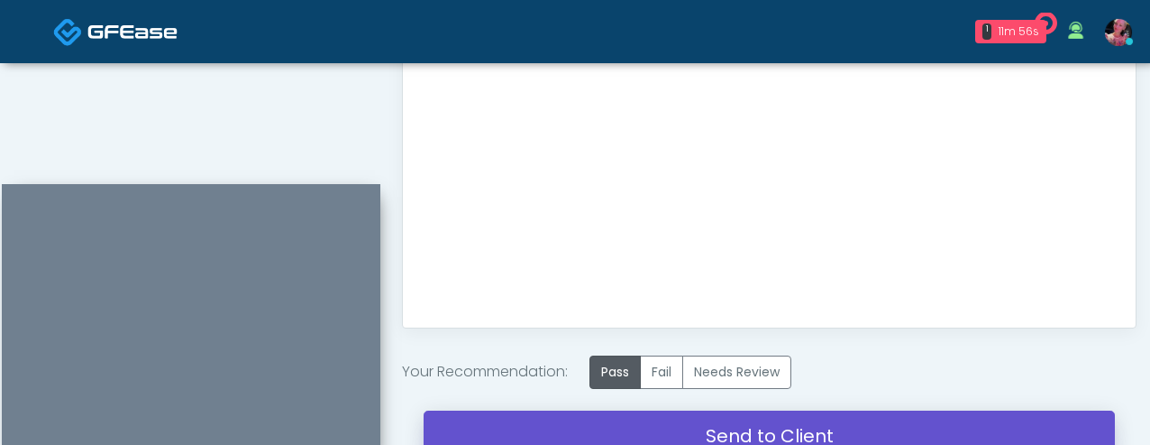
click at [607, 421] on link "Send to Client" at bounding box center [770, 435] width 692 height 50
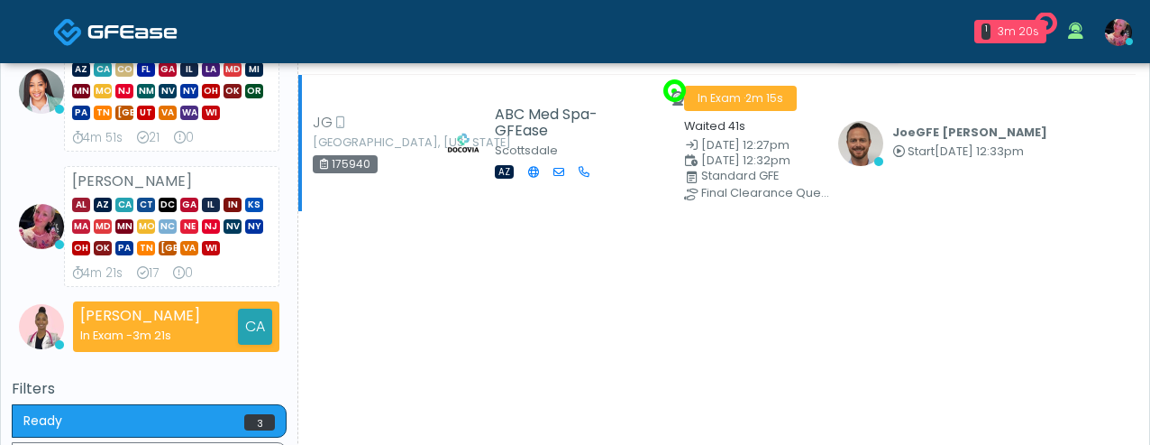
scroll to position [311, 0]
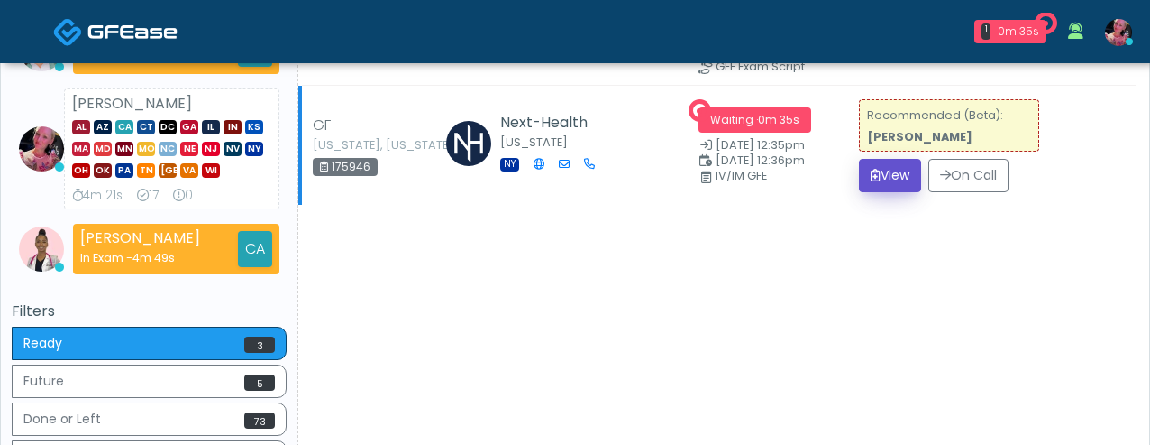
click at [909, 186] on button "View" at bounding box center [890, 175] width 62 height 33
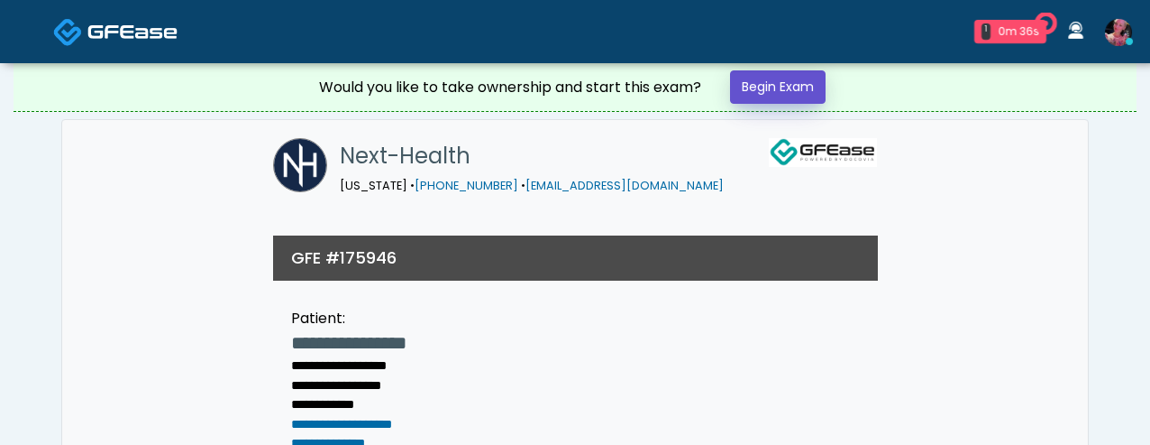
click at [776, 80] on link "Begin Exam" at bounding box center [778, 86] width 96 height 33
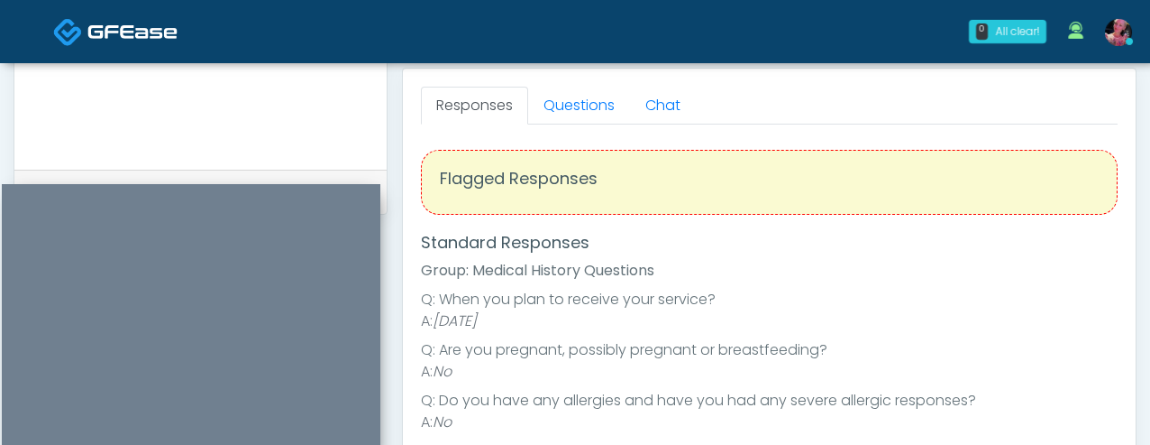
scroll to position [793, 0]
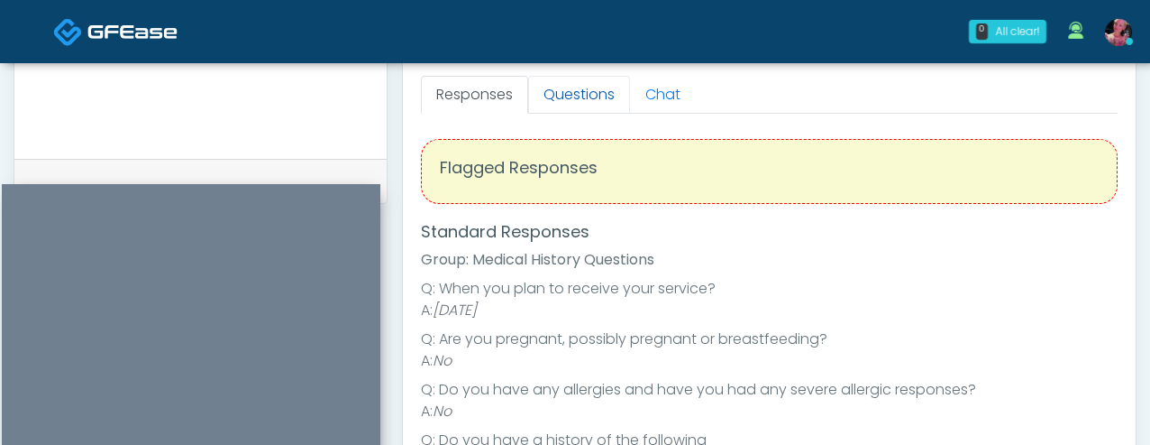
click at [558, 97] on link "Questions" at bounding box center [579, 95] width 102 height 38
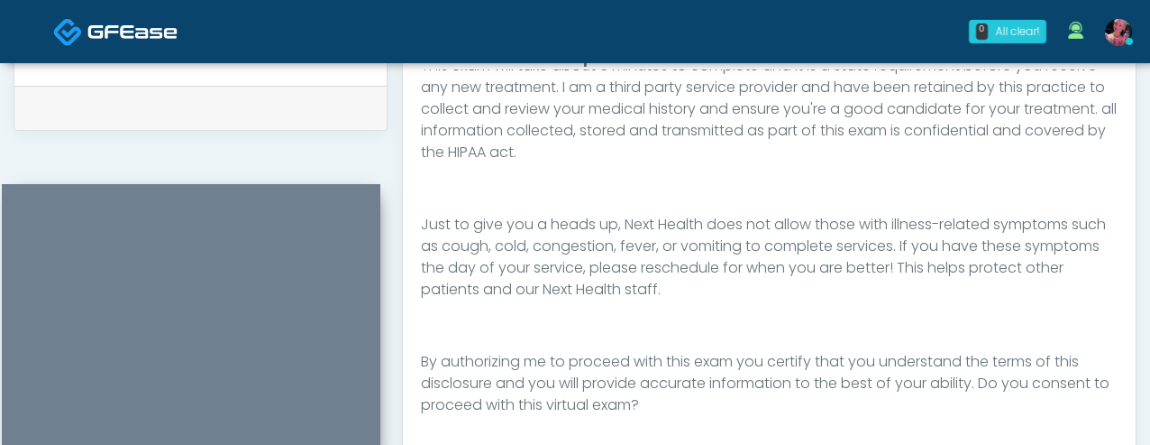
scroll to position [925, 0]
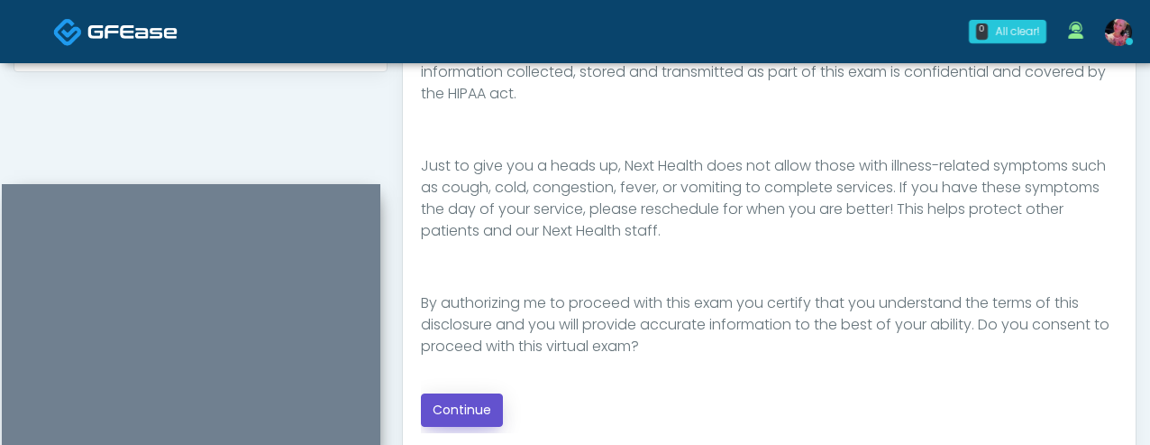
click at [490, 412] on button "Continue" at bounding box center [462, 409] width 82 height 33
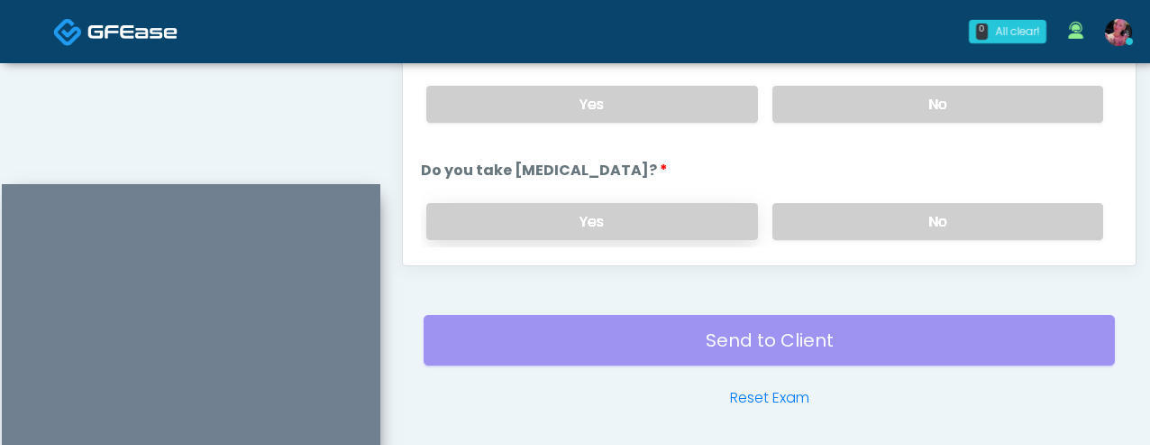
scroll to position [1112, 0]
click at [834, 206] on label "No" at bounding box center [938, 220] width 331 height 37
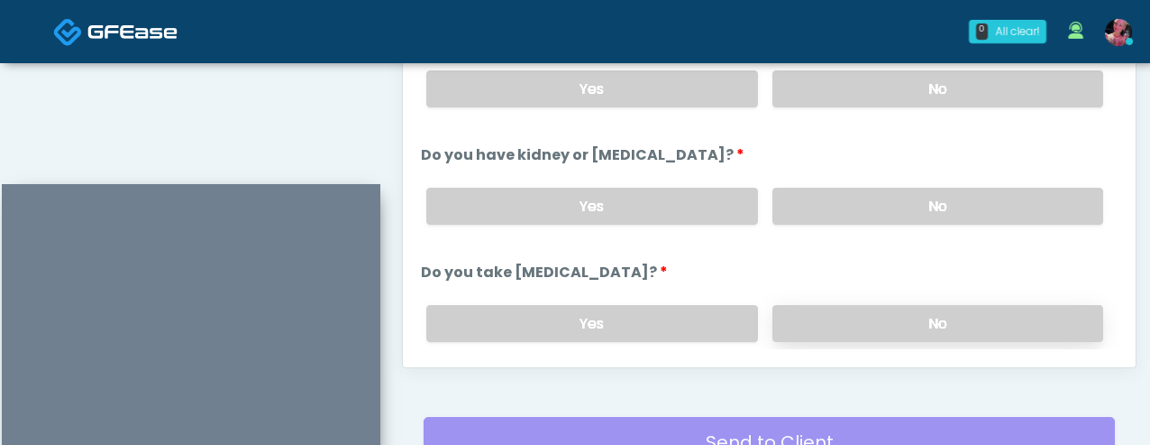
scroll to position [999, 0]
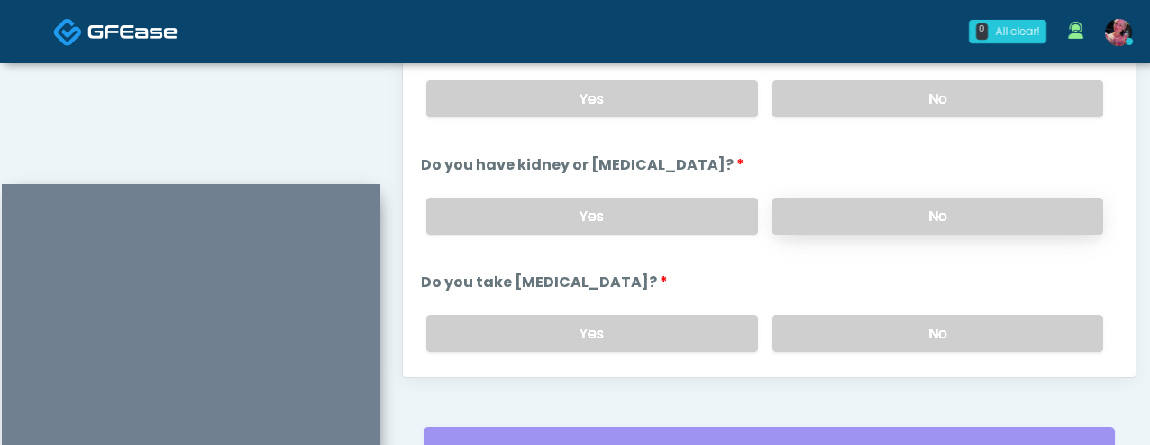
click at [835, 207] on label "No" at bounding box center [938, 215] width 331 height 37
click at [836, 107] on label "No" at bounding box center [938, 98] width 331 height 37
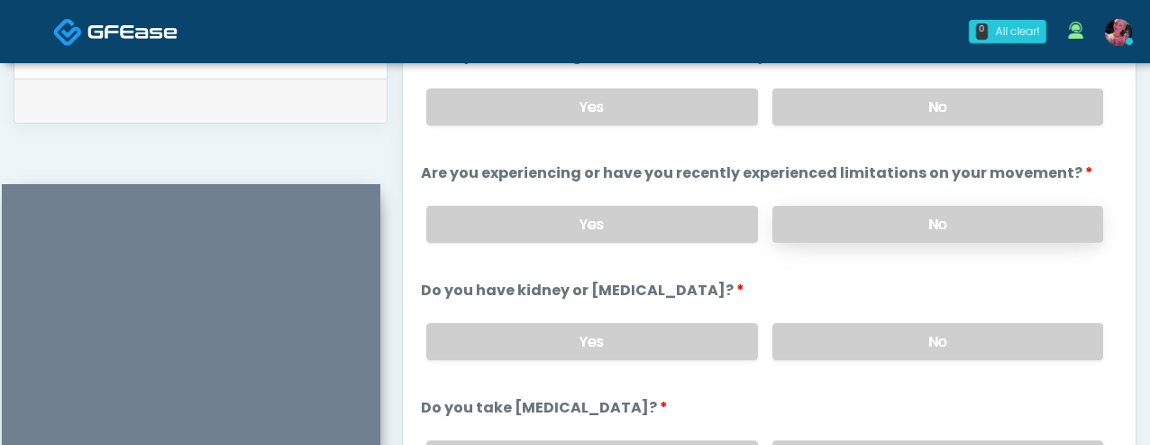
scroll to position [875, 0]
click at [836, 115] on label "No" at bounding box center [938, 105] width 331 height 37
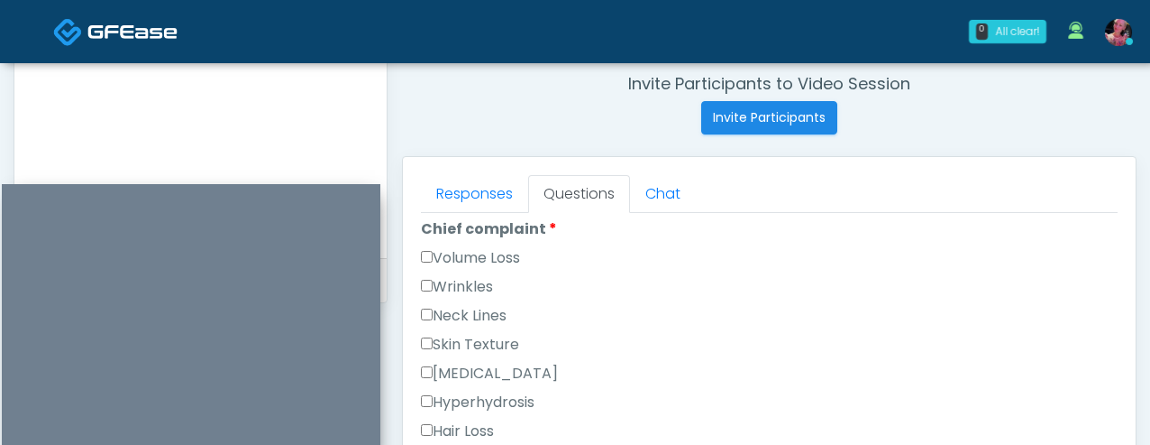
scroll to position [516, 0]
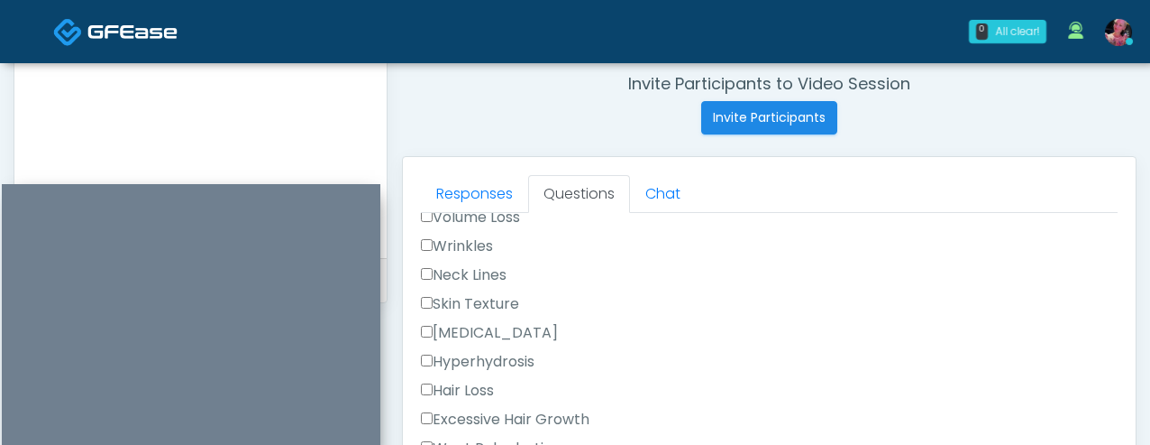
click at [459, 327] on label "Hyperpigmentation" at bounding box center [489, 333] width 137 height 22
click at [459, 330] on label "Hyperpigmentation" at bounding box center [489, 333] width 137 height 22
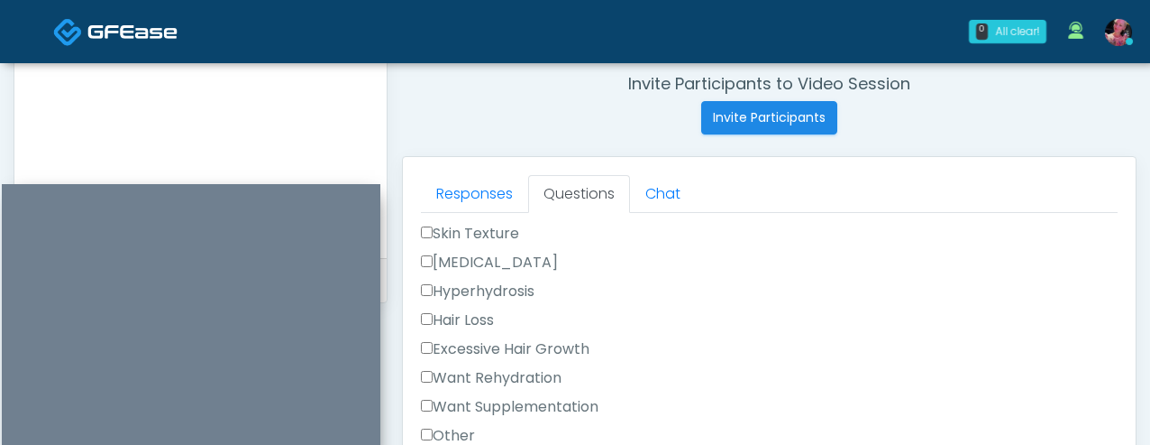
click at [469, 376] on label "Want Rehydration" at bounding box center [491, 378] width 141 height 22
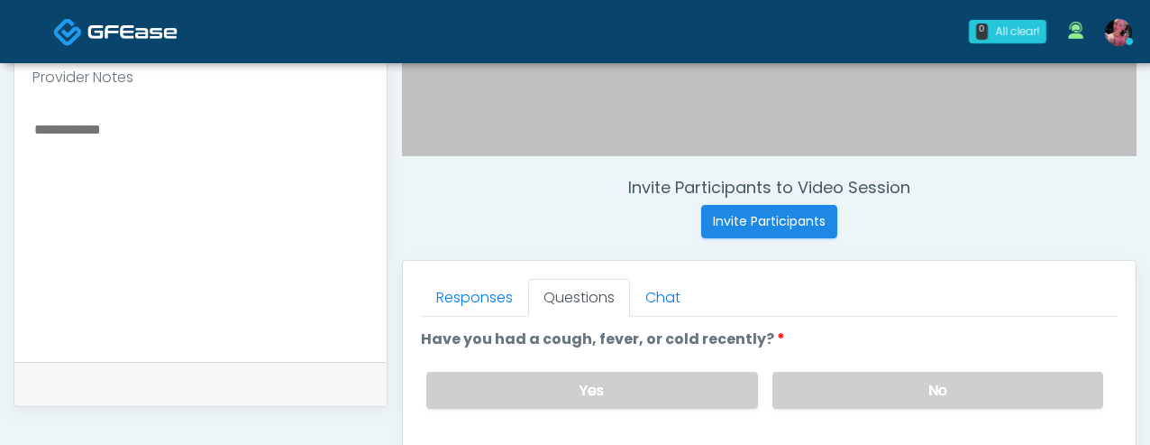
scroll to position [635, 0]
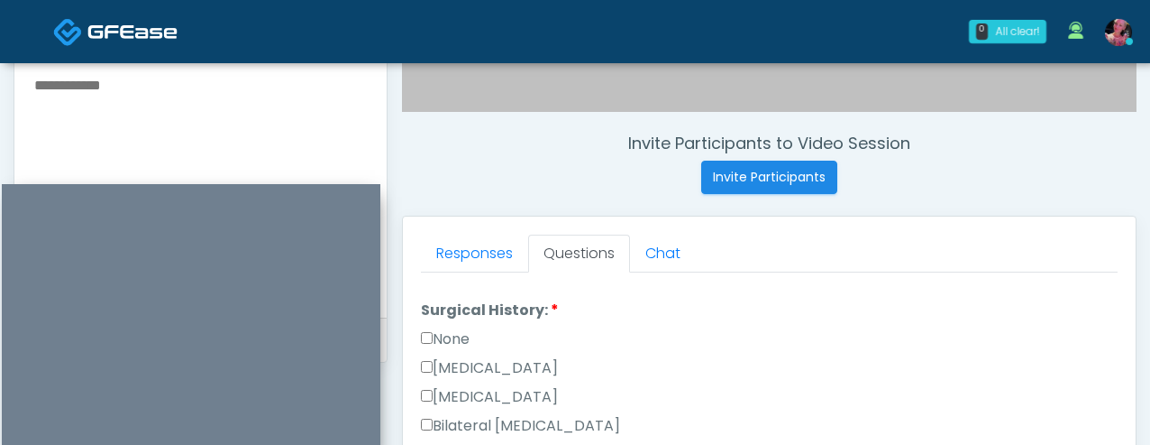
click at [457, 342] on label "None" at bounding box center [445, 339] width 49 height 22
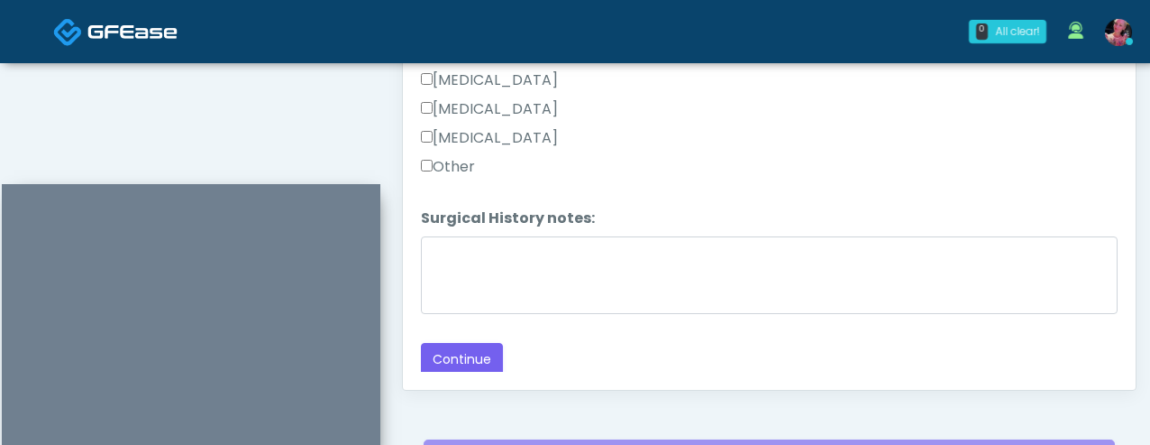
scroll to position [987, 0]
click at [455, 354] on button "Continue" at bounding box center [462, 358] width 82 height 33
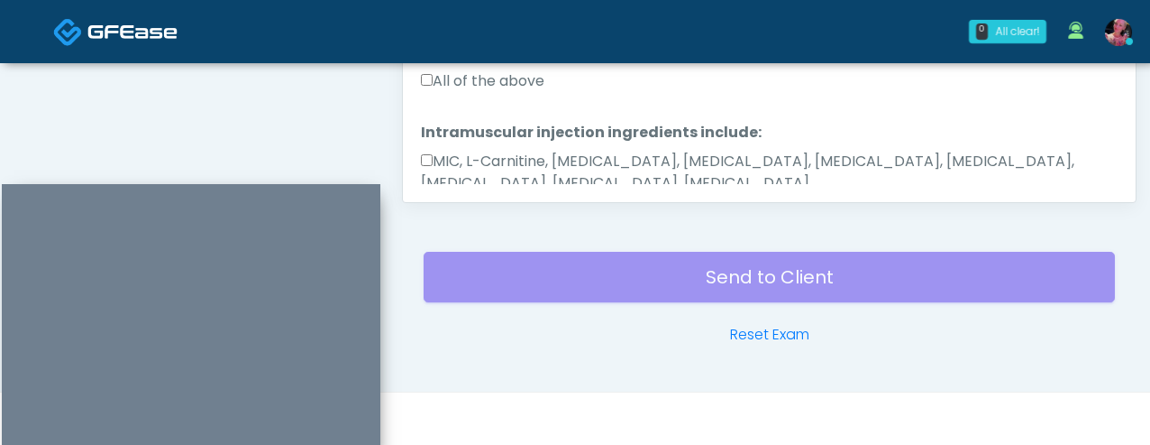
click at [470, 151] on label "MIC, L-Carnitine, Methylcobalamin, Glycine, B-Complex, Lycine, Biotin, Vitamin …" at bounding box center [769, 172] width 697 height 43
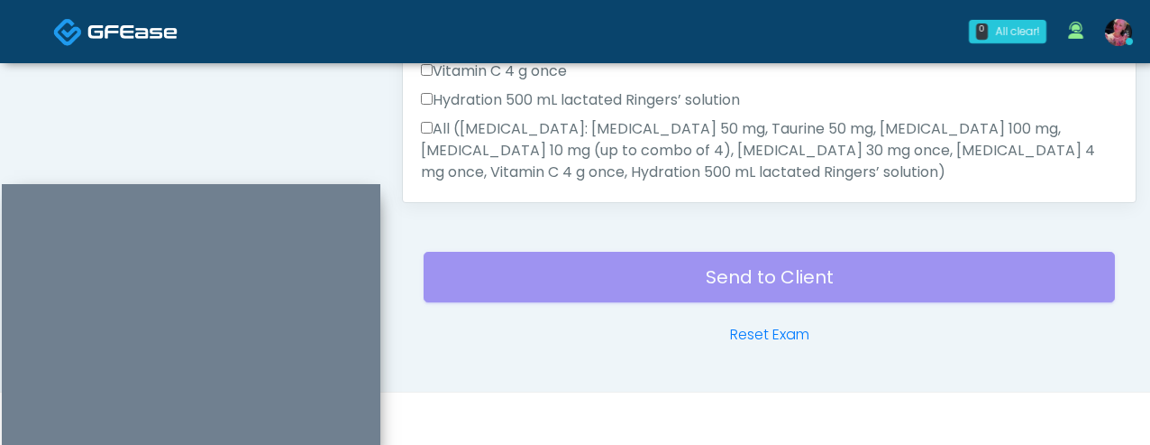
scroll to position [973, 0]
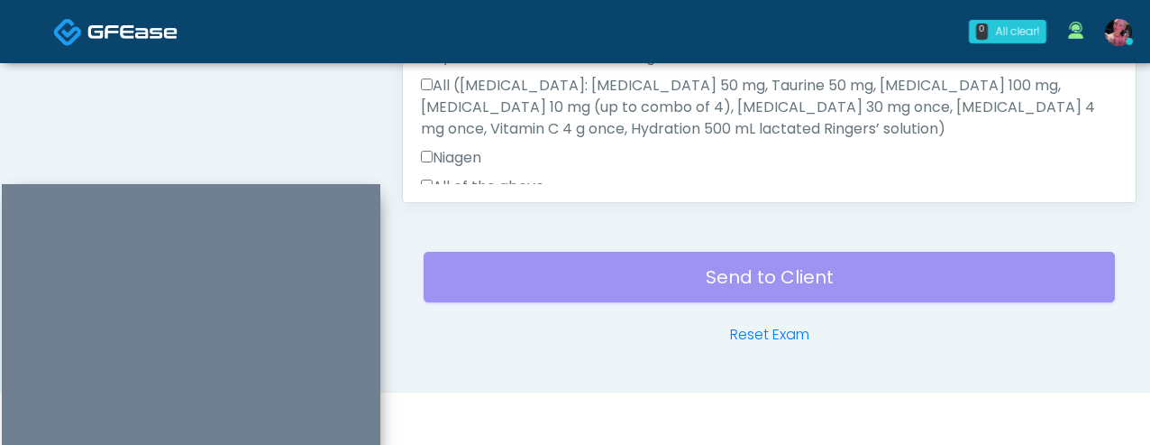
click at [465, 176] on label "All of the above" at bounding box center [483, 187] width 124 height 22
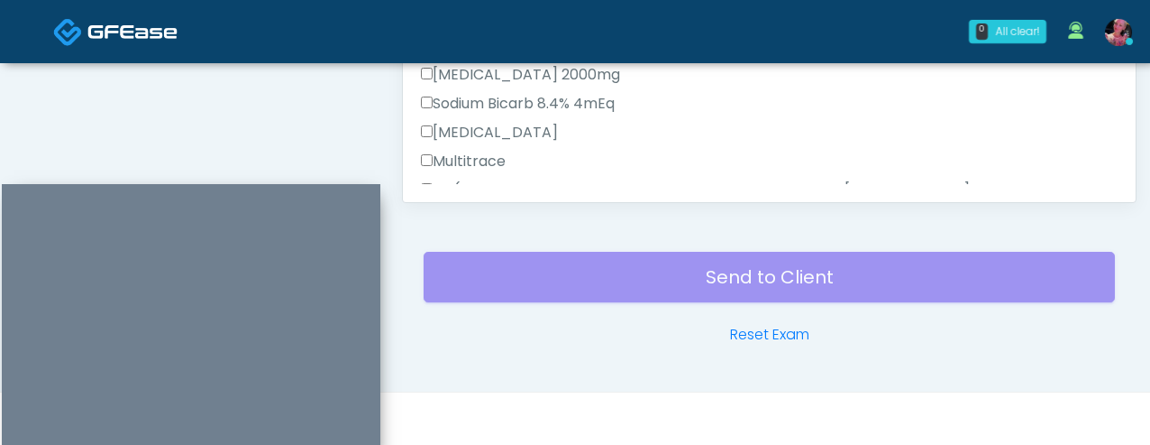
scroll to position [624, 0]
click at [465, 152] on div "Multitrace" at bounding box center [769, 165] width 697 height 29
click at [462, 180] on label "All (IV SOLUTION BASE ADDITIONS TO NORMAL SALINE 0.9%, Magnesium Chloride 600mg…" at bounding box center [769, 212] width 697 height 65
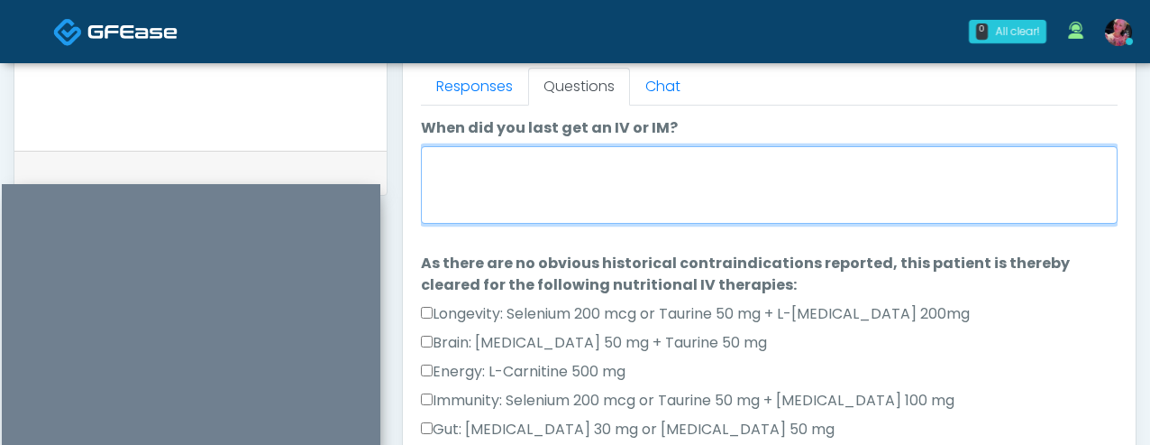
scroll to position [802, 0]
click at [463, 160] on textarea "When did you last get an IV or IM?" at bounding box center [769, 184] width 697 height 78
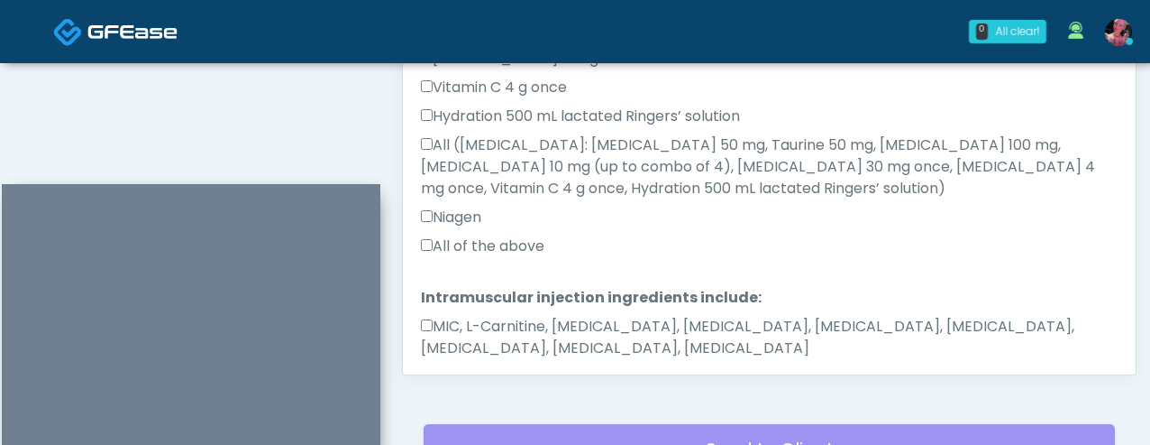
scroll to position [1139, 0]
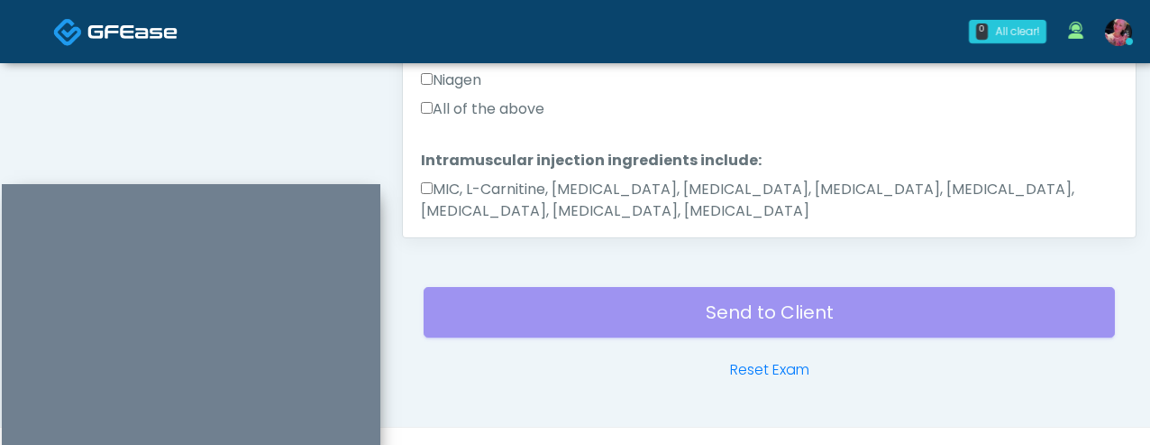
type textarea "*****"
click at [437, 252] on button "Continue" at bounding box center [462, 268] width 82 height 33
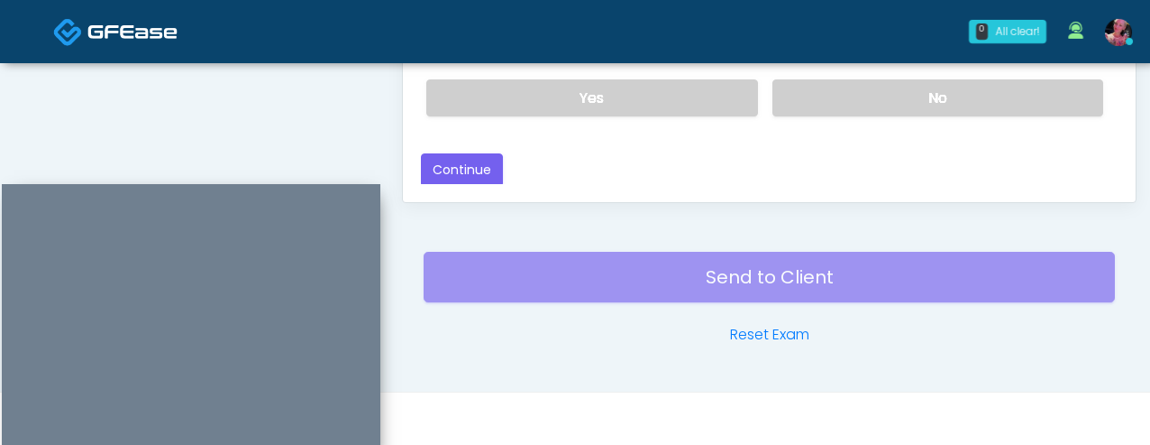
scroll to position [0, 0]
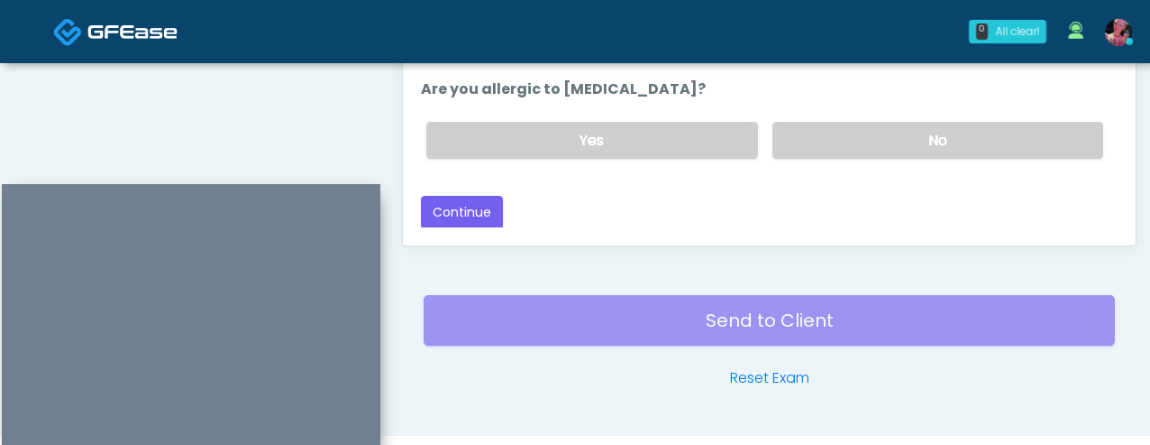
click at [487, 203] on button "Continue" at bounding box center [462, 212] width 82 height 33
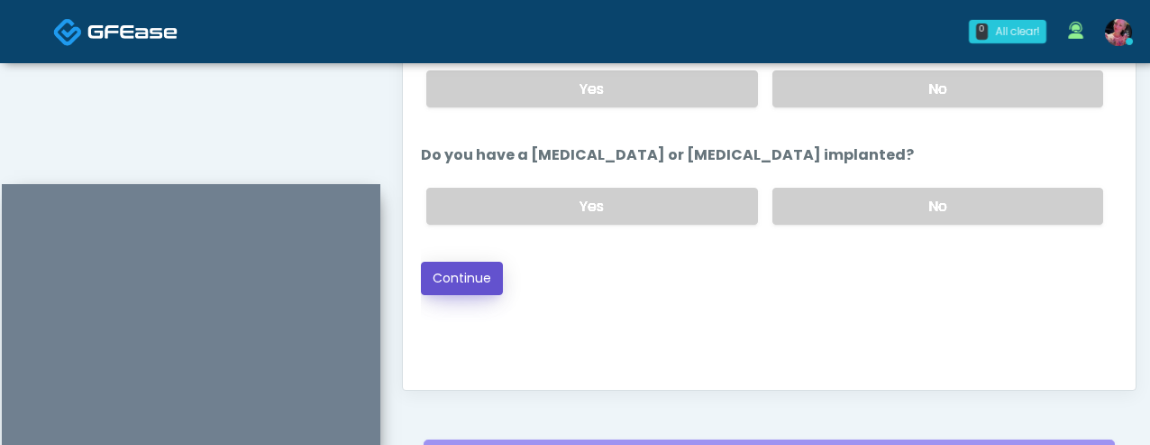
click at [478, 276] on button "Continue" at bounding box center [462, 277] width 82 height 33
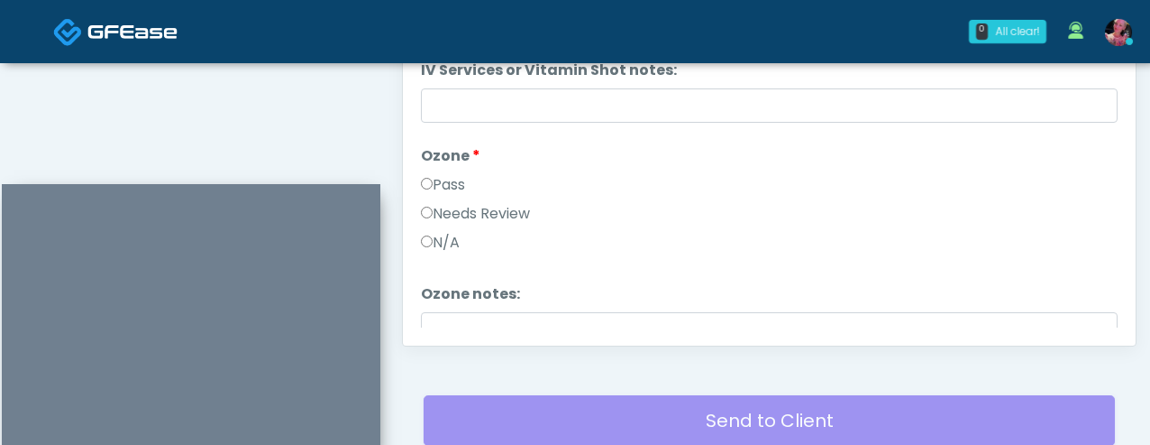
click at [444, 247] on label "N/A" at bounding box center [440, 243] width 39 height 22
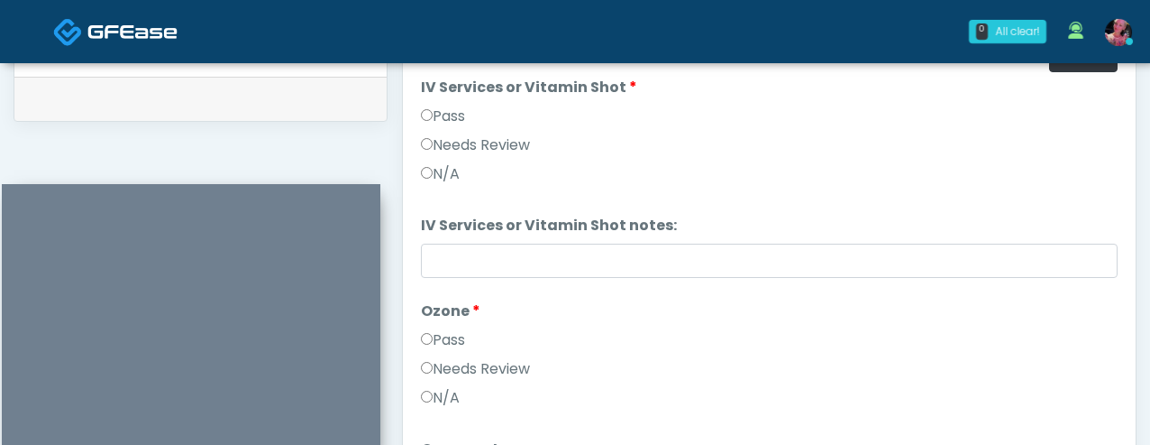
click at [440, 121] on label "Pass" at bounding box center [443, 116] width 44 height 22
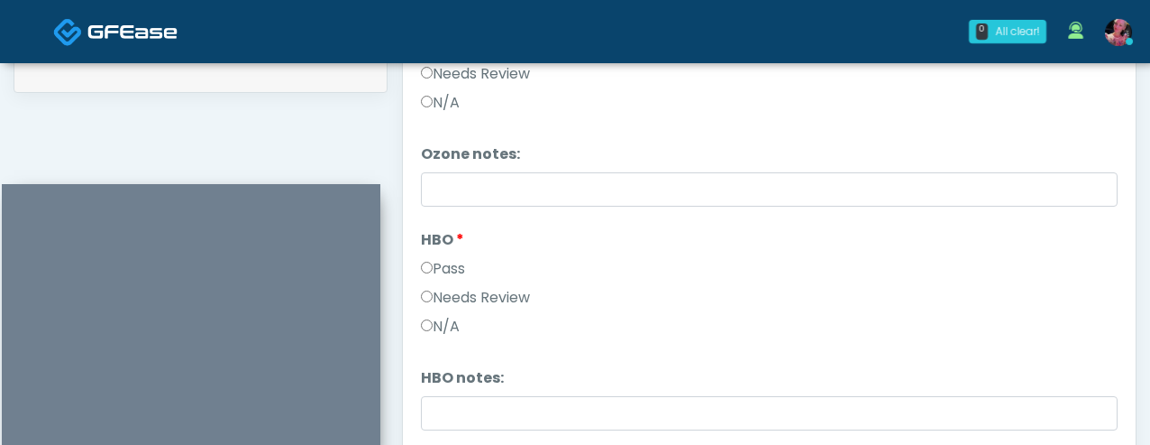
click at [456, 328] on label "N/A" at bounding box center [440, 327] width 39 height 22
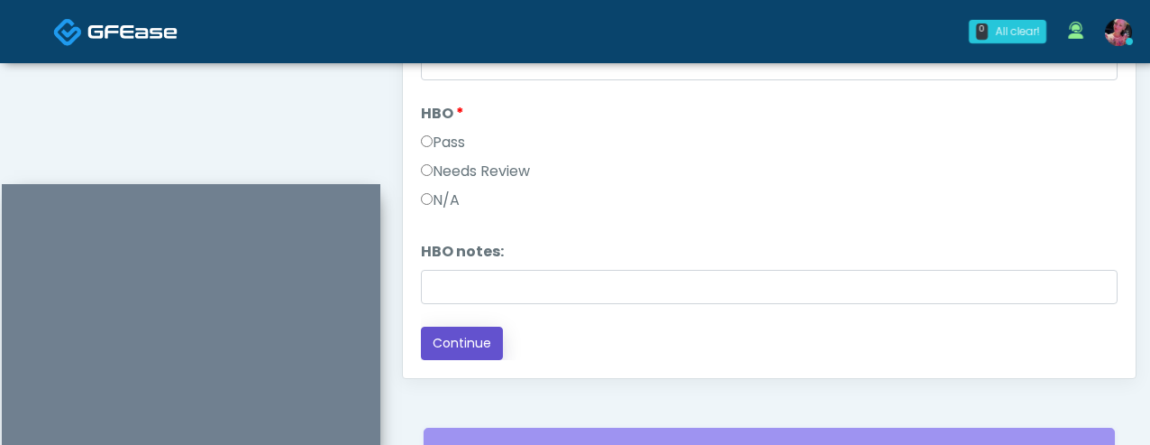
click at [454, 337] on button "Continue" at bounding box center [462, 342] width 82 height 33
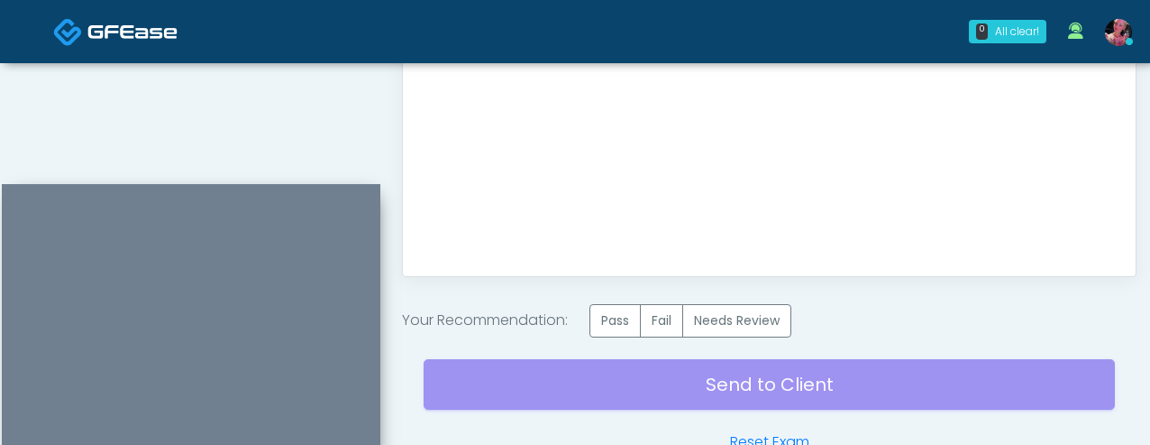
click at [613, 339] on div "Send to Client Reset Exam" at bounding box center [770, 394] width 692 height 115
click at [611, 328] on label "Pass" at bounding box center [615, 320] width 51 height 33
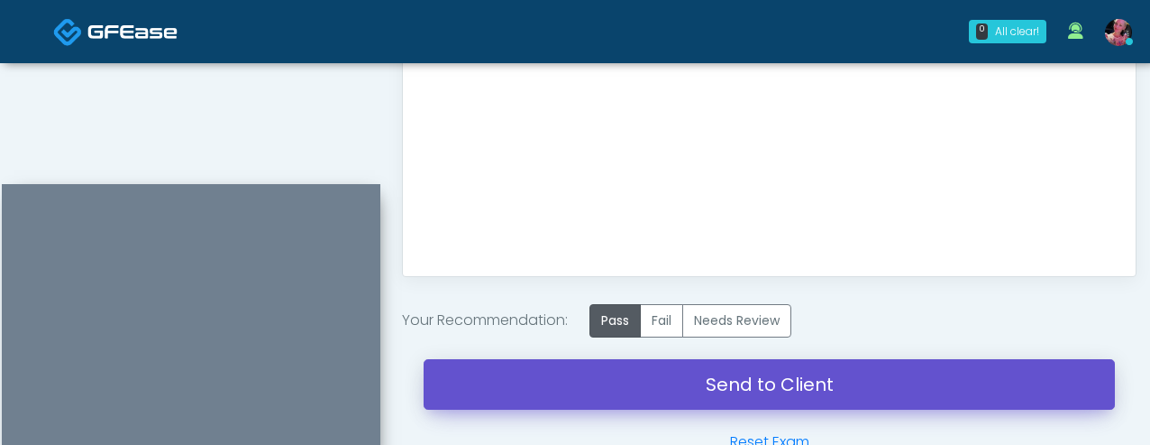
click at [622, 381] on link "Send to Client" at bounding box center [770, 384] width 692 height 50
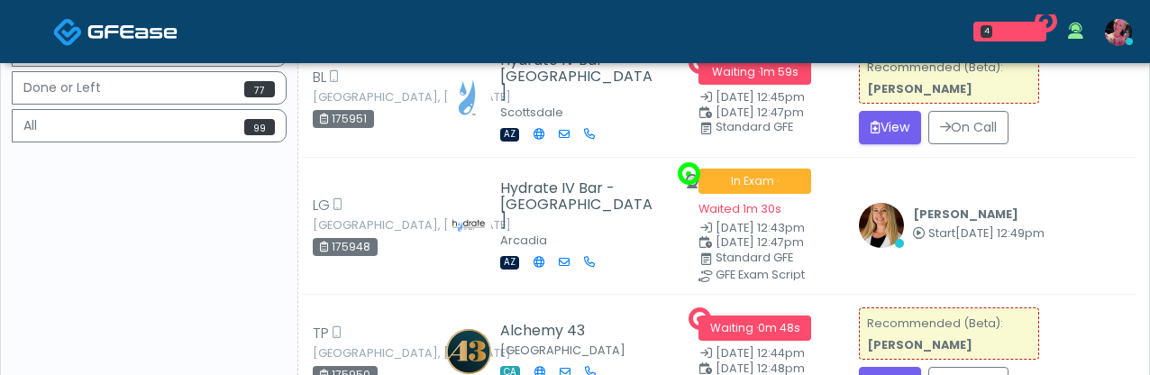
scroll to position [588, 0]
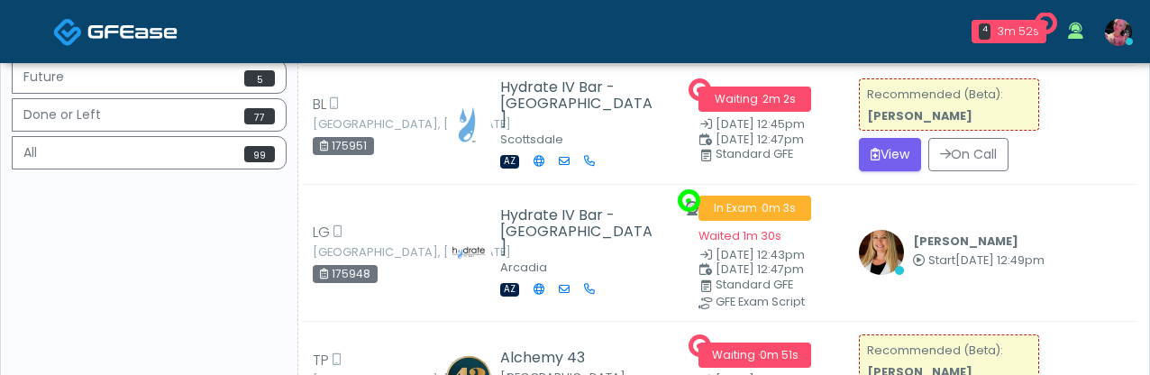
click at [533, 14] on div "4 3m 52s [PERSON_NAME] Aesthetics Med Spa Waiting - 3m 52s CA View Saffron Lase…" at bounding box center [684, 32] width 920 height 60
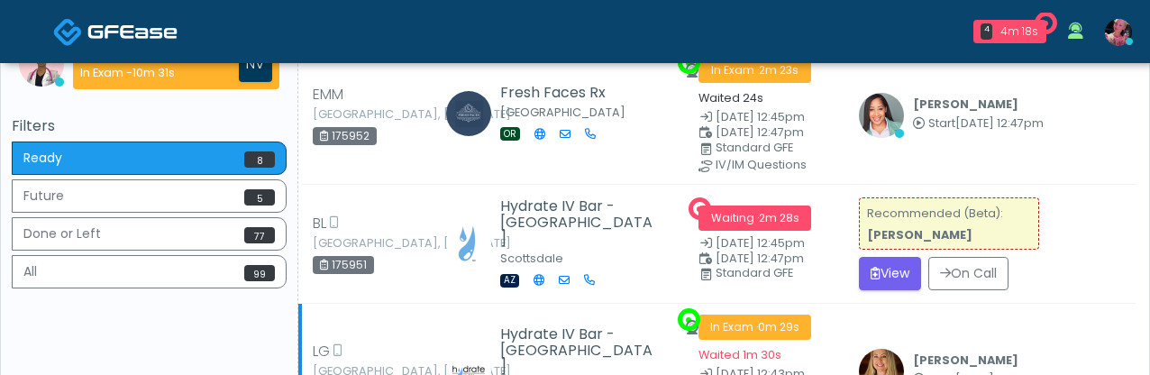
scroll to position [470, 0]
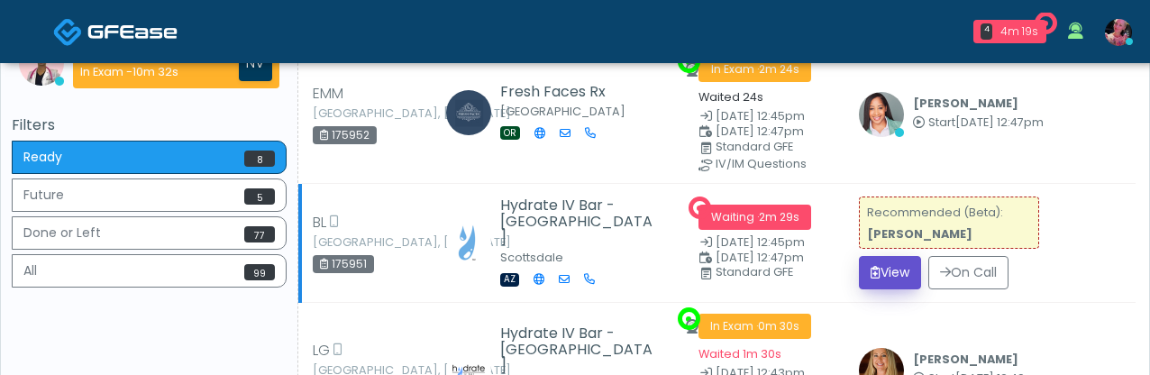
click at [867, 265] on button "View" at bounding box center [890, 272] width 62 height 33
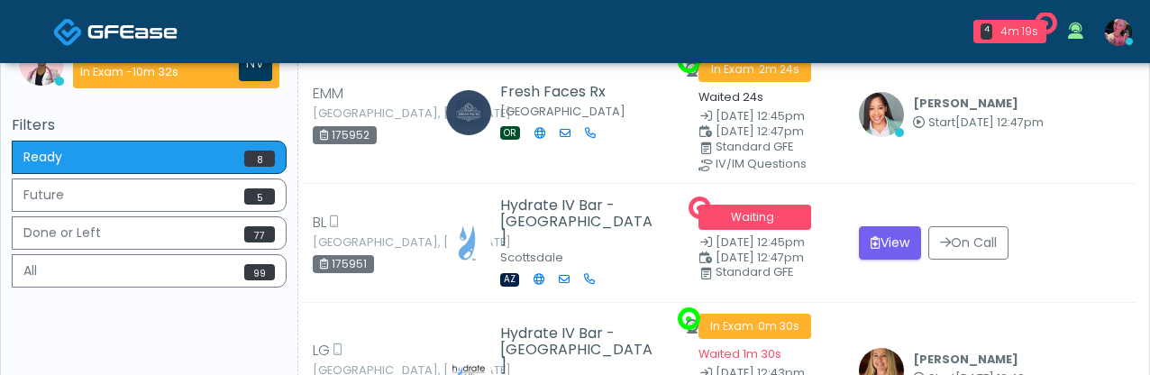
click at [867, 265] on td "View On Call" at bounding box center [992, 242] width 288 height 119
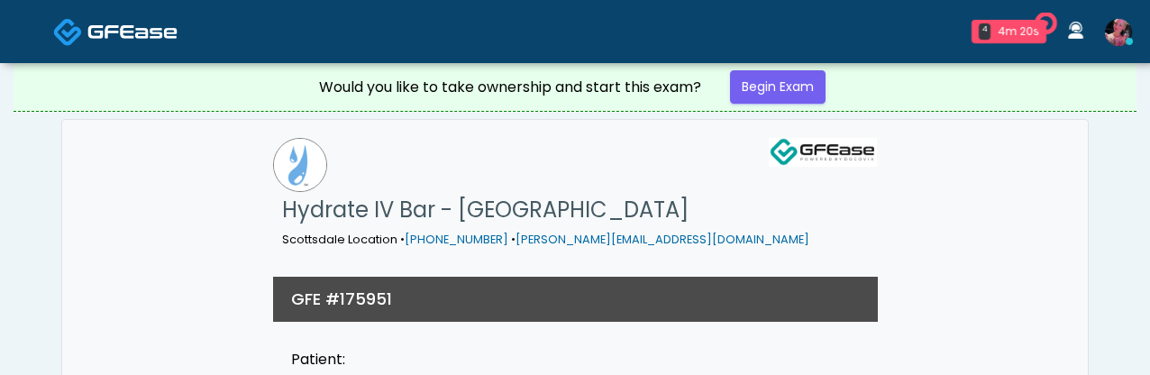
click at [808, 110] on div "Would you like to take ownership and start this exam? Begin Exam" at bounding box center [575, 87] width 541 height 48
click link "Begin Exam"
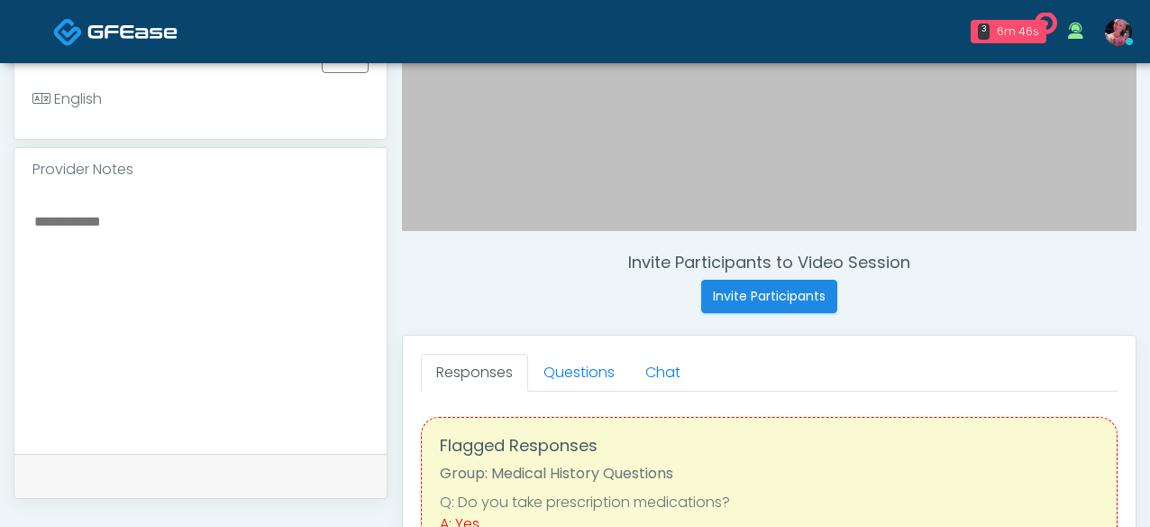
scroll to position [547, 0]
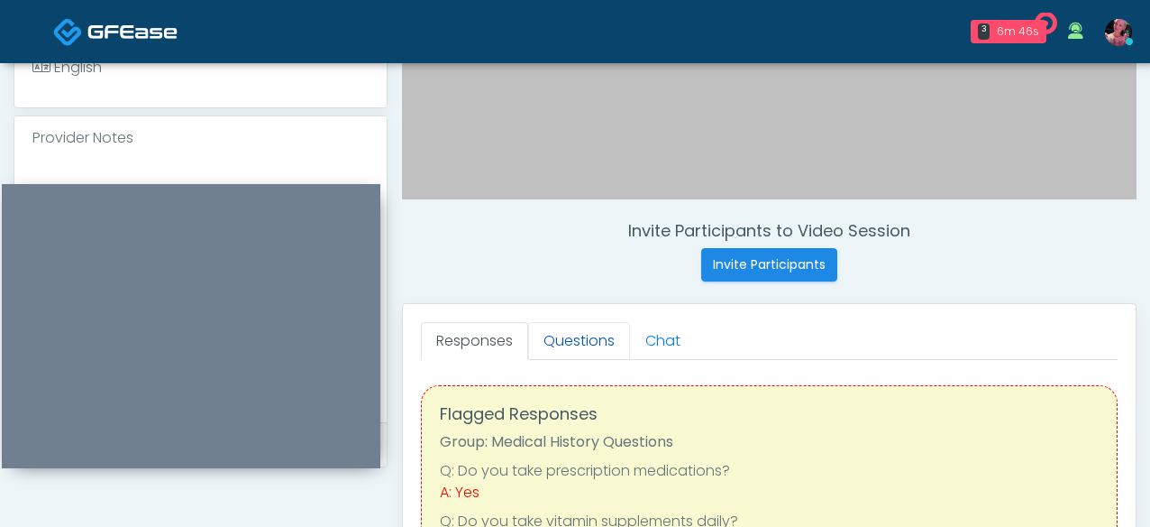
click at [568, 348] on link "Questions" at bounding box center [579, 341] width 102 height 38
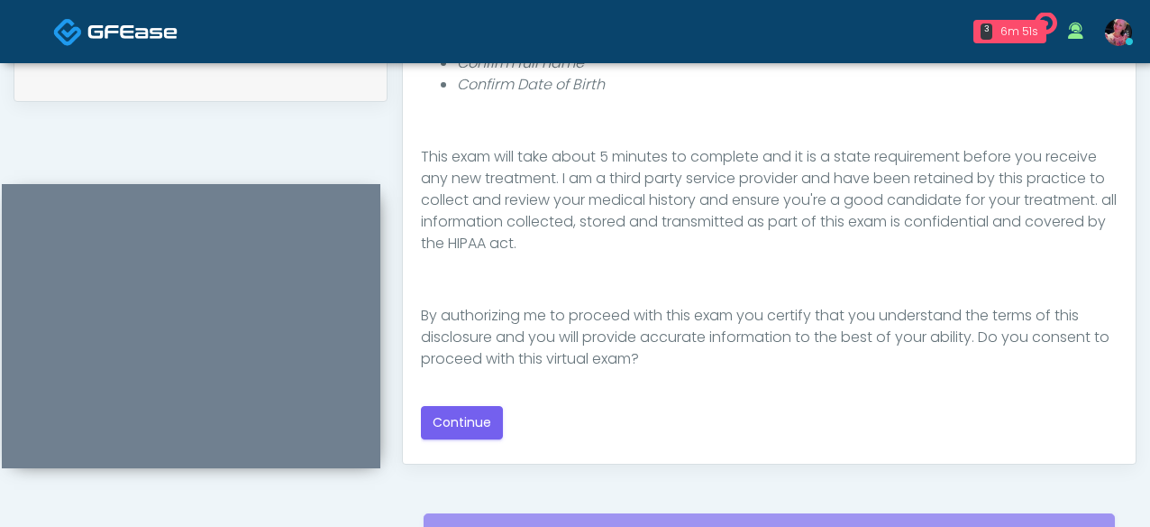
scroll to position [917, 0]
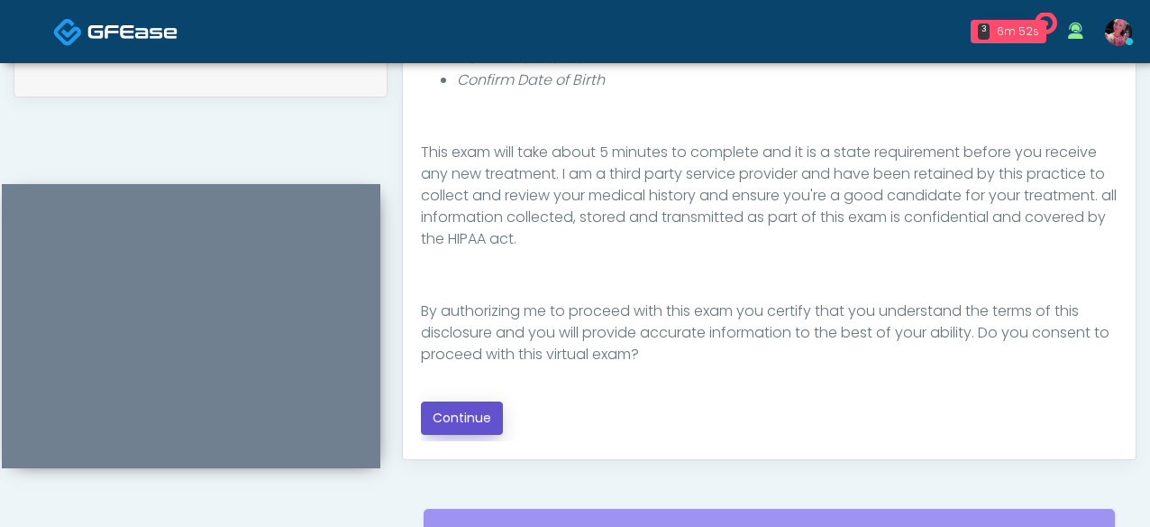
click at [481, 374] on button "Continue" at bounding box center [462, 417] width 82 height 33
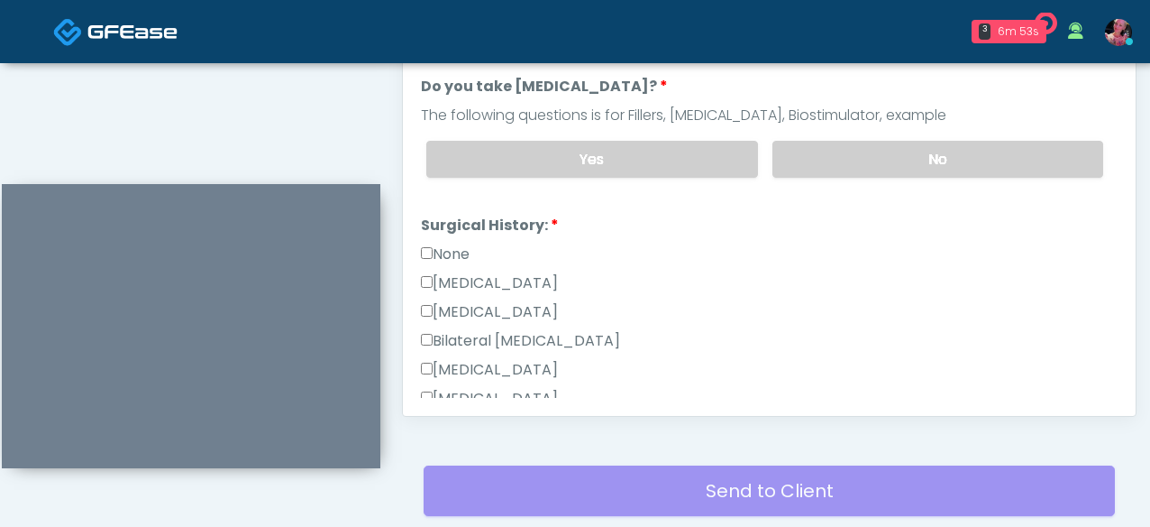
scroll to position [950, 0]
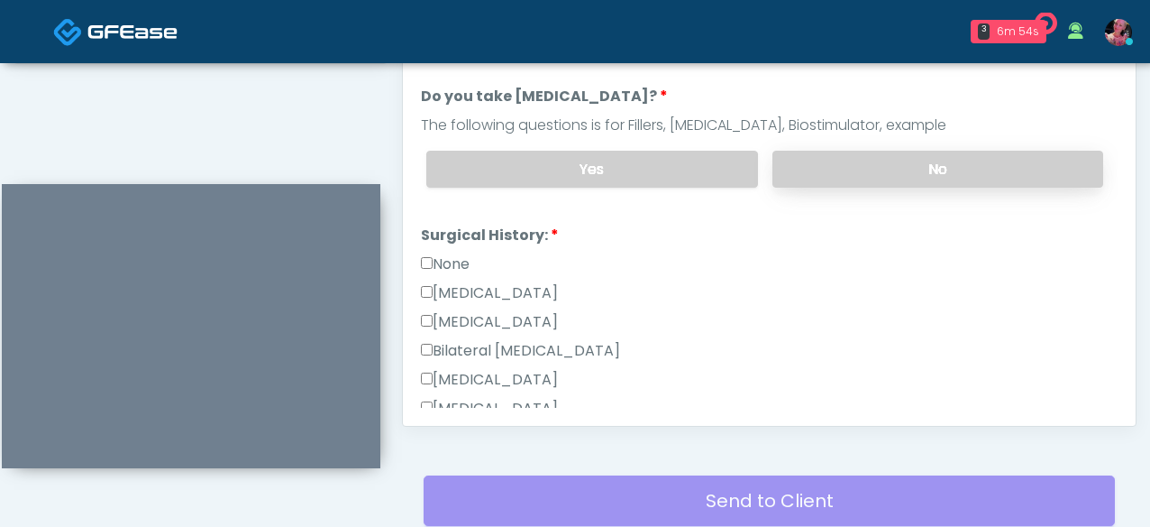
click at [848, 156] on label "No" at bounding box center [938, 169] width 331 height 37
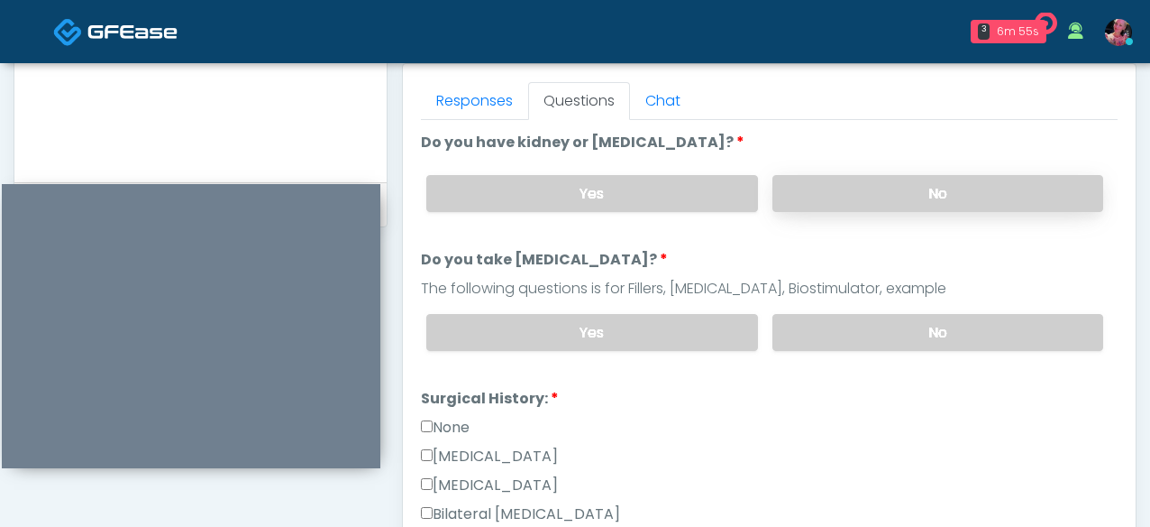
click at [827, 207] on label "No" at bounding box center [938, 193] width 331 height 37
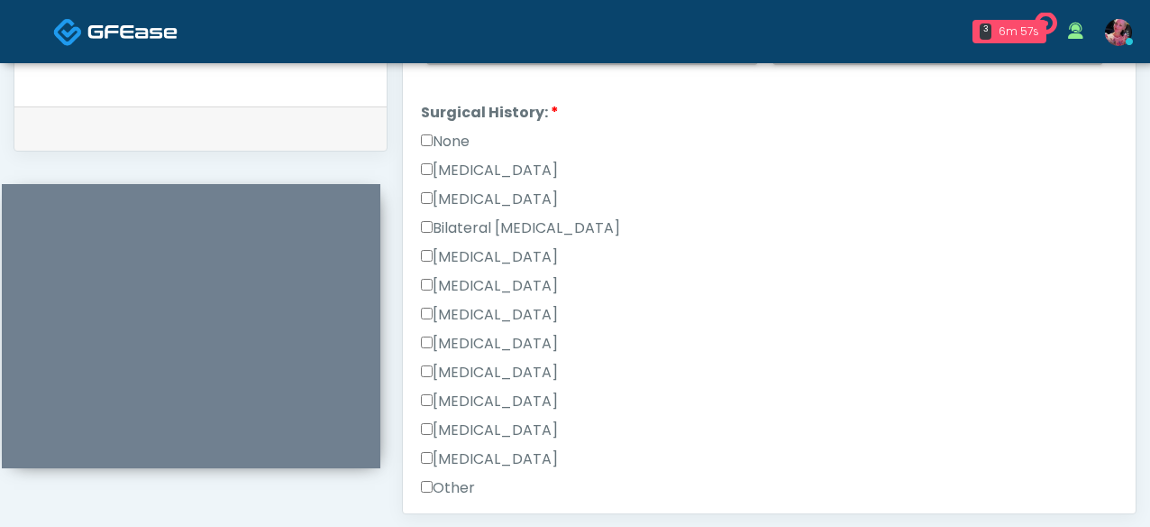
scroll to position [237, 0]
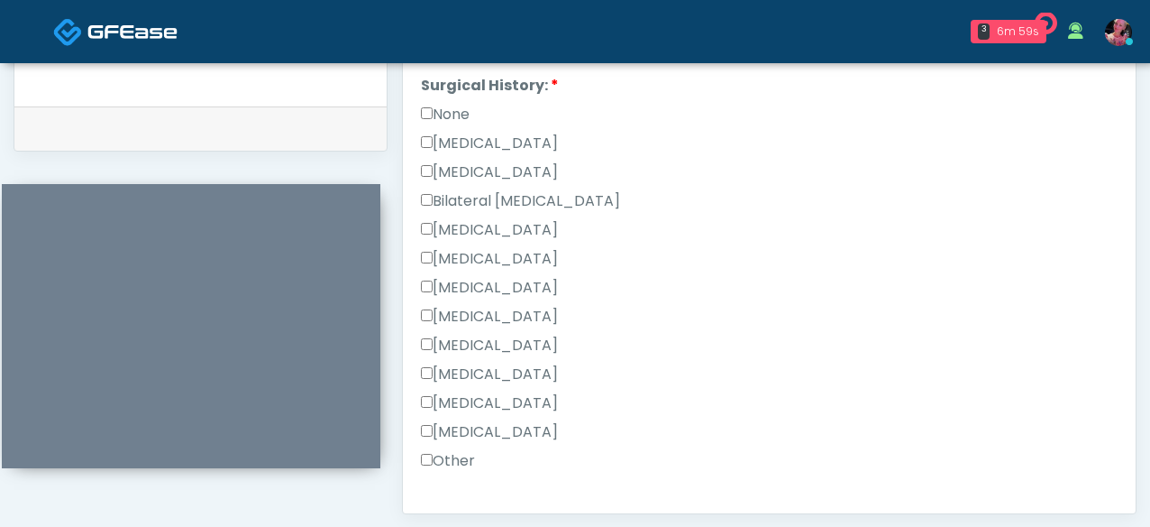
click at [454, 115] on label "None" at bounding box center [445, 115] width 49 height 22
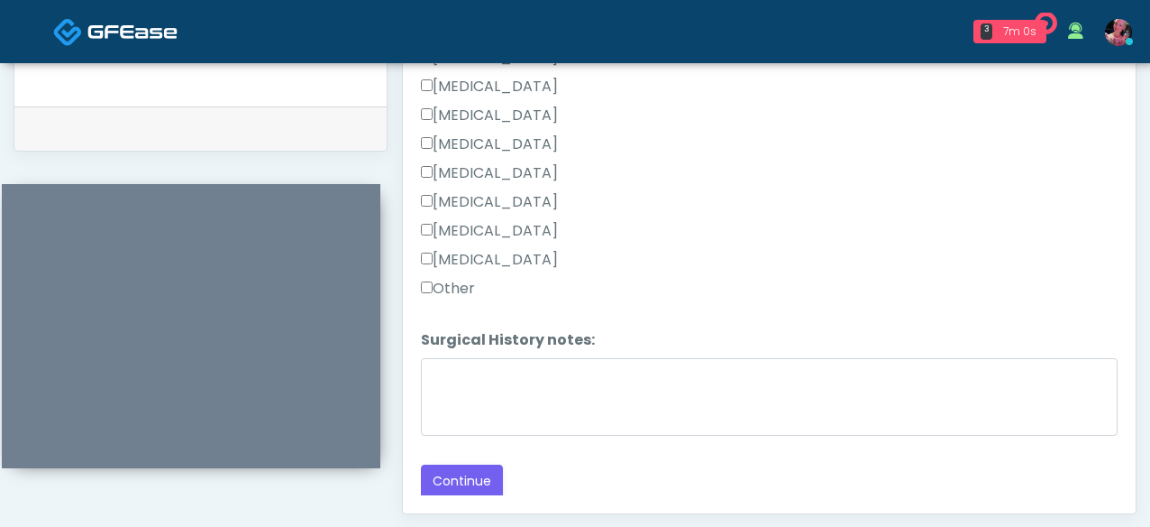
scroll to position [875, 0]
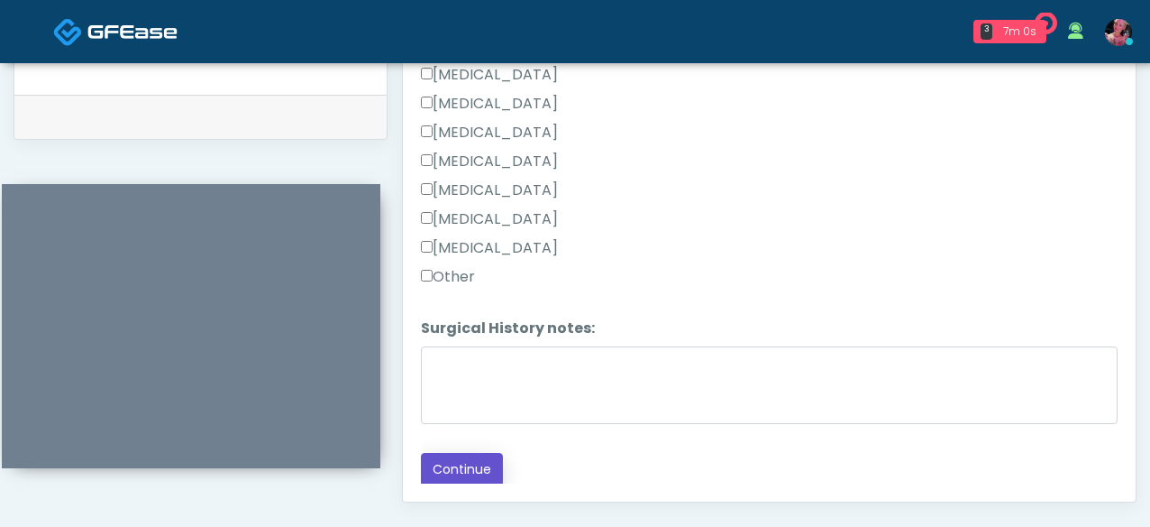
click at [442, 374] on button "Continue" at bounding box center [462, 469] width 82 height 33
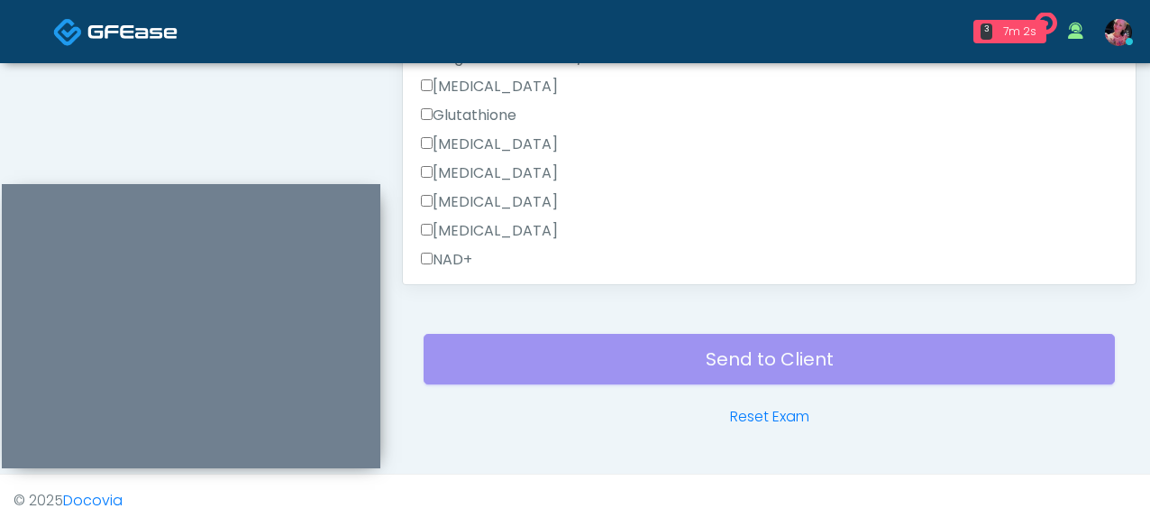
scroll to position [481, 0]
click at [472, 266] on div "Responses Questions Chat Good Faith Exam Script Good Faith Exam Script INTRODUC…" at bounding box center [769, 21] width 733 height 525
click at [469, 258] on label "All of the above" at bounding box center [483, 258] width 124 height 22
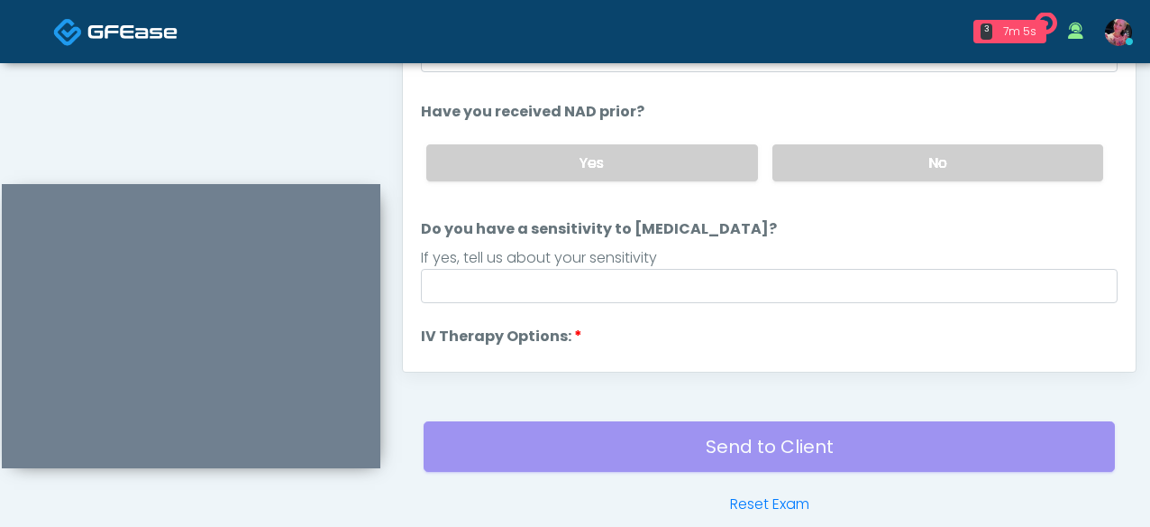
scroll to position [1002, 0]
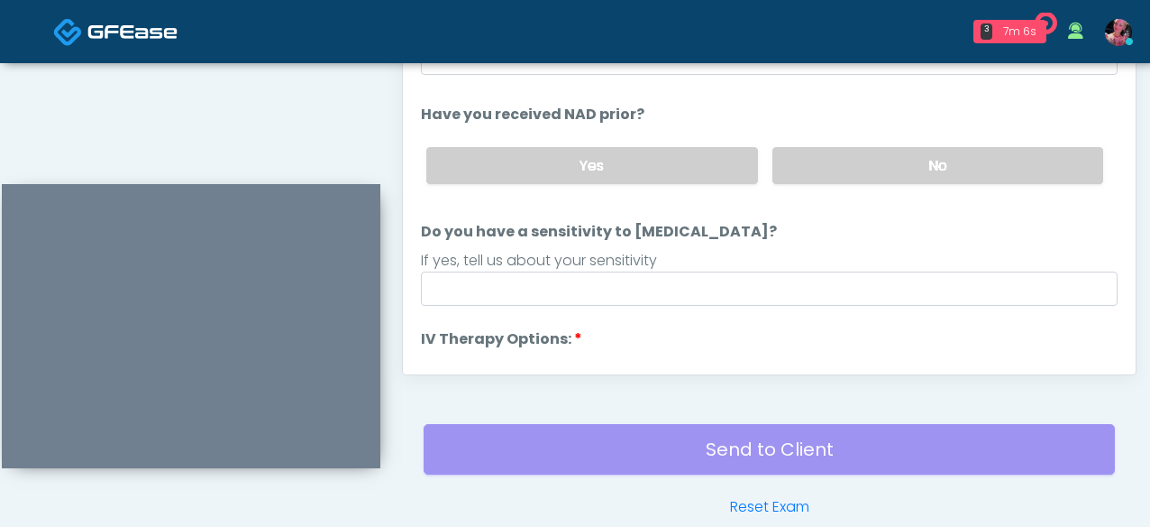
click at [917, 142] on div "Yes No" at bounding box center [765, 166] width 706 height 66
click at [914, 153] on label "No" at bounding box center [938, 165] width 331 height 37
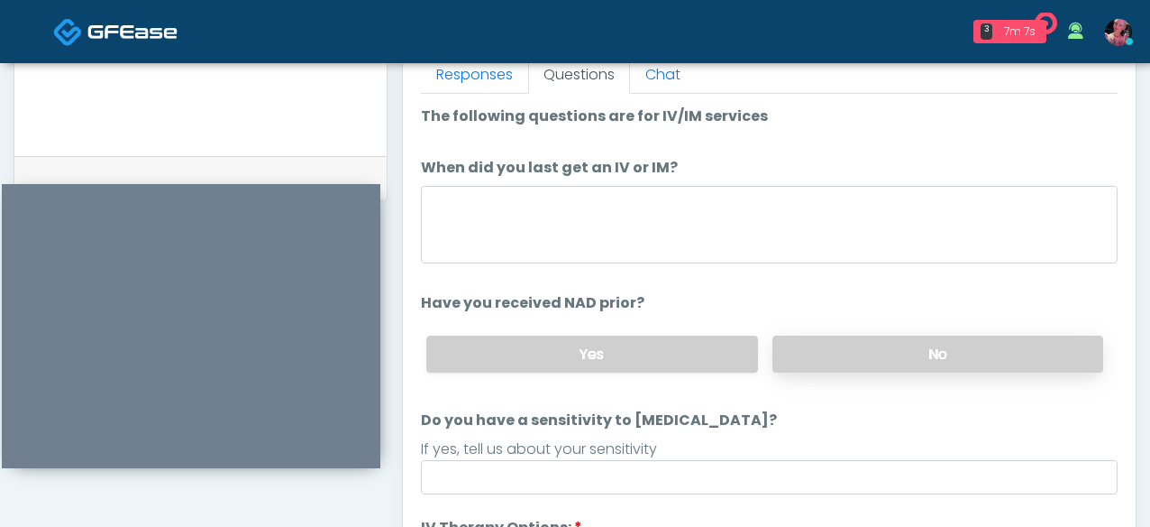
scroll to position [814, 0]
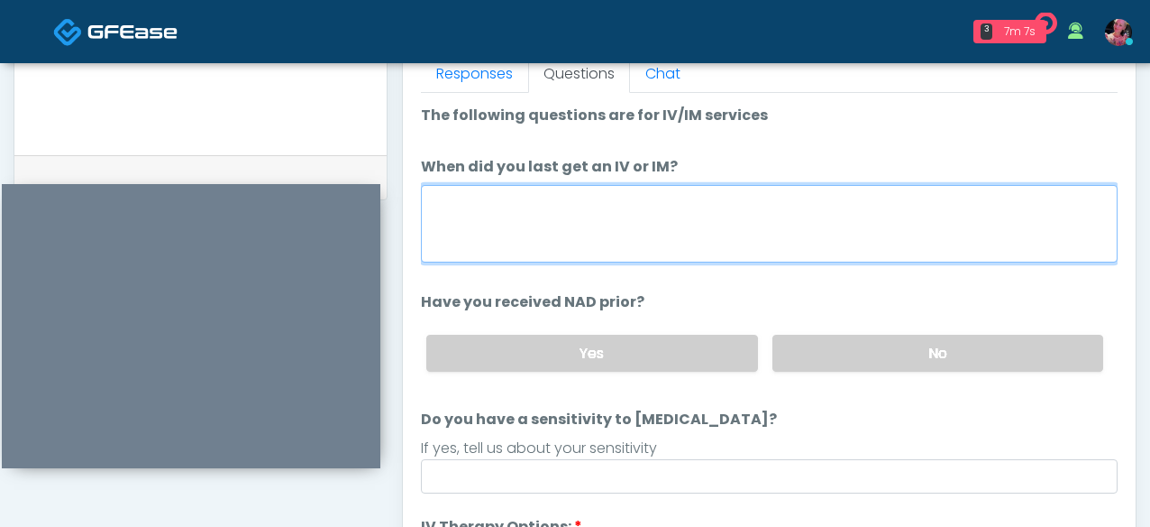
click at [811, 225] on textarea "When did you last get an IV or IM?" at bounding box center [769, 224] width 697 height 78
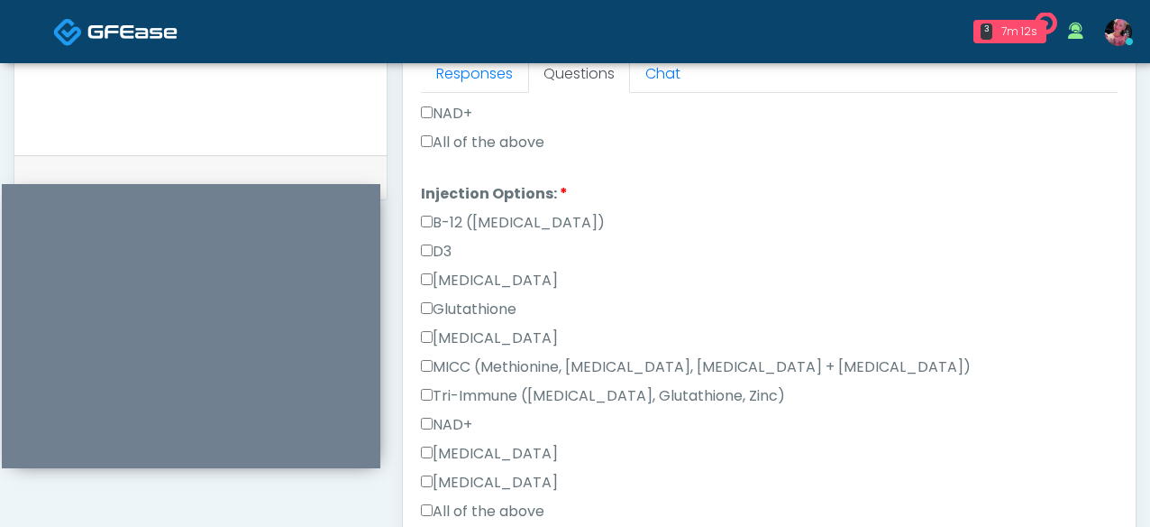
scroll to position [914, 0]
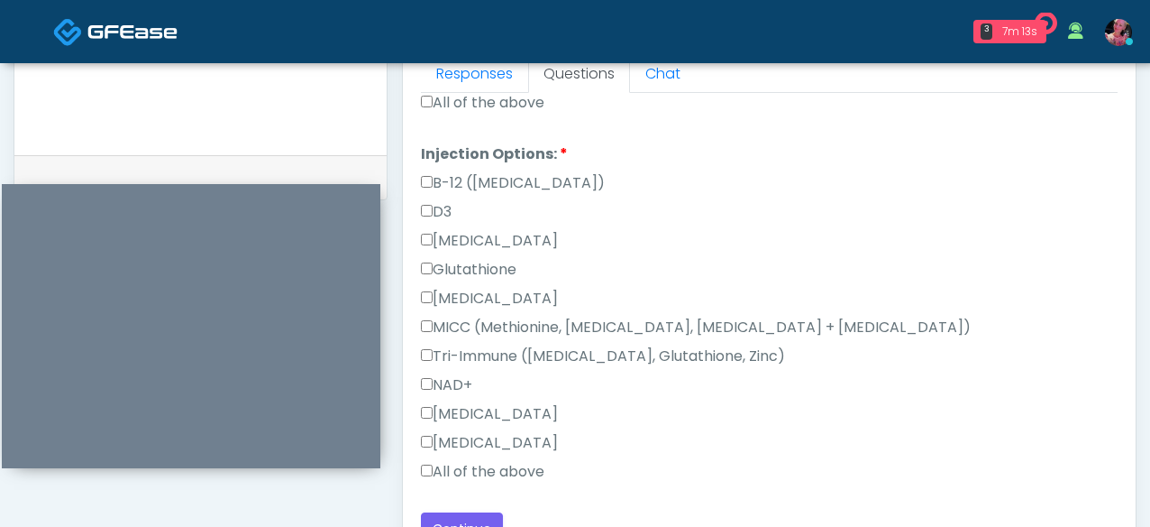
type textarea "********"
click at [517, 374] on label "All of the above" at bounding box center [483, 472] width 124 height 22
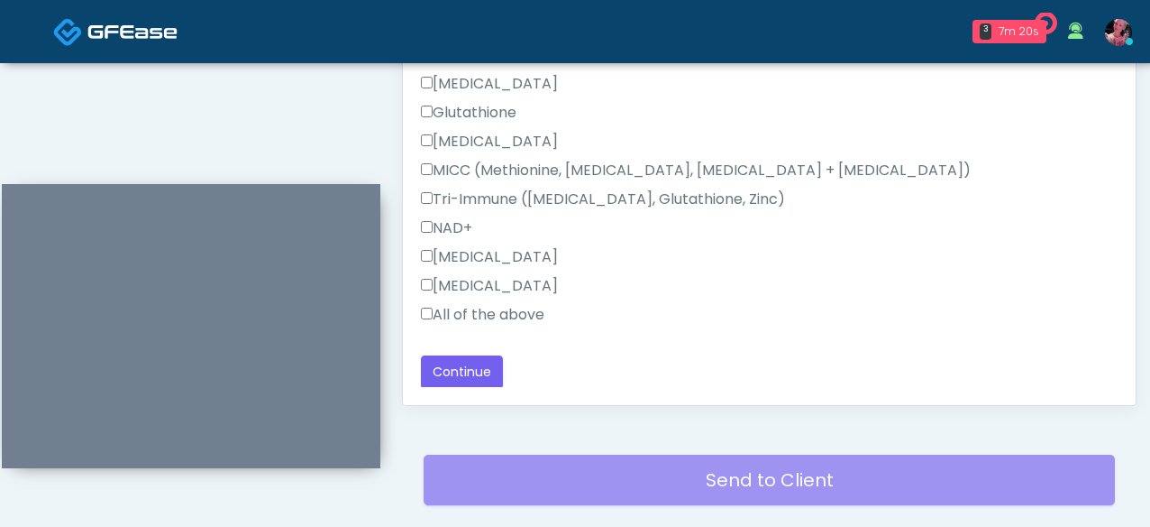
scroll to position [1092, 0]
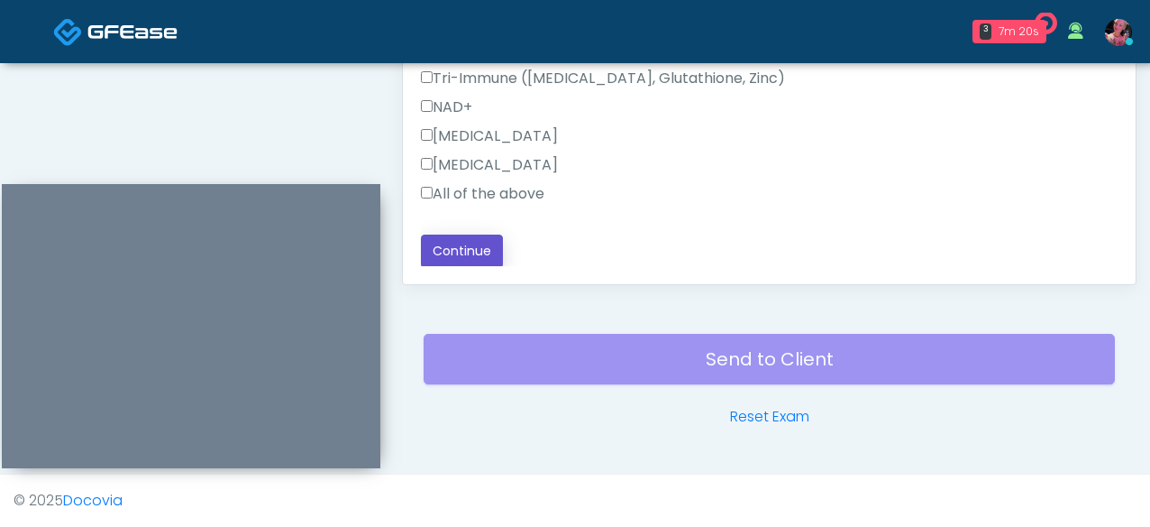
click at [464, 240] on button "Continue" at bounding box center [462, 250] width 82 height 33
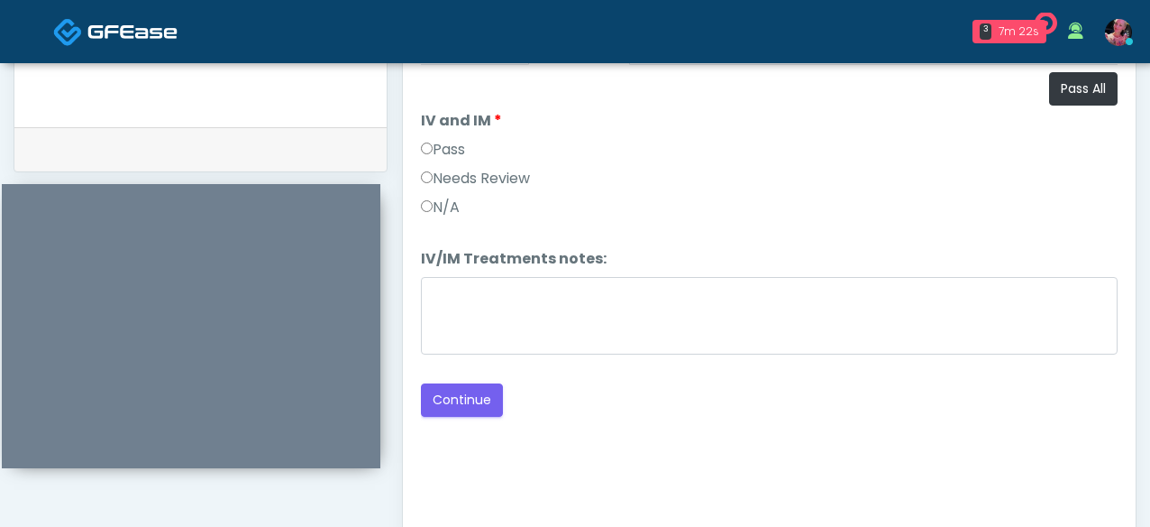
scroll to position [848, 0]
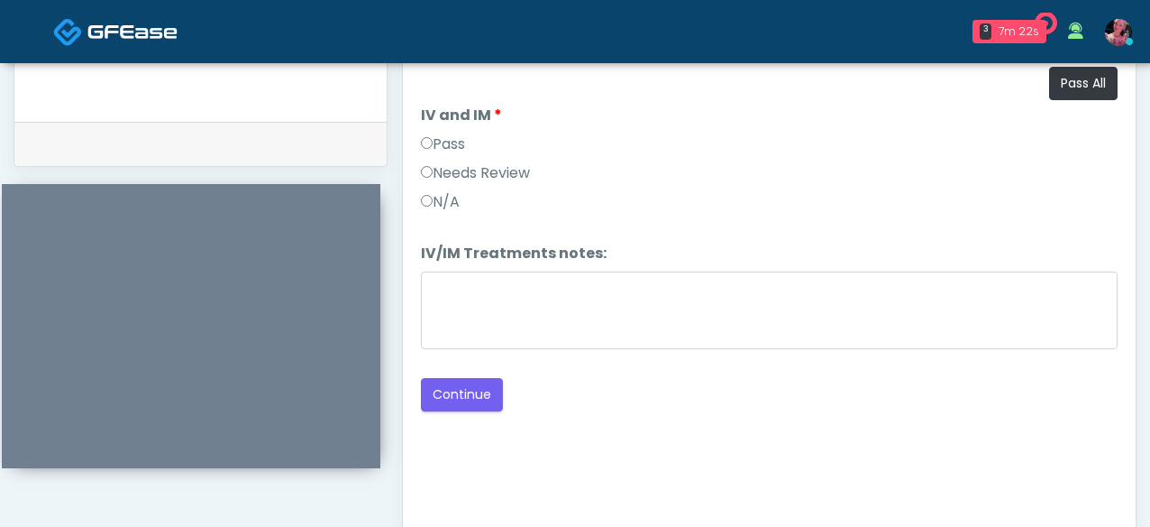
click at [472, 164] on label "Needs Review" at bounding box center [475, 173] width 109 height 22
click at [465, 142] on label "Pass" at bounding box center [443, 144] width 44 height 22
click at [456, 374] on button "Continue" at bounding box center [462, 394] width 82 height 33
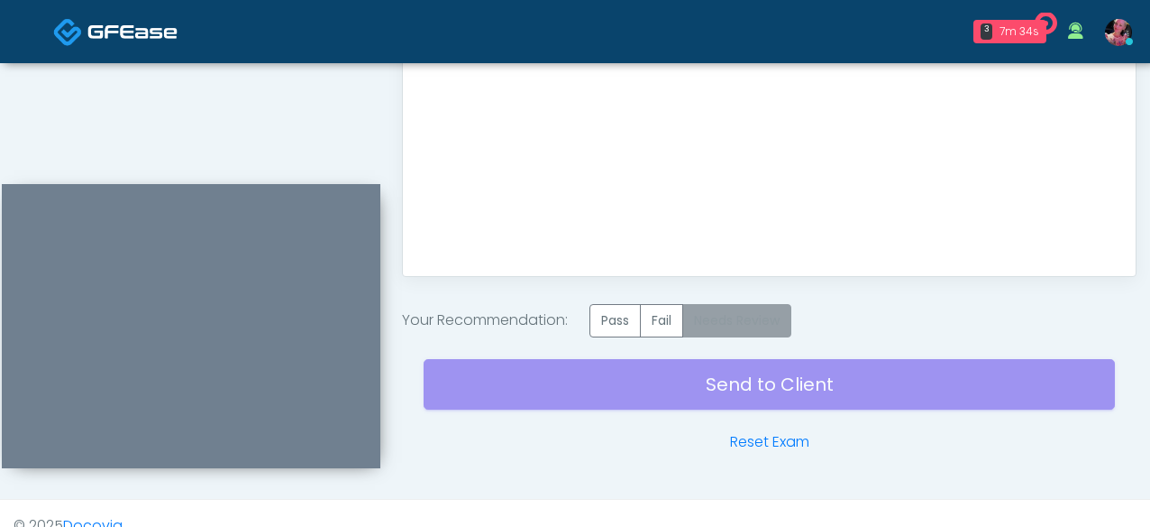
scroll to position [1125, 0]
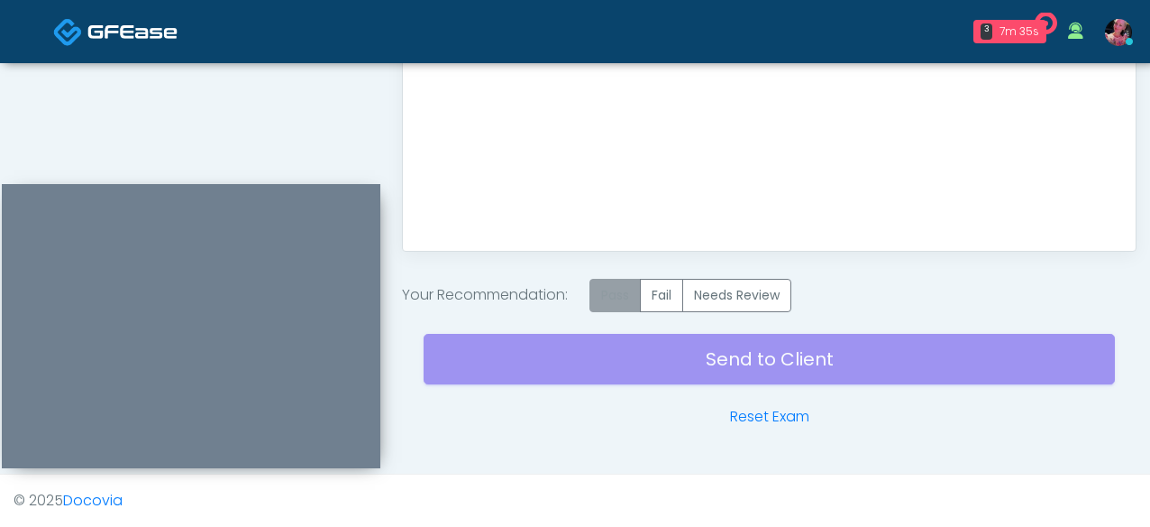
click at [603, 307] on label "Pass" at bounding box center [615, 295] width 51 height 33
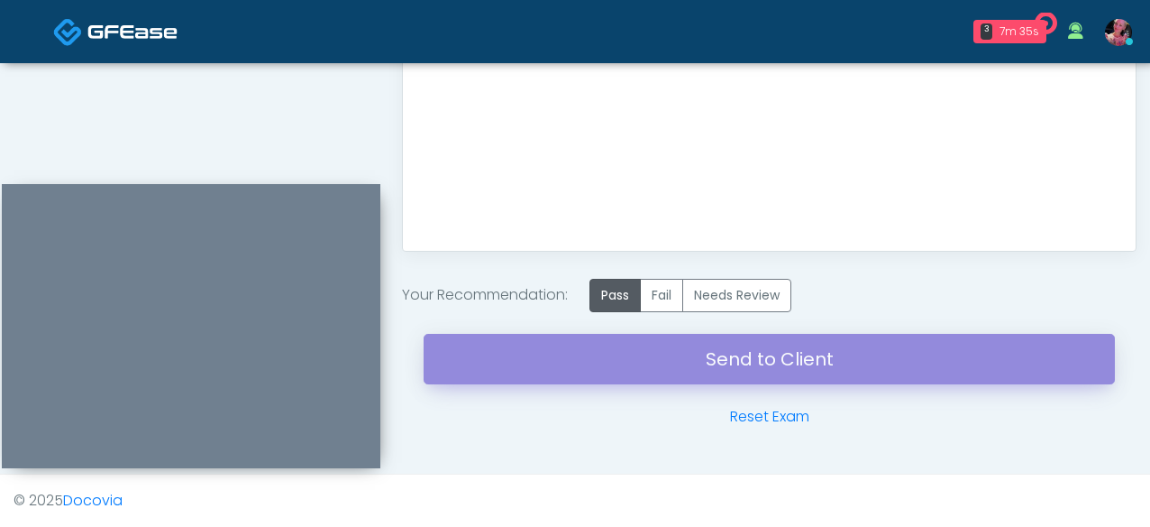
click at [609, 354] on link "Send to Client" at bounding box center [770, 359] width 692 height 50
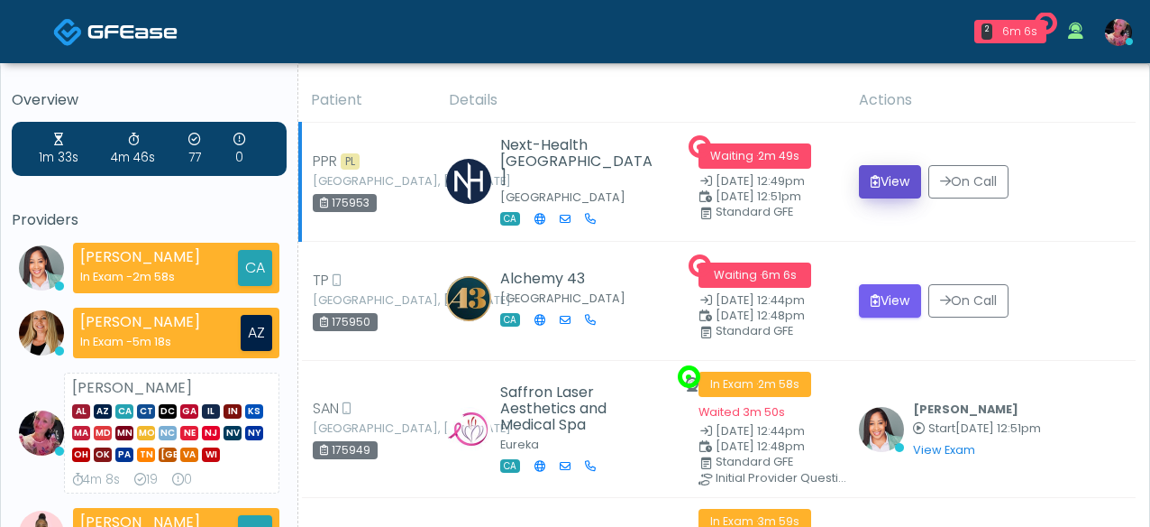
click at [908, 180] on button "View" at bounding box center [890, 181] width 62 height 33
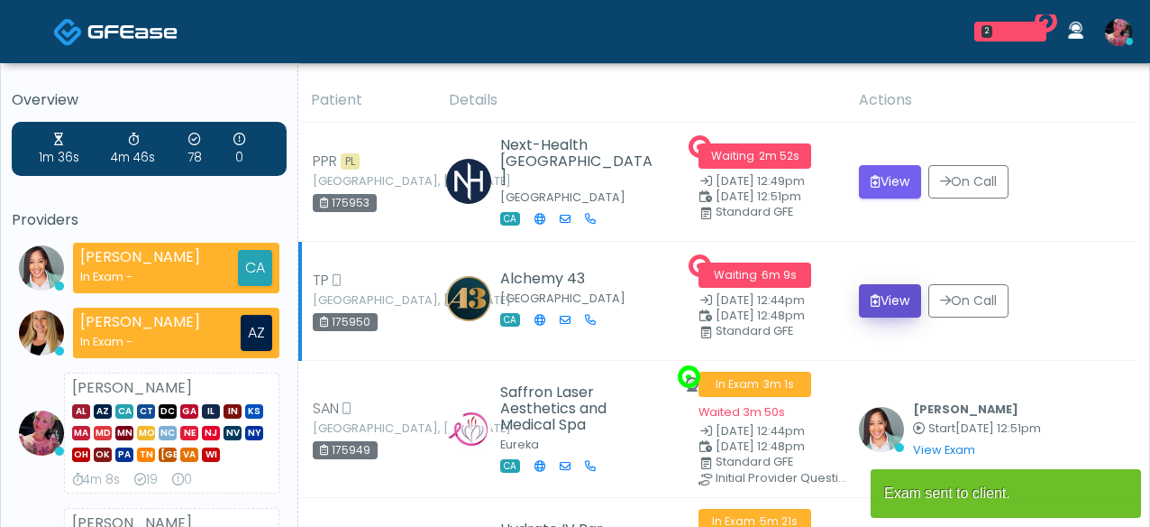
click at [896, 309] on button "View" at bounding box center [890, 300] width 62 height 33
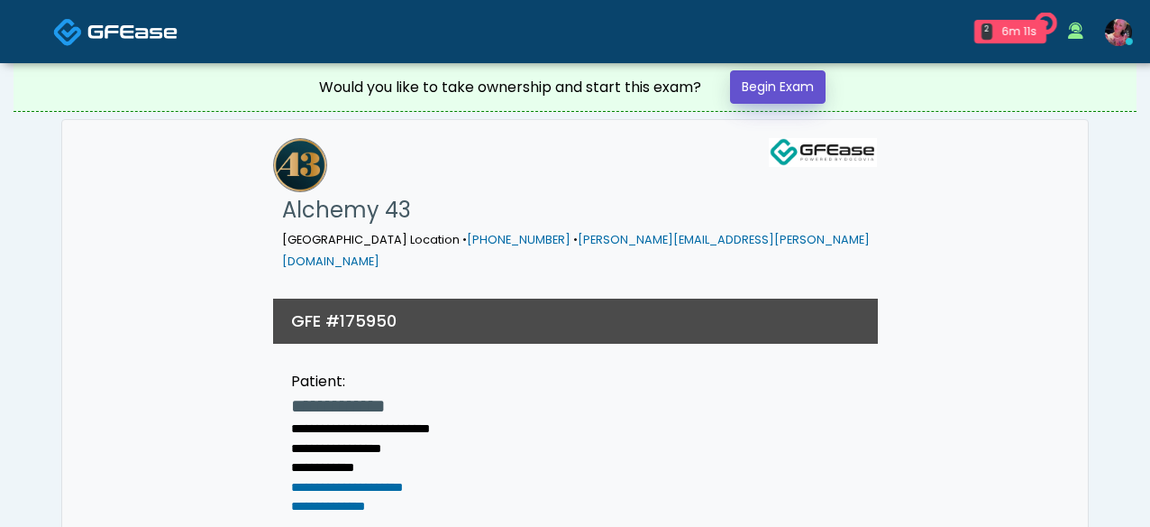
click at [775, 88] on link "Begin Exam" at bounding box center [778, 86] width 96 height 33
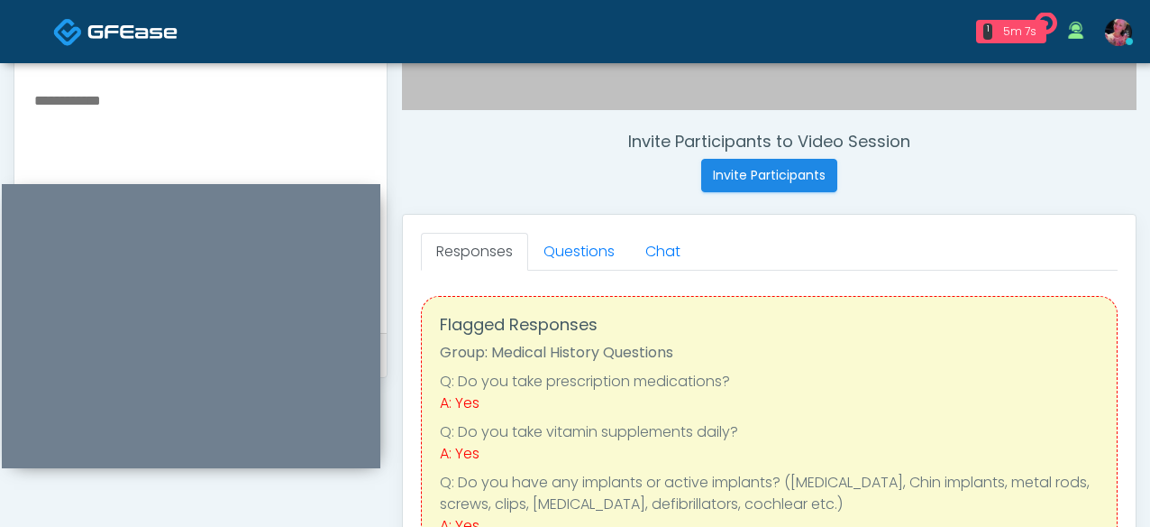
scroll to position [646, 0]
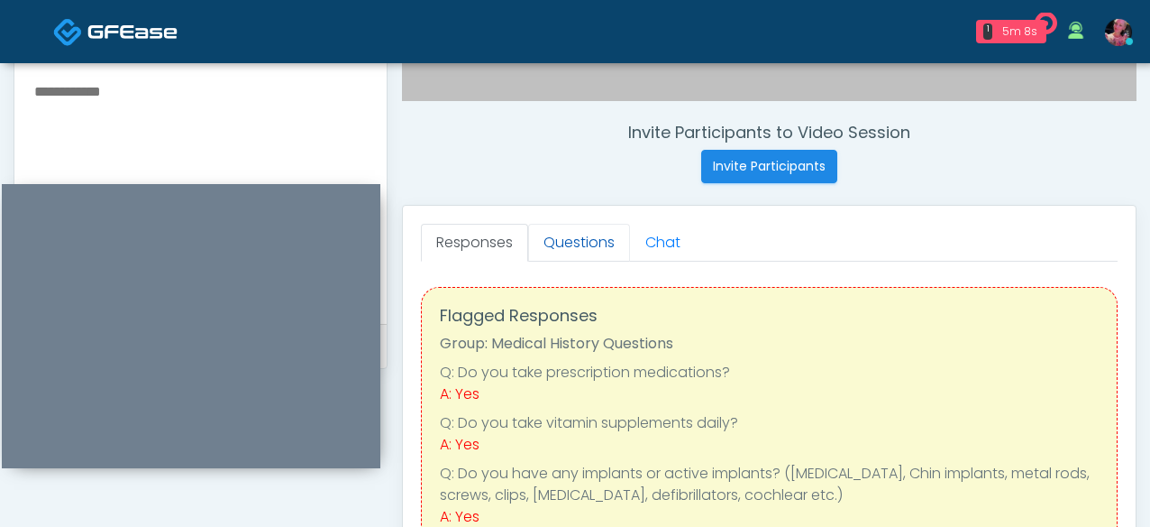
click at [545, 240] on link "Questions" at bounding box center [579, 243] width 102 height 38
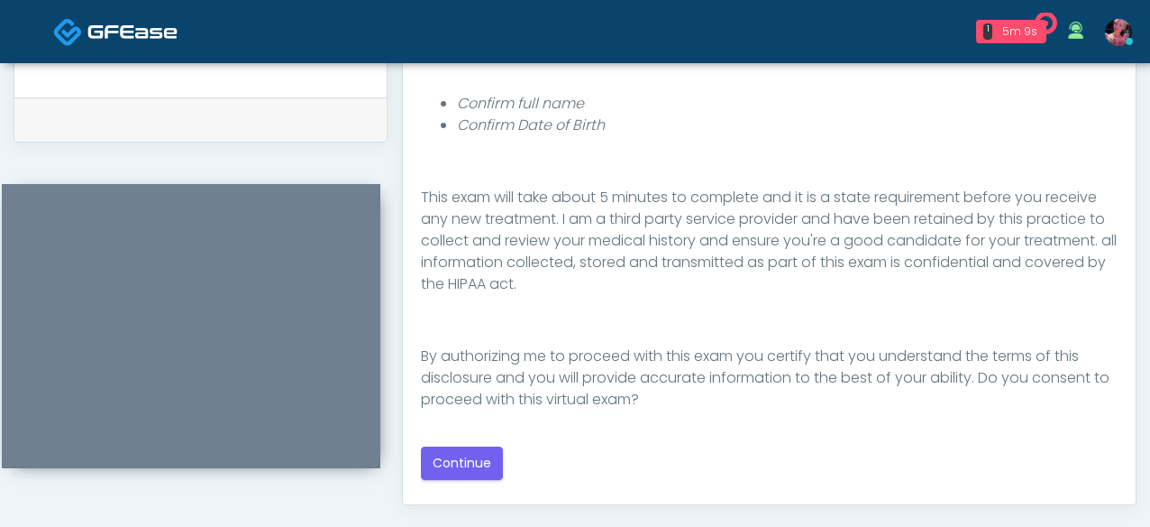
scroll to position [1092, 0]
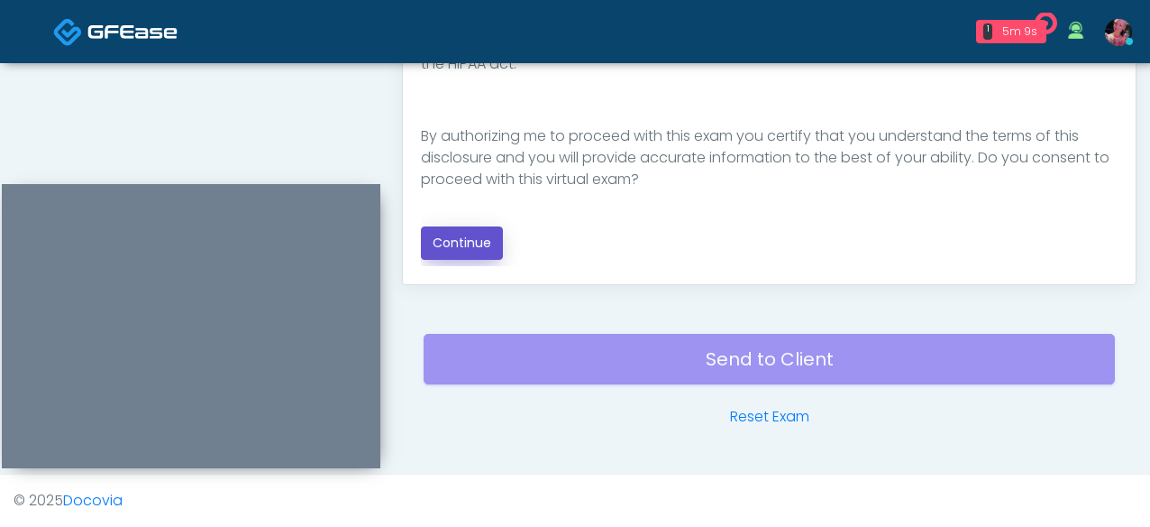
click at [456, 229] on button "Continue" at bounding box center [462, 242] width 82 height 33
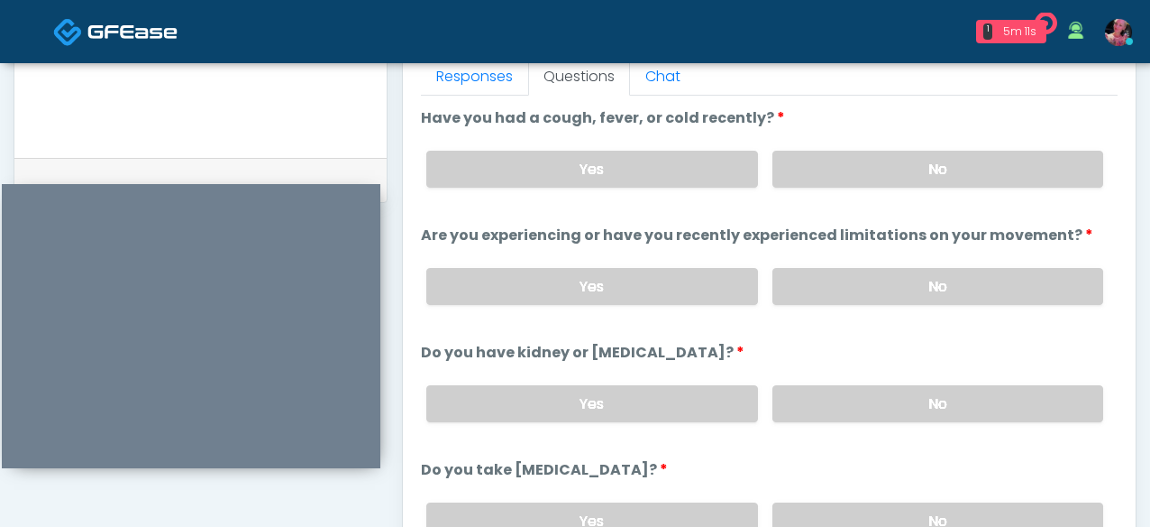
scroll to position [800, 0]
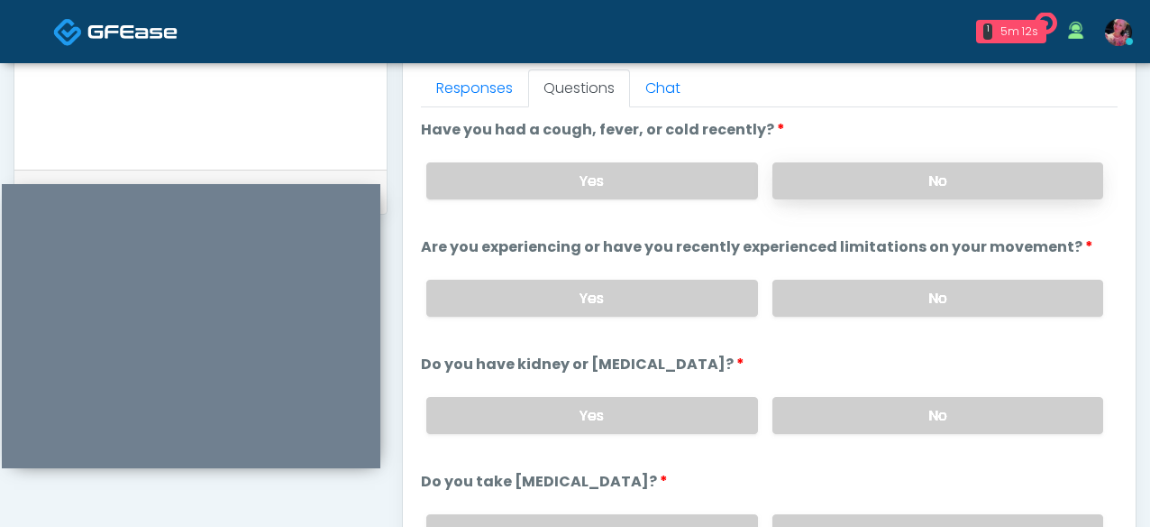
click at [853, 181] on label "No" at bounding box center [938, 180] width 331 height 37
click at [840, 249] on label "Are you experiencing or have you recently experienced limitations on your movem…" at bounding box center [757, 247] width 673 height 22
click at [840, 301] on label "No" at bounding box center [938, 298] width 331 height 37
click at [862, 424] on label "No" at bounding box center [938, 415] width 331 height 37
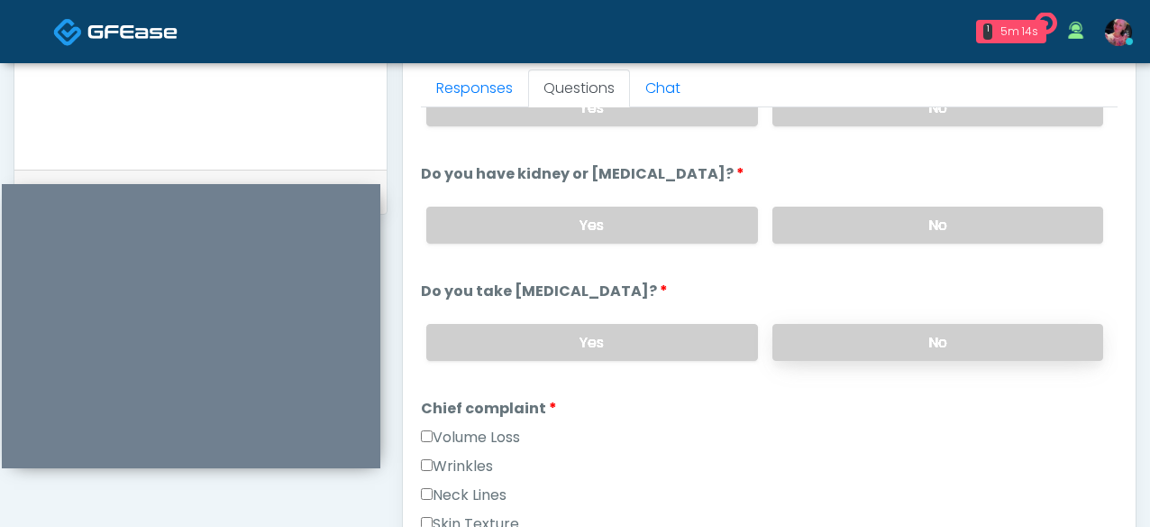
click at [861, 356] on label "No" at bounding box center [938, 342] width 331 height 37
click at [844, 348] on label "No" at bounding box center [938, 342] width 331 height 37
click at [451, 455] on label "Wrinkles" at bounding box center [457, 466] width 72 height 22
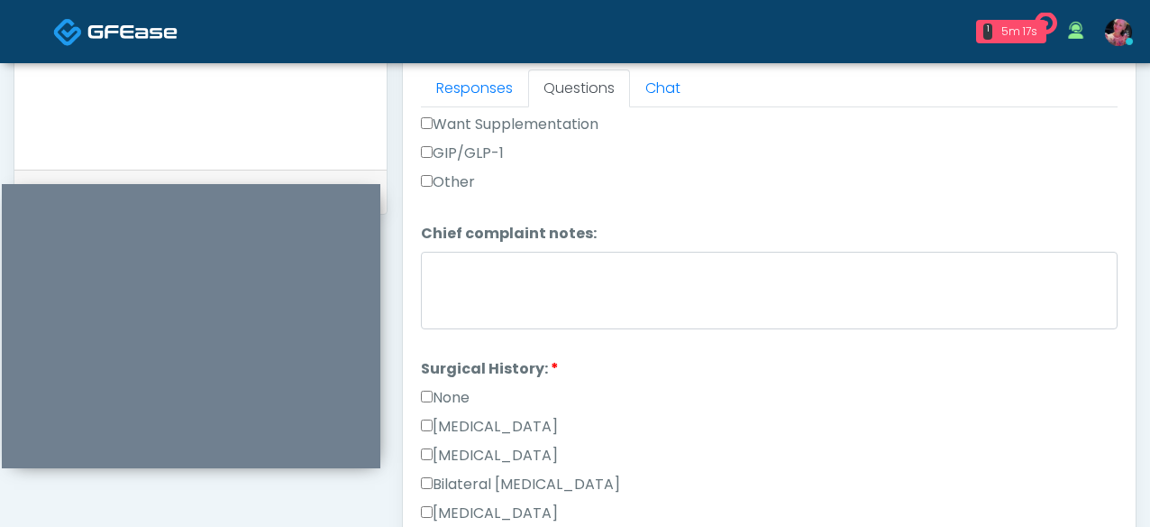
click at [439, 394] on label "None" at bounding box center [445, 398] width 49 height 22
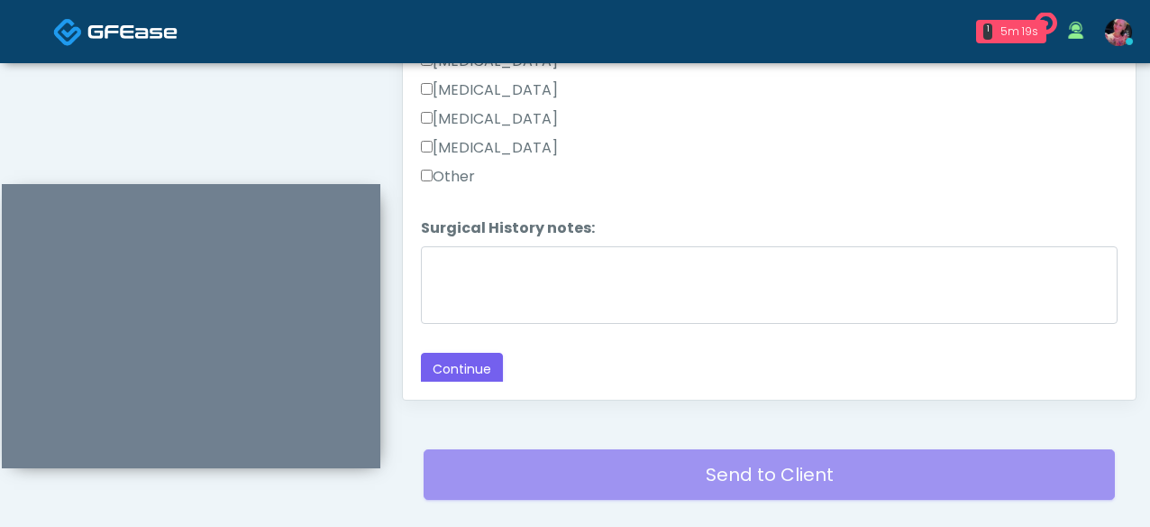
scroll to position [1003, 0]
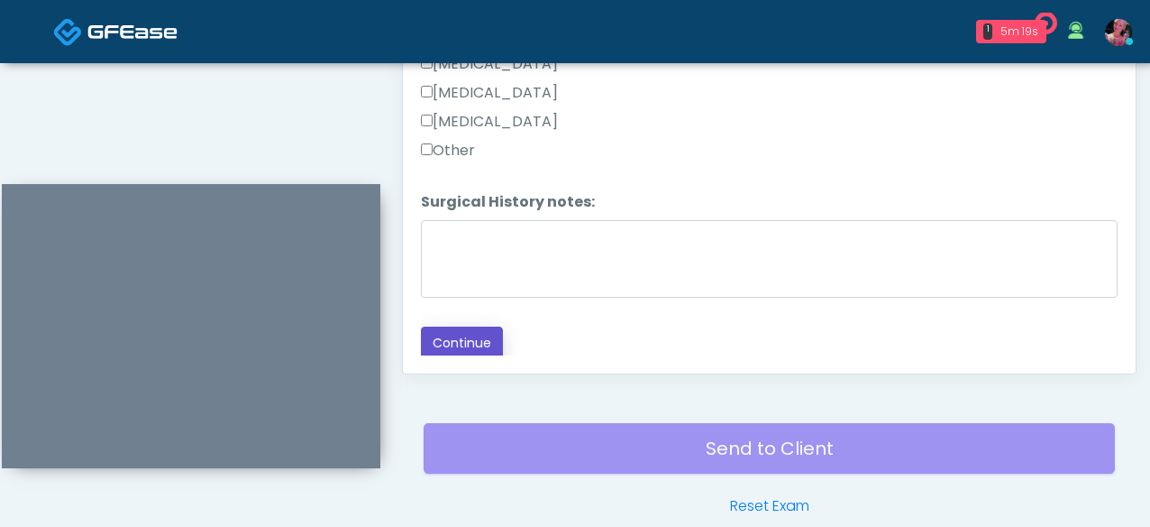
click at [458, 342] on button "Continue" at bounding box center [462, 342] width 82 height 33
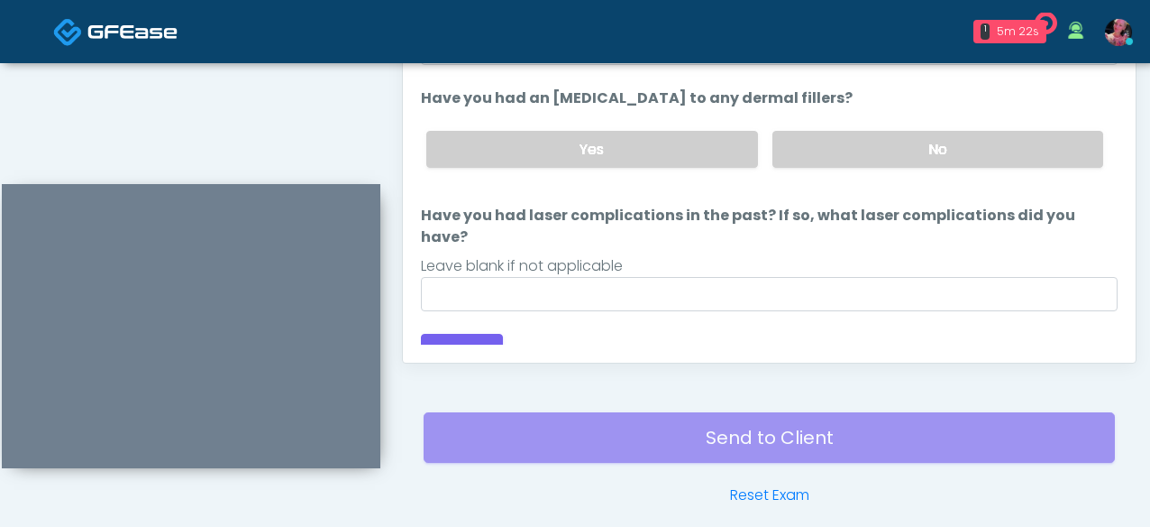
scroll to position [1011, 0]
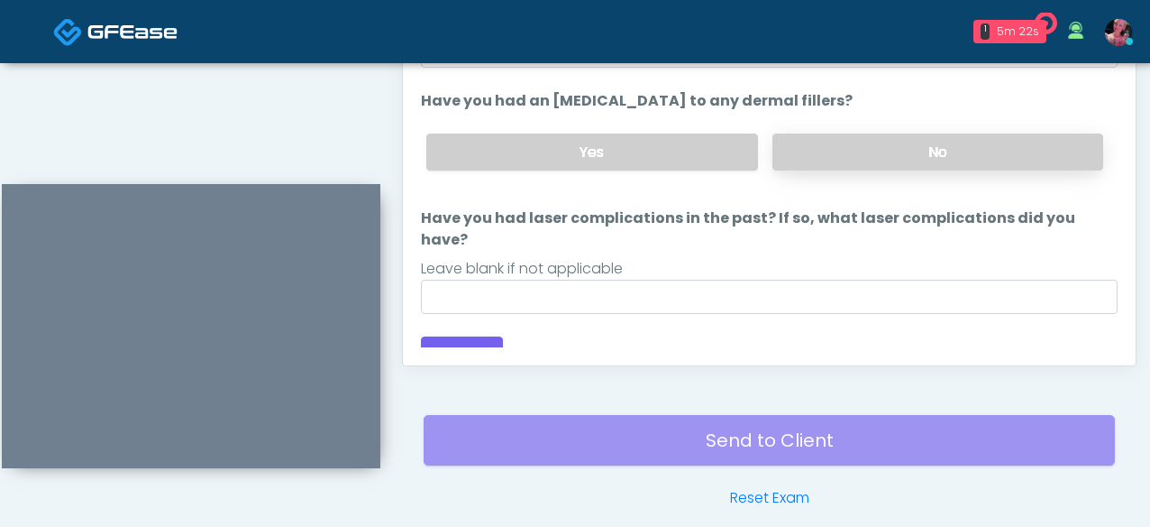
click at [940, 151] on label "No" at bounding box center [938, 151] width 331 height 37
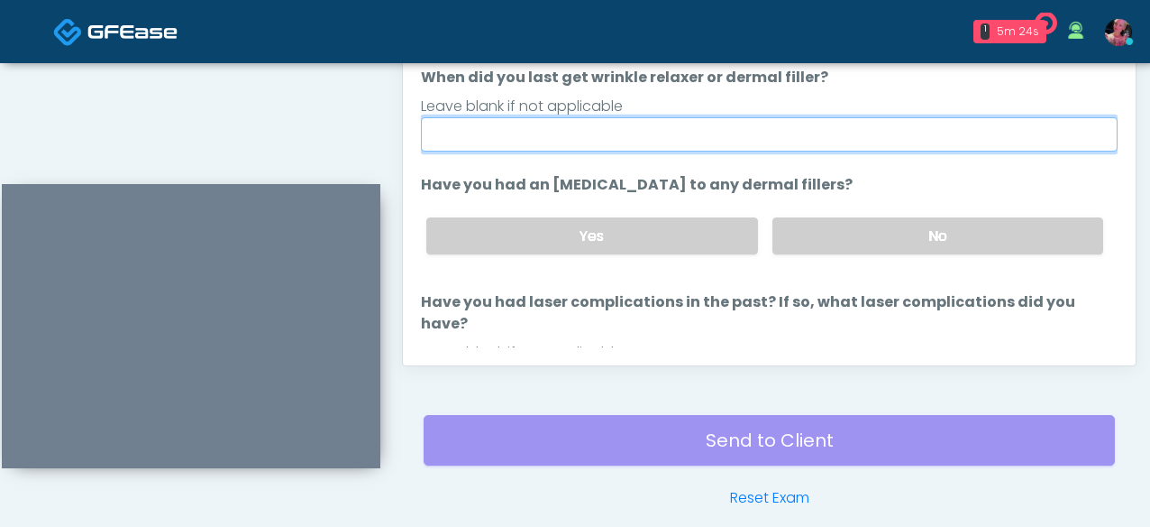
click at [817, 126] on input "When did you last get wrinkle relaxer or dermal filler?" at bounding box center [769, 134] width 697 height 34
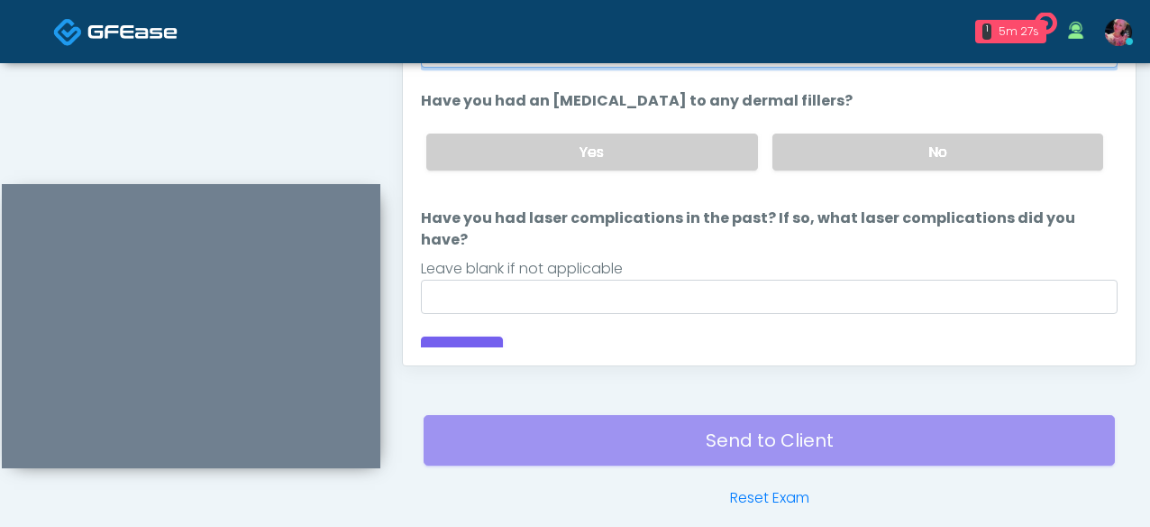
scroll to position [1049, 0]
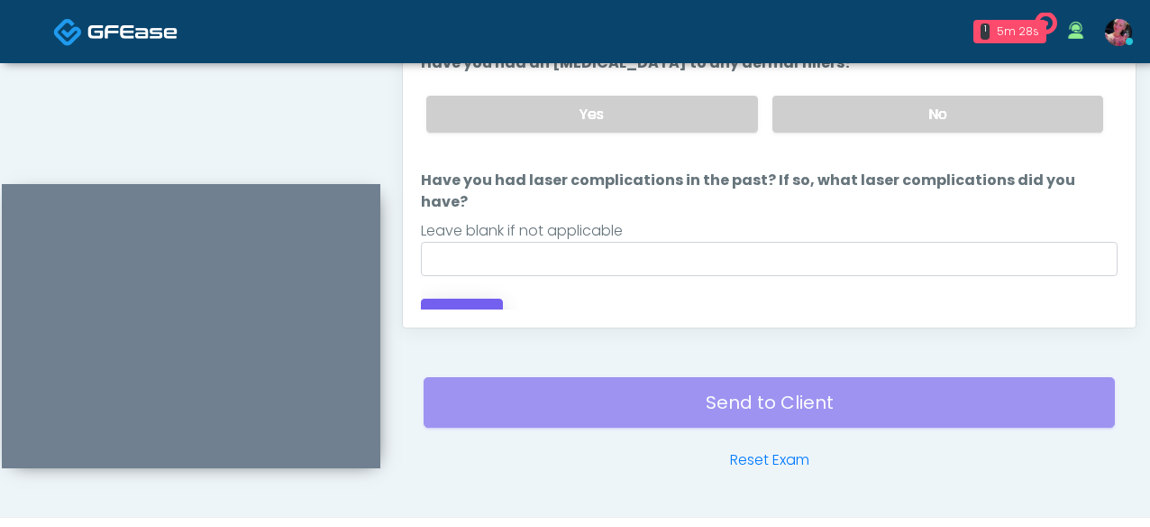
type input "********"
click at [468, 298] on button "Continue" at bounding box center [462, 314] width 82 height 33
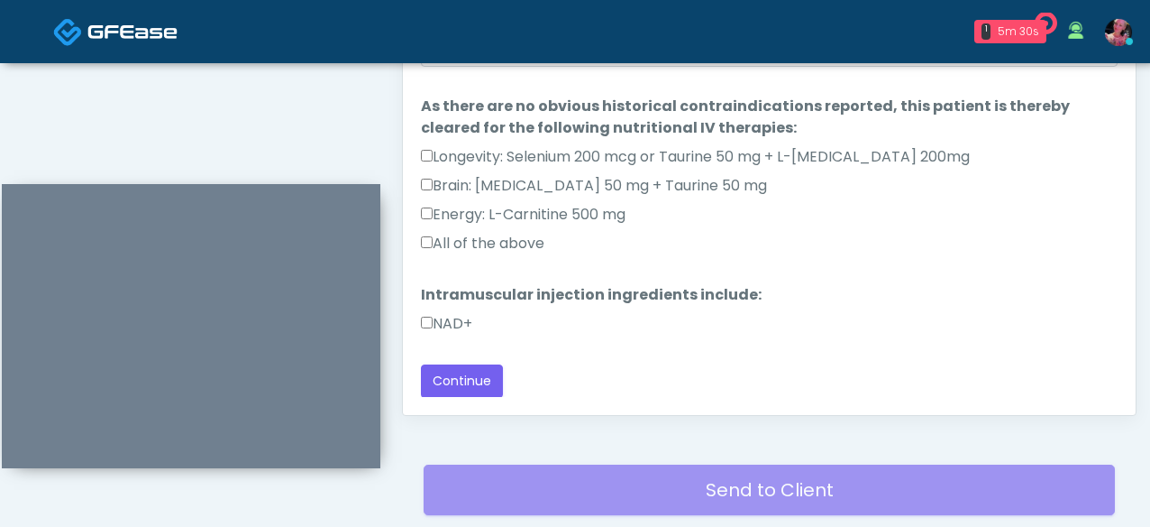
scroll to position [964, 0]
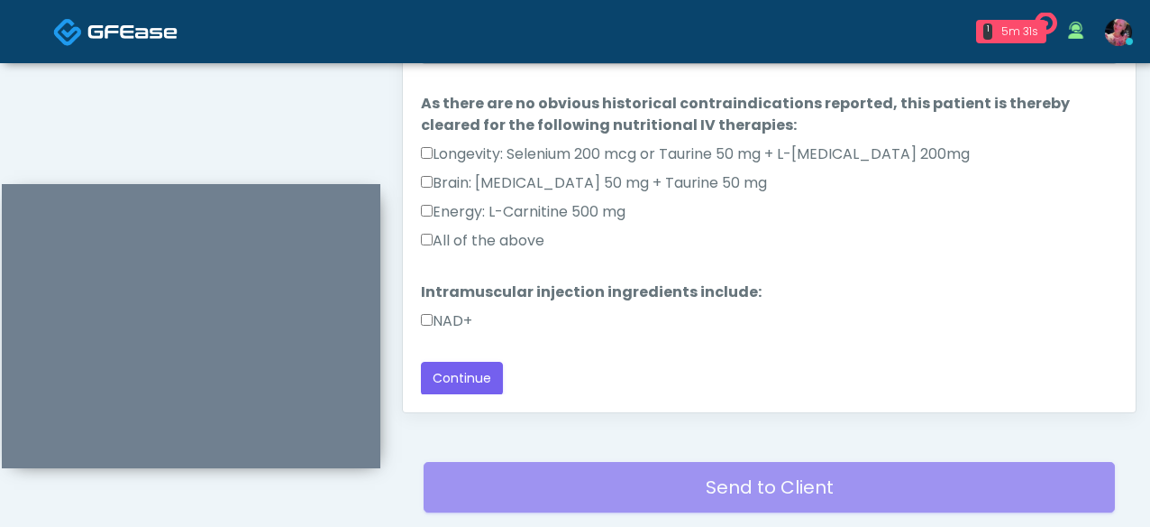
click at [446, 316] on label "NAD+" at bounding box center [446, 321] width 51 height 22
click at [481, 213] on label "Energy: L-Carnitine 500 mg" at bounding box center [523, 212] width 205 height 22
click at [481, 230] on label "All of the above" at bounding box center [483, 241] width 124 height 22
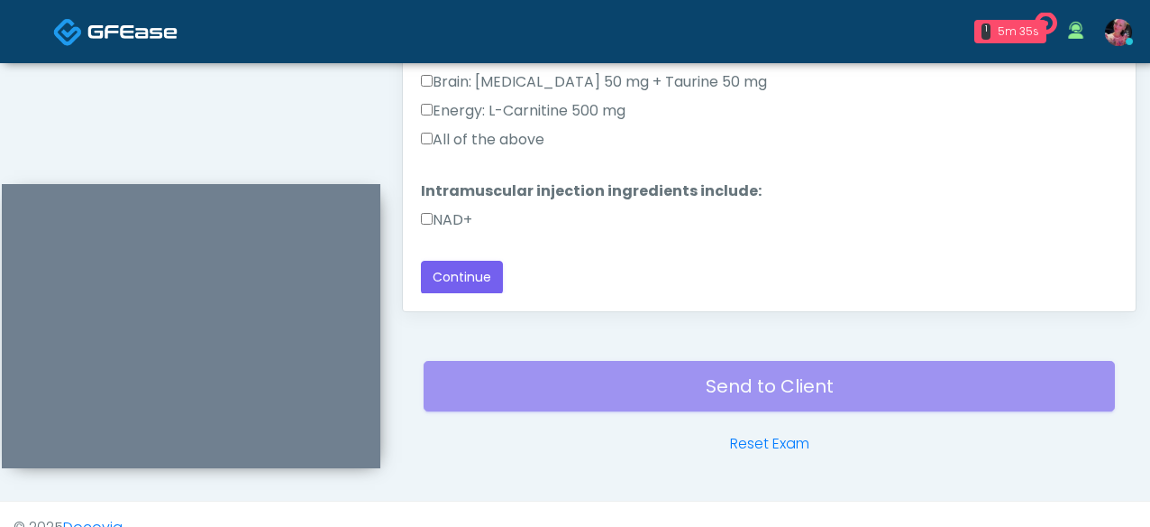
scroll to position [1092, 0]
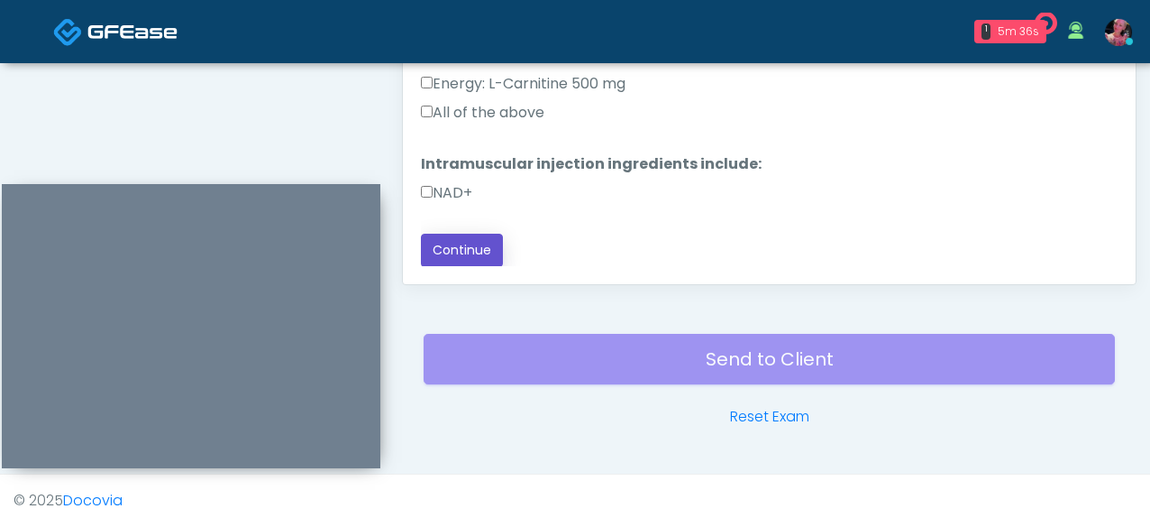
click at [458, 236] on button "Continue" at bounding box center [462, 250] width 82 height 33
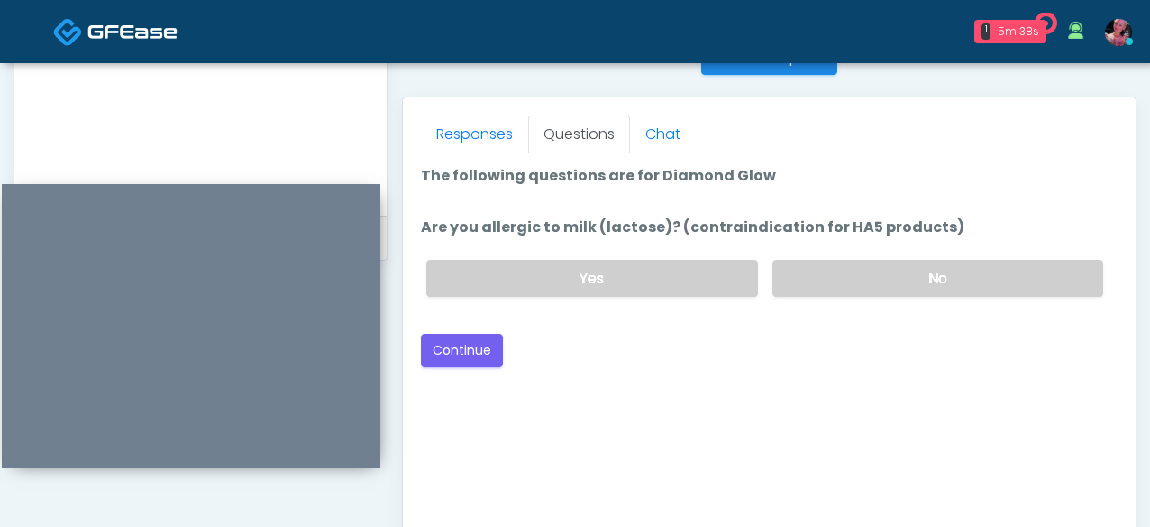
scroll to position [753, 0]
click at [897, 275] on label "No" at bounding box center [938, 279] width 331 height 37
click at [455, 359] on button "Continue" at bounding box center [462, 351] width 82 height 33
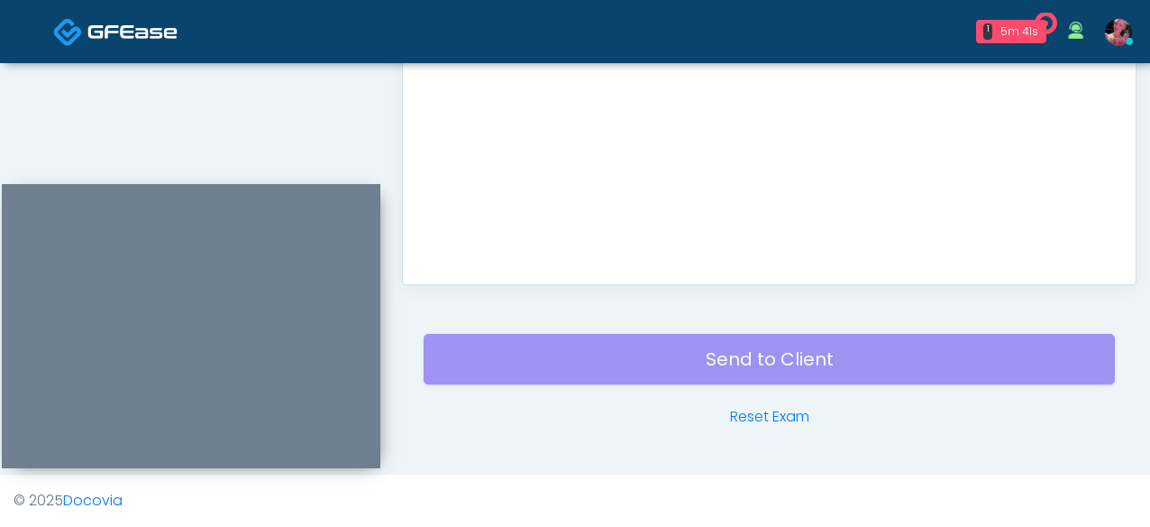
scroll to position [0, 0]
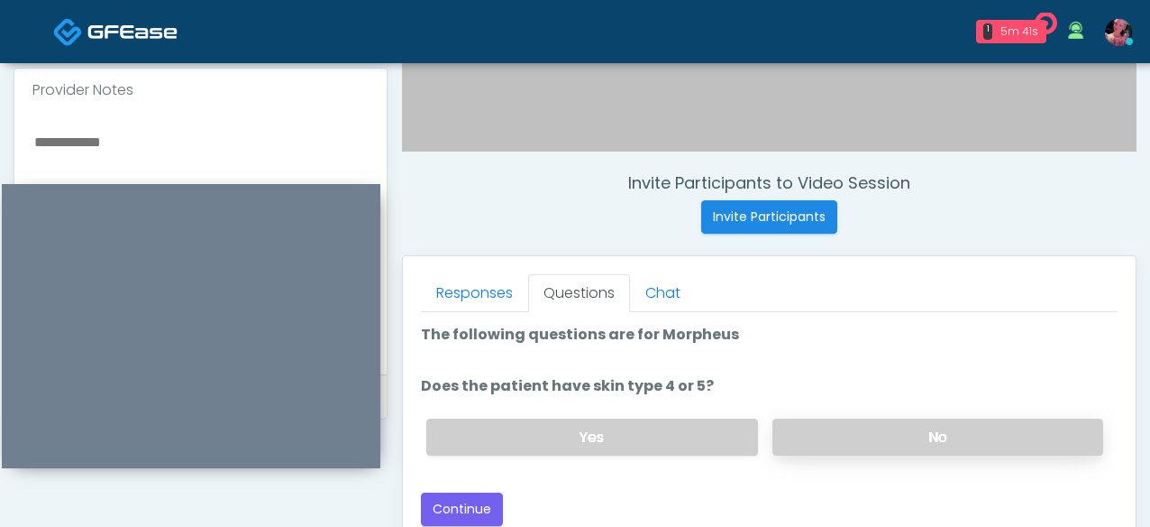
click at [852, 447] on label "No" at bounding box center [938, 436] width 331 height 37
click at [518, 463] on div "Yes No" at bounding box center [765, 437] width 706 height 66
click at [518, 444] on label "Yes" at bounding box center [591, 436] width 331 height 37
click at [489, 494] on button "Continue" at bounding box center [462, 508] width 82 height 33
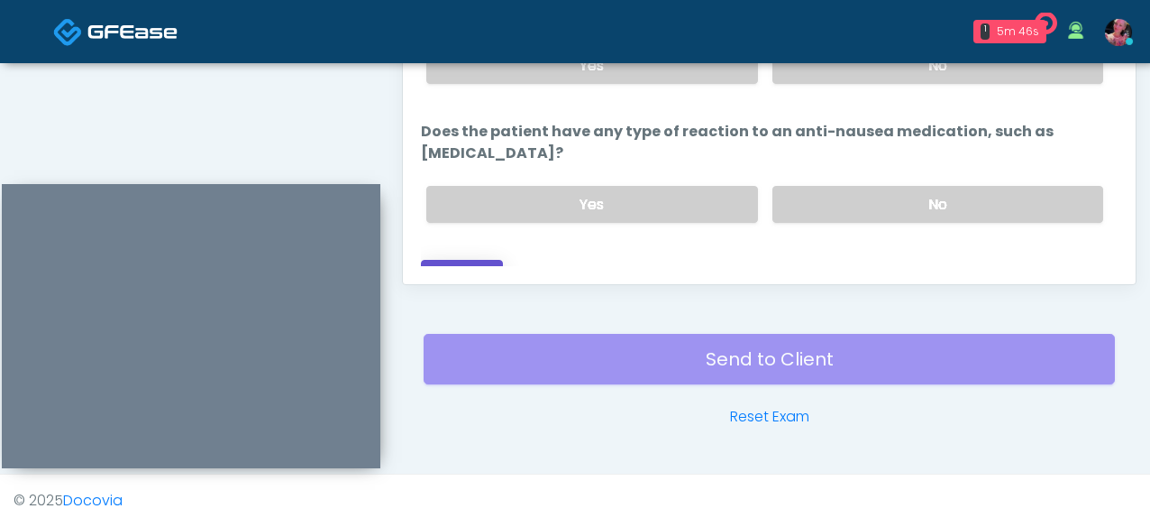
click at [463, 260] on button "Continue" at bounding box center [462, 276] width 82 height 33
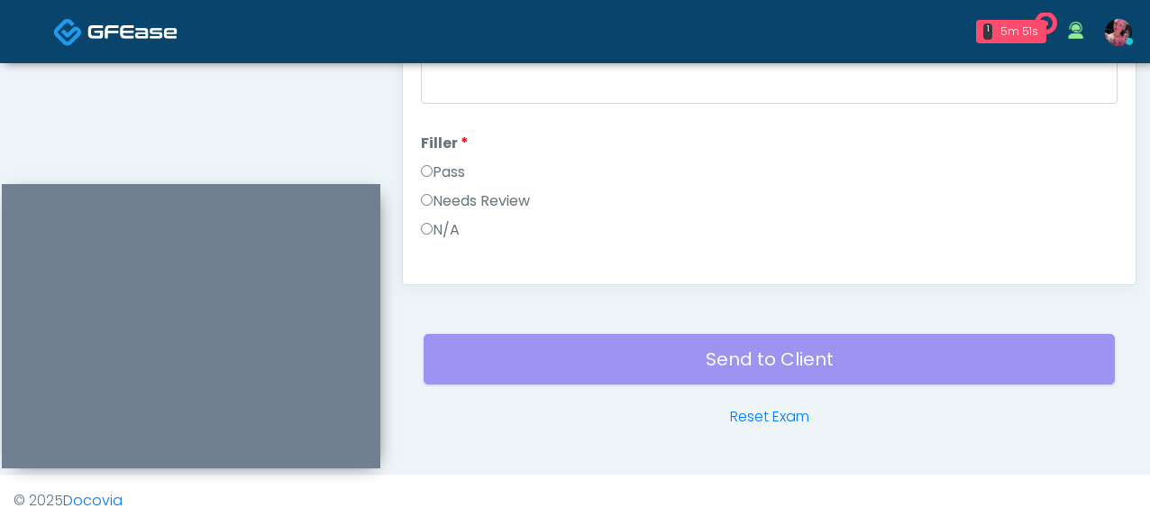
click at [456, 180] on label "Pass" at bounding box center [443, 172] width 44 height 22
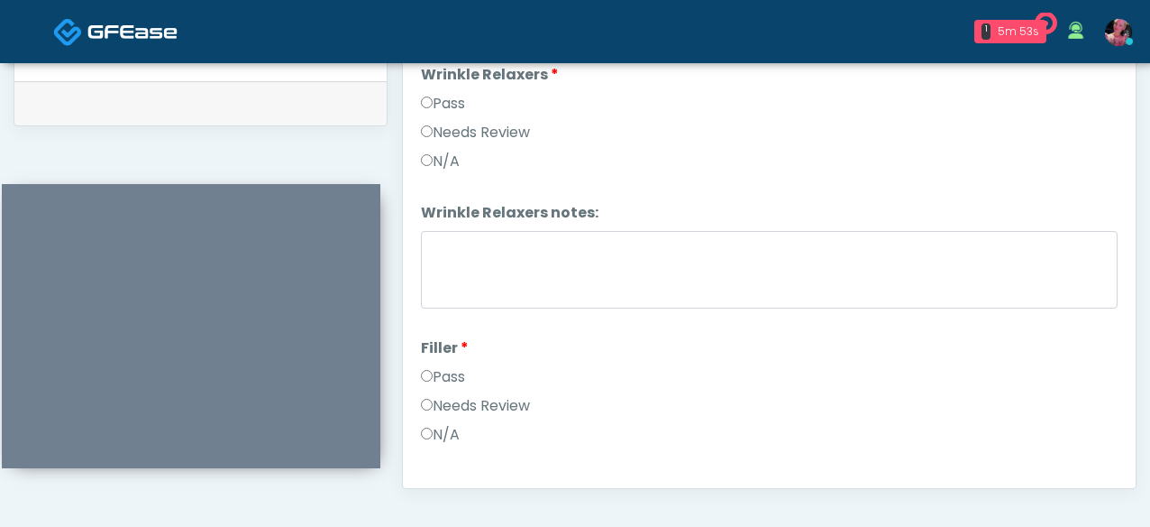
click at [454, 89] on li "Wrinkle Relaxers Wrinkle Relaxers Pass Needs Review N/A" at bounding box center [769, 121] width 697 height 115
click at [454, 96] on label "Pass" at bounding box center [443, 104] width 44 height 22
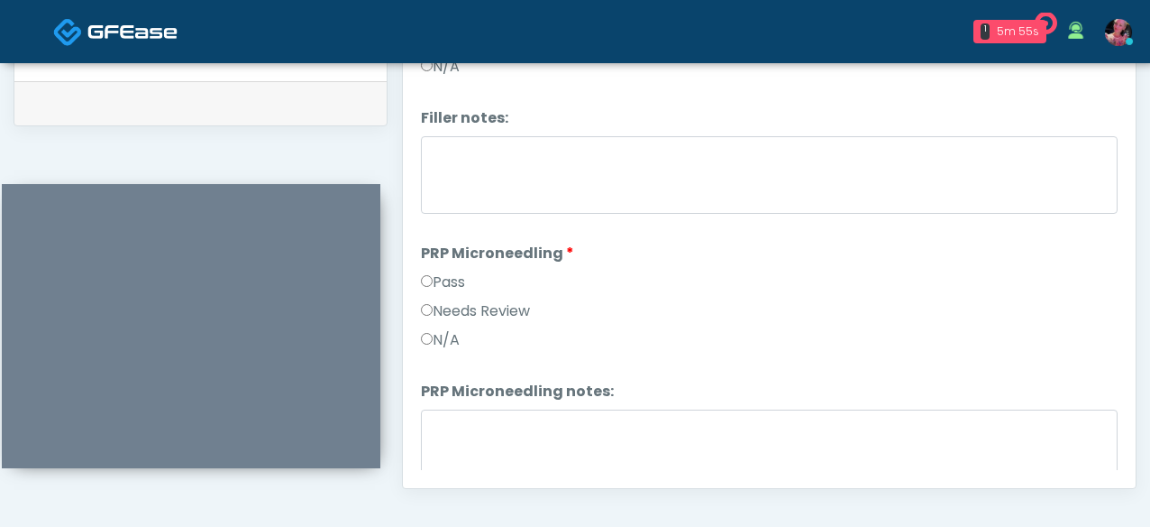
click at [462, 297] on div "Pass" at bounding box center [769, 285] width 697 height 29
click at [455, 282] on label "Pass" at bounding box center [443, 282] width 44 height 22
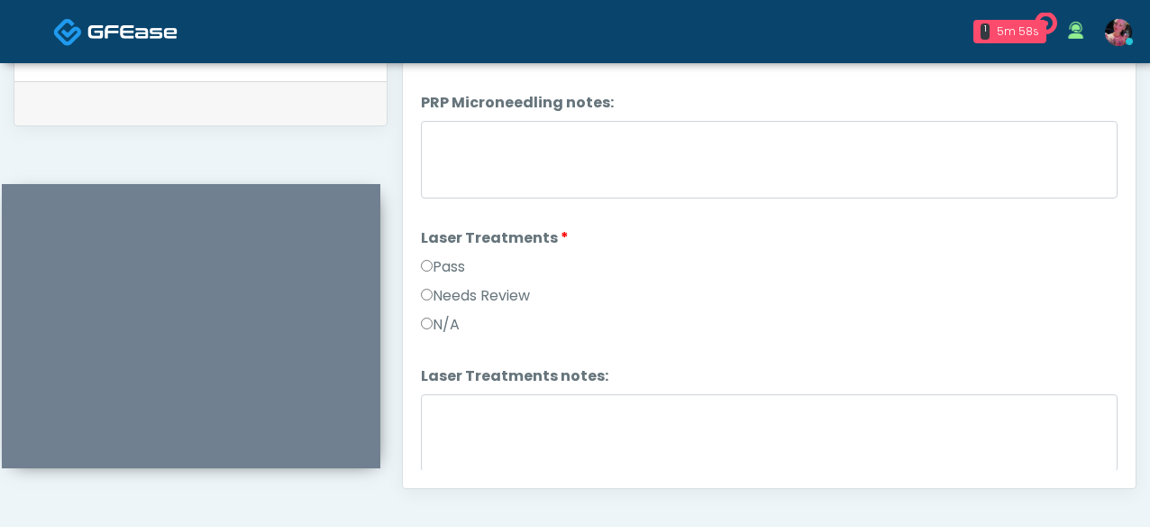
click at [445, 265] on label "Pass" at bounding box center [443, 267] width 44 height 22
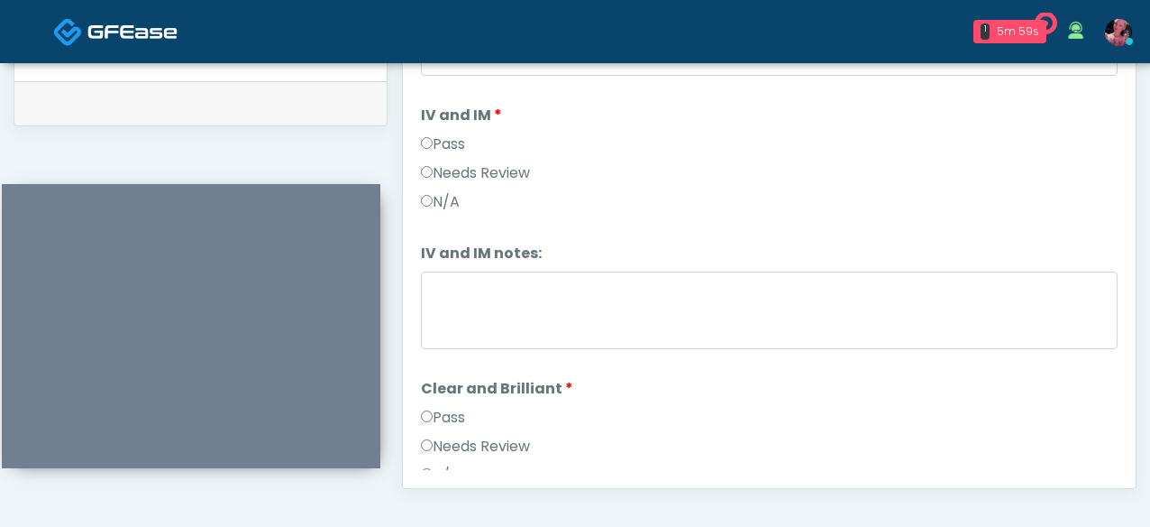
click at [438, 142] on label "Pass" at bounding box center [443, 144] width 44 height 22
click at [443, 415] on label "Pass" at bounding box center [443, 418] width 44 height 22
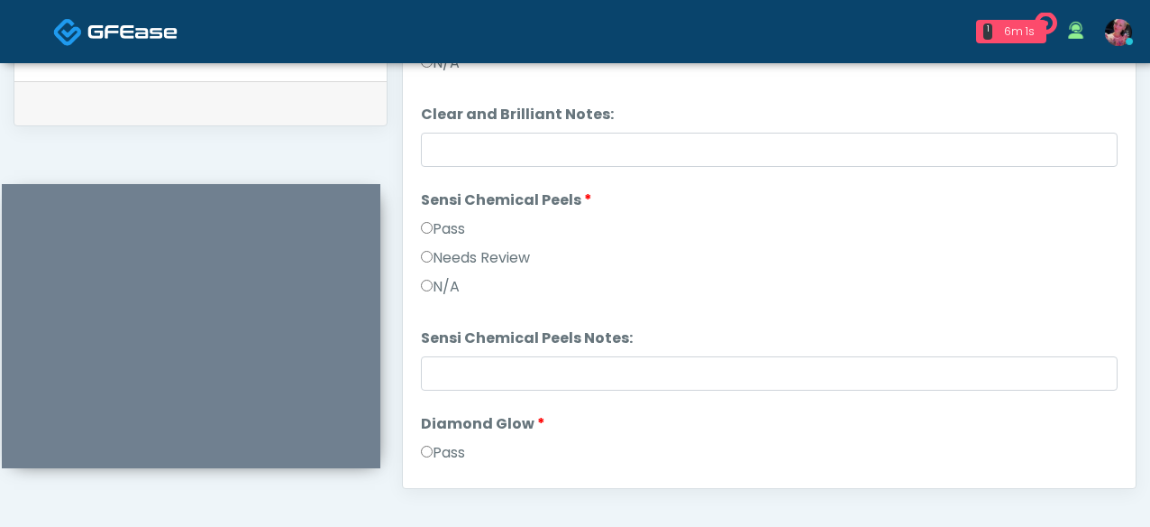
click at [437, 233] on label "Pass" at bounding box center [443, 229] width 44 height 22
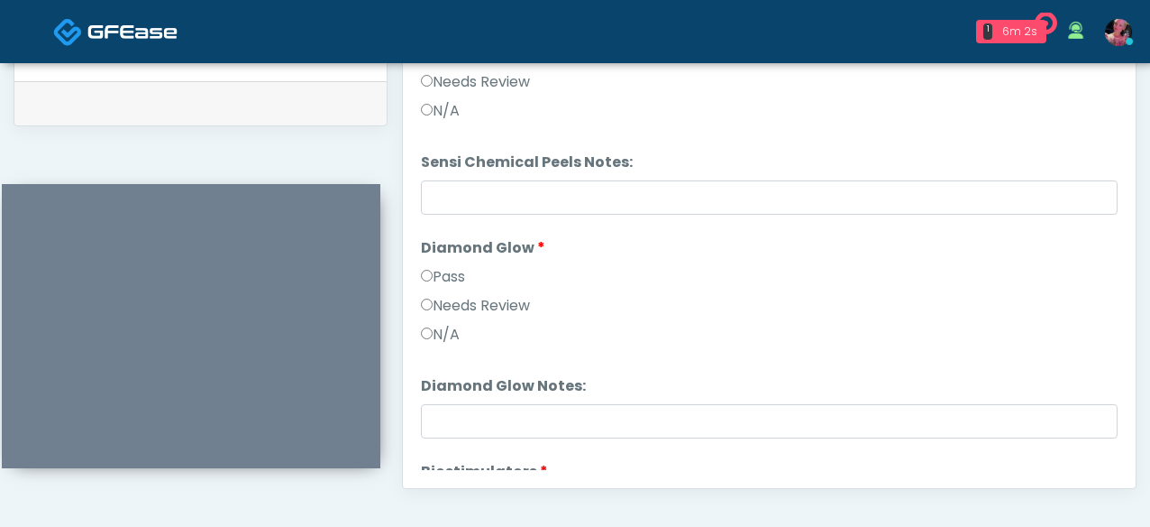
click at [448, 275] on label "Pass" at bounding box center [443, 277] width 44 height 22
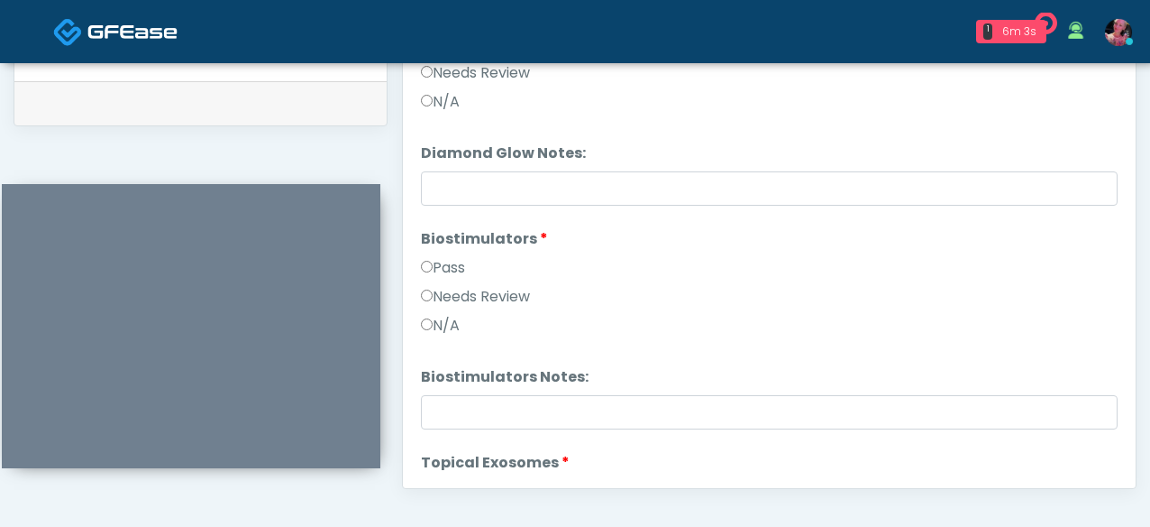
click at [447, 261] on label "Pass" at bounding box center [443, 268] width 44 height 22
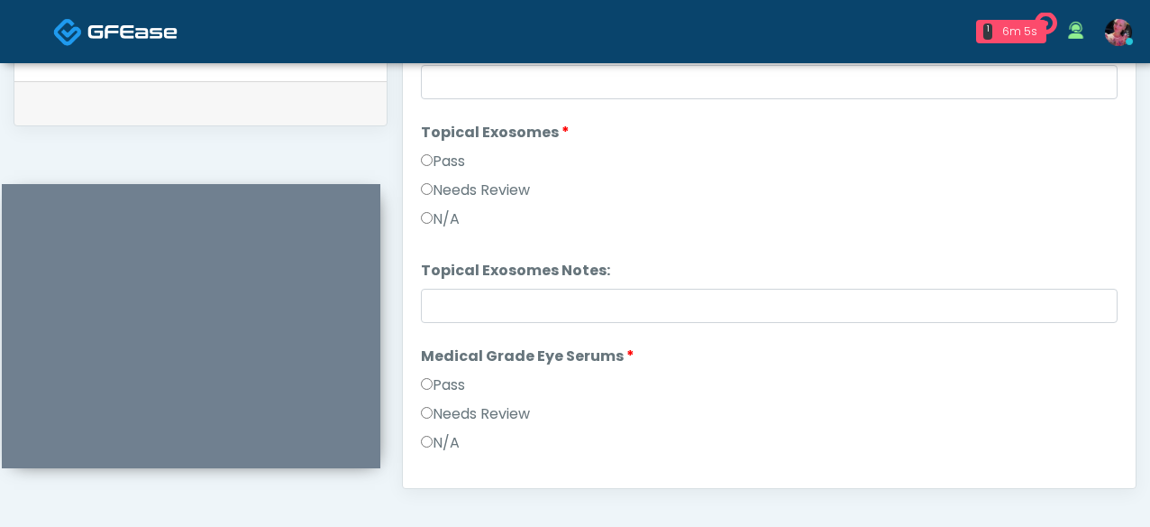
click at [441, 153] on label "Pass" at bounding box center [443, 162] width 44 height 22
click at [440, 384] on label "Pass" at bounding box center [443, 385] width 44 height 22
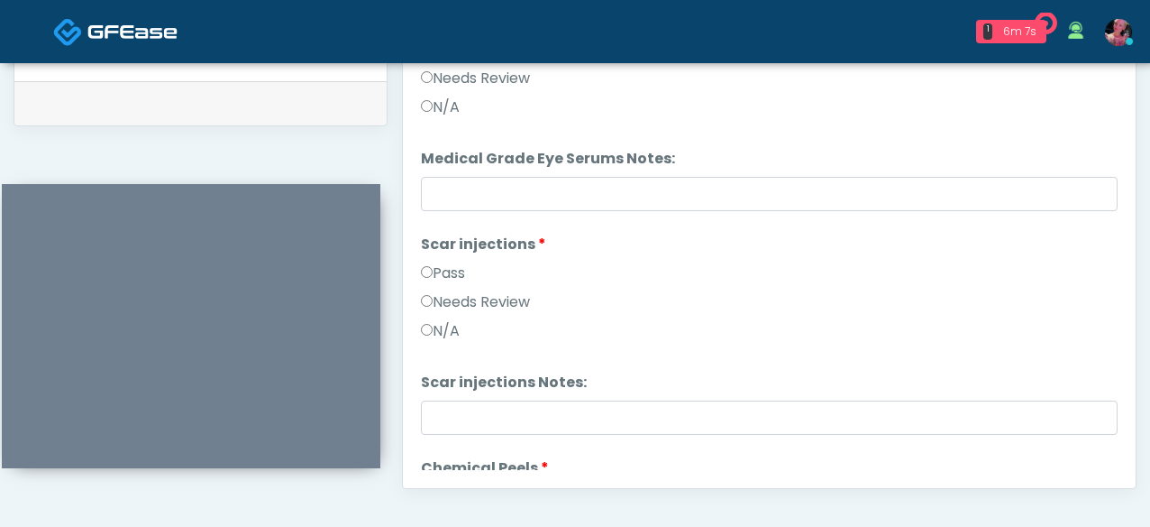
click at [445, 264] on label "Pass" at bounding box center [443, 273] width 44 height 22
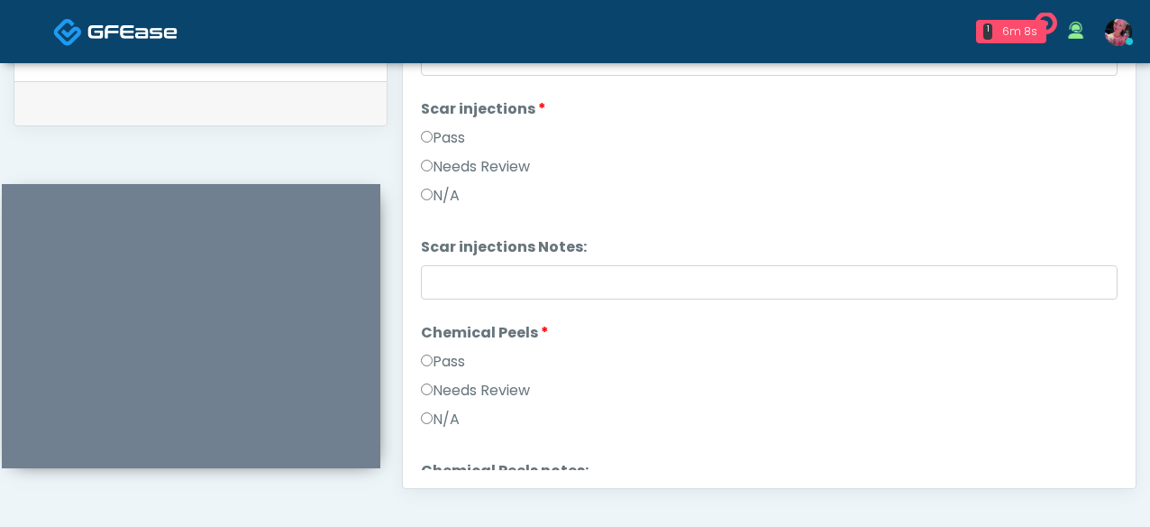
click at [439, 360] on label "Pass" at bounding box center [443, 362] width 44 height 22
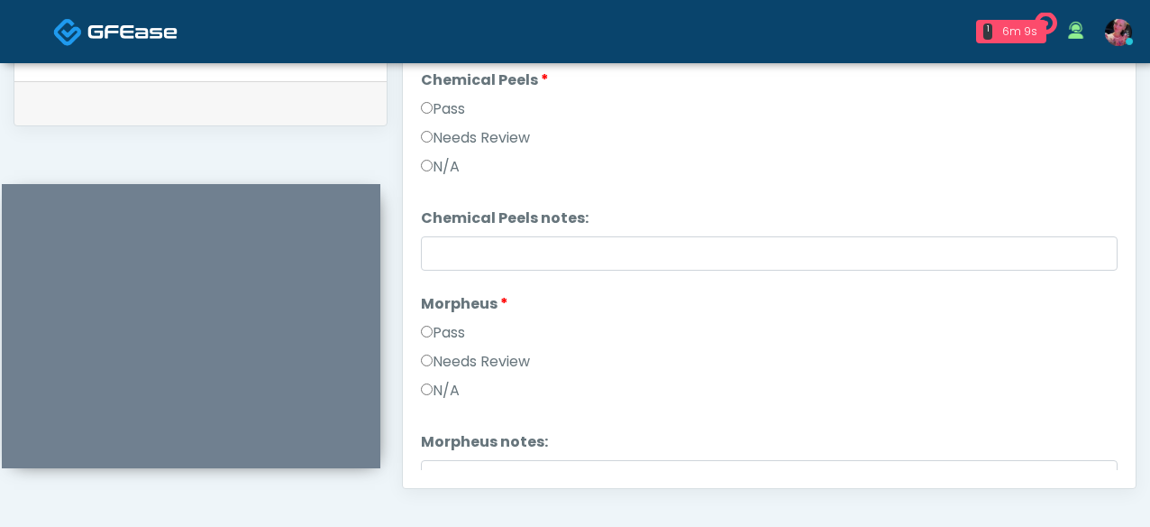
click at [439, 333] on label "Pass" at bounding box center [443, 333] width 44 height 22
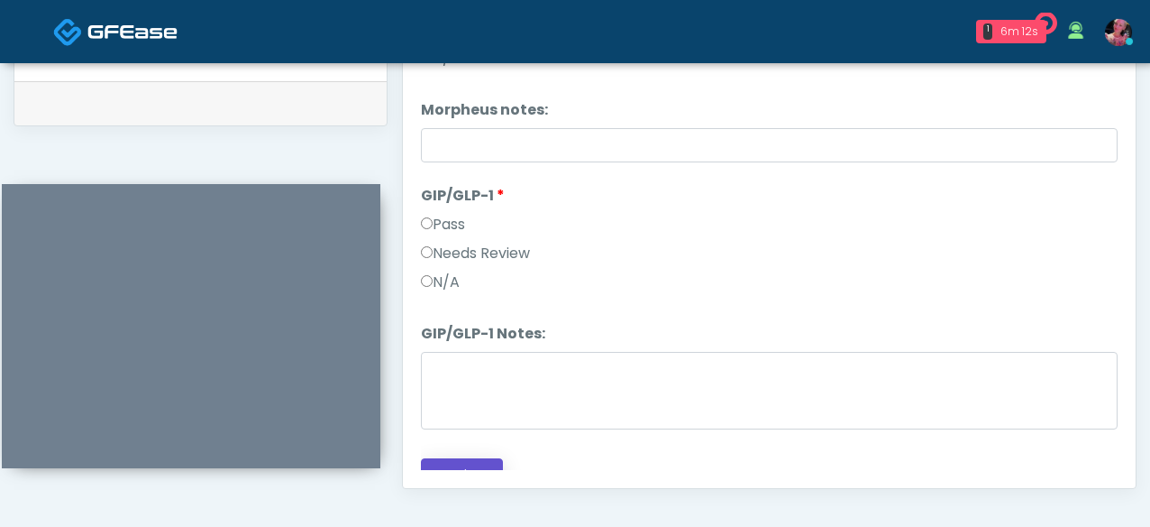
click at [441, 465] on button "Continue" at bounding box center [462, 474] width 82 height 33
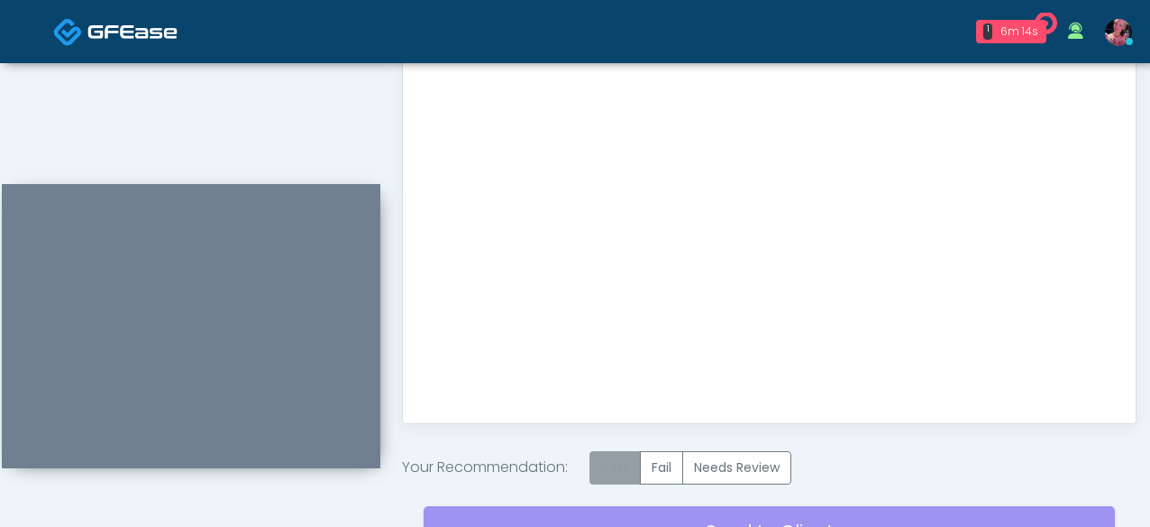
click at [608, 471] on label "Pass" at bounding box center [615, 467] width 51 height 33
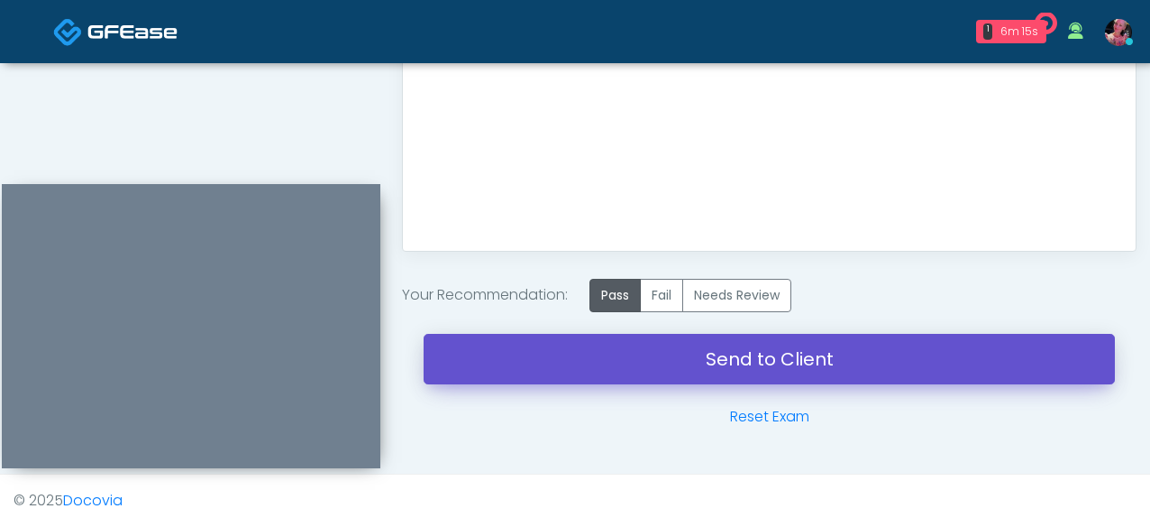
click at [599, 355] on link "Send to Client" at bounding box center [770, 359] width 692 height 50
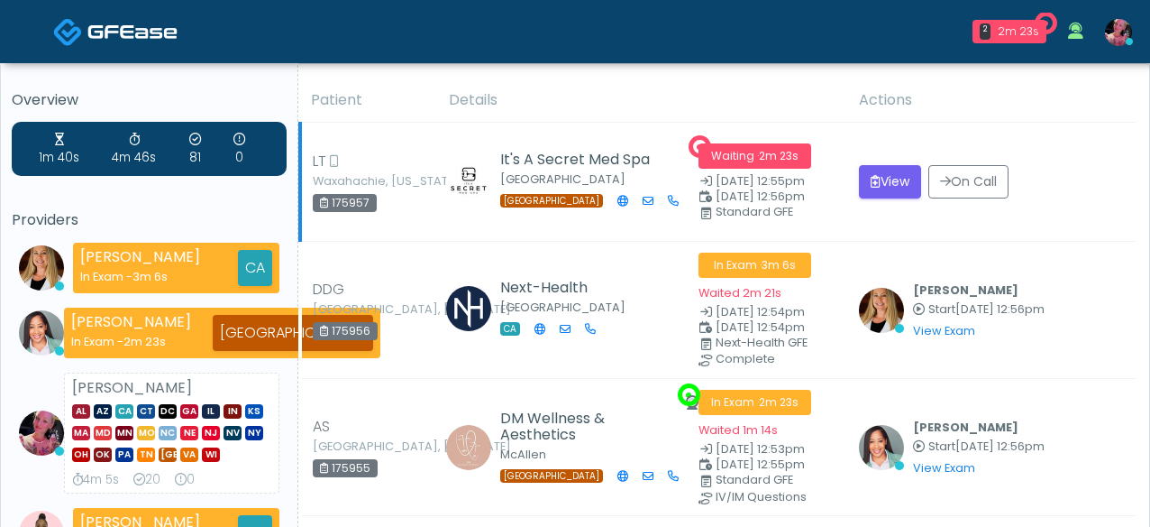
click at [875, 199] on td "View On Call" at bounding box center [992, 182] width 288 height 119
click at [881, 186] on icon "submit" at bounding box center [876, 181] width 10 height 13
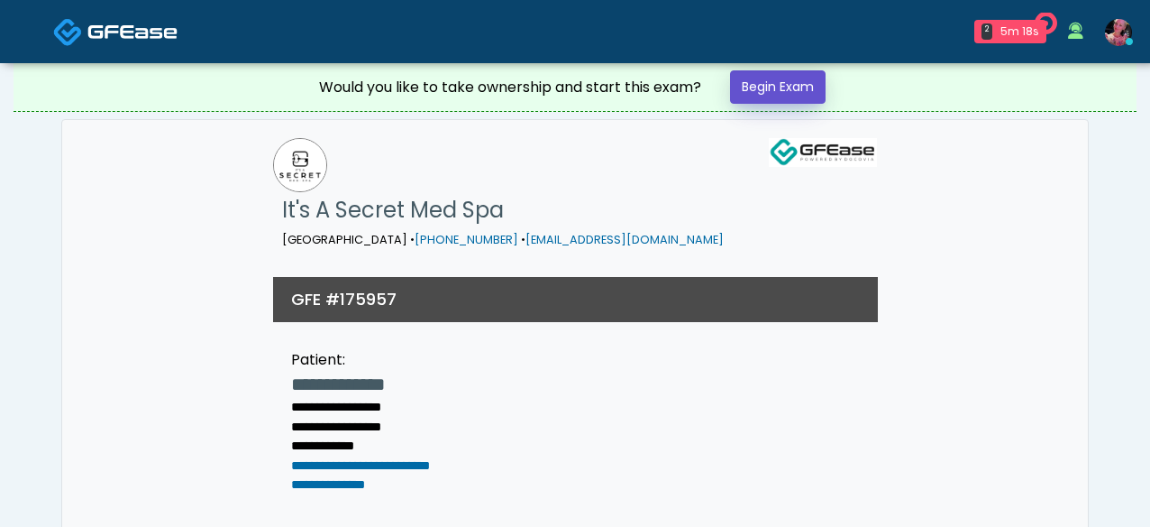
click at [758, 92] on link "Begin Exam" at bounding box center [778, 86] width 96 height 33
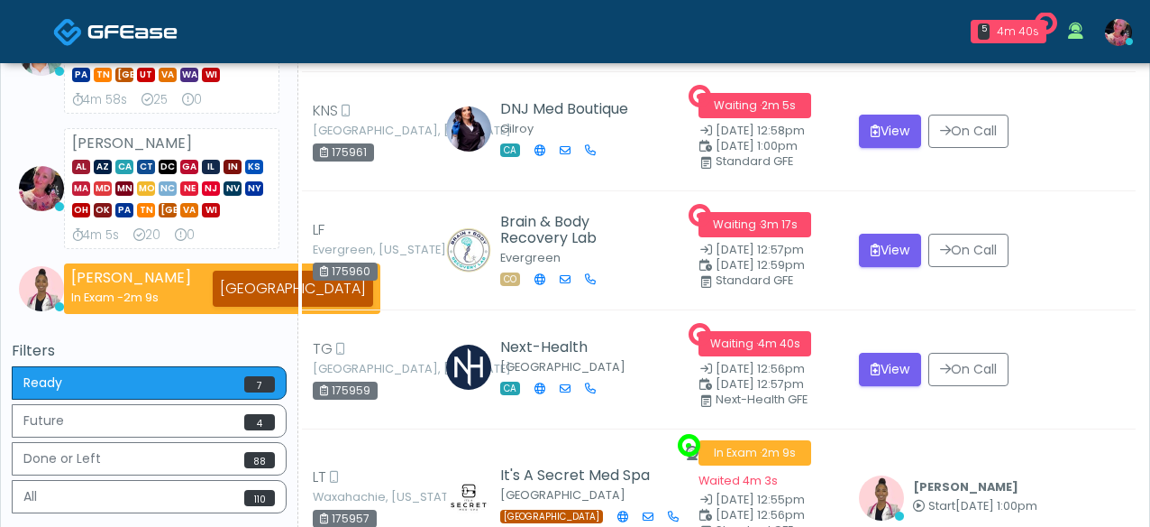
scroll to position [319, 0]
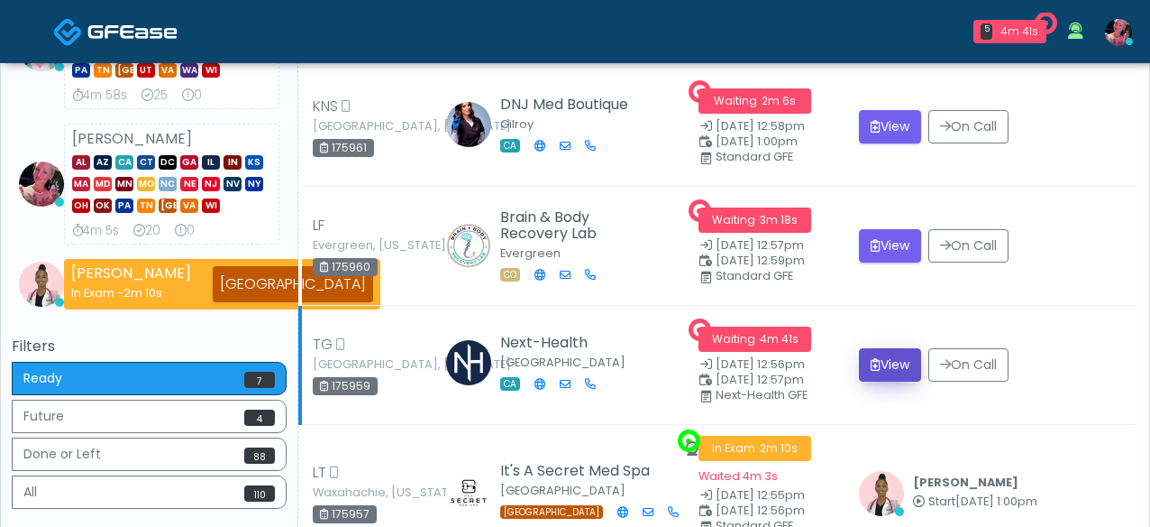
click at [881, 358] on icon "submit" at bounding box center [876, 364] width 10 height 13
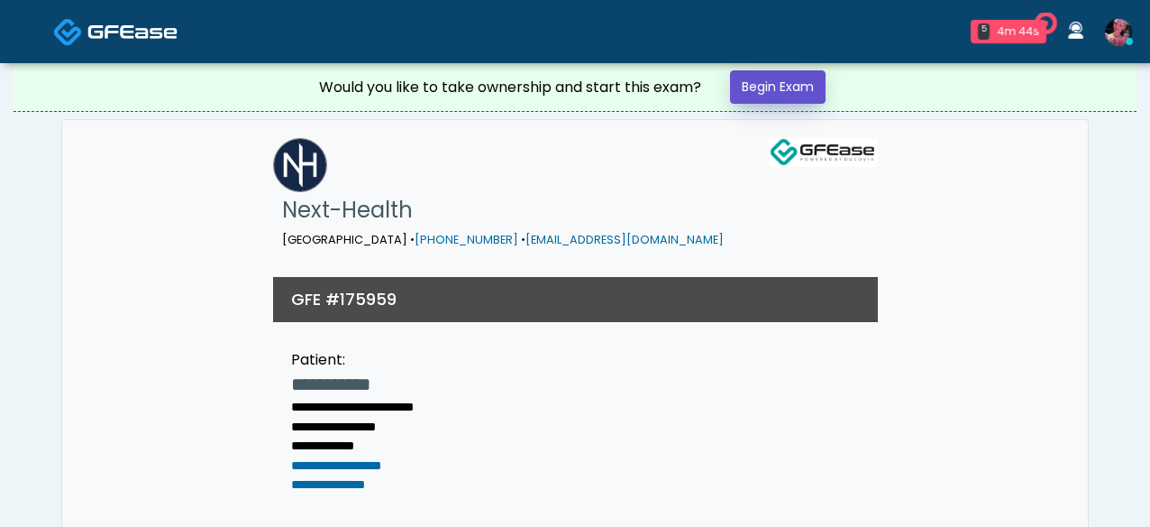
click at [809, 87] on link "Begin Exam" at bounding box center [778, 86] width 96 height 33
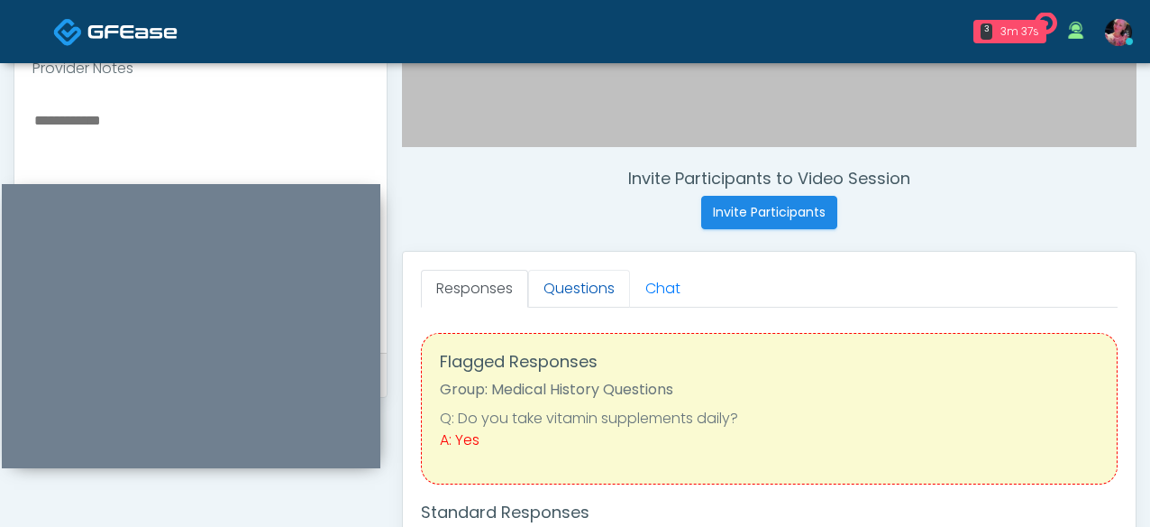
scroll to position [742, 0]
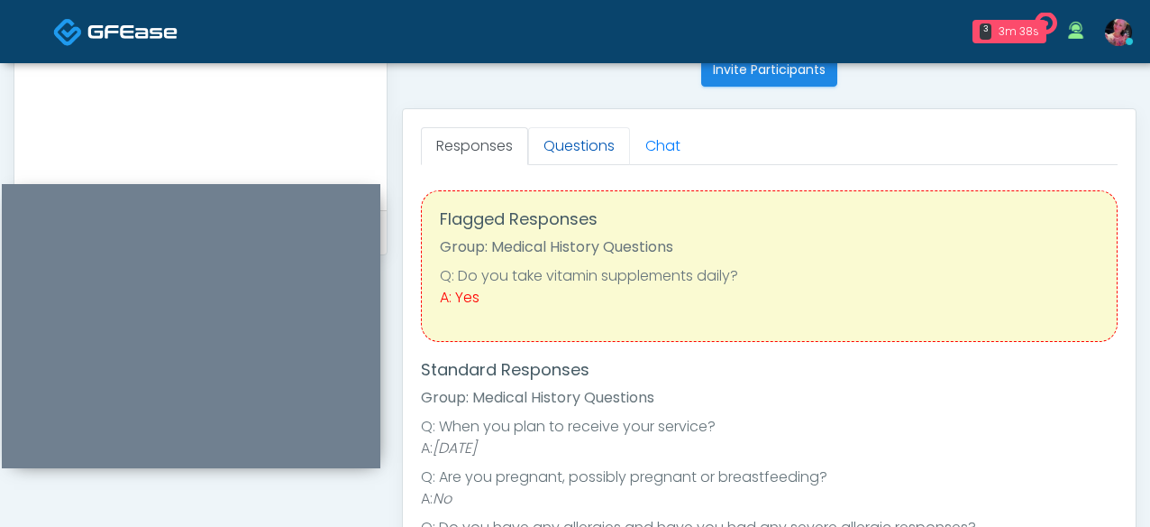
click at [573, 146] on link "Questions" at bounding box center [579, 146] width 102 height 38
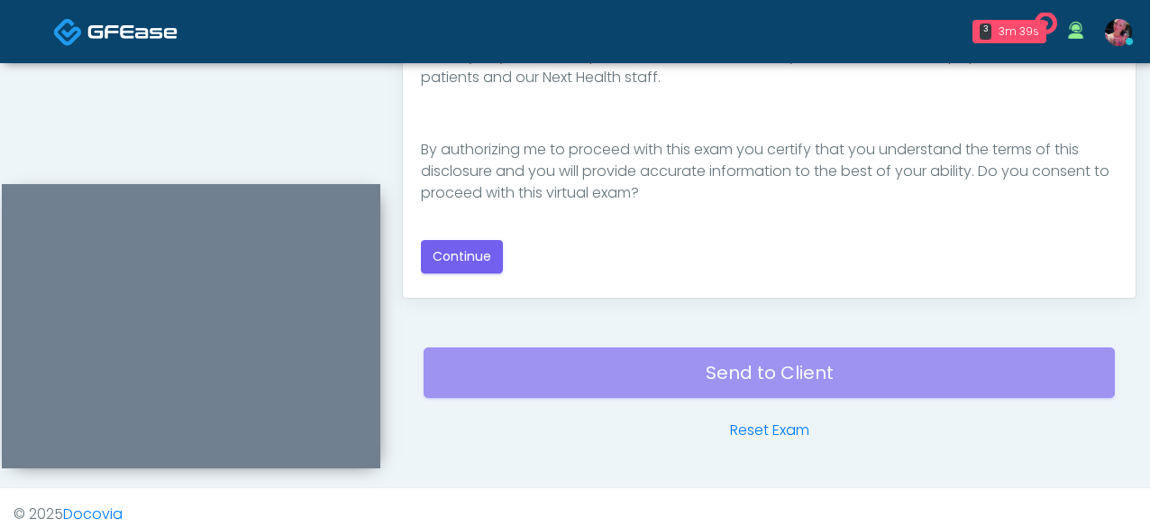
scroll to position [1092, 0]
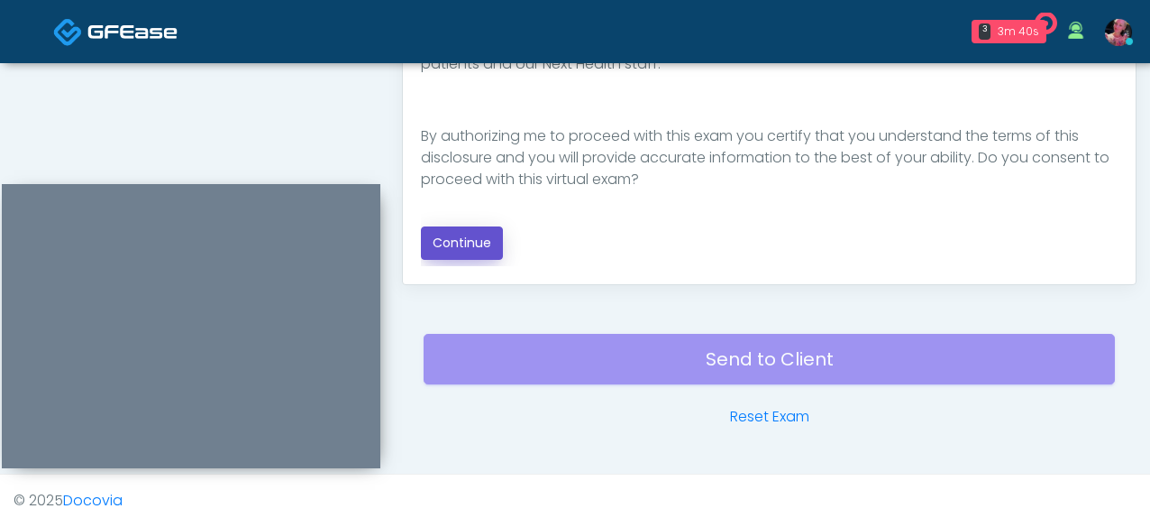
click at [465, 251] on button "Continue" at bounding box center [462, 242] width 82 height 33
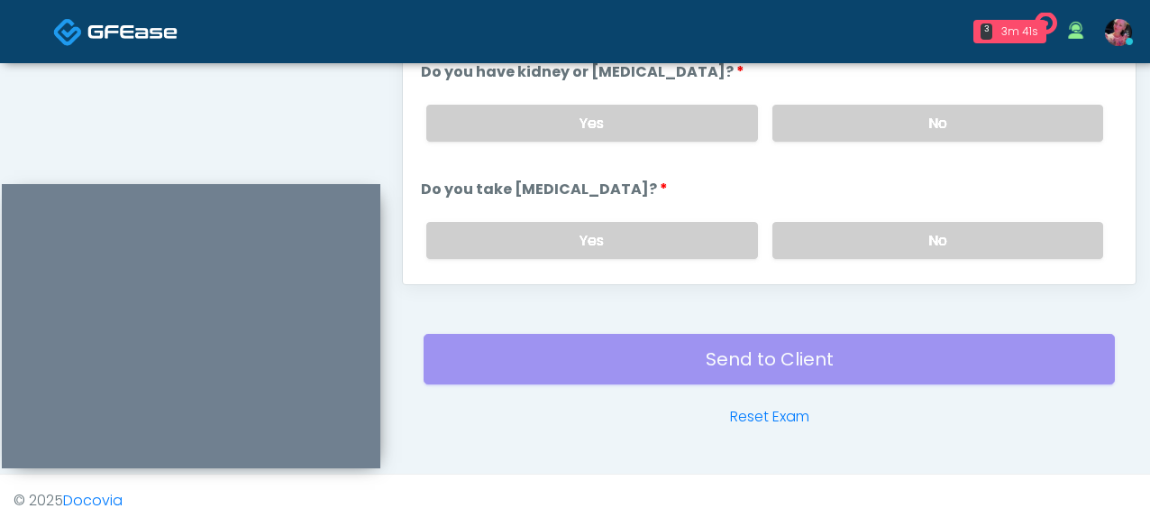
scroll to position [889, 0]
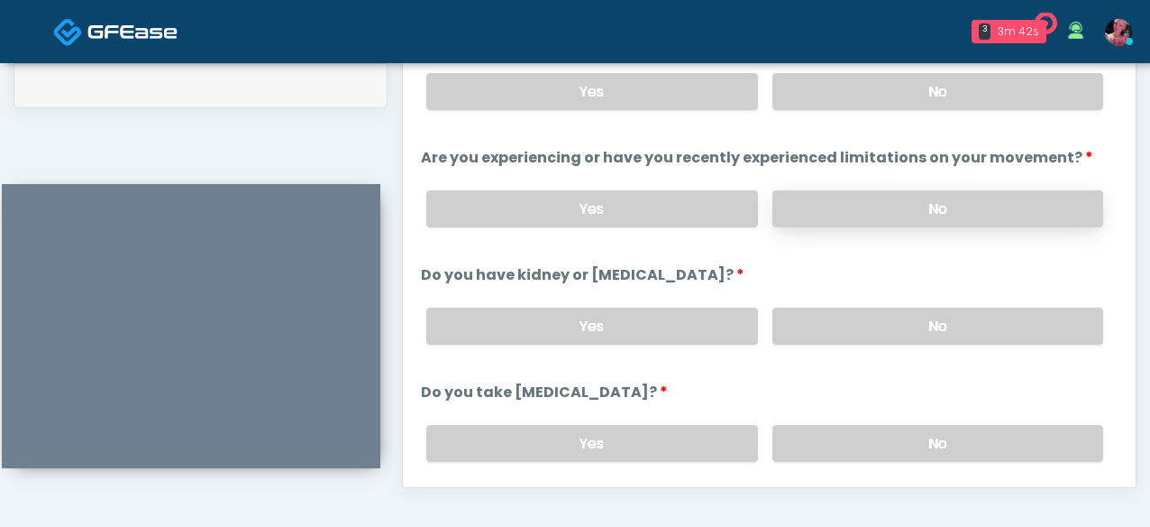
click at [787, 204] on label "No" at bounding box center [938, 208] width 331 height 37
click at [813, 104] on label "No" at bounding box center [938, 91] width 331 height 37
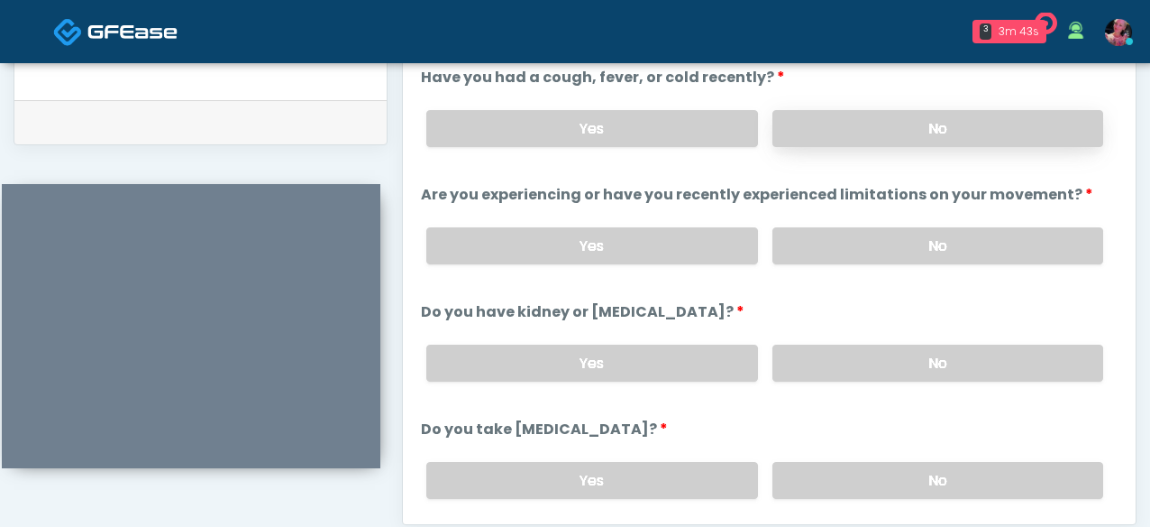
scroll to position [932, 0]
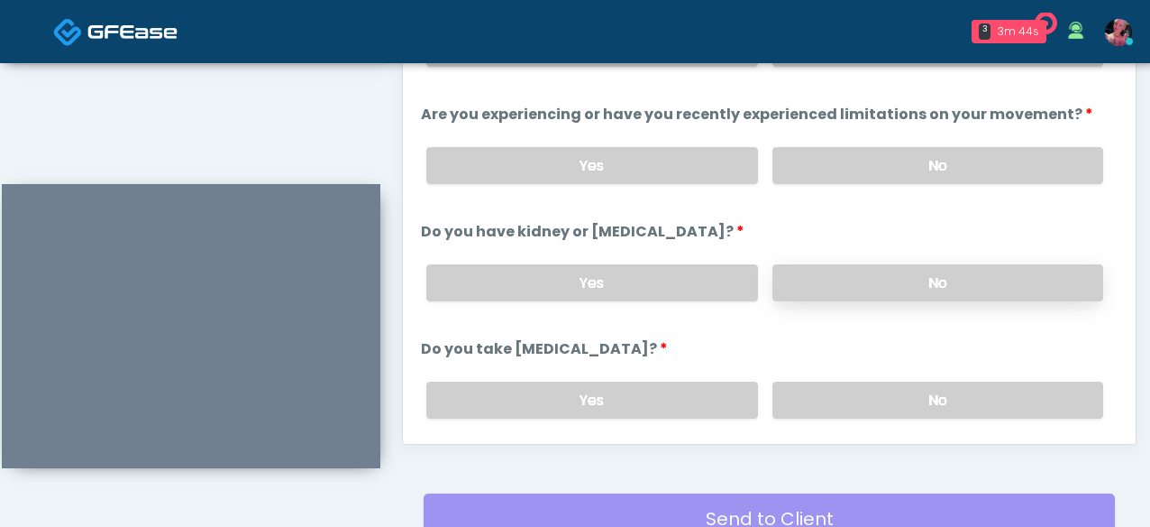
click at [825, 270] on label "No" at bounding box center [938, 282] width 331 height 37
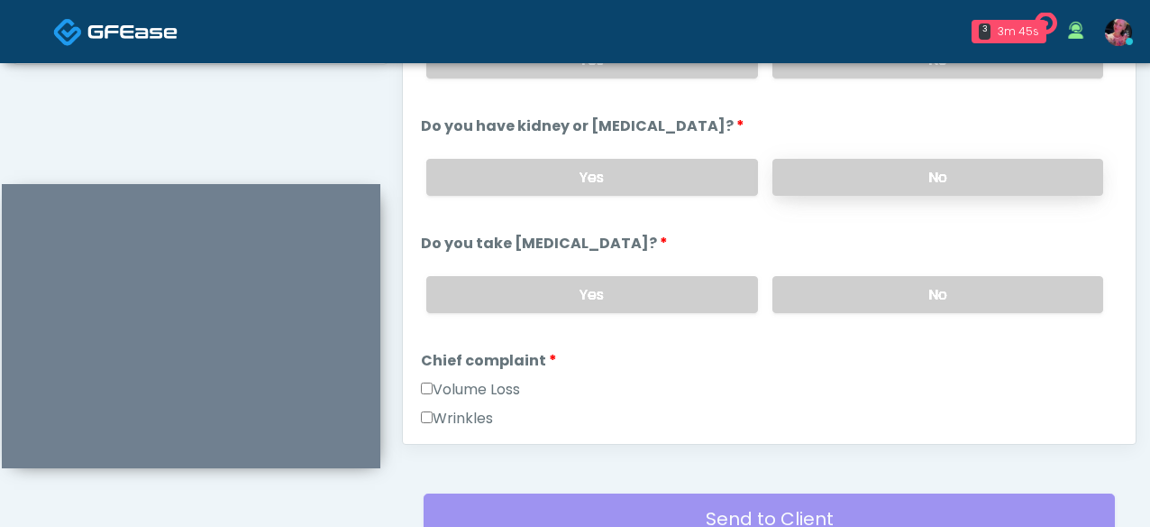
scroll to position [108, 0]
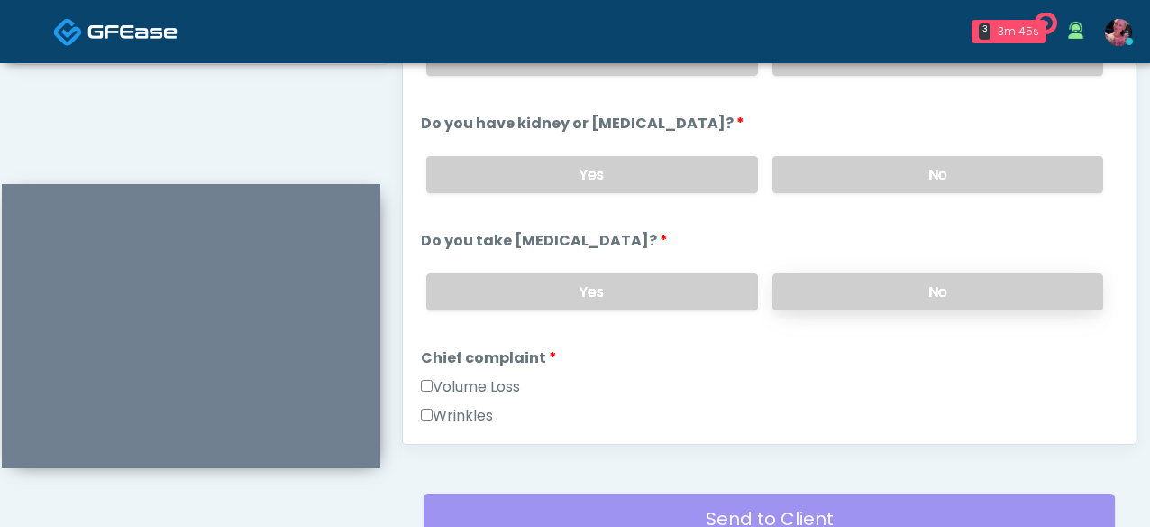
click at [825, 274] on label "No" at bounding box center [938, 291] width 331 height 37
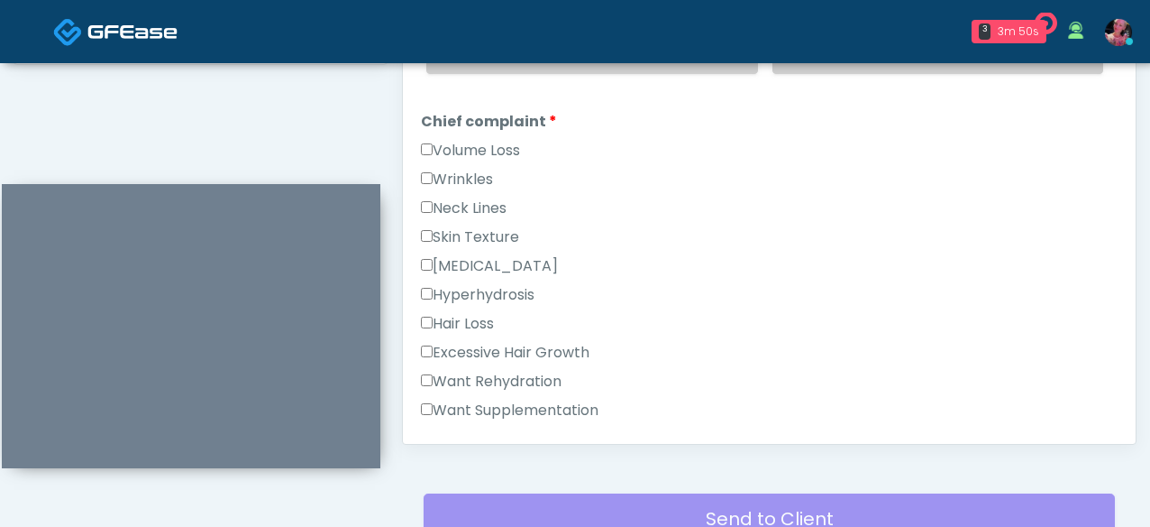
scroll to position [426, 0]
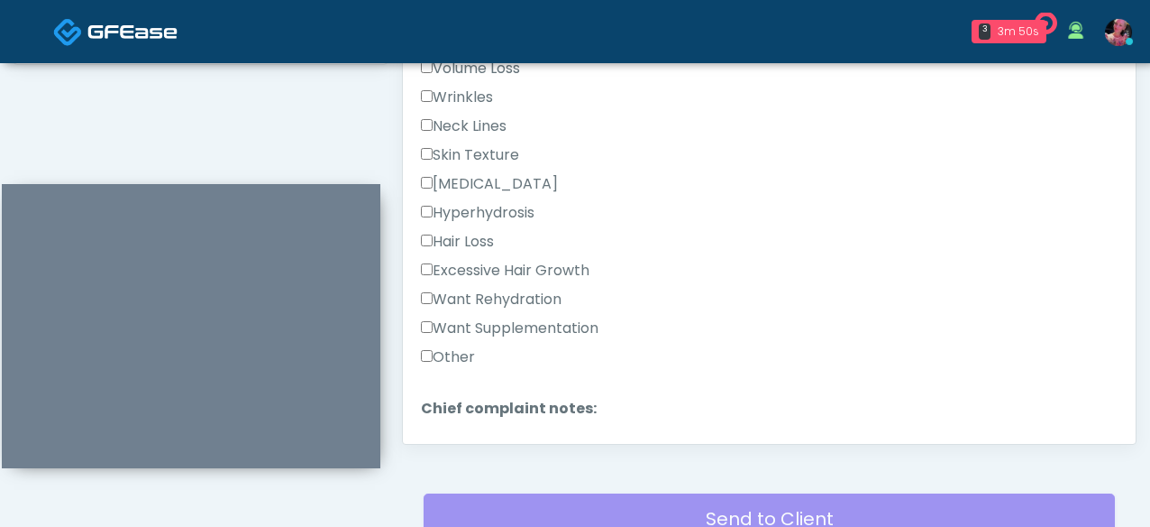
click at [495, 293] on label "Want Rehydration" at bounding box center [491, 300] width 141 height 22
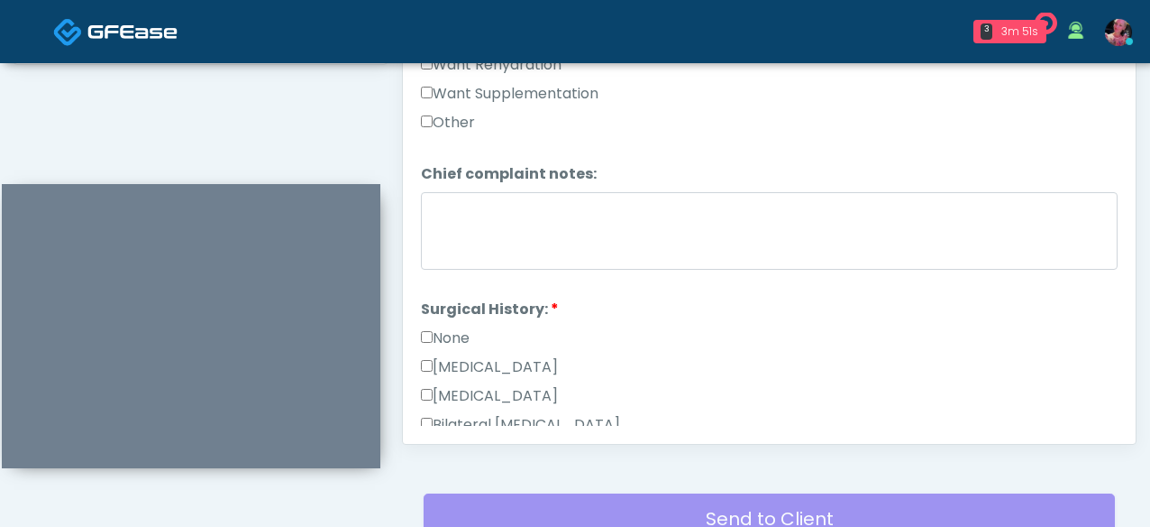
scroll to position [664, 0]
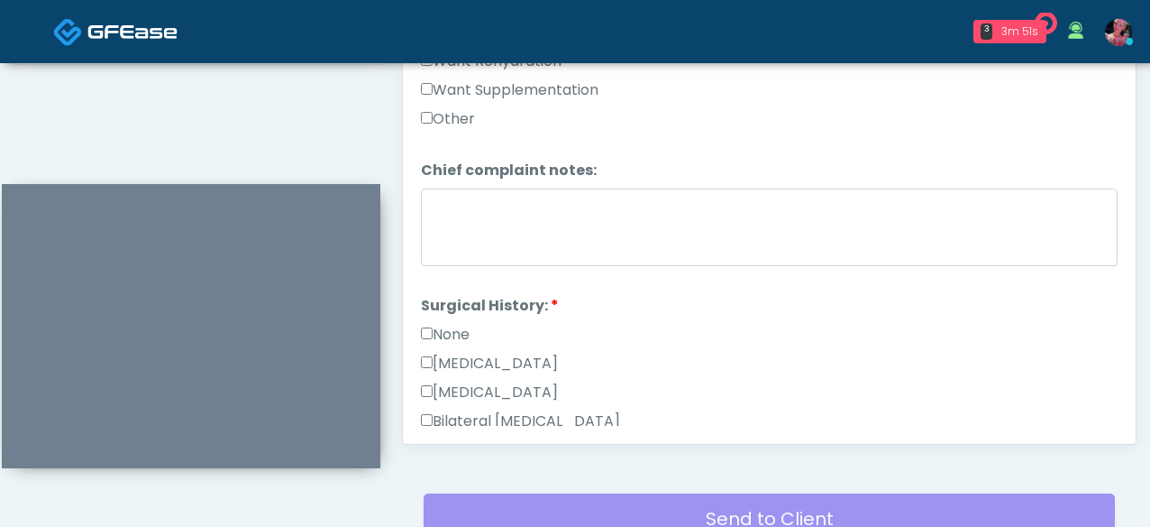
click at [439, 337] on label "None" at bounding box center [445, 335] width 49 height 22
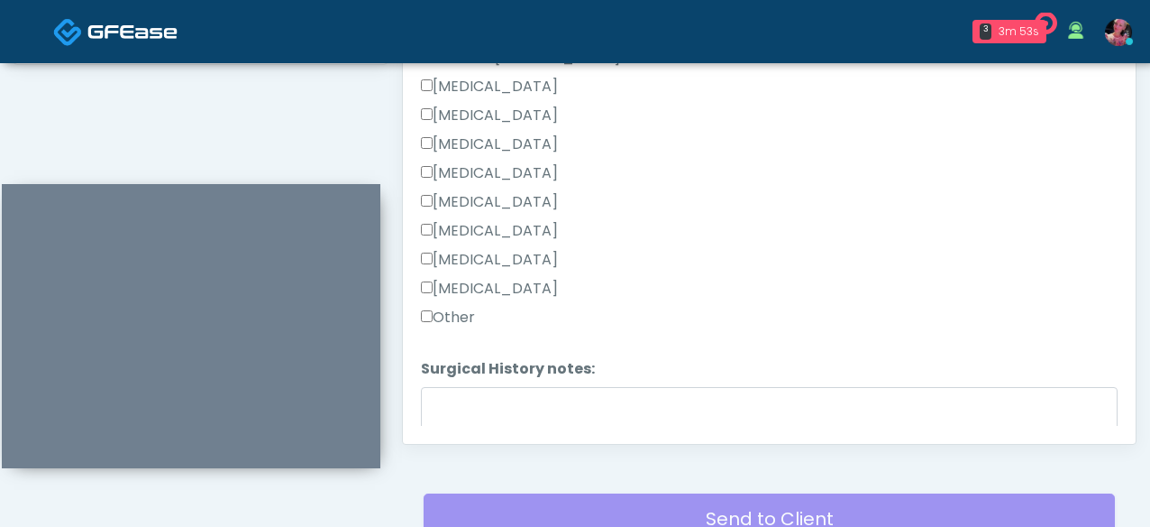
scroll to position [1124, 0]
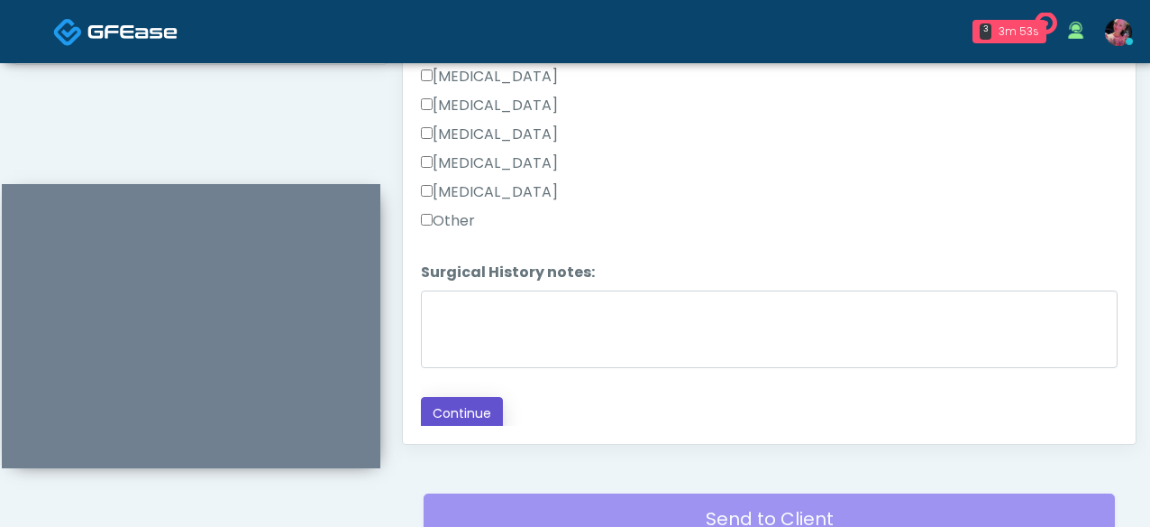
click at [445, 420] on button "Continue" at bounding box center [462, 413] width 82 height 33
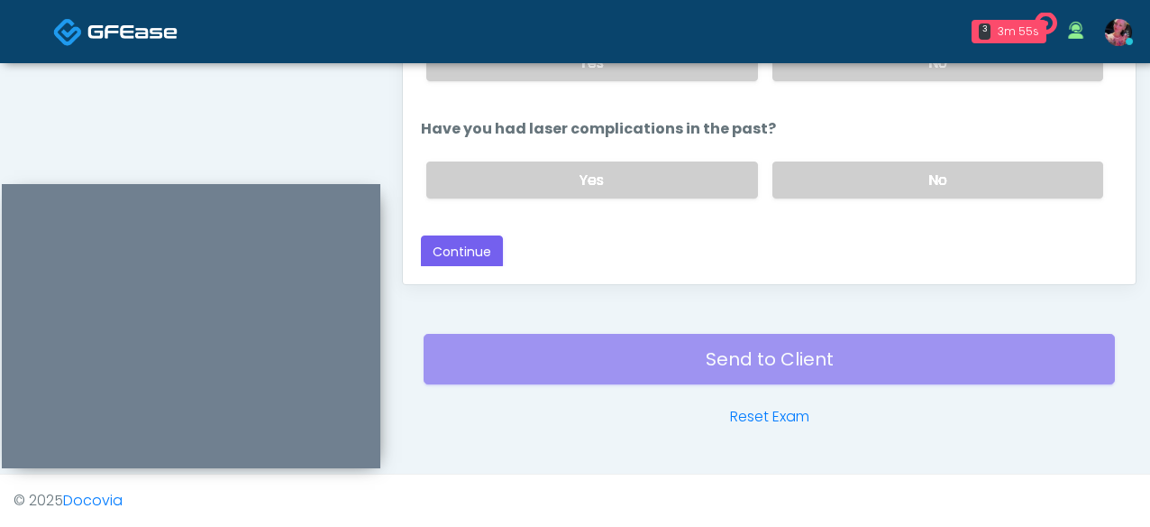
scroll to position [113, 0]
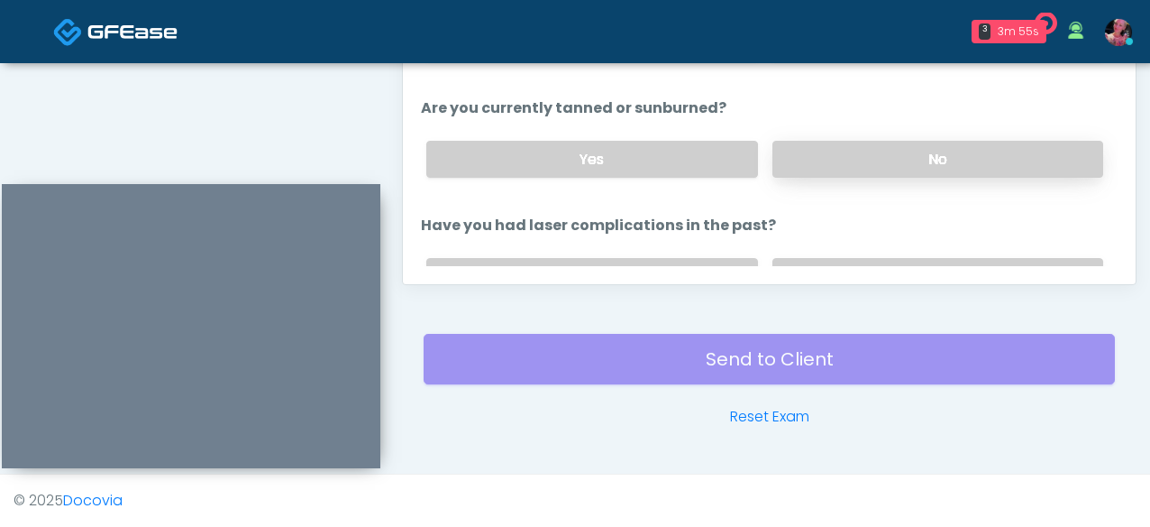
click at [866, 172] on label "No" at bounding box center [938, 159] width 331 height 37
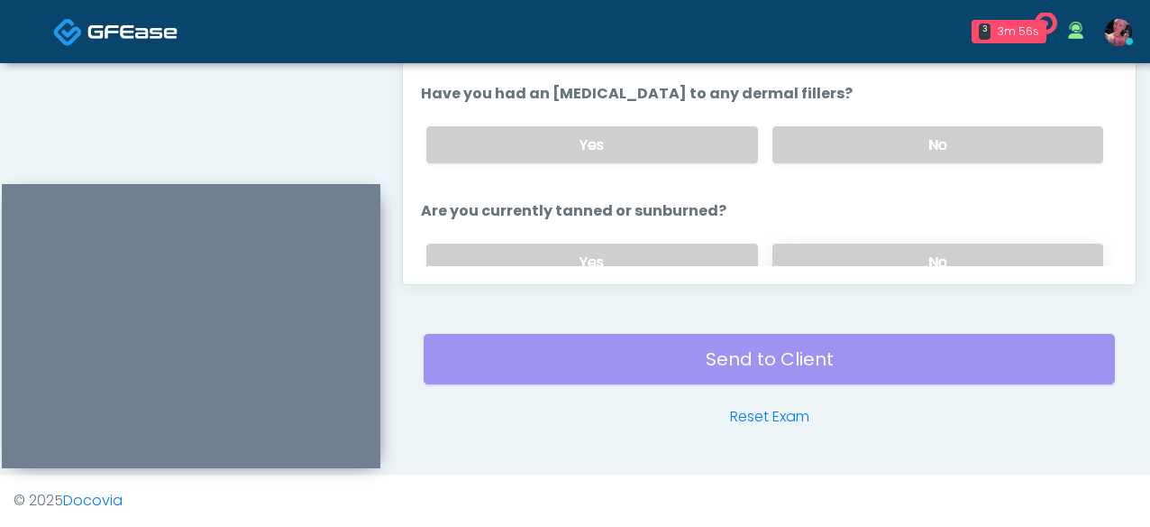
scroll to position [0, 0]
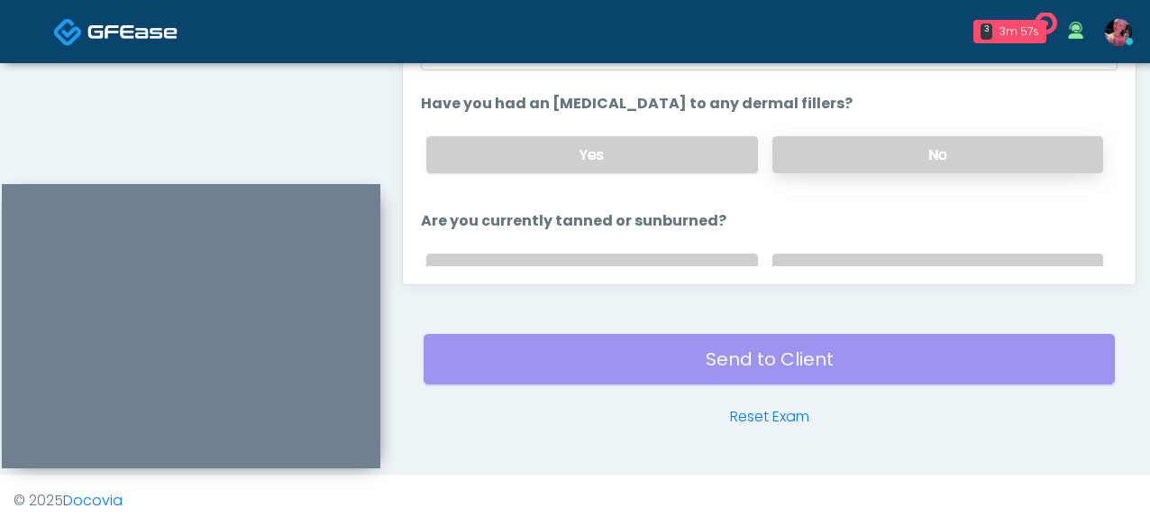
click at [860, 160] on label "No" at bounding box center [938, 154] width 331 height 37
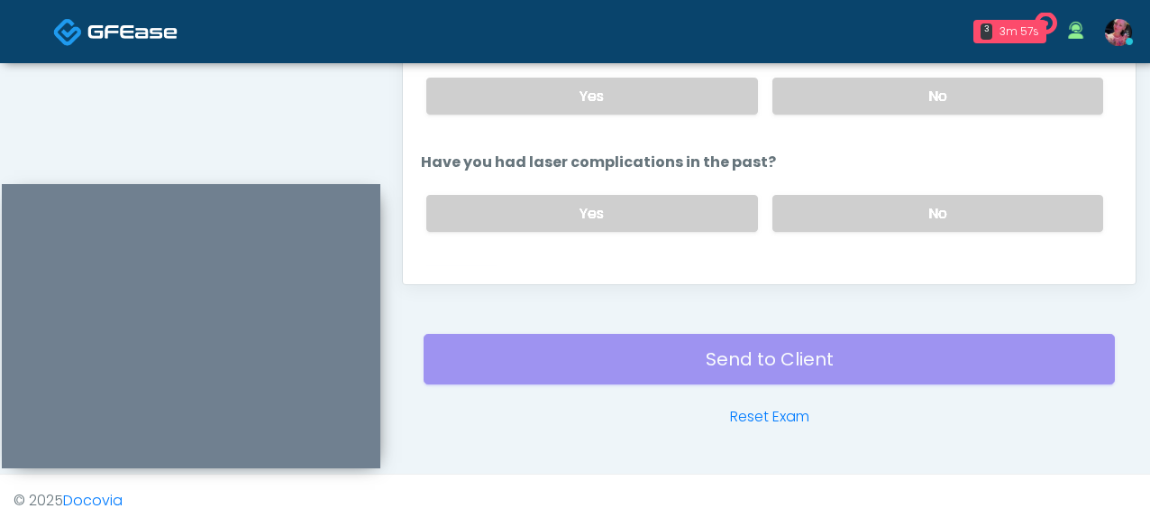
scroll to position [197, 0]
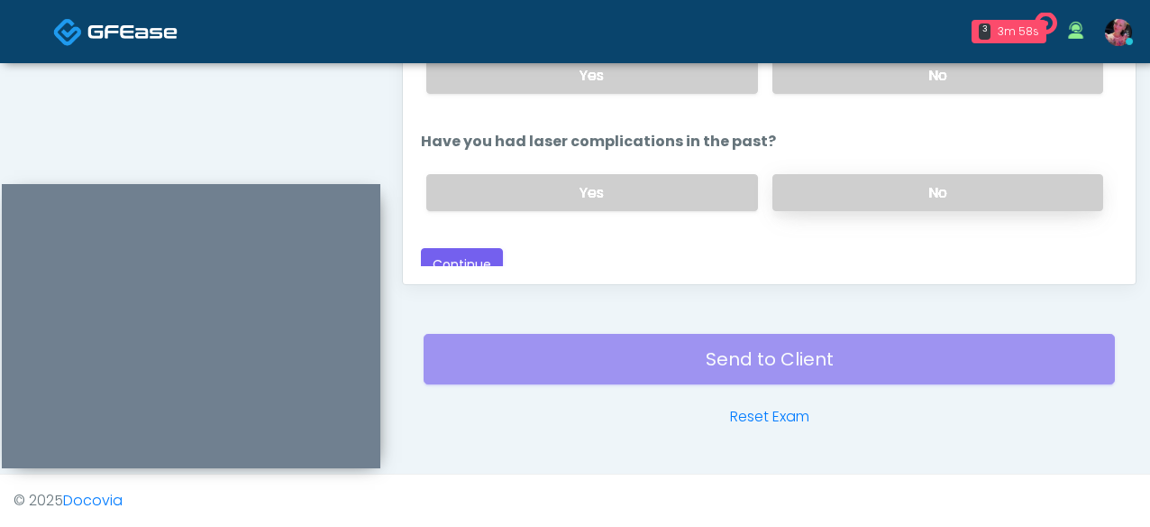
click at [866, 180] on label "No" at bounding box center [938, 192] width 331 height 37
click at [467, 252] on button "Continue" at bounding box center [462, 264] width 82 height 33
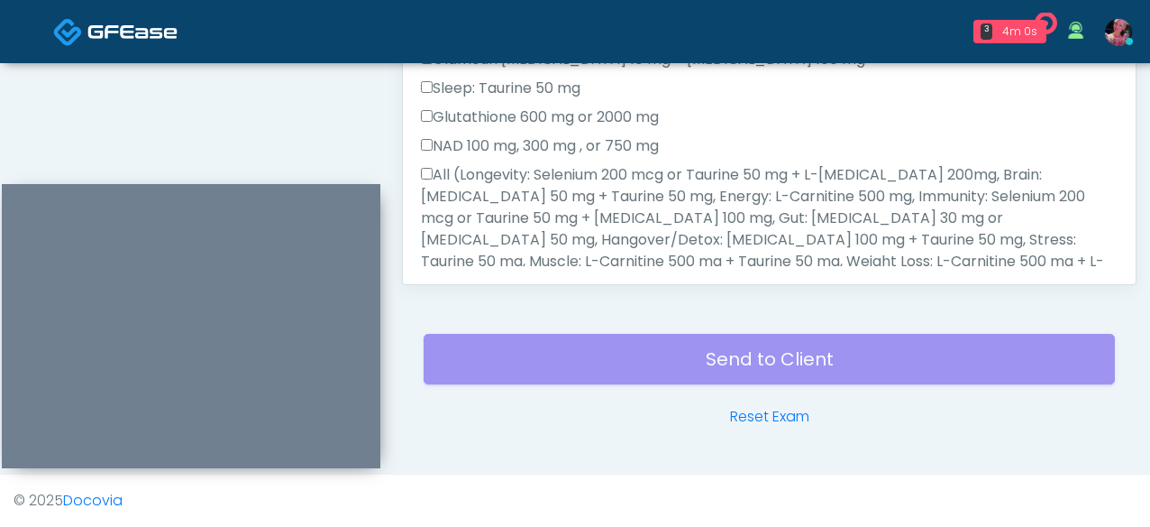
click at [601, 190] on label "All (Longevity: Selenium 200 mcg or Taurine 50 mg + L-[MEDICAL_DATA] 200mg, Bra…" at bounding box center [769, 239] width 697 height 151
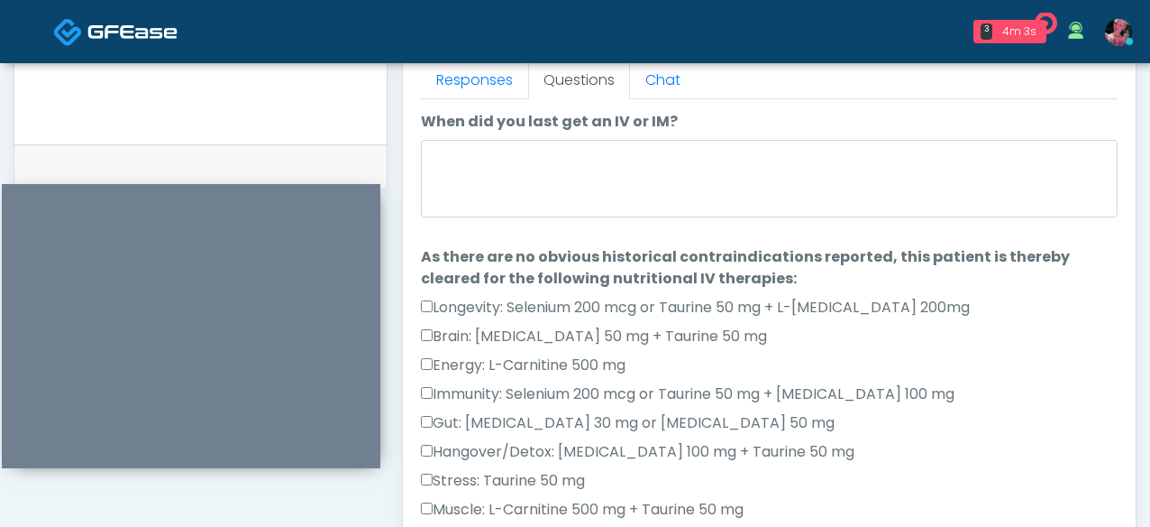
scroll to position [806, 0]
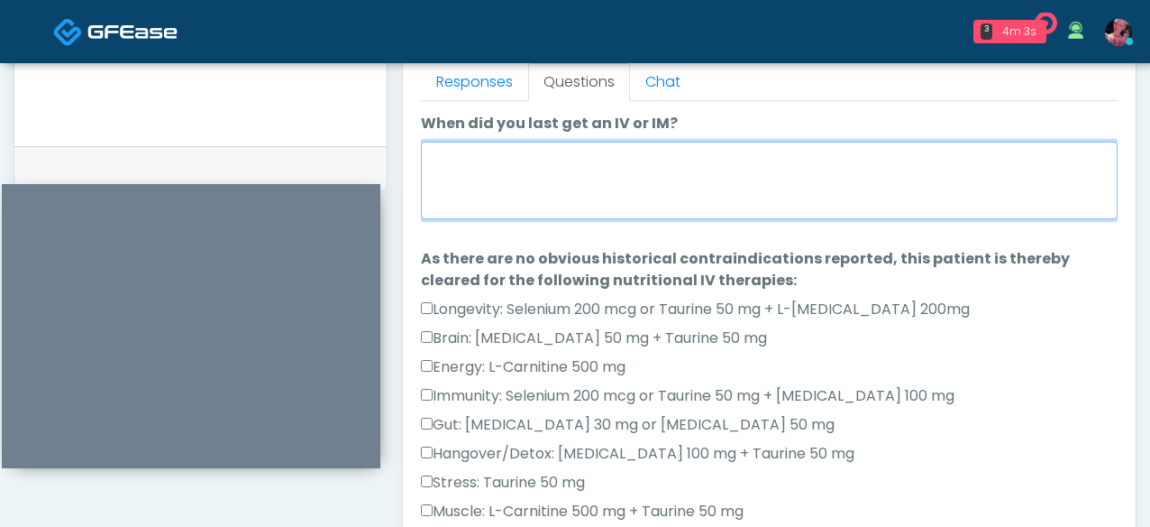
click at [601, 190] on textarea "When did you last get an IV or IM?" at bounding box center [769, 181] width 697 height 78
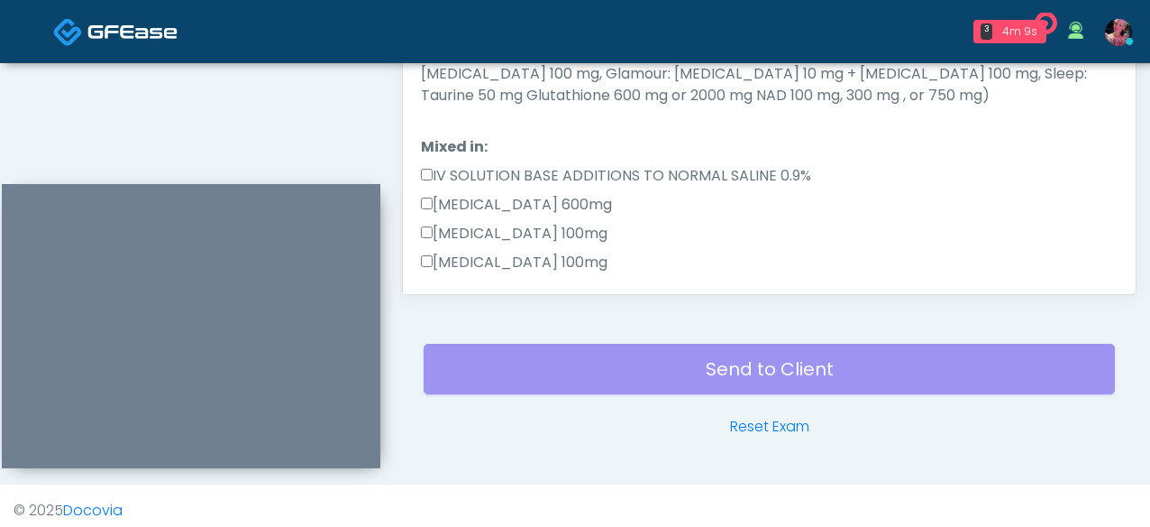
scroll to position [519, 0]
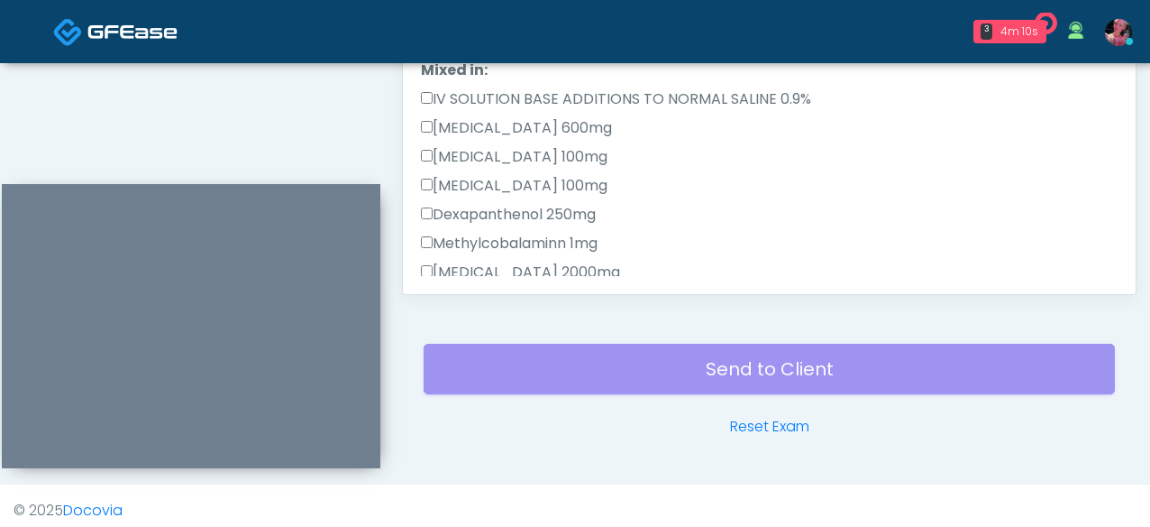
type textarea "**********"
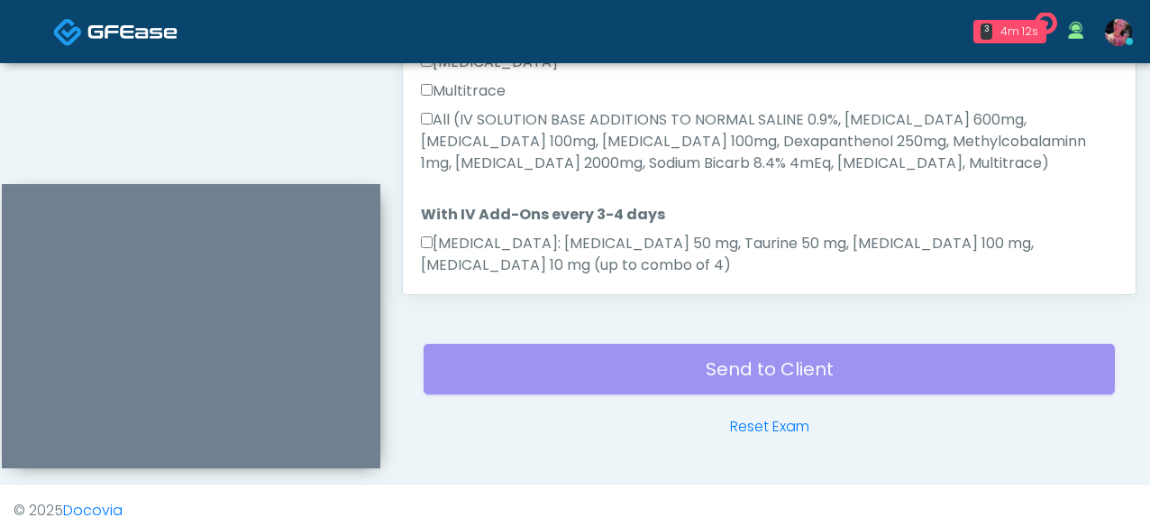
click at [525, 135] on label "All (IV SOLUTION BASE ADDITIONS TO NORMAL SALINE 0.9%, [MEDICAL_DATA] 600mg, [M…" at bounding box center [769, 141] width 697 height 65
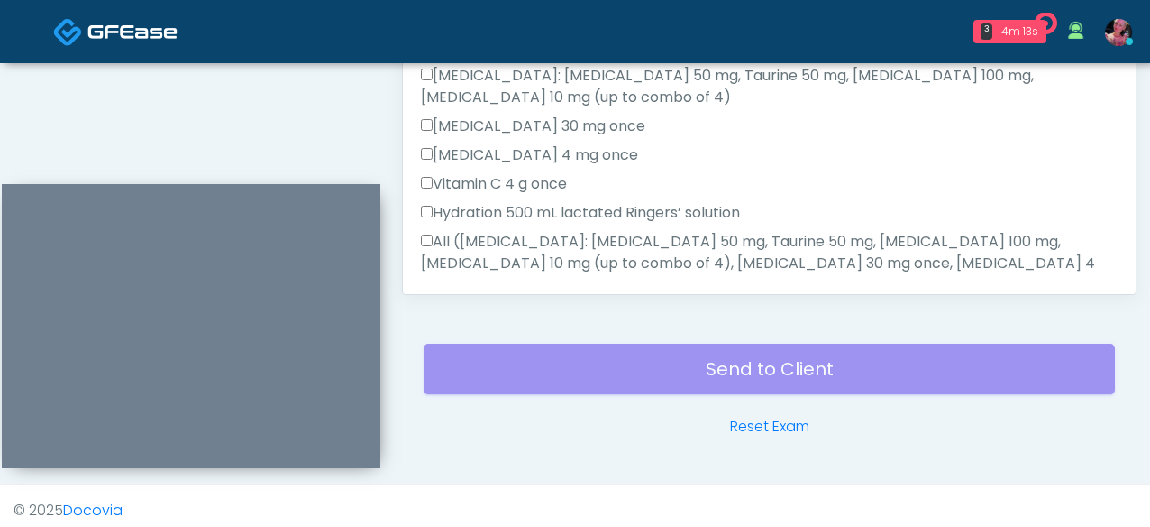
scroll to position [1132, 0]
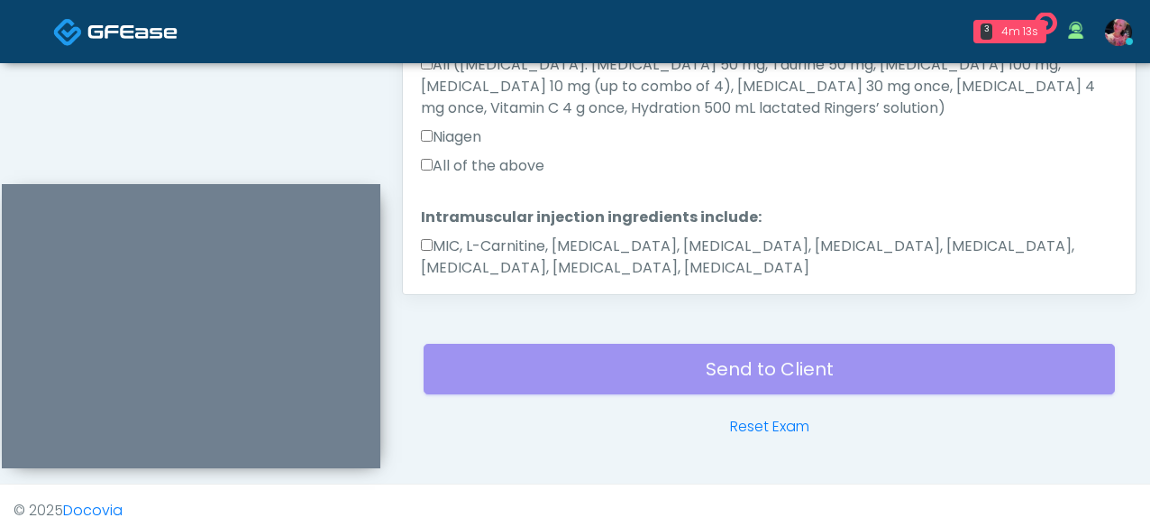
click at [494, 155] on label "All of the above" at bounding box center [483, 166] width 124 height 22
click at [494, 206] on li "Intramuscular injection ingredients include: Intramuscular injection ingredient…" at bounding box center [769, 245] width 697 height 79
click at [472, 235] on label "MIC, L-Carnitine, [MEDICAL_DATA], [MEDICAL_DATA], [MEDICAL_DATA], [MEDICAL_DATA…" at bounding box center [769, 256] width 697 height 43
click at [464, 308] on button "Continue" at bounding box center [462, 324] width 82 height 33
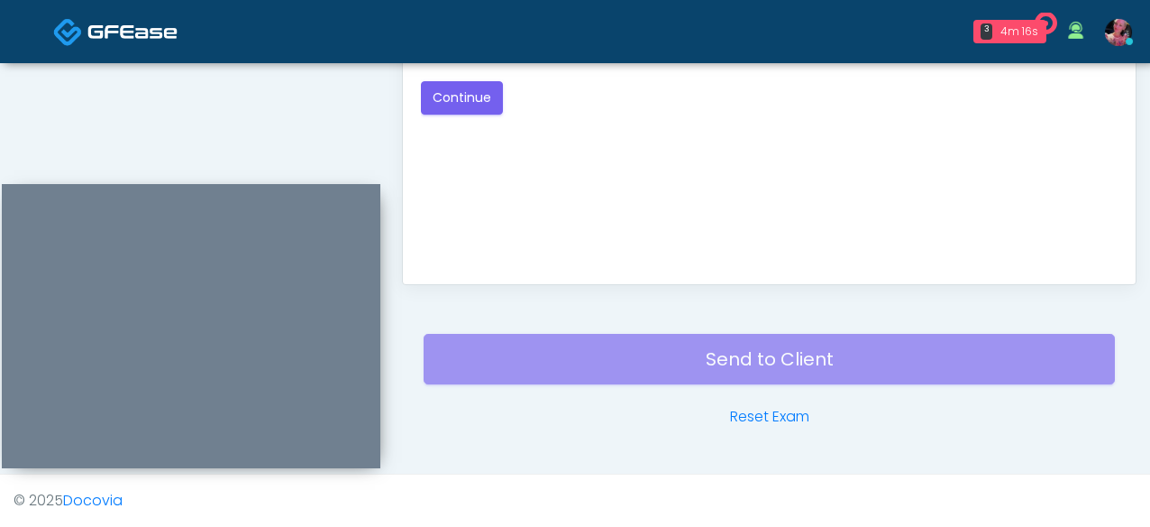
scroll to position [903, 0]
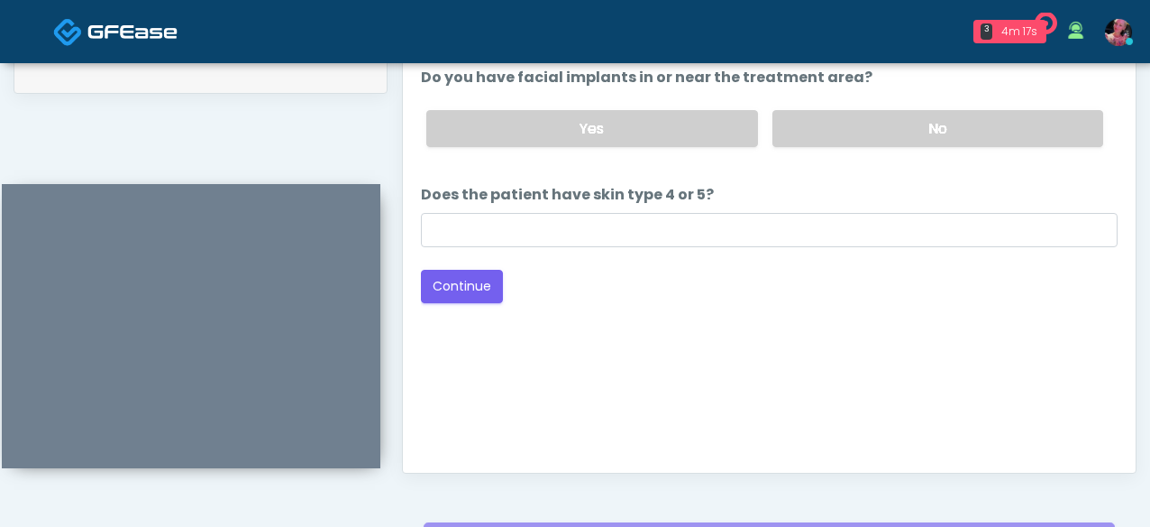
click at [463, 303] on div "Good Faith Exam Script Good Faith Exam Script INTRODUCTION Hello, my name is un…" at bounding box center [769, 229] width 697 height 451
click at [462, 297] on button "Continue" at bounding box center [462, 286] width 82 height 33
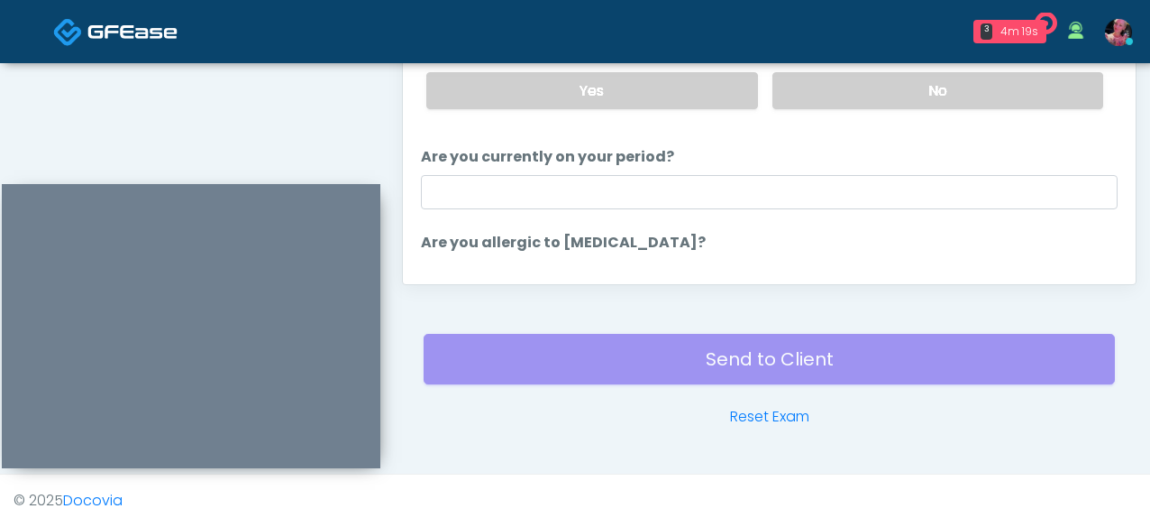
drag, startPoint x: 546, startPoint y: 362, endPoint x: 519, endPoint y: 277, distance: 89.0
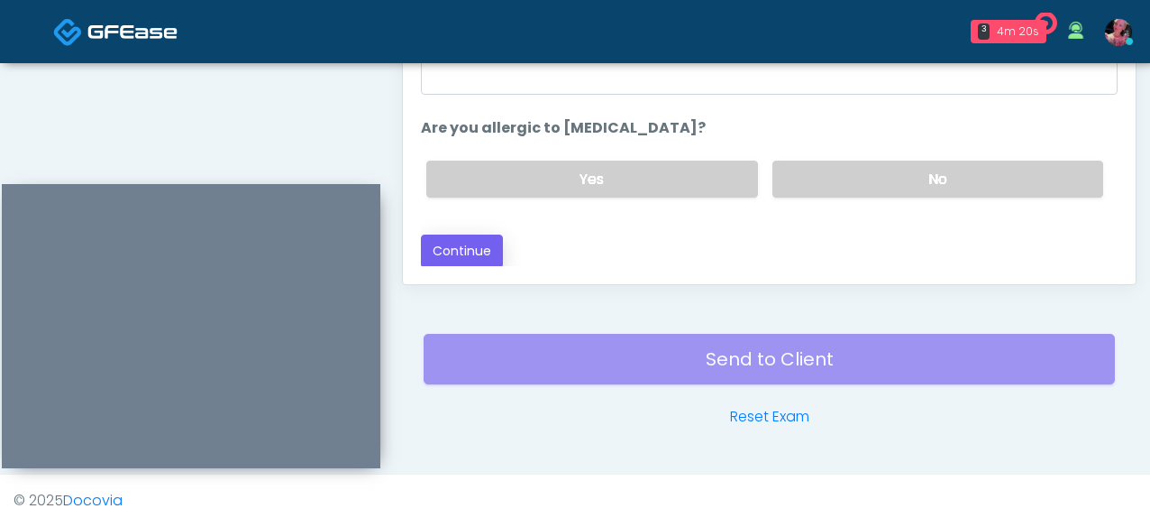
click at [492, 246] on button "Continue" at bounding box center [462, 250] width 82 height 33
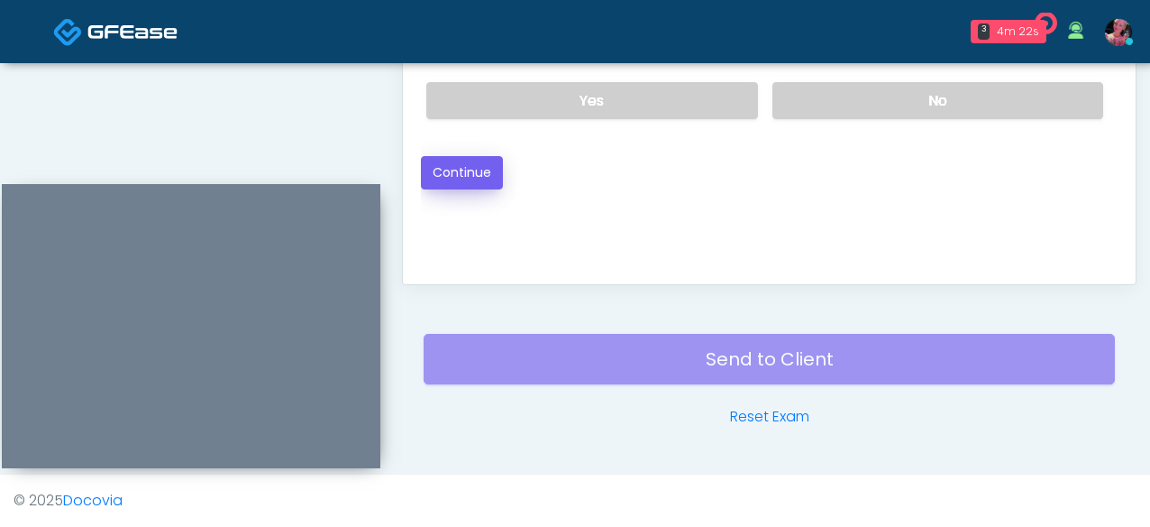
click at [455, 156] on button "Continue" at bounding box center [462, 172] width 82 height 33
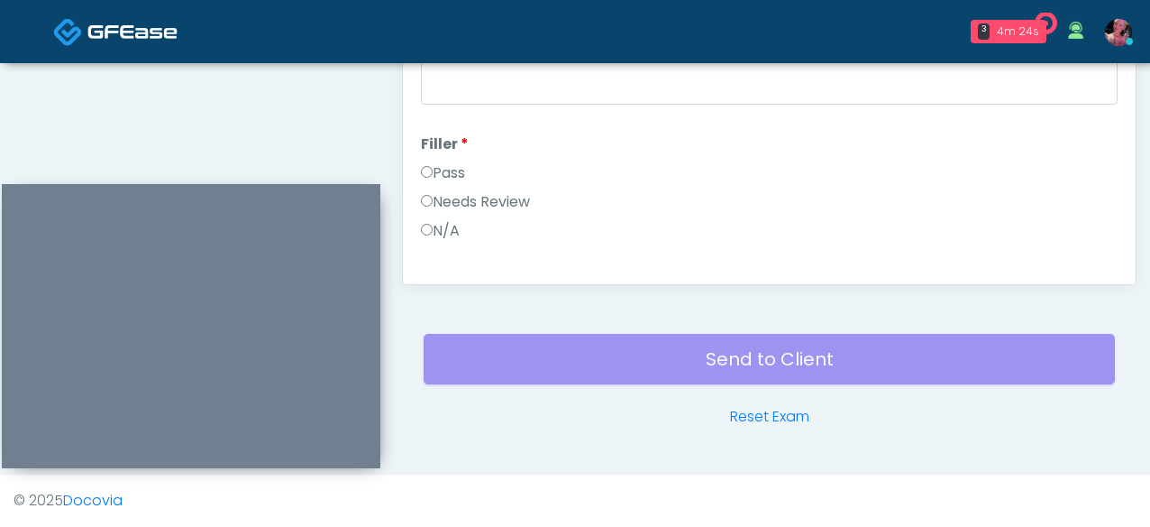
click at [455, 170] on label "Pass" at bounding box center [443, 173] width 44 height 22
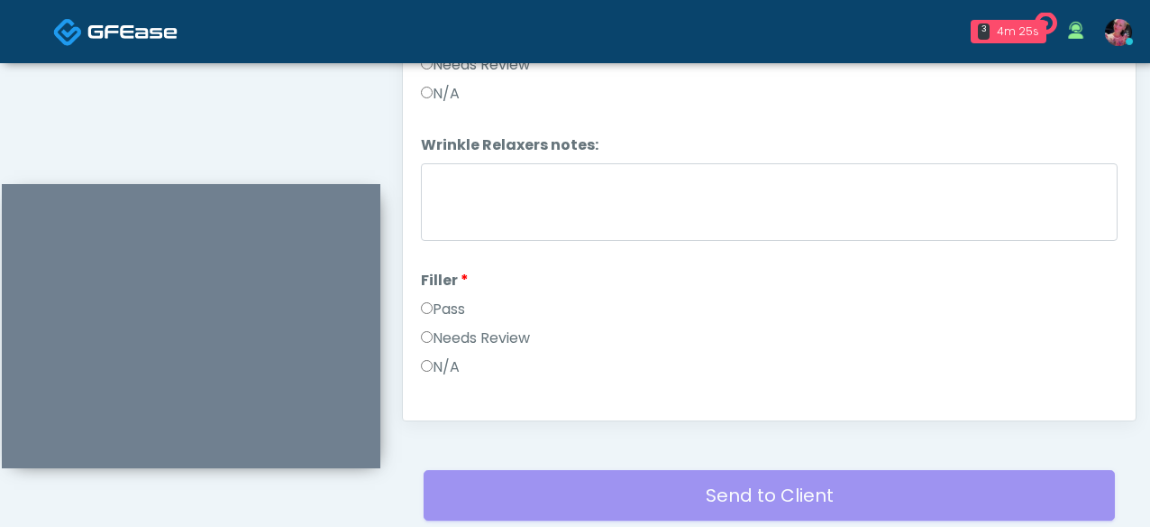
scroll to position [818, 0]
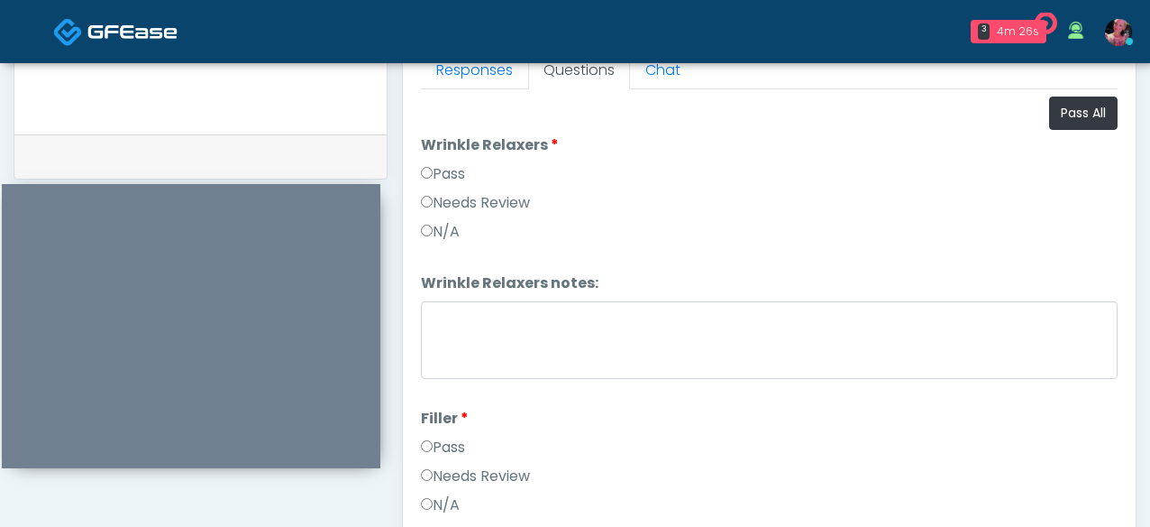
click at [455, 171] on label "Pass" at bounding box center [443, 174] width 44 height 22
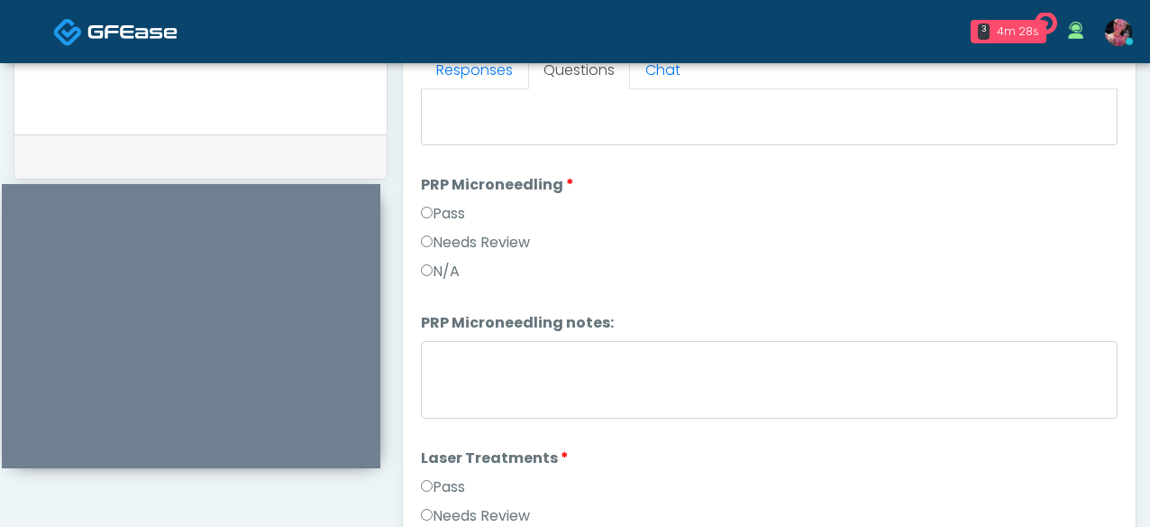
click at [437, 266] on label "N/A" at bounding box center [440, 272] width 39 height 22
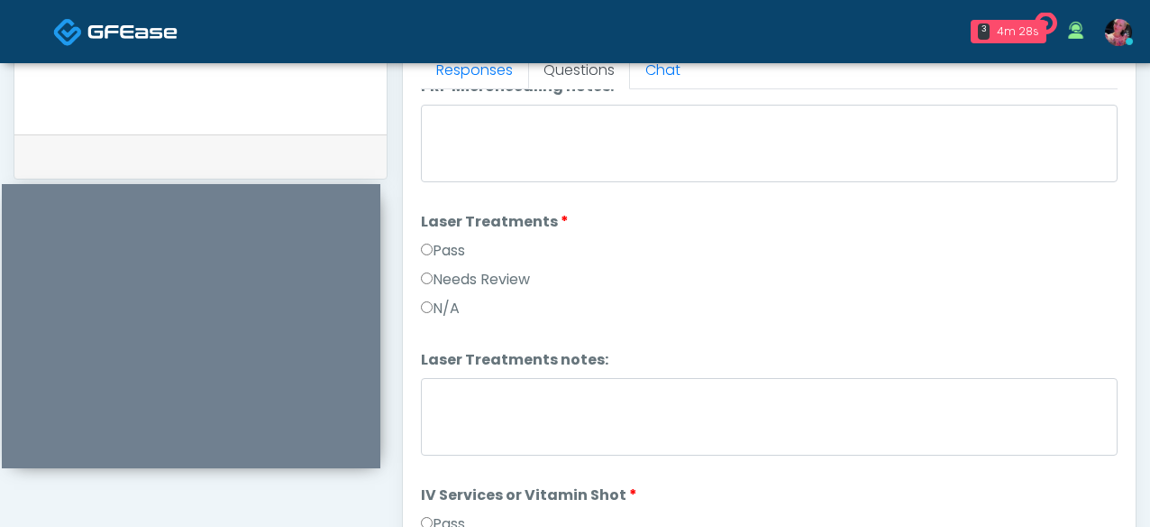
scroll to position [774, 0]
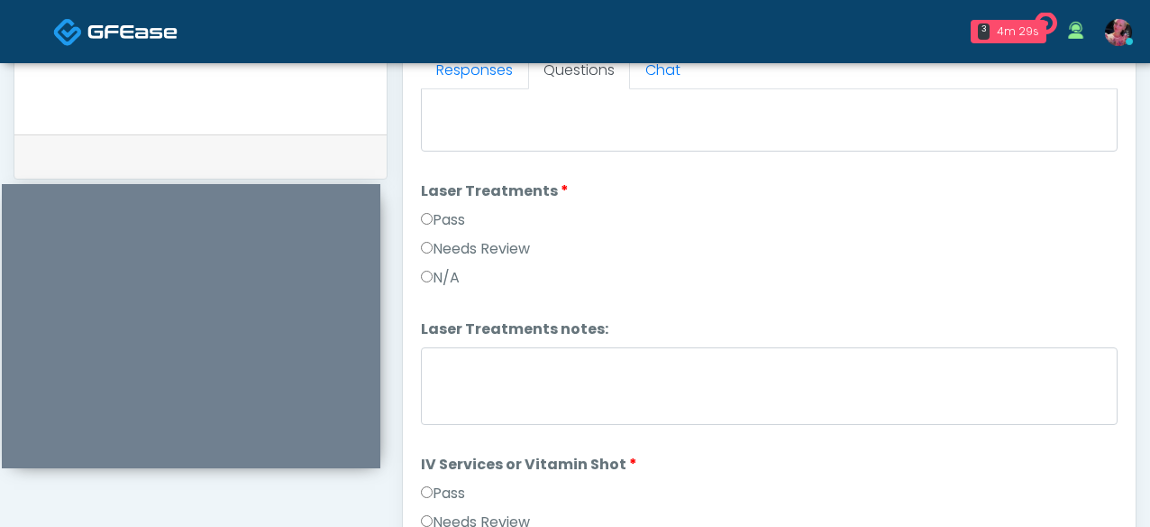
click at [436, 276] on label "N/A" at bounding box center [440, 278] width 39 height 22
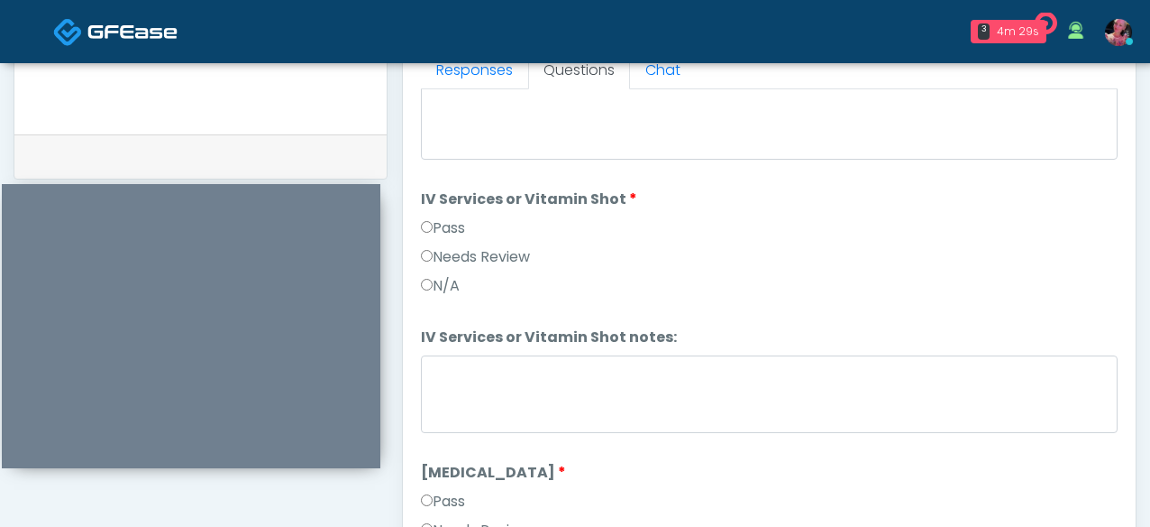
scroll to position [1092, 0]
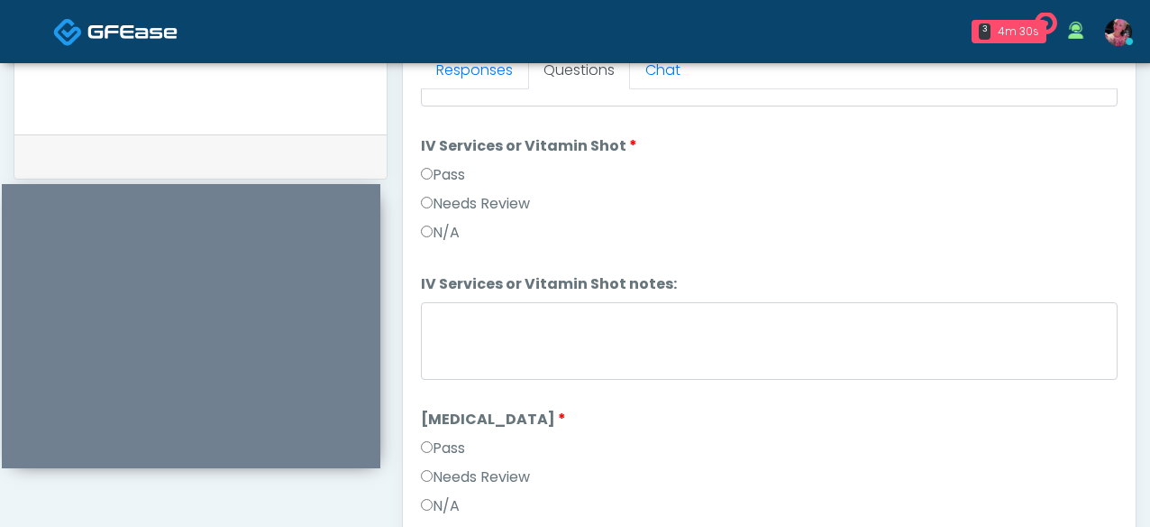
click at [442, 236] on label "N/A" at bounding box center [440, 233] width 39 height 22
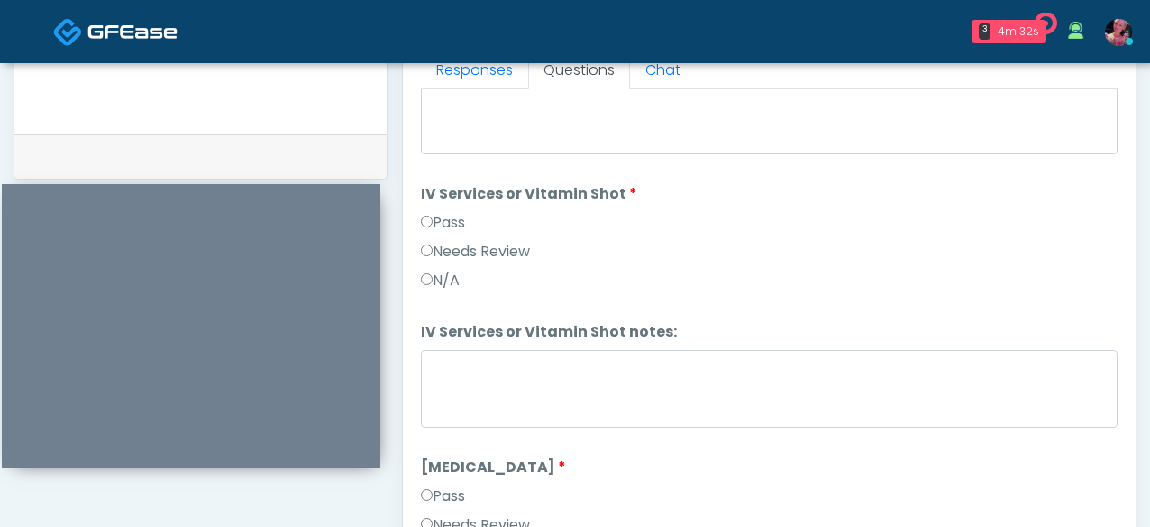
click at [440, 223] on label "Pass" at bounding box center [443, 223] width 44 height 22
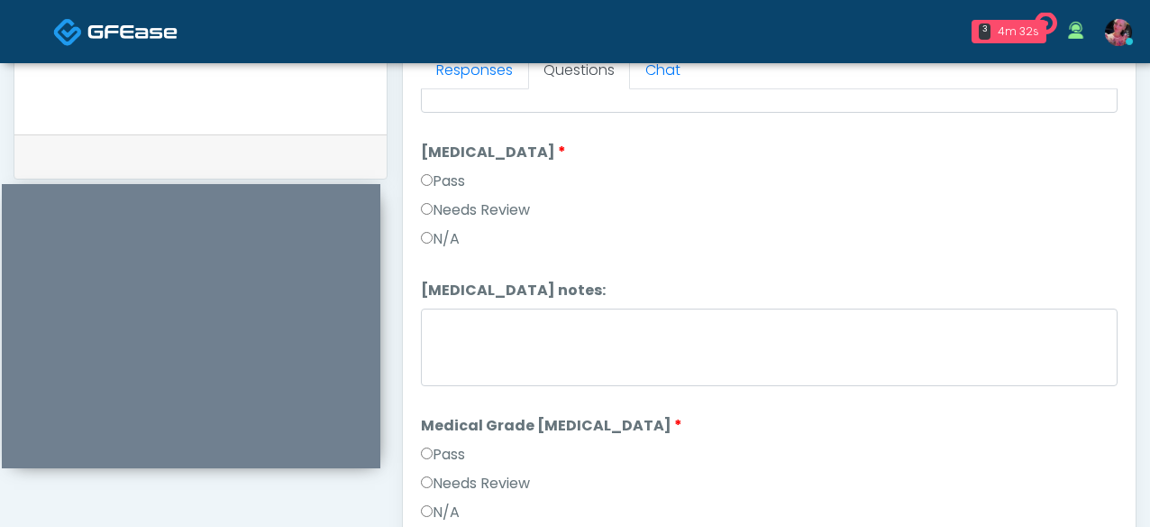
scroll to position [0, 0]
click at [431, 228] on label "N/A" at bounding box center [440, 238] width 39 height 22
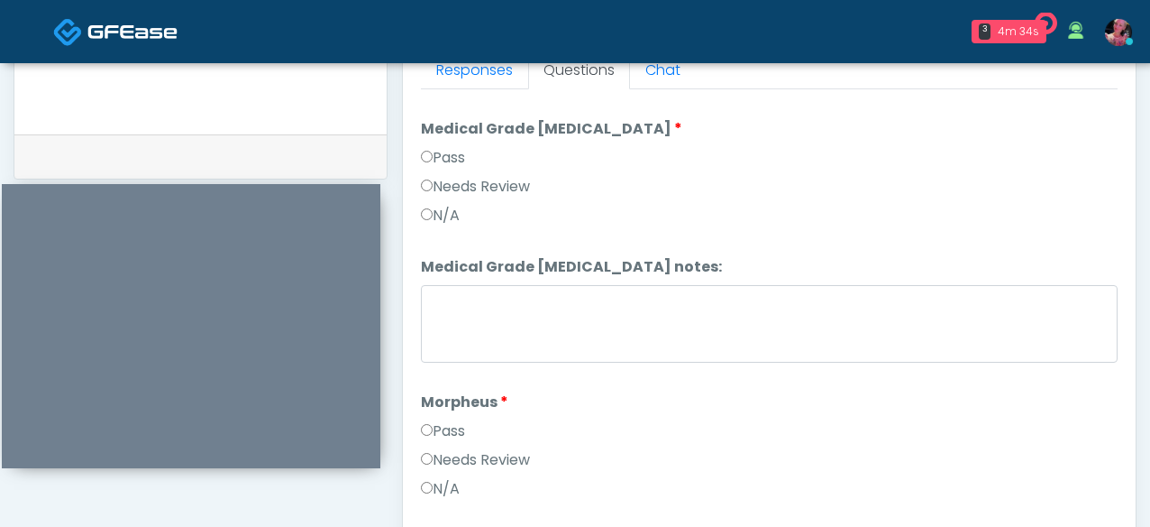
click at [433, 209] on label "N/A" at bounding box center [440, 216] width 39 height 22
click at [447, 495] on label "N/A" at bounding box center [440, 489] width 39 height 22
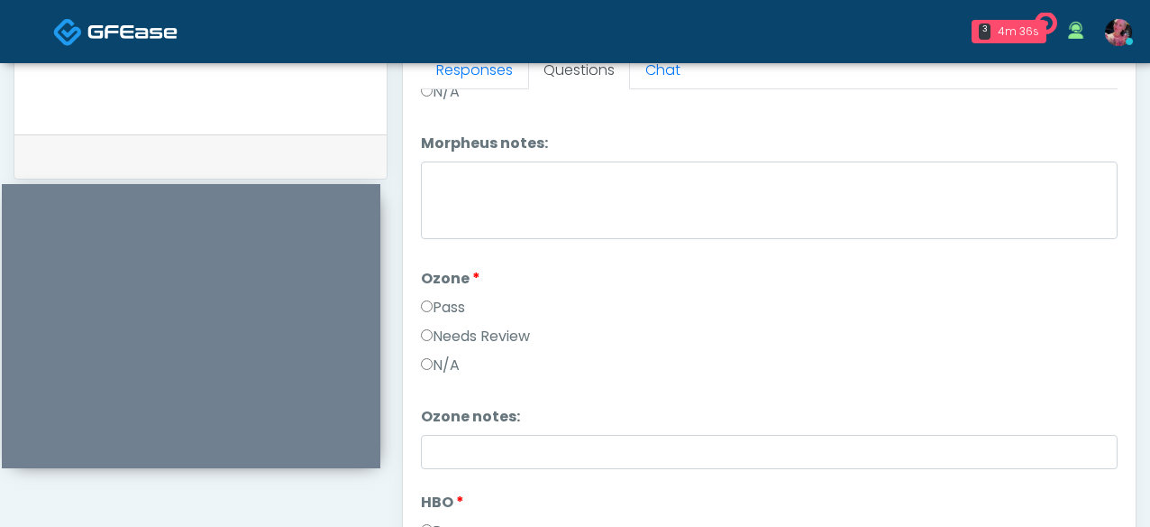
click at [452, 346] on div "Needs Review" at bounding box center [769, 339] width 697 height 29
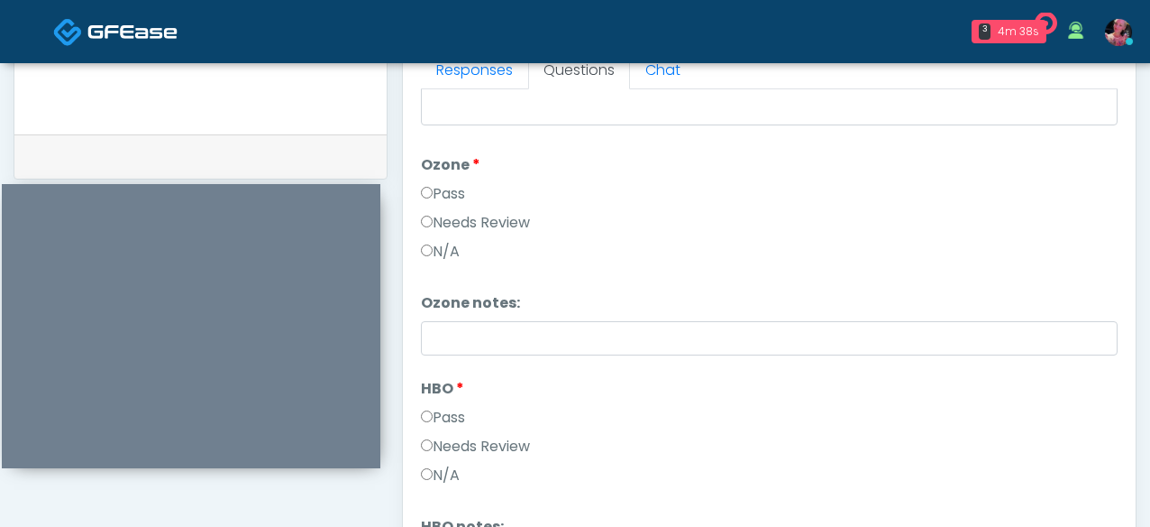
click at [434, 253] on label "N/A" at bounding box center [440, 252] width 39 height 22
click at [434, 464] on label "N/A" at bounding box center [440, 475] width 39 height 22
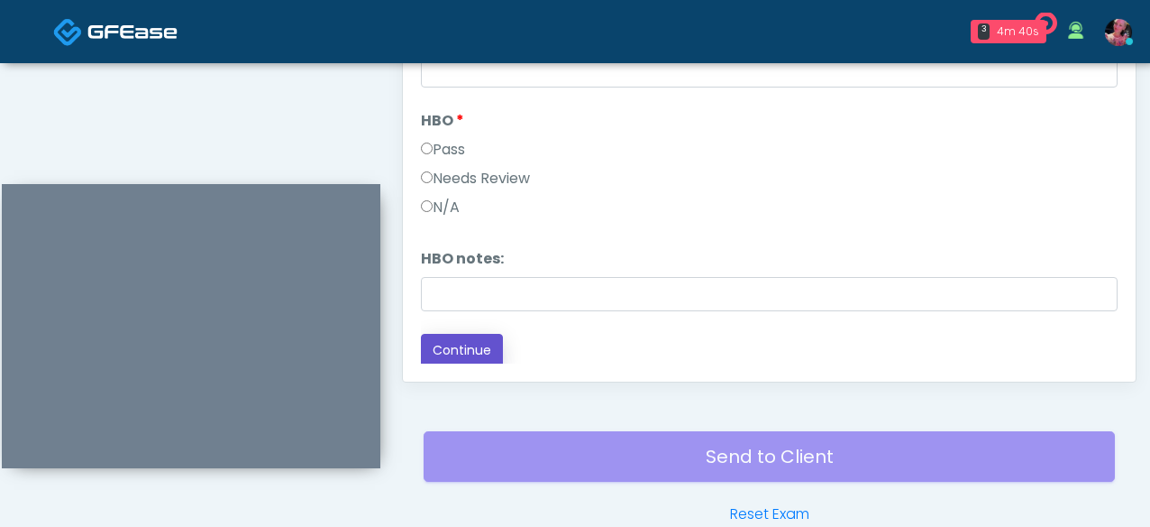
click at [450, 358] on button "Continue" at bounding box center [462, 350] width 82 height 33
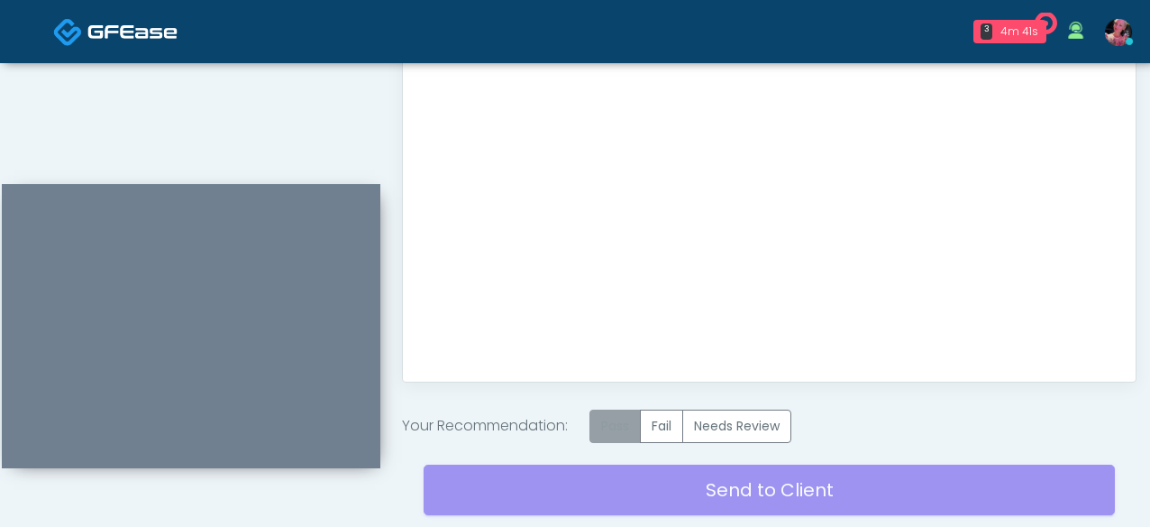
click at [606, 409] on label "Pass" at bounding box center [615, 425] width 51 height 33
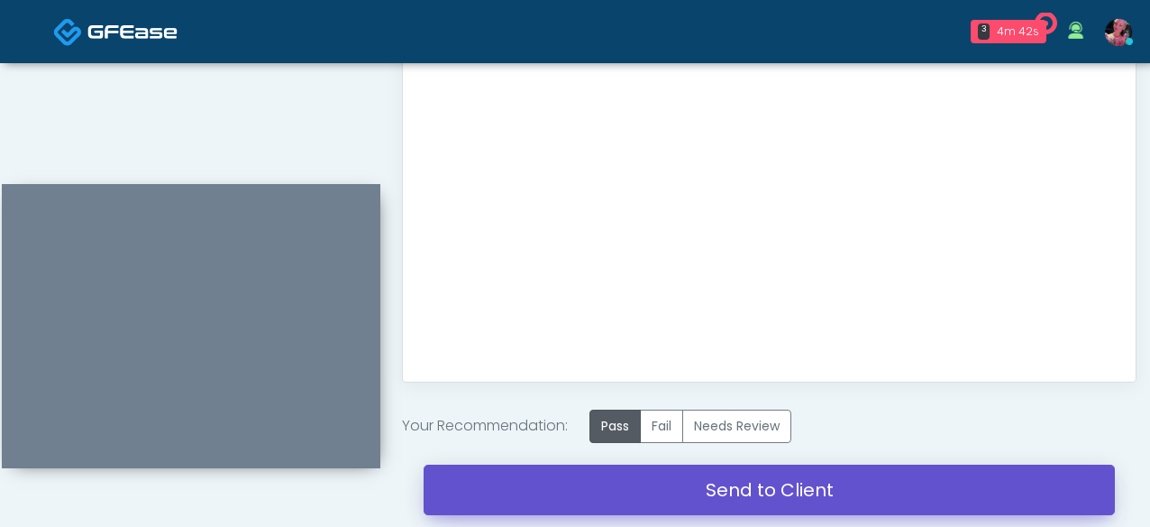
click at [585, 493] on link "Send to Client" at bounding box center [770, 489] width 692 height 50
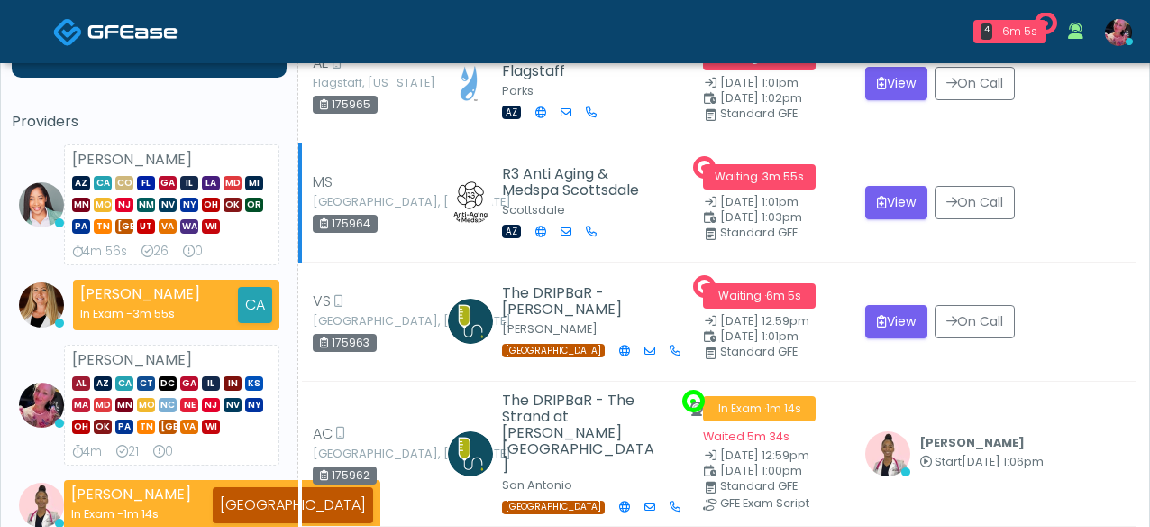
scroll to position [104, 0]
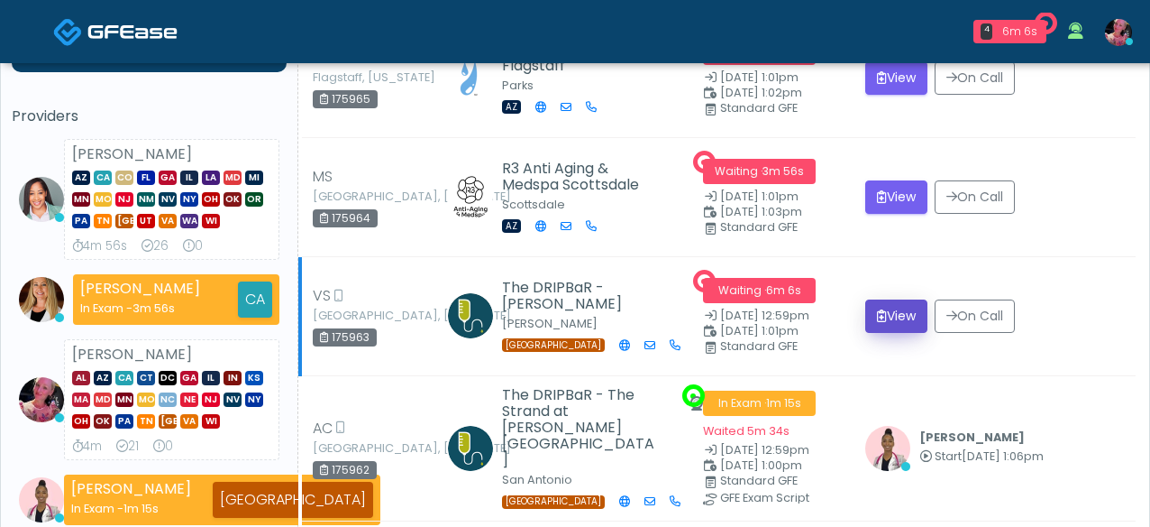
click at [890, 325] on button "View" at bounding box center [897, 315] width 62 height 33
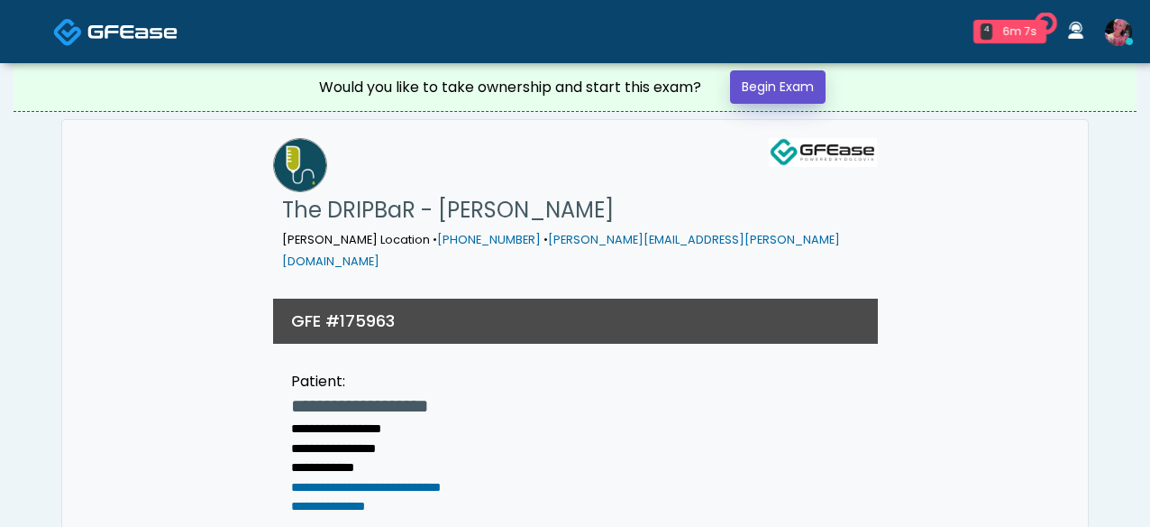
click at [804, 94] on link "Begin Exam" at bounding box center [778, 86] width 96 height 33
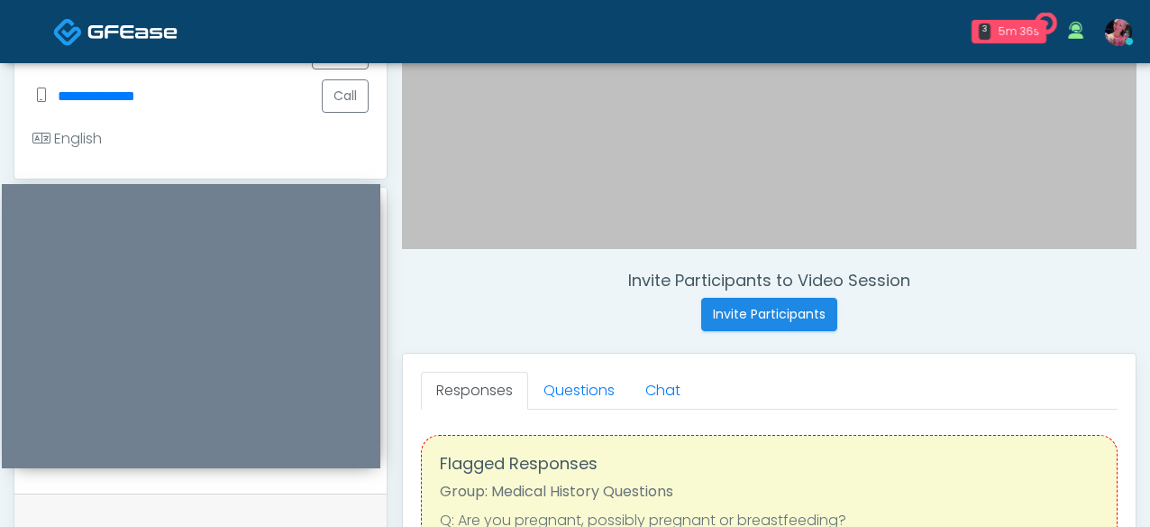
scroll to position [562, 0]
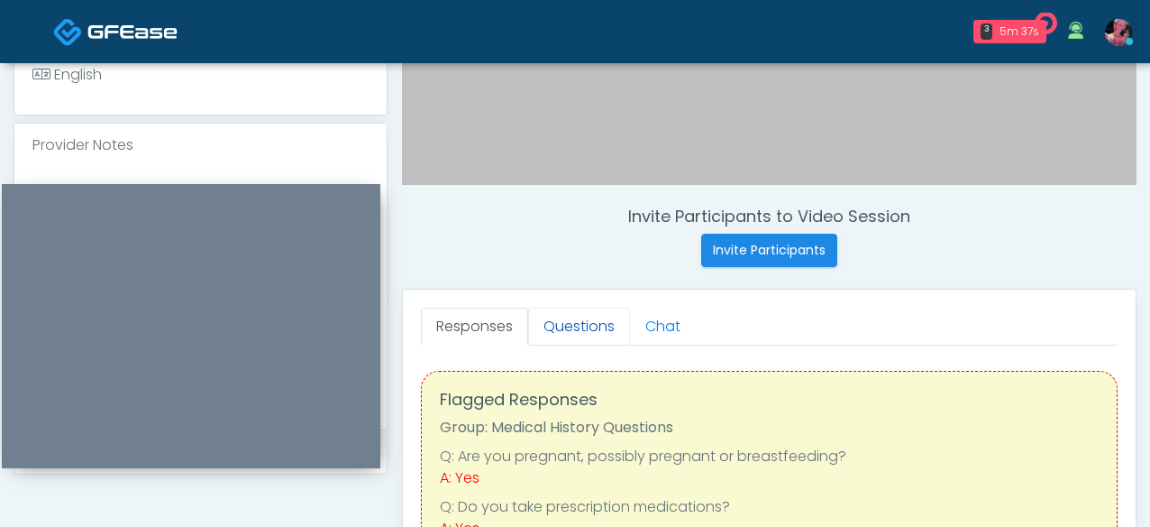
click at [596, 325] on link "Questions" at bounding box center [579, 326] width 102 height 38
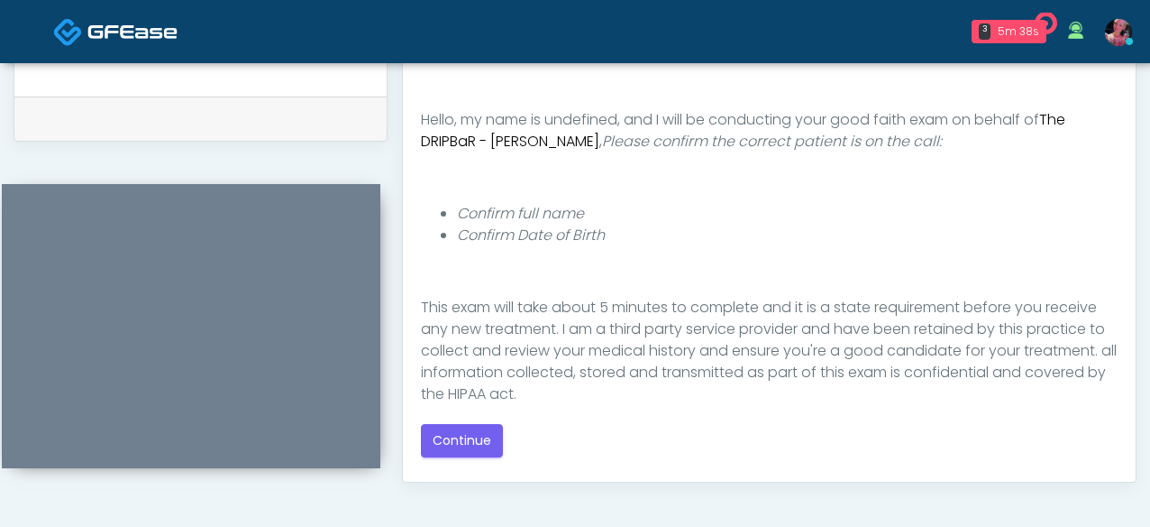
scroll to position [205, 0]
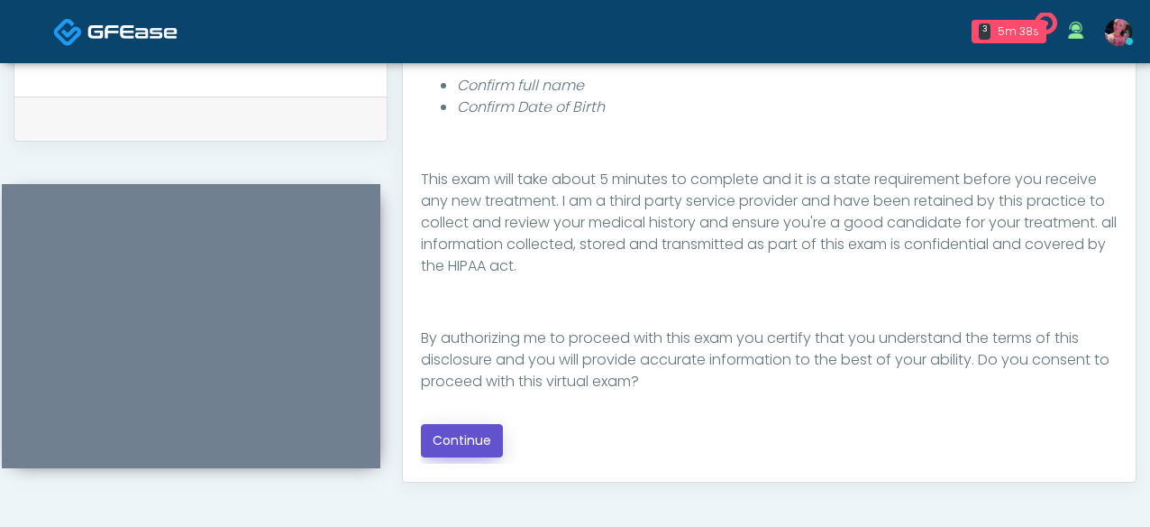
click at [459, 443] on button "Continue" at bounding box center [462, 440] width 82 height 33
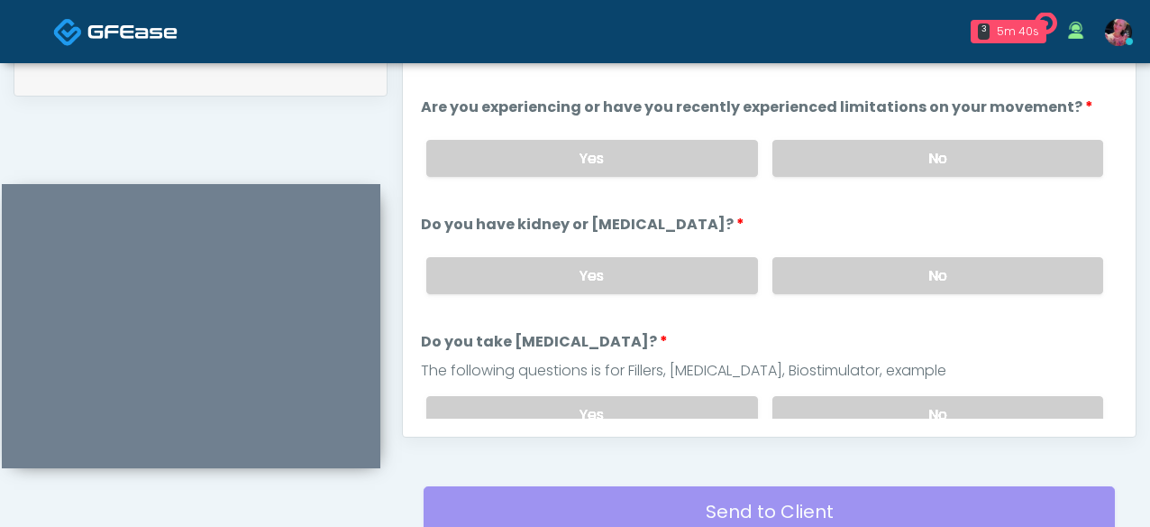
scroll to position [902, 0]
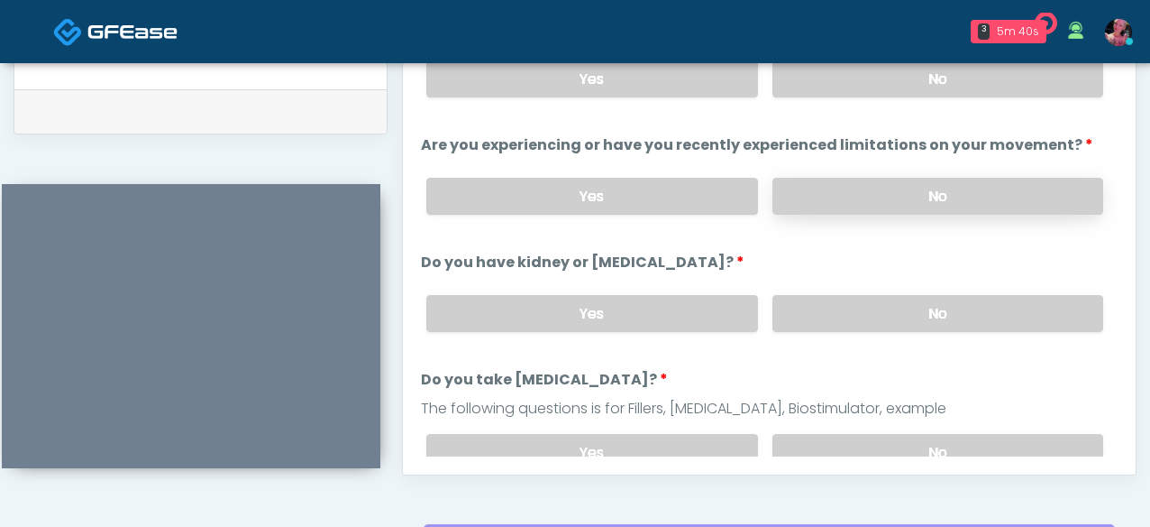
click at [882, 185] on label "No" at bounding box center [938, 196] width 331 height 37
click at [869, 84] on label "No" at bounding box center [938, 78] width 331 height 37
click at [869, 296] on label "No" at bounding box center [938, 313] width 331 height 37
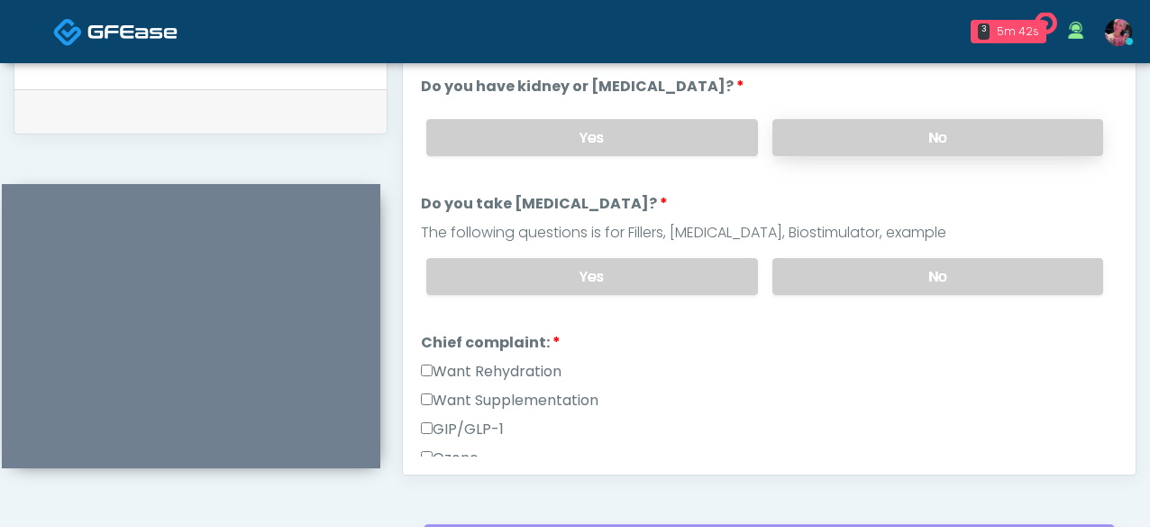
scroll to position [179, 0]
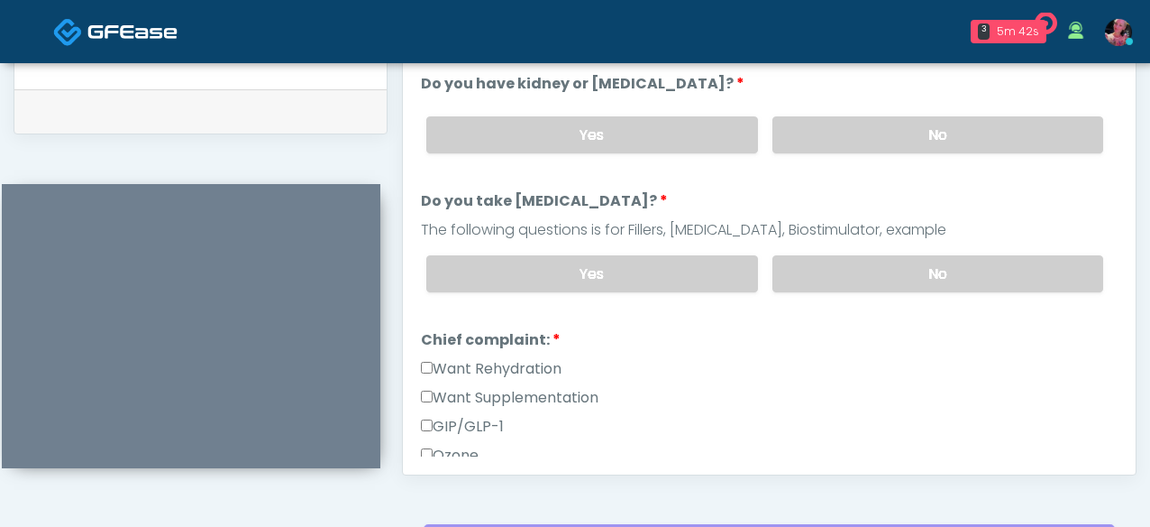
click at [865, 289] on div "Yes No" at bounding box center [765, 274] width 706 height 66
click at [863, 281] on label "No" at bounding box center [938, 273] width 331 height 37
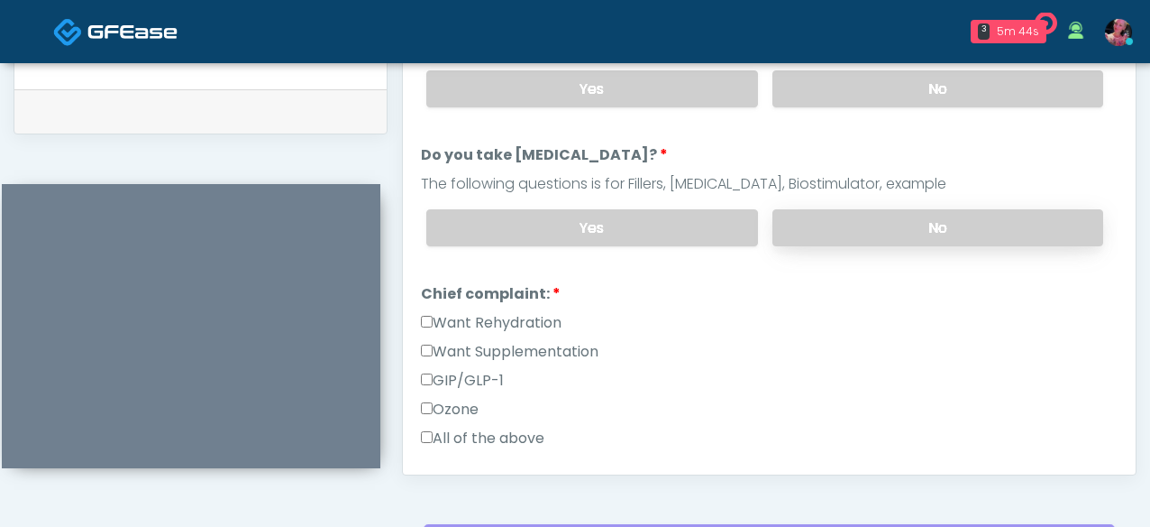
scroll to position [229, 0]
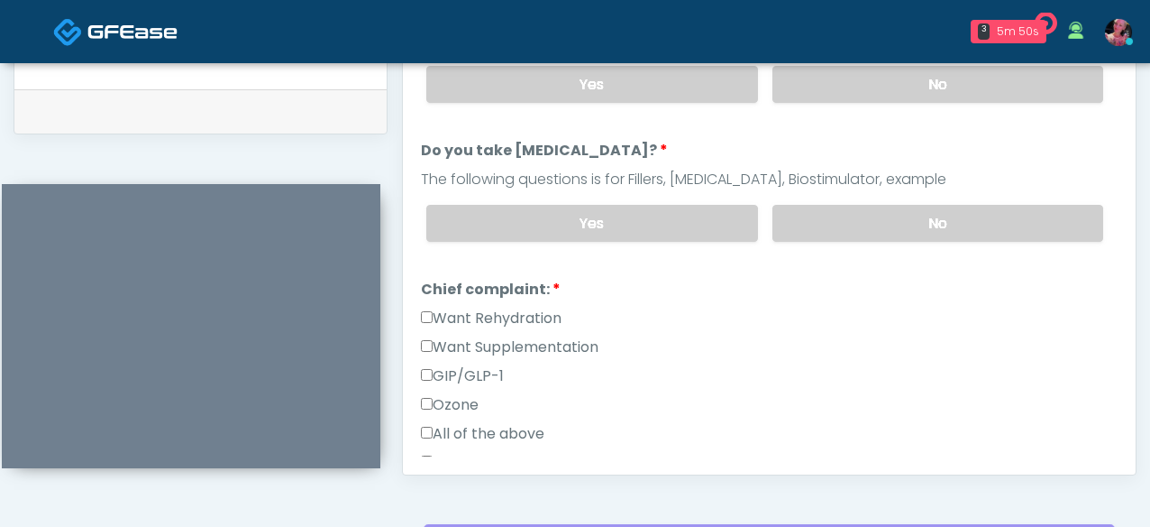
click at [520, 349] on label "Want Supplementation" at bounding box center [510, 347] width 178 height 22
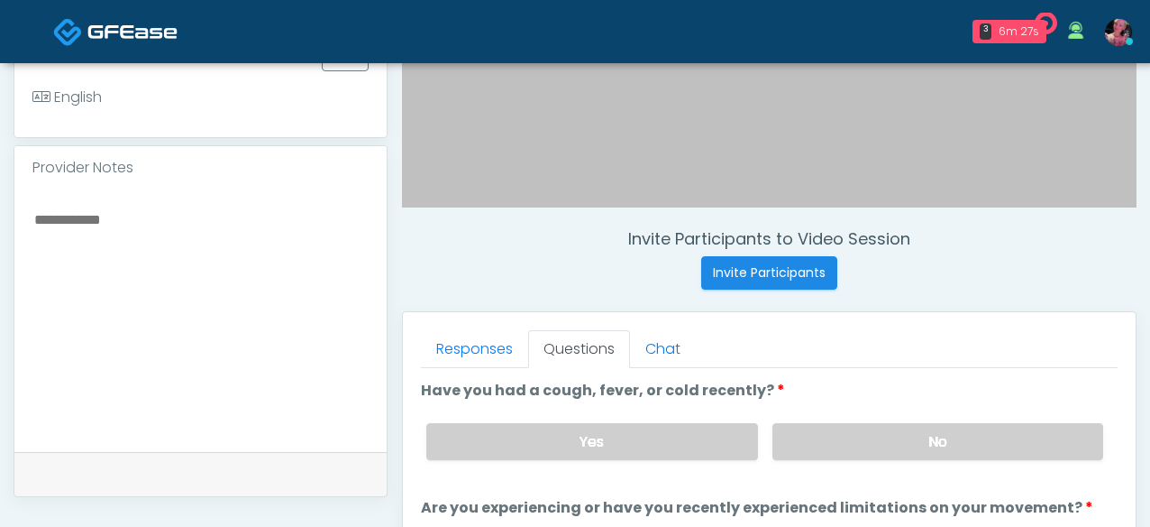
scroll to position [511, 0]
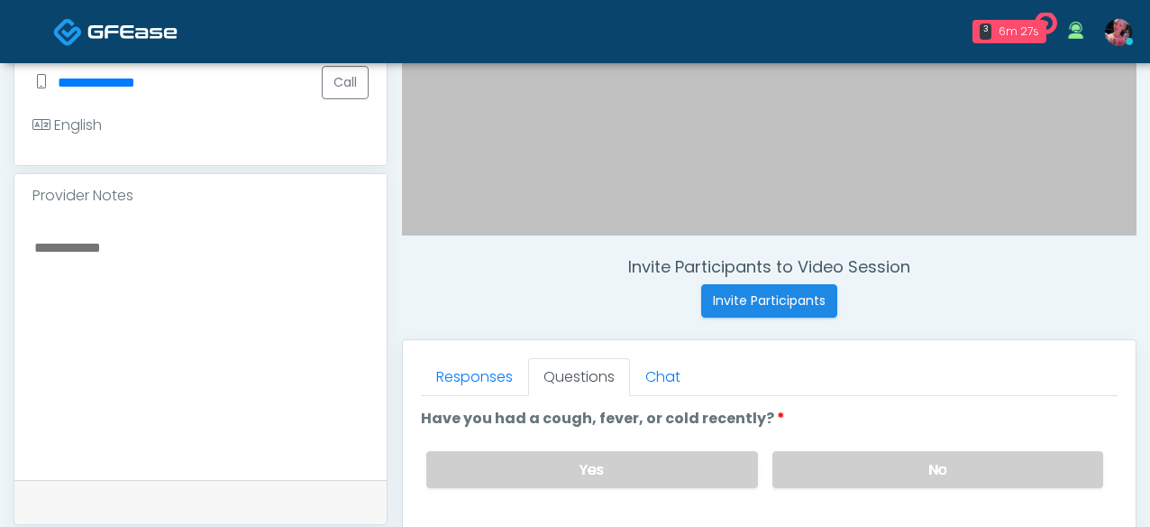
click at [246, 235] on textarea at bounding box center [200, 345] width 336 height 220
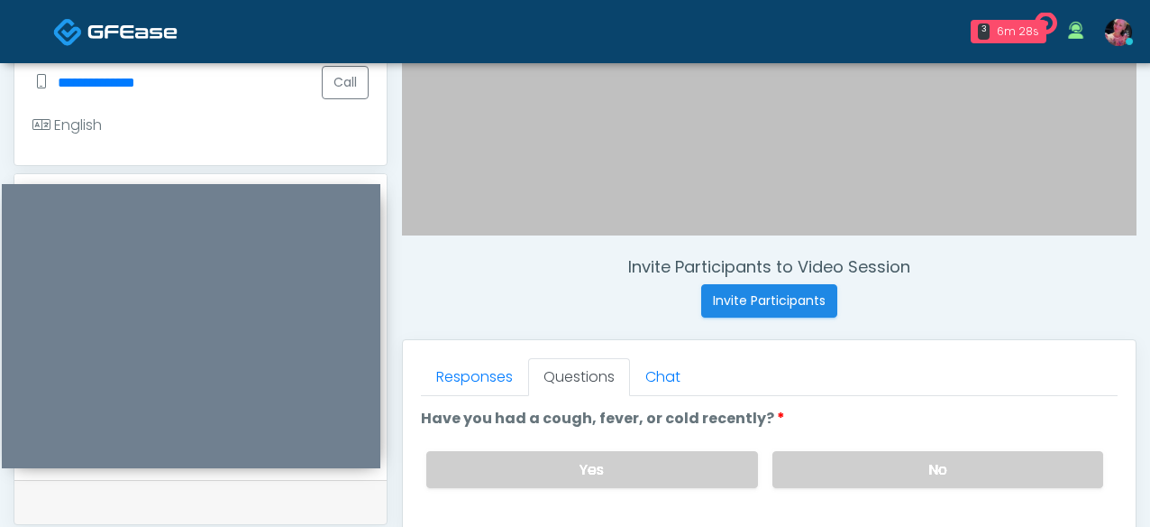
paste textarea "**********"
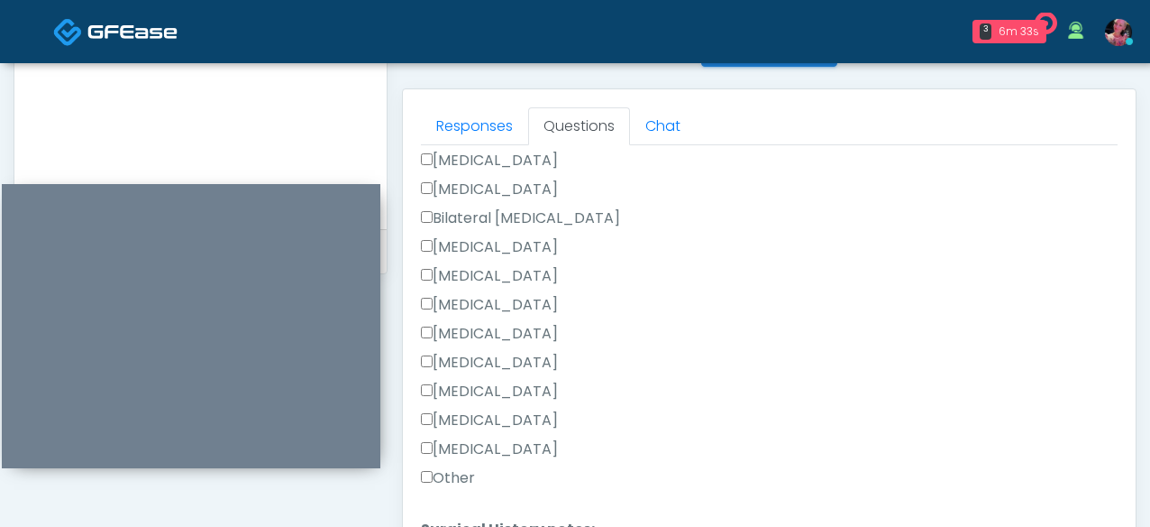
scroll to position [826, 0]
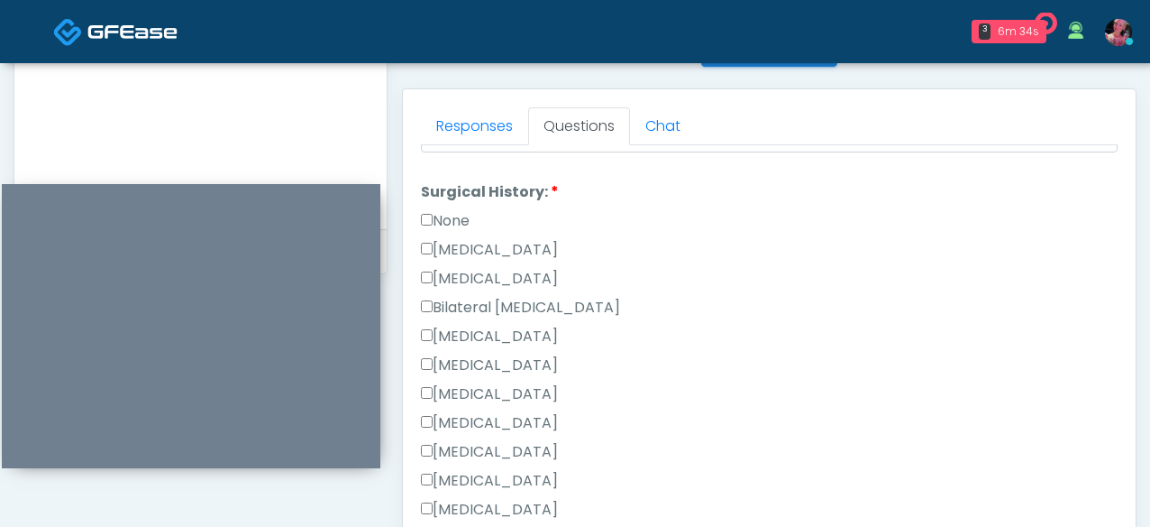
type textarea "**********"
drag, startPoint x: 461, startPoint y: 212, endPoint x: 604, endPoint y: 383, distance: 223.4
click at [461, 212] on label "None" at bounding box center [445, 221] width 49 height 22
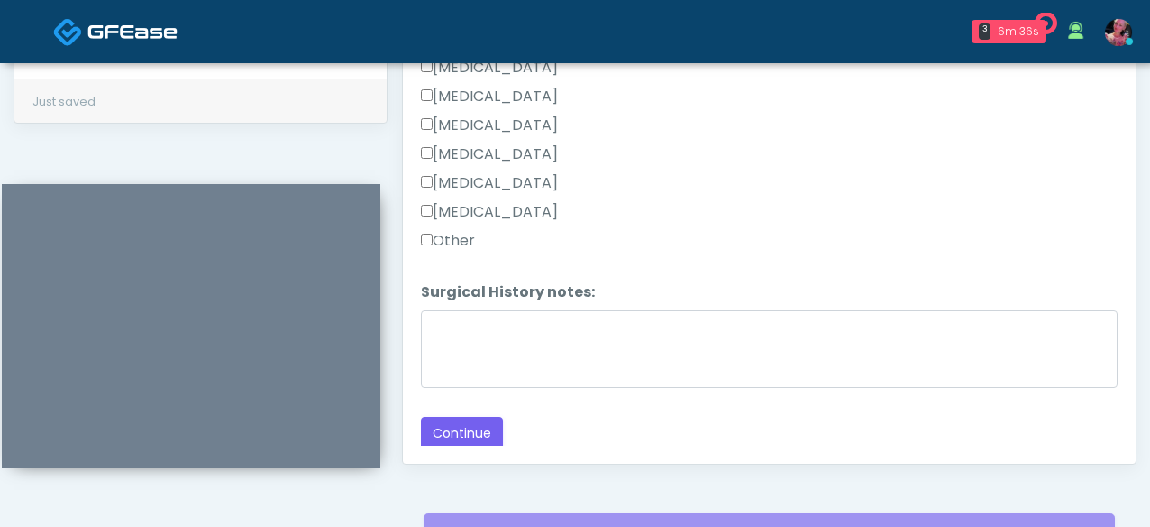
scroll to position [996, 0]
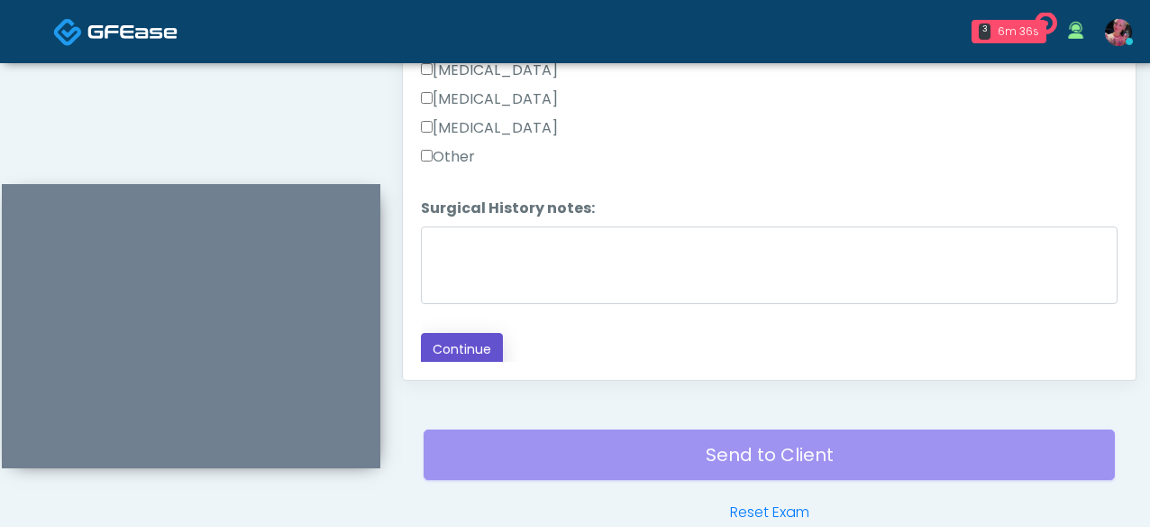
click at [462, 344] on button "Continue" at bounding box center [462, 349] width 82 height 33
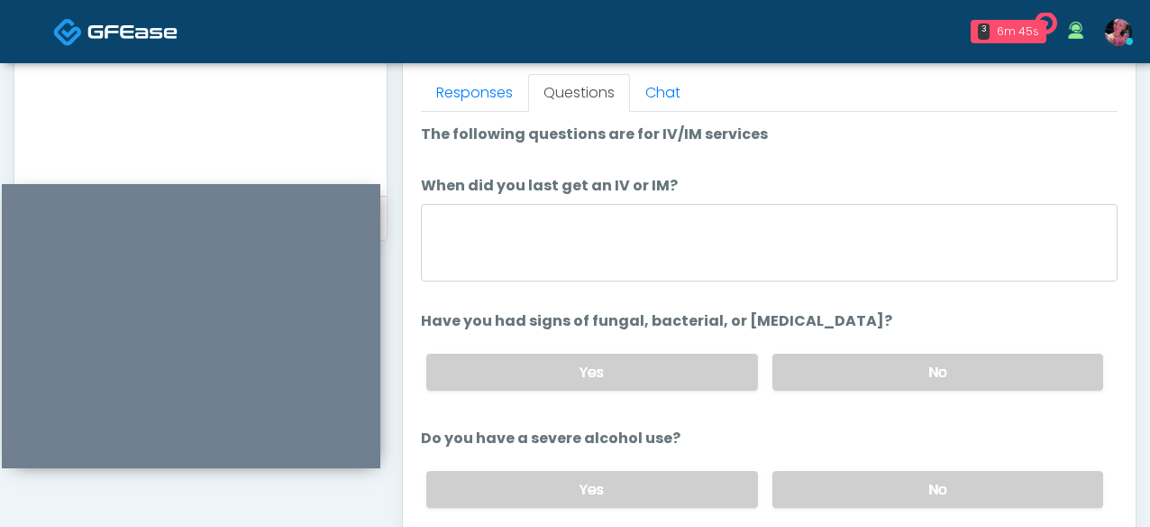
scroll to position [784, 0]
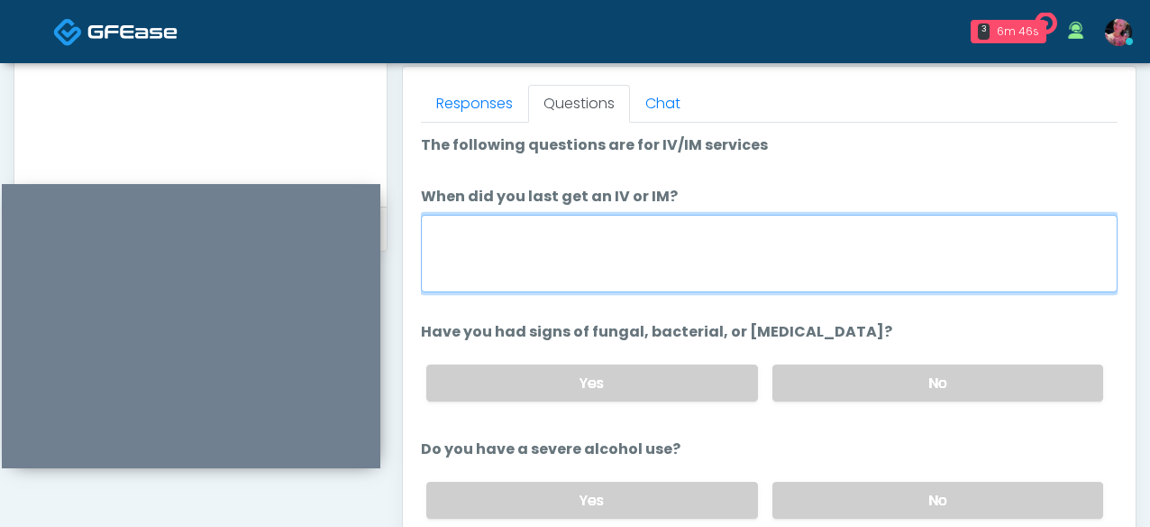
click at [773, 235] on textarea "When did you last get an IV or IM?" at bounding box center [769, 254] width 697 height 78
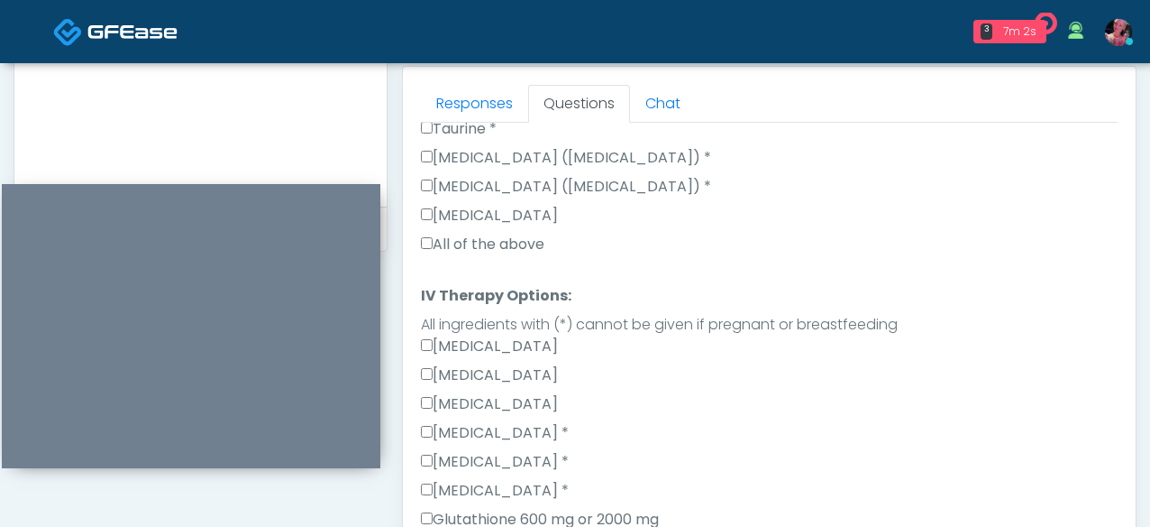
scroll to position [1370, 0]
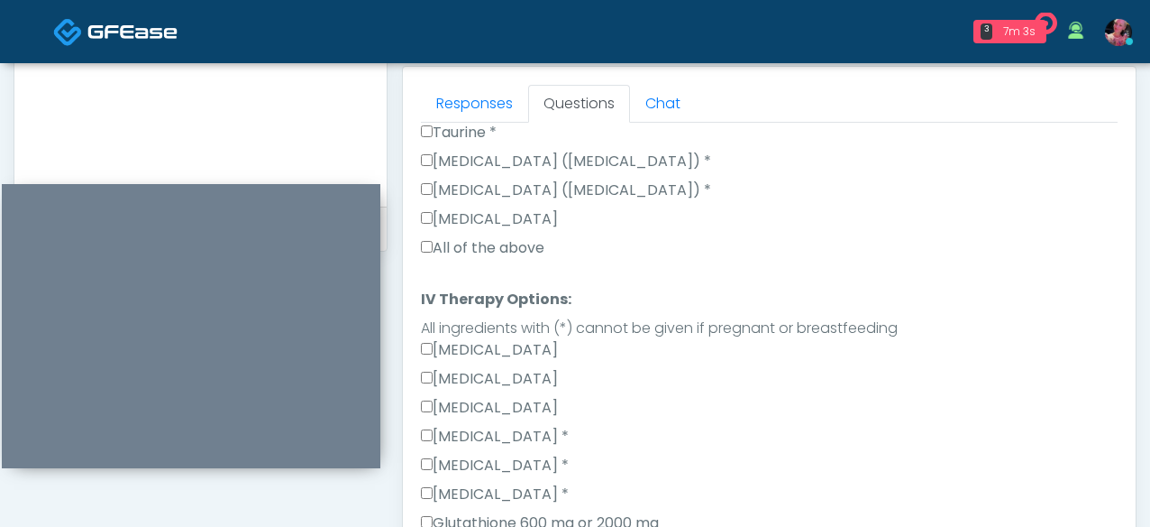
click at [456, 237] on label "All of the above" at bounding box center [483, 248] width 124 height 22
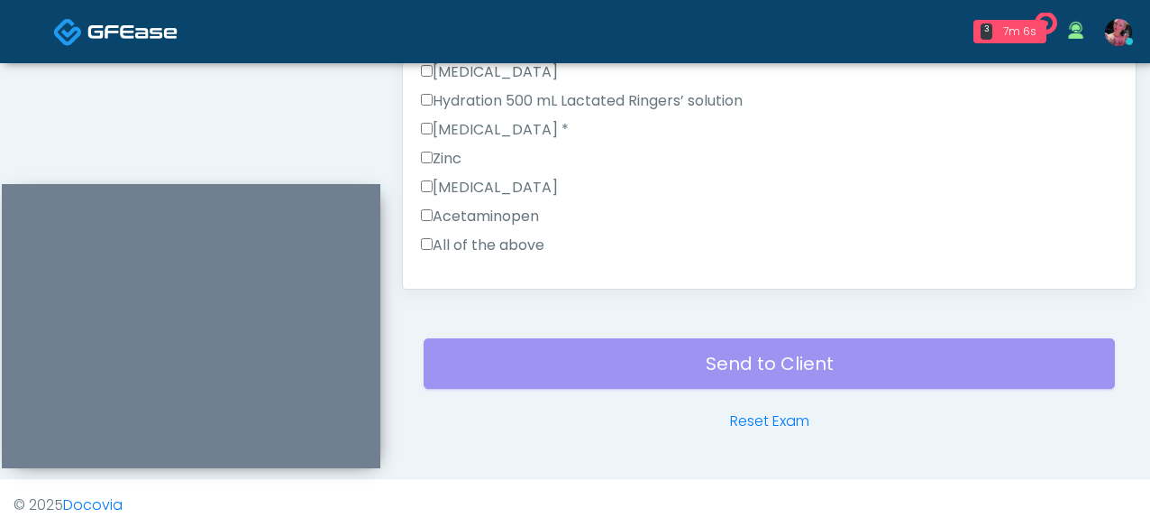
scroll to position [1092, 0]
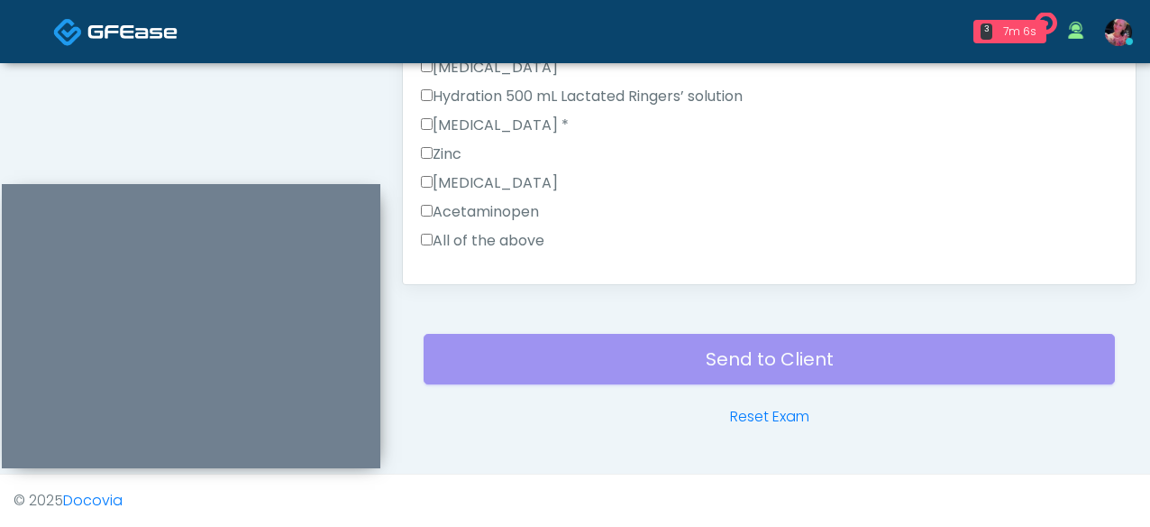
click at [487, 230] on label "All of the above" at bounding box center [483, 241] width 124 height 22
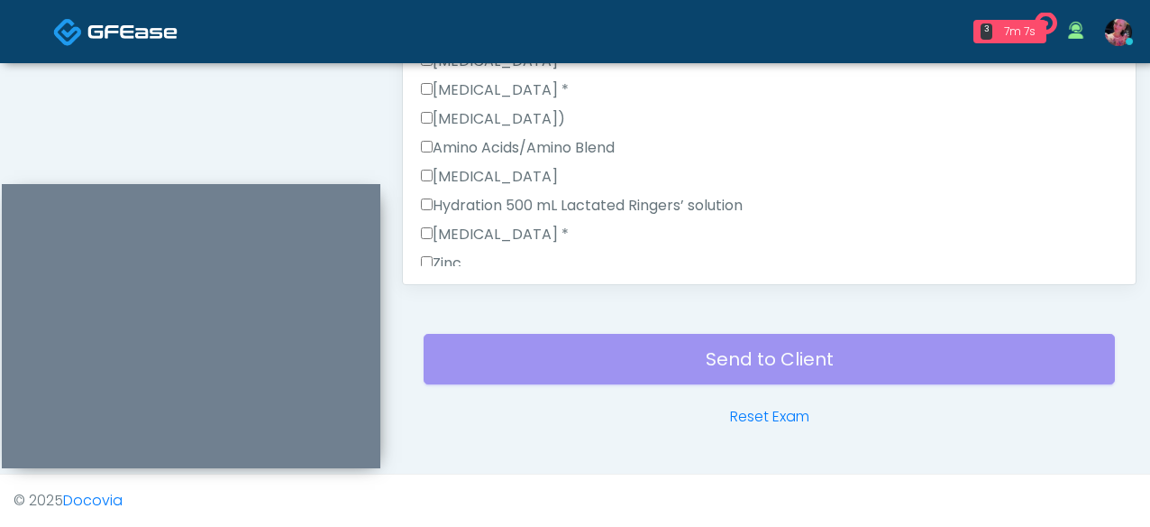
click at [474, 224] on label "Pepcid *" at bounding box center [495, 235] width 148 height 22
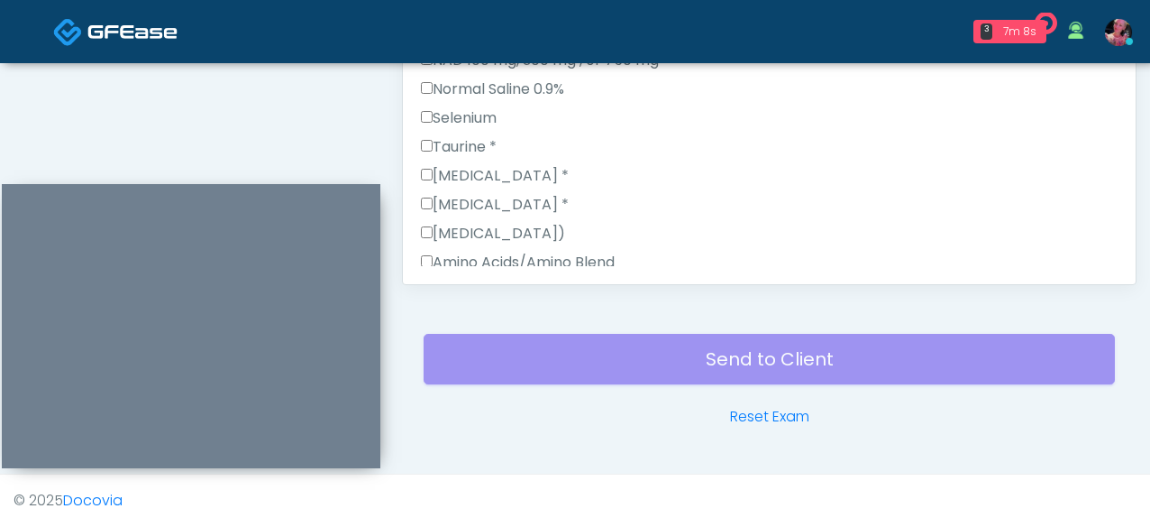
scroll to position [1642, 0]
click at [472, 221] on label "Zofran *" at bounding box center [495, 232] width 148 height 22
click at [472, 192] on div "Toradol *" at bounding box center [769, 206] width 697 height 29
click at [472, 192] on label "Toradol *" at bounding box center [495, 203] width 148 height 22
click at [472, 163] on label "Taurine *" at bounding box center [459, 174] width 76 height 22
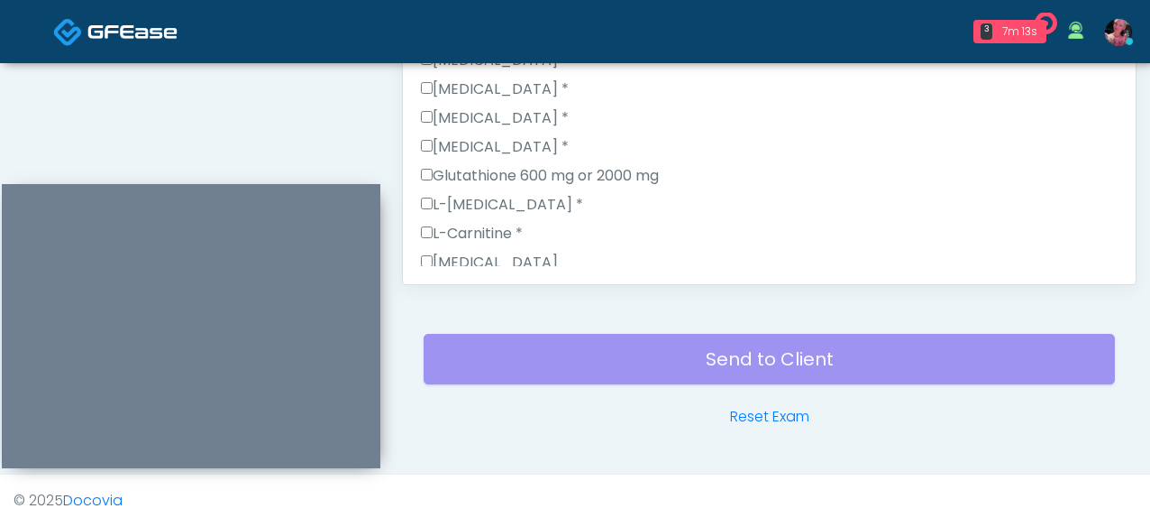
scroll to position [1403, 0]
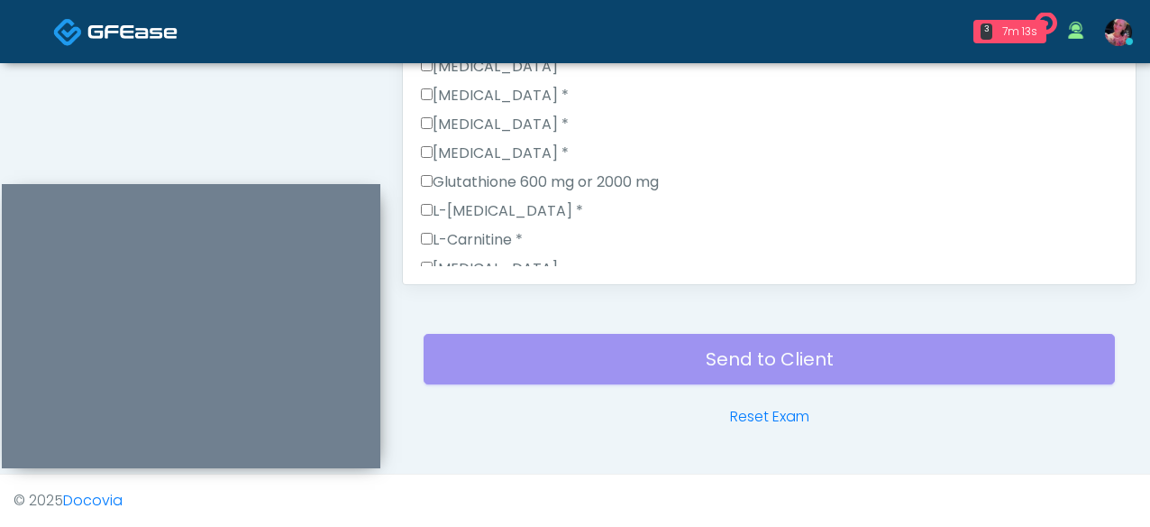
click at [505, 200] on label "L-Arginine *" at bounding box center [502, 211] width 162 height 22
click at [505, 229] on label "L-Carnitine *" at bounding box center [472, 240] width 102 height 22
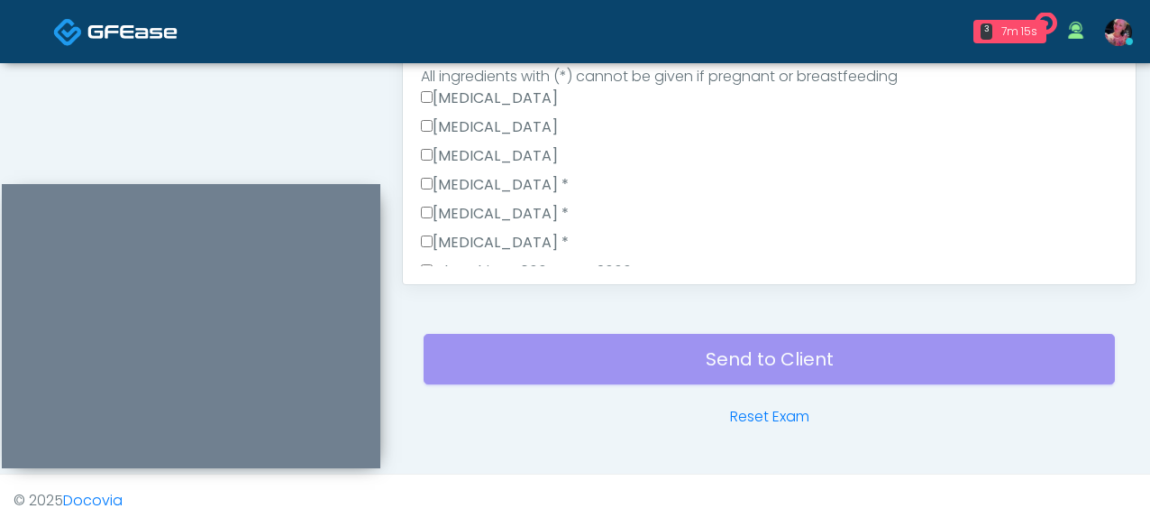
scroll to position [1279, 0]
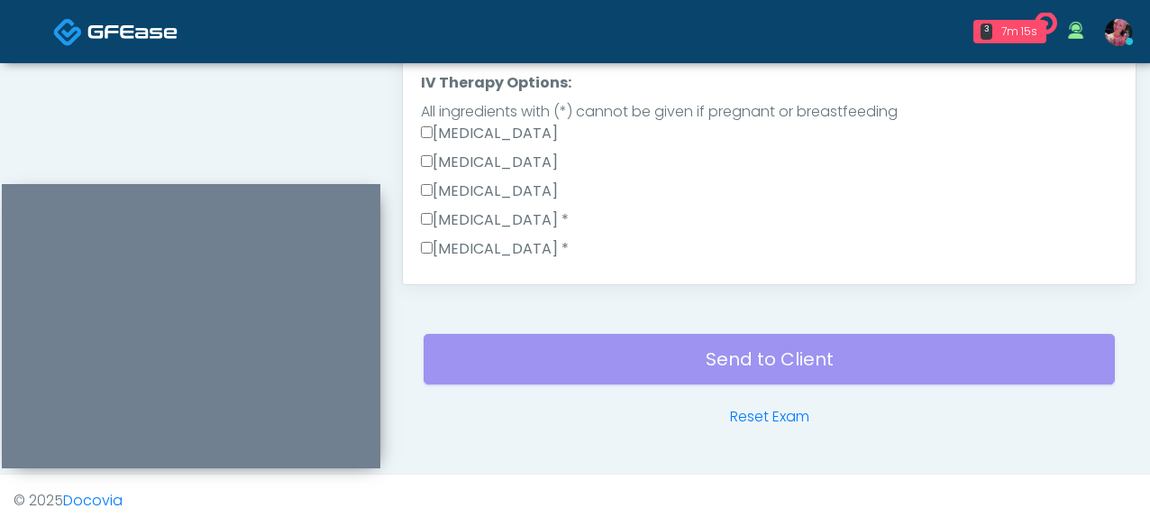
click at [481, 267] on label "Glutamine *" at bounding box center [495, 278] width 148 height 22
click at [481, 238] on label "Dexpanthenol *" at bounding box center [495, 249] width 148 height 22
click at [472, 209] on label "Calcium Chloride *" at bounding box center [495, 220] width 148 height 22
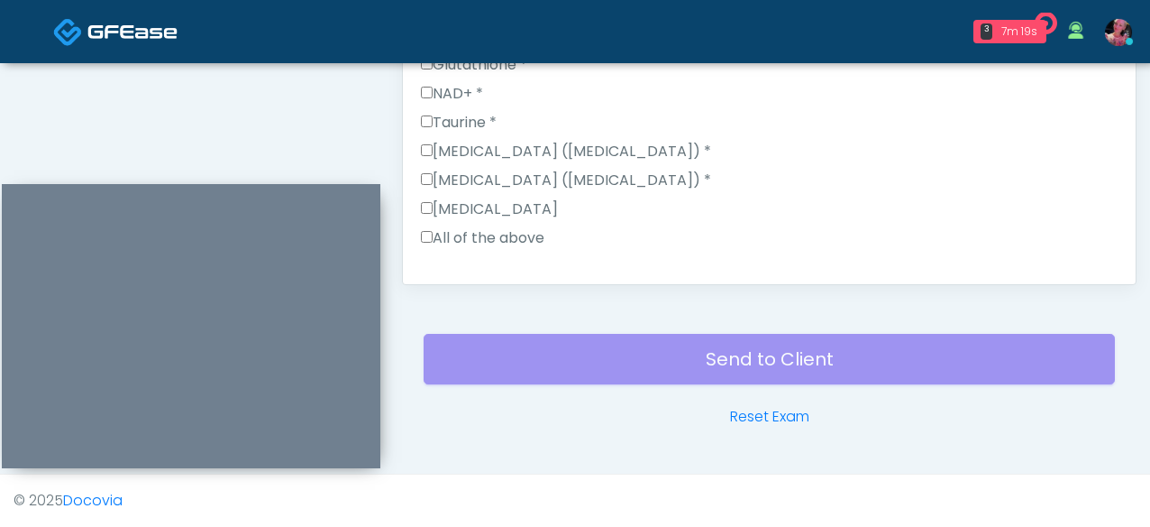
scroll to position [1059, 0]
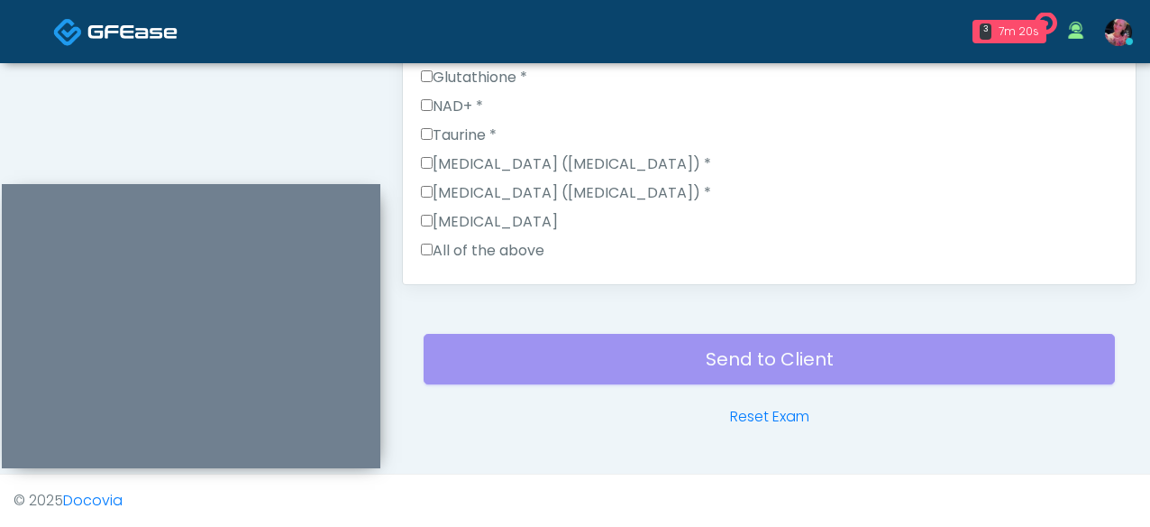
click at [457, 182] on label "Ondansetron (Zofran) *" at bounding box center [566, 193] width 290 height 22
click at [457, 153] on label "Ketorolac (Toradol) *" at bounding box center [566, 164] width 290 height 22
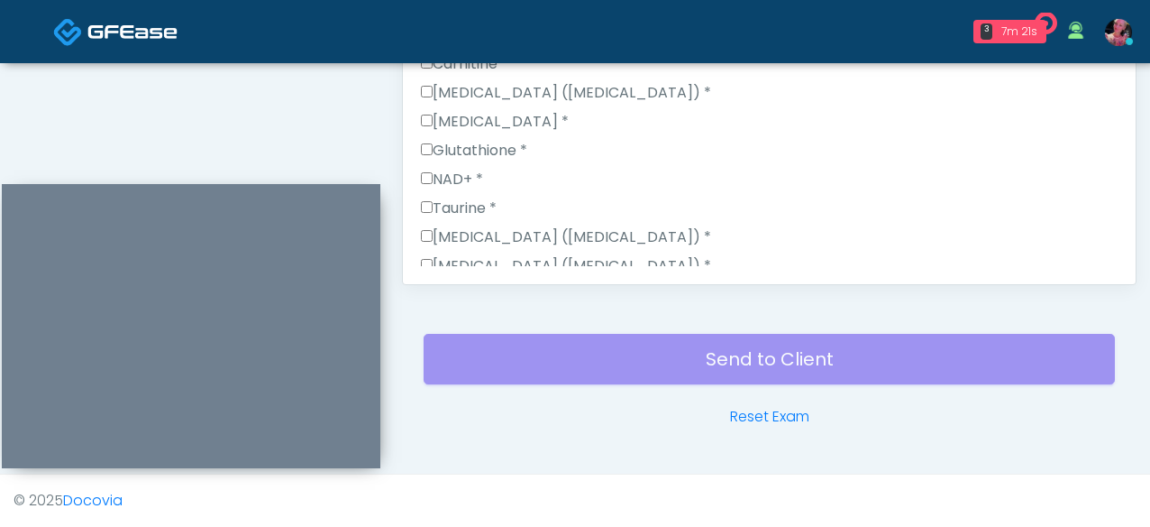
scroll to position [983, 0]
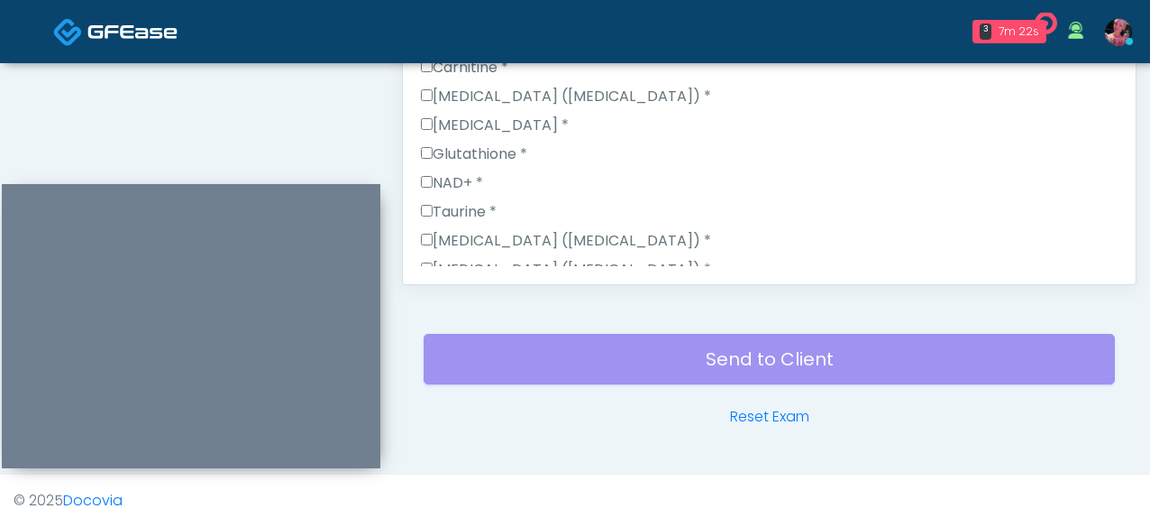
click at [455, 201] on label "Taurine *" at bounding box center [459, 212] width 76 height 22
click at [455, 172] on label "NAD+ *" at bounding box center [452, 183] width 62 height 22
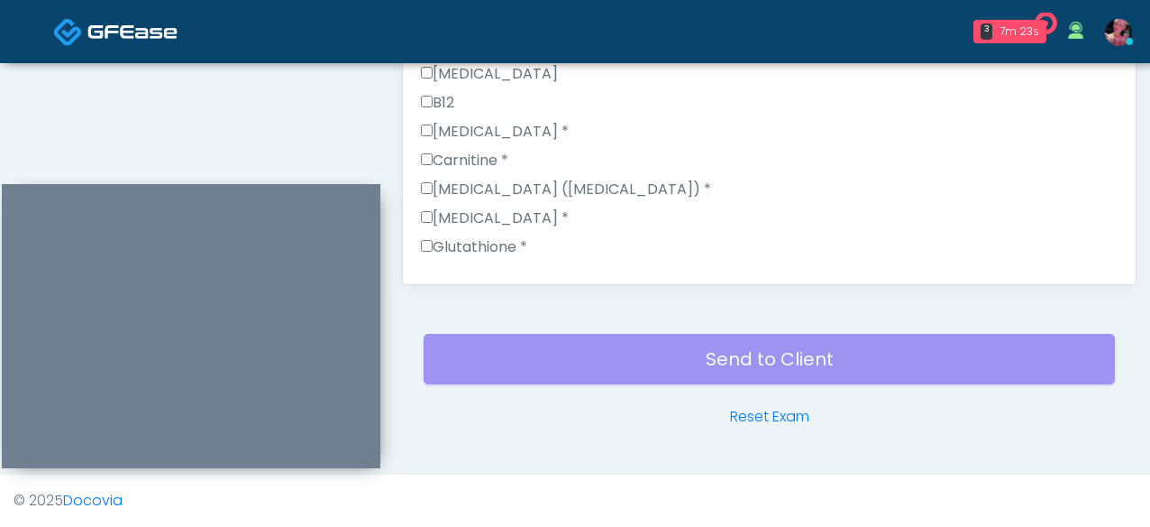
scroll to position [888, 0]
click at [463, 209] on label "Dexpanthenol *" at bounding box center [495, 220] width 148 height 22
click at [464, 238] on label "Glutathione *" at bounding box center [474, 249] width 106 height 22
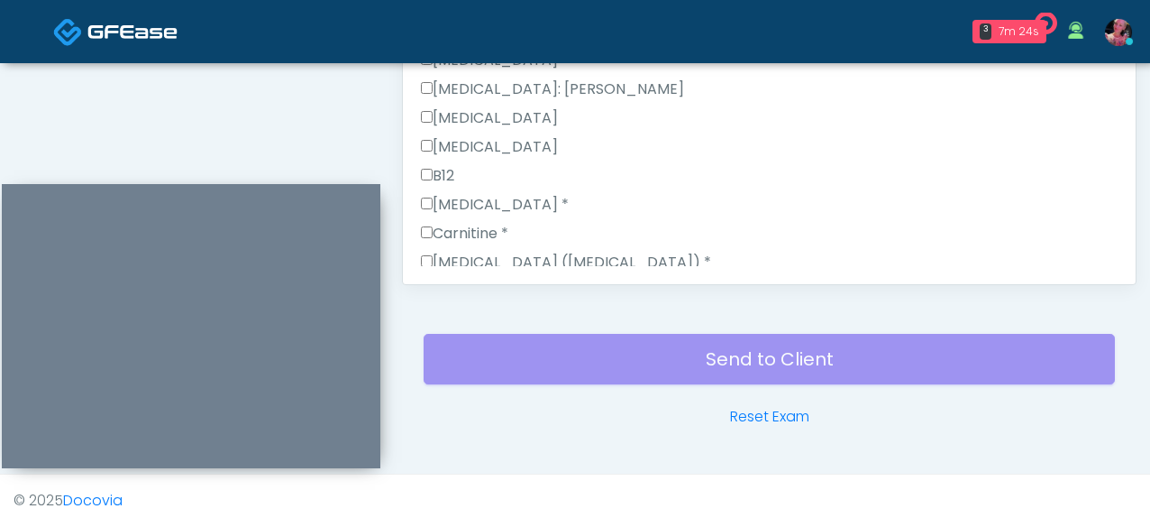
scroll to position [807, 0]
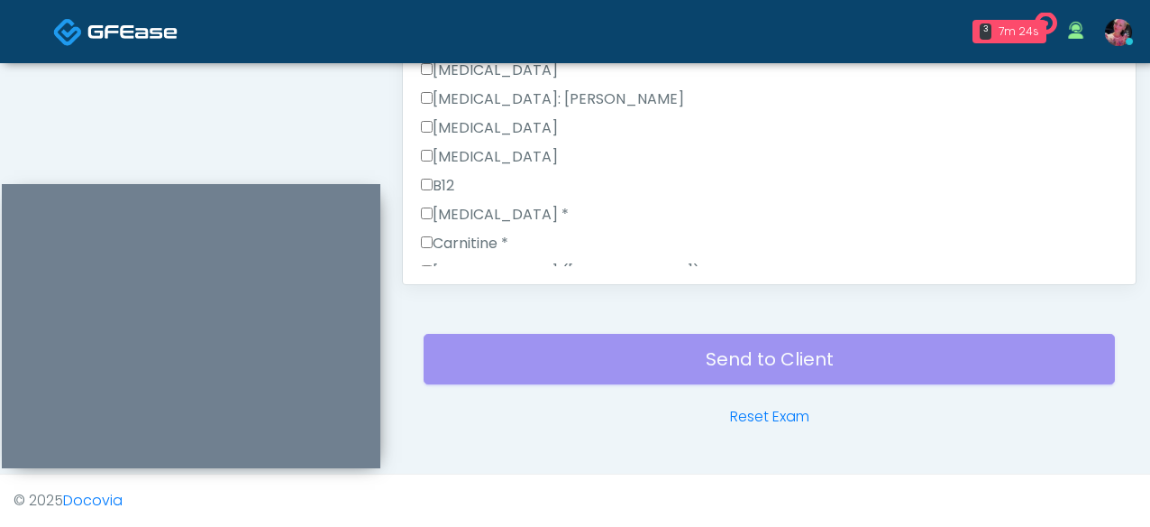
click at [464, 233] on label "Carnitine *" at bounding box center [464, 244] width 87 height 22
click at [463, 204] on label "Arginine *" at bounding box center [495, 215] width 148 height 22
click at [469, 261] on label "Cholecalciferol (Vitamin D3) *" at bounding box center [566, 272] width 290 height 22
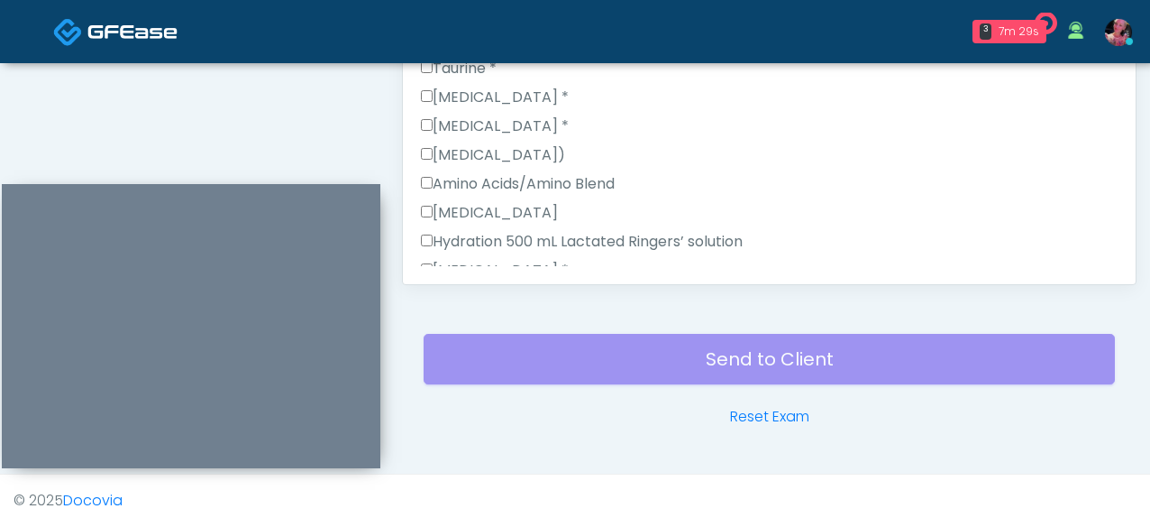
scroll to position [1893, 0]
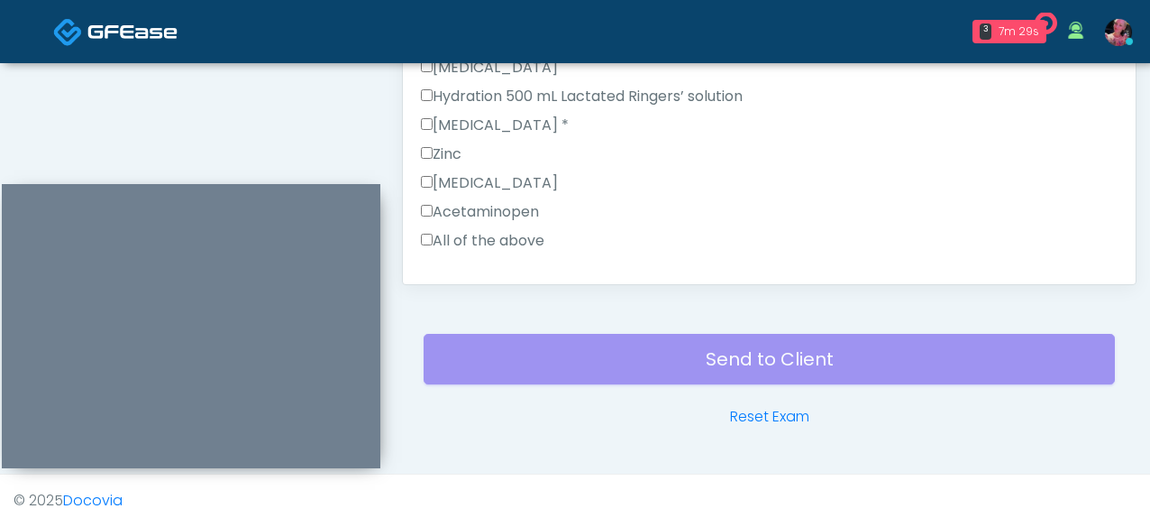
click at [469, 281] on button "Continue" at bounding box center [462, 297] width 82 height 33
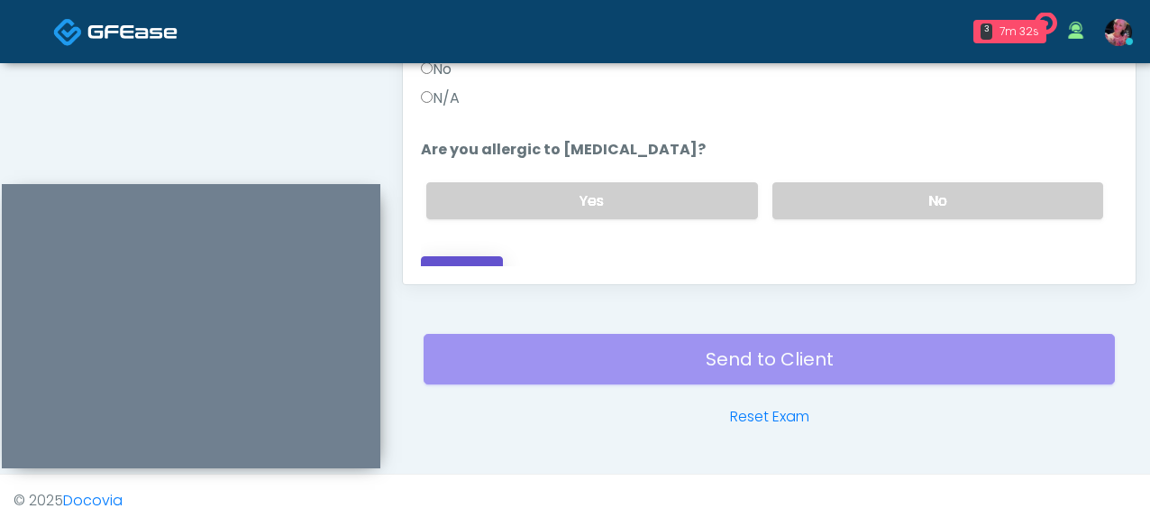
click at [469, 256] on button "Continue" at bounding box center [462, 272] width 82 height 33
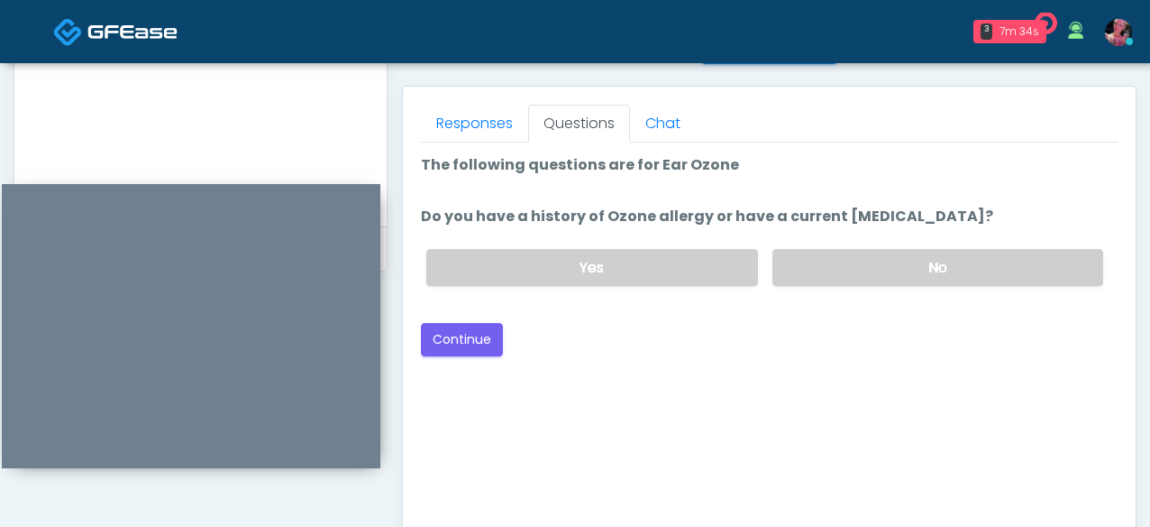
scroll to position [765, 0]
click at [468, 331] on button "Continue" at bounding box center [462, 338] width 82 height 33
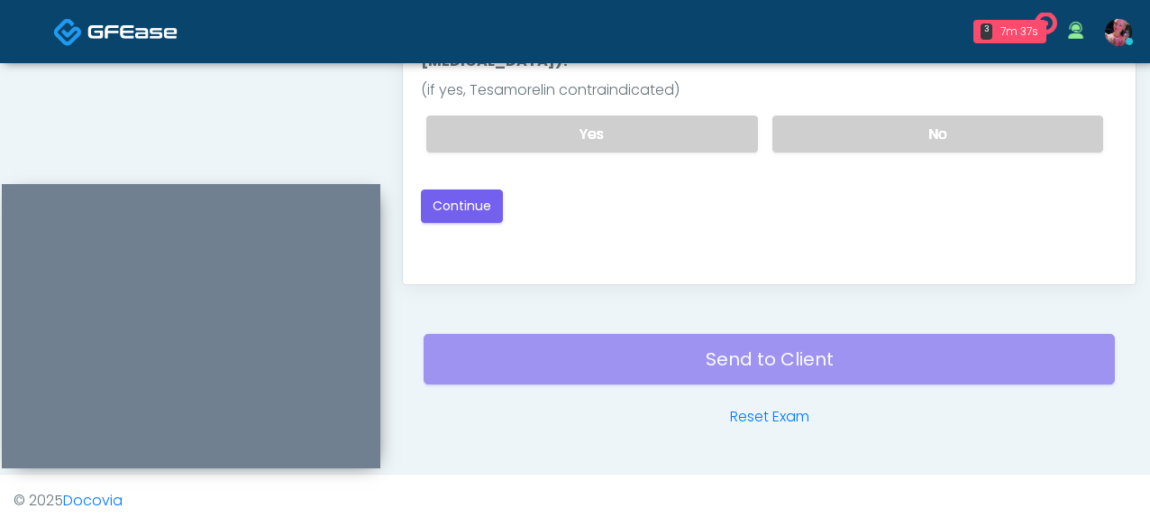
click at [481, 208] on div "Good Faith Exam Script Good Faith Exam Script INTRODUCTION Hello, my name is un…" at bounding box center [769, 40] width 697 height 451
click at [479, 191] on button "Continue" at bounding box center [462, 205] width 82 height 33
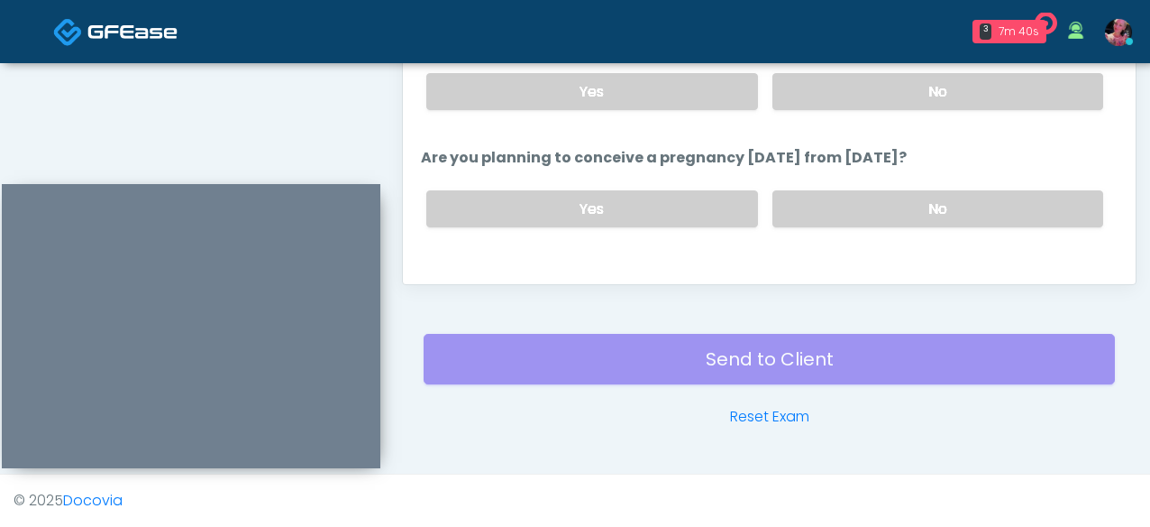
scroll to position [994, 0]
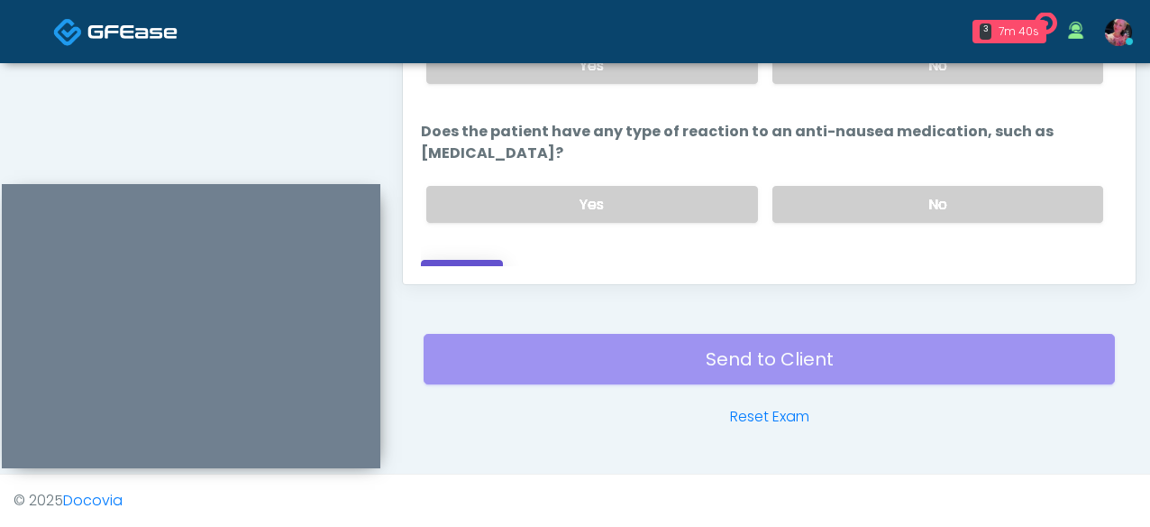
click at [460, 260] on button "Continue" at bounding box center [462, 276] width 82 height 33
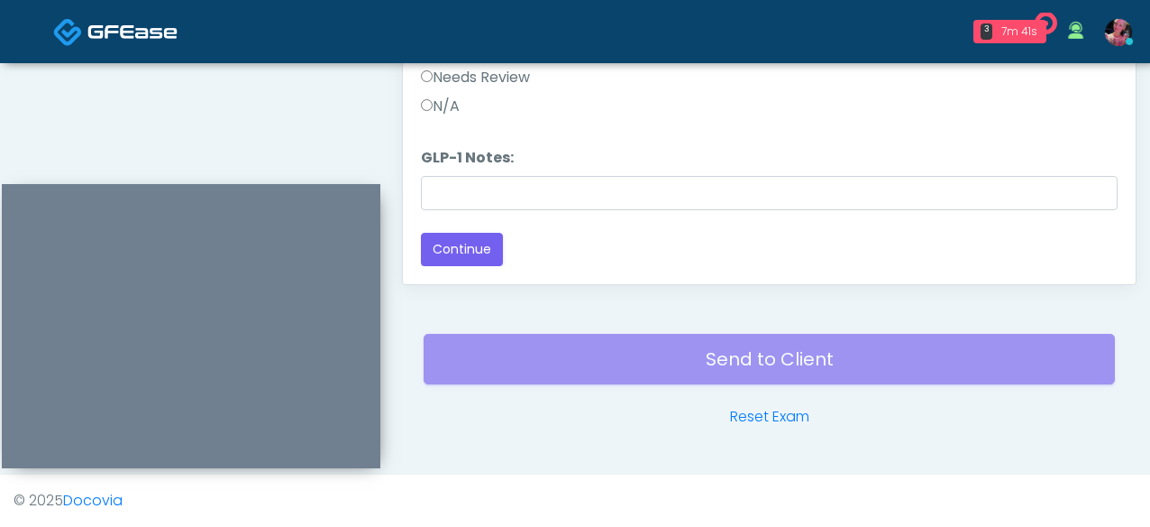
scroll to position [746, 0]
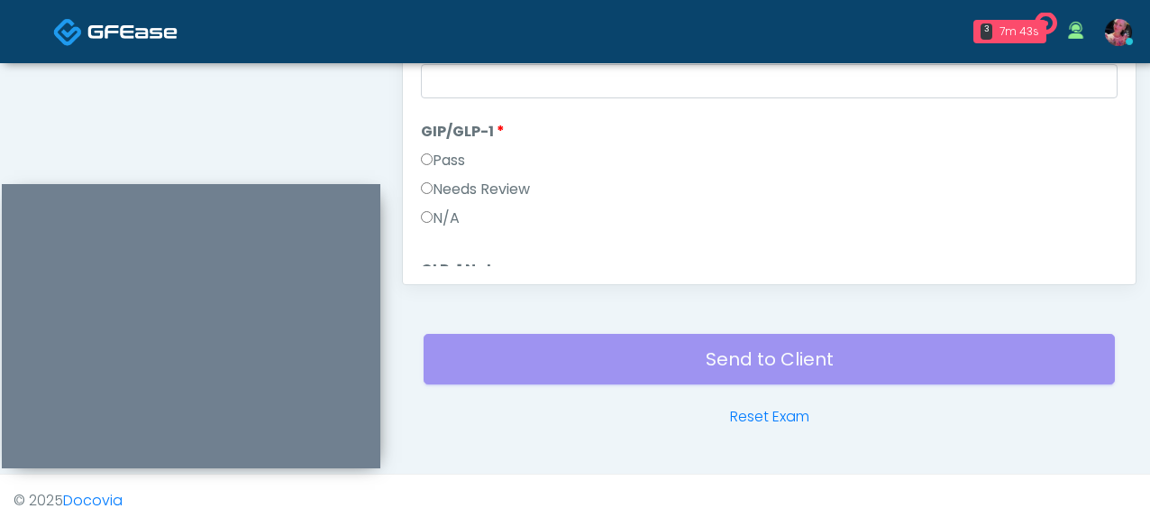
click at [450, 216] on label "N/A" at bounding box center [440, 218] width 39 height 22
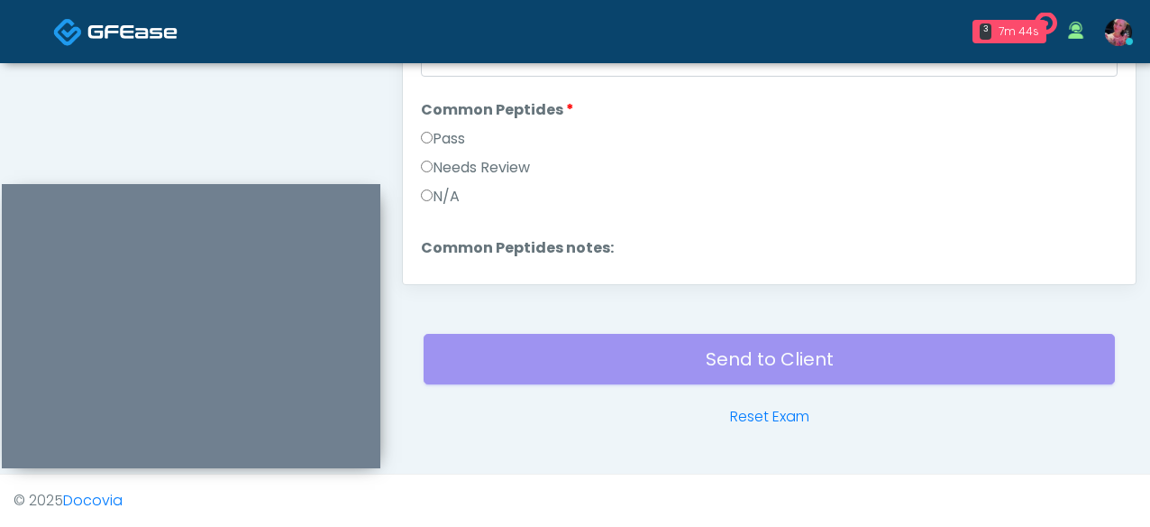
click at [445, 196] on label "N/A" at bounding box center [440, 197] width 39 height 22
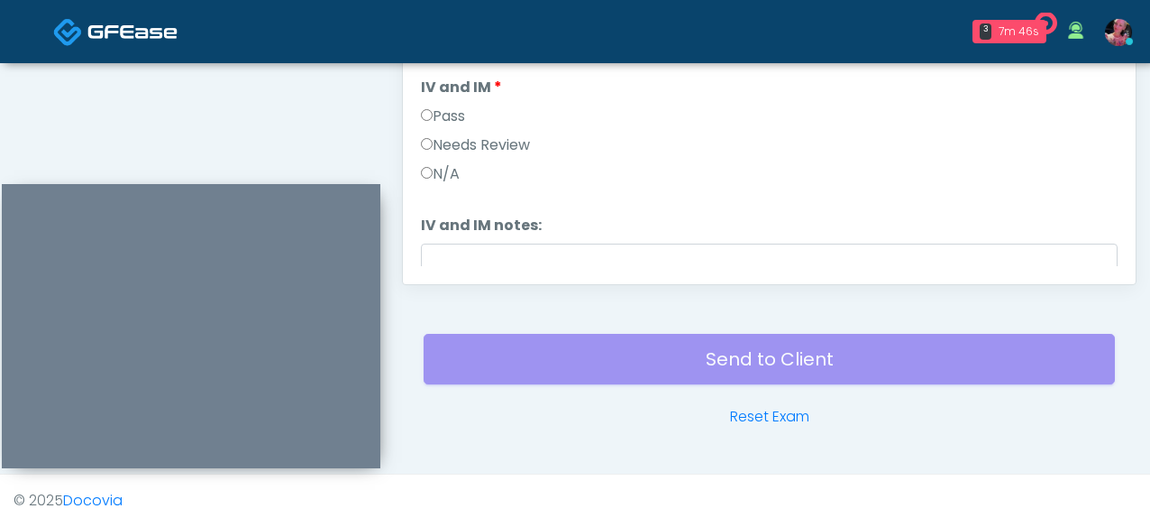
scroll to position [229, 0]
click at [444, 129] on div "Pass" at bounding box center [769, 121] width 697 height 29
click at [441, 115] on label "Pass" at bounding box center [443, 118] width 44 height 22
click at [481, 234] on label "IV and IM notes:" at bounding box center [481, 227] width 121 height 22
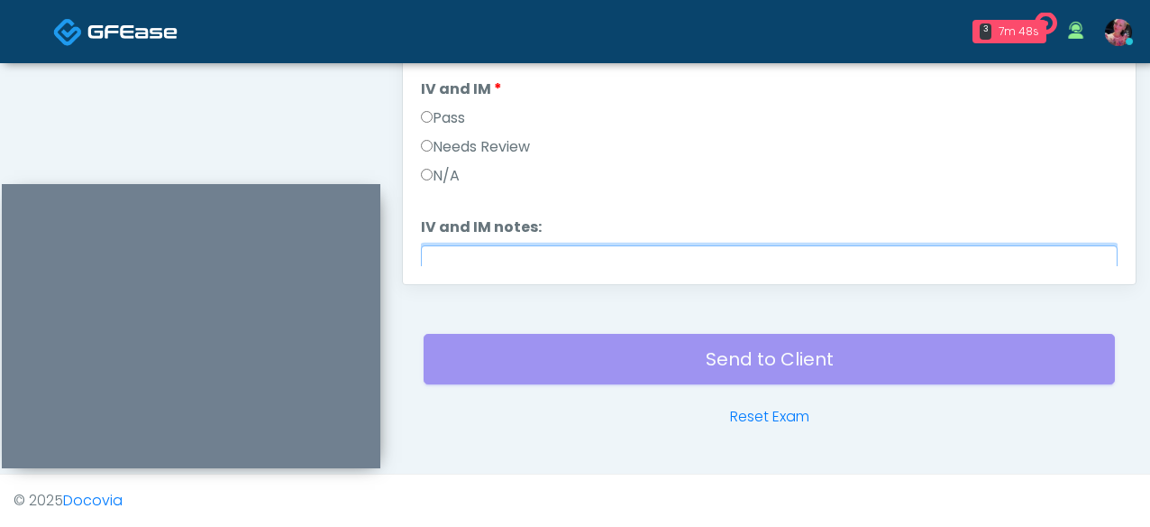
click at [481, 245] on input "IV and IM notes:" at bounding box center [769, 262] width 697 height 34
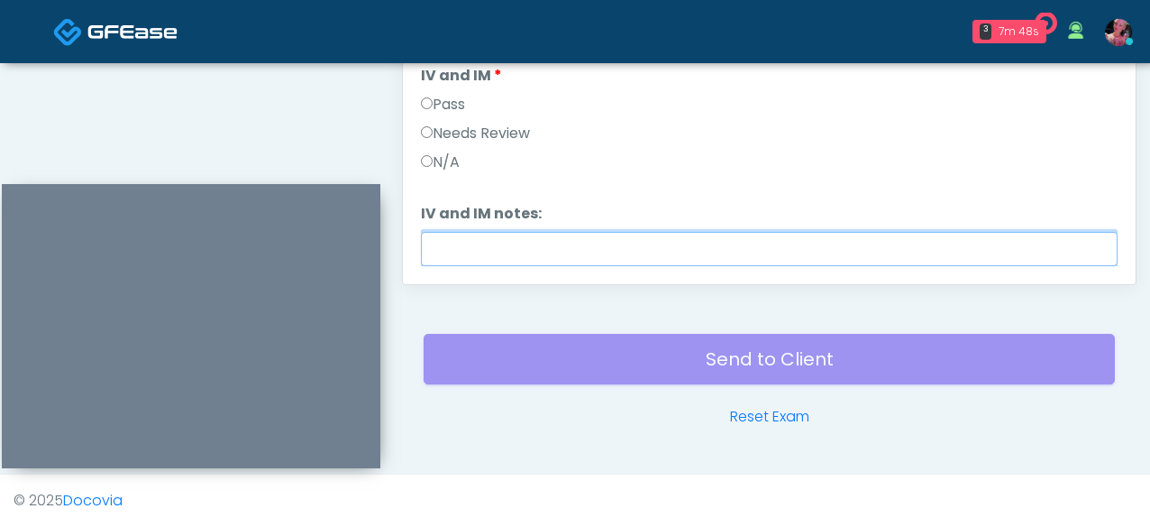
click at [481, 254] on input "IV and IM notes:" at bounding box center [769, 249] width 697 height 34
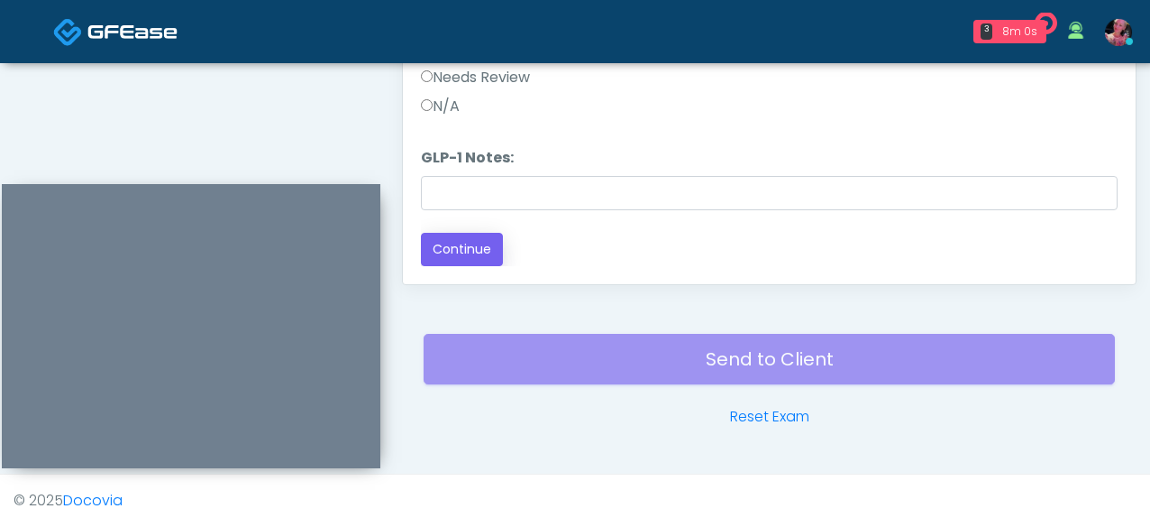
type input "**********"
click at [479, 244] on button "Continue" at bounding box center [462, 249] width 82 height 33
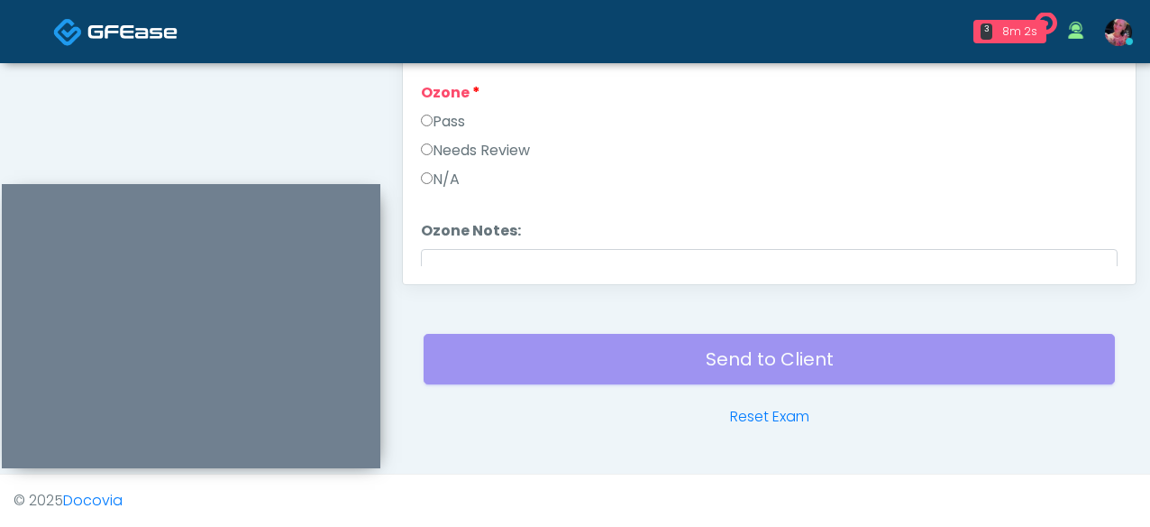
click at [454, 178] on label "N/A" at bounding box center [440, 180] width 39 height 22
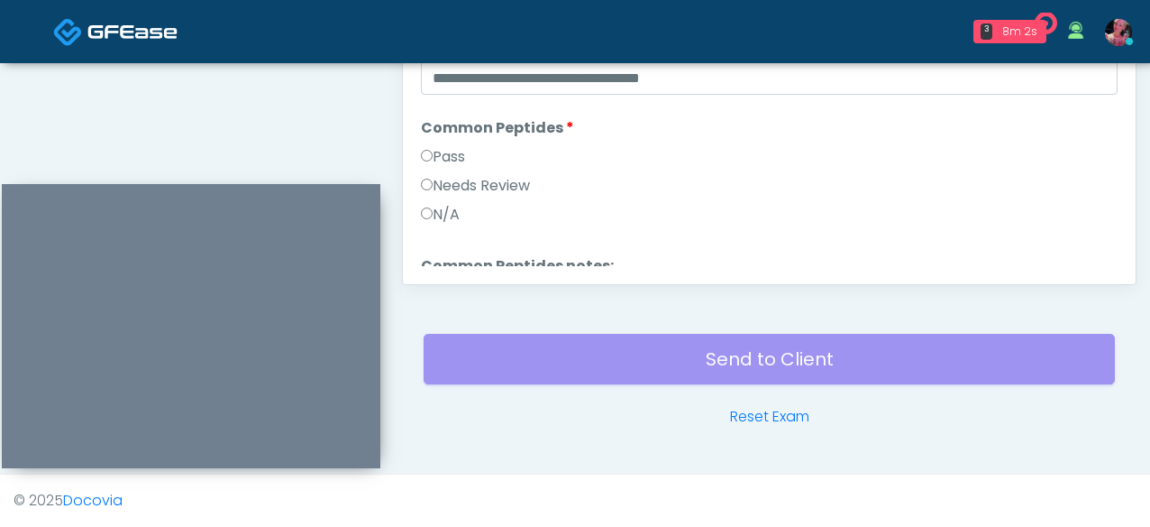
scroll to position [746, 0]
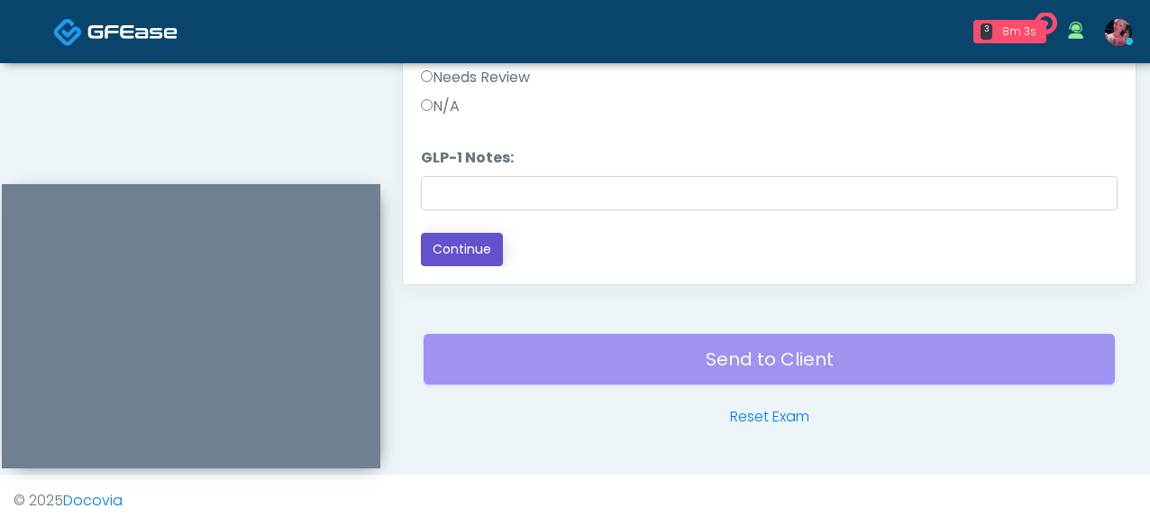
click at [448, 233] on button "Continue" at bounding box center [462, 249] width 82 height 33
click at [457, 239] on button "Continue" at bounding box center [462, 249] width 82 height 33
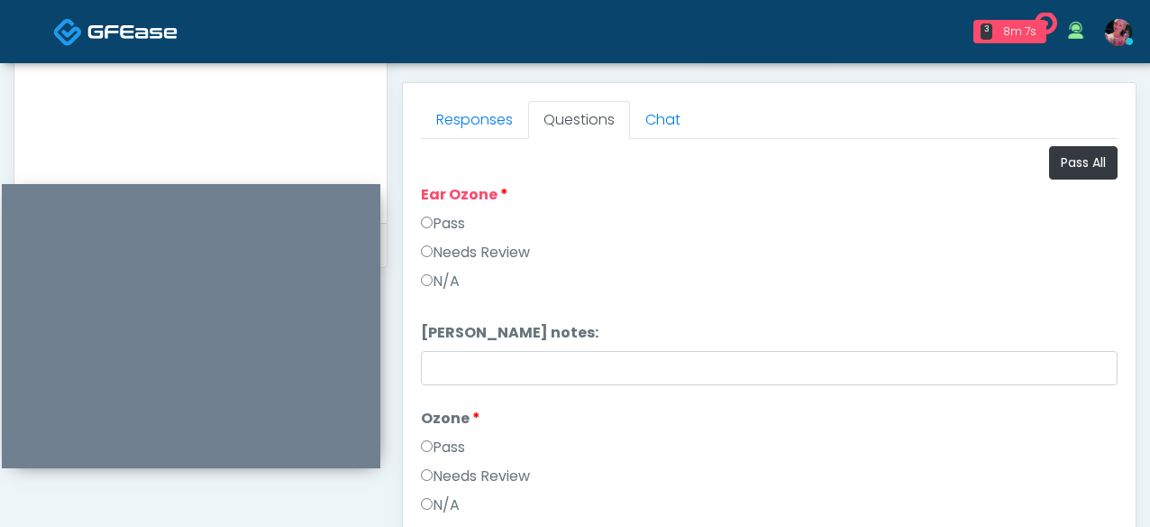
scroll to position [740, 0]
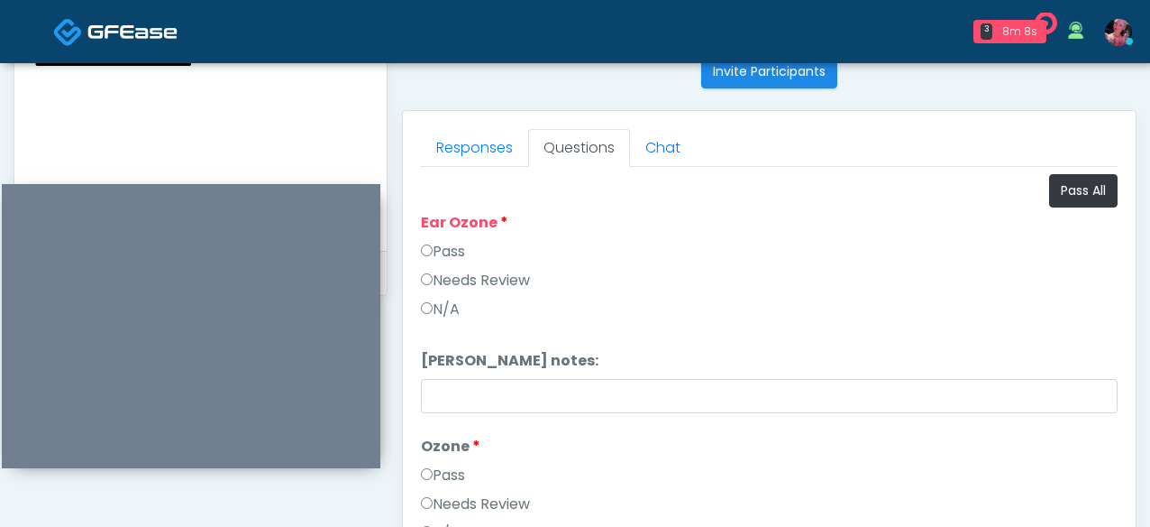
click at [445, 296] on div "Needs Review" at bounding box center [769, 284] width 697 height 29
click at [445, 315] on label "N/A" at bounding box center [440, 309] width 39 height 22
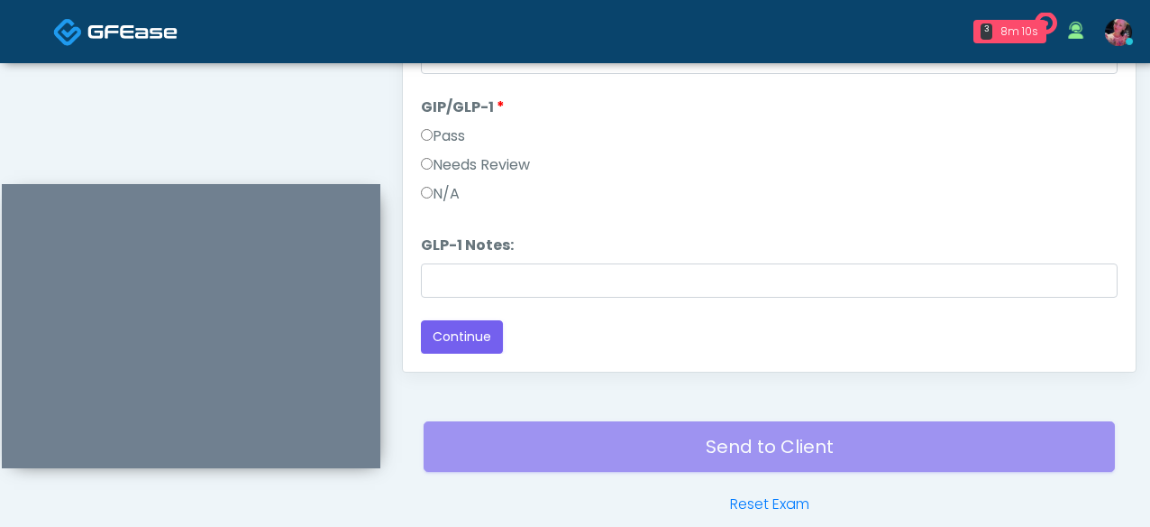
scroll to position [1092, 0]
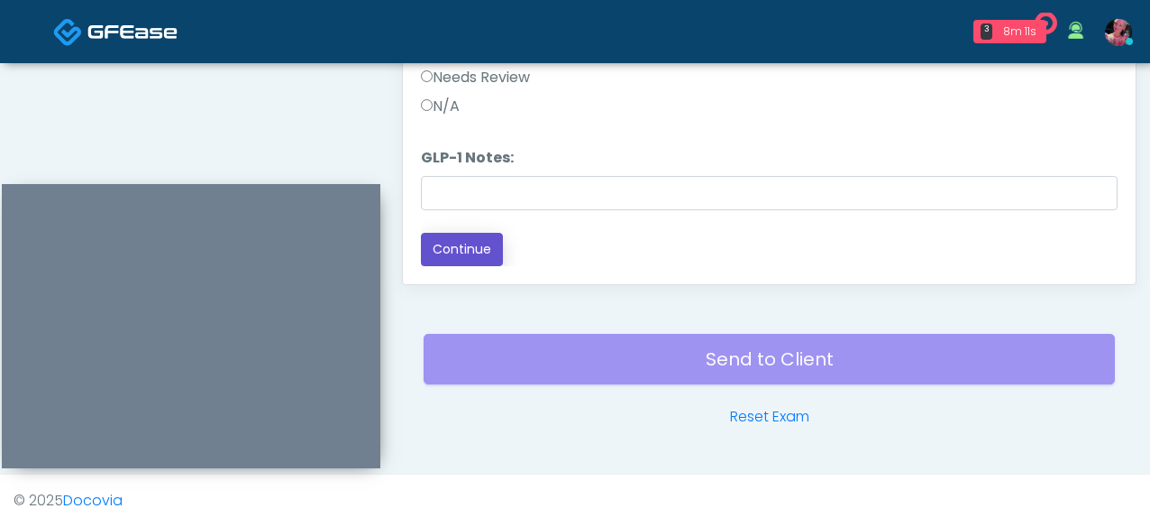
click at [458, 251] on button "Continue" at bounding box center [462, 249] width 82 height 33
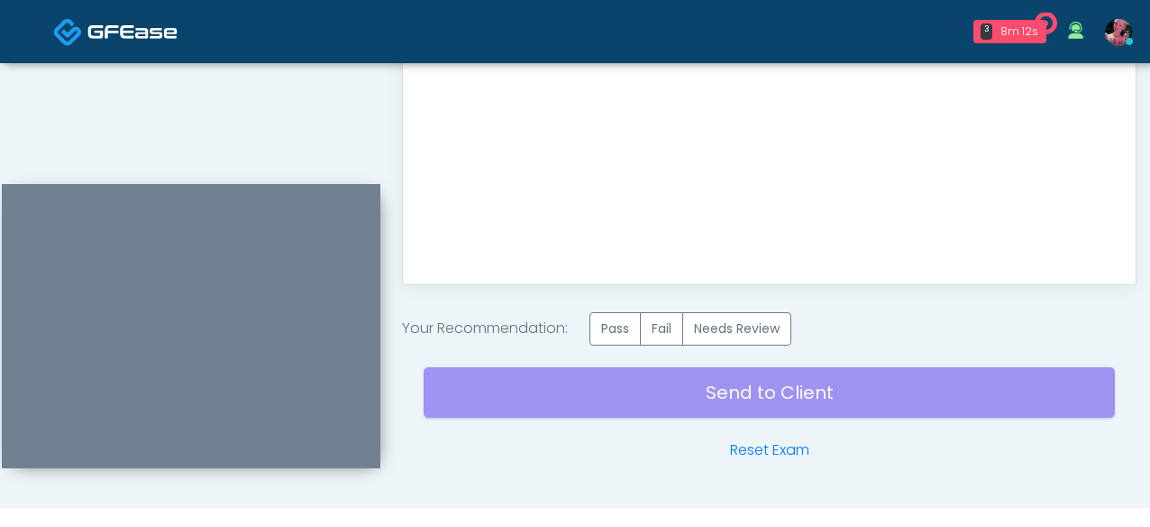
scroll to position [0, 0]
click at [599, 342] on label "Pass" at bounding box center [615, 328] width 51 height 33
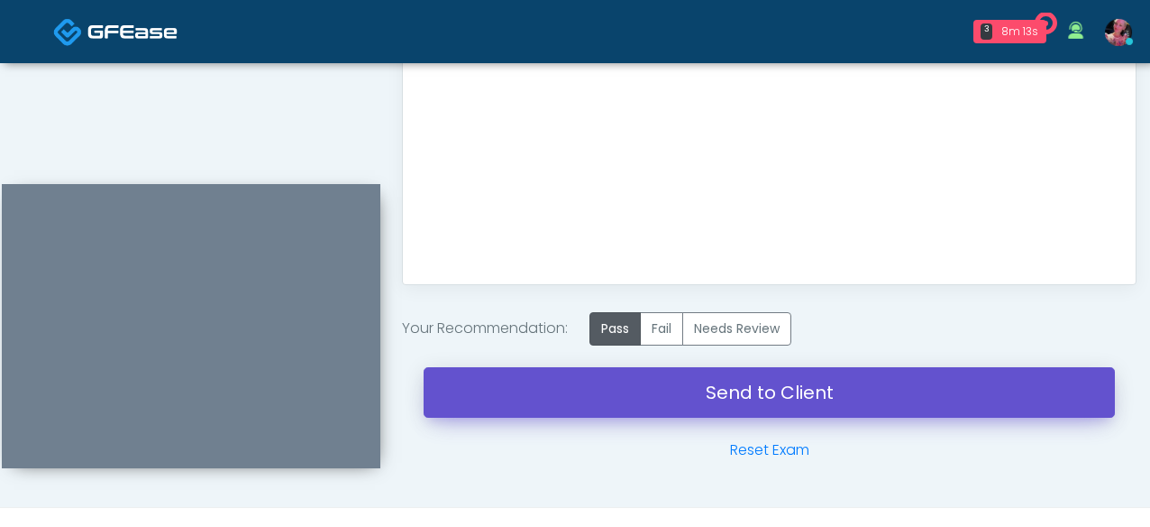
click at [615, 381] on link "Send to Client" at bounding box center [770, 392] width 692 height 50
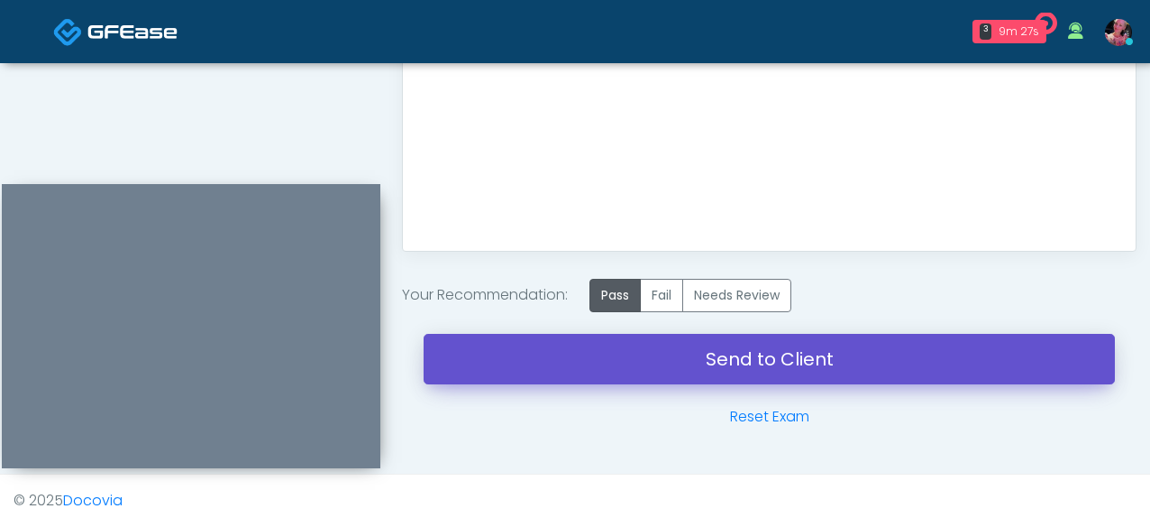
click at [655, 368] on link "Send to Client" at bounding box center [770, 359] width 692 height 50
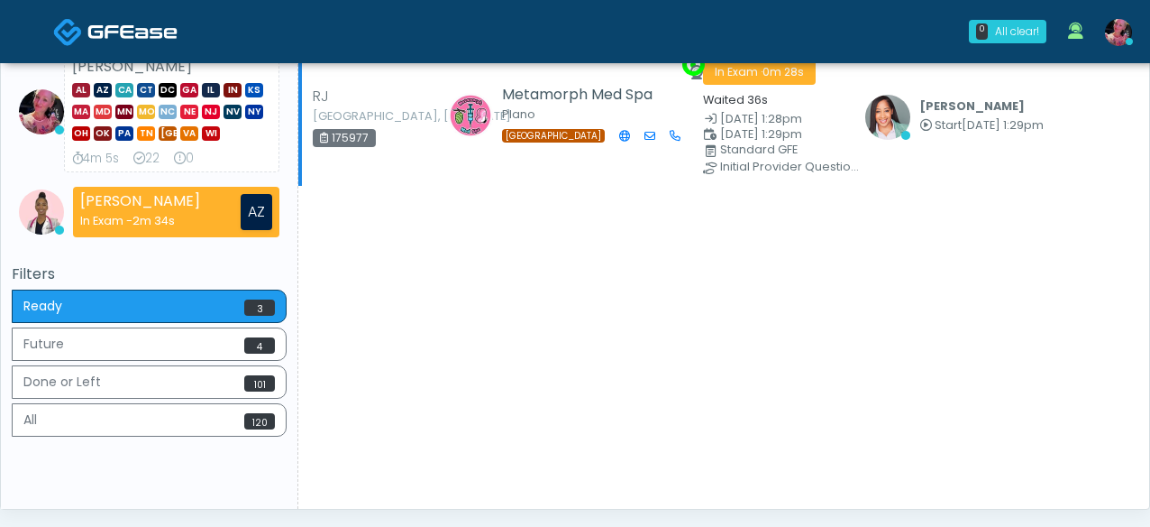
scroll to position [349, 0]
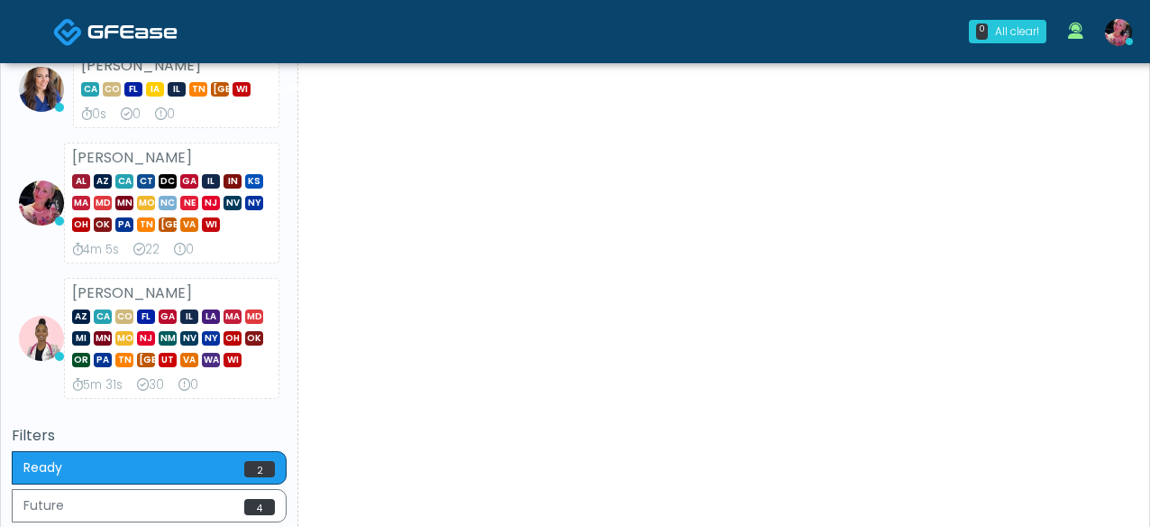
click at [622, 255] on div "Patient Details Actions" at bounding box center [717, 200] width 838 height 940
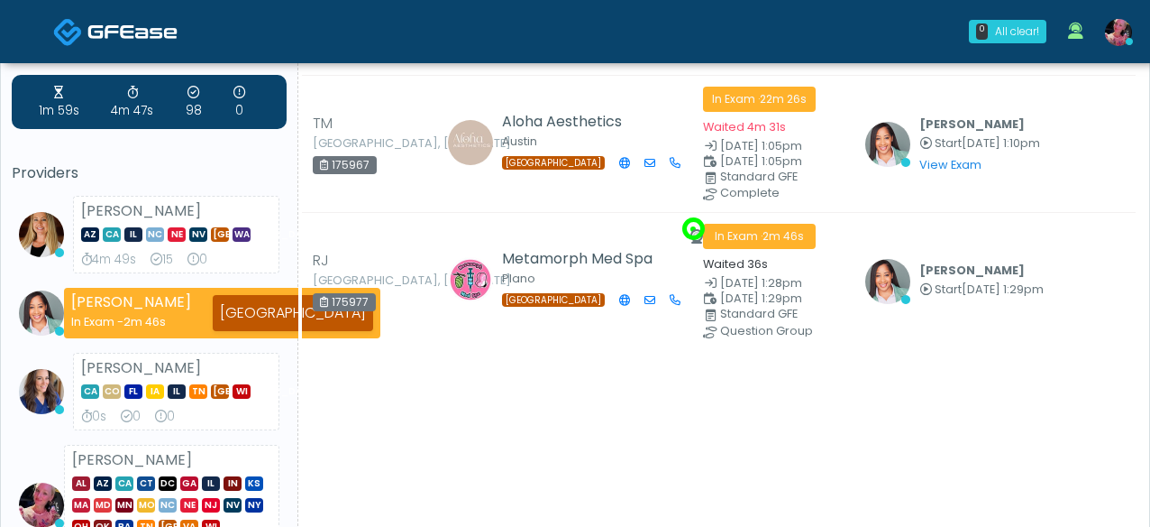
scroll to position [45, 0]
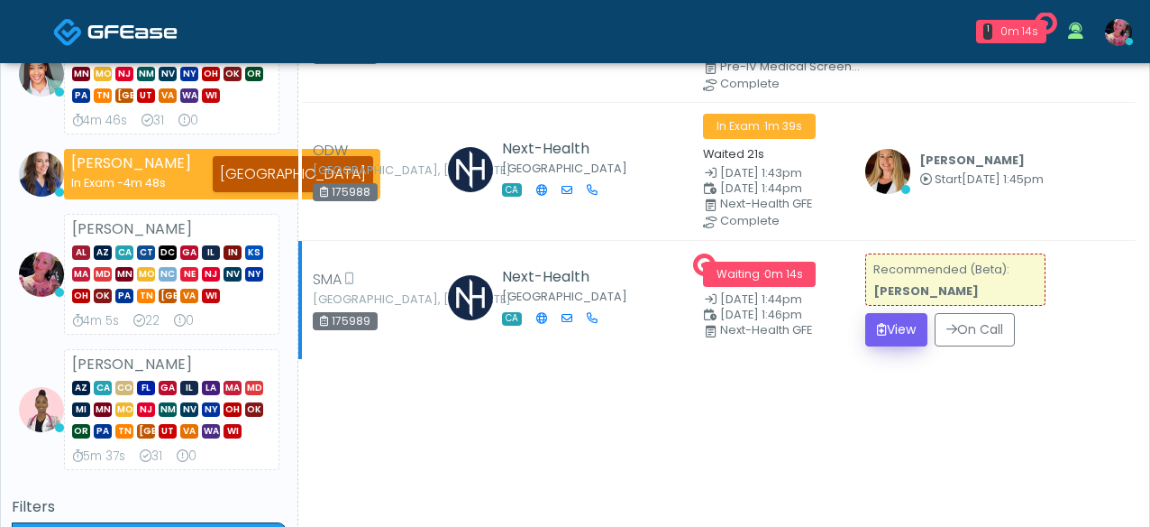
scroll to position [212, 0]
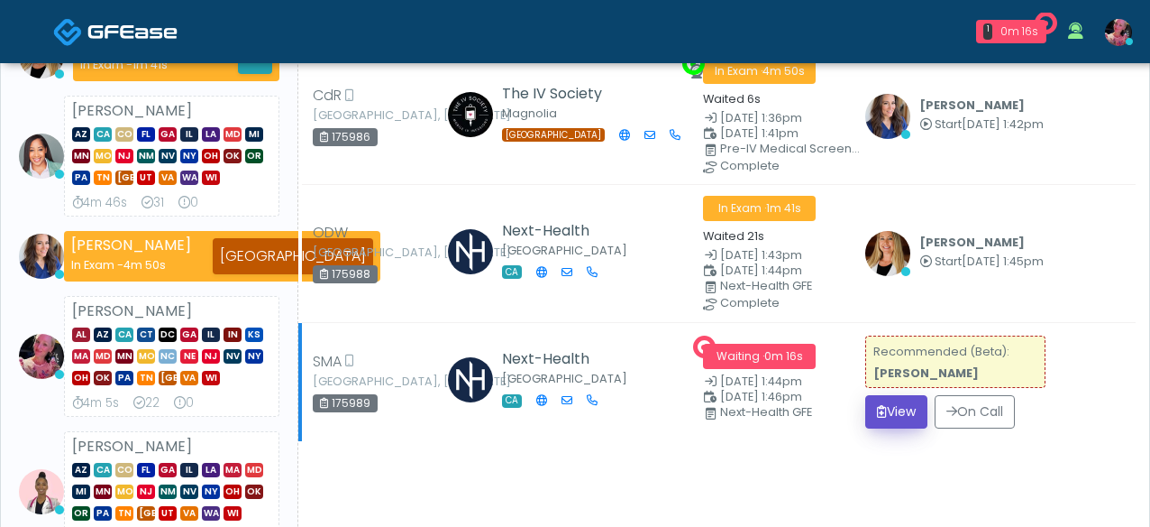
click at [906, 410] on button "View" at bounding box center [897, 411] width 62 height 33
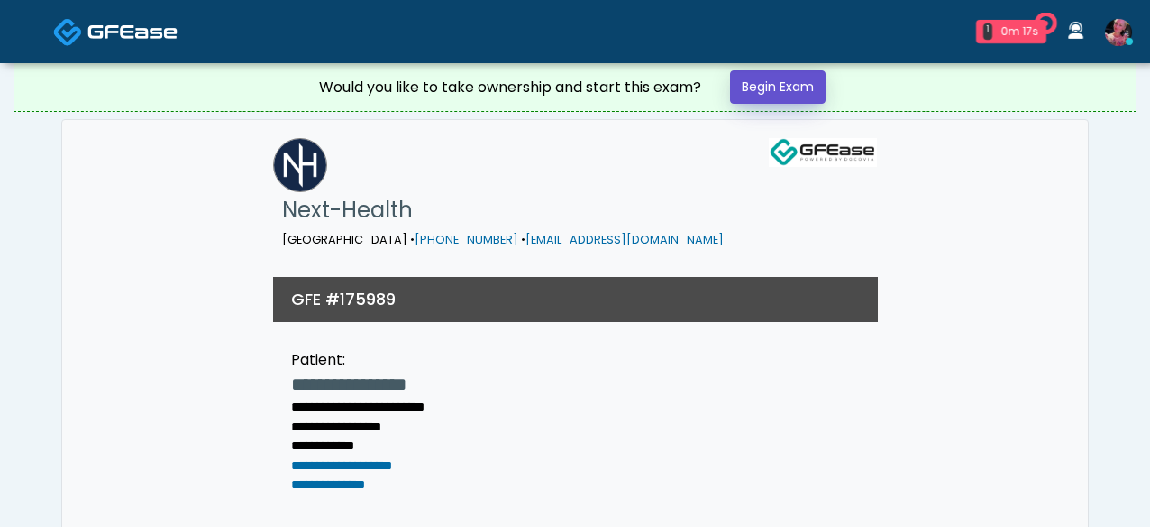
click at [761, 99] on link "Begin Exam" at bounding box center [778, 86] width 96 height 33
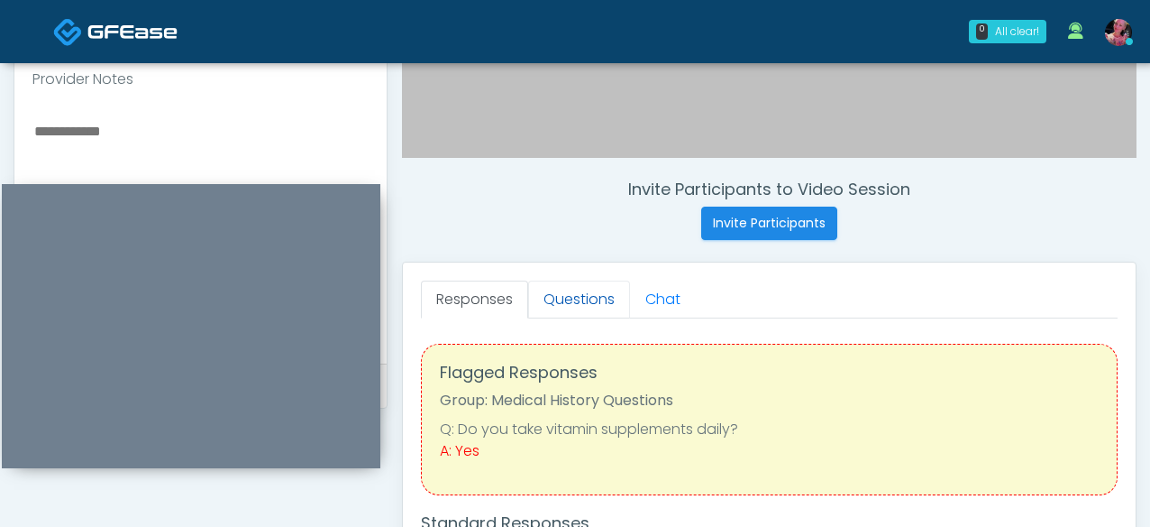
click at [601, 314] on link "Questions" at bounding box center [579, 299] width 102 height 38
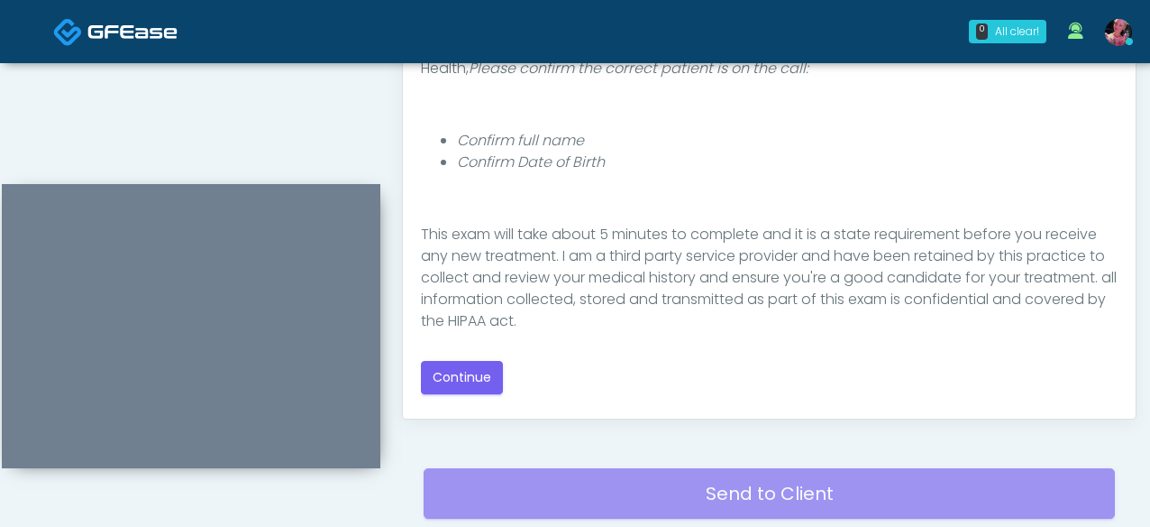
scroll to position [242, 0]
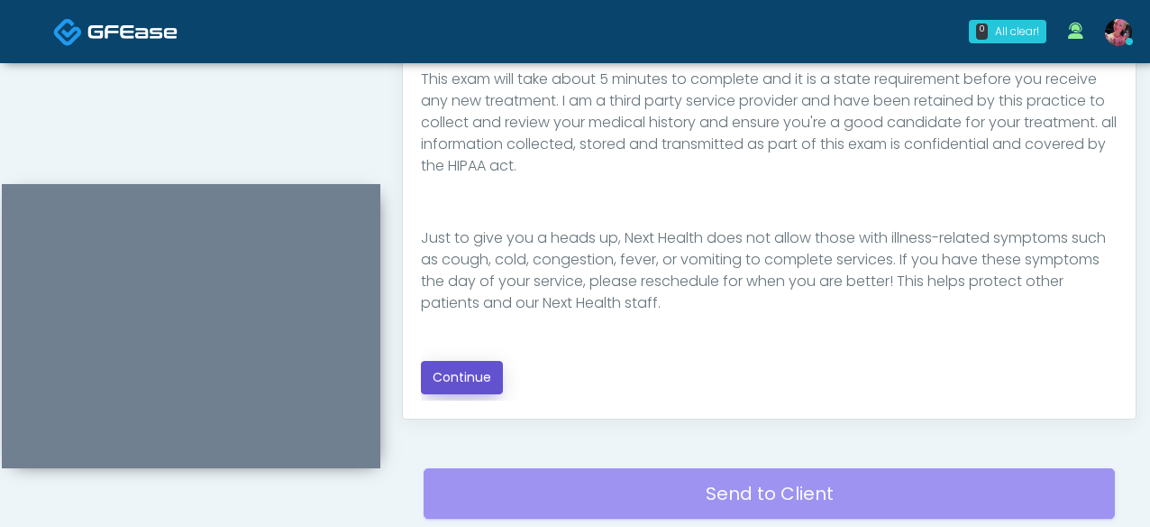
click at [440, 384] on button "Continue" at bounding box center [462, 377] width 82 height 33
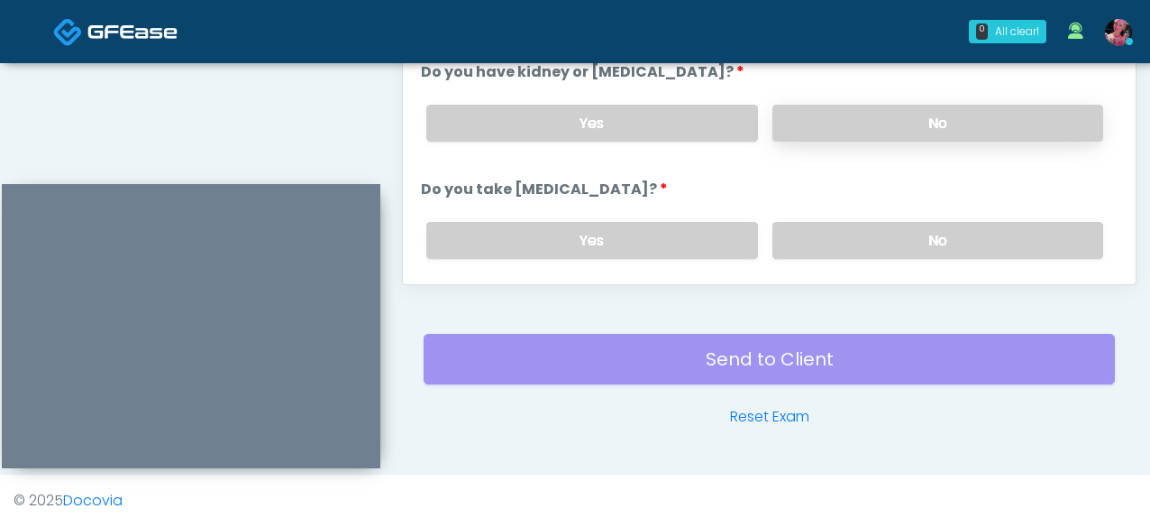
click at [896, 133] on label "No" at bounding box center [938, 123] width 331 height 37
click at [871, 261] on div "Yes No" at bounding box center [765, 240] width 706 height 66
click at [870, 254] on label "No" at bounding box center [938, 240] width 331 height 37
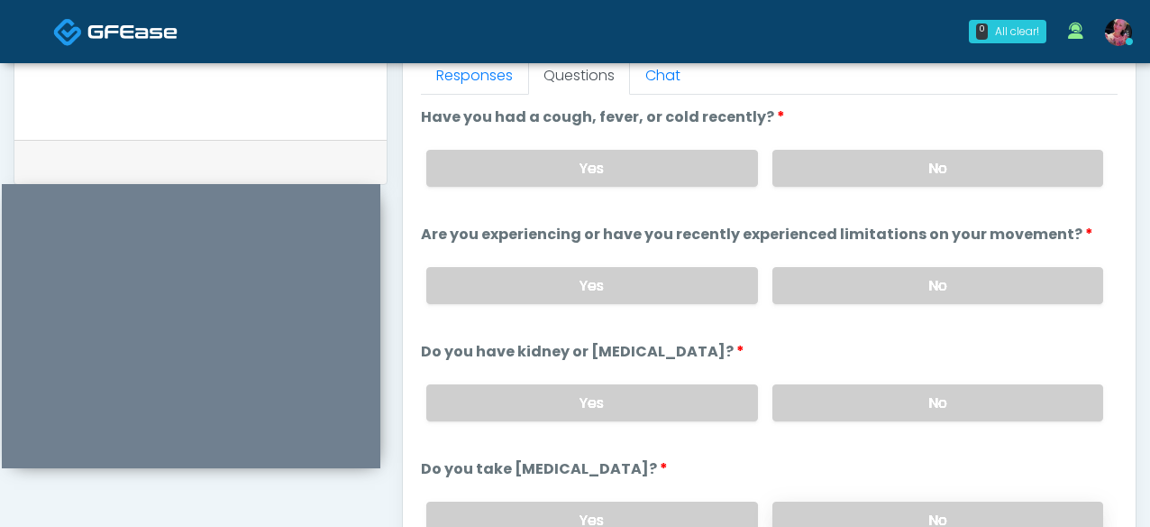
scroll to position [810, 0]
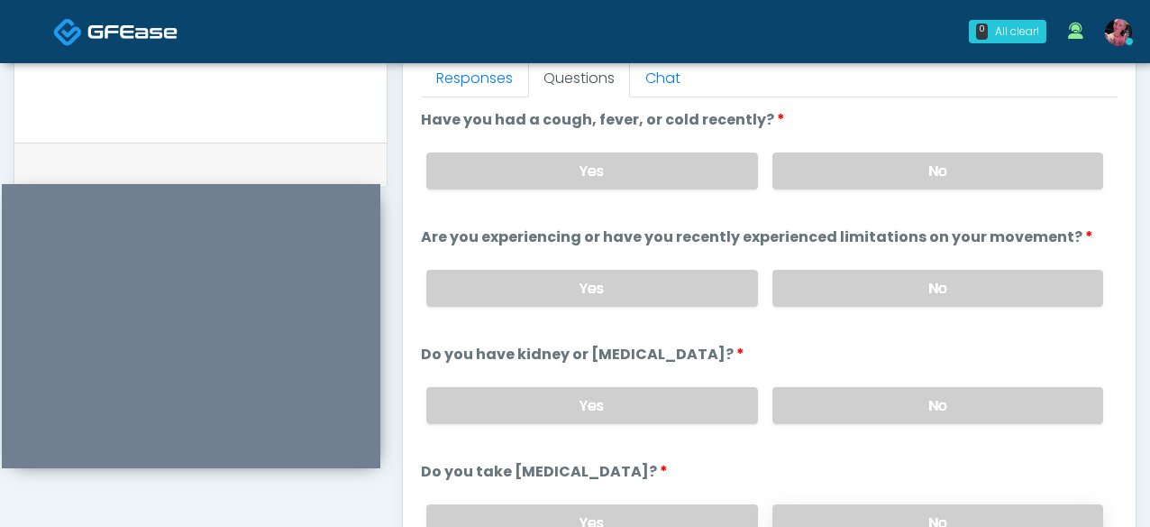
click at [870, 255] on div "Yes No" at bounding box center [765, 288] width 706 height 66
click at [865, 186] on label "No" at bounding box center [938, 170] width 331 height 37
click at [865, 288] on label "No" at bounding box center [938, 288] width 331 height 37
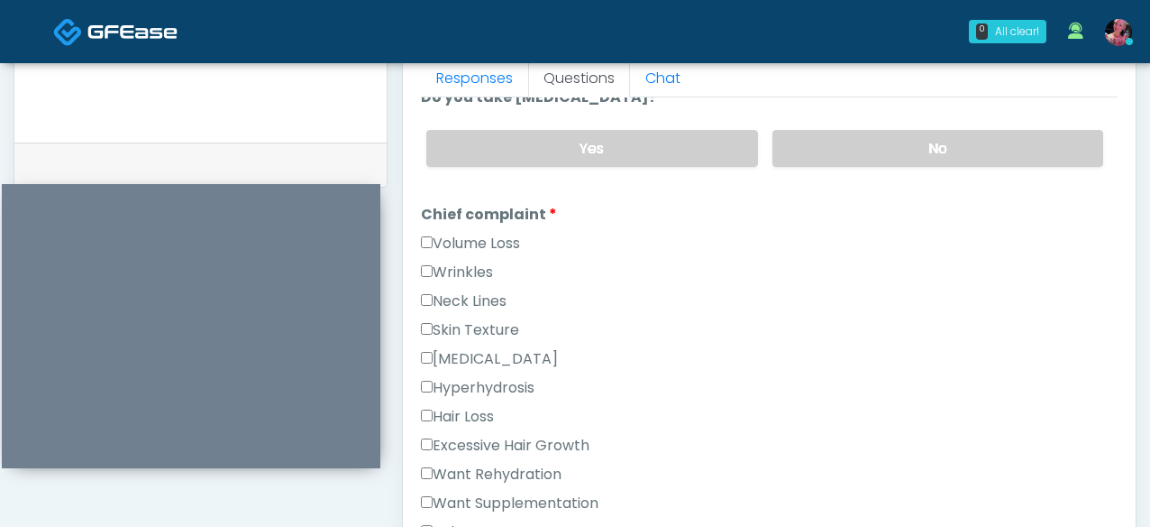
scroll to position [408, 0]
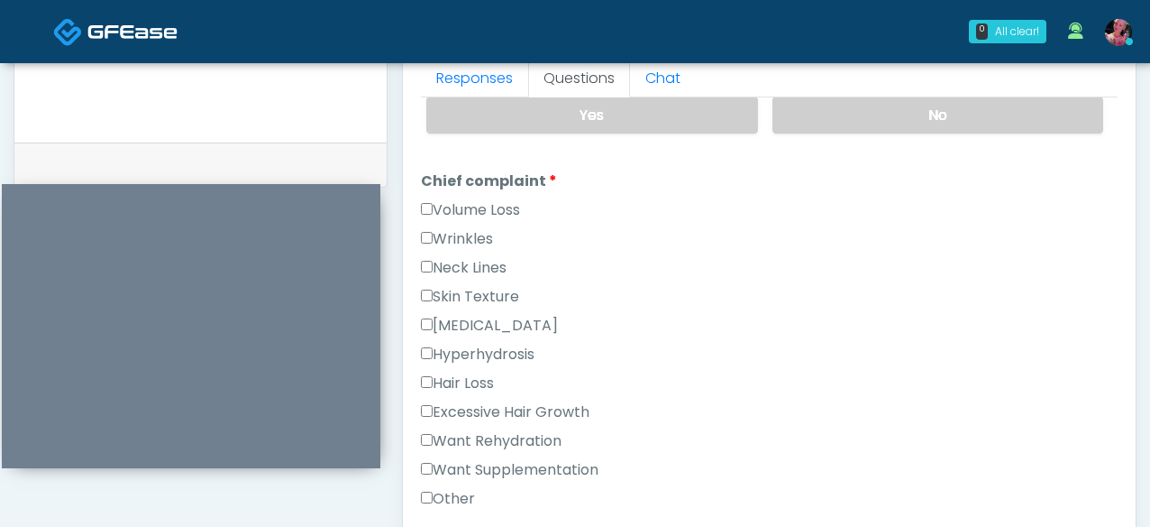
click at [503, 430] on label "Want Rehydration" at bounding box center [491, 441] width 141 height 22
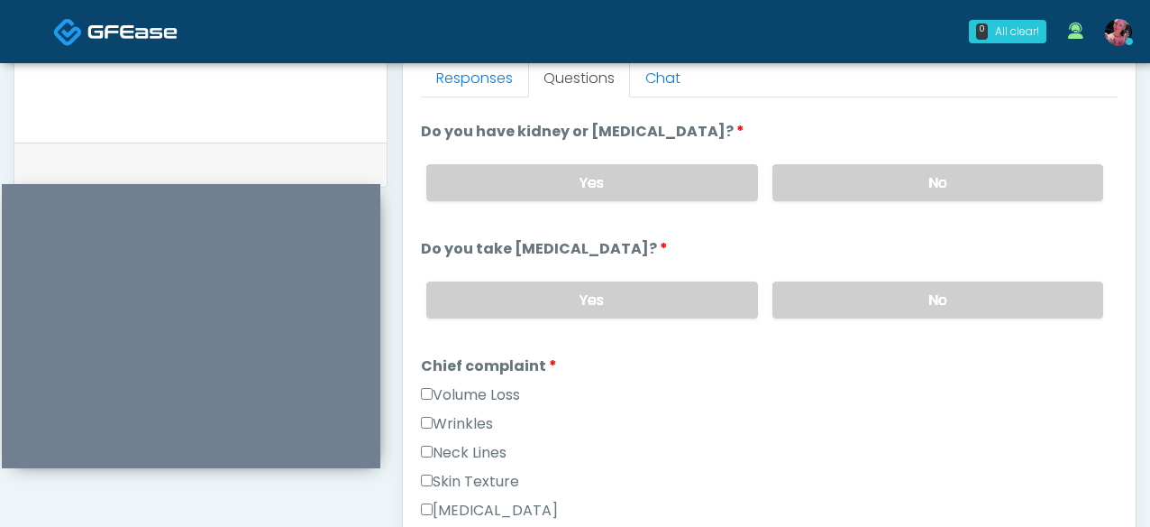
scroll to position [193, 0]
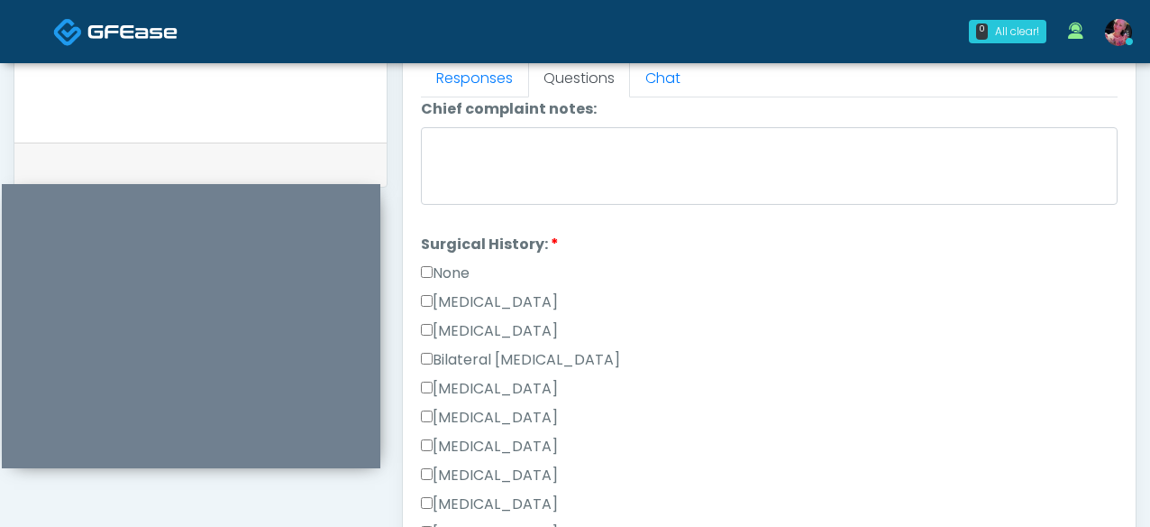
click at [437, 262] on label "None" at bounding box center [445, 273] width 49 height 22
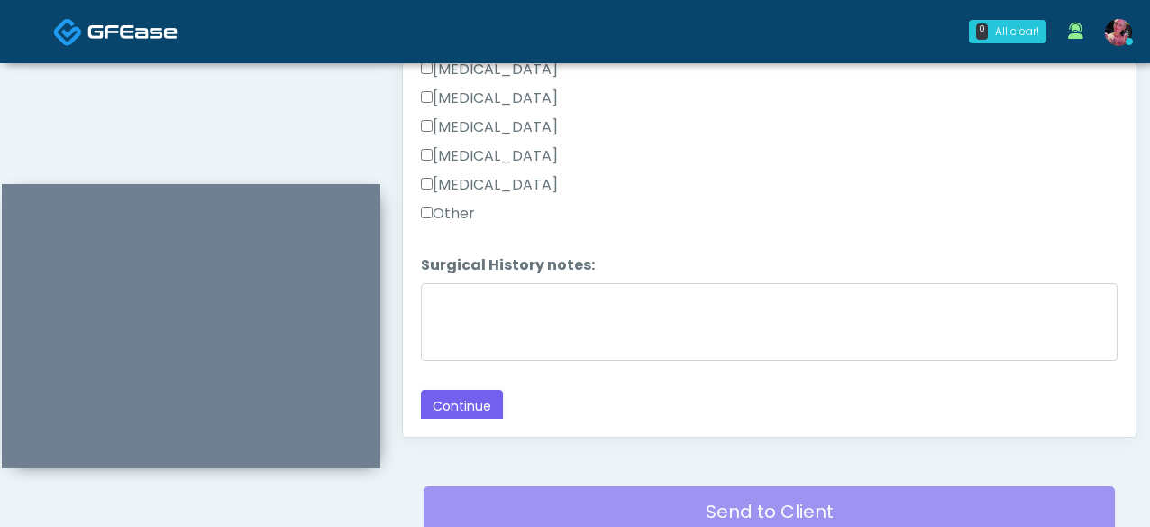
scroll to position [960, 0]
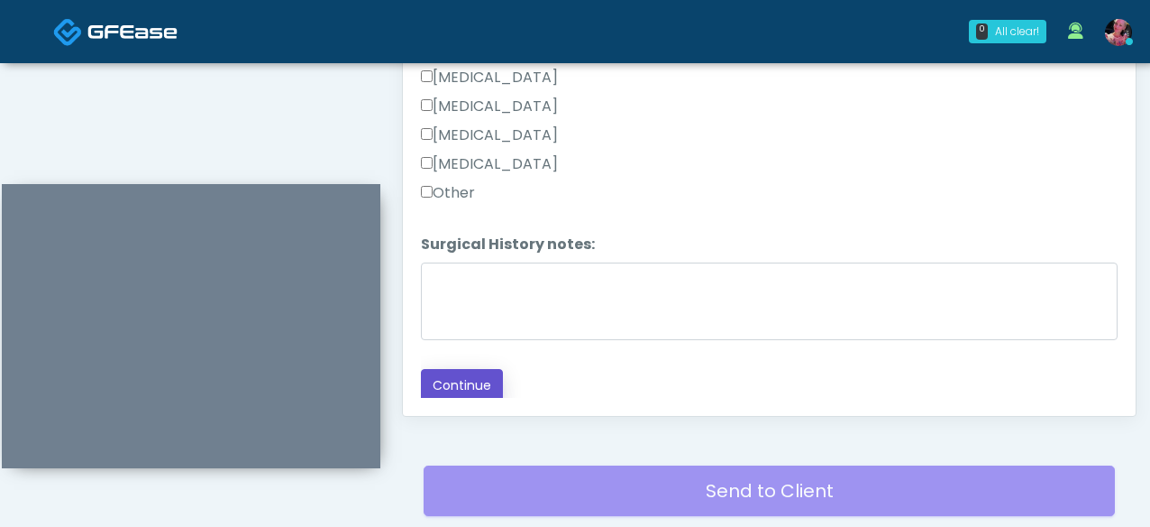
click at [468, 391] on button "Continue" at bounding box center [462, 385] width 82 height 33
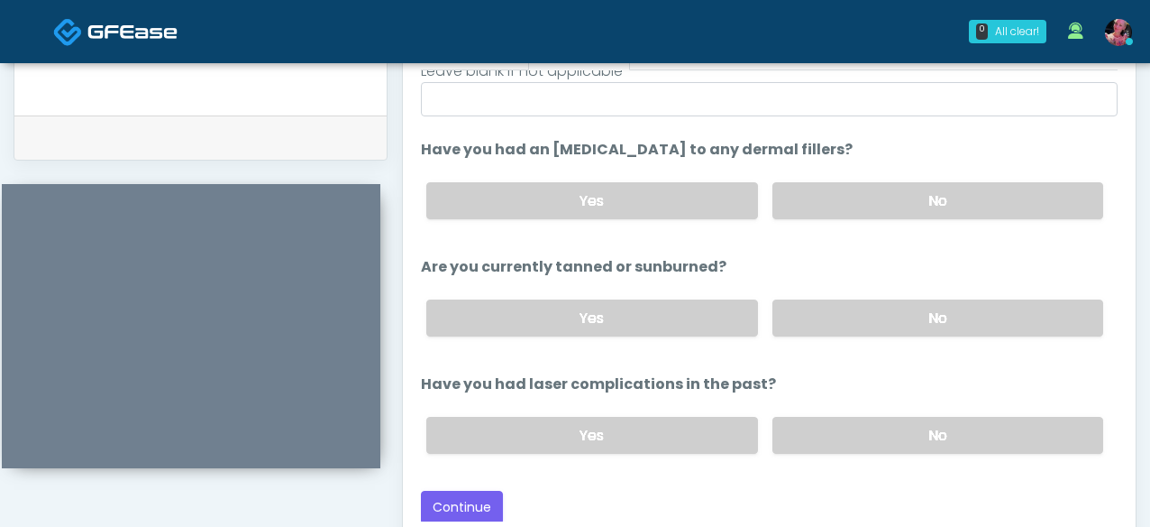
scroll to position [889, 0]
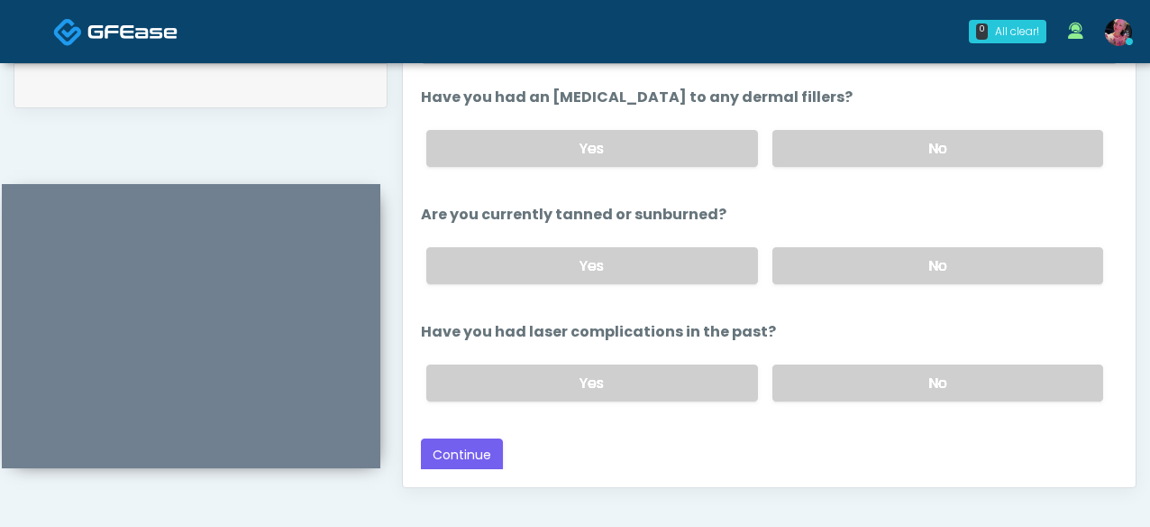
click at [435, 472] on div "Responses Questions Chat Good Faith Exam Script Good Faith Exam Script INTRODUC…" at bounding box center [769, 224] width 733 height 525
click at [435, 458] on button "Continue" at bounding box center [462, 454] width 82 height 33
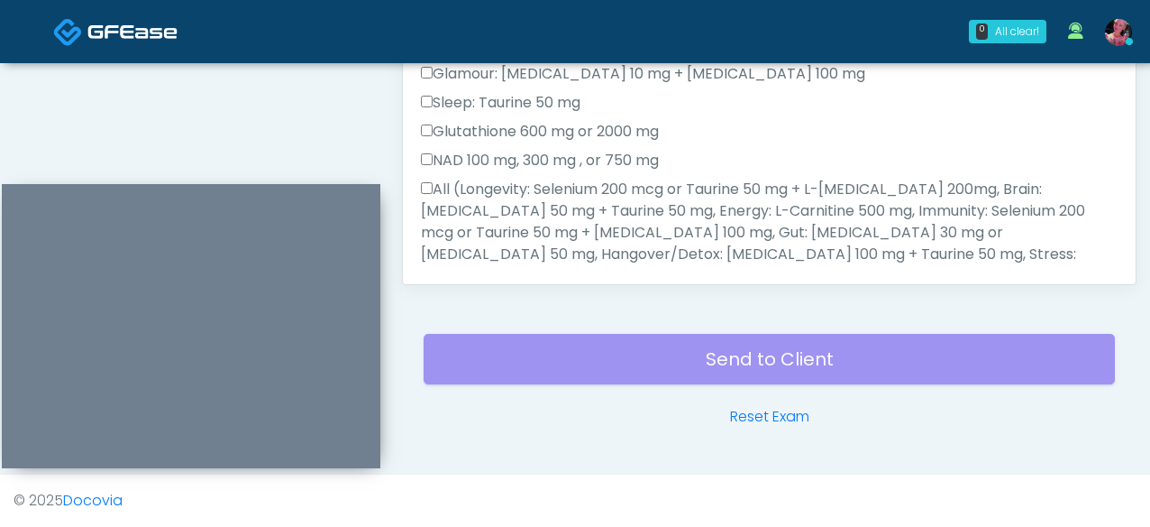
click at [571, 242] on label "All (Longevity: Selenium 200 mcg or Taurine 50 mg + L-Arginine 200mg, Brain: Gl…" at bounding box center [769, 254] width 697 height 151
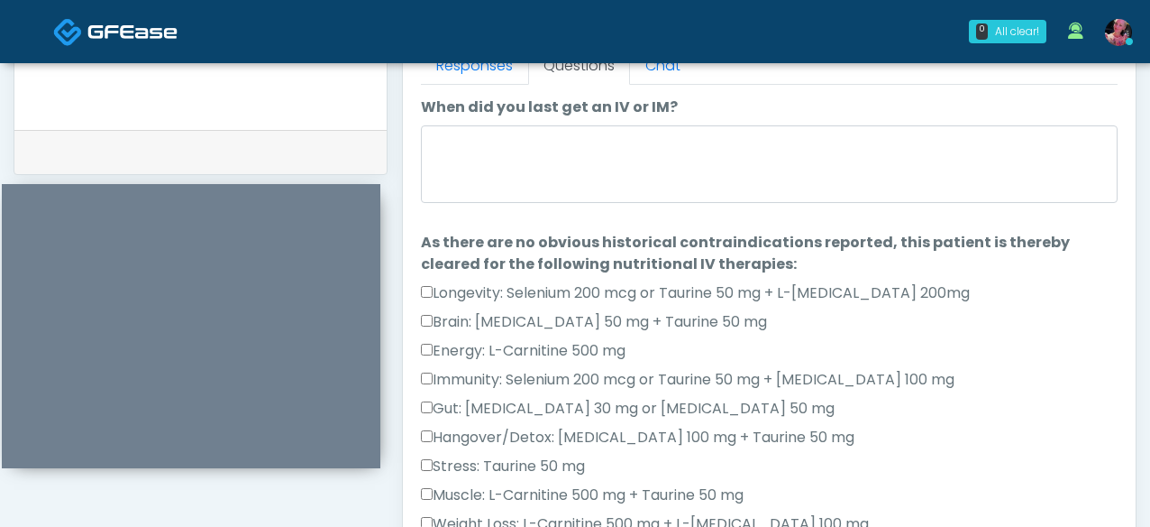
scroll to position [710, 0]
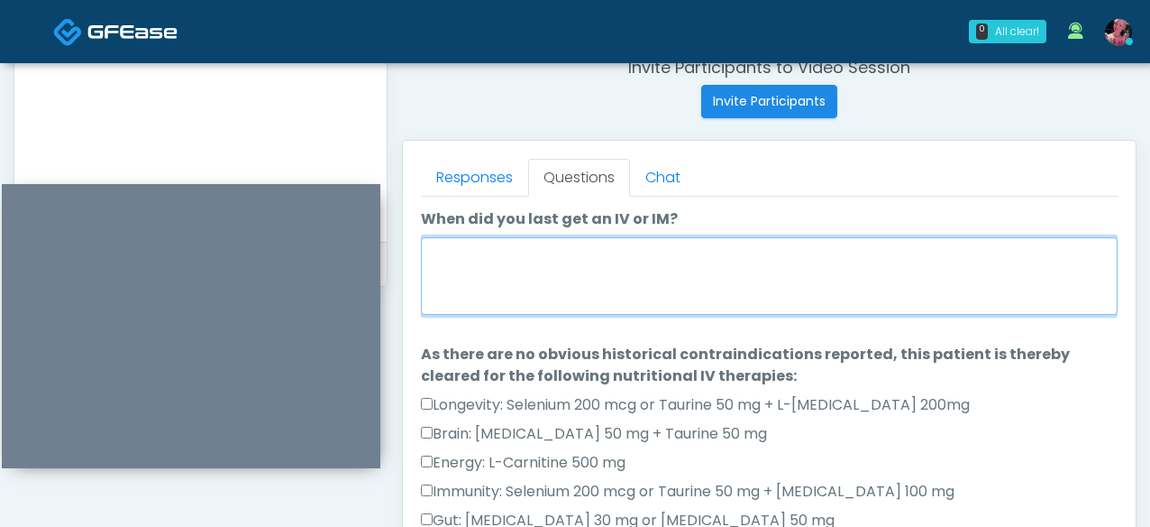
click at [545, 271] on textarea "When did you last get an IV or IM?" at bounding box center [769, 276] width 697 height 78
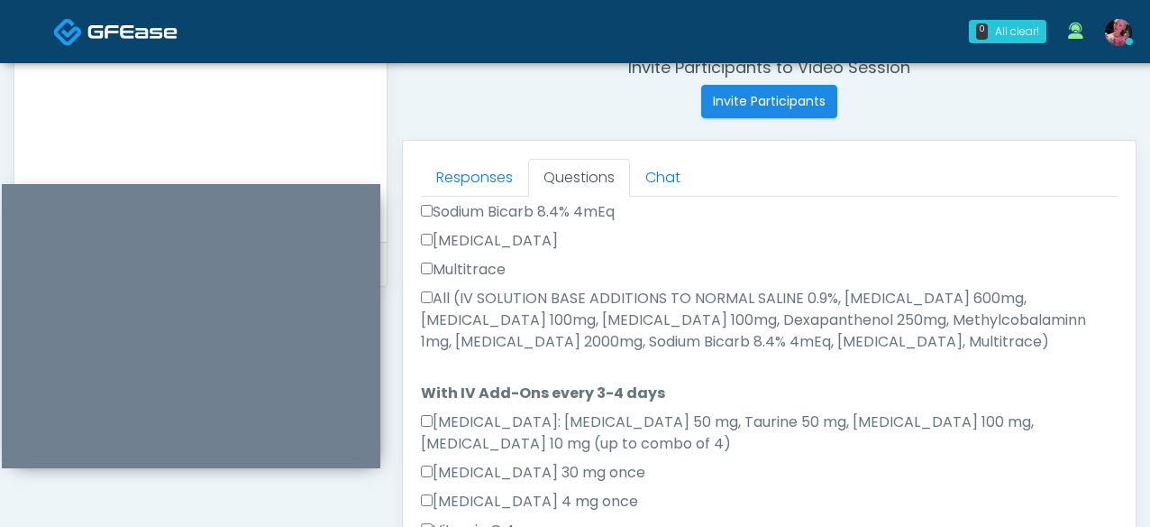
scroll to position [1034, 0]
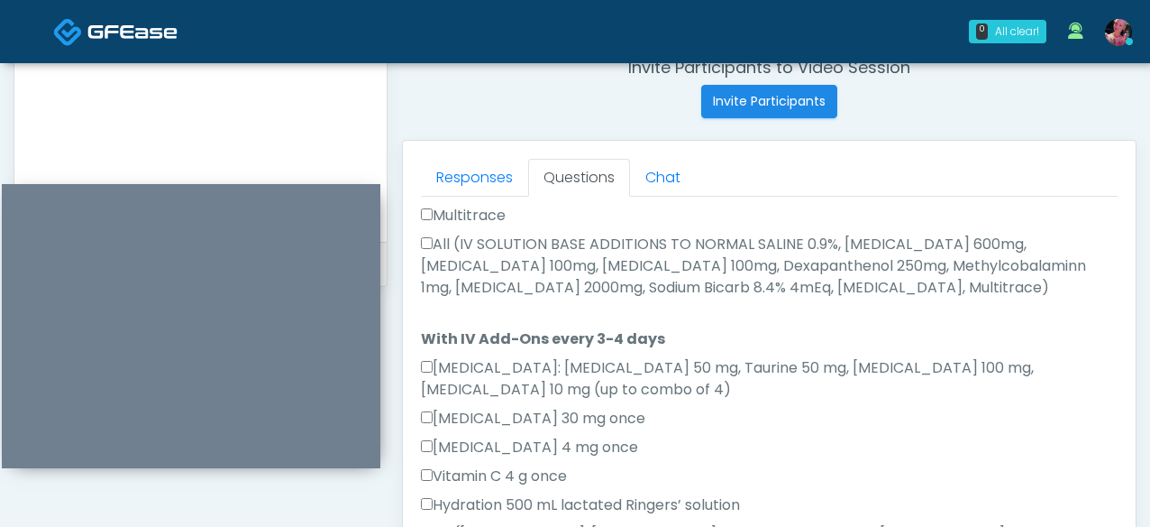
type textarea "**********"
click at [545, 234] on label "All (IV SOLUTION BASE ADDITIONS TO NORMAL SALINE 0.9%, Magnesium Chloride 600mg…" at bounding box center [769, 266] width 697 height 65
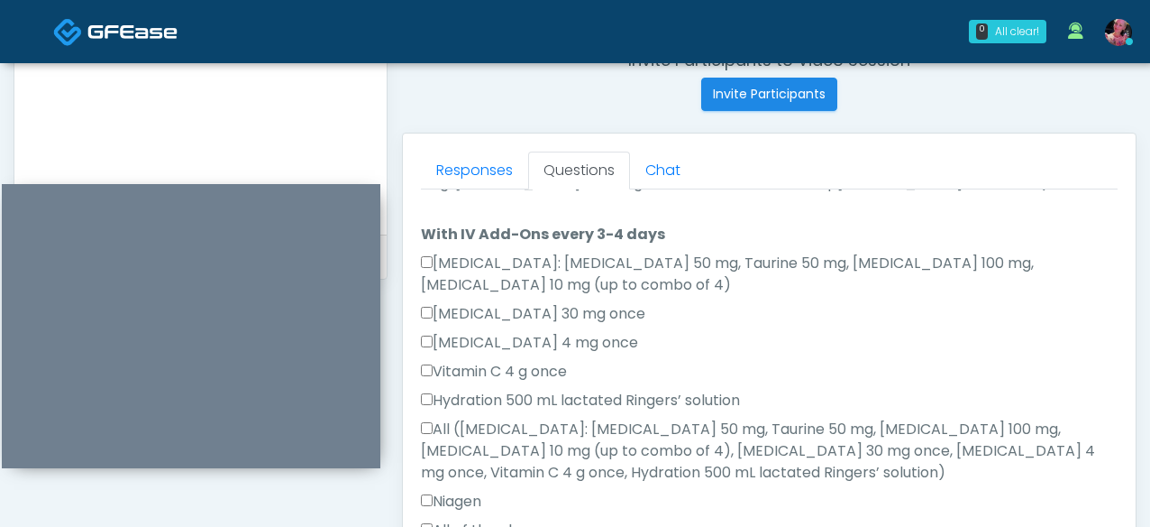
click at [490, 418] on label "All (Amino Acids: Glycine 50 mg, Taurine 50 mg, Lysine 100 mg, Biotin 10 mg (up…" at bounding box center [769, 450] width 697 height 65
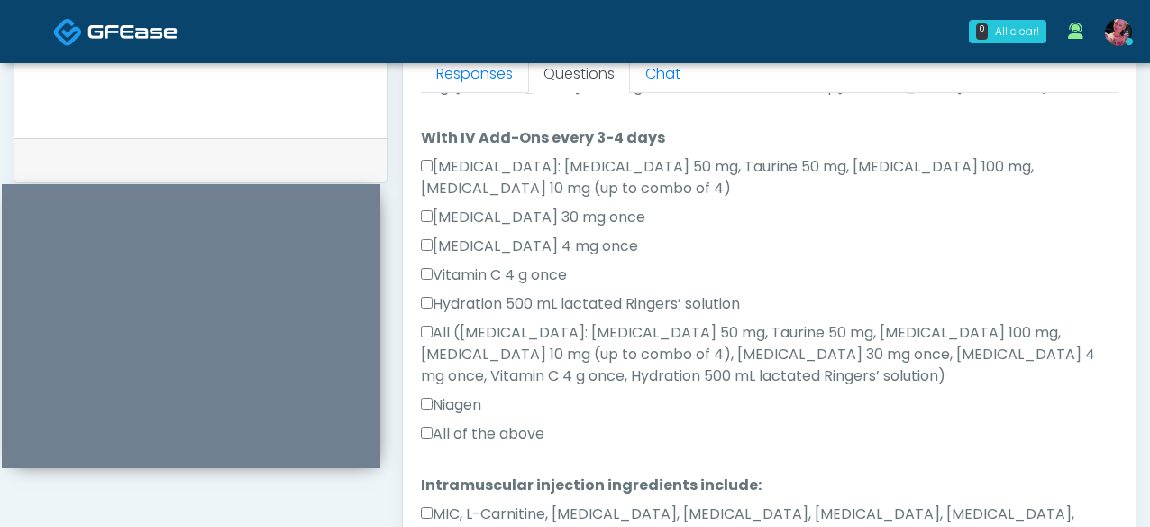
scroll to position [828, 0]
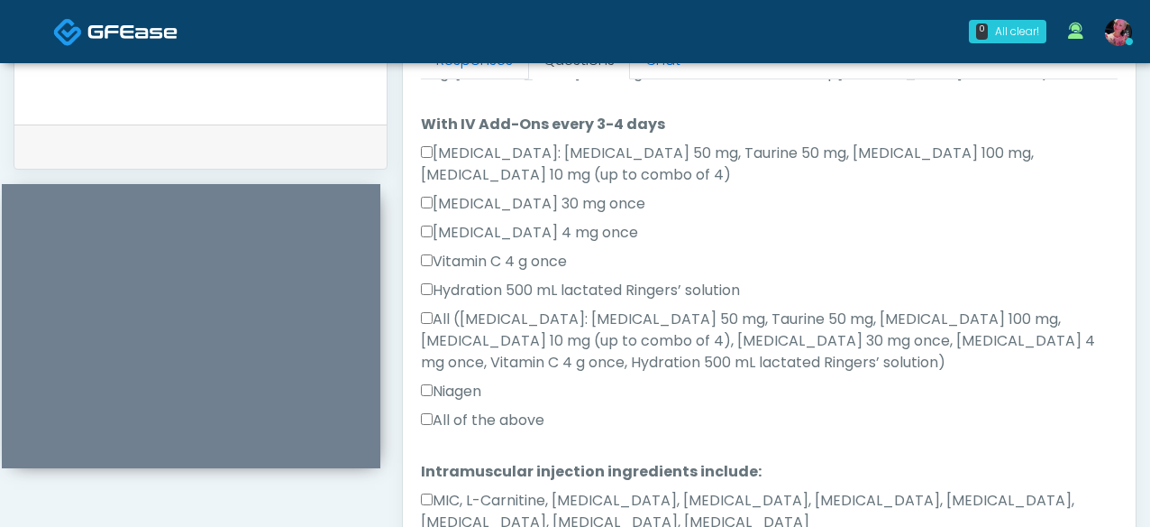
click at [483, 409] on label "All of the above" at bounding box center [483, 420] width 124 height 22
click at [463, 490] on label "MIC, L-Carnitine, Methylcobalamin, Glycine, B-Complex, Lycine, Biotin, Vitamin …" at bounding box center [769, 511] width 697 height 43
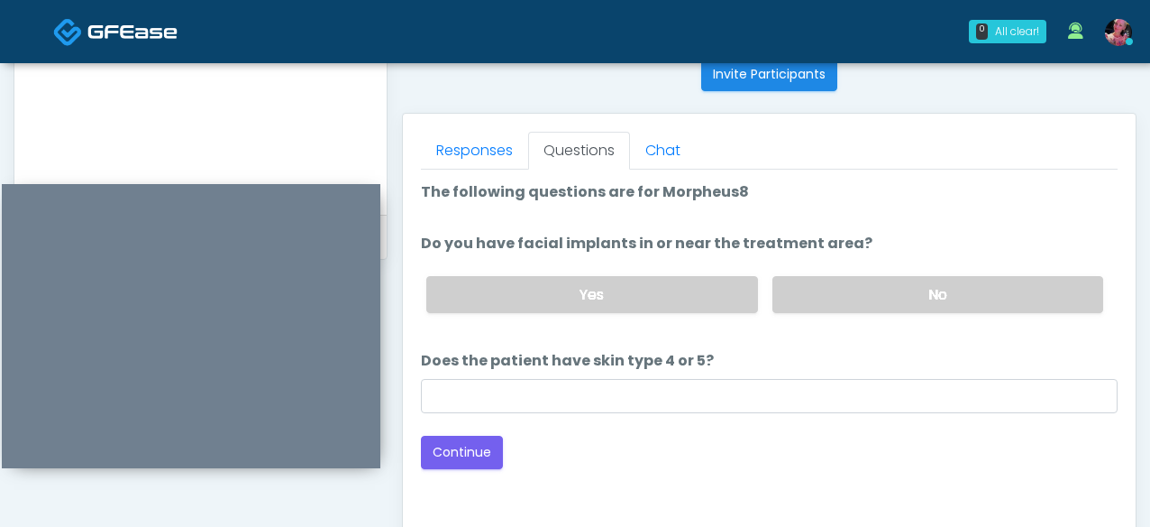
scroll to position [739, 0]
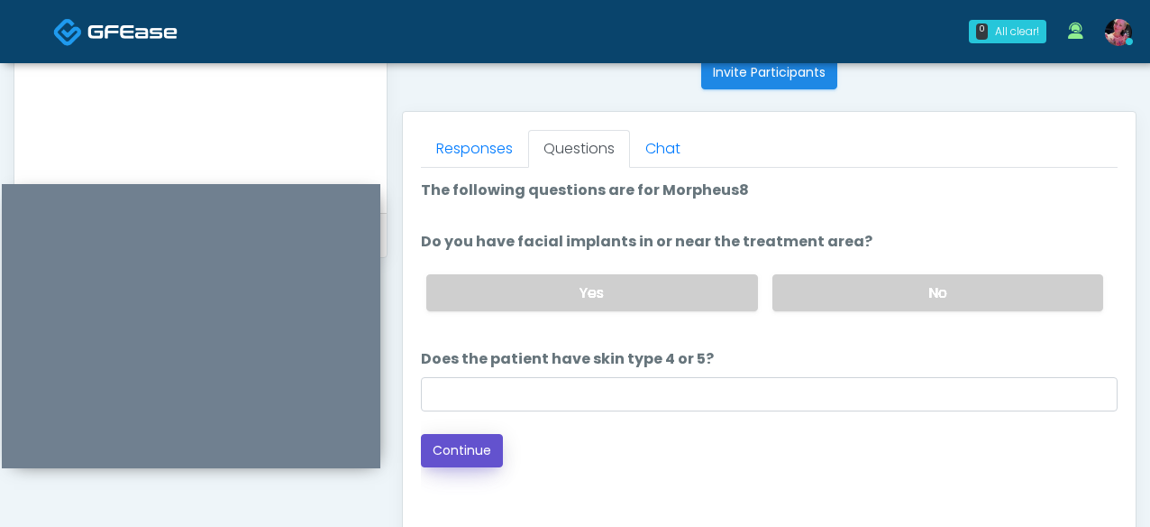
click at [489, 436] on button "Continue" at bounding box center [462, 450] width 82 height 33
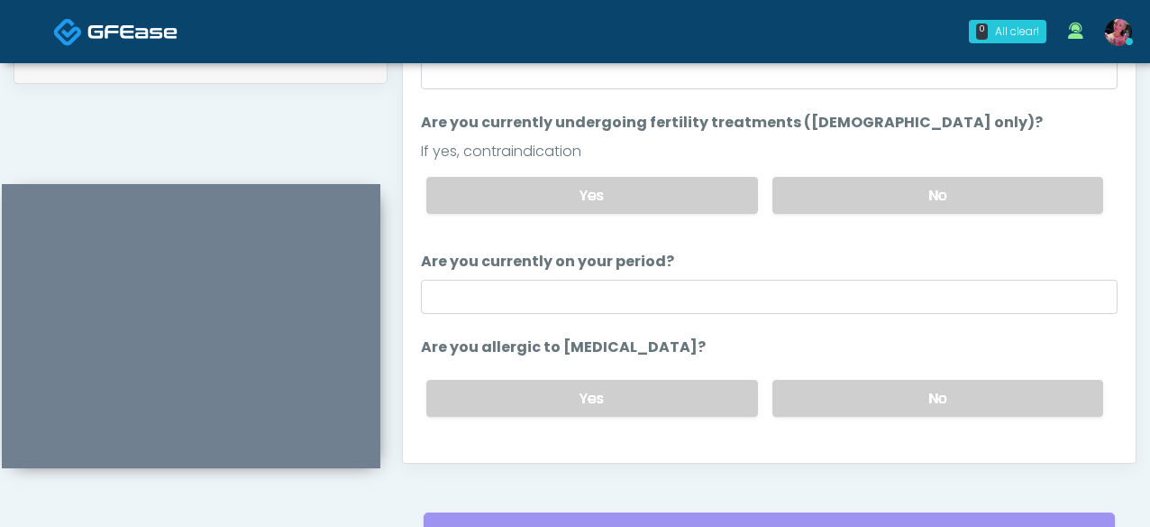
scroll to position [115, 0]
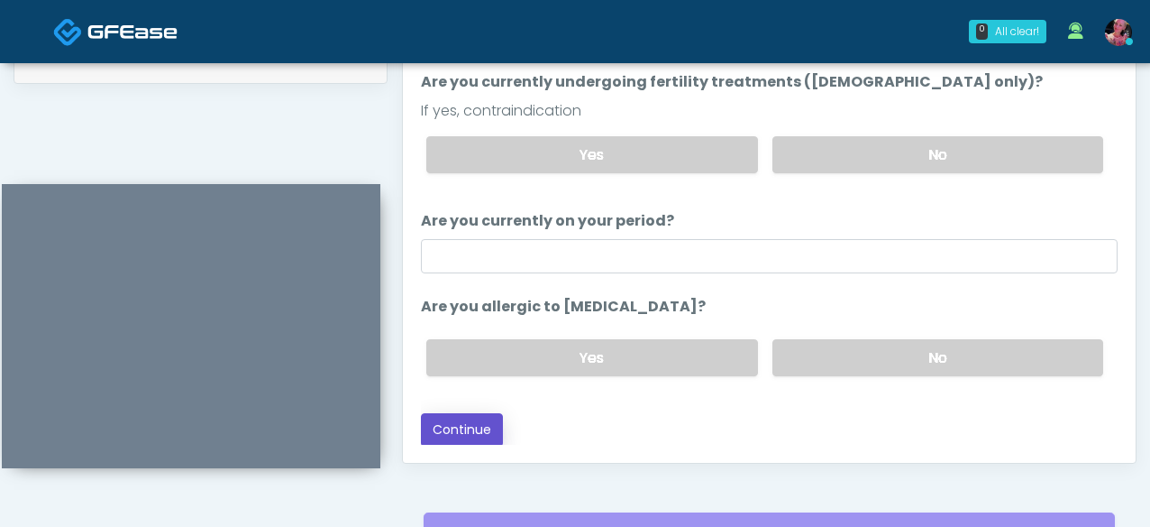
click at [458, 433] on button "Continue" at bounding box center [462, 429] width 82 height 33
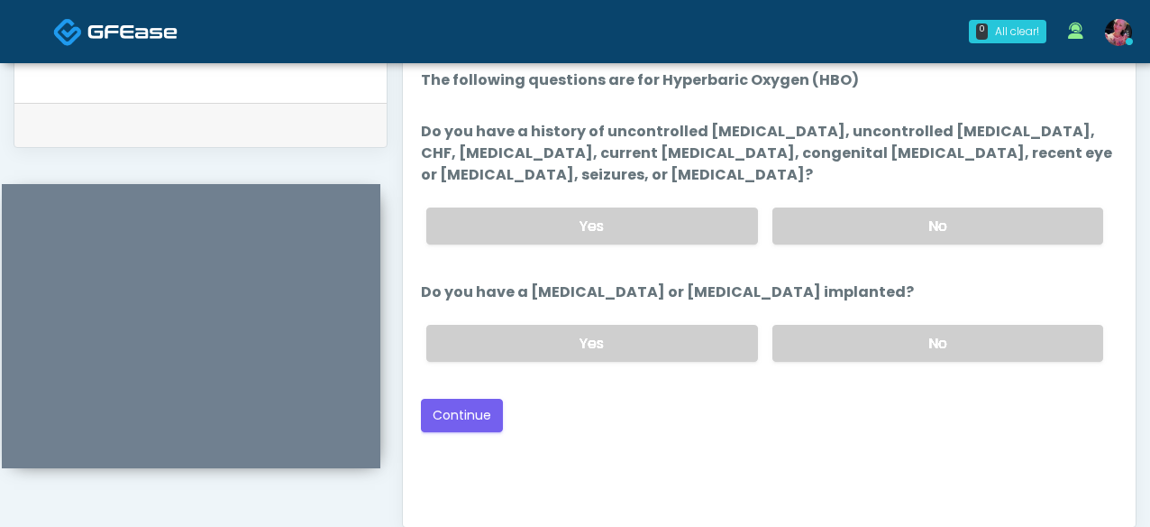
scroll to position [836, 0]
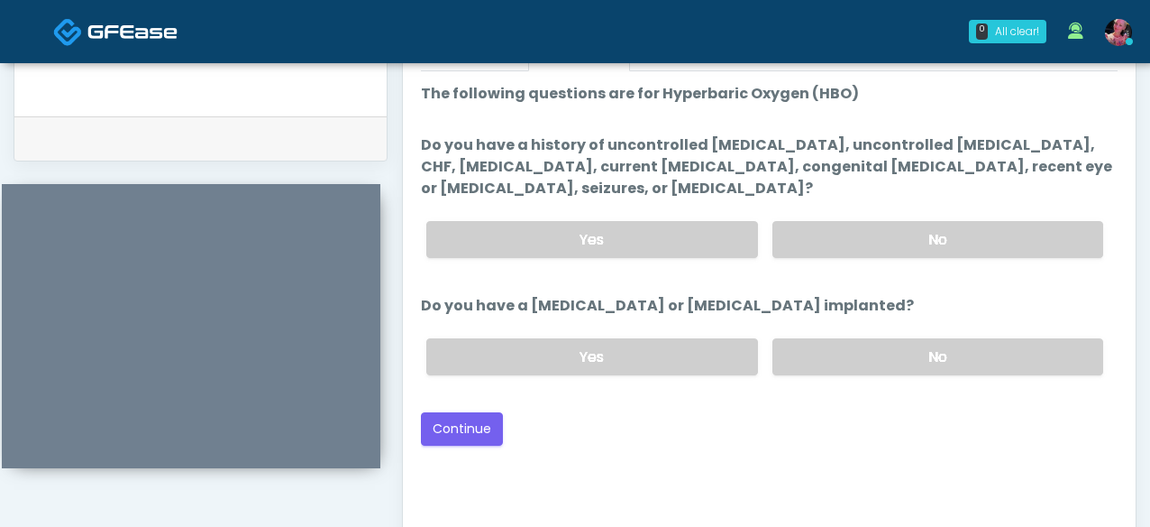
click at [501, 382] on div "Yes No" at bounding box center [765, 357] width 706 height 66
click at [500, 412] on button "Continue" at bounding box center [462, 428] width 82 height 33
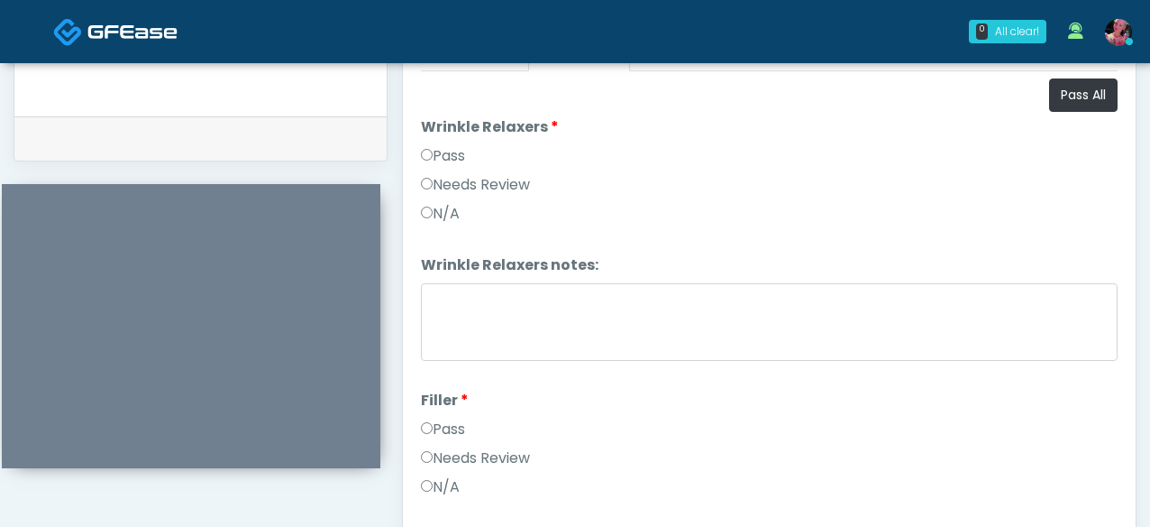
scroll to position [1092, 0]
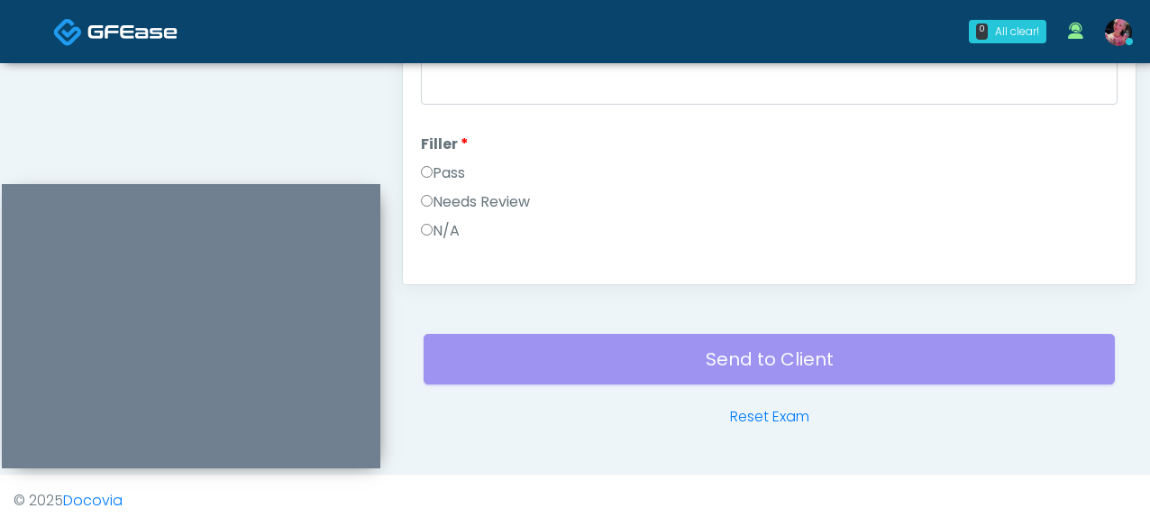
click at [454, 178] on label "Pass" at bounding box center [443, 173] width 44 height 22
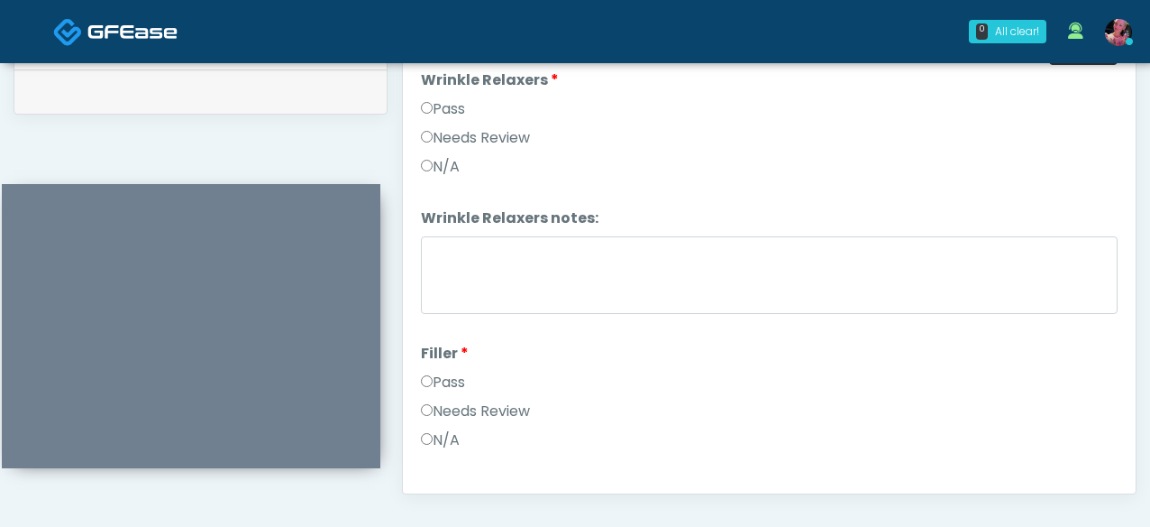
scroll to position [882, 0]
click at [436, 105] on label "Pass" at bounding box center [443, 110] width 44 height 22
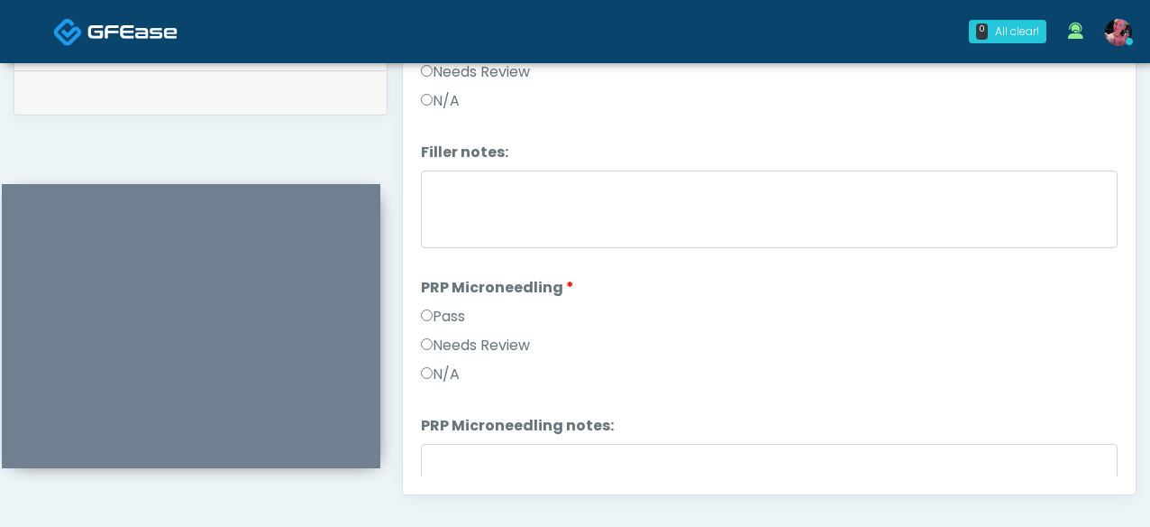
scroll to position [348, 0]
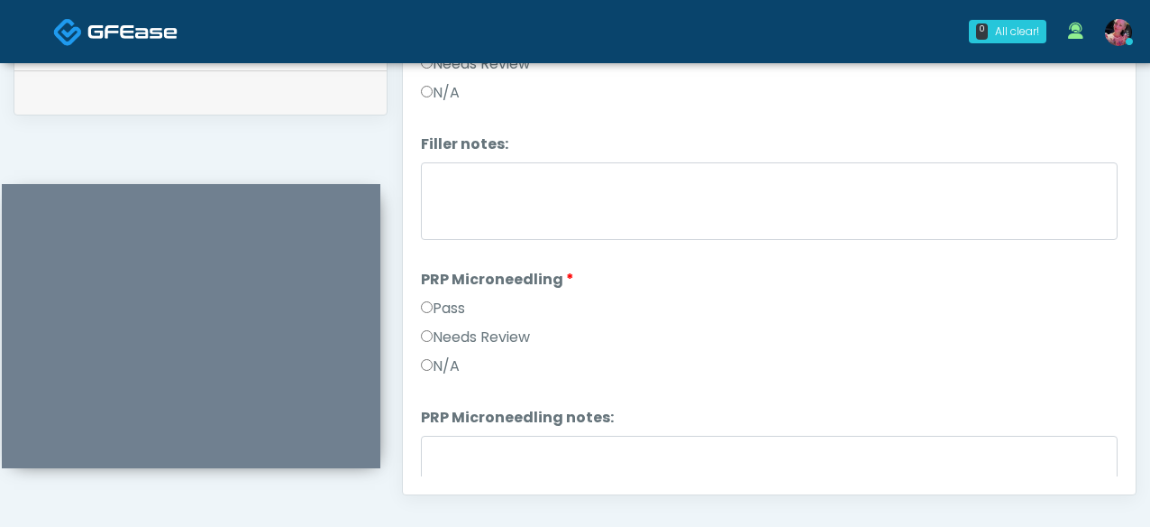
click at [445, 302] on label "Pass" at bounding box center [443, 309] width 44 height 22
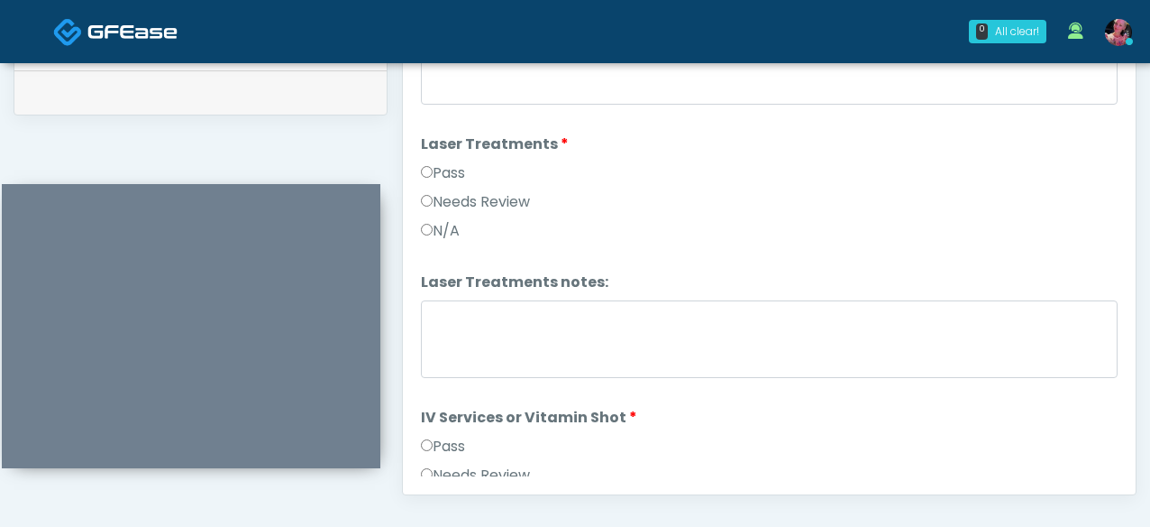
click at [450, 170] on label "Pass" at bounding box center [443, 173] width 44 height 22
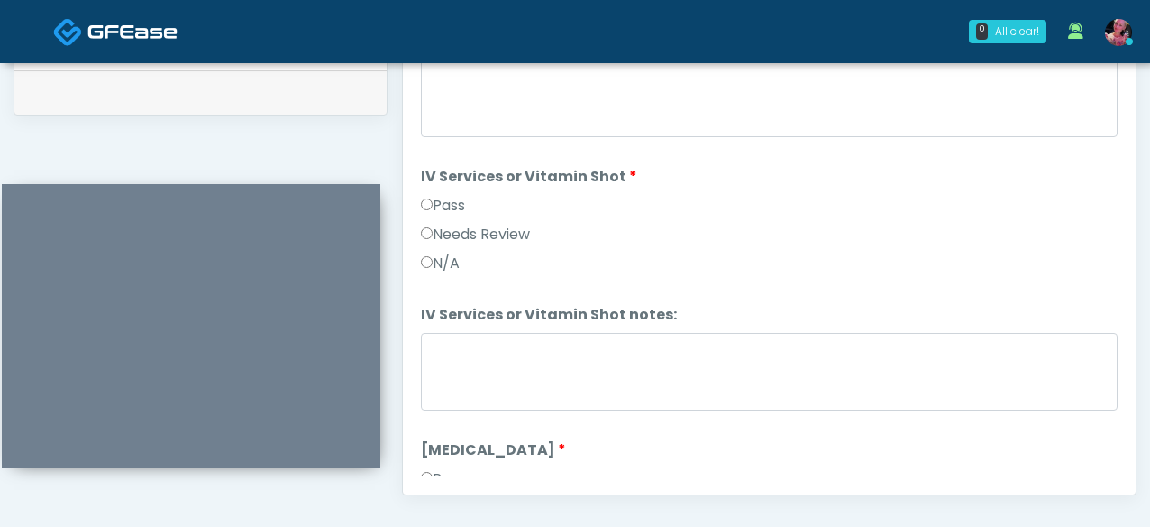
click at [444, 200] on label "Pass" at bounding box center [443, 206] width 44 height 22
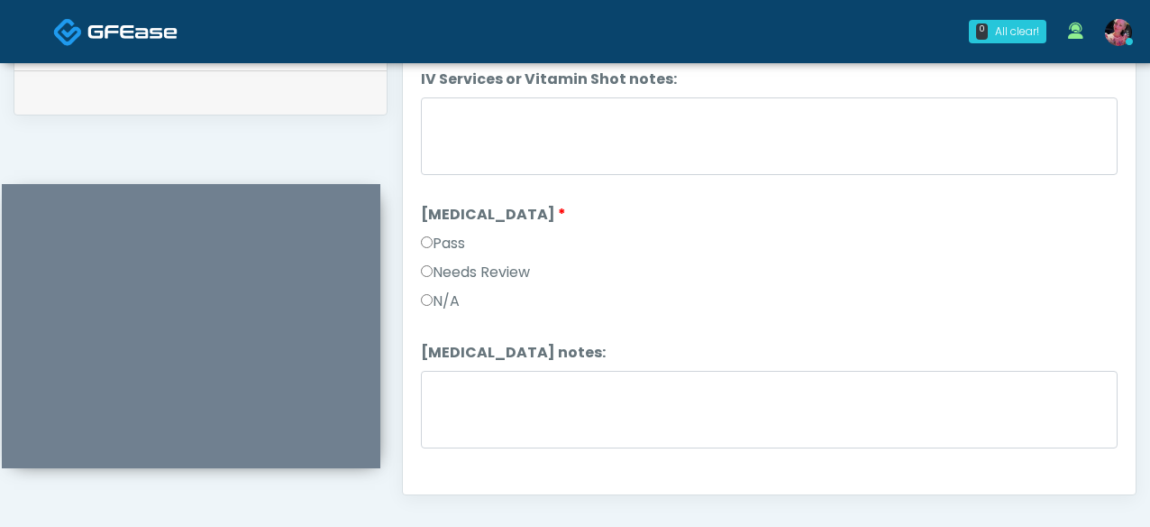
click at [435, 299] on label "N/A" at bounding box center [440, 301] width 39 height 22
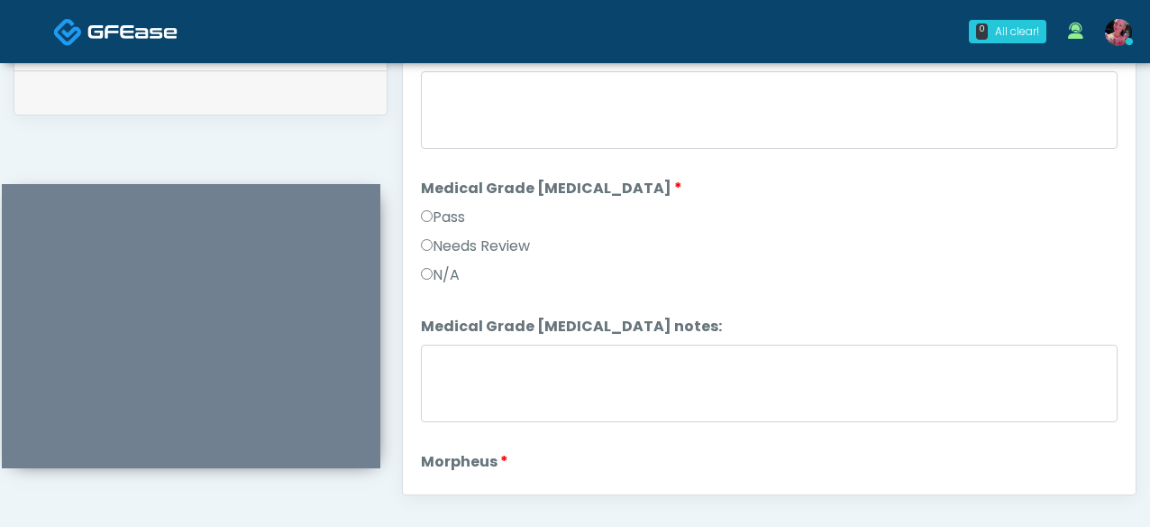
click at [434, 283] on div "N/A" at bounding box center [769, 278] width 697 height 29
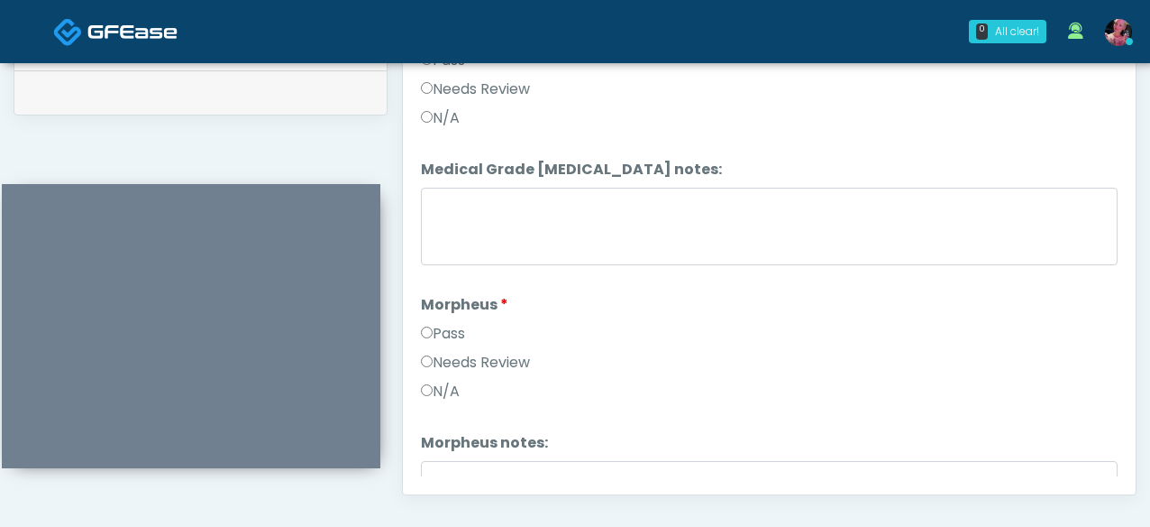
scroll to position [1709, 0]
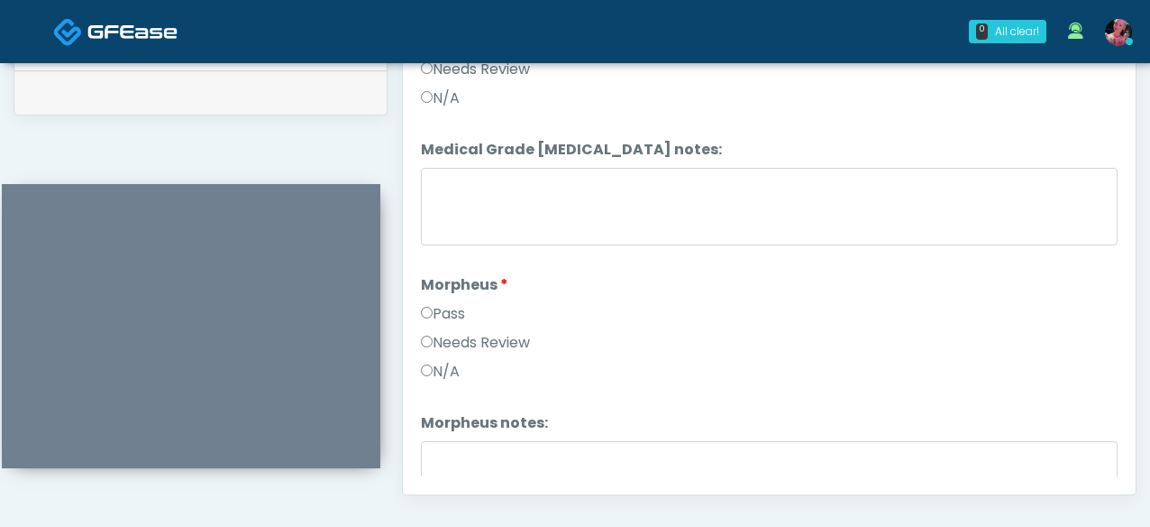
click at [433, 365] on label "N/A" at bounding box center [440, 372] width 39 height 22
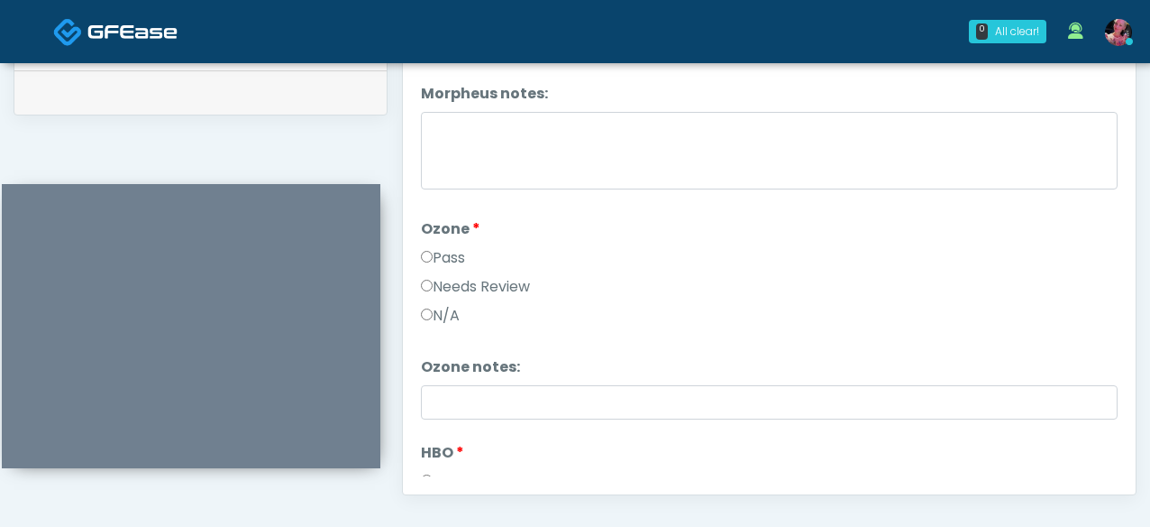
scroll to position [2044, 0]
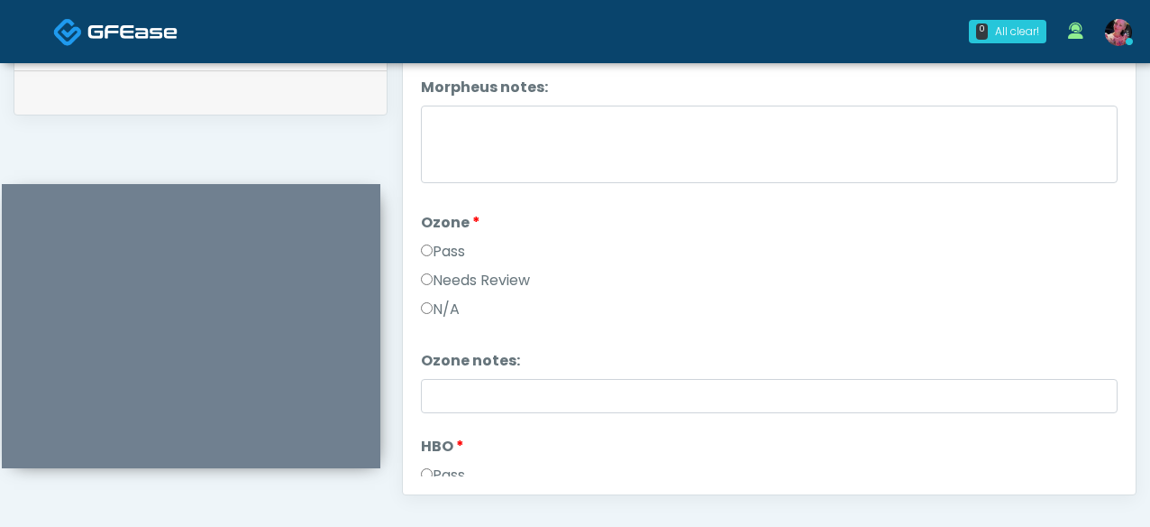
click at [440, 316] on label "N/A" at bounding box center [440, 309] width 39 height 22
click at [439, 305] on label "N/A" at bounding box center [440, 309] width 39 height 22
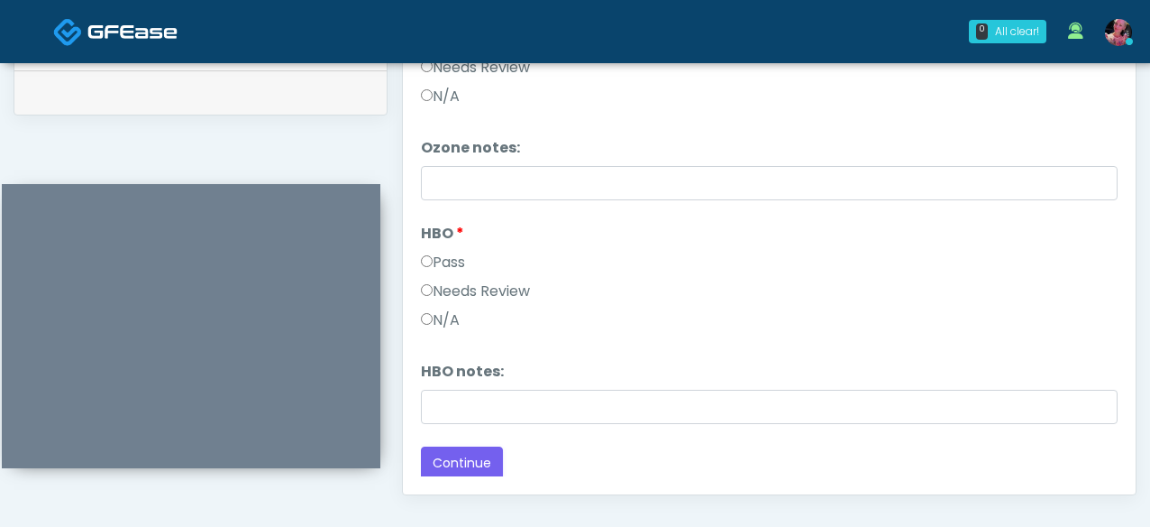
click at [440, 322] on label "N/A" at bounding box center [440, 320] width 39 height 22
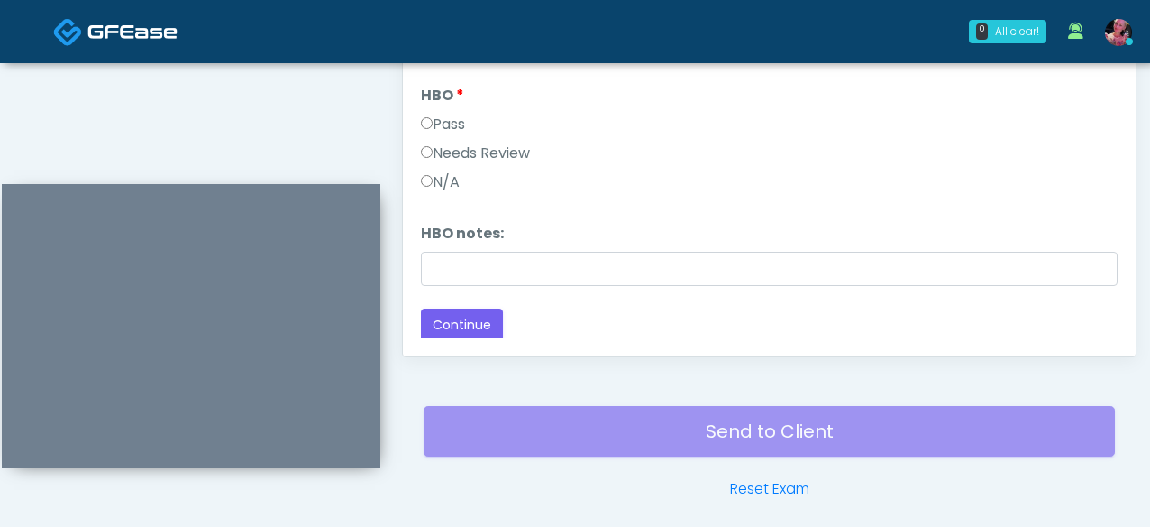
scroll to position [1092, 0]
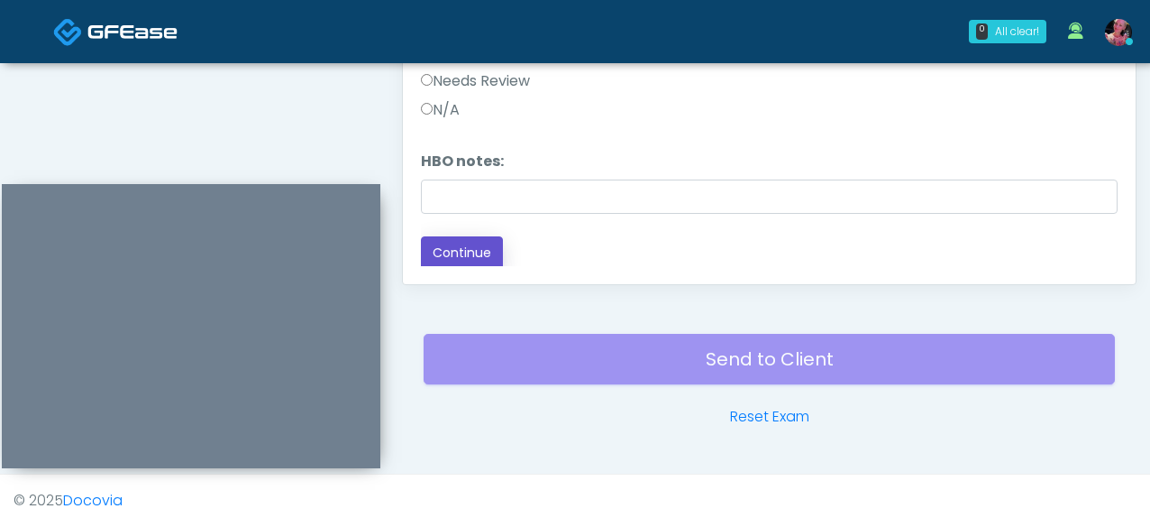
click at [458, 243] on button "Continue" at bounding box center [462, 252] width 82 height 33
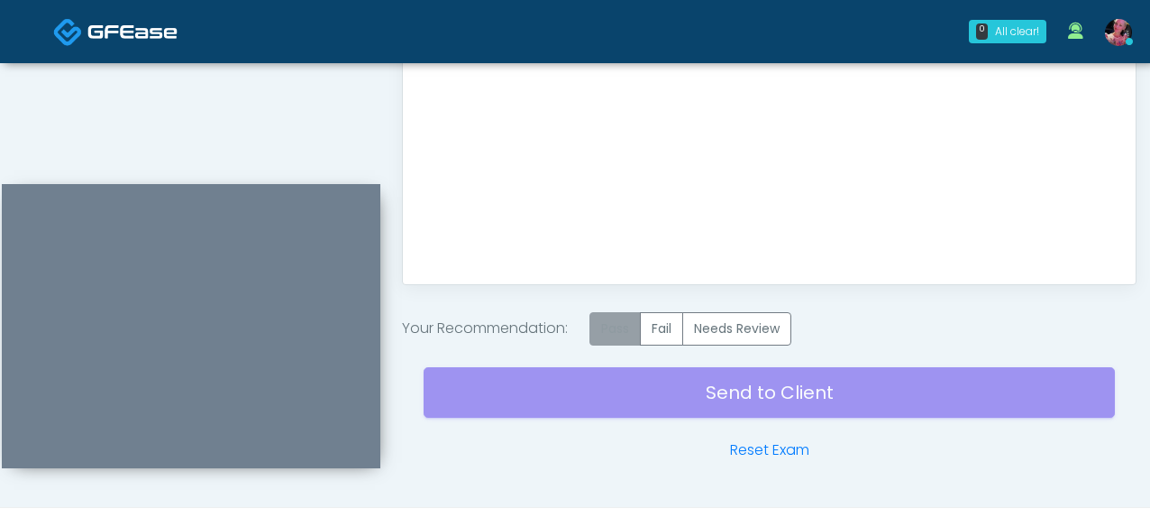
click at [637, 324] on label "Pass" at bounding box center [615, 328] width 51 height 33
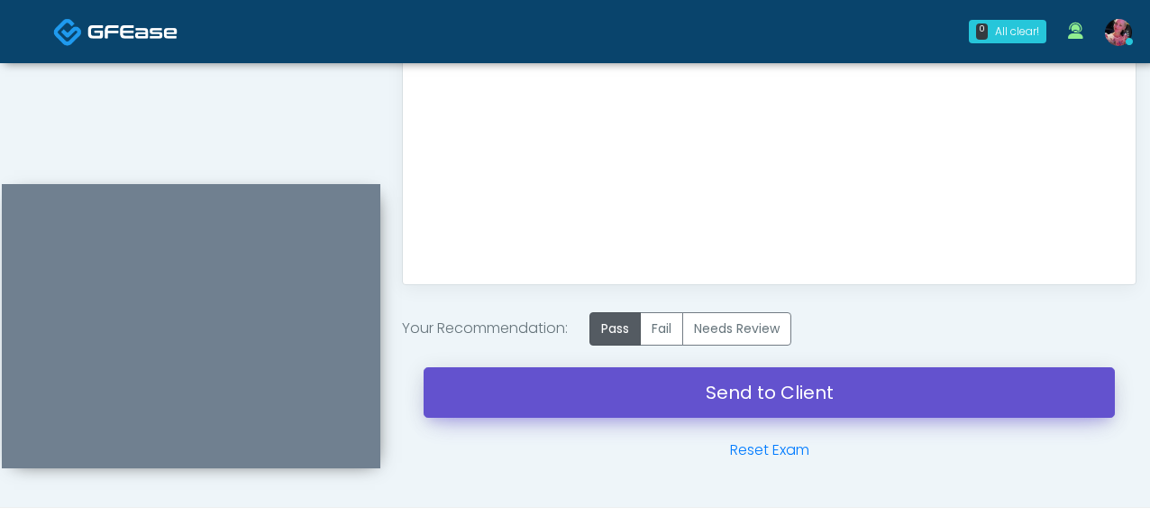
click at [632, 380] on link "Send to Client" at bounding box center [770, 392] width 692 height 50
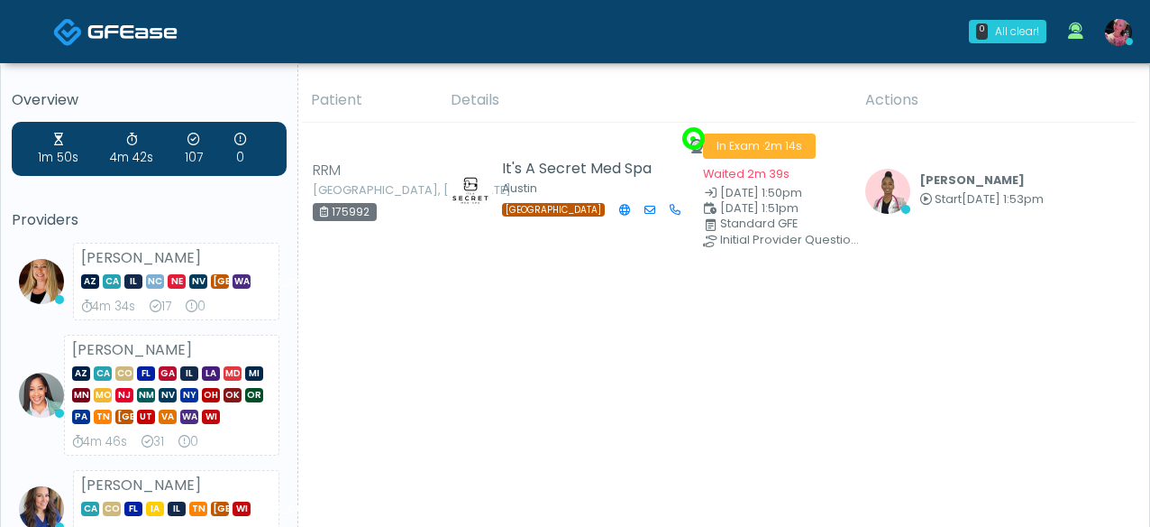
click at [1123, 48] on link at bounding box center [1119, 32] width 49 height 60
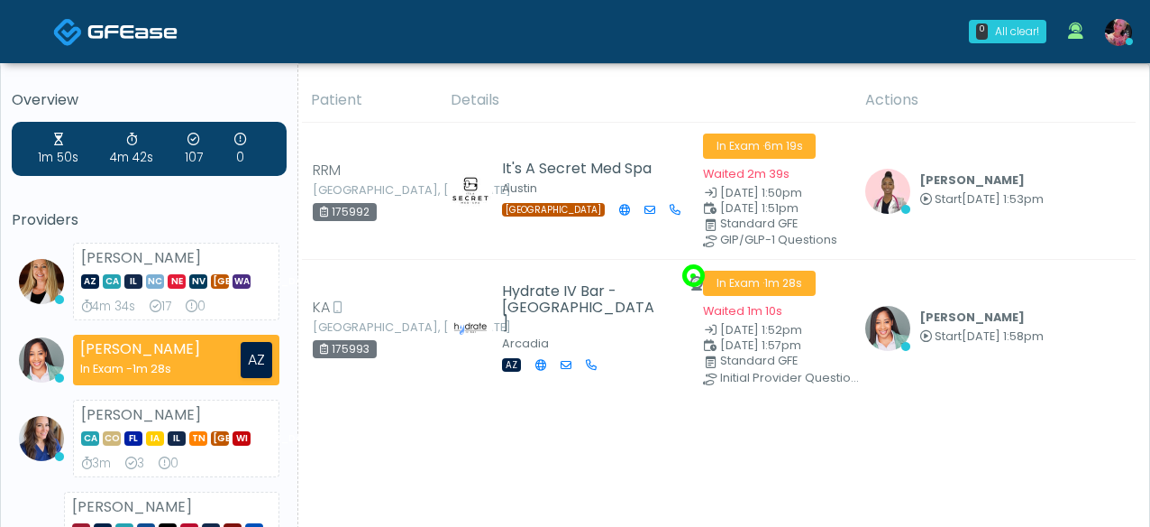
click at [1100, 55] on link at bounding box center [1119, 32] width 49 height 60
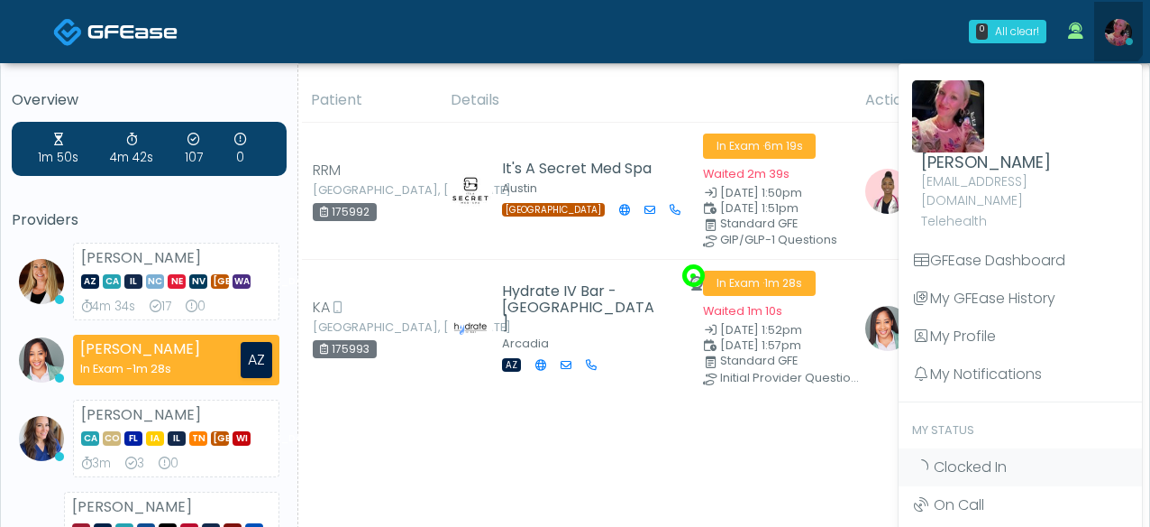
click at [1103, 28] on link at bounding box center [1119, 32] width 49 height 60
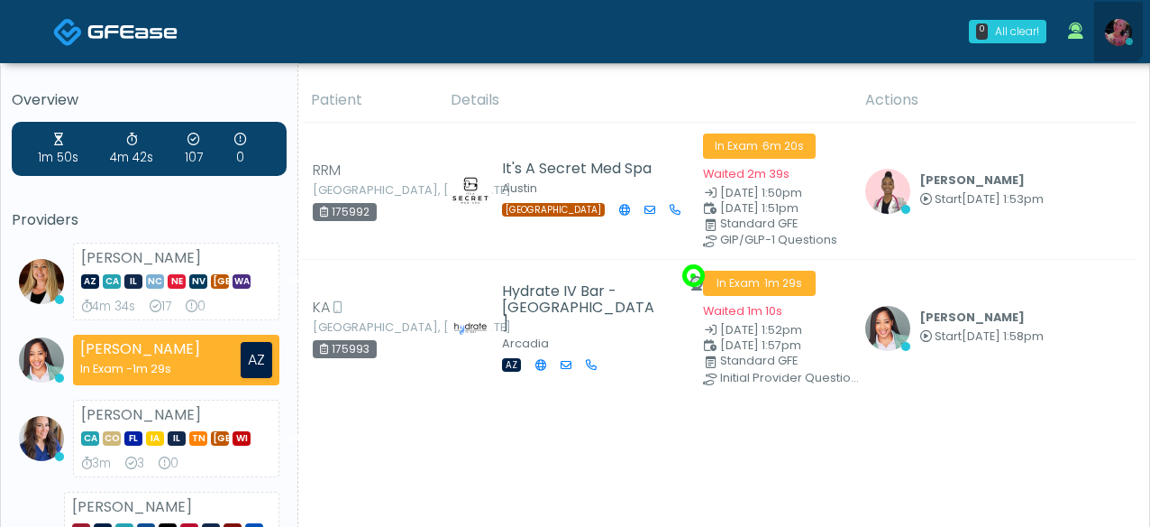
click at [1103, 28] on link at bounding box center [1119, 32] width 49 height 60
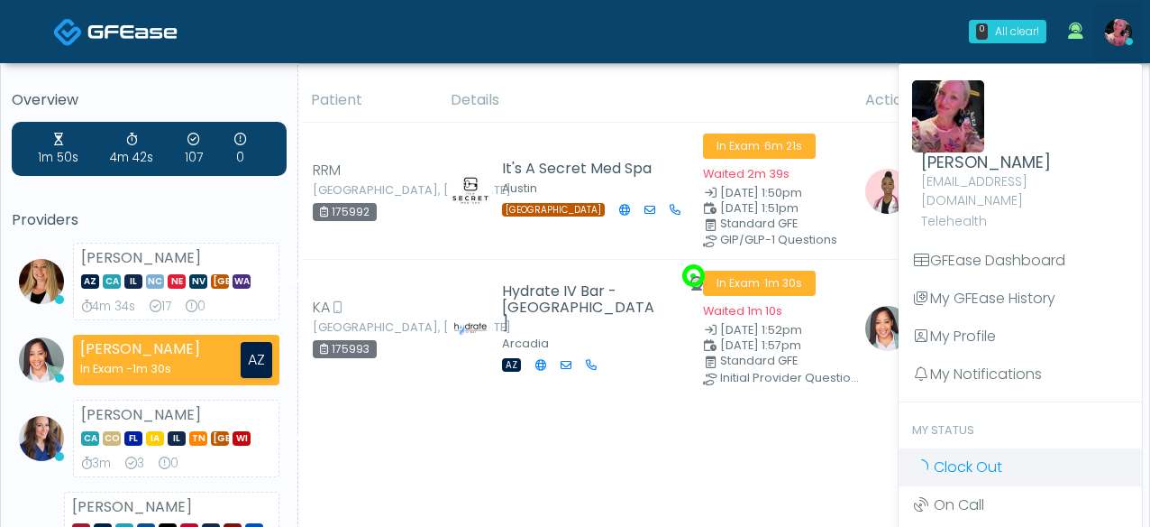
click at [939, 456] on span "Clock Out" at bounding box center [968, 466] width 69 height 21
